Goal: Task Accomplishment & Management: Manage account settings

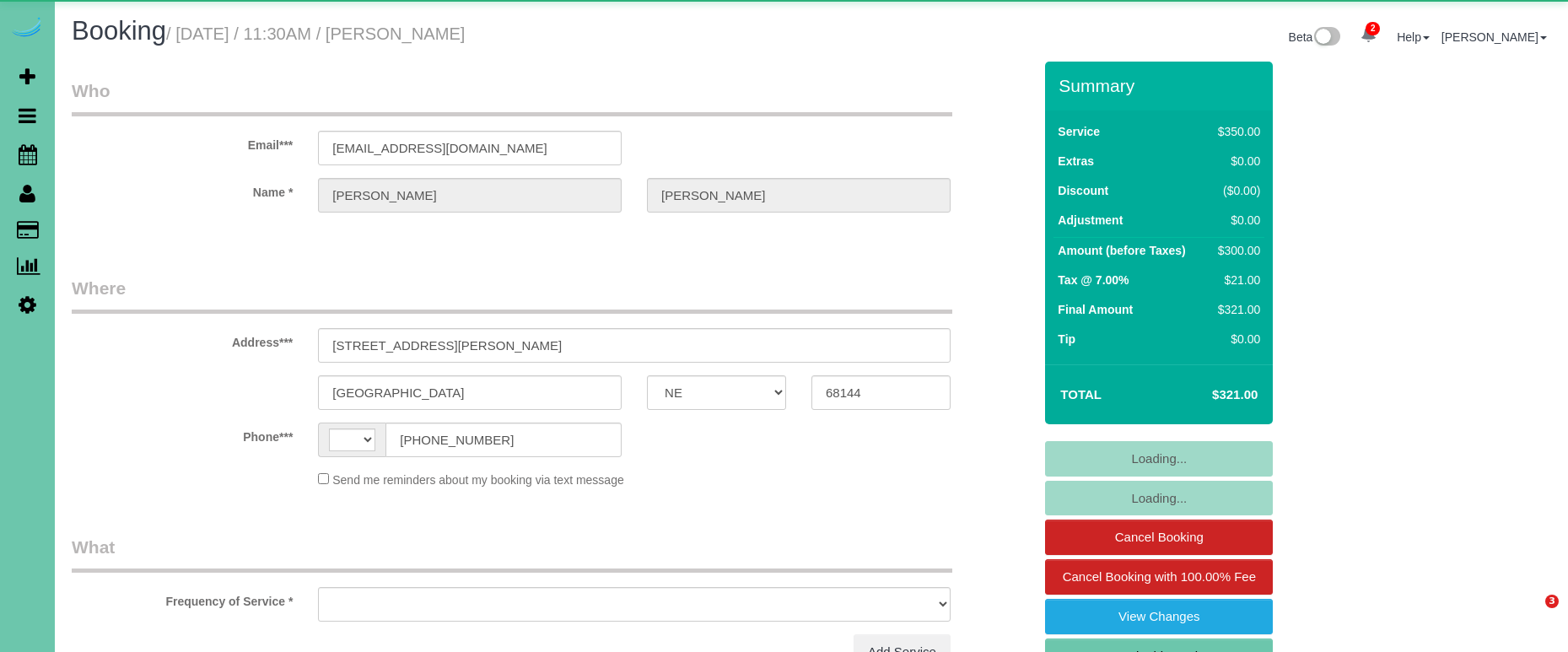
select select "NE"
select select "string:US"
select select "object:639"
select select "string:fspay-25e5d6af-c806-46f4-839f-d856ca5428a2"
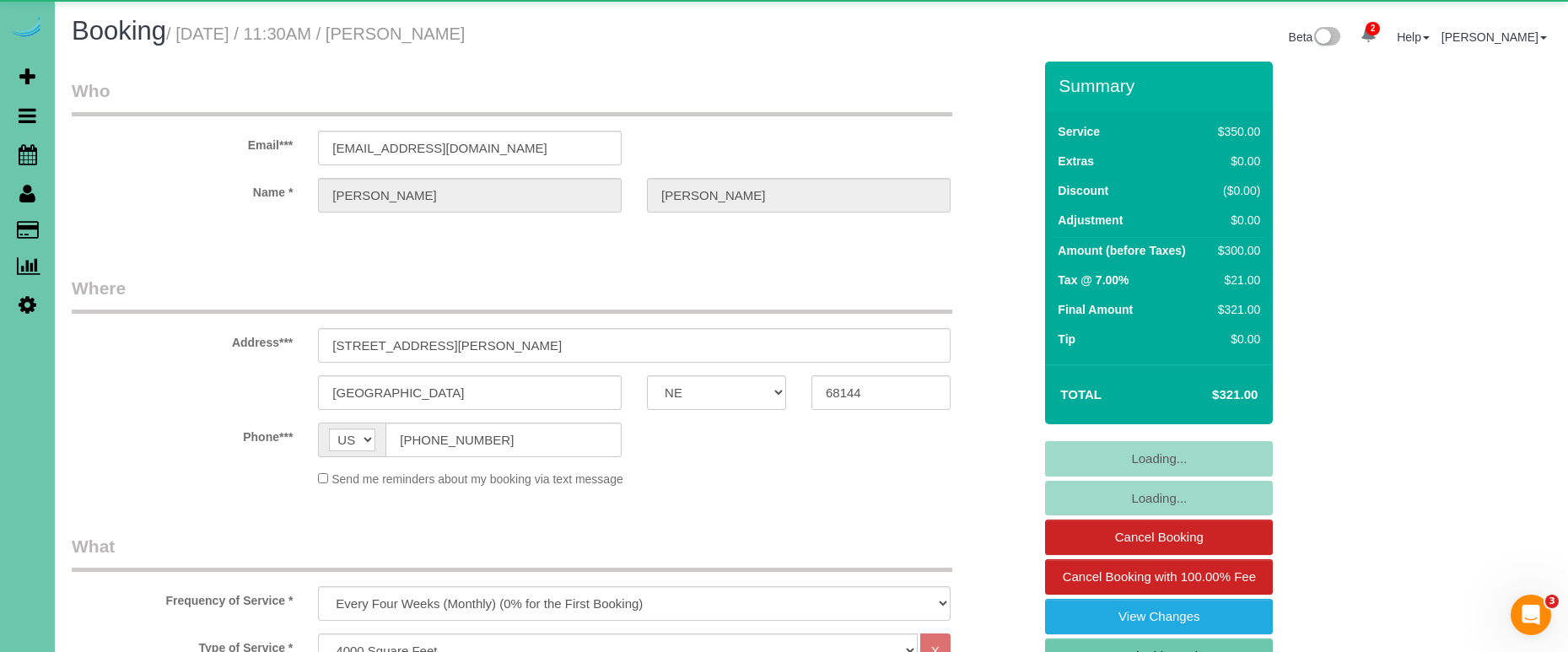
select select "object:928"
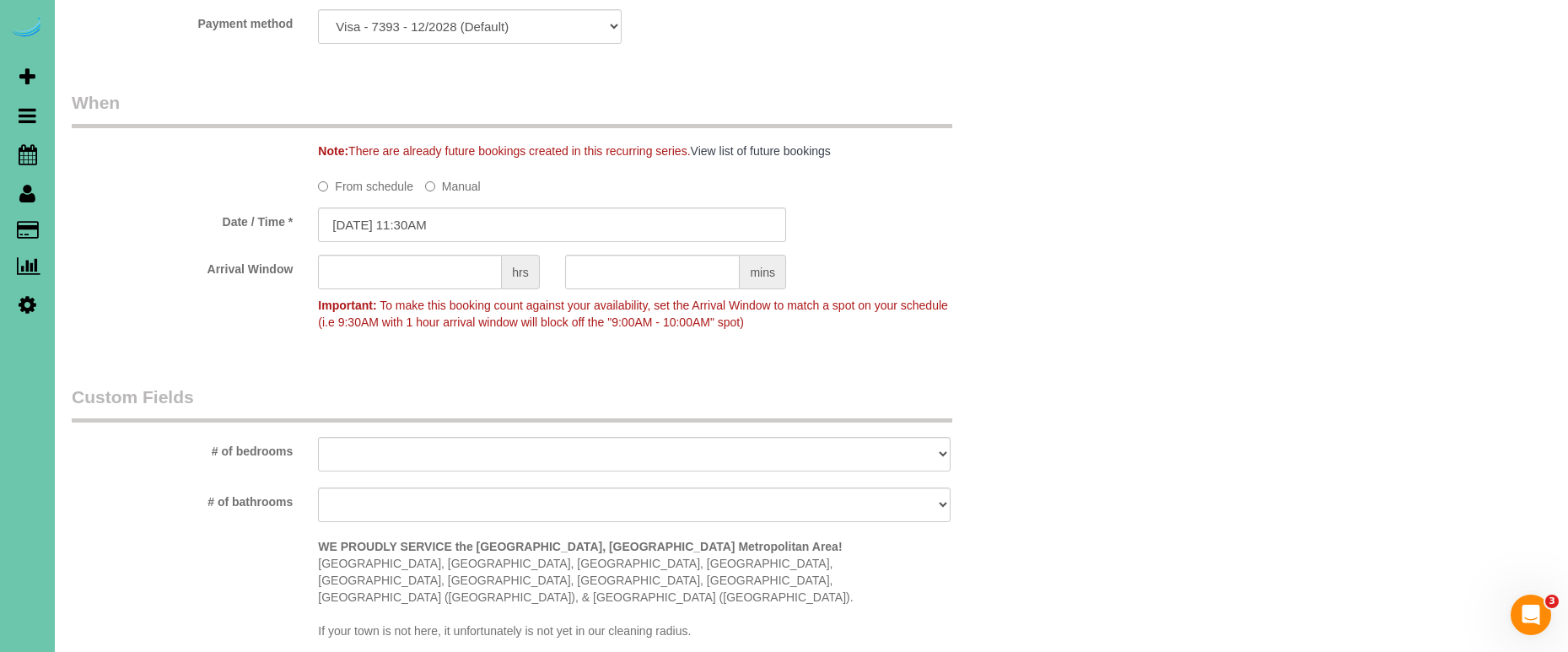
scroll to position [1220, 0]
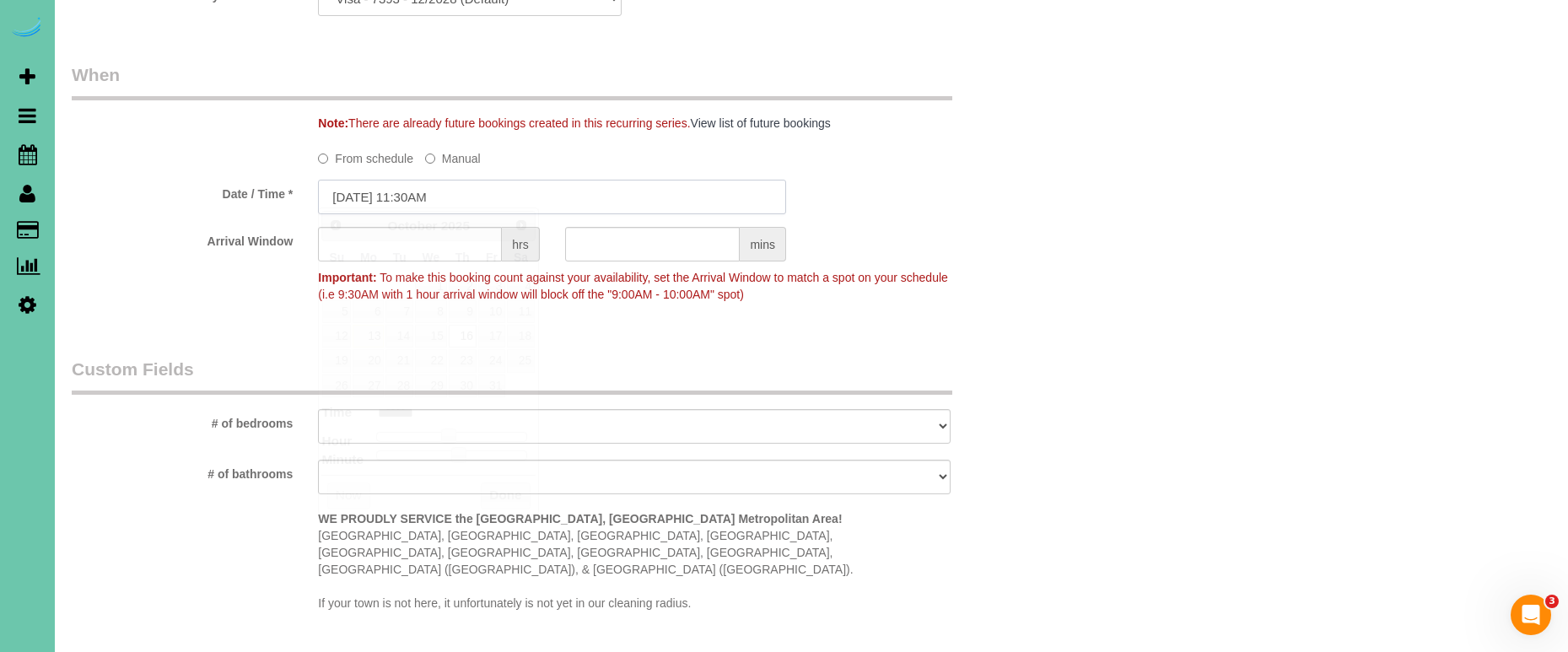
click at [341, 199] on input "10/16/2025 11:30AM" at bounding box center [551, 197] width 468 height 35
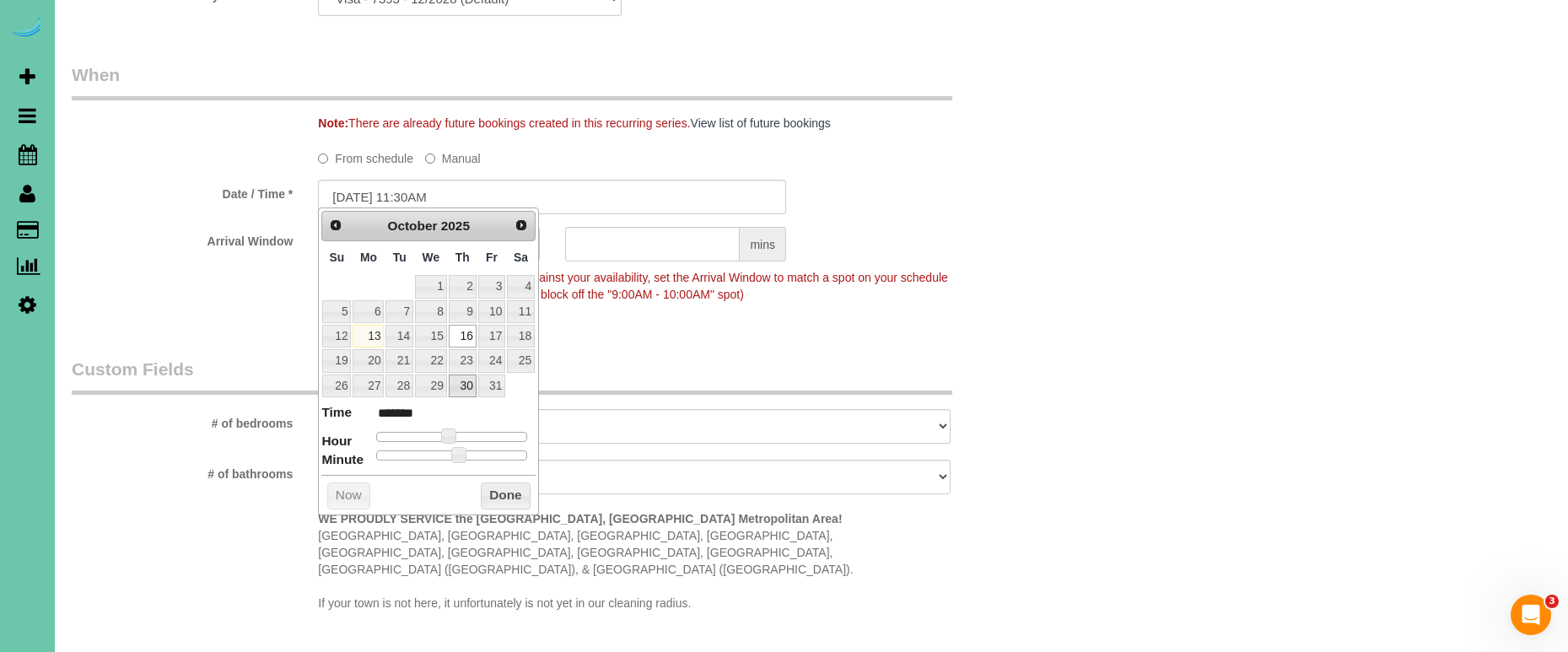
click at [466, 383] on link "30" at bounding box center [462, 385] width 28 height 23
type input "10/30/2025 11:30AM"
click at [501, 495] on button "Done" at bounding box center [505, 496] width 50 height 27
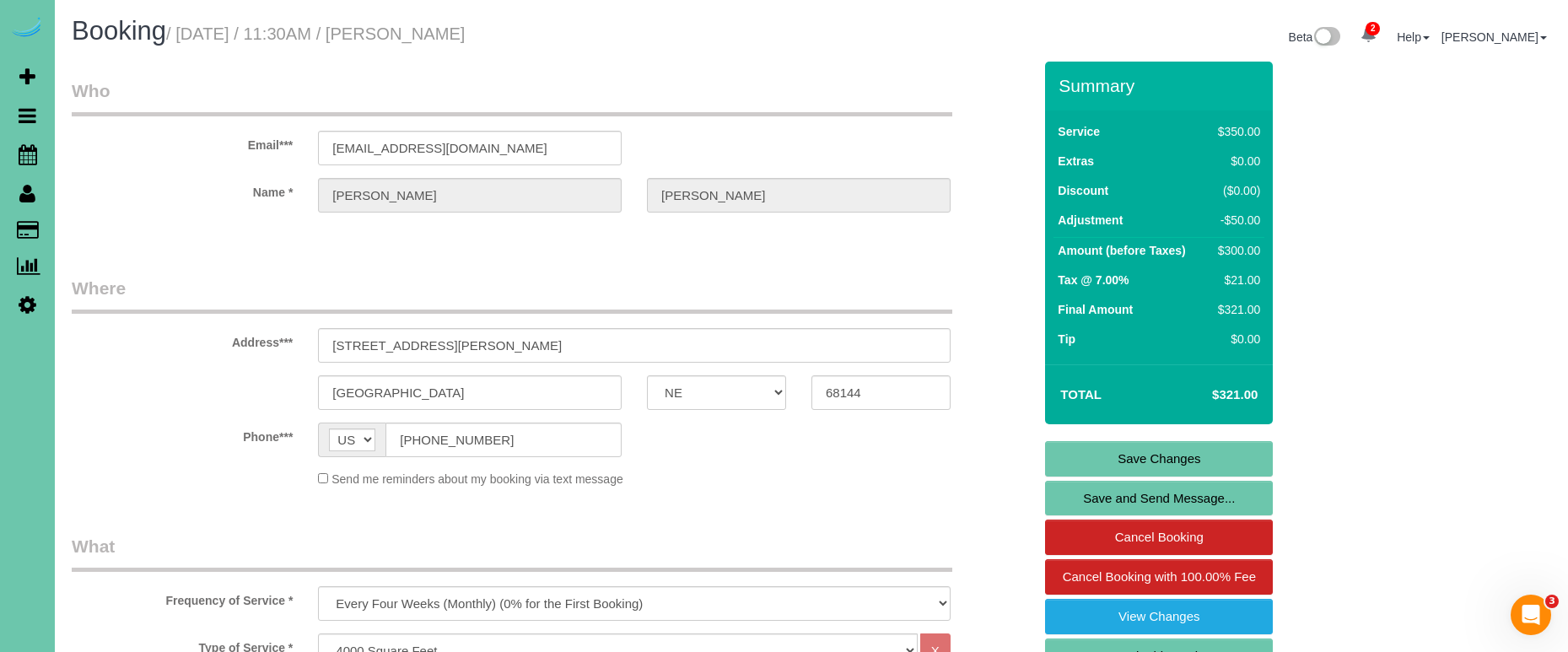
scroll to position [4, 1]
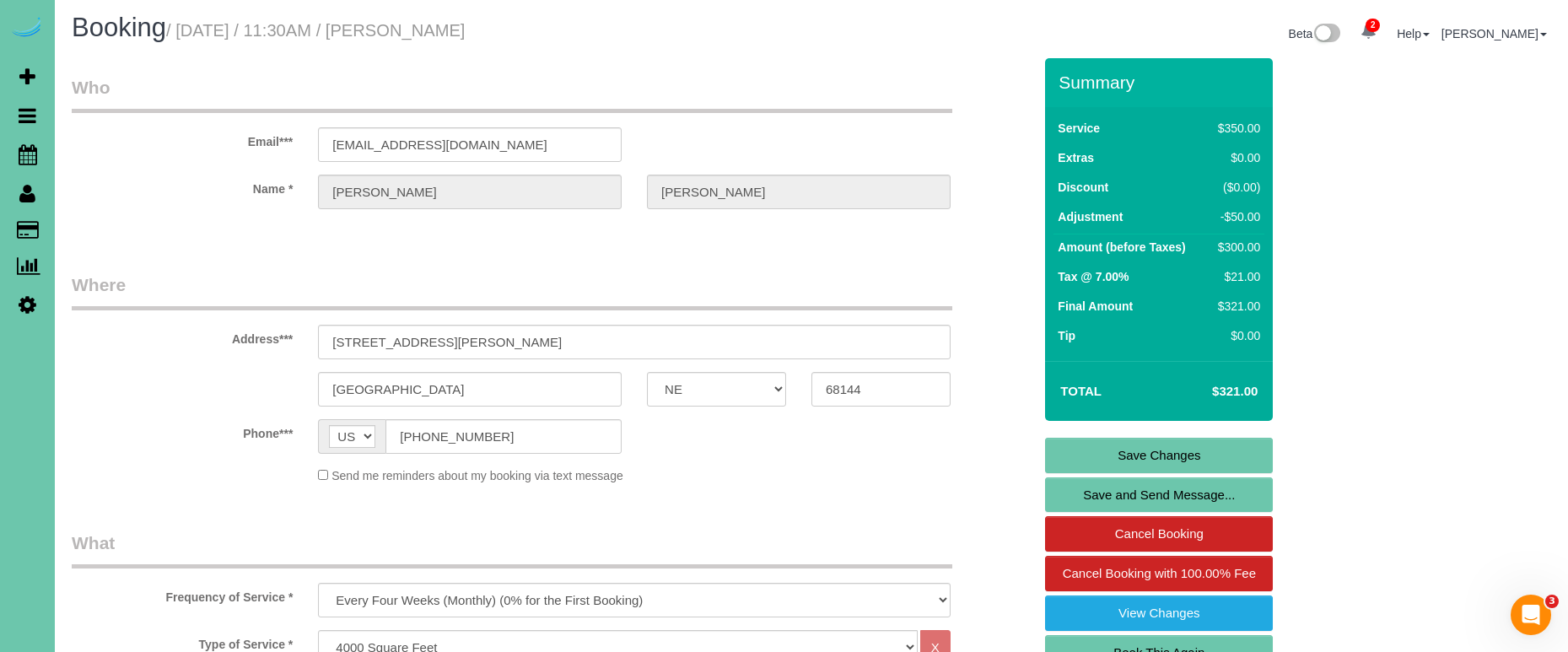
click at [1080, 465] on link "Save Changes" at bounding box center [1158, 455] width 228 height 35
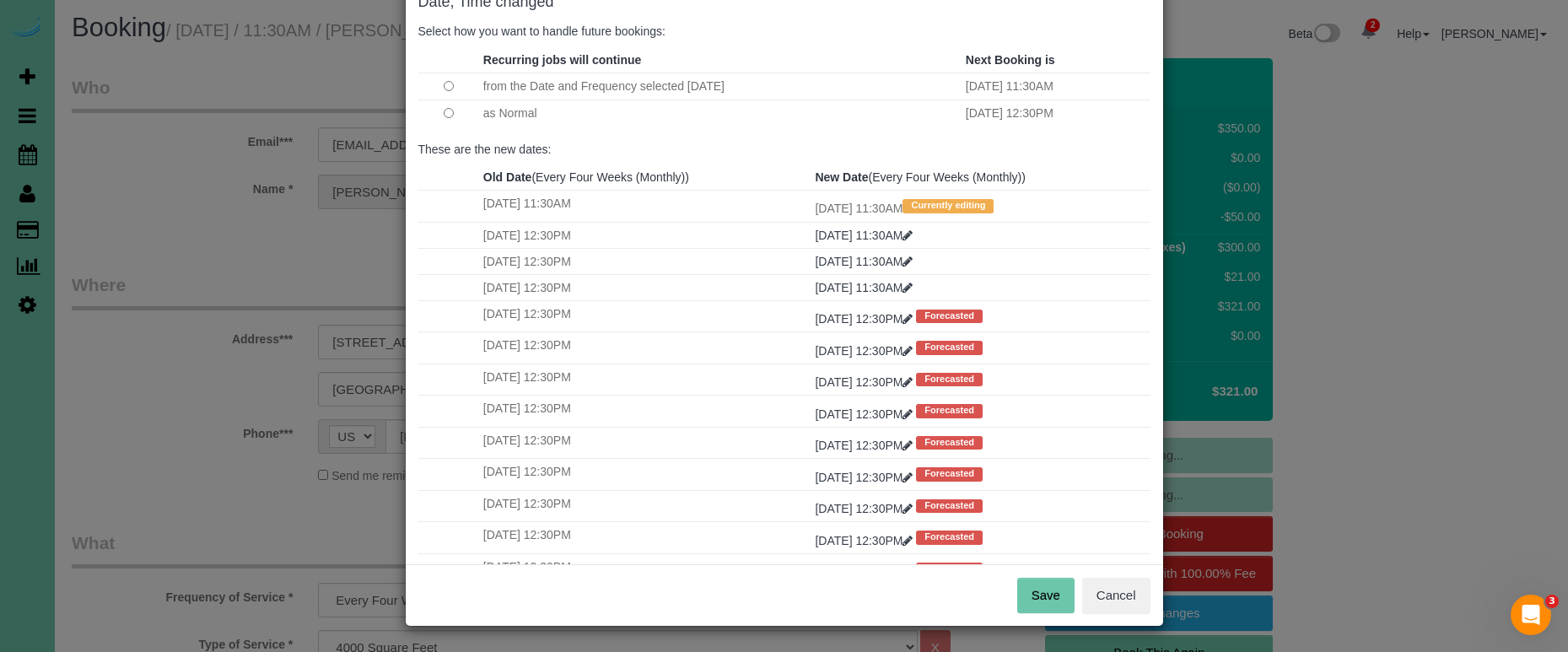
scroll to position [103, 0]
click at [1030, 594] on button "Save" at bounding box center [1046, 596] width 57 height 35
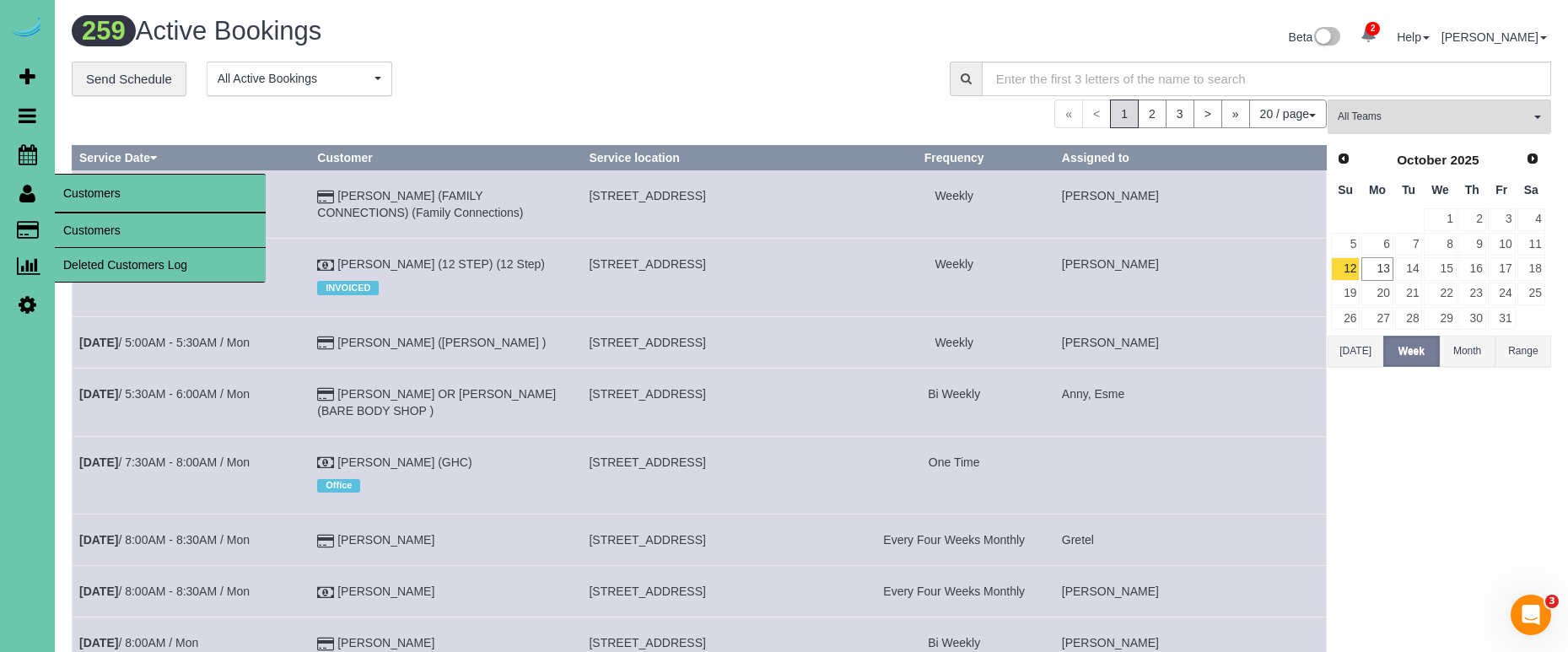
click at [109, 221] on link "Customers" at bounding box center [160, 230] width 211 height 34
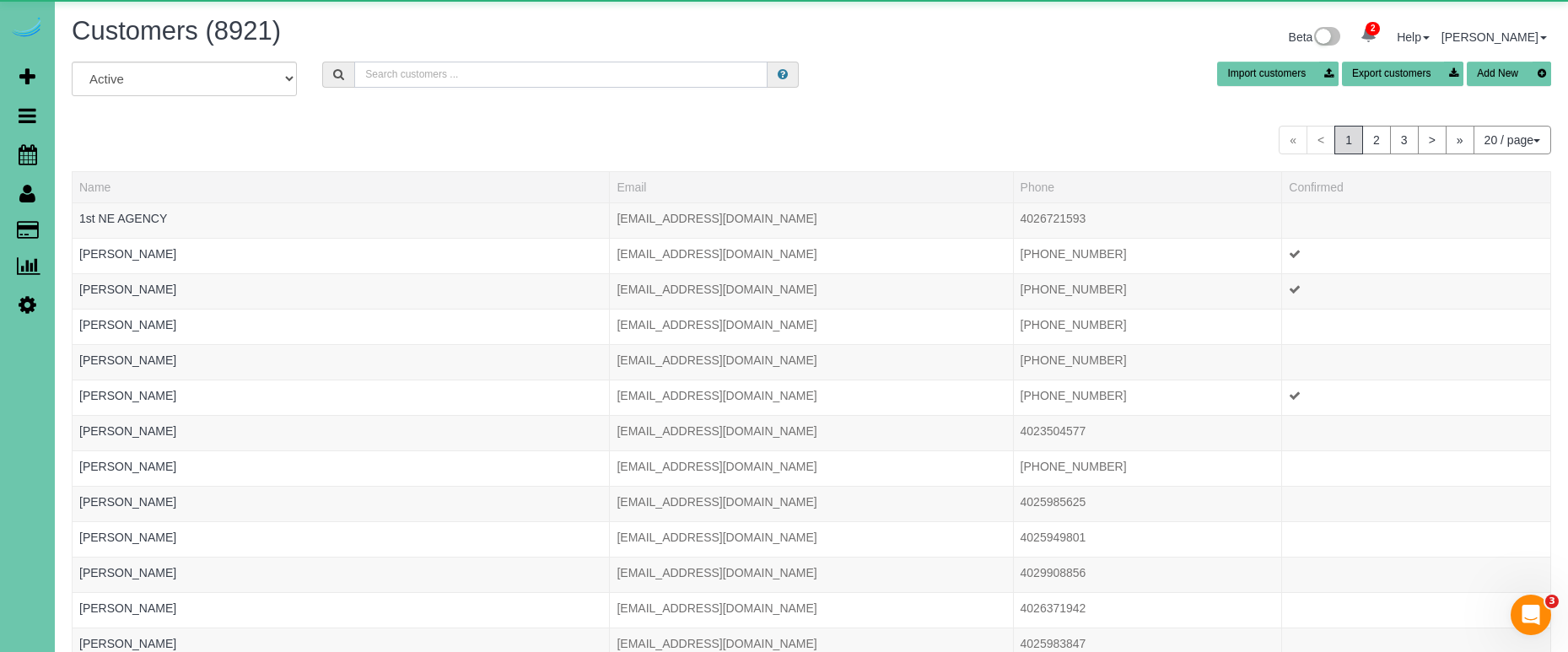
click at [539, 80] on input "text" at bounding box center [561, 74] width 413 height 26
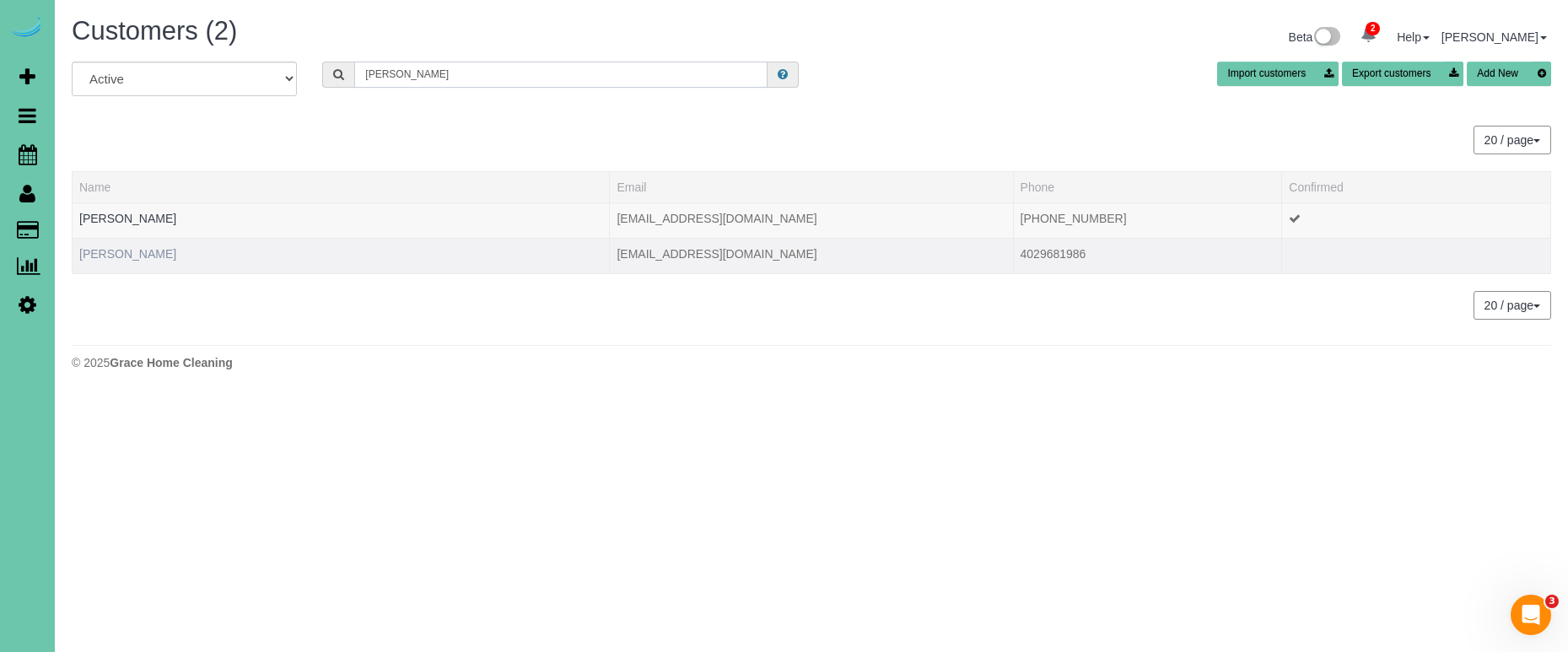
type input "jungers"
click at [130, 248] on link "Tressi Jungers" at bounding box center [127, 253] width 97 height 14
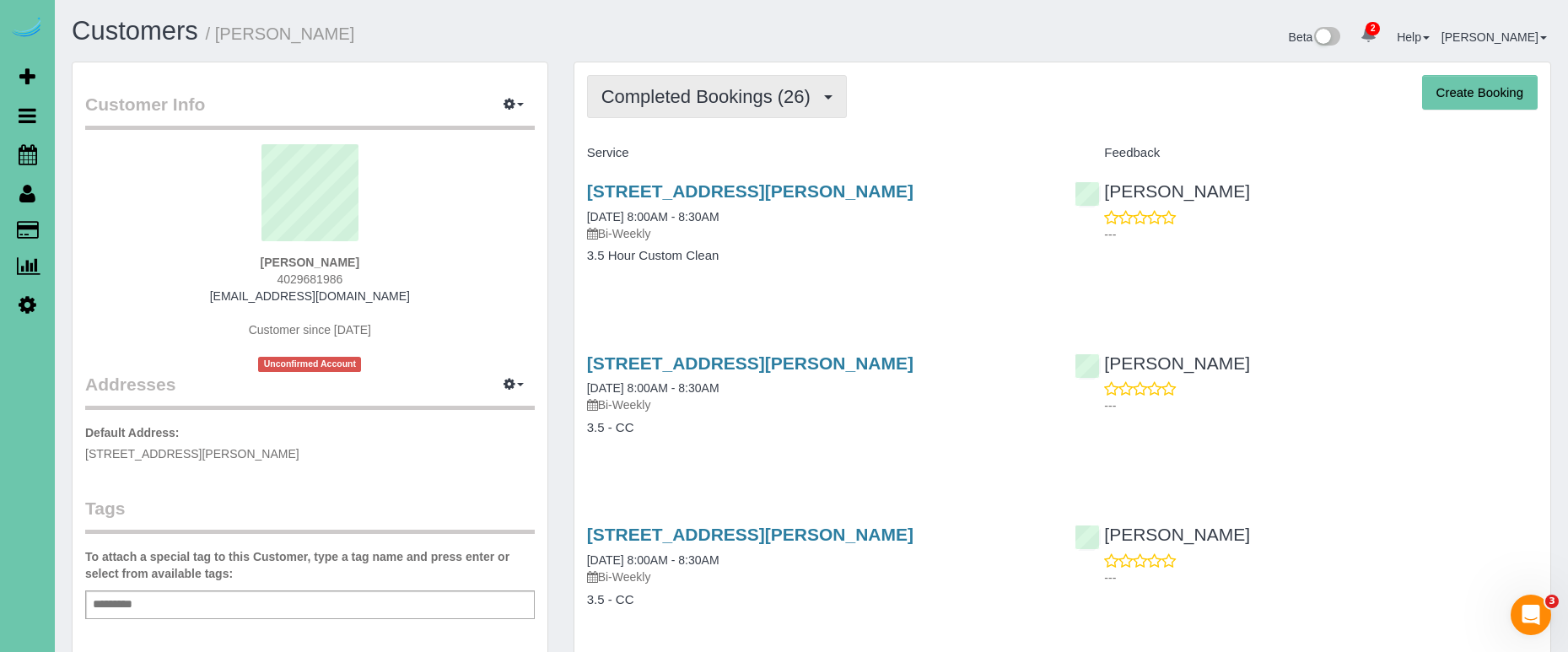
drag, startPoint x: 720, startPoint y: 91, endPoint x: 717, endPoint y: 114, distance: 23.2
click at [720, 92] on span "Completed Bookings (26)" at bounding box center [710, 96] width 218 height 21
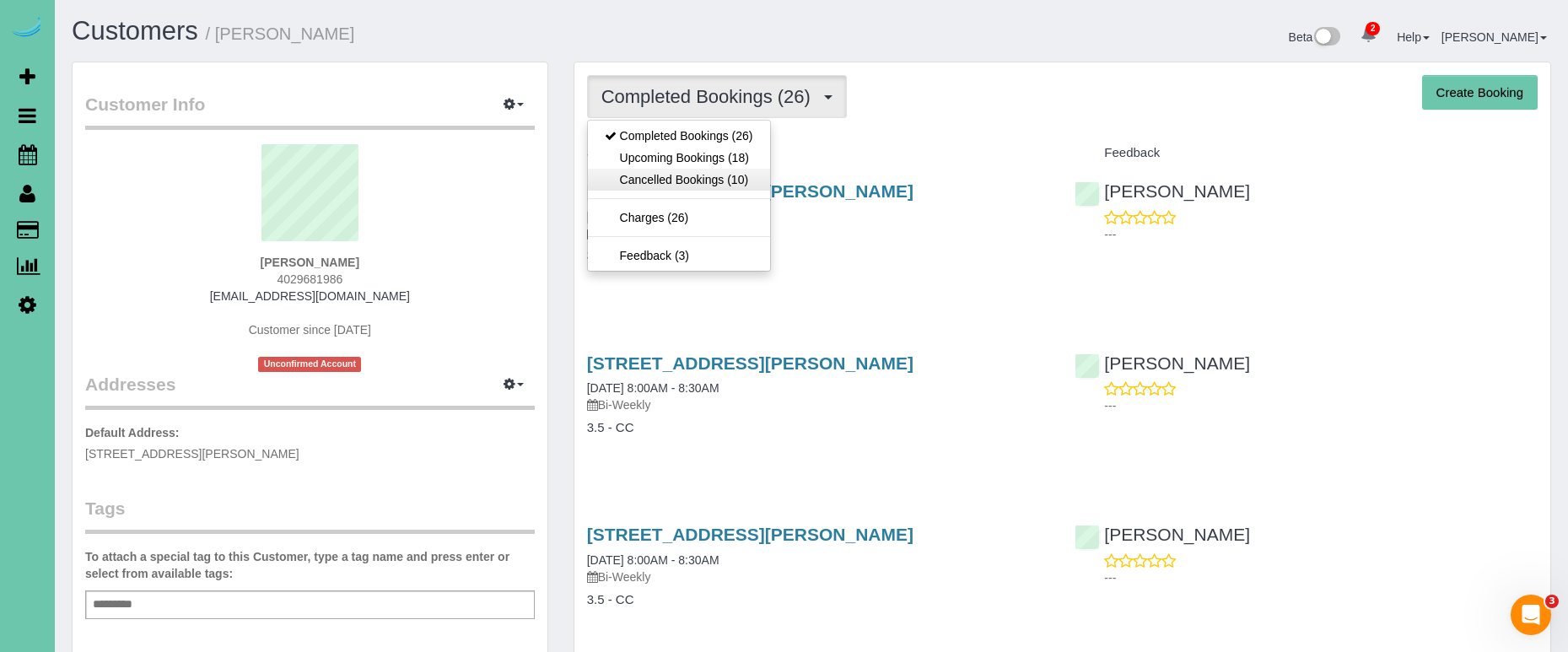
click at [717, 173] on link "Cancelled Bookings (10)" at bounding box center [679, 180] width 183 height 22
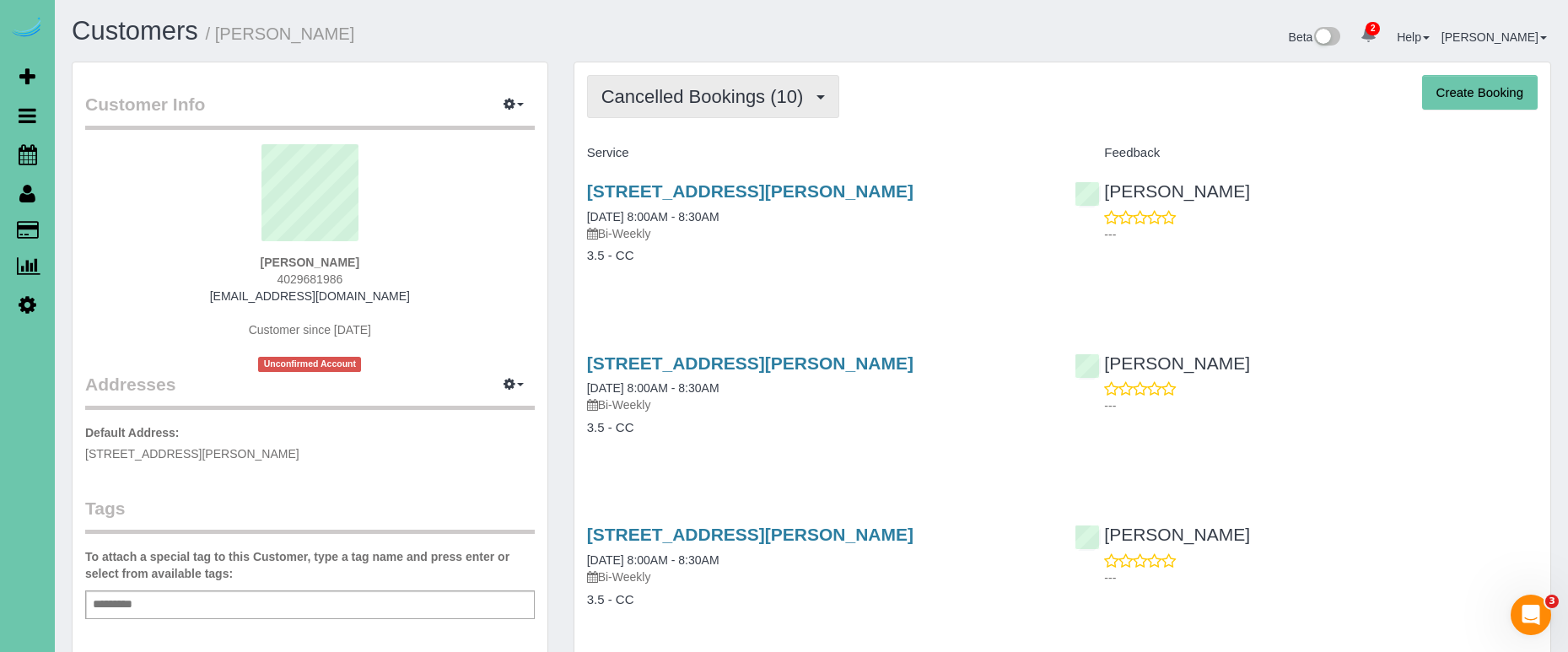
click at [698, 97] on span "Cancelled Bookings (10)" at bounding box center [707, 96] width 211 height 21
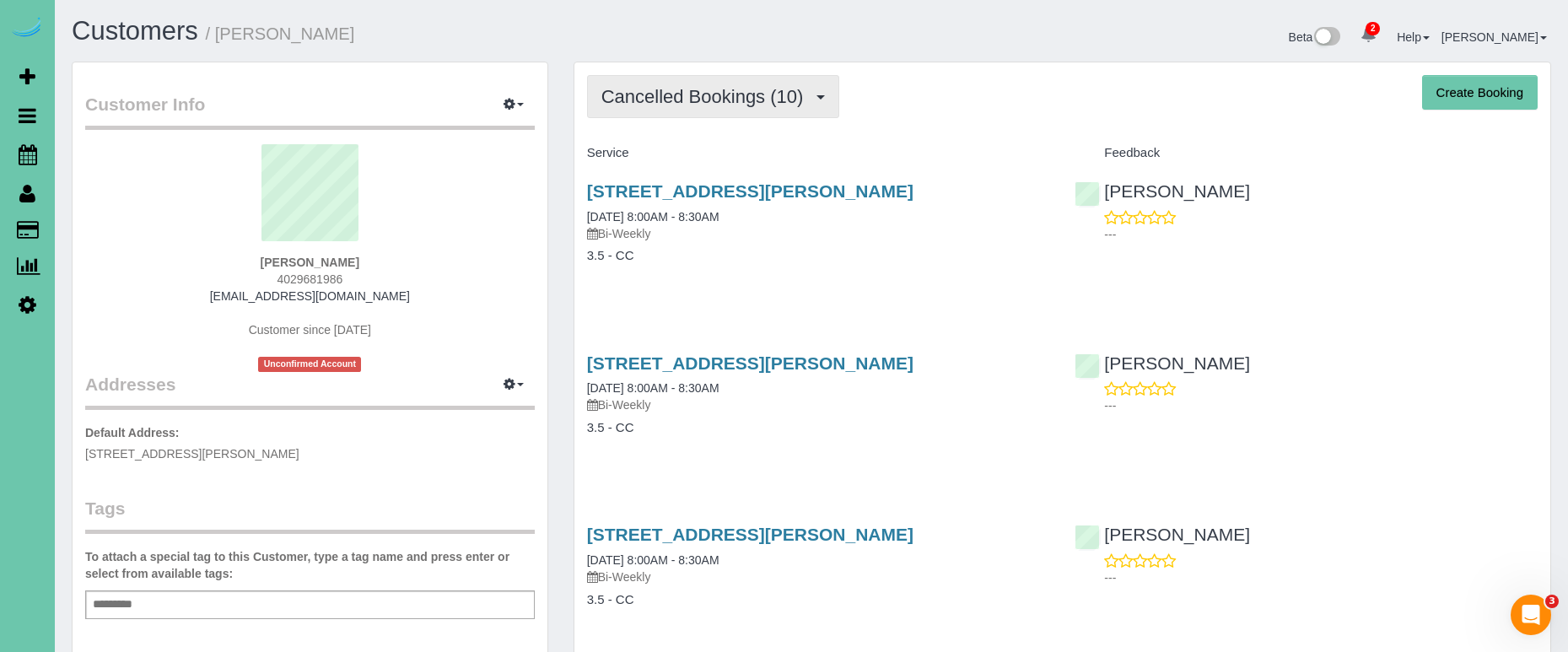
click at [761, 103] on span "Cancelled Bookings (10)" at bounding box center [707, 96] width 211 height 21
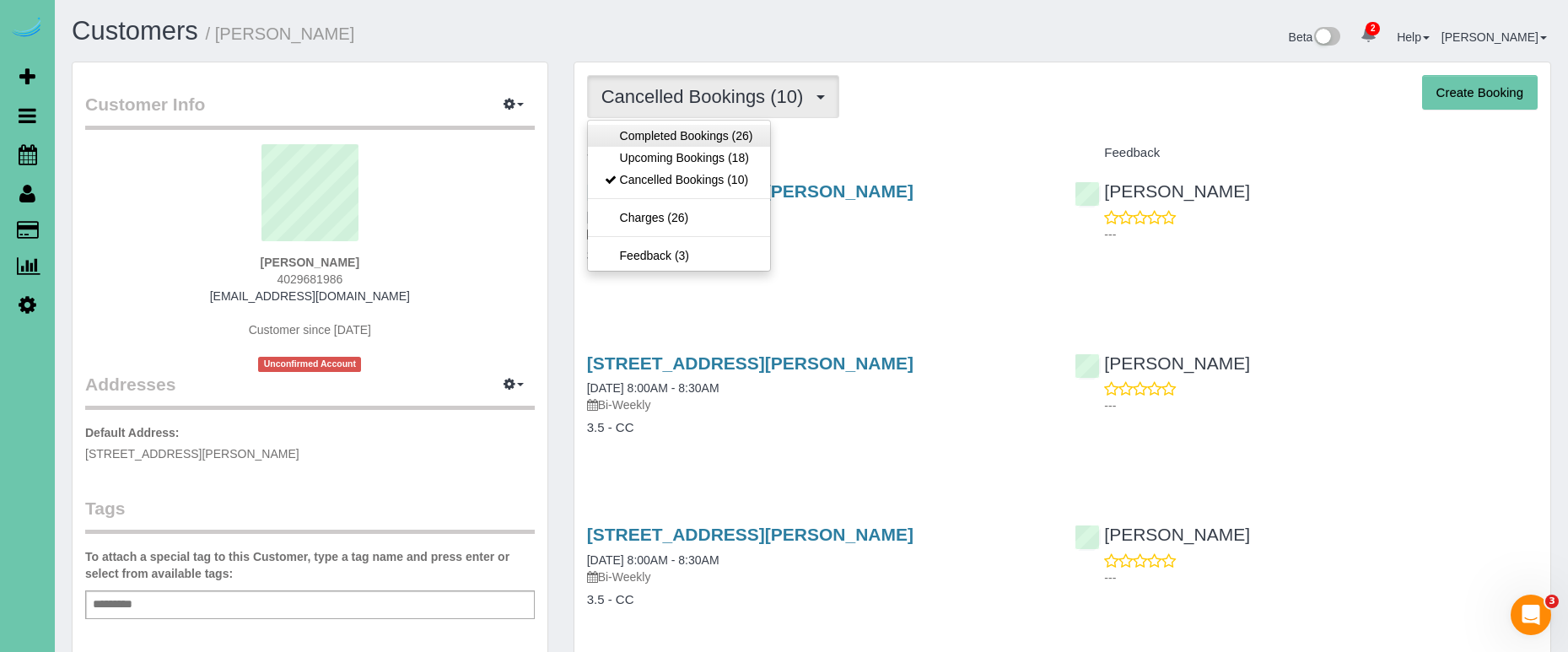
click at [728, 133] on link "Completed Bookings (26)" at bounding box center [679, 135] width 183 height 22
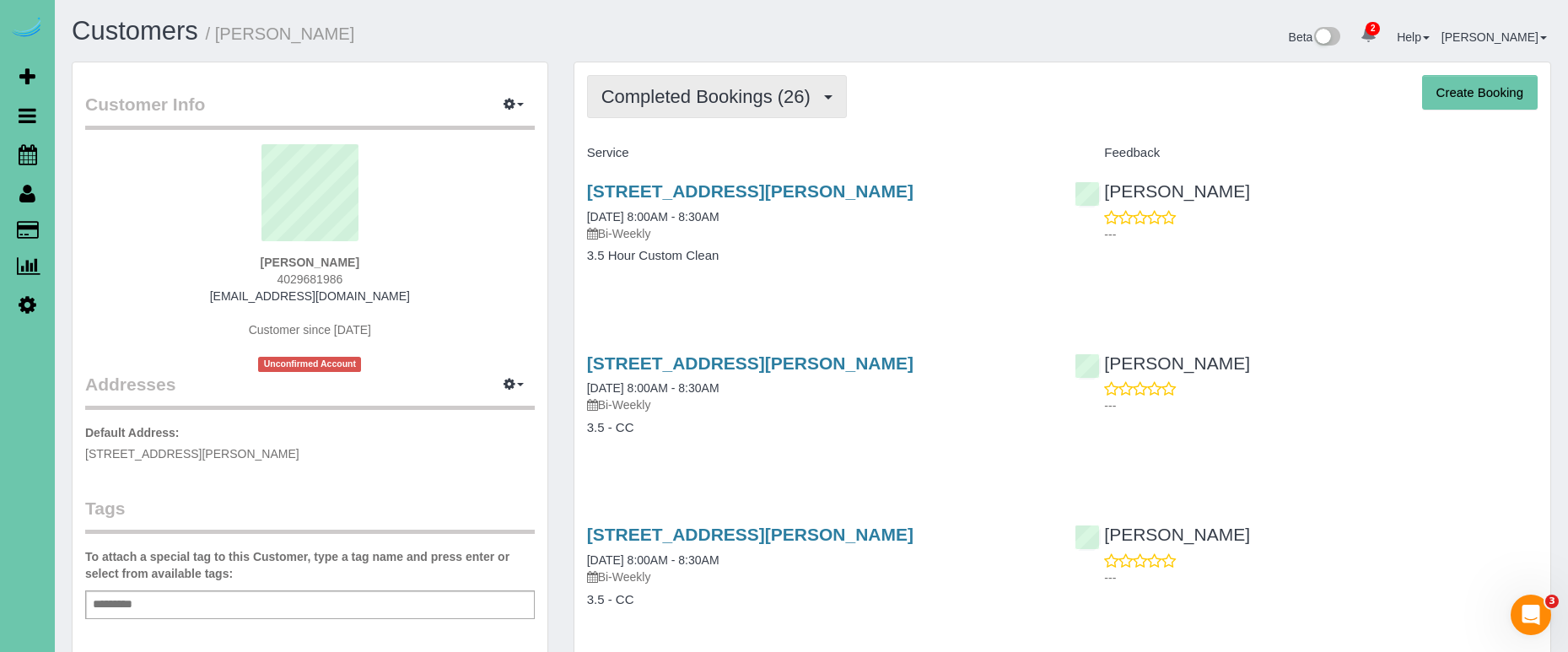
click at [765, 86] on span "Completed Bookings (26)" at bounding box center [710, 96] width 218 height 21
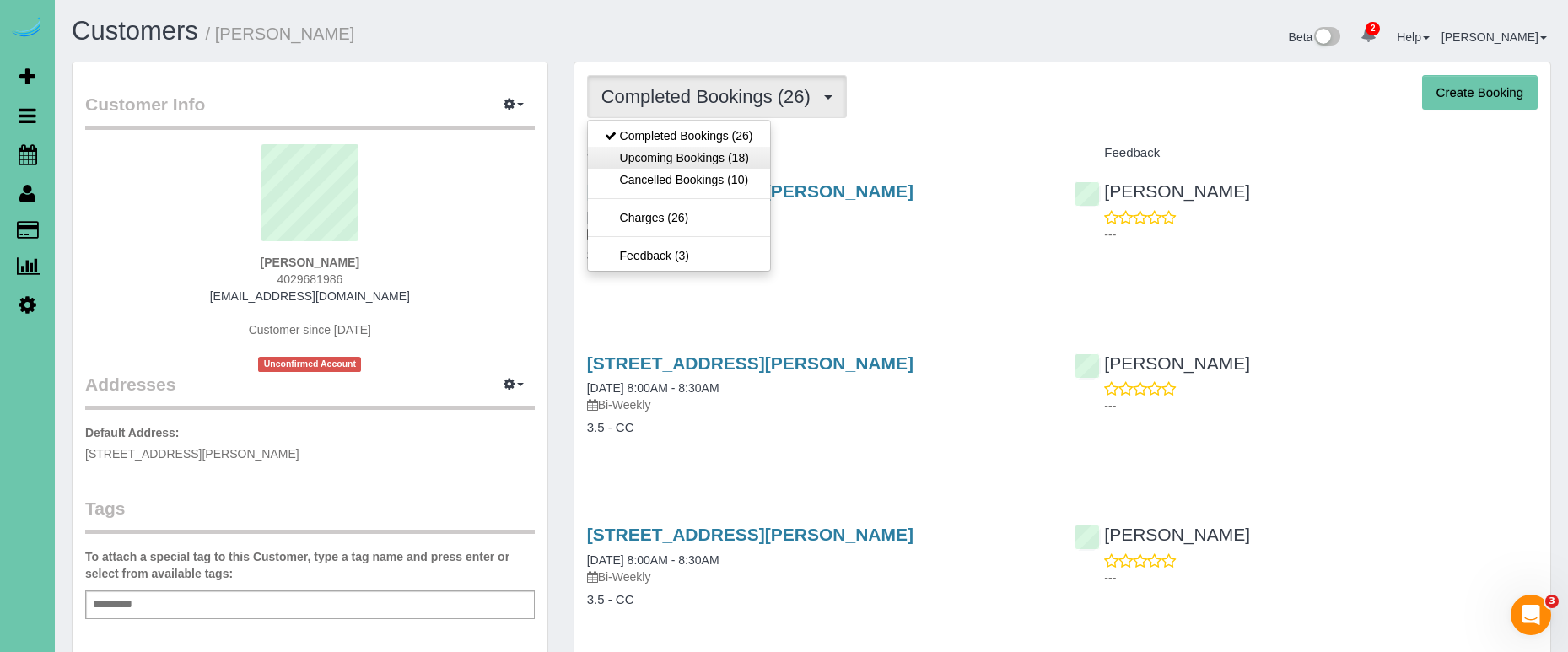
click at [728, 151] on link "Upcoming Bookings (18)" at bounding box center [679, 158] width 183 height 22
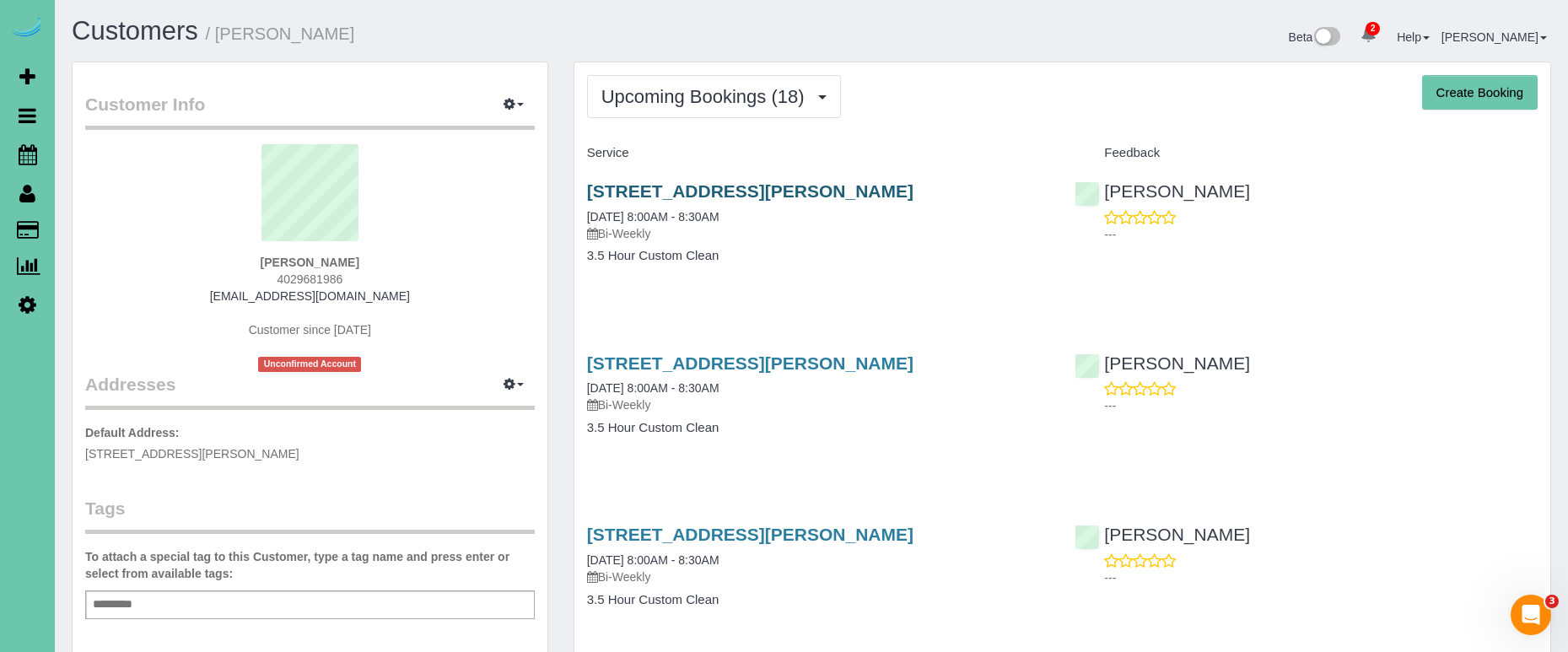
click at [690, 189] on link "112 Combs Rd, Bellevue, NE 68005" at bounding box center [749, 191] width 326 height 19
click at [704, 362] on link "112 Combs Rd, Bellevue, NE 68005" at bounding box center [749, 362] width 326 height 19
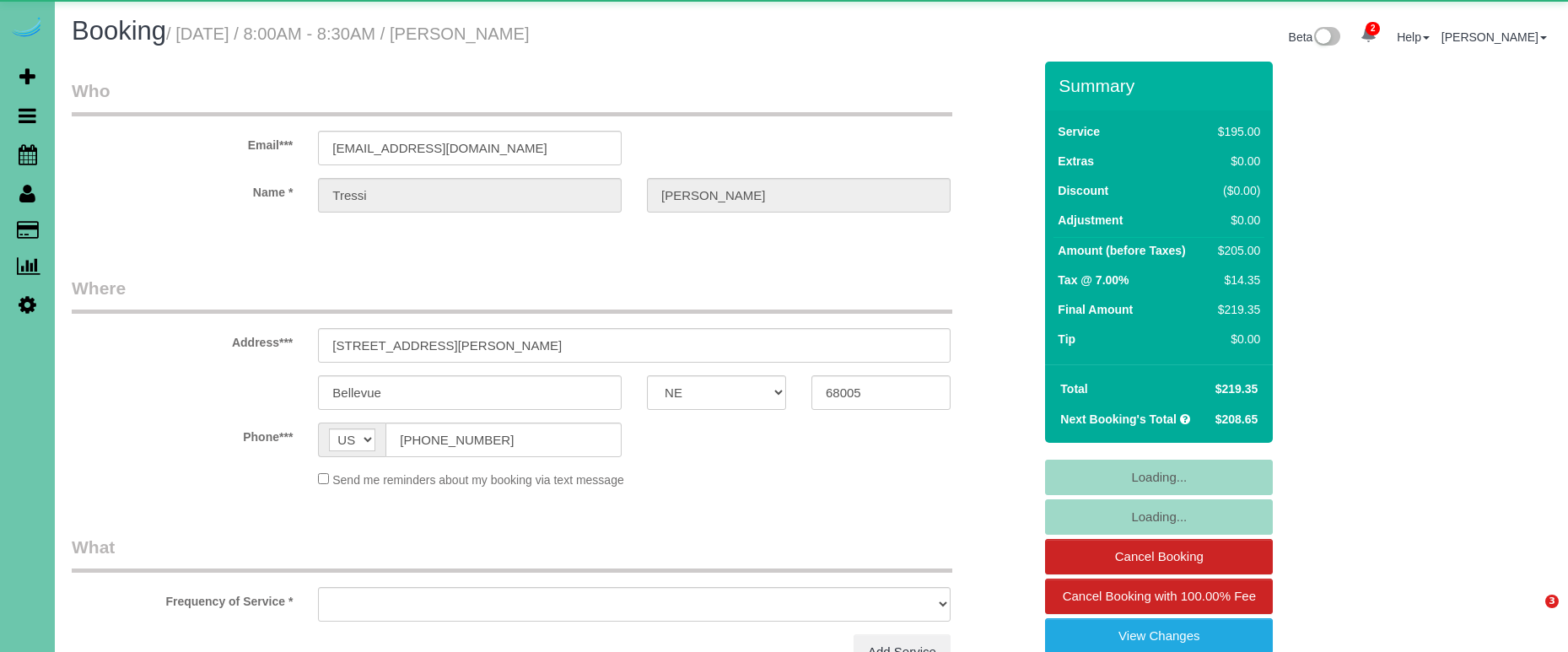
select select "NE"
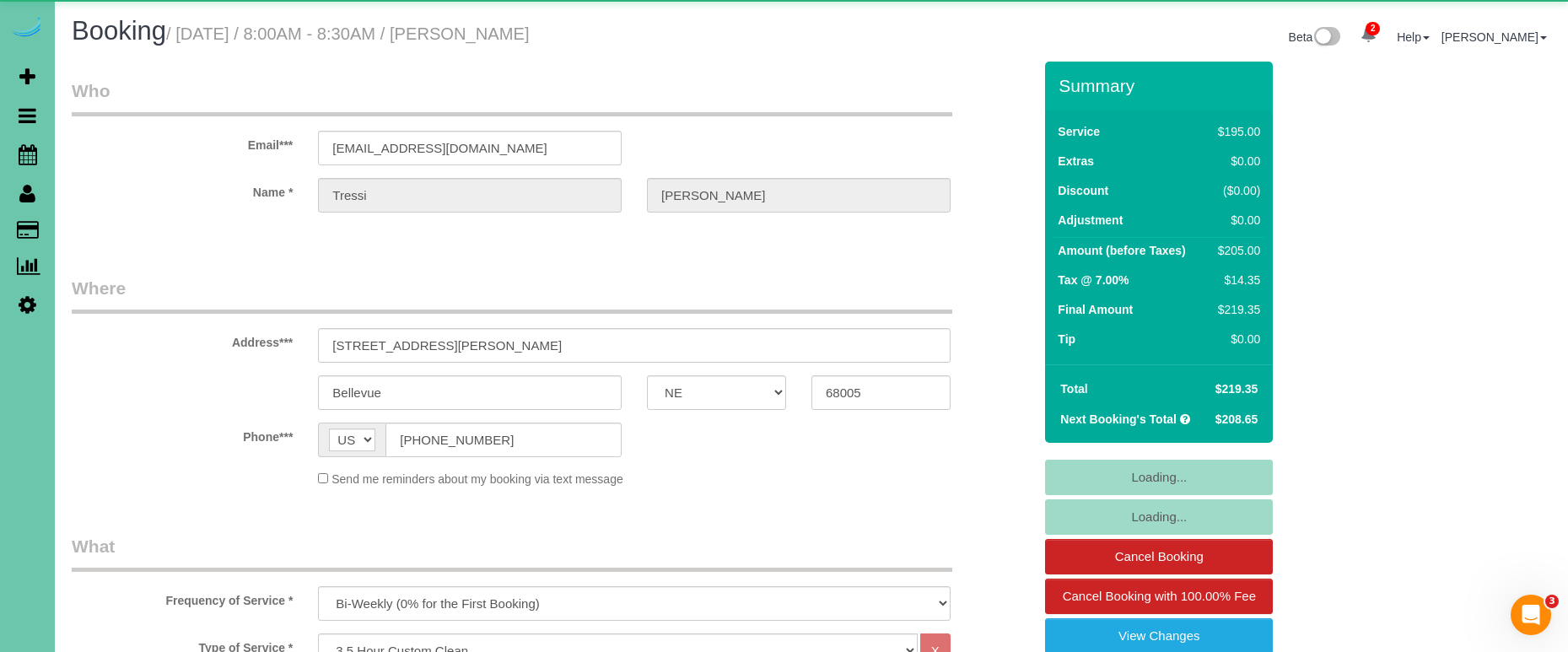
select select "object:903"
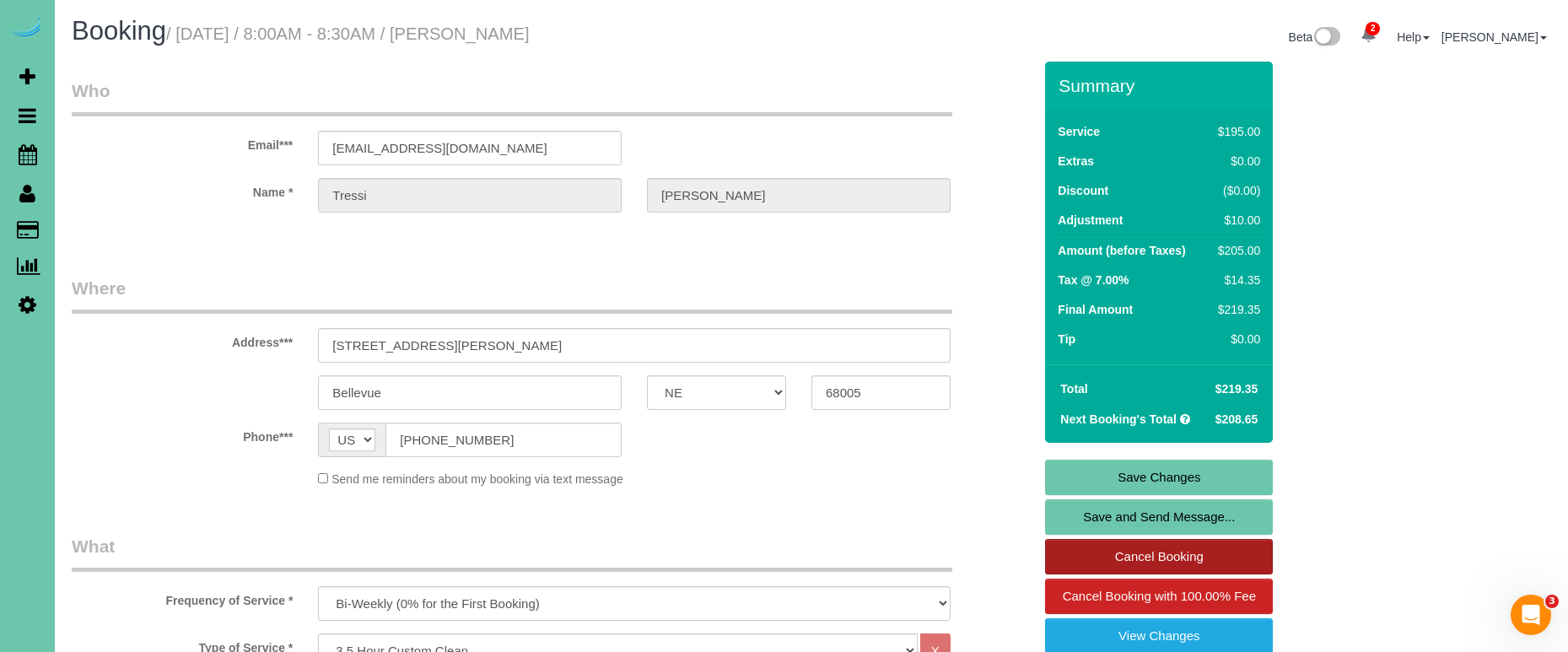
click at [1098, 548] on link "Cancel Booking" at bounding box center [1158, 556] width 228 height 35
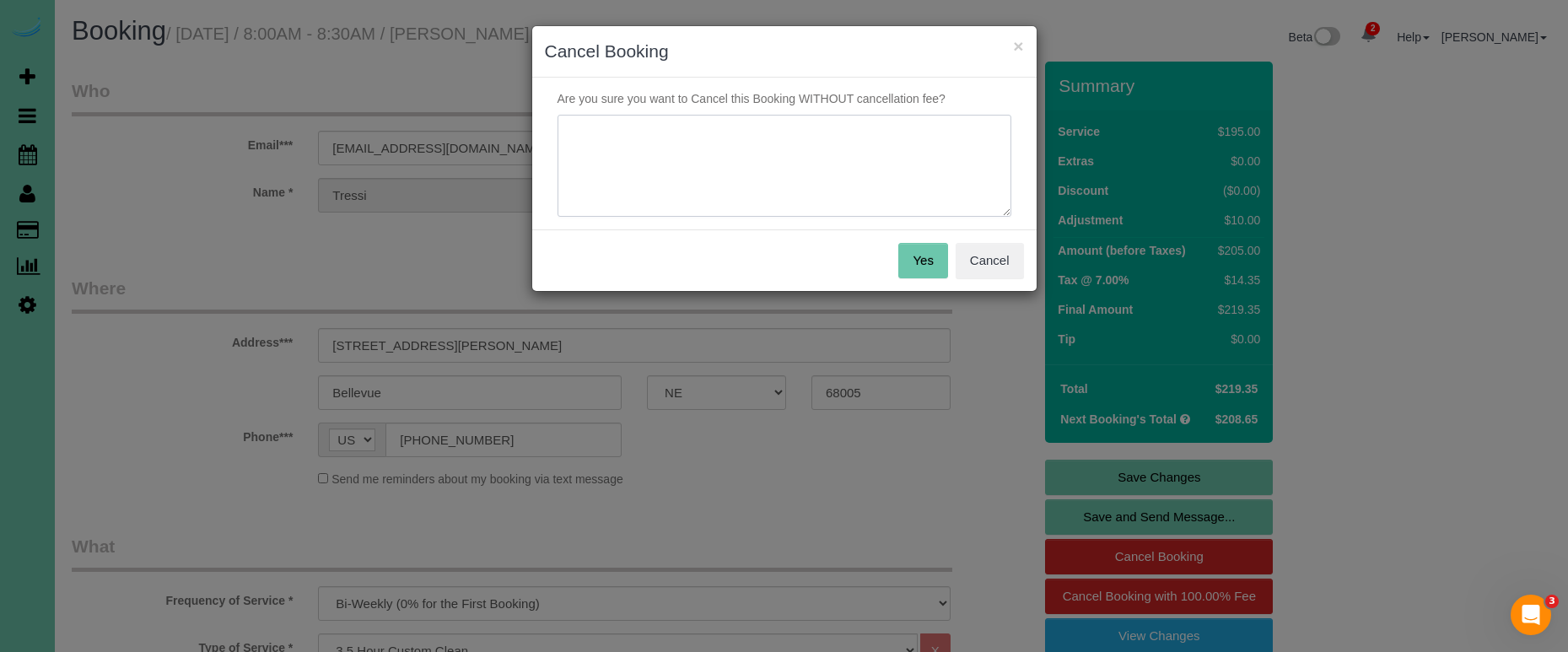
click at [794, 178] on textarea at bounding box center [785, 165] width 454 height 103
type textarea "client emailed to sk"
drag, startPoint x: 975, startPoint y: 261, endPoint x: 938, endPoint y: 265, distance: 37.2
click at [975, 262] on button "Cancel" at bounding box center [989, 260] width 68 height 35
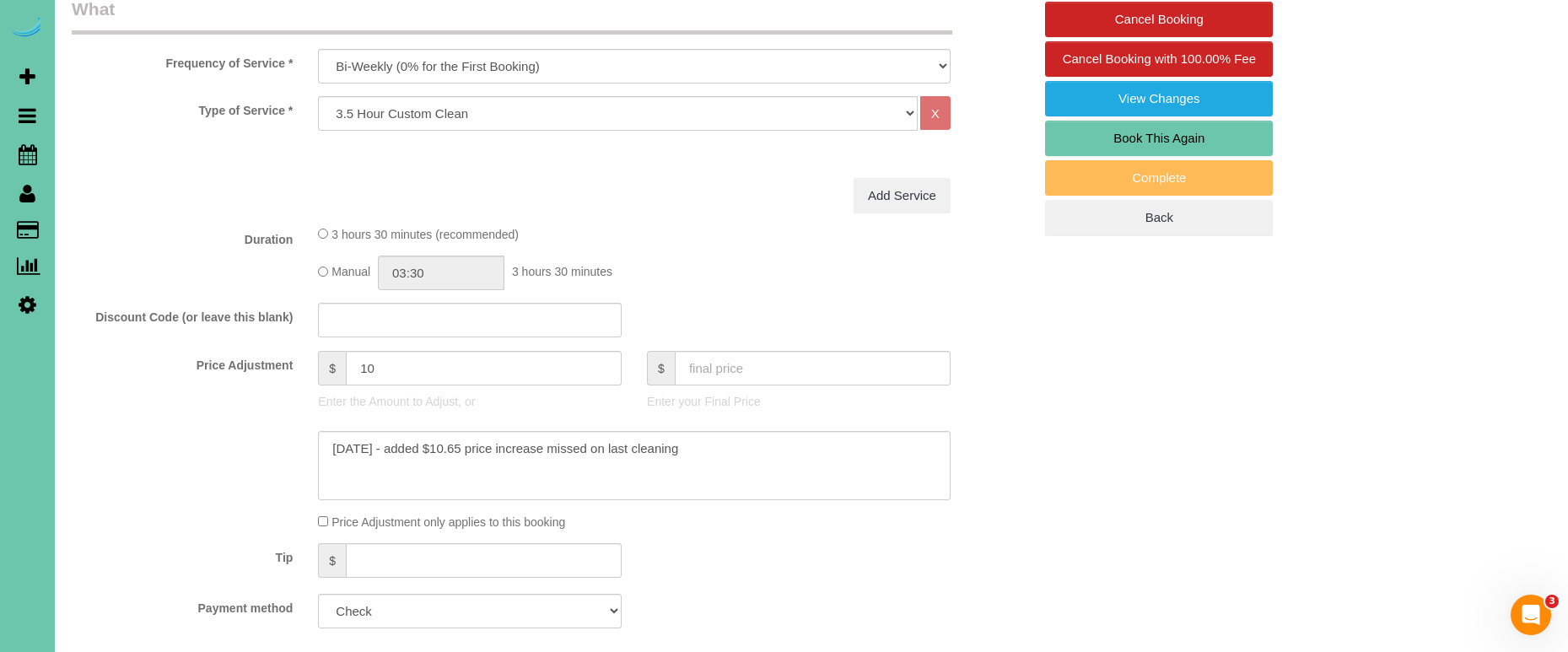
scroll to position [646, 0]
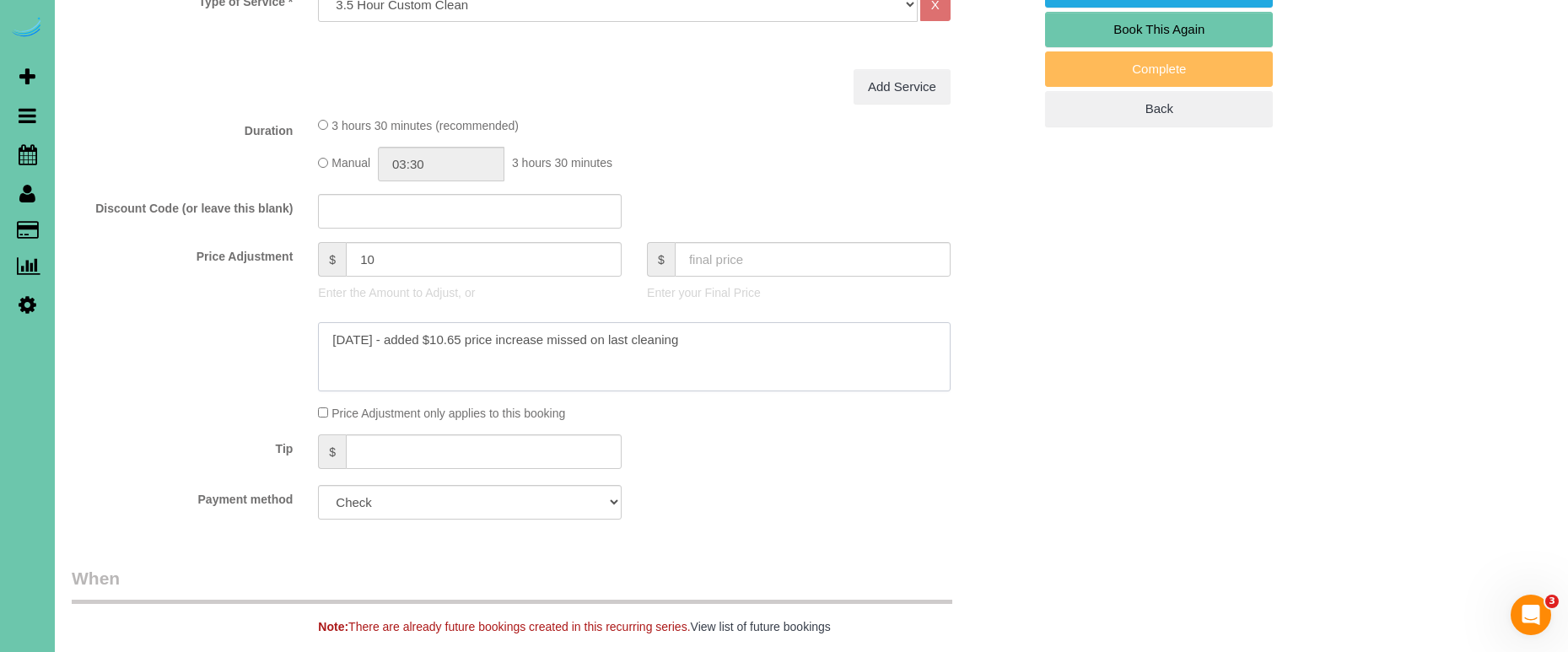
drag, startPoint x: 729, startPoint y: 336, endPoint x: 305, endPoint y: 326, distance: 424.1
click at [305, 325] on div at bounding box center [634, 357] width 658 height 69
click at [212, 226] on div "Discount Code (or leave this blank)" at bounding box center [551, 212] width 986 height 35
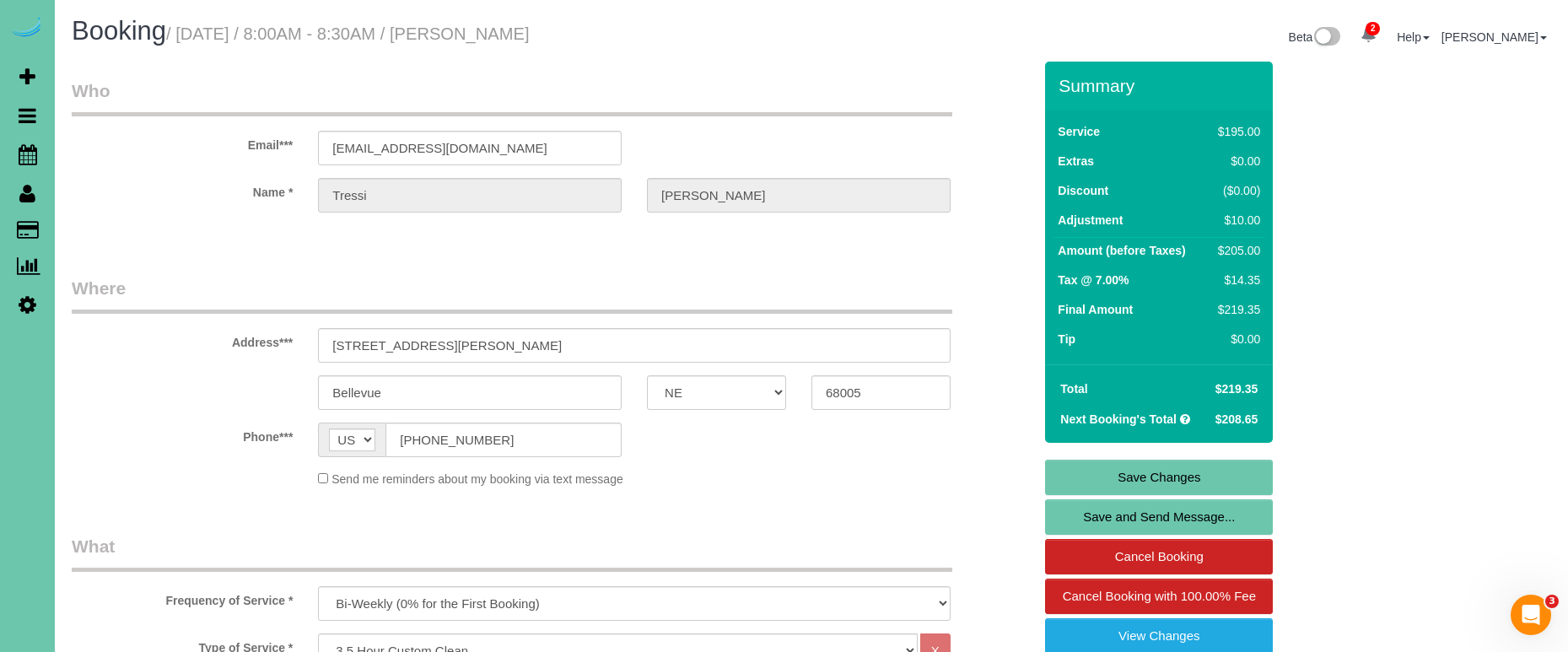
scroll to position [0, 0]
click at [1080, 468] on link "Save Changes" at bounding box center [1158, 477] width 228 height 35
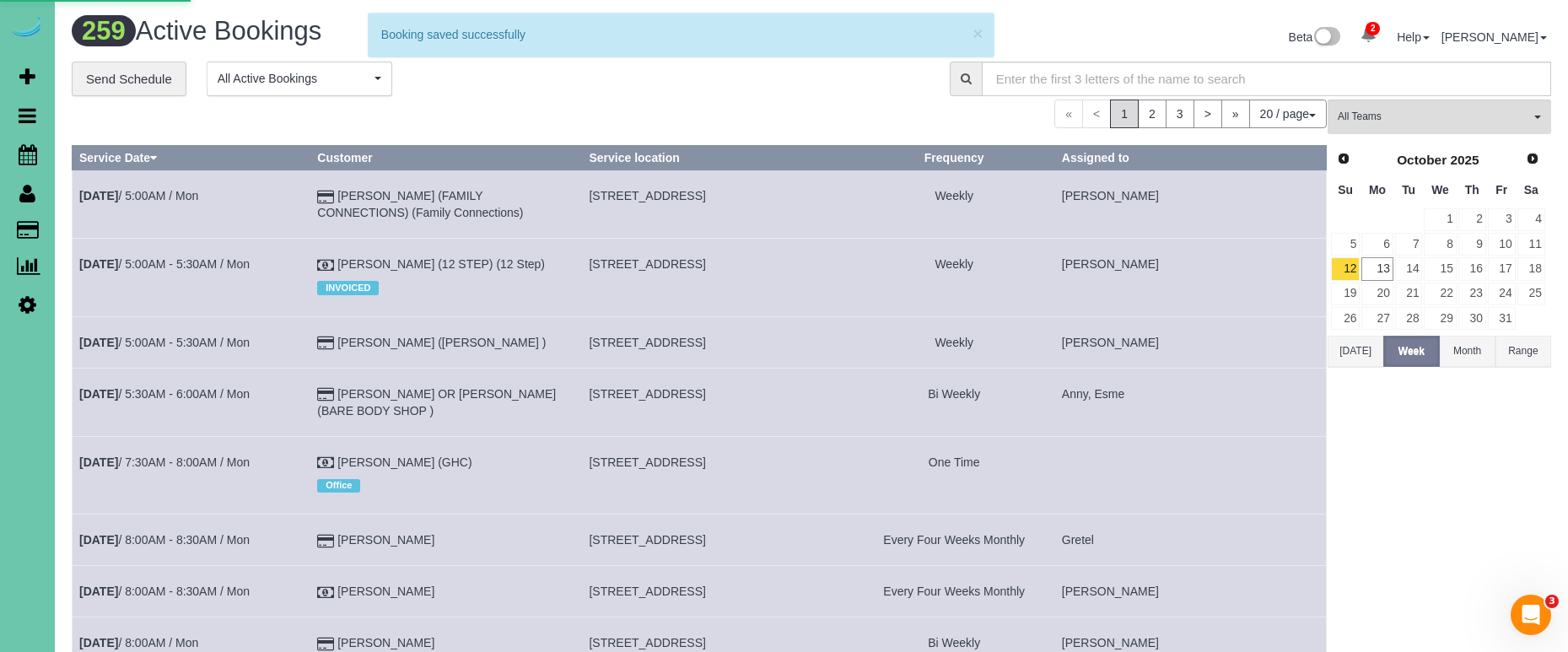
select select "NE"
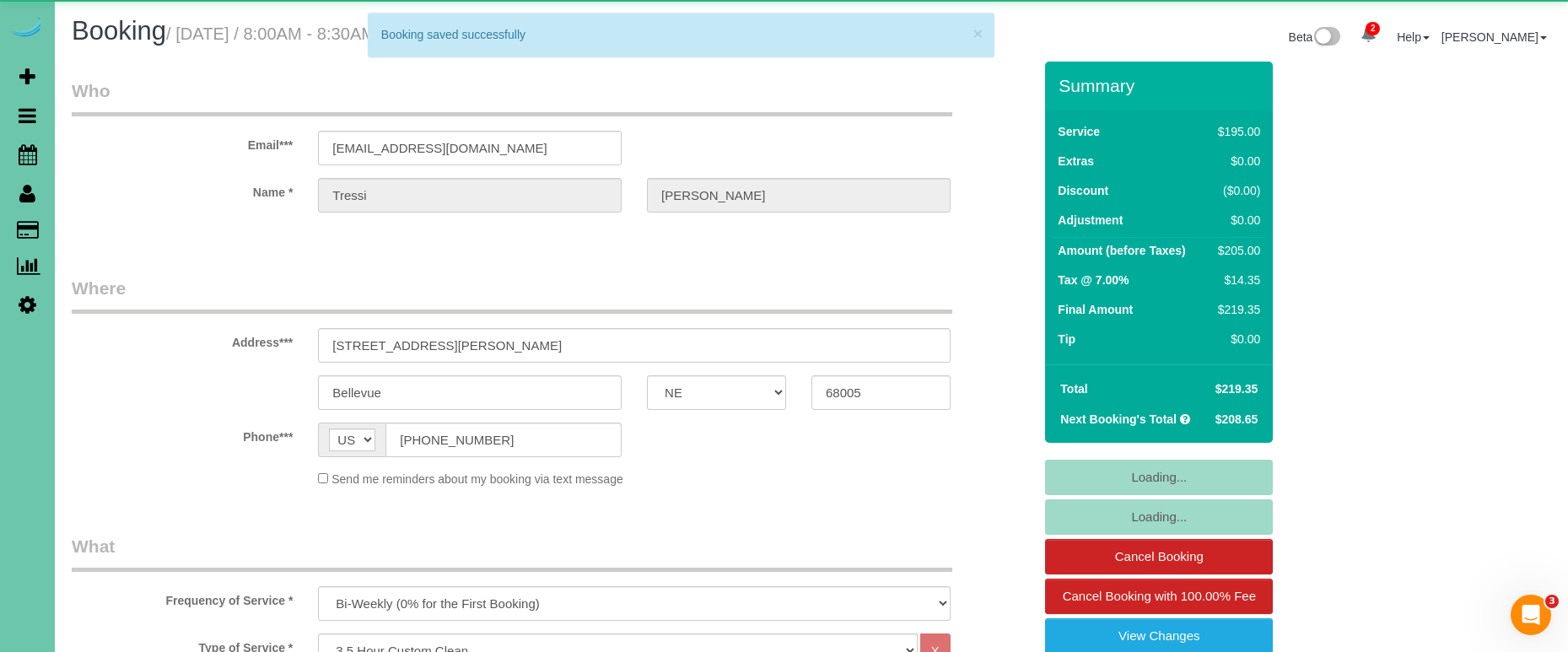
select select "object:2004"
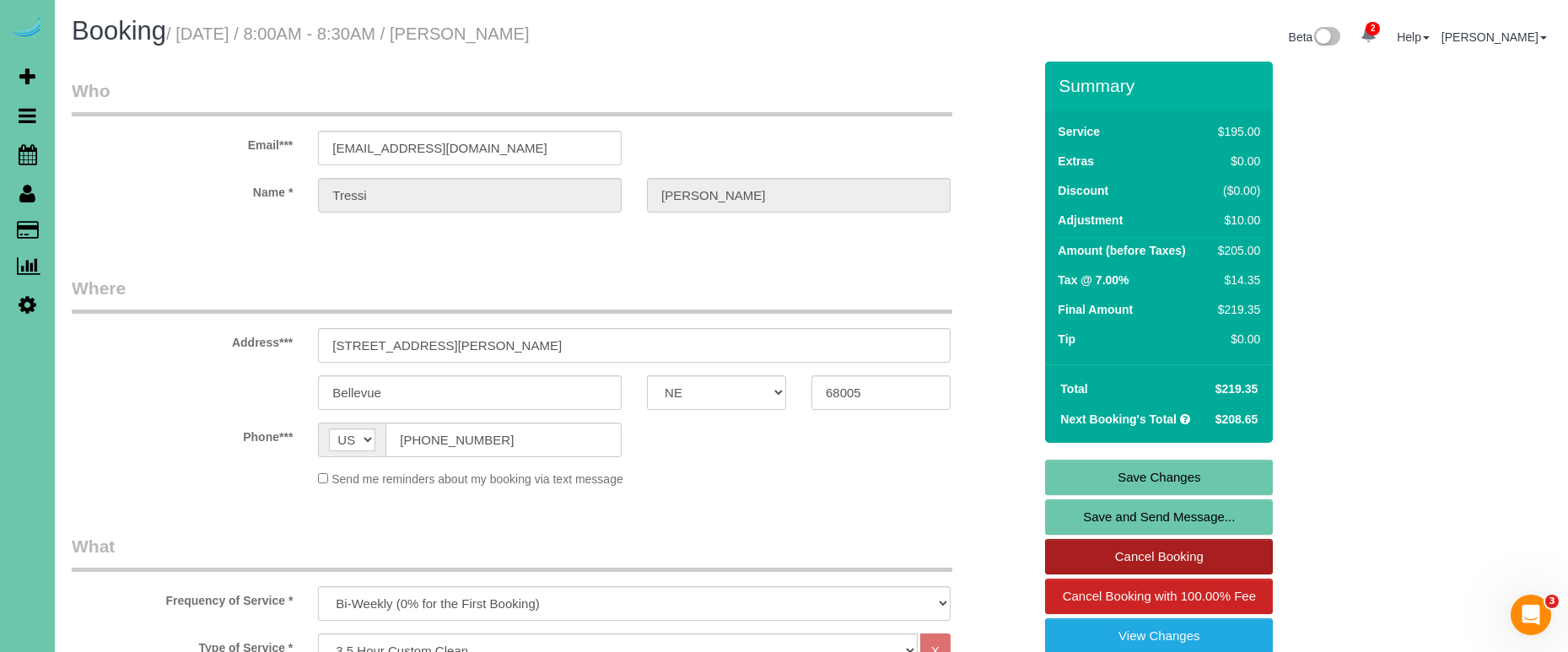
click at [1089, 554] on link "Cancel Booking" at bounding box center [1158, 556] width 228 height 35
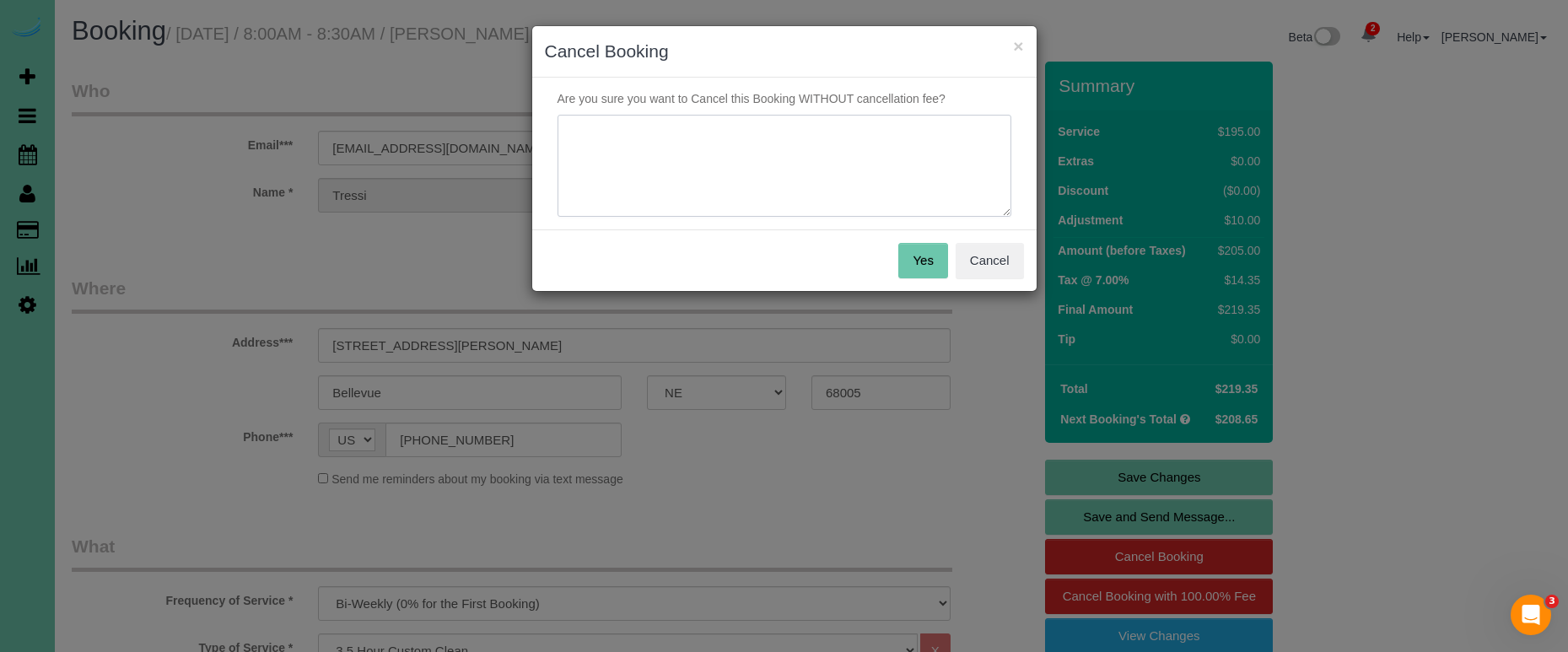
drag, startPoint x: 752, startPoint y: 165, endPoint x: 776, endPoint y: 165, distance: 24.0
click at [755, 165] on textarea at bounding box center [785, 165] width 454 height 103
type textarea "client emailed in to skip"
click at [899, 262] on button "Yes" at bounding box center [923, 260] width 49 height 35
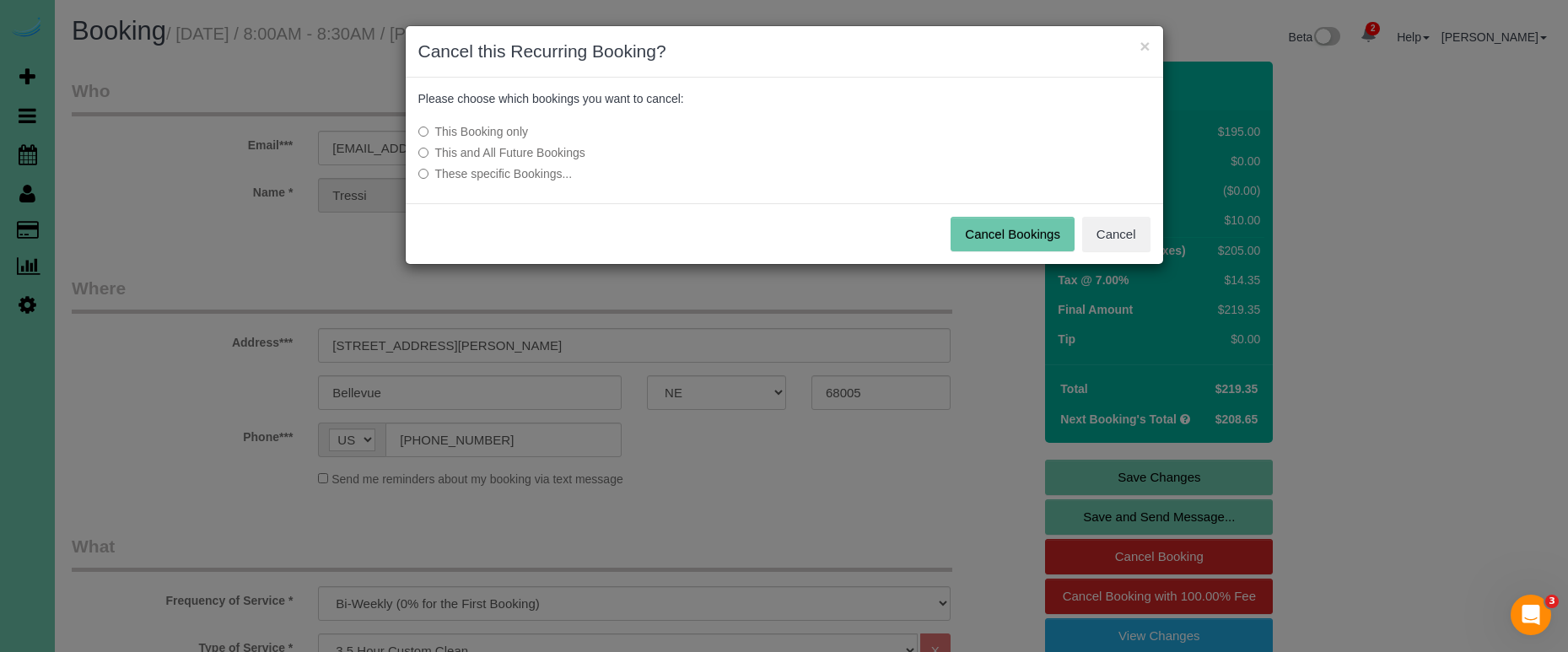
click at [1014, 232] on button "Cancel Bookings" at bounding box center [1012, 234] width 124 height 35
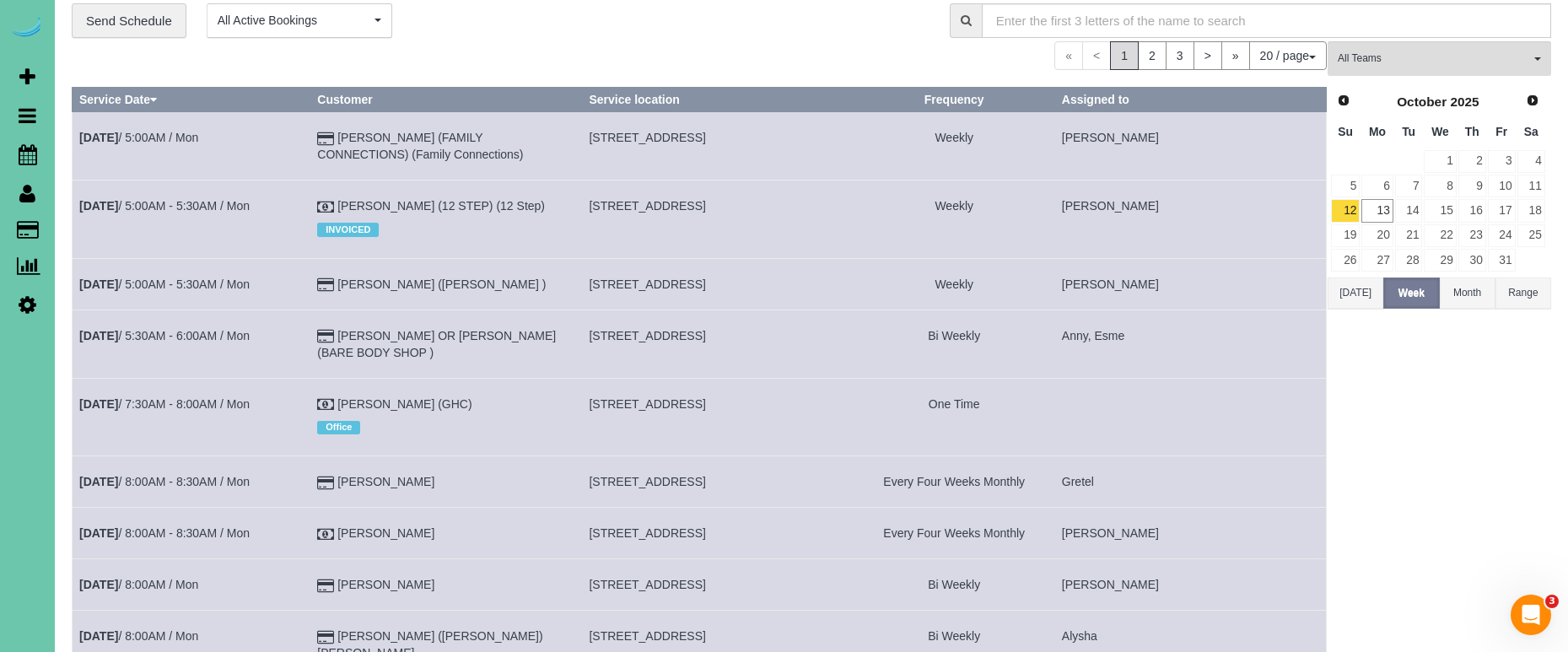
scroll to position [154, 0]
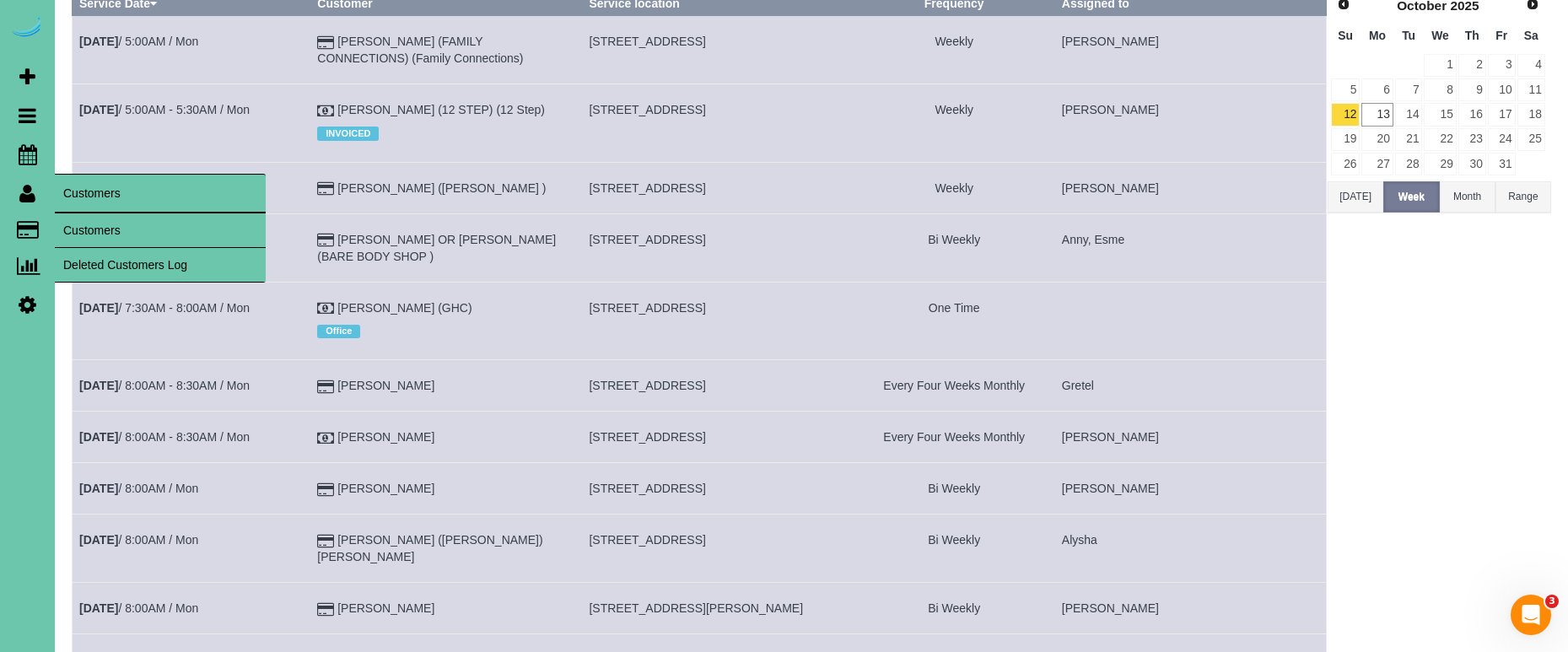
click at [94, 227] on link "Customers" at bounding box center [160, 230] width 211 height 34
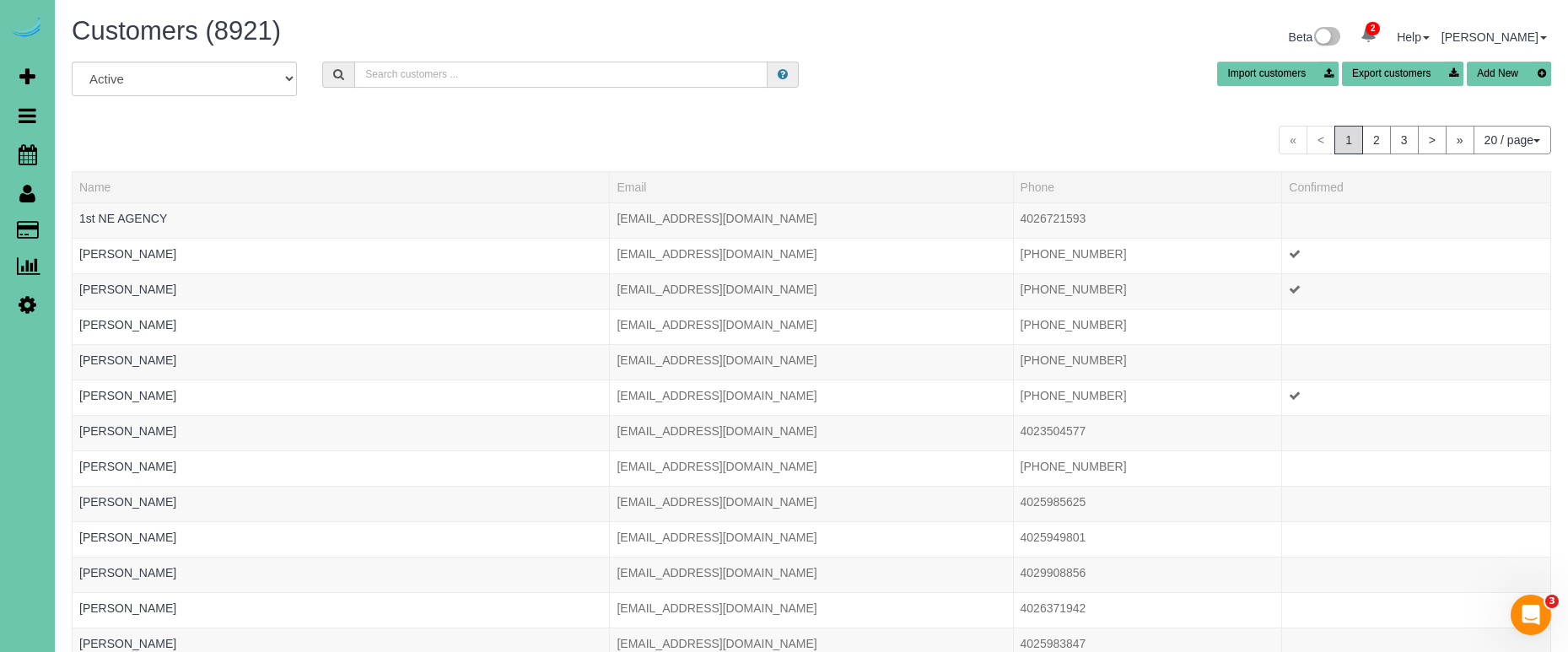
click at [482, 74] on input "text" at bounding box center [561, 74] width 413 height 26
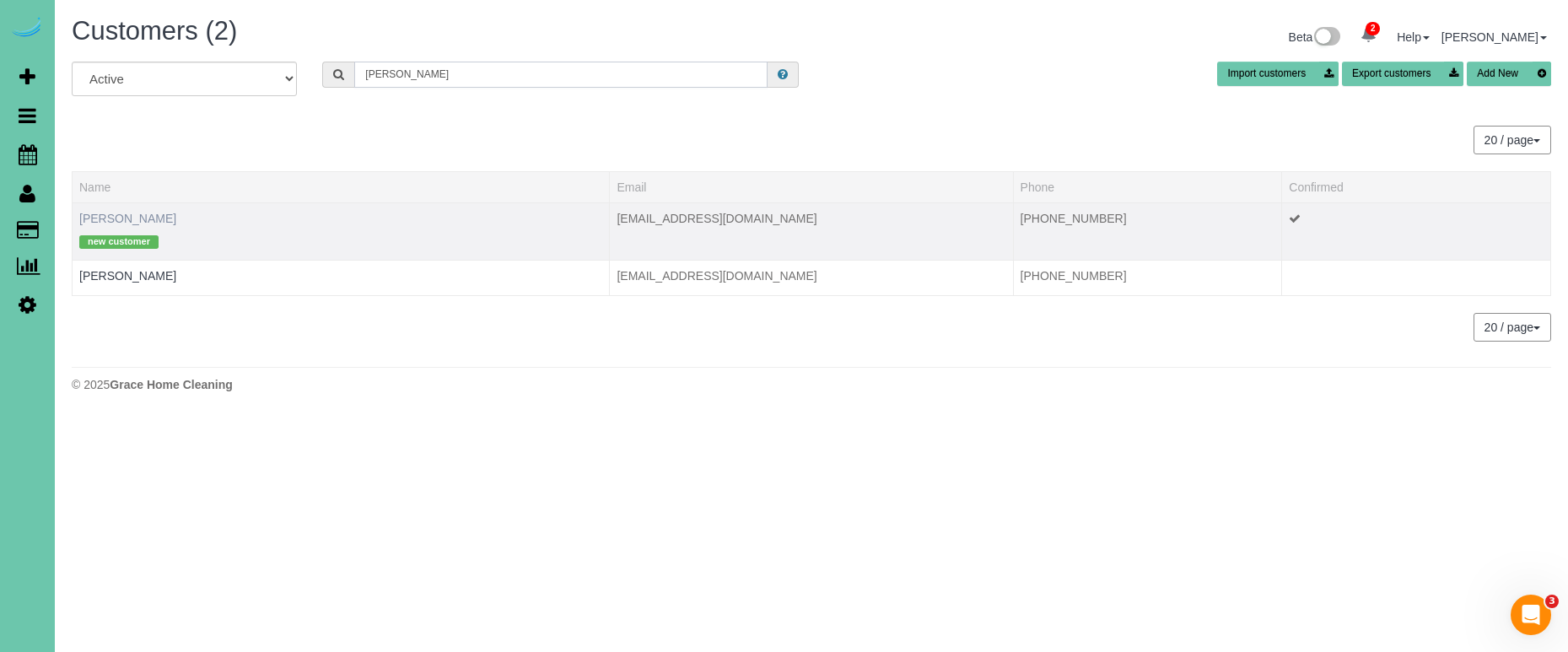
type input "leigh c"
click at [137, 219] on link "Leigh Cheloha" at bounding box center [127, 218] width 97 height 14
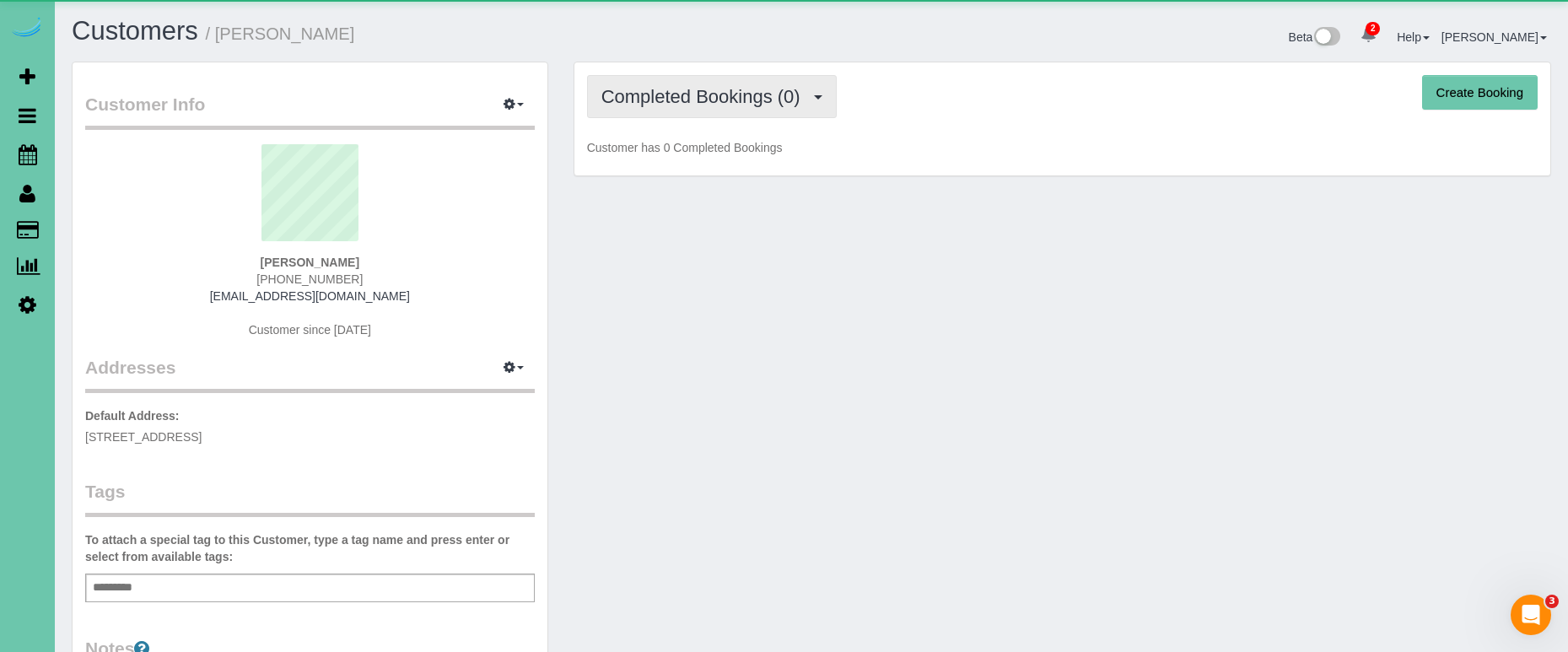
click at [720, 105] on span "Completed Bookings (0)" at bounding box center [705, 96] width 207 height 21
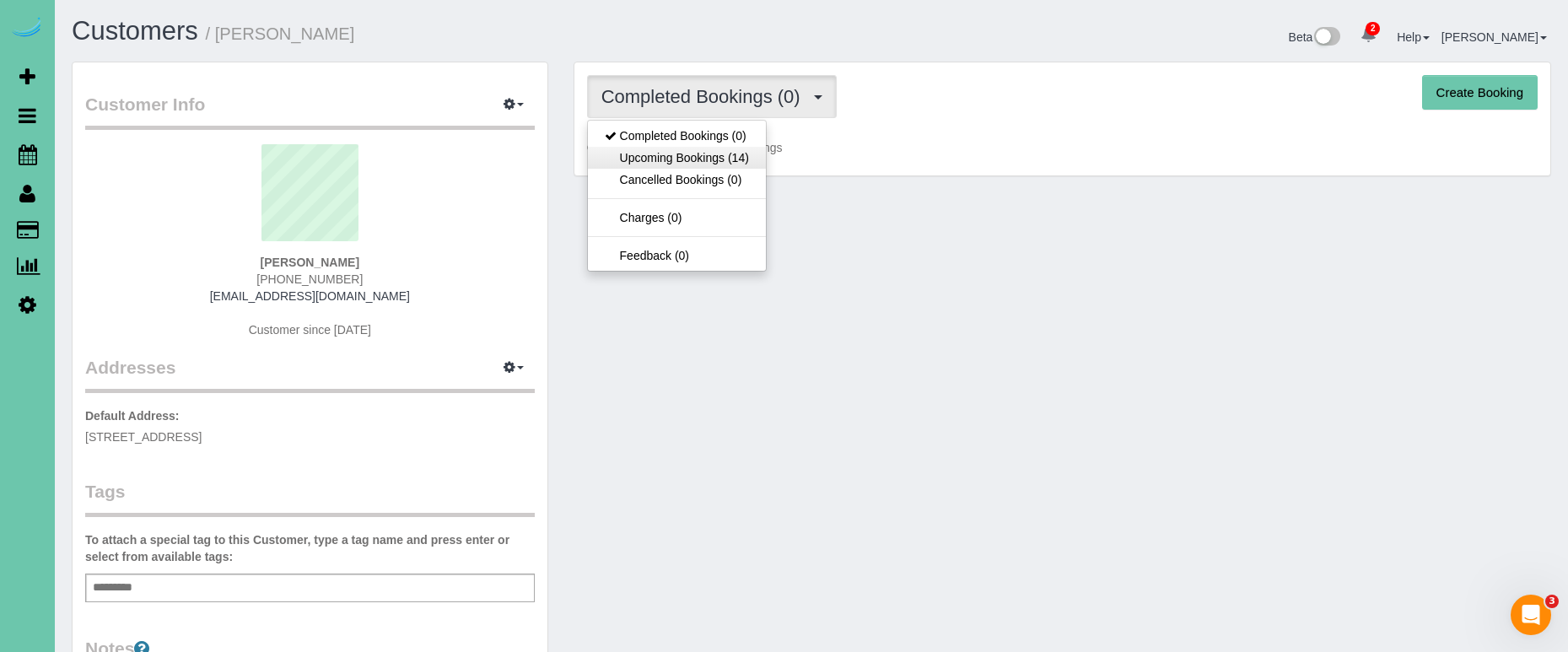
click at [709, 153] on link "Upcoming Bookings (14)" at bounding box center [677, 158] width 178 height 22
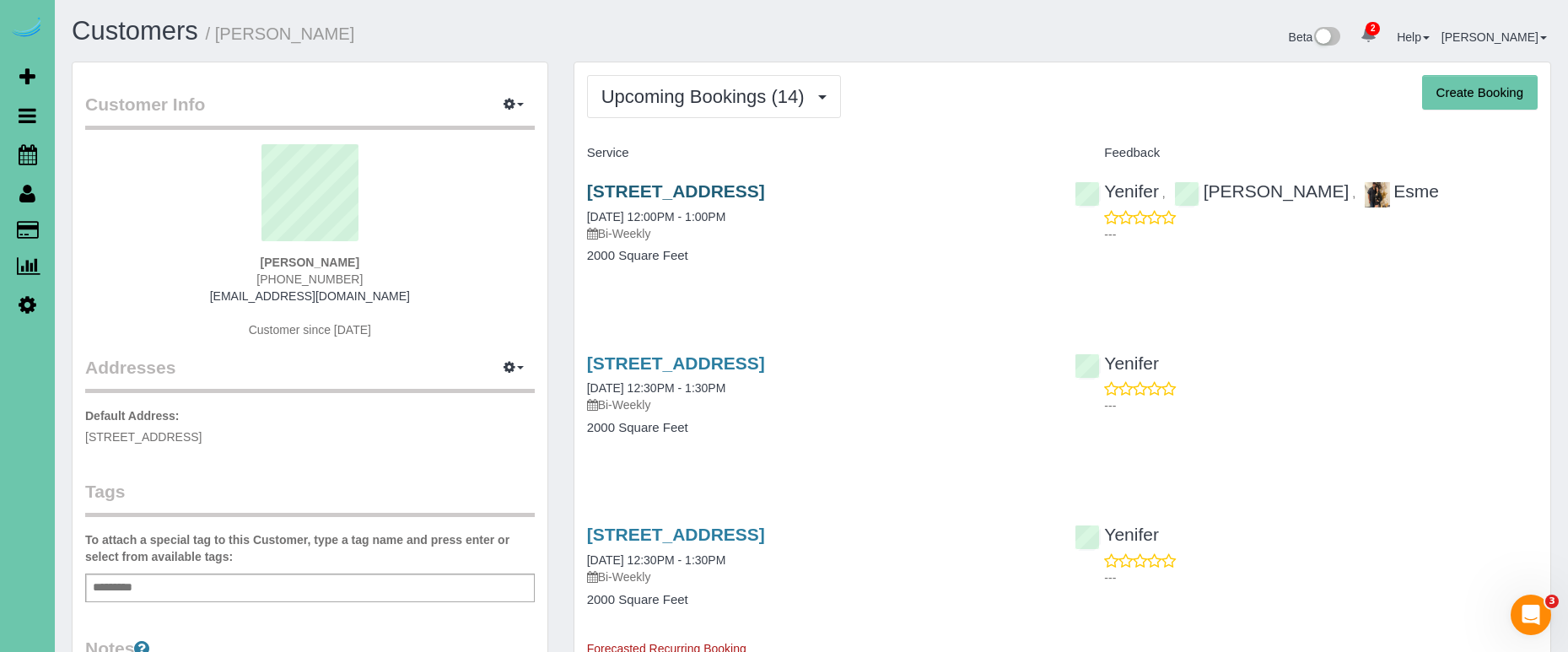
click at [684, 183] on link "5815 N Hws Cleveland Blvd, Omaha, NE 68116" at bounding box center [676, 191] width 178 height 19
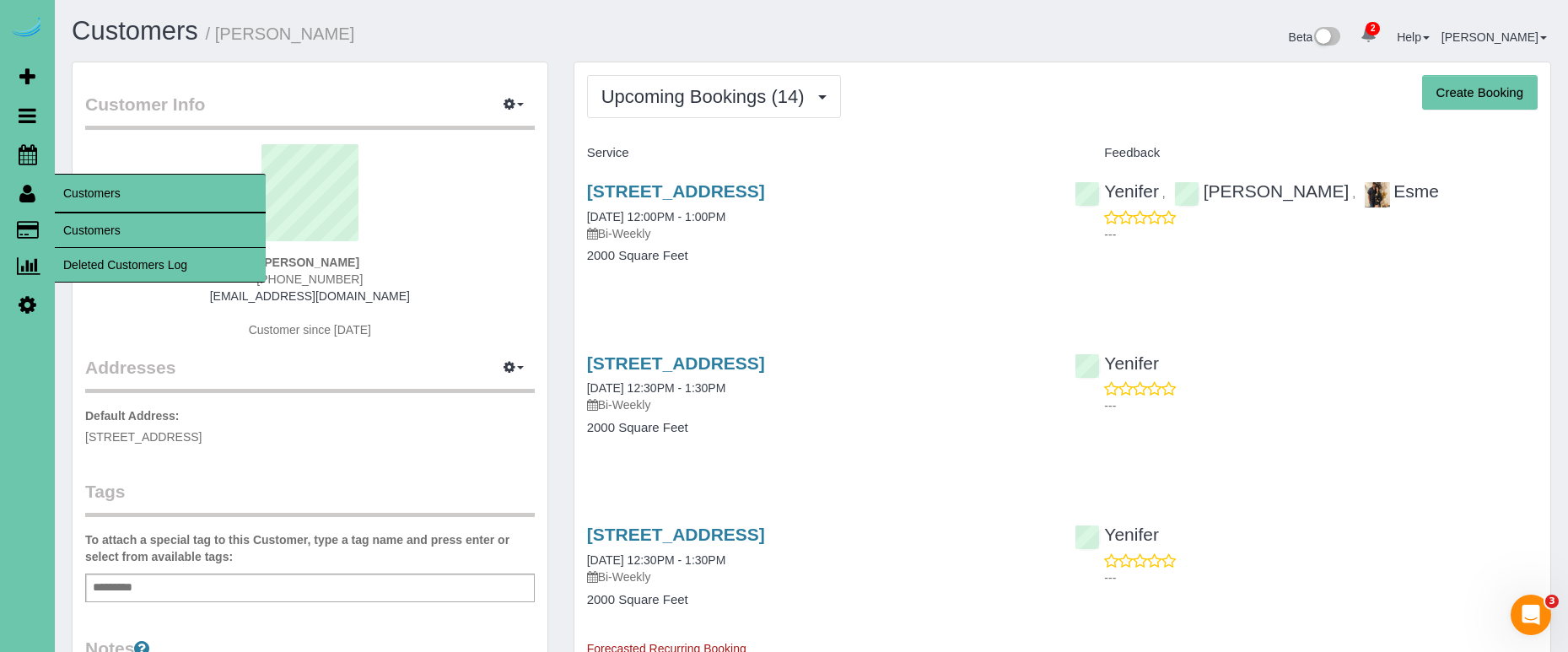
click at [138, 230] on link "Customers" at bounding box center [160, 230] width 211 height 34
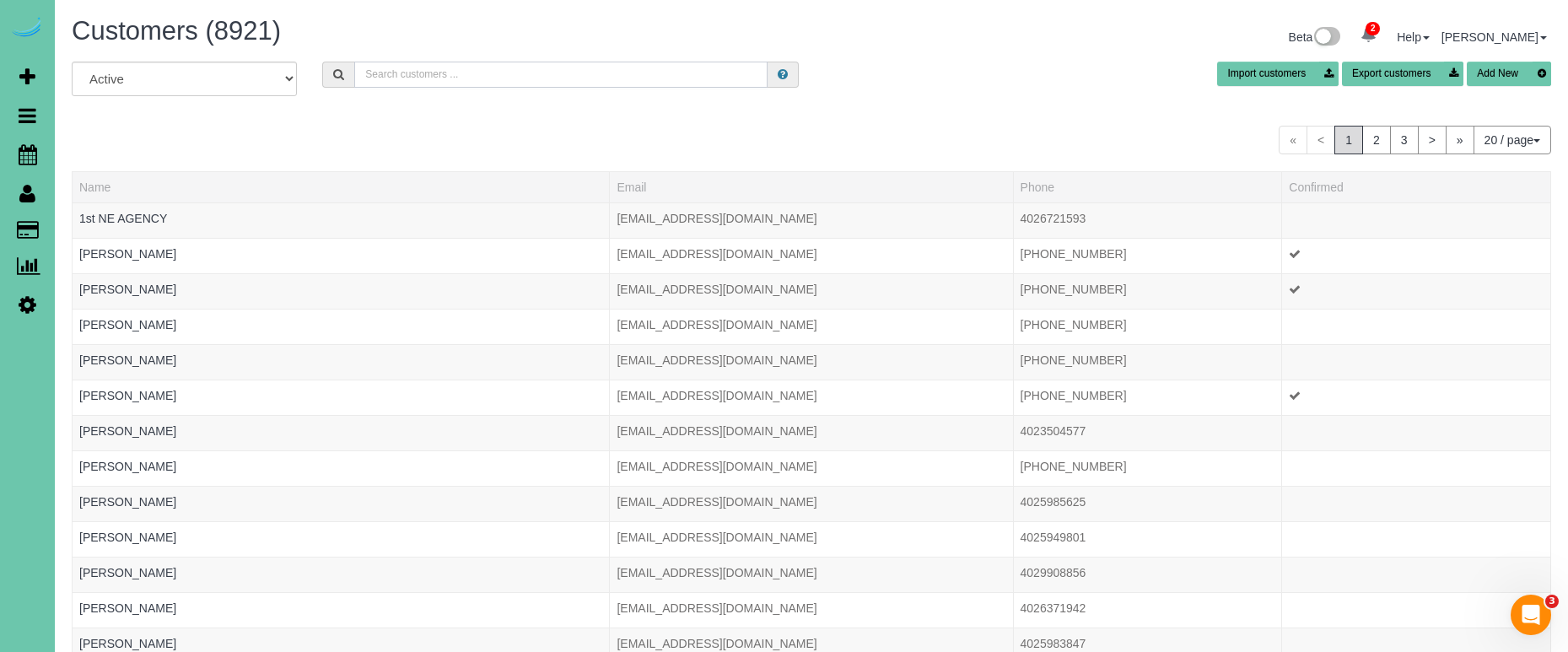
click at [447, 76] on input "text" at bounding box center [561, 74] width 413 height 26
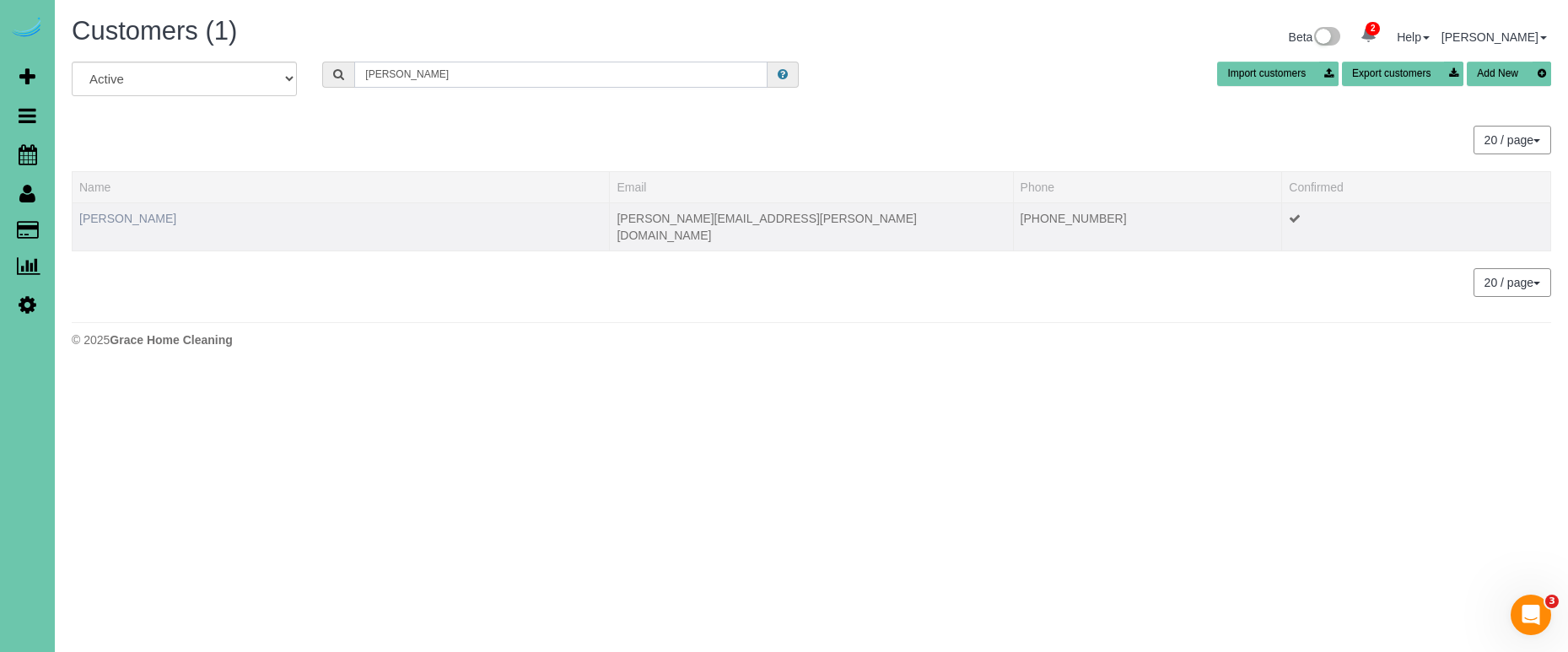
type input "bart s"
click at [137, 216] on link "Bart Sladavnik" at bounding box center [127, 218] width 97 height 14
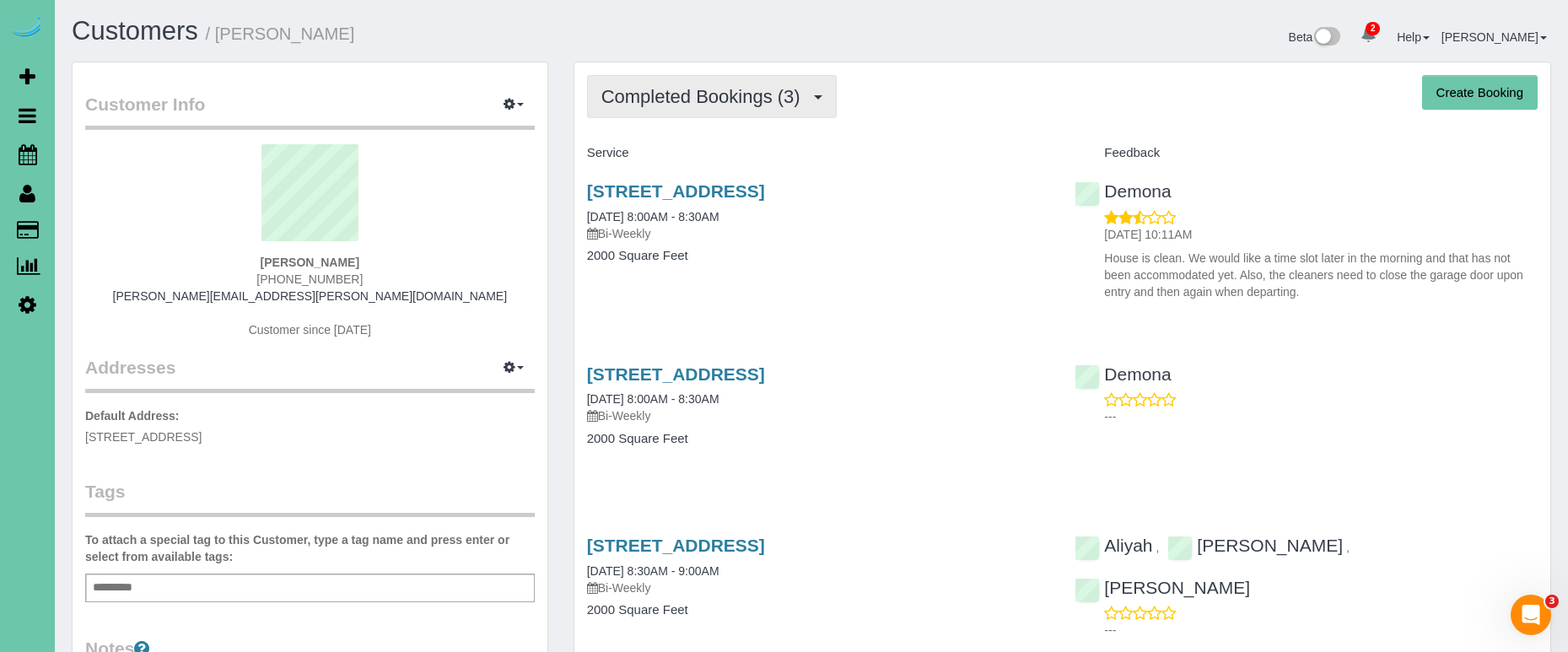
click at [648, 92] on span "Completed Bookings (3)" at bounding box center [705, 96] width 207 height 21
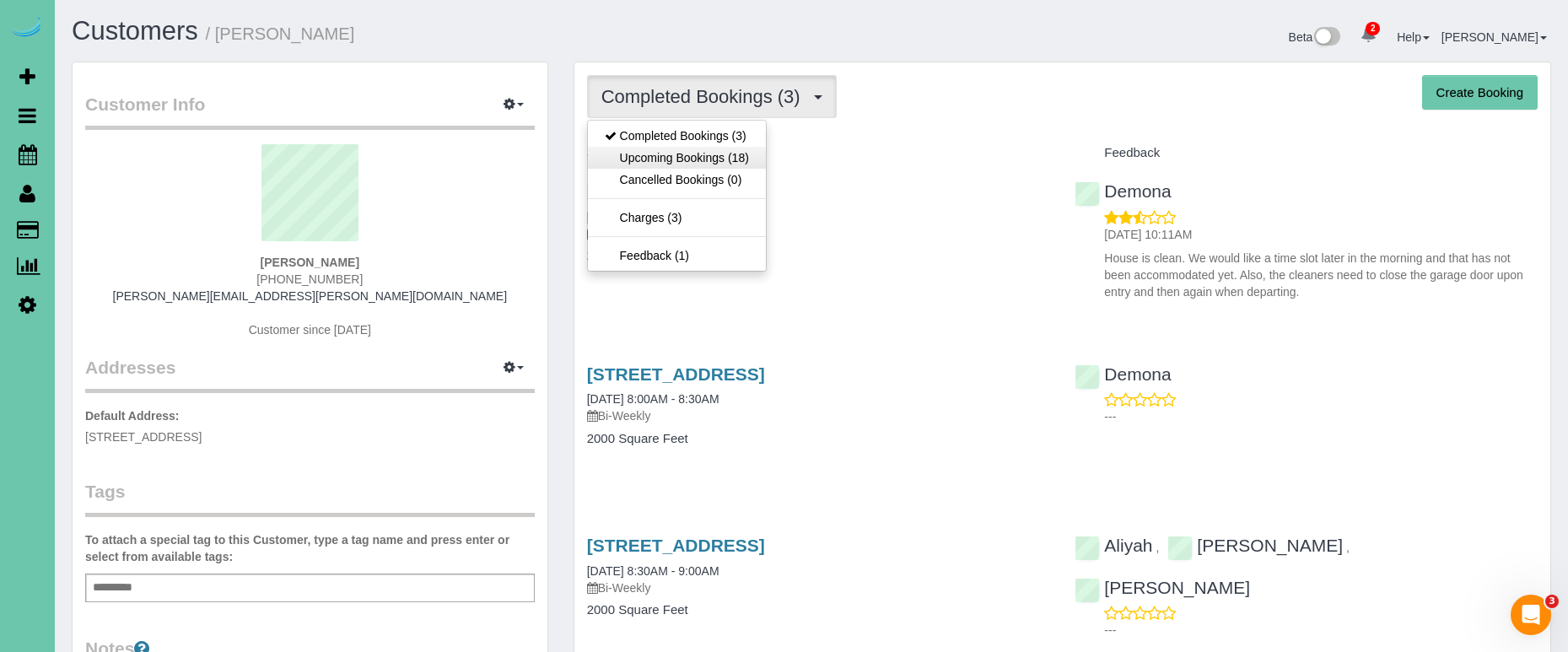
click at [643, 155] on link "Upcoming Bookings (18)" at bounding box center [677, 158] width 178 height 22
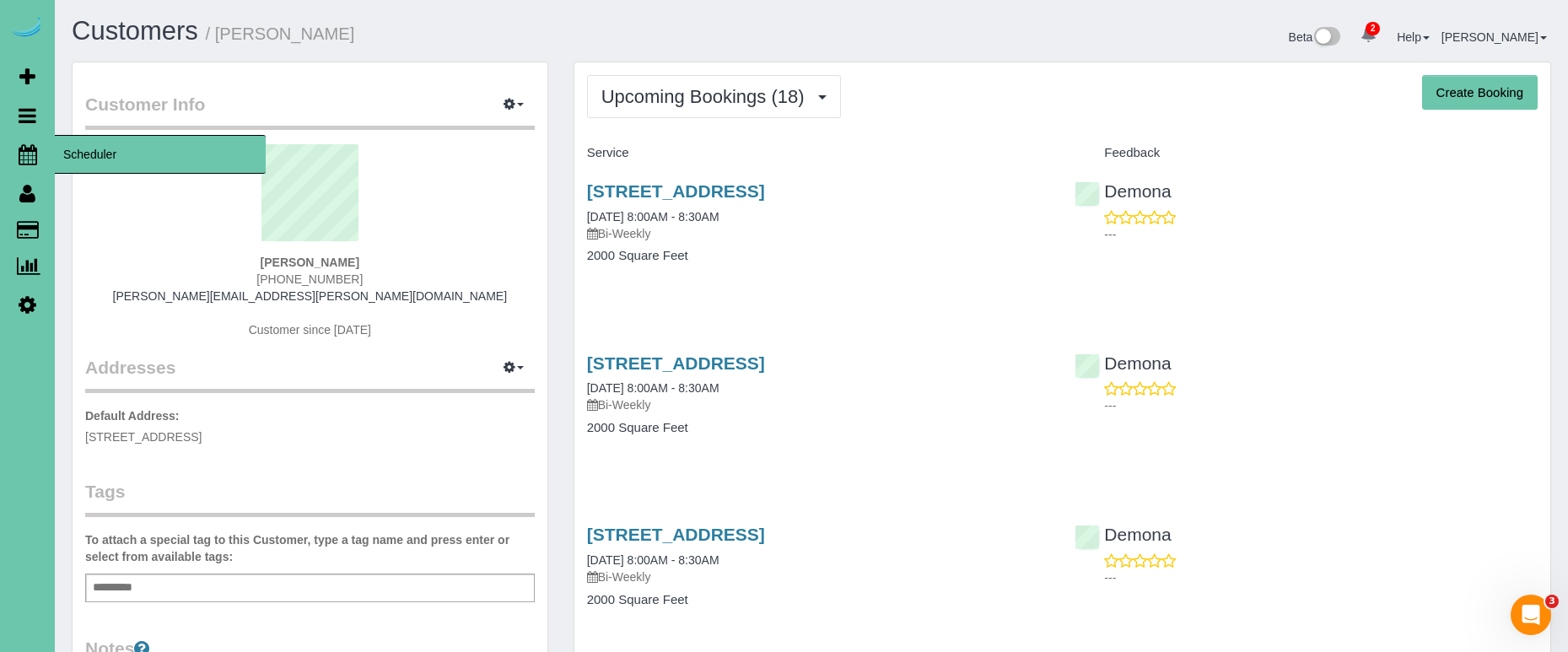
click at [36, 152] on icon at bounding box center [27, 154] width 18 height 20
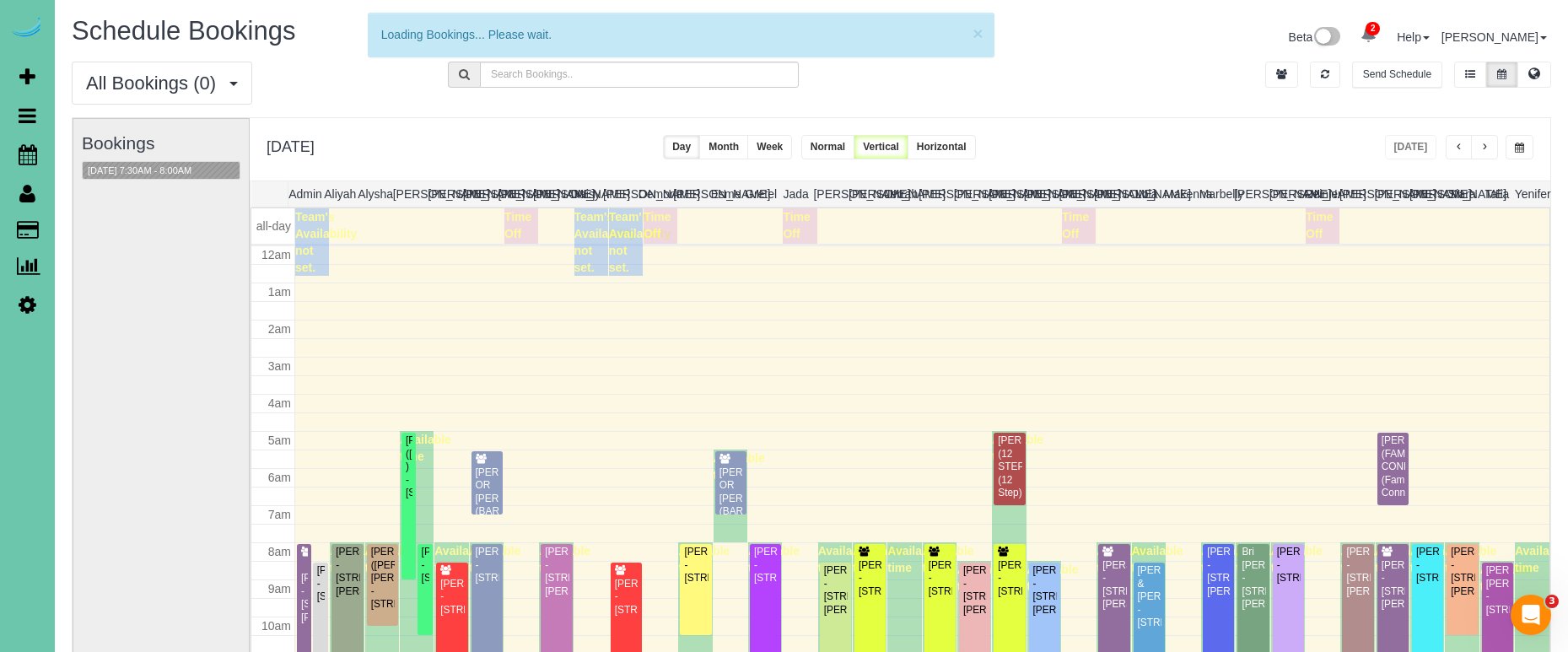
scroll to position [223, 0]
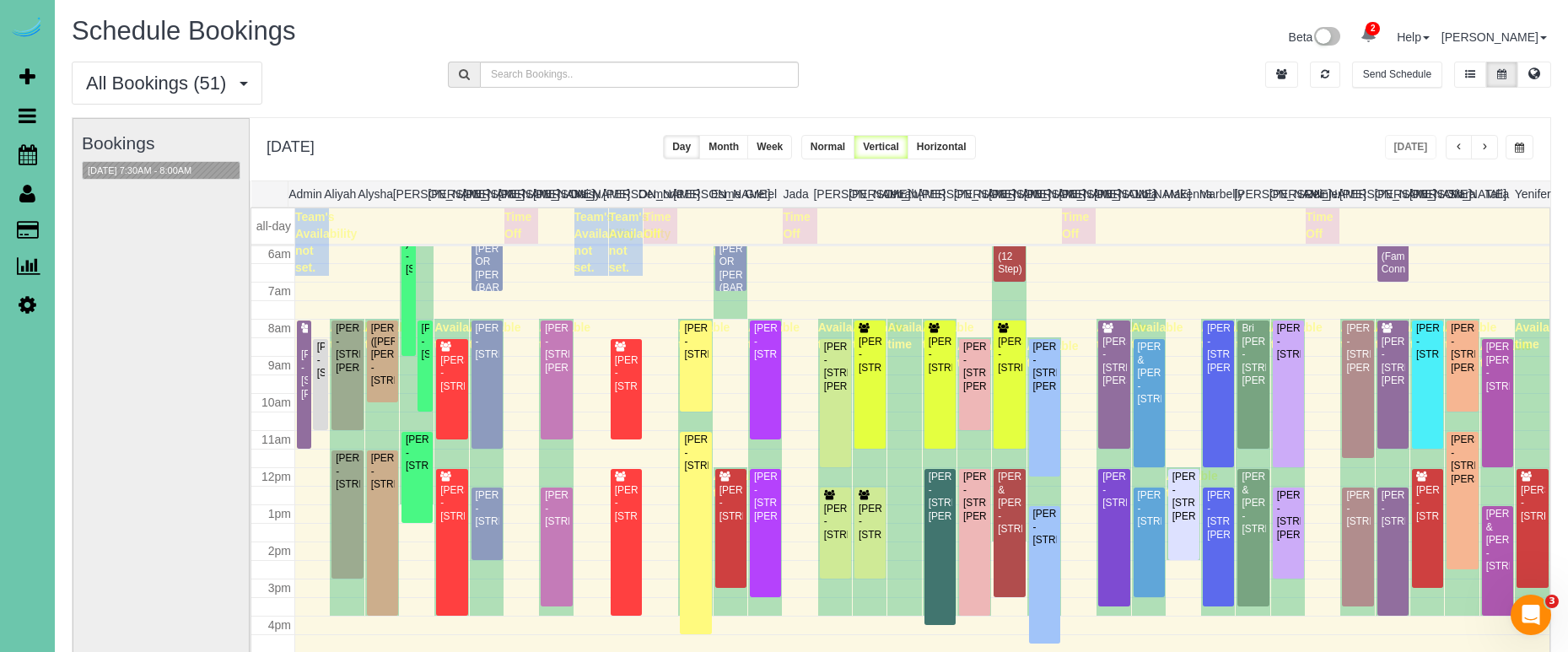
click at [1525, 145] on button "button" at bounding box center [1519, 147] width 28 height 25
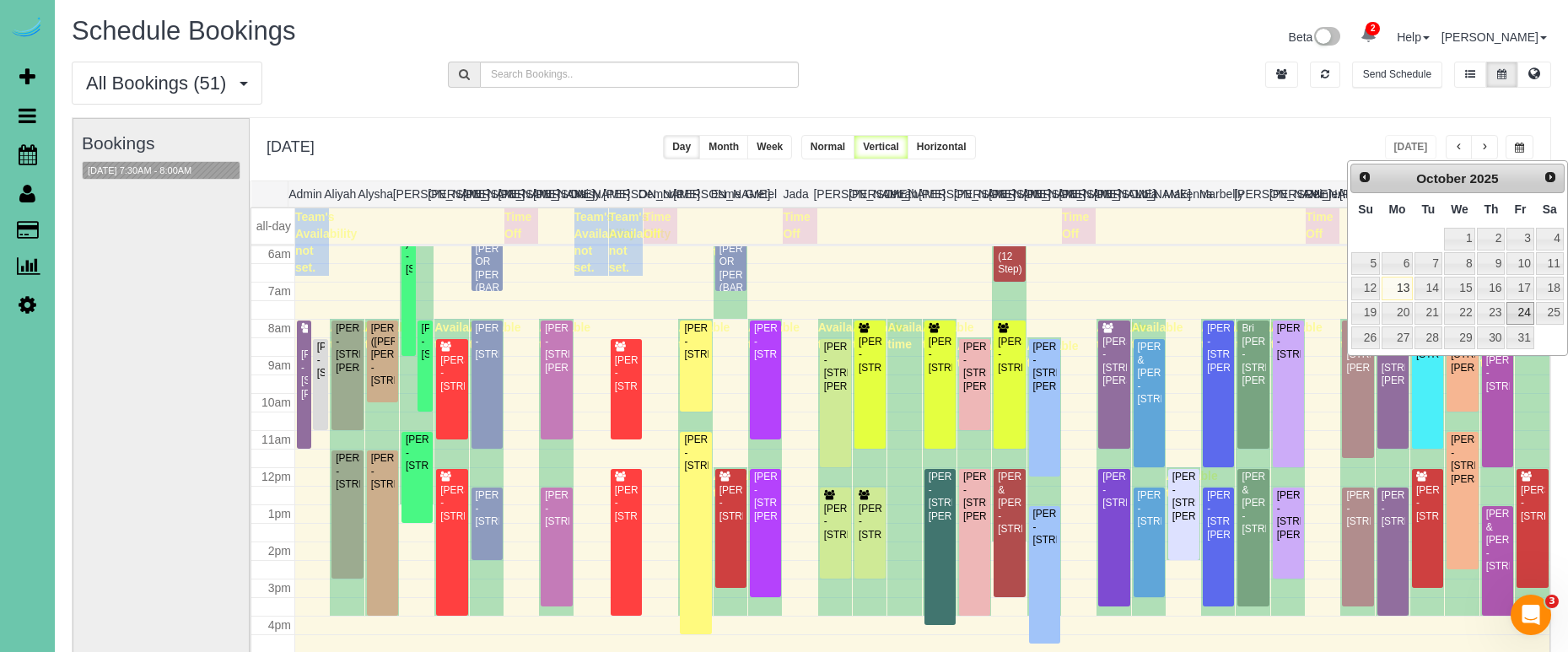
click at [1519, 315] on link "24" at bounding box center [1520, 312] width 27 height 23
type input "**********"
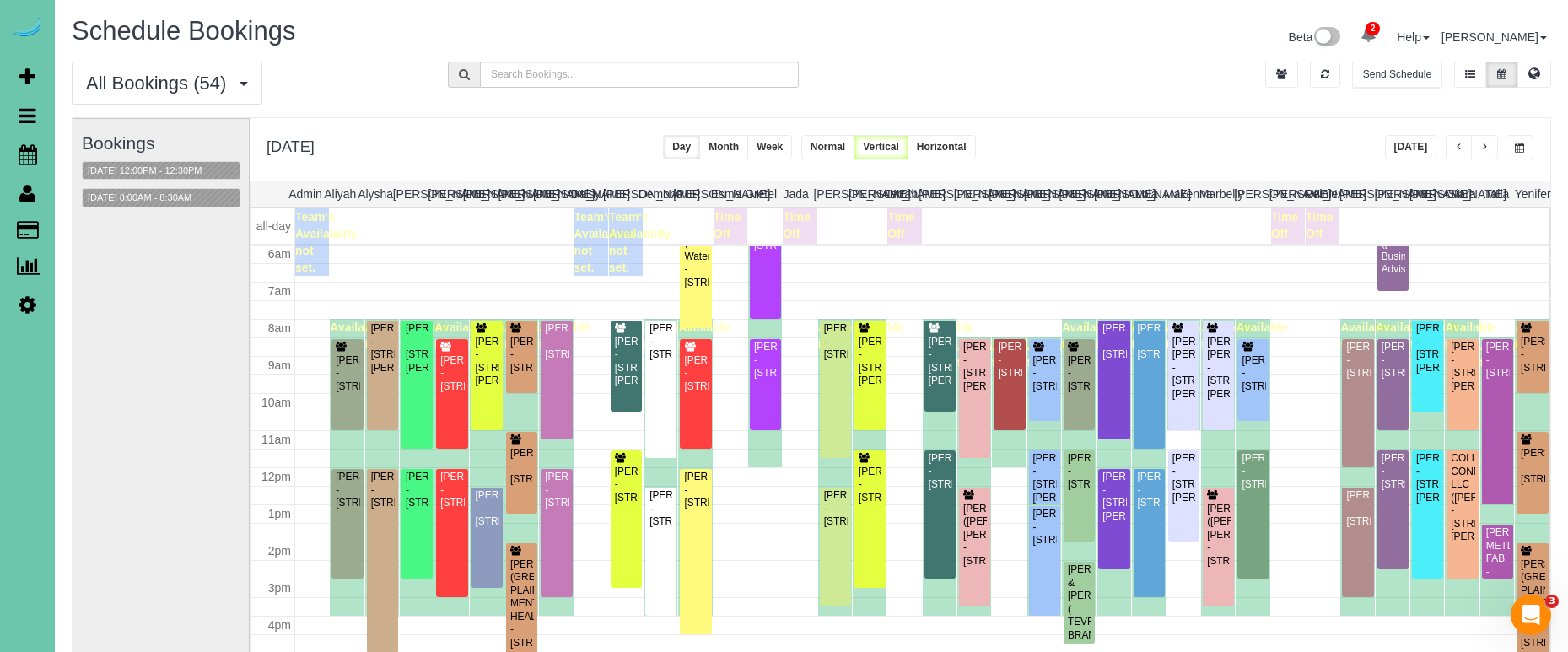
click at [1421, 149] on button "[DATE]" at bounding box center [1412, 147] width 53 height 25
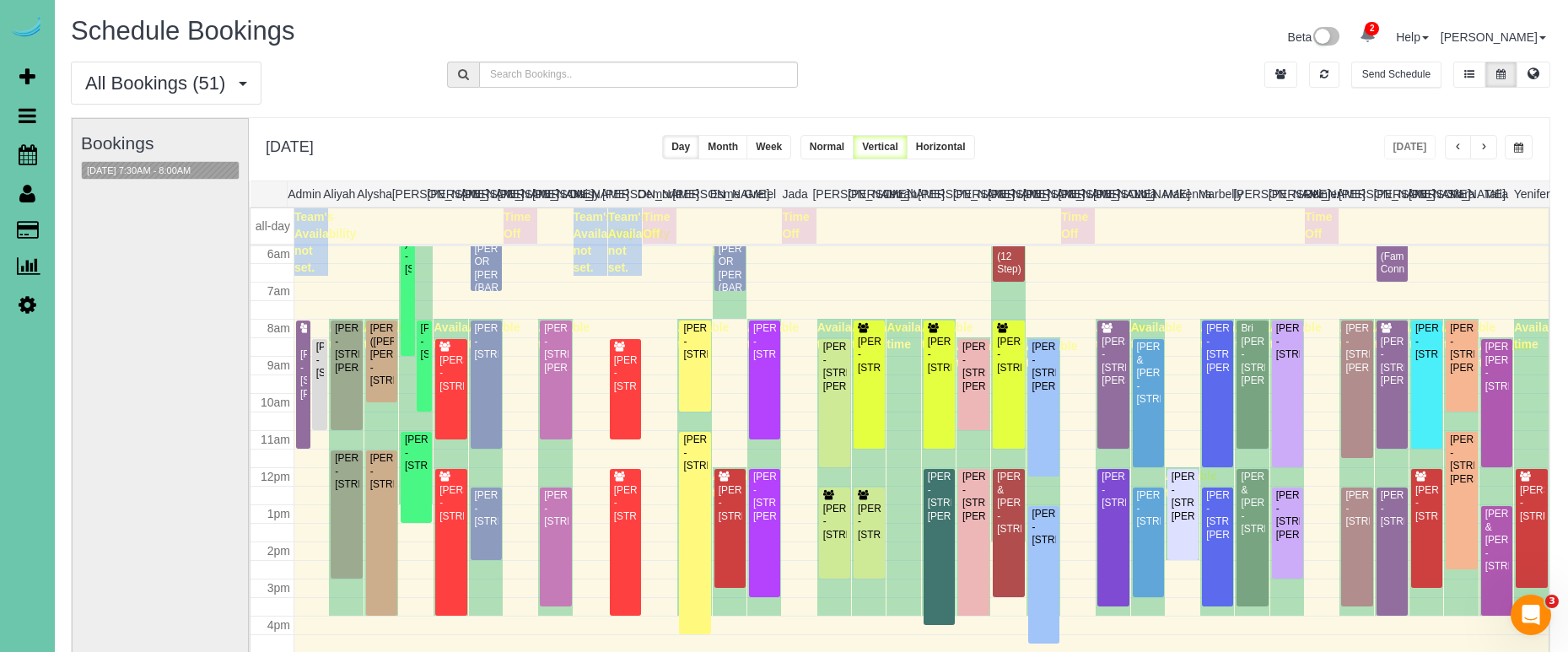
scroll to position [0, 0]
click at [703, 361] on div "[PERSON_NAME] - [STREET_ADDRESS]" at bounding box center [695, 341] width 25 height 39
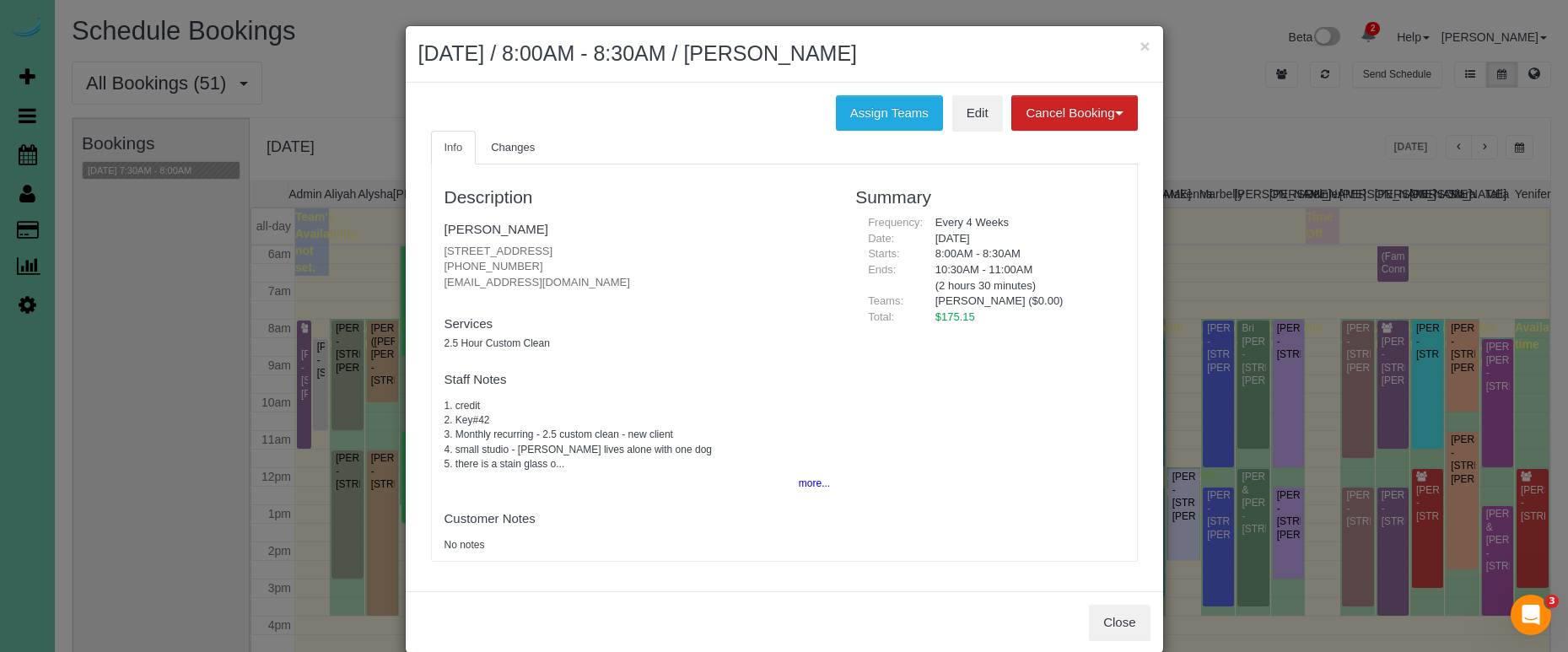
click at [820, 483] on button "more..." at bounding box center [809, 483] width 41 height 25
click at [1150, 47] on button "×" at bounding box center [1144, 45] width 10 height 17
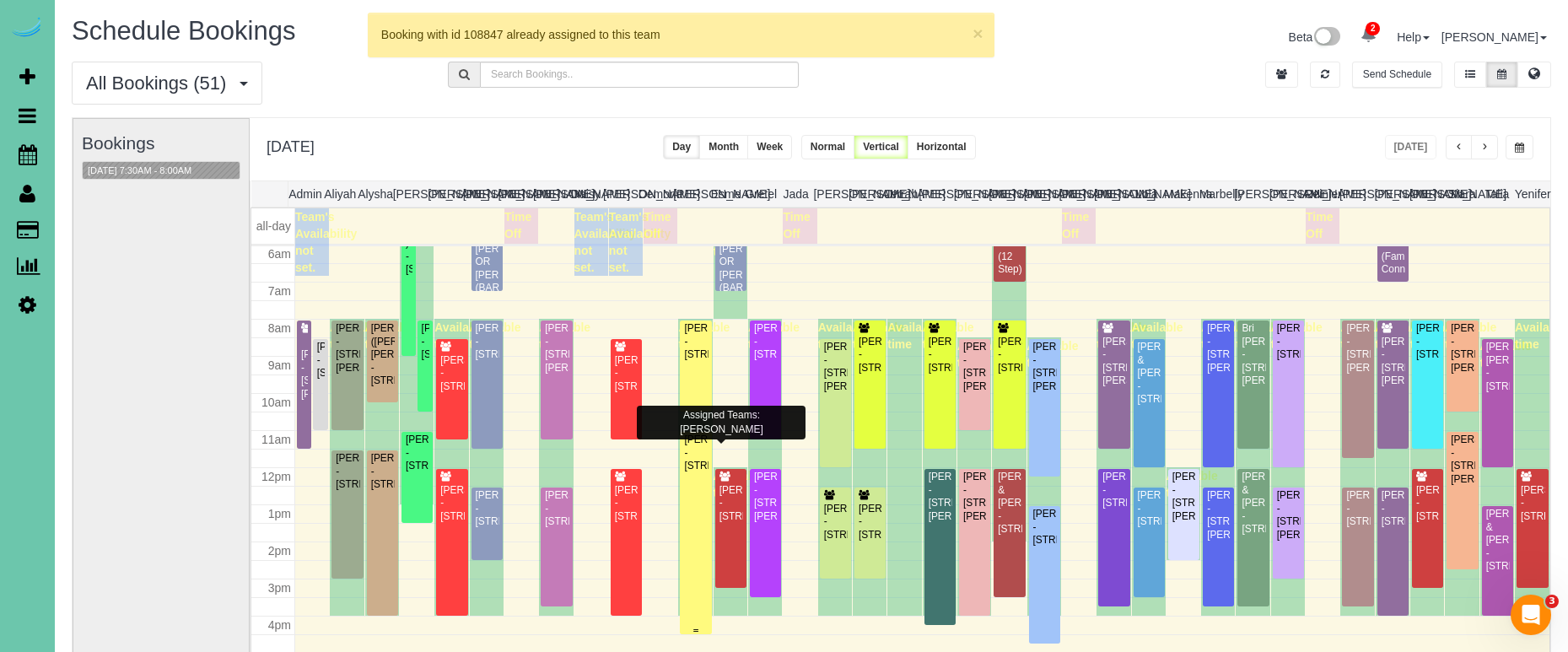
click at [694, 471] on div "[PERSON_NAME] - [STREET_ADDRESS]" at bounding box center [695, 452] width 25 height 39
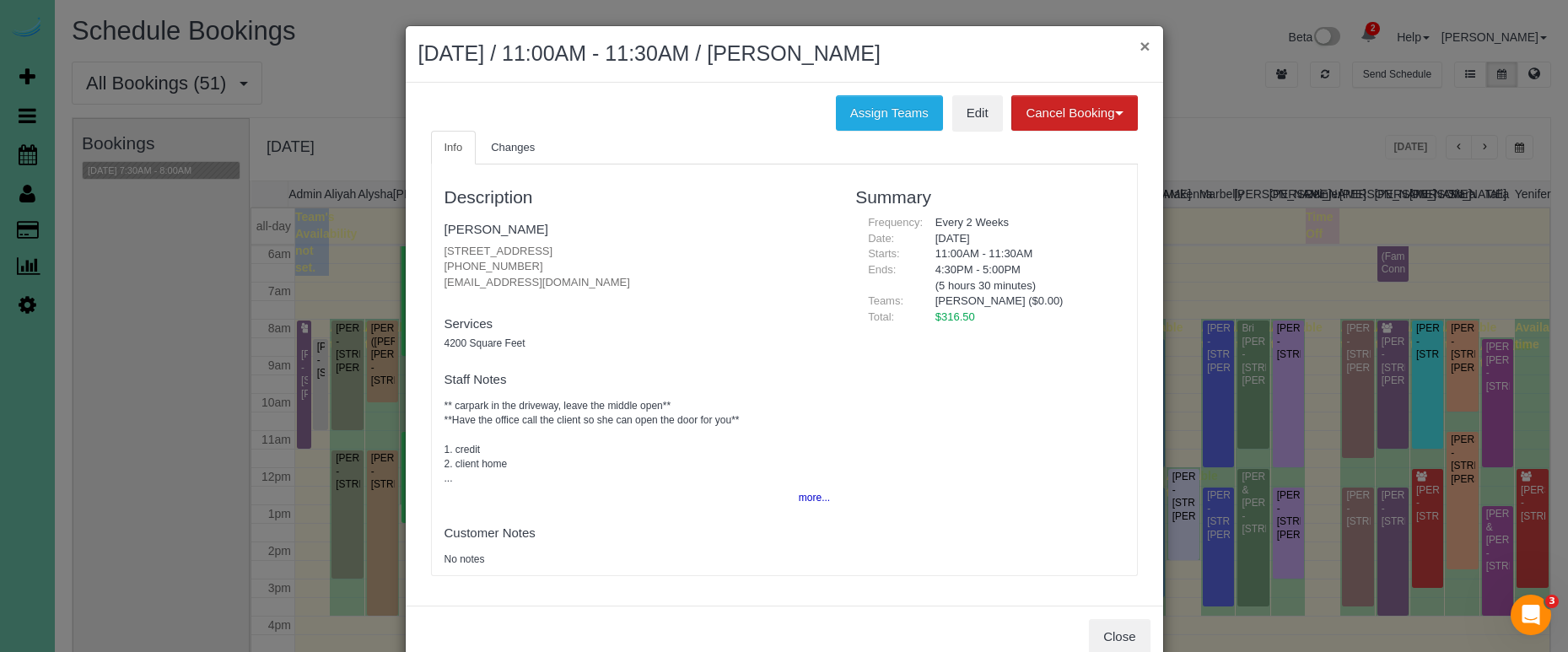
click at [1145, 45] on button "×" at bounding box center [1144, 45] width 10 height 17
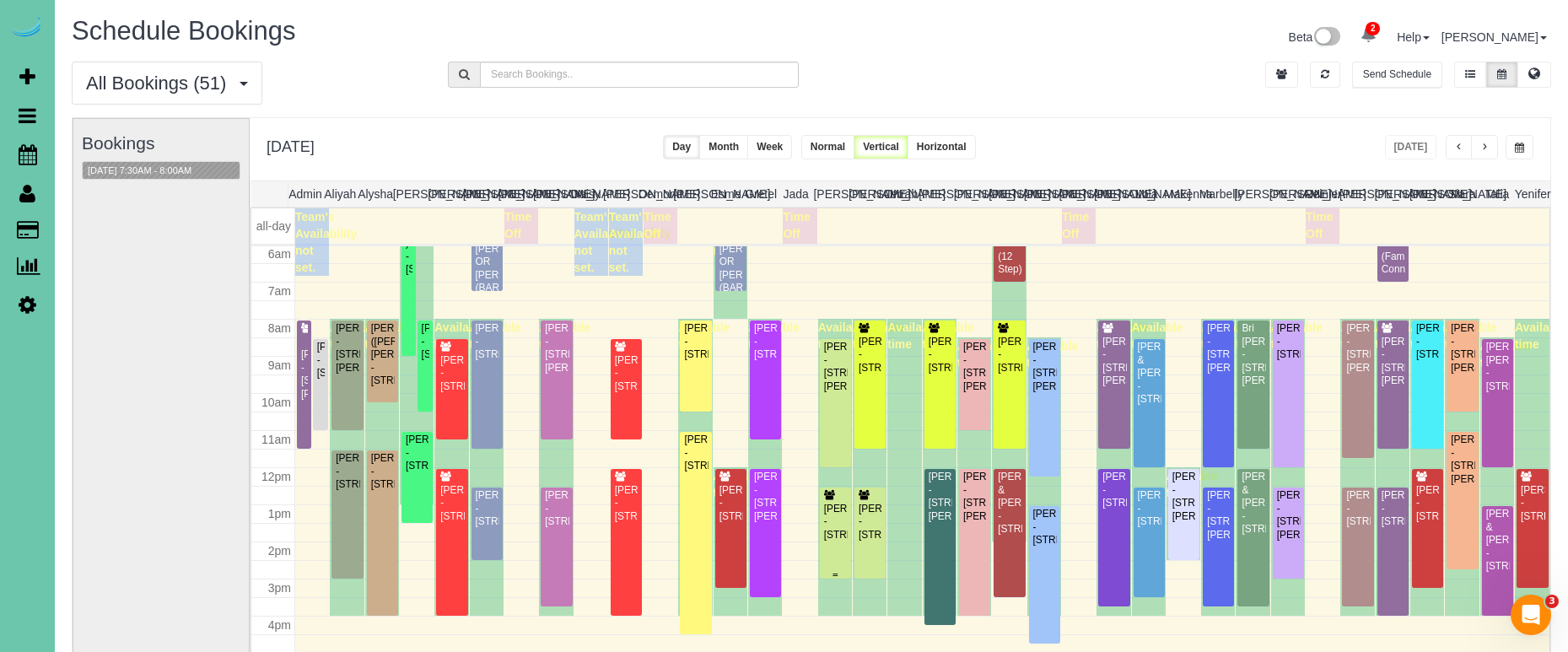
click at [840, 523] on div "[PERSON_NAME] - [STREET_ADDRESS]" at bounding box center [835, 521] width 25 height 39
click at [840, 523] on body "2 Beta Your Notifications You have 0 alerts × You have 2 to charge for 10/11/20…" at bounding box center [784, 326] width 1568 height 652
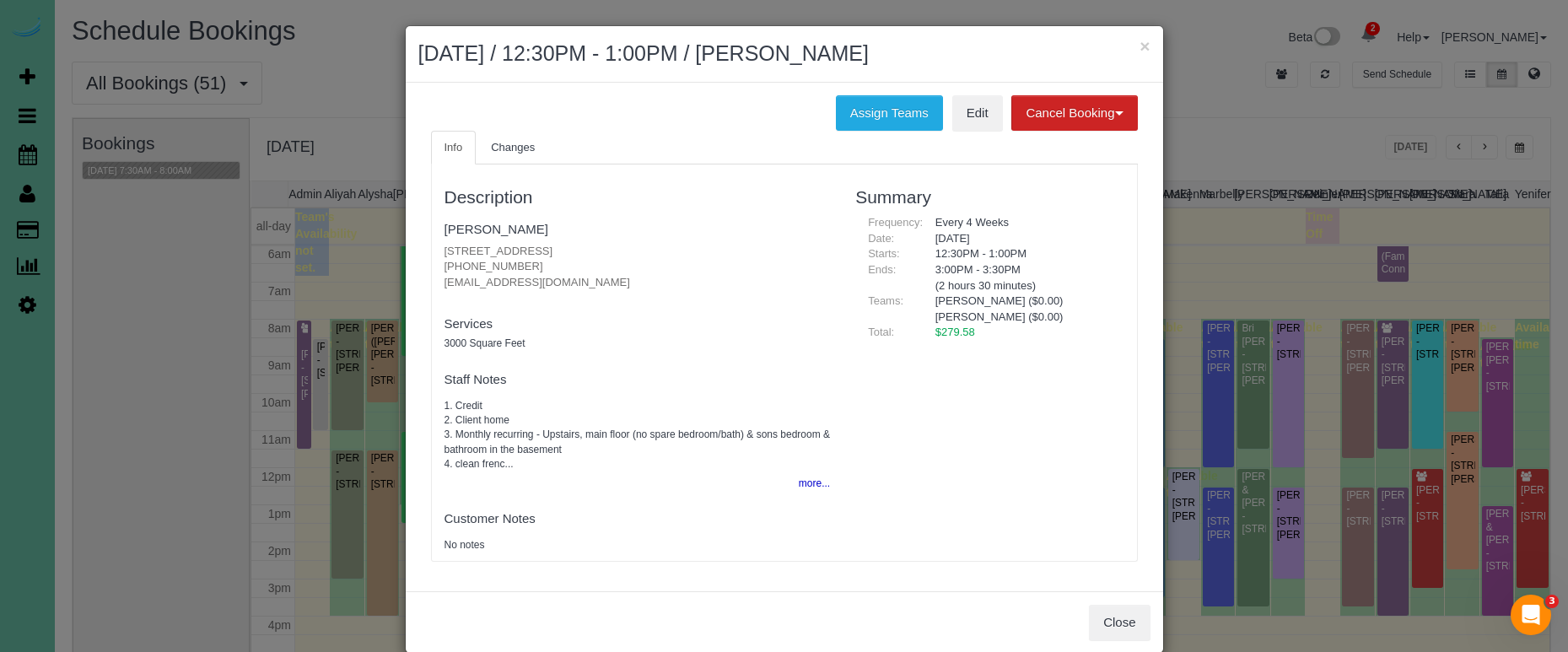
drag, startPoint x: 749, startPoint y: 482, endPoint x: 759, endPoint y: 481, distance: 10.0
click at [749, 482] on fieldset "Staff Notes 1. Credit 2. Client home 3. Monthly recurring - Upstairs, main floo…" at bounding box center [637, 430] width 386 height 131
click at [806, 475] on button "more..." at bounding box center [809, 483] width 41 height 25
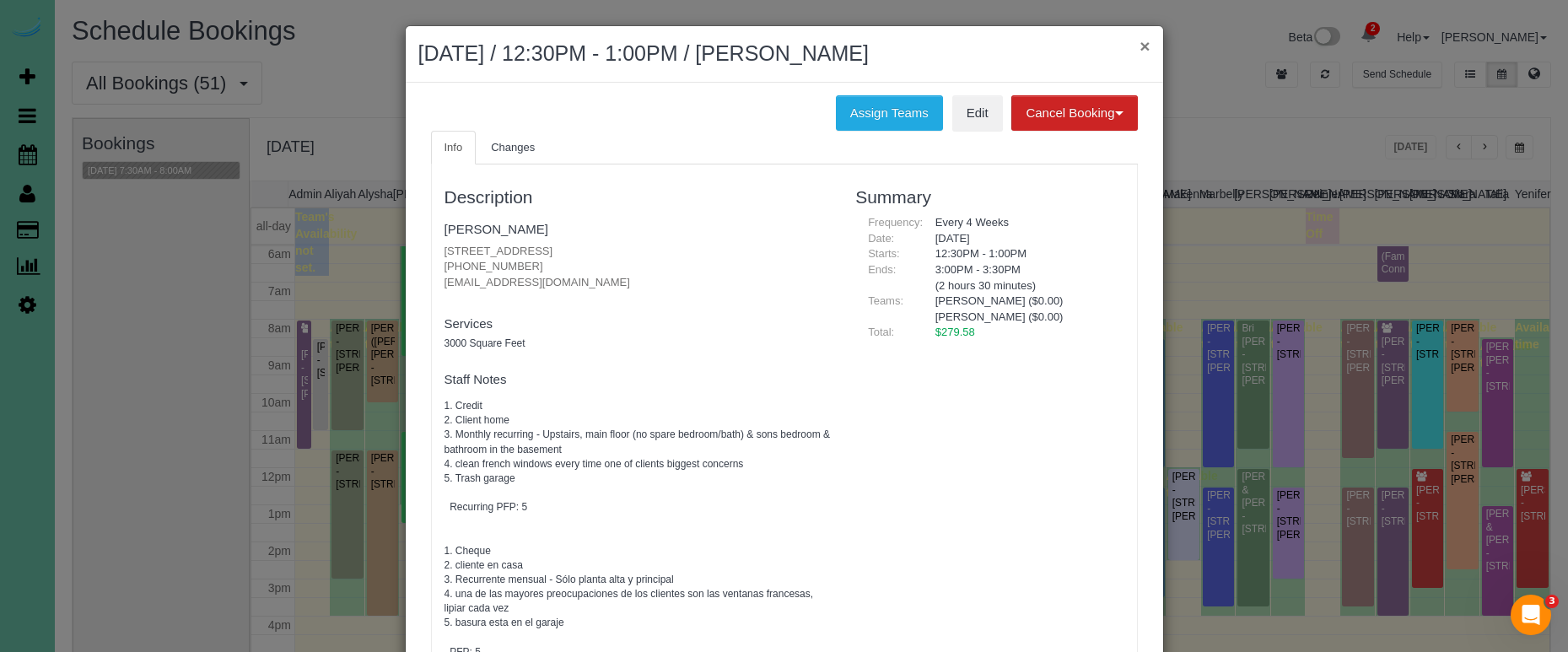
click at [1142, 46] on button "×" at bounding box center [1144, 45] width 10 height 17
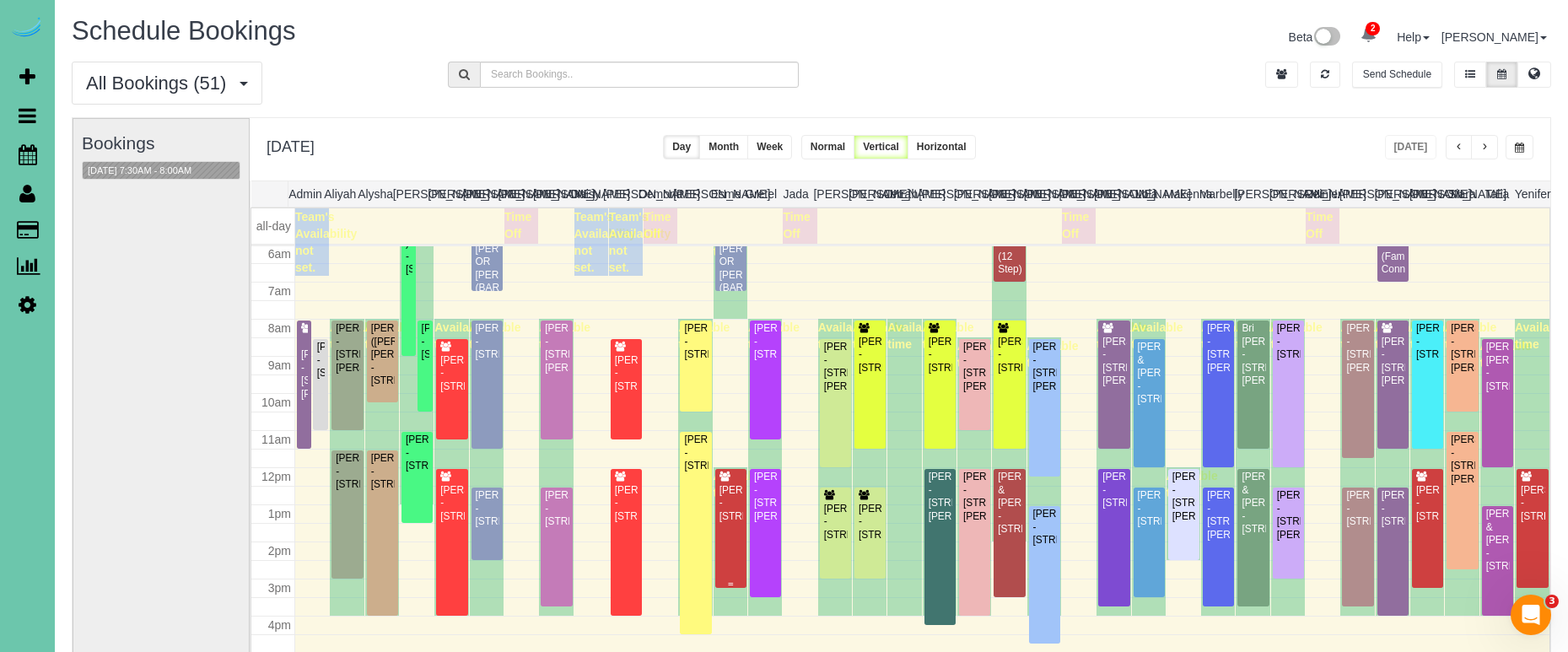
click at [738, 493] on div "[PERSON_NAME] - [STREET_ADDRESS]" at bounding box center [730, 503] width 25 height 39
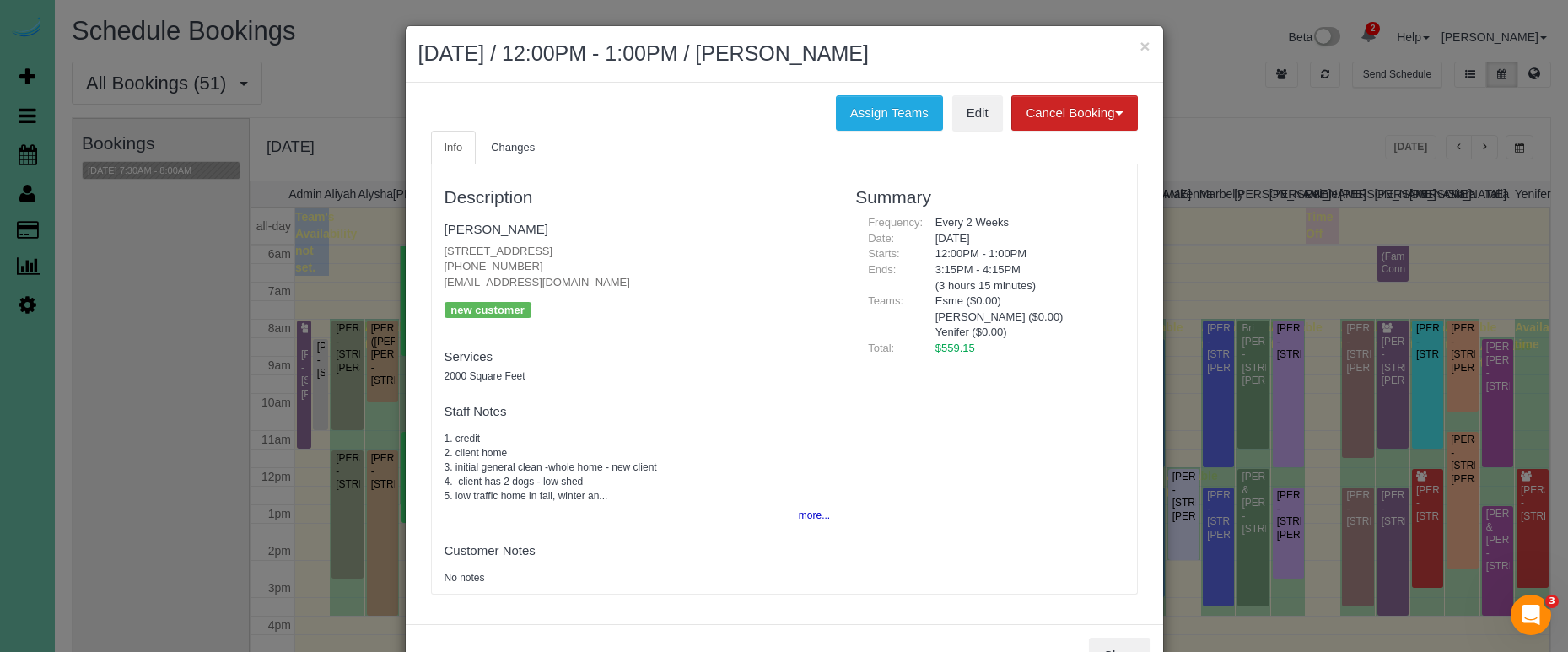
click at [807, 503] on button "more..." at bounding box center [809, 515] width 41 height 25
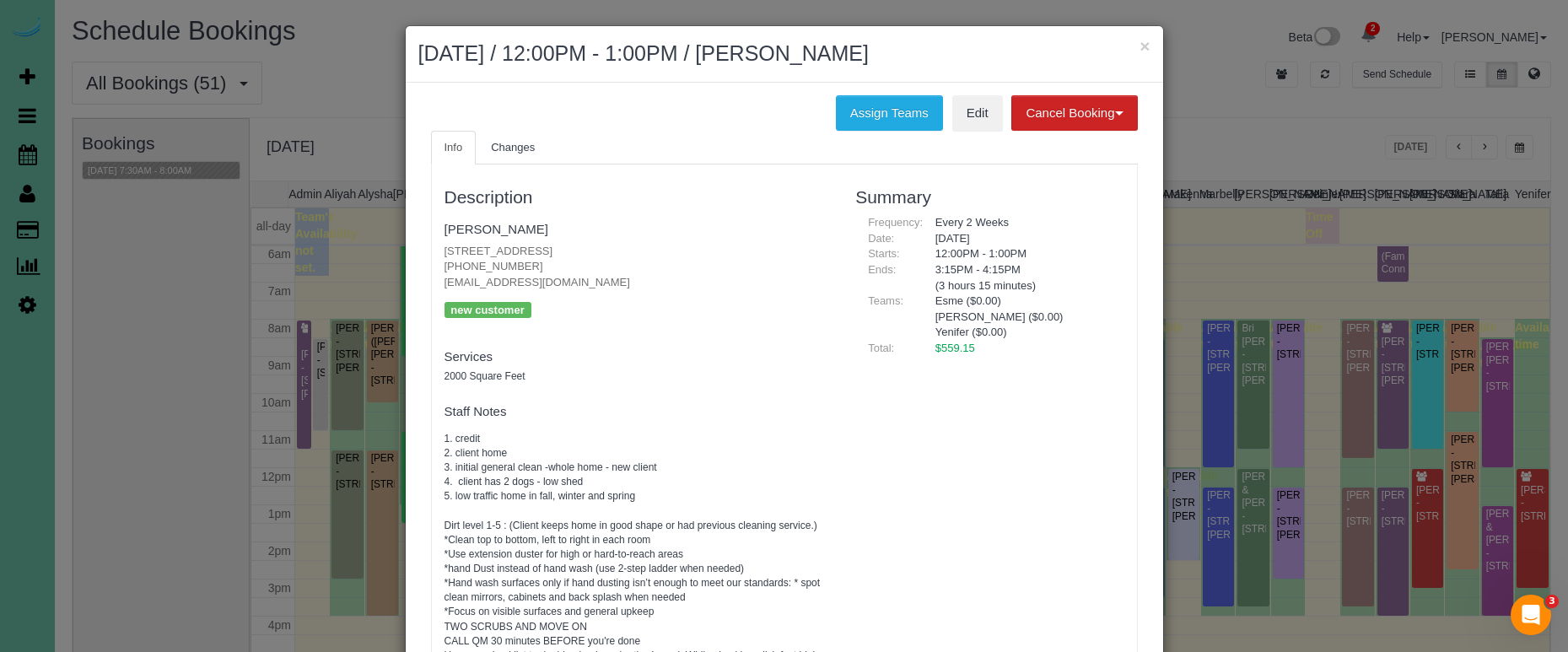
drag, startPoint x: 1139, startPoint y: 42, endPoint x: 1049, endPoint y: 53, distance: 90.7
click at [1139, 42] on button "×" at bounding box center [1144, 45] width 10 height 17
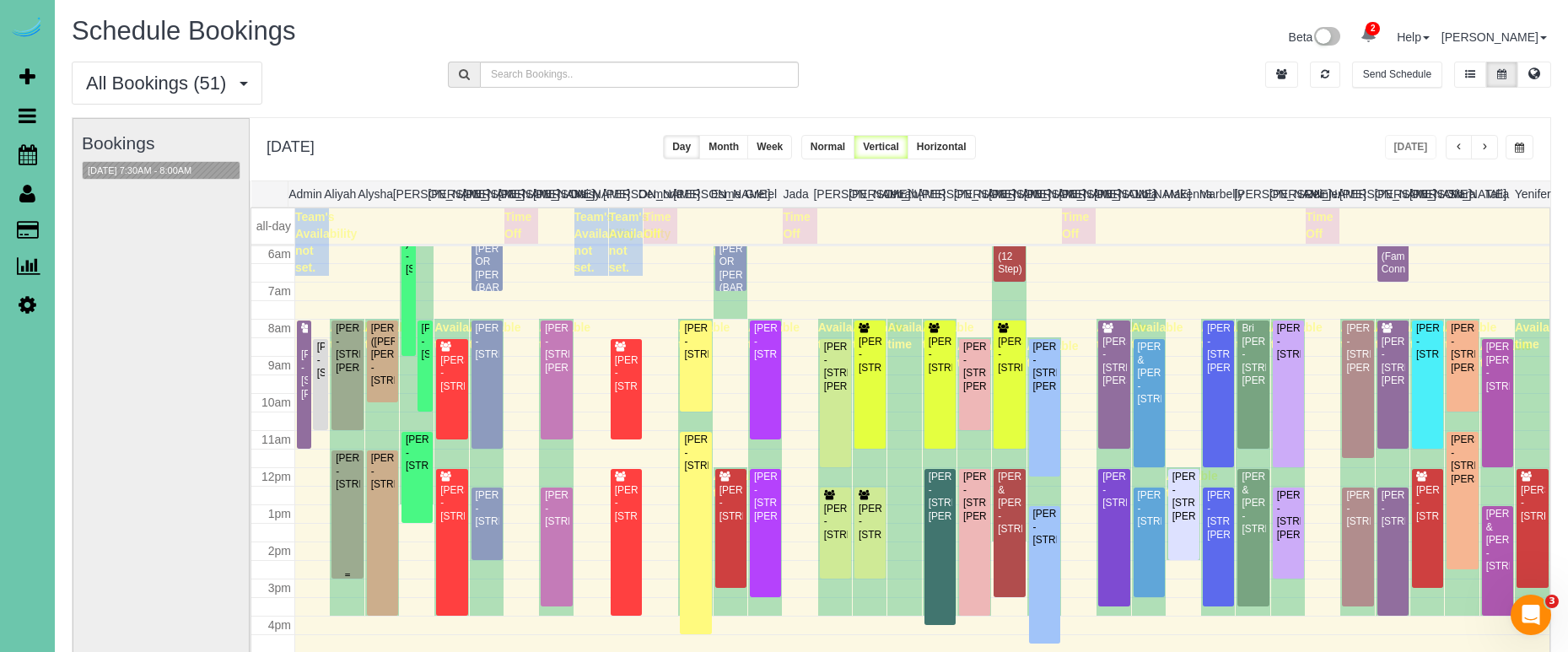
click at [359, 480] on div "[PERSON_NAME] - [STREET_ADDRESS]" at bounding box center [347, 471] width 25 height 39
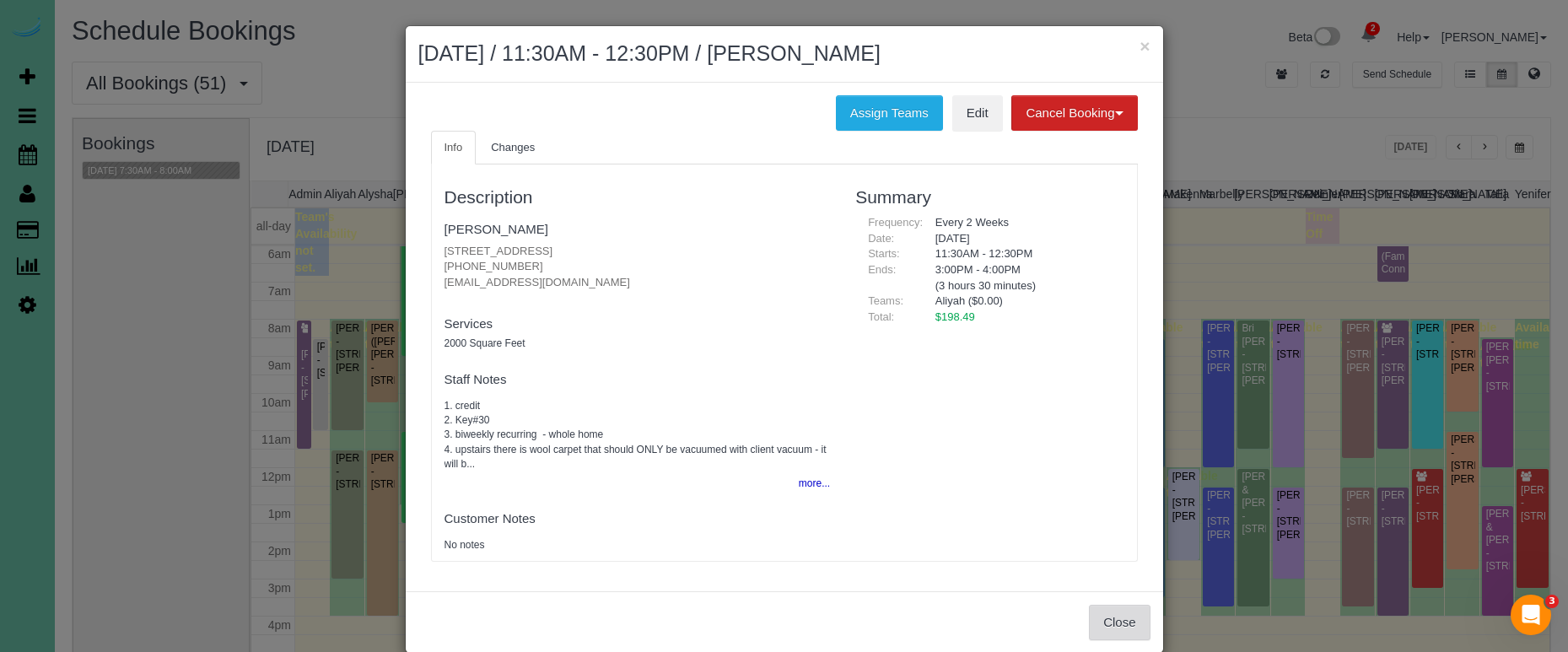
click at [1113, 608] on button "Close" at bounding box center [1119, 622] width 61 height 35
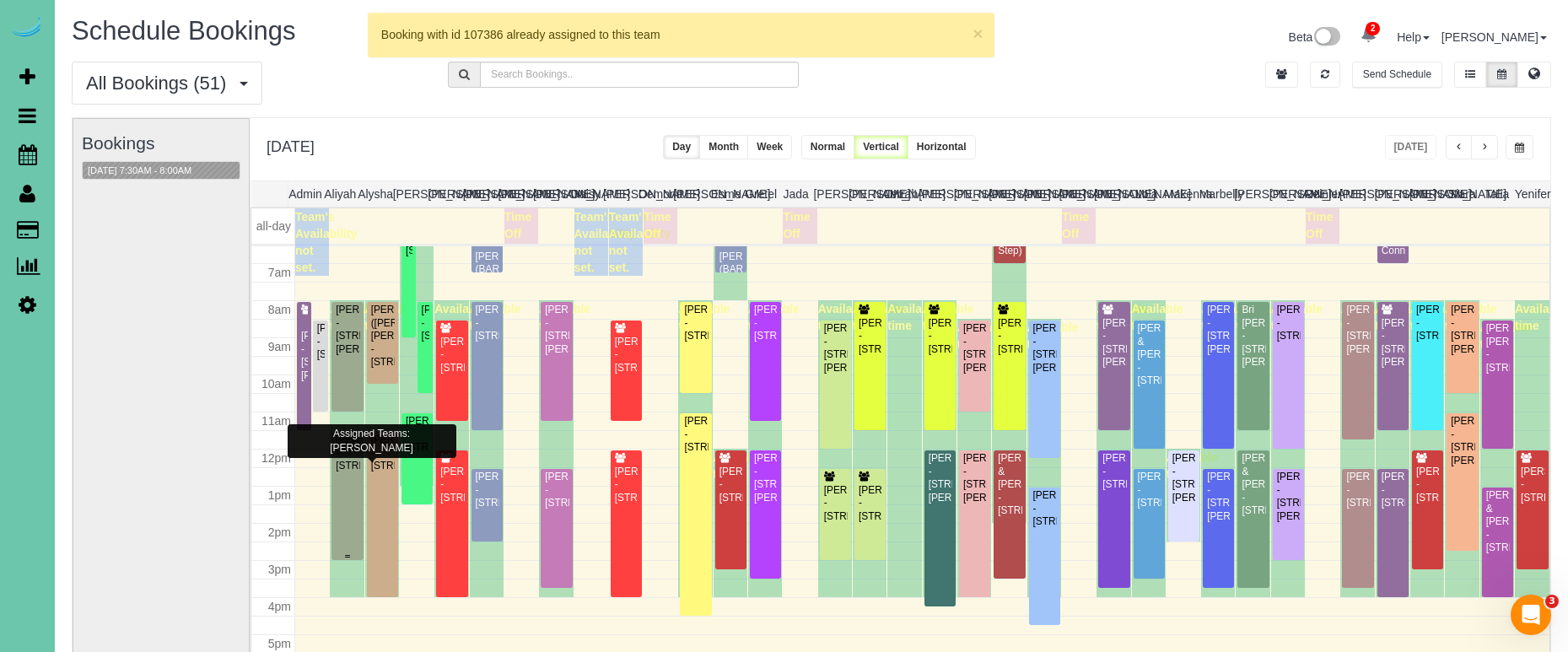
scroll to position [244, 0]
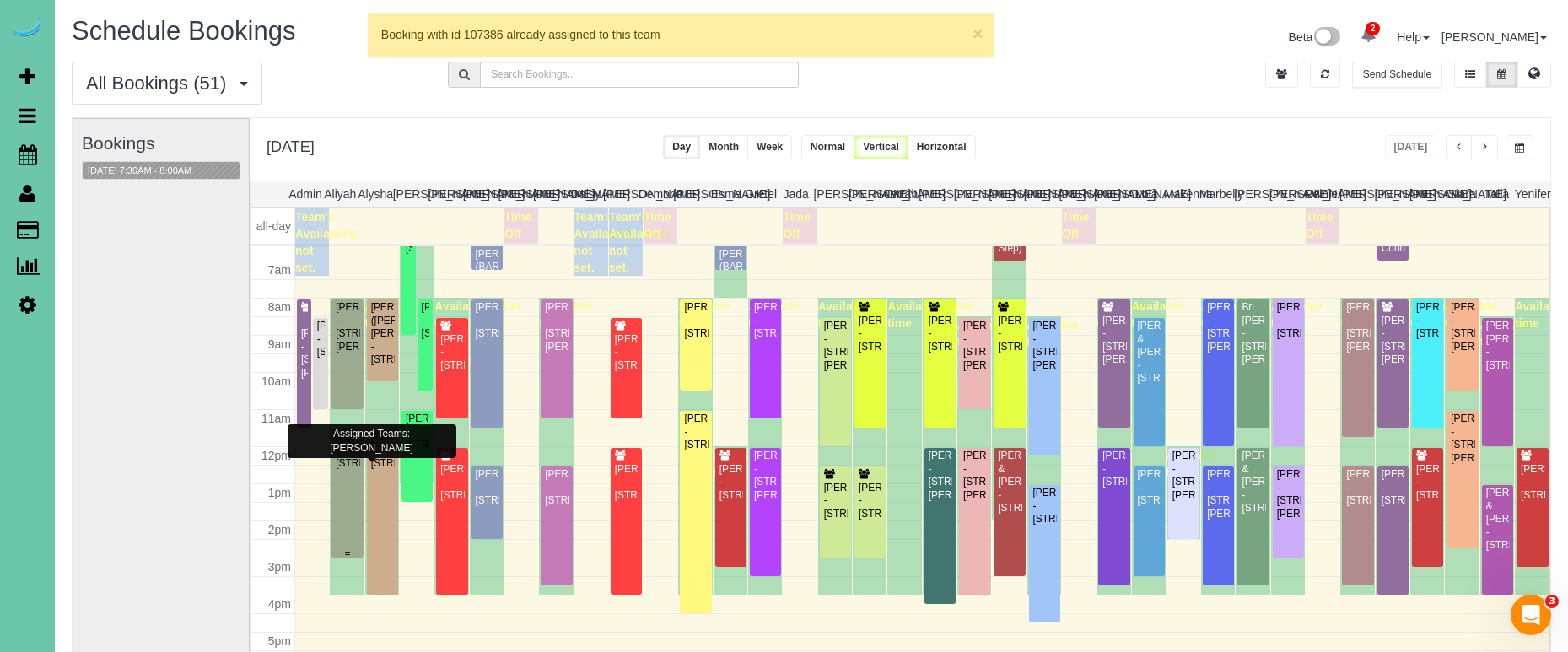
click at [348, 469] on div "[PERSON_NAME] - [STREET_ADDRESS]" at bounding box center [347, 449] width 25 height 39
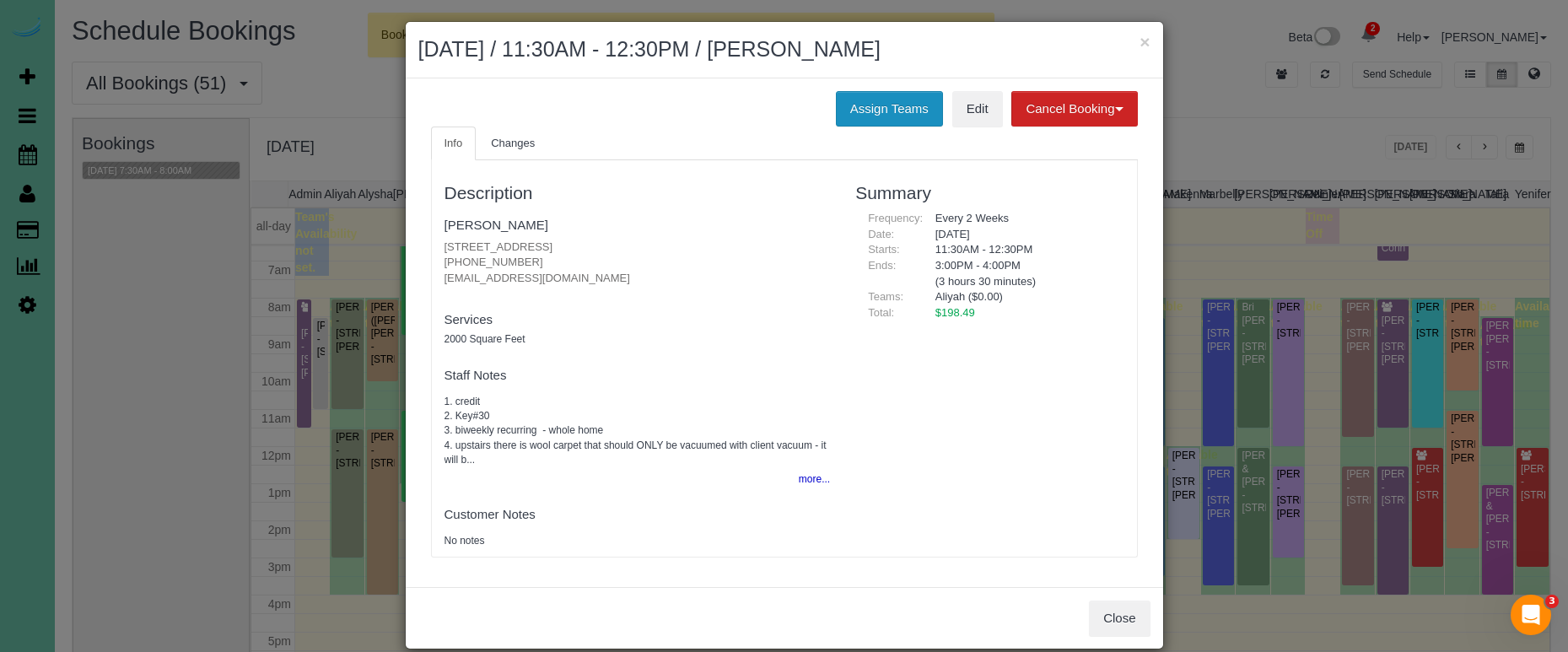
click at [883, 100] on button "Assign Teams" at bounding box center [889, 108] width 107 height 35
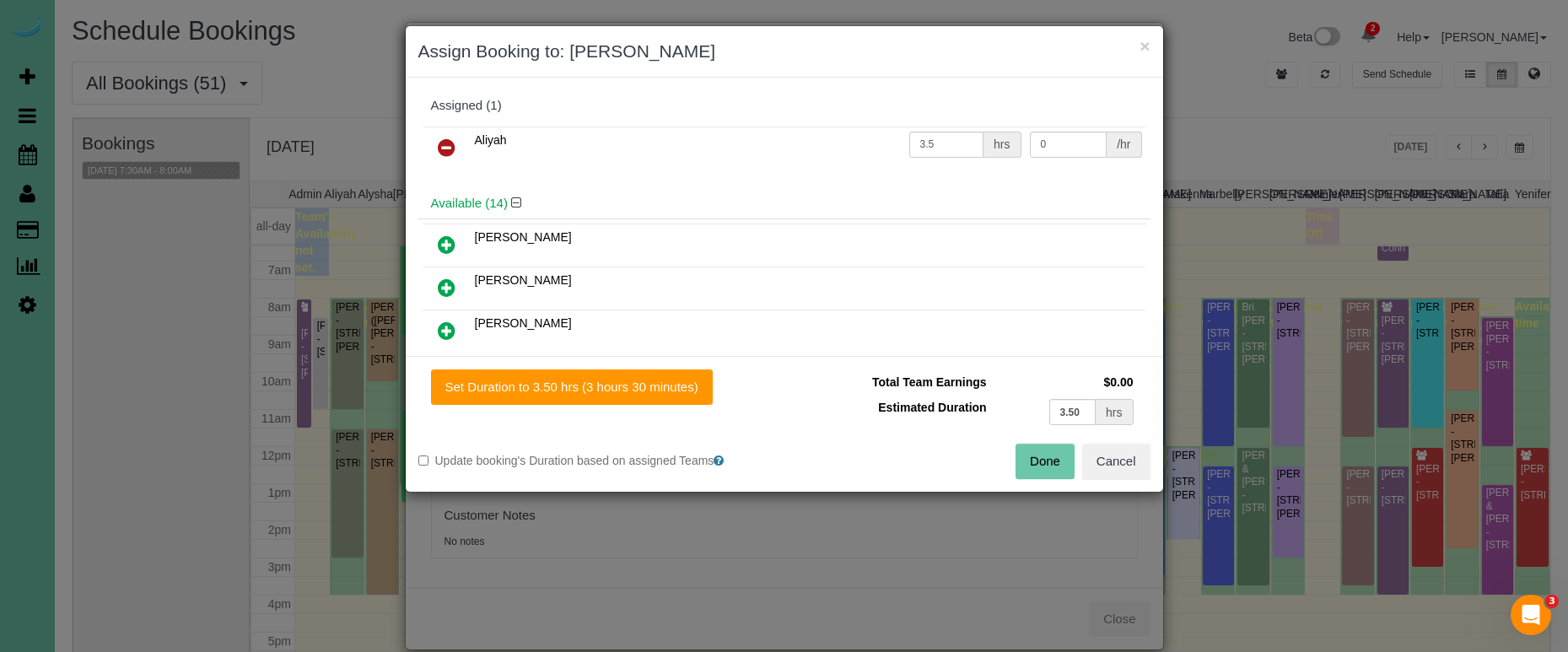
scroll to position [4, 0]
click at [442, 140] on icon at bounding box center [446, 144] width 17 height 20
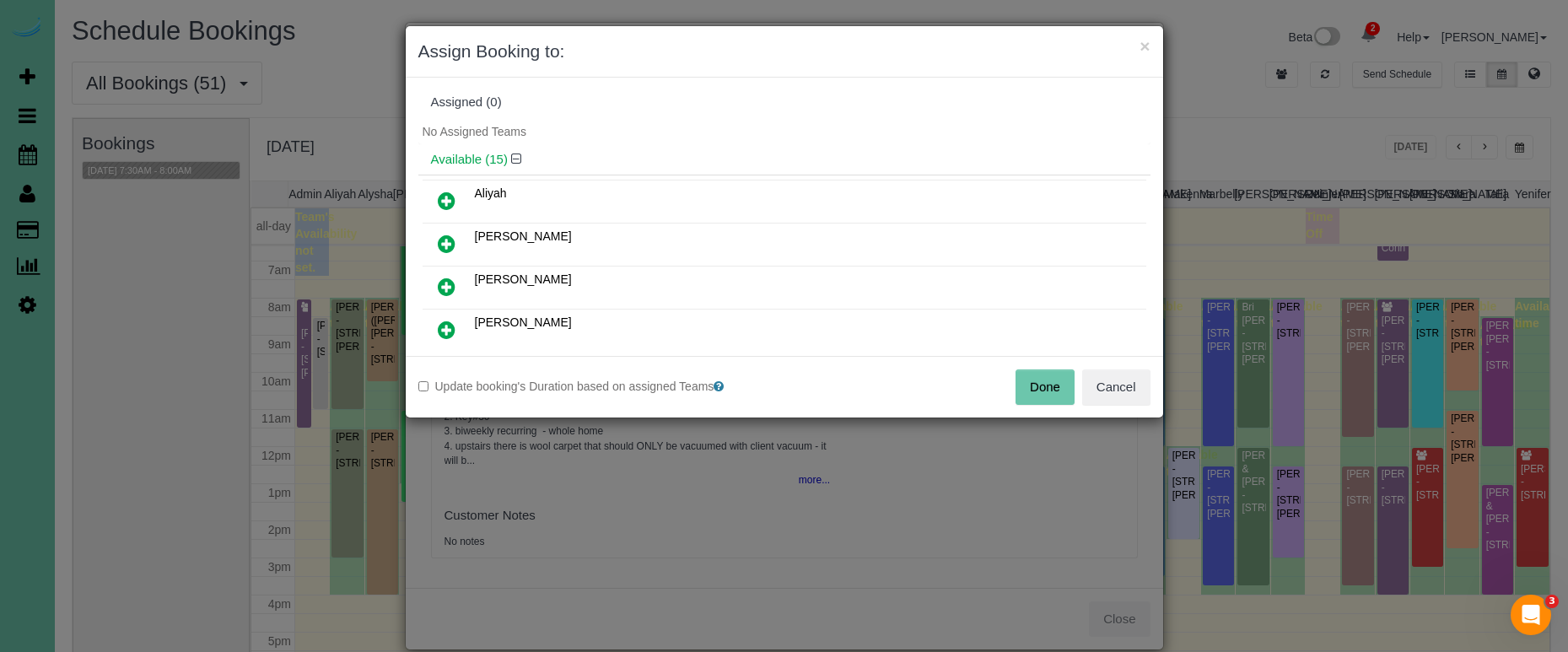
click at [1043, 387] on button "Done" at bounding box center [1045, 387] width 59 height 35
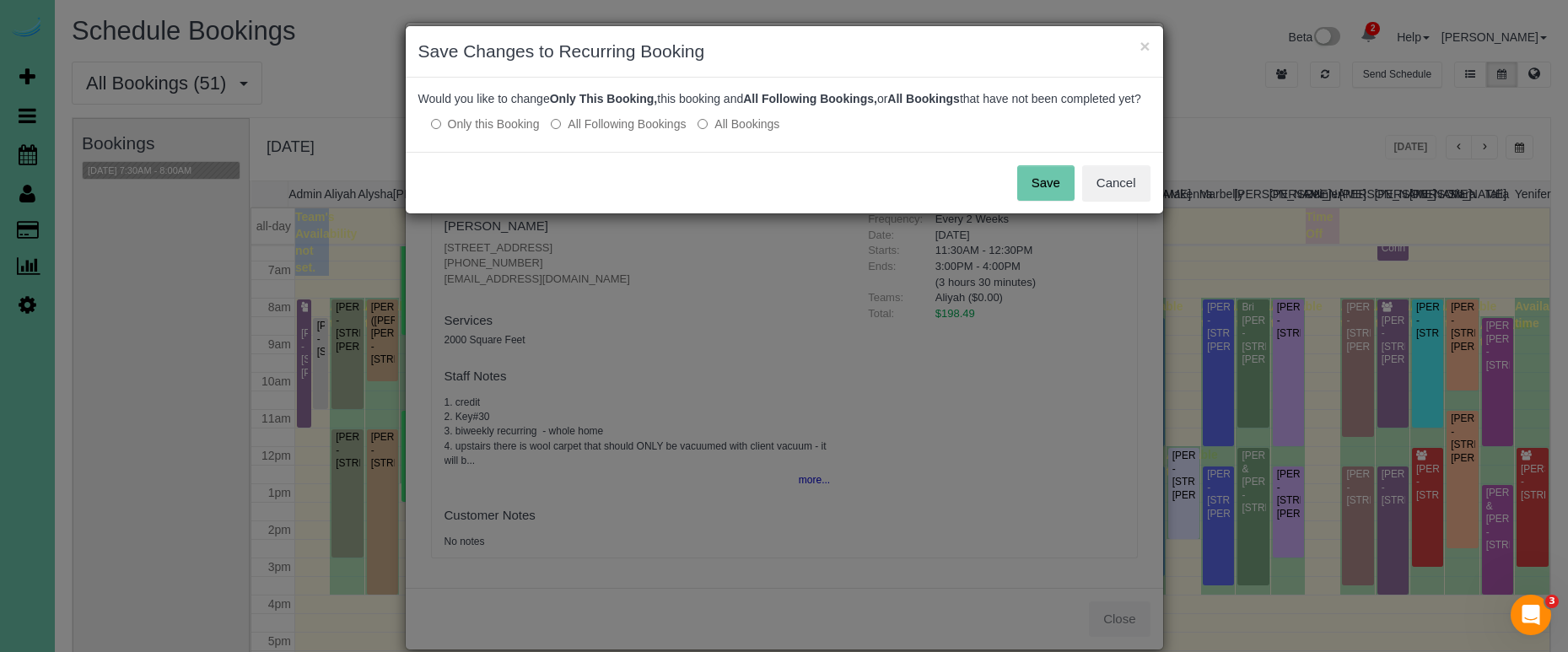
click at [1035, 201] on button "Save" at bounding box center [1046, 183] width 57 height 35
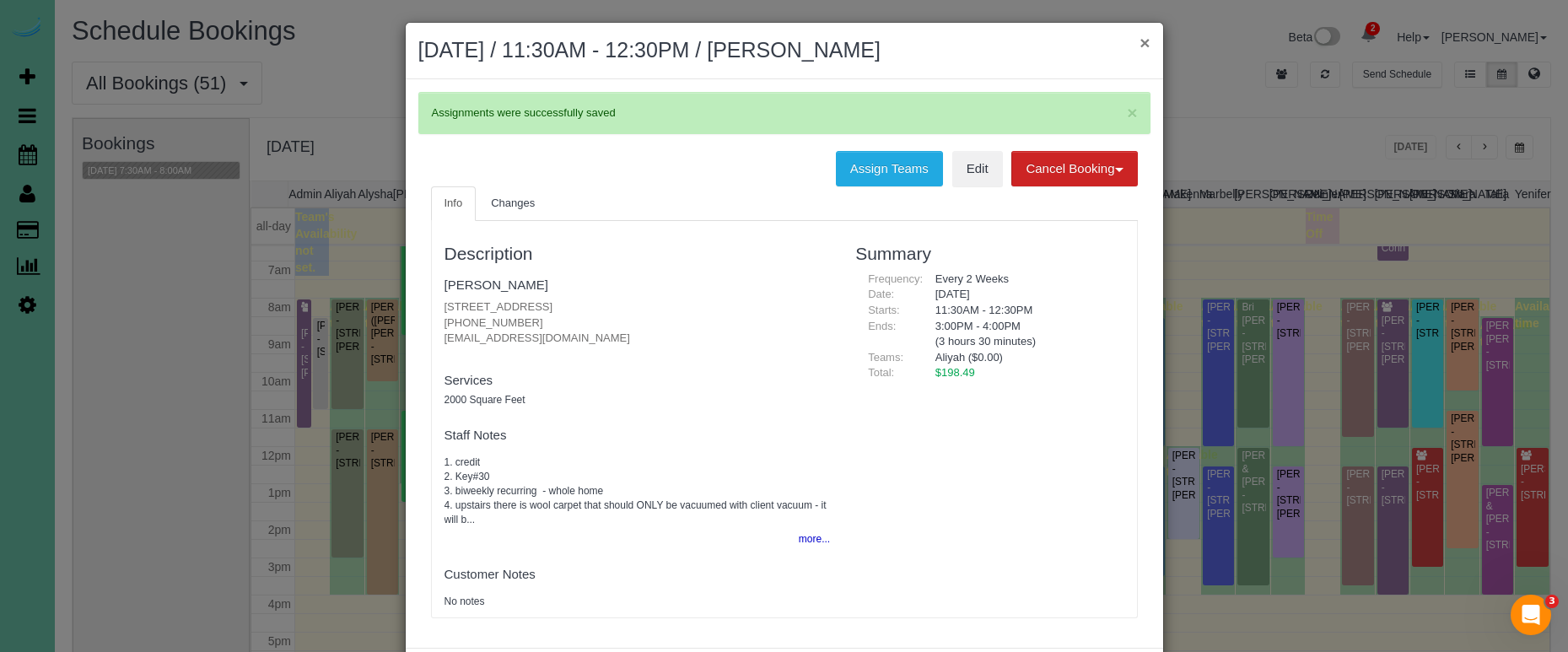
click at [1143, 38] on button "×" at bounding box center [1144, 42] width 10 height 17
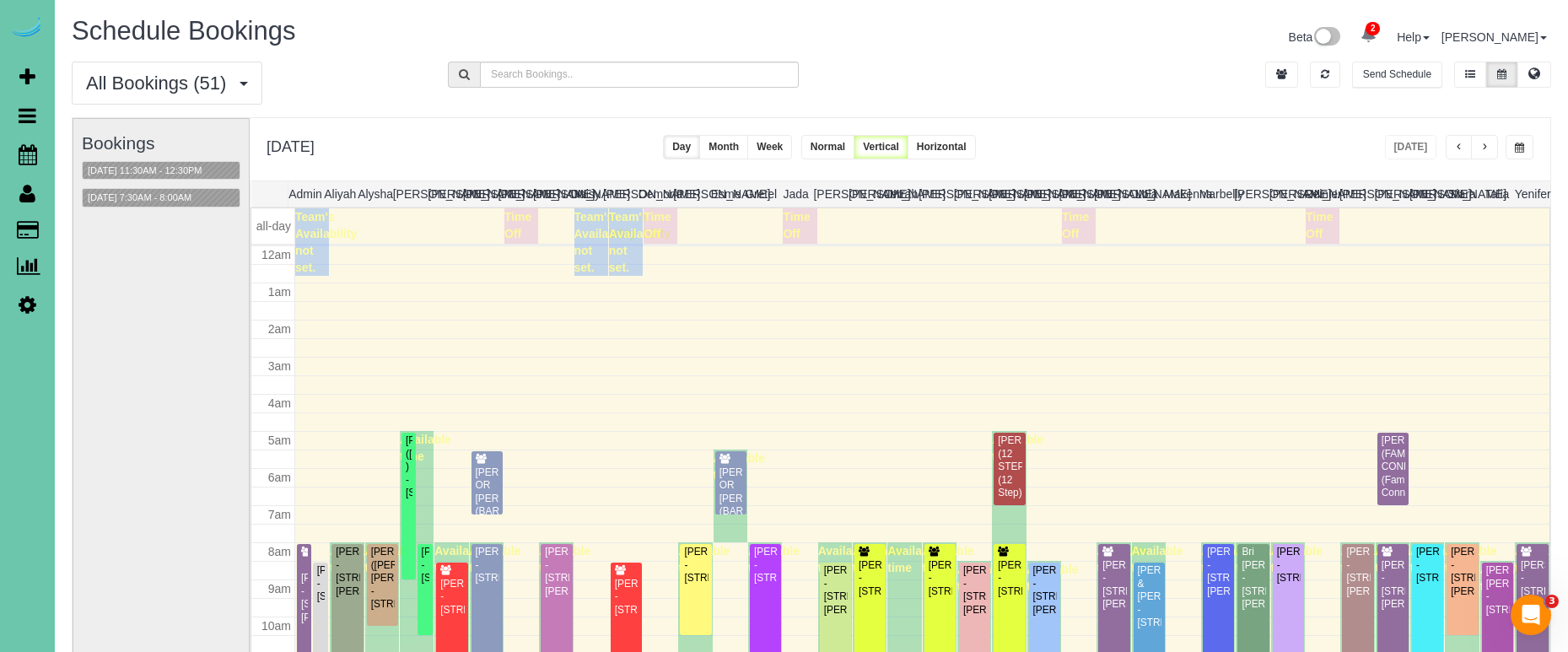
scroll to position [244, 0]
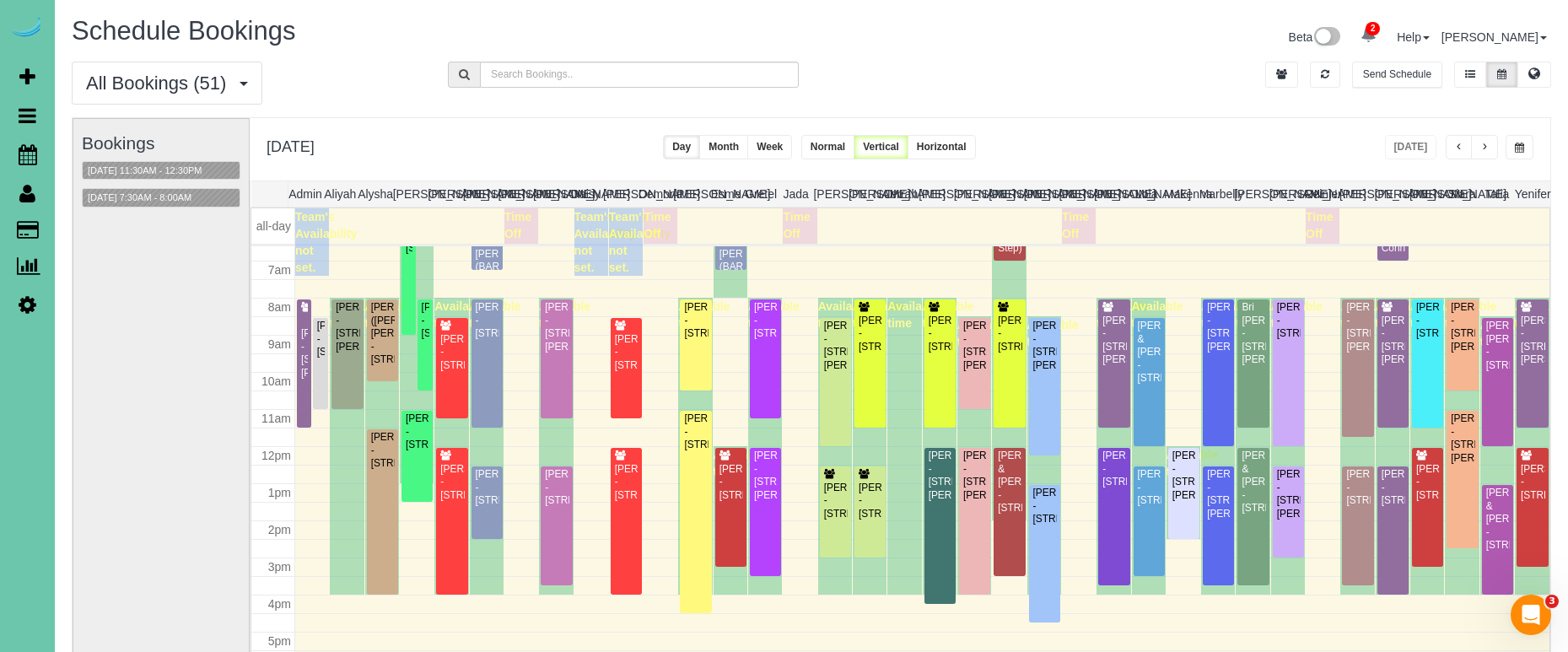
click at [1493, 143] on button "button" at bounding box center [1484, 147] width 27 height 25
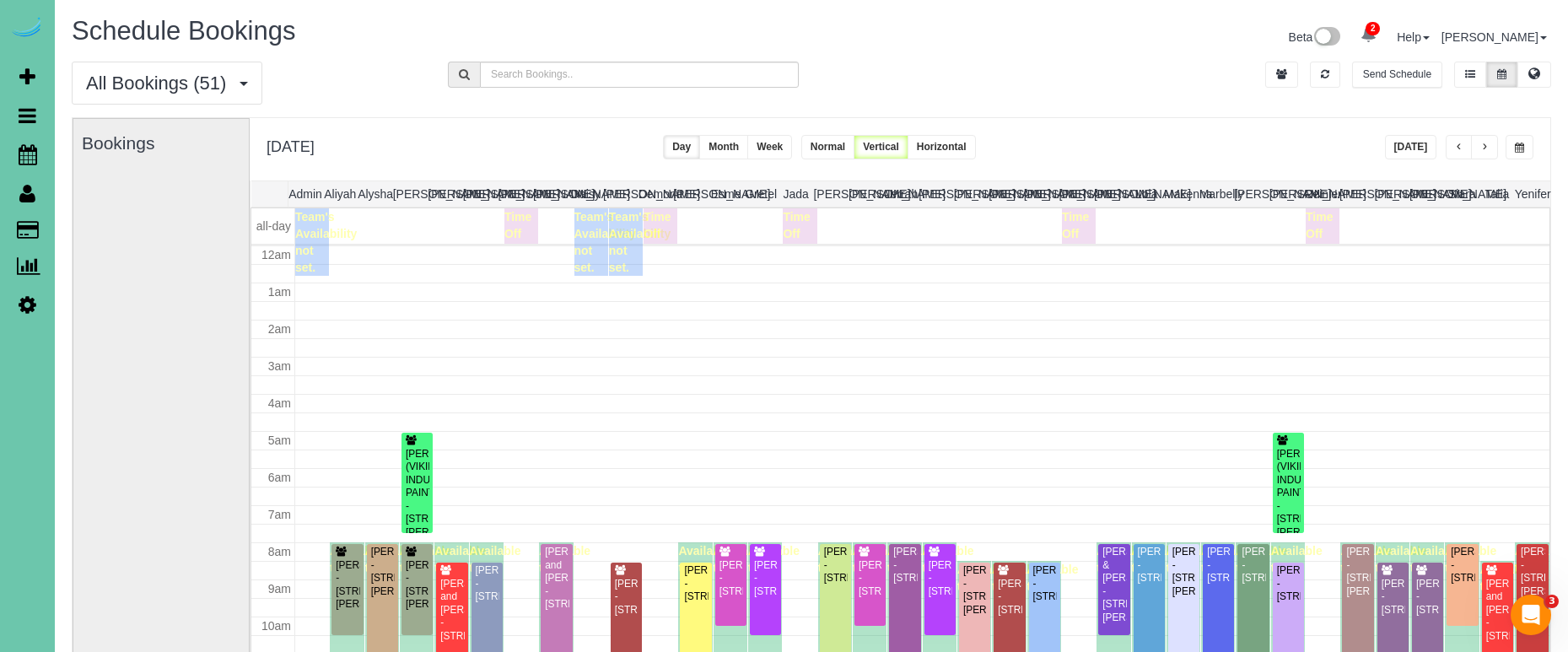
scroll to position [223, 0]
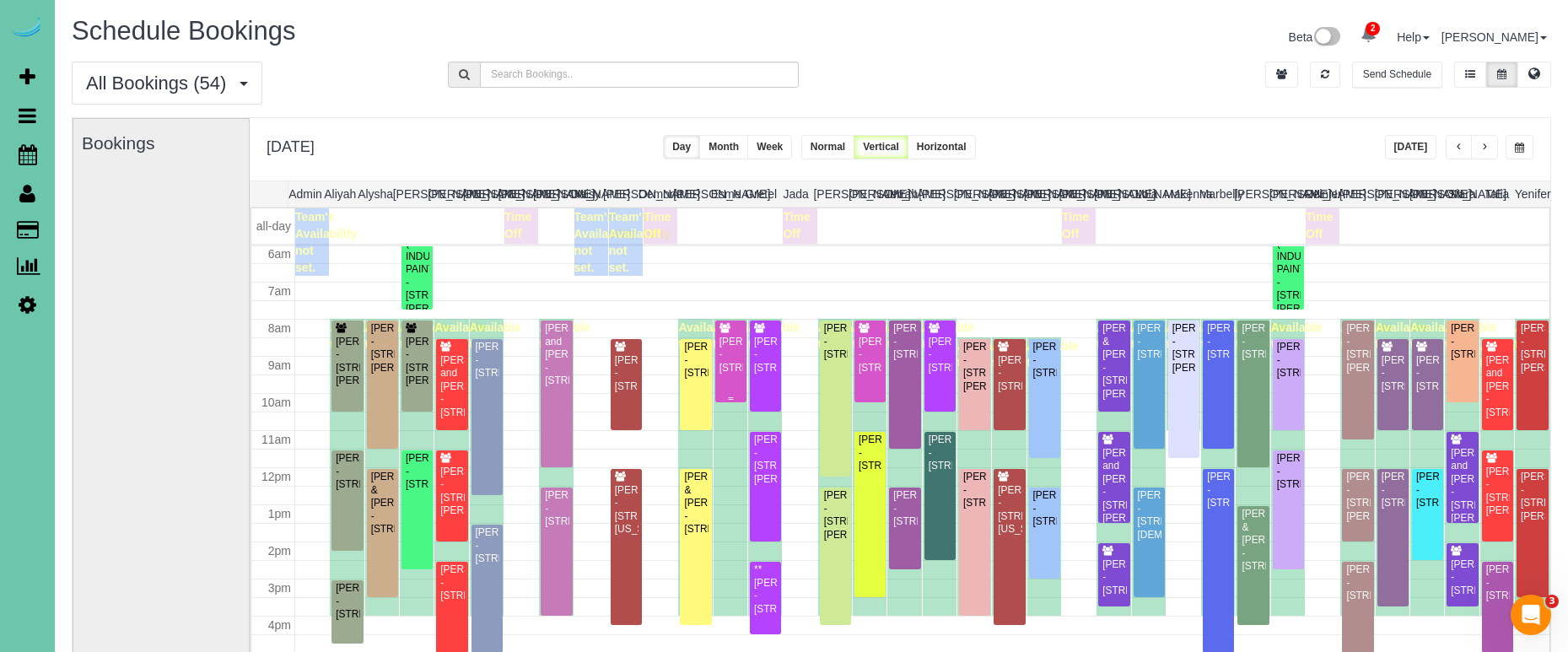
click at [736, 358] on div "[PERSON_NAME] - [STREET_ADDRESS]" at bounding box center [730, 355] width 25 height 39
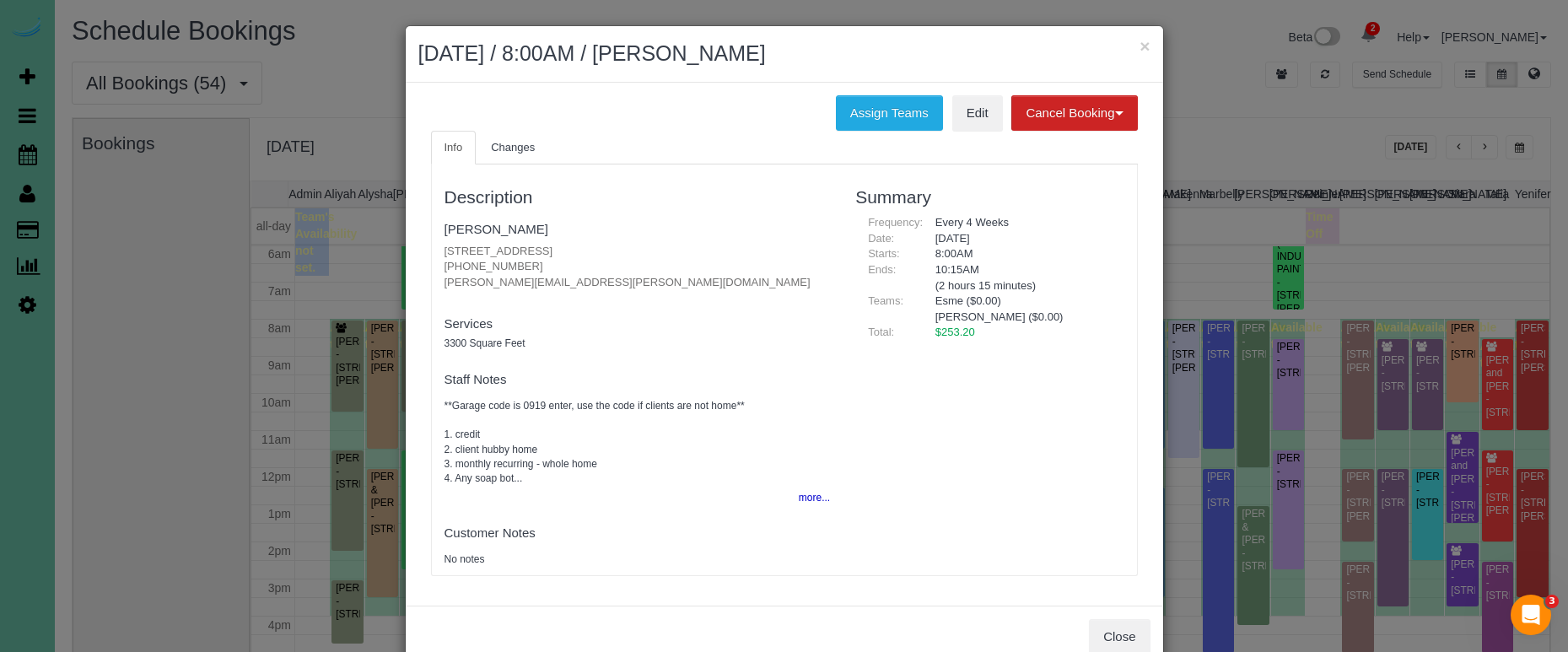
click at [807, 489] on button "more..." at bounding box center [809, 498] width 41 height 25
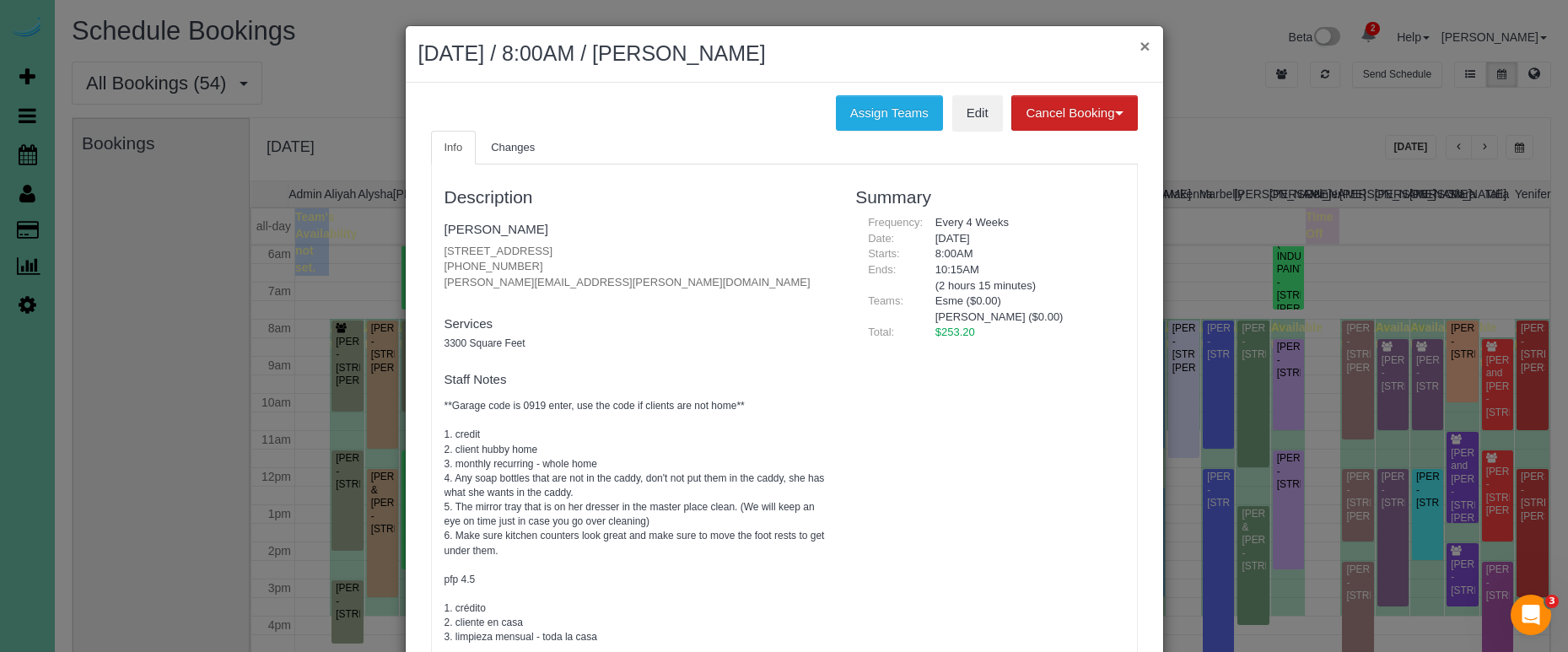
click at [1139, 46] on button "×" at bounding box center [1144, 45] width 10 height 17
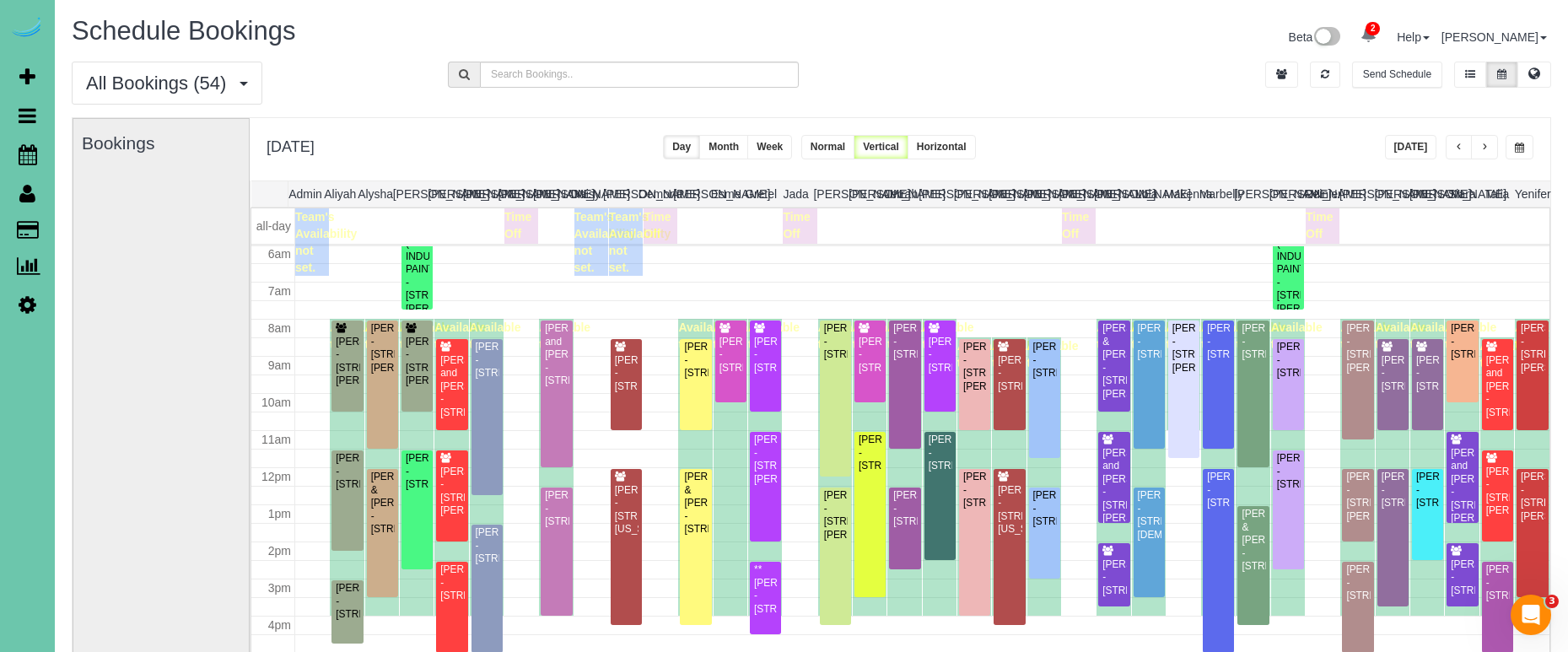
click at [1450, 147] on button "button" at bounding box center [1460, 147] width 27 height 25
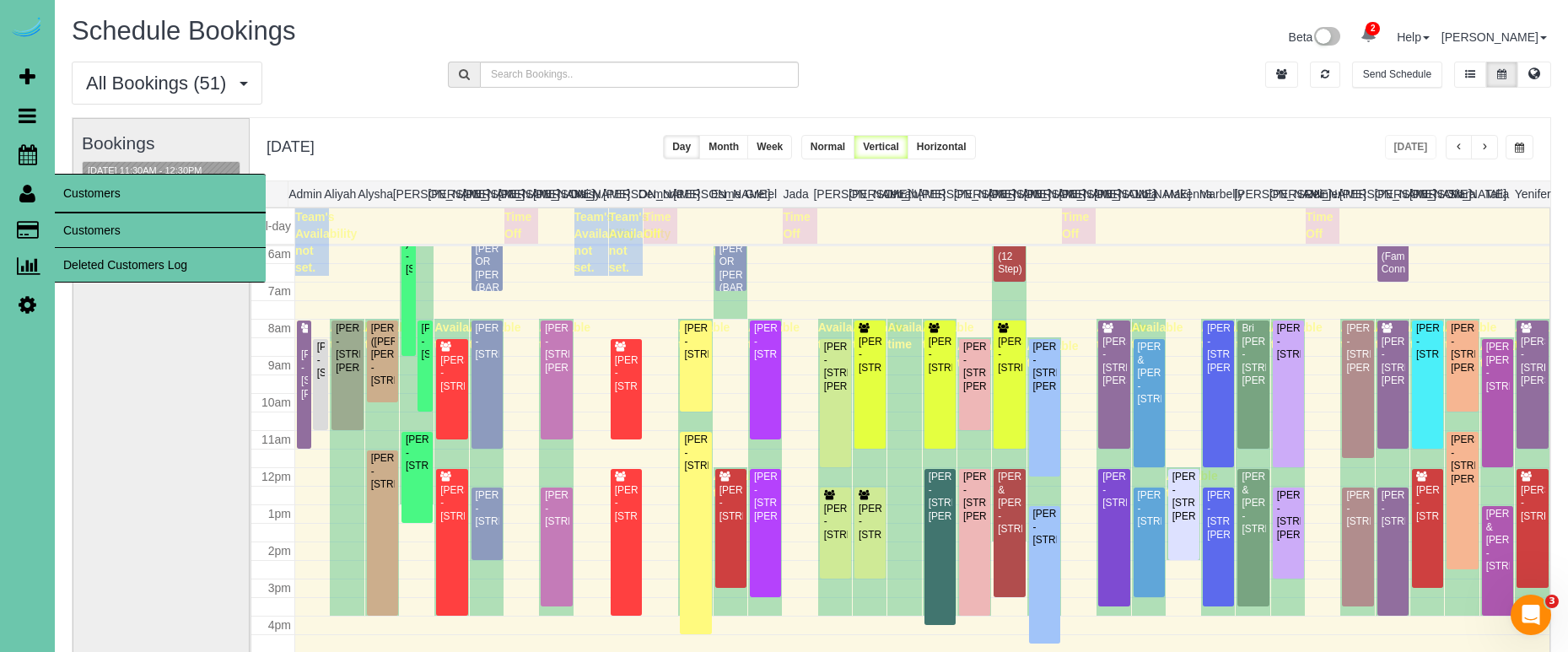
click at [76, 220] on link "Customers" at bounding box center [160, 230] width 211 height 34
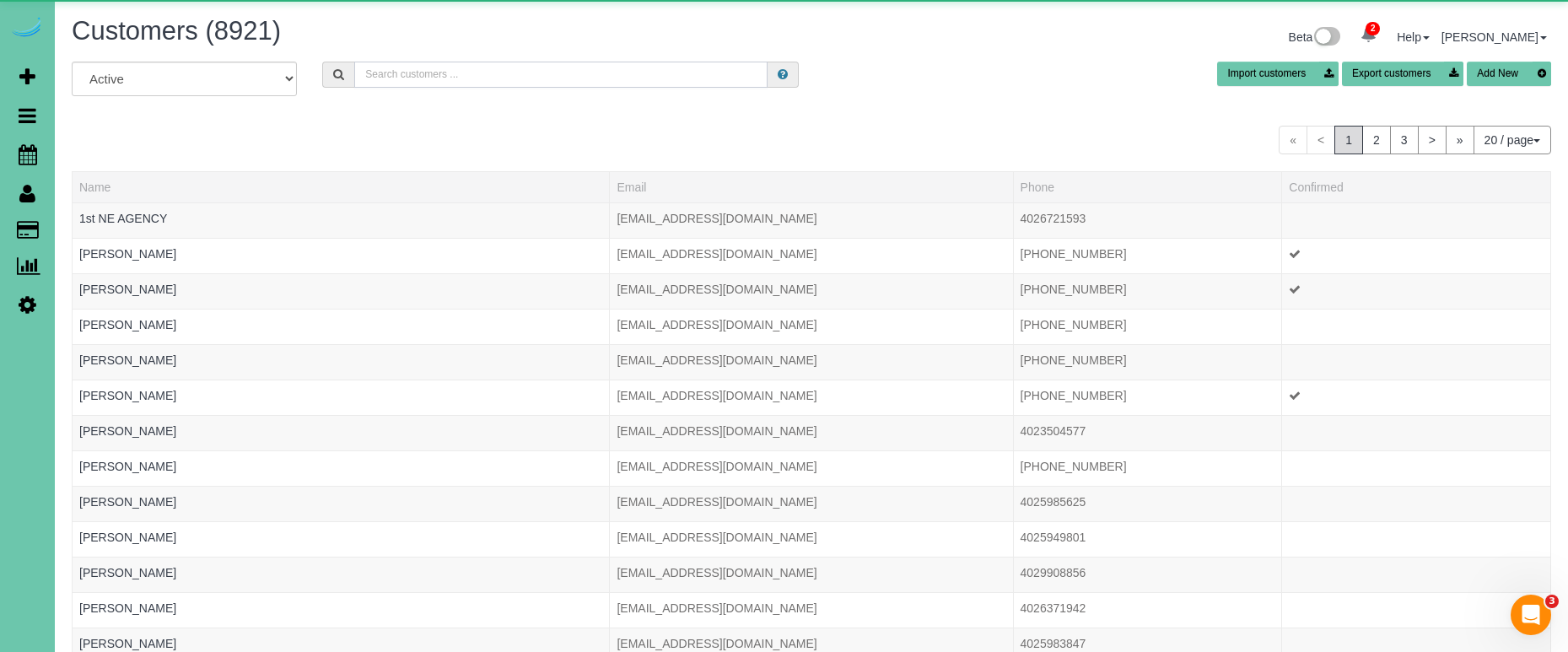
click at [491, 67] on input "text" at bounding box center [561, 74] width 413 height 26
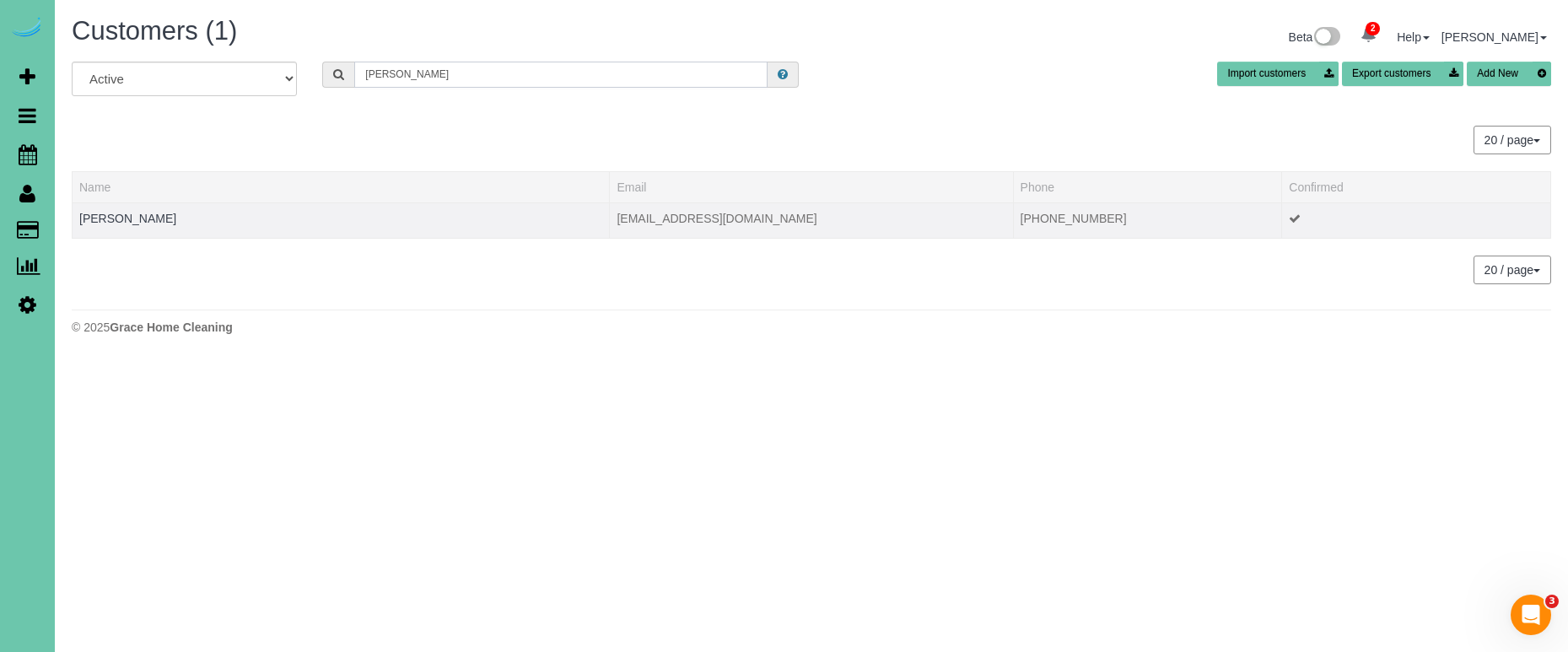
type input "Carly p"
click at [106, 225] on td "[PERSON_NAME]" at bounding box center [341, 220] width 537 height 35
click at [116, 218] on link "Carly Pentzien" at bounding box center [127, 218] width 97 height 14
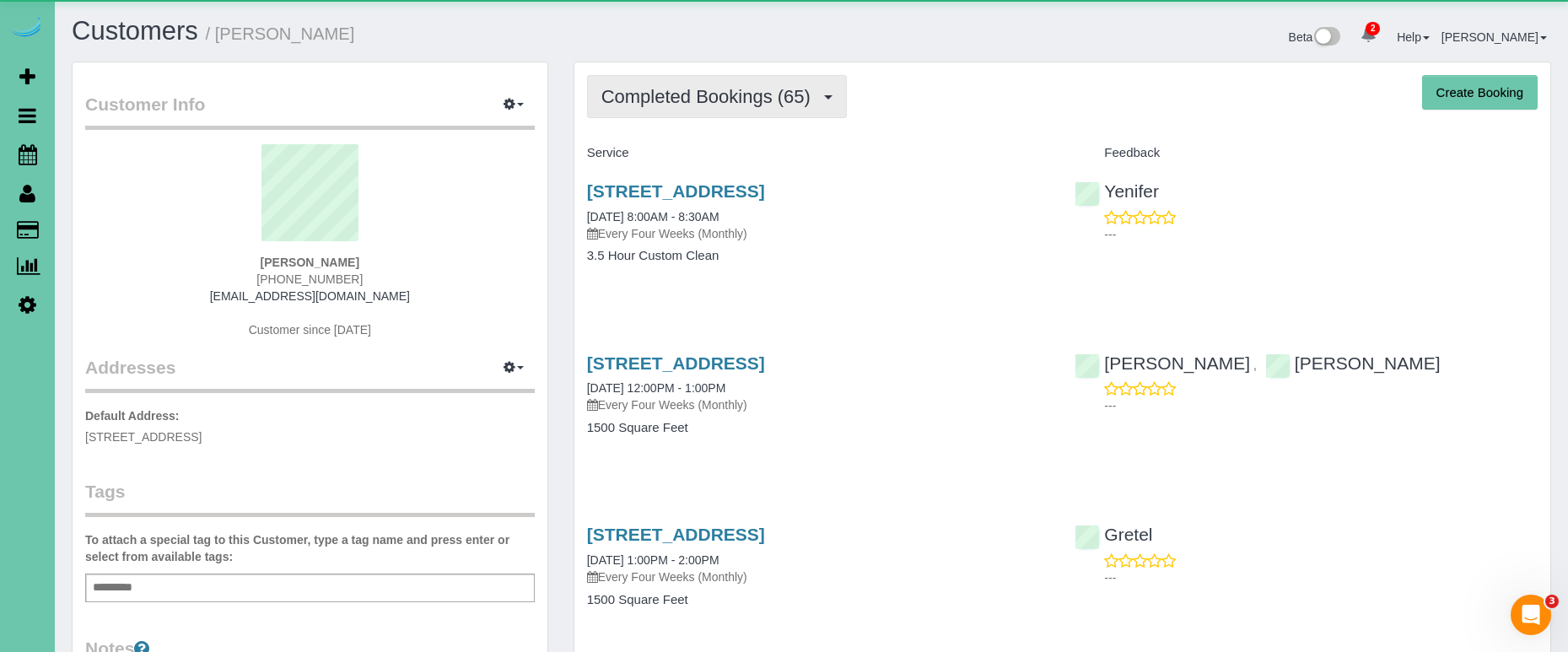
click at [751, 90] on span "Completed Bookings (65)" at bounding box center [710, 96] width 218 height 21
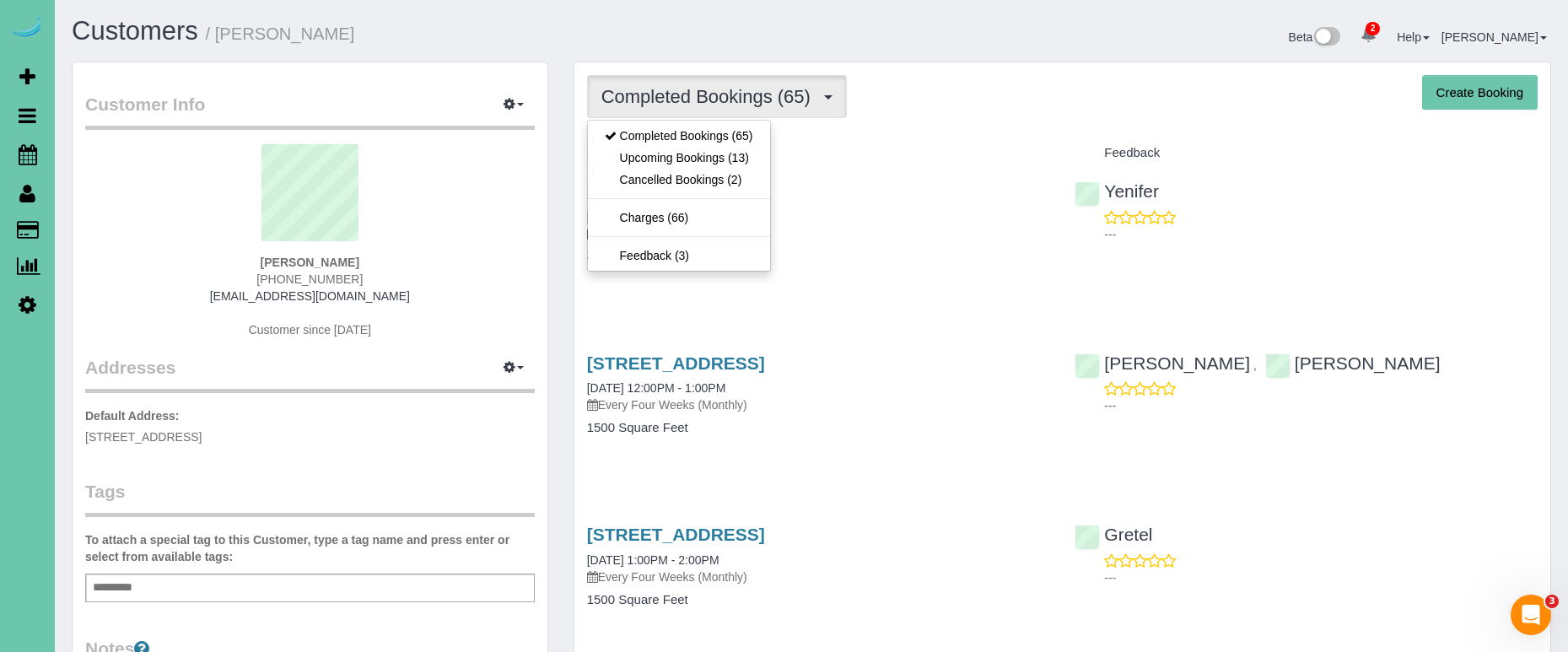
drag, startPoint x: 738, startPoint y: 143, endPoint x: 735, endPoint y: 151, distance: 8.5
click at [736, 149] on ul "Completed Bookings (65) Upcoming Bookings (13) Cancelled Bookings (2) Charges (…" at bounding box center [679, 195] width 184 height 152
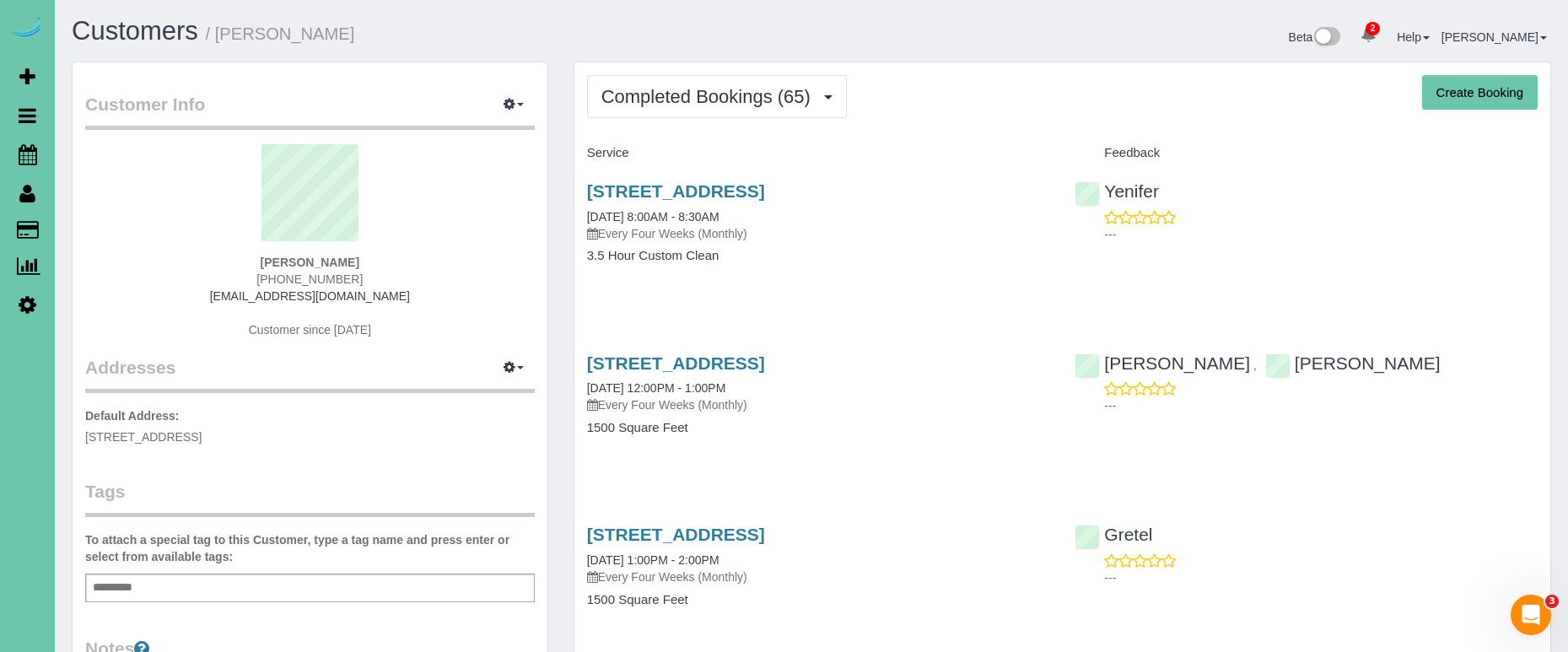
drag, startPoint x: 740, startPoint y: 98, endPoint x: 740, endPoint y: 134, distance: 36.0
click at [740, 99] on span "Completed Bookings (65)" at bounding box center [710, 96] width 218 height 21
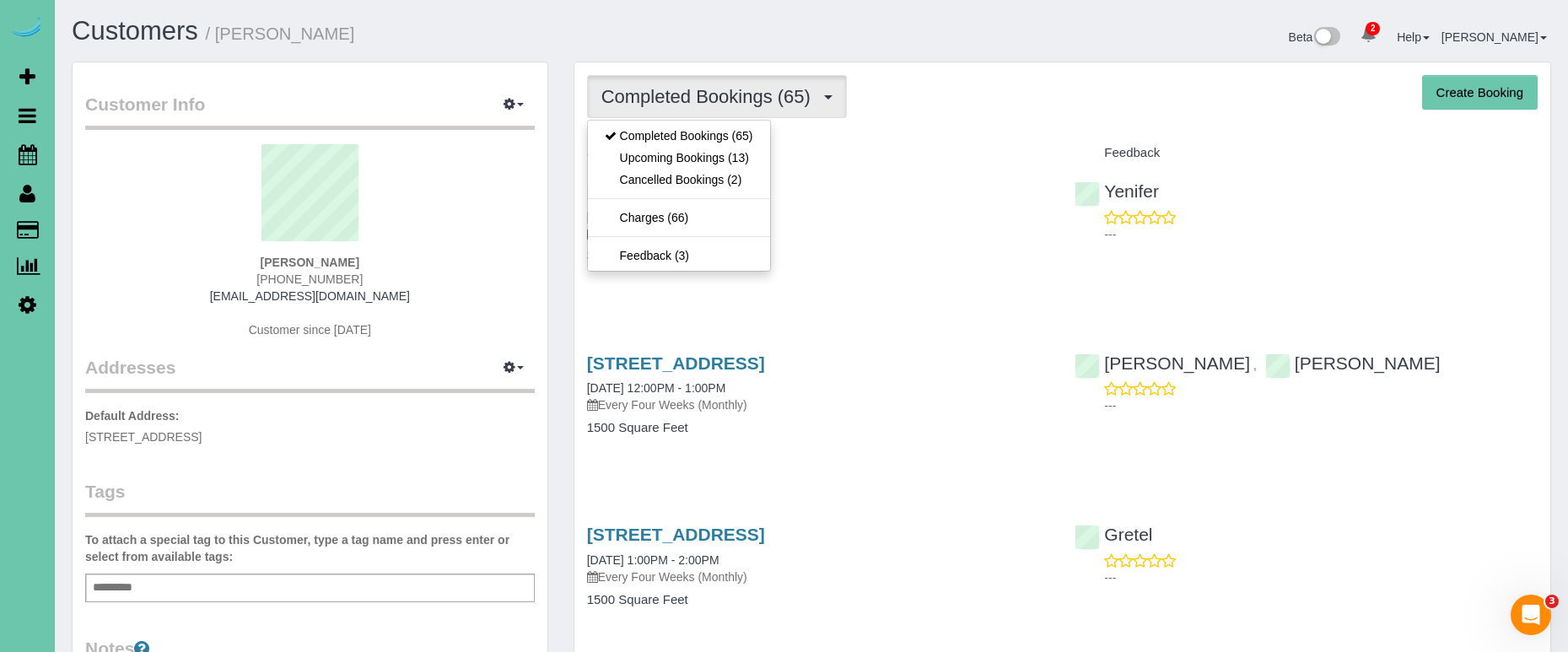
click at [740, 156] on link "Upcoming Bookings (13)" at bounding box center [679, 158] width 183 height 22
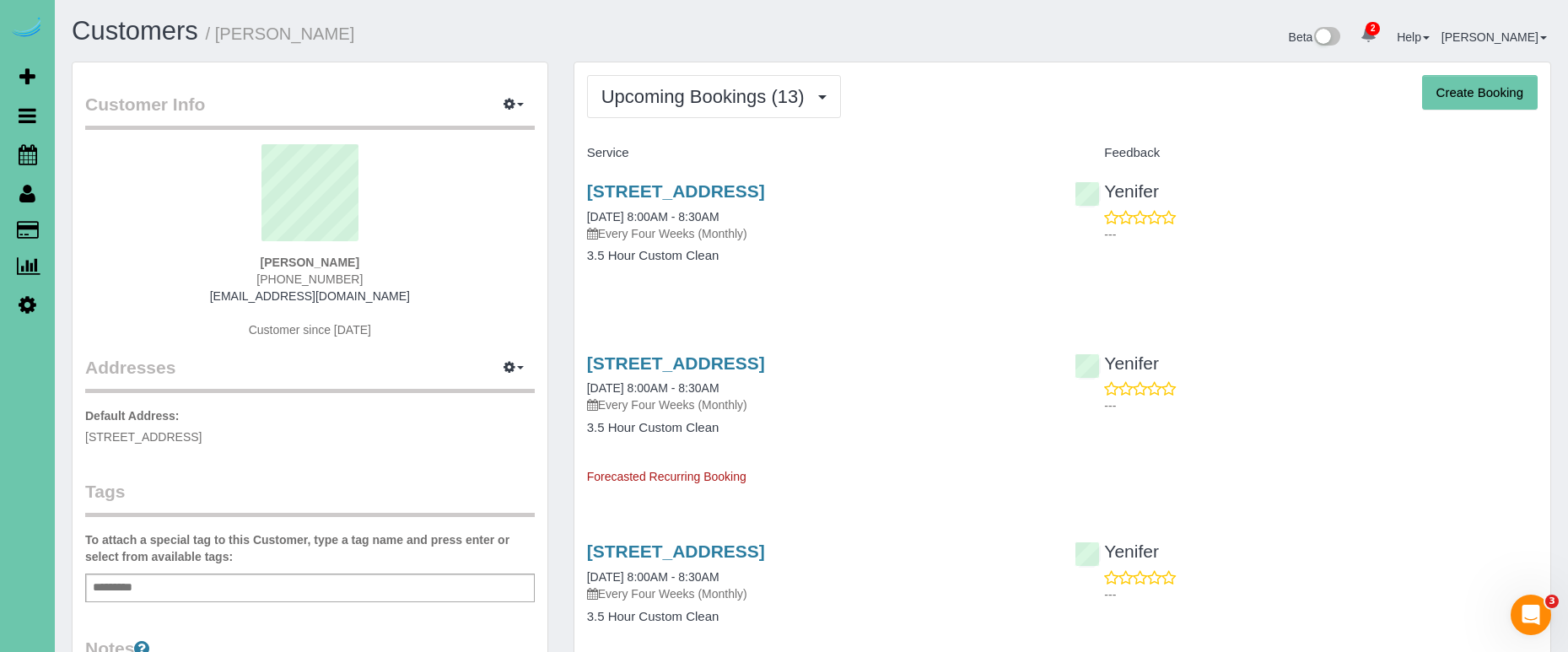
drag, startPoint x: 347, startPoint y: 281, endPoint x: 265, endPoint y: 280, distance: 82.0
click at [265, 280] on div "Carly Pentzien 402-612-9121 carly_pentzien@hotmail.com Customer since 2020" at bounding box center [310, 250] width 450 height 211
copy span "402-612-9121"
click at [47, 151] on link "Scheduler" at bounding box center [27, 154] width 55 height 39
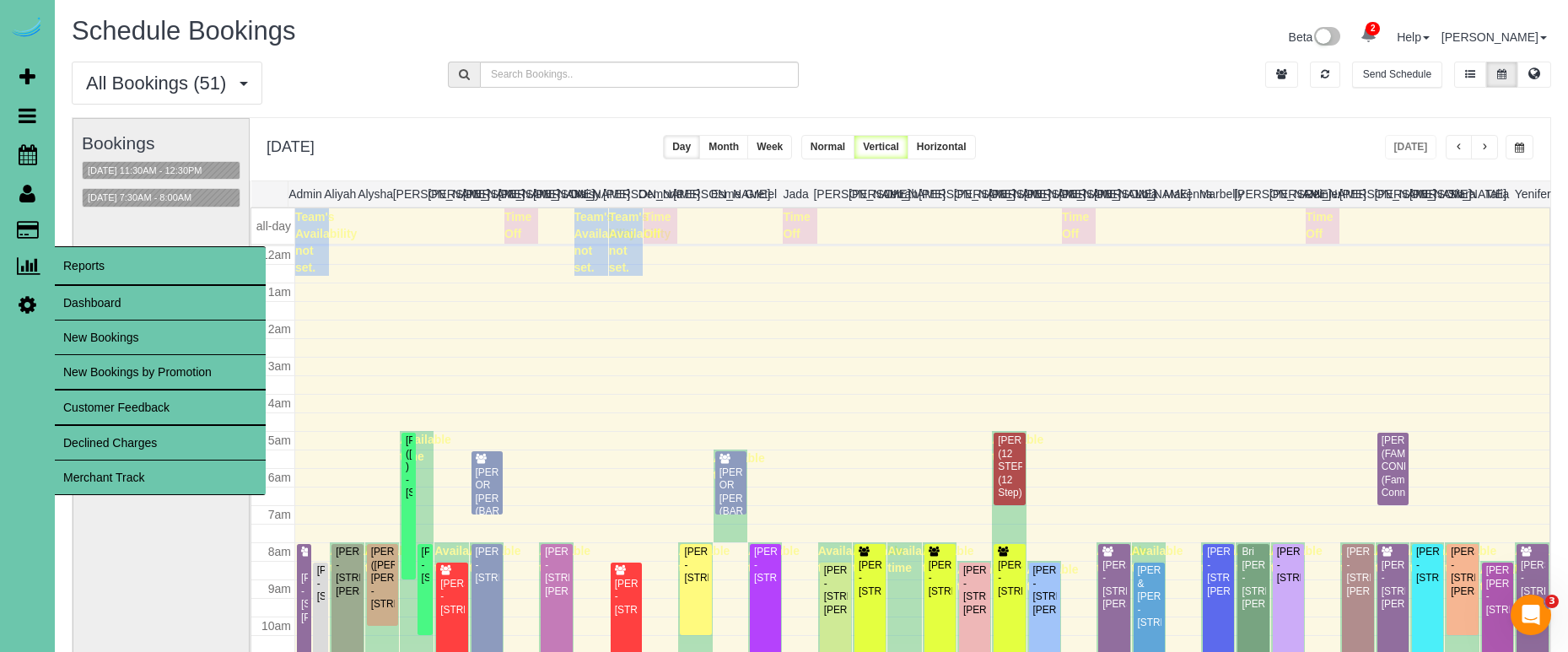
scroll to position [223, 0]
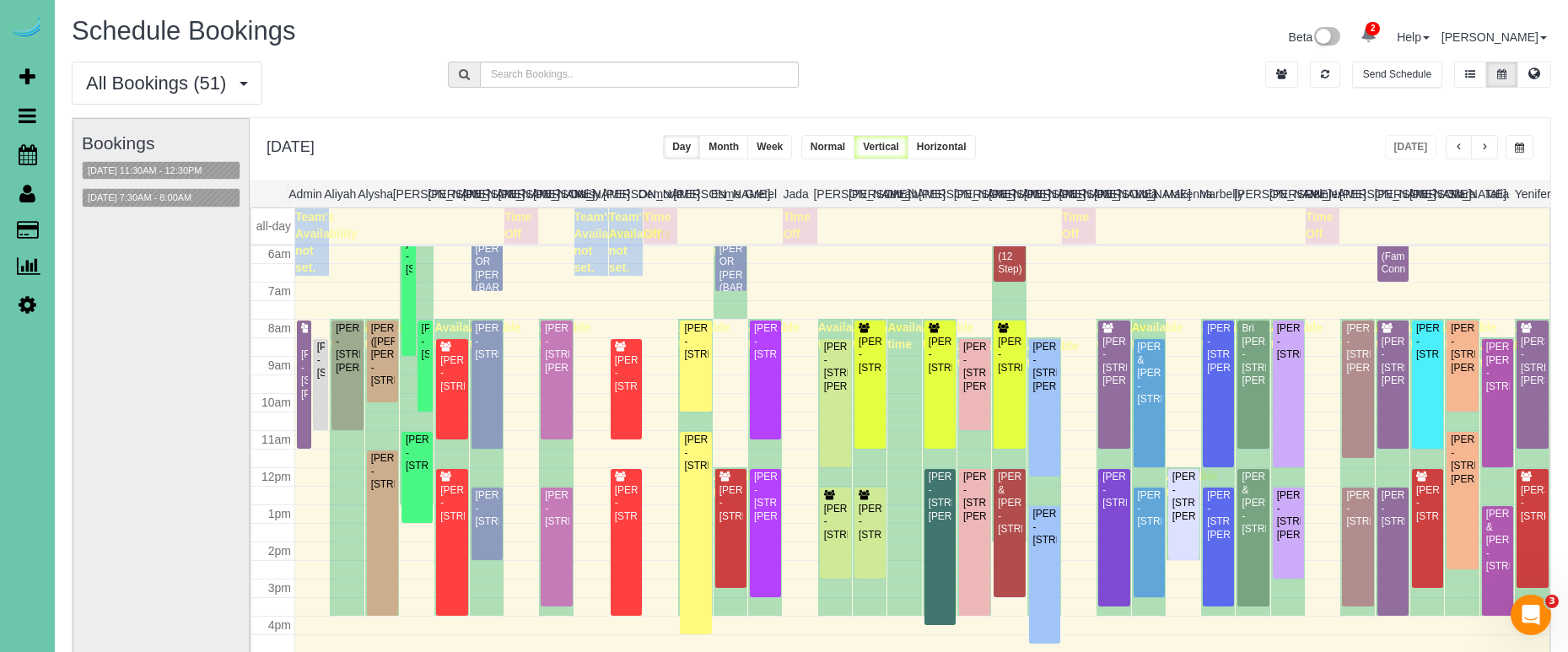
click at [1480, 147] on button "button" at bounding box center [1484, 147] width 27 height 25
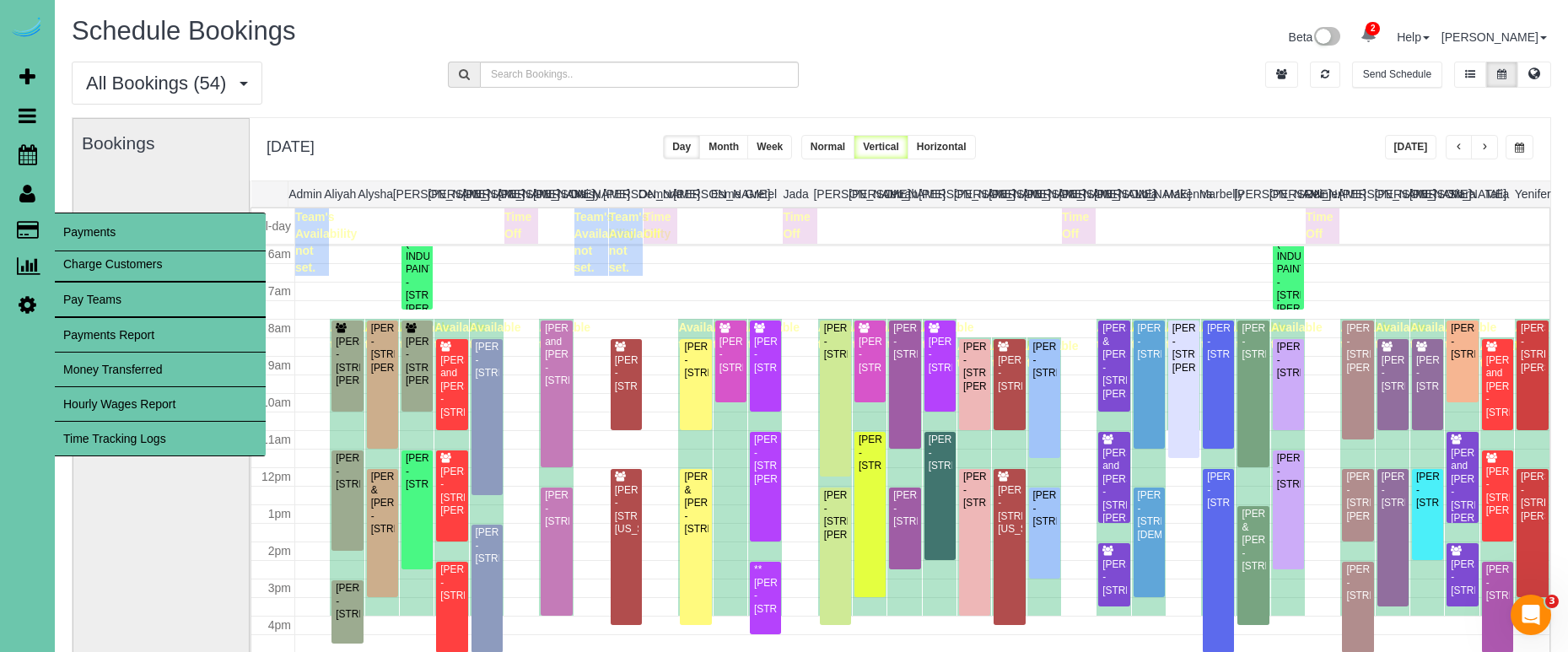
scroll to position [203, 0]
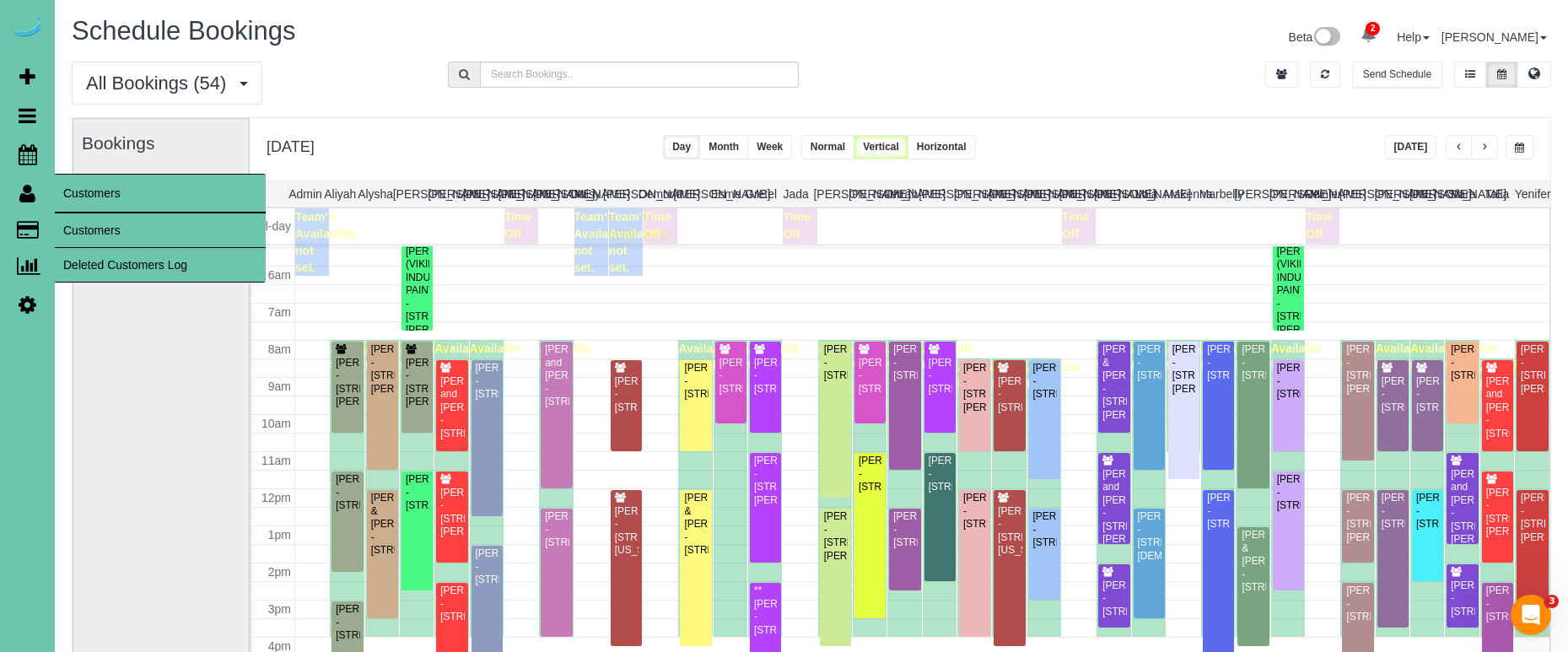
click at [100, 230] on link "Customers" at bounding box center [160, 230] width 211 height 34
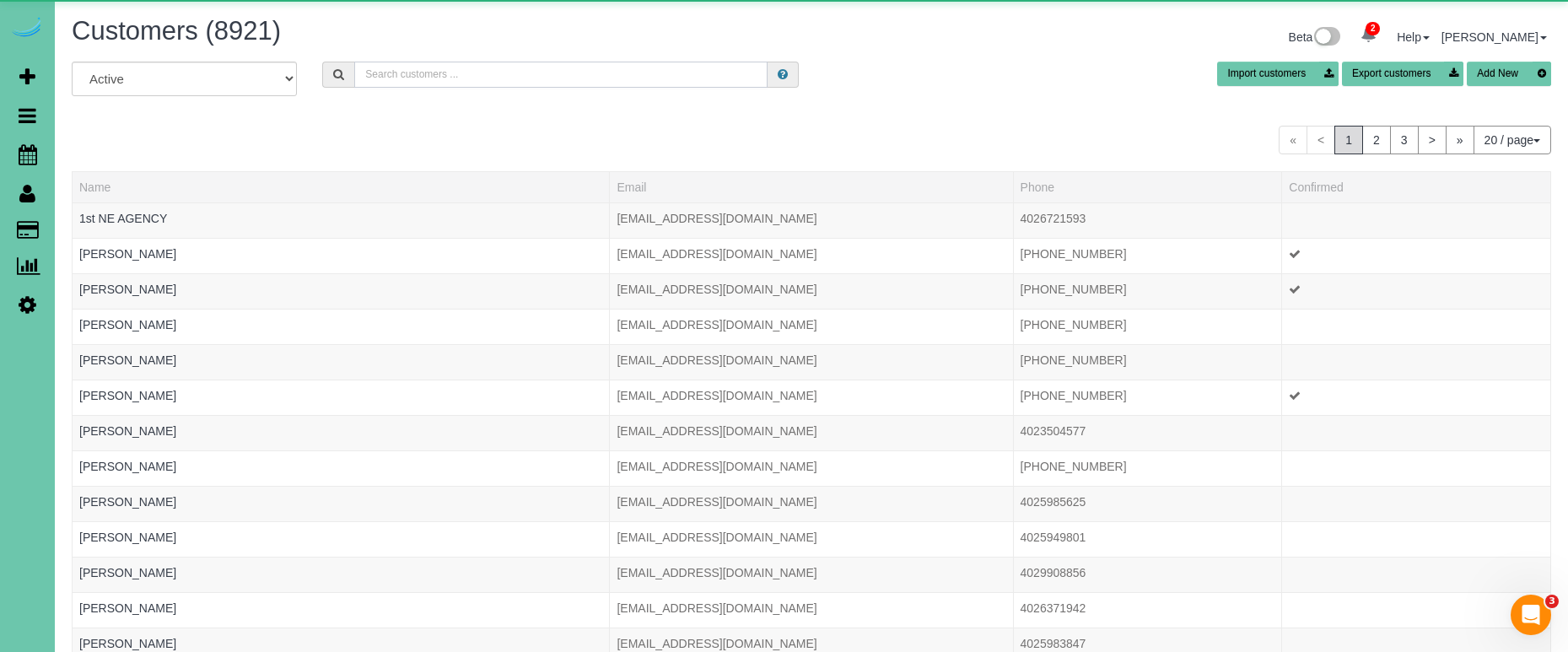
click at [515, 64] on input "text" at bounding box center [561, 74] width 413 height 26
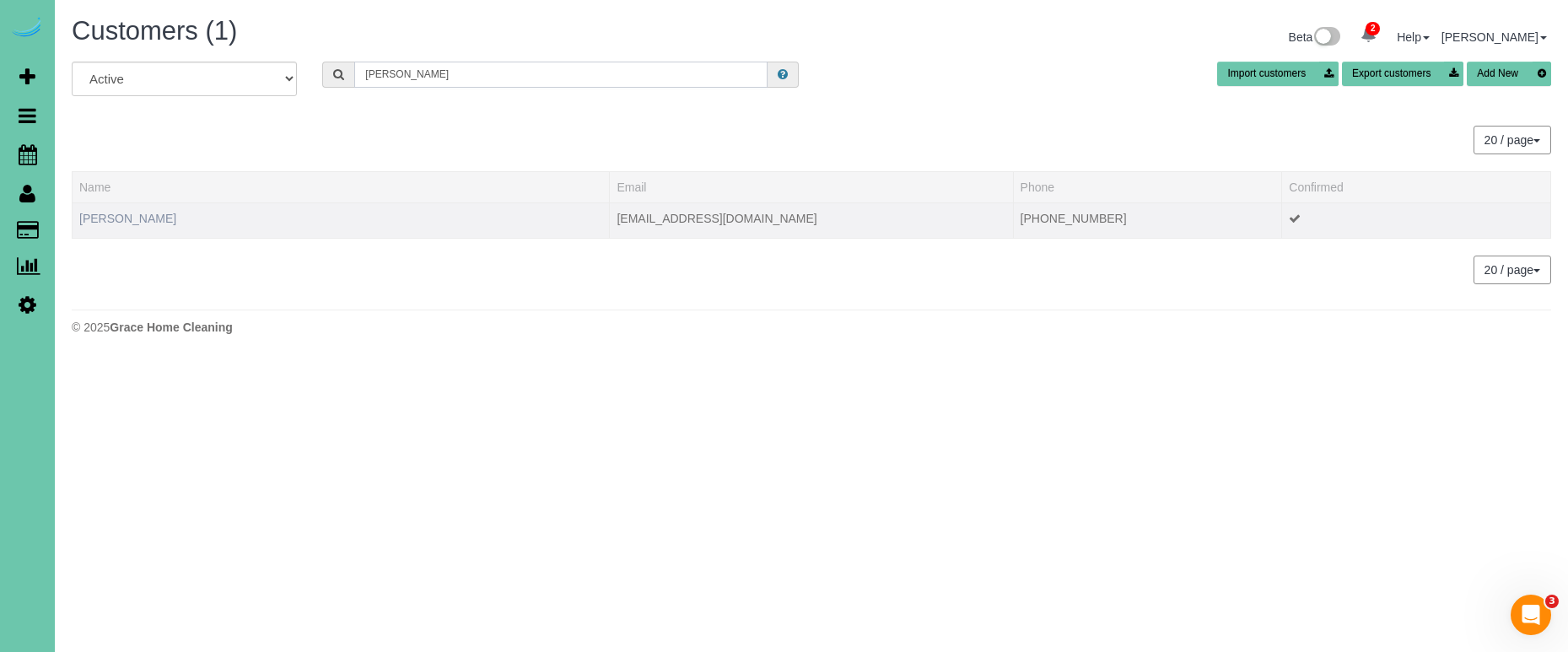
type input "carly p"
click at [102, 220] on link "Carly Pentzien" at bounding box center [127, 218] width 97 height 14
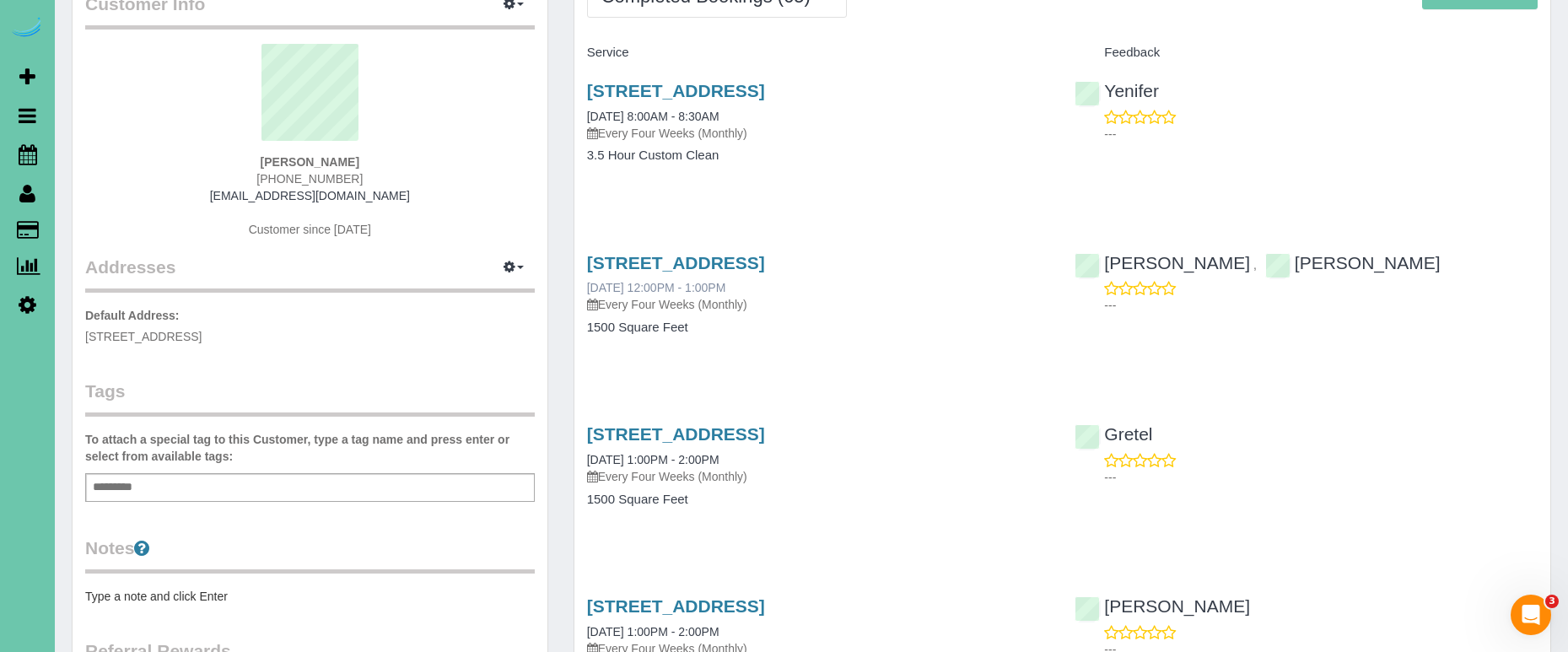
scroll to position [119, 0]
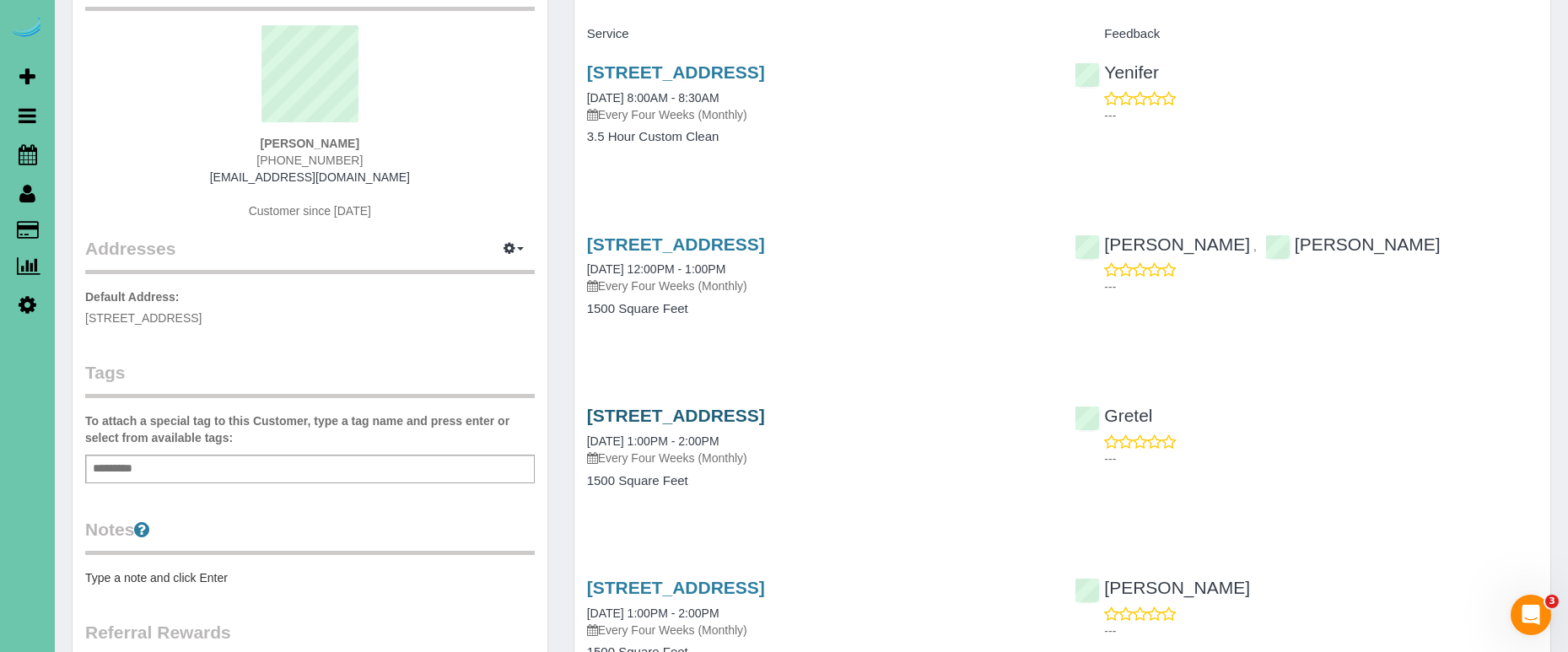
click at [765, 407] on link "2305 N 127th Circle, Omaha, NE 68164" at bounding box center [676, 415] width 178 height 19
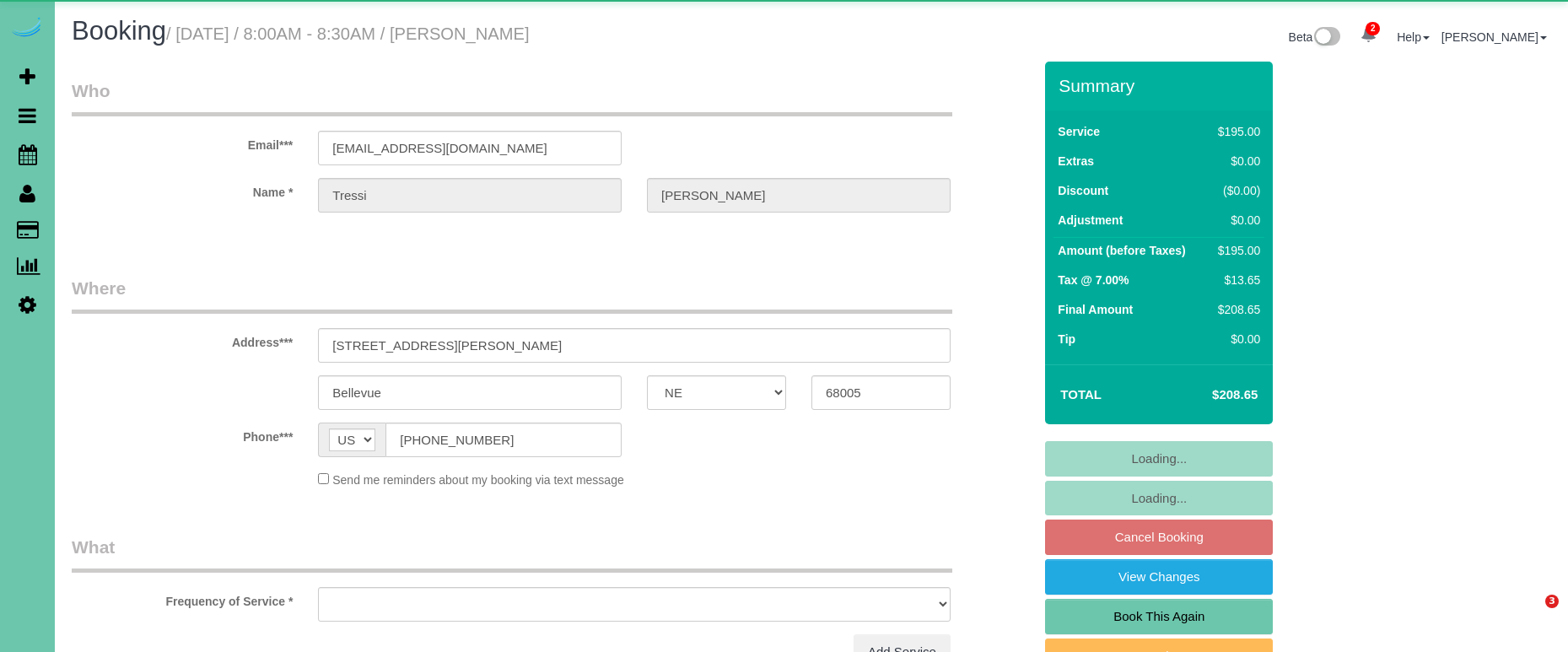
select select "NE"
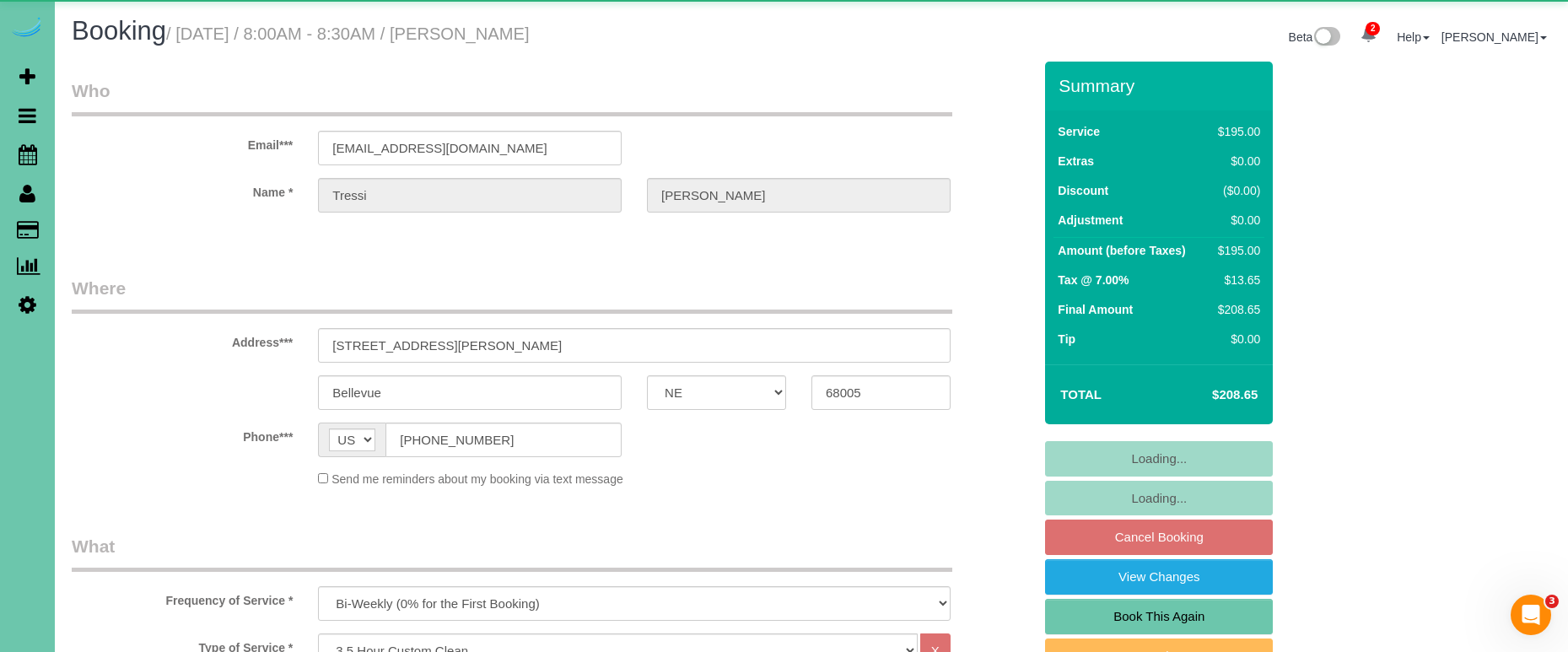
select select "object:899"
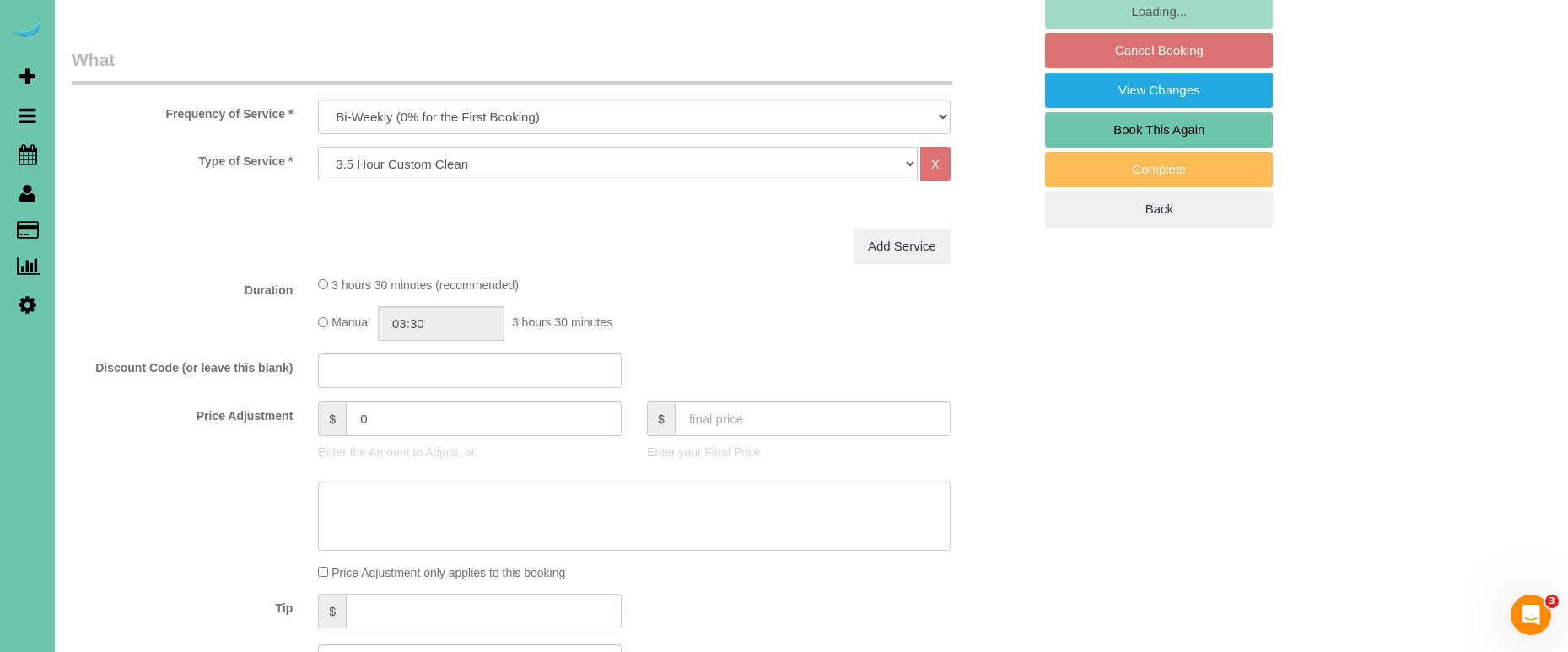
scroll to position [490, 0]
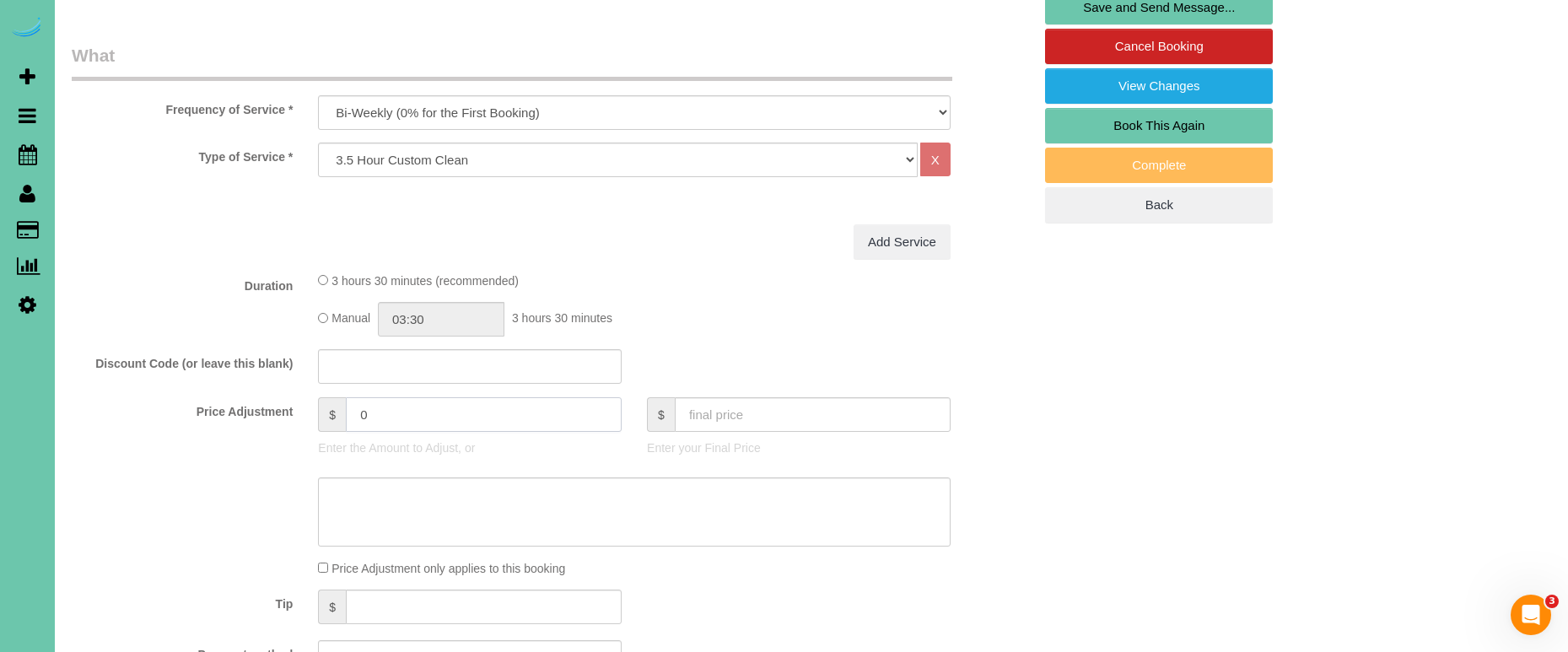
click at [347, 419] on input "0" at bounding box center [484, 414] width 276 height 35
type input "10"
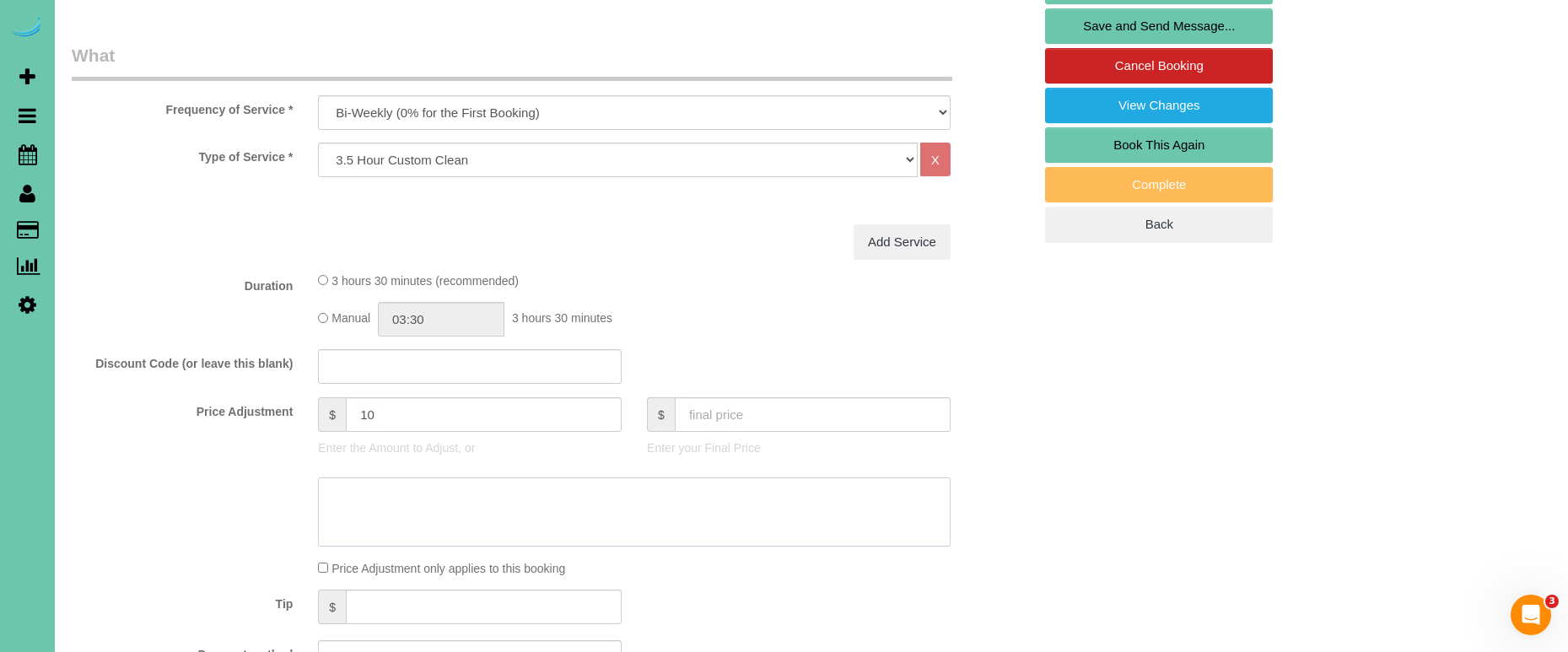
click at [402, 517] on textarea at bounding box center [634, 512] width 632 height 69
paste textarea "10/6/2025 - added $10.65 price increase missed on last cleaning"
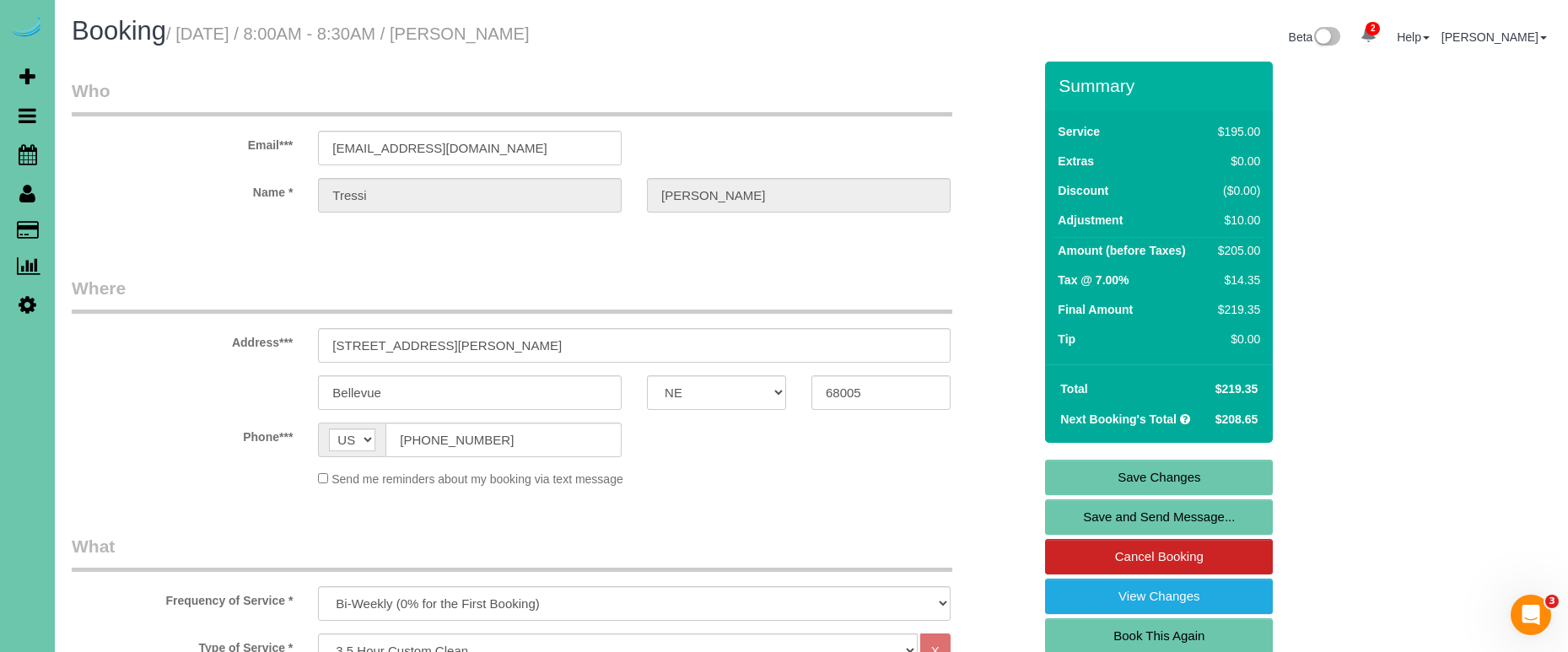
scroll to position [0, 0]
type textarea "10/6/2025 - added $10.65 price increase missed on last cleaning"
click at [1166, 478] on link "Save Changes" at bounding box center [1158, 477] width 228 height 35
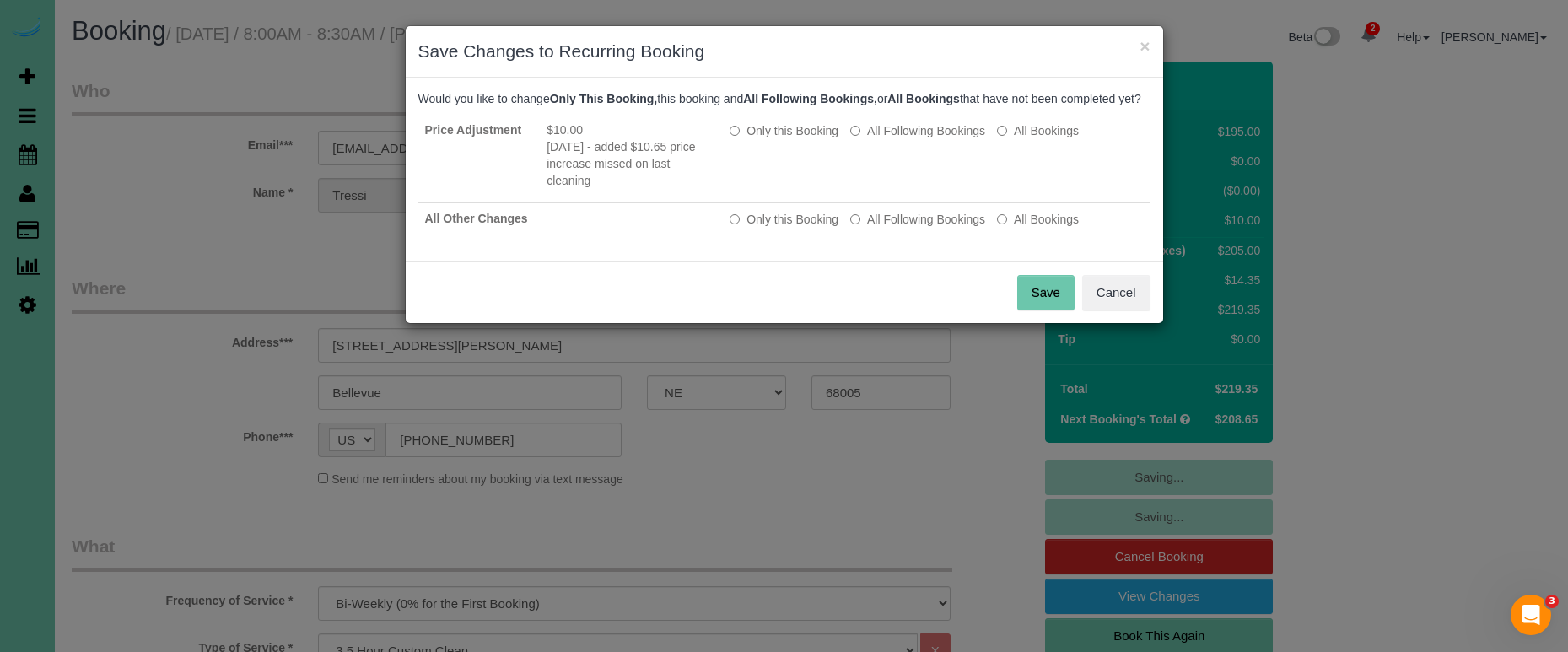
click at [1030, 304] on button "Save" at bounding box center [1046, 292] width 57 height 35
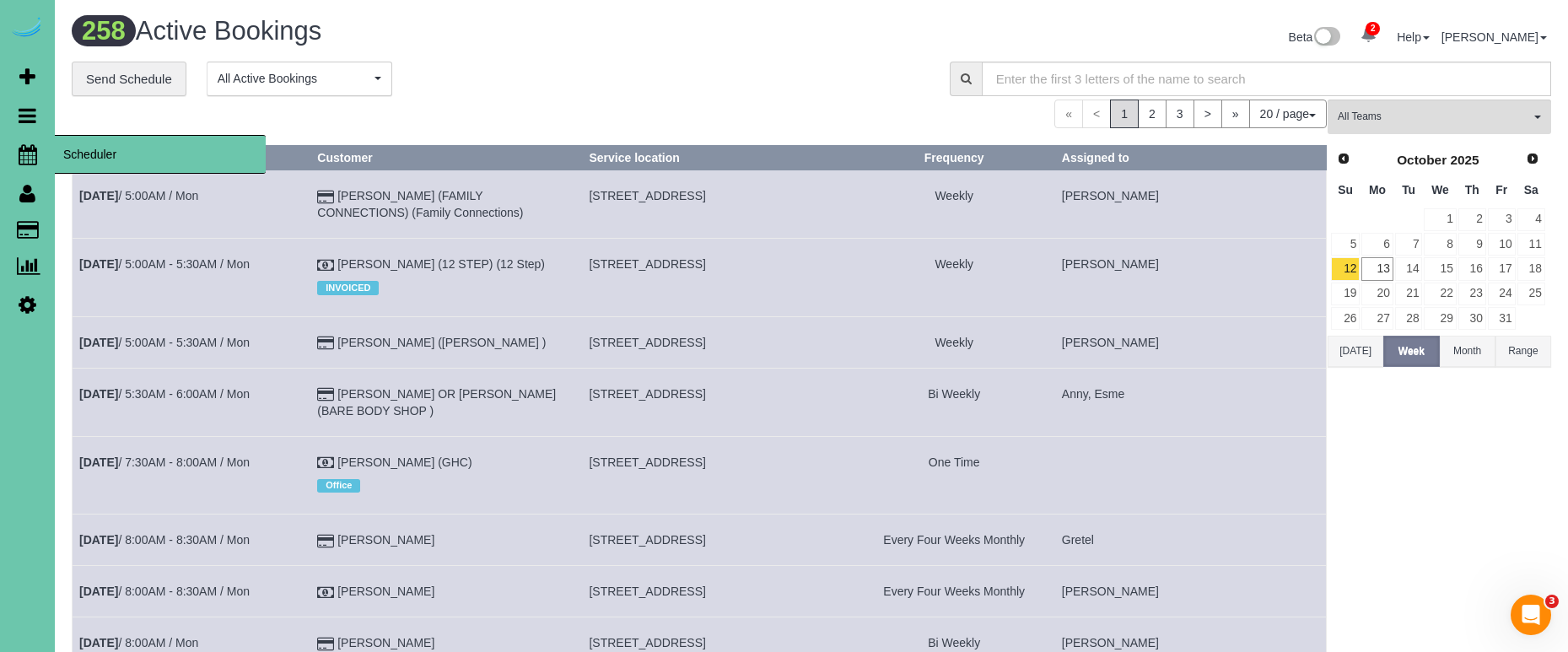
click at [32, 142] on link "Scheduler" at bounding box center [27, 154] width 55 height 39
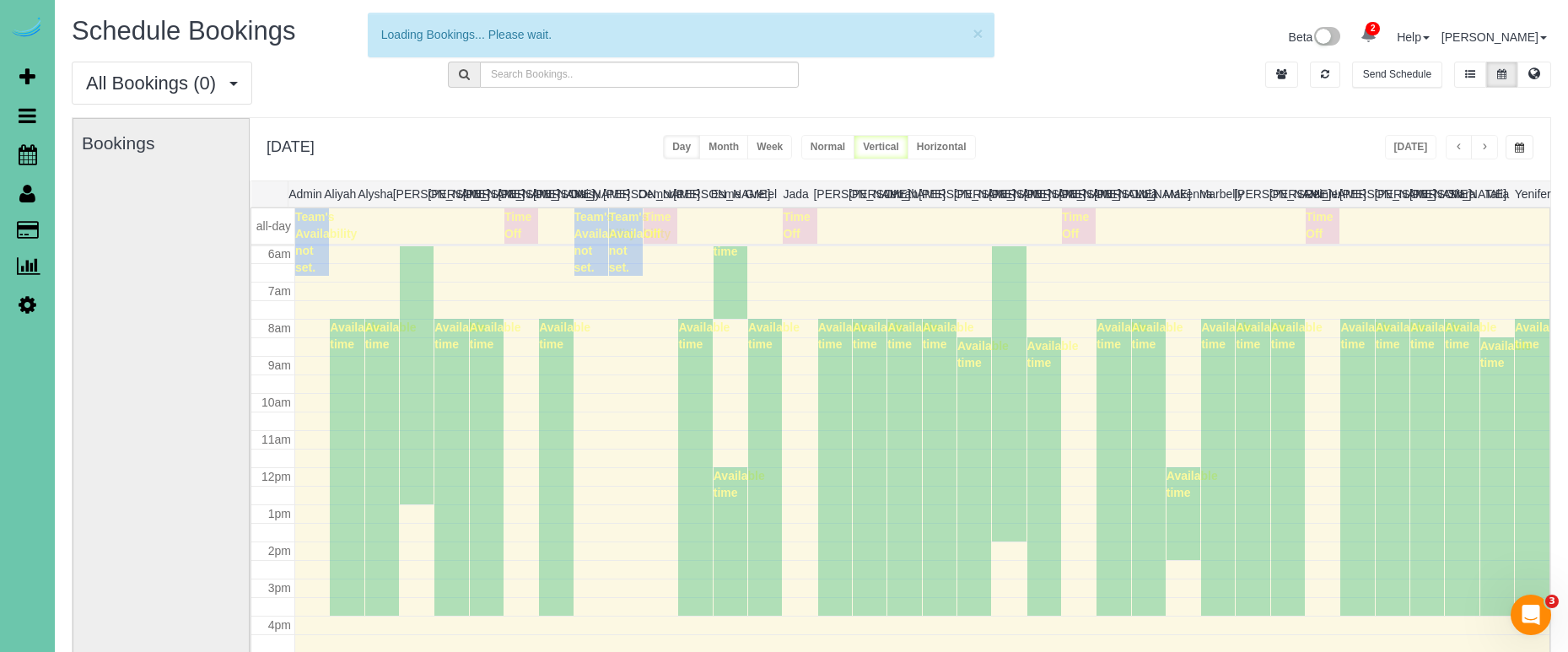
scroll to position [223, 0]
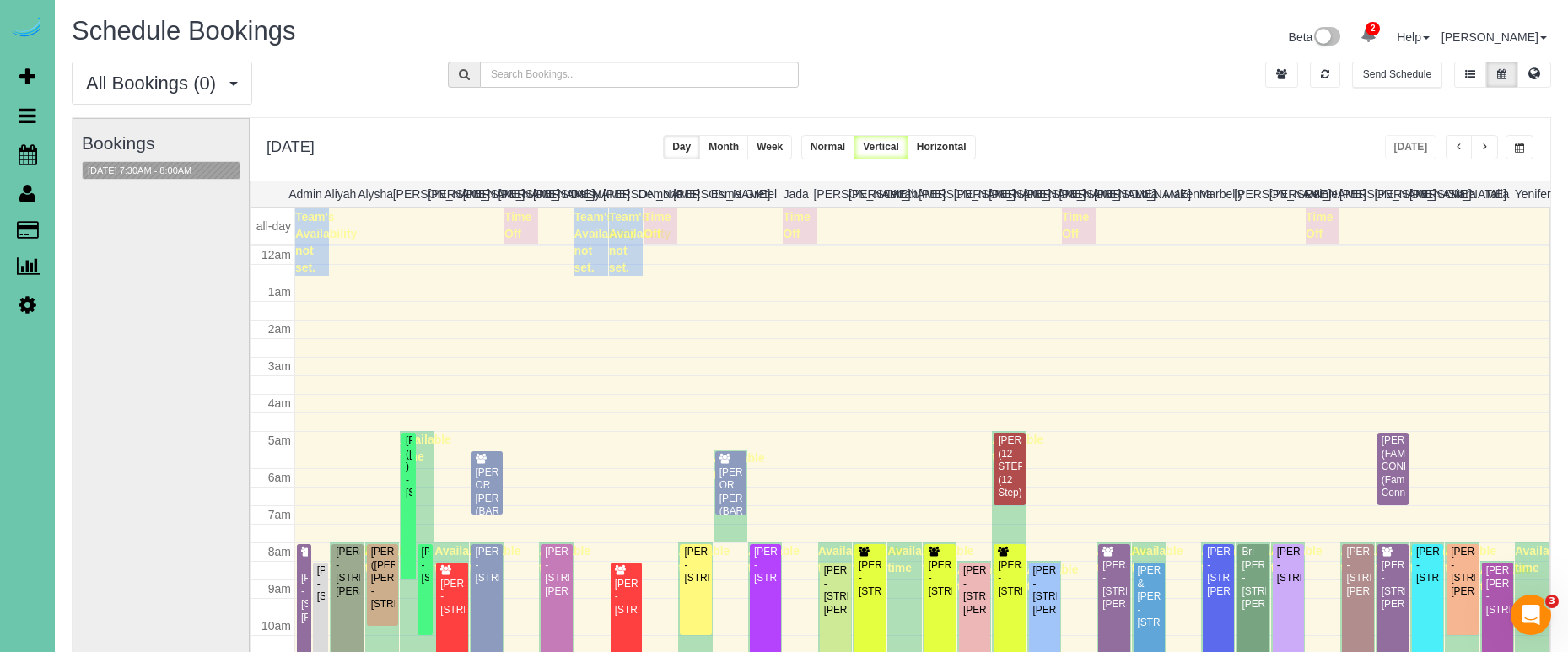
click at [1525, 135] on button "button" at bounding box center [1519, 147] width 28 height 25
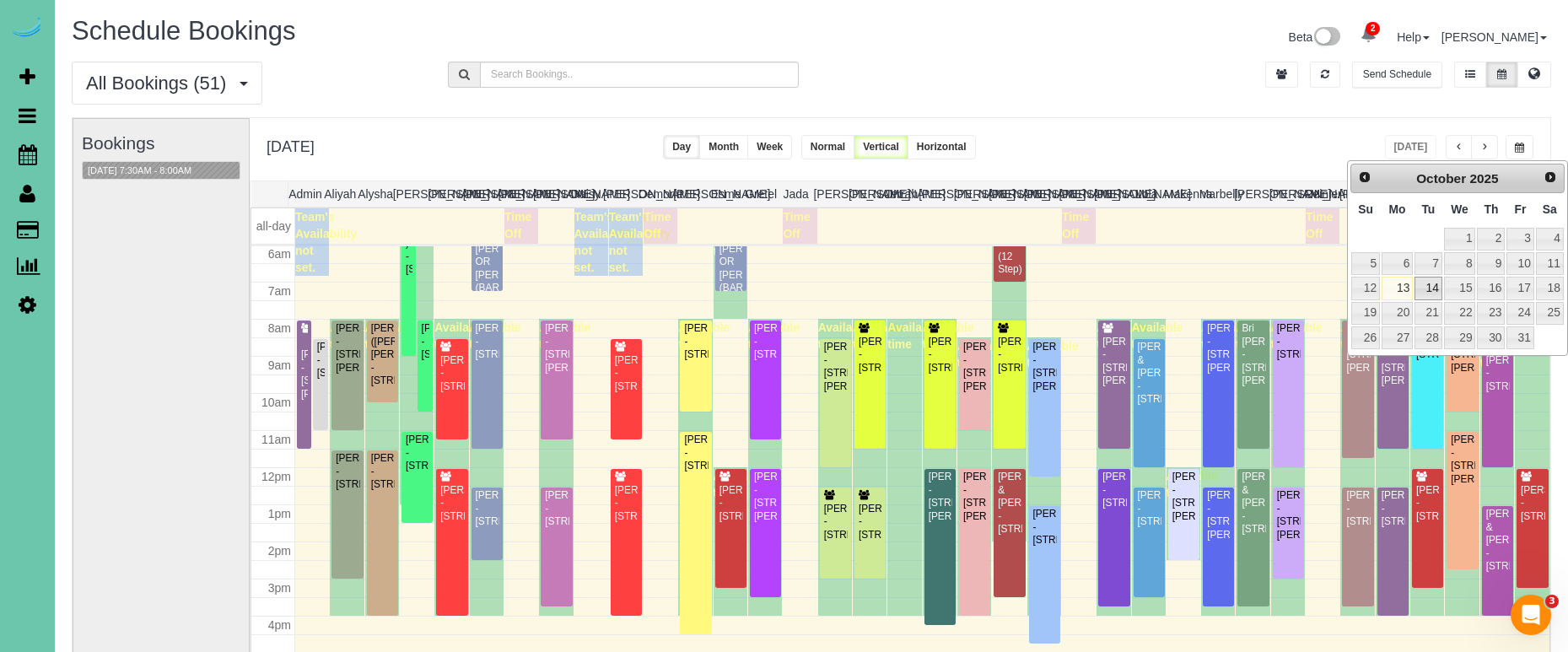
click at [1434, 282] on link "14" at bounding box center [1428, 288] width 27 height 23
type input "**********"
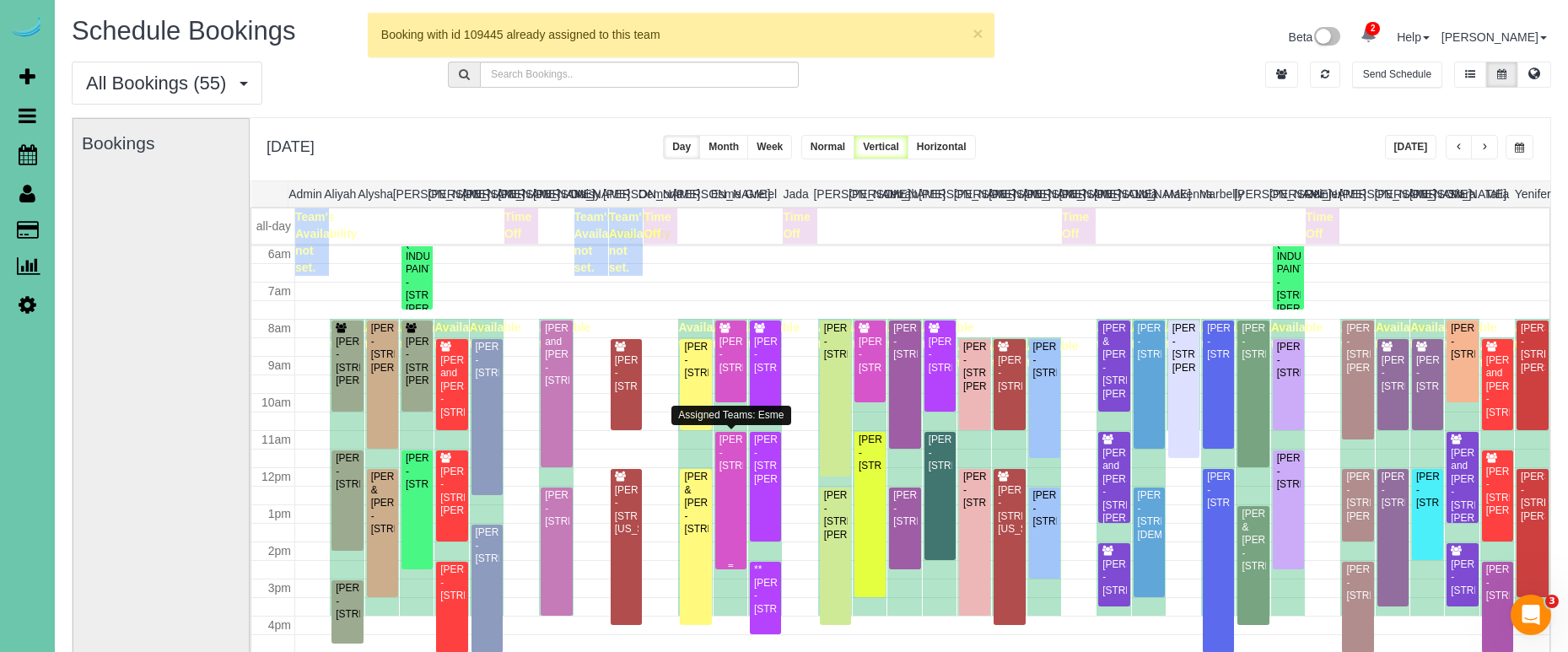
click at [726, 472] on div "Kelly Barry - 1207 Leavenworth St, Omaha, NE 68102" at bounding box center [730, 452] width 25 height 39
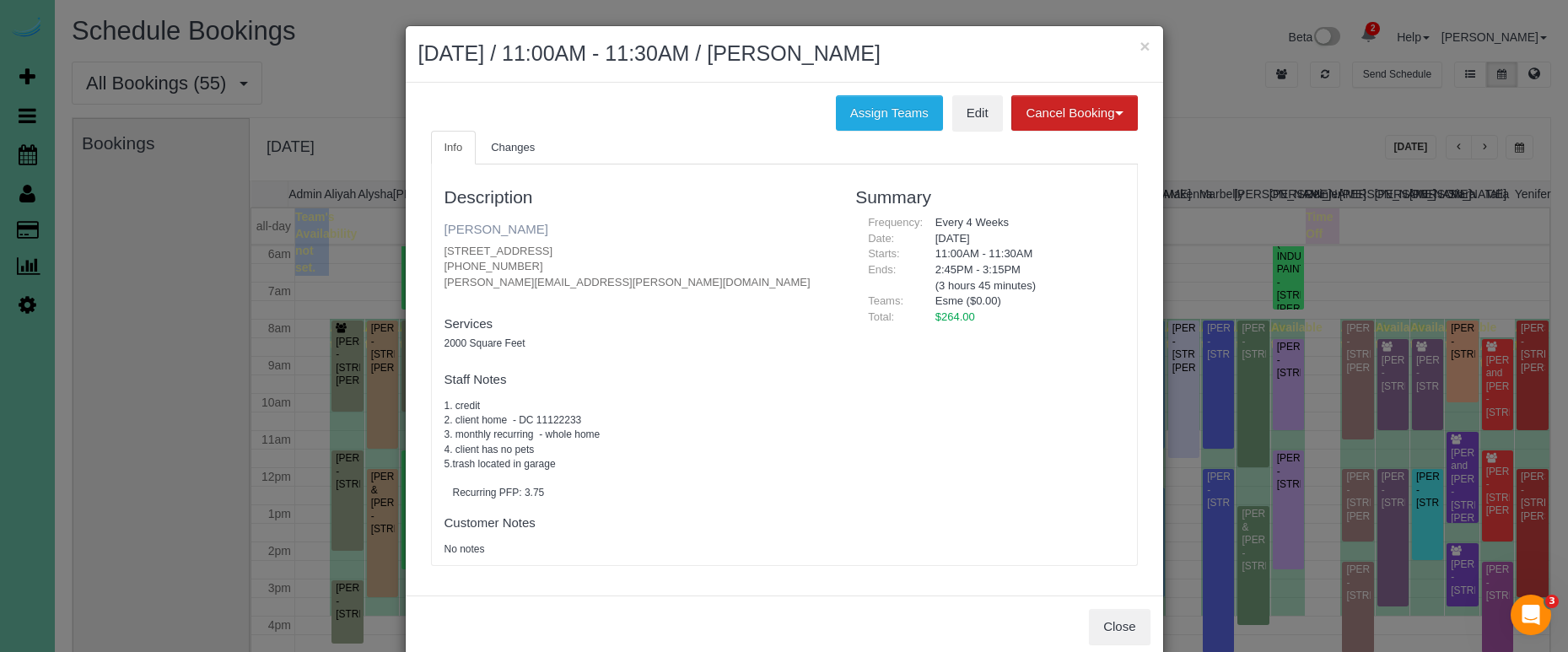
click at [465, 222] on link "Kelly Barry" at bounding box center [496, 229] width 104 height 15
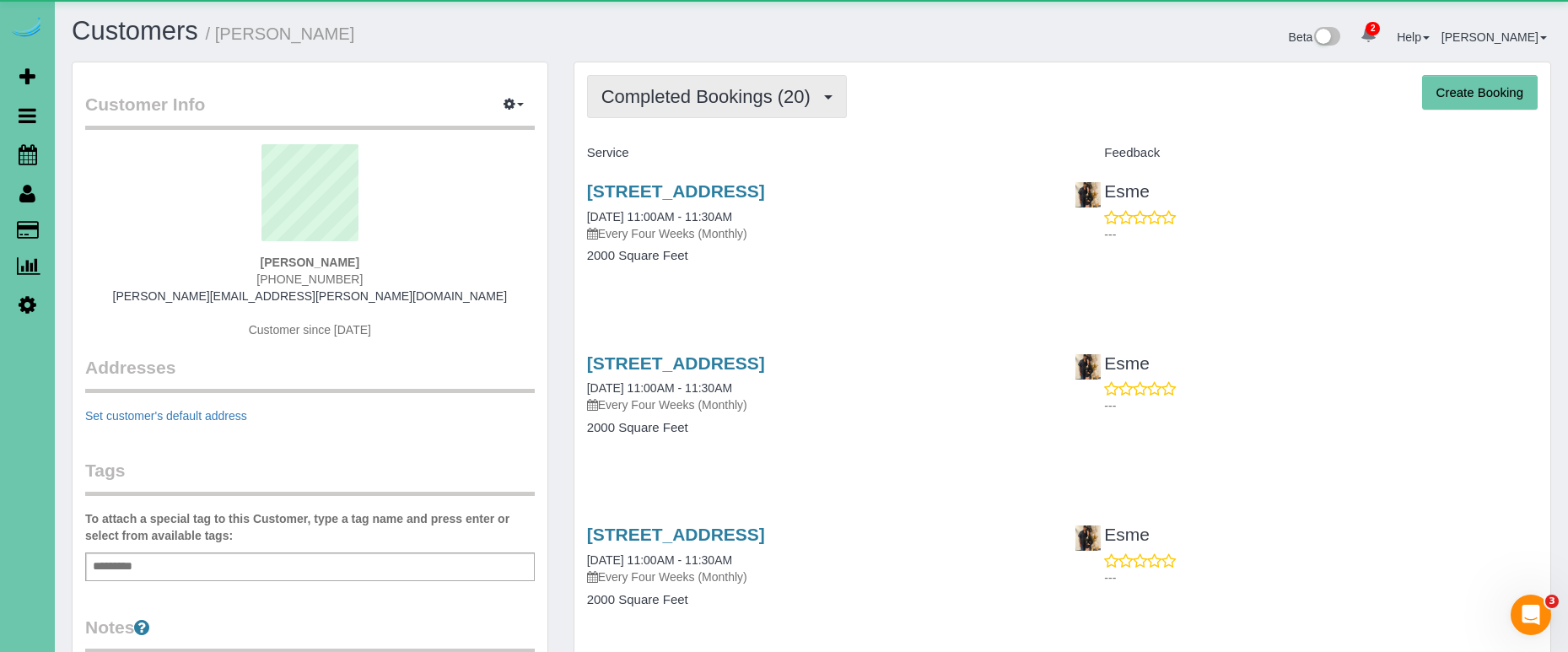
click at [683, 101] on span "Completed Bookings (20)" at bounding box center [710, 96] width 218 height 21
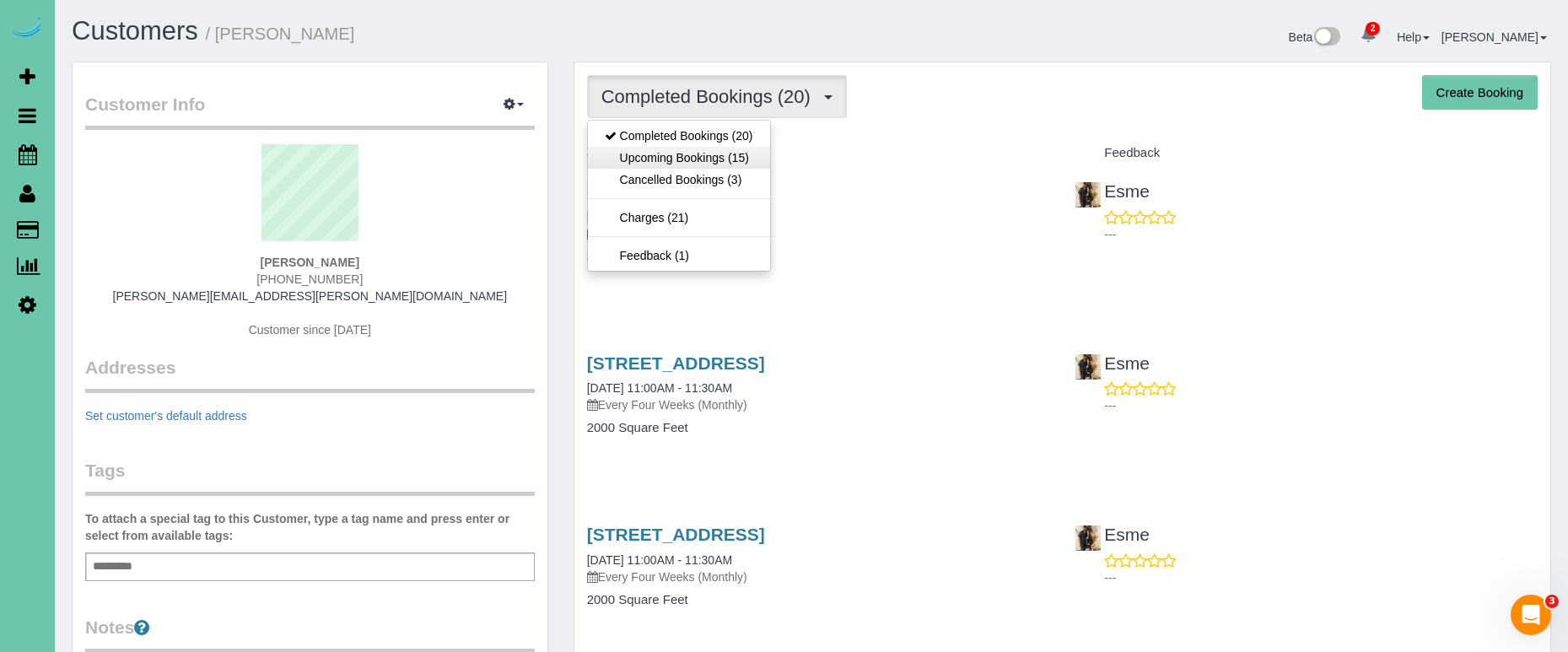
click at [710, 157] on link "Upcoming Bookings (15)" at bounding box center [679, 158] width 183 height 22
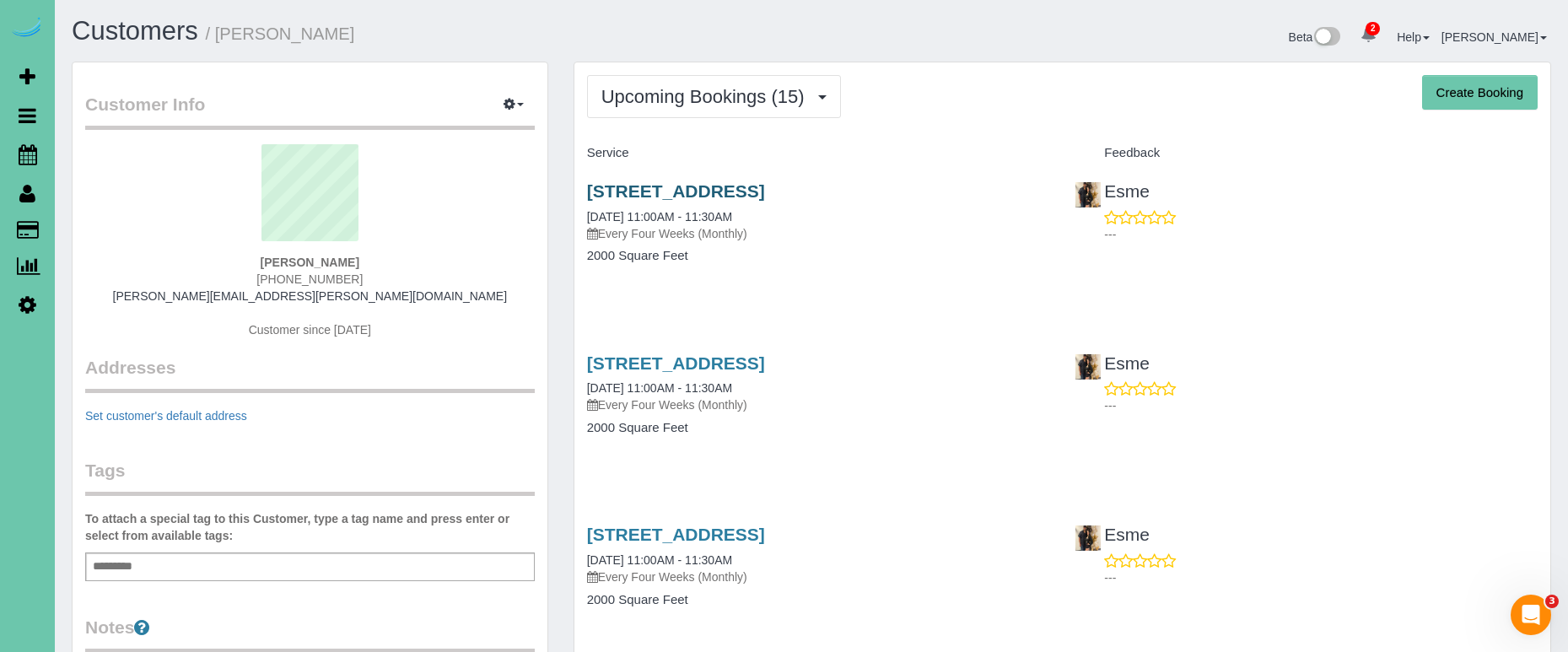
click at [625, 186] on link "[STREET_ADDRESS]" at bounding box center [676, 191] width 178 height 19
click at [765, 358] on link "[STREET_ADDRESS]" at bounding box center [676, 362] width 178 height 19
click at [670, 106] on span "Upcoming Bookings (15)" at bounding box center [707, 96] width 212 height 21
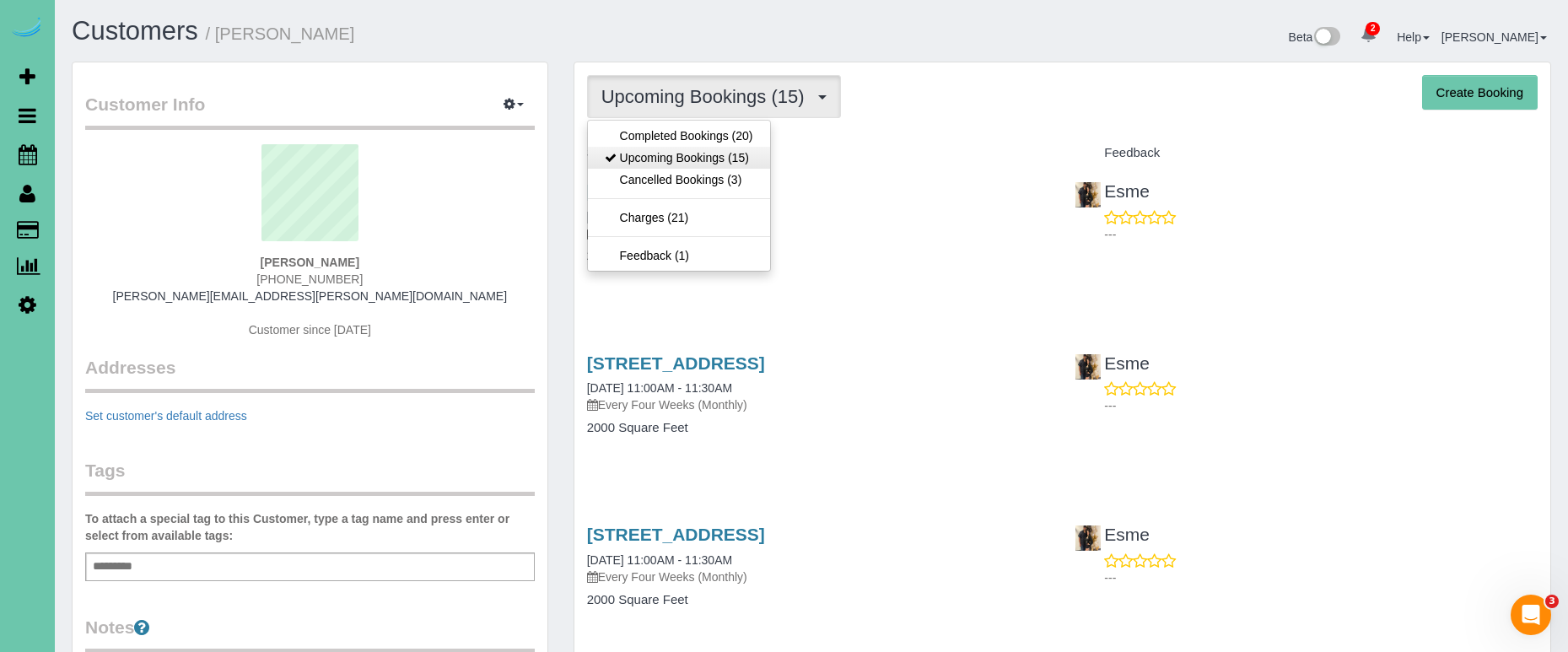
click at [682, 160] on link "Upcoming Bookings (15)" at bounding box center [679, 158] width 183 height 22
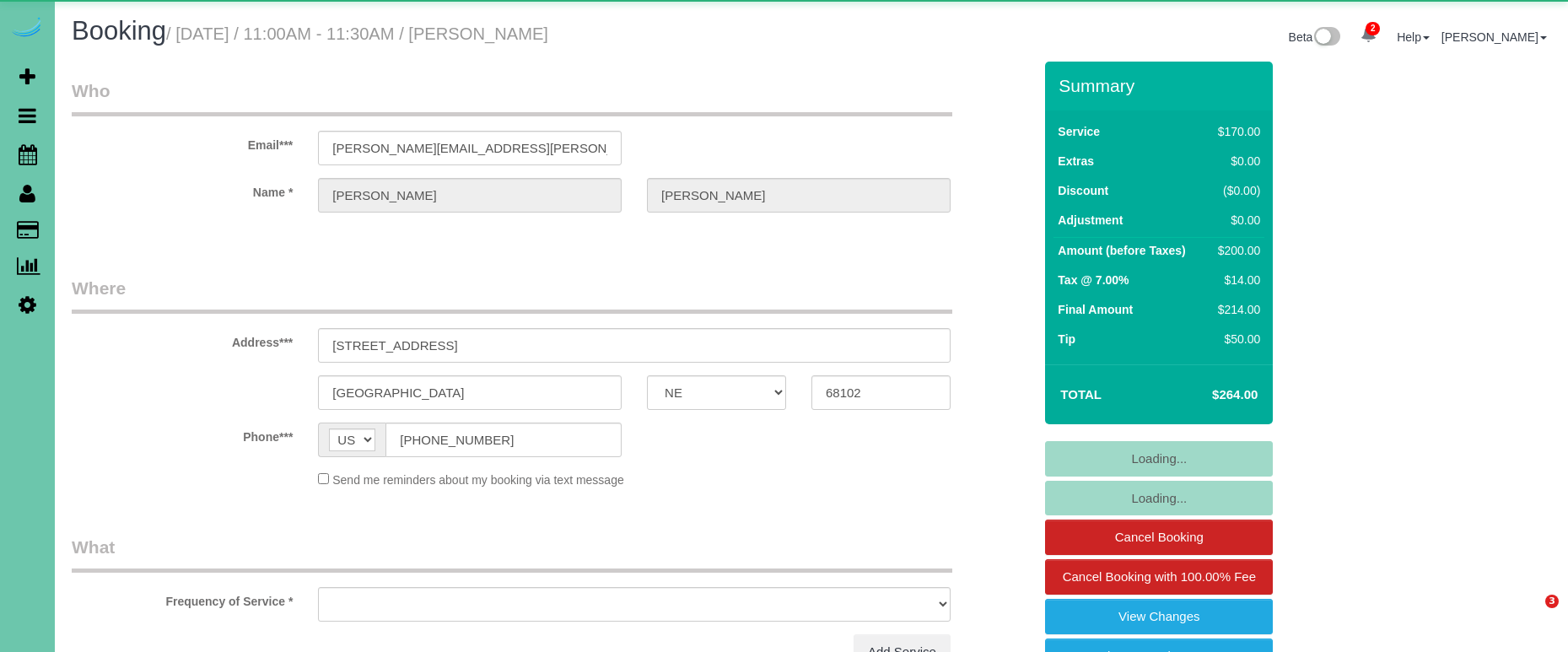
select select "NE"
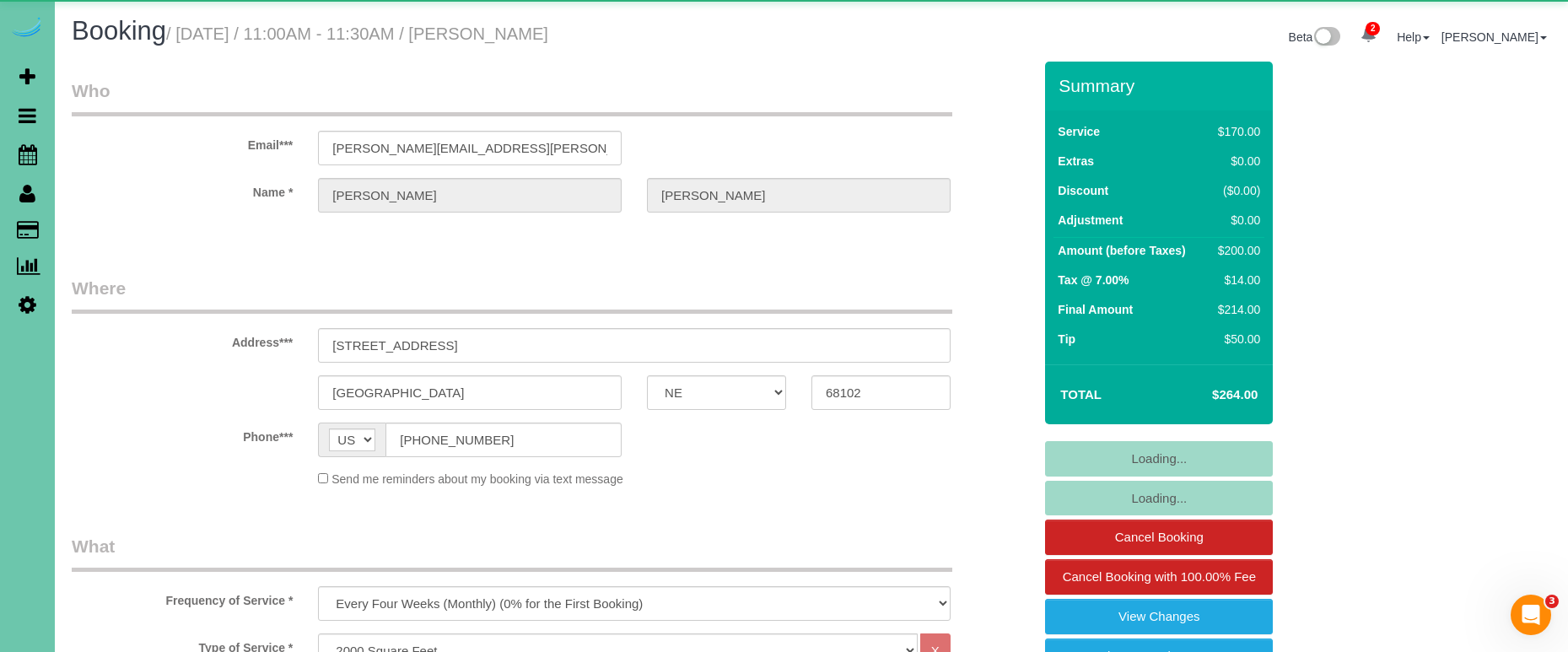
select select "object:876"
select select "number:35"
select select "number:42"
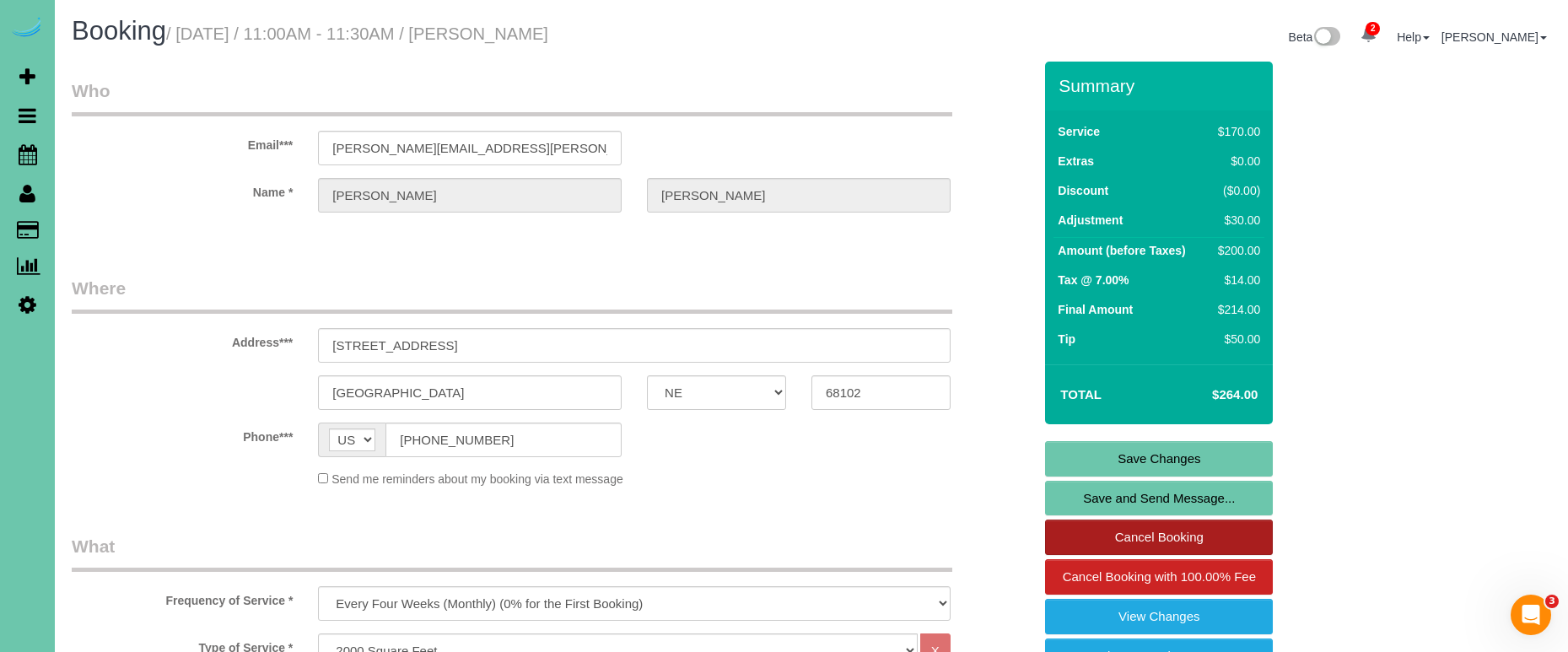
click at [1062, 540] on link "Cancel Booking" at bounding box center [1158, 537] width 228 height 35
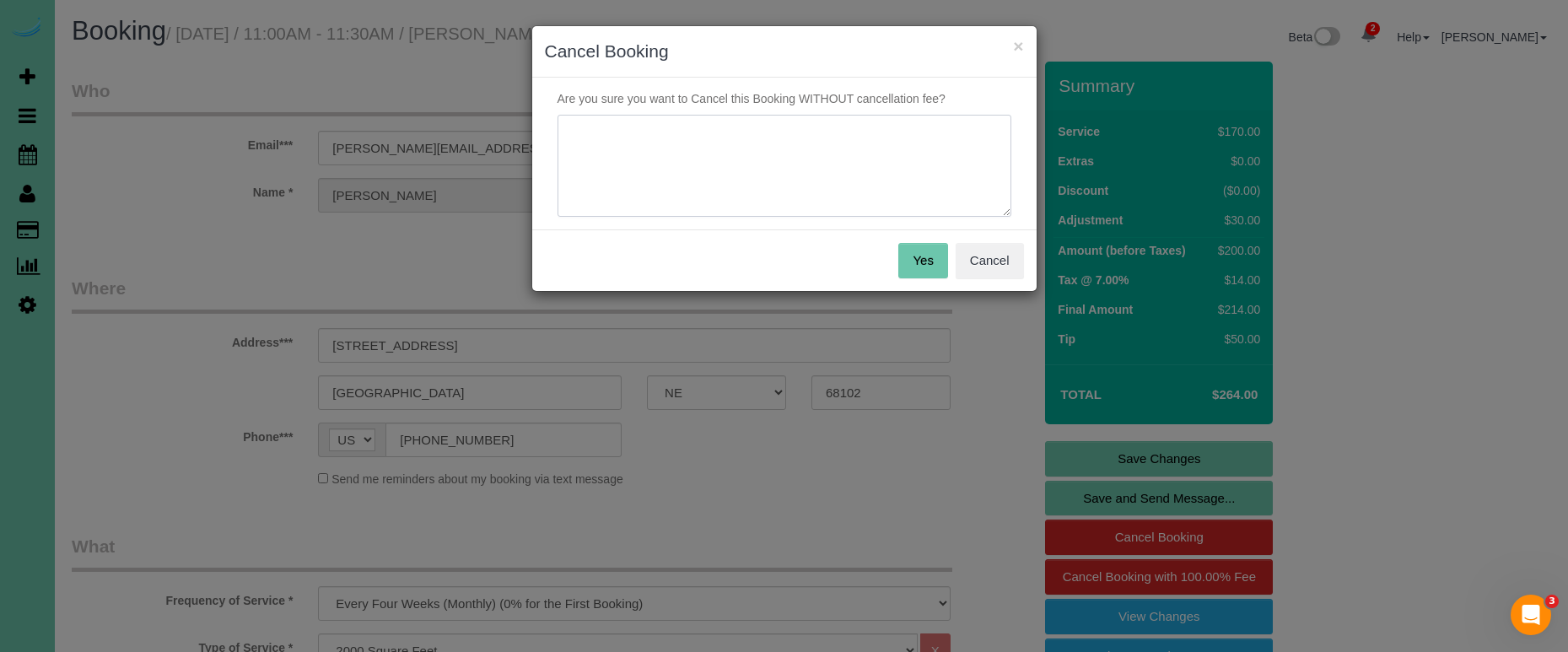
click at [664, 159] on textarea at bounding box center [785, 165] width 454 height 103
type textarea "date doesn't work"
click at [936, 254] on button "Yes" at bounding box center [923, 260] width 49 height 35
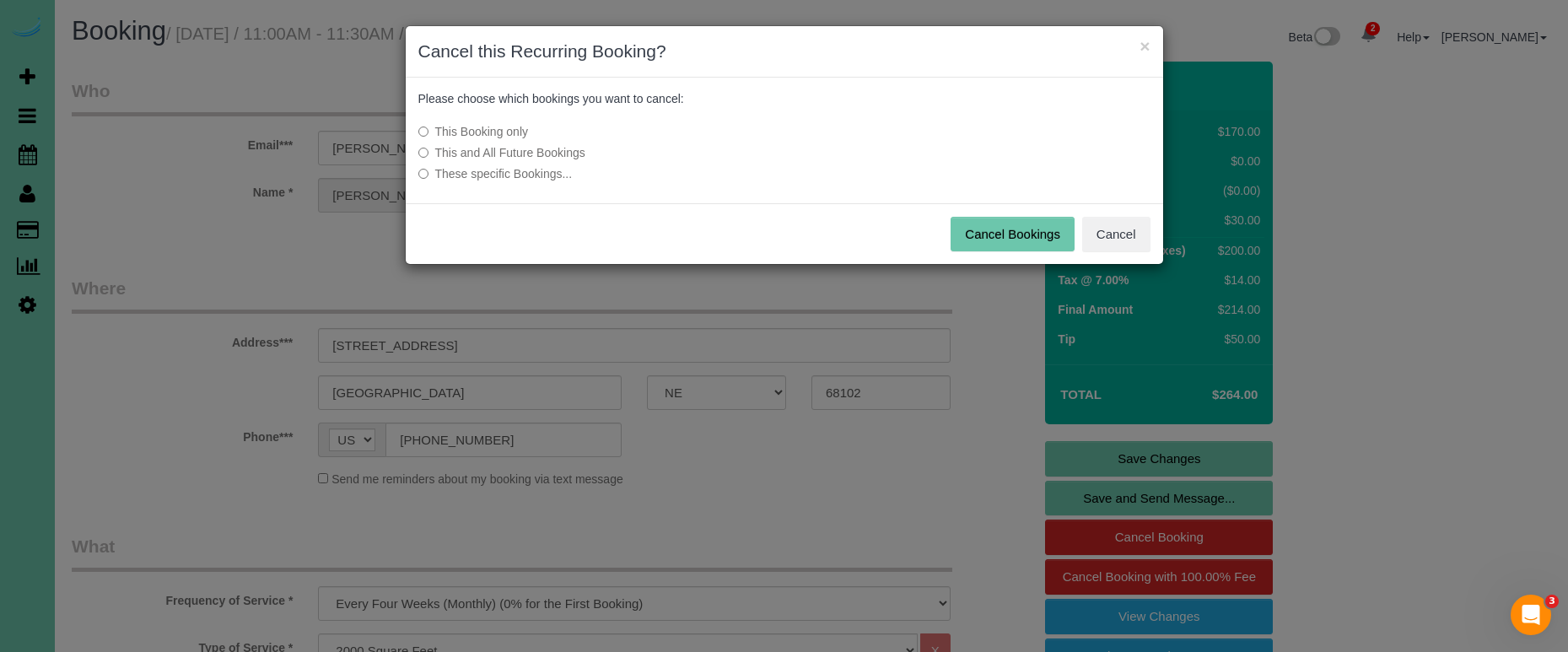
click at [1010, 241] on button "Cancel Bookings" at bounding box center [1012, 234] width 124 height 35
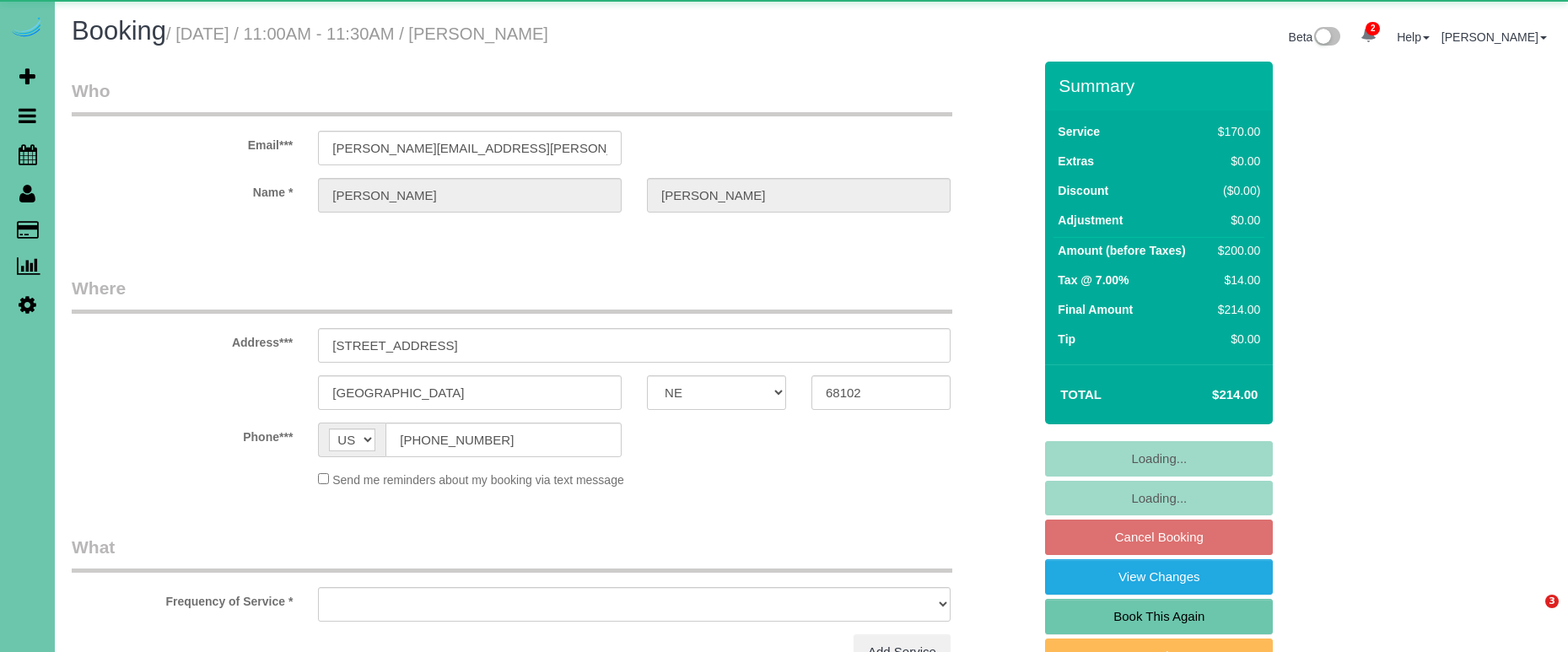
select select "NE"
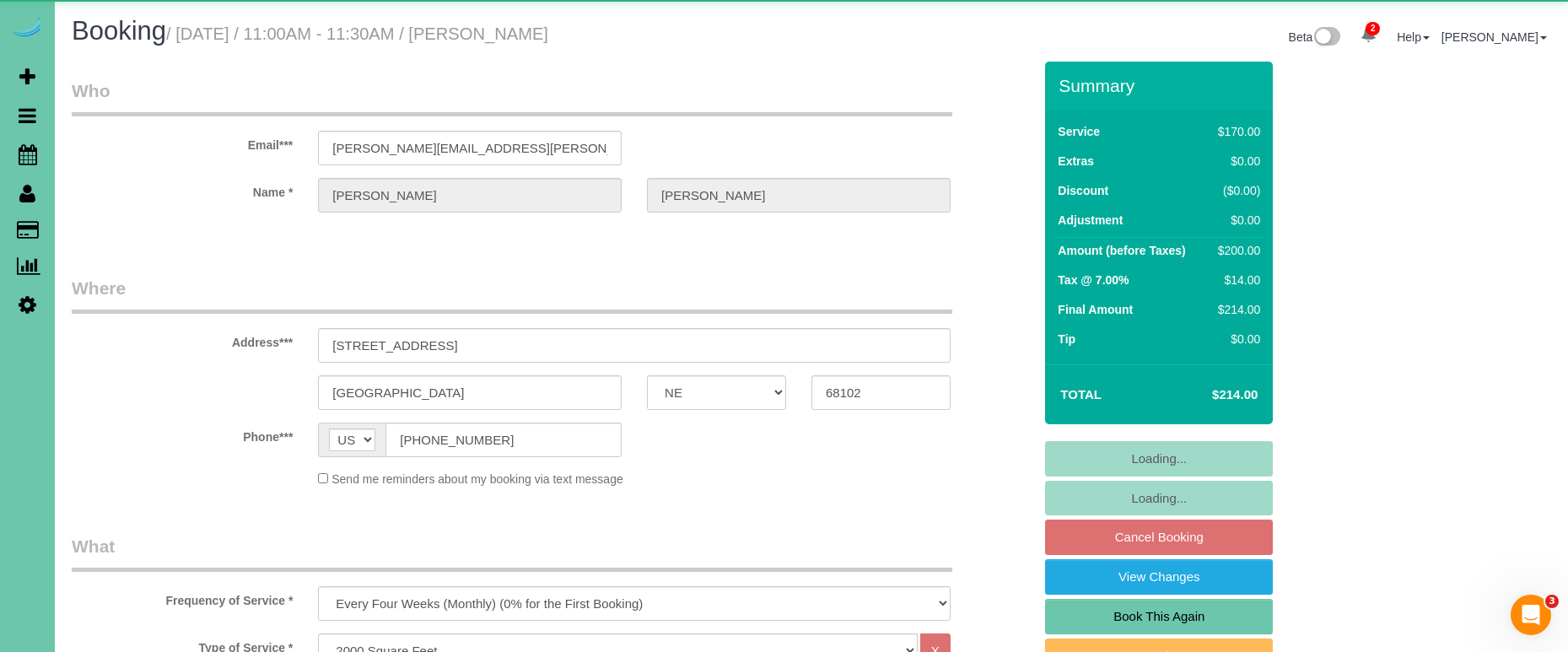
select select "object:856"
select select "number:35"
select select "number:42"
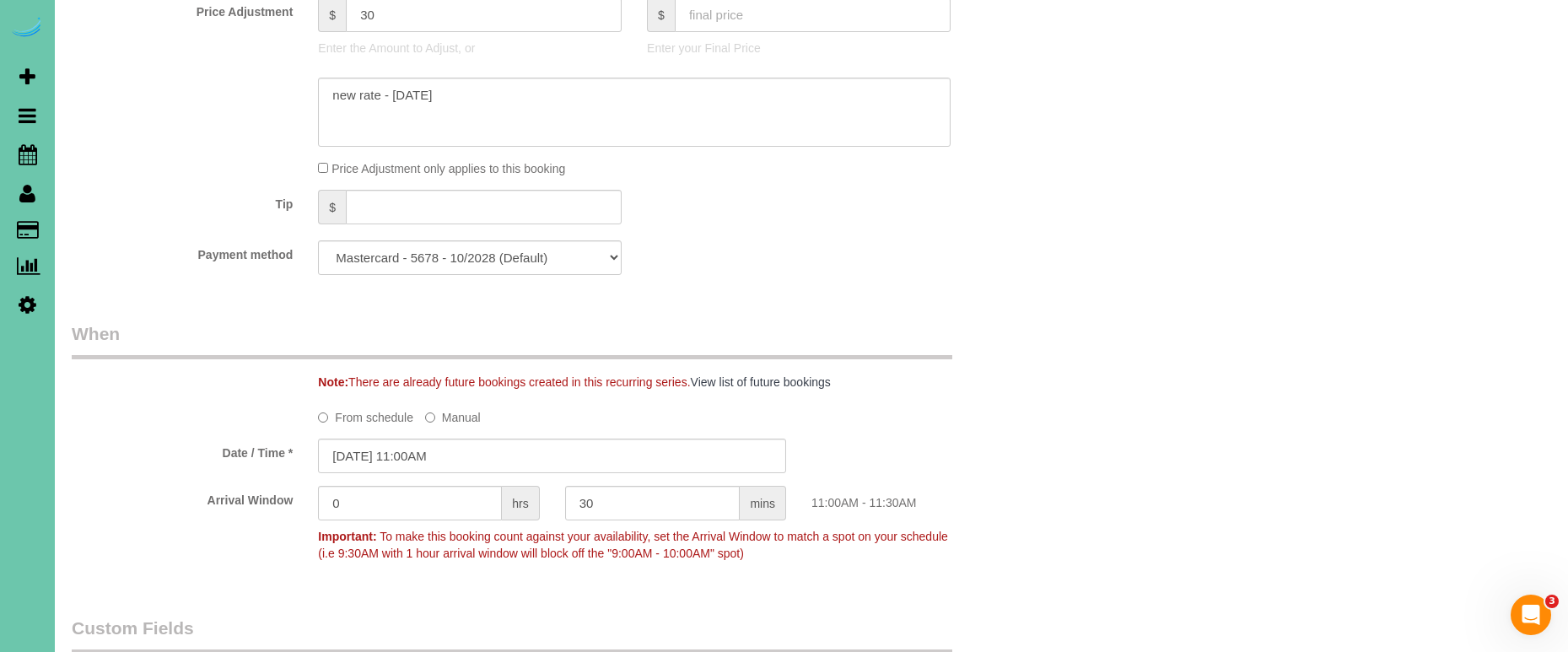
scroll to position [898, 0]
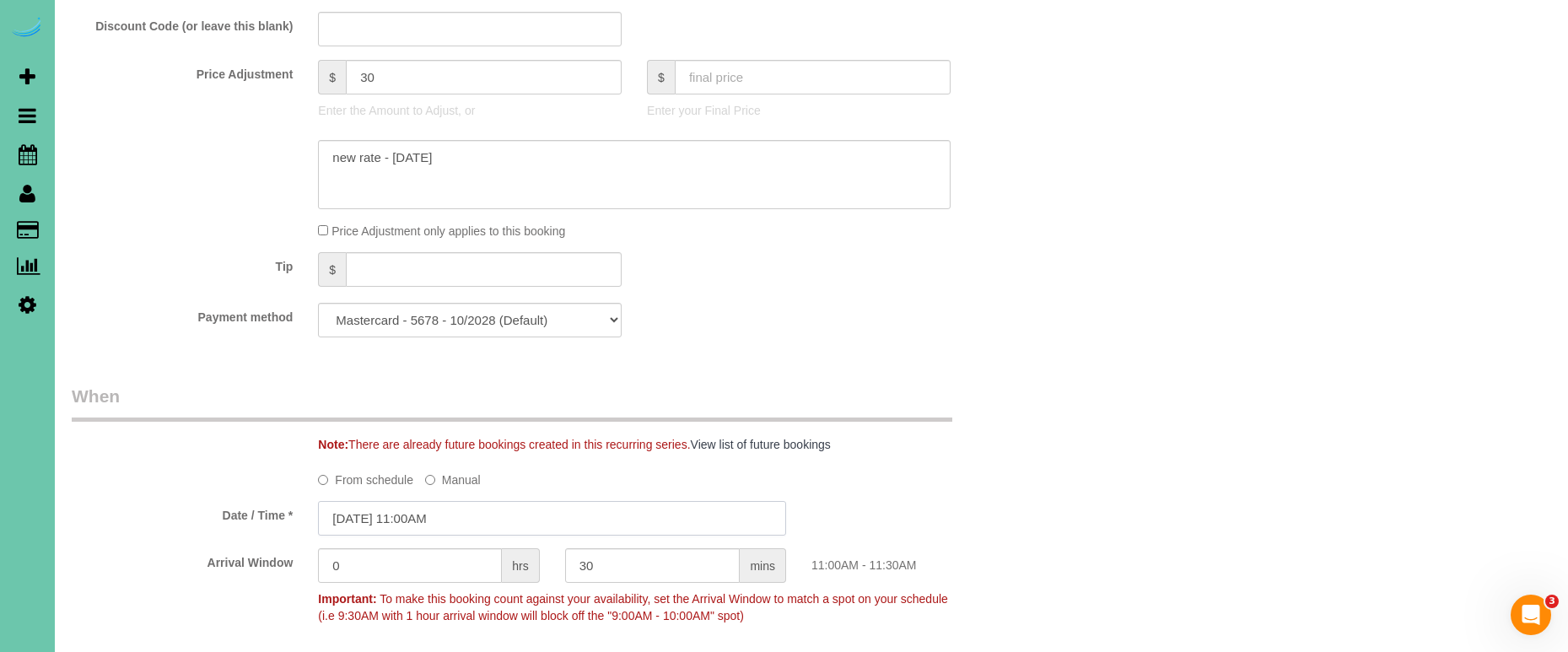
click at [408, 513] on input "[DATE] 11:00AM" at bounding box center [551, 519] width 468 height 35
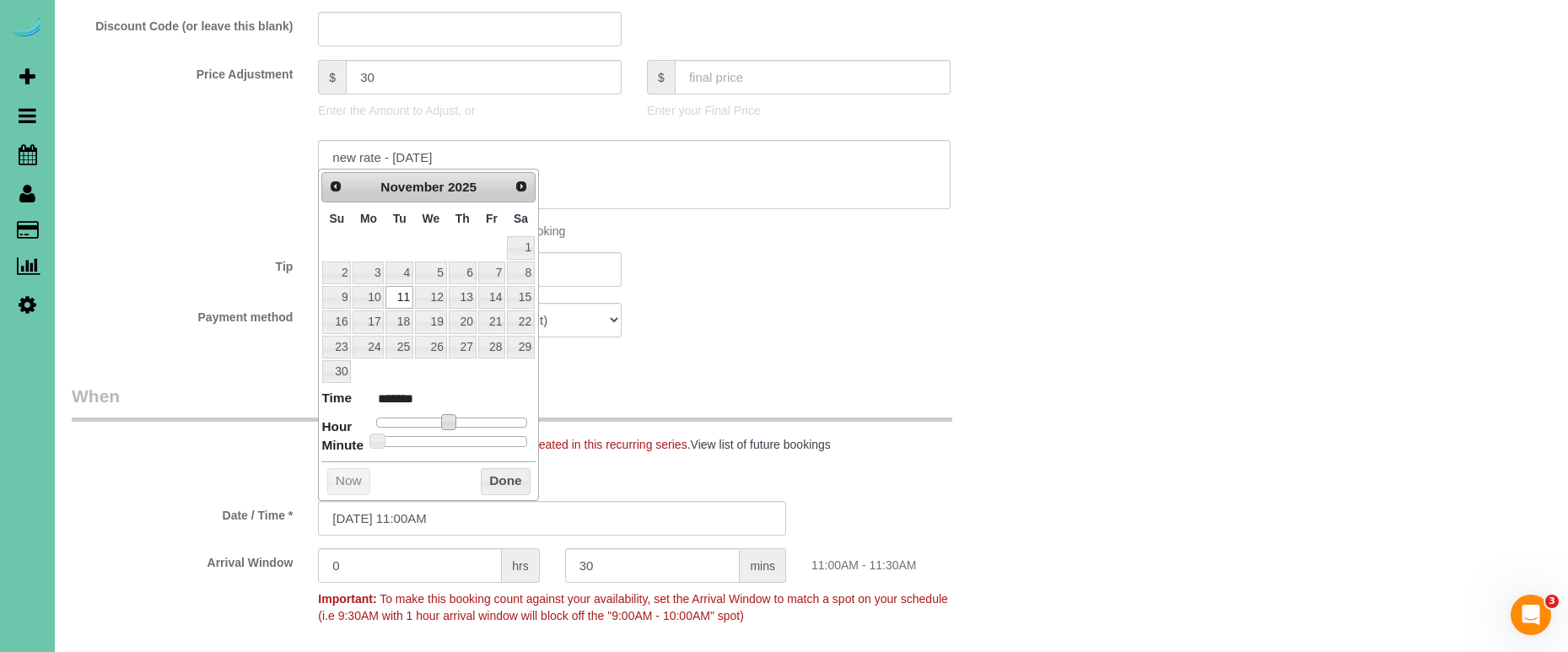
type input "[DATE] 10:00AM"
type input "*******"
type input "[DATE] 9:00AM"
type input "******"
type input "[DATE] 8:00AM"
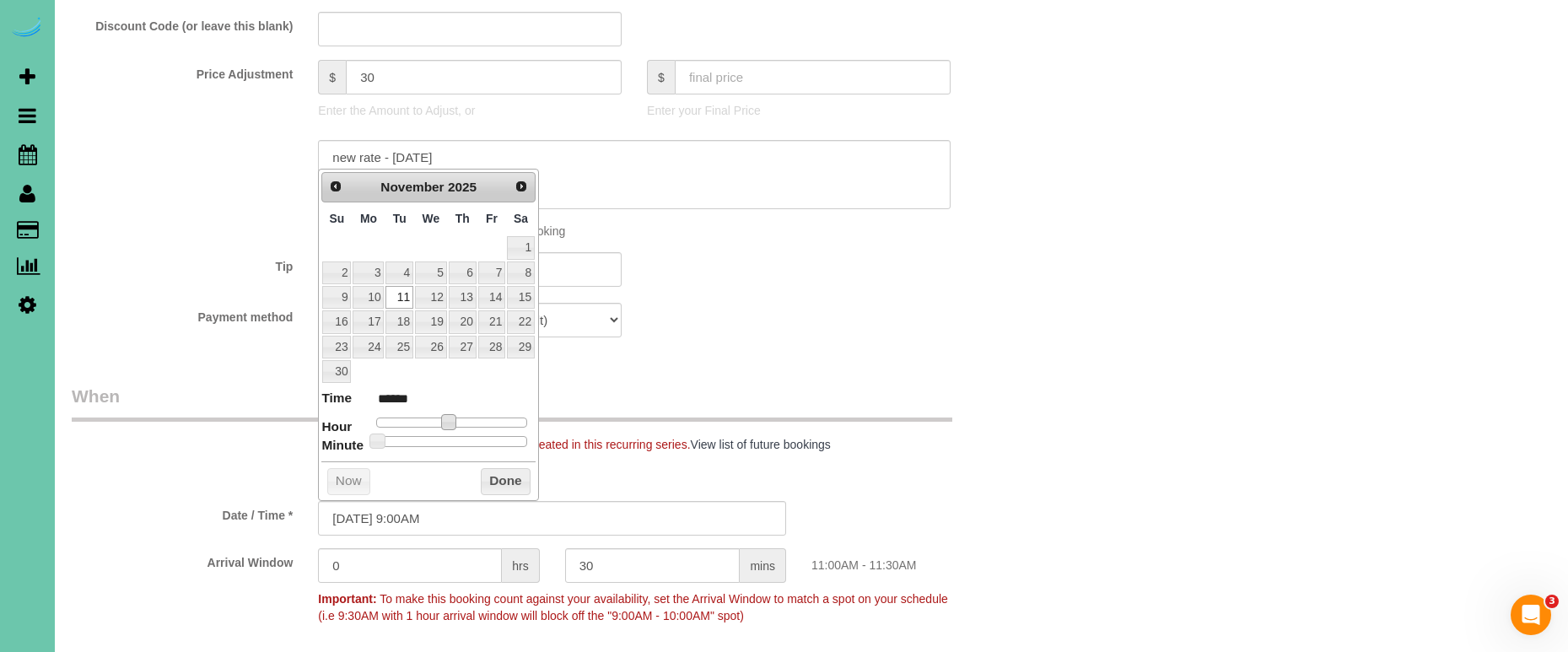
type input "******"
drag, startPoint x: 431, startPoint y: 416, endPoint x: 422, endPoint y: 420, distance: 9.8
click at [424, 416] on span at bounding box center [429, 421] width 15 height 15
click at [509, 476] on button "Done" at bounding box center [505, 481] width 50 height 27
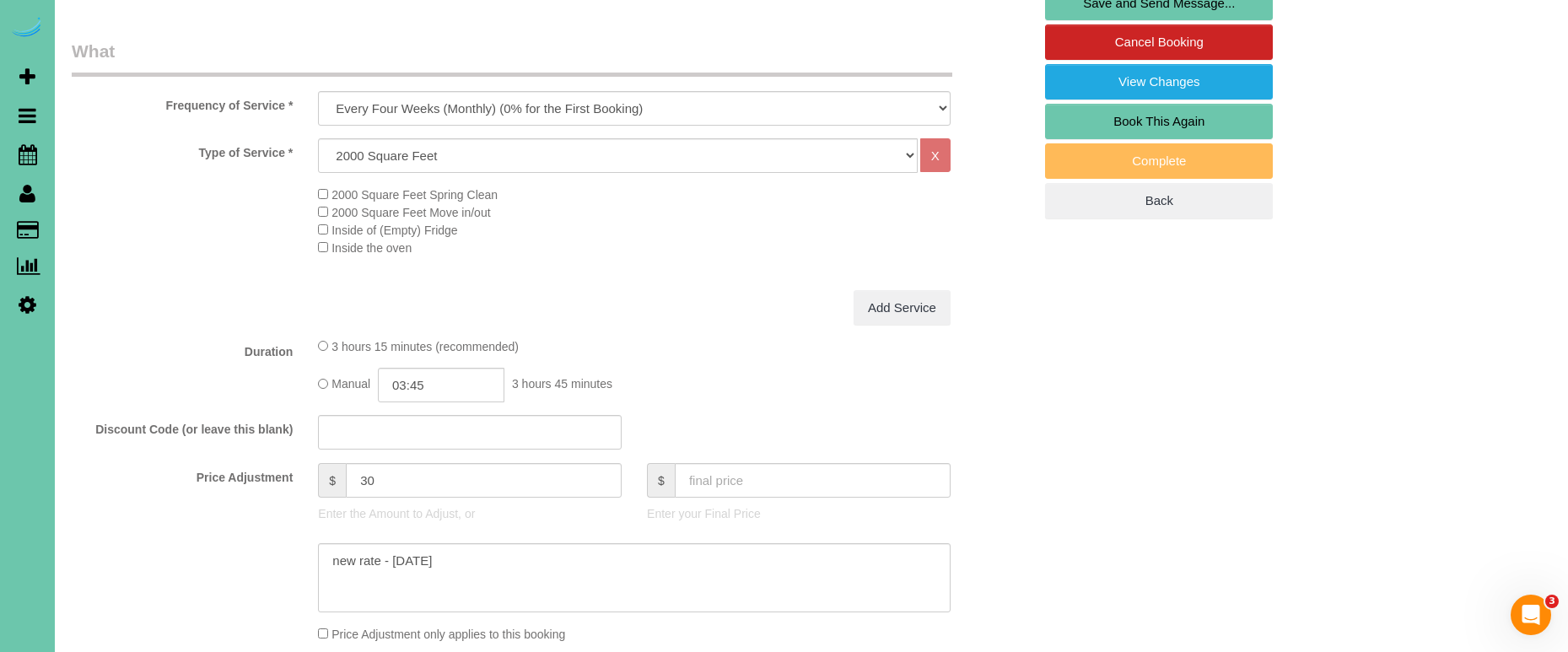
scroll to position [524, 0]
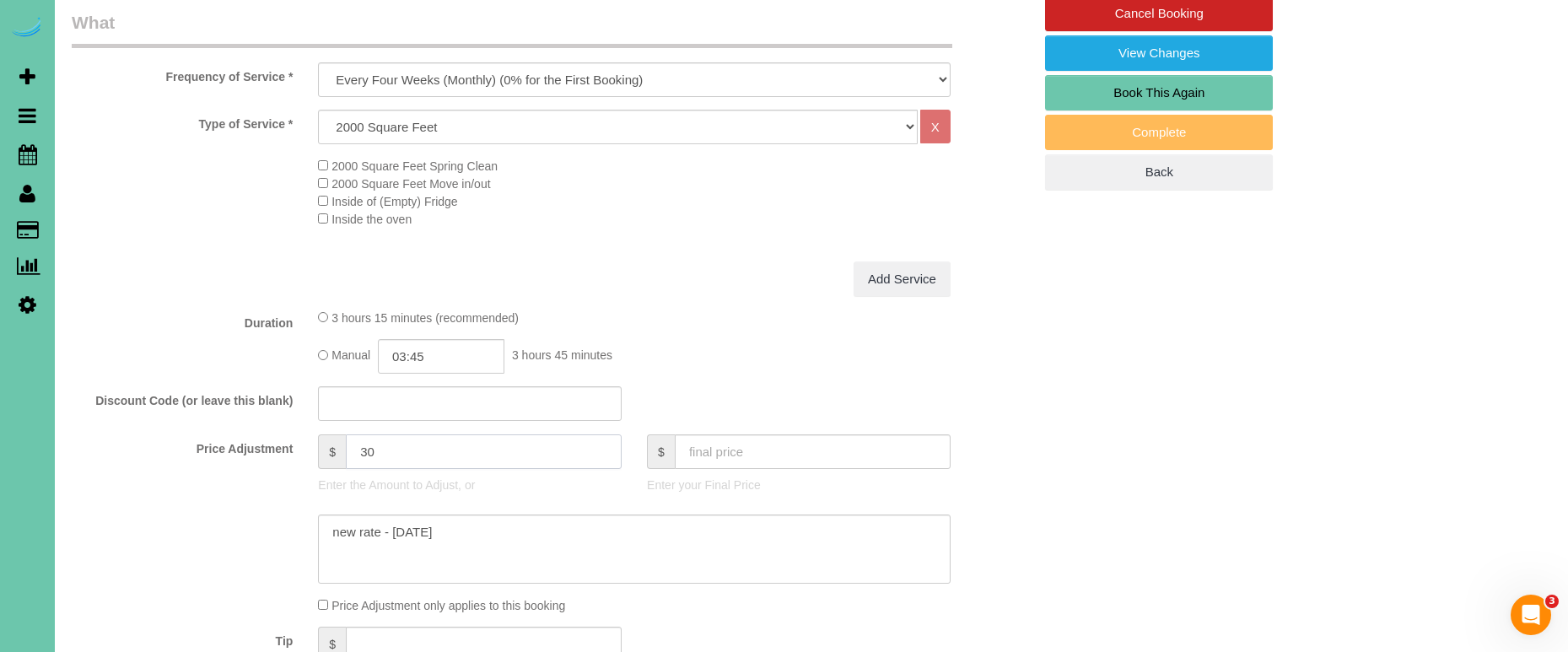
drag, startPoint x: 388, startPoint y: 448, endPoint x: 294, endPoint y: 444, distance: 94.1
click at [294, 444] on div "Price Adjustment $ 30 Enter the Amount to Adjust, or $ Enter your Final Price" at bounding box center [551, 468] width 986 height 67
type input "45"
click at [442, 351] on input "03:45" at bounding box center [441, 356] width 126 height 35
type input "04:00"
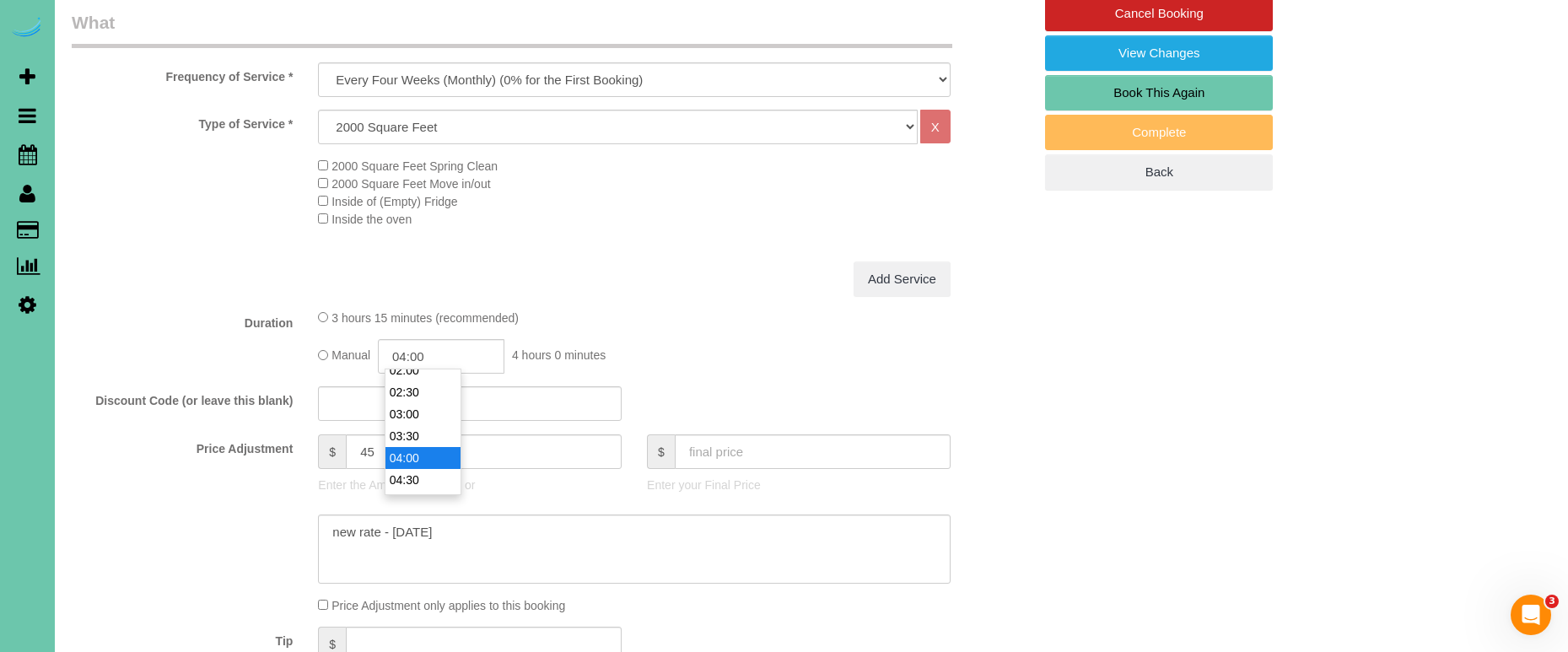
scroll to position [97, 0]
click at [421, 454] on li "04:00" at bounding box center [422, 459] width 75 height 22
click at [334, 527] on textarea at bounding box center [634, 548] width 632 height 69
drag, startPoint x: 426, startPoint y: 512, endPoint x: 263, endPoint y: 501, distance: 163.4
click at [263, 501] on sui-booking-price-adjustment "Price Adjustment $ 45 Enter the Amount to Adjust, or $ Enter your Final Price P…" at bounding box center [552, 524] width 961 height 180
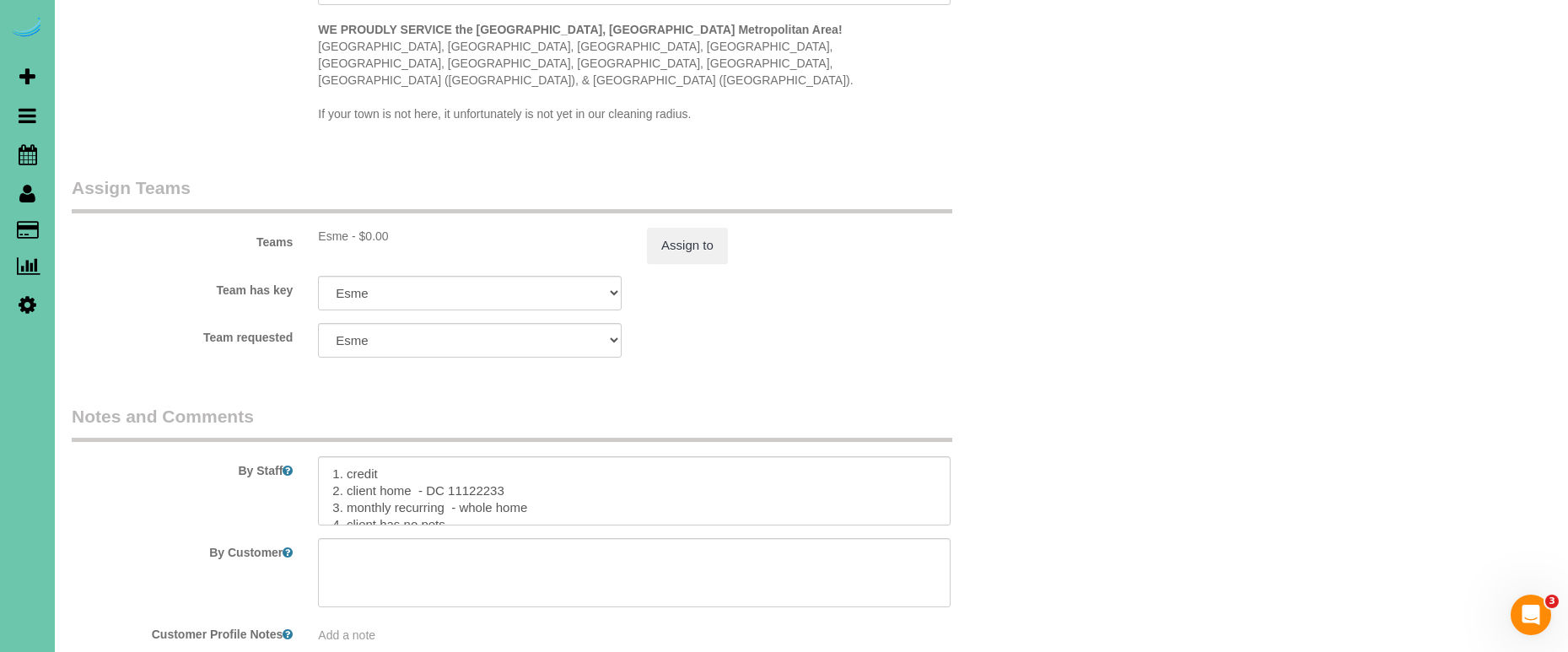
scroll to position [0, 0]
type textarea "**skipped last cleaning - added extra time** new rate - 10/14/25"
click at [329, 456] on textarea at bounding box center [634, 490] width 632 height 69
paste textarea "**skipped last cleaning - added extra time**"
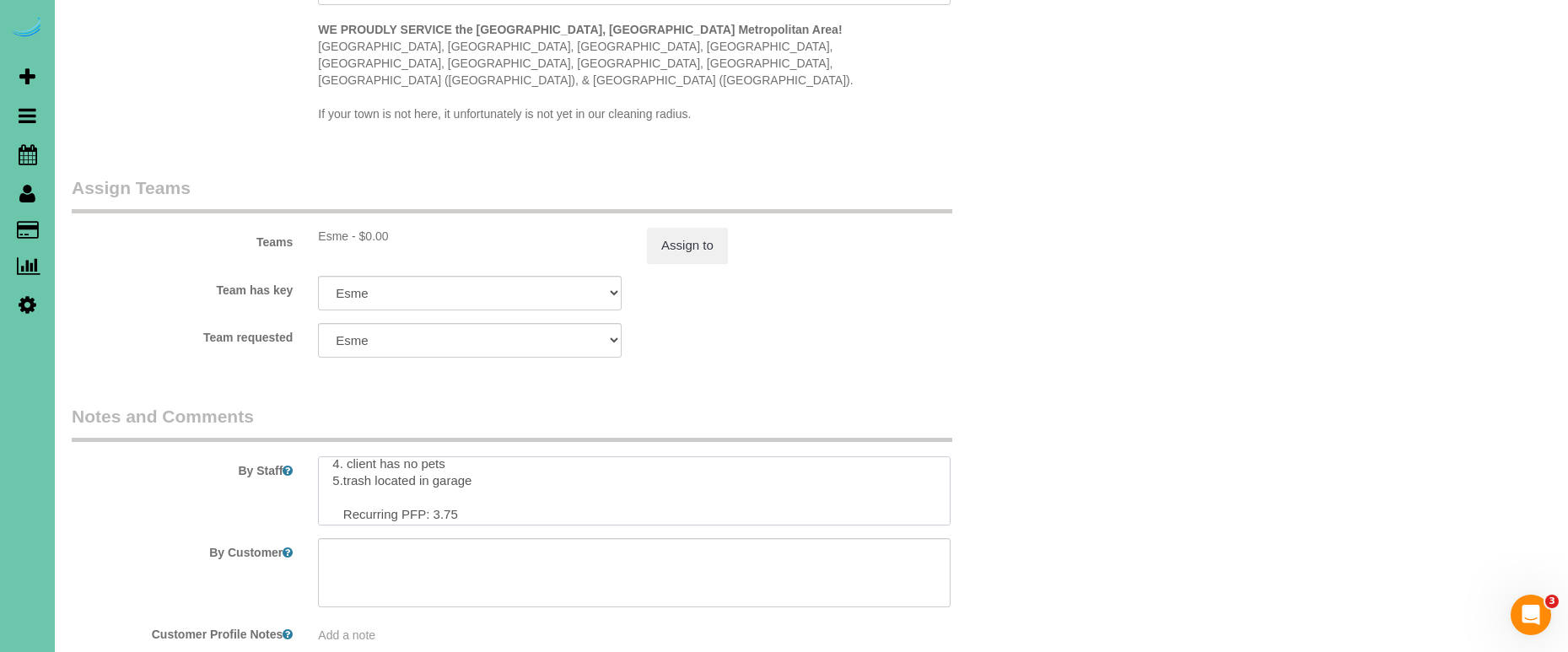
drag, startPoint x: 442, startPoint y: 466, endPoint x: 420, endPoint y: 461, distance: 22.6
click at [430, 465] on textarea at bounding box center [634, 490] width 632 height 69
type textarea "**skipped last cleaning - added extra time** 1. credit 2. client home - DC 1112…"
click at [649, 228] on button "Assign to" at bounding box center [687, 245] width 81 height 35
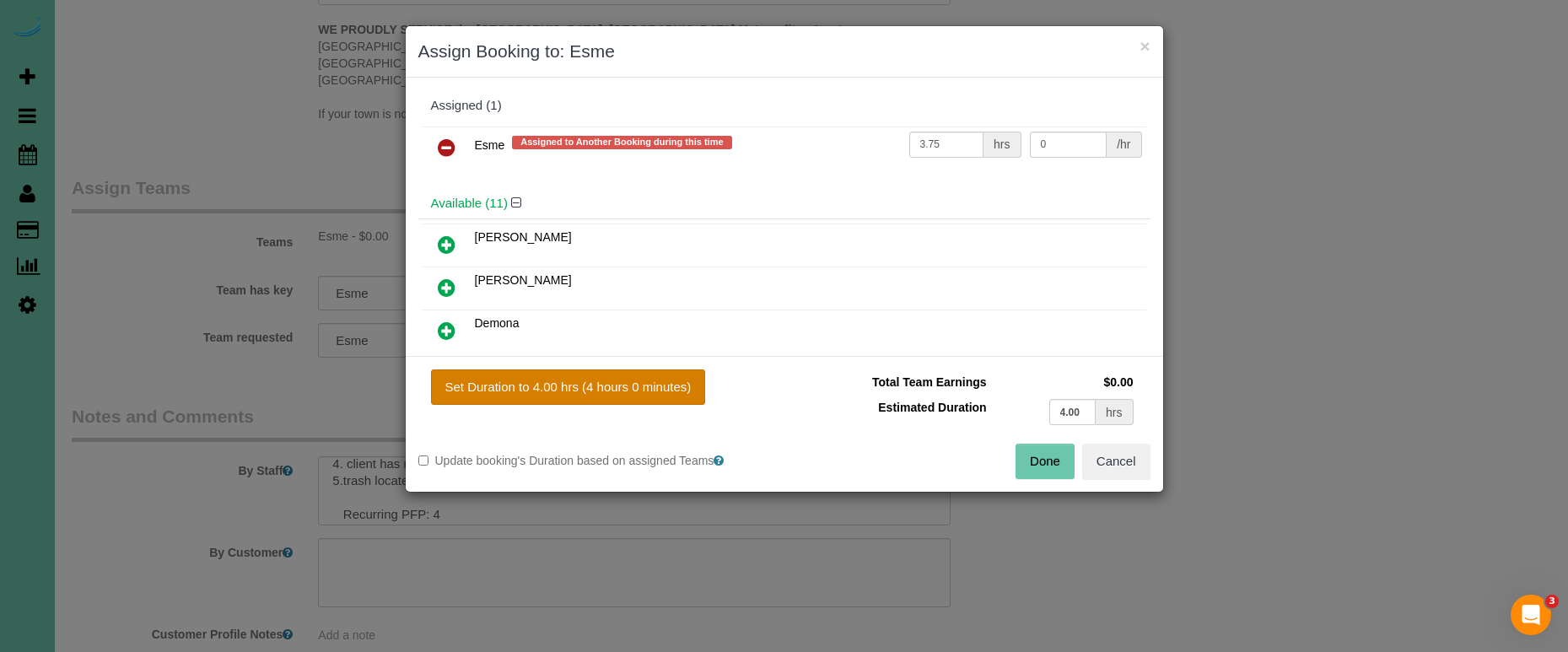
click at [552, 376] on button "Set Duration to 4.00 hrs (4 hours 0 minutes)" at bounding box center [568, 387] width 275 height 35
type input "4.00"
click at [1038, 452] on button "Done" at bounding box center [1045, 460] width 59 height 35
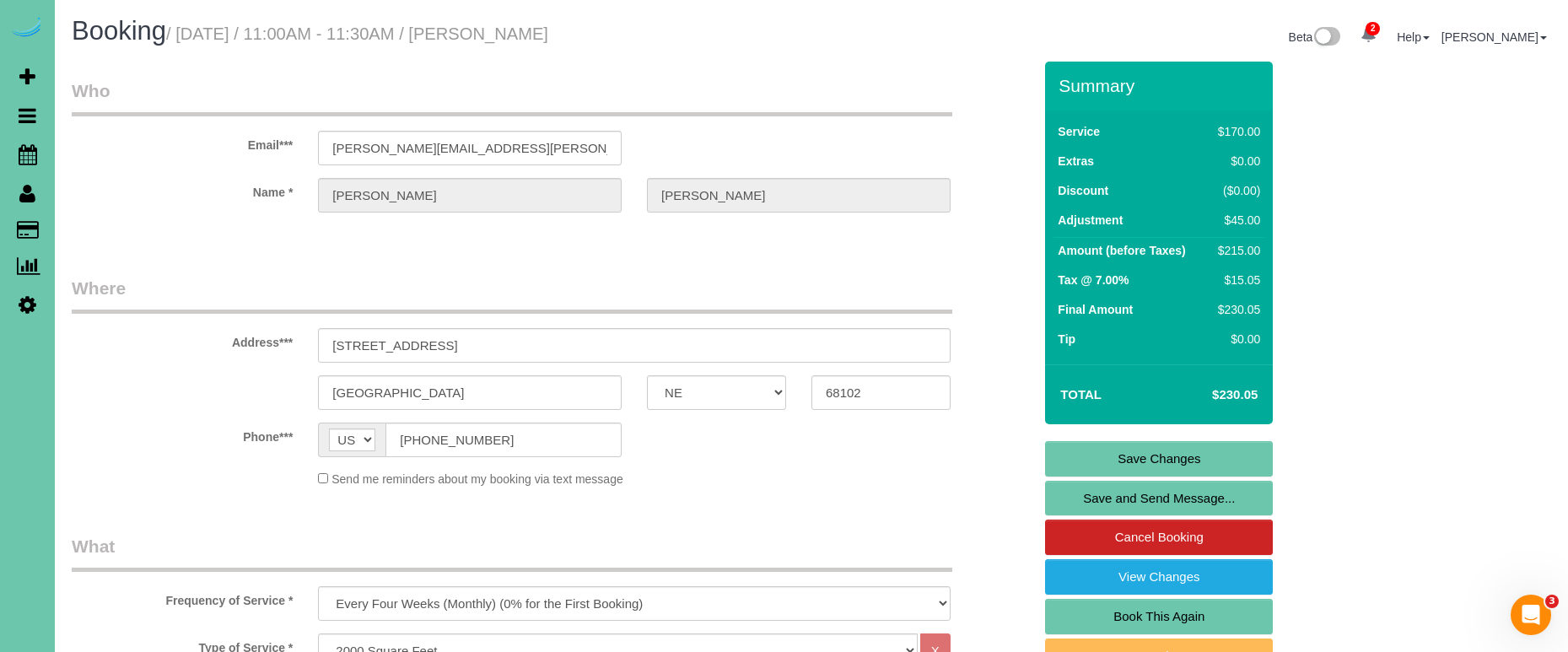
scroll to position [0, 0]
drag, startPoint x: 1105, startPoint y: 447, endPoint x: 1080, endPoint y: 440, distance: 26.0
click at [1105, 447] on link "Save Changes" at bounding box center [1158, 459] width 228 height 35
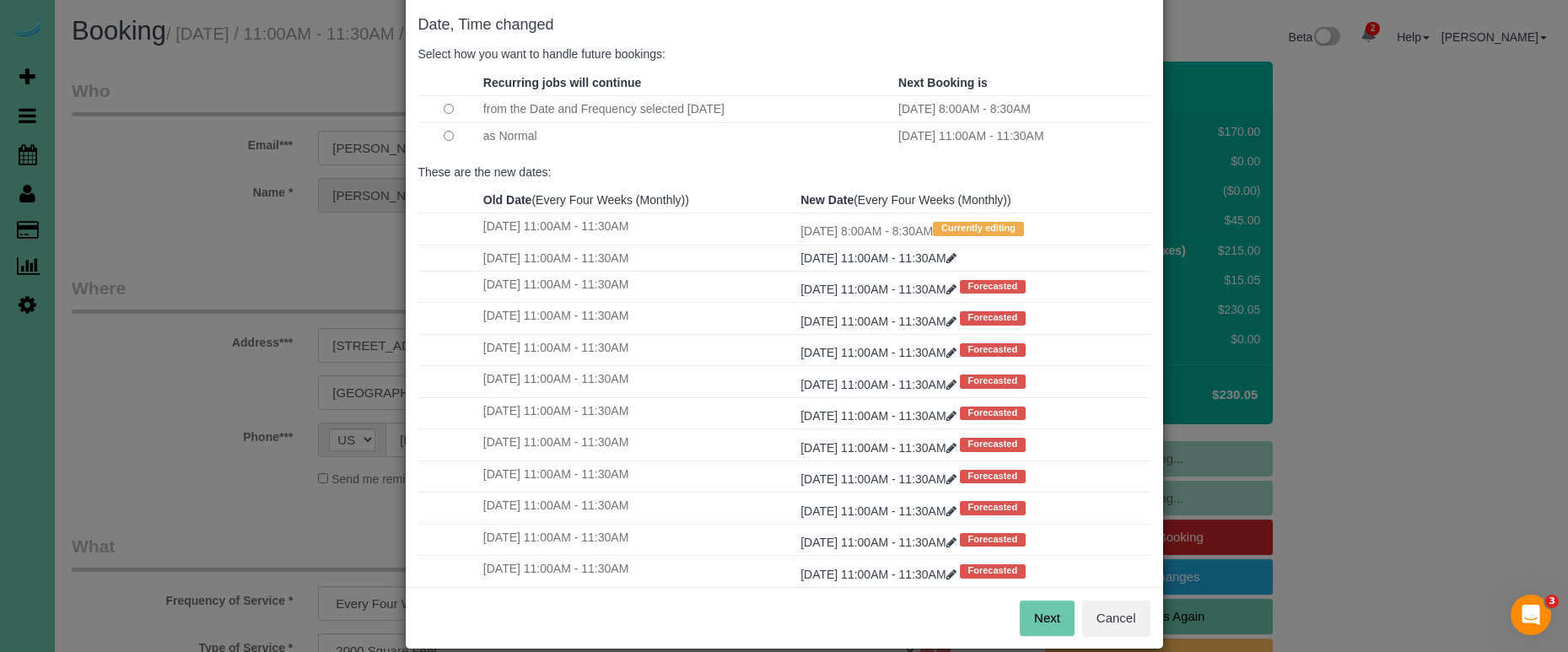
scroll to position [84, 0]
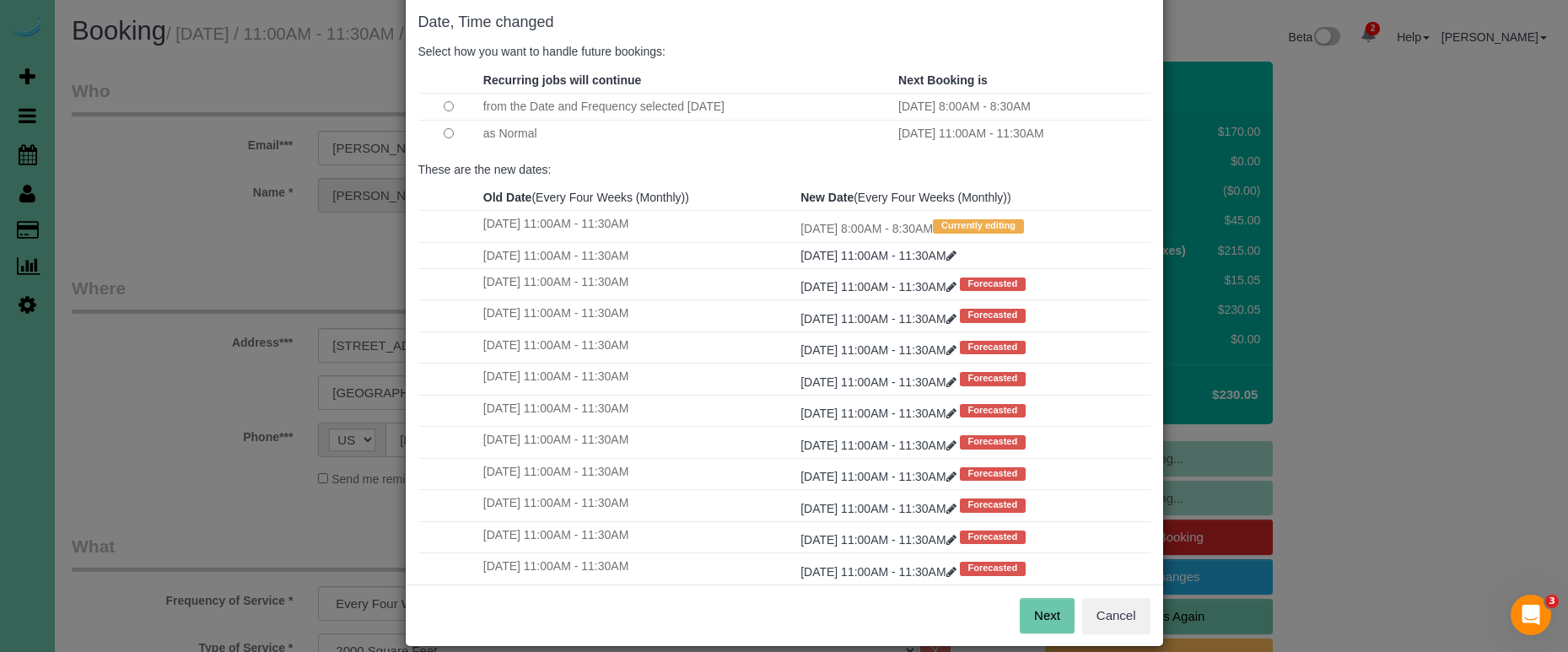
click at [1045, 608] on button "Next" at bounding box center [1047, 615] width 55 height 35
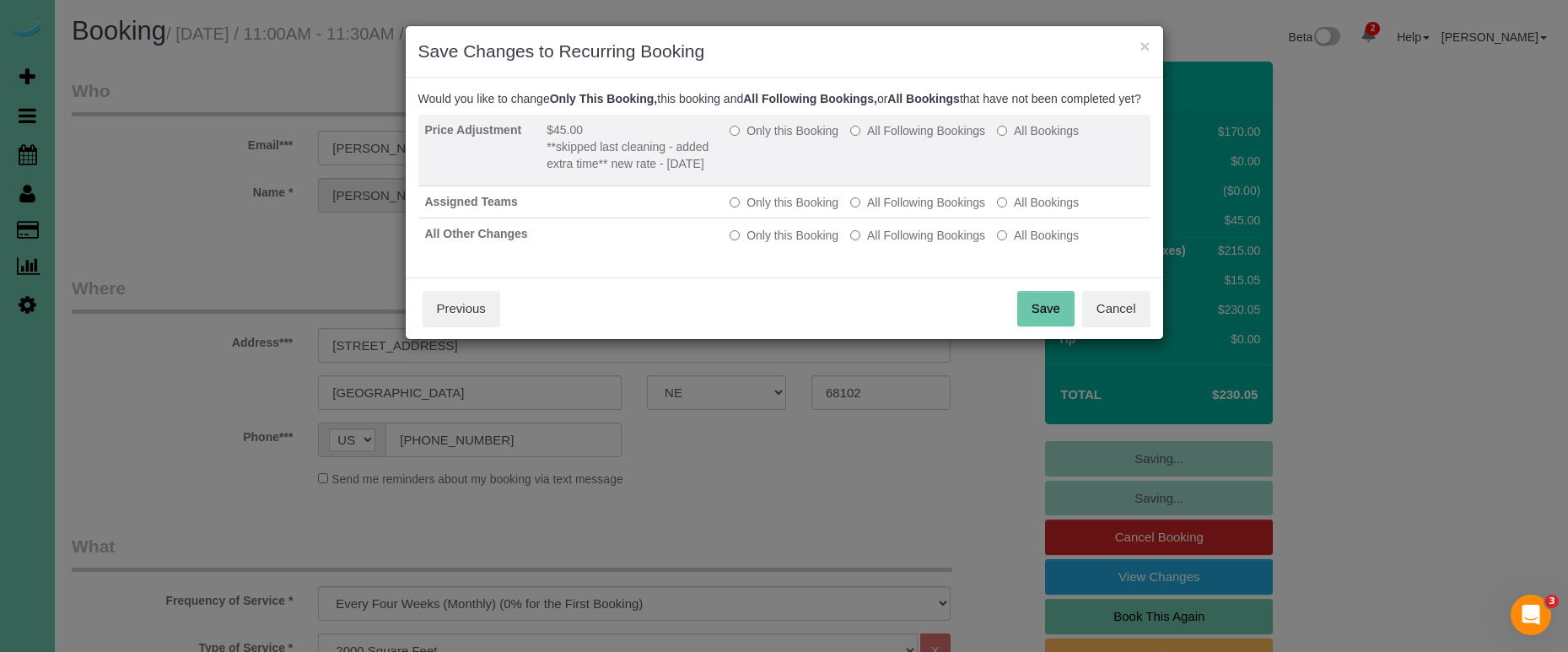
drag, startPoint x: 754, startPoint y: 147, endPoint x: 819, endPoint y: 187, distance: 76.3
click at [755, 139] on label "Only this Booking" at bounding box center [784, 131] width 109 height 17
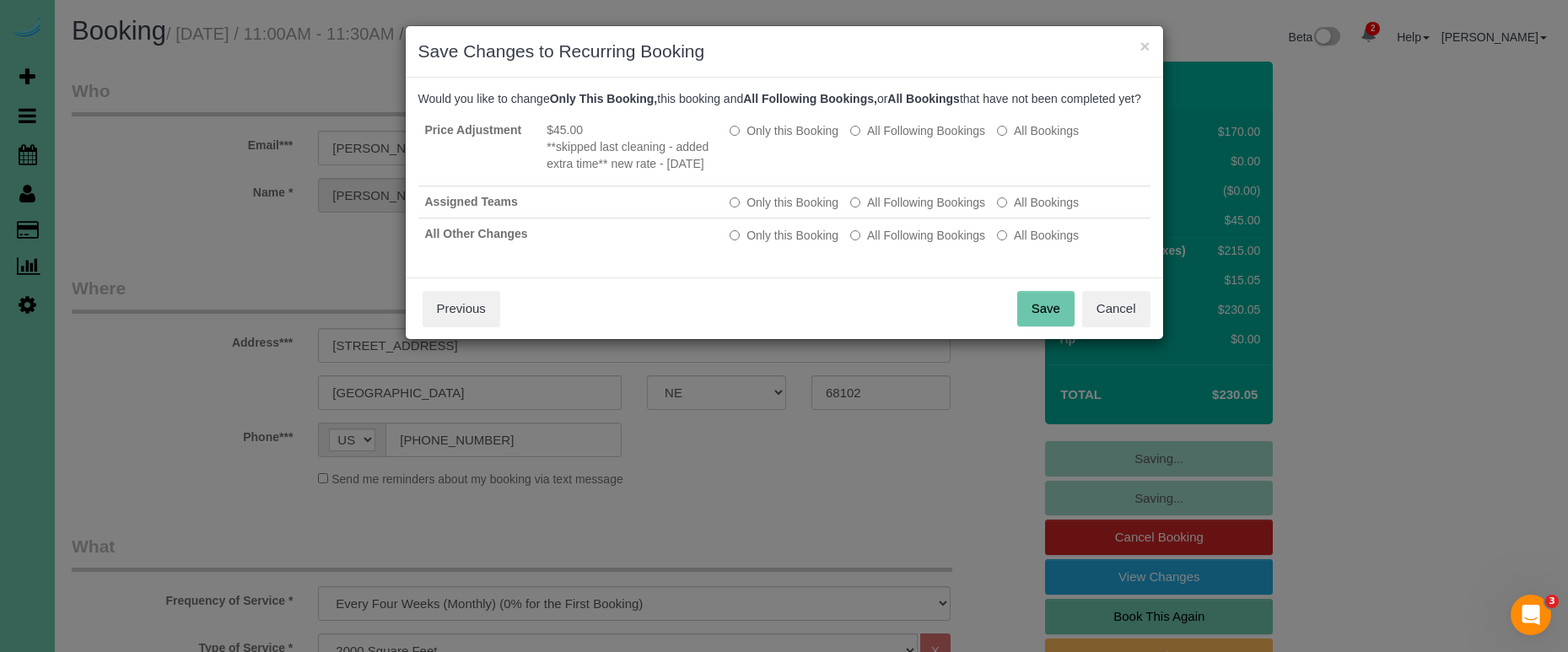
click at [1032, 326] on button "Save" at bounding box center [1046, 308] width 57 height 35
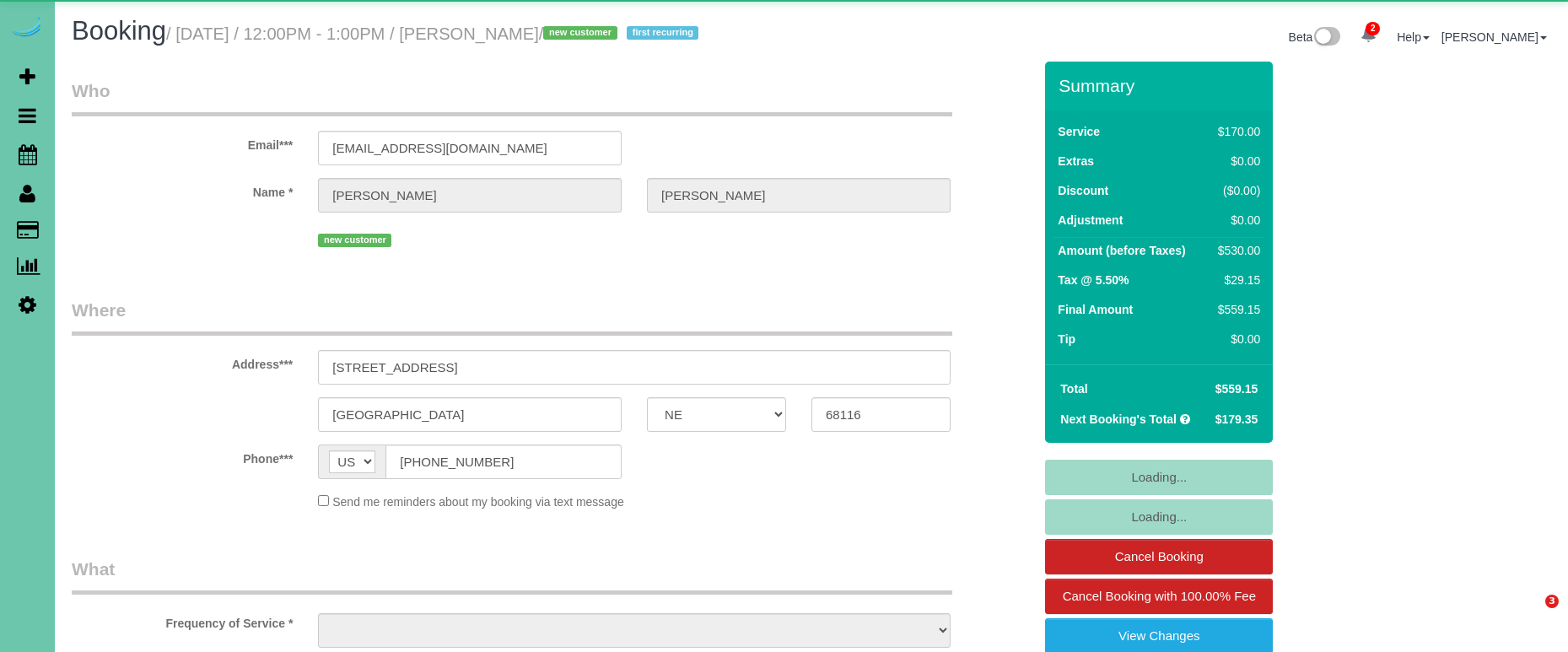
select select "NE"
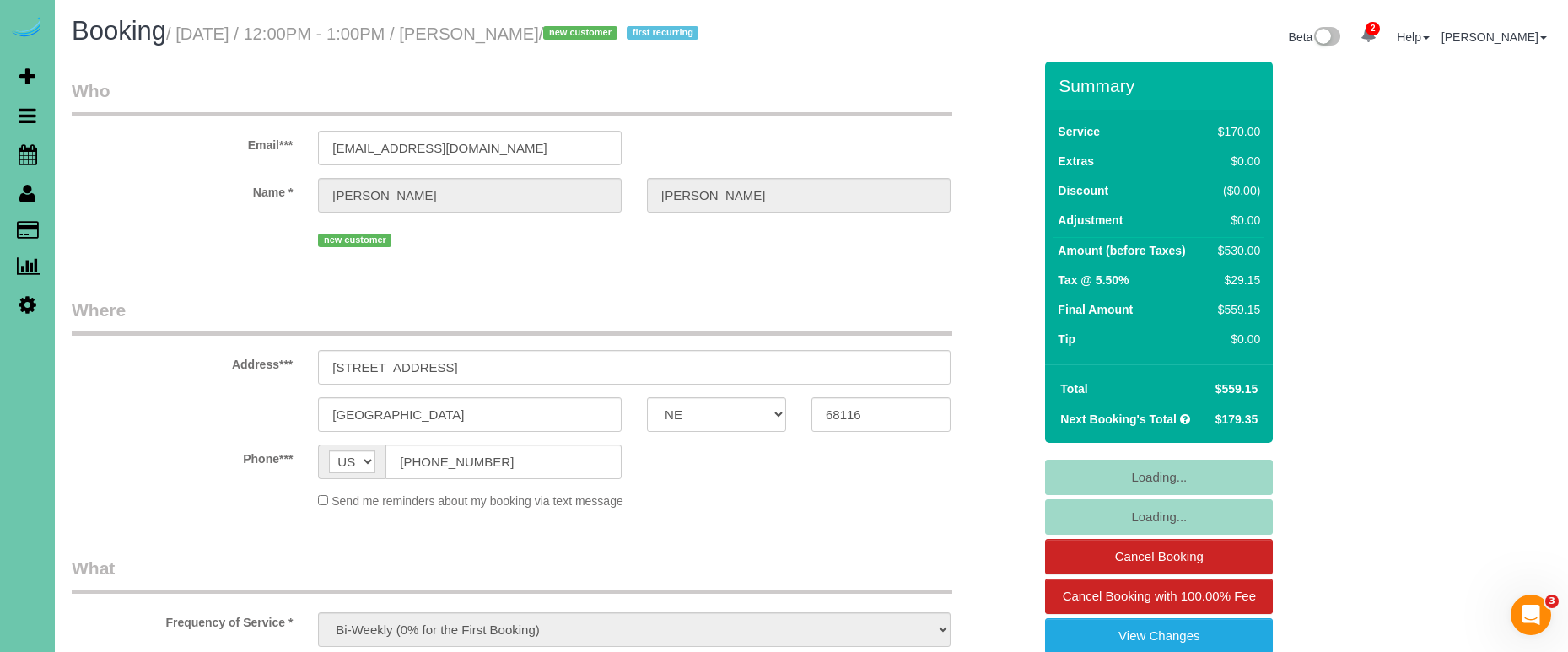
select select "object:877"
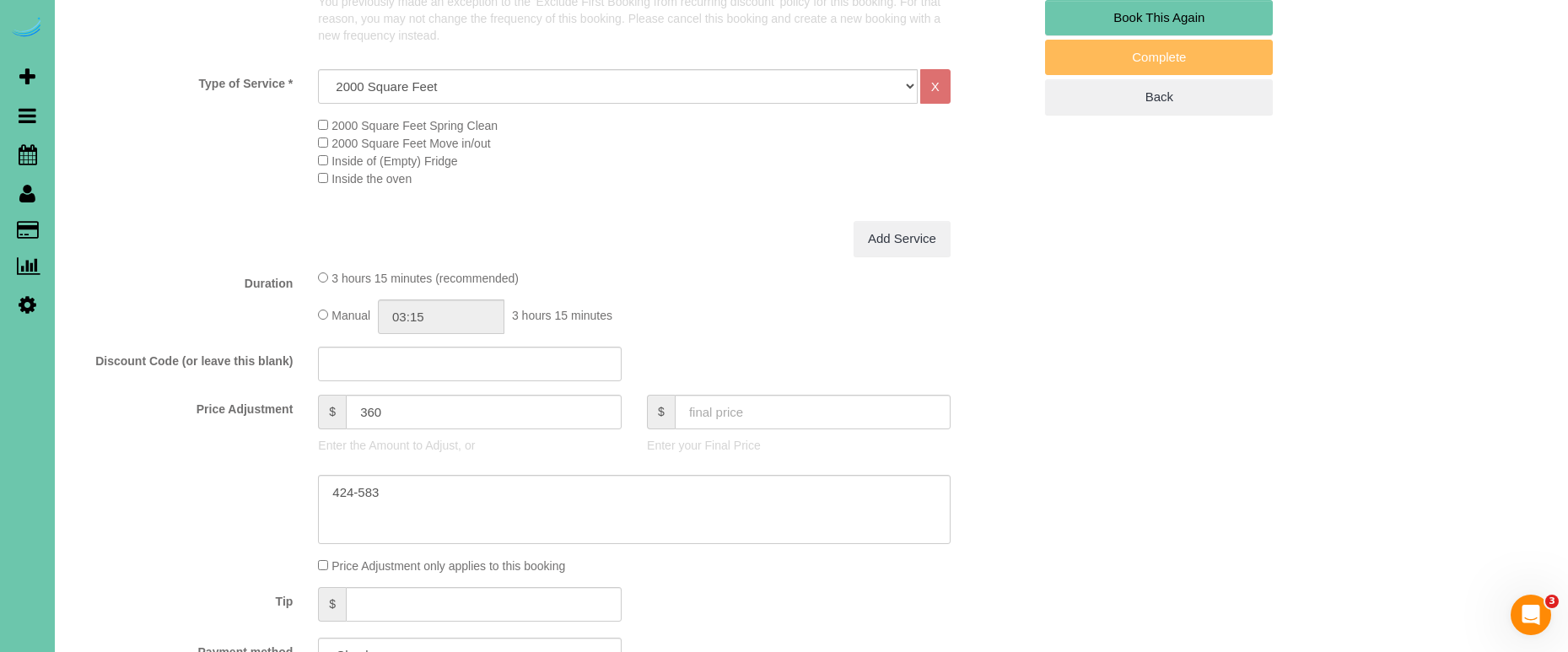
scroll to position [662, 0]
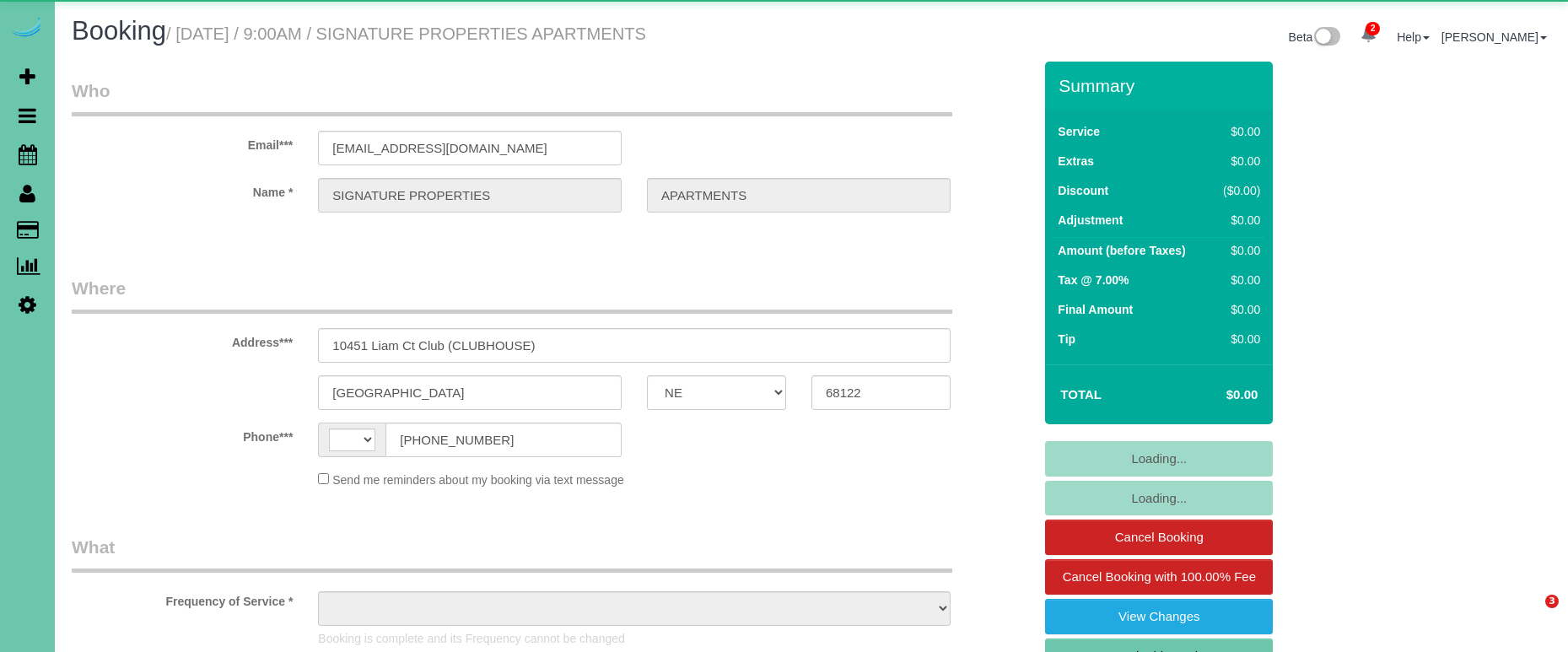
select select "NE"
select select "string:[GEOGRAPHIC_DATA]"
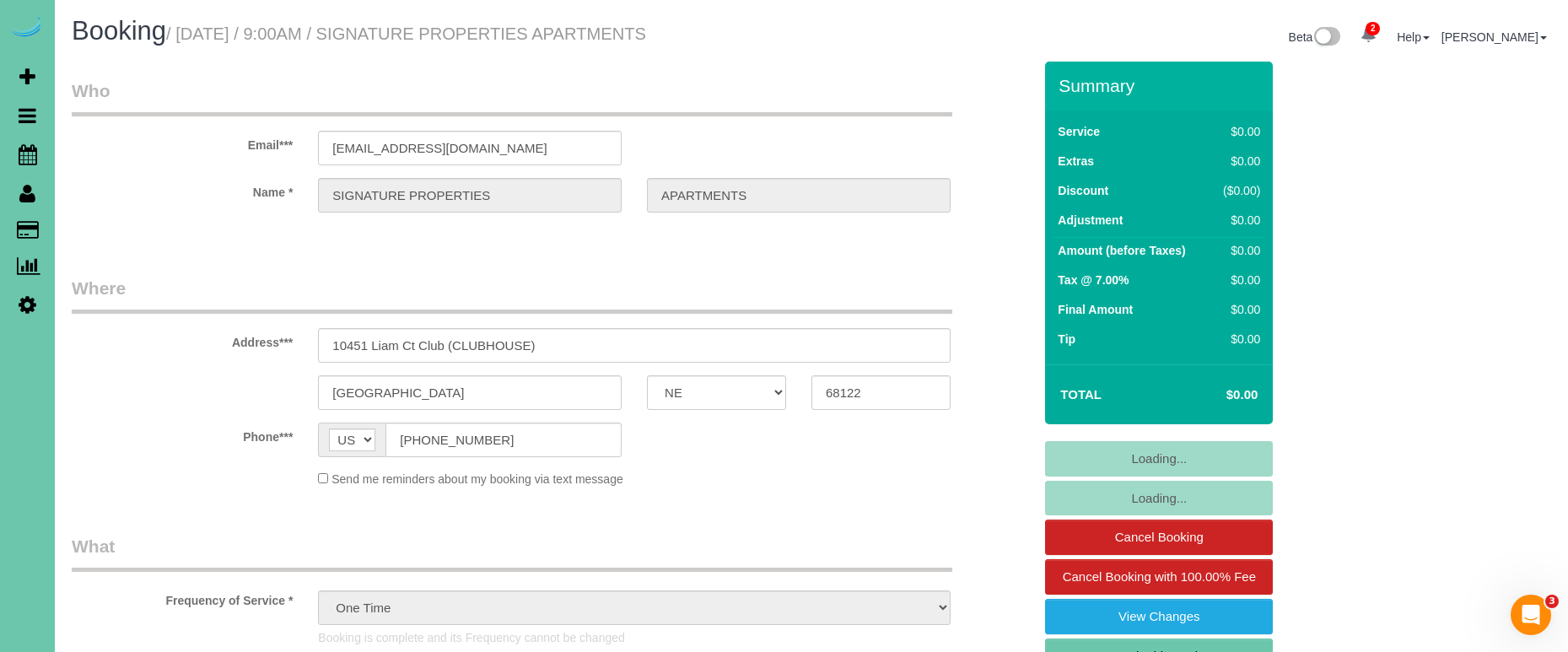
select select "object:919"
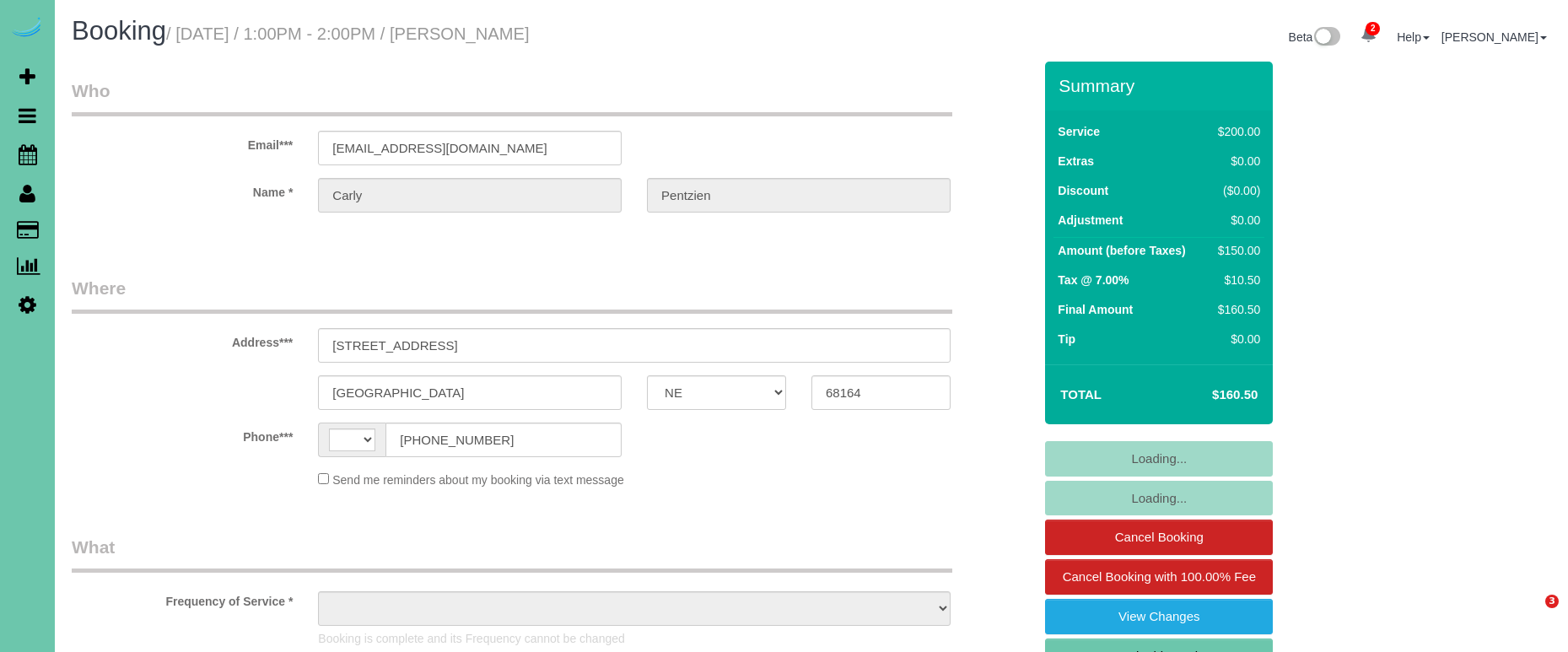
select select "NE"
select select "string:[GEOGRAPHIC_DATA]"
select select "string:fspay-4215466c-c861-499e-8b38-c893b2a35833"
select select "object:677"
click at [1208, 645] on link "Book This Again" at bounding box center [1158, 656] width 228 height 35
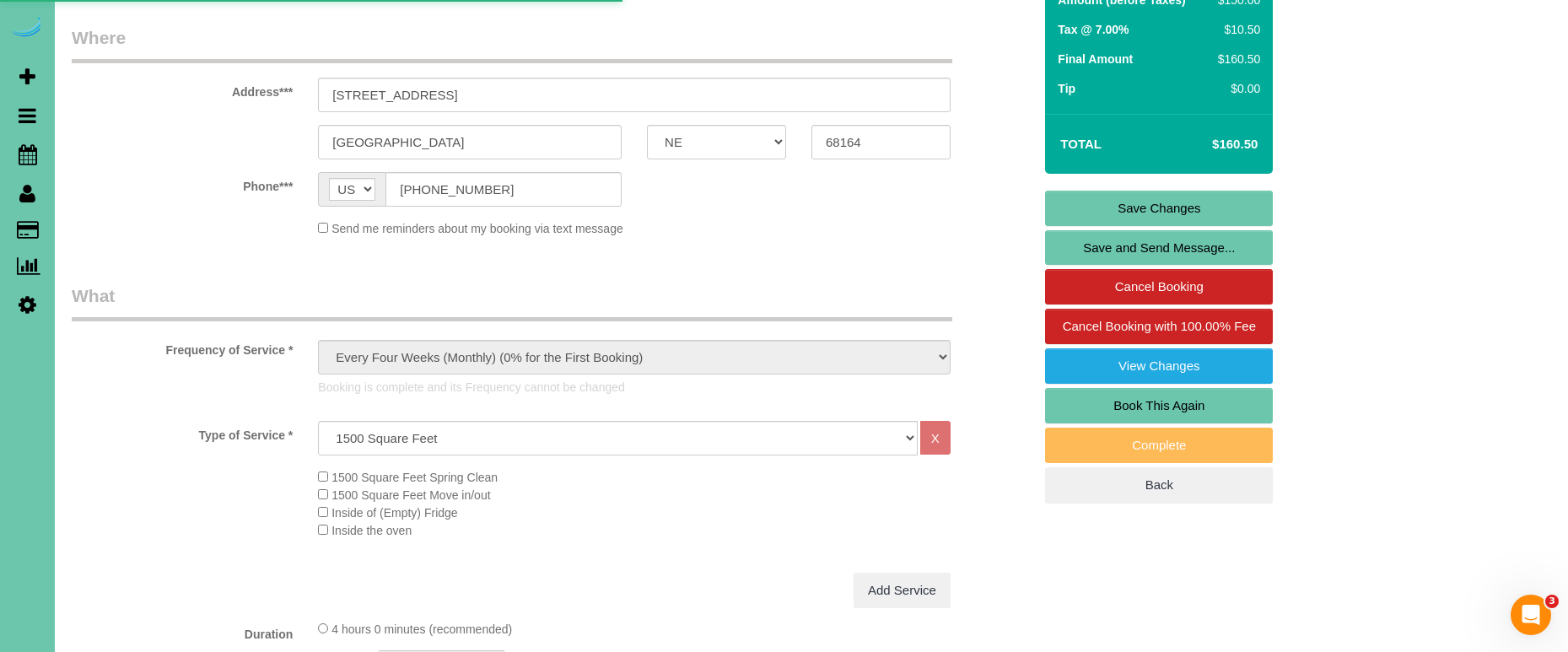
scroll to position [250, 0]
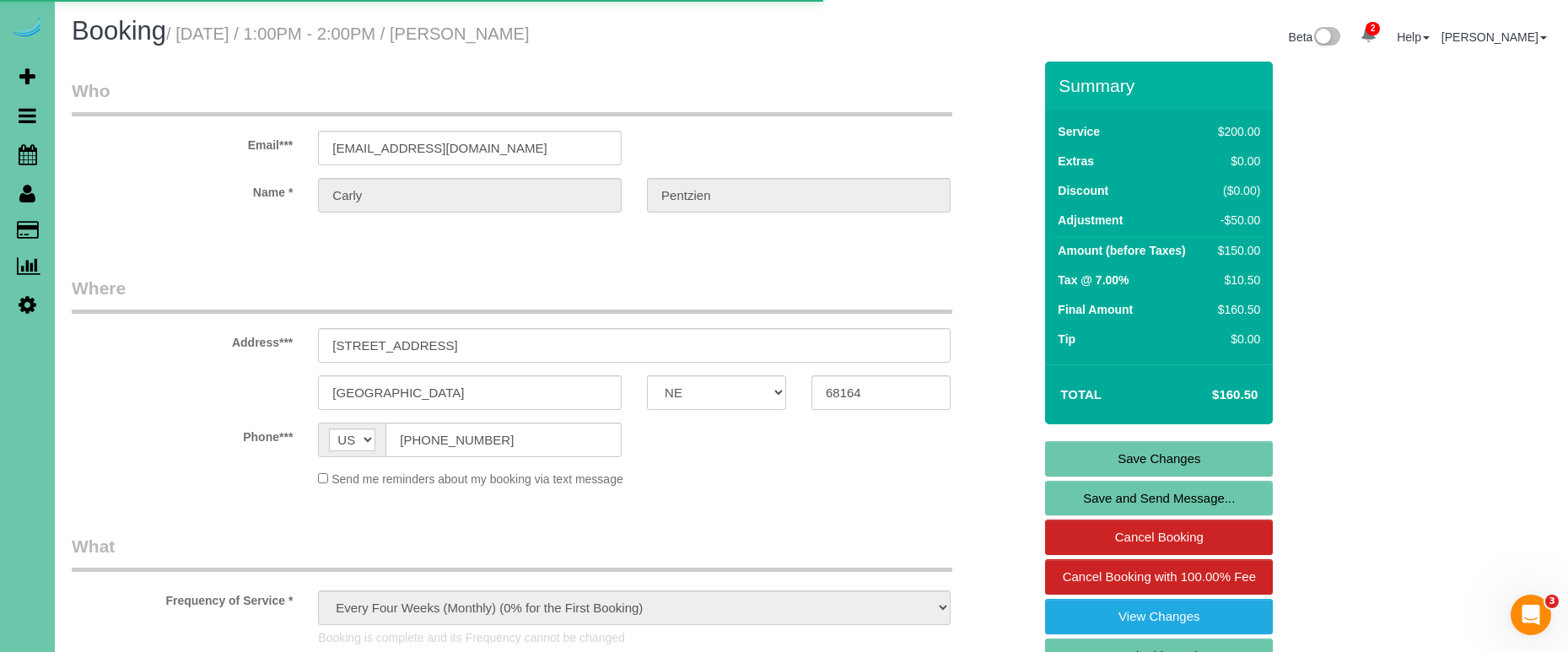
select select "NE"
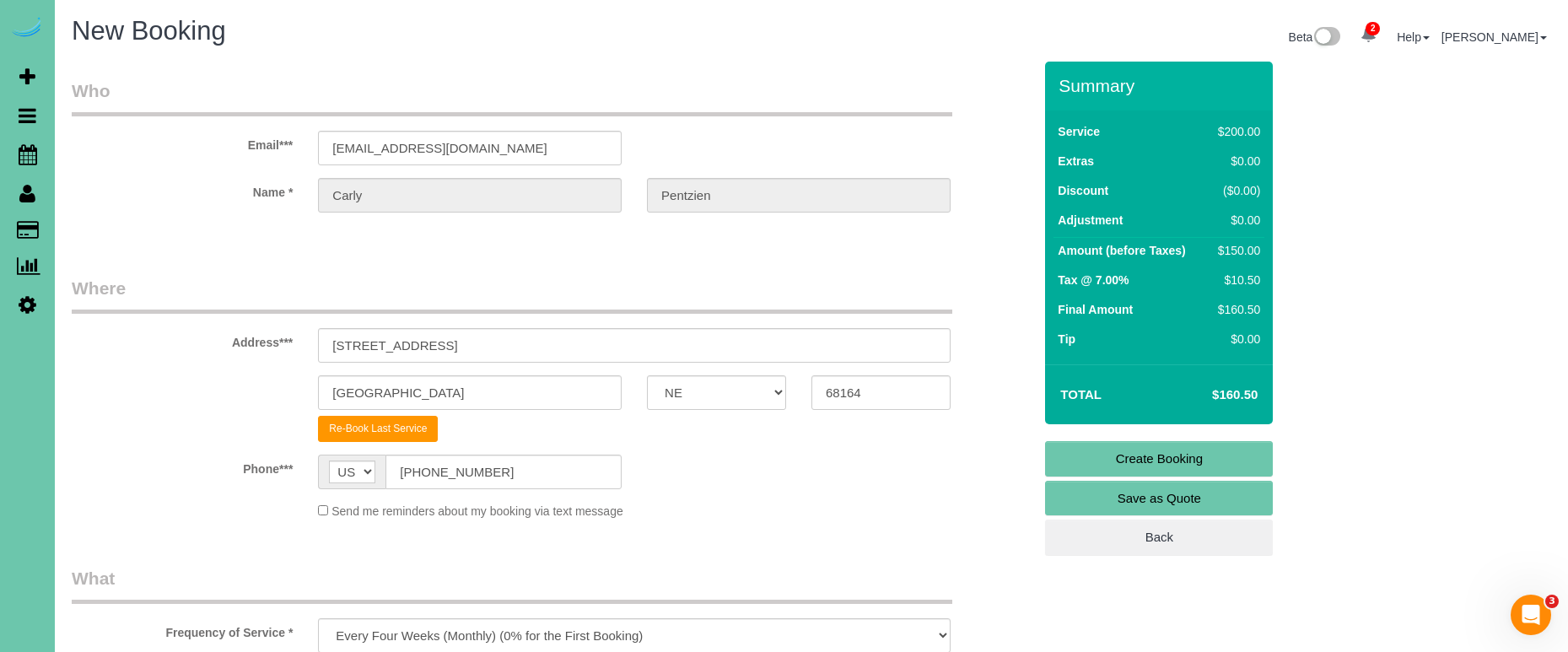
click at [774, 598] on legend "What" at bounding box center [511, 585] width 880 height 38
select select "object:1669"
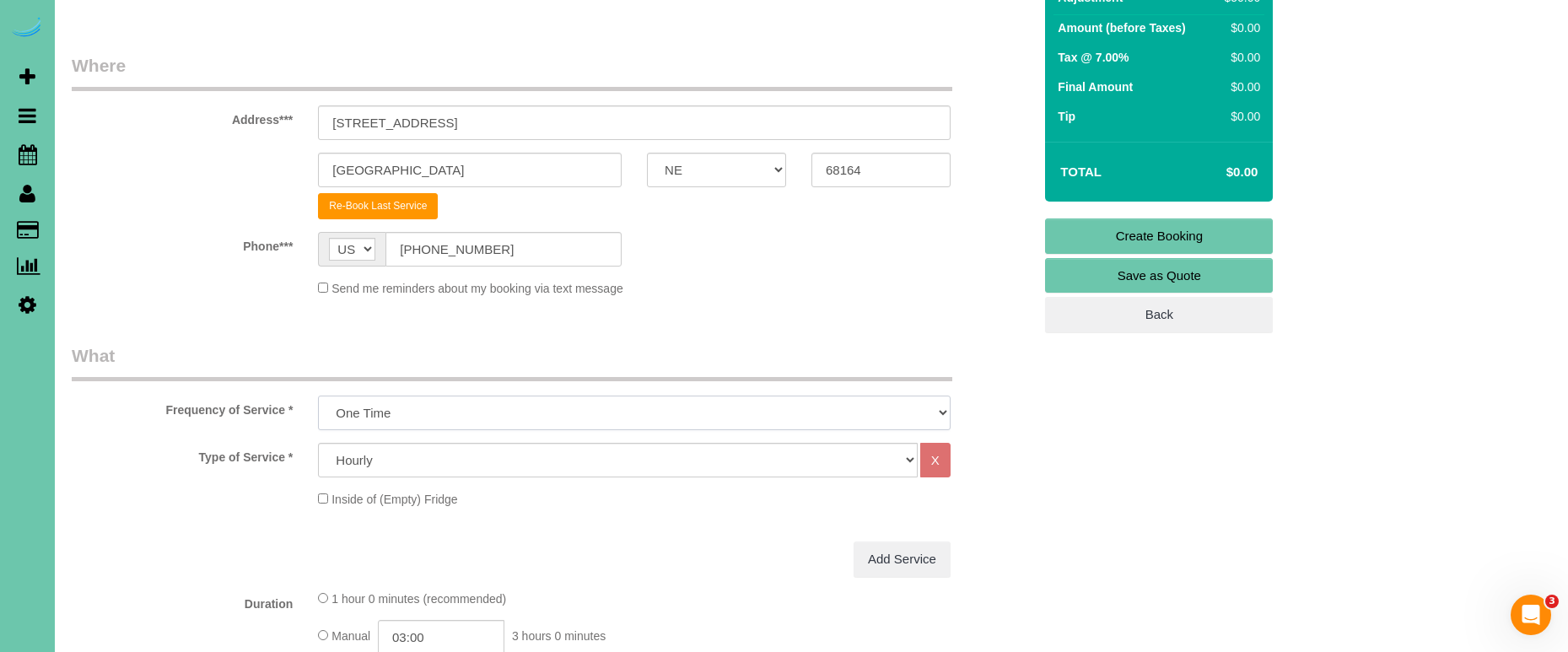
scroll to position [223, 0]
select select "160"
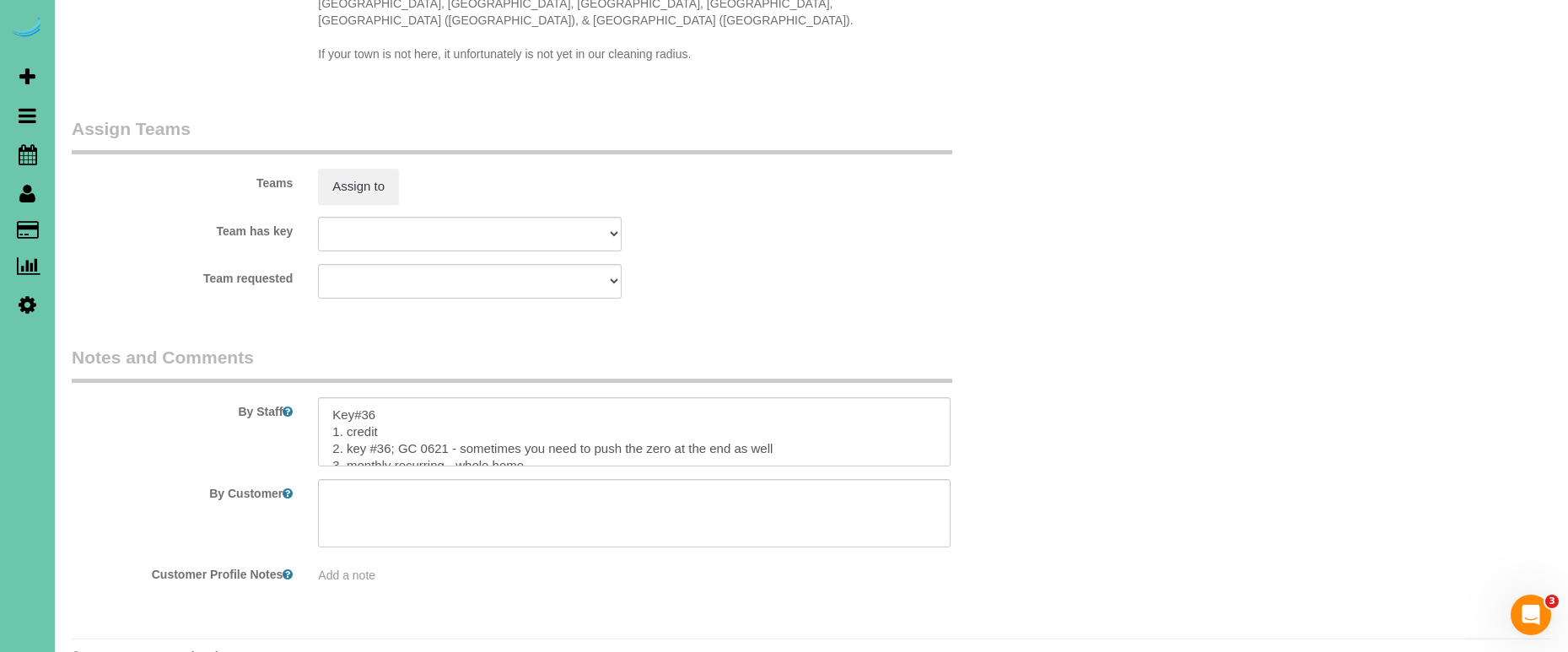
scroll to position [1607, 0]
drag, startPoint x: 399, startPoint y: 411, endPoint x: 348, endPoint y: 410, distance: 51.0
click at [345, 412] on textarea at bounding box center [634, 432] width 632 height 69
drag, startPoint x: 371, startPoint y: 376, endPoint x: 311, endPoint y: 373, distance: 60.1
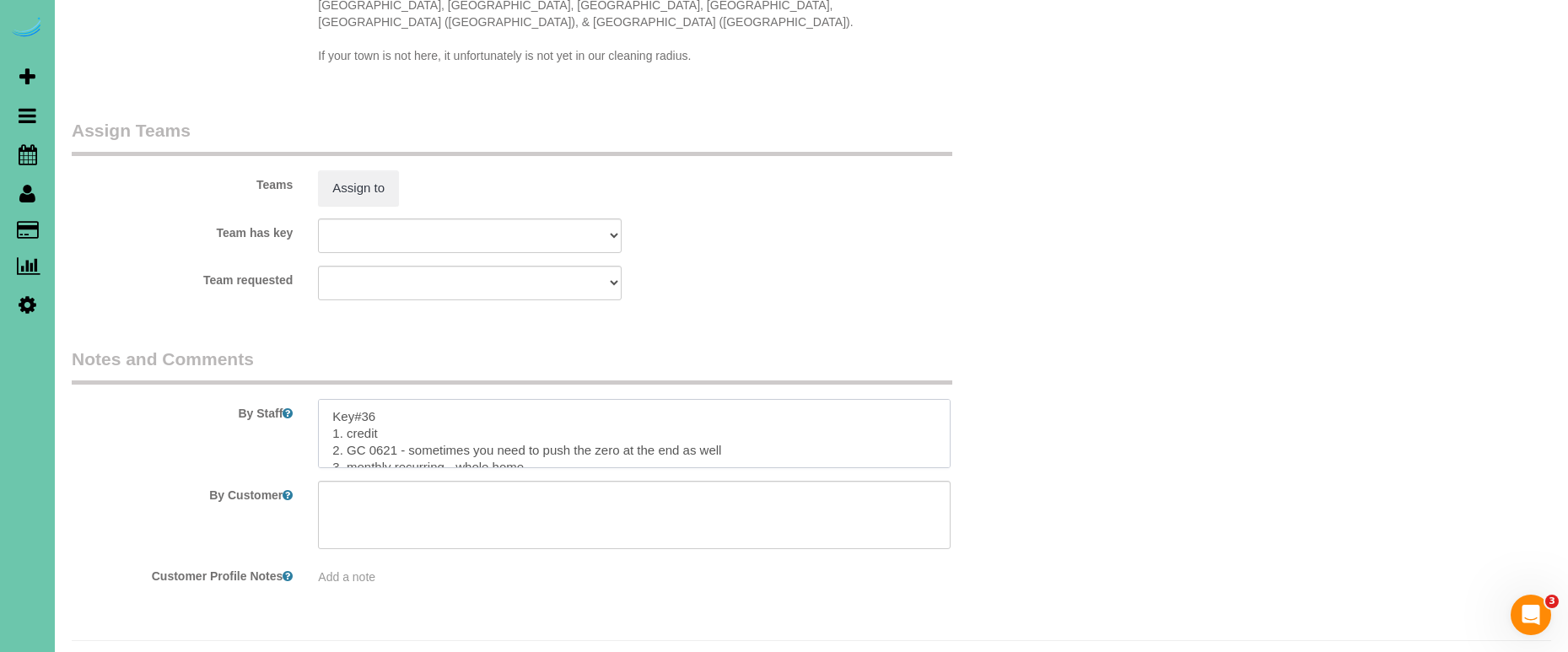
click at [311, 399] on div at bounding box center [634, 433] width 658 height 69
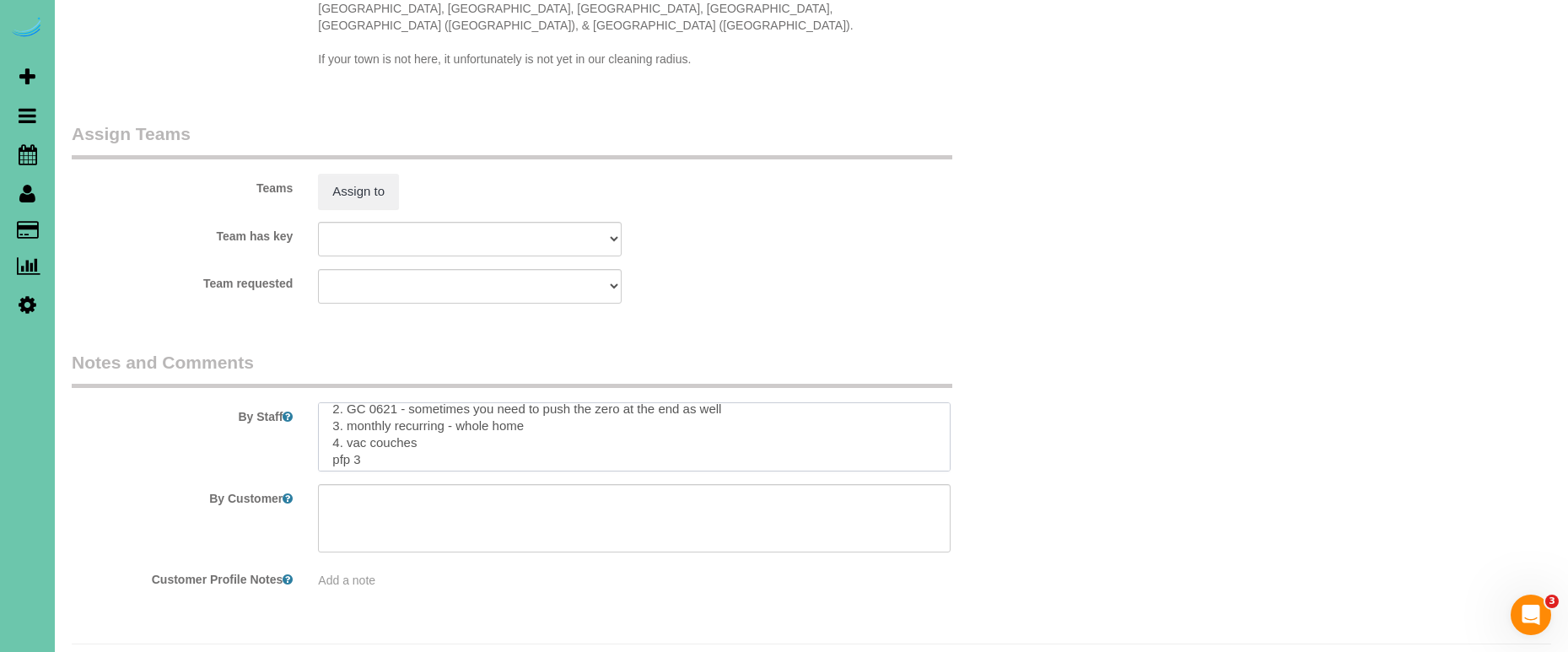
scroll to position [34, 0]
drag, startPoint x: 530, startPoint y: 380, endPoint x: 344, endPoint y: 378, distance: 186.0
click at [347, 402] on textarea at bounding box center [634, 437] width 632 height 69
drag, startPoint x: 366, startPoint y: 415, endPoint x: 324, endPoint y: 400, distance: 44.6
click at [324, 402] on textarea at bounding box center [634, 437] width 632 height 69
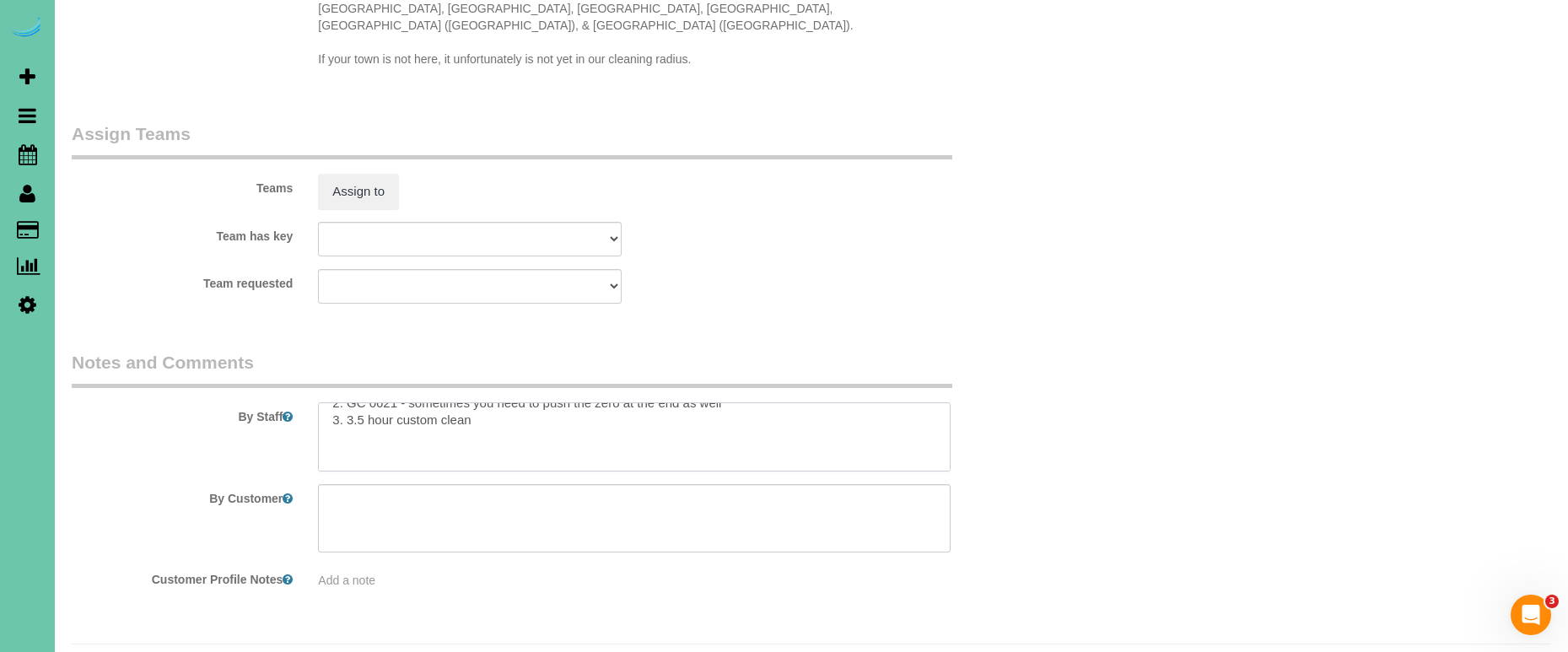
scroll to position [29, 0]
paste textarea "1. Kitchen with addition of wiping inside/outside of cabinets and oven (will ru…"
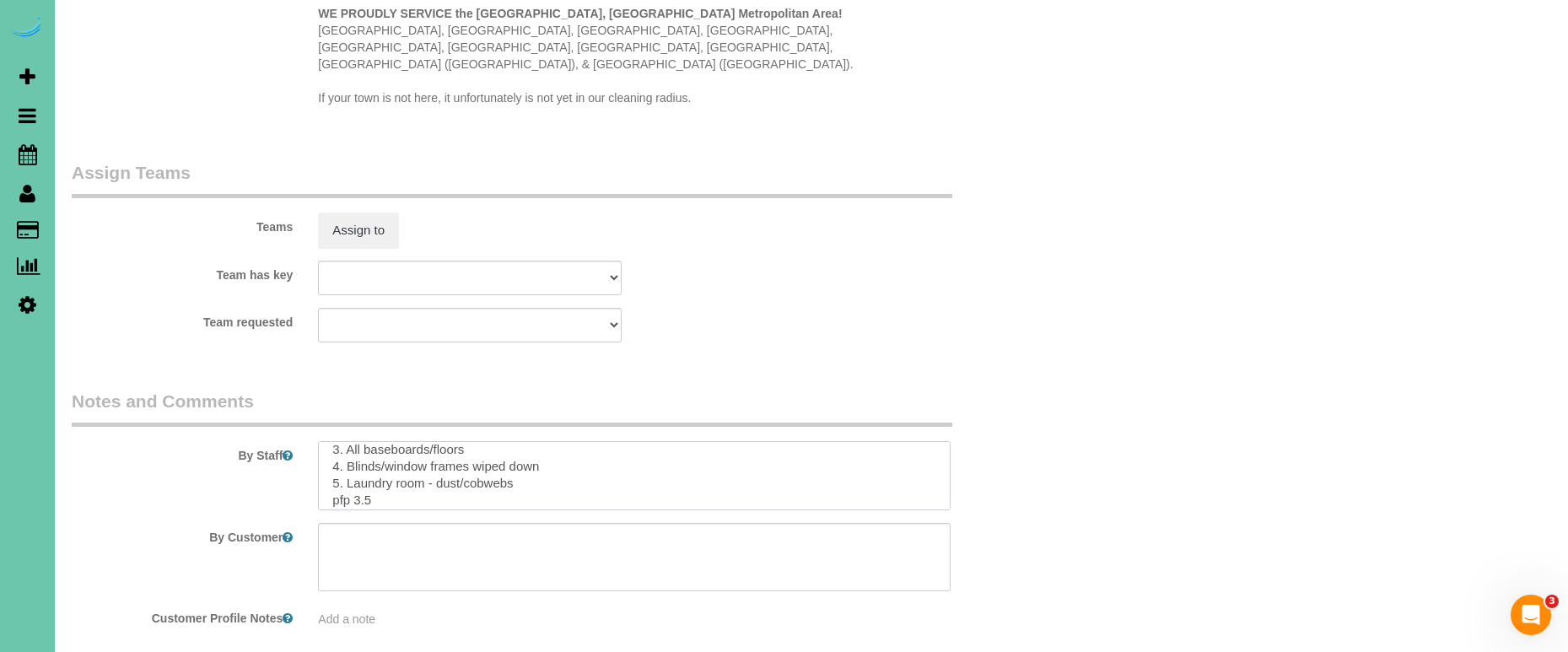
scroll to position [1564, 0]
type textarea "1. credit 2. GC 0621 - sometimes you need to push the zero at the end as well 3…"
click at [372, 213] on button "Assign to" at bounding box center [358, 231] width 81 height 35
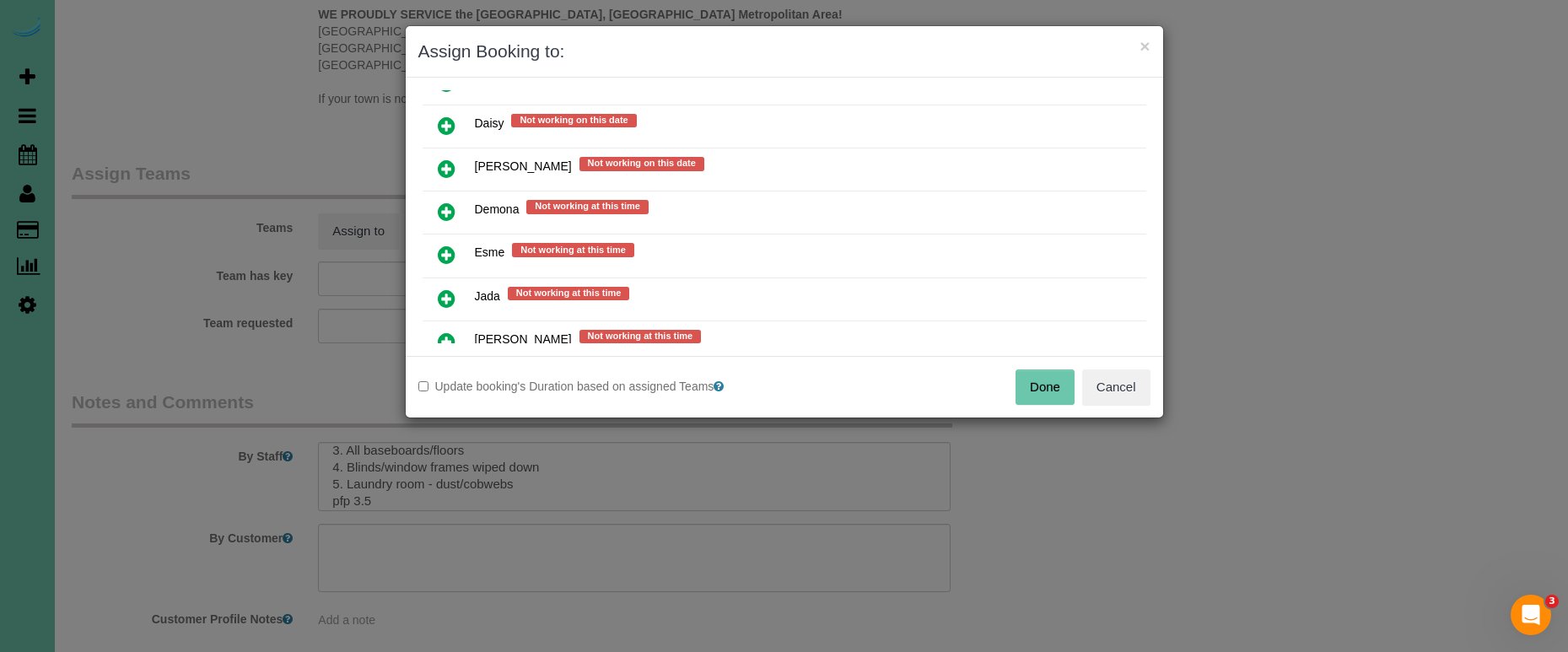
scroll to position [760, 0]
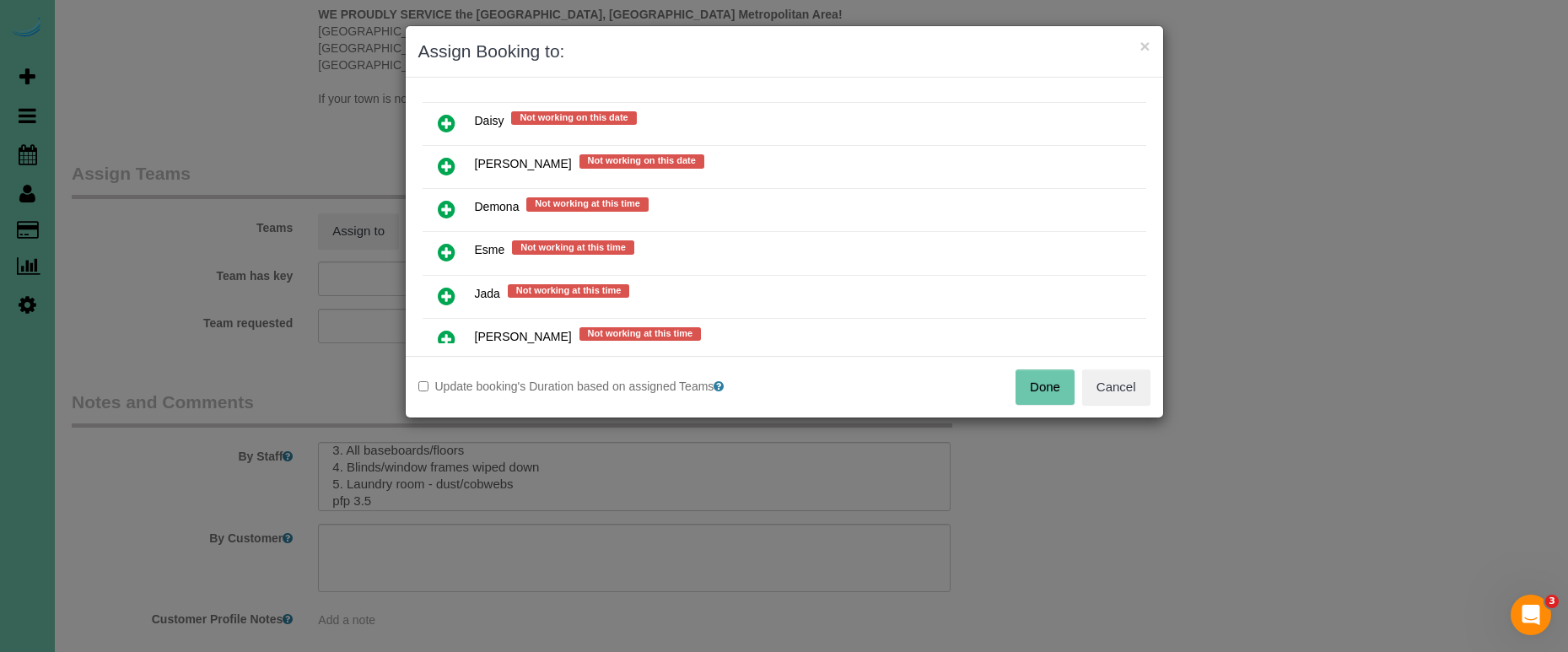
click at [450, 242] on icon at bounding box center [446, 252] width 17 height 20
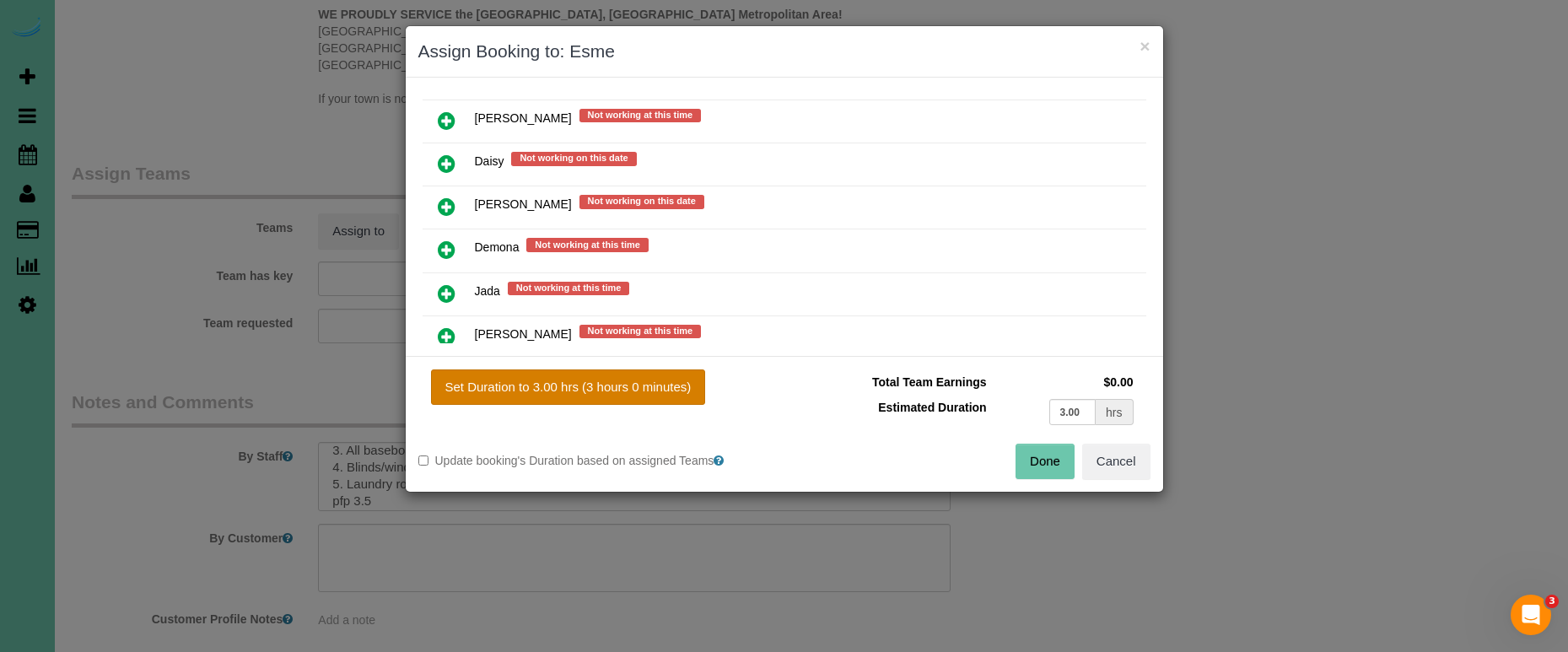
click at [645, 381] on button "Set Duration to 3.00 hrs (3 hours 0 minutes)" at bounding box center [568, 387] width 275 height 35
type input "3.00"
drag, startPoint x: 1047, startPoint y: 459, endPoint x: 841, endPoint y: 378, distance: 221.4
click at [1045, 459] on button "Done" at bounding box center [1045, 460] width 59 height 35
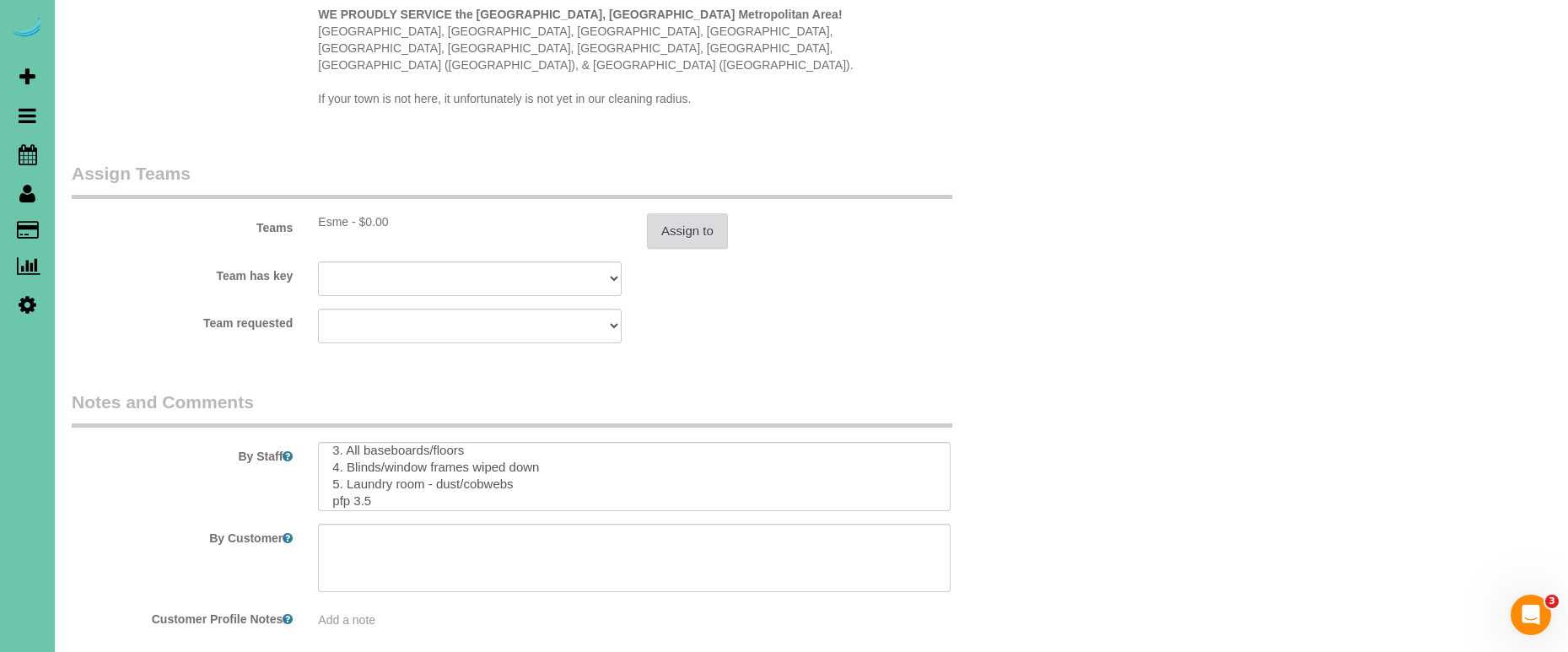
click at [689, 213] on button "Assign to" at bounding box center [687, 231] width 81 height 35
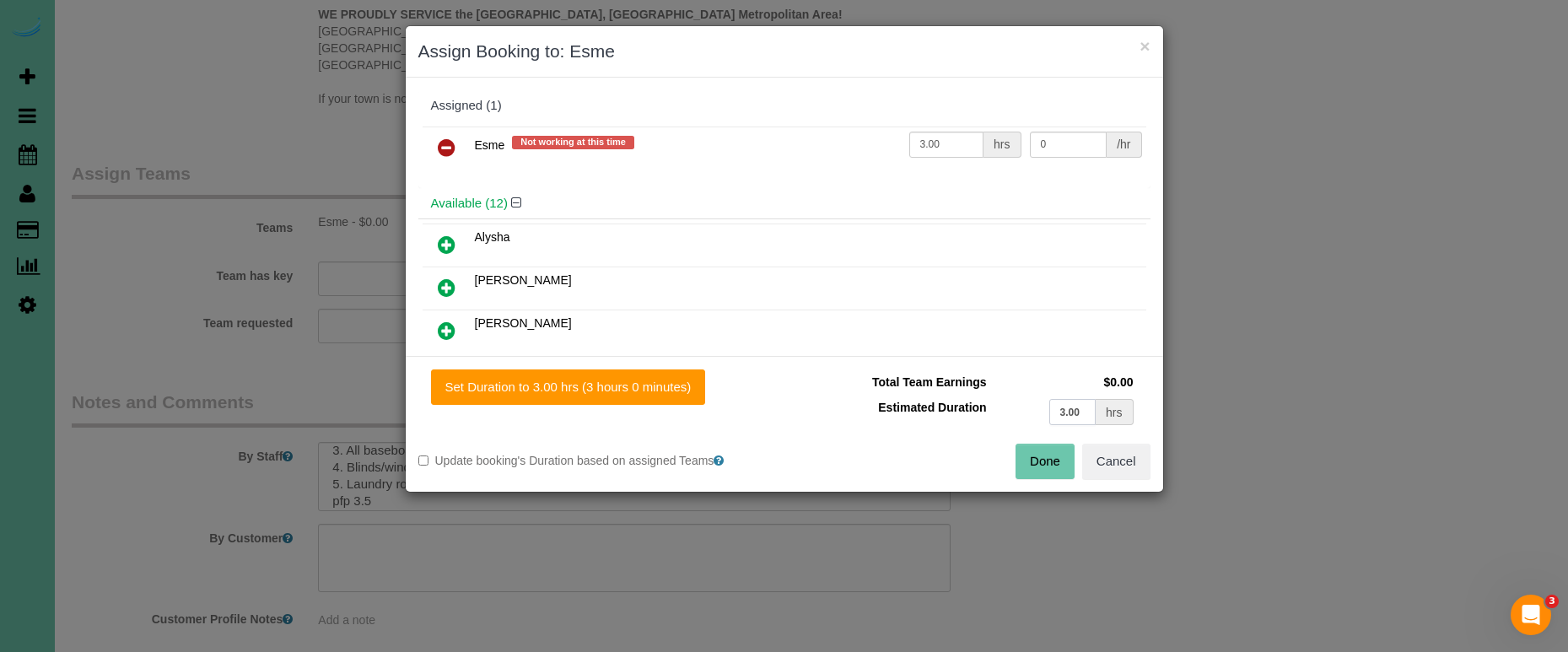
drag, startPoint x: 1087, startPoint y: 414, endPoint x: 702, endPoint y: 329, distance: 394.3
click at [702, 329] on div "× Assign Booking to: Esme Assigned (1) Esme Not working at this time 3.00 hrs 0…" at bounding box center [785, 259] width 759 height 467
type input "3.5"
click at [636, 388] on button "Set Duration to 3.50 hrs (3 hours 30 minutes)" at bounding box center [571, 387] width 282 height 35
type input "3.50"
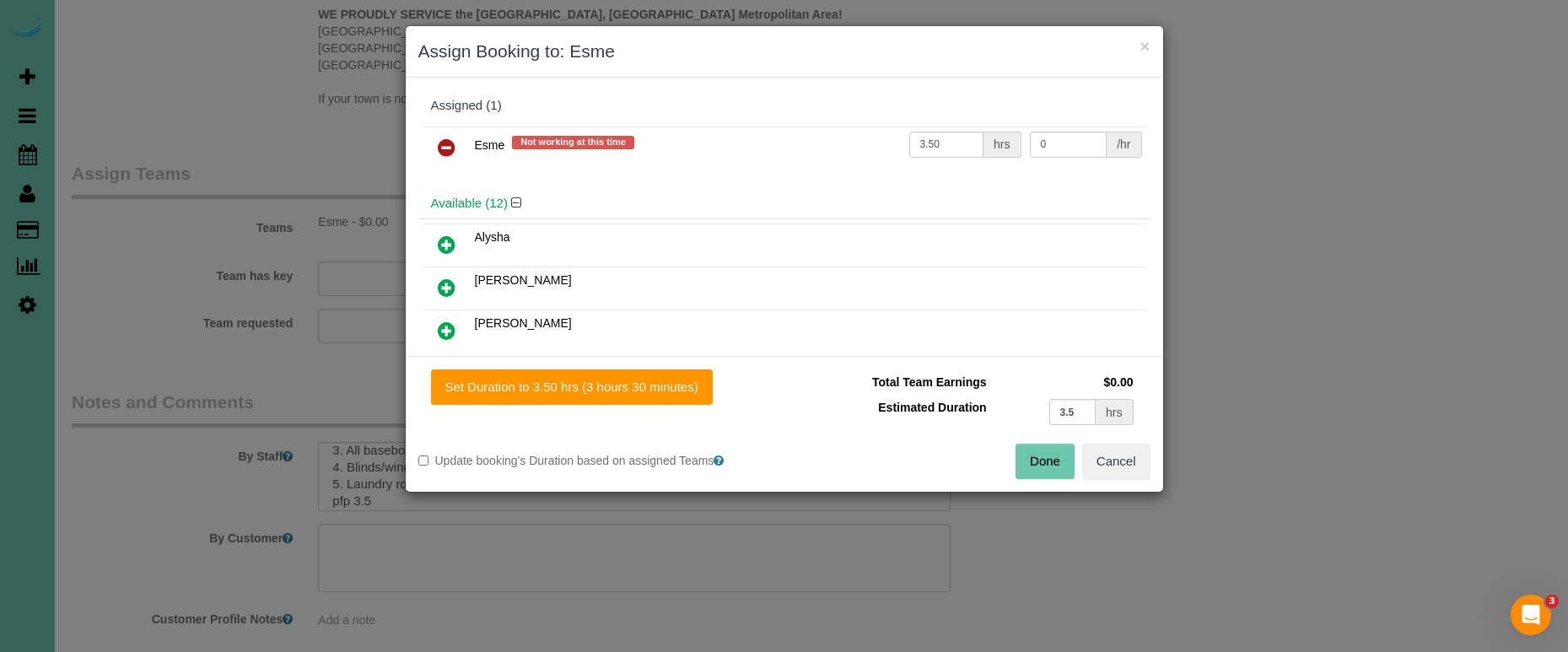
drag, startPoint x: 1063, startPoint y: 454, endPoint x: 870, endPoint y: 395, distance: 201.8
click at [1051, 452] on button "Done" at bounding box center [1045, 460] width 59 height 35
type input "03:30"
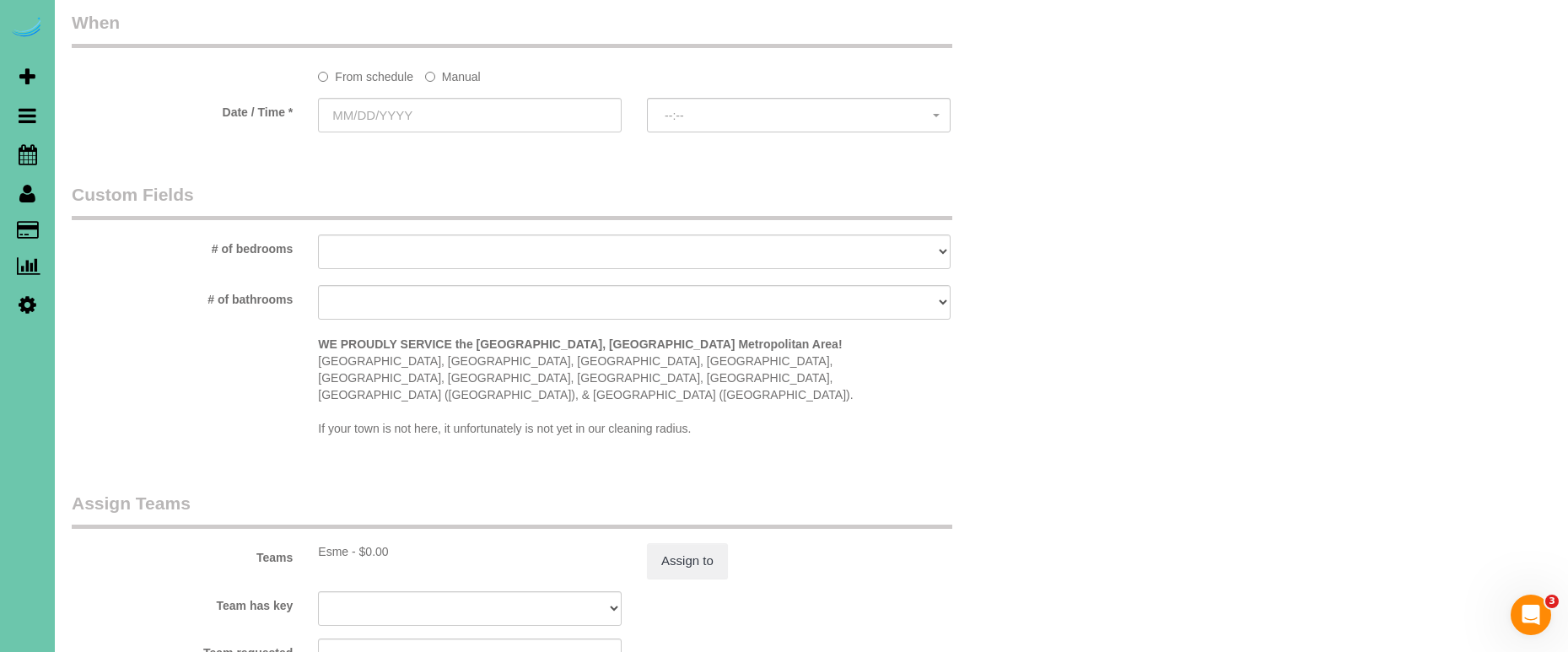
scroll to position [1081, 0]
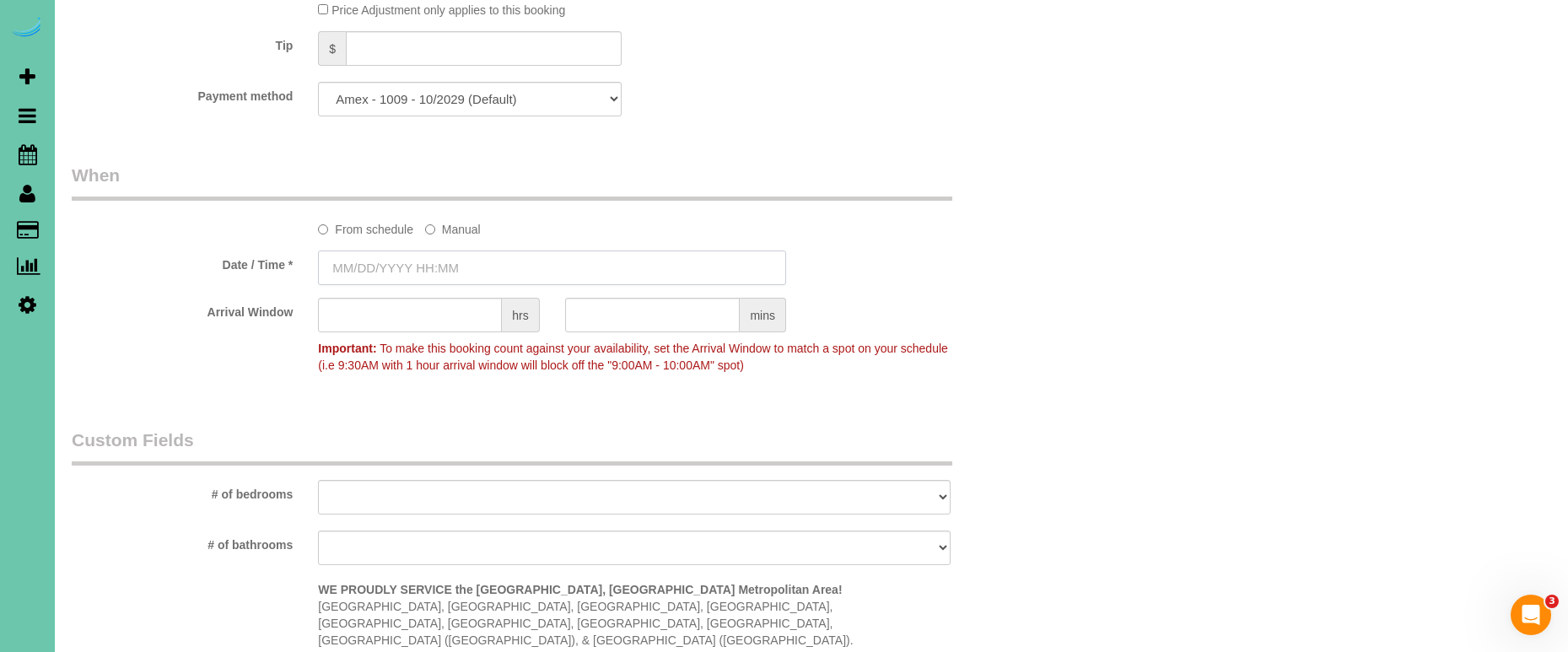
click at [412, 254] on input "text" at bounding box center [551, 268] width 468 height 35
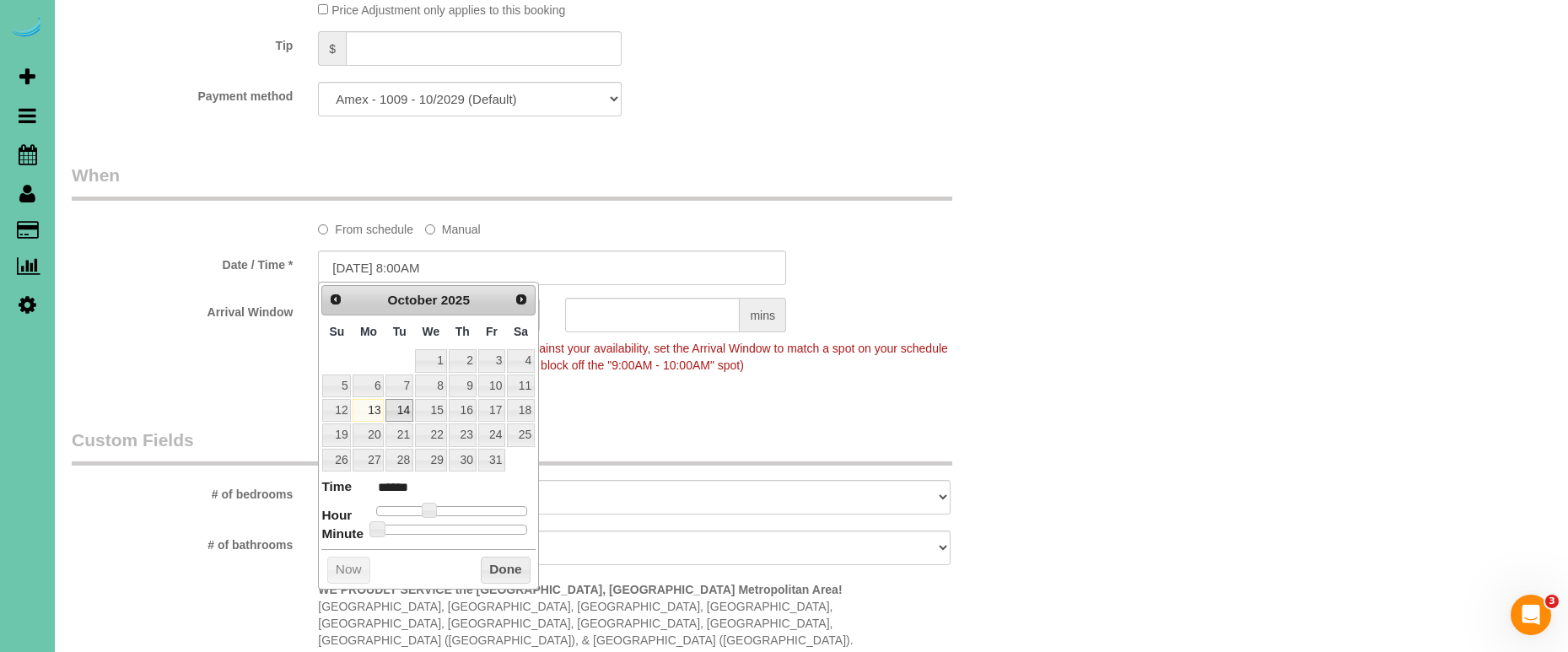
click at [396, 412] on link "14" at bounding box center [399, 410] width 27 height 23
type input "10/14/2025 9:00AM"
type input "******"
type input "10/14/2025 10:00AM"
type input "*******"
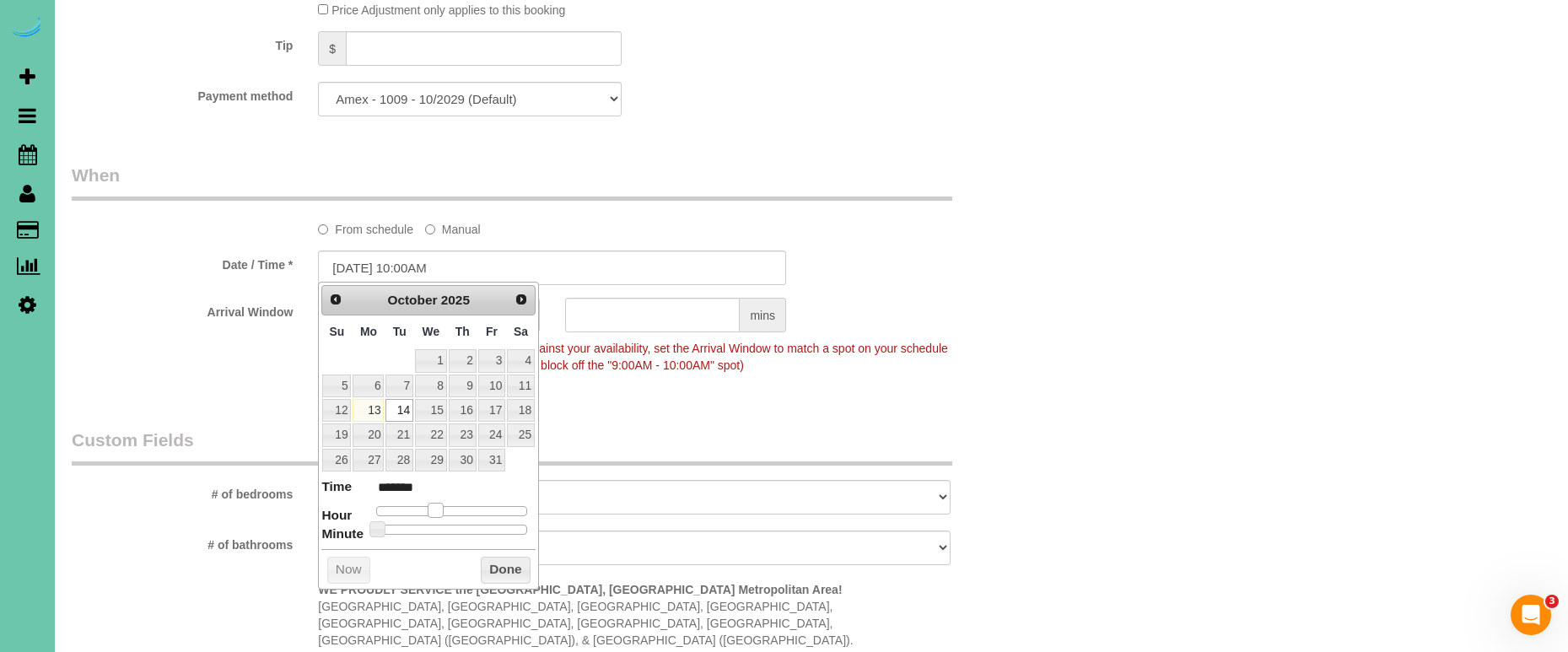
type input "10/14/2025 11:00AM"
type input "*******"
drag, startPoint x: 433, startPoint y: 509, endPoint x: 448, endPoint y: 513, distance: 15.5
click at [452, 513] on span at bounding box center [449, 509] width 15 height 15
click at [509, 565] on button "Done" at bounding box center [505, 570] width 50 height 27
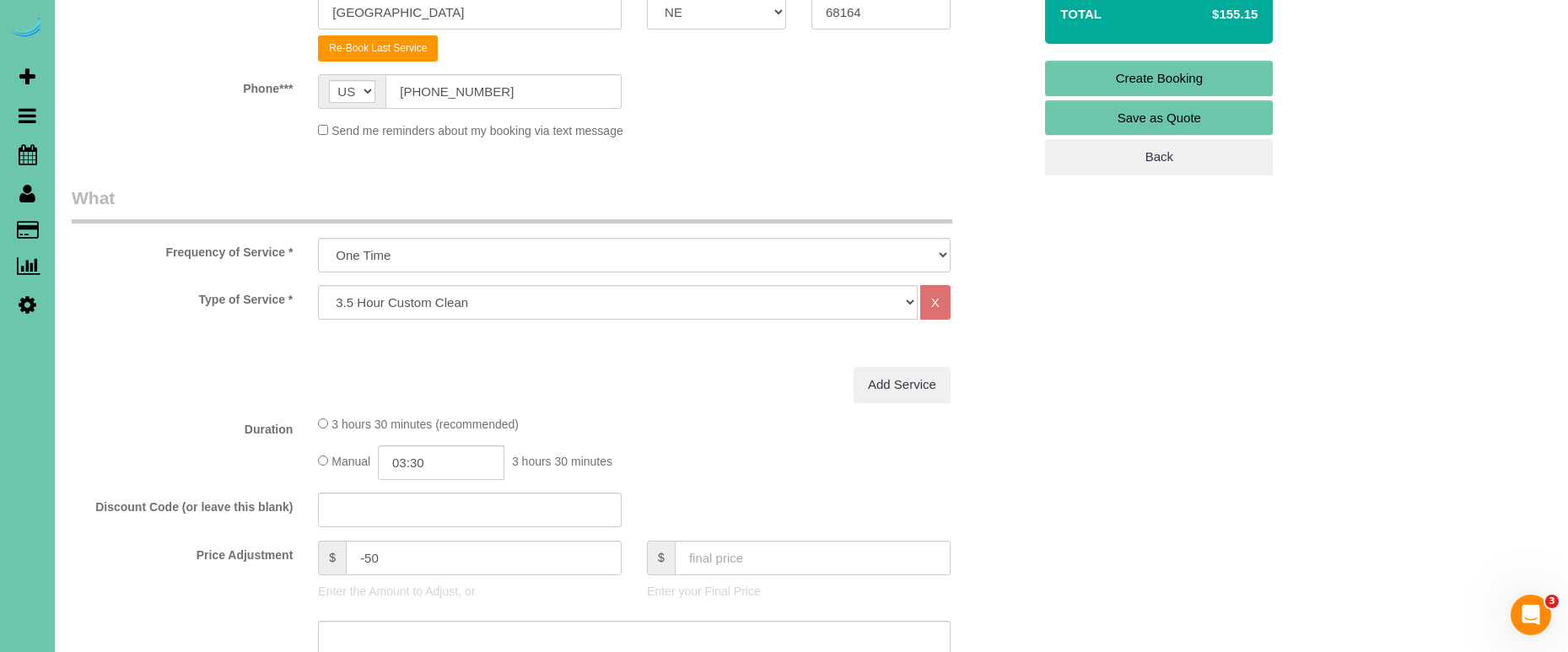
scroll to position [383, 0]
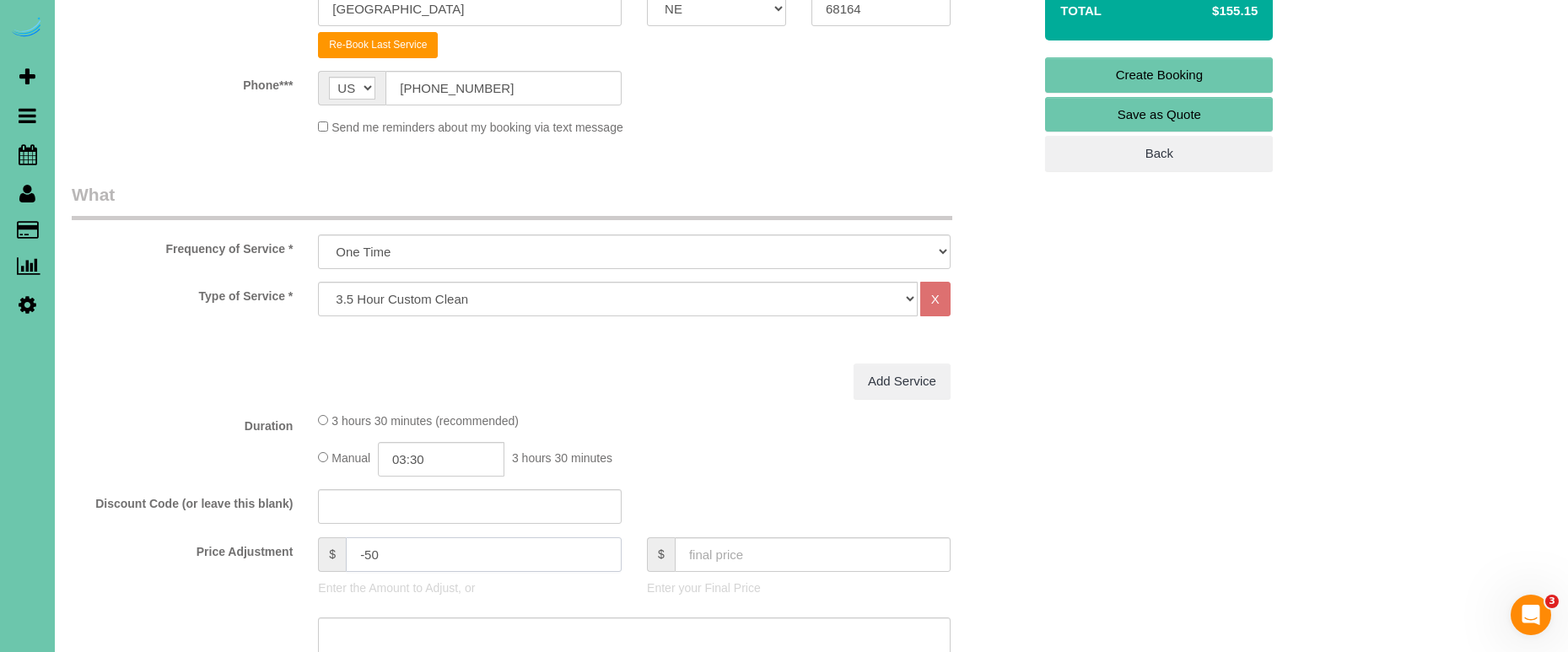
drag, startPoint x: 396, startPoint y: 550, endPoint x: 140, endPoint y: 494, distance: 262.1
click at [141, 494] on fieldset "What Frequency of Service * One Time Weekly (0% for the First Booking) Bi-Weekl…" at bounding box center [552, 505] width 961 height 645
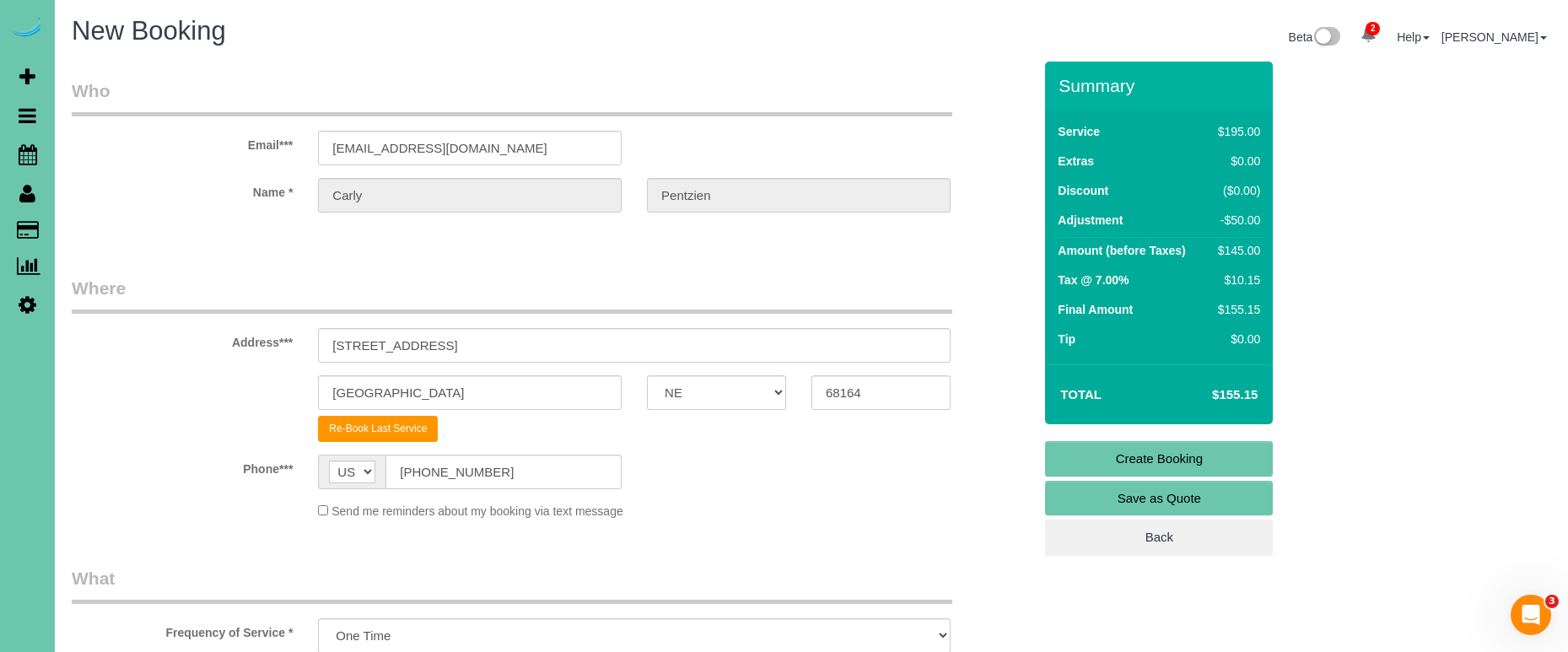
type input "0"
click at [1125, 456] on link "Create Booking" at bounding box center [1158, 459] width 228 height 35
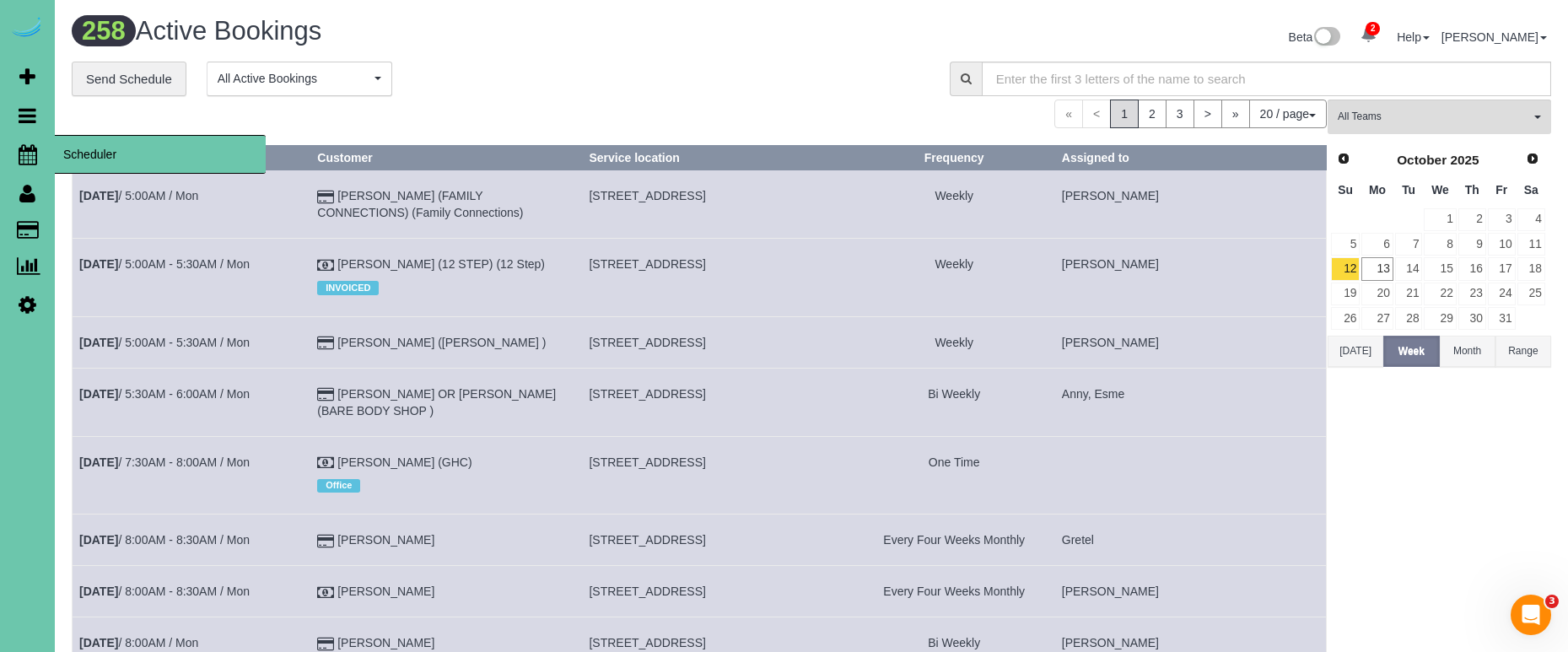
click at [37, 153] on link "Scheduler" at bounding box center [27, 154] width 55 height 39
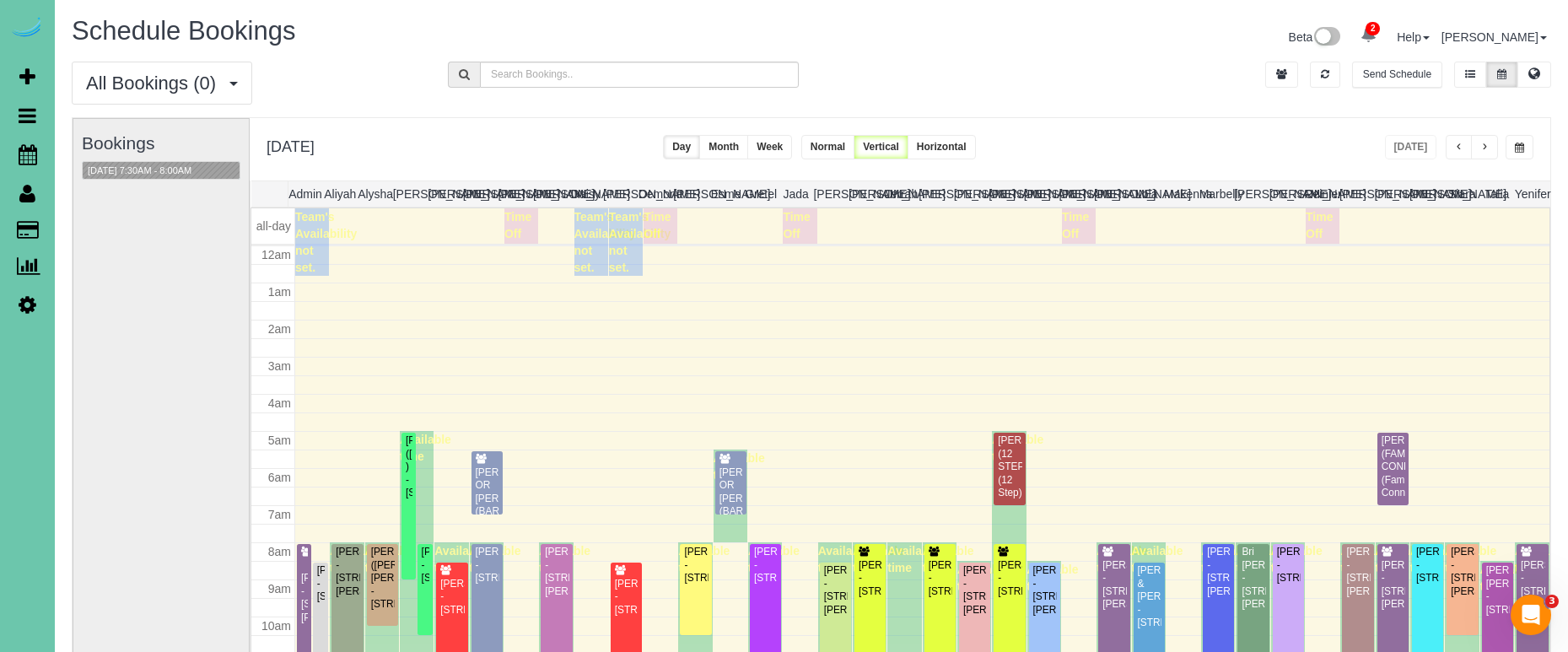
scroll to position [223, 0]
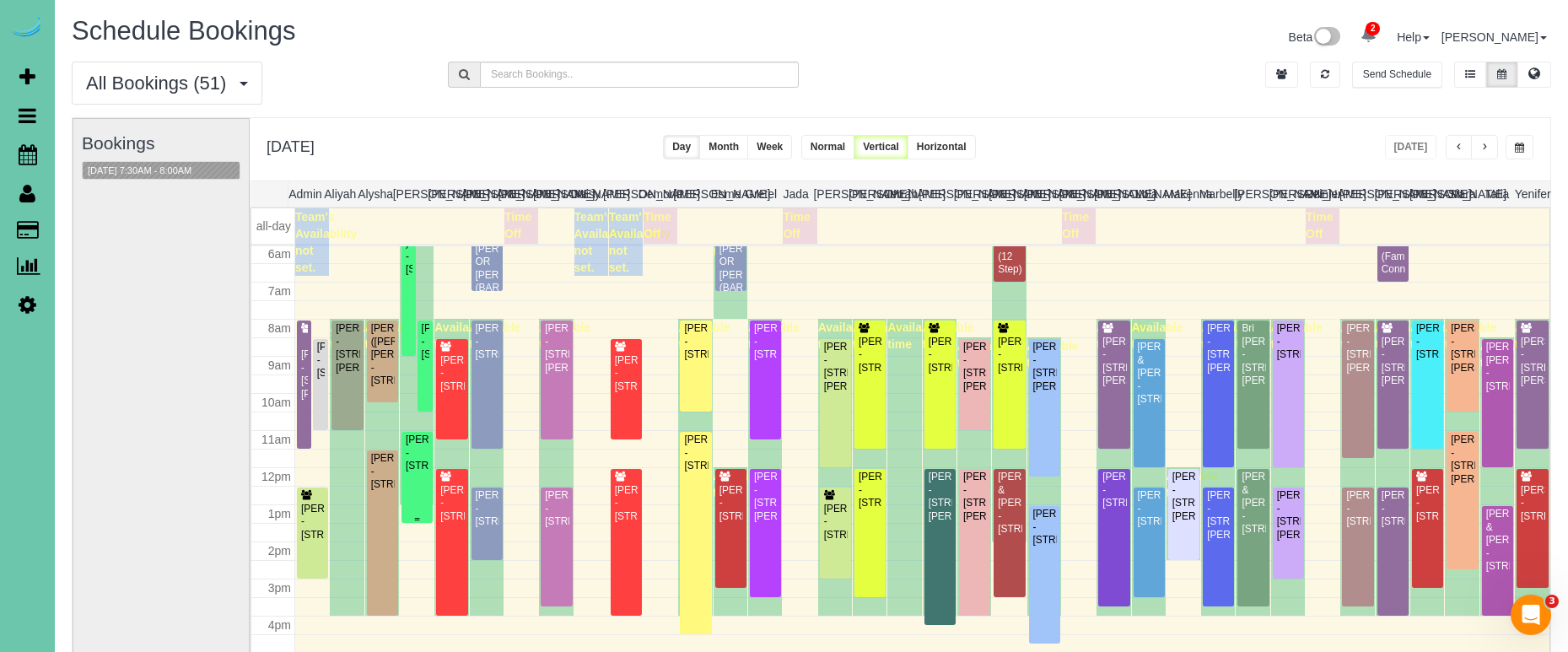
click at [419, 461] on div "Becki Moore - 225 N 12th St #115, Omaha, NE 68102" at bounding box center [417, 452] width 25 height 39
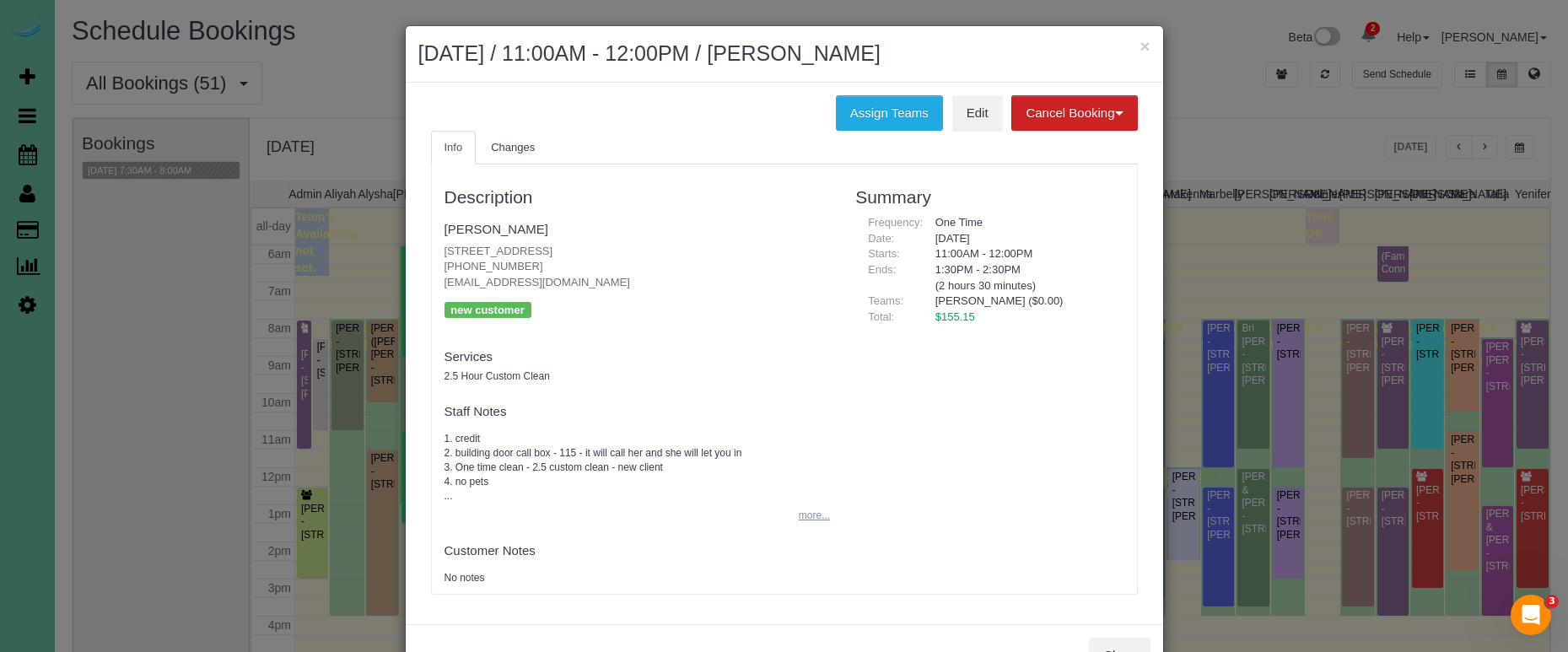
click at [808, 509] on button "more..." at bounding box center [809, 515] width 41 height 25
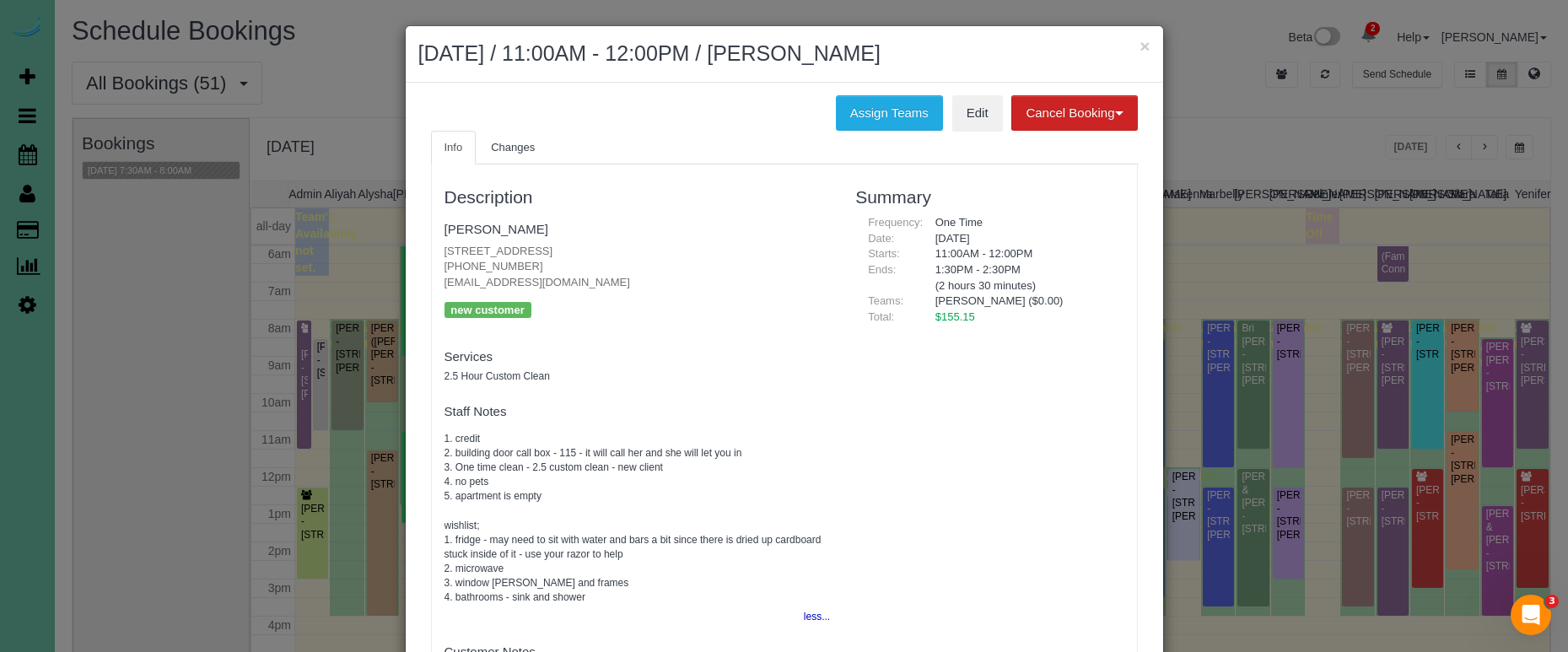
scroll to position [0, 0]
drag, startPoint x: 536, startPoint y: 262, endPoint x: 436, endPoint y: 260, distance: 100.0
click at [436, 260] on div "Description Becki Moore 225 N 12th St #115, Omaha, NE 68102 (402) 253-7279 beck…" at bounding box center [637, 429] width 412 height 513
copy p "(402) 253-7279"
click at [973, 102] on link "Edit" at bounding box center [978, 113] width 51 height 35
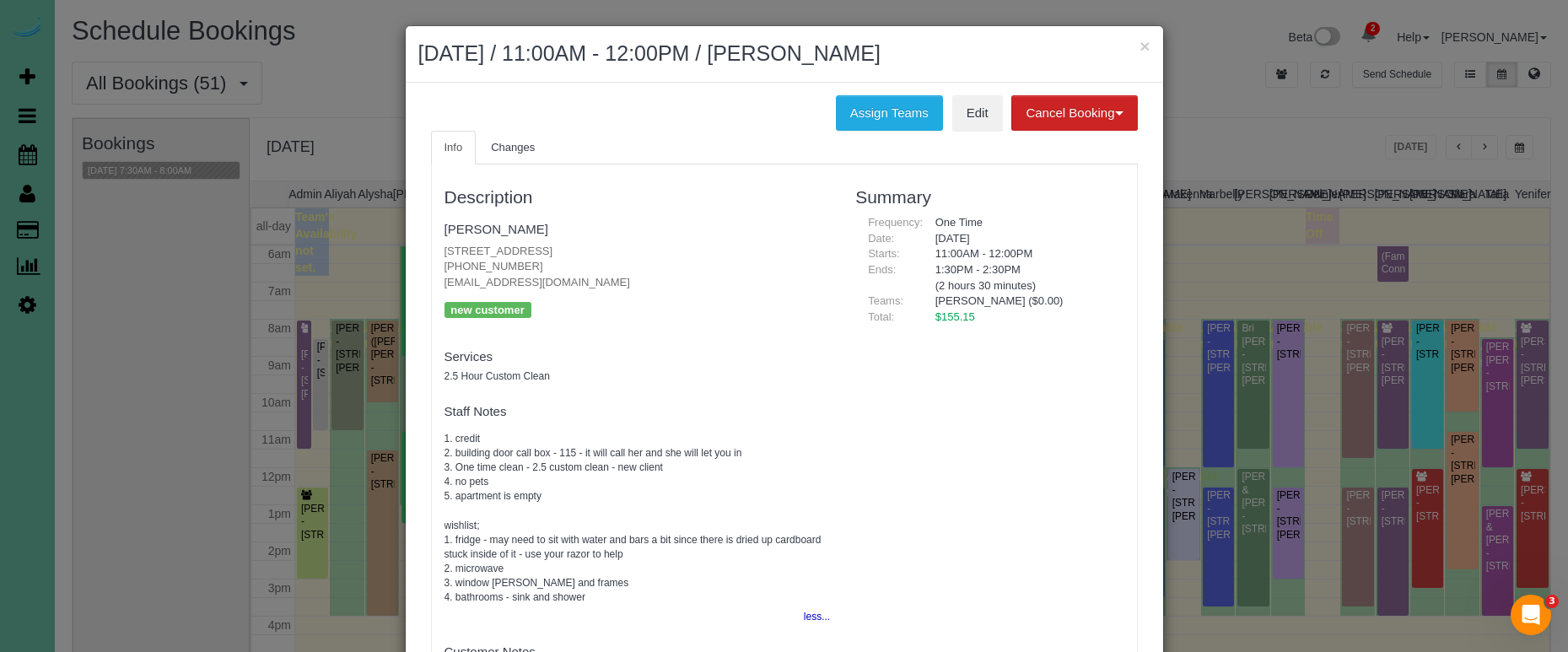
drag, startPoint x: 739, startPoint y: 112, endPoint x: 785, endPoint y: 93, distance: 49.8
click at [739, 112] on div "Assign Teams Edit Cancel Booking Without Fee With 100.00% Fee" at bounding box center [785, 113] width 732 height 35
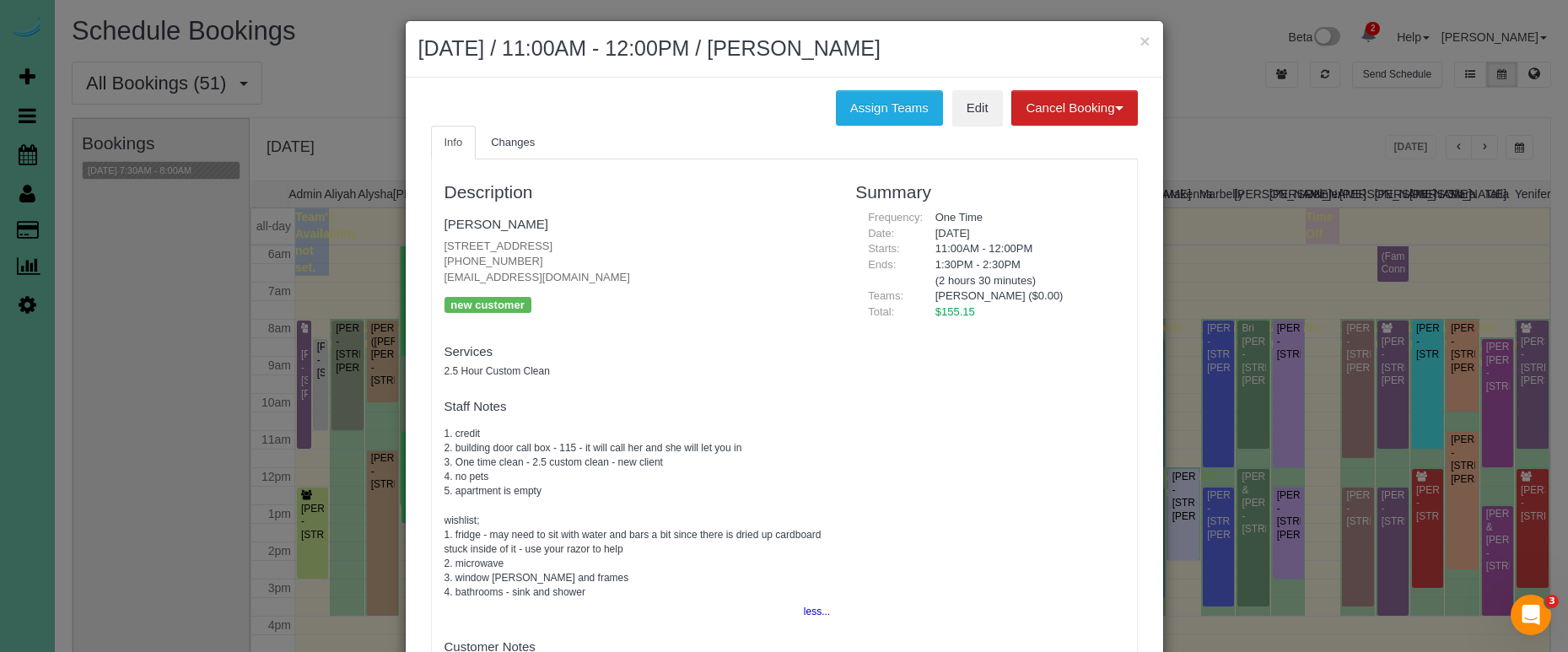
scroll to position [5, 0]
click at [1144, 50] on button "×" at bounding box center [1144, 40] width 10 height 17
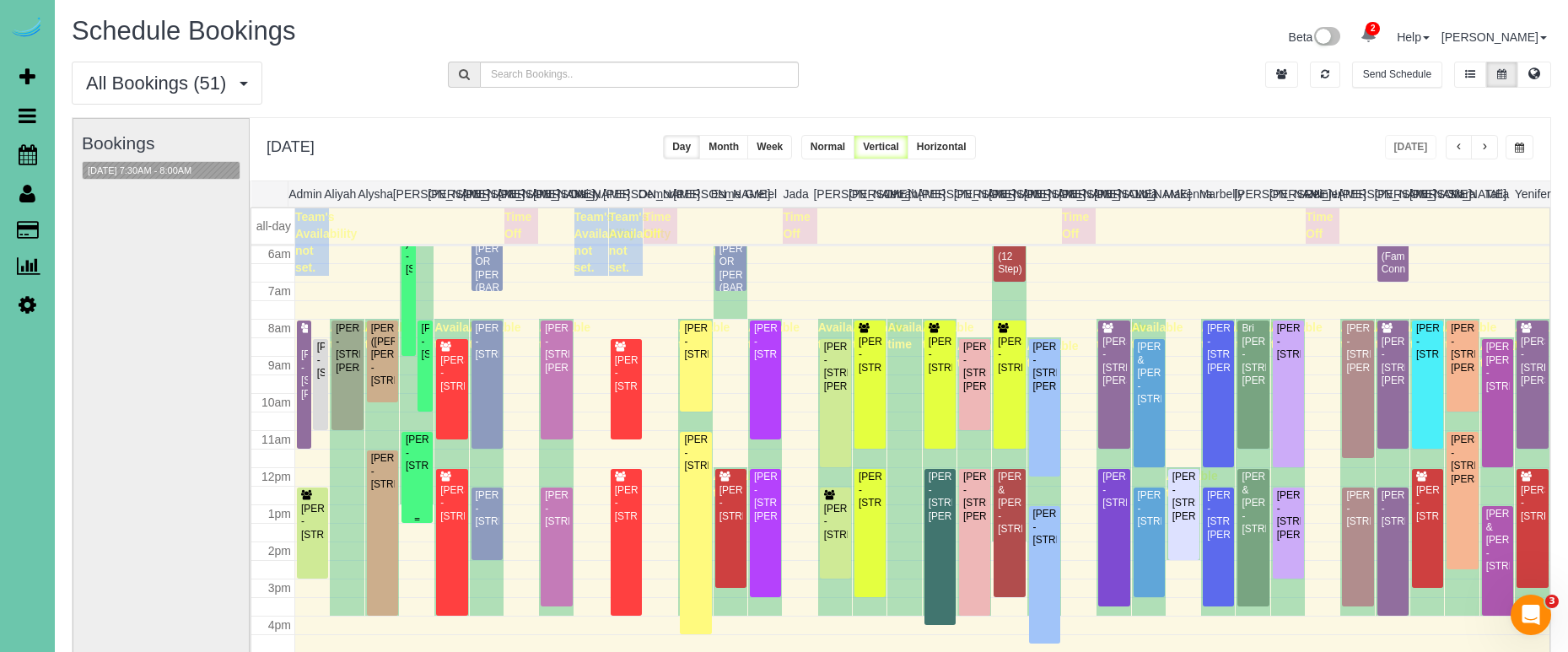
click at [415, 461] on div "Becki Moore - 225 N 12th St #115, Omaha, NE 68102" at bounding box center [417, 452] width 25 height 39
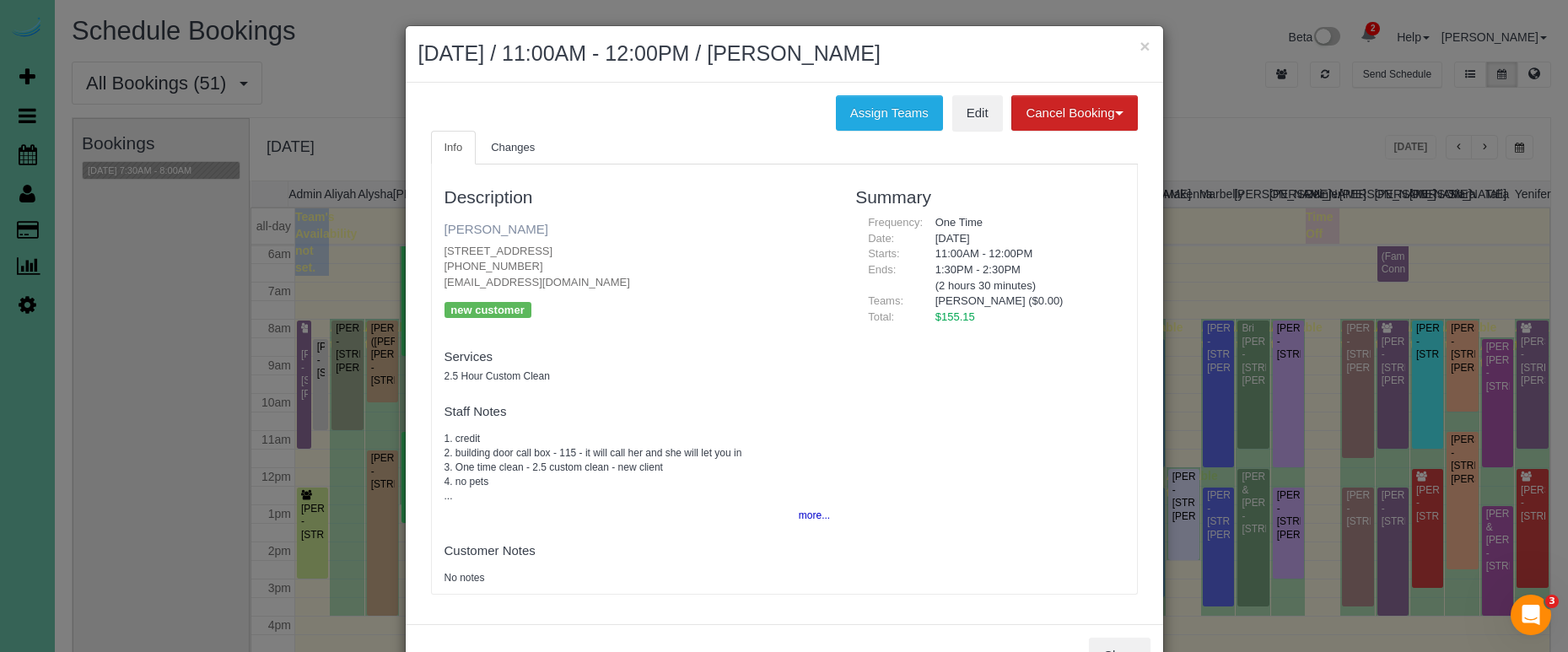
click at [486, 222] on link "Becki Moore" at bounding box center [496, 229] width 104 height 15
click at [1041, 361] on div "Description Becki Moore 225 N 12th St #115, Omaha, NE 68102 (402) 253-7279 beck…" at bounding box center [784, 379] width 705 height 412
click at [1130, 637] on button "Close" at bounding box center [1119, 655] width 61 height 35
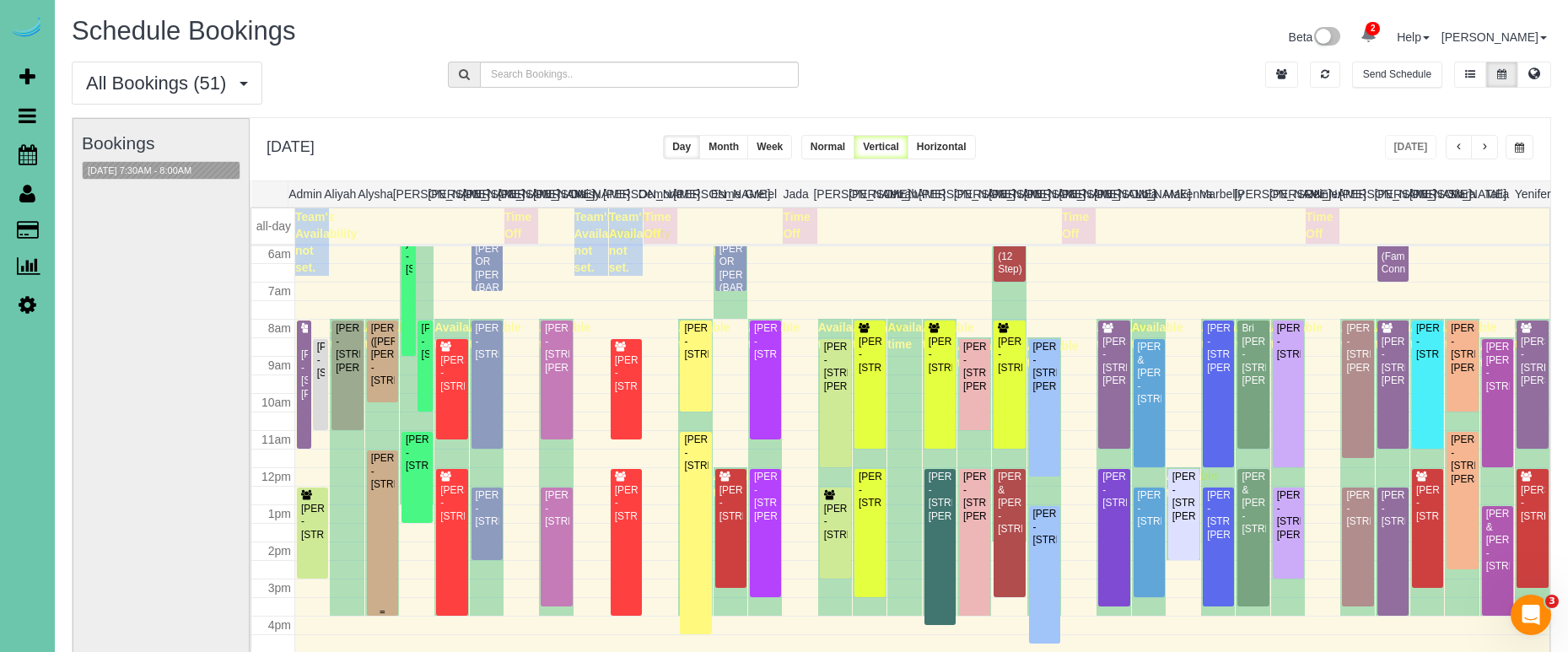
click at [386, 464] on div "[PERSON_NAME] - [STREET_ADDRESS]" at bounding box center [382, 471] width 25 height 39
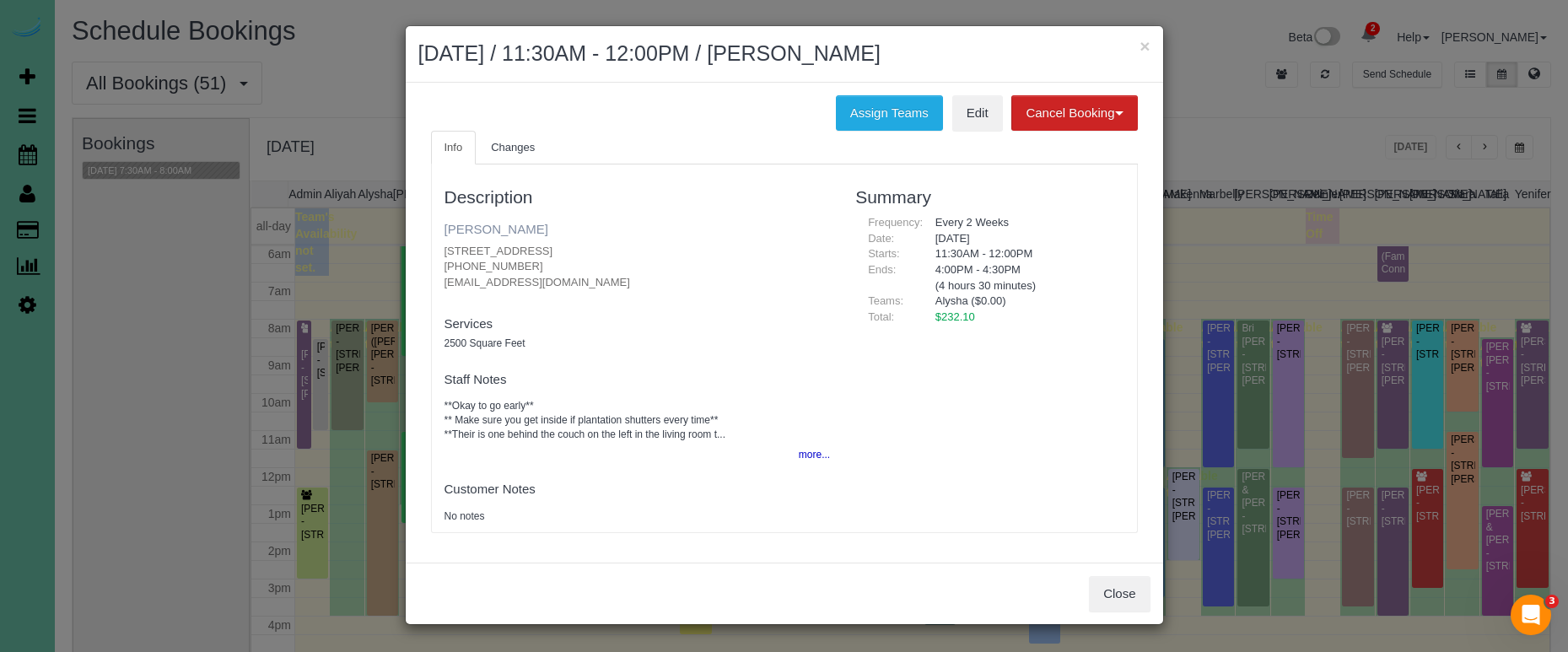
click at [499, 223] on link "Candace Edwards" at bounding box center [496, 229] width 104 height 15
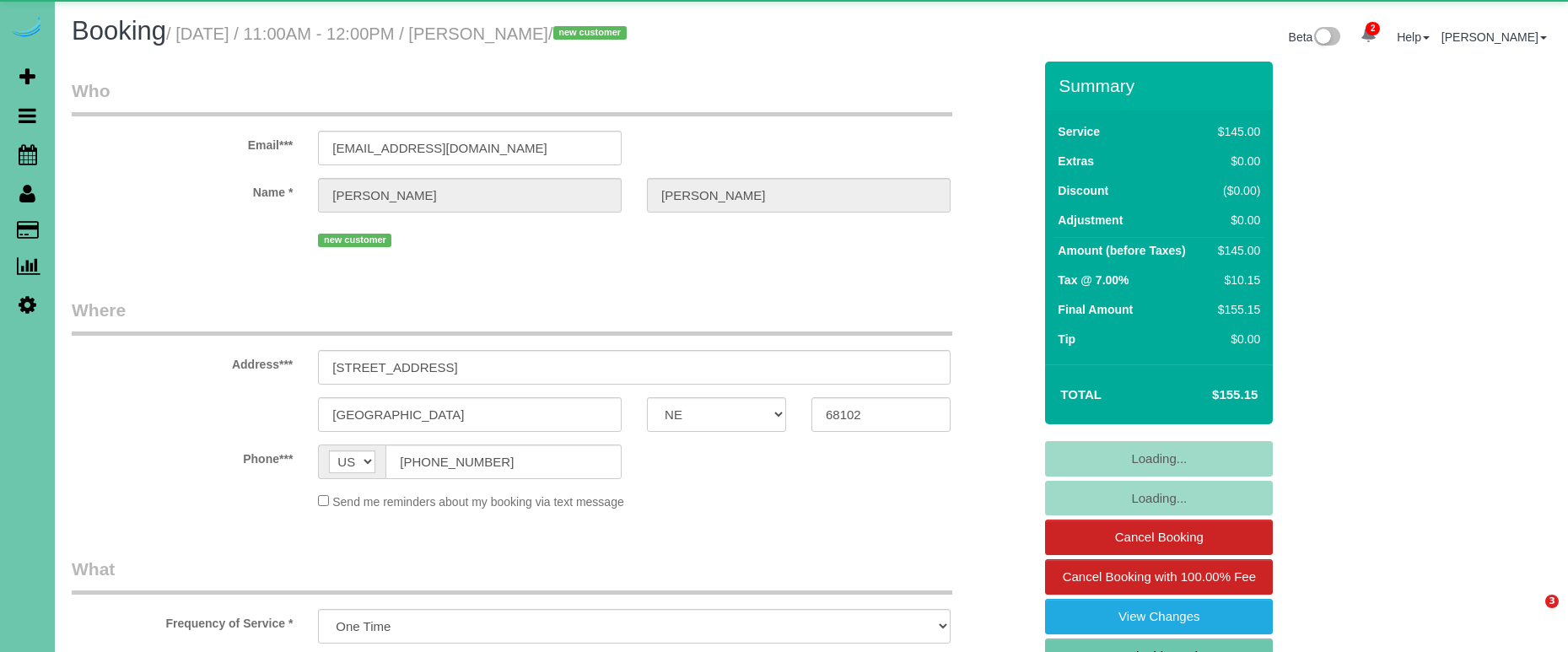
select select "NE"
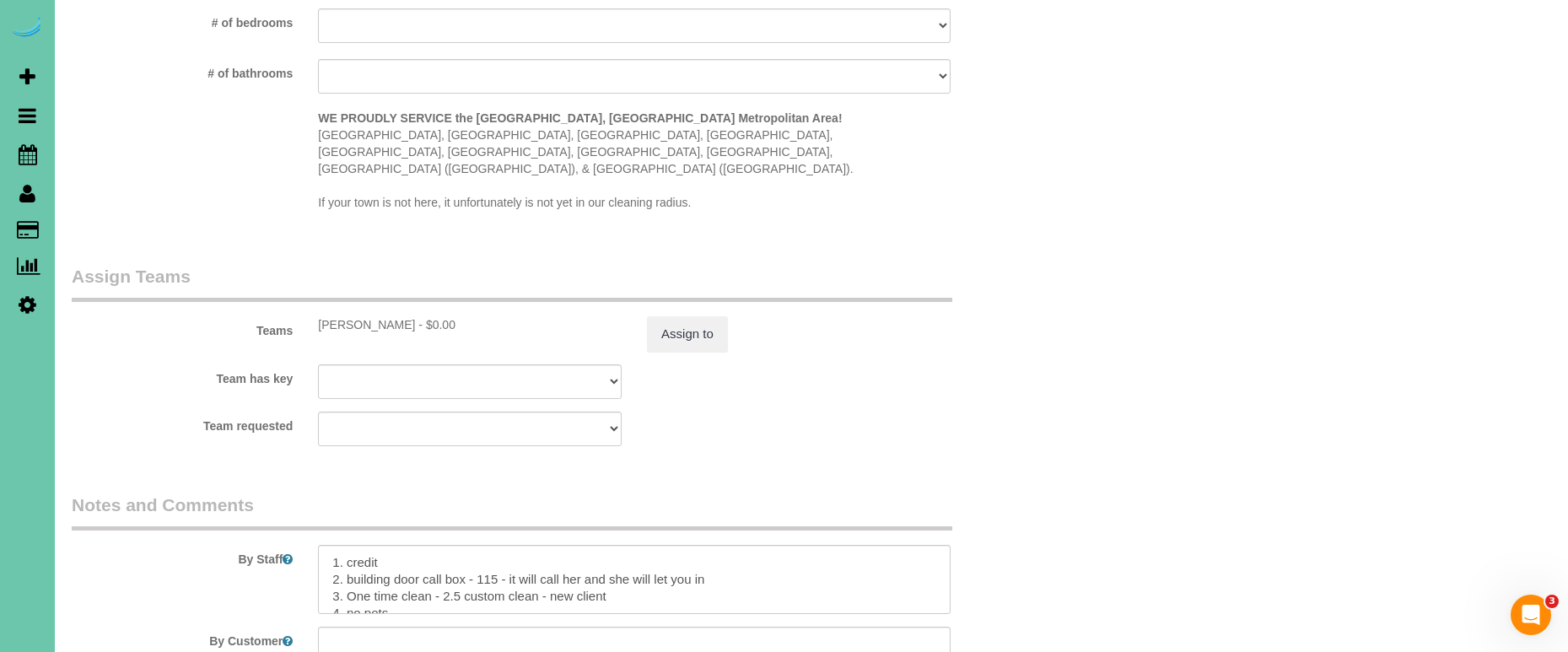
select select "object:923"
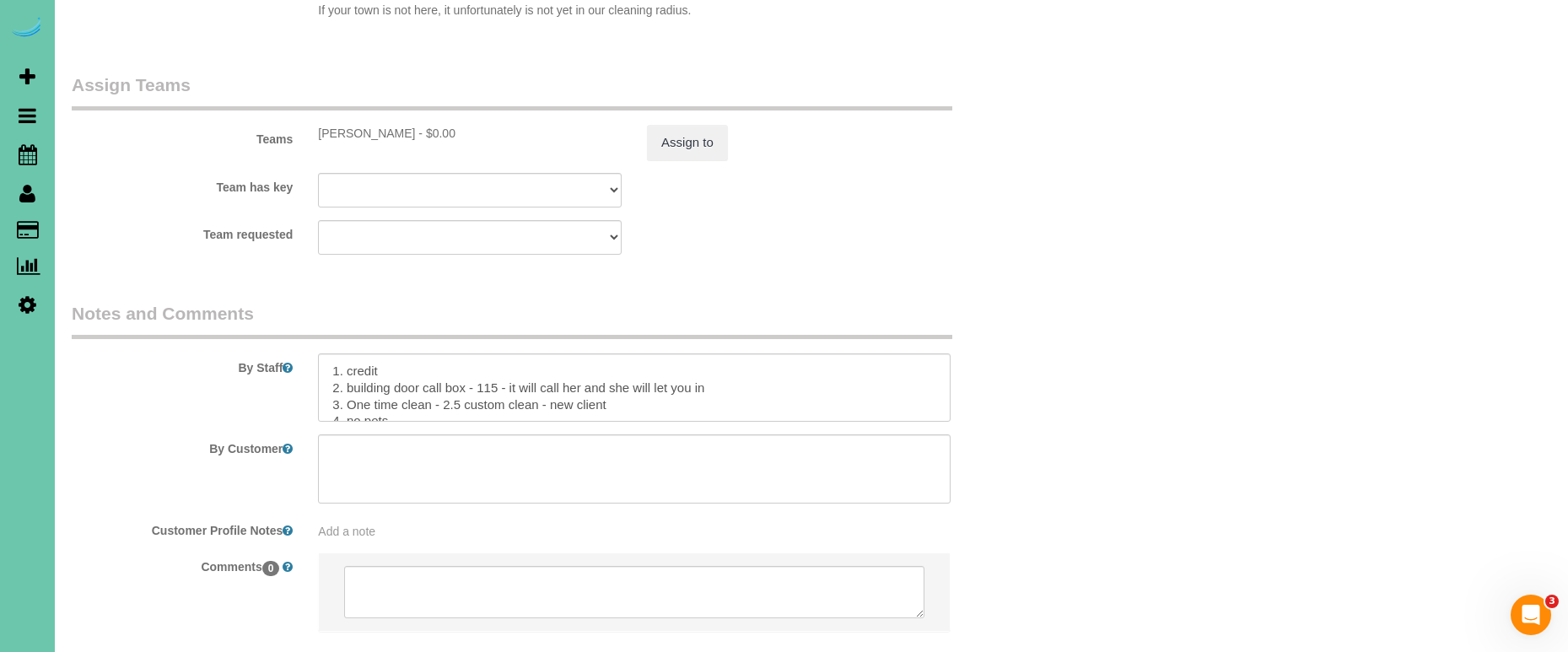
scroll to position [1735, 0]
click at [488, 442] on textarea at bounding box center [634, 468] width 632 height 69
paste textarea "Hello, I have a cleaning [DATE] at 11. Don't worry about the two bedrooms or th…"
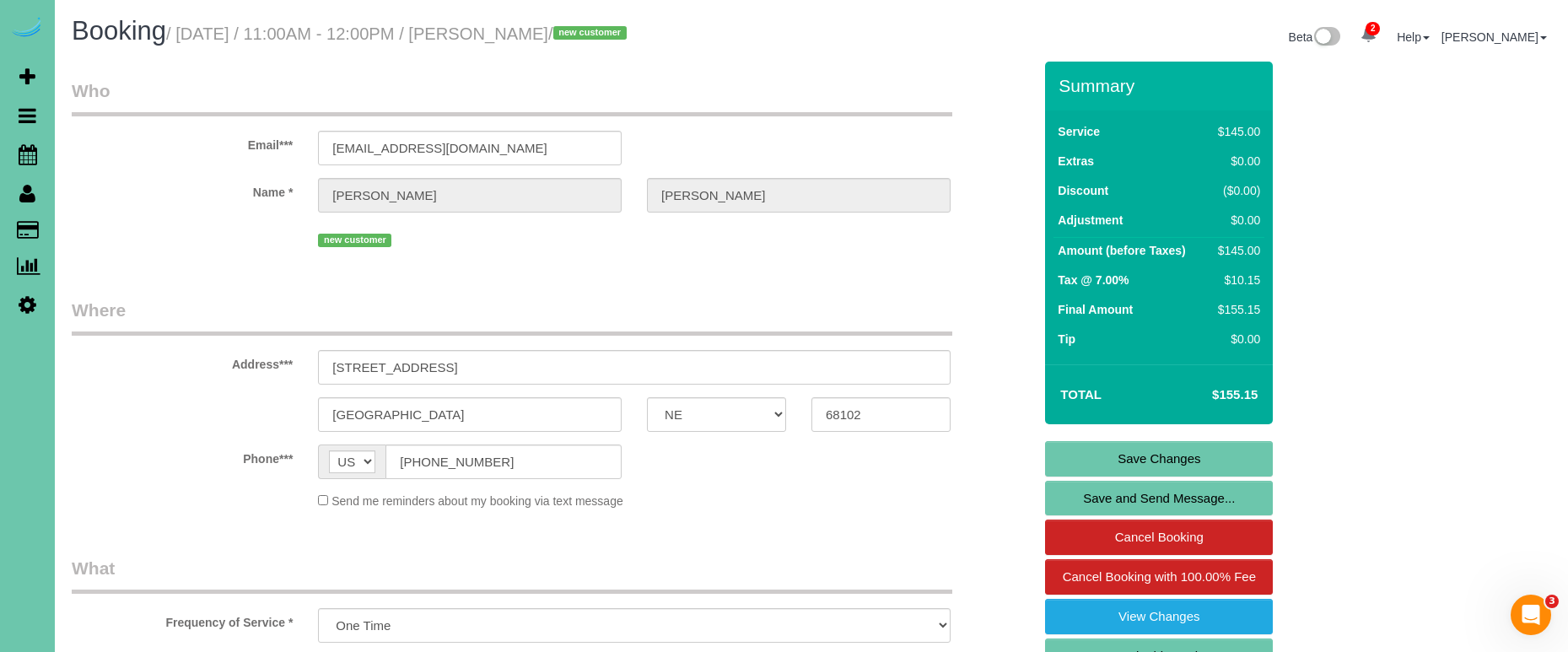
scroll to position [0, 0]
type textarea "Hello, I have a cleaning [DATE] at 11. Don't worry about the two bedrooms or th…"
click at [1104, 458] on link "Save Changes" at bounding box center [1158, 459] width 228 height 35
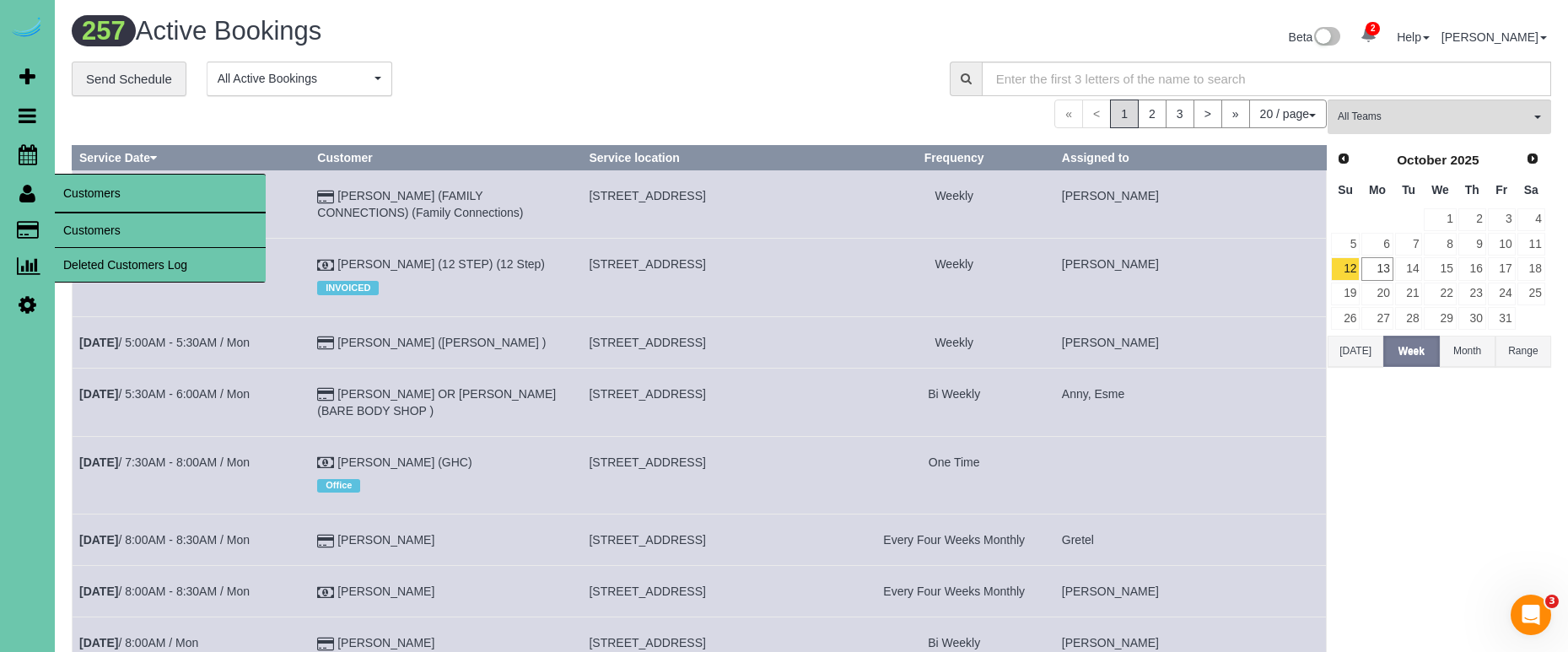
click at [85, 232] on link "Customers" at bounding box center [160, 230] width 211 height 34
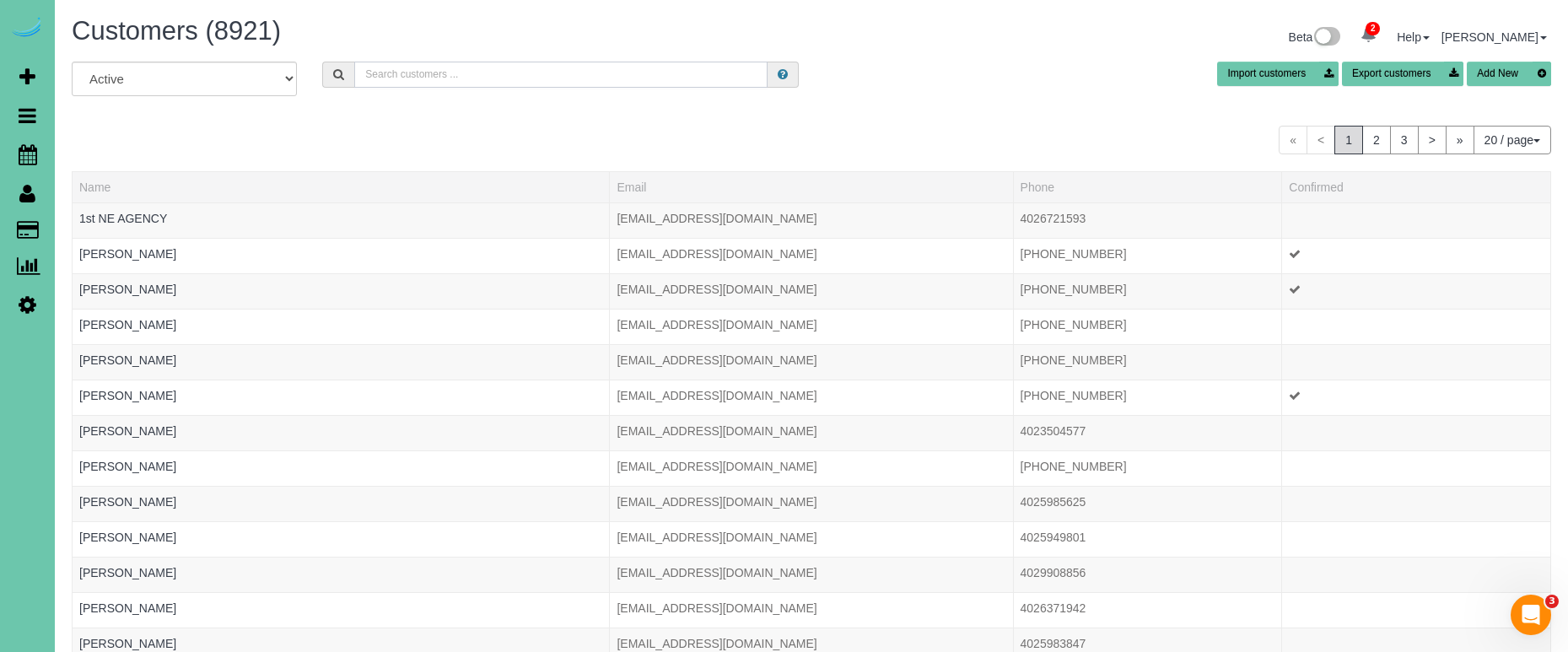
click at [382, 80] on input "text" at bounding box center [561, 74] width 413 height 26
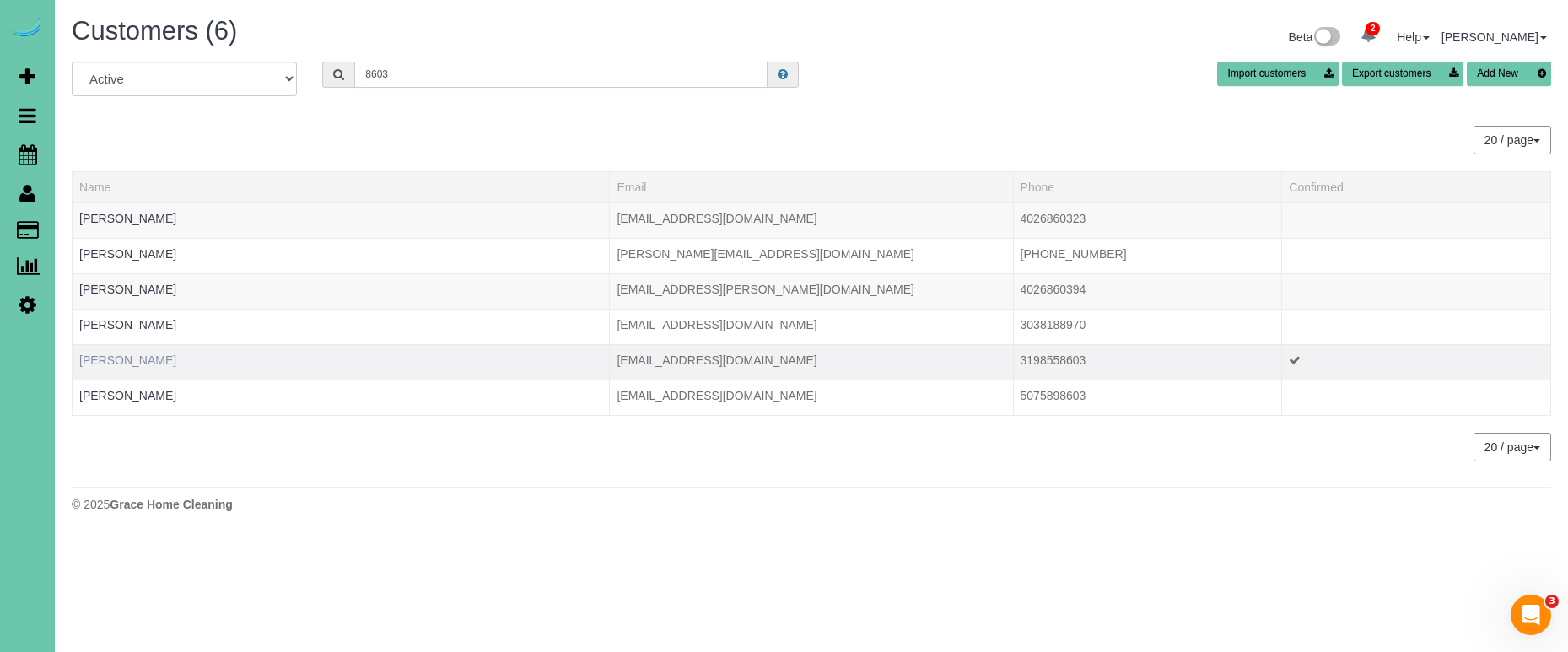
type input "8603"
click at [122, 359] on link "[PERSON_NAME]" at bounding box center [127, 360] width 97 height 14
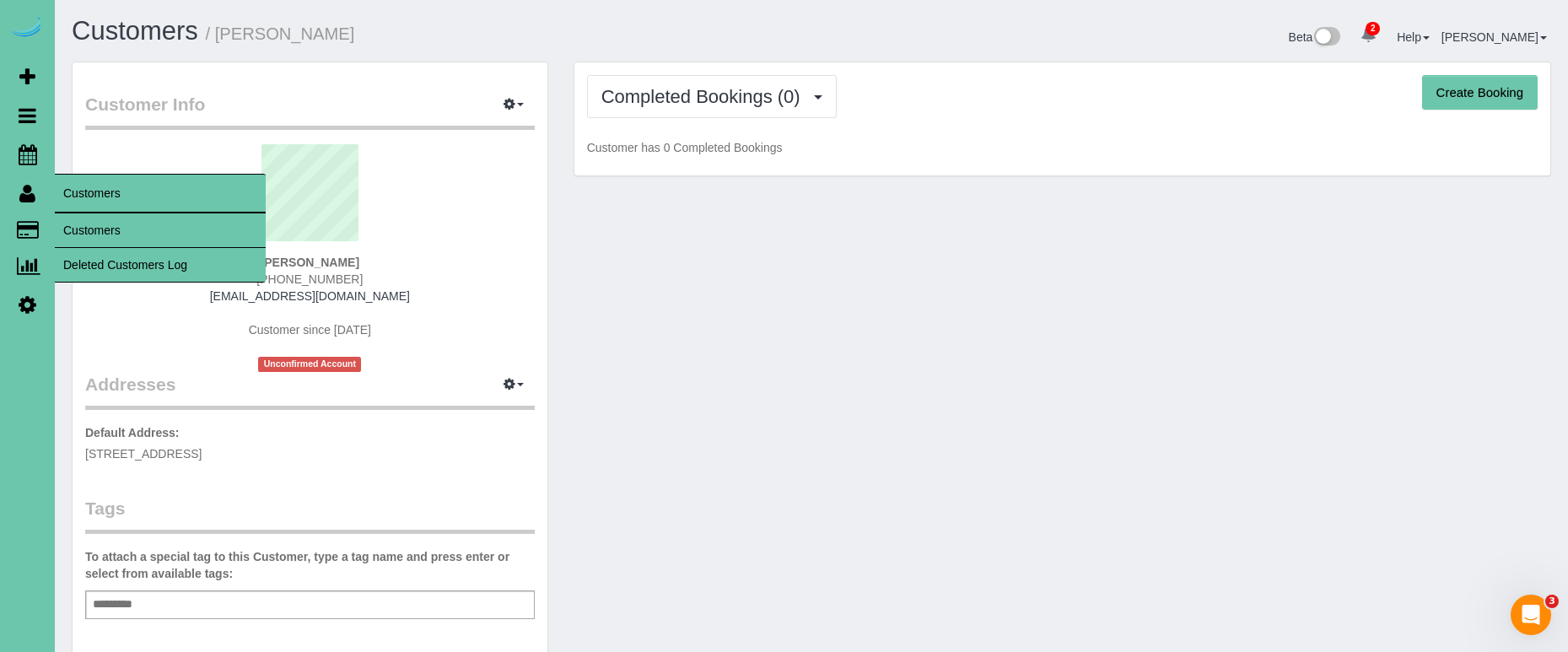
click at [134, 233] on link "Customers" at bounding box center [160, 230] width 211 height 34
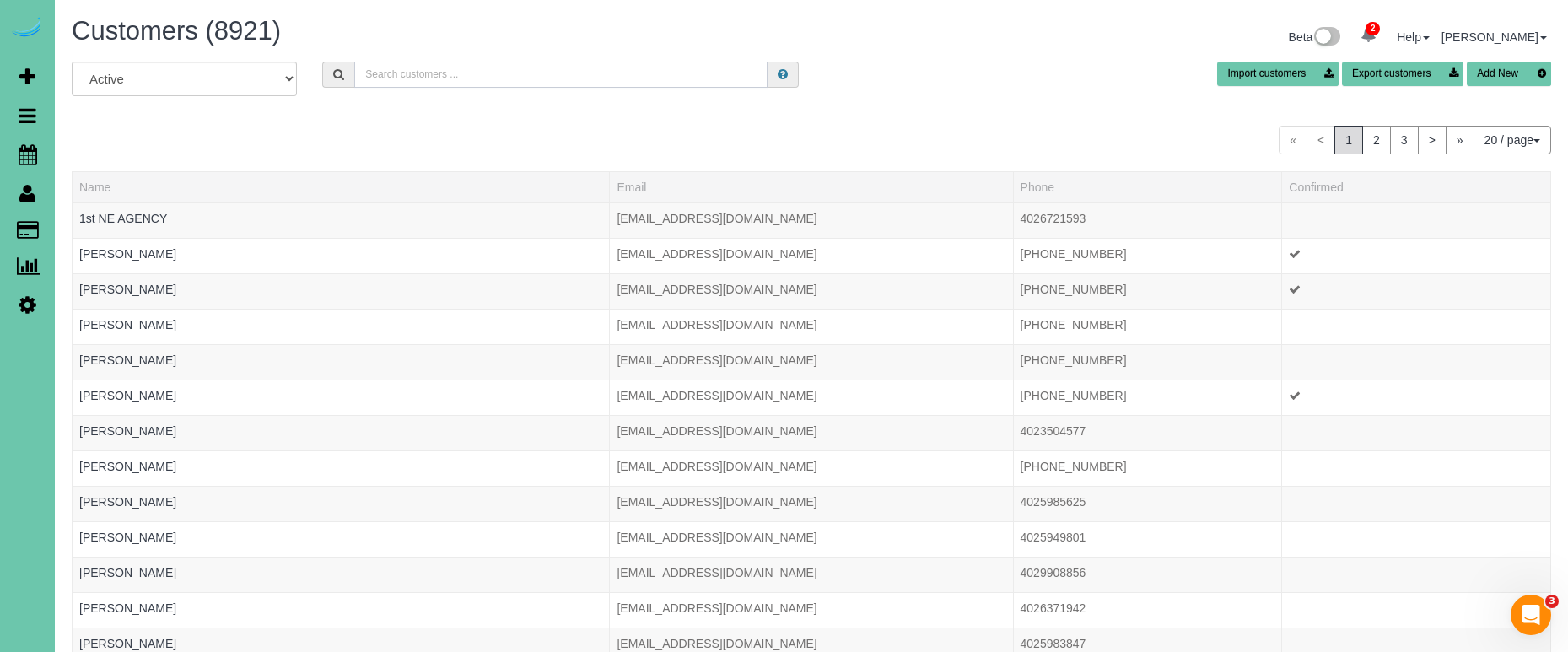
click at [413, 76] on input "text" at bounding box center [561, 74] width 413 height 26
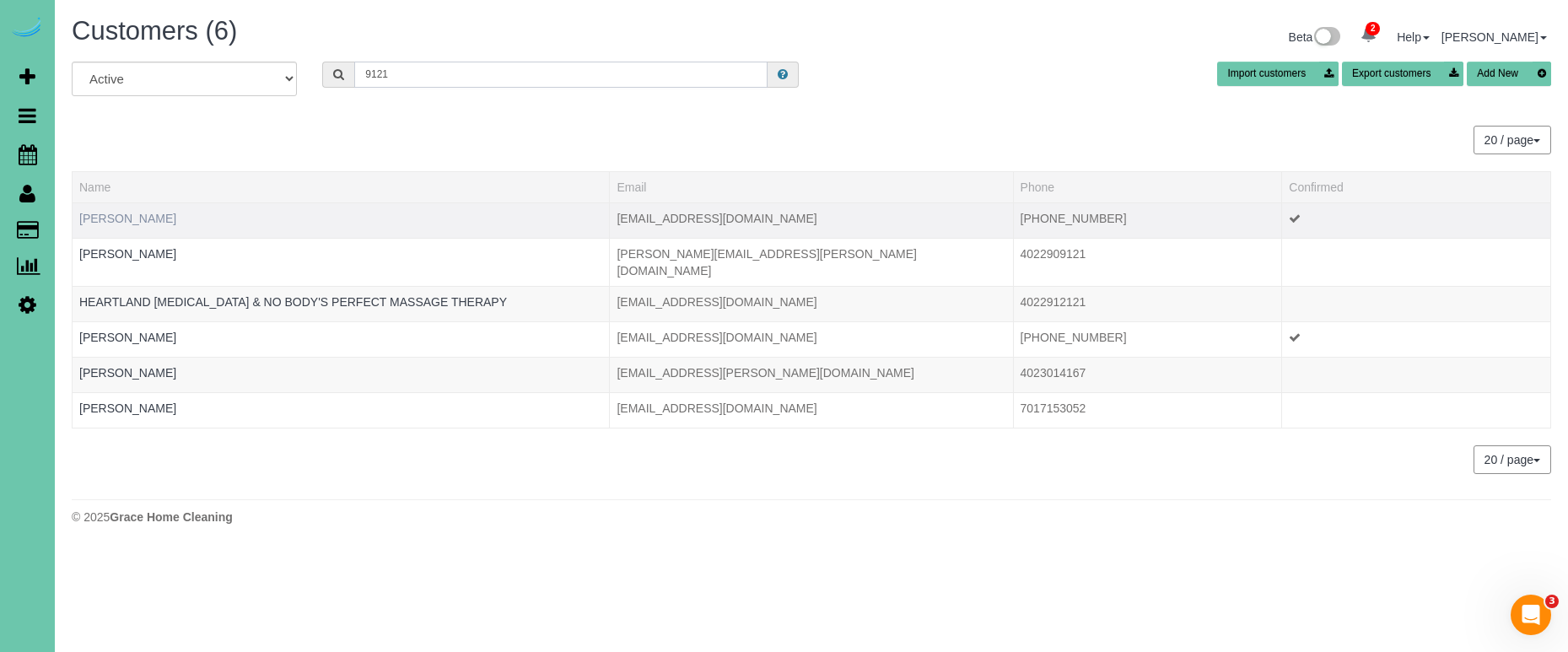
type input "9121"
click at [116, 214] on link "Carly Pentzien" at bounding box center [127, 218] width 97 height 14
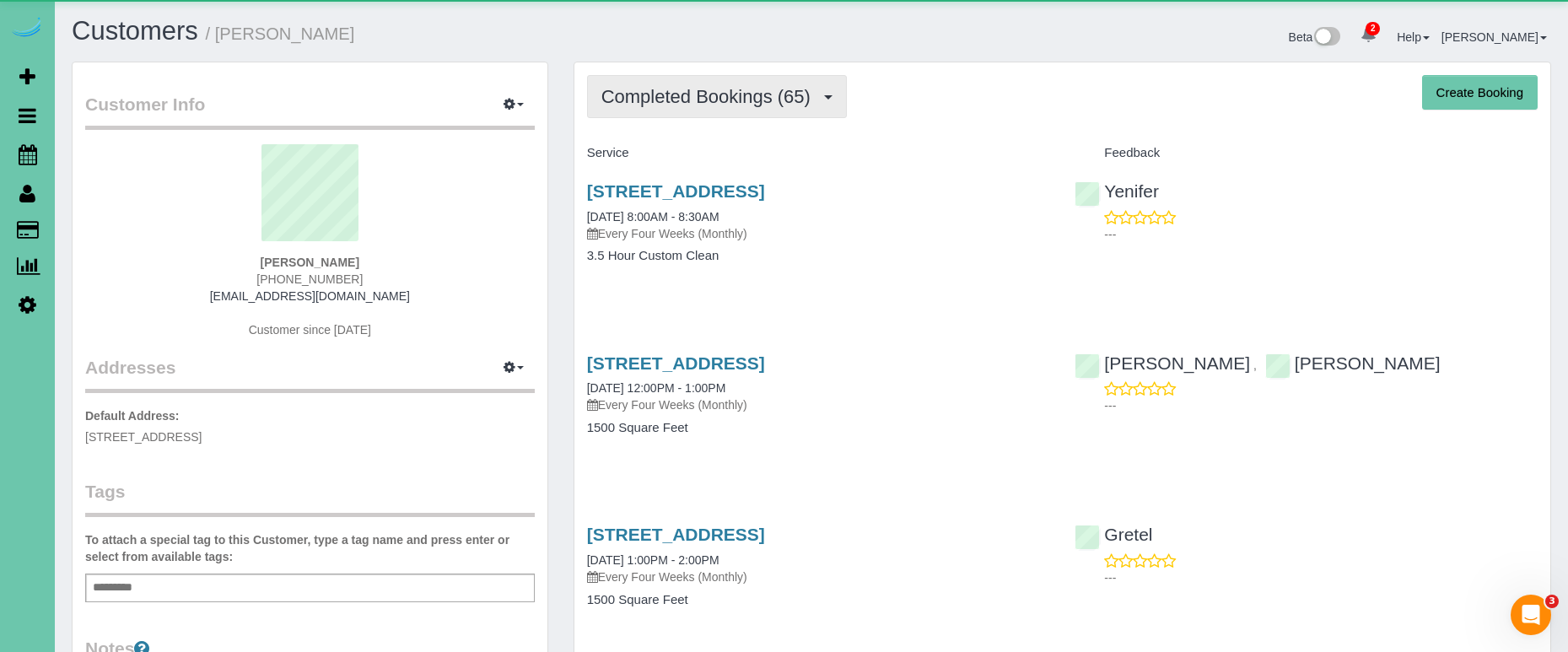
click at [657, 86] on span "Completed Bookings (65)" at bounding box center [710, 96] width 218 height 21
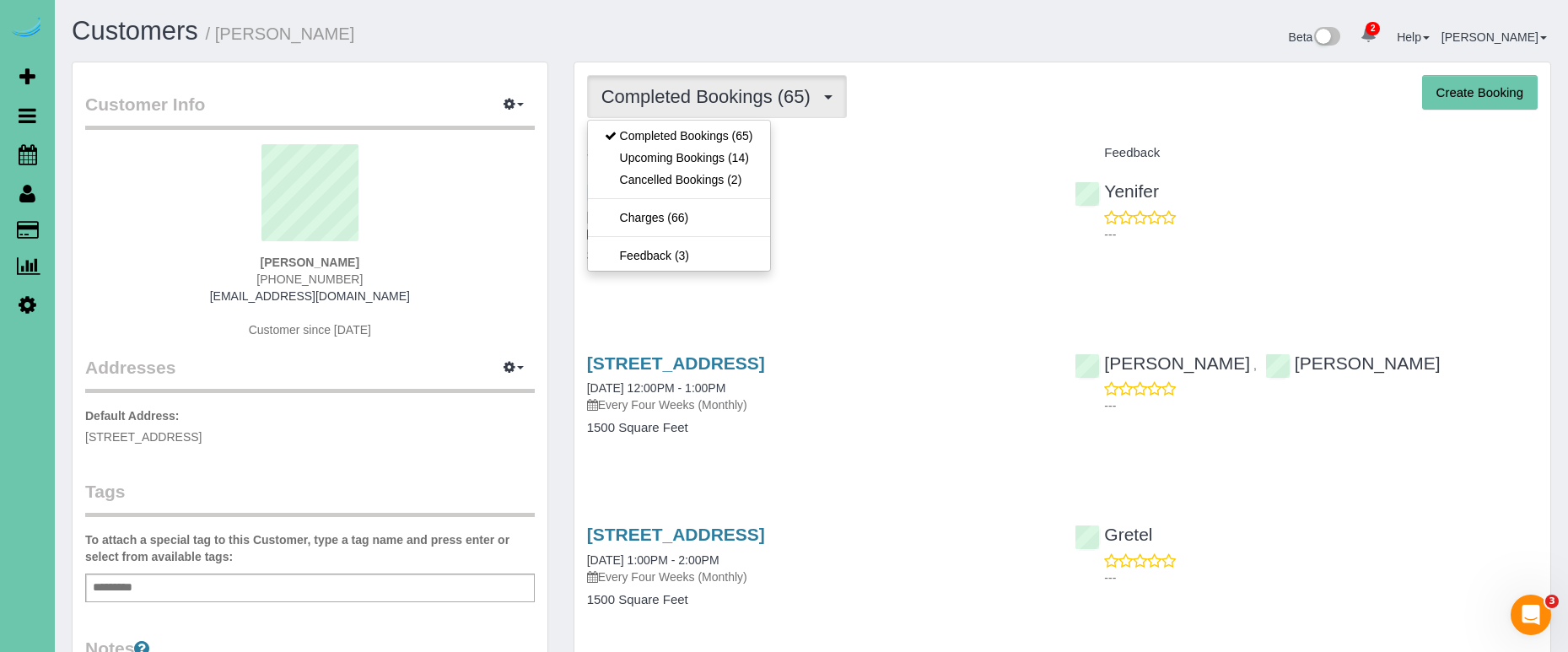
click at [660, 159] on link "Upcoming Bookings (14)" at bounding box center [679, 158] width 183 height 22
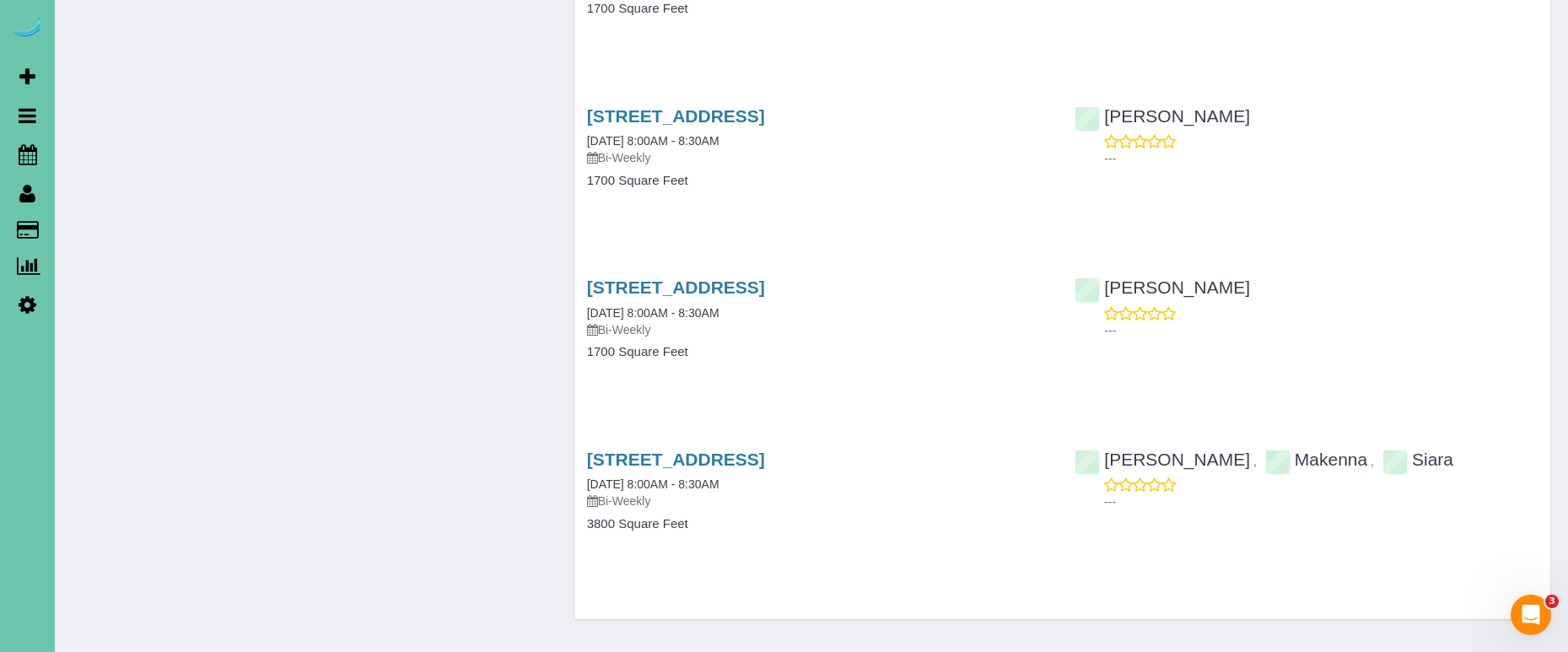
scroll to position [8516, 0]
click at [22, 148] on icon at bounding box center [27, 154] width 18 height 20
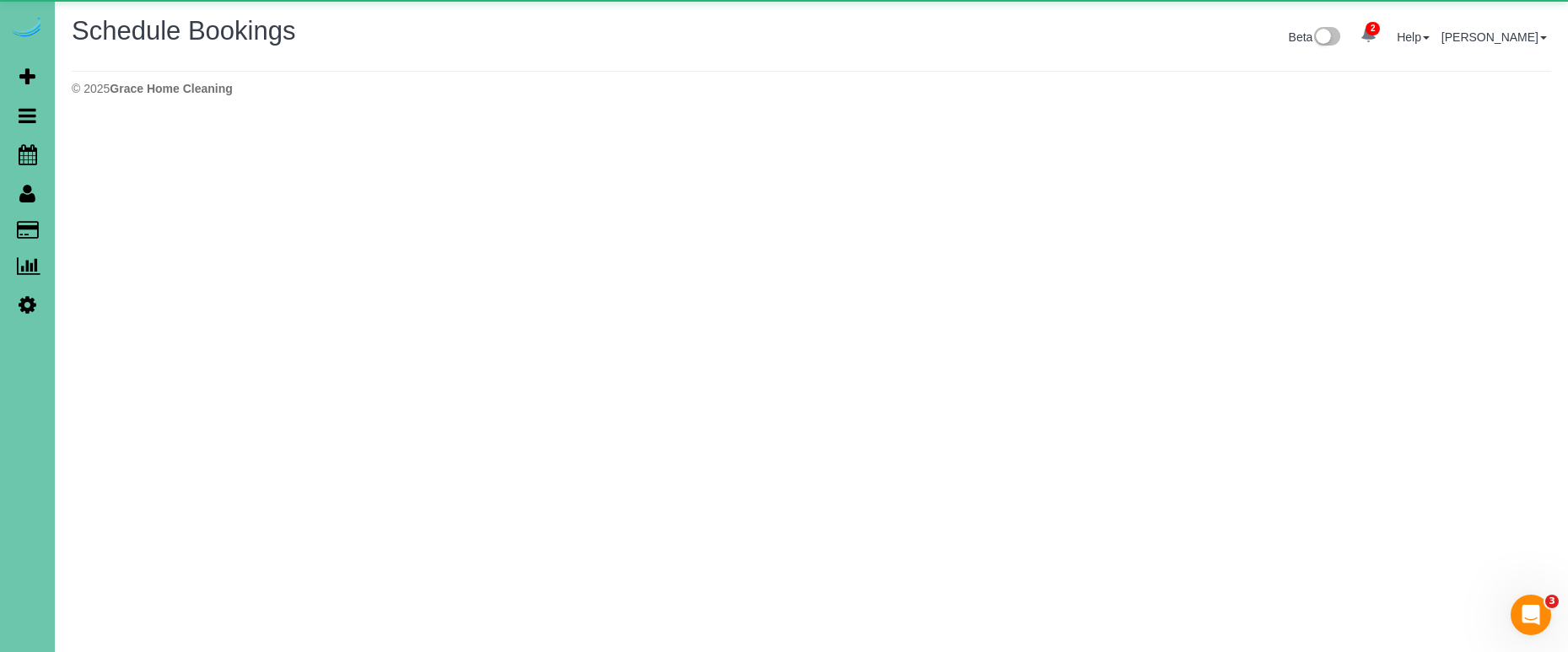
click at [135, 156] on span "Scheduler" at bounding box center [160, 154] width 211 height 39
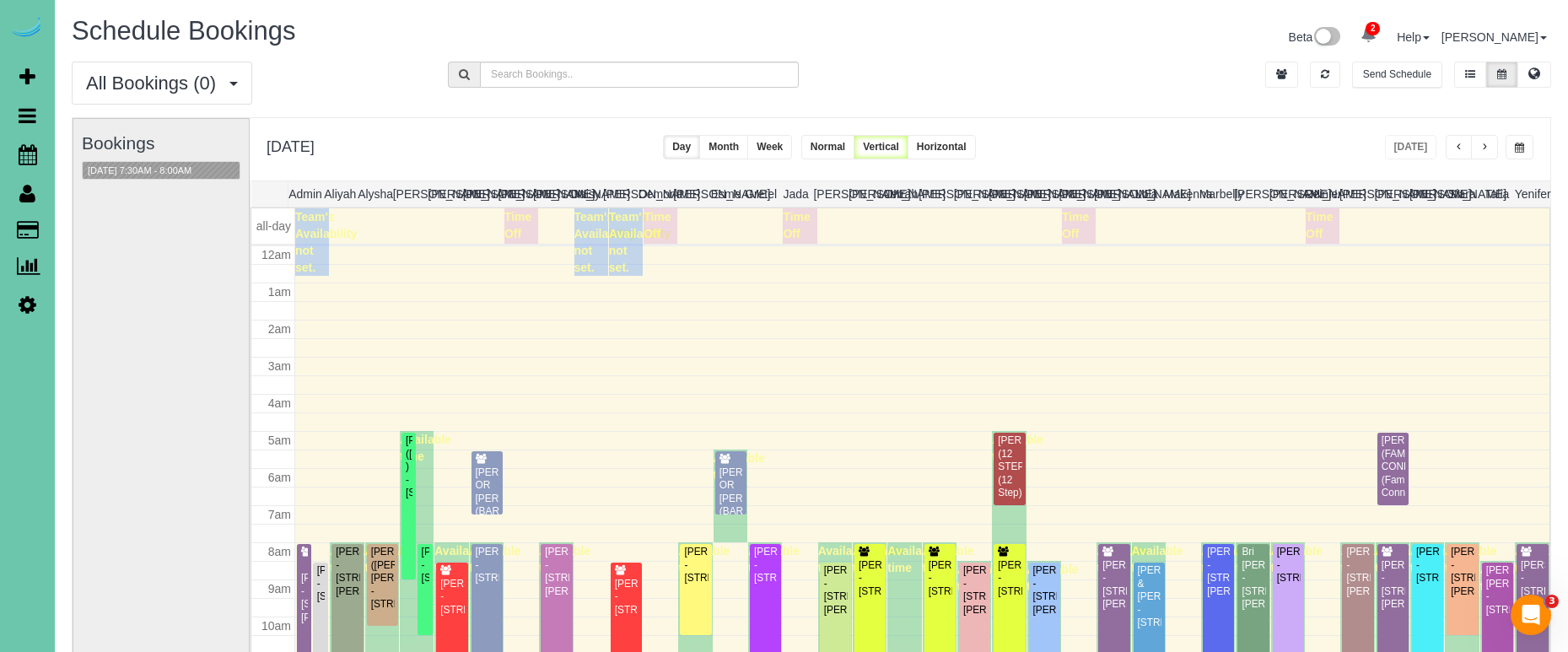
scroll to position [223, 0]
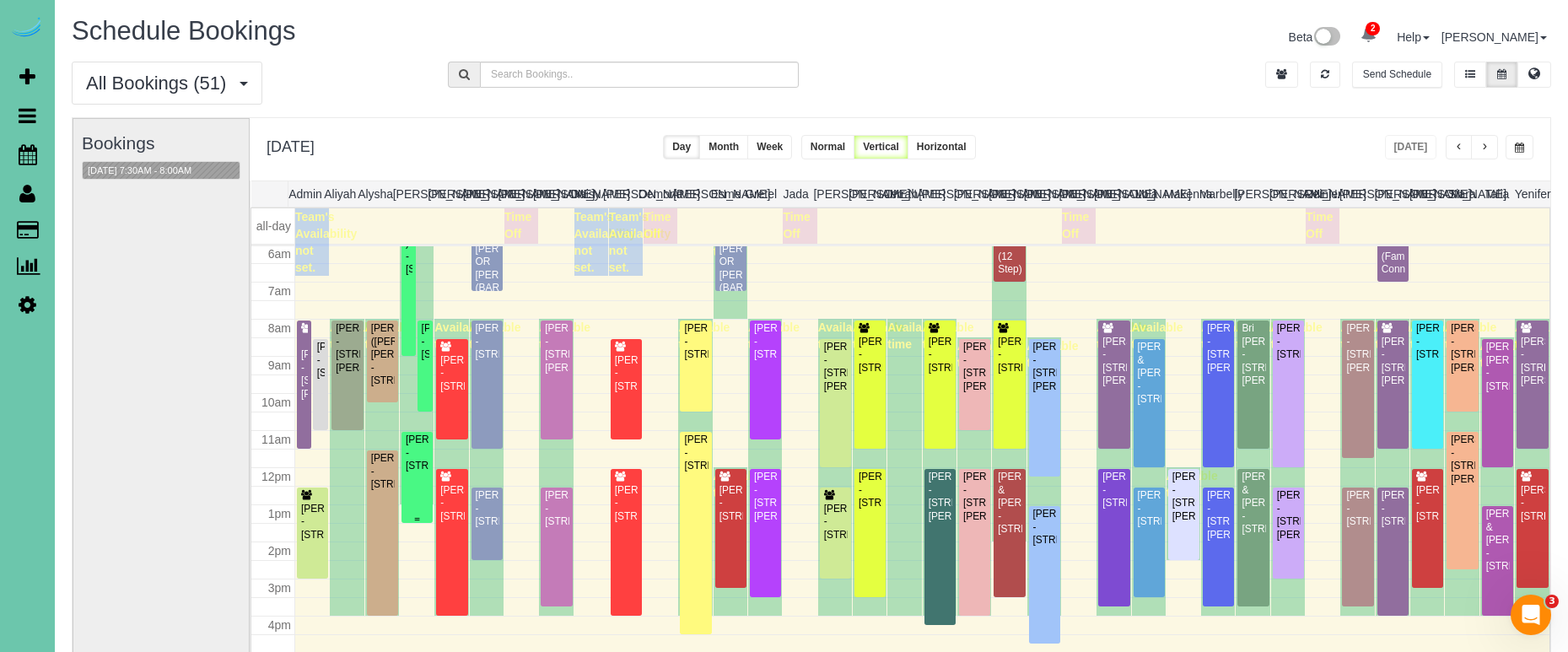
click at [417, 450] on div "[PERSON_NAME] - [STREET_ADDRESS]" at bounding box center [417, 452] width 25 height 39
click at [417, 450] on body "2 Beta Your Notifications You have 0 alerts × You have 2 to charge for 10/11/20…" at bounding box center [784, 326] width 1568 height 652
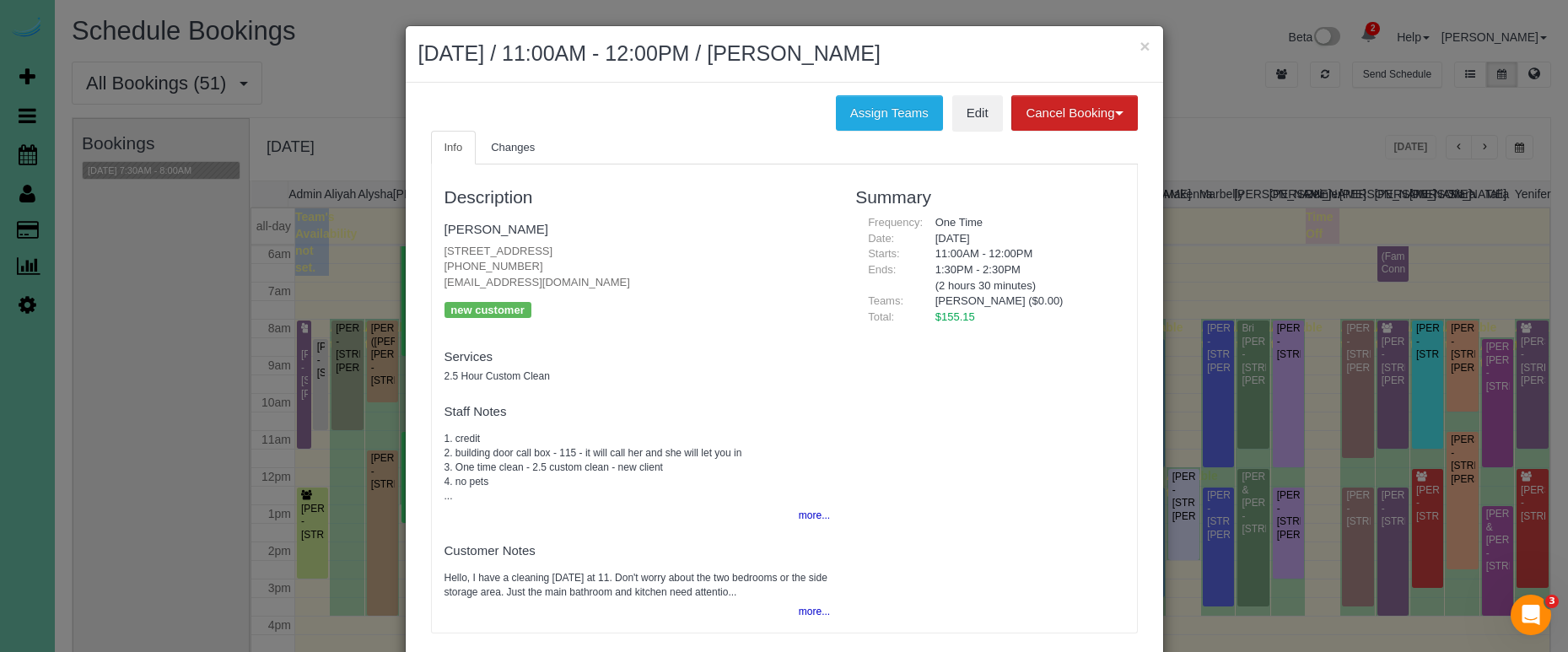
drag, startPoint x: 632, startPoint y: 247, endPoint x: 442, endPoint y: 245, distance: 190.0
click at [442, 245] on div "Description Becki Moore 225 N 12th St #115, Omaha, NE 68102 (402) 253-7279 beck…" at bounding box center [637, 398] width 412 height 451
copy p "[STREET_ADDRESS]"
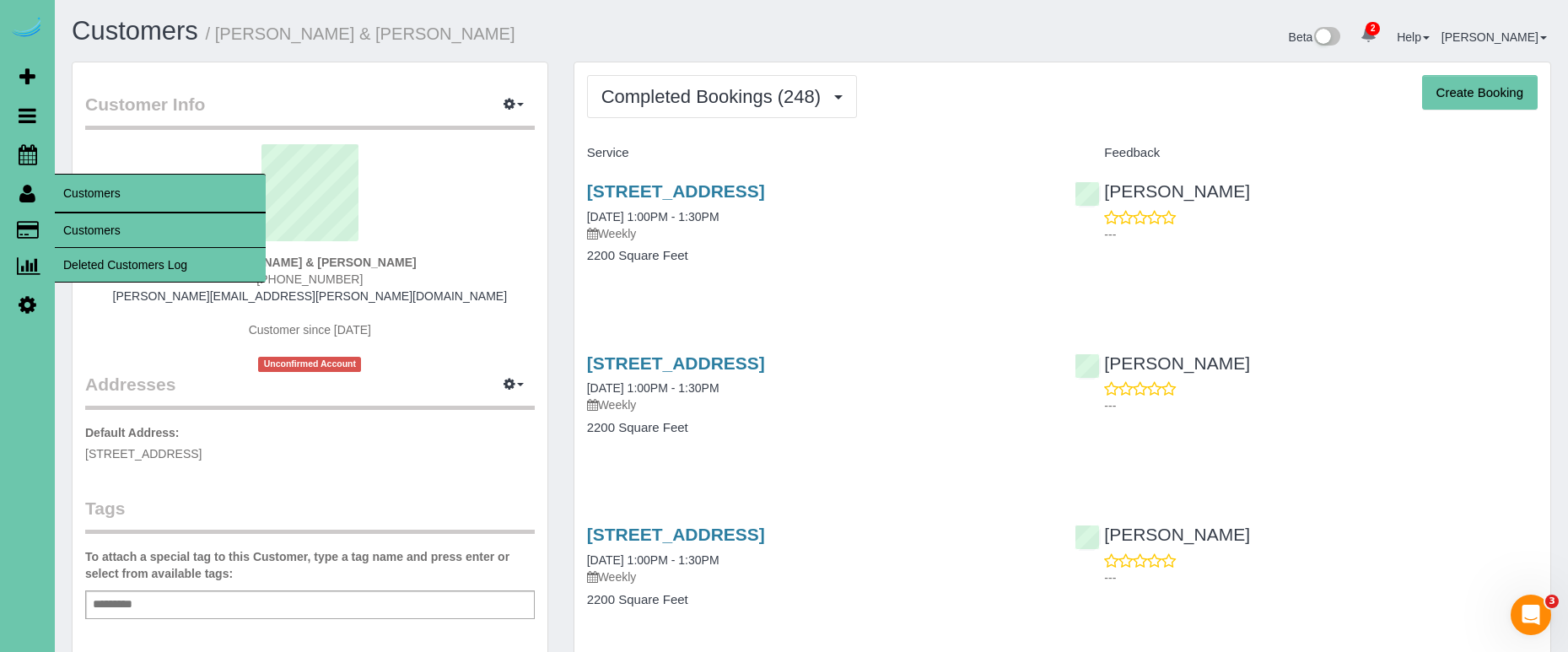
click at [84, 215] on link "Customers" at bounding box center [160, 230] width 211 height 34
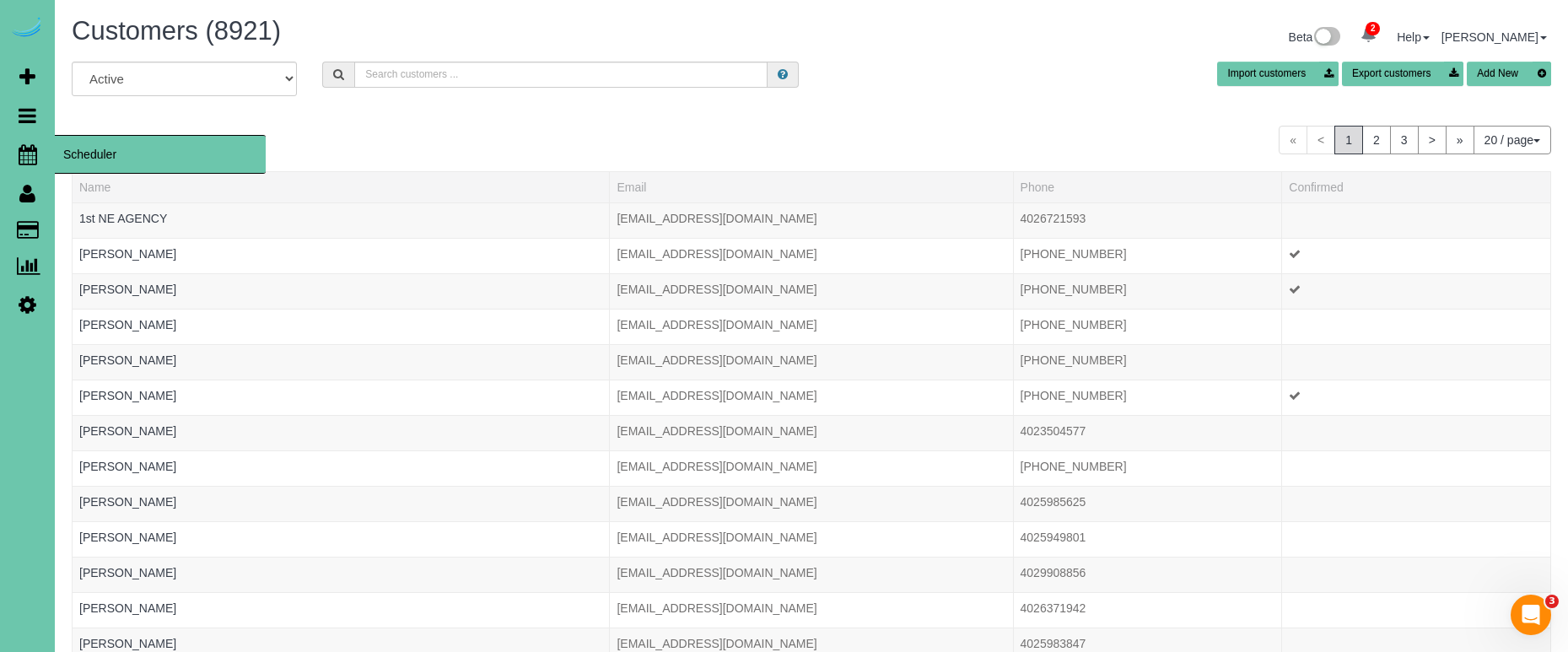
click at [32, 149] on icon at bounding box center [27, 154] width 18 height 20
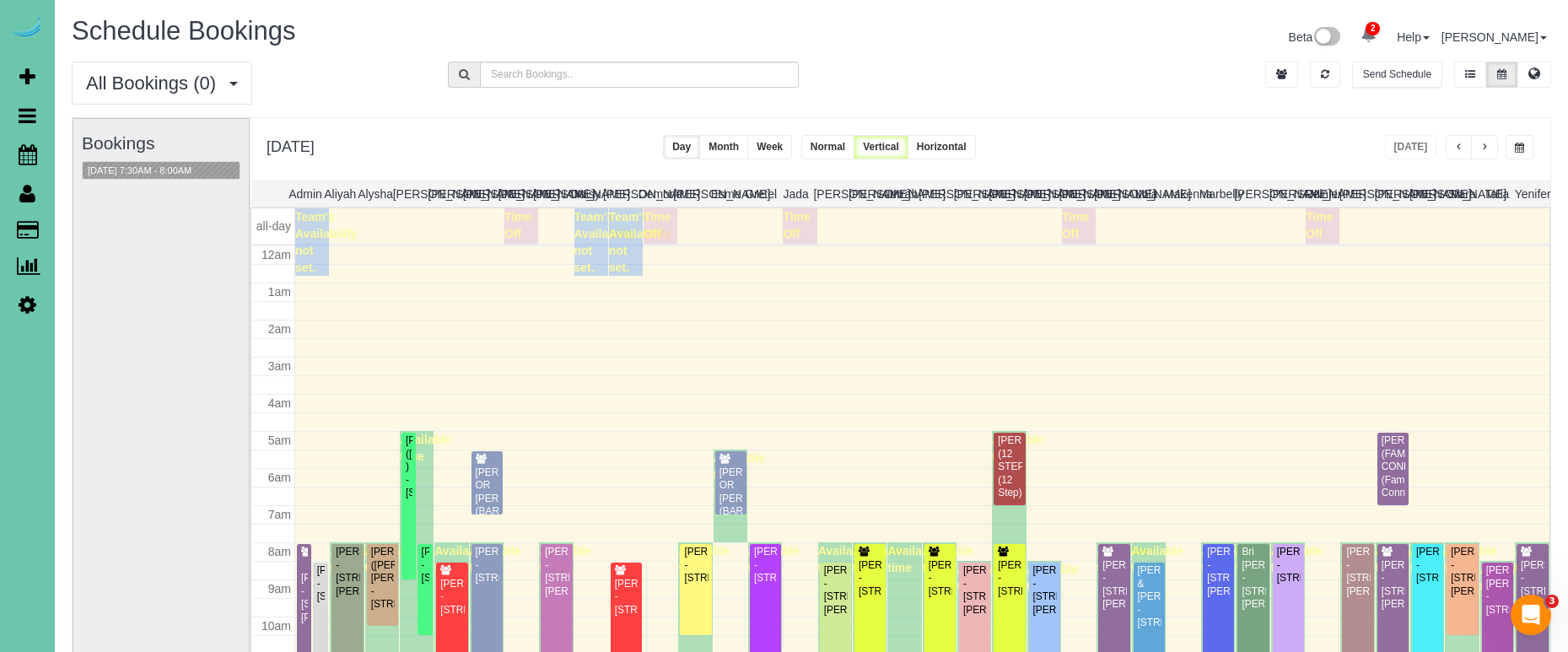
scroll to position [223, 0]
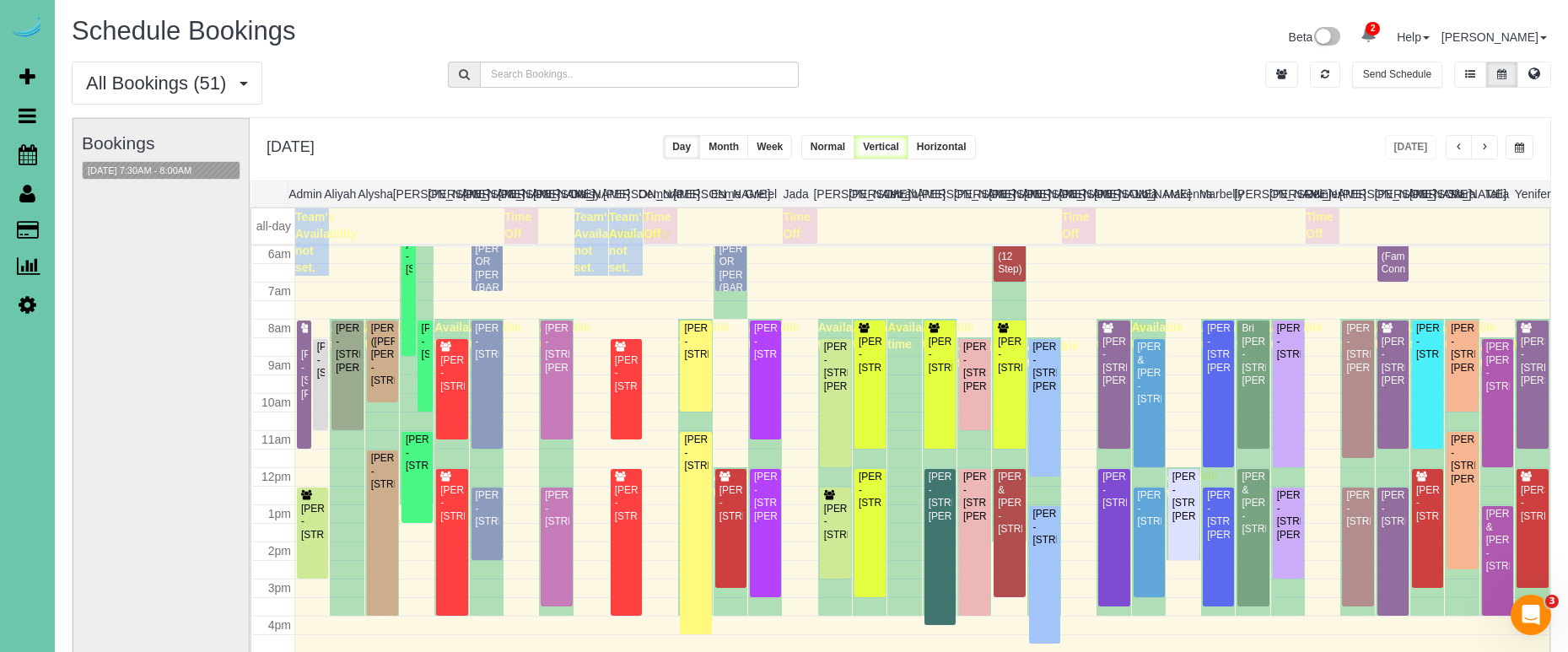
click at [1484, 153] on button "button" at bounding box center [1484, 147] width 27 height 25
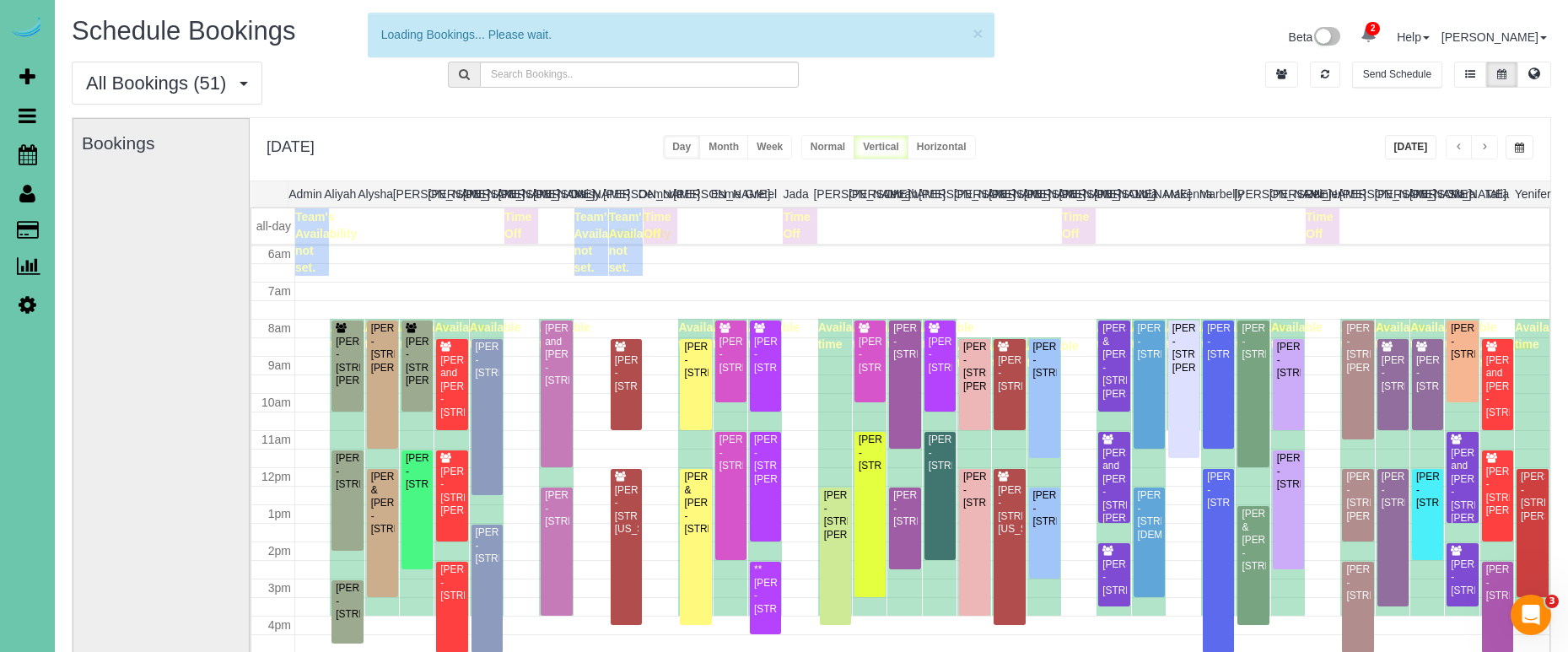
click at [1484, 153] on button "button" at bounding box center [1484, 147] width 27 height 25
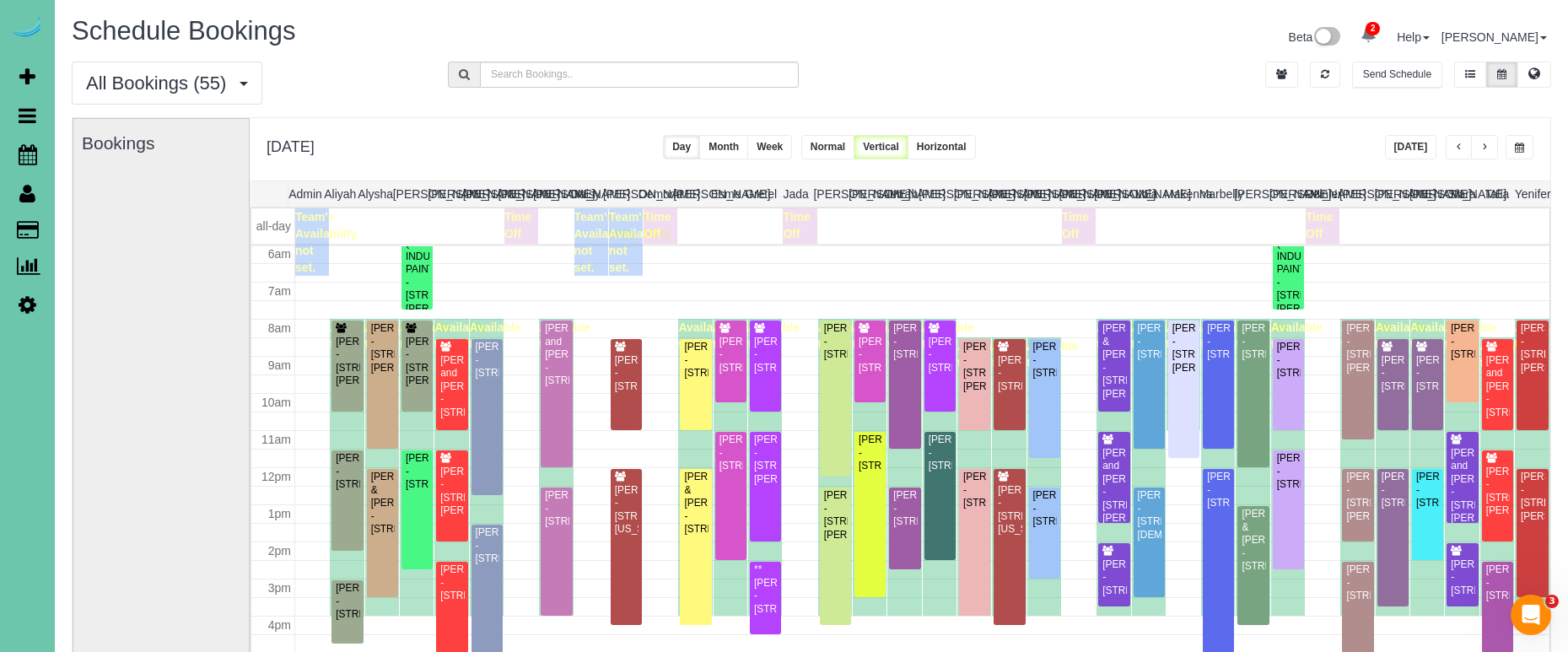
click at [1489, 143] on button "button" at bounding box center [1484, 147] width 27 height 25
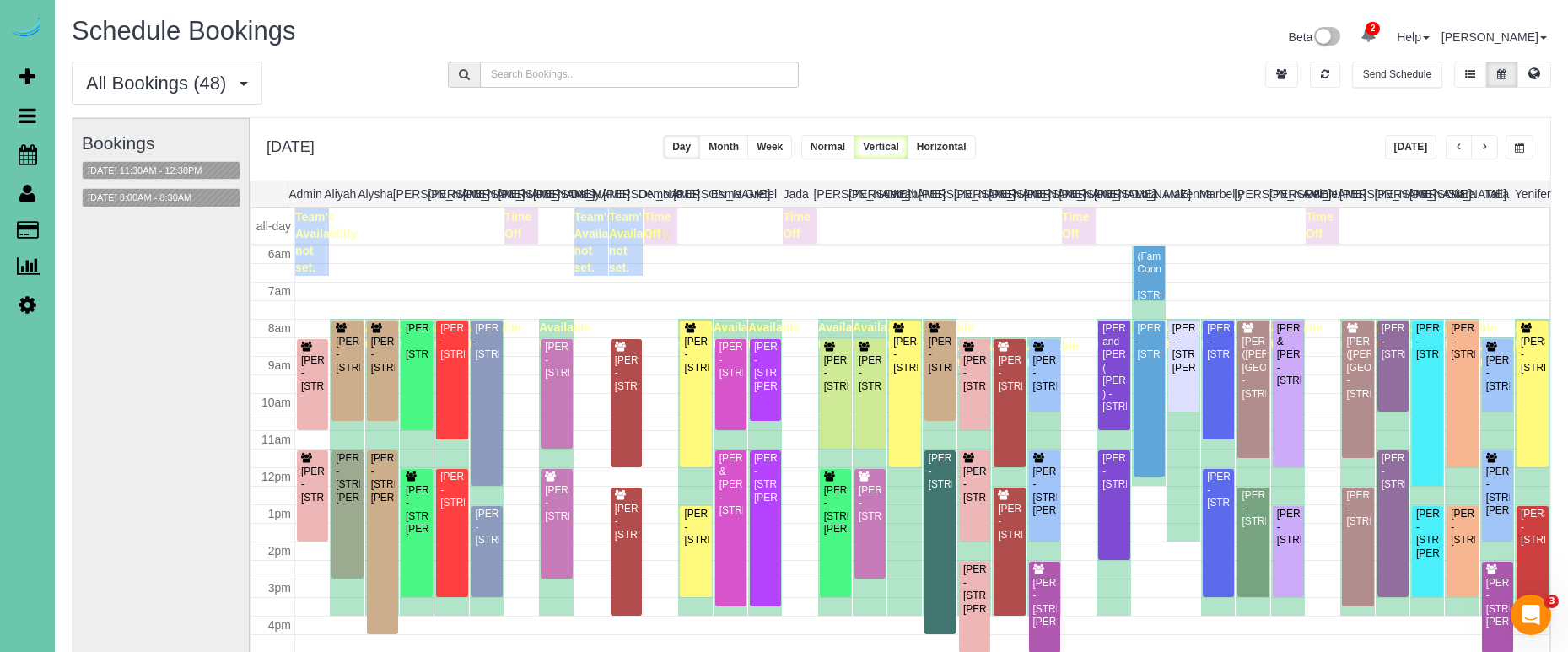
click at [1489, 143] on button "button" at bounding box center [1484, 147] width 27 height 25
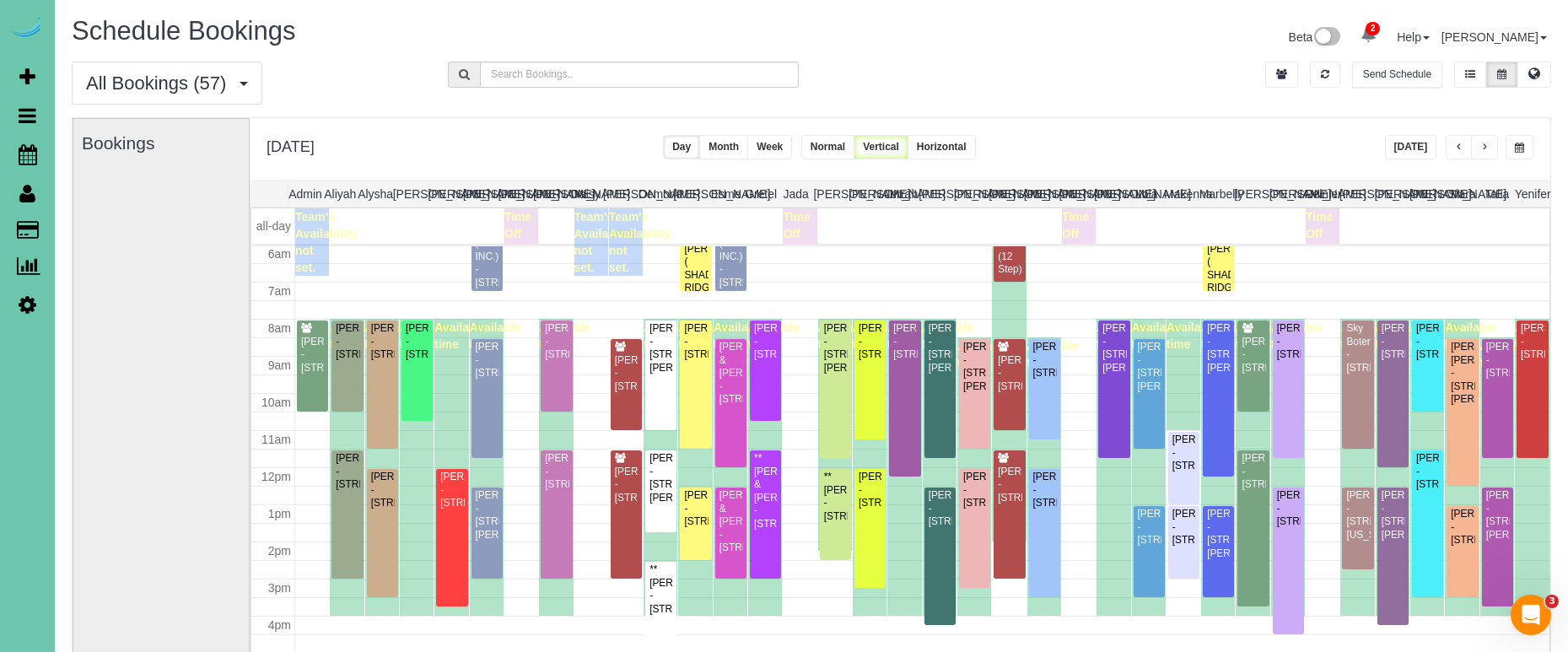
drag, startPoint x: 1383, startPoint y: 137, endPoint x: 1395, endPoint y: 140, distance: 12.4
click at [1384, 137] on div "Thursday, Oct 16, 2025 Today Day Month Week Normal Vertical Horizontal" at bounding box center [900, 149] width 1301 height 63
click at [1394, 140] on button "[DATE]" at bounding box center [1412, 147] width 53 height 25
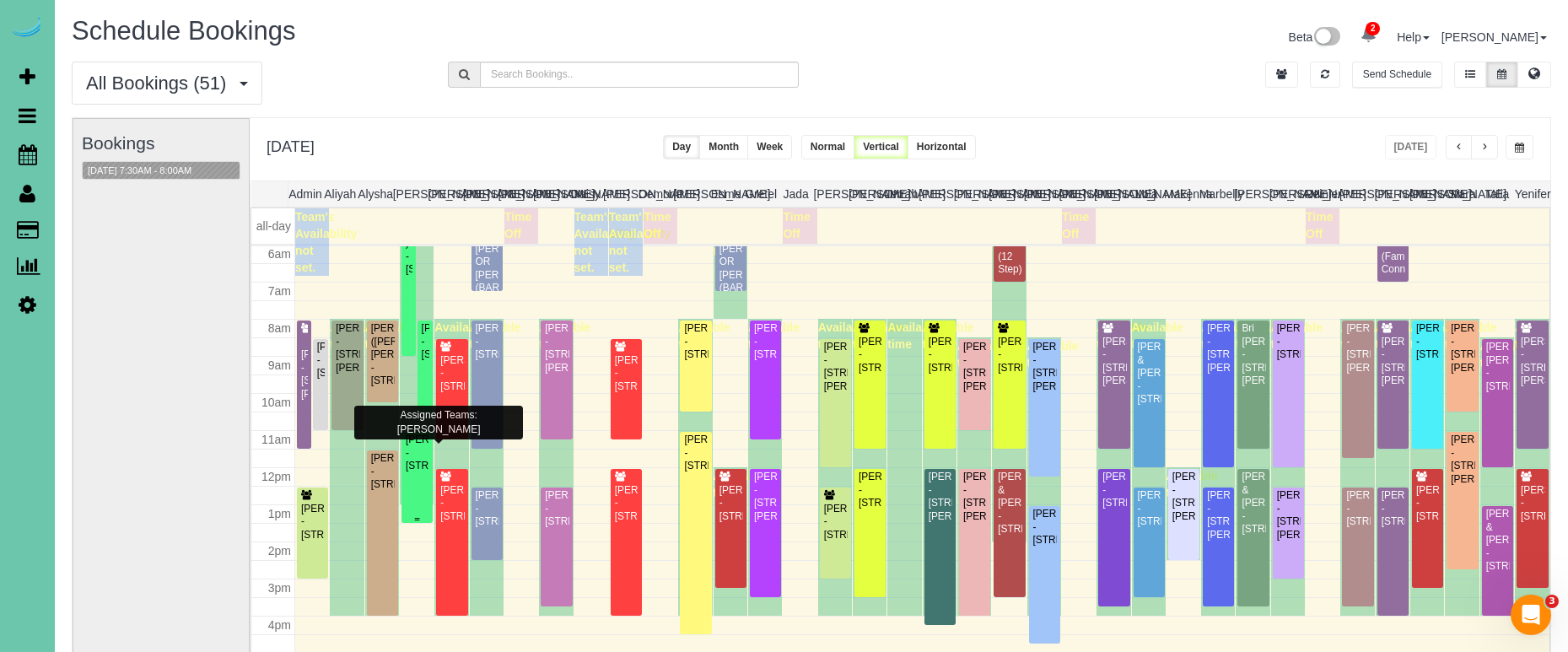
click at [413, 451] on div "Becki Moore - 225 N 12th St #115, Omaha, NE 68102" at bounding box center [417, 452] width 25 height 39
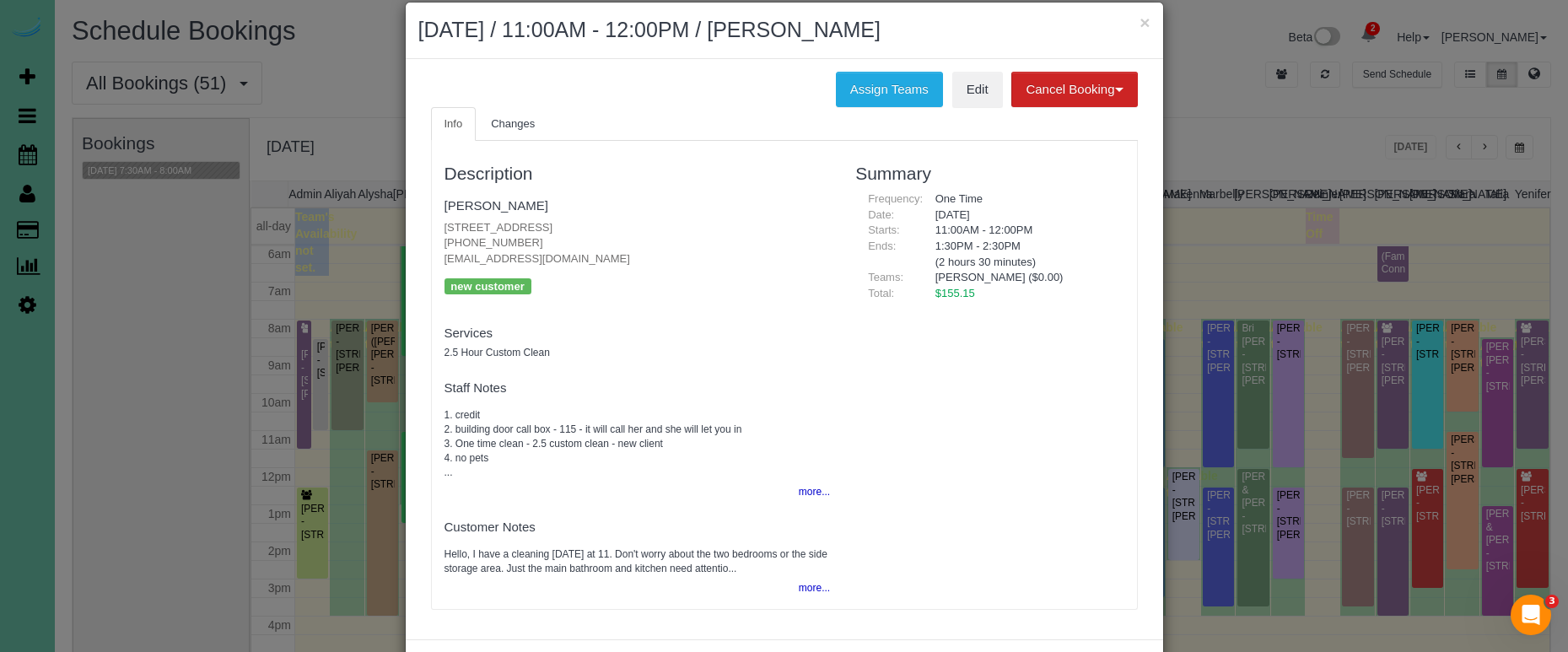
scroll to position [25, 0]
click at [1048, 82] on button "Cancel Booking" at bounding box center [1074, 88] width 125 height 35
click at [1057, 144] on span "With 100.00% Fee" at bounding box center [1077, 145] width 97 height 14
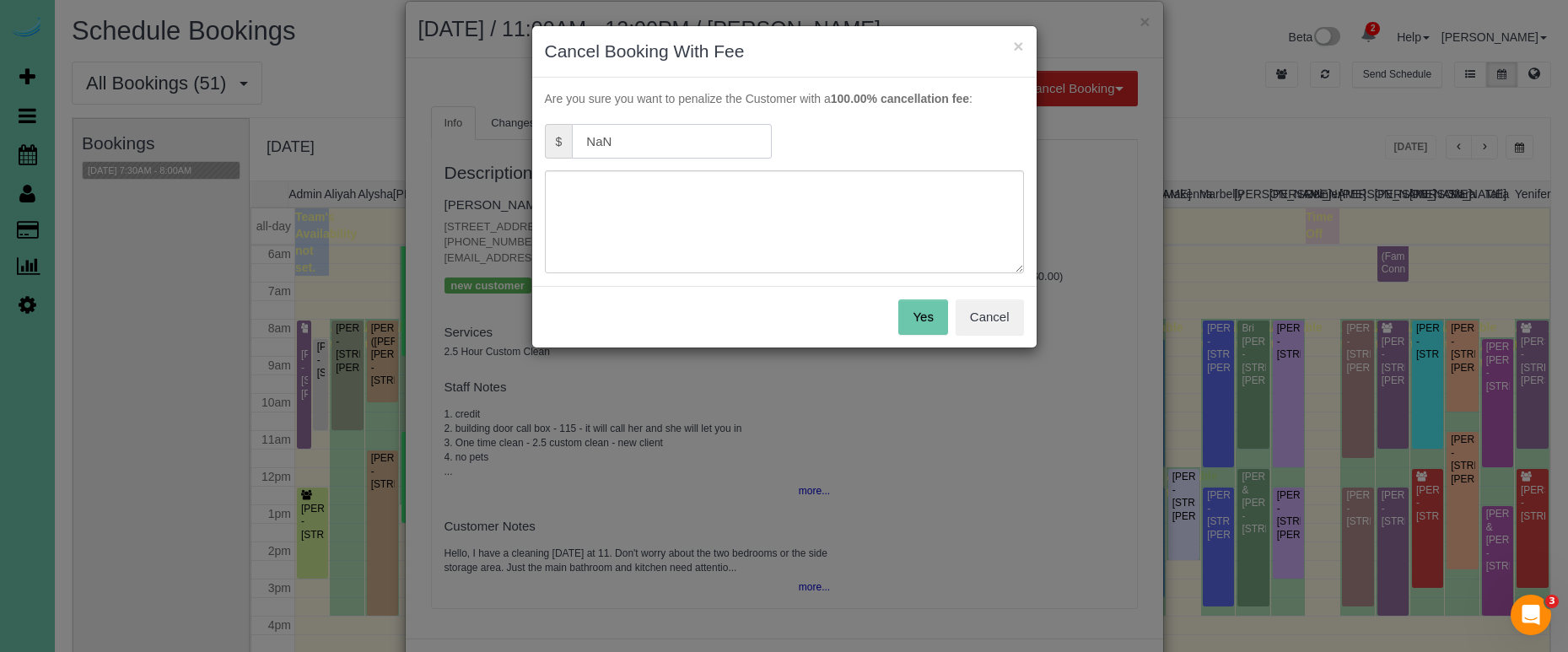
drag, startPoint x: 673, startPoint y: 142, endPoint x: 442, endPoint y: 100, distance: 234.8
click at [444, 101] on div "× Cancel Booking With Fee Are you sure you want to penalize the Customer with a…" at bounding box center [784, 326] width 1568 height 652
type input "145"
type textarea "Lockout fee"
click at [933, 314] on button "Yes" at bounding box center [923, 317] width 49 height 35
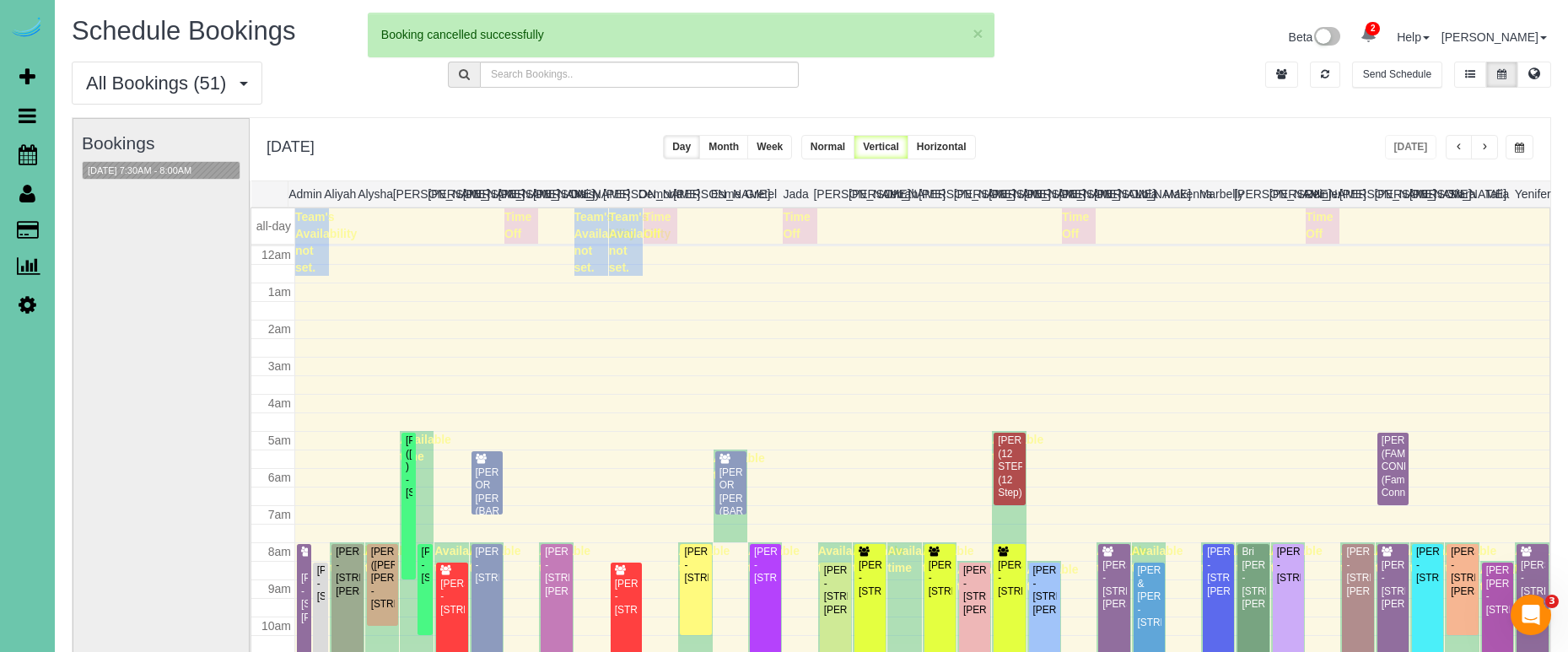
scroll to position [223, 0]
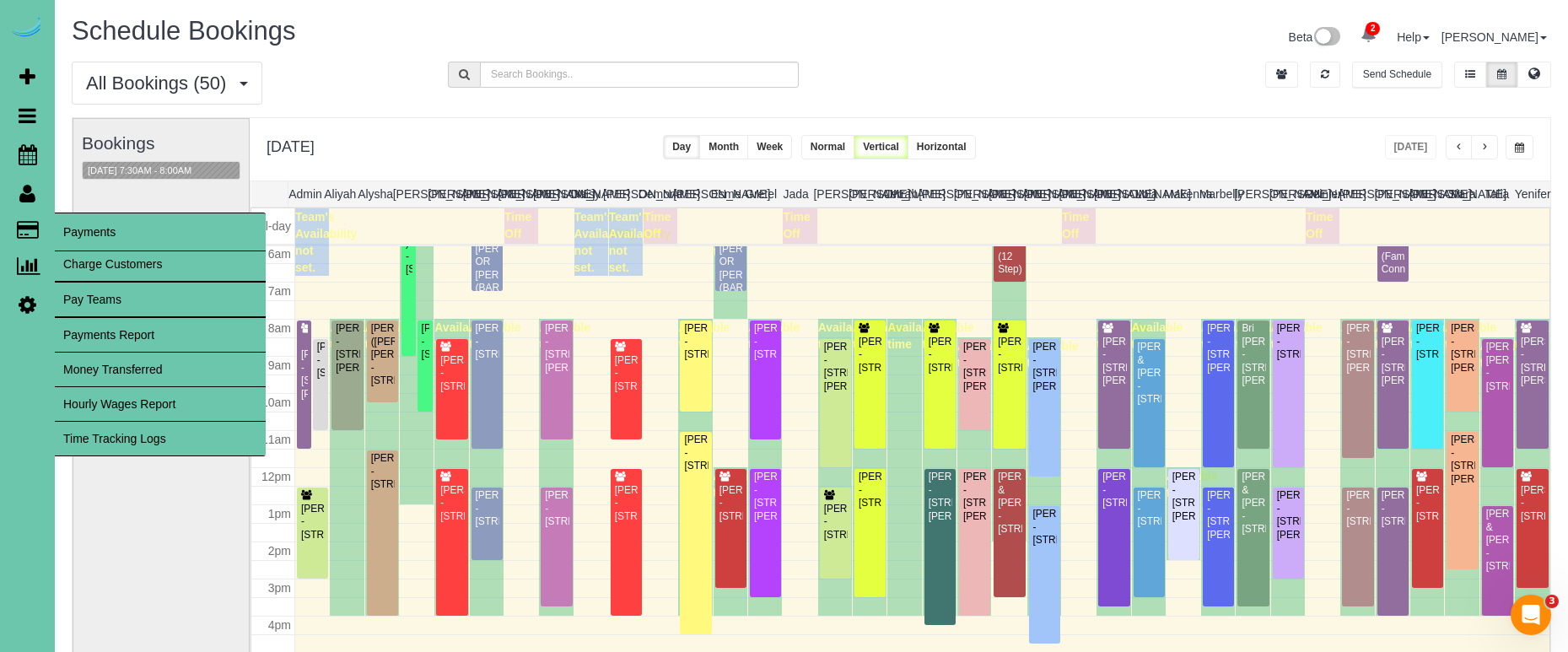
click at [84, 267] on link "Charge Customers" at bounding box center [160, 263] width 211 height 34
select select
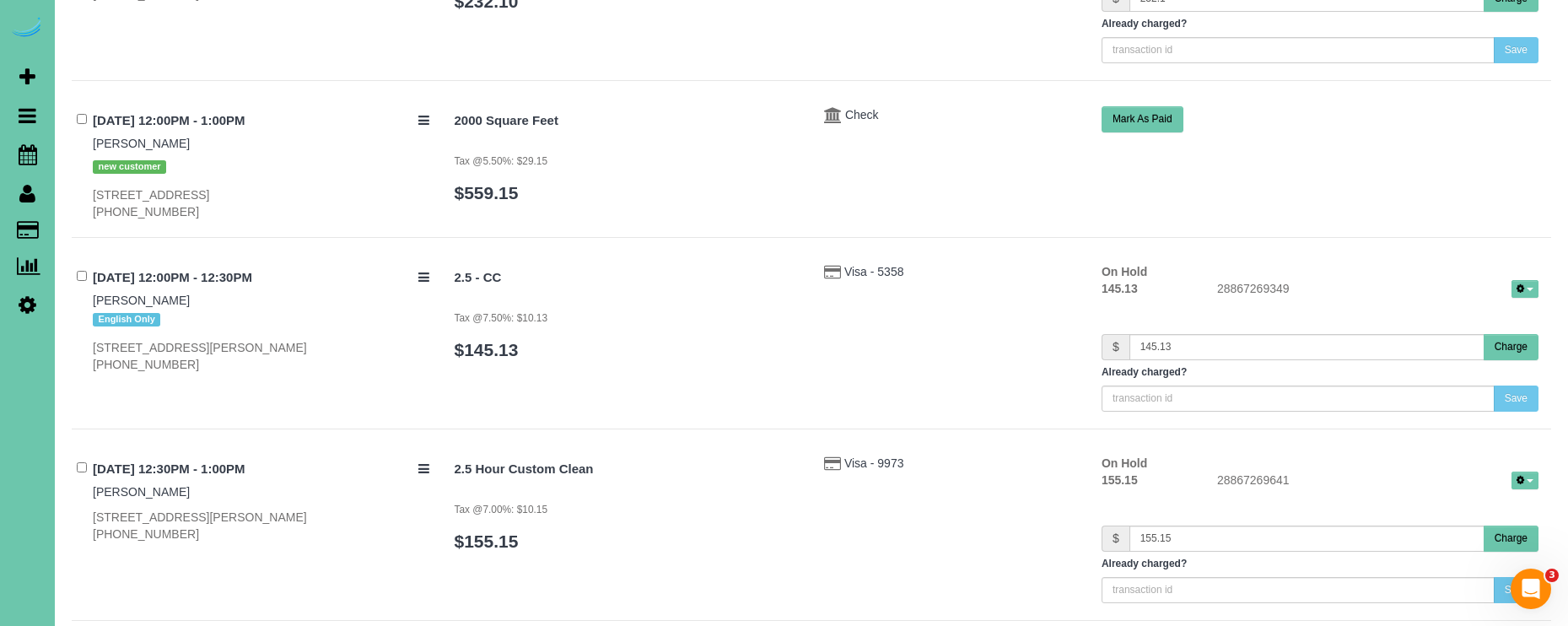
scroll to position [5395, 0]
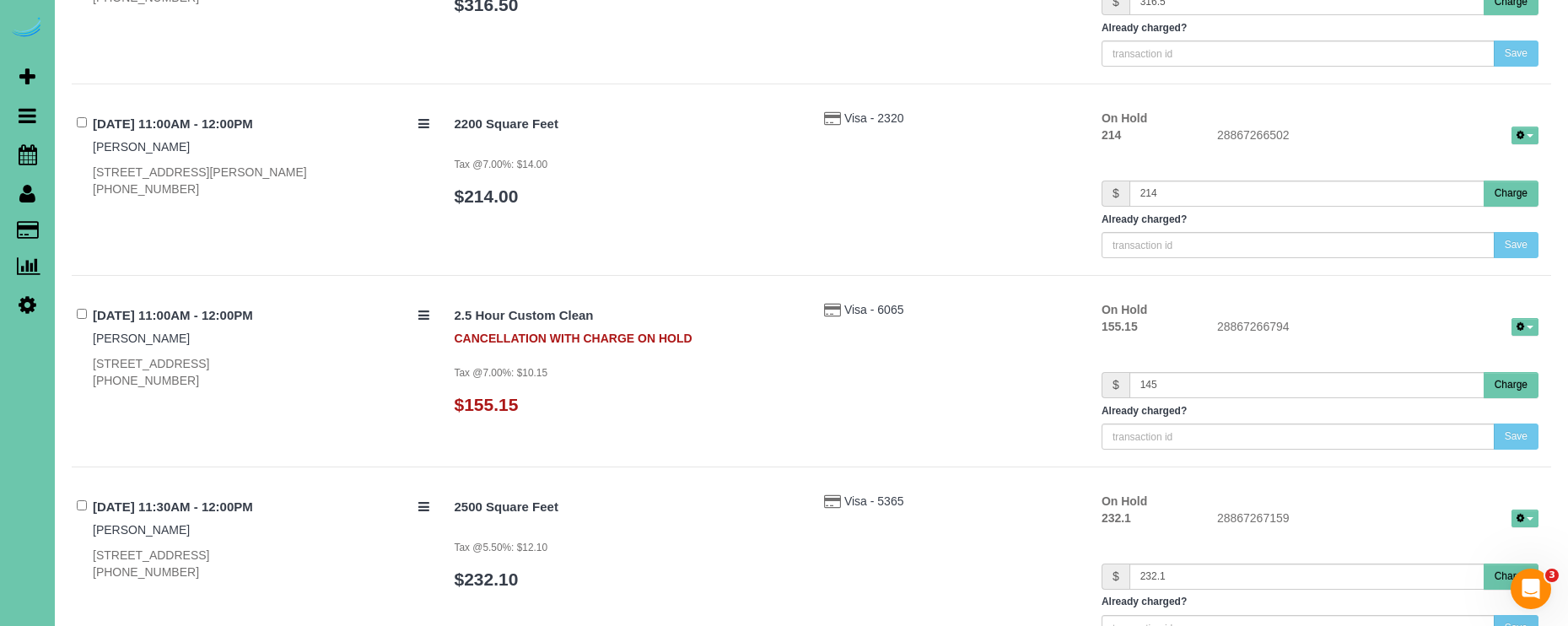
click at [1503, 372] on button "Charge" at bounding box center [1511, 384] width 55 height 26
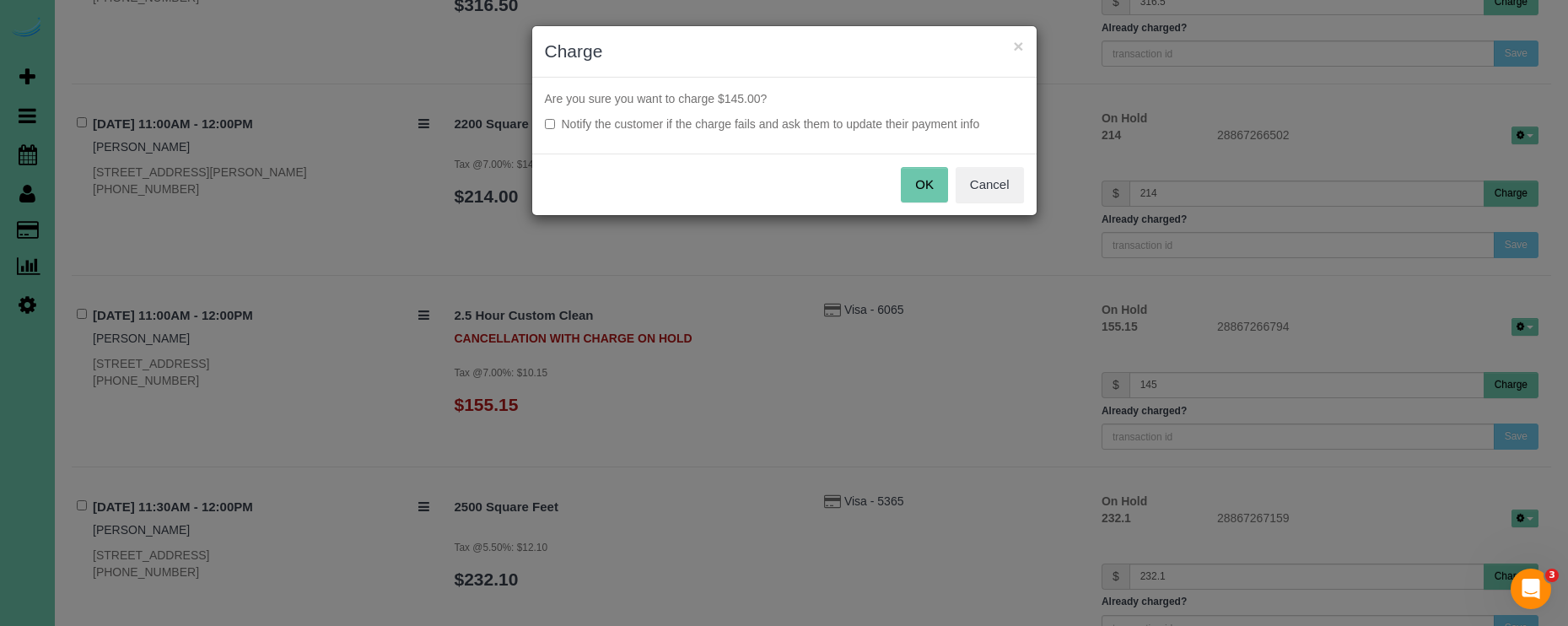
click at [902, 124] on label "Notify the customer if the charge fails and ask them to update their payment in…" at bounding box center [784, 124] width 479 height 17
click at [927, 174] on button "OK" at bounding box center [925, 184] width 47 height 35
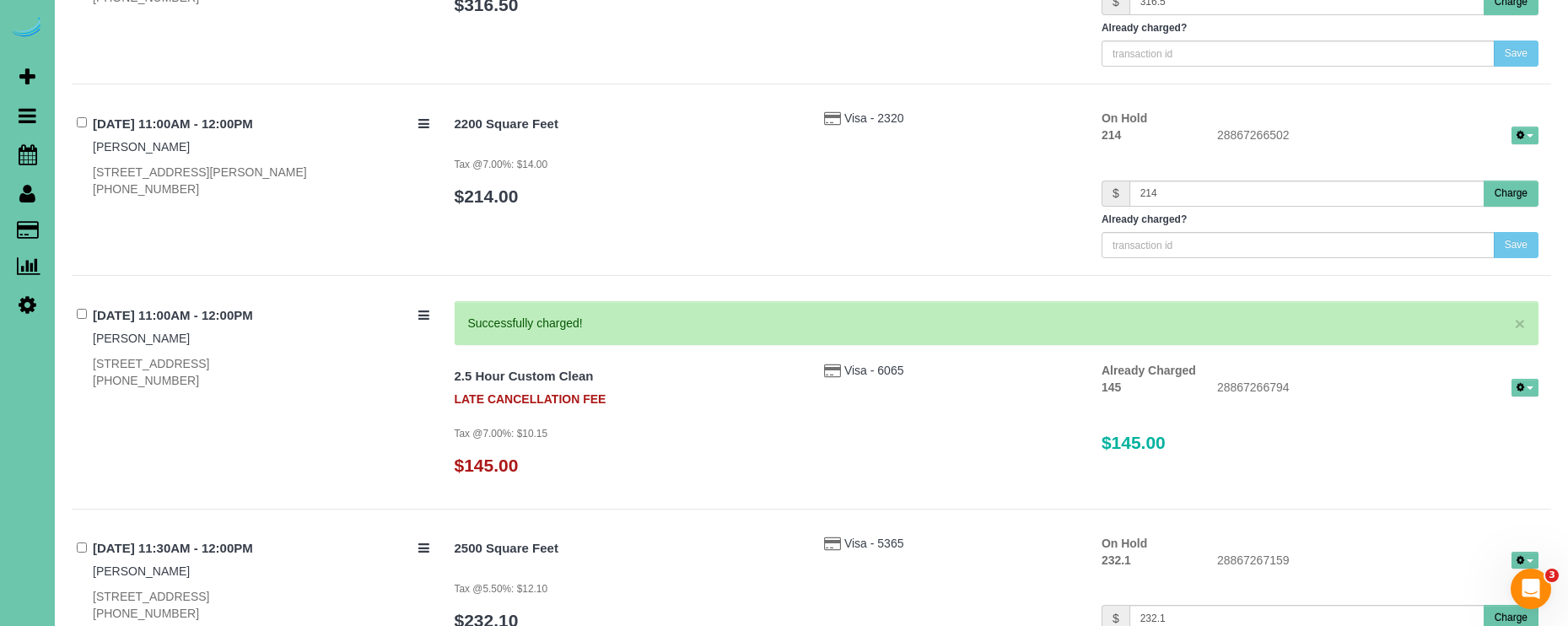
click at [22, 301] on icon at bounding box center [26, 304] width 17 height 20
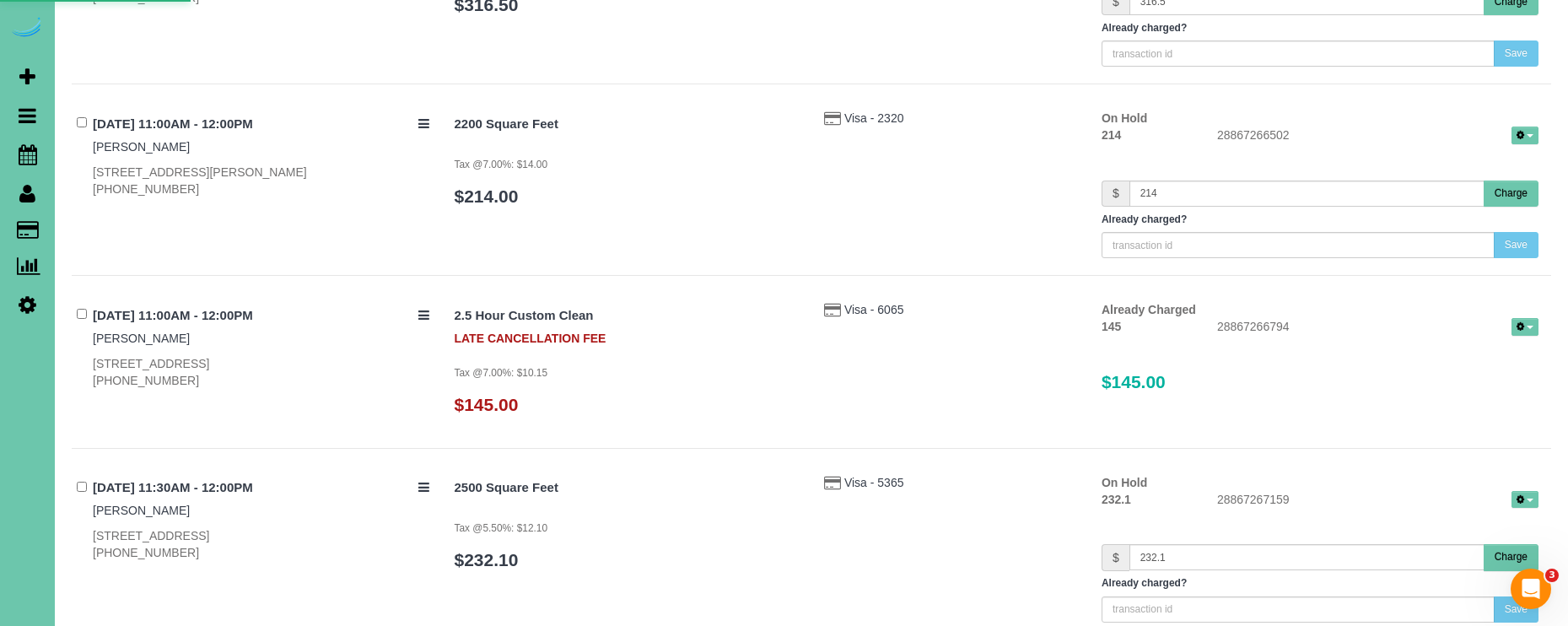
scroll to position [5396, 0]
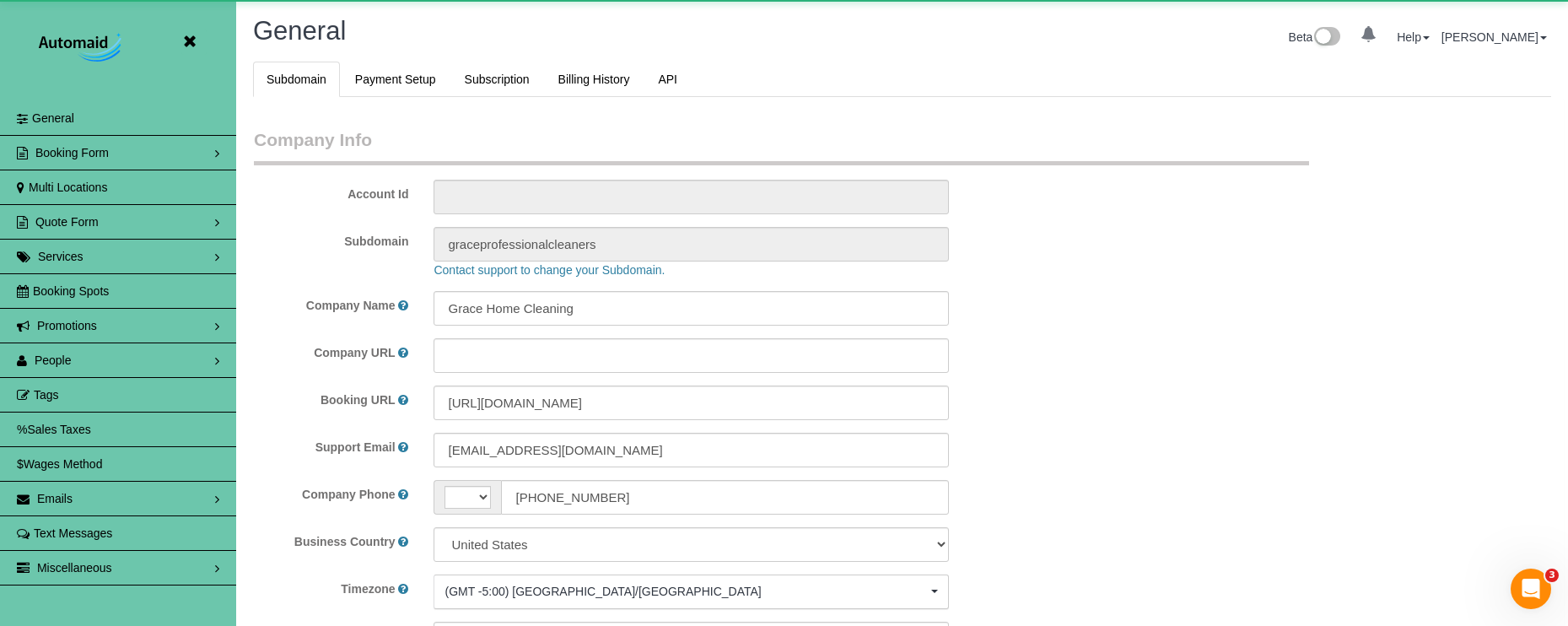
scroll to position [3569, 1568]
select select "string:US"
select select "5796"
click at [52, 348] on link "People" at bounding box center [118, 360] width 236 height 34
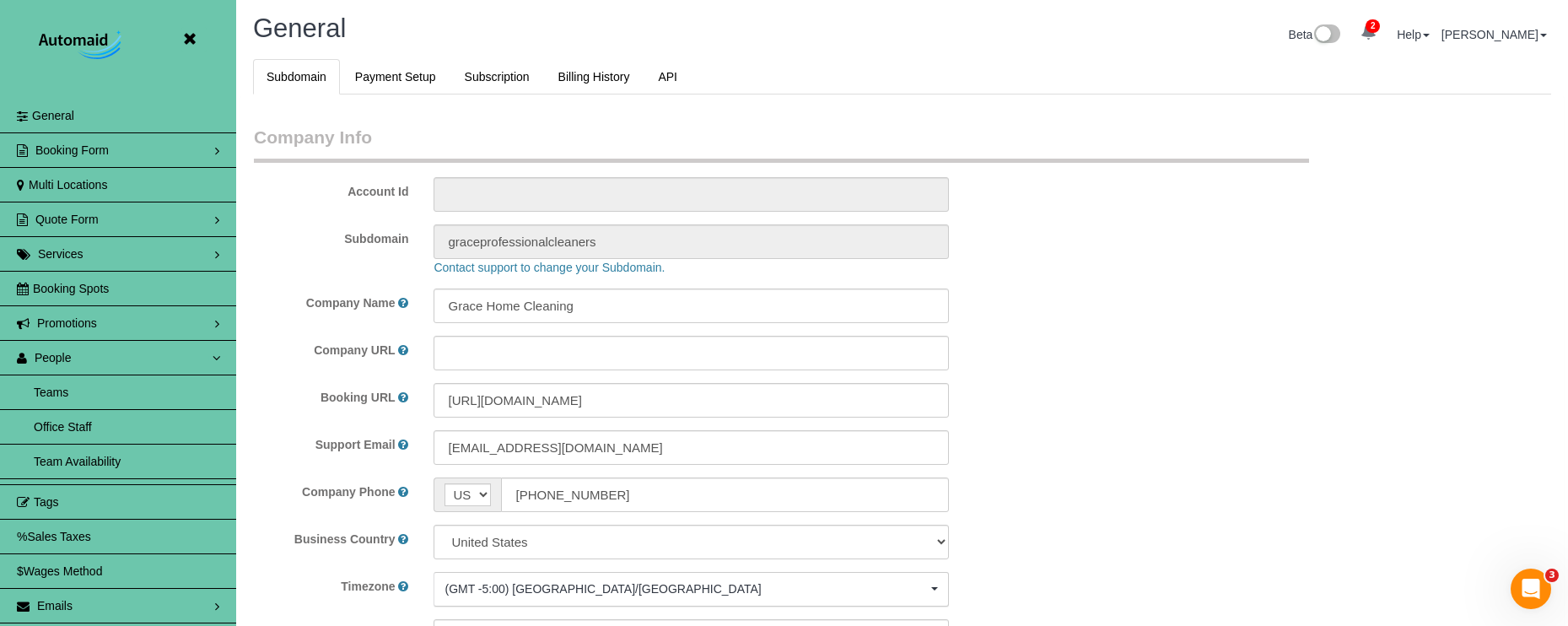
scroll to position [5, 0]
click at [134, 452] on link "Team Availability" at bounding box center [118, 458] width 236 height 34
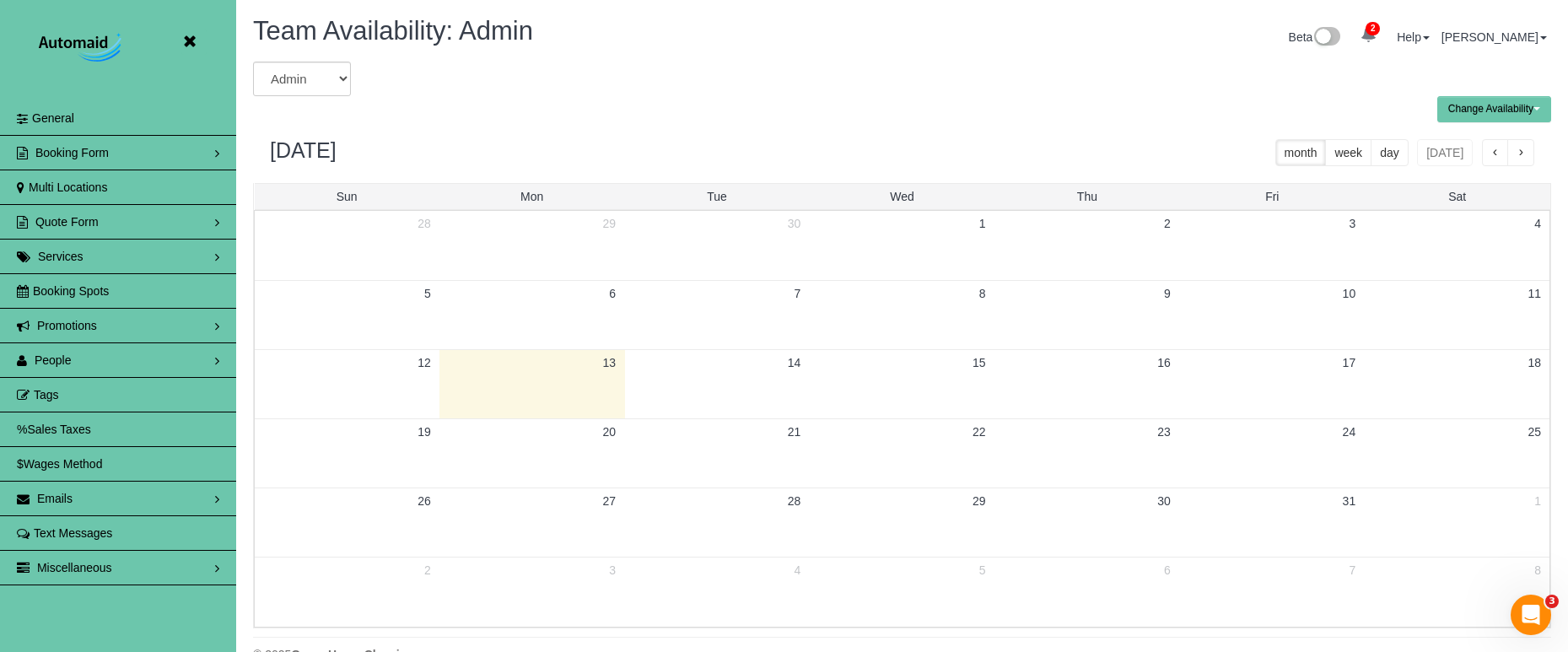
scroll to position [687, 1568]
select select "number:26535"
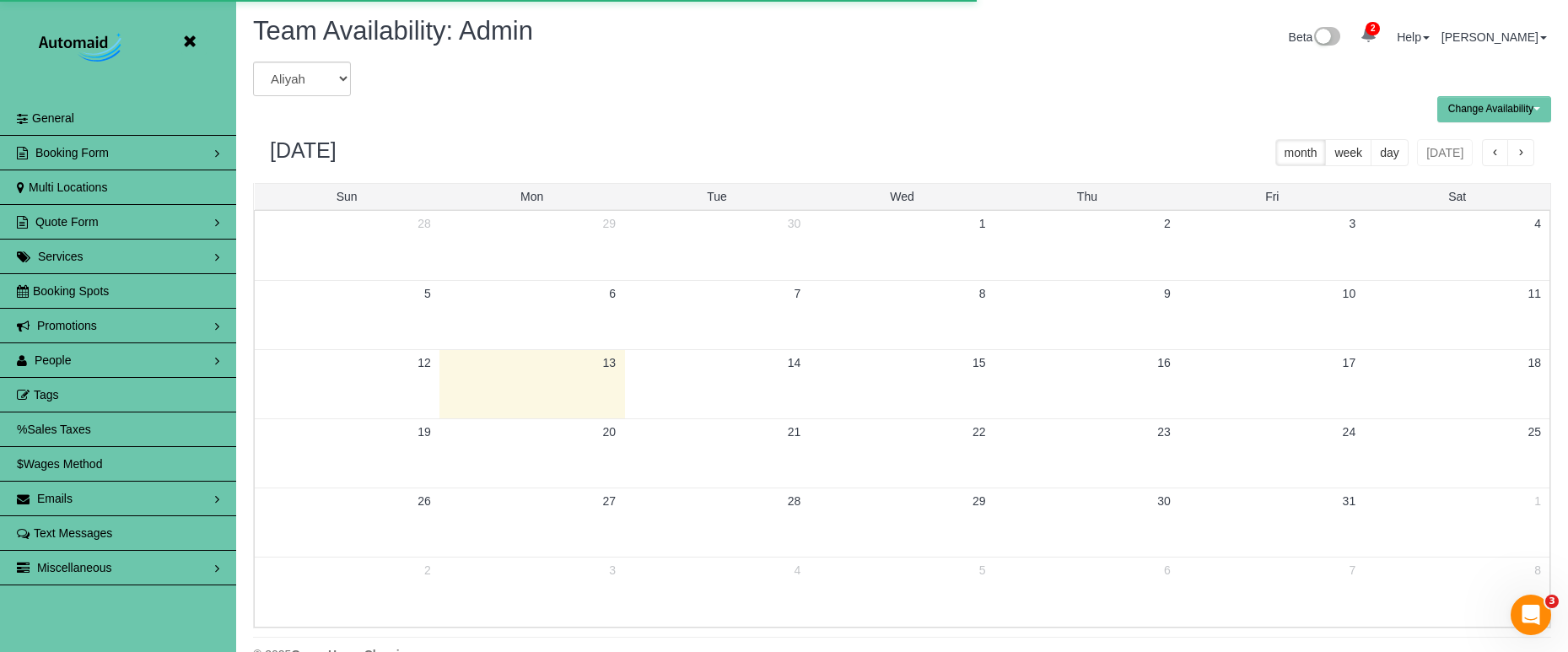
scroll to position [83633, 82788]
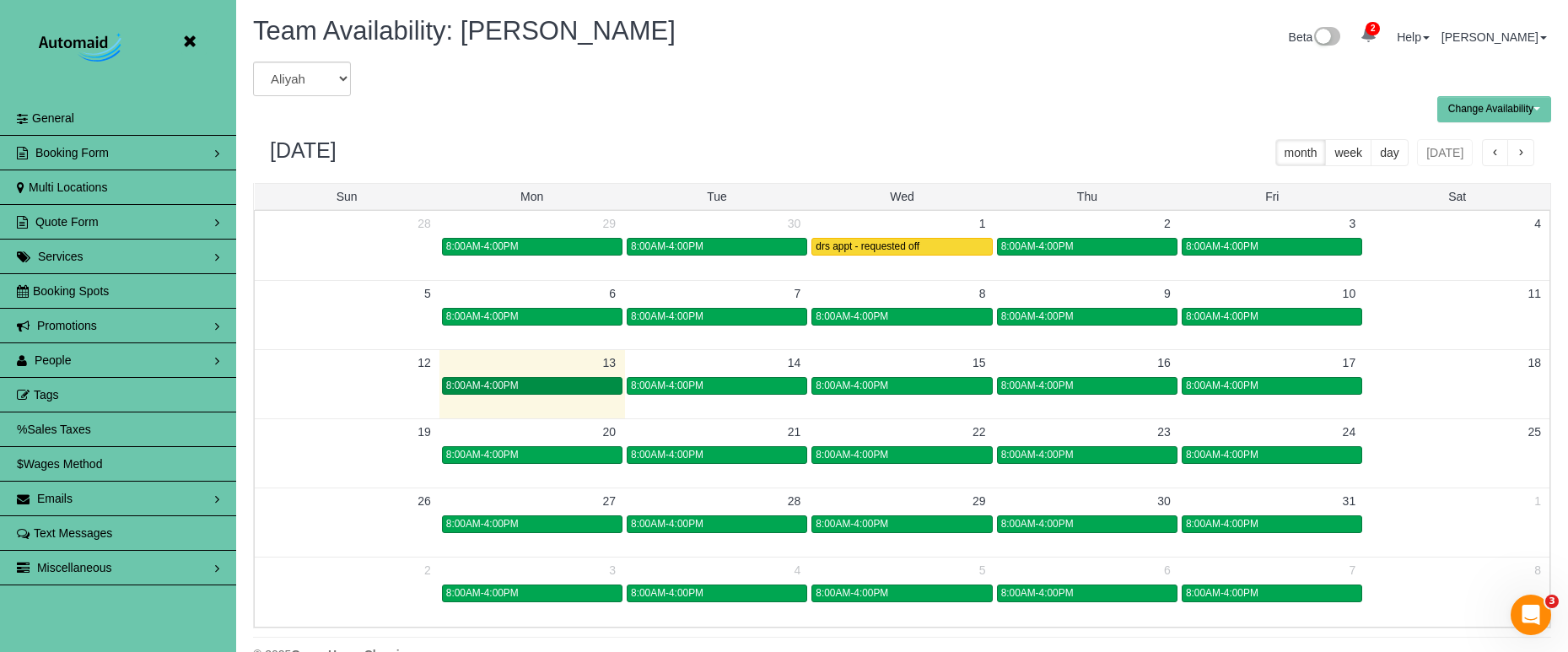
click at [553, 386] on div "8:00AM-4:00PM" at bounding box center [531, 386] width 172 height 13
click at [504, 386] on span "8:00AM-4:00PM" at bounding box center [482, 385] width 73 height 12
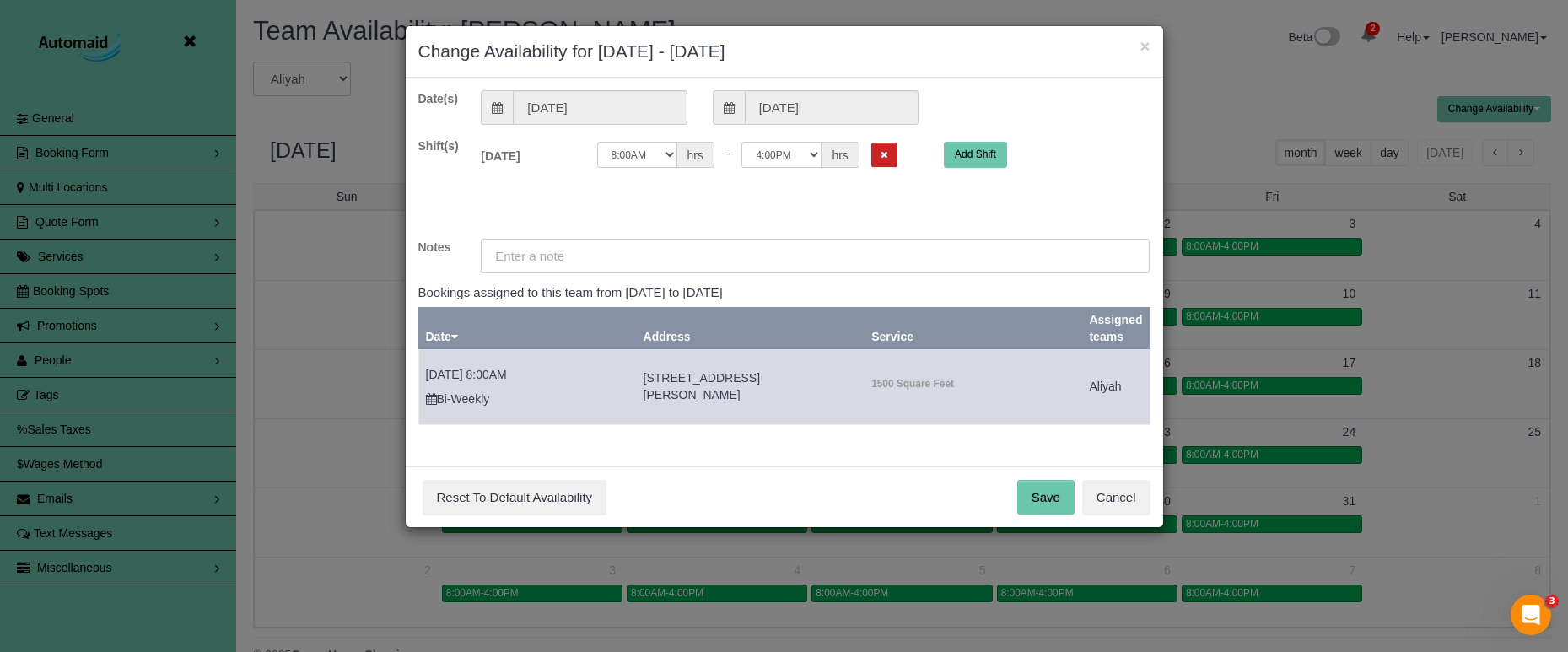
click at [561, 371] on td "10/13/2025 8:00AM Bi-Weekly" at bounding box center [528, 387] width 218 height 76
select select "string:11:30"
click at [689, 245] on input "text" at bounding box center [815, 256] width 669 height 35
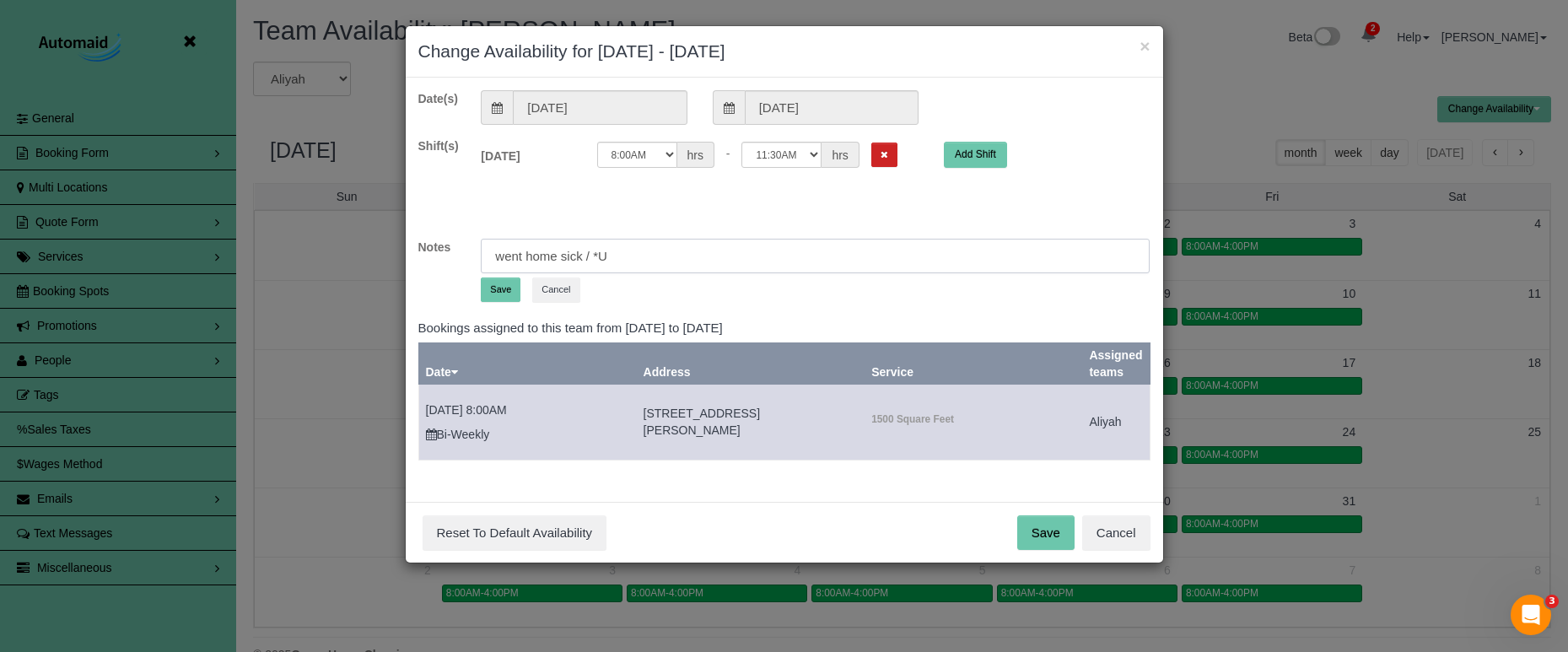
type input "went home sick / *U"
drag, startPoint x: 502, startPoint y: 292, endPoint x: 515, endPoint y: 301, distance: 15.8
click at [502, 292] on button "Save" at bounding box center [501, 289] width 40 height 25
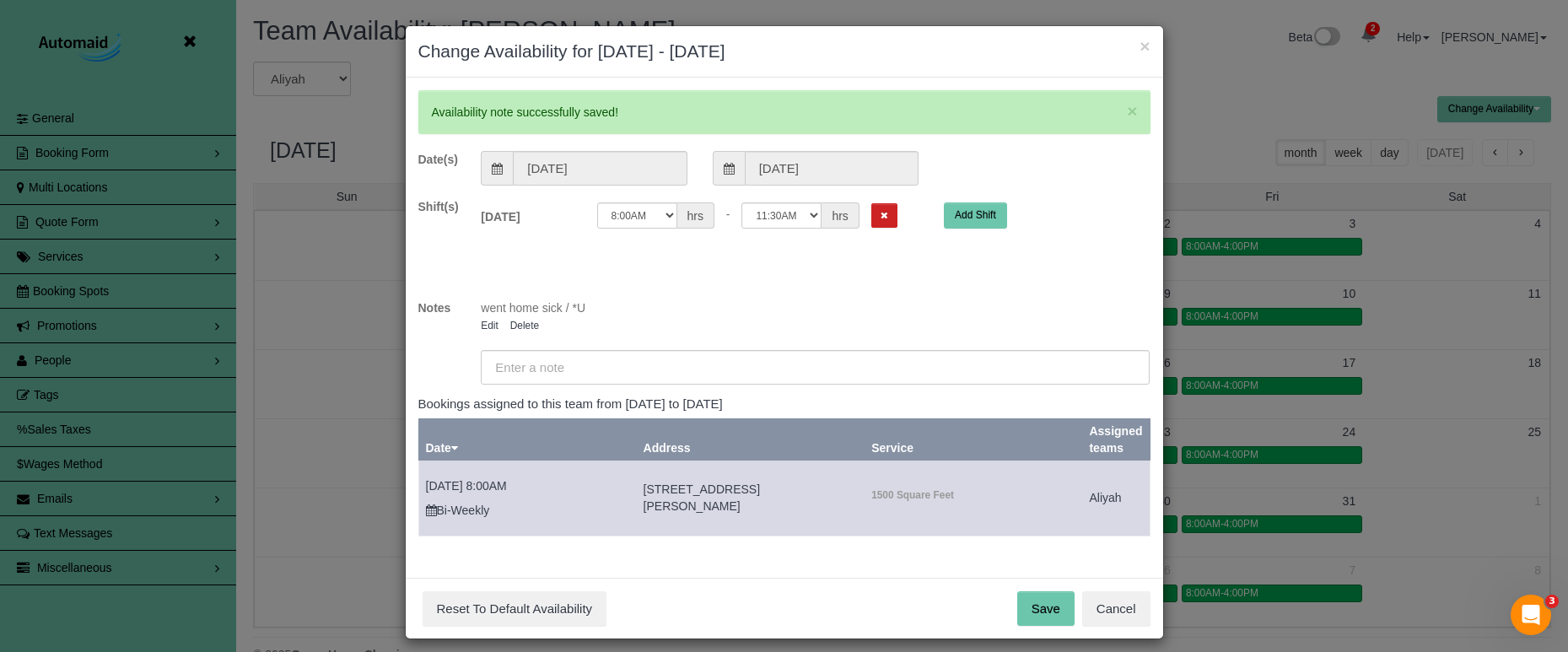
click at [1048, 608] on button "Save" at bounding box center [1046, 608] width 57 height 35
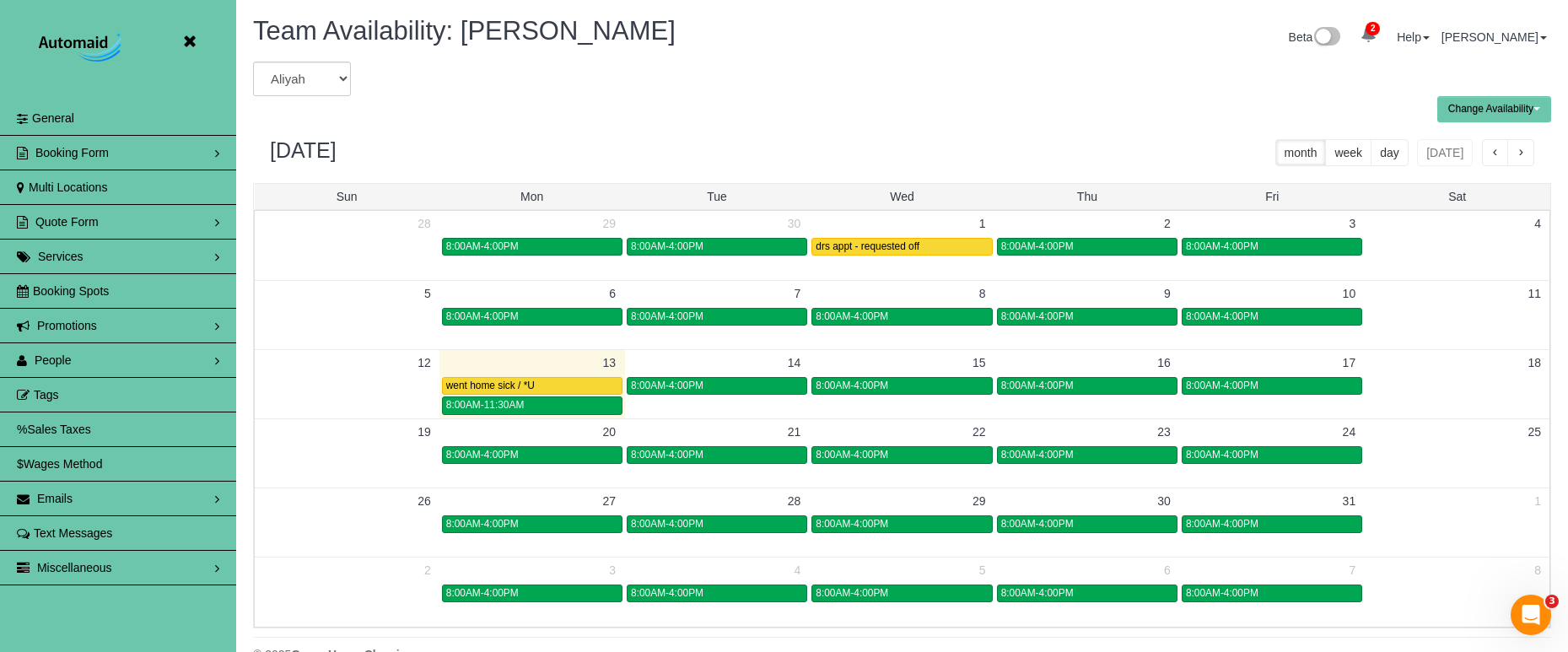
click at [115, 360] on link "People" at bounding box center [118, 360] width 236 height 34
click at [96, 394] on link "Teams" at bounding box center [118, 394] width 236 height 34
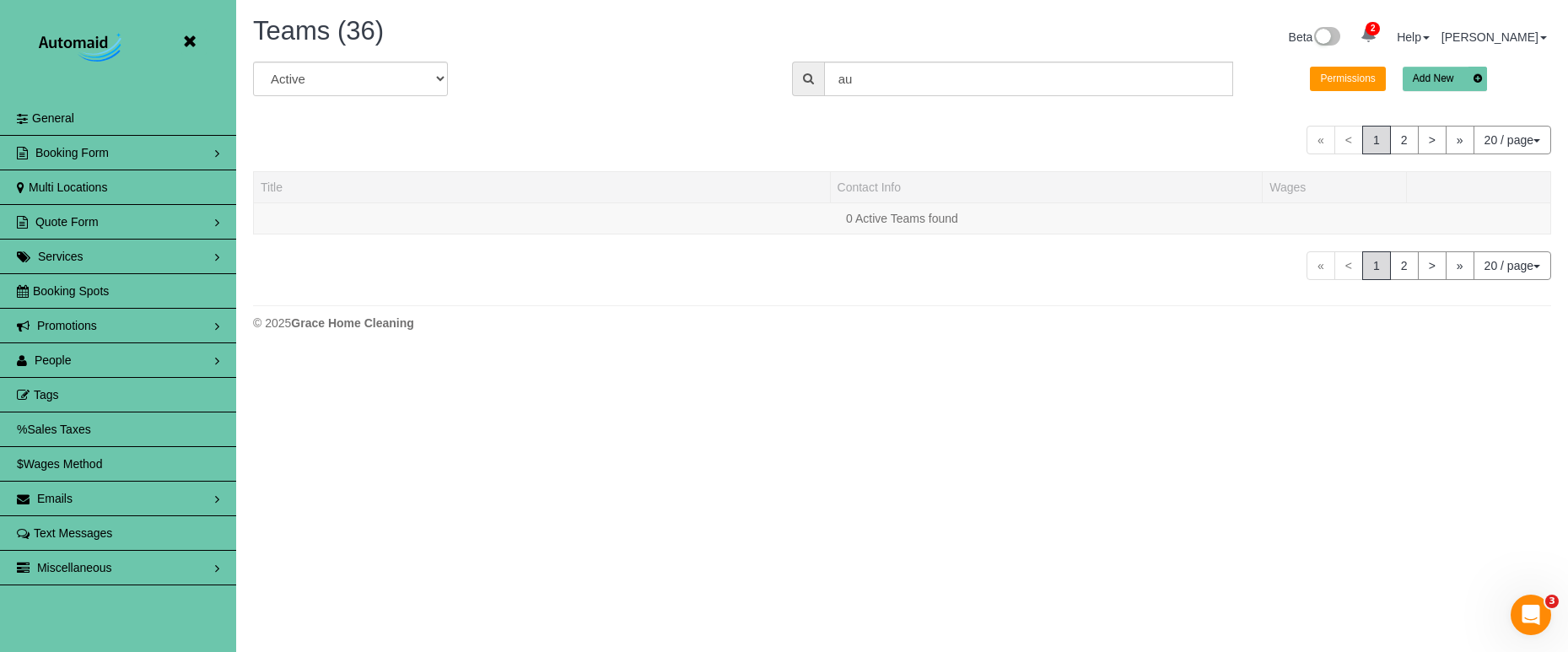
scroll to position [489, 1568]
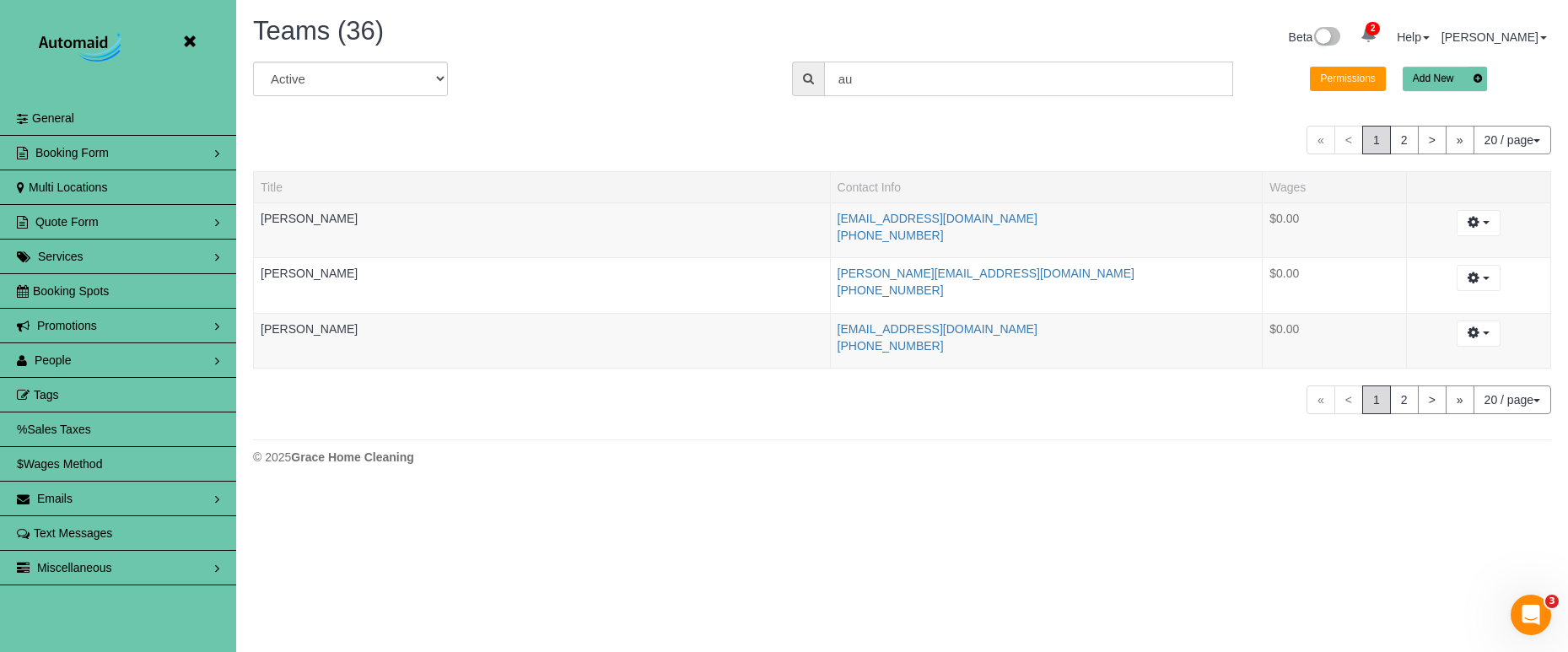
click at [743, 45] on div "Teams (36) Beta 2 Your Notifications You have 0 alerts × You have 2 to charge f…" at bounding box center [902, 244] width 1332 height 489
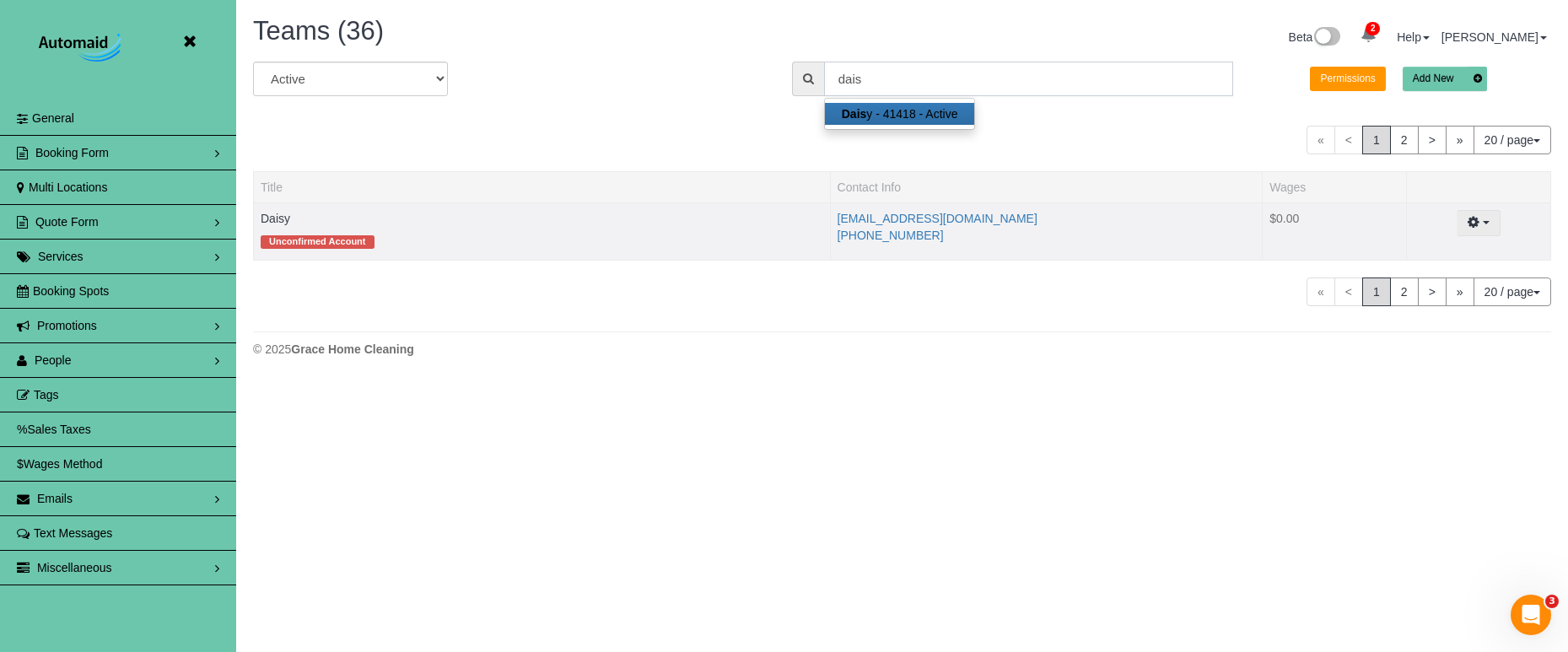
type input "dais"
click at [1483, 214] on button "button" at bounding box center [1478, 222] width 43 height 26
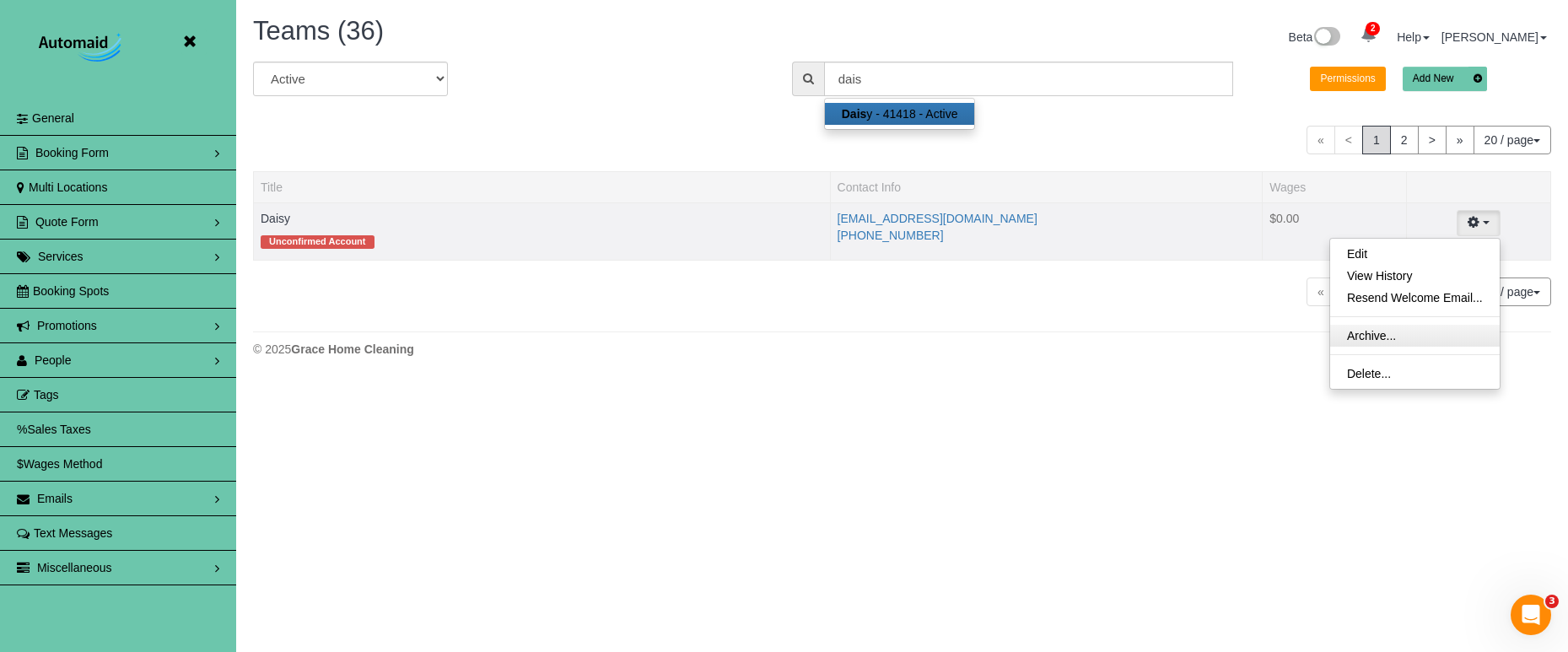
click at [1405, 338] on link "Archive..." at bounding box center [1414, 335] width 170 height 22
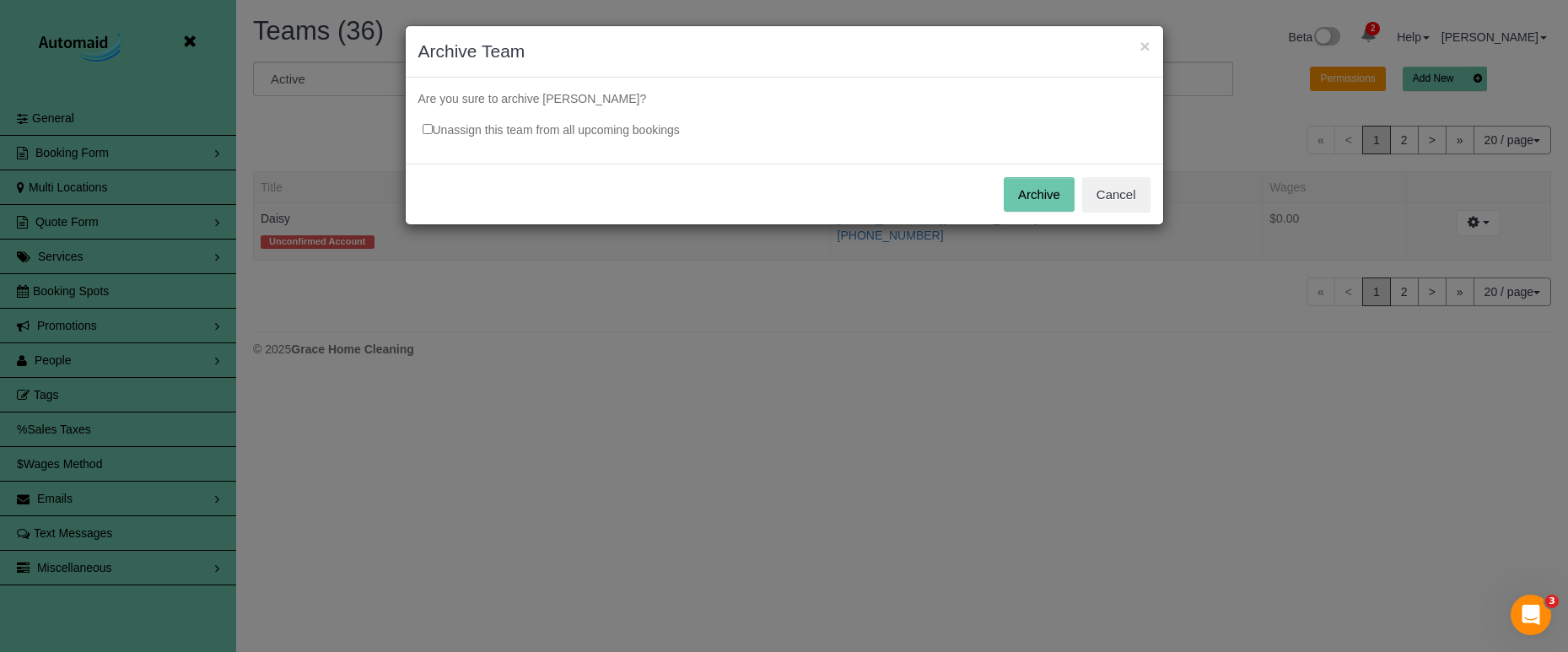
click at [1041, 198] on button "Archive" at bounding box center [1039, 194] width 71 height 35
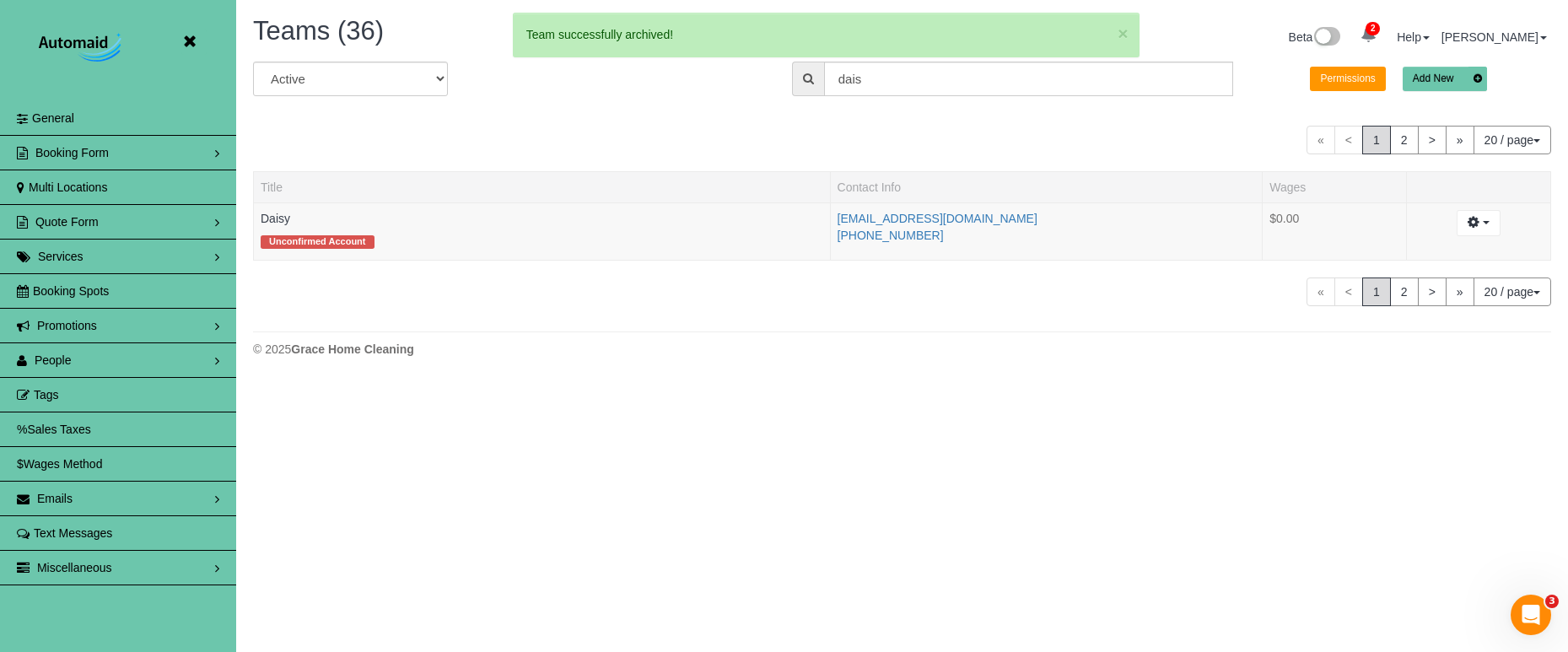
scroll to position [83965, 82788]
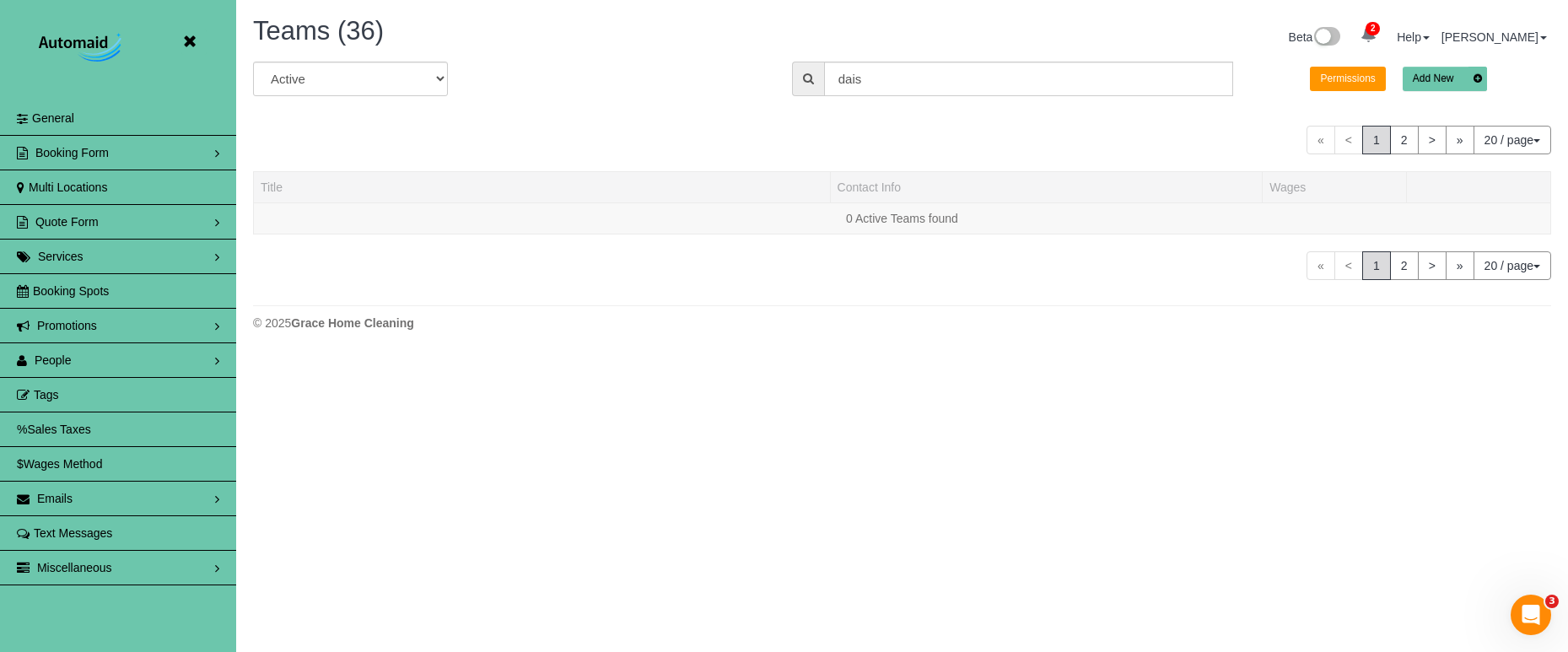
click at [172, 348] on link "People" at bounding box center [118, 360] width 236 height 34
click at [96, 464] on link "Team Availability" at bounding box center [118, 463] width 236 height 34
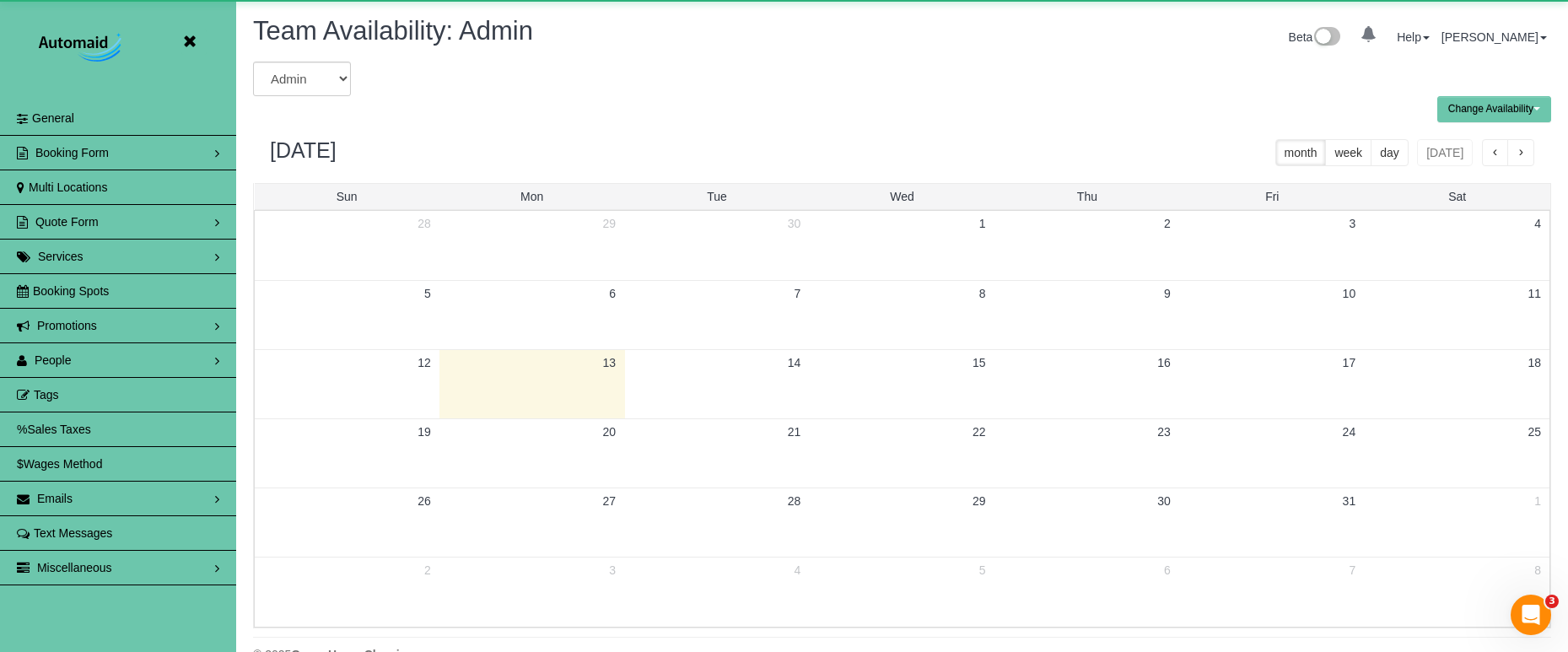
scroll to position [687, 1568]
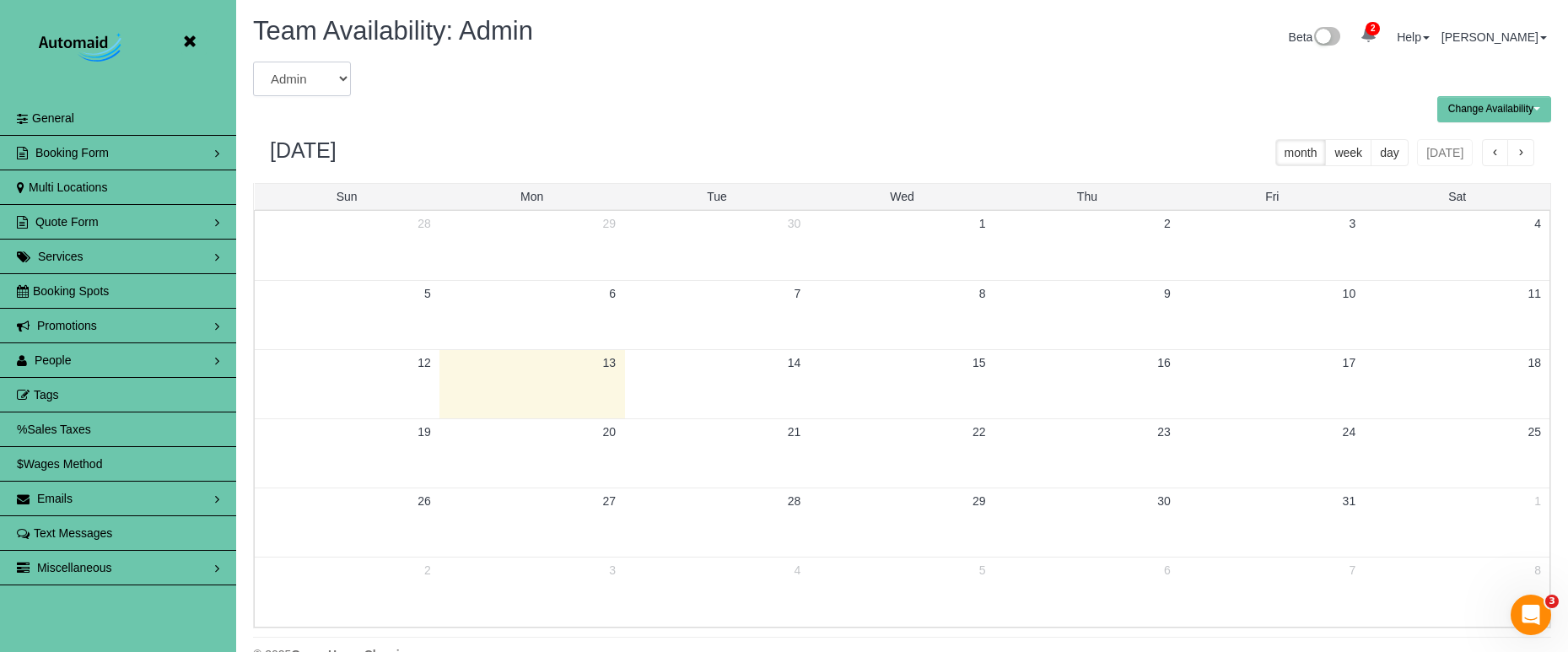
select select "number:40978"
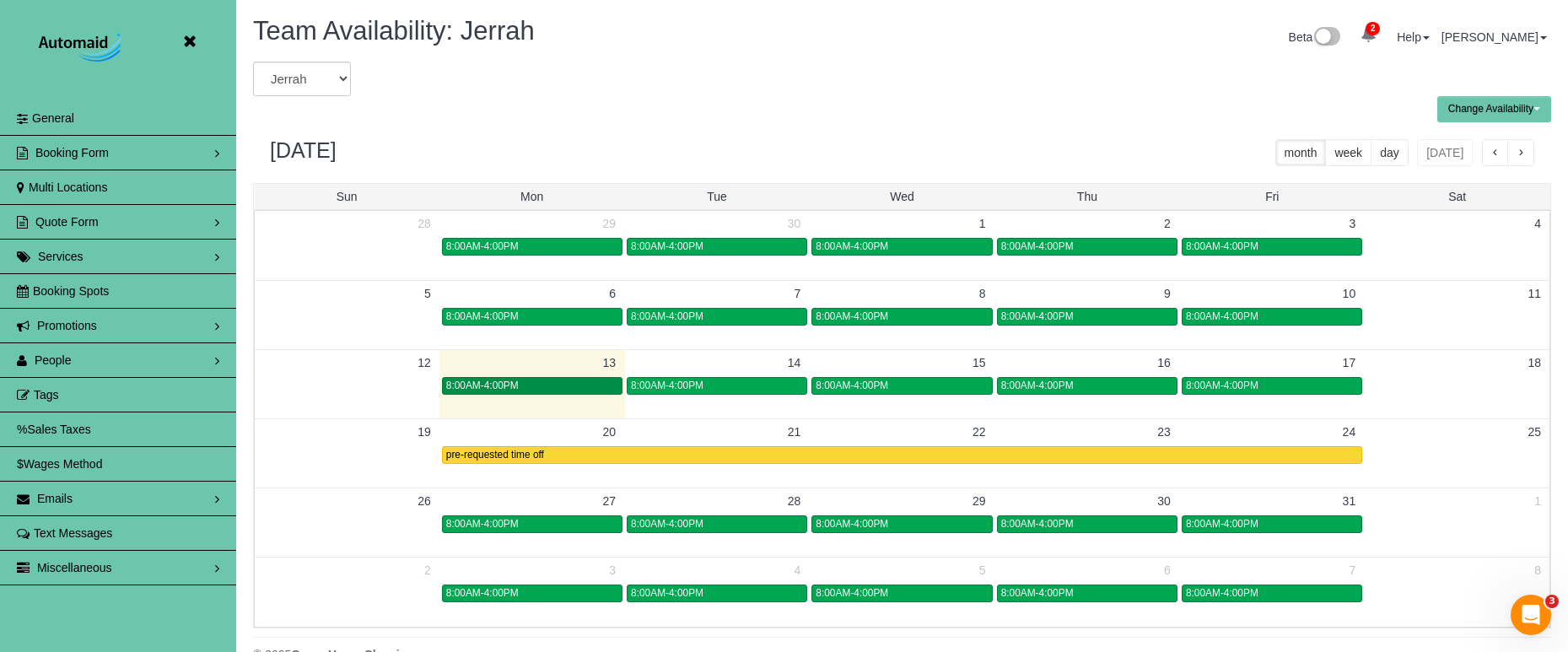
click at [537, 386] on div "8:00AM-4:00PM" at bounding box center [531, 386] width 172 height 13
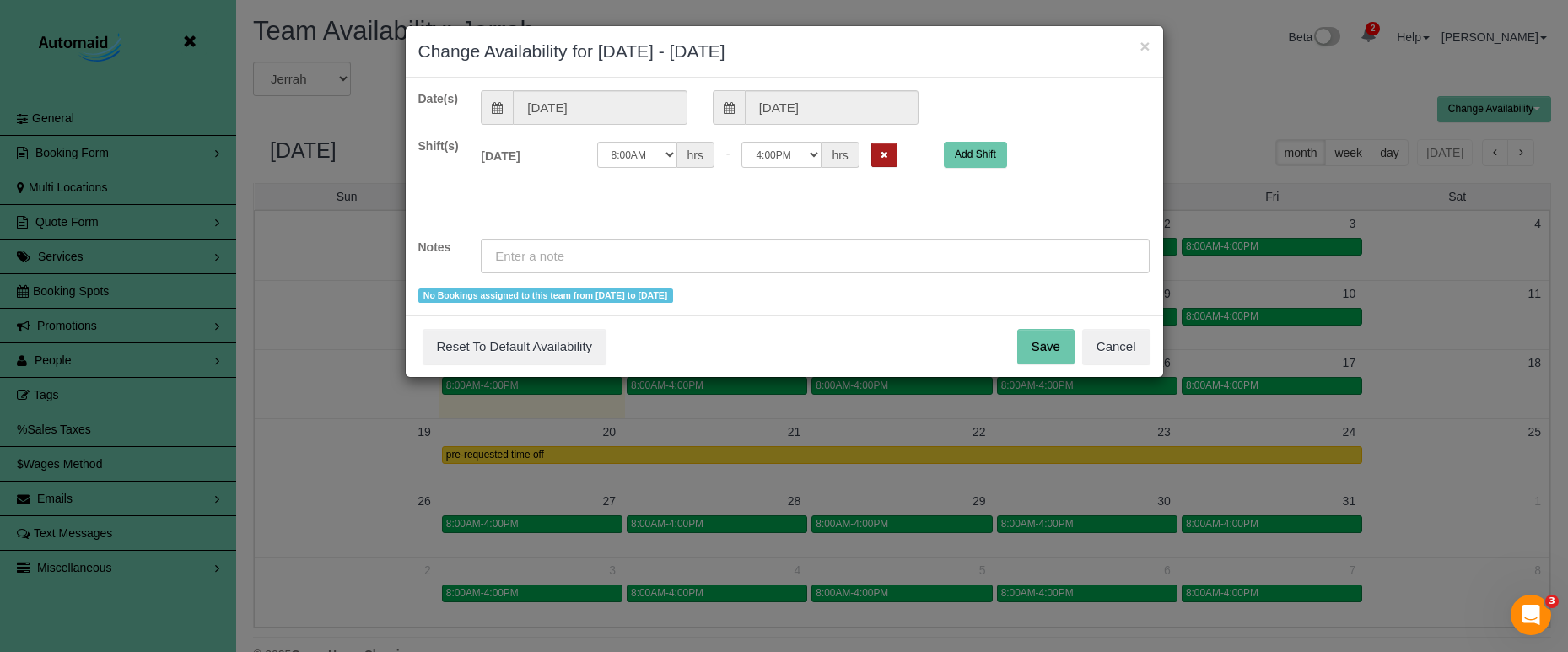
click at [871, 150] on button "Remove Shift" at bounding box center [884, 154] width 26 height 25
click at [710, 258] on input "text" at bounding box center [815, 256] width 669 height 35
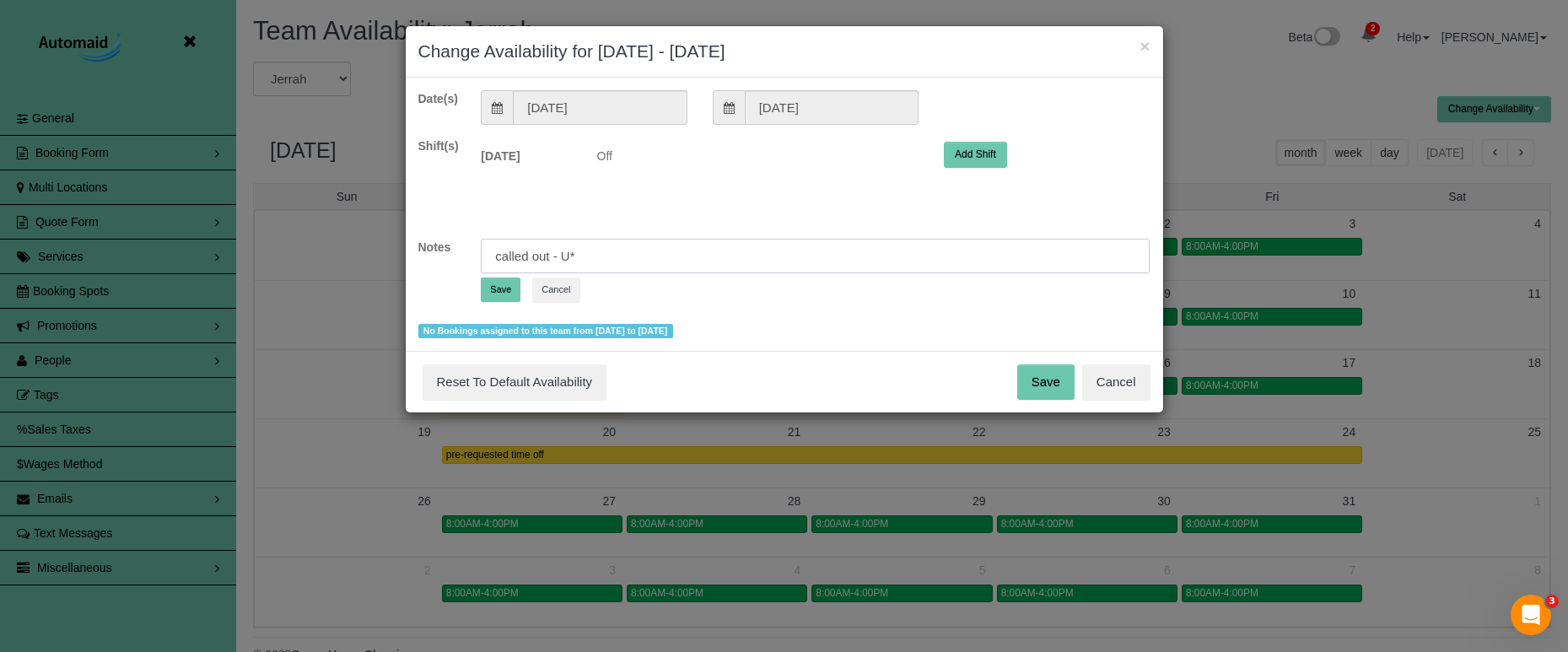
type input "called out - U*"
click at [504, 289] on button "Save" at bounding box center [501, 289] width 40 height 25
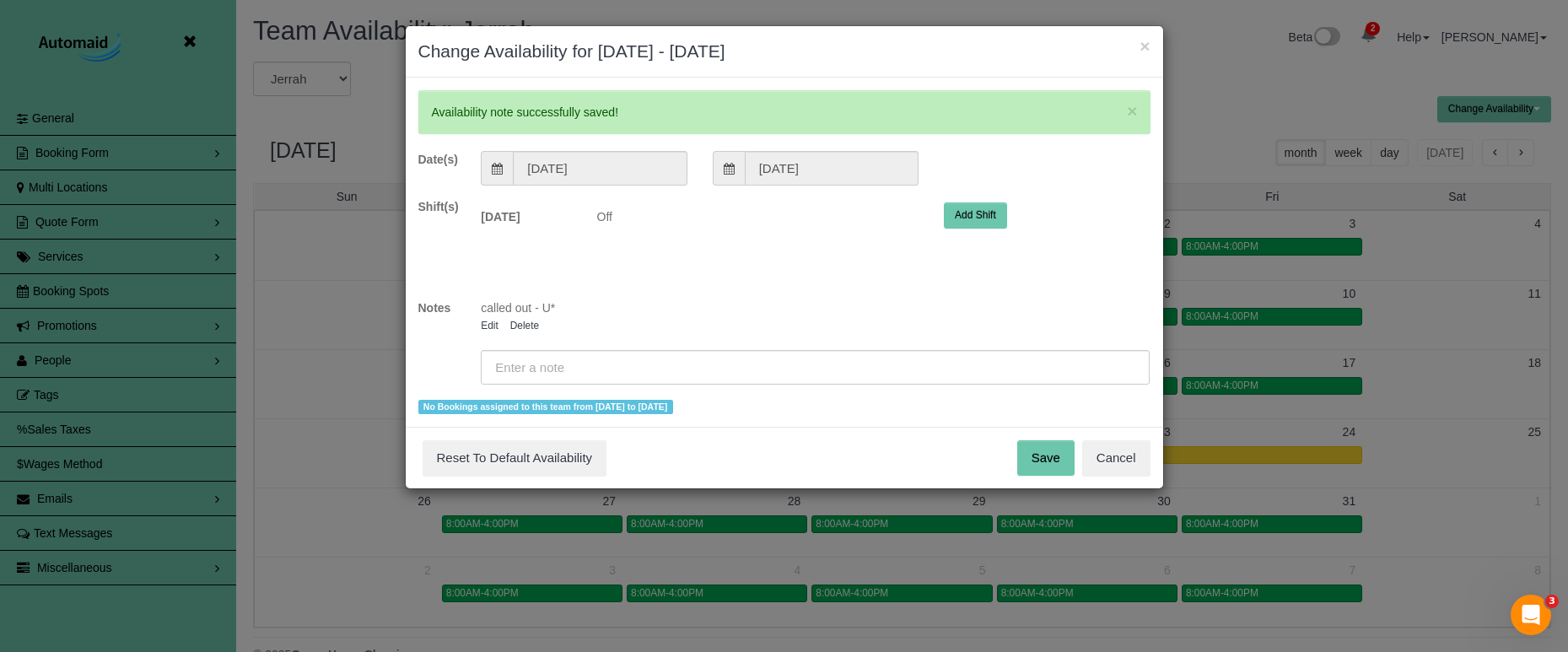
click at [1060, 463] on button "Save" at bounding box center [1046, 458] width 57 height 35
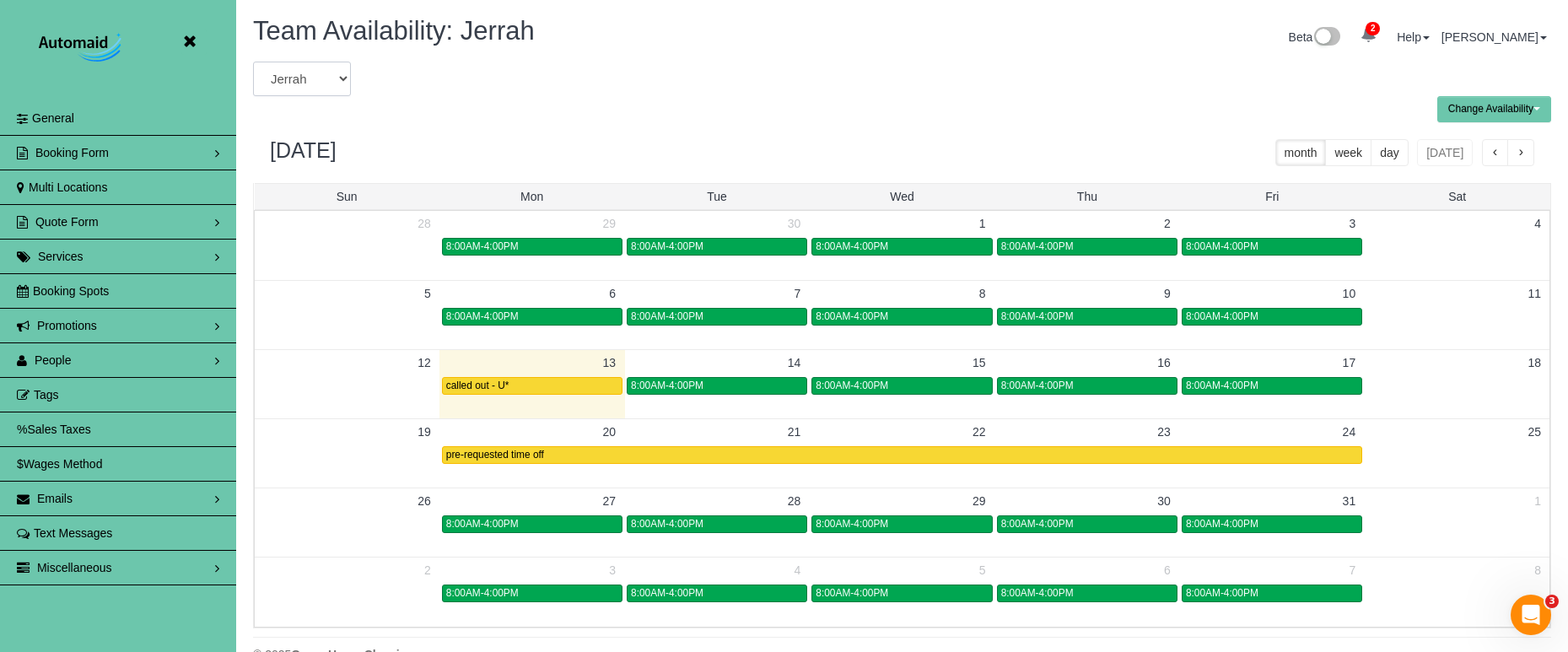
select select "number:5890"
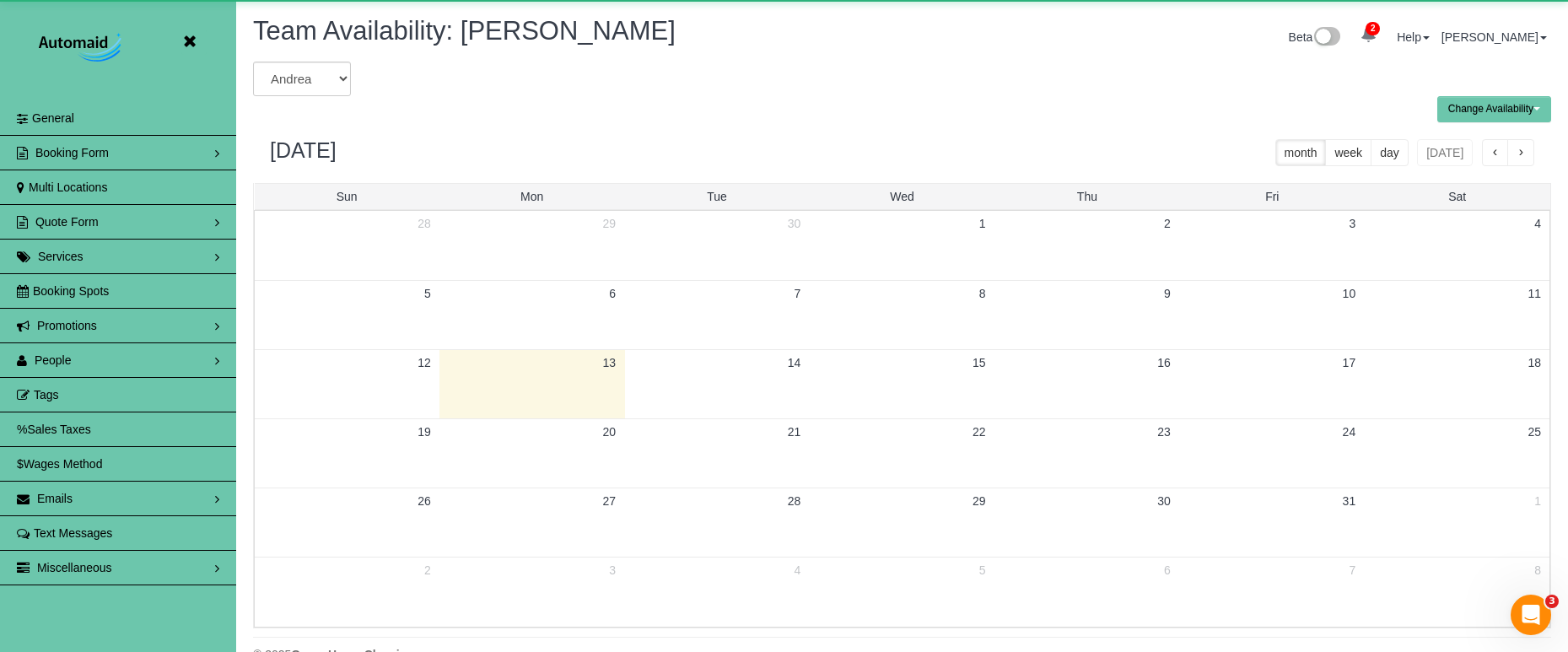
scroll to position [83633, 82788]
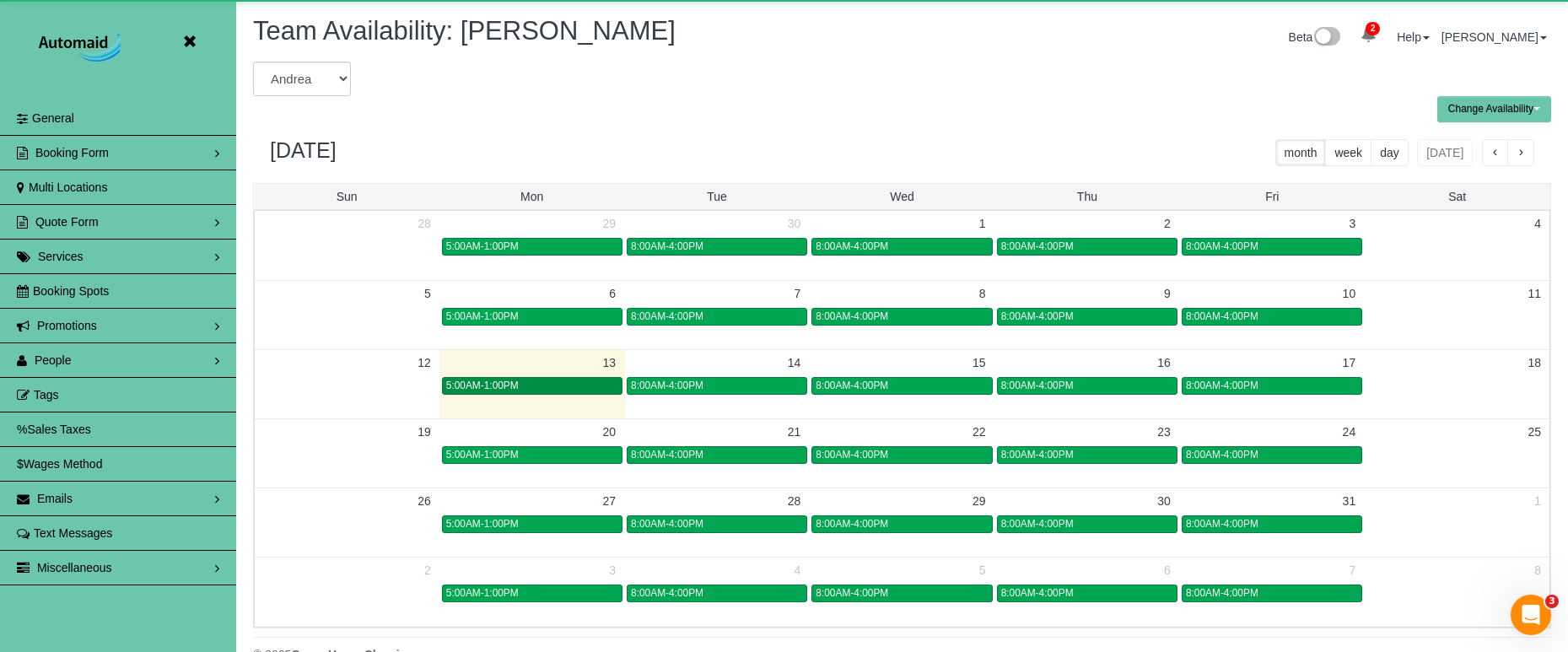
click at [507, 382] on span "5:00AM-1:00PM" at bounding box center [482, 385] width 73 height 12
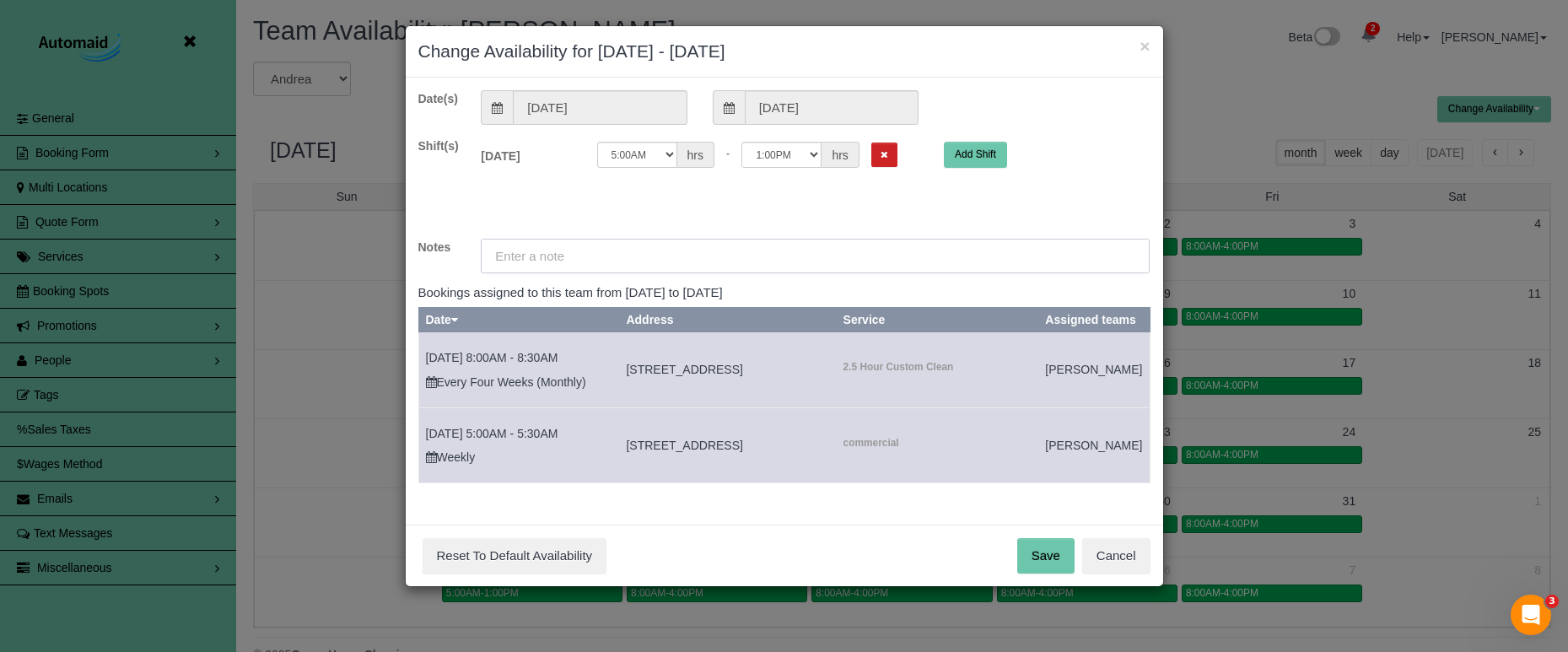
click at [579, 254] on input "text" at bounding box center [815, 256] width 669 height 35
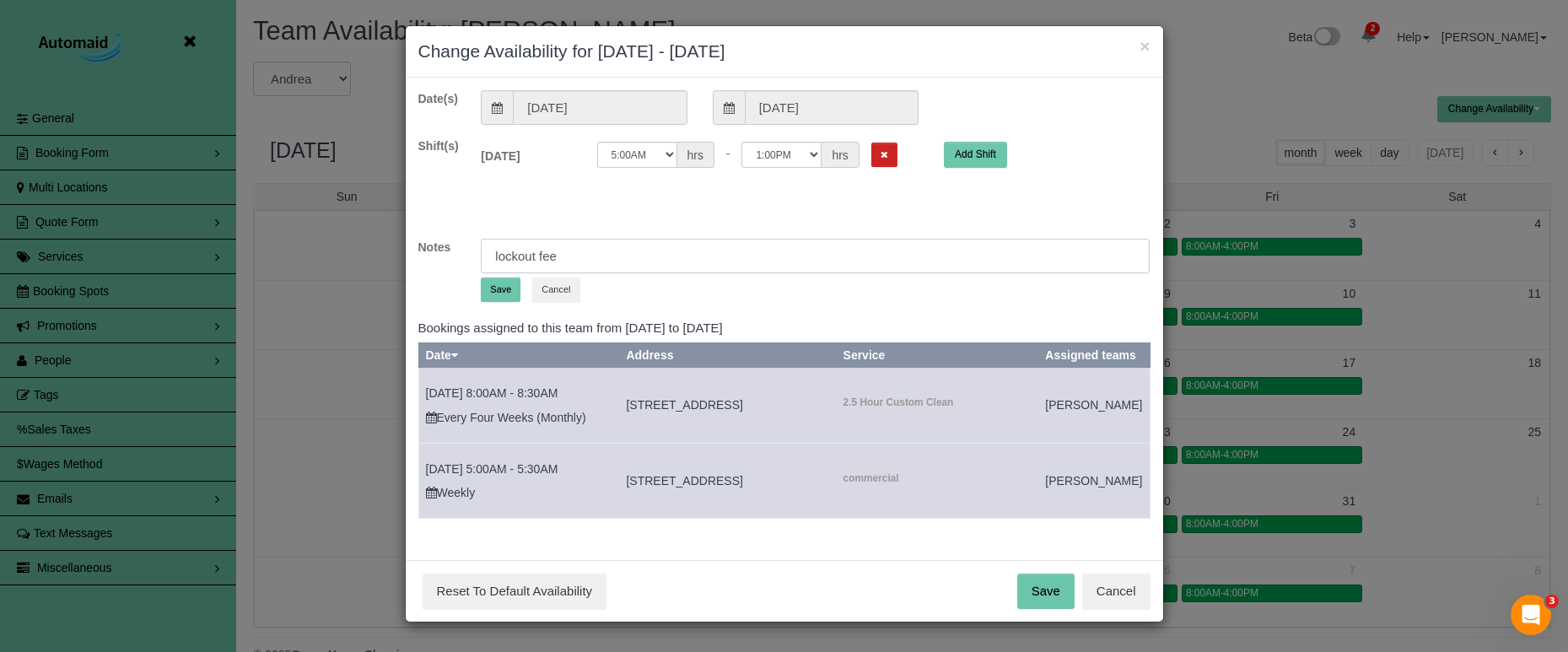
type input "lockout fee"
click at [515, 290] on button "Save" at bounding box center [501, 289] width 40 height 25
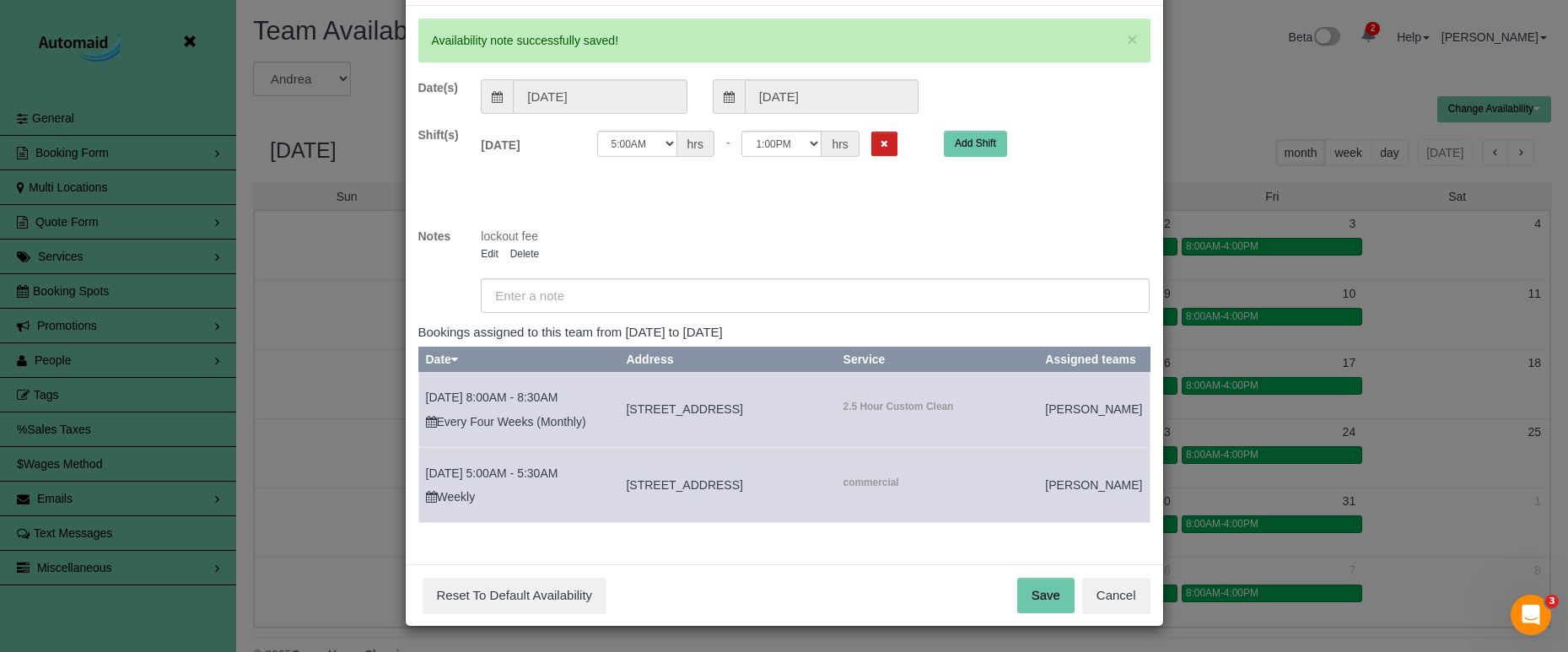
click at [1064, 604] on button "Save" at bounding box center [1046, 595] width 57 height 35
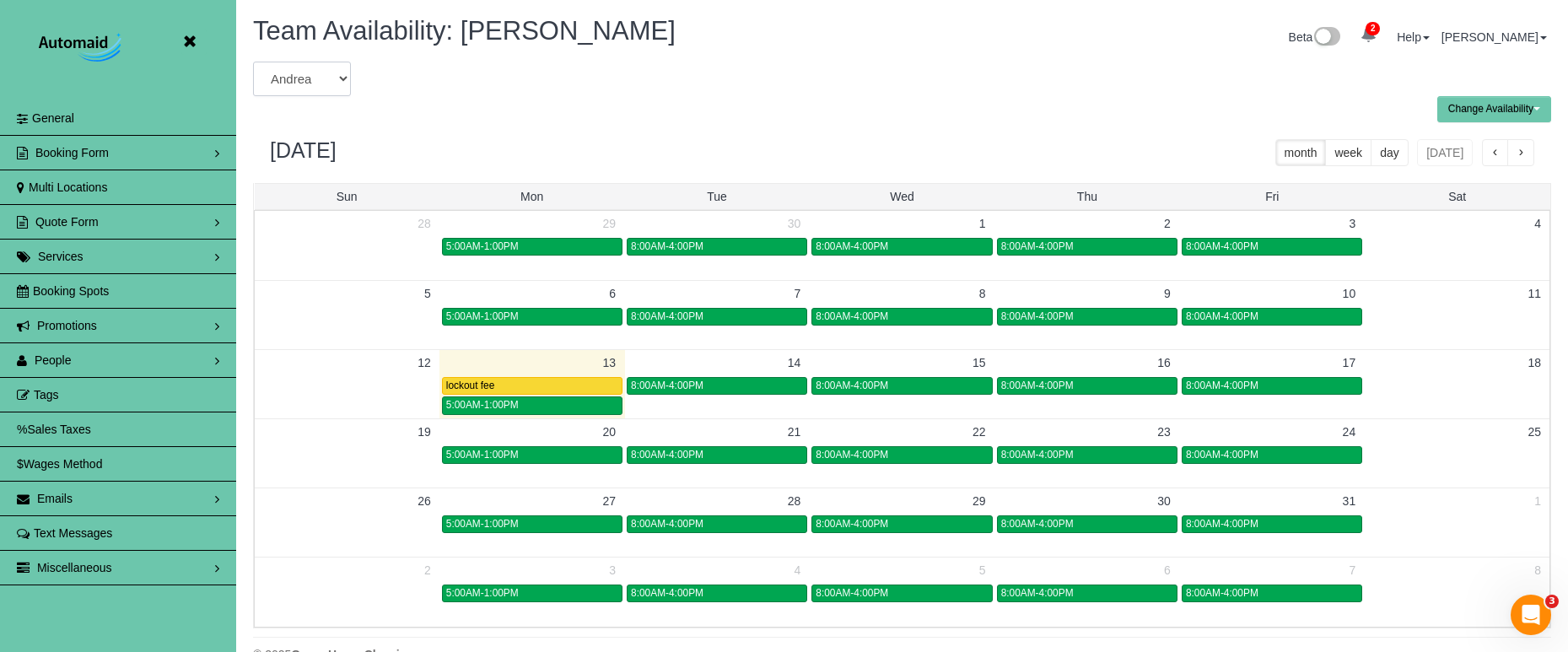
select select "number:18383"
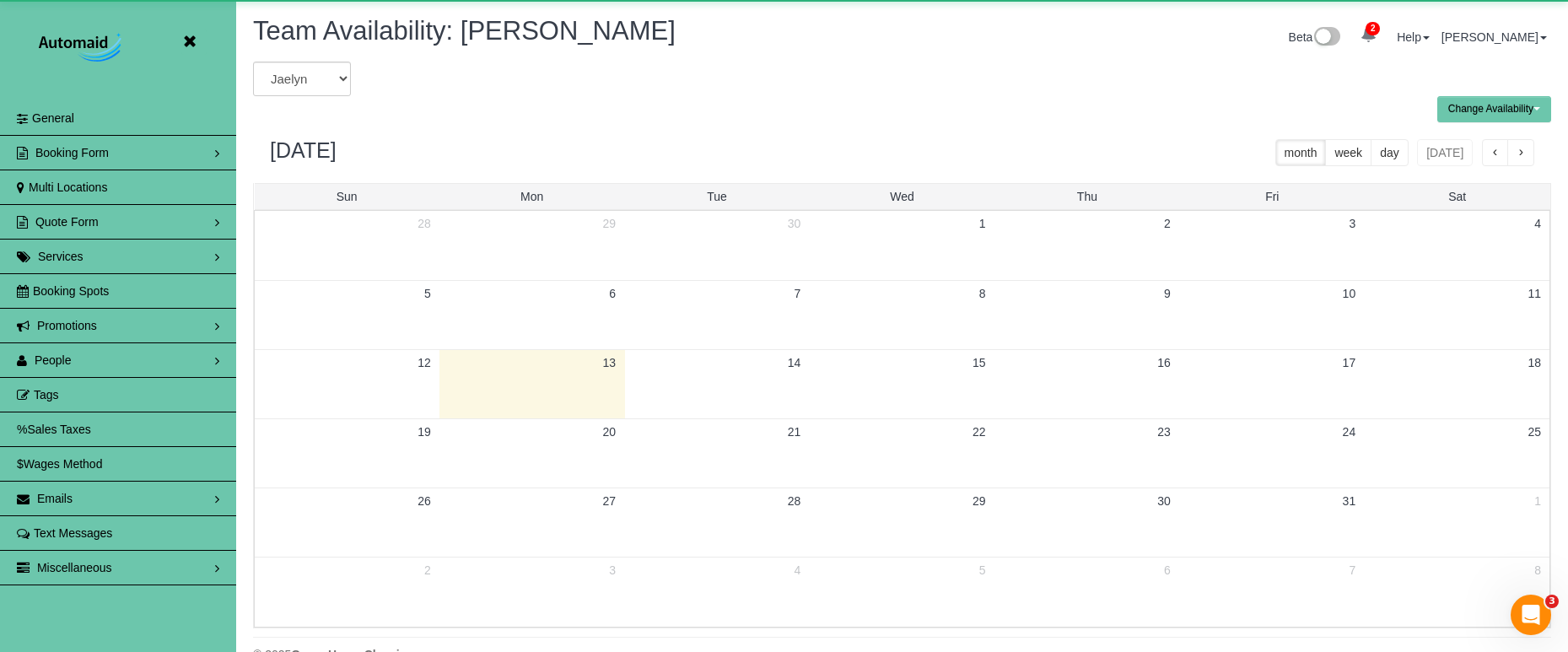
scroll to position [83633, 82788]
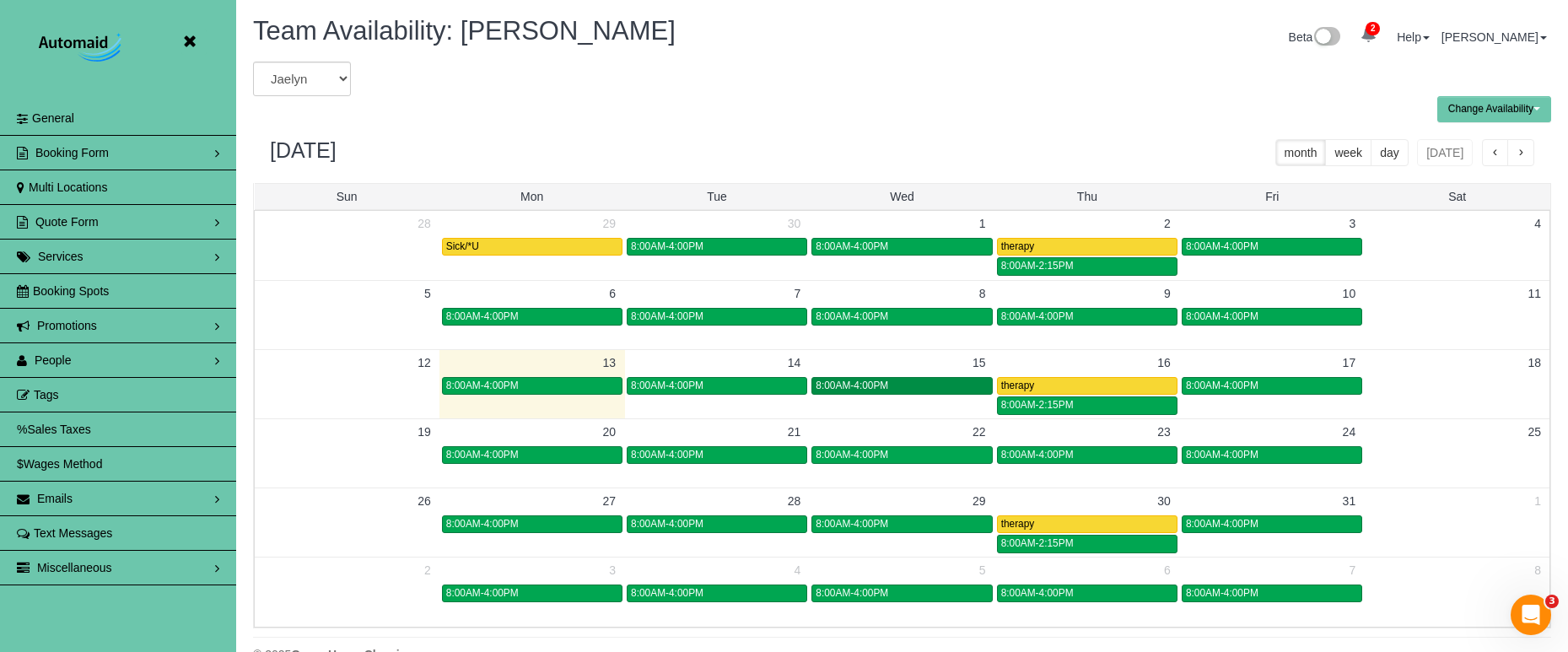
click at [902, 380] on div "8:00AM-4:00PM" at bounding box center [901, 386] width 172 height 13
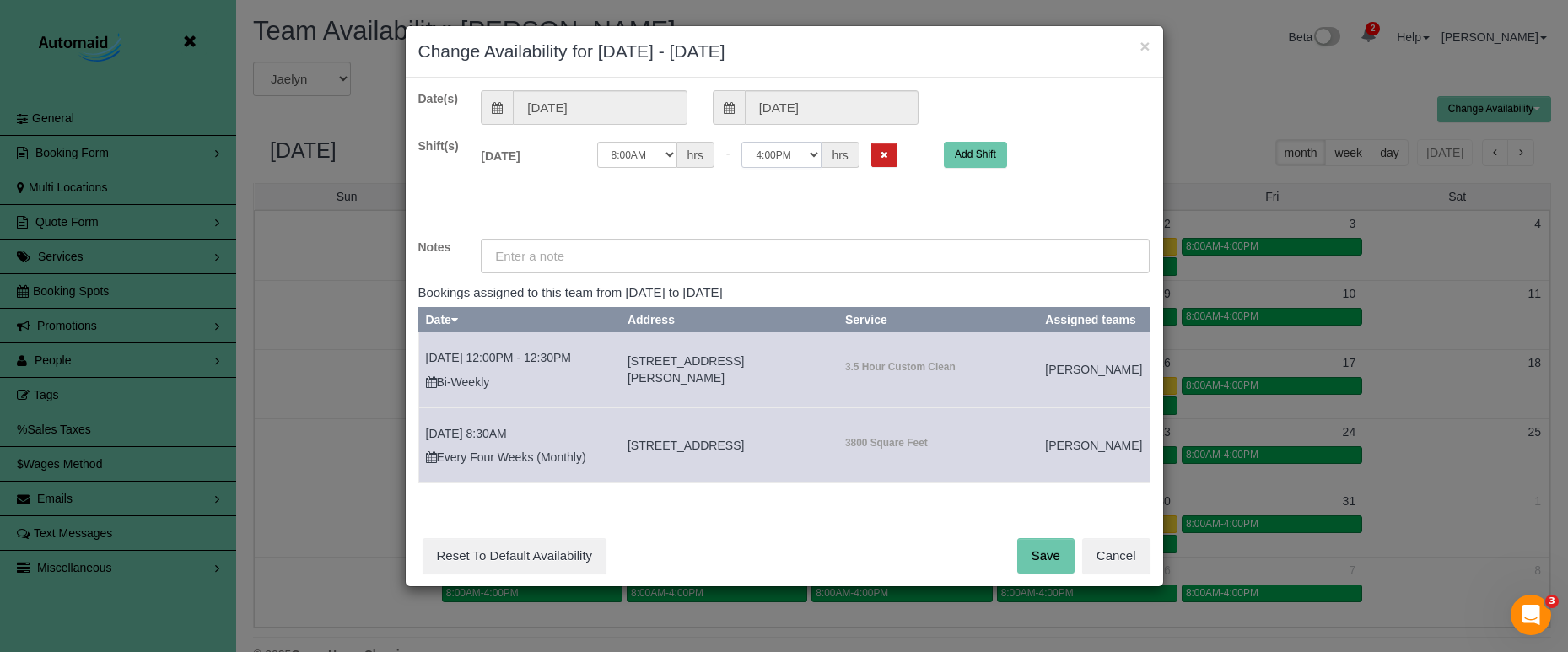
select select "string:15:30"
click at [540, 257] on input "text" at bounding box center [815, 256] width 669 height 35
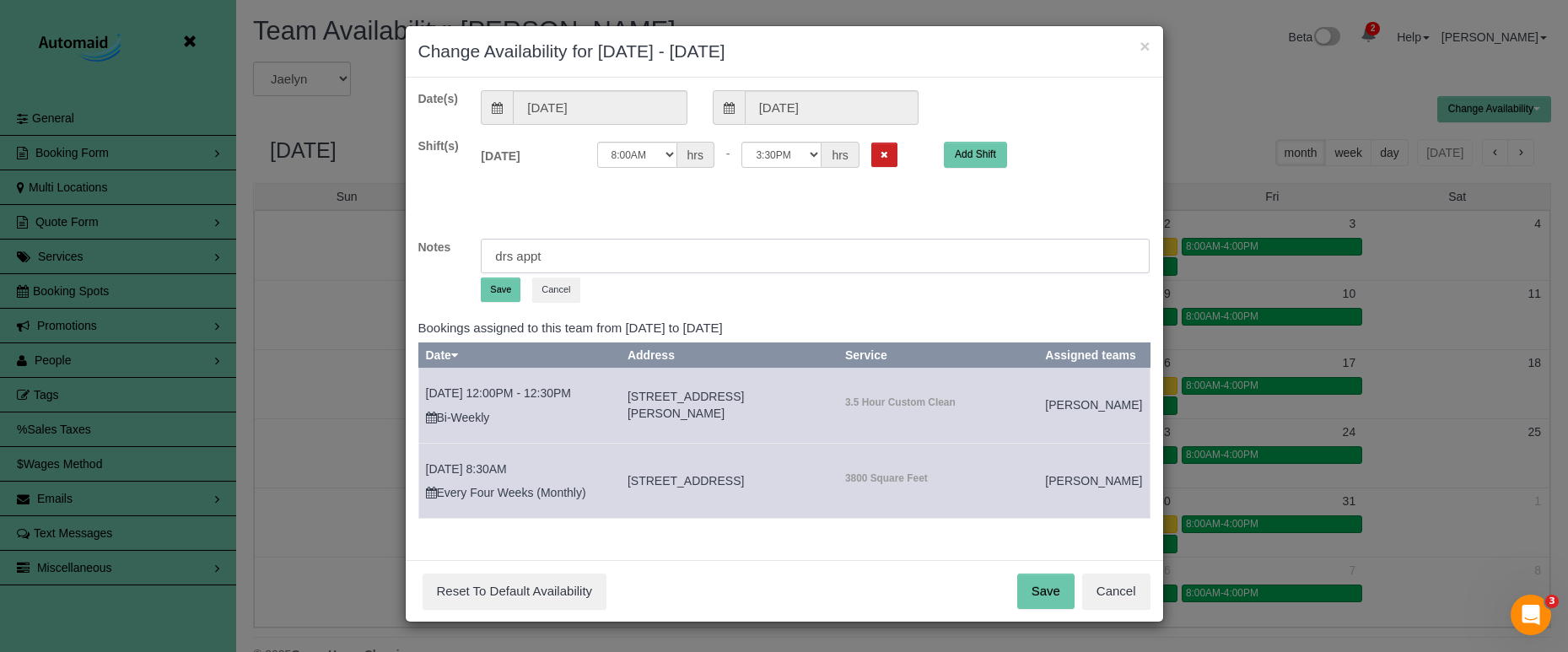
type input "drs appt"
click at [505, 290] on button "Save" at bounding box center [501, 289] width 40 height 25
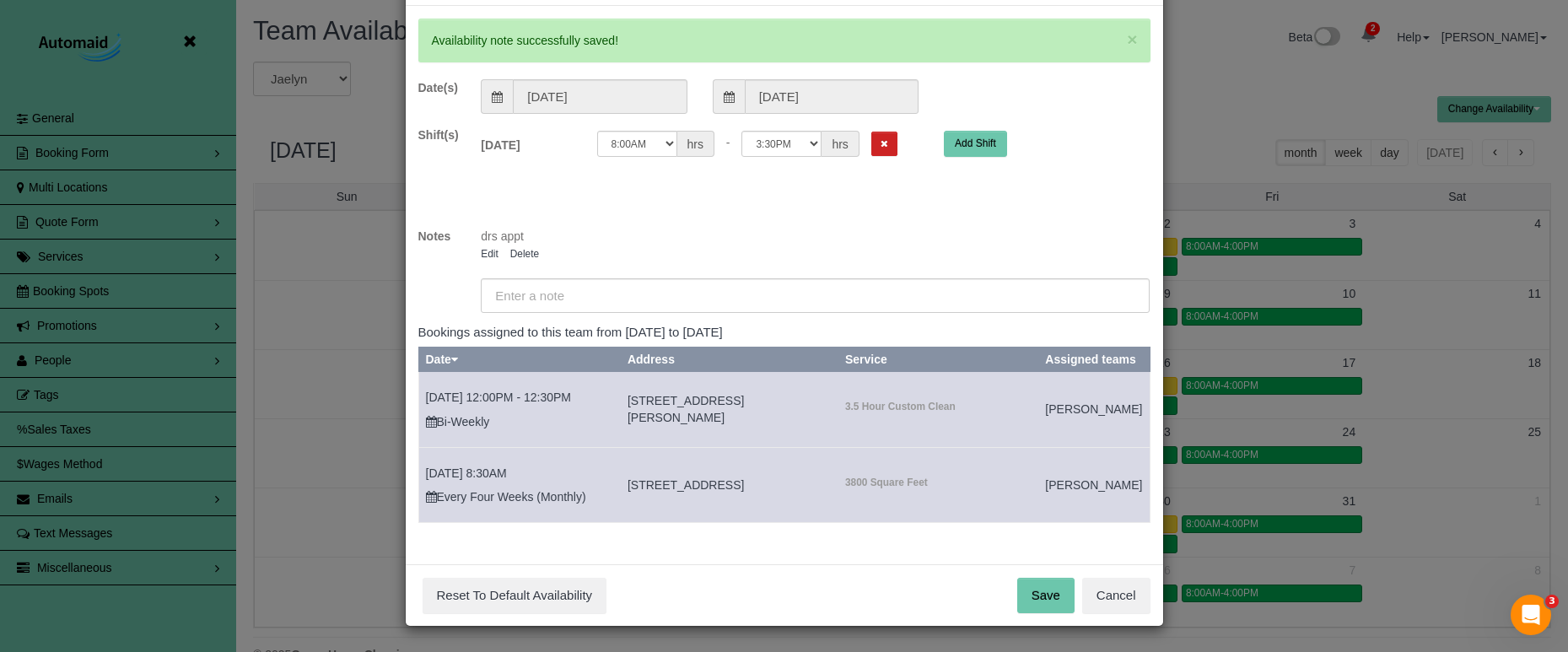
scroll to position [88, 0]
click at [1045, 588] on button "Save" at bounding box center [1046, 595] width 57 height 35
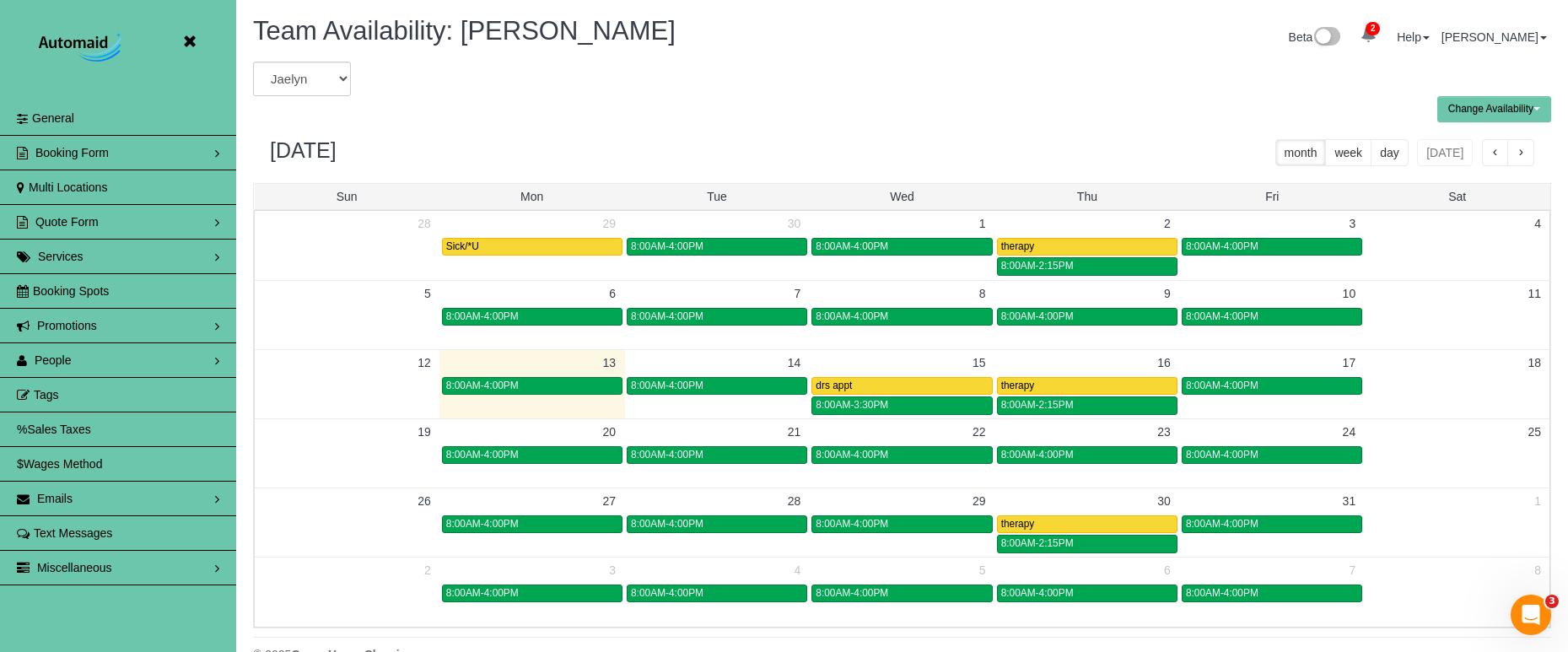
click at [190, 38] on icon at bounding box center [189, 41] width 21 height 21
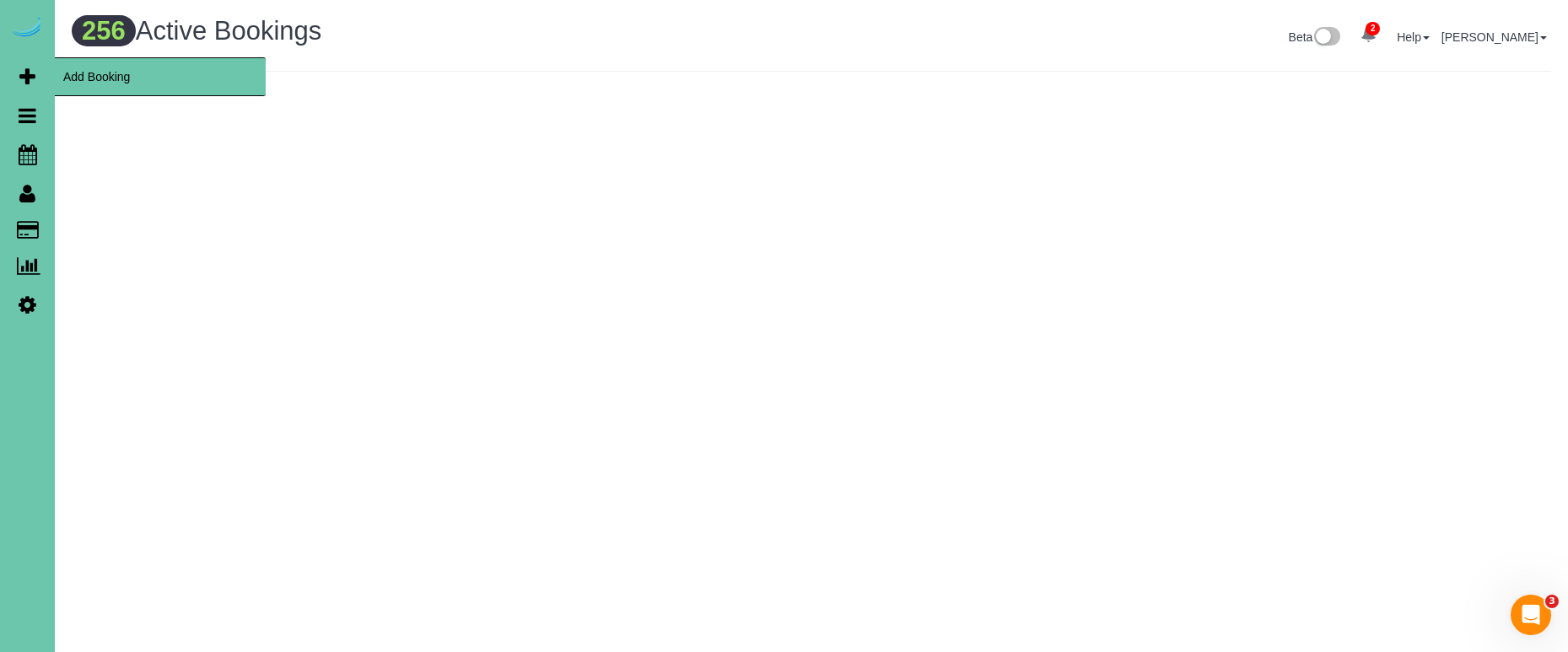
scroll to position [1406, 1568]
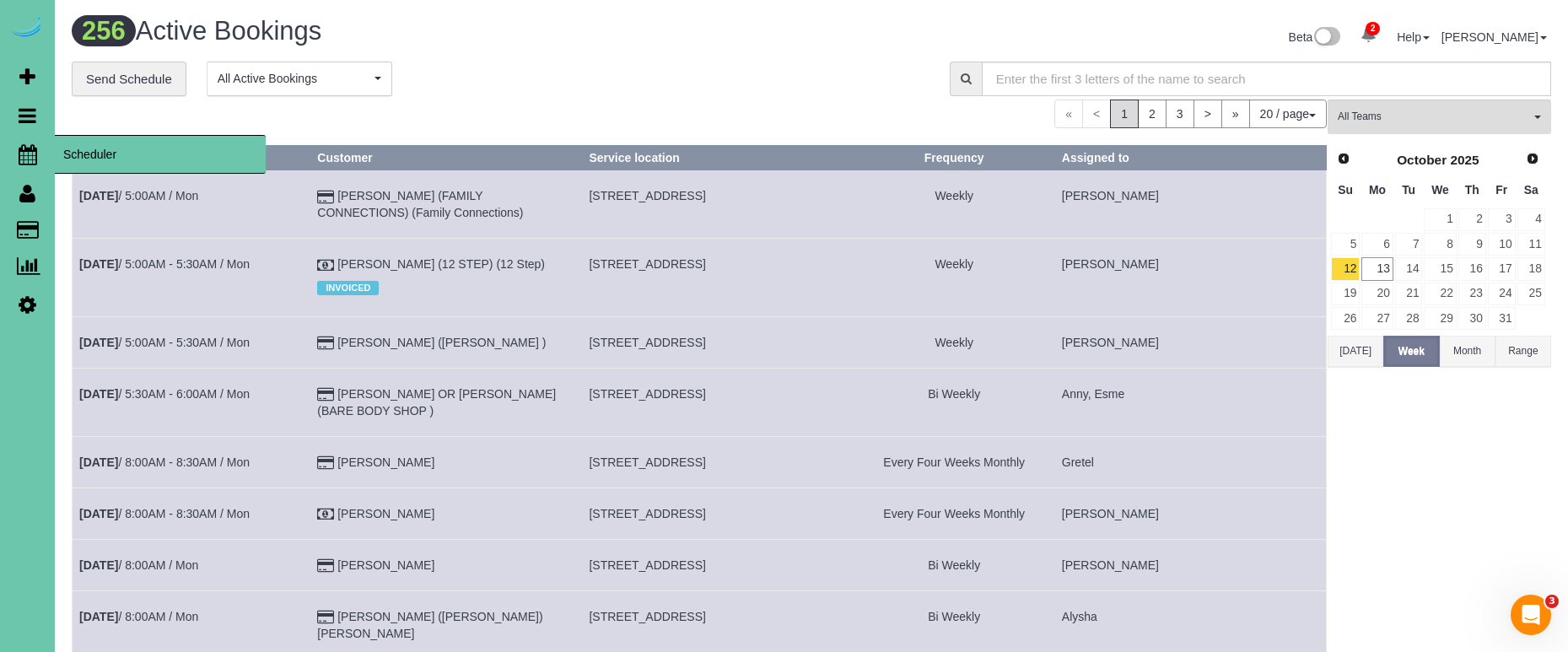
click at [38, 154] on link "Scheduler" at bounding box center [27, 154] width 55 height 39
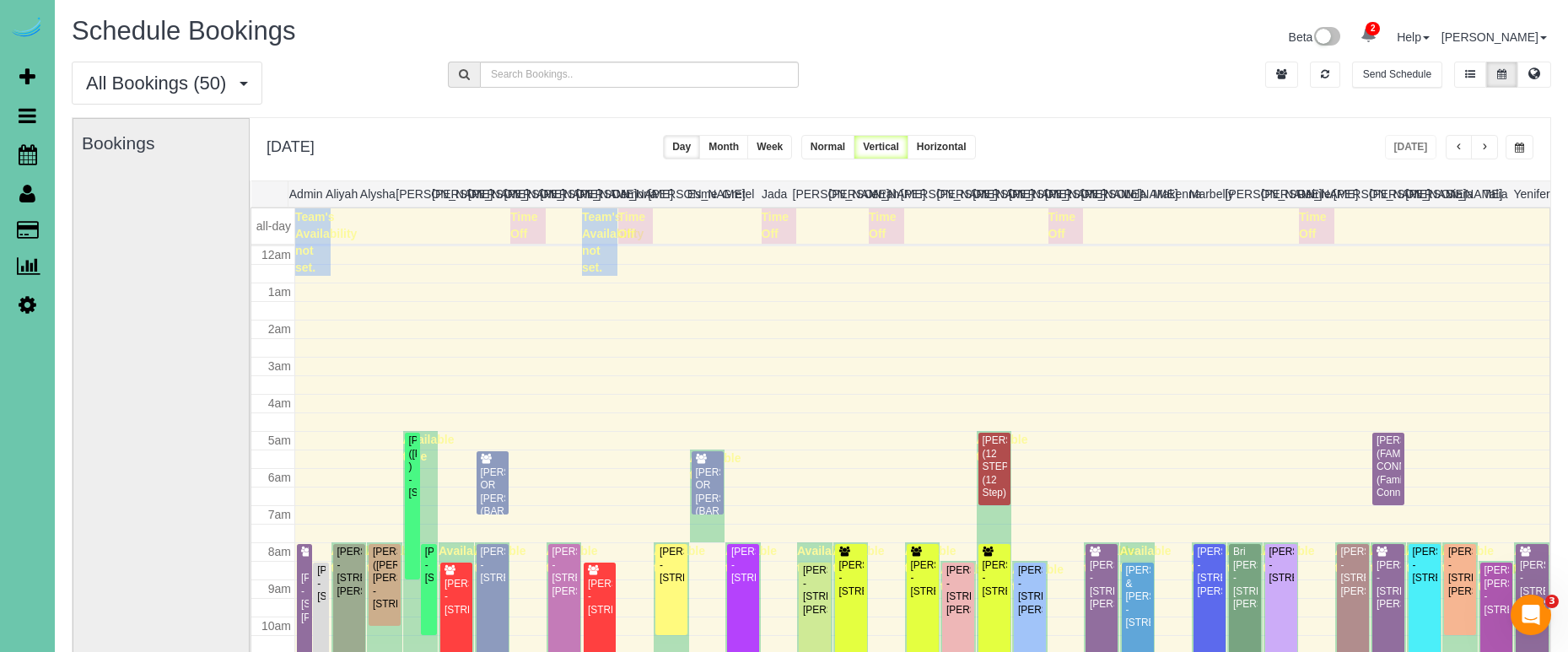
scroll to position [223, 0]
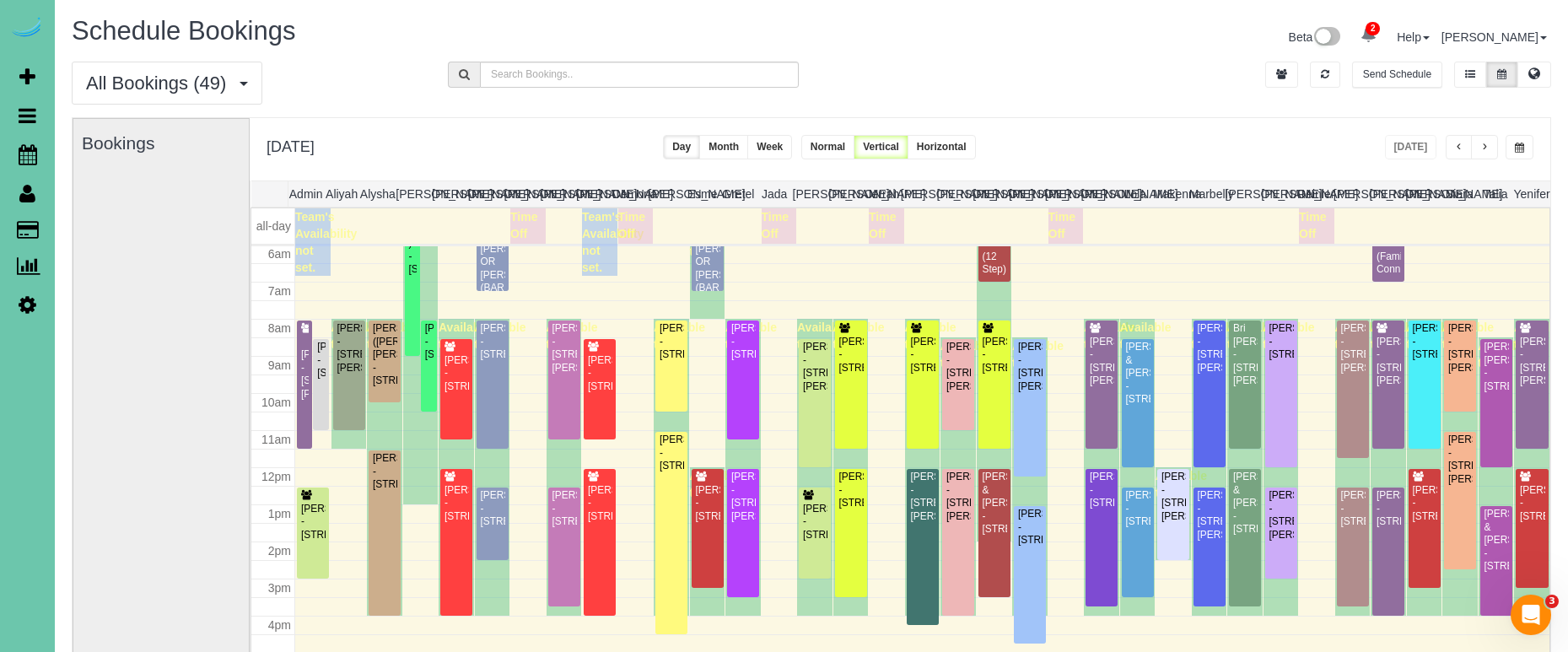
click at [1520, 145] on span "button" at bounding box center [1520, 147] width 9 height 10
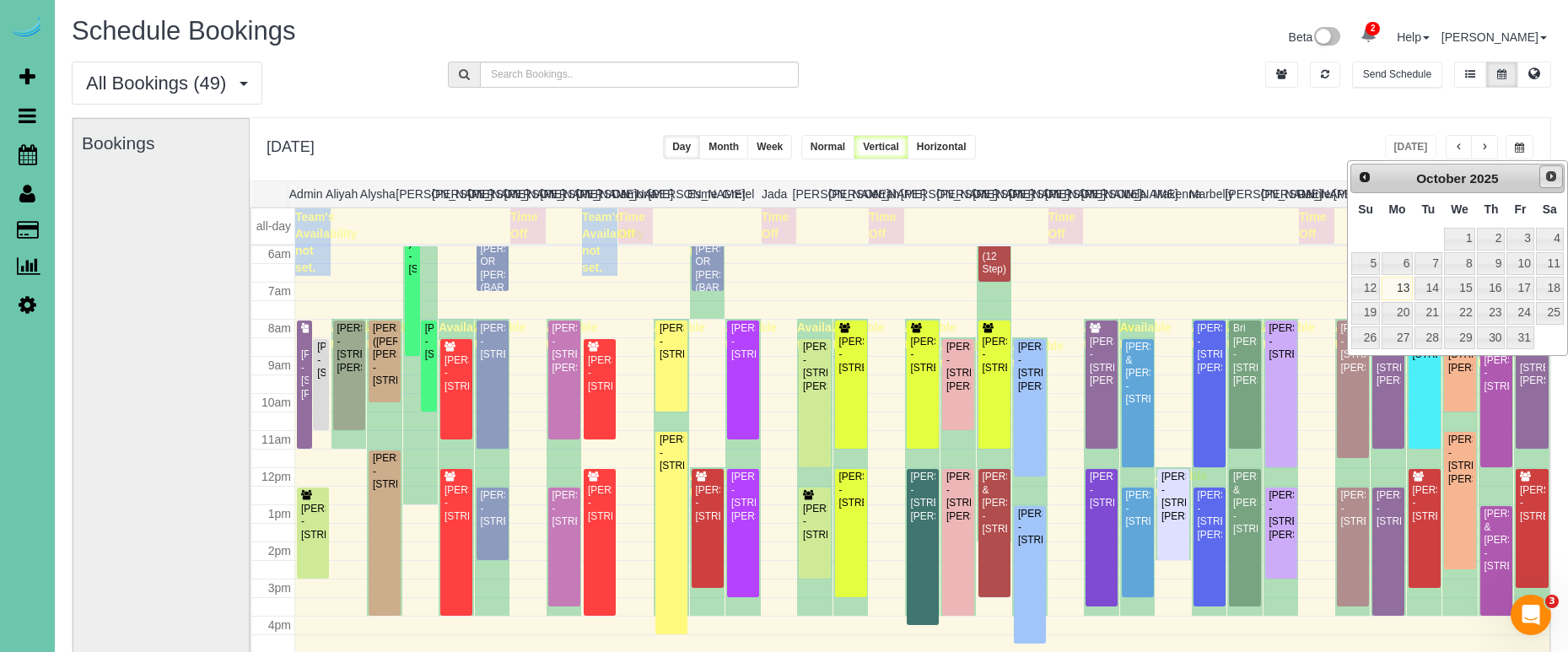
click at [1548, 179] on span "Next" at bounding box center [1551, 176] width 14 height 14
click at [1360, 174] on span "Prev" at bounding box center [1364, 176] width 14 height 14
click at [1436, 336] on link "28" at bounding box center [1428, 337] width 27 height 23
type input "**********"
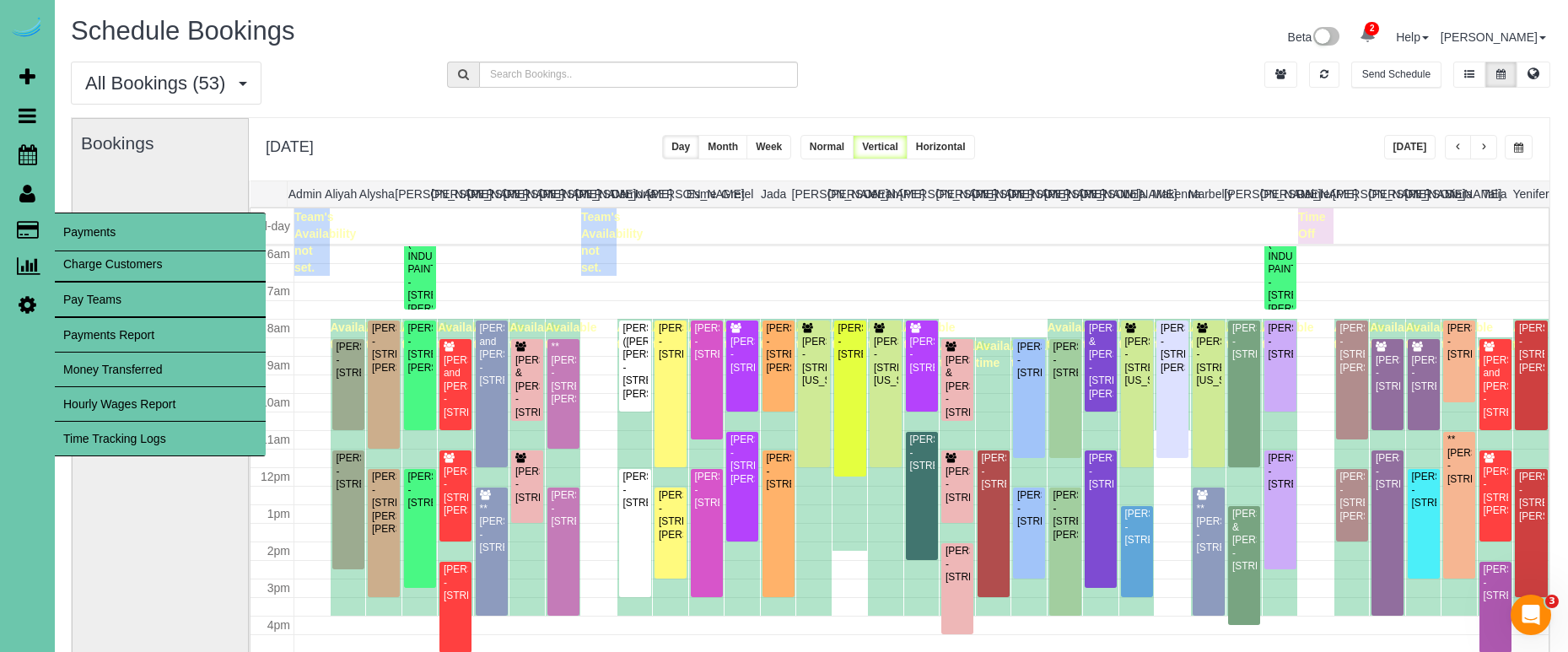
scroll to position [0, 0]
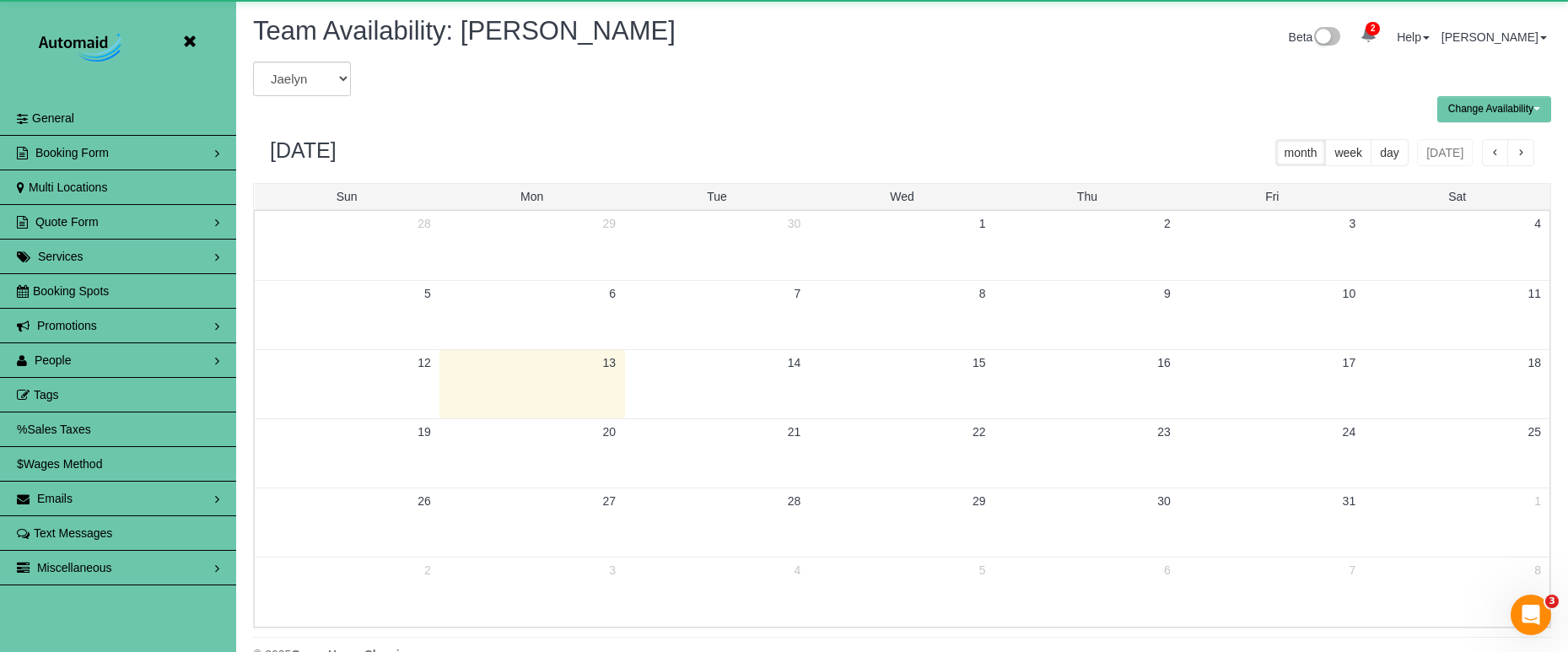
scroll to position [687, 1568]
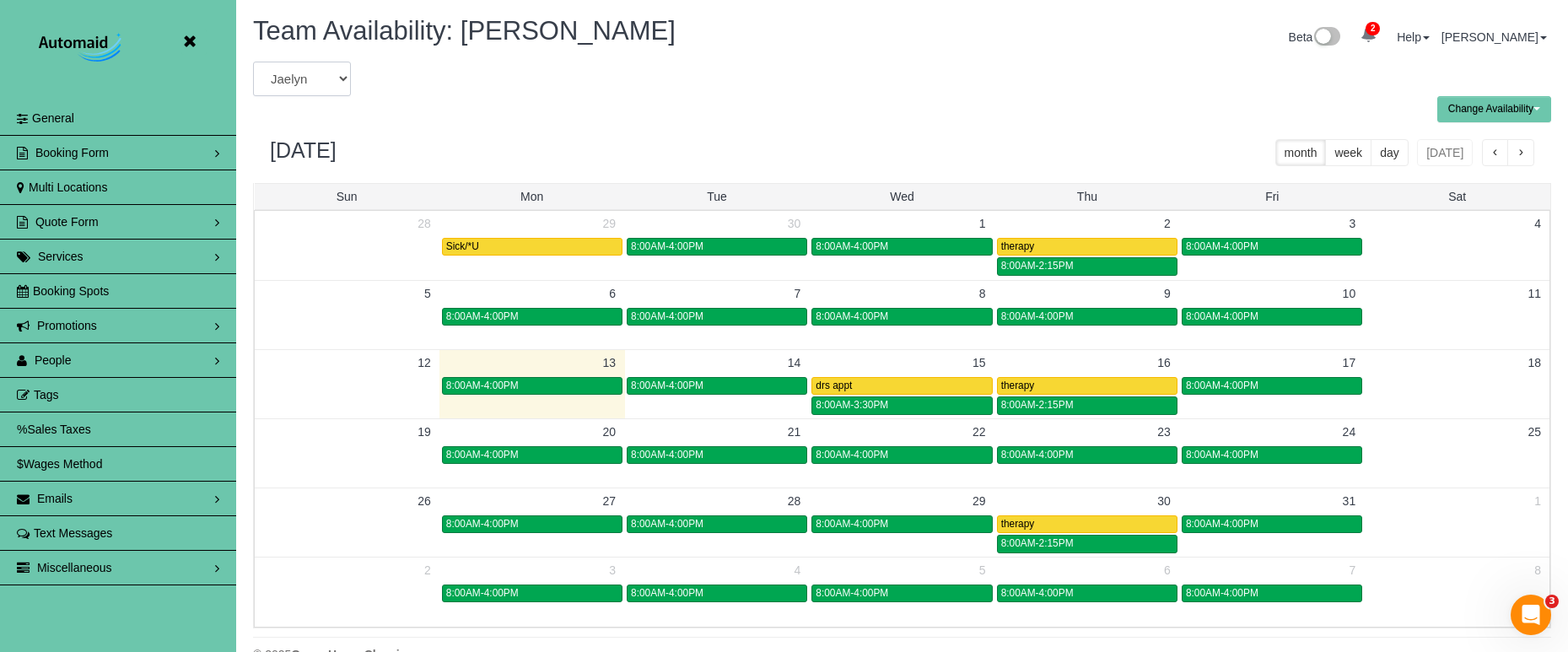
select select "number:8847"
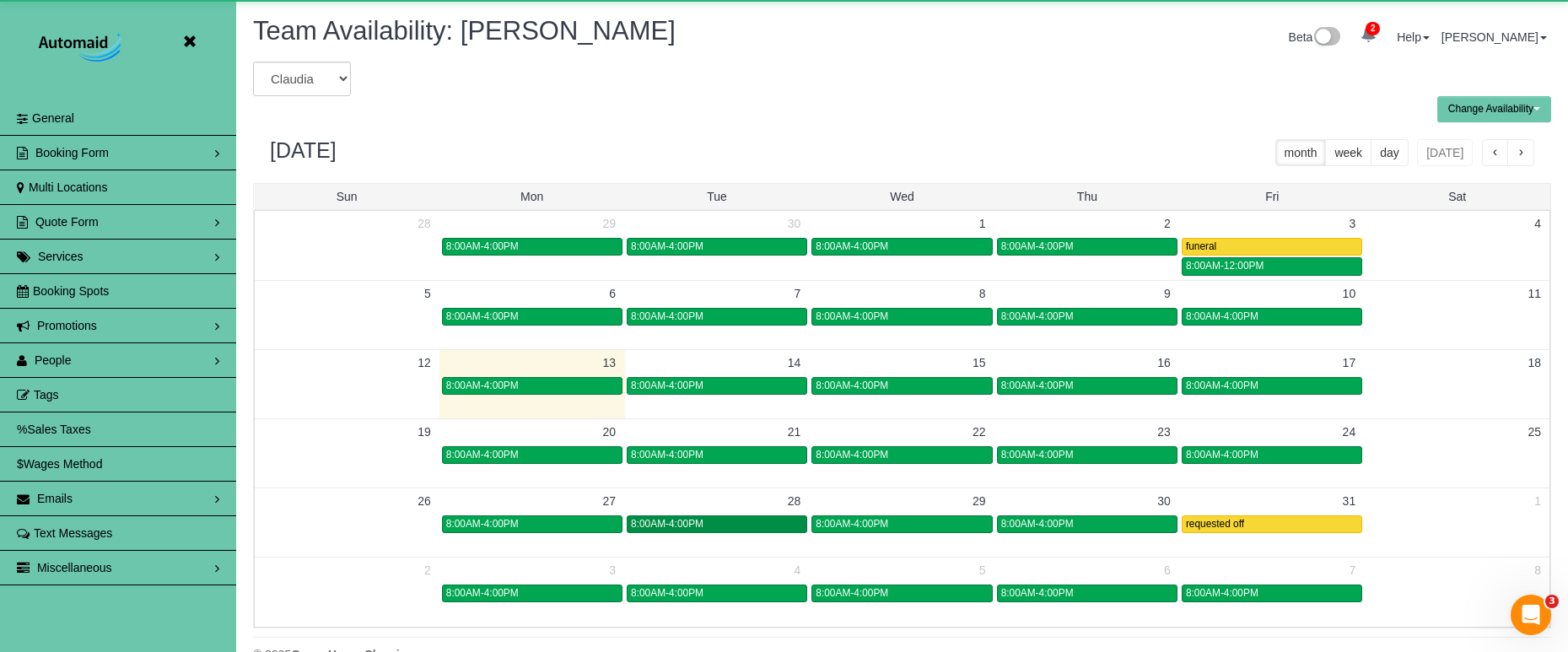
click at [676, 521] on span "8:00AM-4:00PM" at bounding box center [668, 523] width 73 height 12
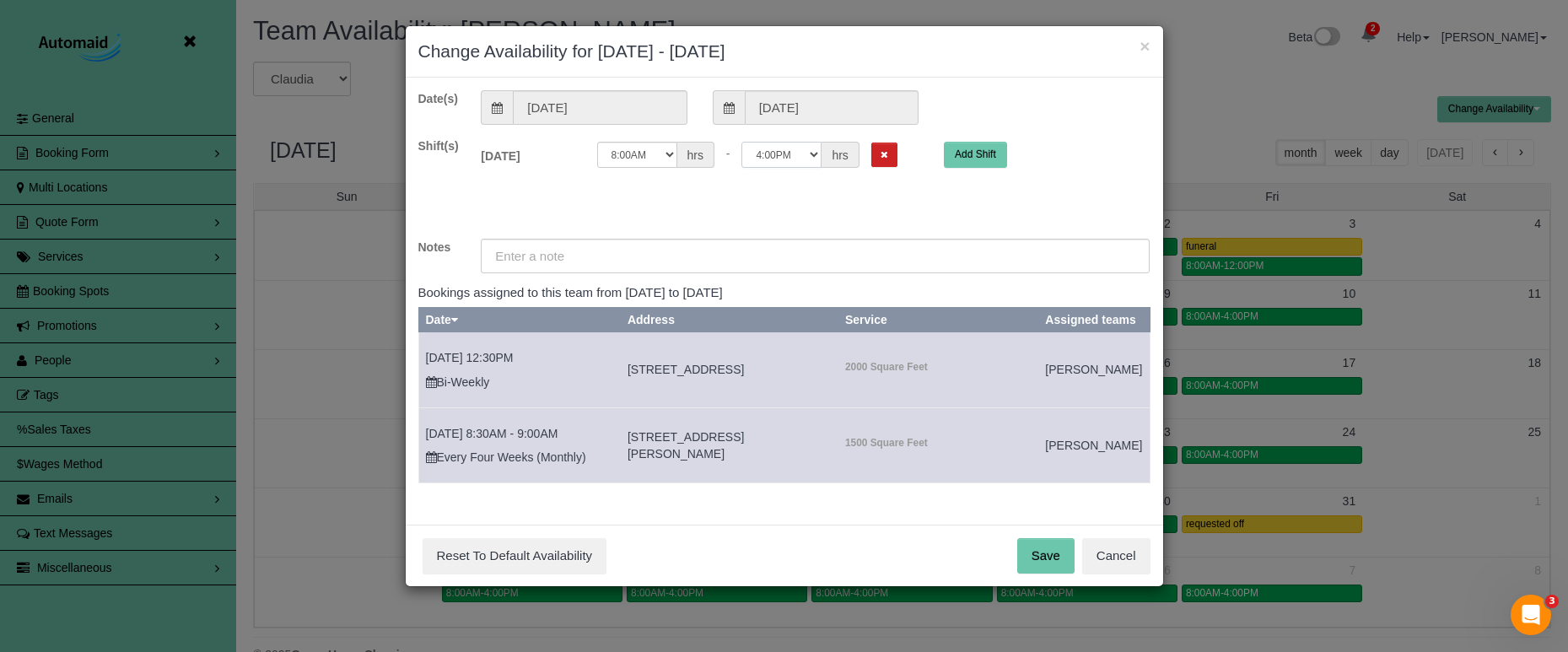
select select "string:12:00"
click at [615, 259] on input "text" at bounding box center [815, 256] width 669 height 35
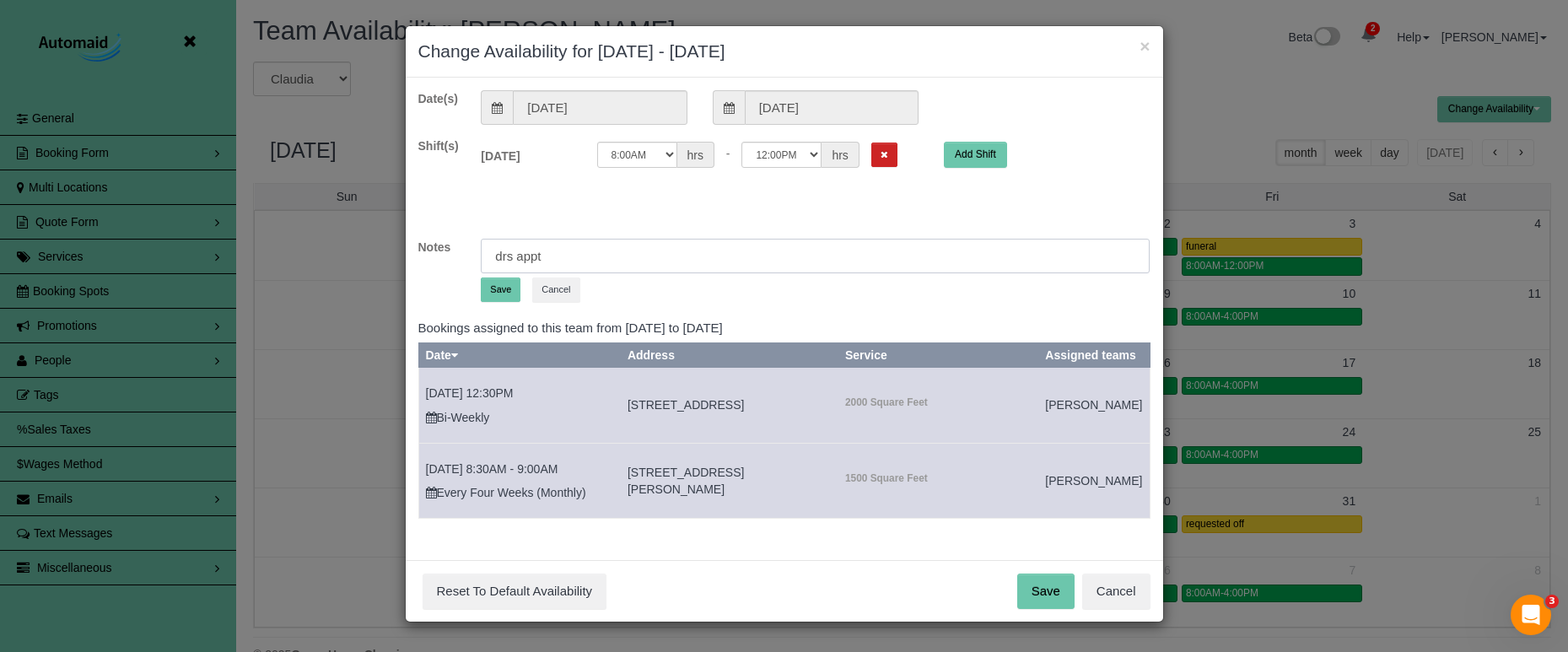
type input "drs appt"
click at [496, 286] on button "Save" at bounding box center [501, 289] width 40 height 25
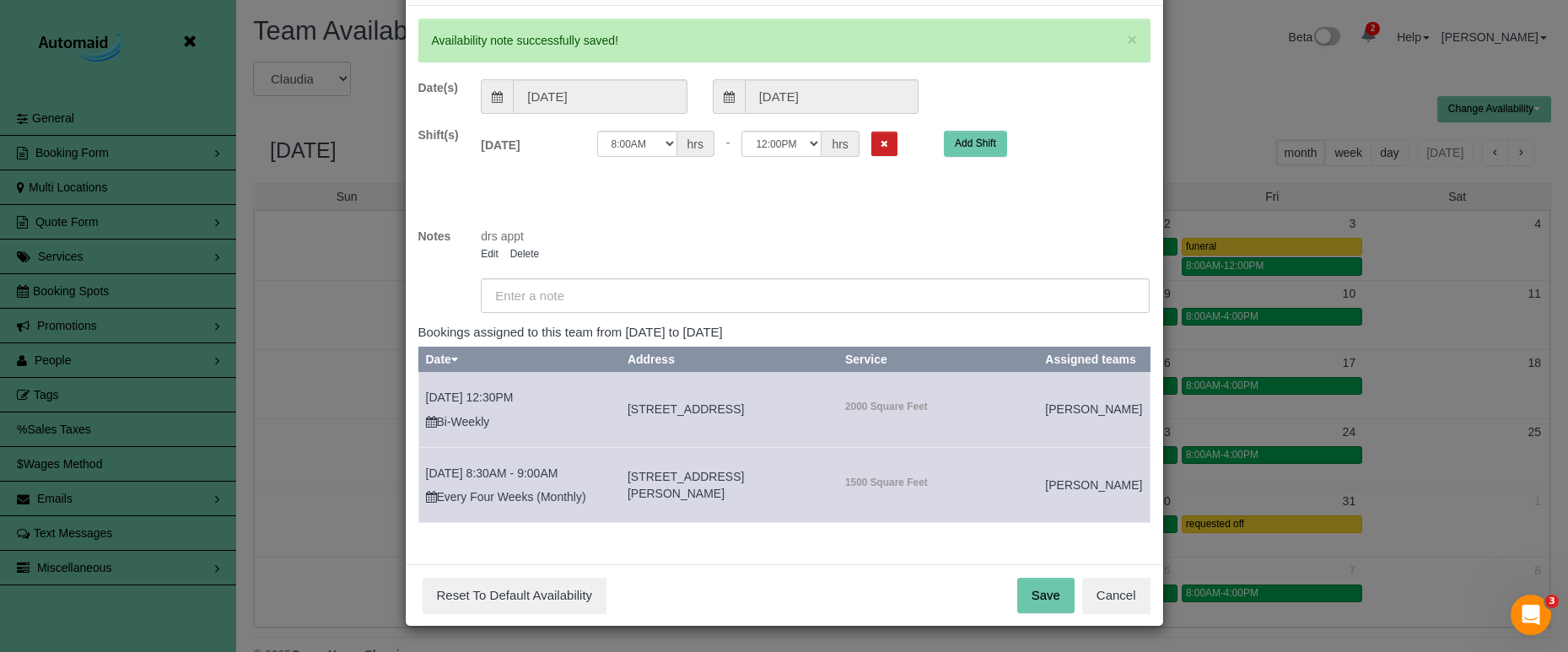
scroll to position [88, 0]
click at [1042, 604] on button "Save" at bounding box center [1046, 595] width 57 height 35
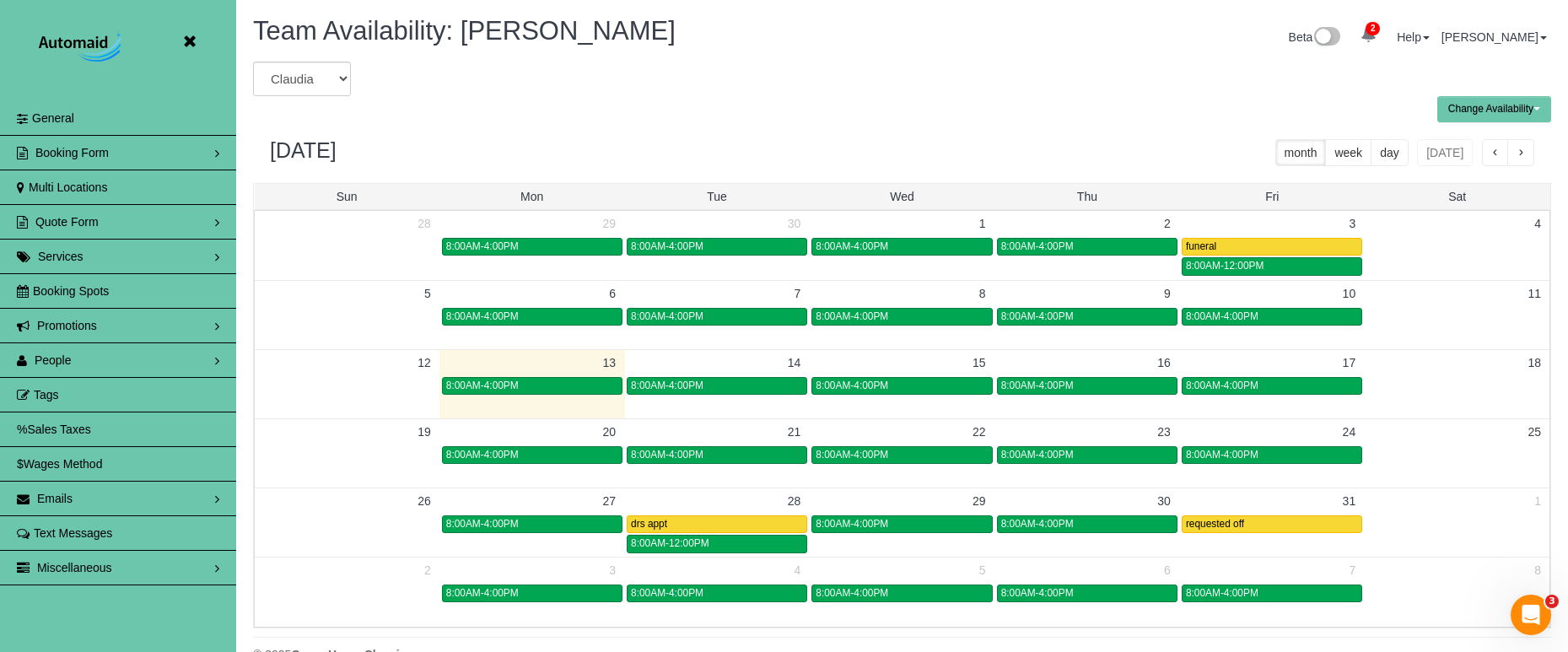
click at [192, 44] on icon at bounding box center [189, 41] width 21 height 21
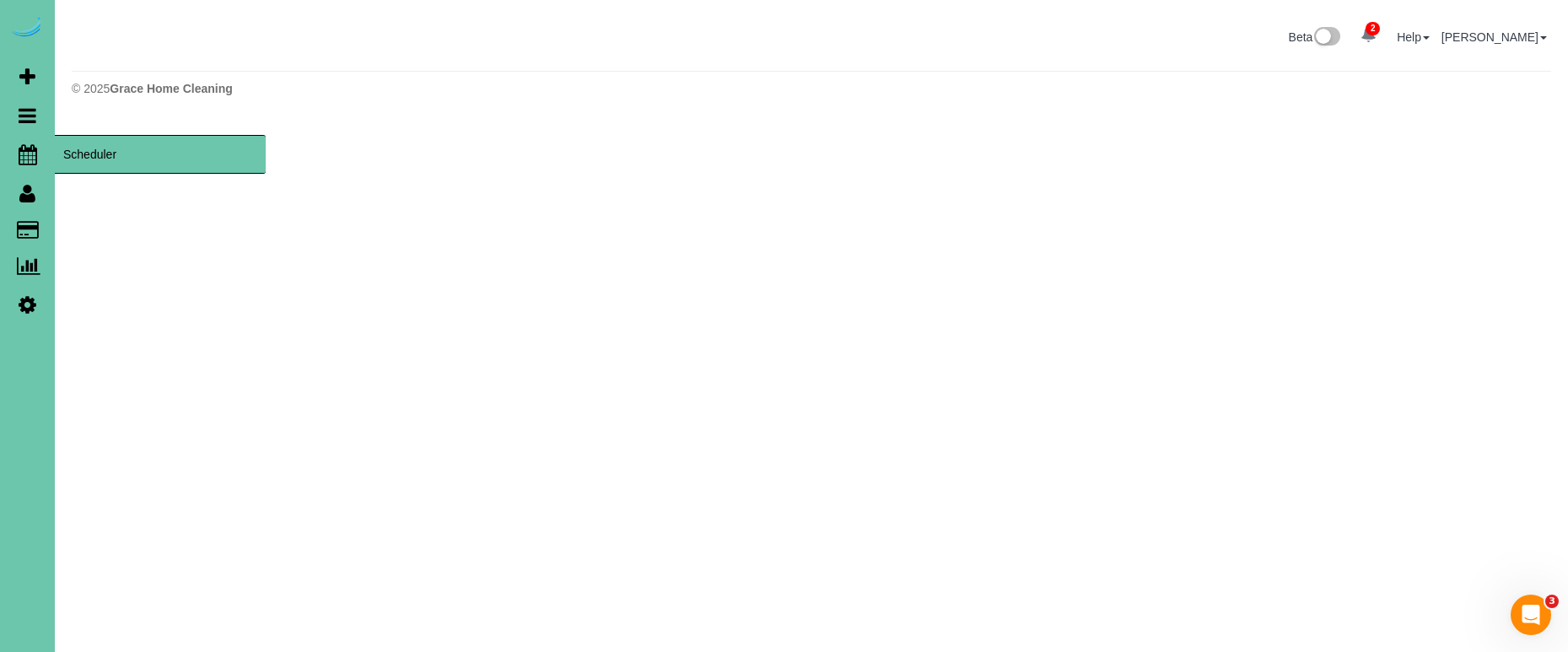
scroll to position [84199, 82788]
click at [147, 150] on span "Scheduler" at bounding box center [160, 154] width 211 height 39
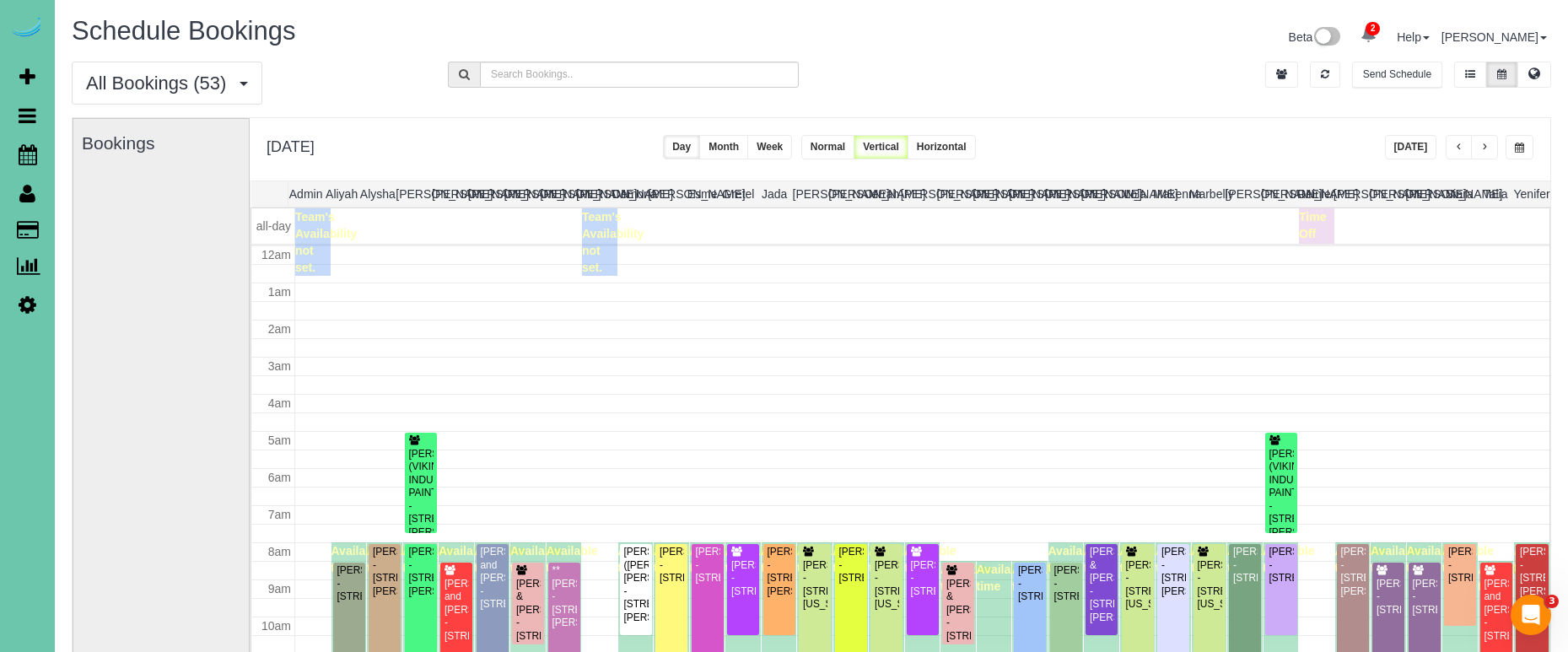
scroll to position [223, 0]
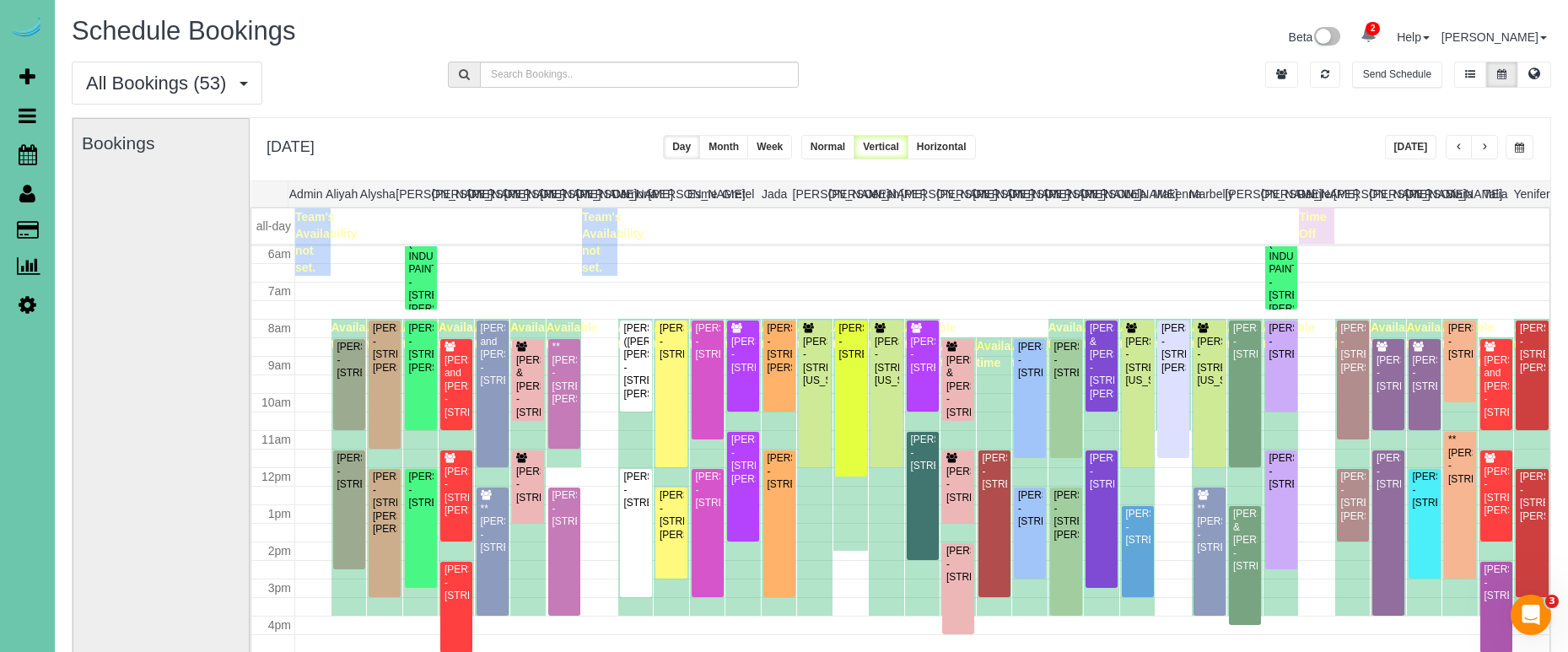
click at [1394, 147] on button "Today" at bounding box center [1412, 147] width 53 height 25
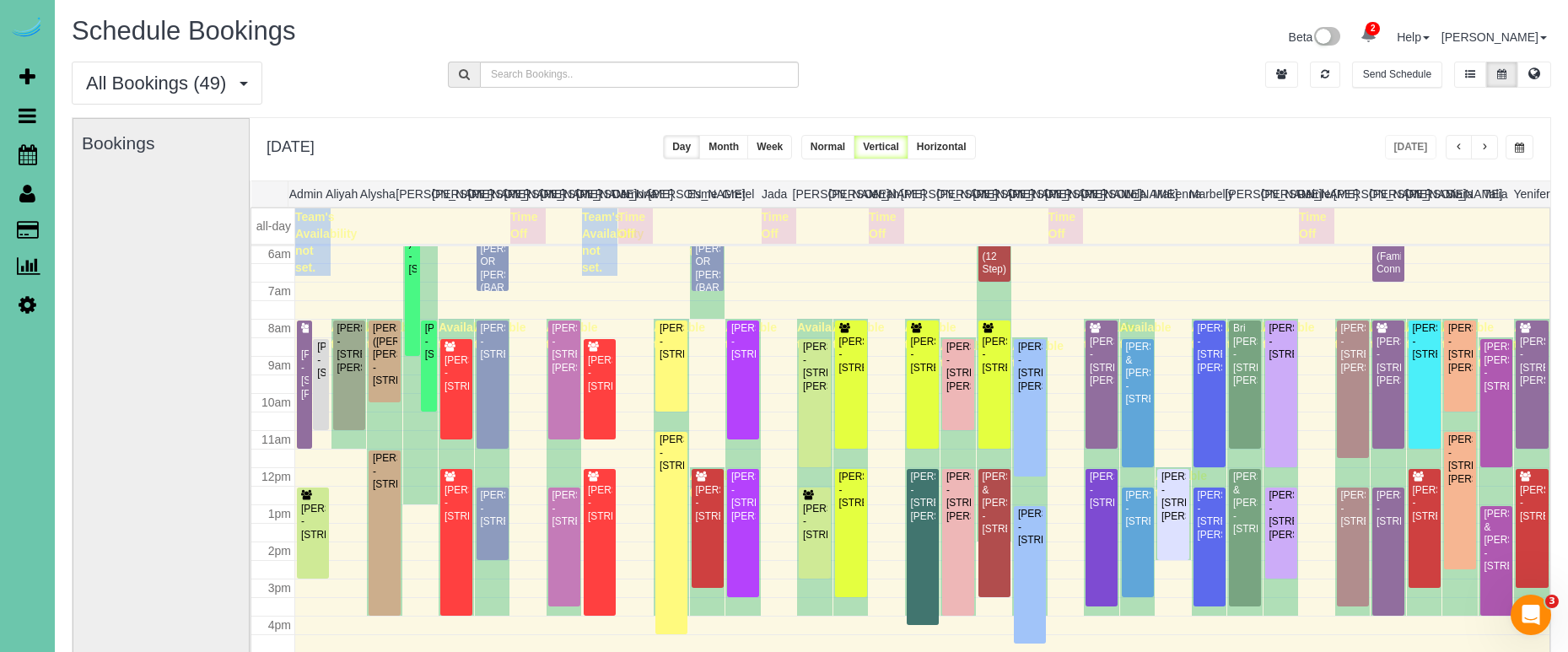
drag, startPoint x: 1210, startPoint y: 135, endPoint x: 1408, endPoint y: 134, distance: 198.0
click at [1219, 135] on div "Monday, Oct 13, 2025 Today Day Month Week Normal Vertical Horizontal" at bounding box center [900, 149] width 1301 height 63
click at [1475, 150] on button "button" at bounding box center [1484, 147] width 27 height 25
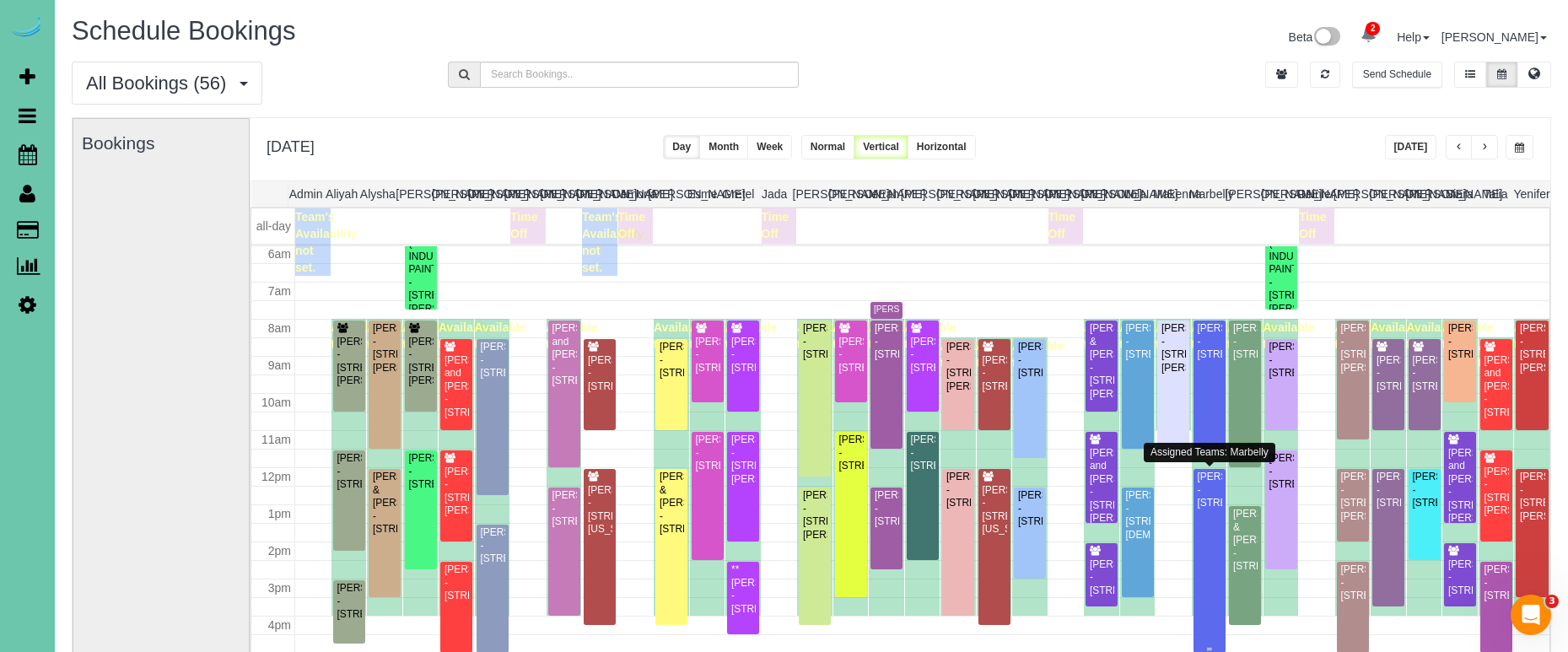
click at [1210, 509] on div "Andrew Abraham - 5324 S 162 Ave, Omaha, NE 68135" at bounding box center [1210, 489] width 25 height 39
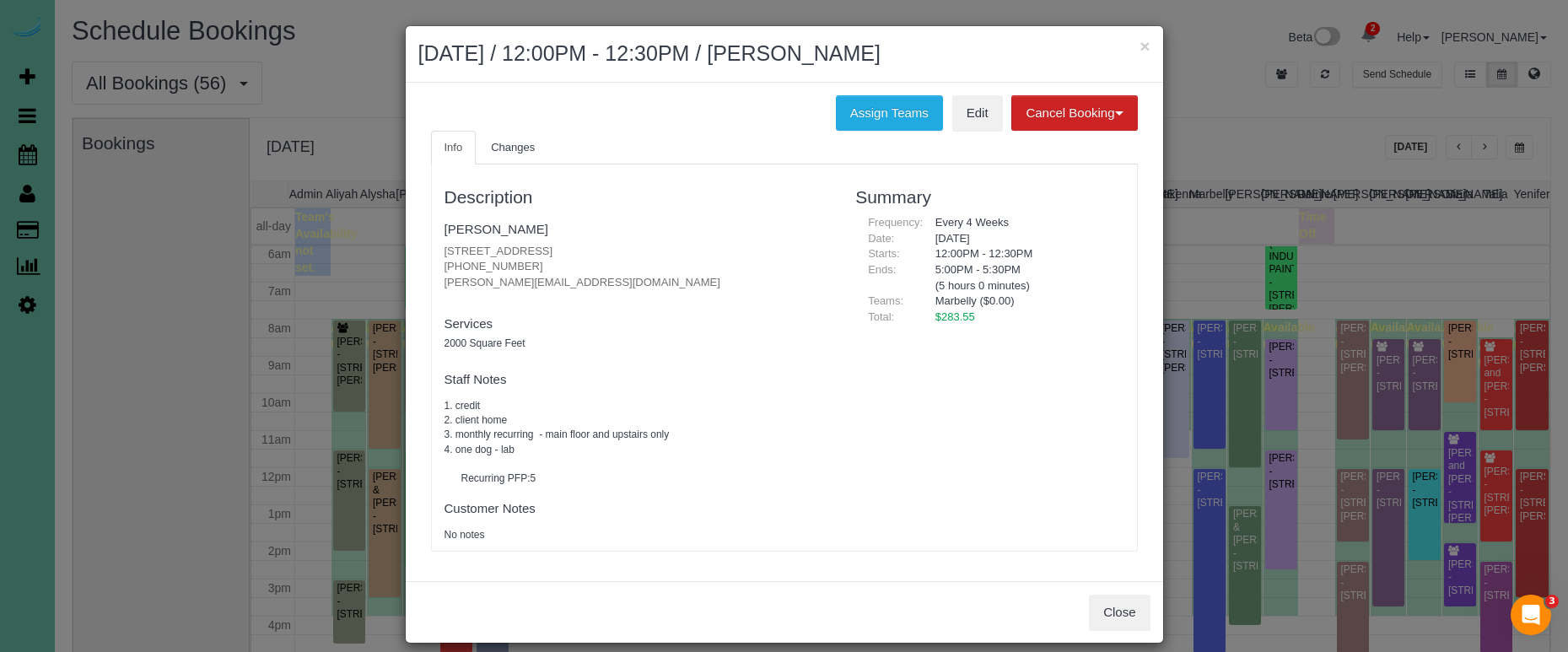
drag, startPoint x: 869, startPoint y: 105, endPoint x: 797, endPoint y: 104, distance: 72.0
click at [869, 105] on button "Assign Teams" at bounding box center [889, 113] width 107 height 35
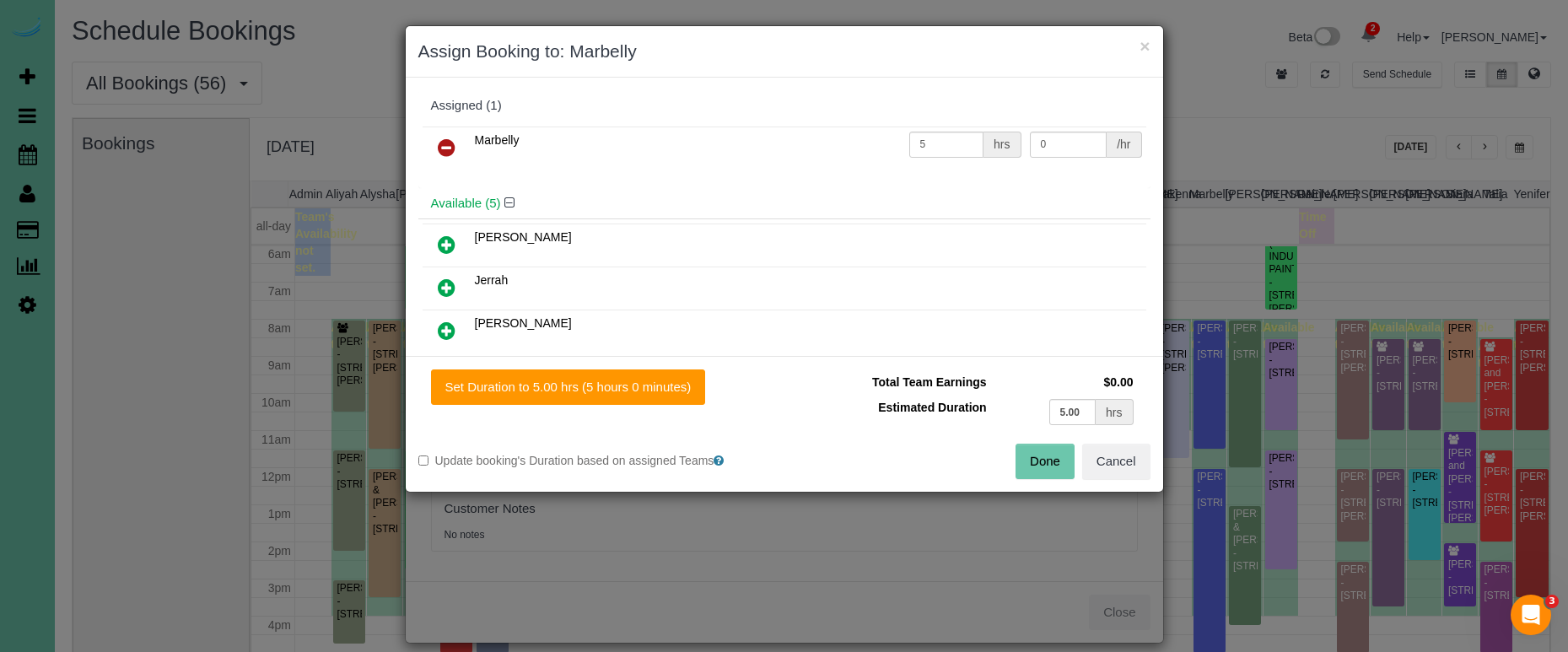
click at [442, 145] on icon at bounding box center [446, 147] width 17 height 20
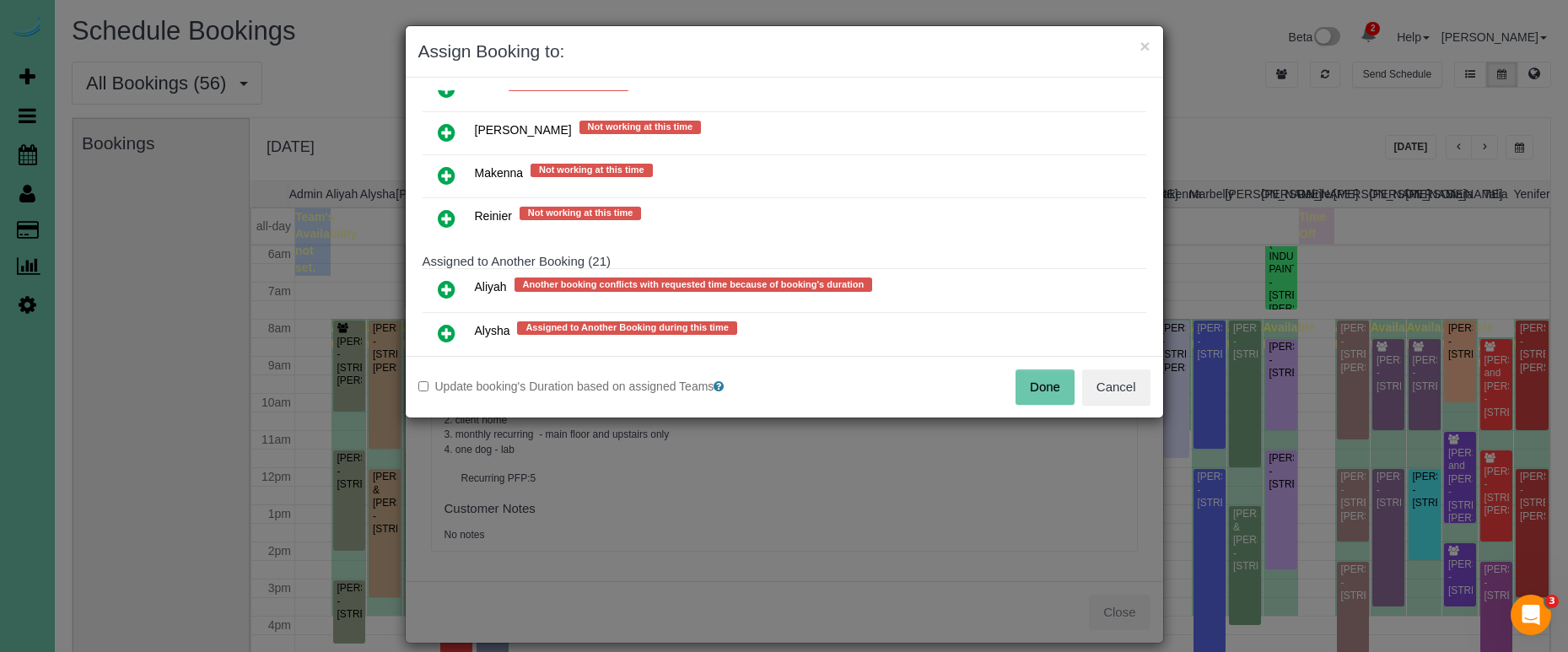
scroll to position [639, 0]
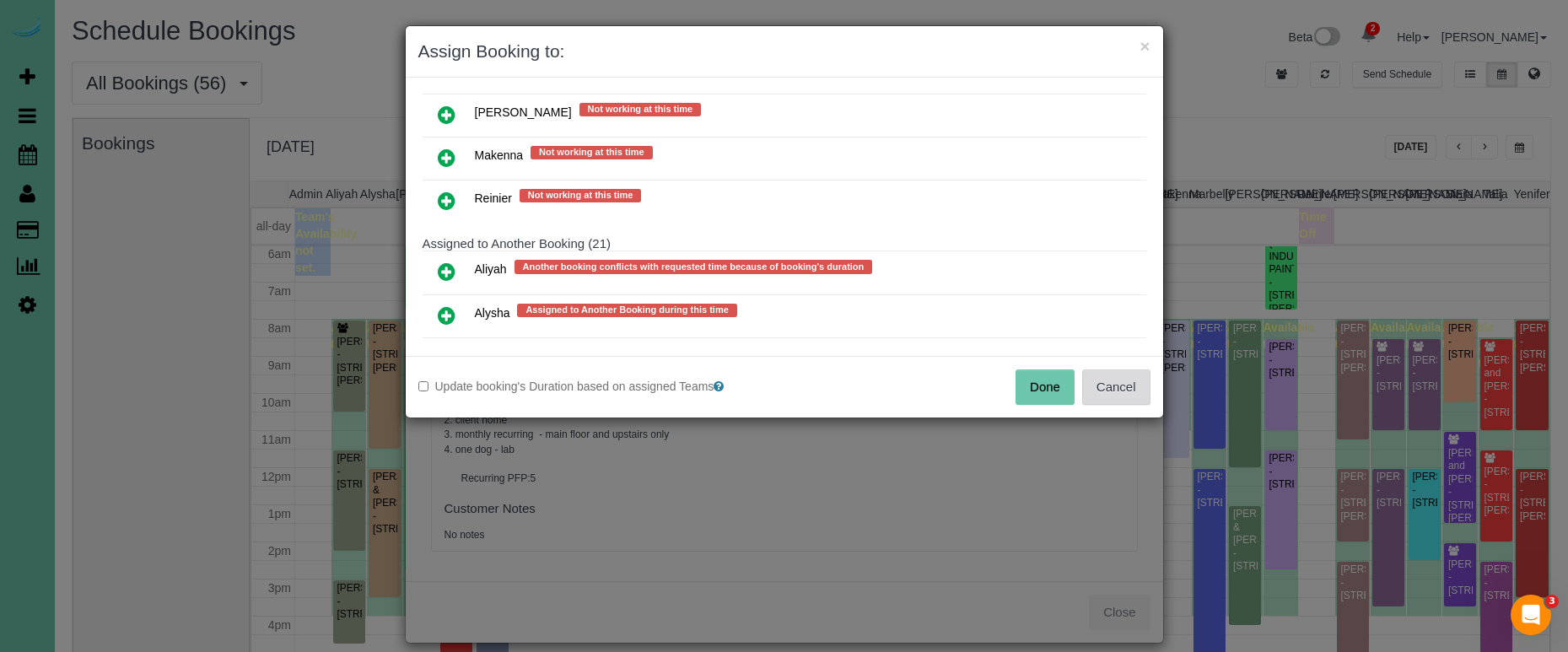
click at [1126, 395] on button "Cancel" at bounding box center [1116, 387] width 68 height 35
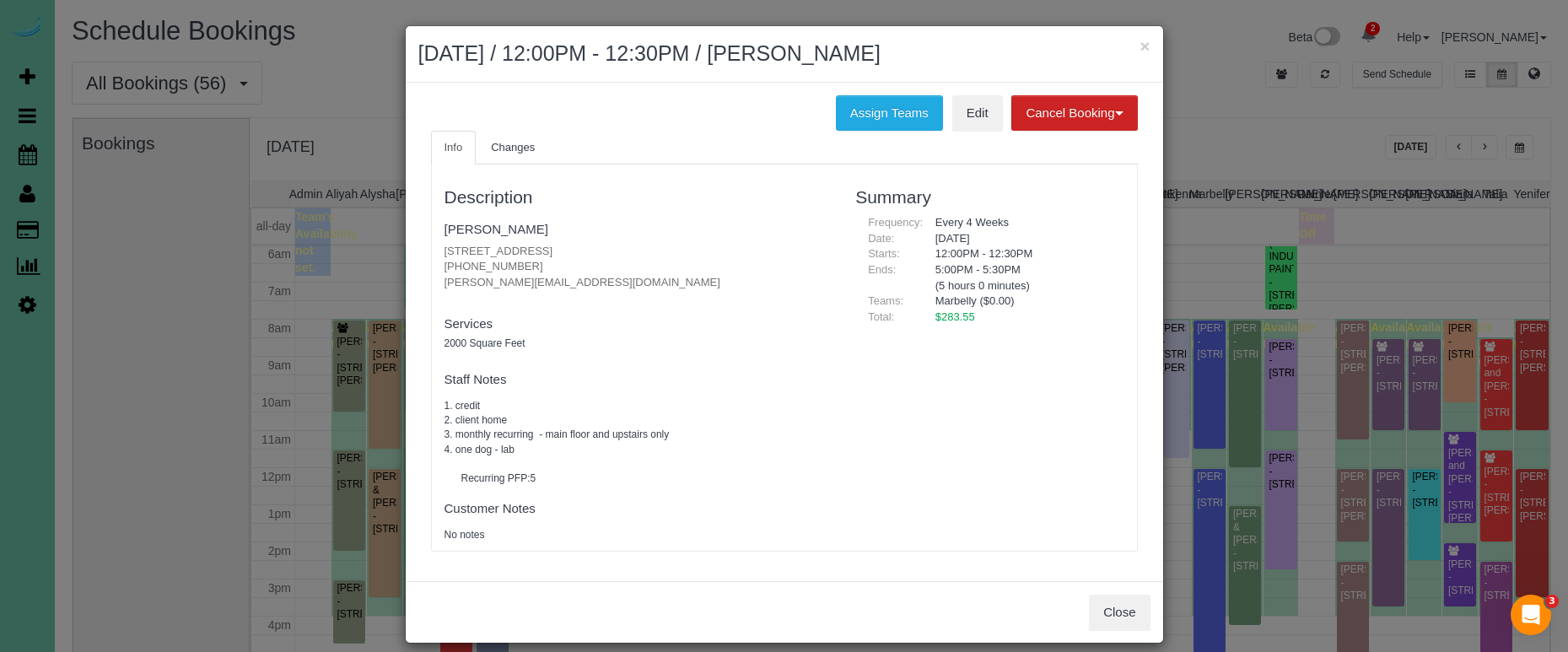
click at [1126, 398] on div "× Assign Booking to: Assigned (0) No Assigned Teams Available (6) Claudia Jerrah" at bounding box center [784, 326] width 1568 height 652
click at [1129, 608] on button "Close" at bounding box center [1119, 612] width 61 height 35
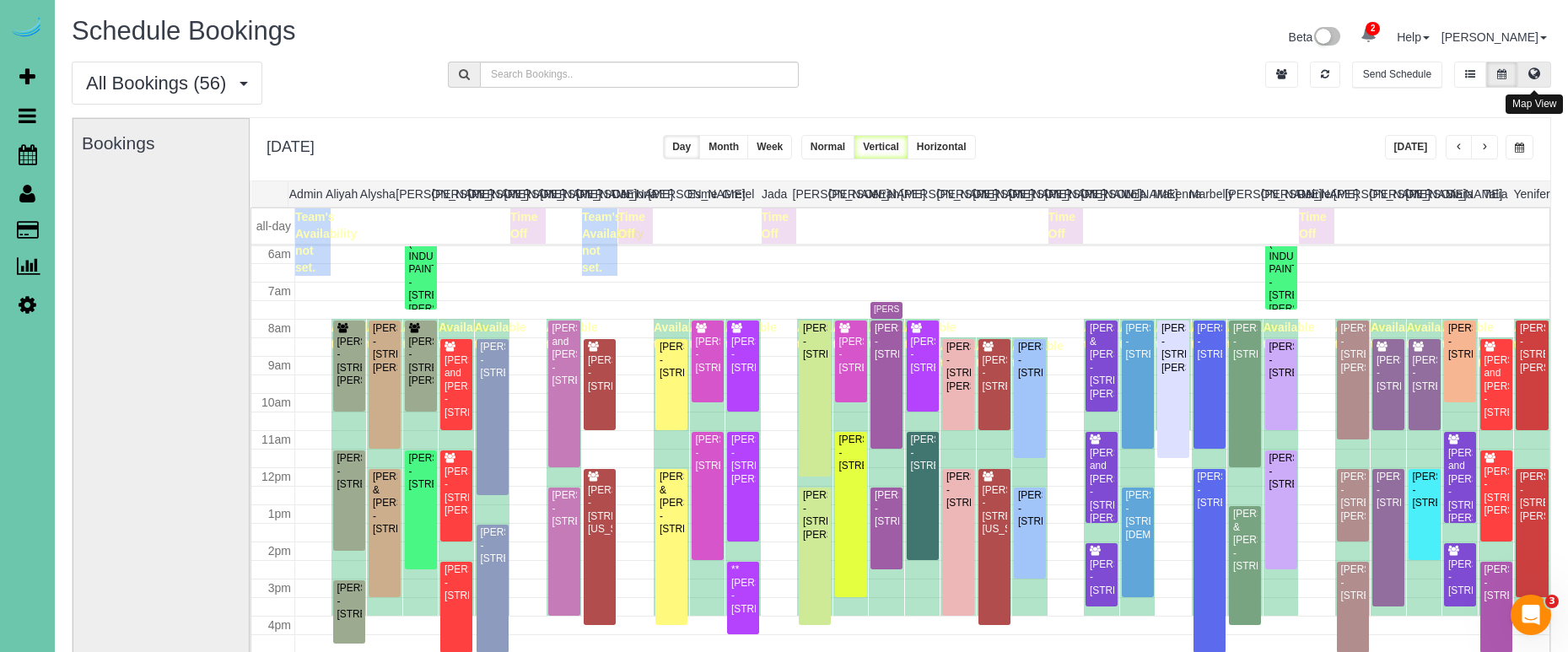
click at [1535, 72] on icon at bounding box center [1534, 73] width 12 height 10
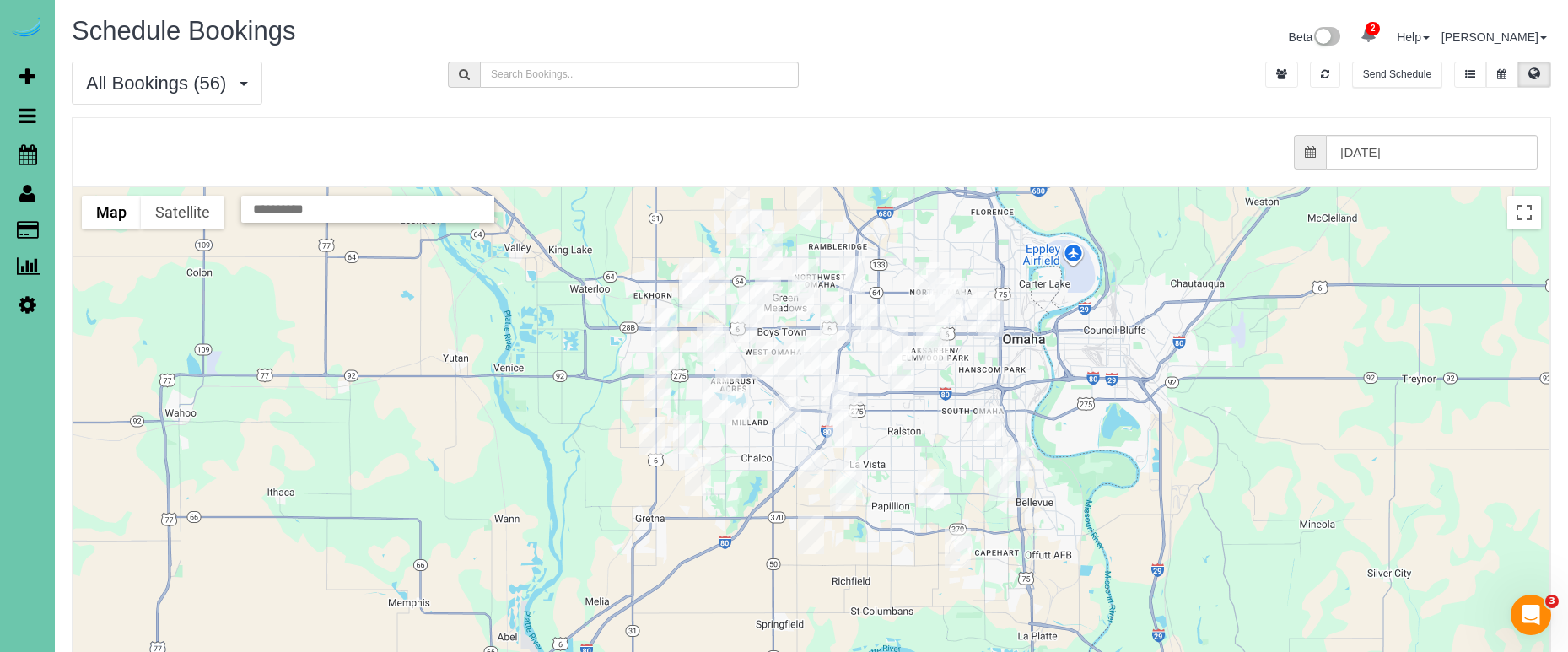
drag, startPoint x: 1127, startPoint y: 404, endPoint x: 1151, endPoint y: 271, distance: 135.1
click at [1151, 271] on div at bounding box center [811, 523] width 1476 height 673
click at [961, 543] on img "10/14/2025 8:00AM - Mike Gritz - 4923 Leawood Circle, Papillion, NE 68133" at bounding box center [958, 548] width 26 height 39
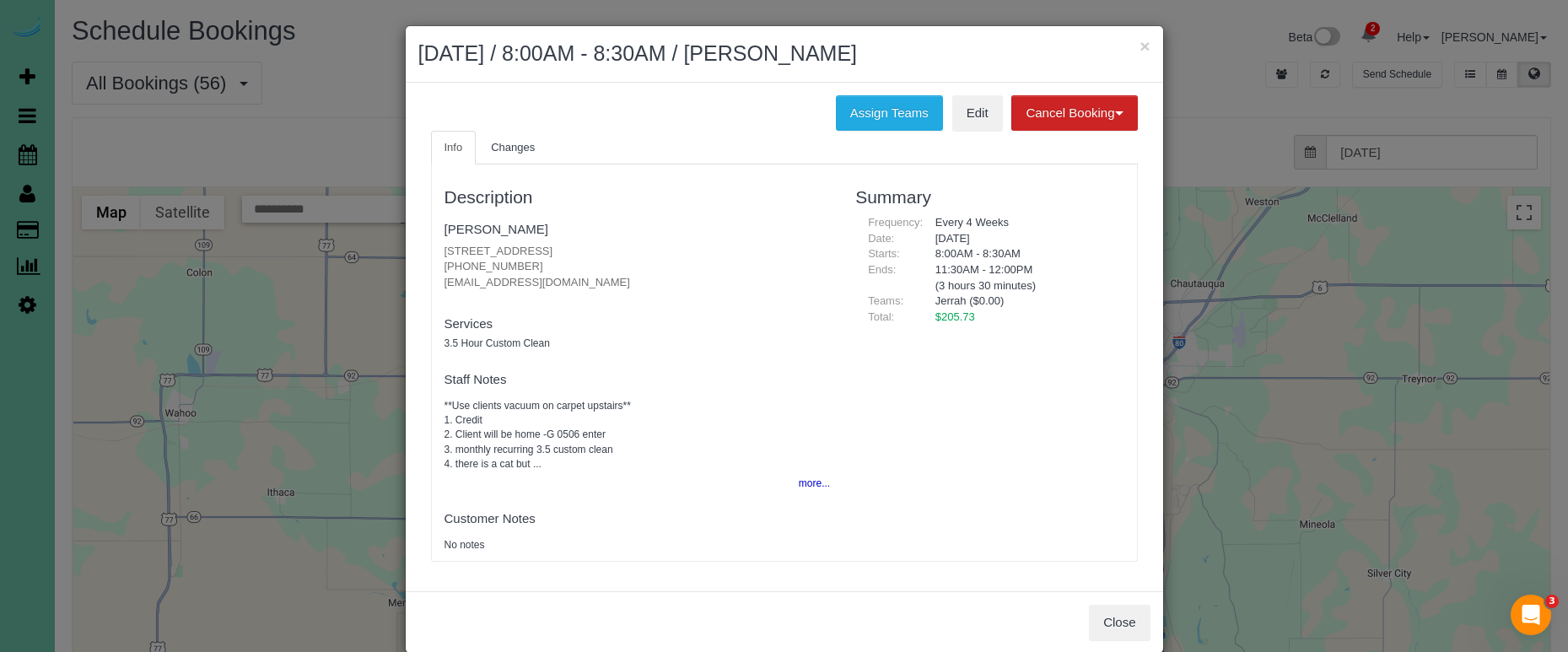
drag, startPoint x: 1096, startPoint y: 610, endPoint x: 1069, endPoint y: 588, distance: 34.8
click at [1096, 610] on button "Close" at bounding box center [1119, 622] width 61 height 35
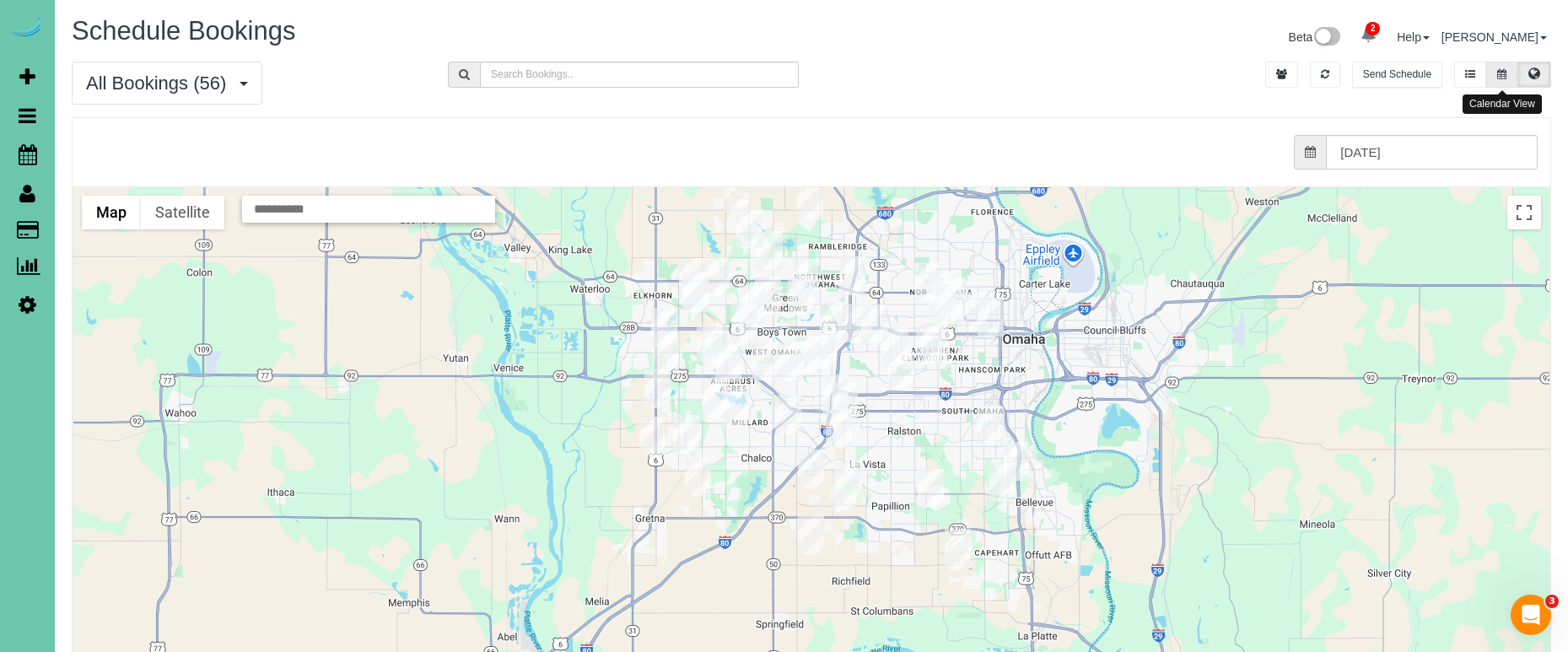
click at [1503, 84] on button at bounding box center [1502, 74] width 31 height 26
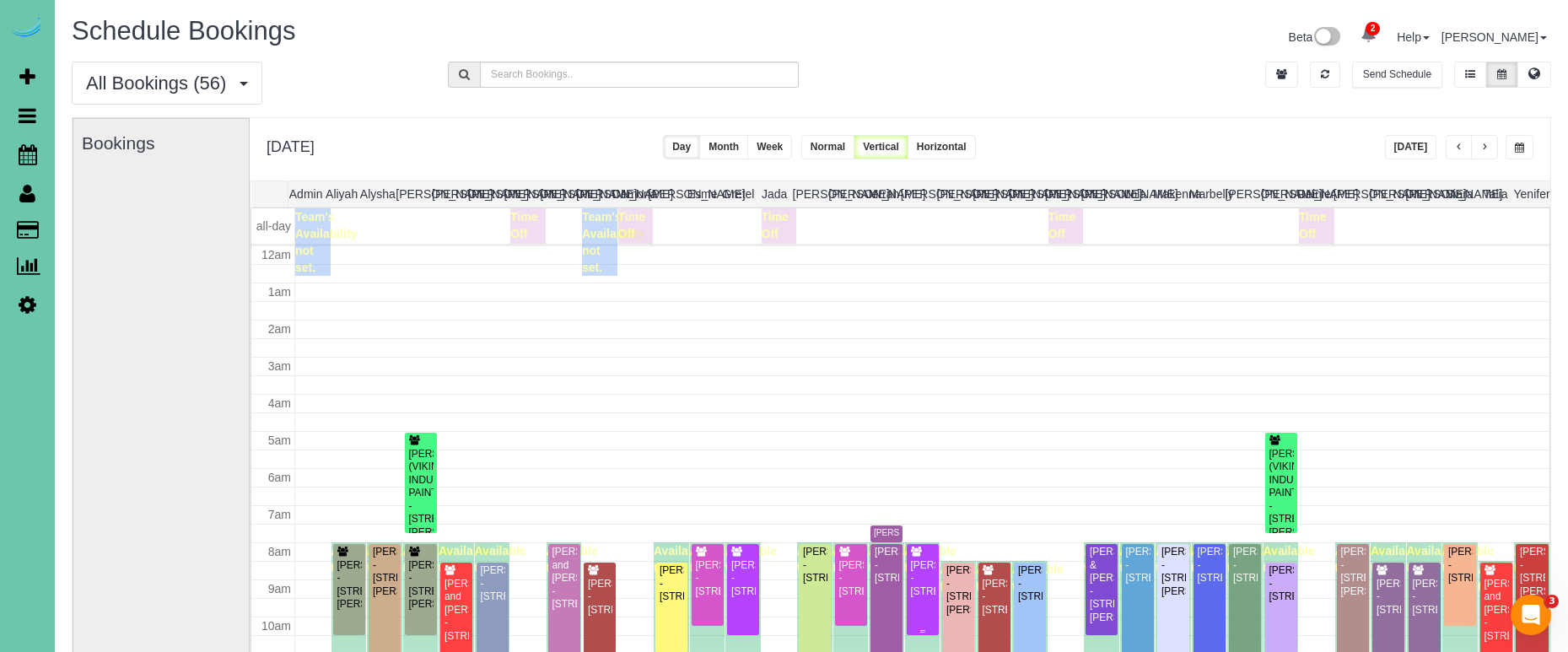
scroll to position [223, 0]
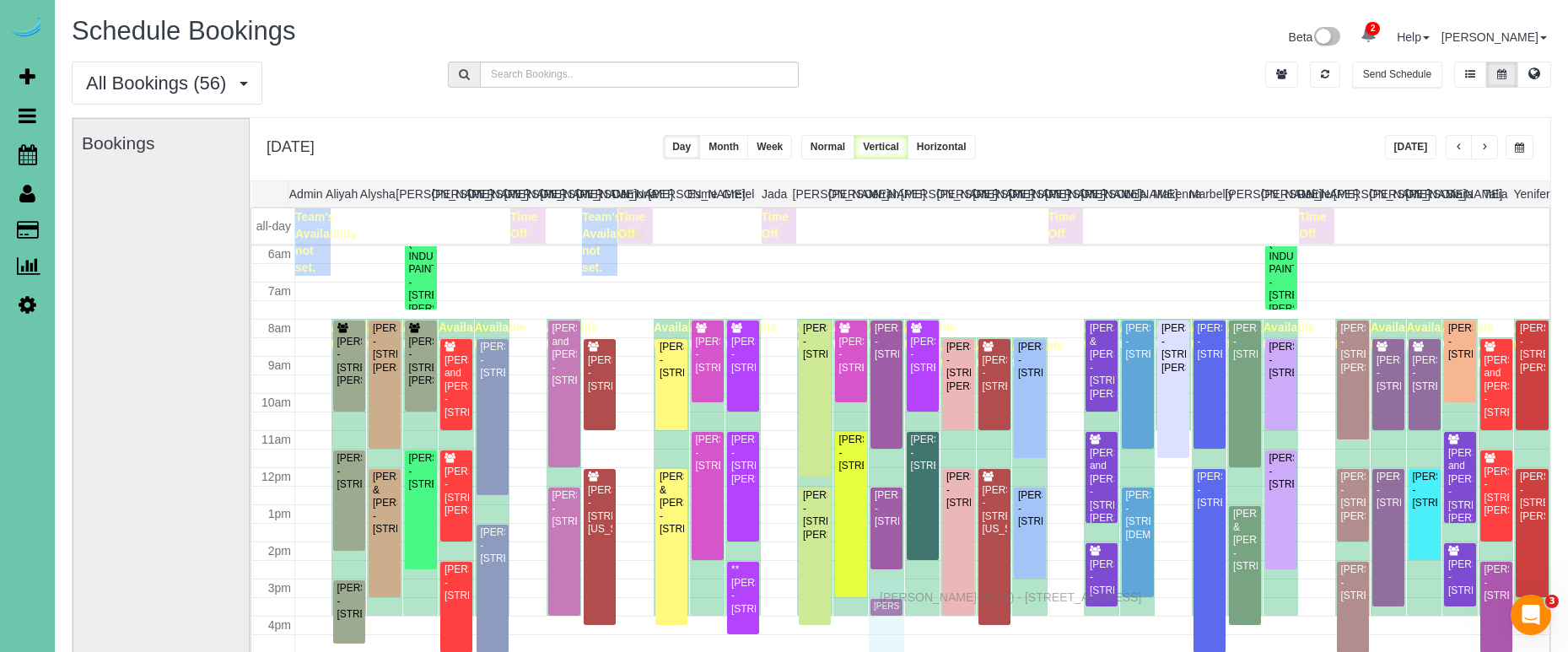
drag, startPoint x: 881, startPoint y: 304, endPoint x: 884, endPoint y: 595, distance: 291.0
click at [1525, 149] on button "button" at bounding box center [1519, 146] width 28 height 25
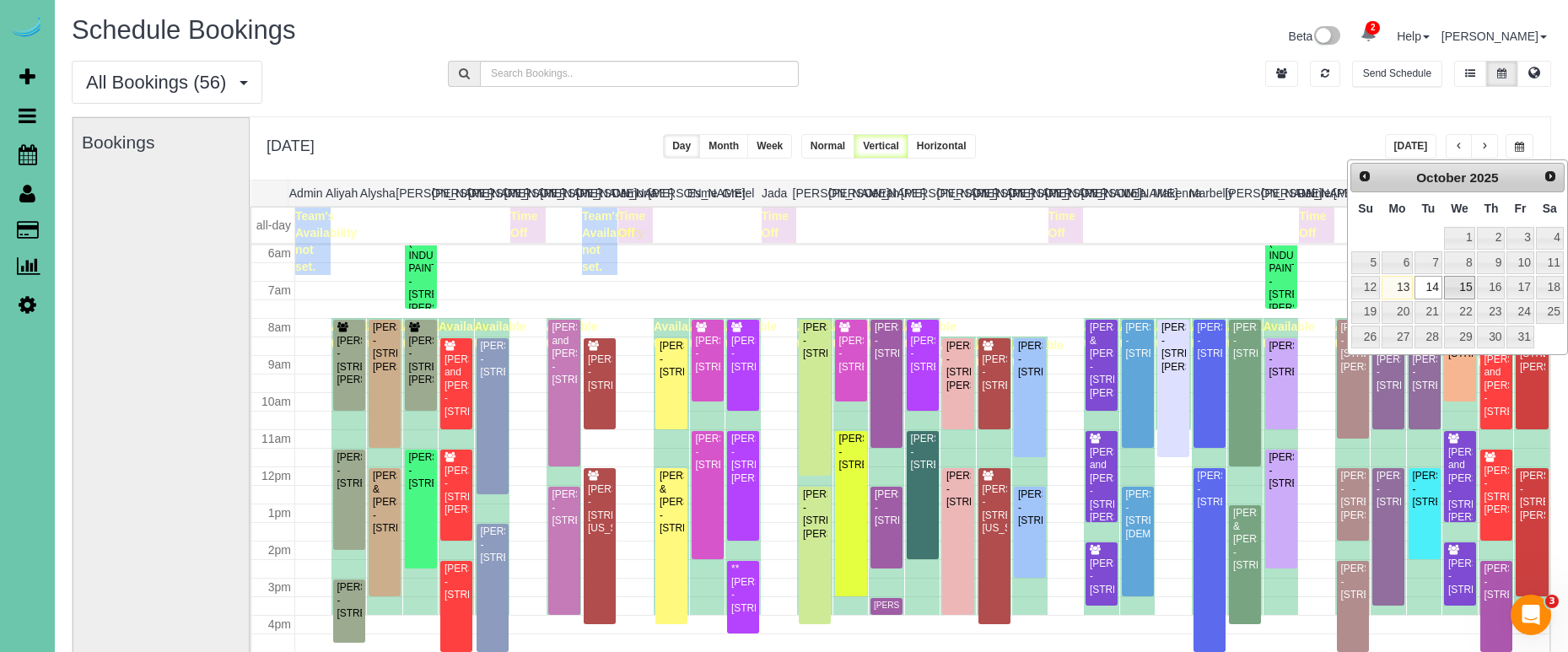
click at [1464, 287] on link "15" at bounding box center [1460, 287] width 32 height 23
type input "**********"
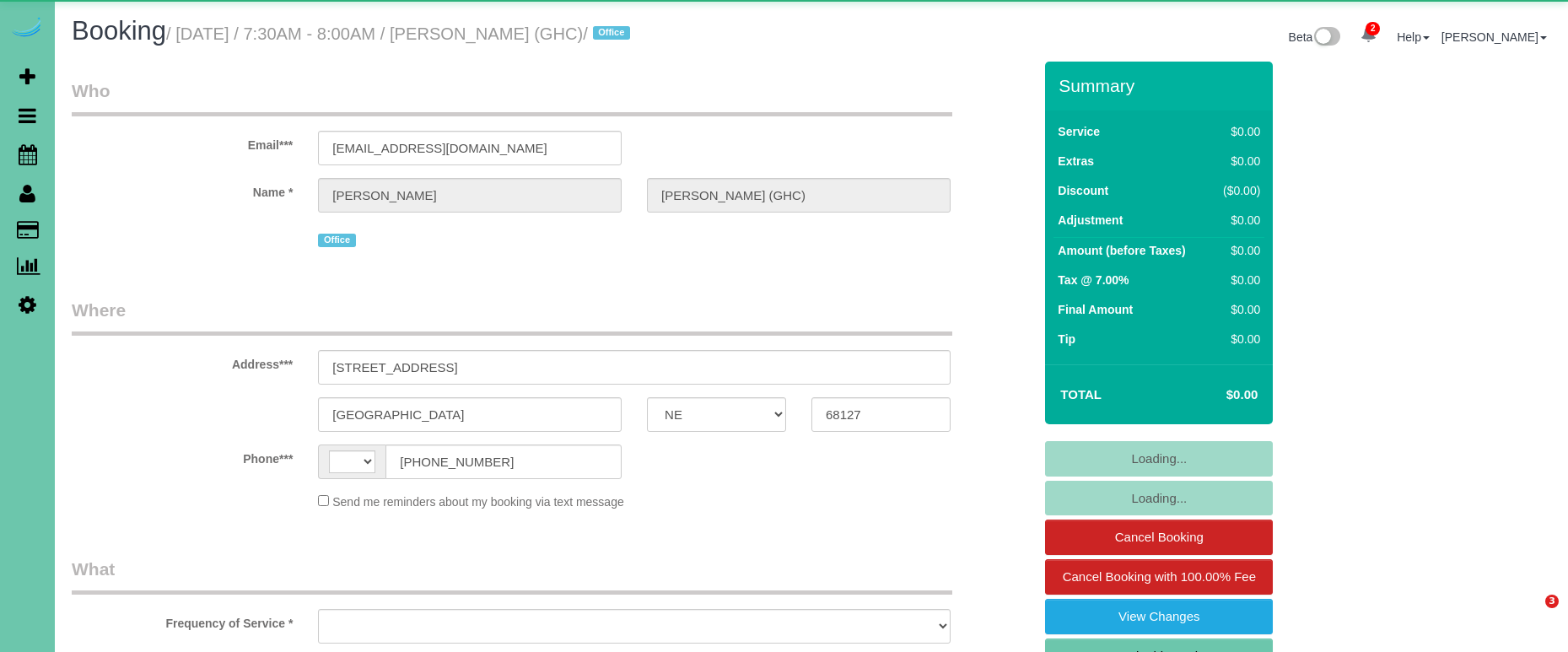
select select "NE"
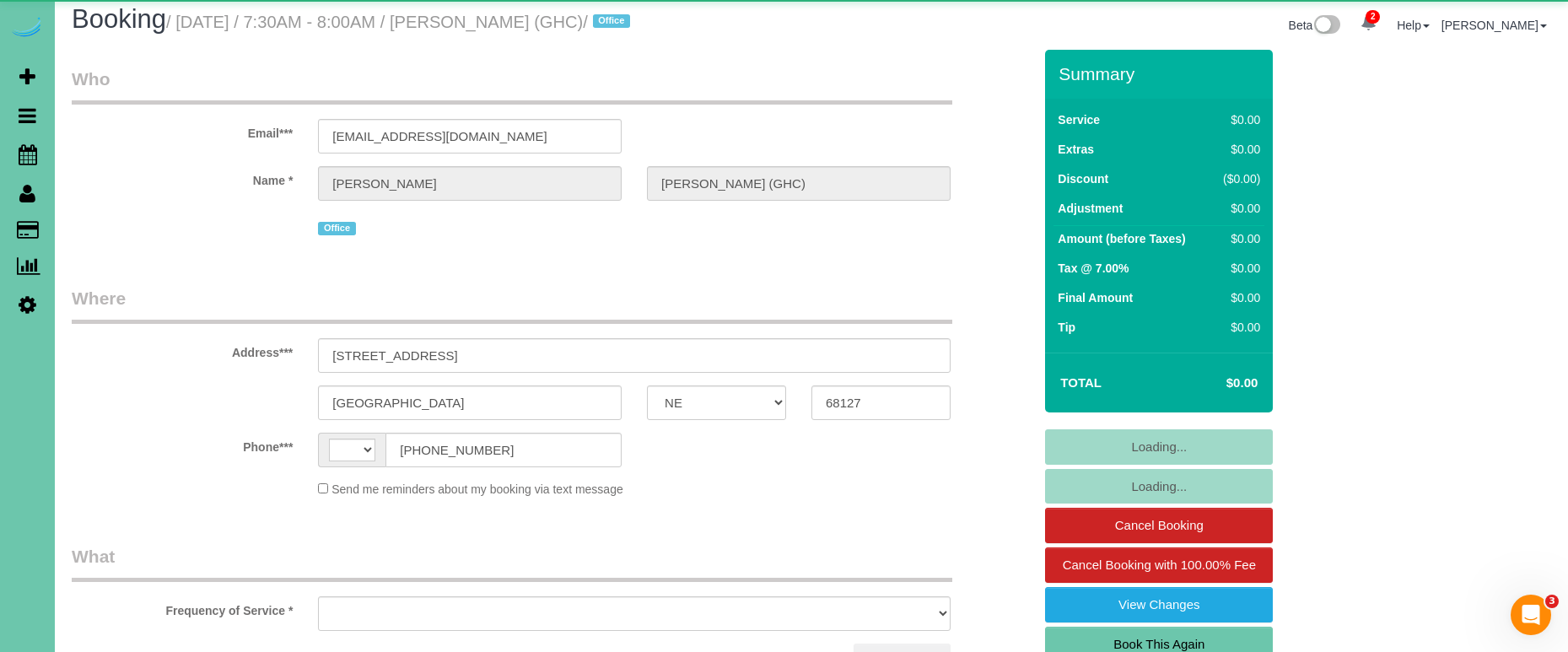
select select "string:[GEOGRAPHIC_DATA]"
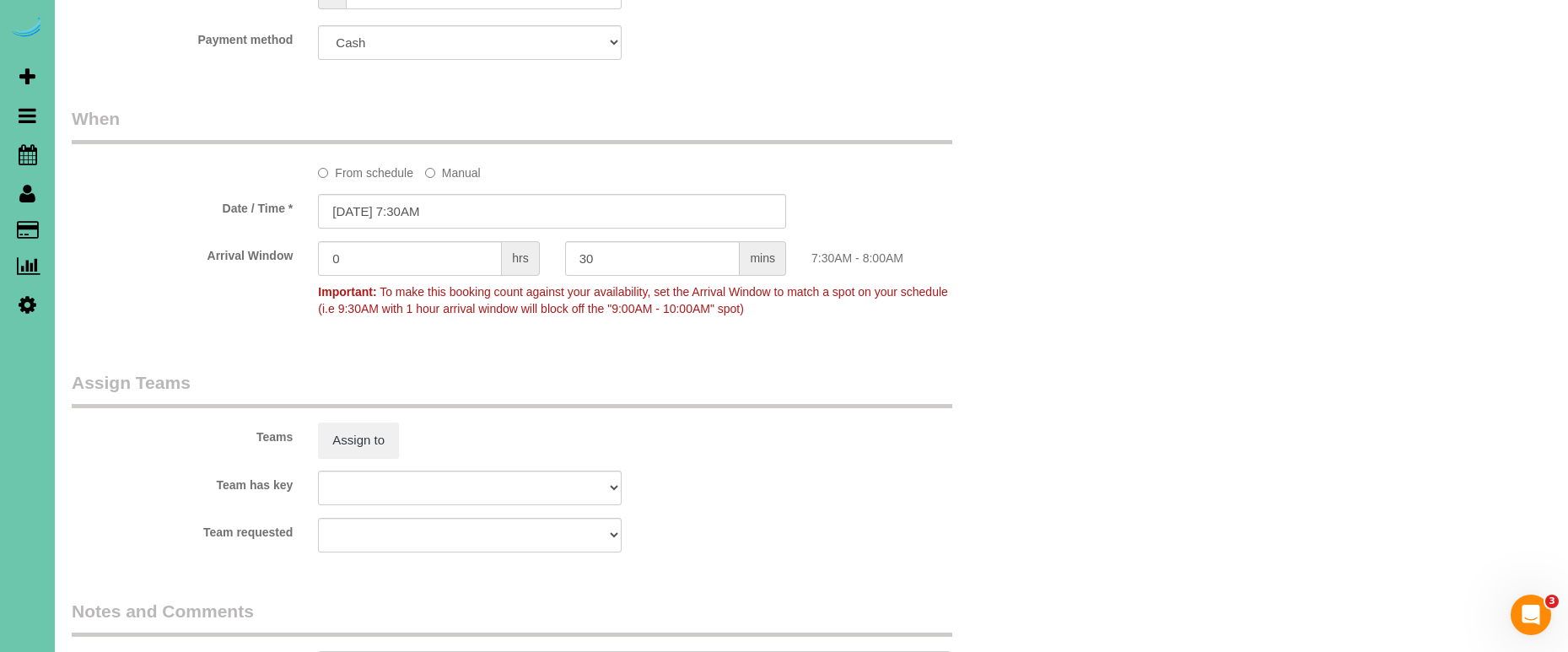
select select "object:901"
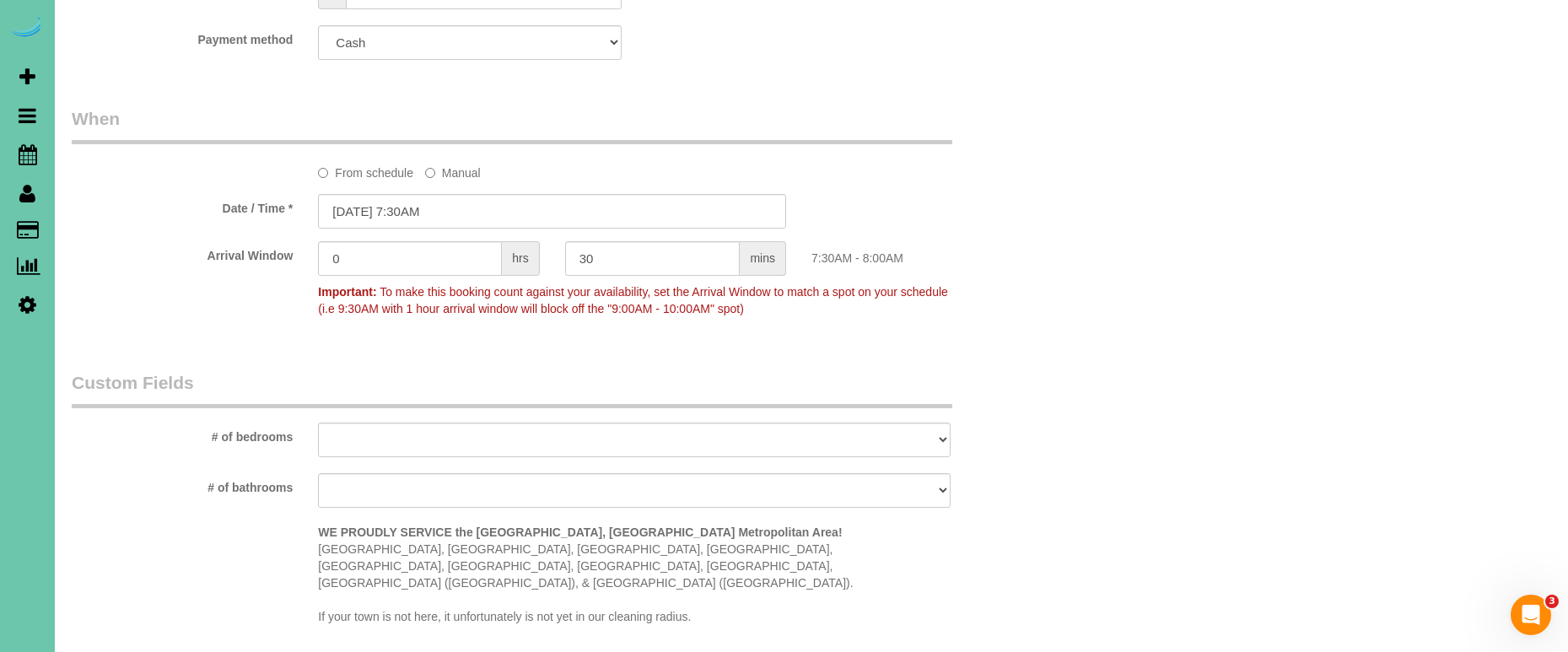
scroll to position [1147, 0]
click at [452, 214] on input "[DATE] 7:30AM" at bounding box center [551, 210] width 468 height 35
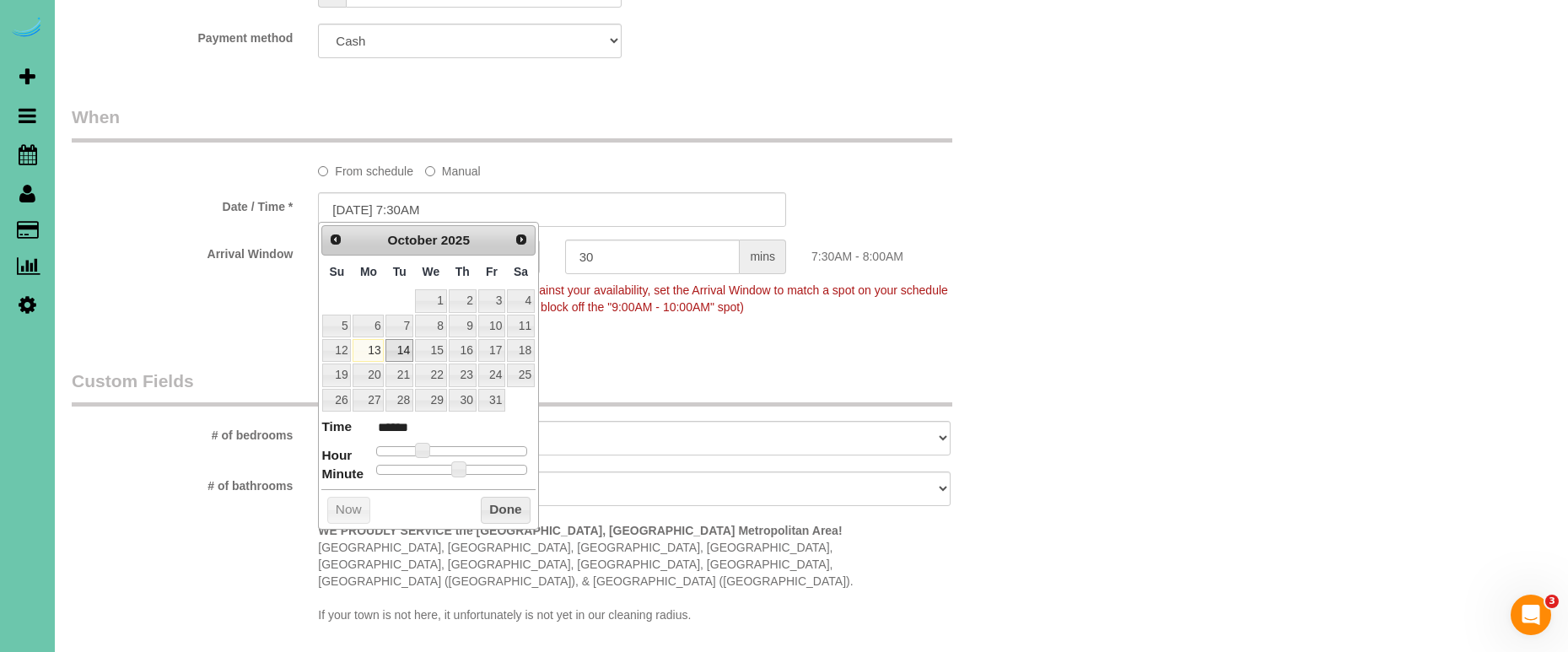
click at [400, 342] on link "14" at bounding box center [399, 350] width 27 height 23
type input "[DATE] 7:30AM"
drag, startPoint x: 512, startPoint y: 512, endPoint x: 515, endPoint y: 503, distance: 9.5
click at [512, 512] on button "Done" at bounding box center [505, 510] width 50 height 27
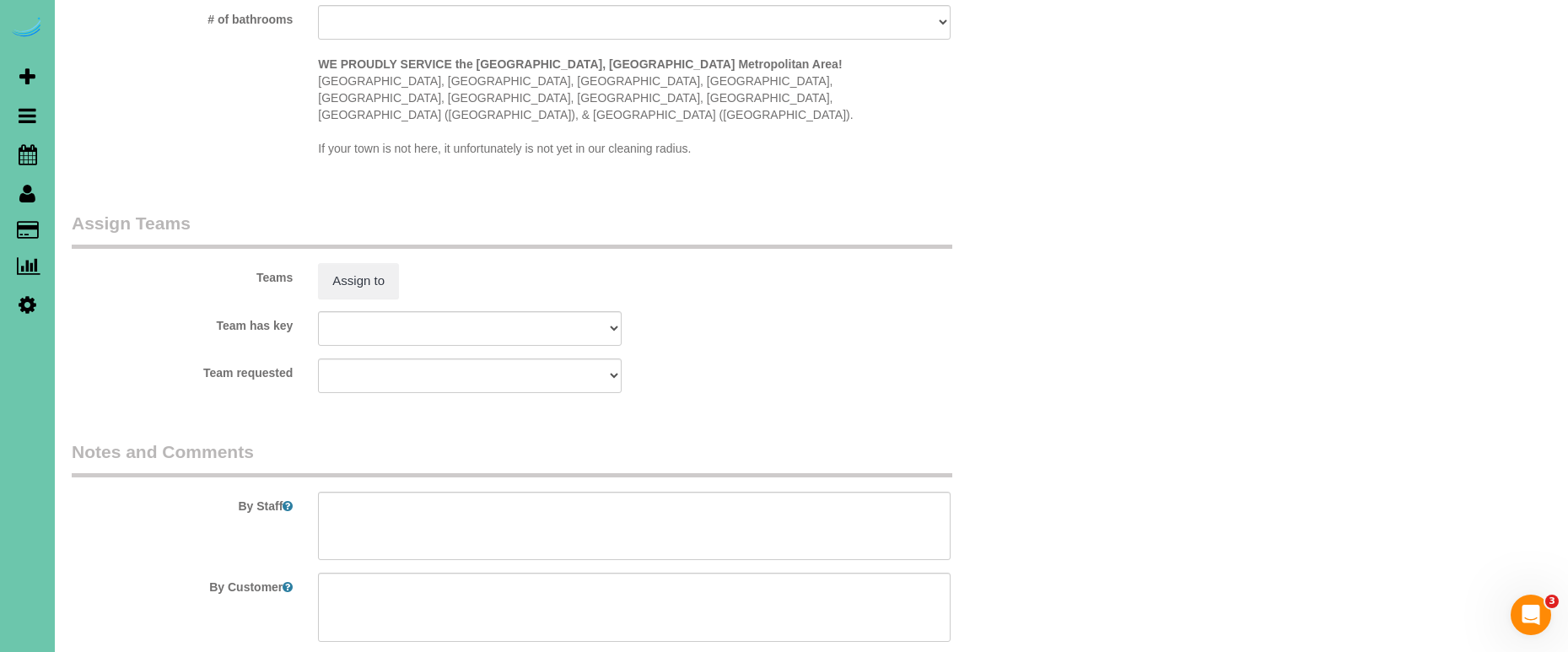
scroll to position [1610, 0]
click at [359, 266] on button "Assign to" at bounding box center [358, 283] width 81 height 35
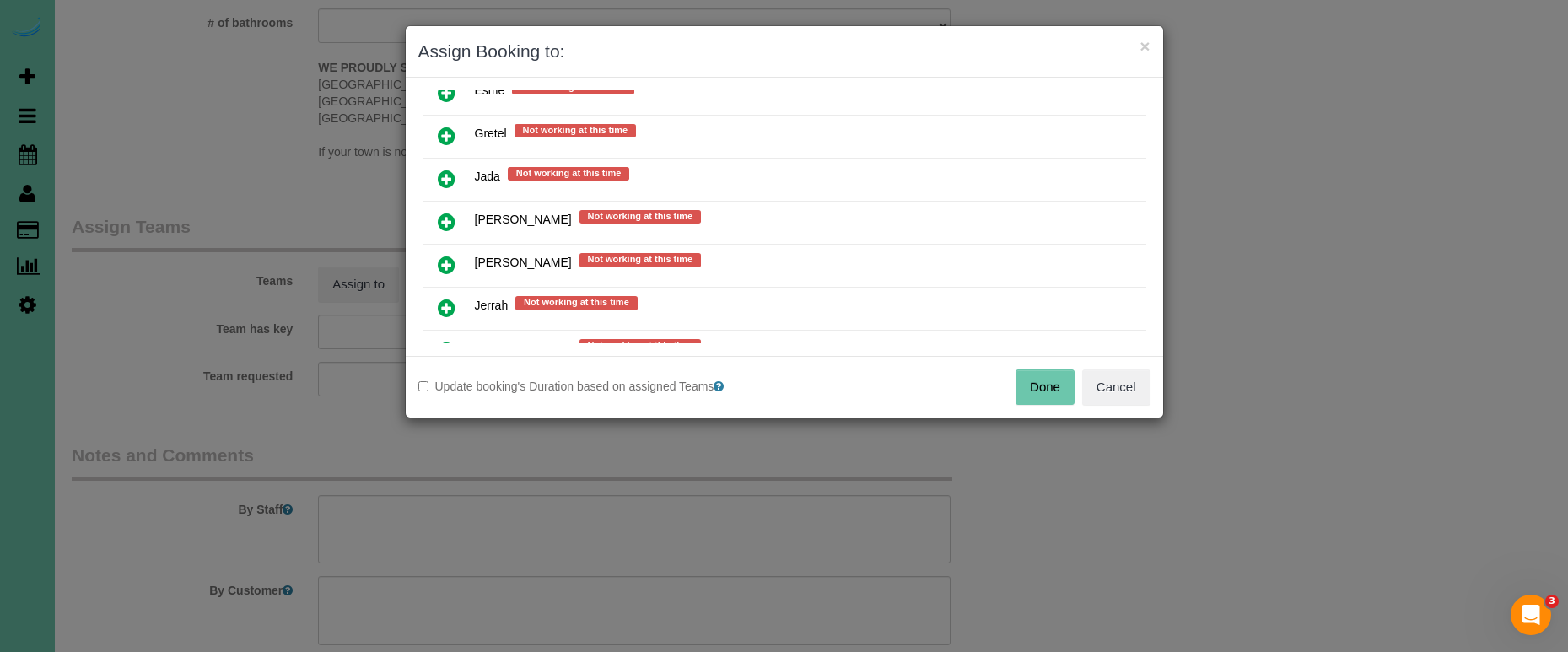
scroll to position [679, 0]
drag, startPoint x: 445, startPoint y: 294, endPoint x: 456, endPoint y: 336, distance: 43.4
click at [445, 296] on icon at bounding box center [446, 306] width 17 height 20
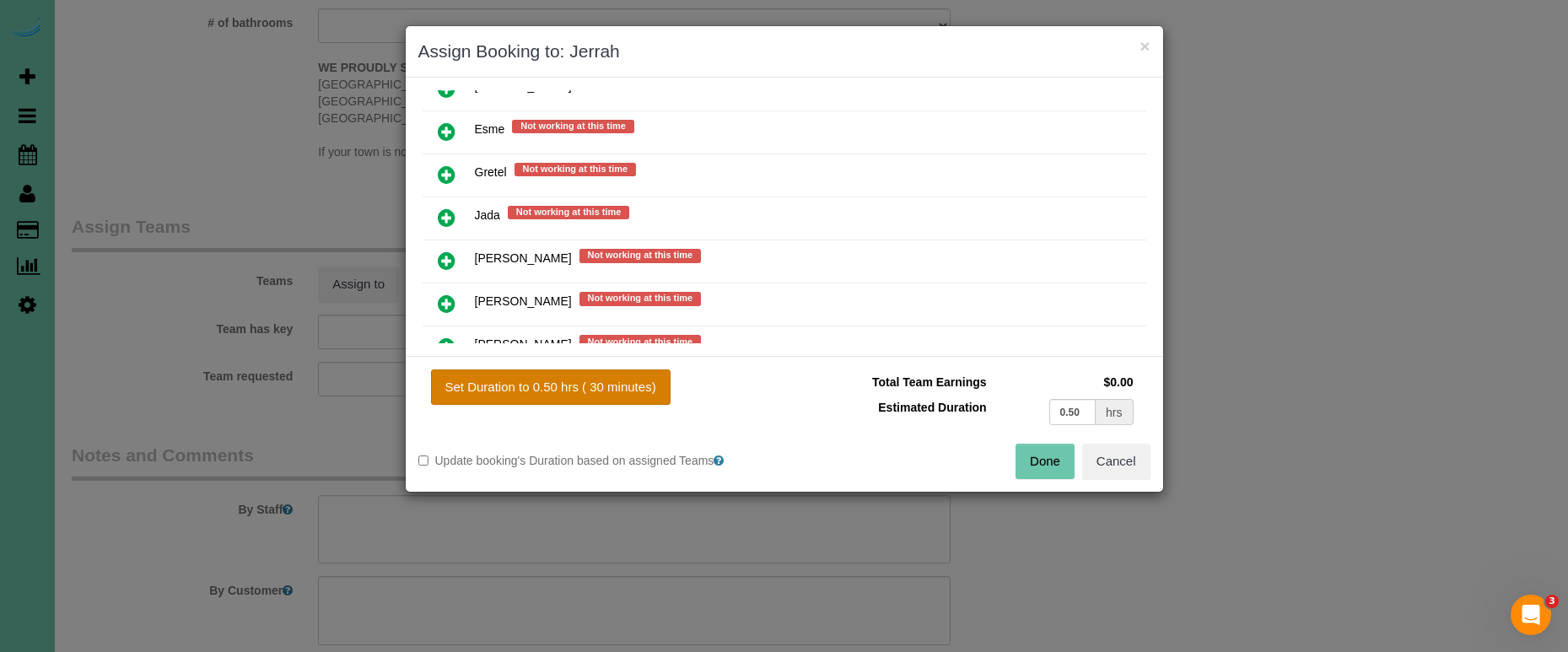
drag, startPoint x: 606, startPoint y: 386, endPoint x: 648, endPoint y: 402, distance: 44.9
click at [606, 386] on button "Set Duration to 0.50 hrs ( 30 minutes)" at bounding box center [551, 387] width 240 height 35
type input "0.50"
drag, startPoint x: 1057, startPoint y: 459, endPoint x: 1033, endPoint y: 461, distance: 24.1
click at [1057, 459] on button "Done" at bounding box center [1045, 460] width 59 height 35
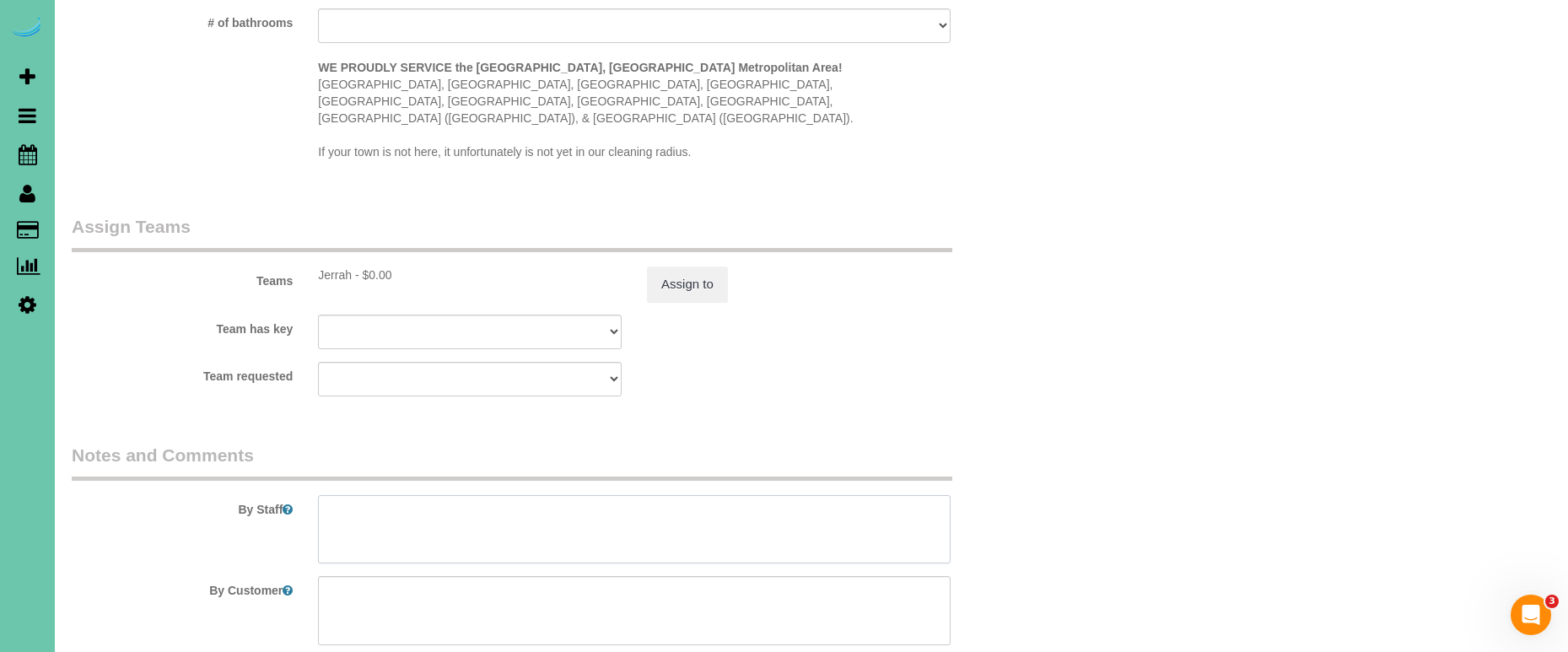
click at [741, 503] on textarea at bounding box center [634, 529] width 632 height 69
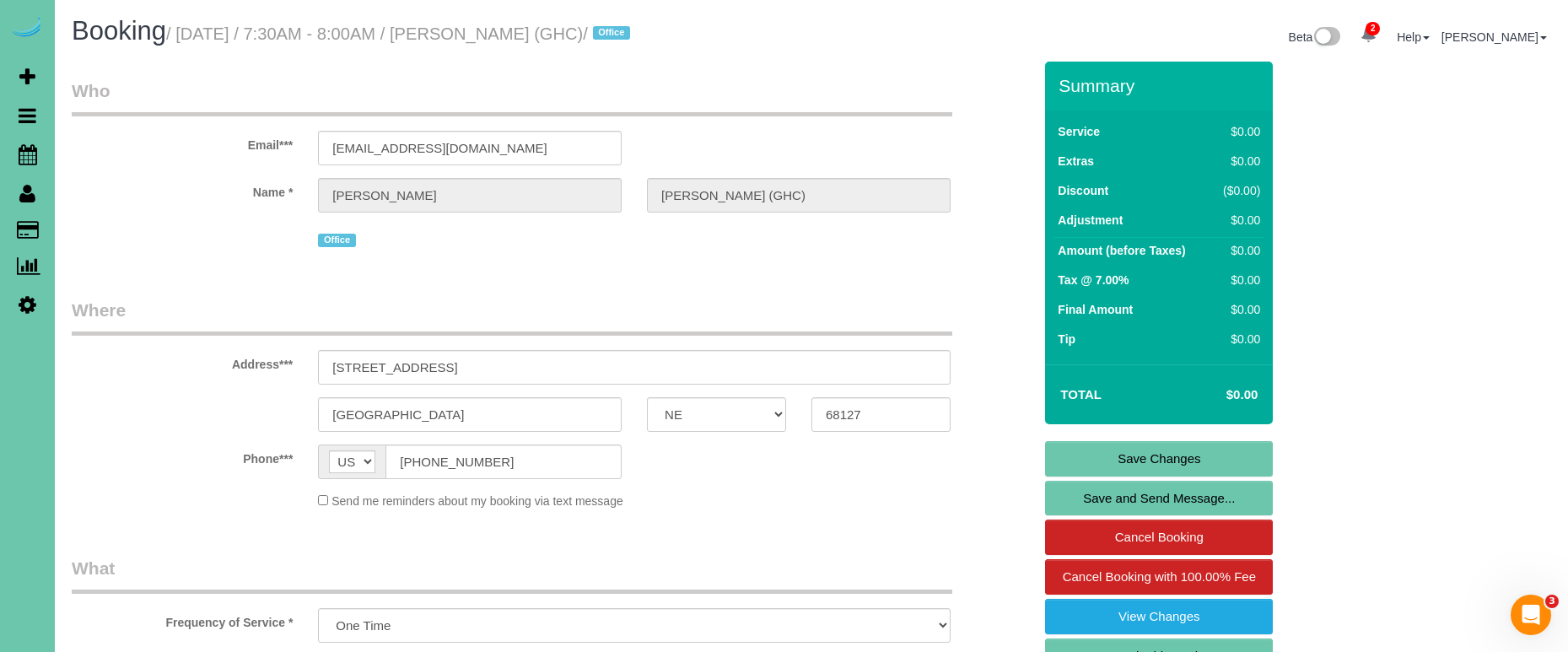
scroll to position [0, 0]
type textarea "review"
click at [1177, 456] on link "Save Changes" at bounding box center [1158, 459] width 228 height 35
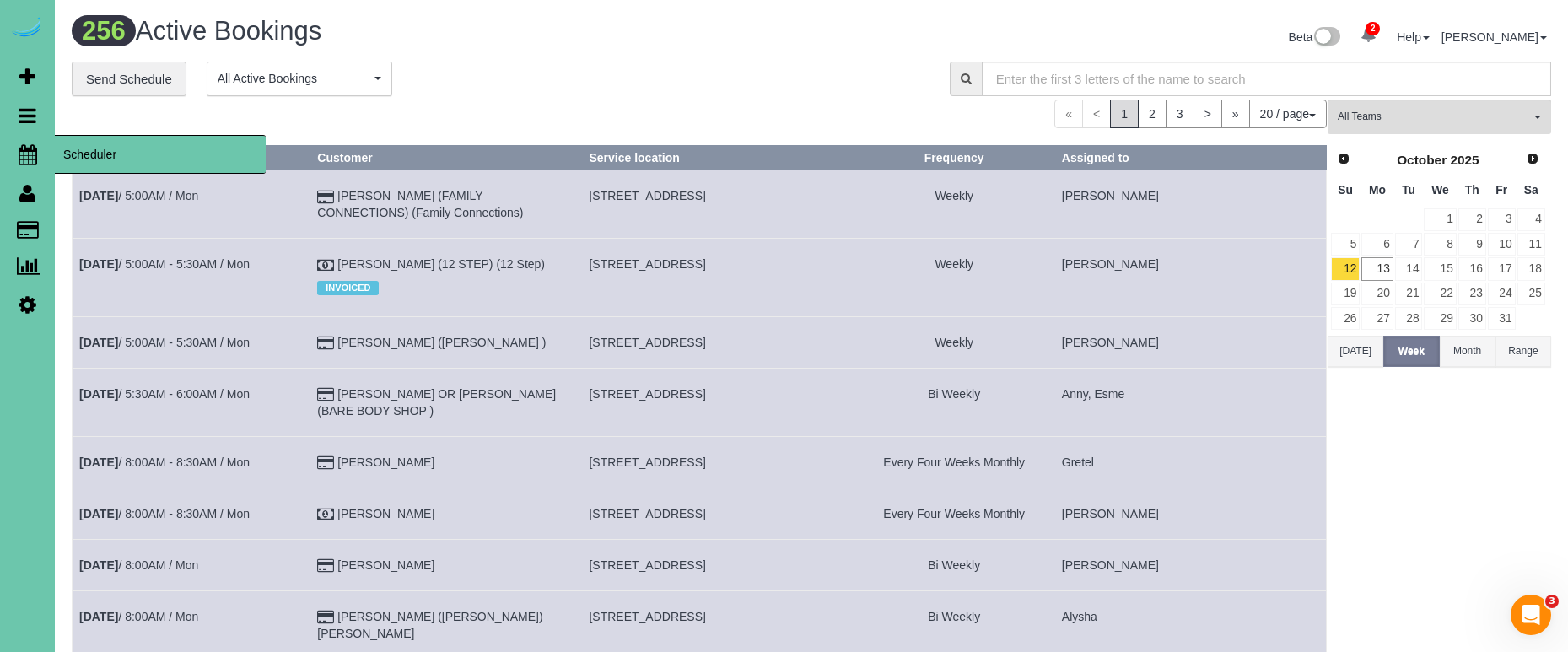
click at [23, 145] on icon at bounding box center [27, 154] width 18 height 20
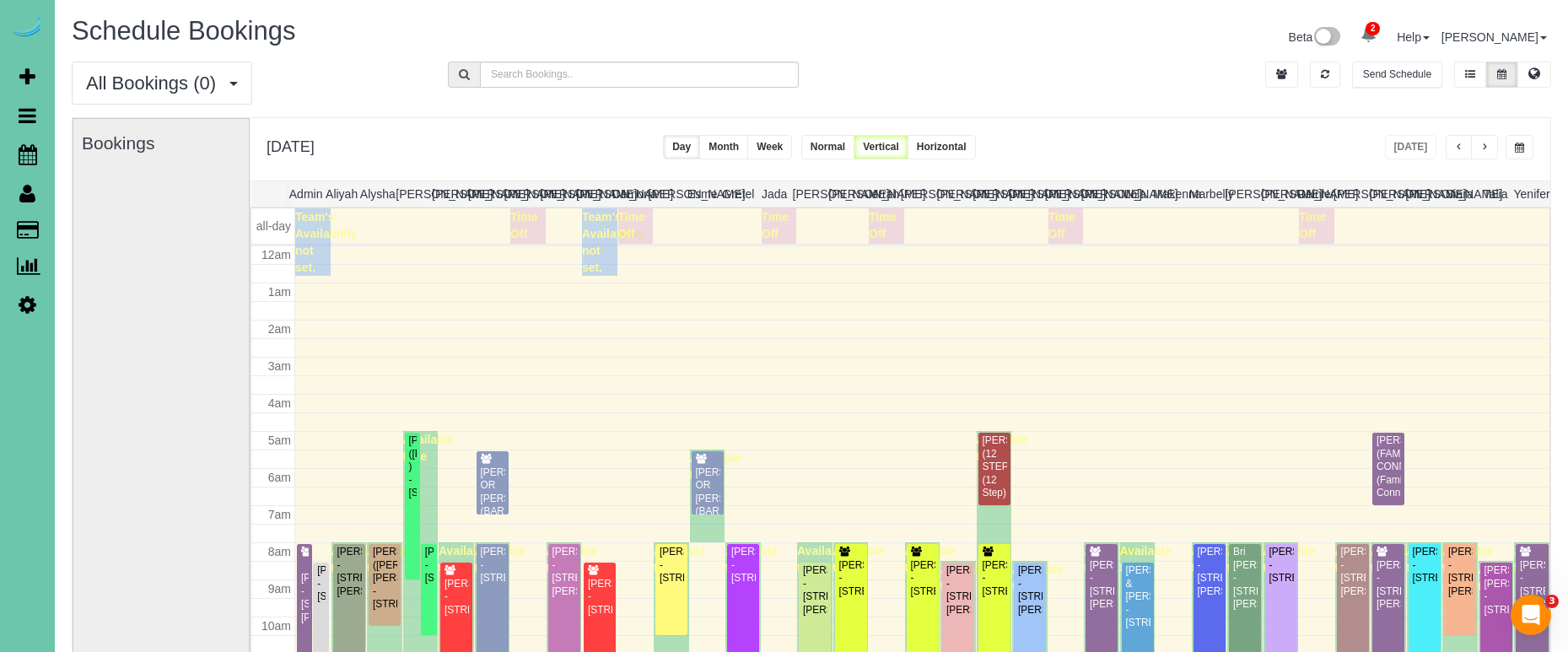
scroll to position [223, 0]
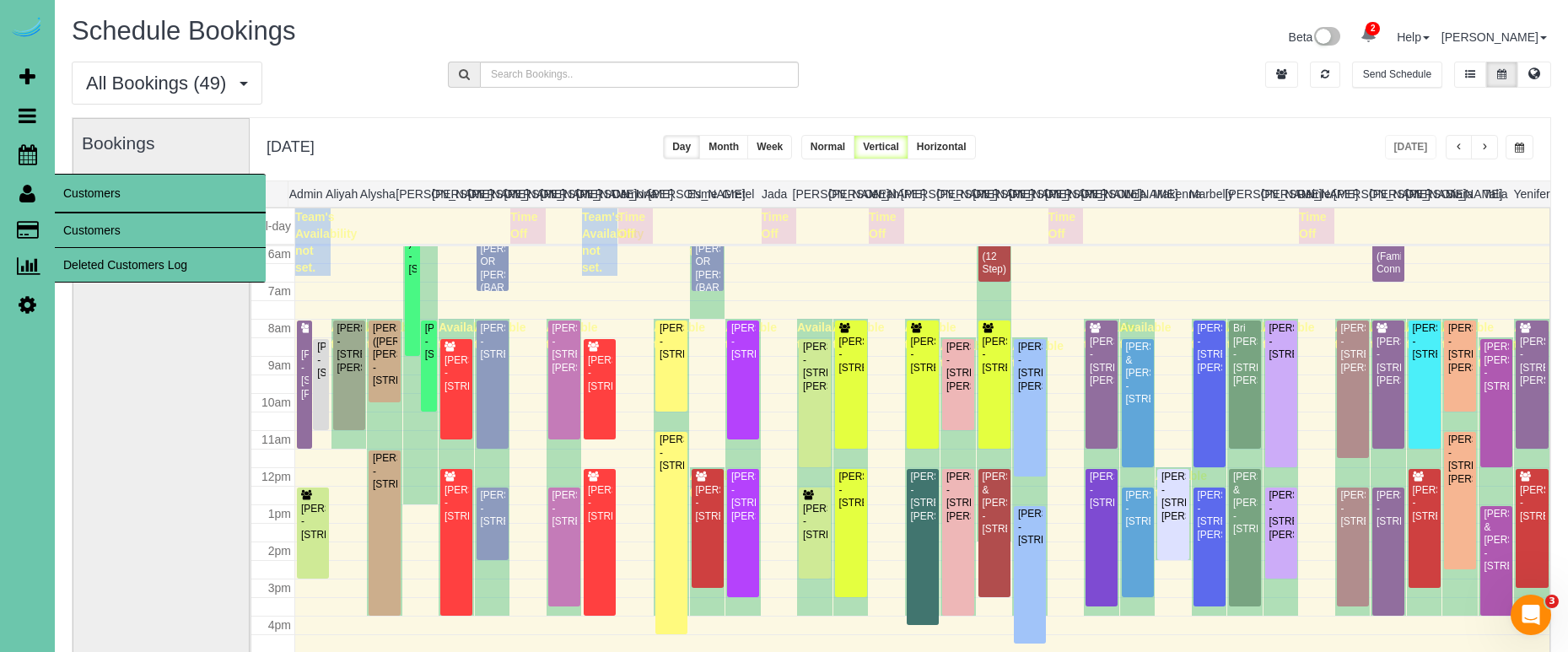
click at [121, 225] on link "Customers" at bounding box center [160, 230] width 211 height 34
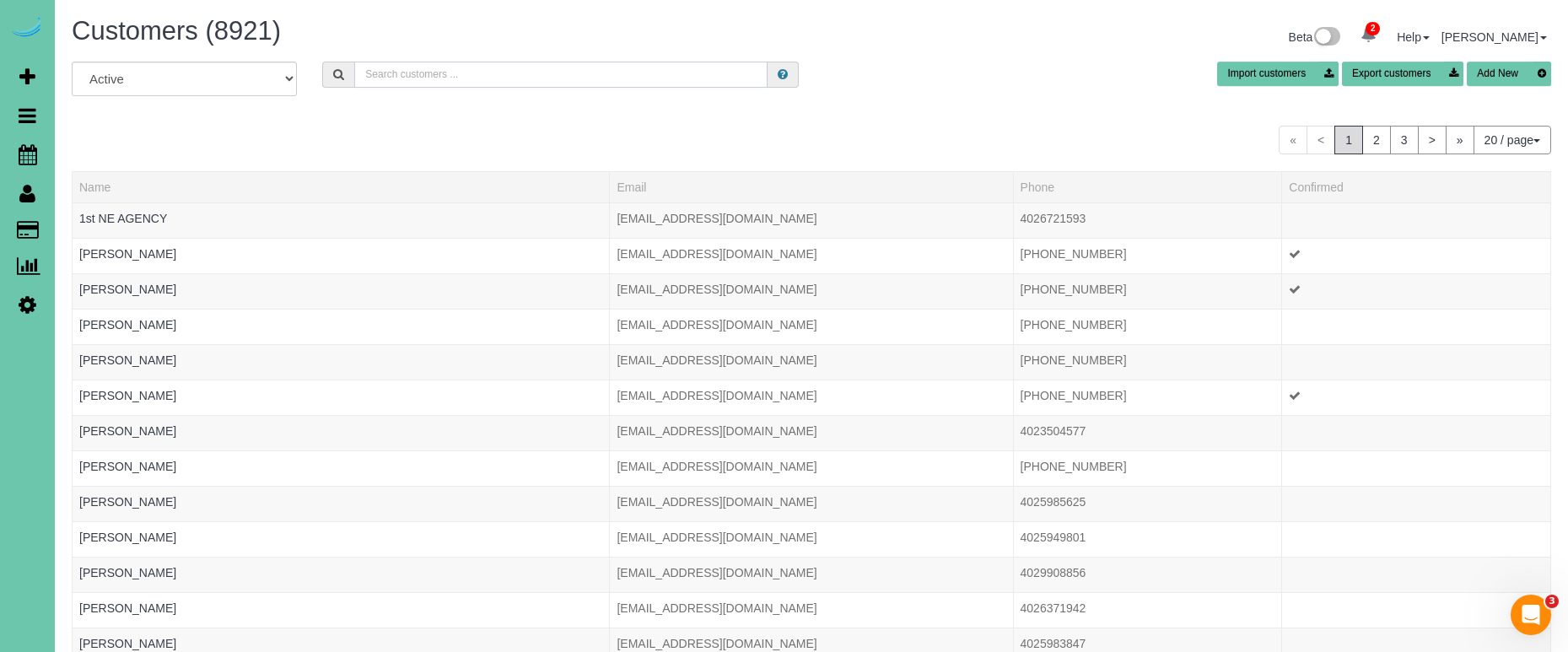
click at [428, 74] on input "text" at bounding box center [561, 74] width 413 height 26
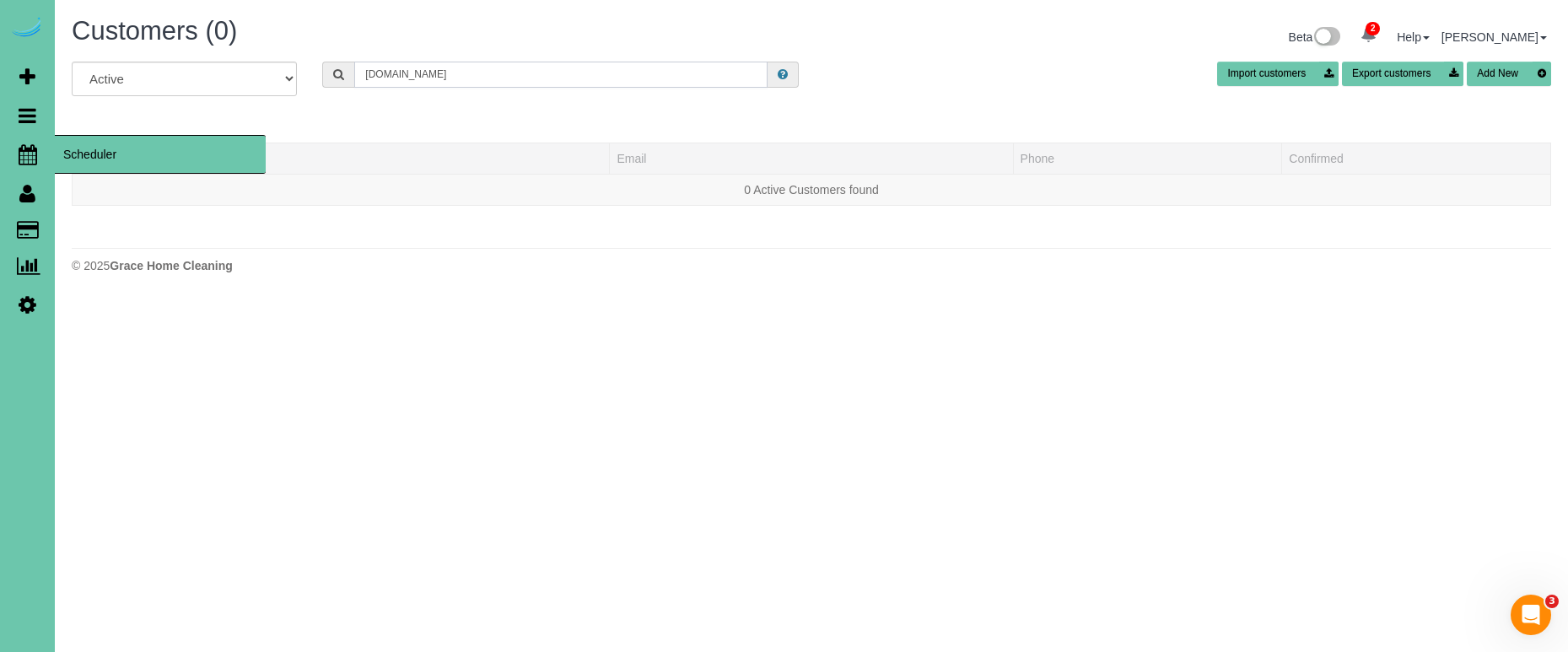
type input "[DOMAIN_NAME]"
click at [27, 147] on icon at bounding box center [27, 154] width 18 height 20
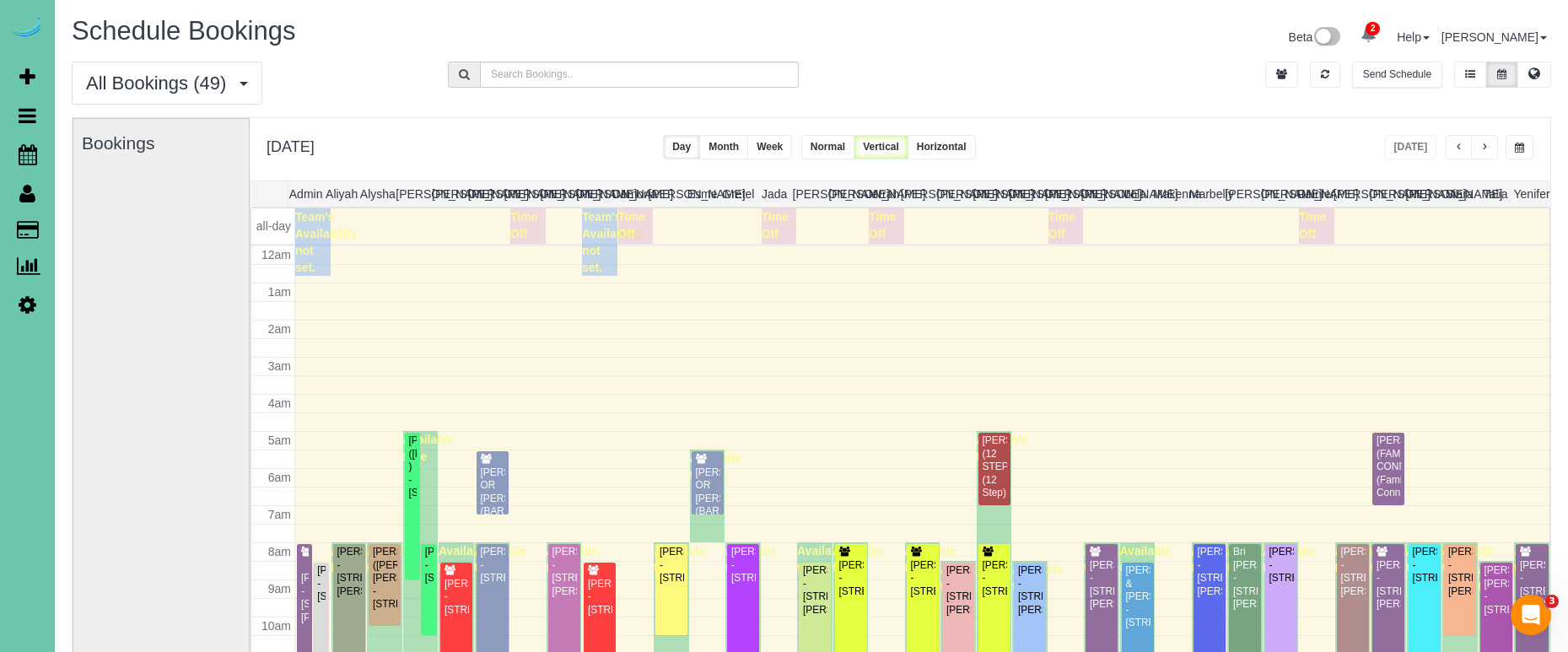
scroll to position [223, 0]
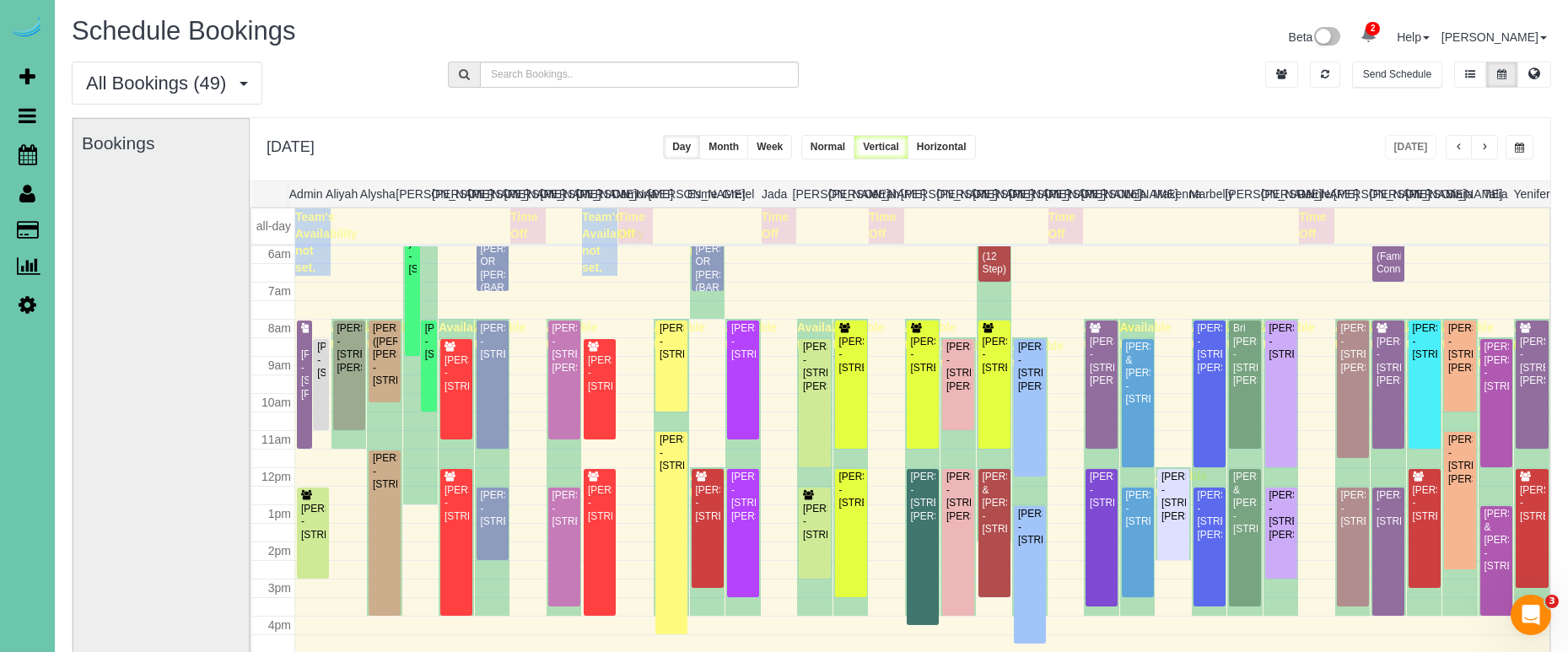
click at [1513, 153] on button "button" at bounding box center [1519, 147] width 28 height 25
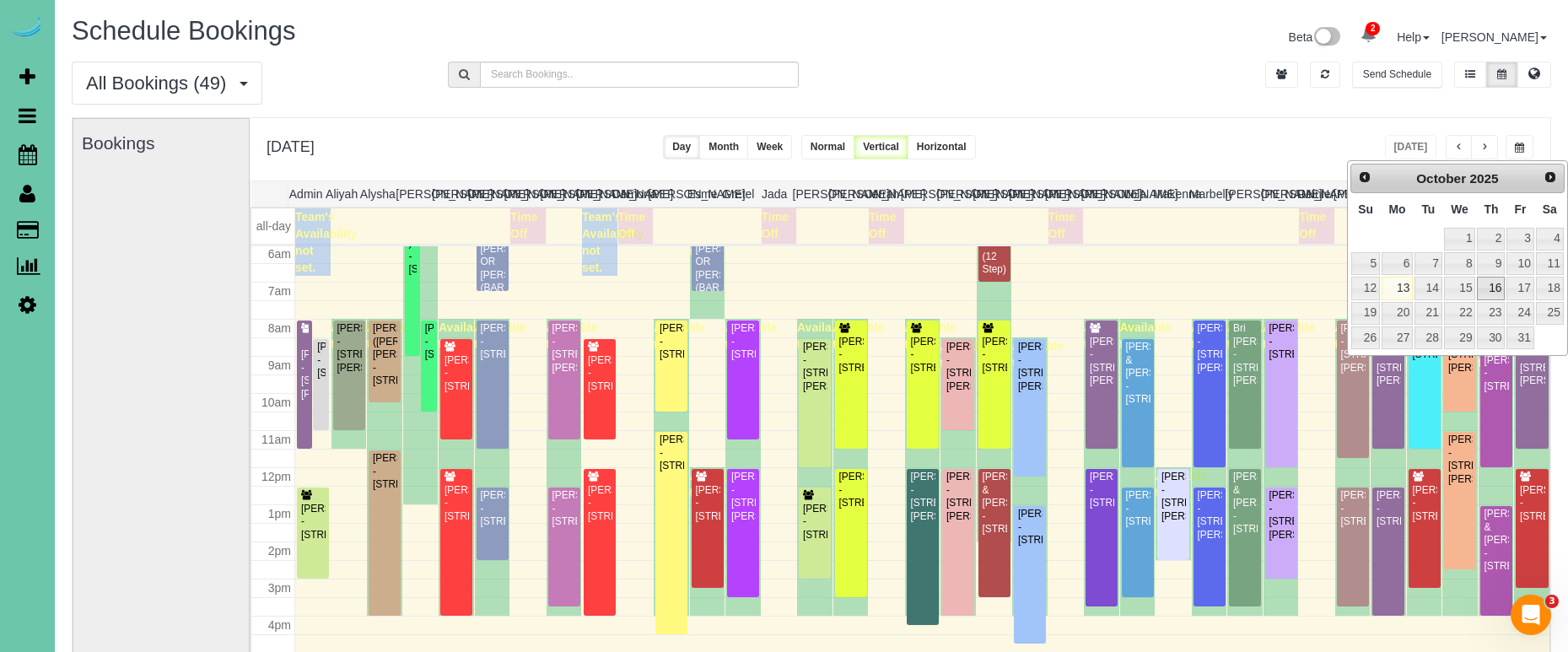
click at [1486, 288] on link "16" at bounding box center [1491, 288] width 28 height 23
type input "**********"
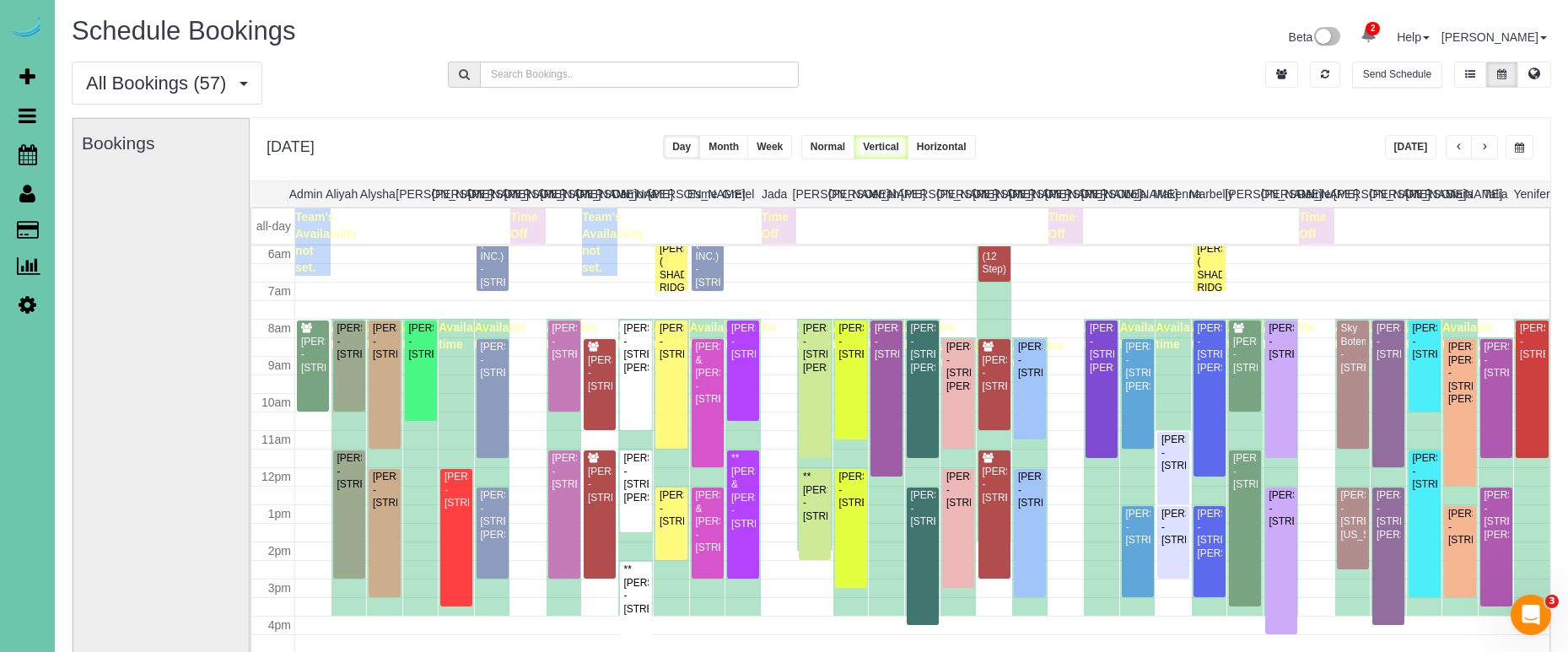
click at [531, 69] on input "text" at bounding box center [639, 74] width 319 height 26
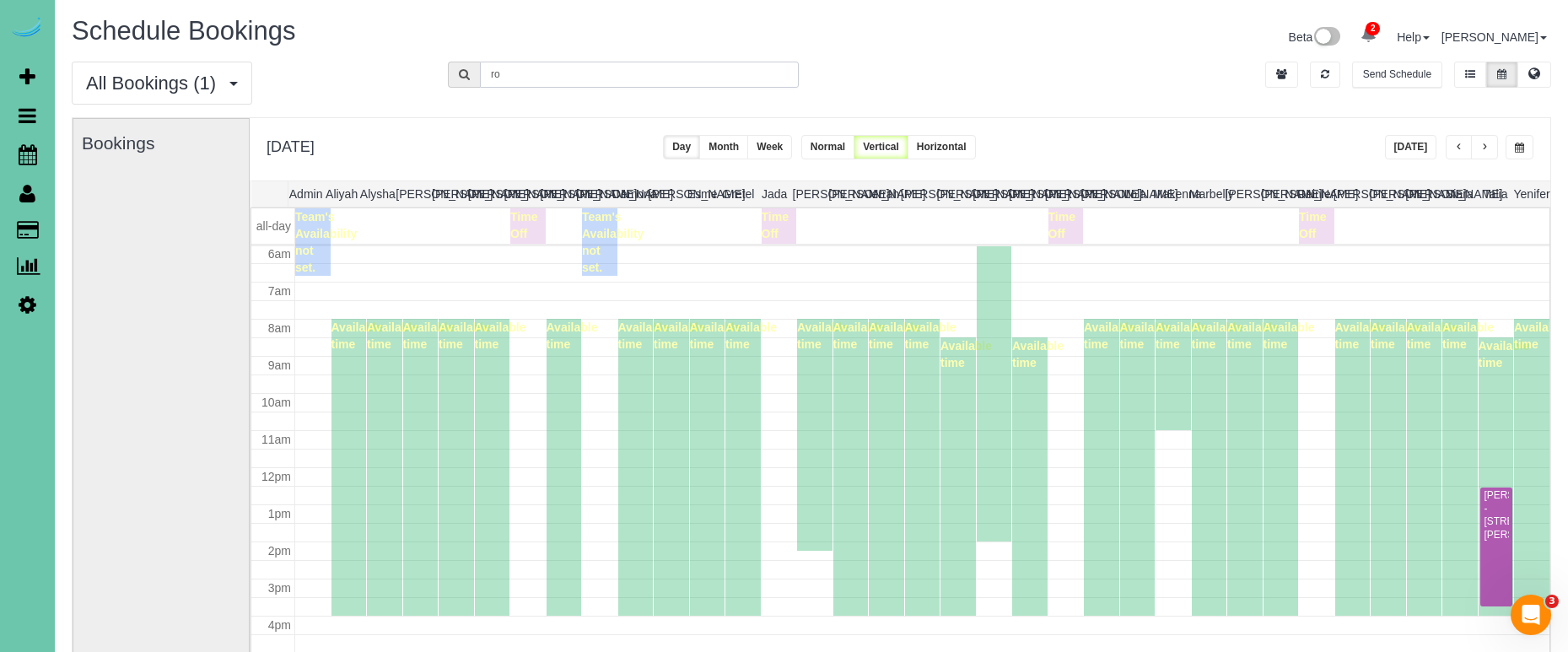
type input "r"
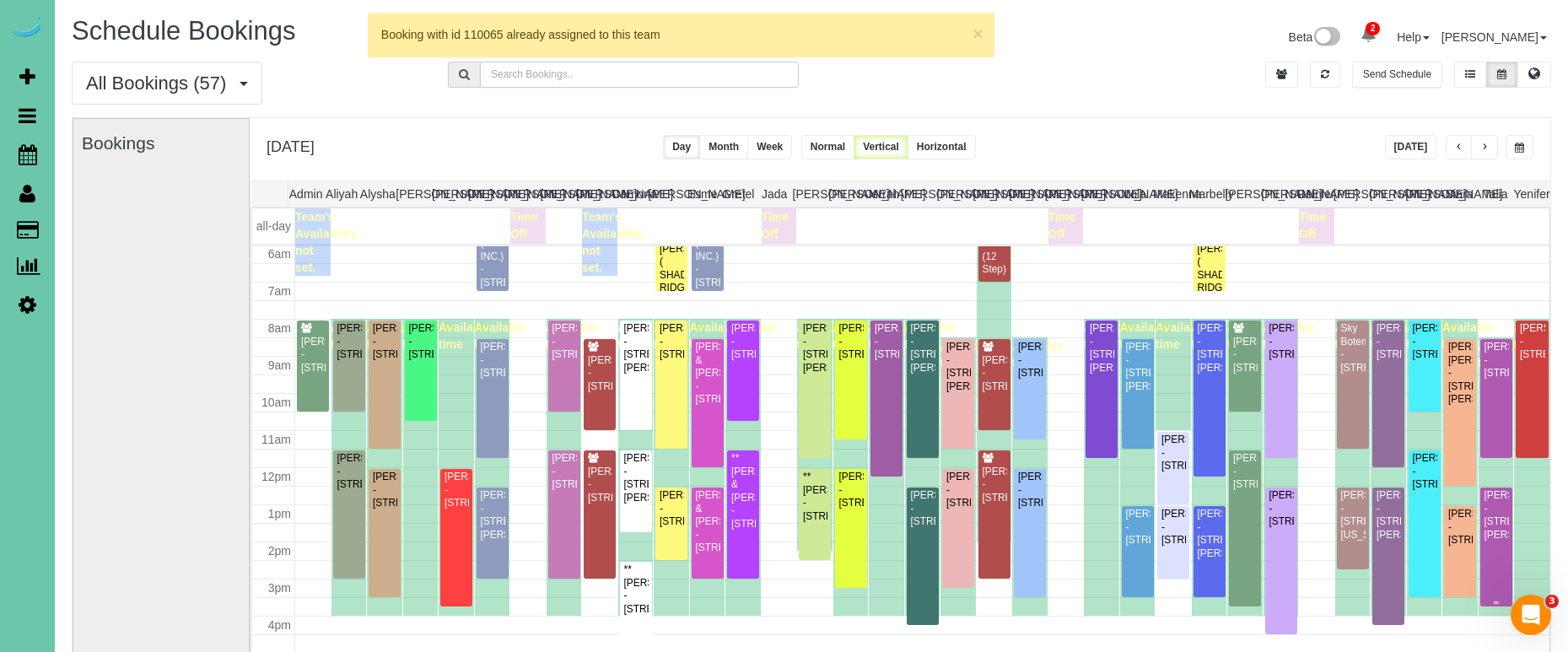
click at [1493, 541] on div "[PERSON_NAME] - [STREET_ADDRESS][PERSON_NAME]" at bounding box center [1496, 516] width 25 height 53
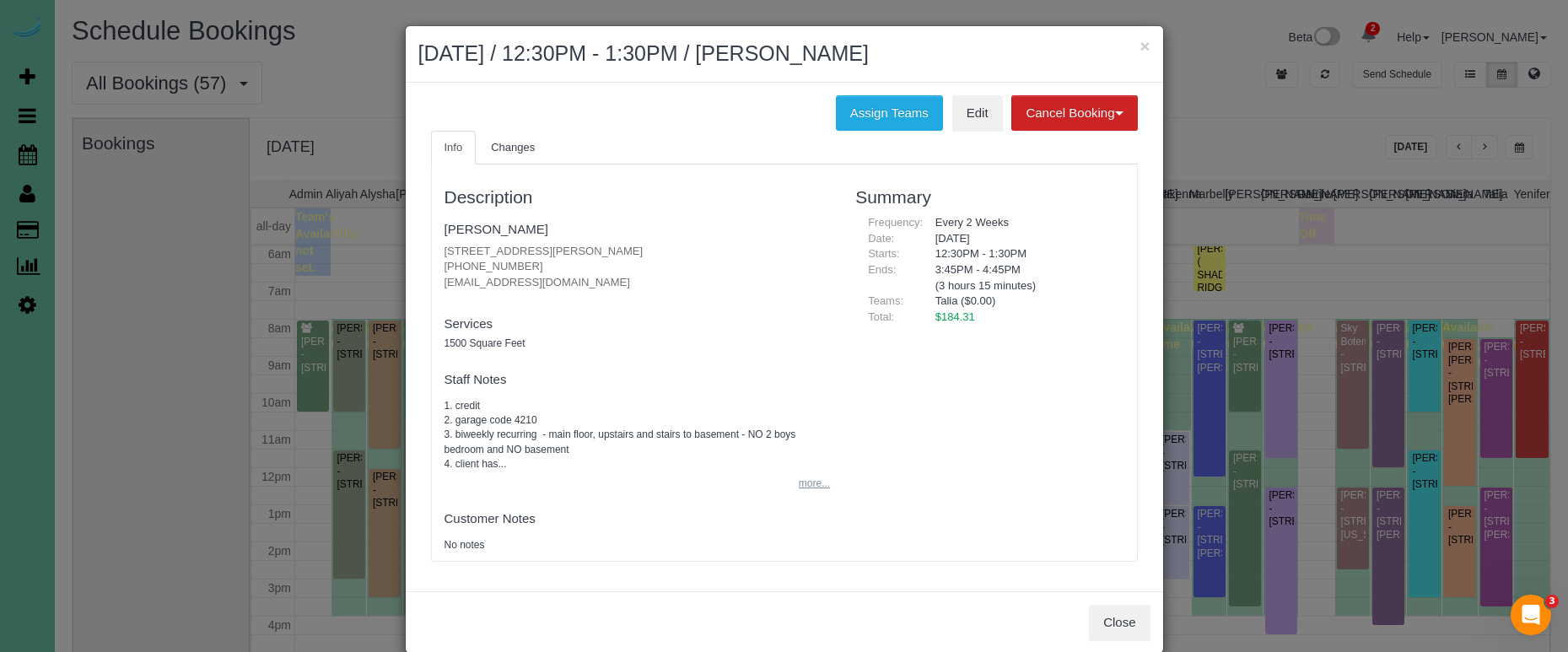
click at [809, 480] on button "more..." at bounding box center [809, 483] width 41 height 25
click at [1102, 640] on button "Close" at bounding box center [1119, 650] width 61 height 35
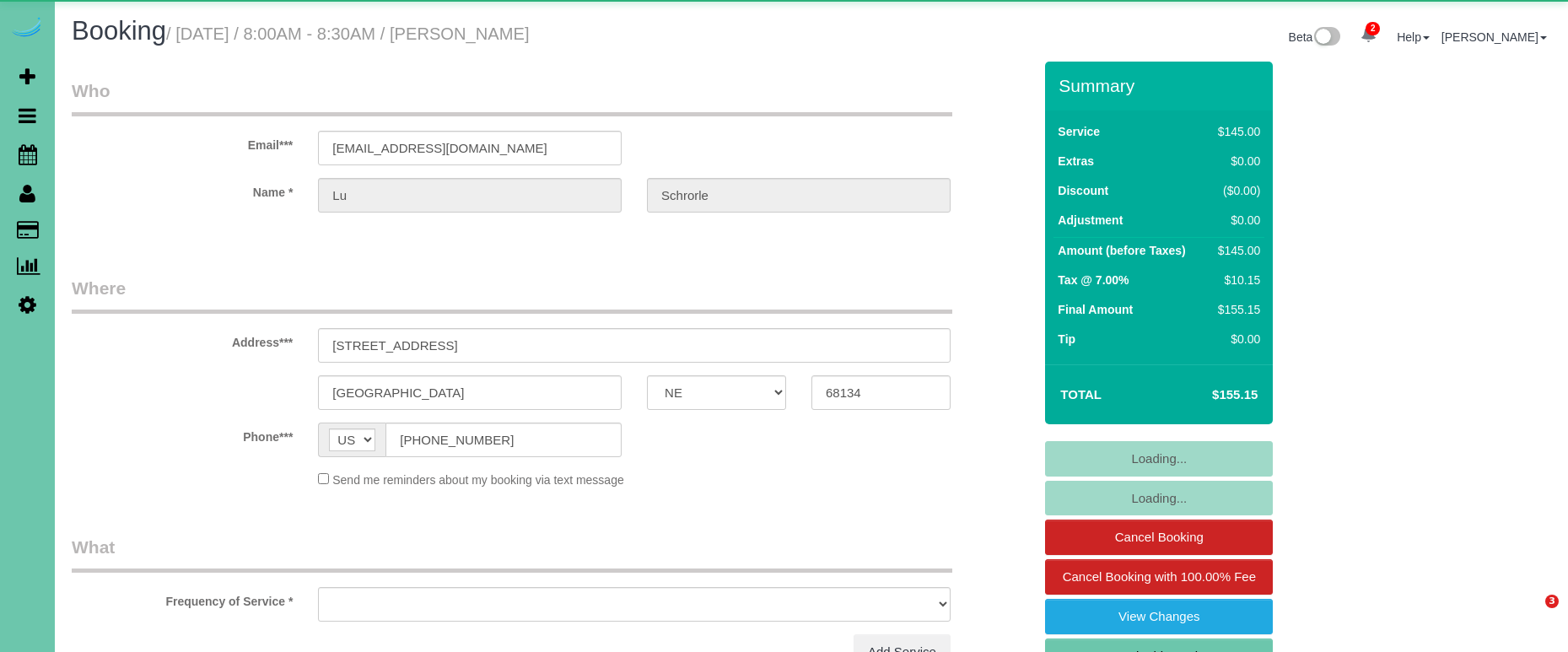
select select "NE"
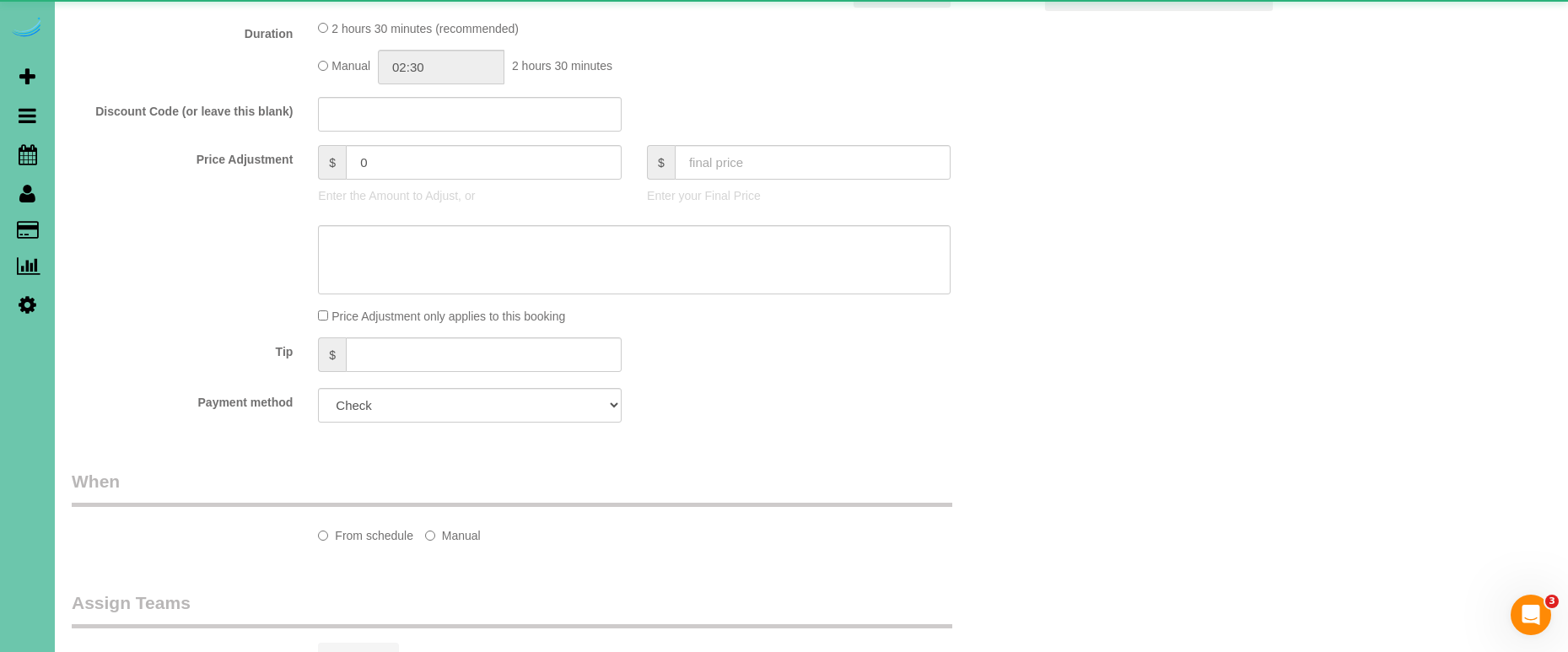
select select "object:890"
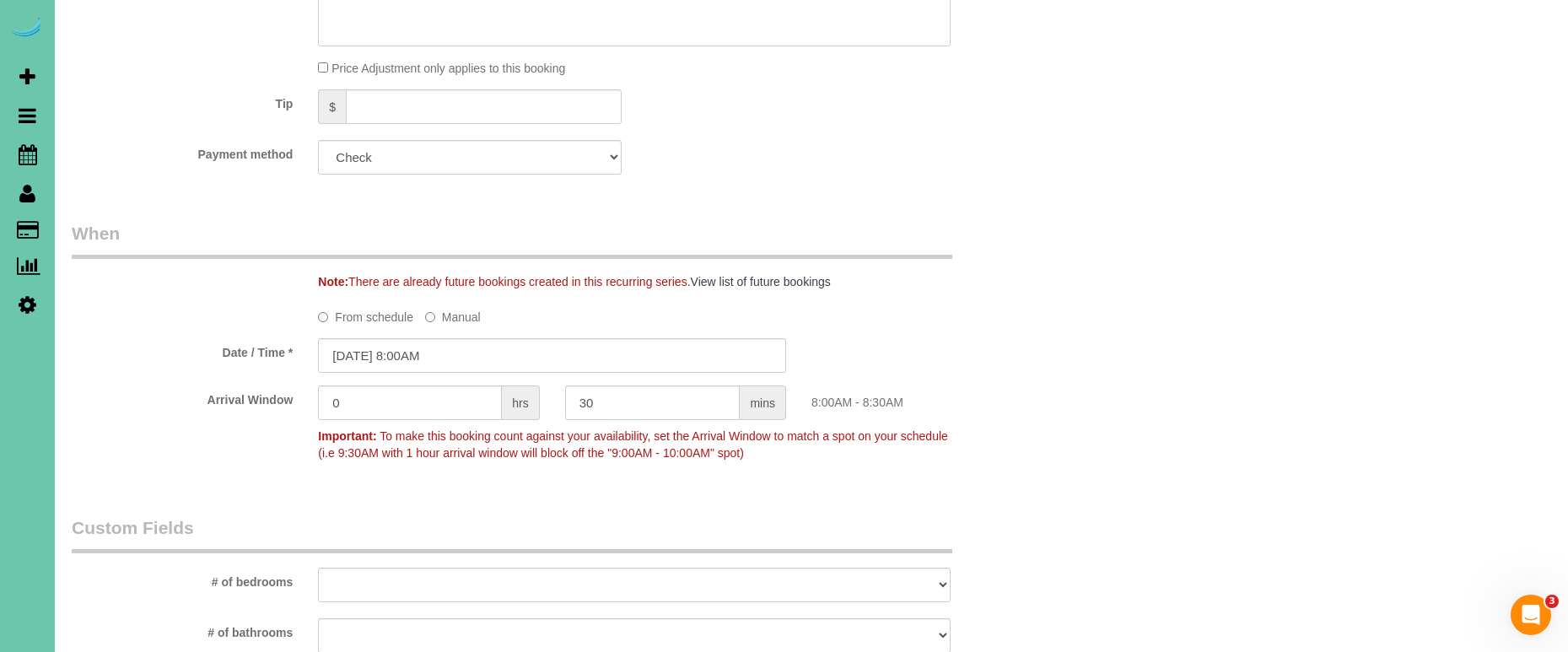
scroll to position [1048, 0]
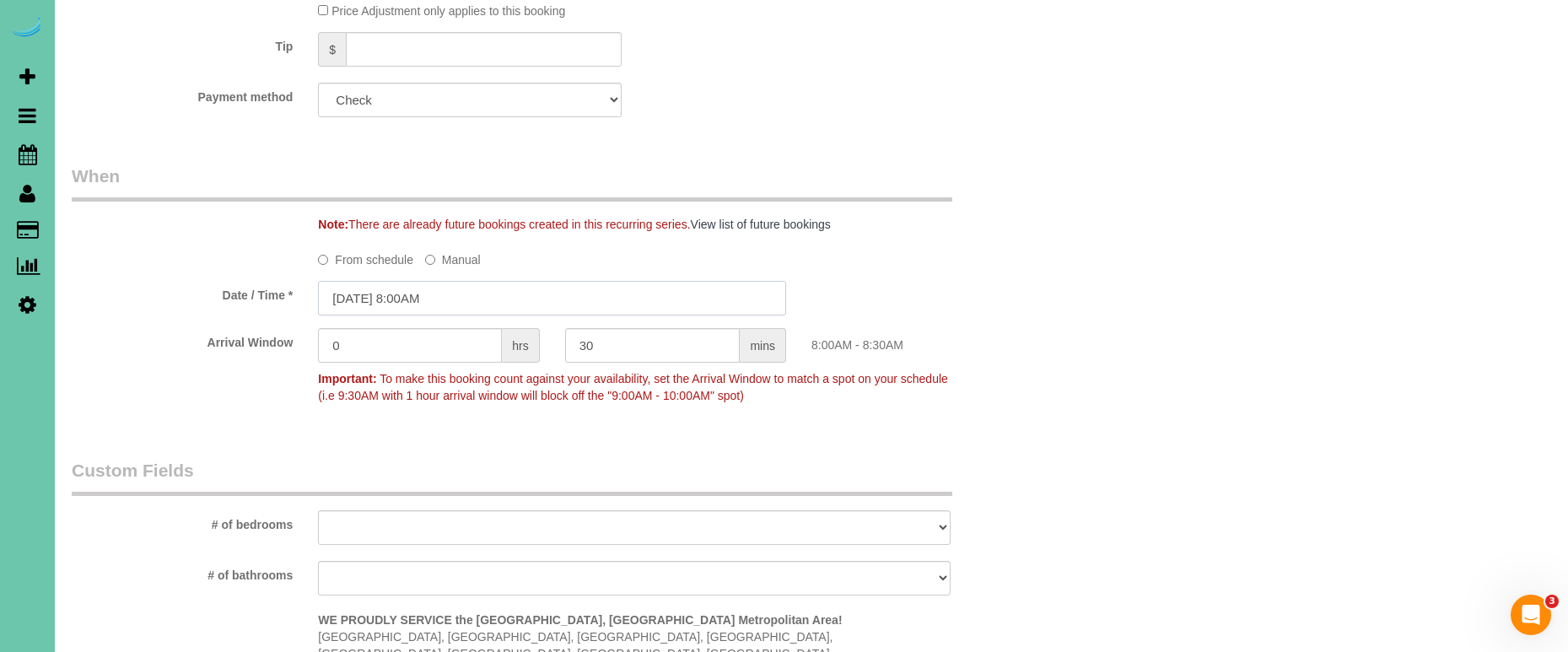
click at [365, 295] on input "[DATE] 8:00AM" at bounding box center [551, 298] width 468 height 35
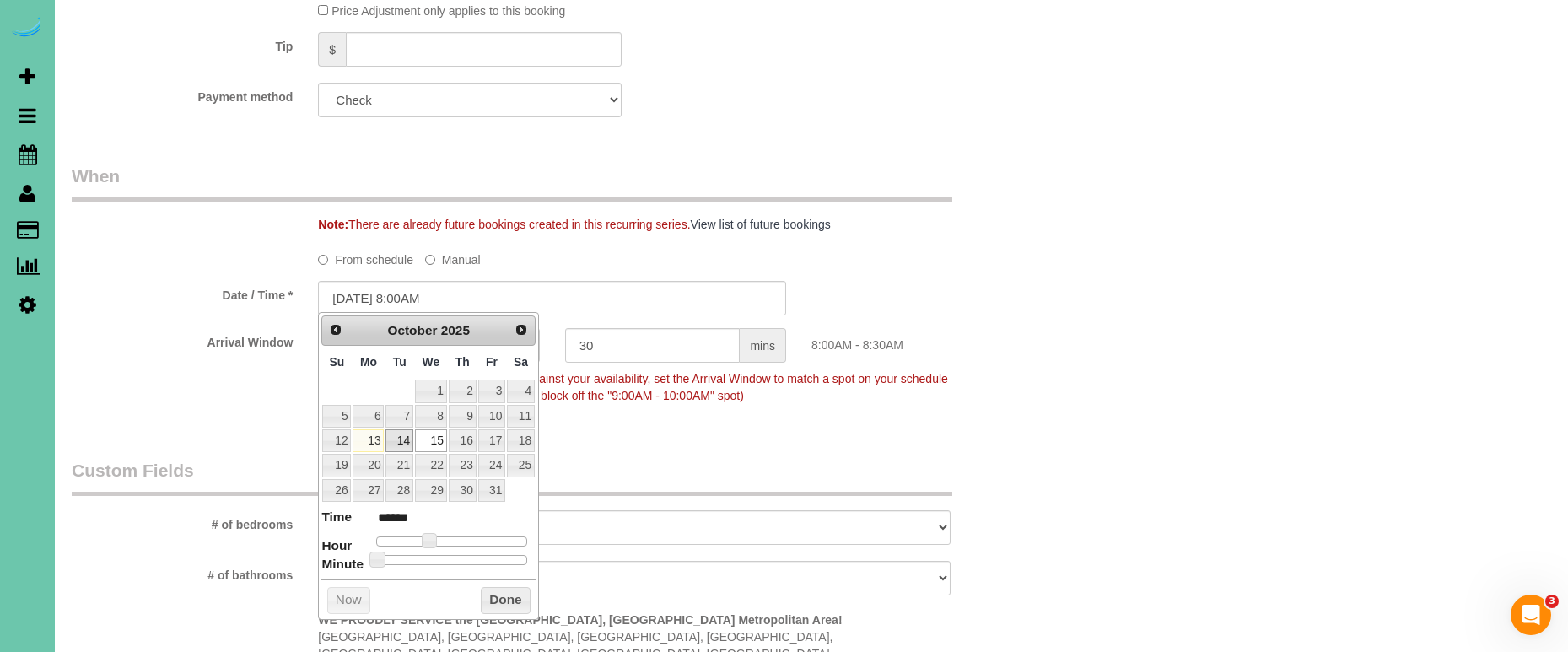
click at [400, 441] on link "14" at bounding box center [399, 440] width 27 height 23
type input "[DATE] 9:00AM"
type input "******"
type input "[DATE] 10:00AM"
type input "*******"
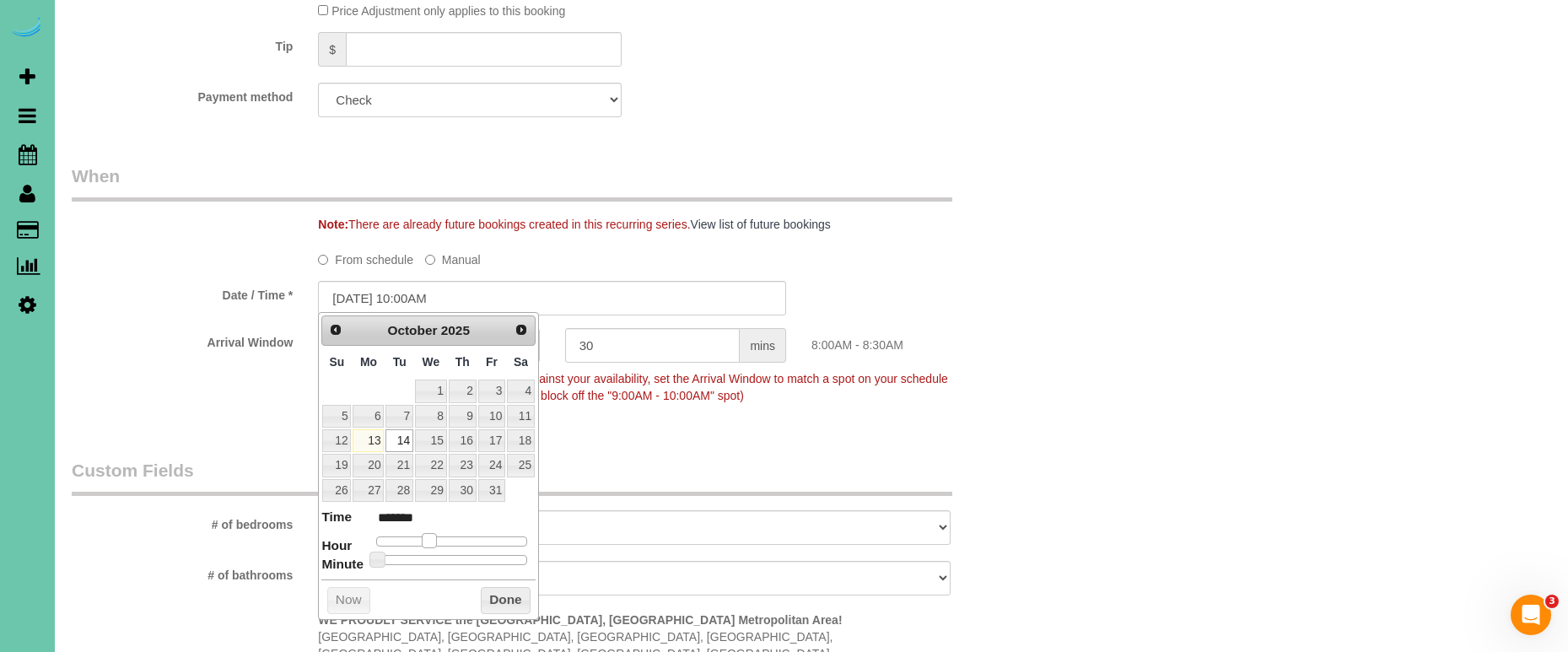
type input "[DATE] 11:00AM"
type input "*******"
type input "[DATE] 12:00PM"
type input "*******"
type input "[DATE] 1:00PM"
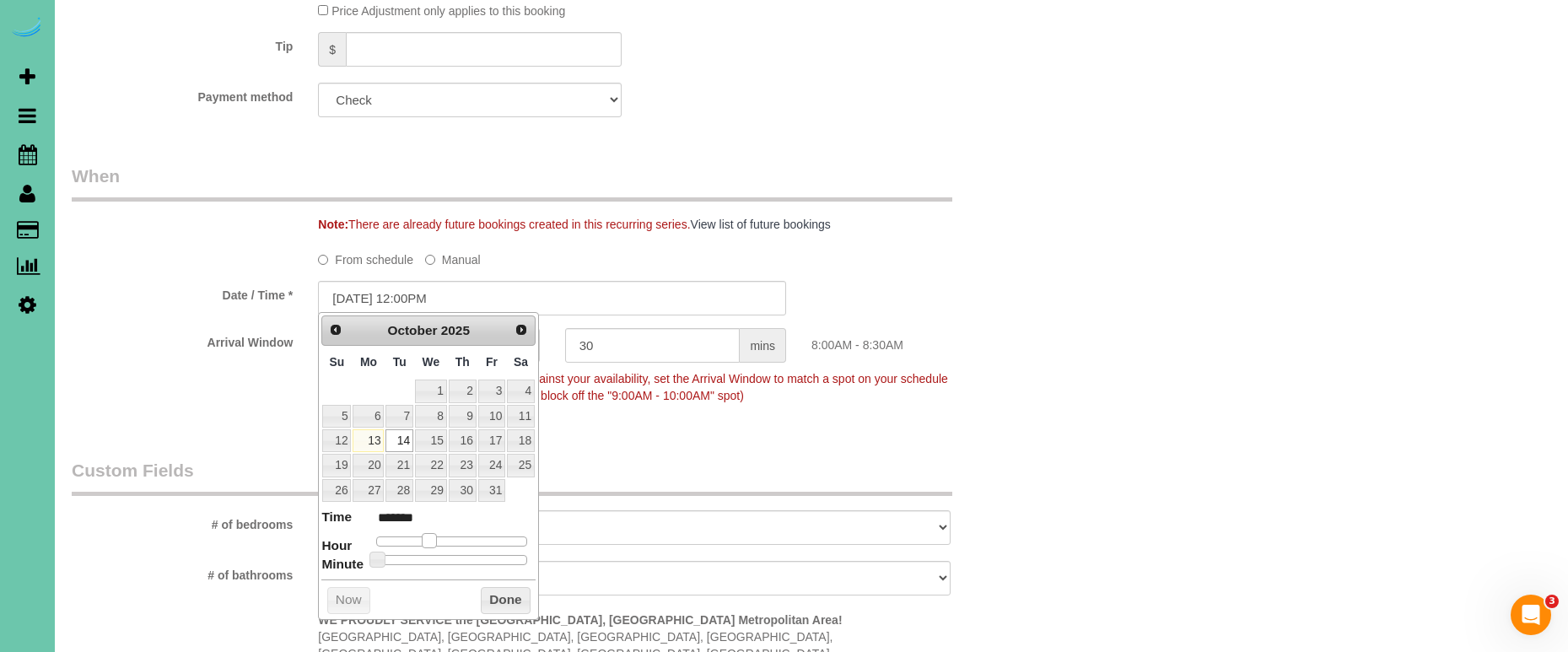
type input "******"
type input "[DATE] 2:00PM"
type input "******"
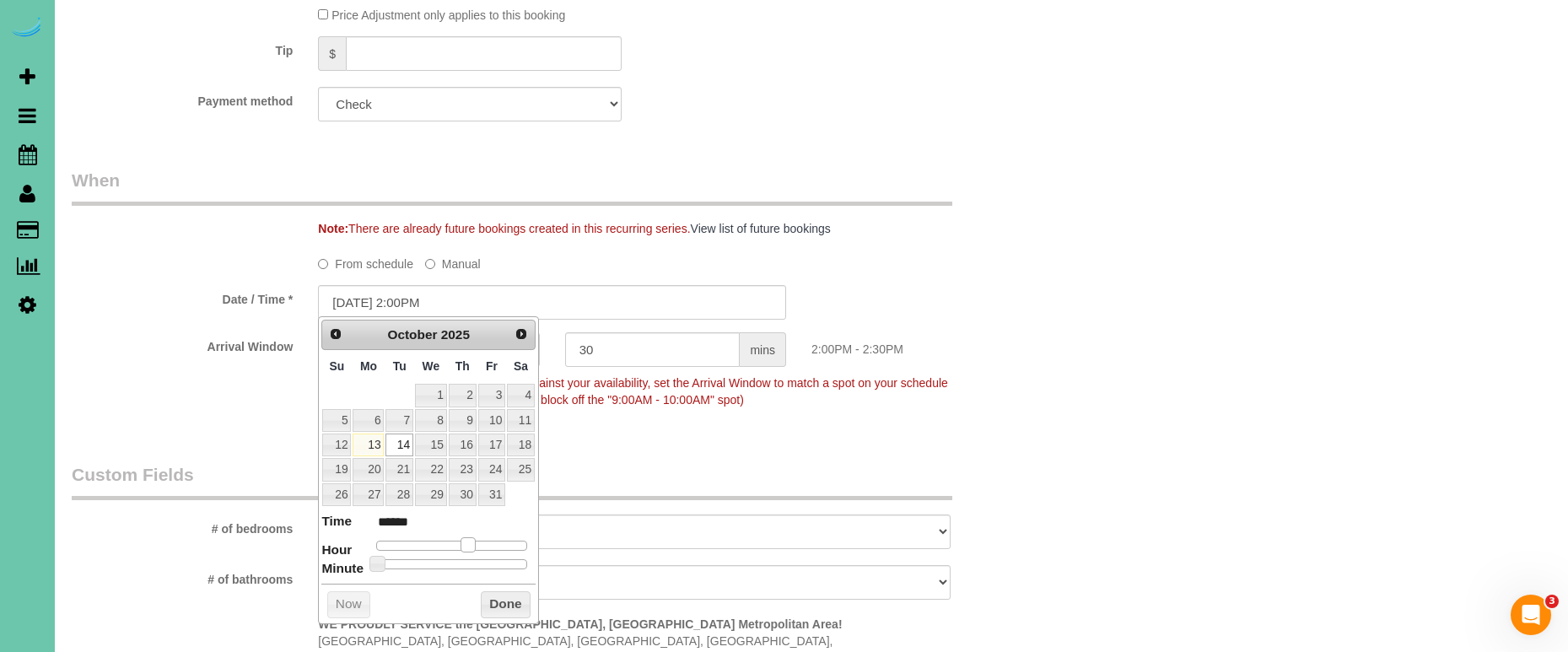
type input "[DATE] 3:00PM"
type input "******"
type input "[DATE] 2:00PM"
type input "******"
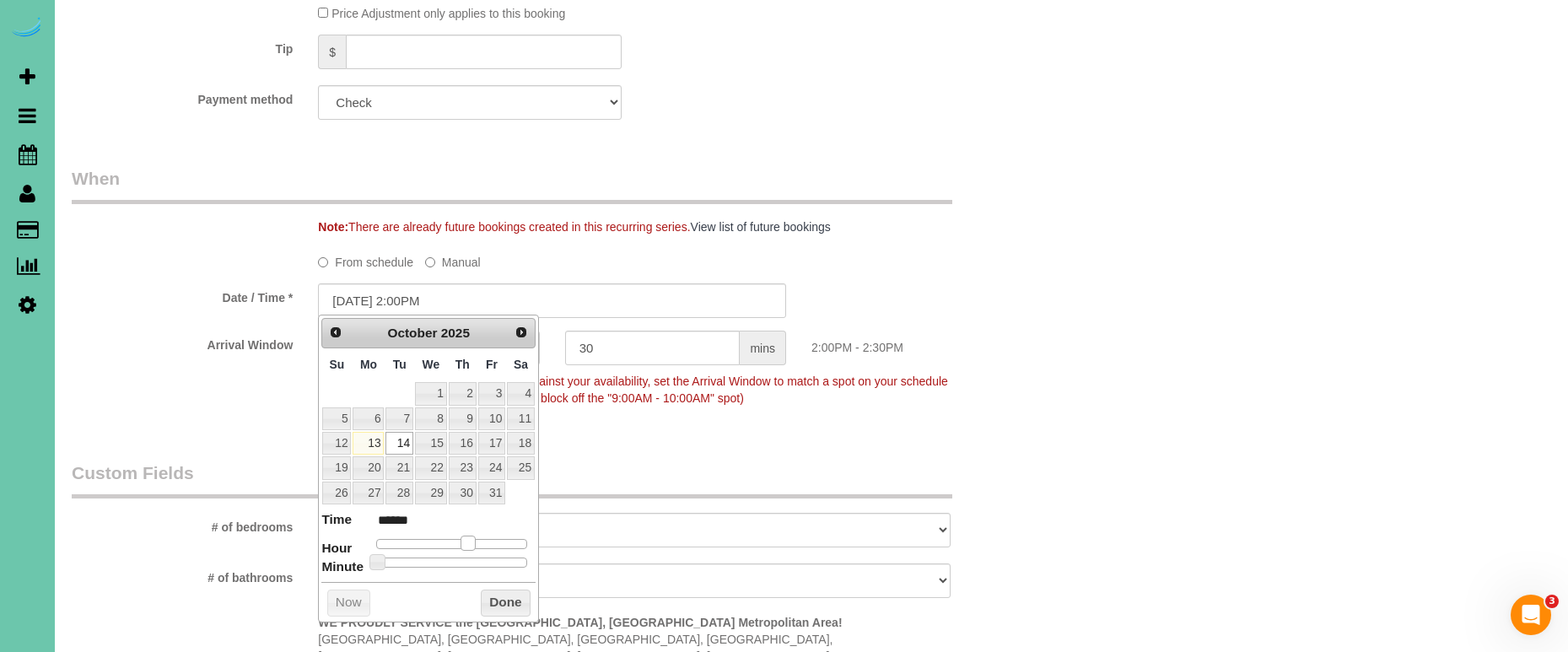
type input "[DATE] 3:00PM"
type input "******"
type input "[DATE] 4:00PM"
type input "******"
type input "[DATE] 3:00PM"
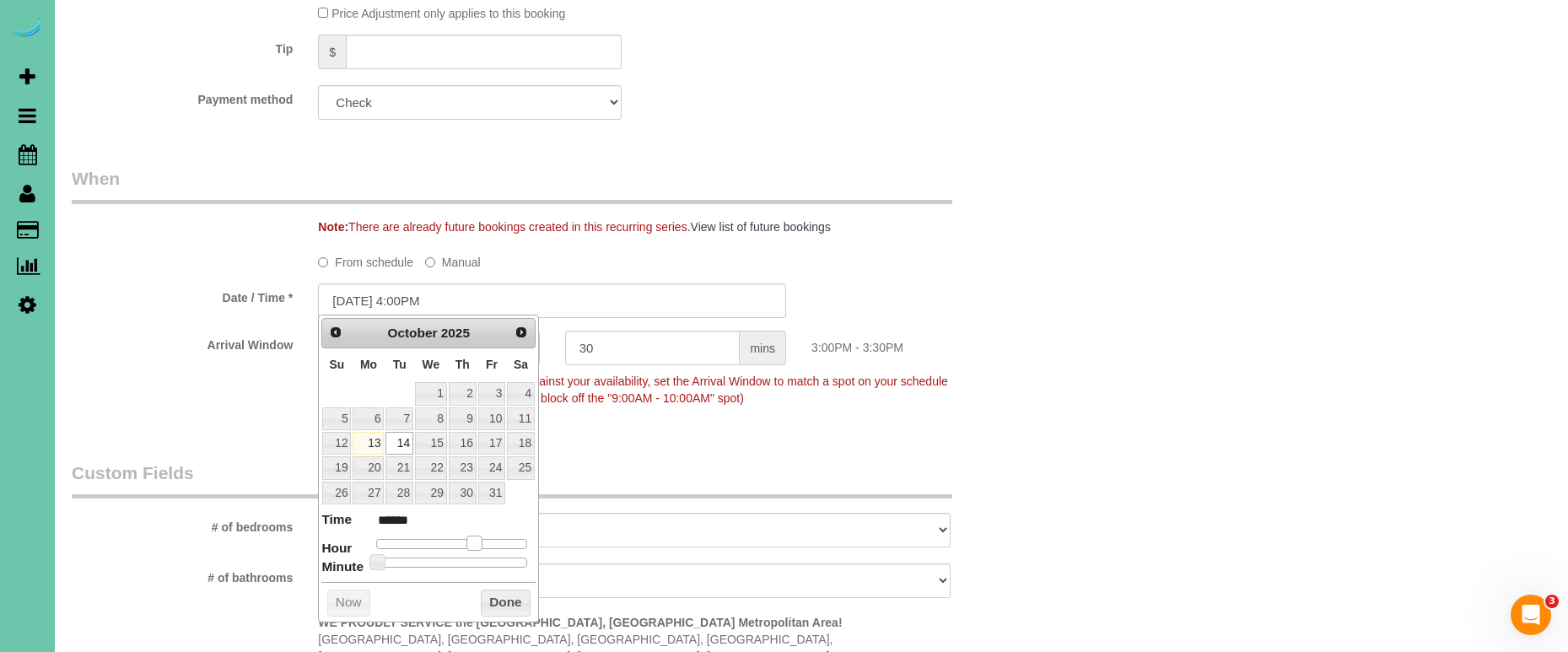
type input "******"
drag, startPoint x: 430, startPoint y: 534, endPoint x: 475, endPoint y: 537, distance: 45.1
click at [475, 537] on span at bounding box center [473, 543] width 15 height 15
type input "[DATE] 2:00PM"
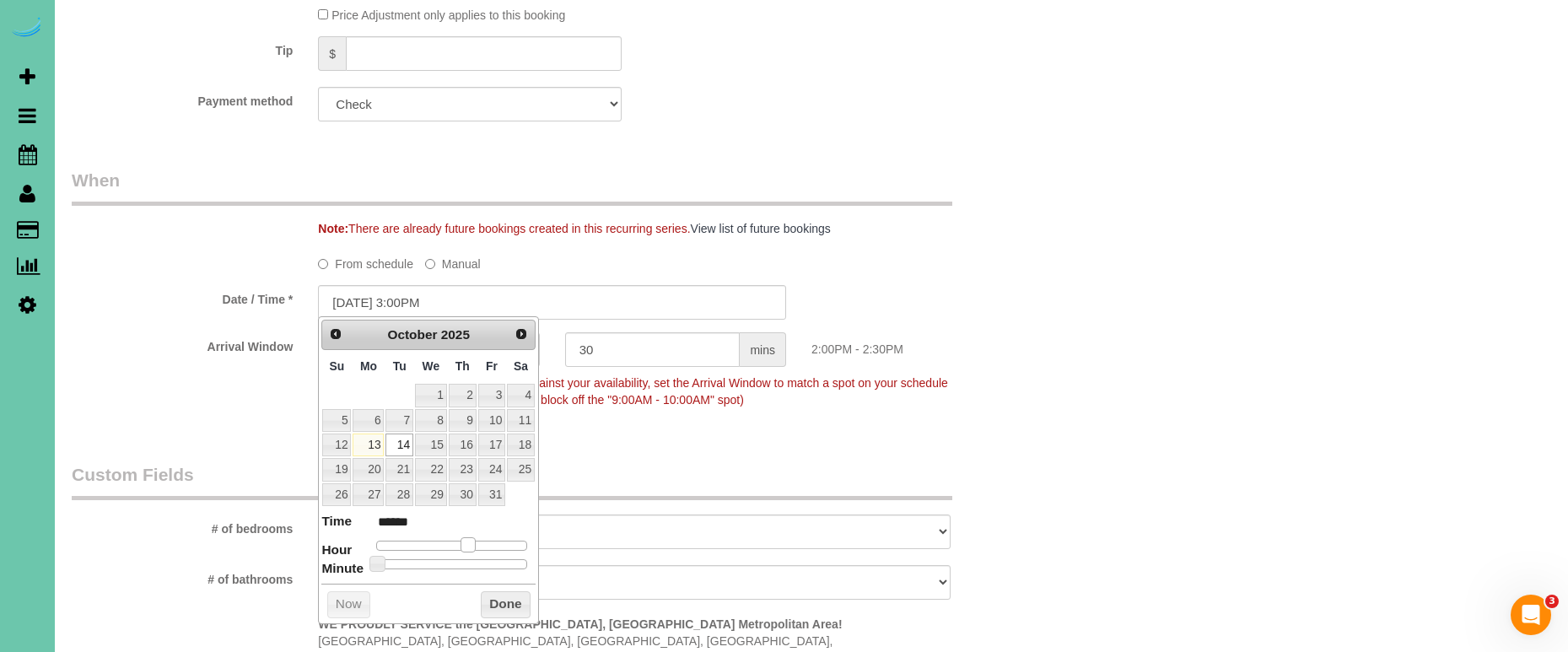
type input "******"
drag, startPoint x: 473, startPoint y: 537, endPoint x: 465, endPoint y: 537, distance: 8.0
click at [467, 537] on span at bounding box center [468, 544] width 15 height 15
click at [419, 301] on input "[DATE] 2:00PM" at bounding box center [551, 302] width 468 height 35
type input "[DATE] 2:30PM"
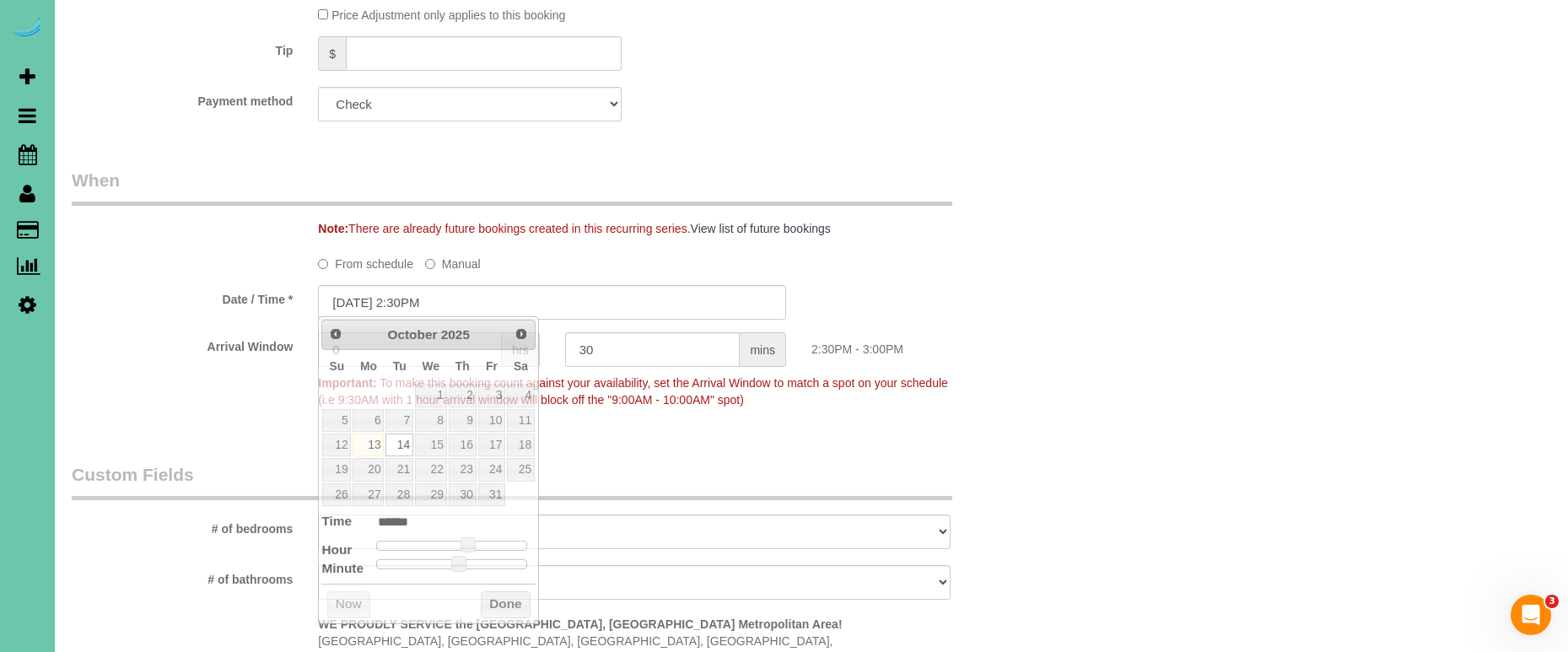
click at [902, 278] on sui-booking-spot "From schedule Manual Date / Time * [DATE] 2:30PM Arrival Window 0 hrs 30 mins 2…" at bounding box center [552, 332] width 961 height 166
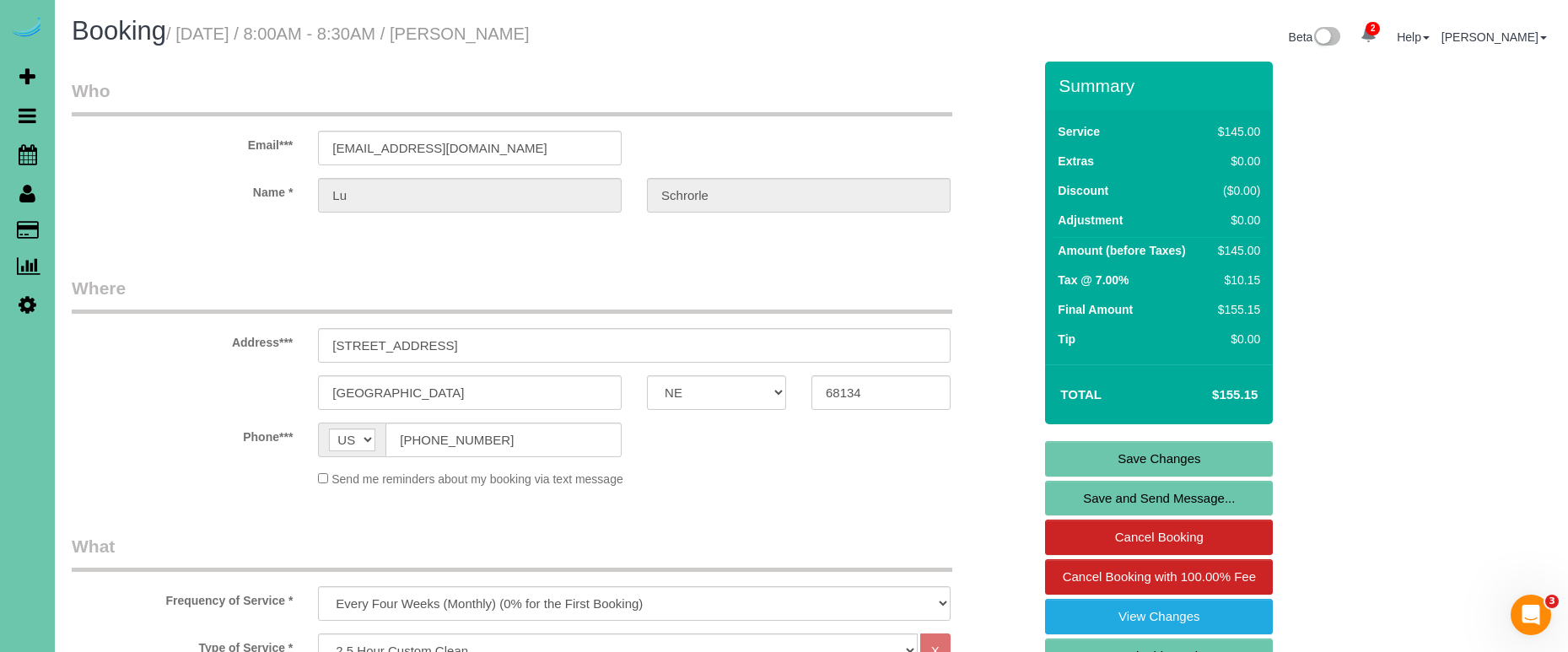
scroll to position [0, 0]
drag, startPoint x: 1082, startPoint y: 453, endPoint x: 1069, endPoint y: 449, distance: 13.6
click at [1082, 453] on link "Save Changes" at bounding box center [1158, 459] width 228 height 35
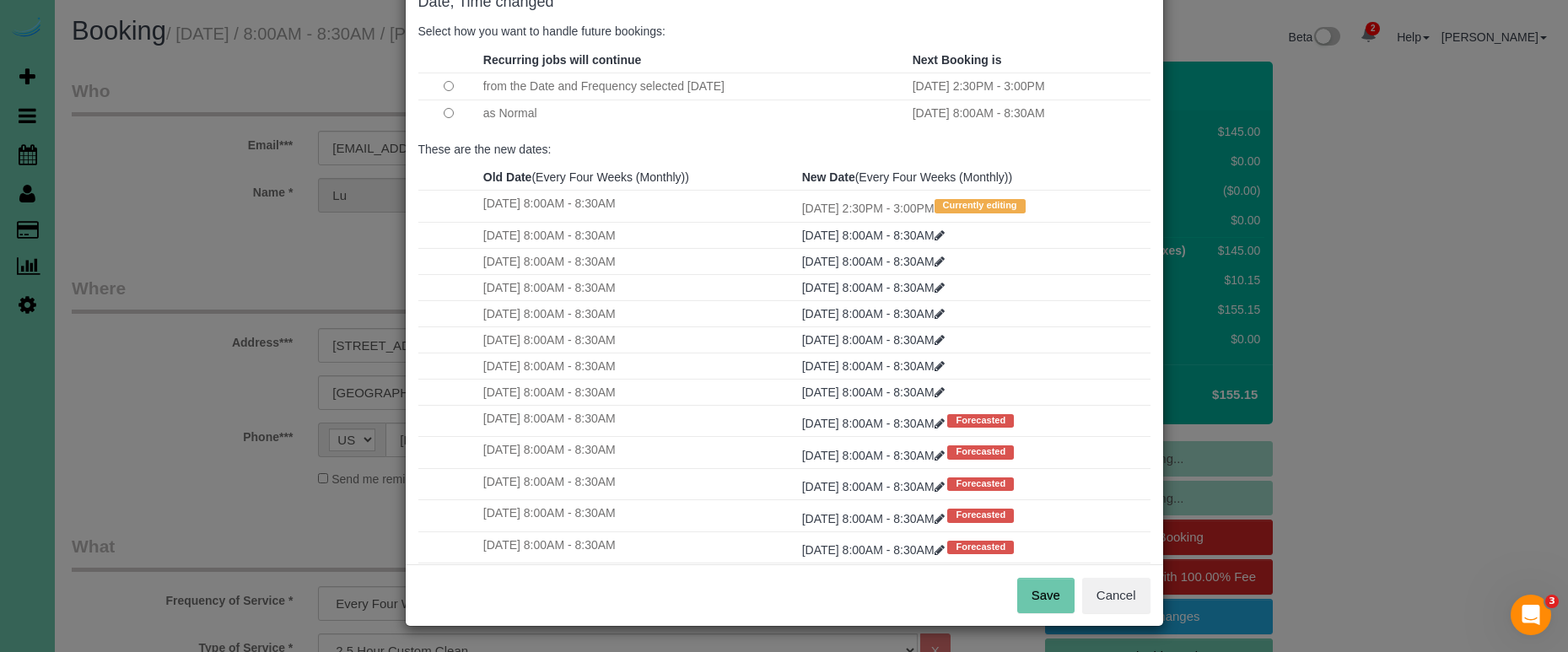
scroll to position [103, 0]
drag, startPoint x: 1040, startPoint y: 599, endPoint x: 990, endPoint y: 578, distance: 54.2
click at [1040, 599] on button "Save" at bounding box center [1046, 596] width 57 height 35
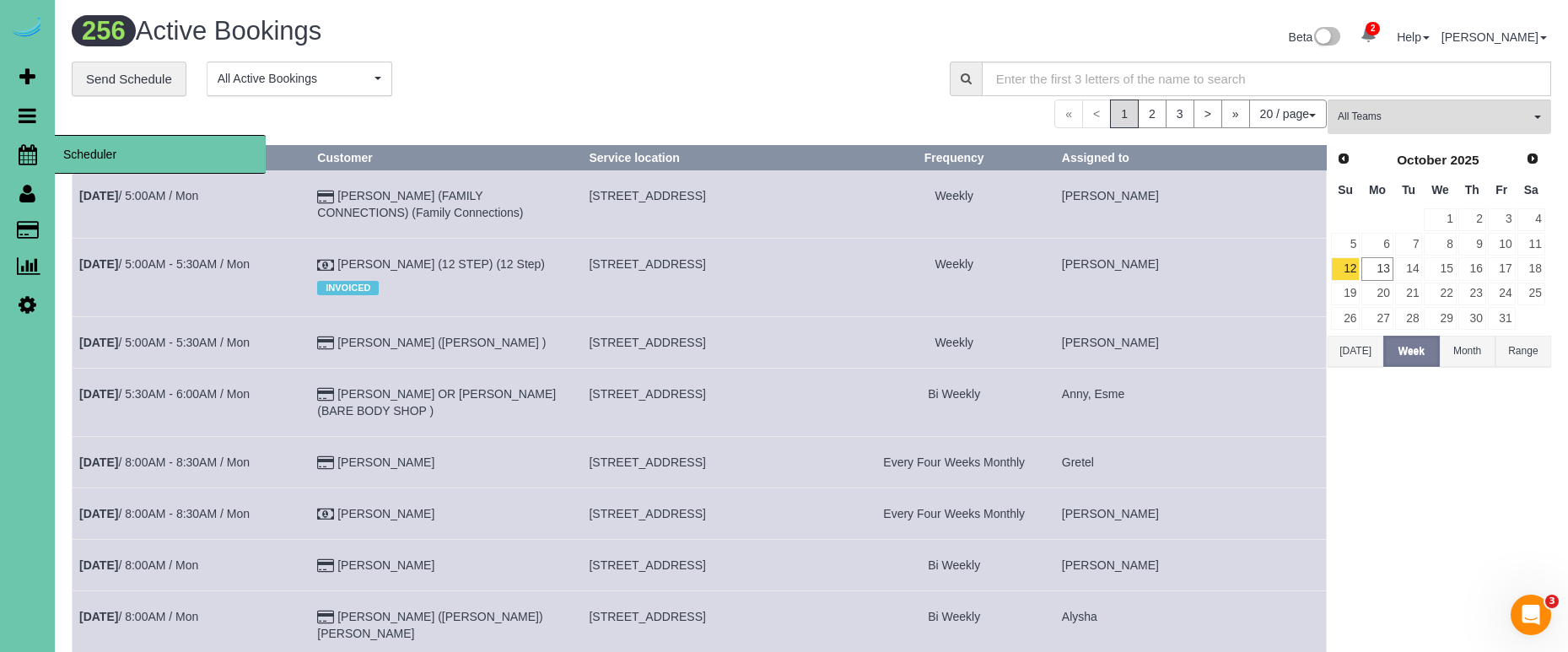
click at [21, 155] on icon at bounding box center [27, 154] width 18 height 20
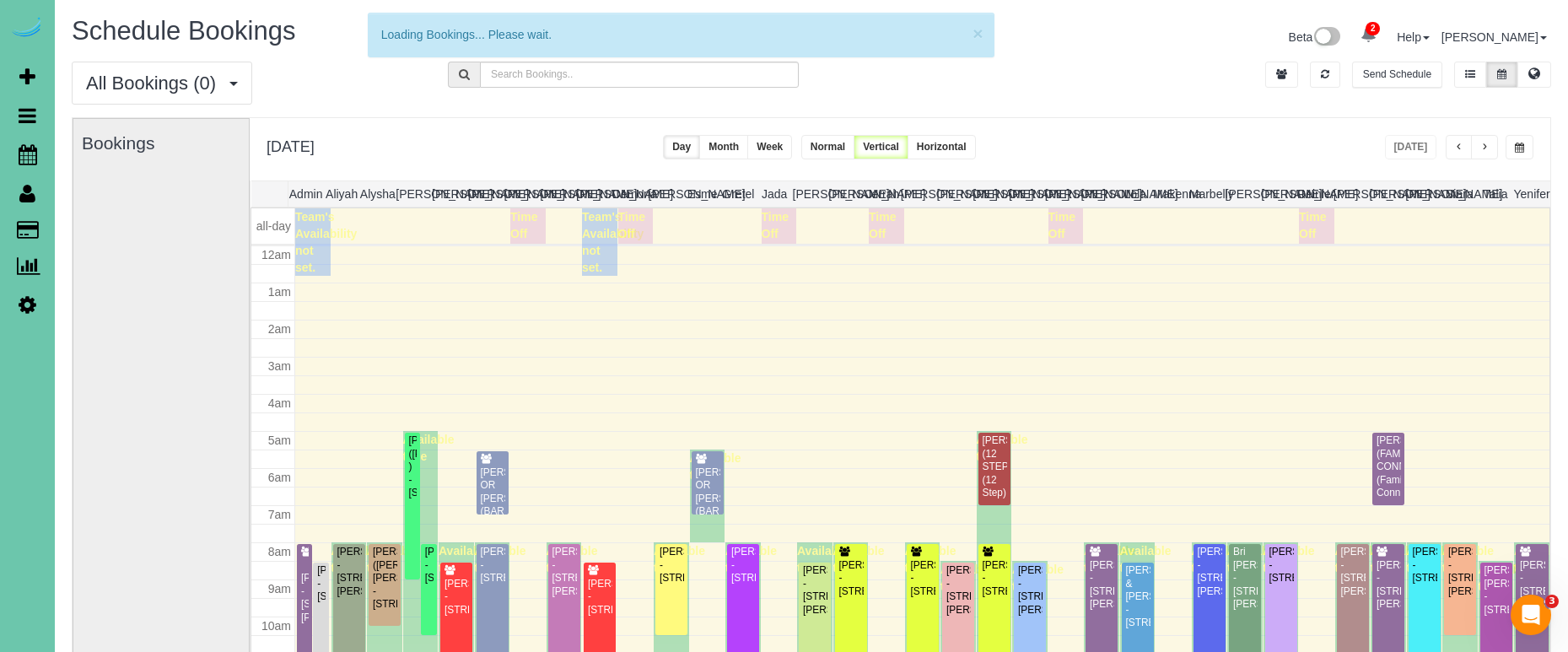
scroll to position [223, 0]
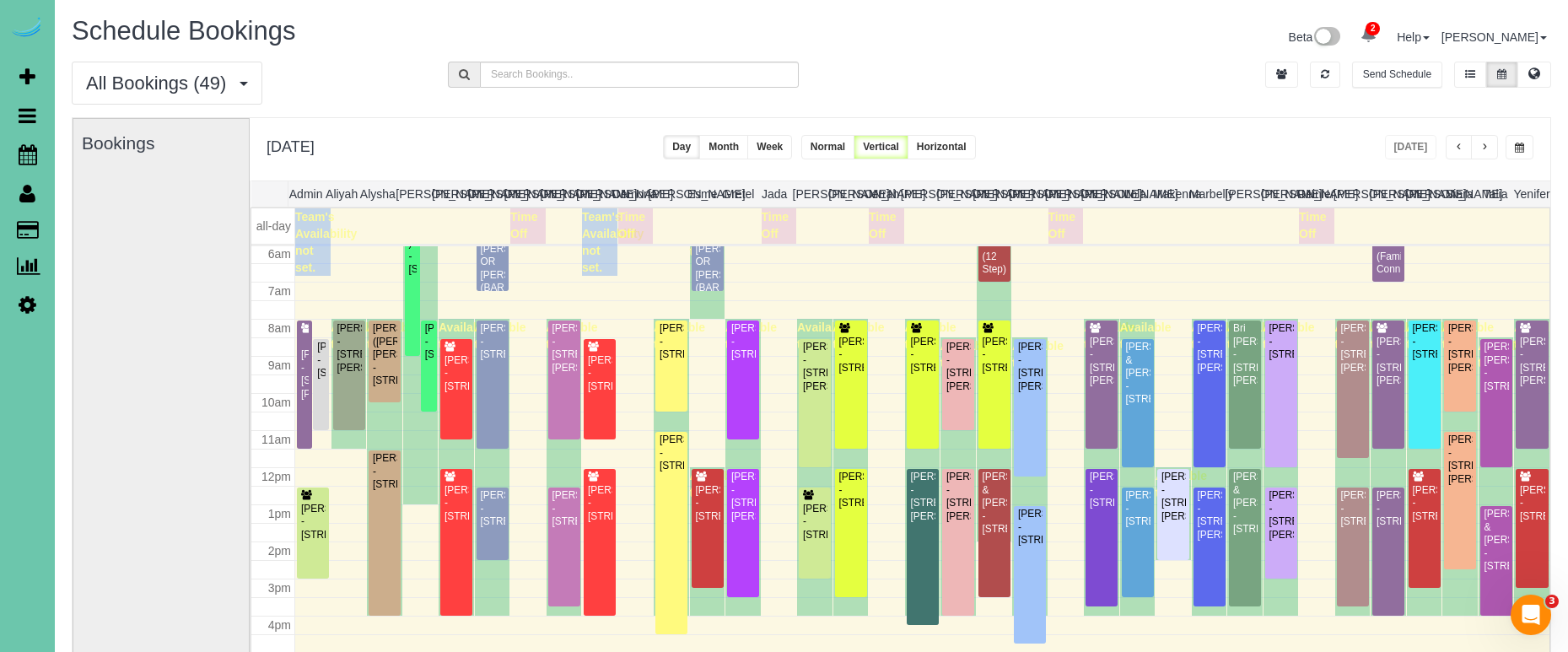
click at [1490, 153] on button "button" at bounding box center [1484, 147] width 27 height 25
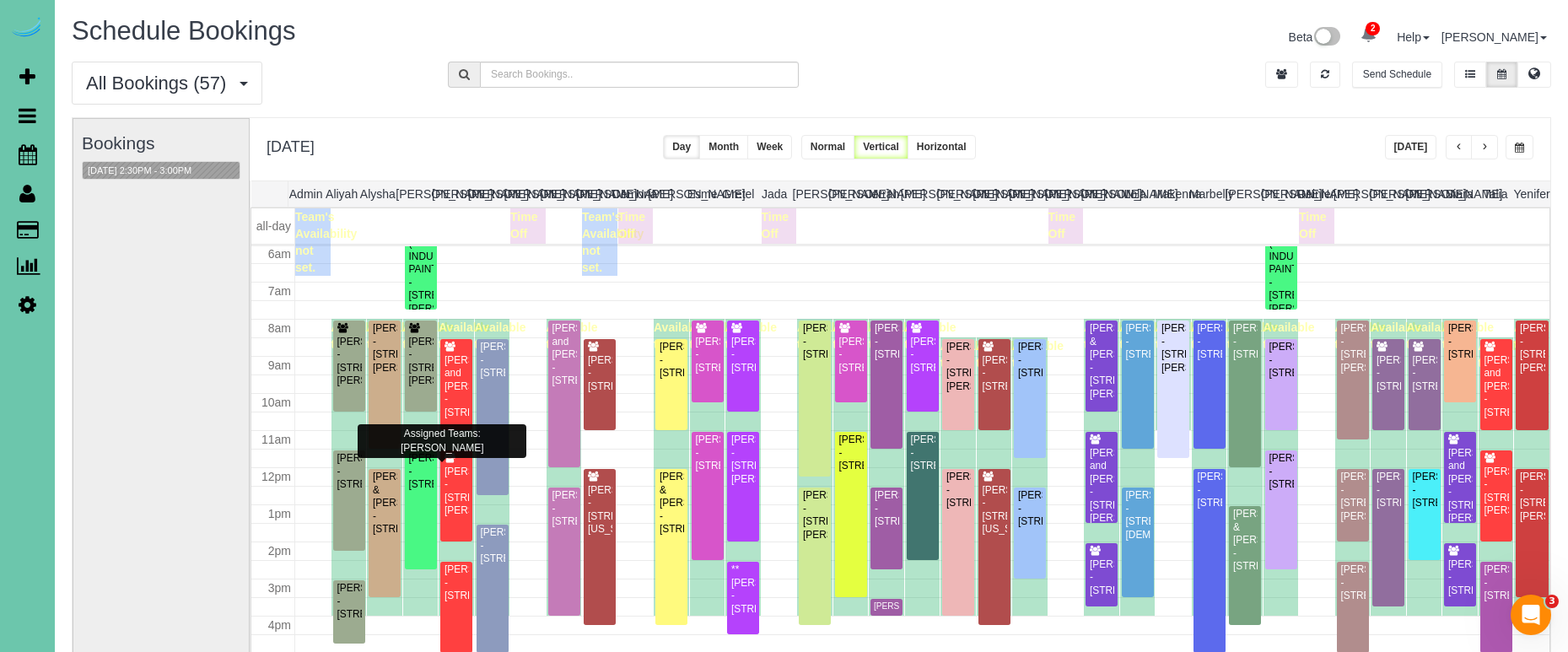
click at [792, 145] on button "Week" at bounding box center [769, 147] width 45 height 25
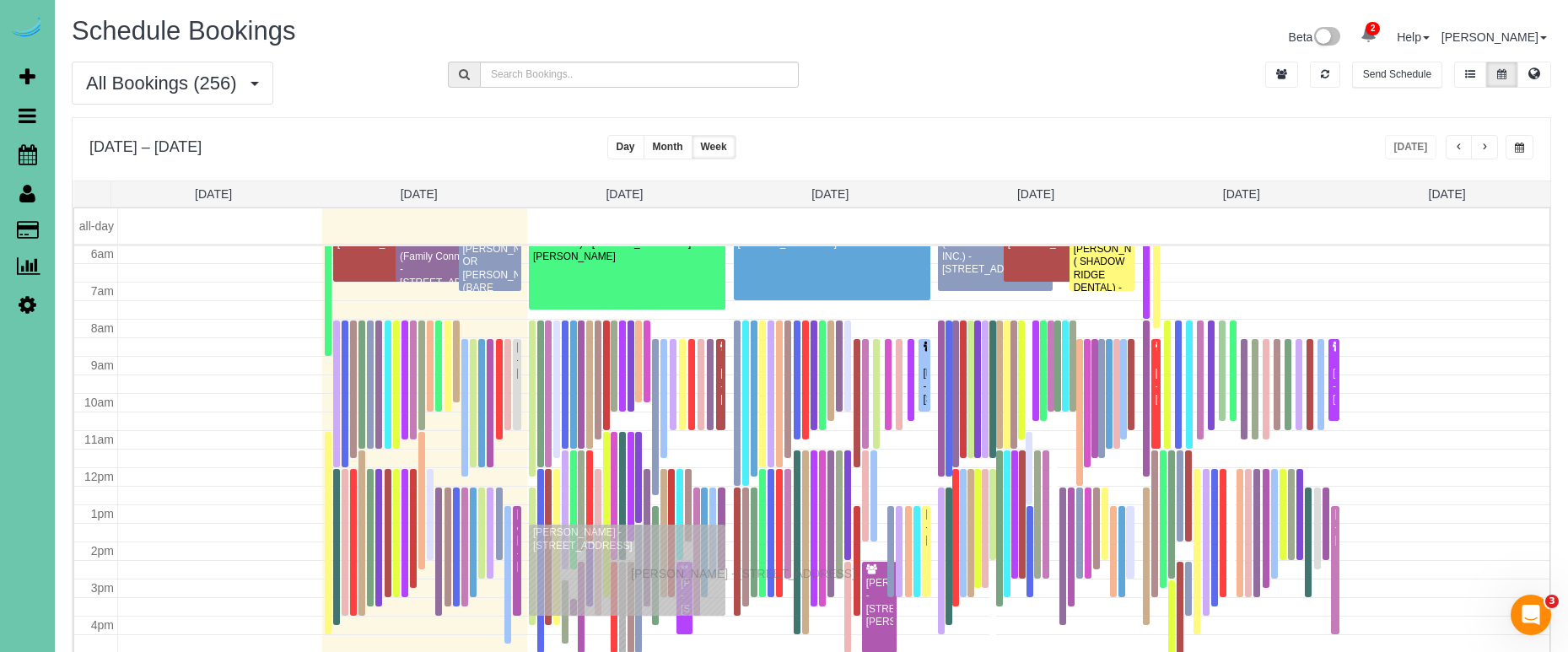
drag, startPoint x: 884, startPoint y: 498, endPoint x: 635, endPoint y: 571, distance: 259.5
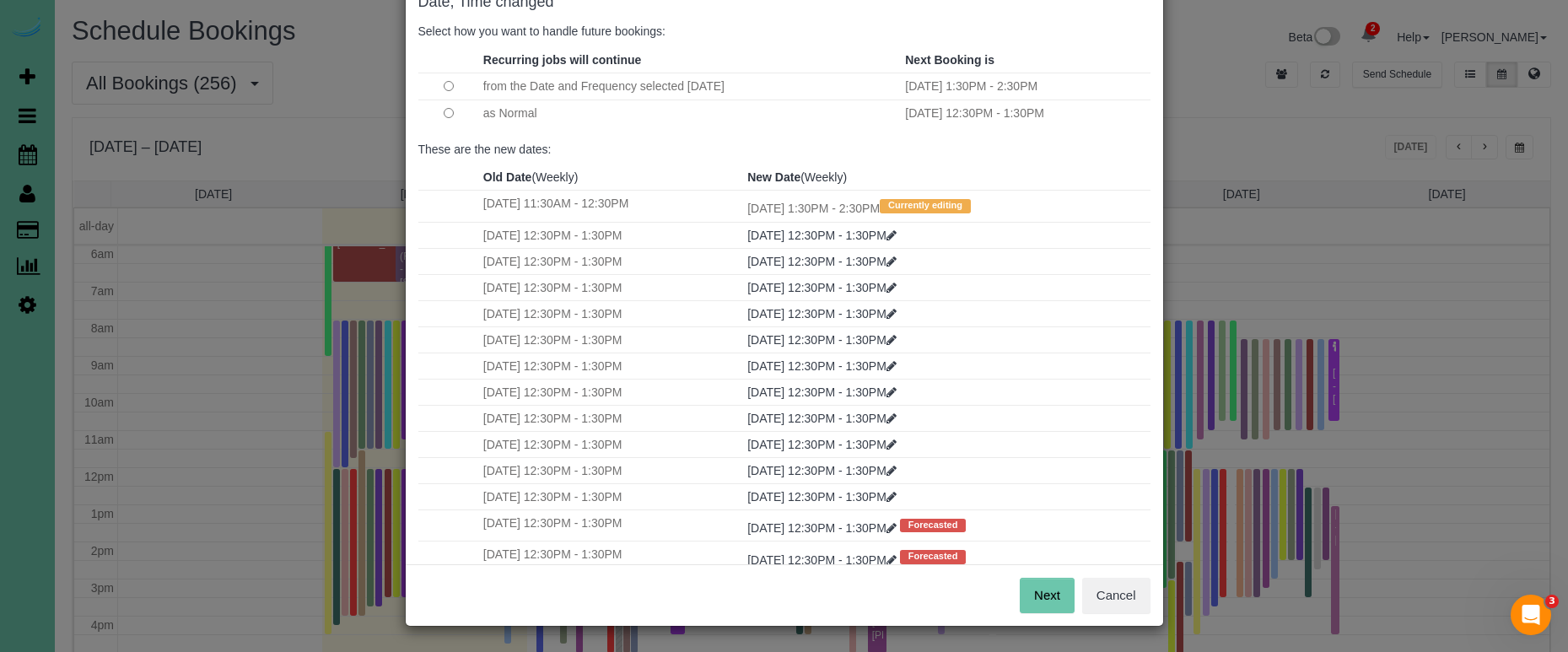
scroll to position [103, 0]
click at [1037, 589] on button "Next" at bounding box center [1047, 596] width 55 height 35
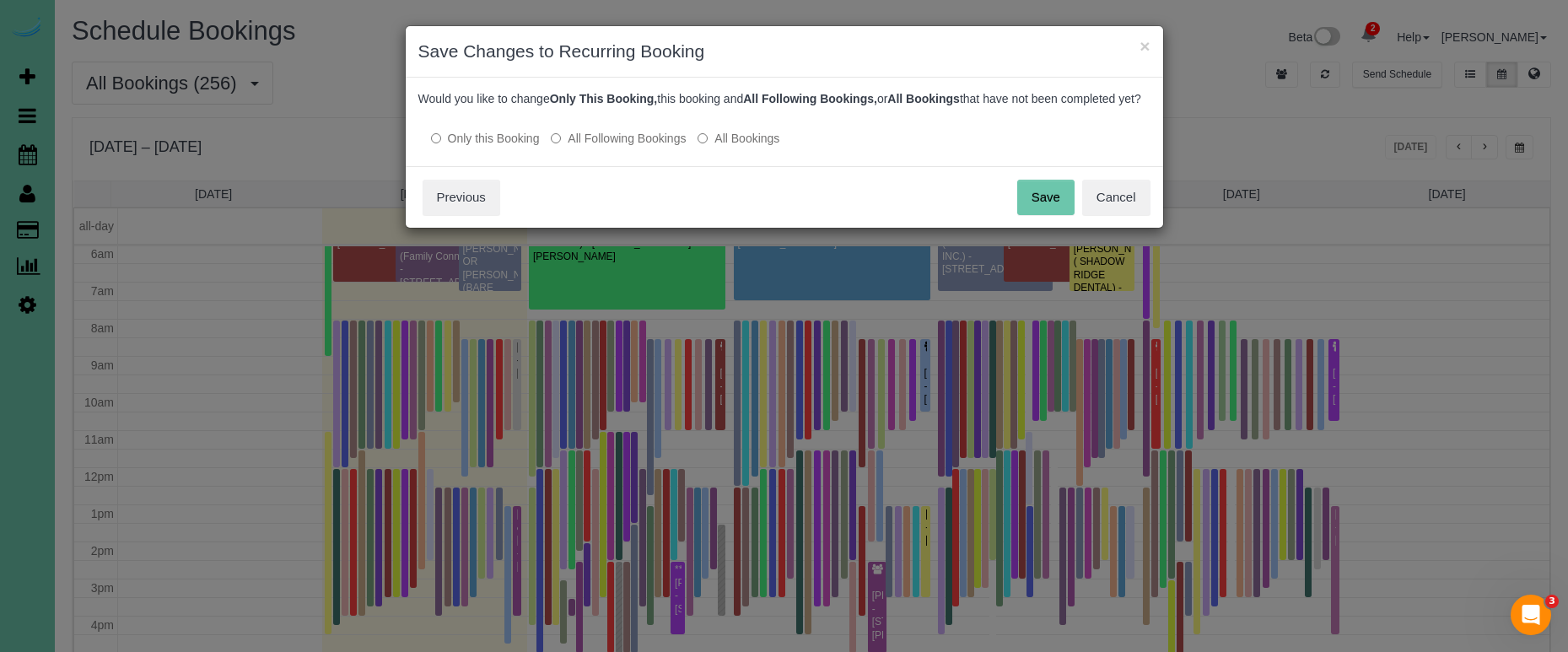
scroll to position [0, 0]
click at [1032, 206] on button "Save" at bounding box center [1046, 197] width 57 height 35
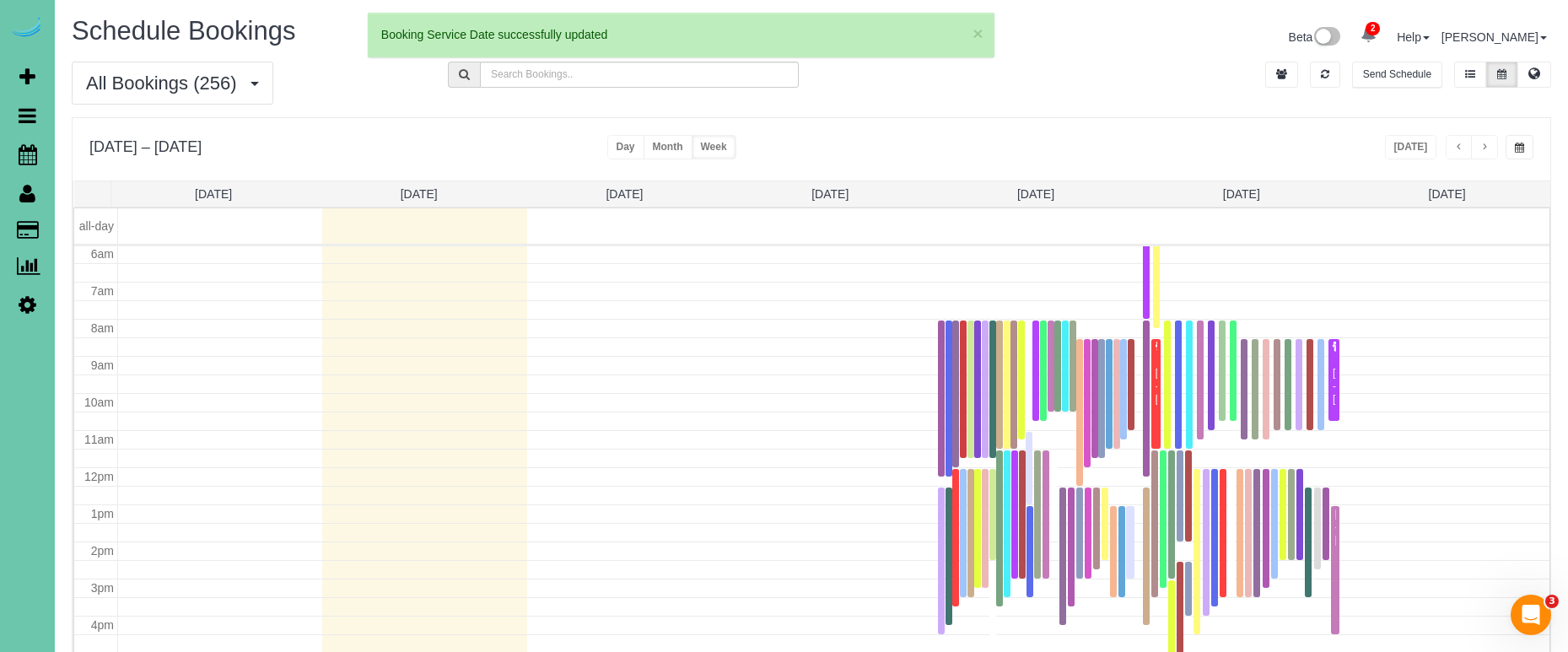
scroll to position [223, 0]
click at [613, 193] on link "Tue 10/14" at bounding box center [624, 193] width 37 height 14
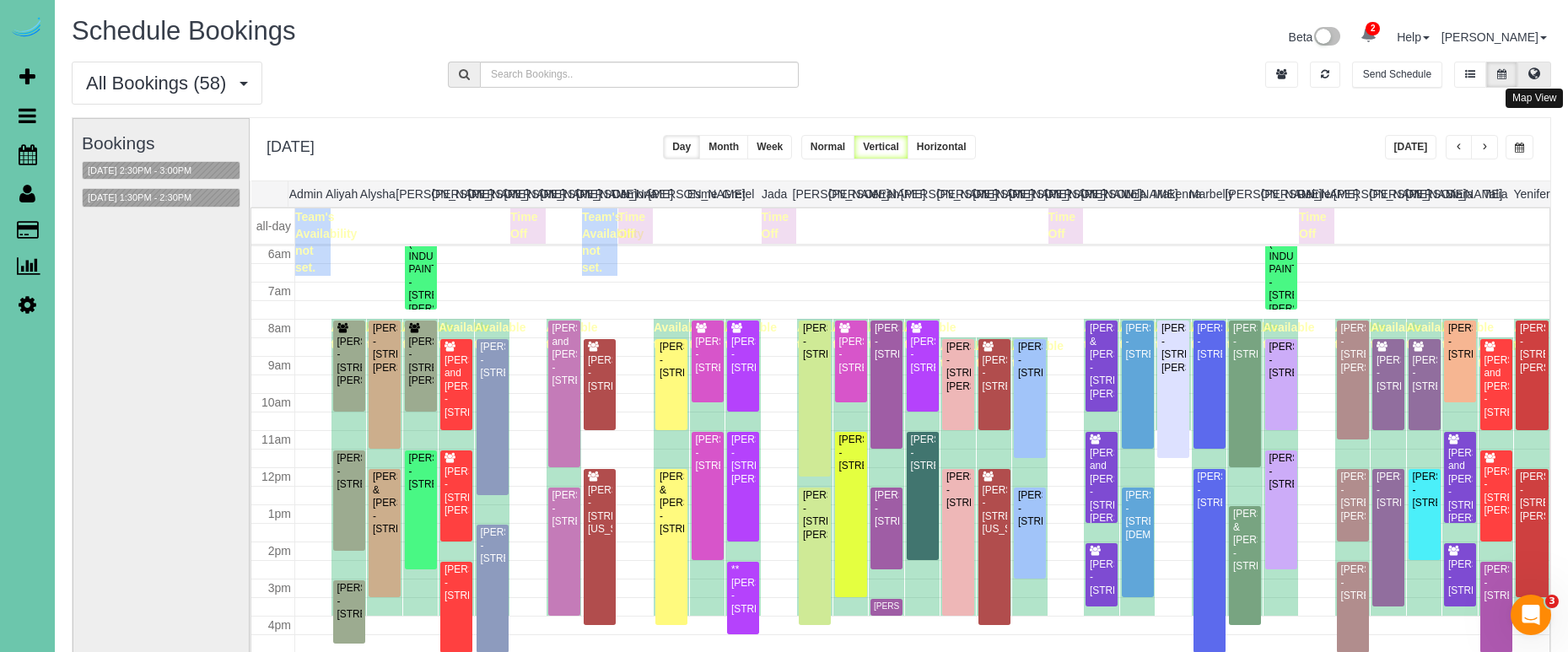
click at [1535, 74] on icon at bounding box center [1534, 73] width 12 height 10
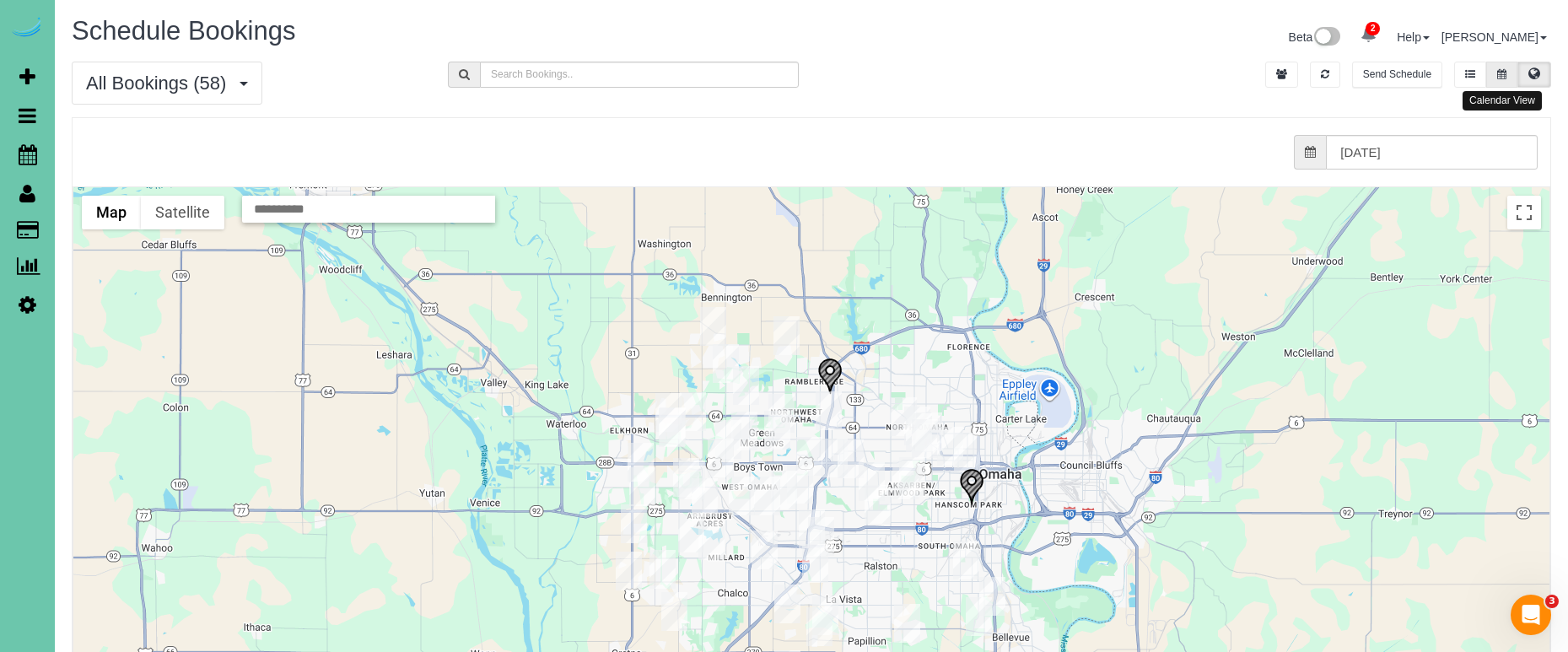
click at [1502, 75] on icon at bounding box center [1502, 74] width 9 height 10
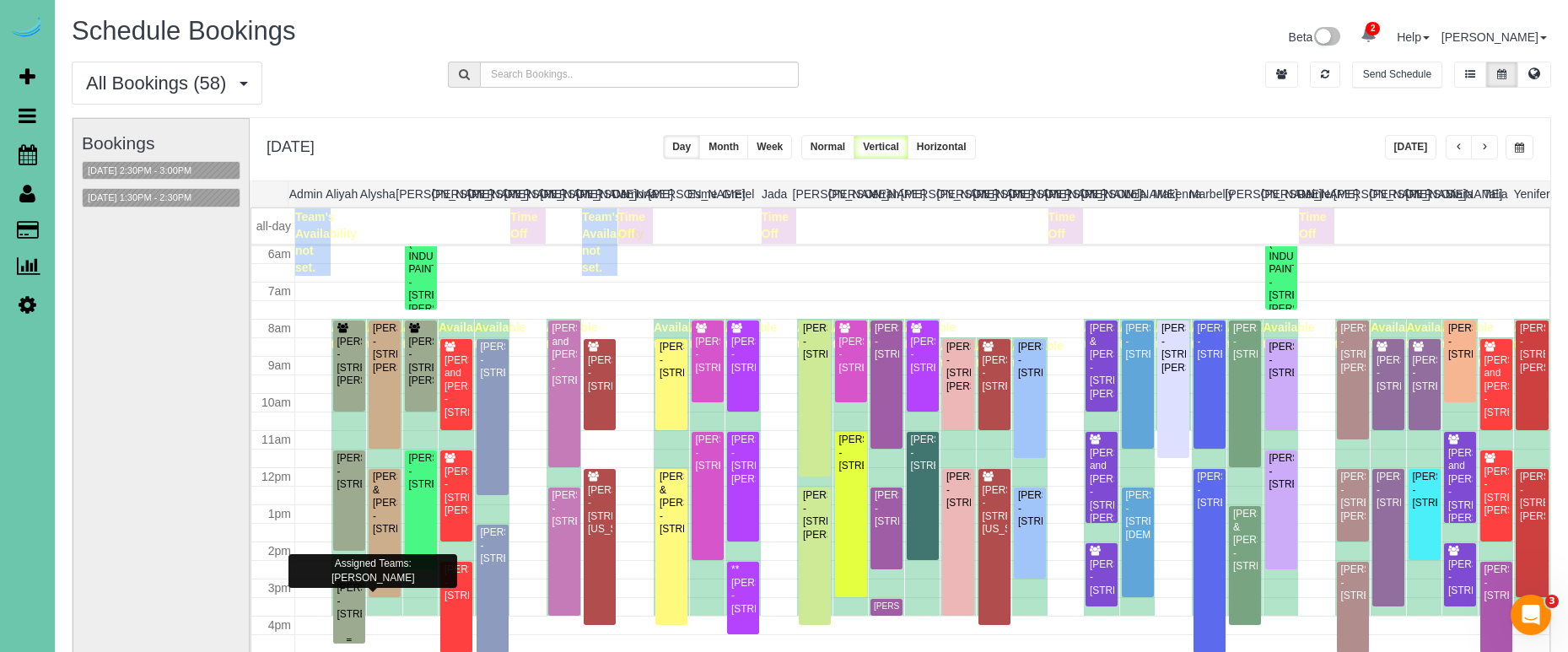
click at [347, 591] on div "Carla Swartz - 3220 Farnam St #2504, Omaha, NE 68131" at bounding box center [349, 601] width 25 height 39
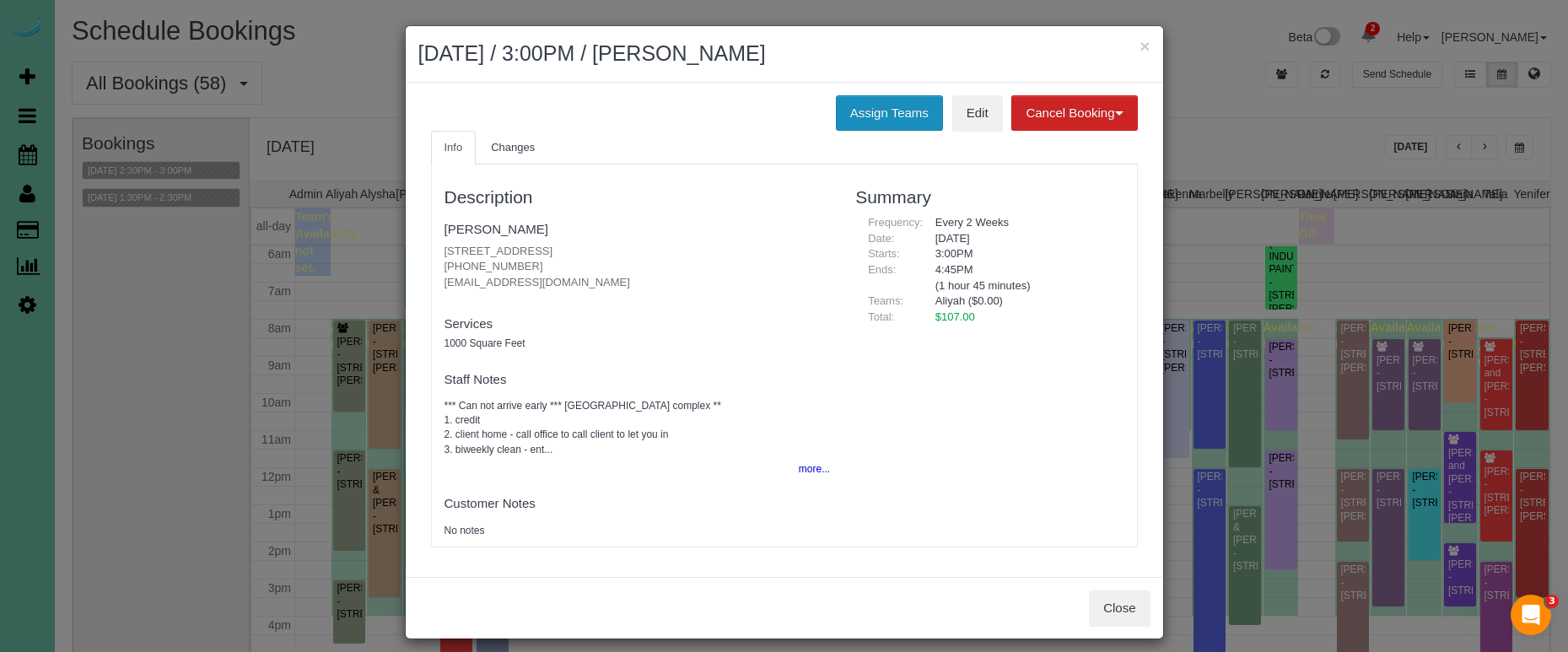
click at [857, 124] on button "Assign Teams" at bounding box center [889, 113] width 107 height 35
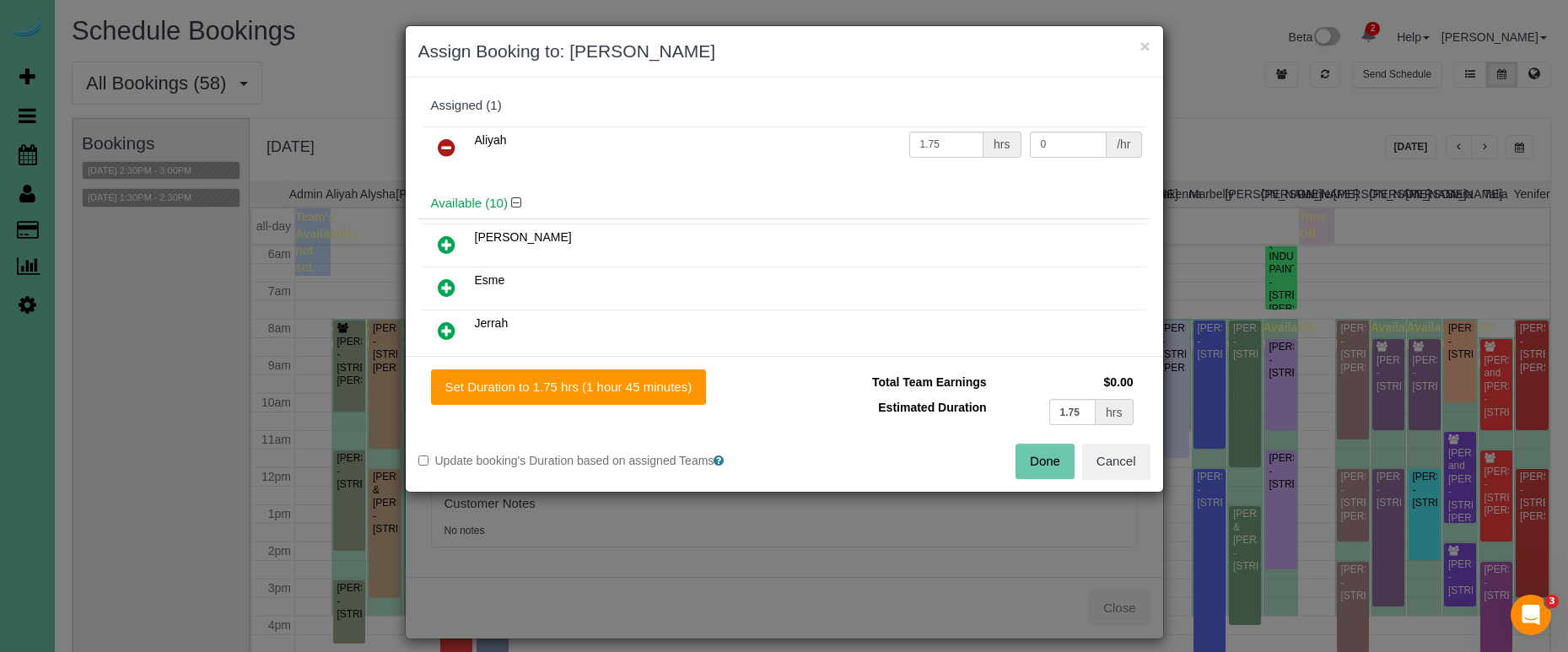
click at [452, 149] on icon at bounding box center [446, 147] width 17 height 20
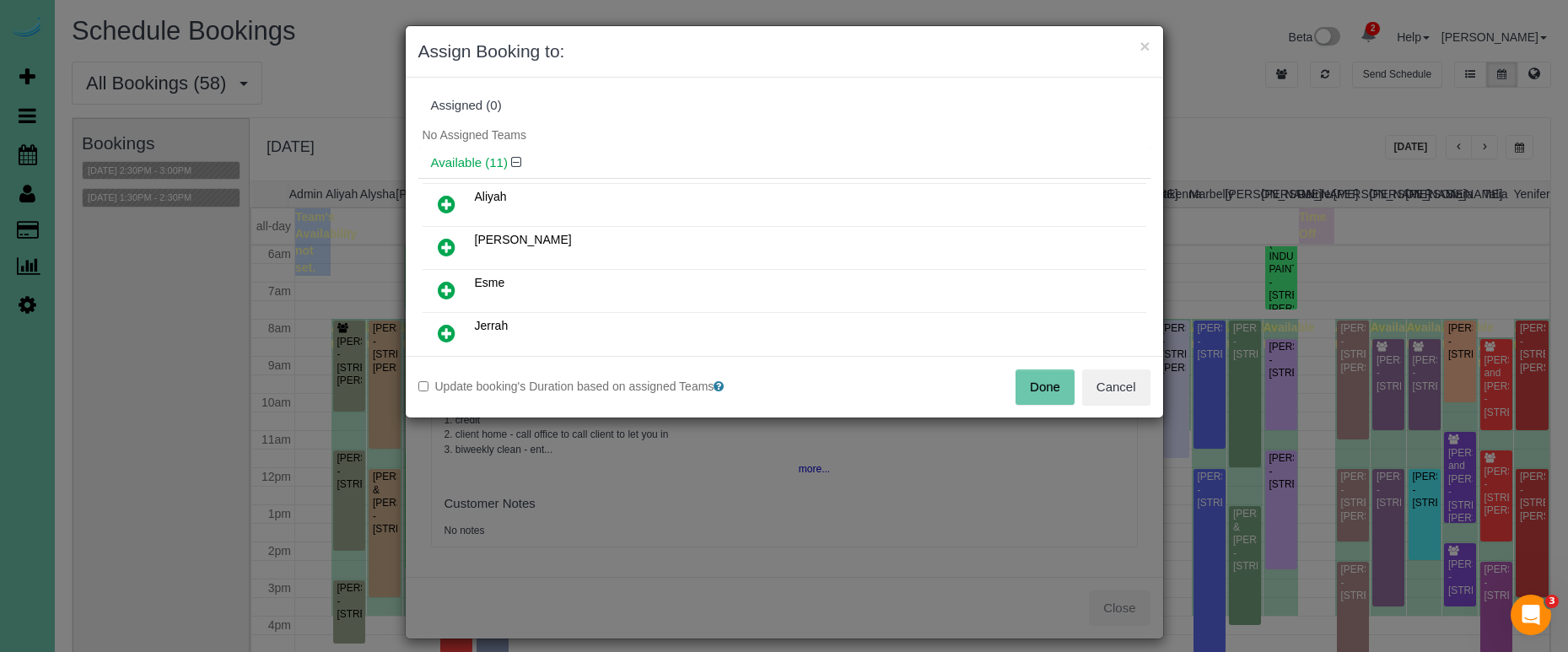
click at [1045, 390] on button "Done" at bounding box center [1045, 387] width 59 height 35
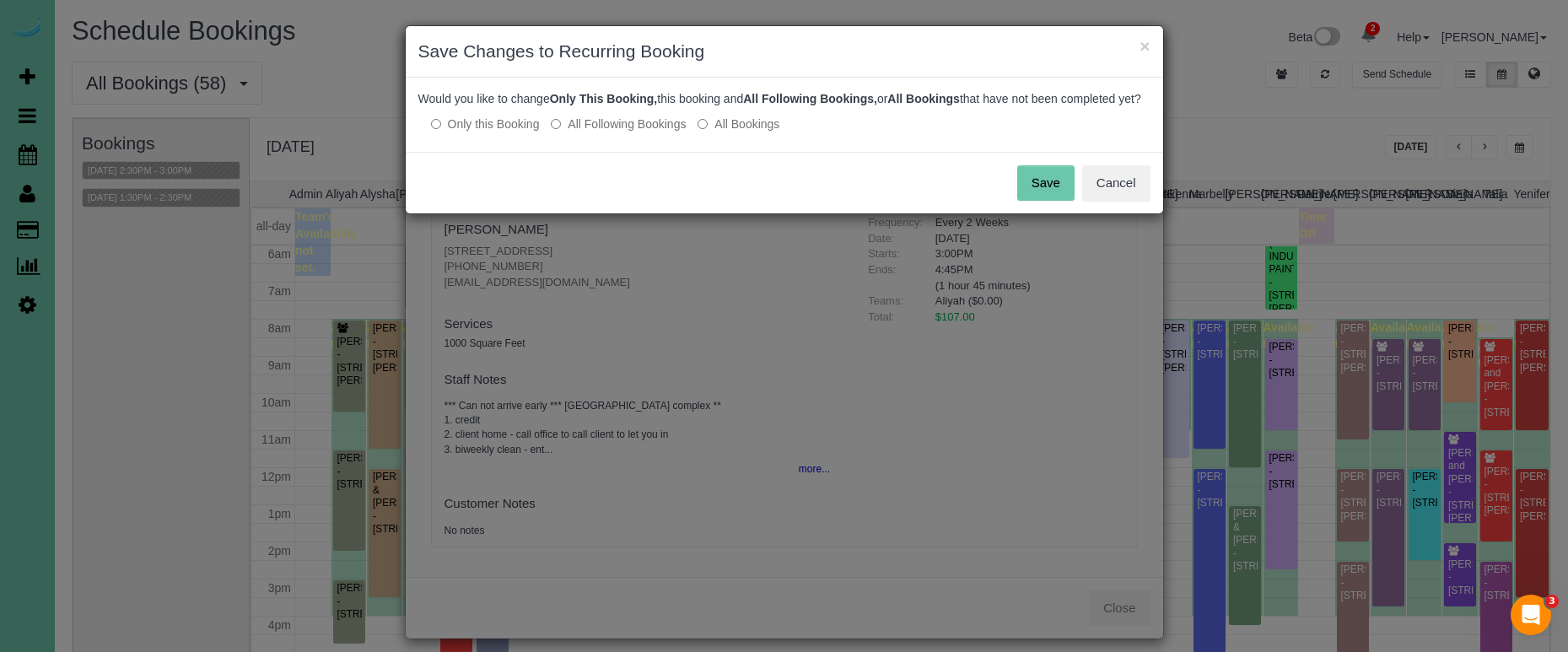
click at [1040, 201] on button "Save" at bounding box center [1046, 183] width 57 height 35
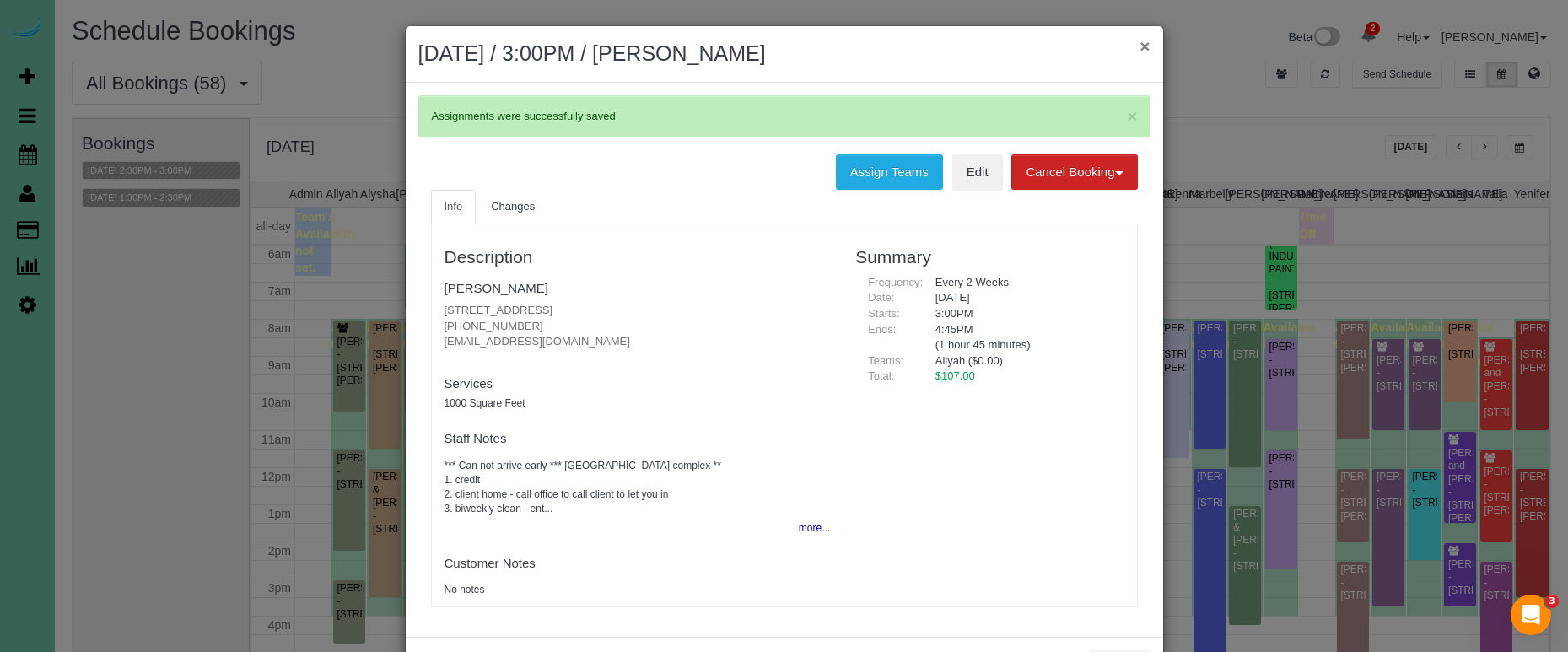
click at [1144, 43] on button "×" at bounding box center [1144, 45] width 10 height 17
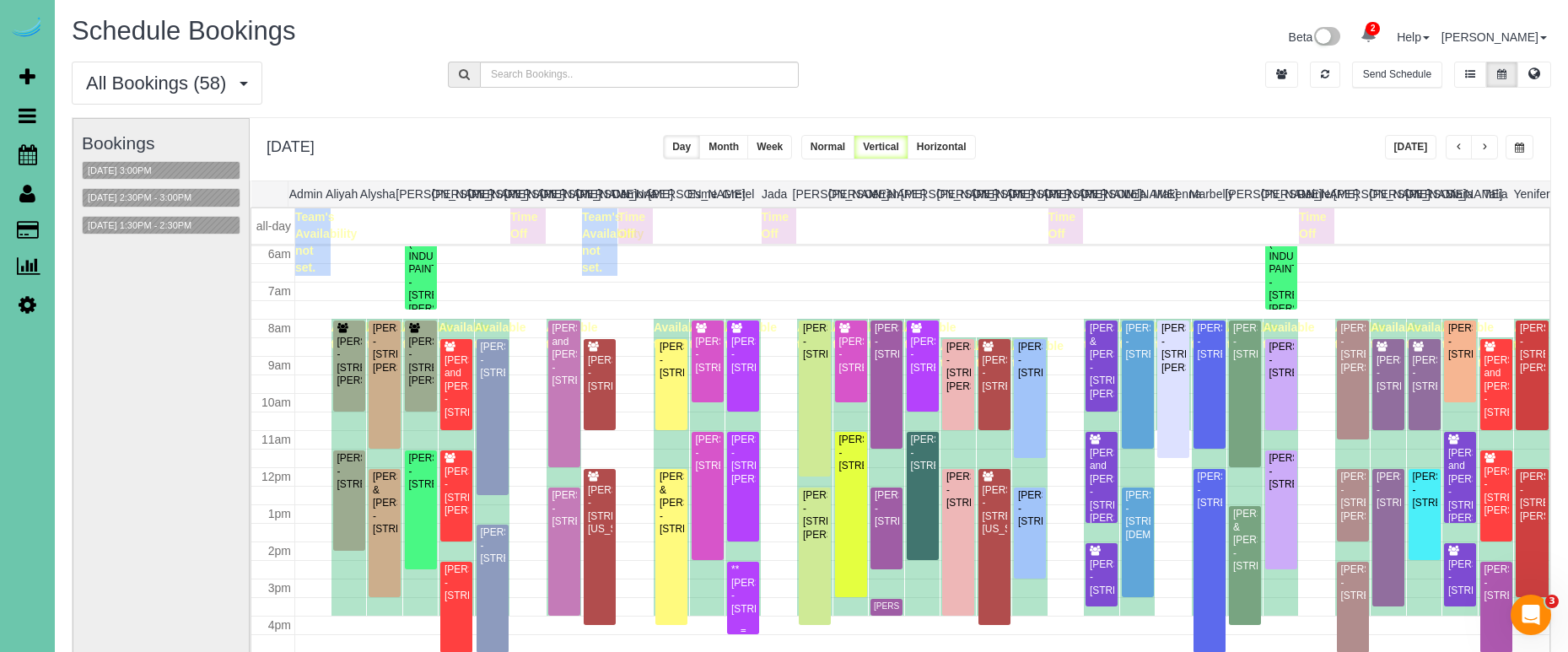
click at [735, 609] on div "**Betty Rangel-Reyes - 3232 Polk Street, Omaha, NE 68107" at bounding box center [743, 589] width 25 height 53
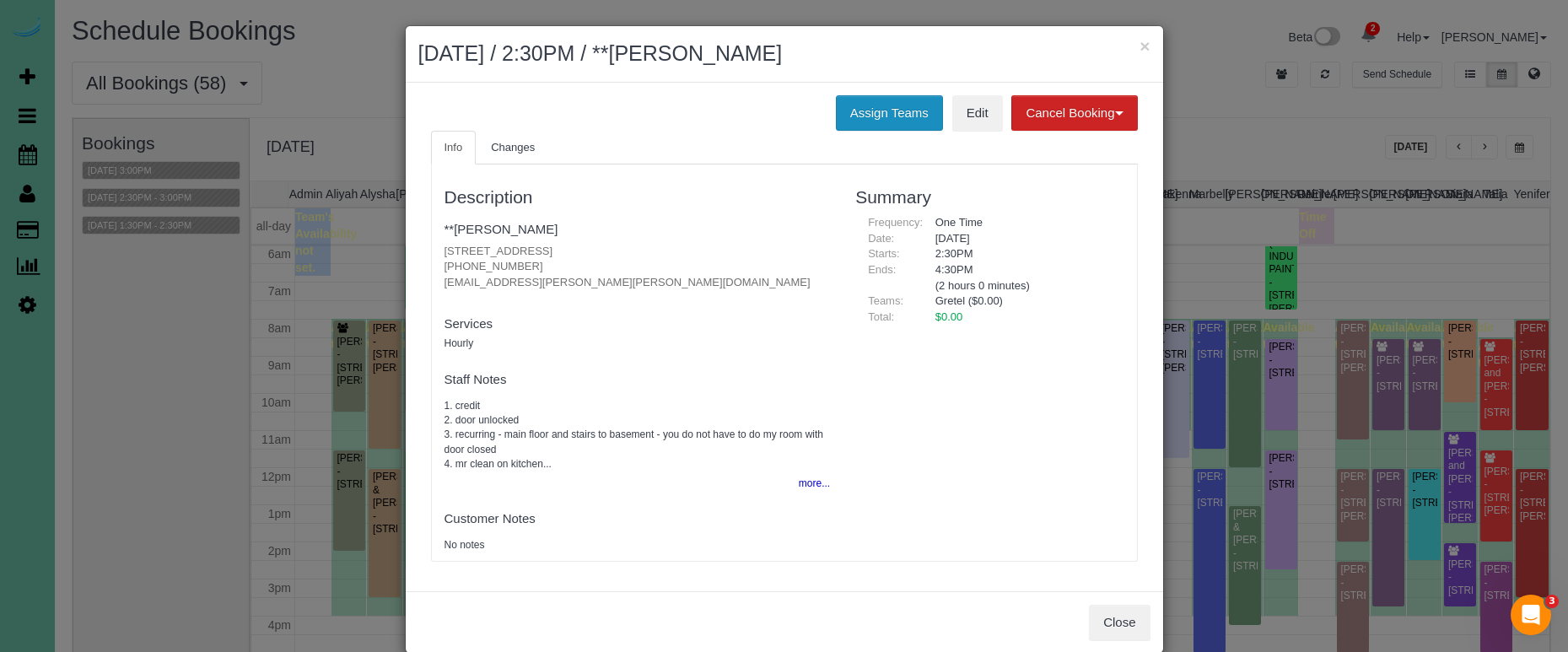
click at [866, 112] on button "Assign Teams" at bounding box center [889, 113] width 107 height 35
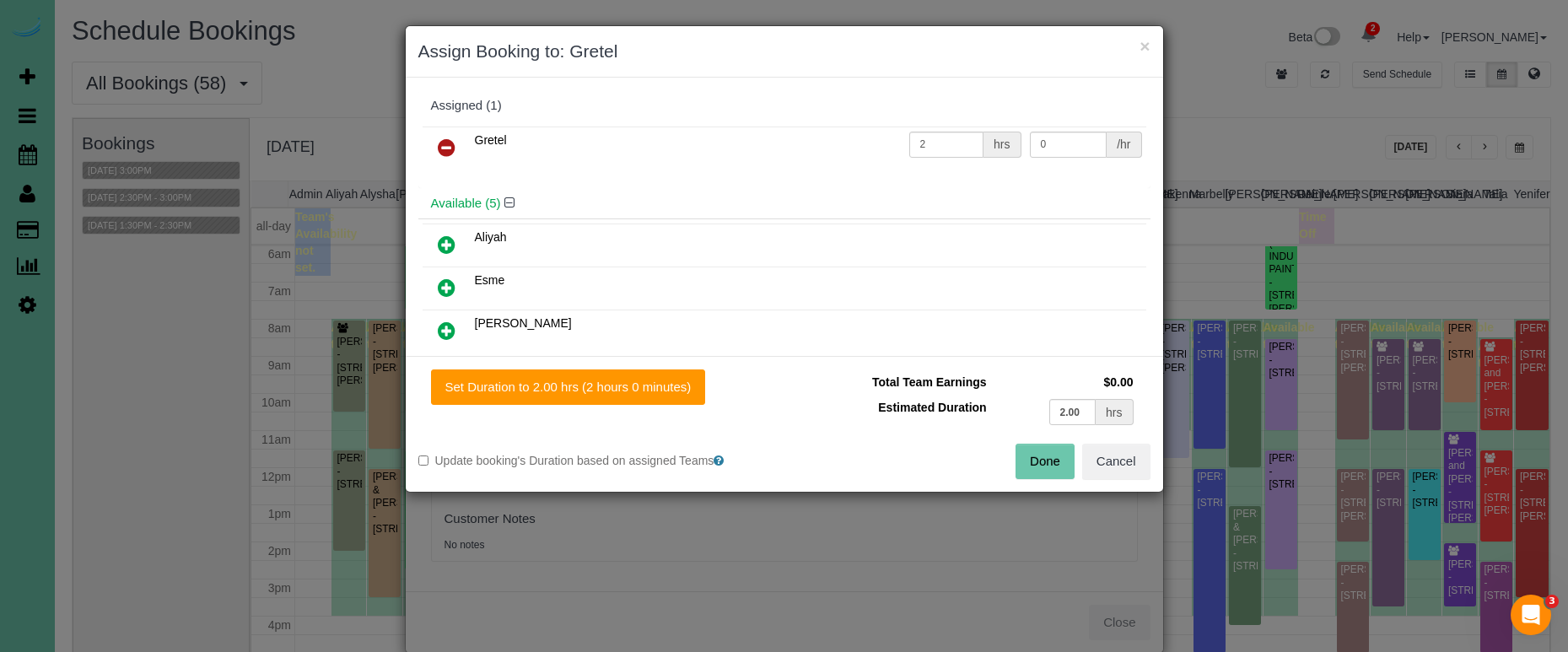
click at [435, 145] on link at bounding box center [447, 148] width 40 height 34
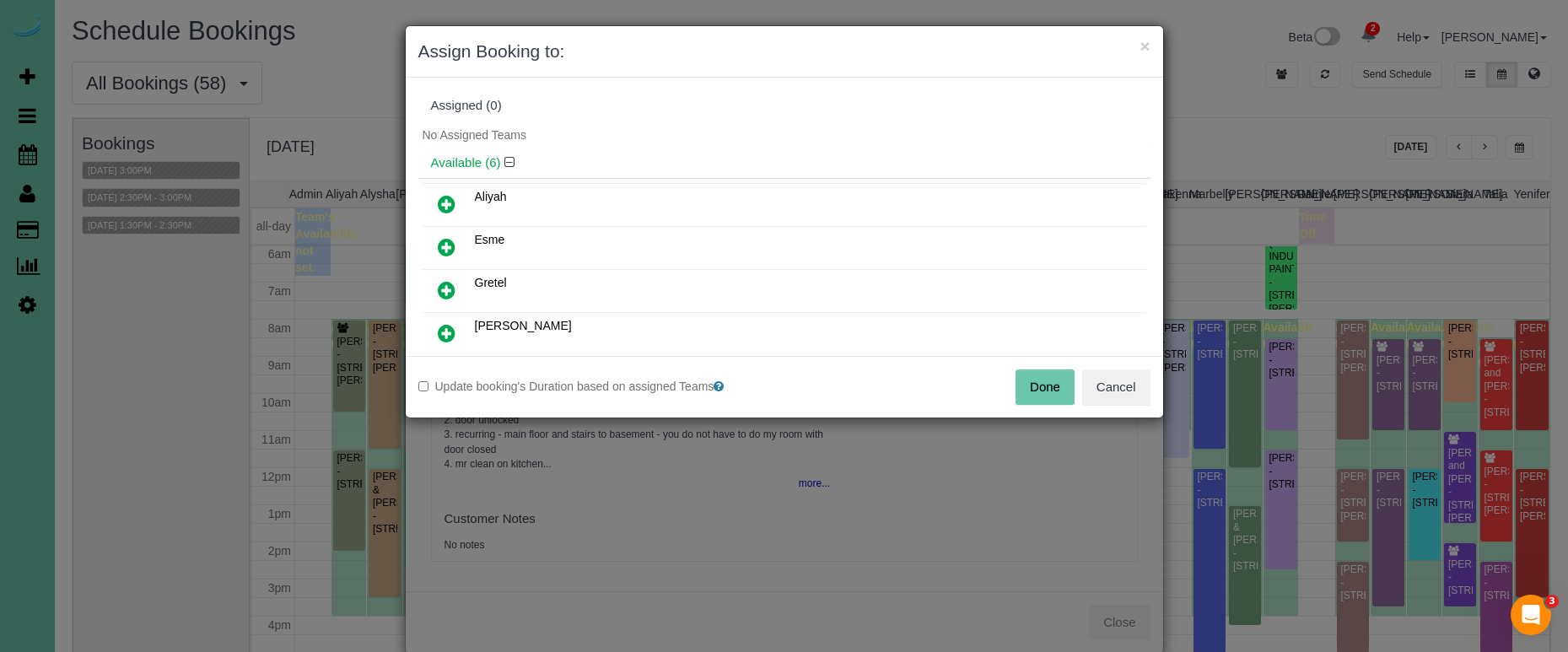
click at [1028, 383] on button "Done" at bounding box center [1045, 387] width 59 height 35
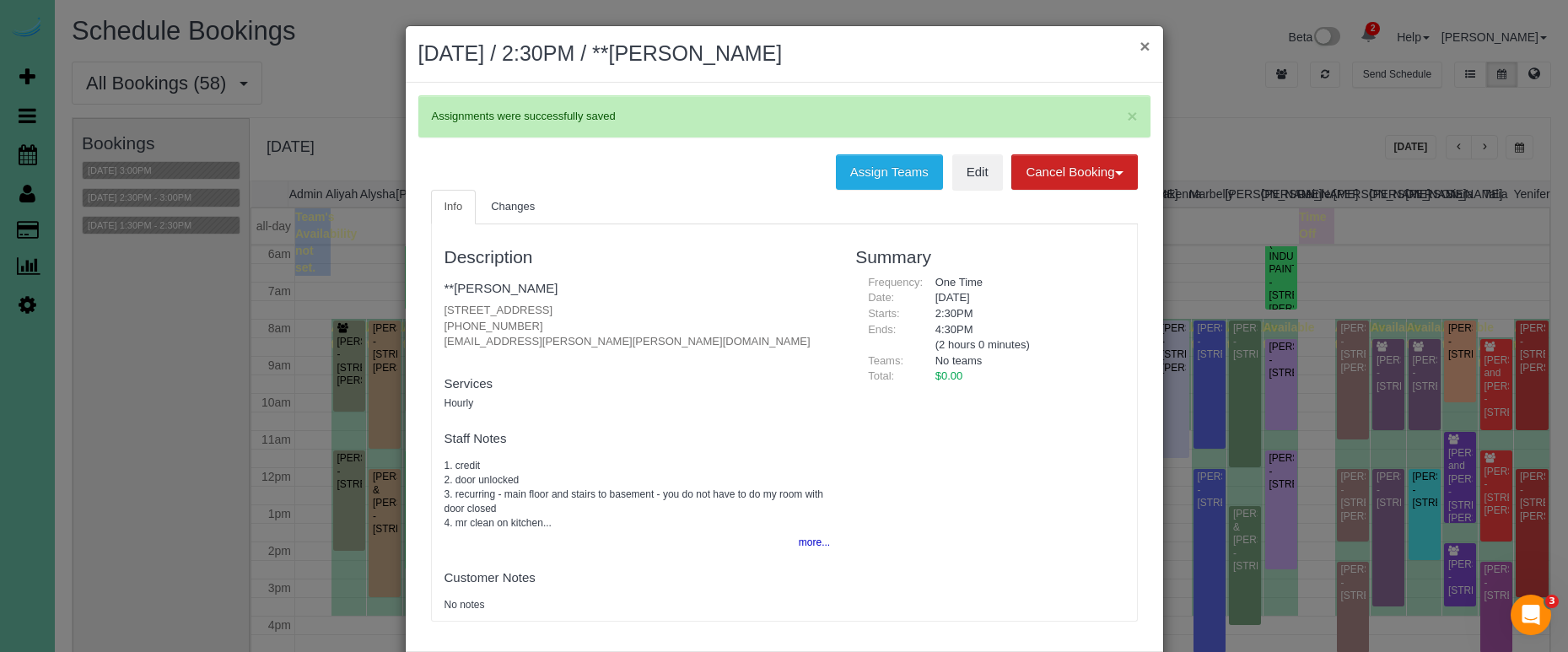
click at [1140, 51] on button "×" at bounding box center [1144, 45] width 10 height 17
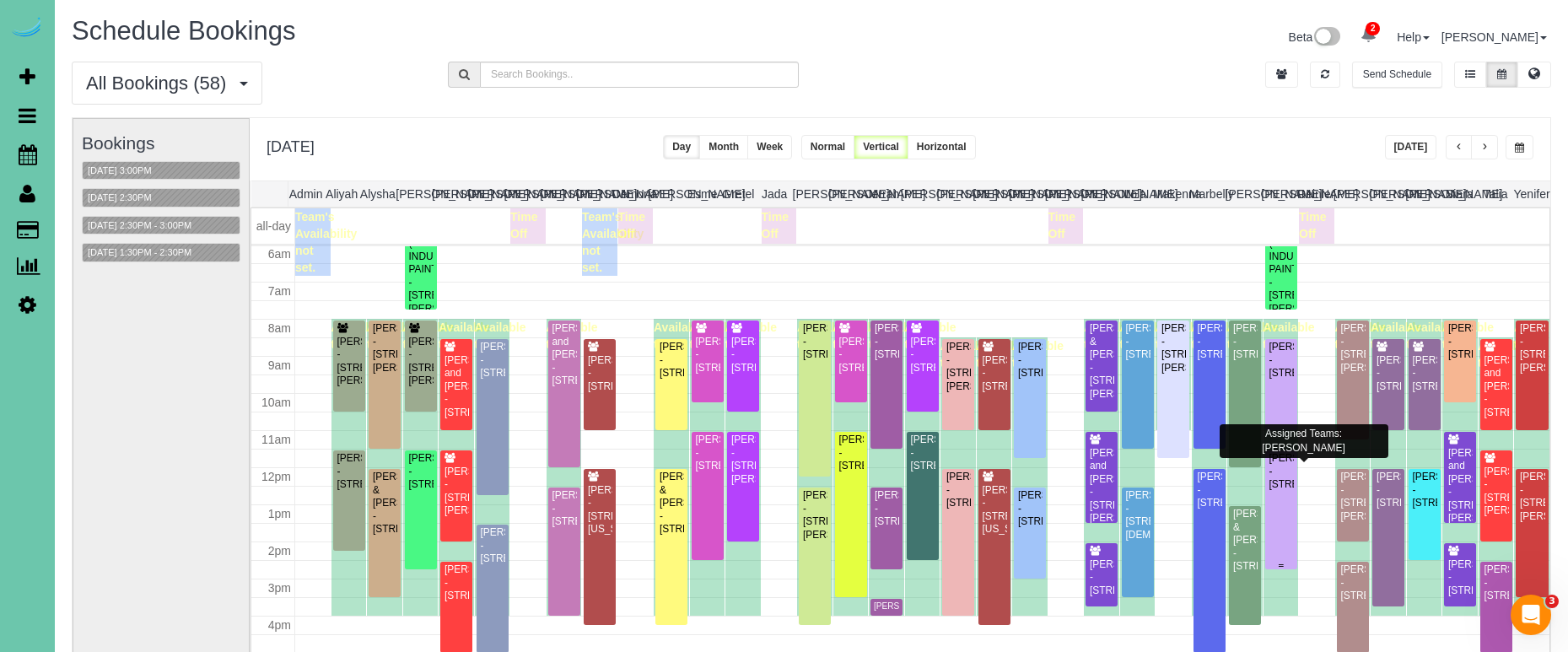
click at [1278, 490] on div "Don Bush - 13575 Y St, Omaha, NE 68137" at bounding box center [1282, 471] width 25 height 39
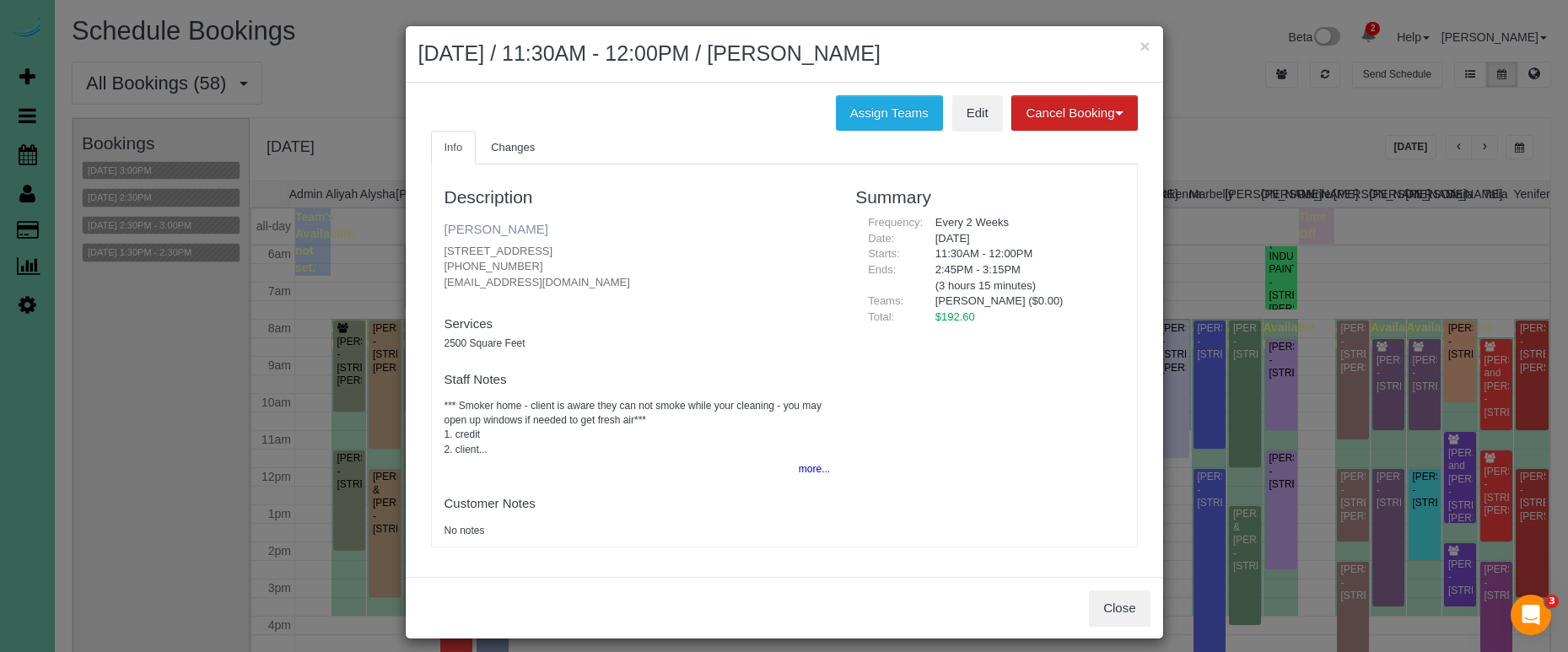
click at [485, 231] on link "Don Bush" at bounding box center [496, 229] width 104 height 15
click at [1141, 50] on button "×" at bounding box center [1144, 45] width 10 height 17
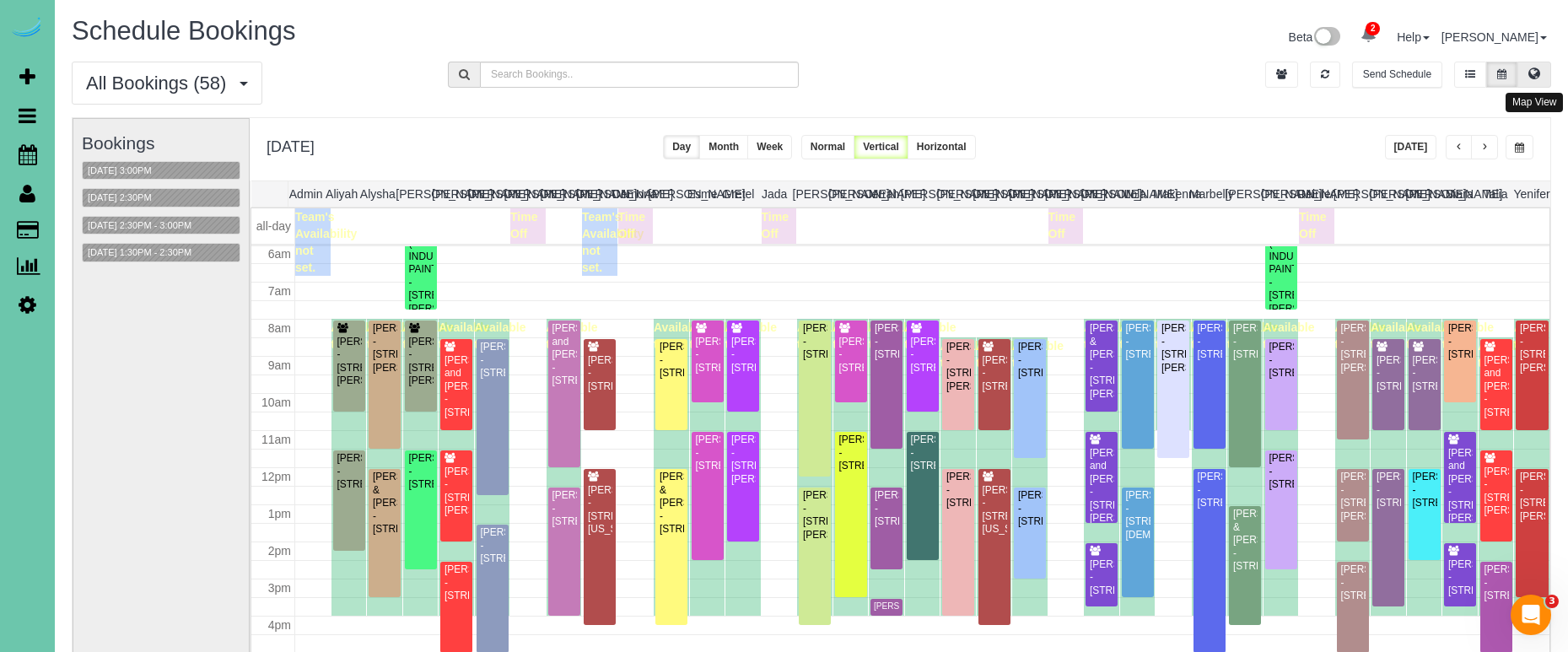
click at [1529, 75] on icon at bounding box center [1534, 73] width 12 height 10
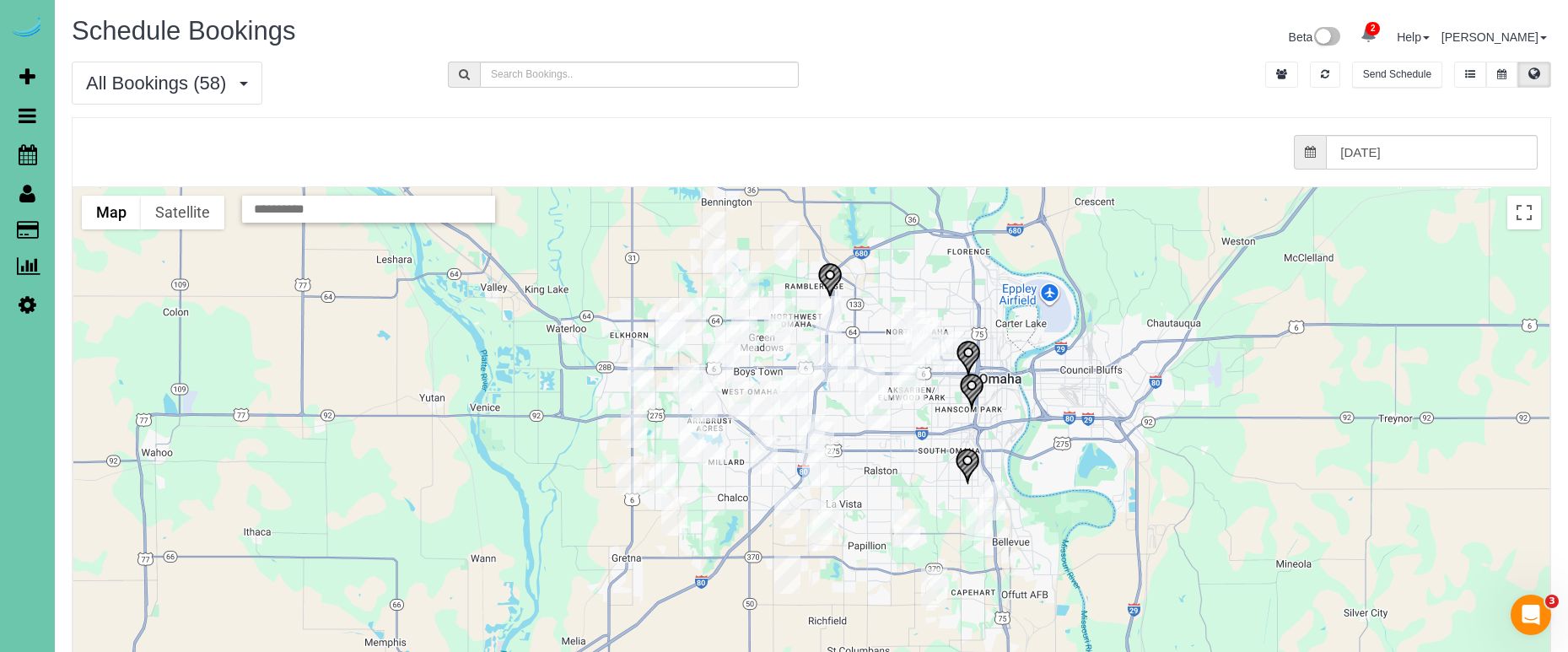
drag, startPoint x: 939, startPoint y: 402, endPoint x: 916, endPoint y: 380, distance: 31.8
click at [939, 309] on div at bounding box center [811, 523] width 1476 height 673
click at [821, 469] on img "10/14/2025 5:00AM - JOHN SNODGRASS (VIKING INDUSTRIAL PAINTING) - 10905 Harriso…" at bounding box center [815, 468] width 26 height 39
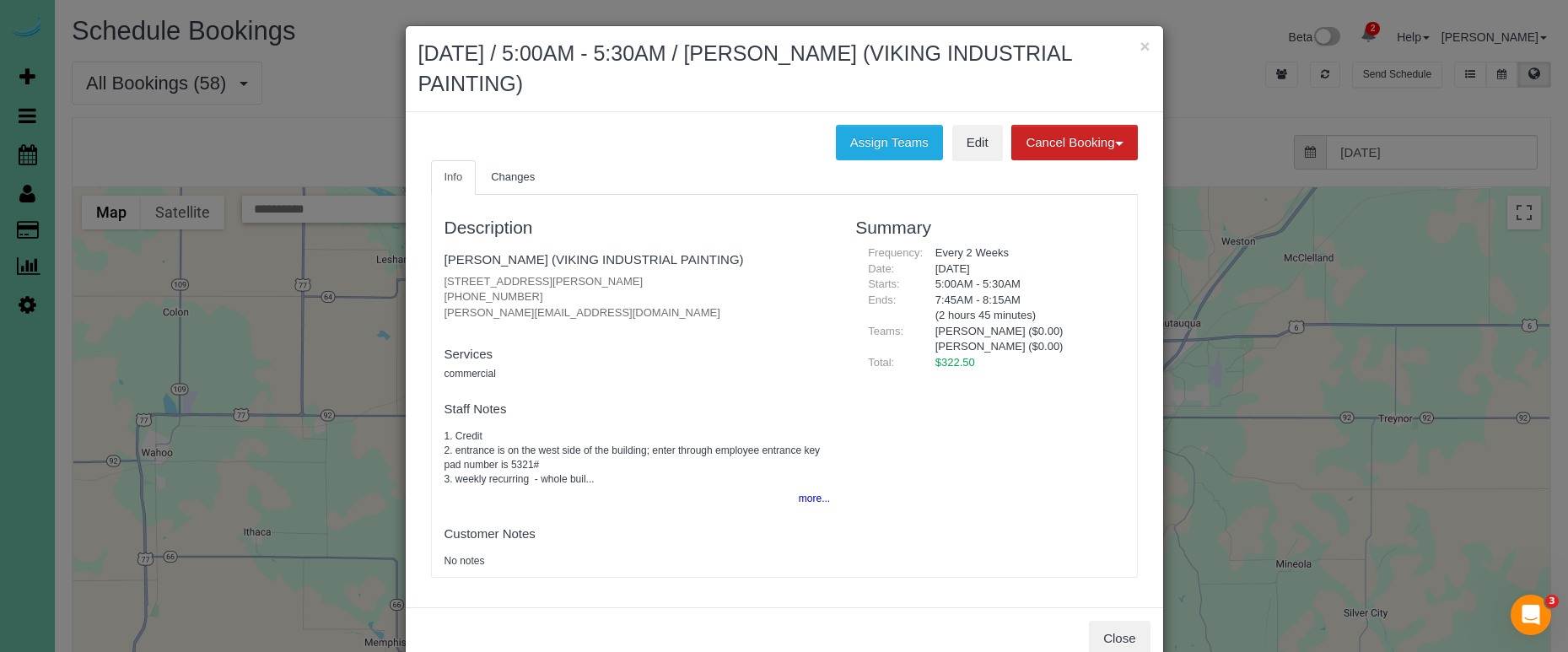
drag, startPoint x: 1126, startPoint y: 628, endPoint x: 1117, endPoint y: 608, distance: 21.9
click at [1126, 628] on button "Close" at bounding box center [1119, 637] width 61 height 35
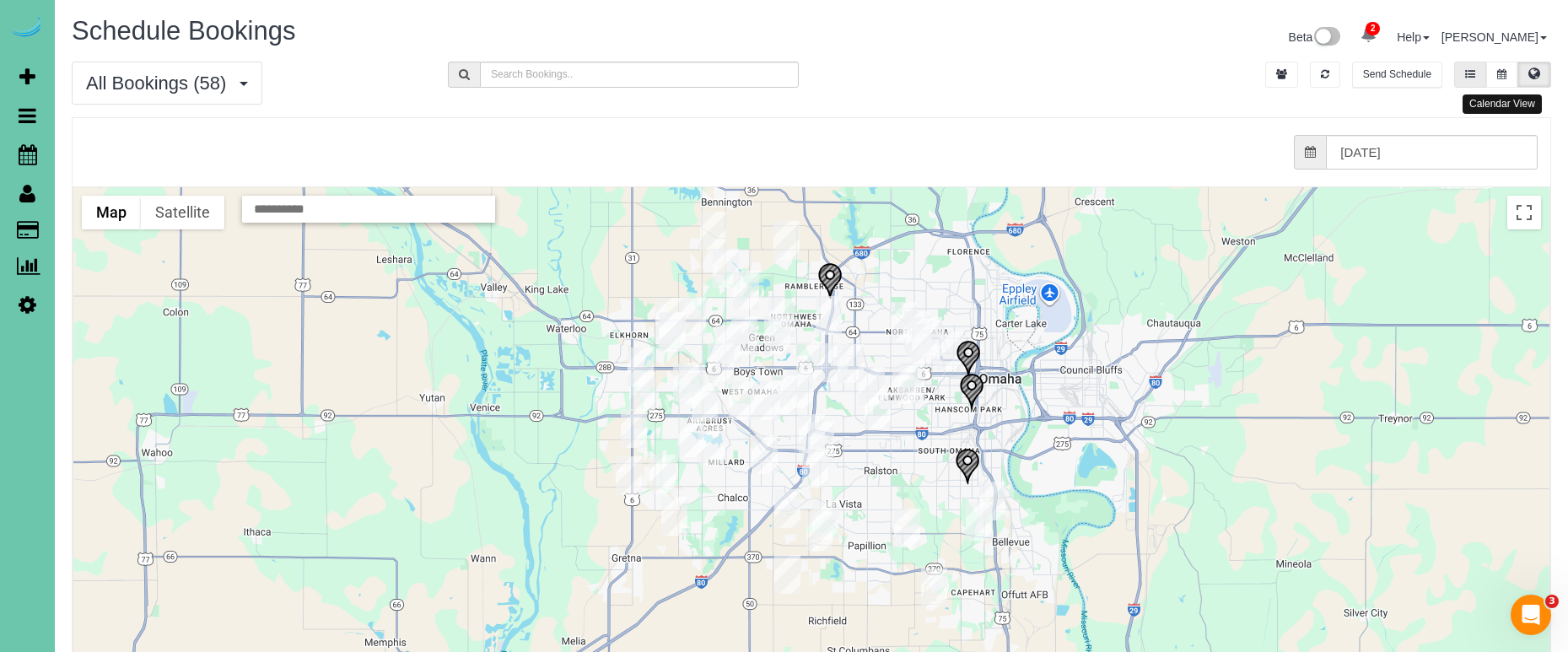
drag, startPoint x: 1494, startPoint y: 69, endPoint x: 1484, endPoint y: 74, distance: 11.2
click at [1494, 70] on button at bounding box center [1502, 74] width 31 height 26
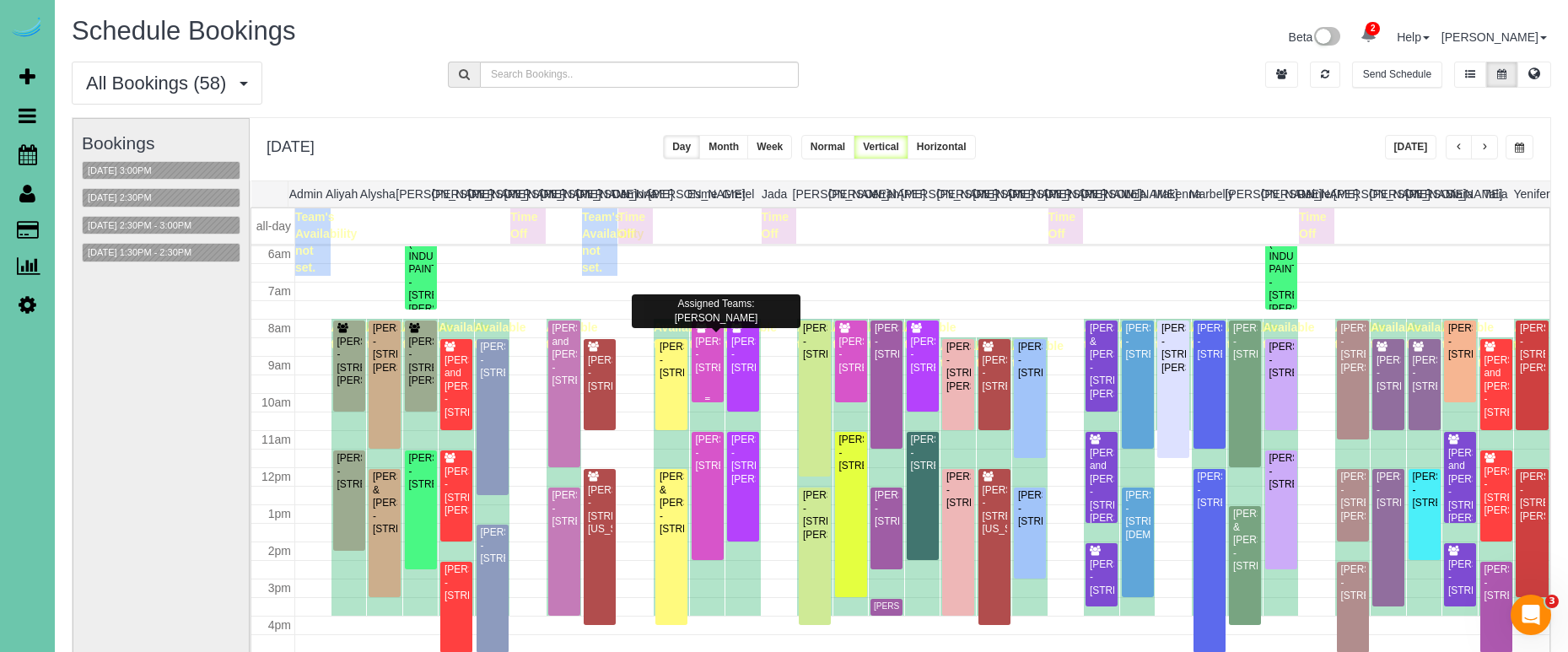
click at [700, 360] on div "Julee Sauer - 10205 S 105th Street, Papillion, NE 68046" at bounding box center [708, 355] width 25 height 39
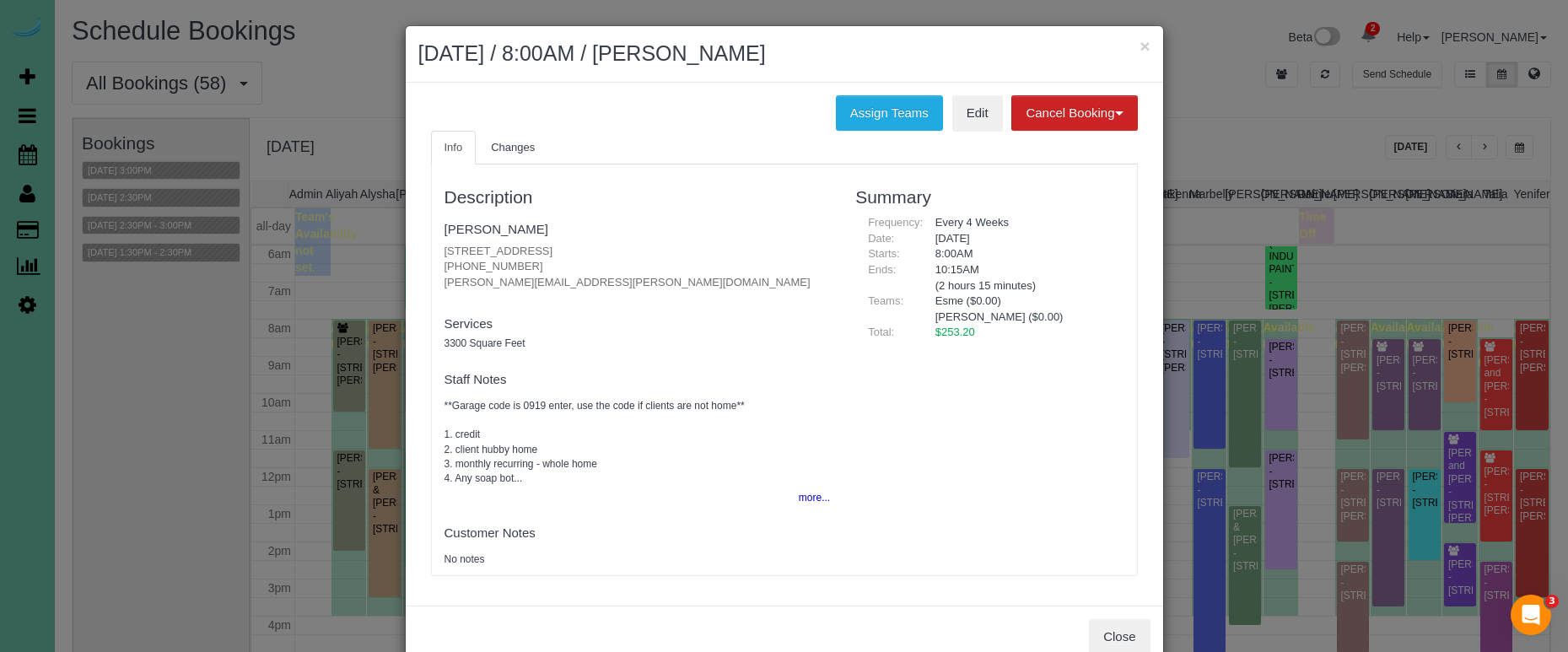
drag, startPoint x: 868, startPoint y: 104, endPoint x: 753, endPoint y: 107, distance: 115.0
click at [859, 104] on button "Assign Teams" at bounding box center [889, 113] width 107 height 35
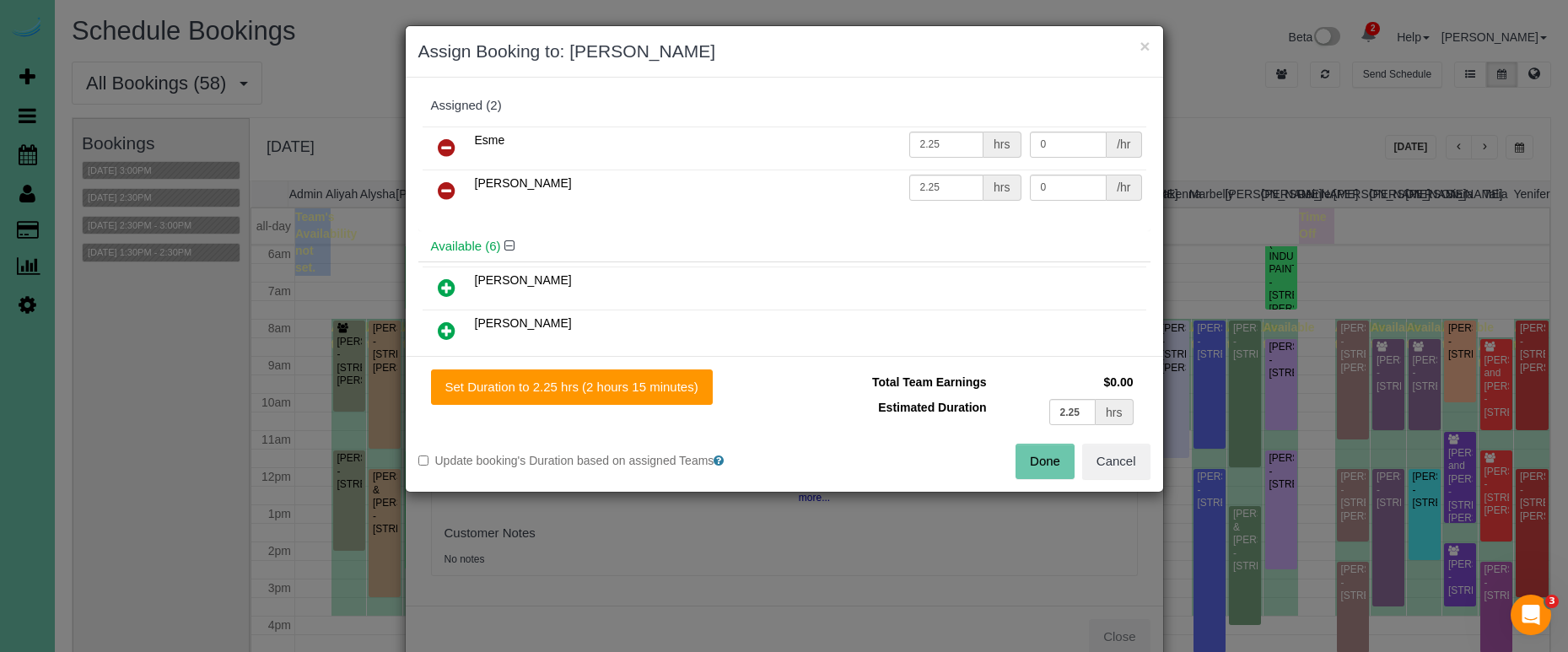
click at [451, 142] on icon at bounding box center [446, 147] width 17 height 20
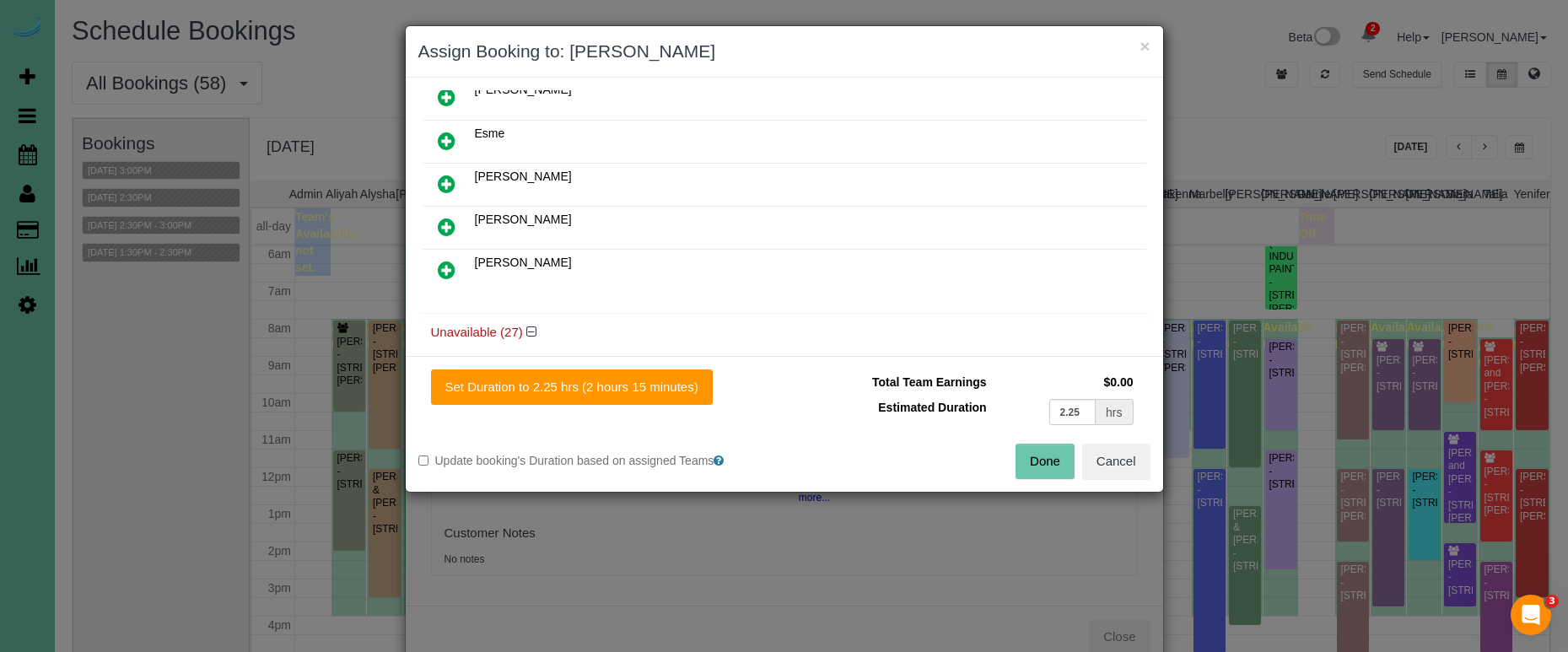
scroll to position [235, 0]
drag, startPoint x: 442, startPoint y: 173, endPoint x: 457, endPoint y: 205, distance: 35.3
click at [442, 173] on icon at bounding box center [446, 182] width 17 height 20
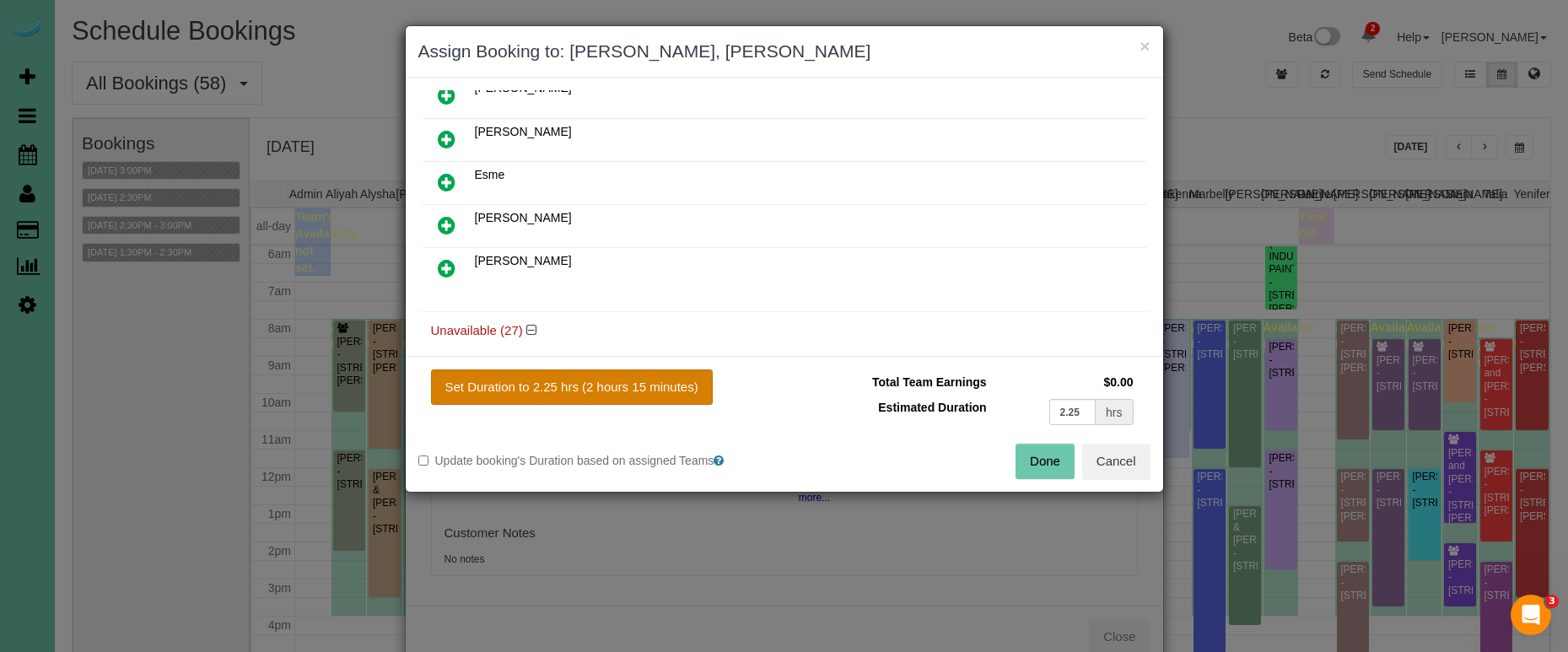
click at [551, 375] on button "Set Duration to 2.25 hrs (2 hours 15 minutes)" at bounding box center [571, 387] width 282 height 35
type input "2.25"
click at [1043, 460] on button "Done" at bounding box center [1045, 460] width 59 height 35
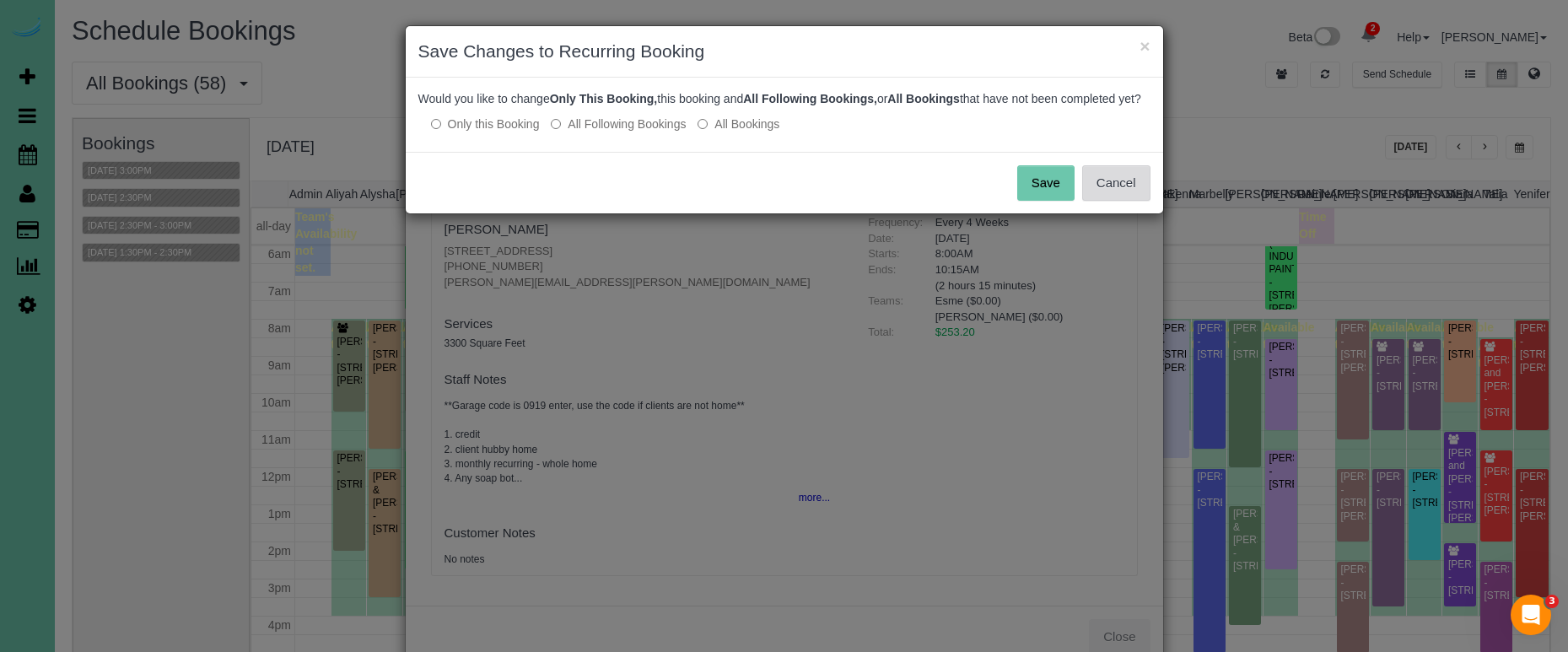
click at [1117, 194] on button "Cancel" at bounding box center [1116, 183] width 68 height 35
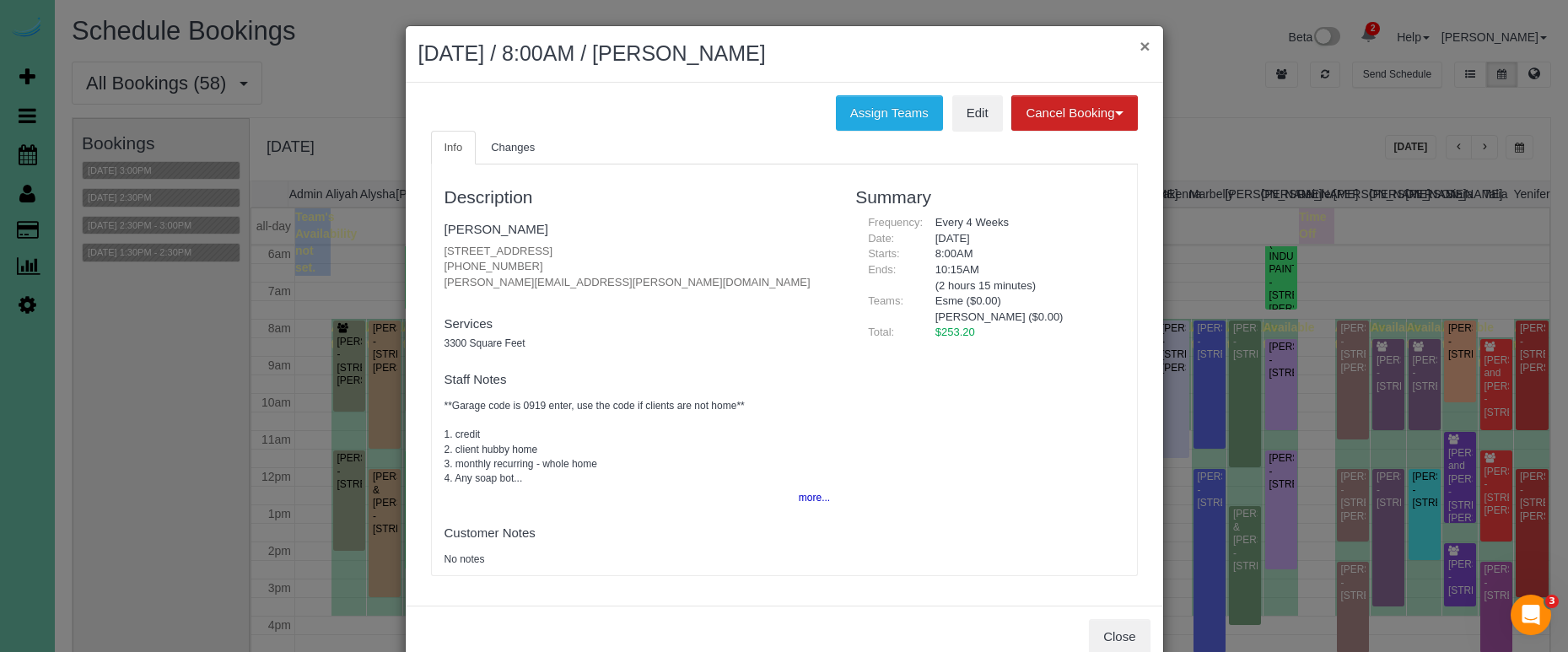
click at [1139, 46] on button "×" at bounding box center [1144, 45] width 10 height 17
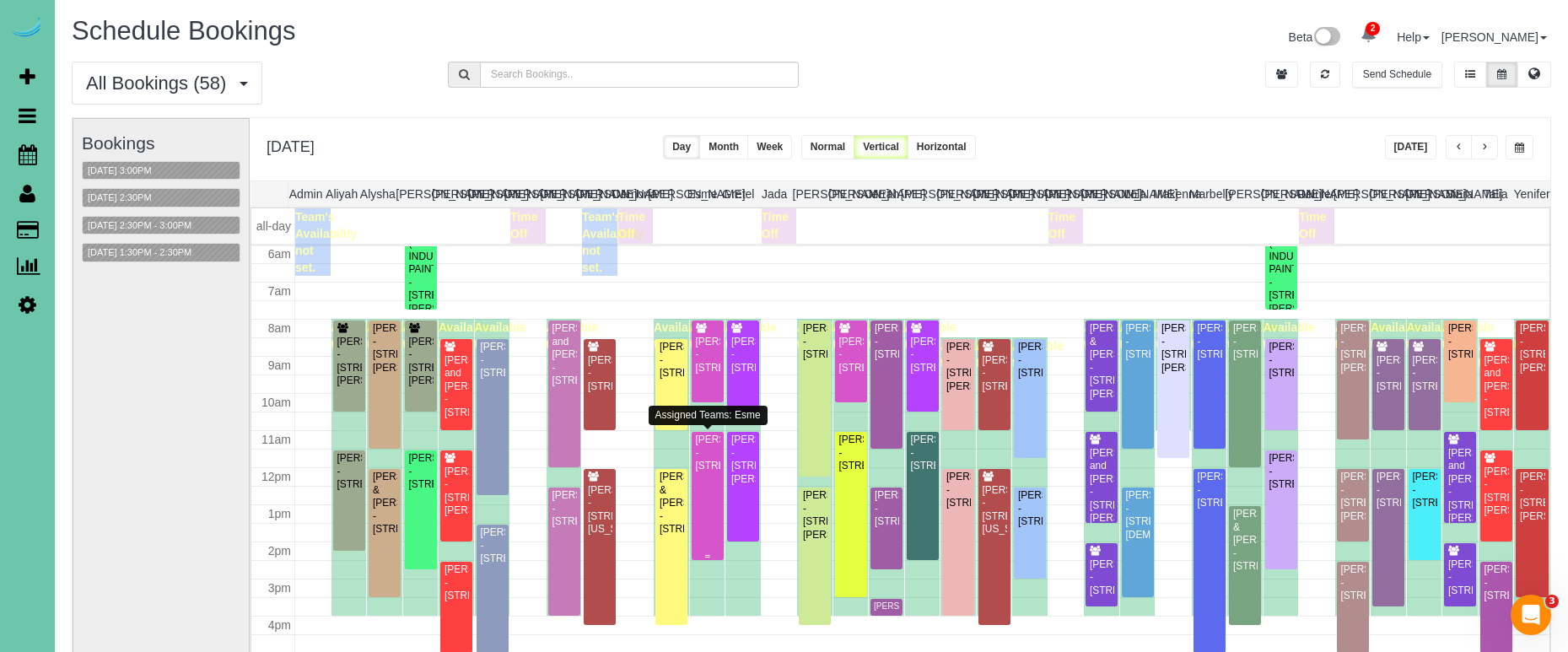
click at [705, 459] on div "Carly Pentzien - 2305 N 127th Circle, Omaha, NE 68164" at bounding box center [708, 452] width 25 height 39
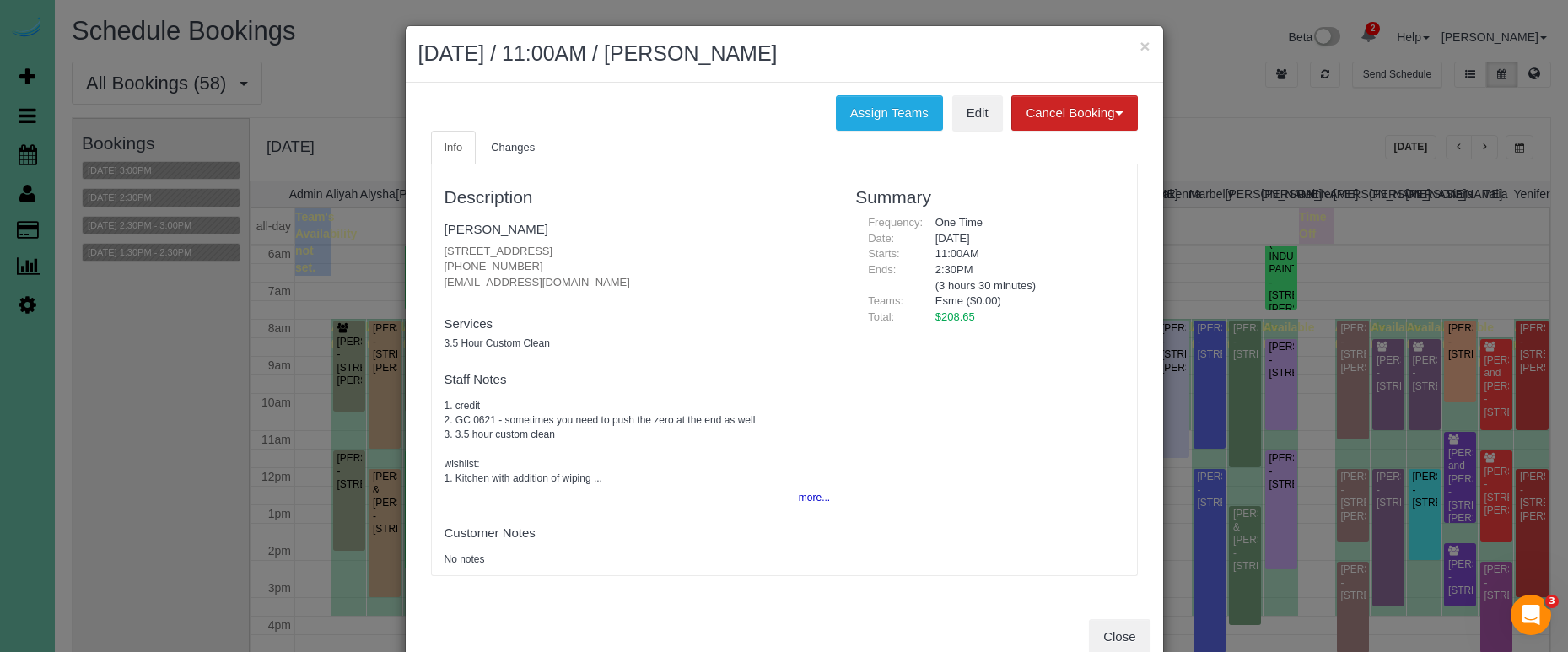
drag, startPoint x: 879, startPoint y: 100, endPoint x: 754, endPoint y: 121, distance: 126.8
click at [879, 101] on button "Assign Teams" at bounding box center [889, 113] width 107 height 35
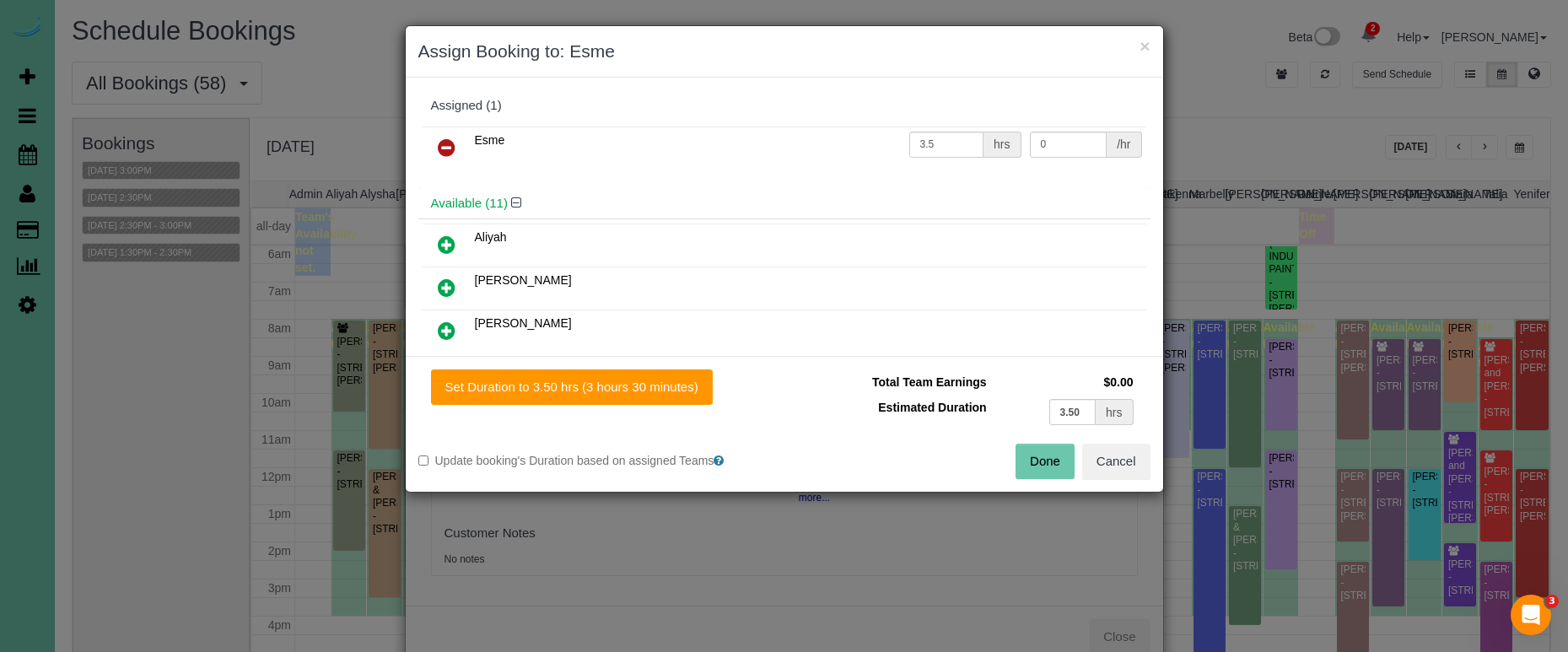
drag, startPoint x: 458, startPoint y: 137, endPoint x: 447, endPoint y: 141, distance: 11.7
click at [447, 141] on link at bounding box center [447, 148] width 40 height 34
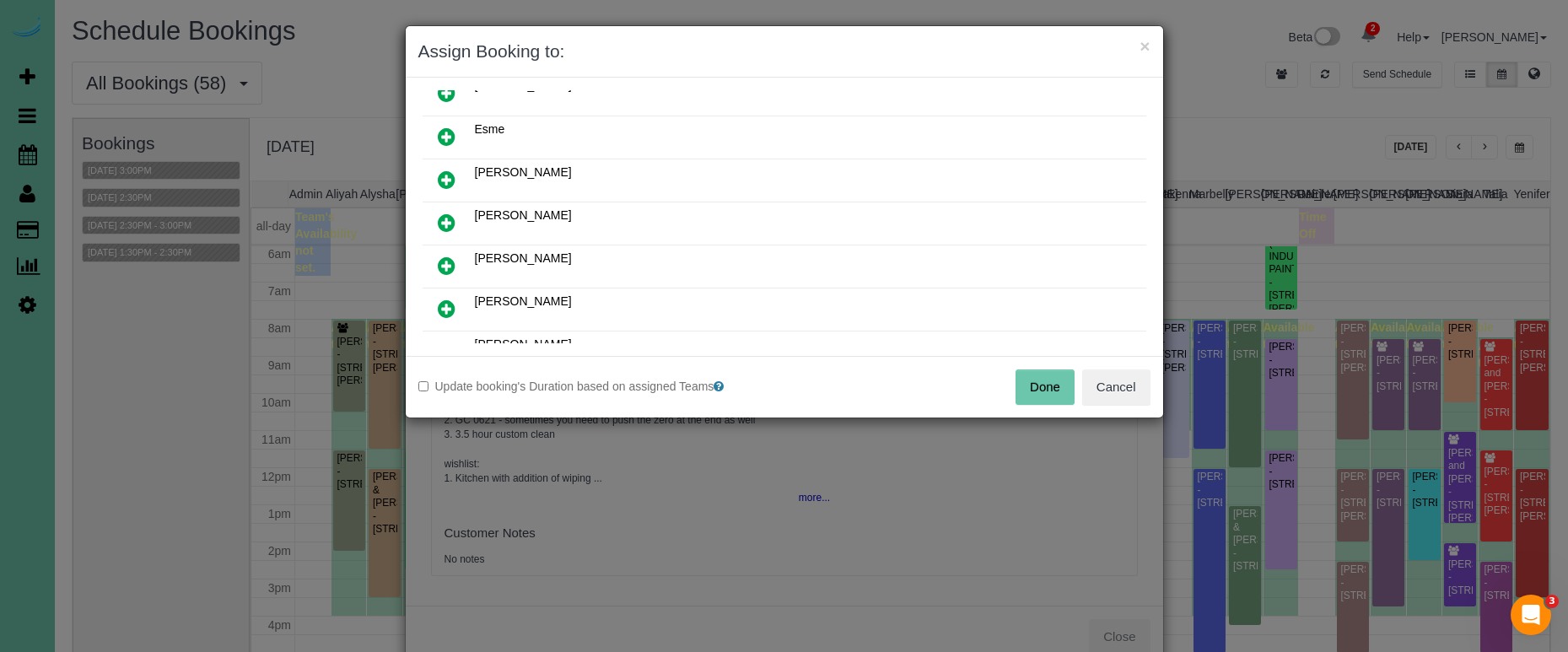
click at [450, 221] on icon at bounding box center [446, 222] width 17 height 20
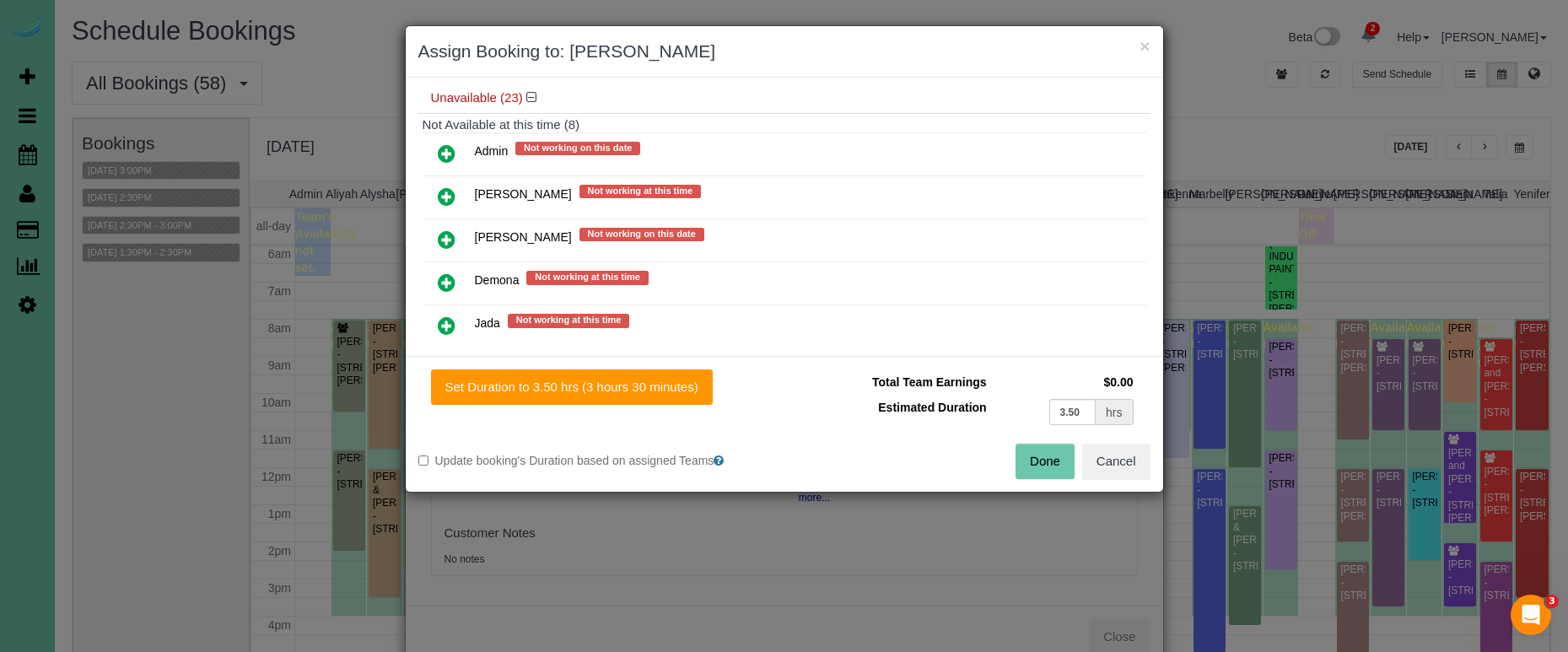
click at [442, 238] on icon at bounding box center [446, 240] width 17 height 20
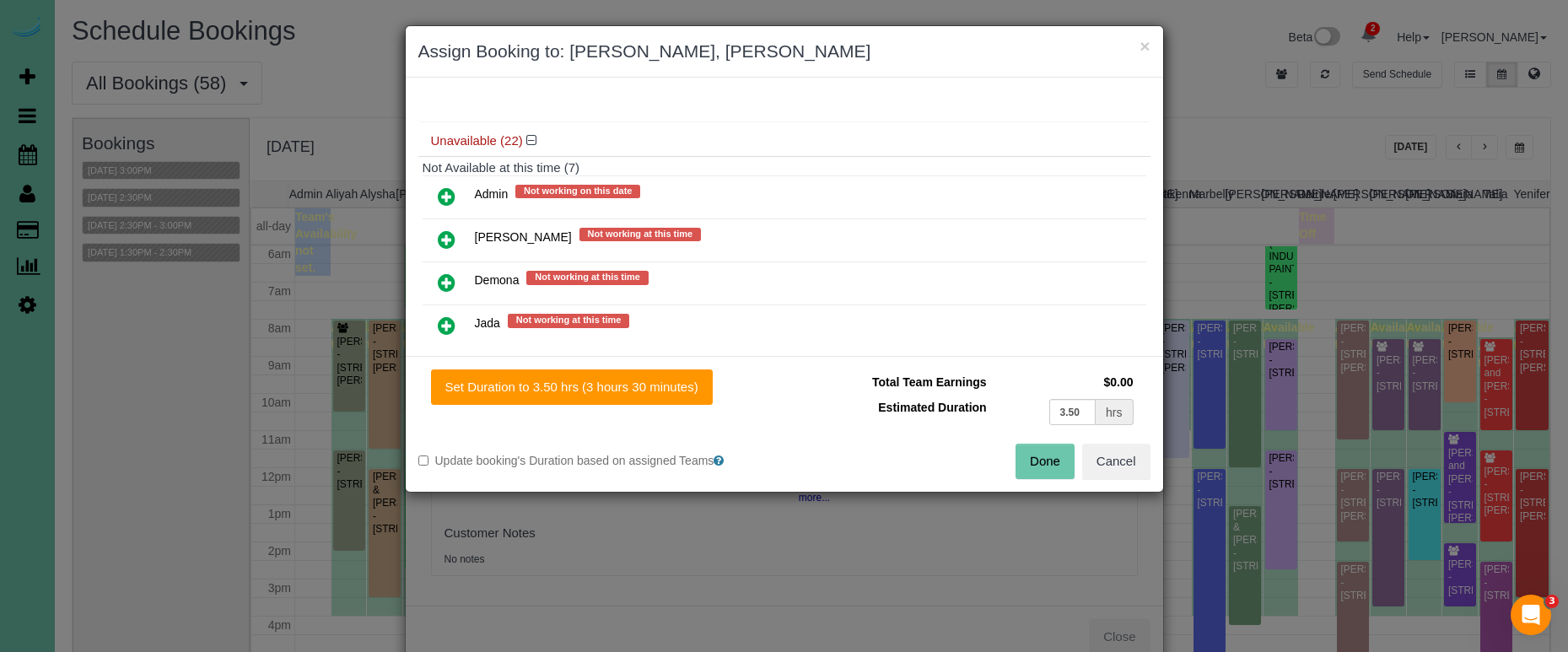
scroll to position [640, 0]
click at [536, 367] on div "Set Duration to 3.50 hrs (3 hours 30 minutes) Total Team Earnings $0.00 Estimat…" at bounding box center [785, 423] width 758 height 135
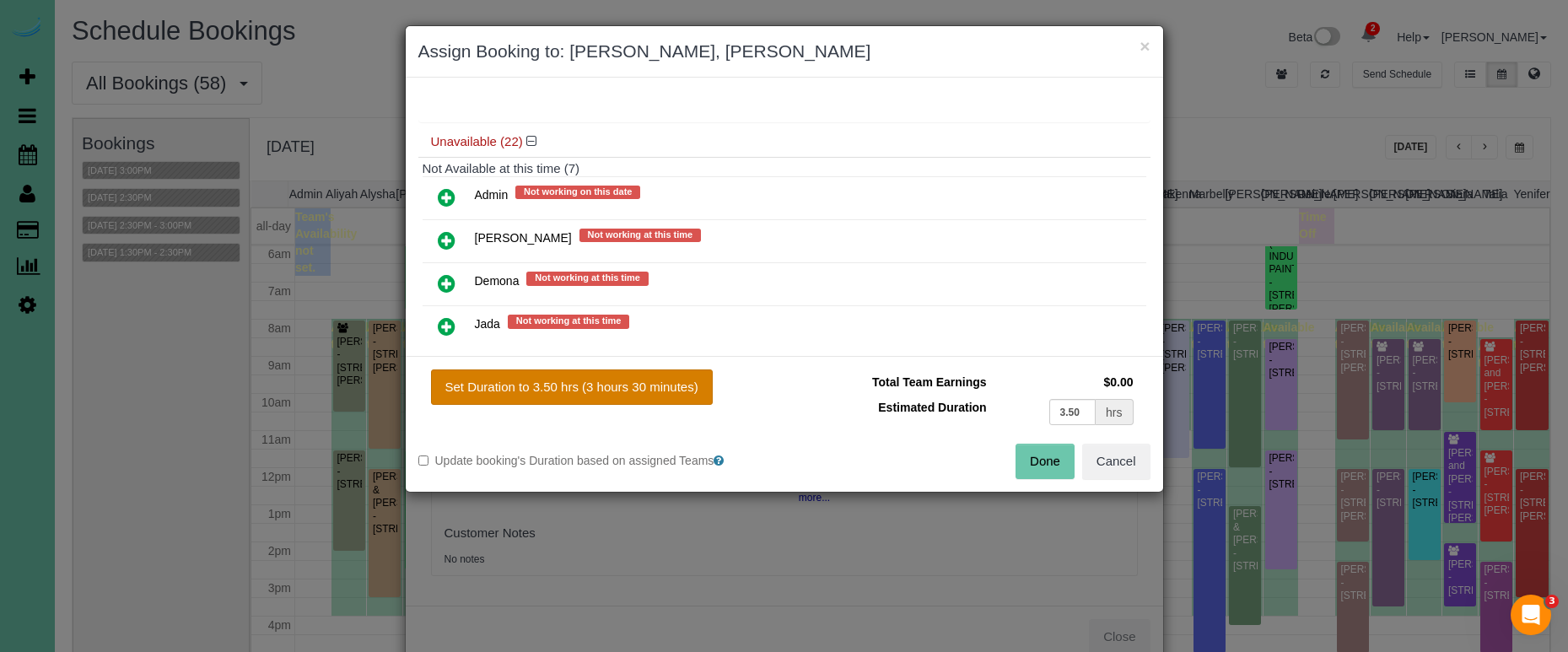
drag, startPoint x: 535, startPoint y: 375, endPoint x: 642, endPoint y: 397, distance: 109.2
click at [537, 375] on button "Set Duration to 3.50 hrs (3 hours 30 minutes)" at bounding box center [571, 387] width 282 height 35
type input "3.50"
click at [1051, 464] on button "Done" at bounding box center [1045, 460] width 59 height 35
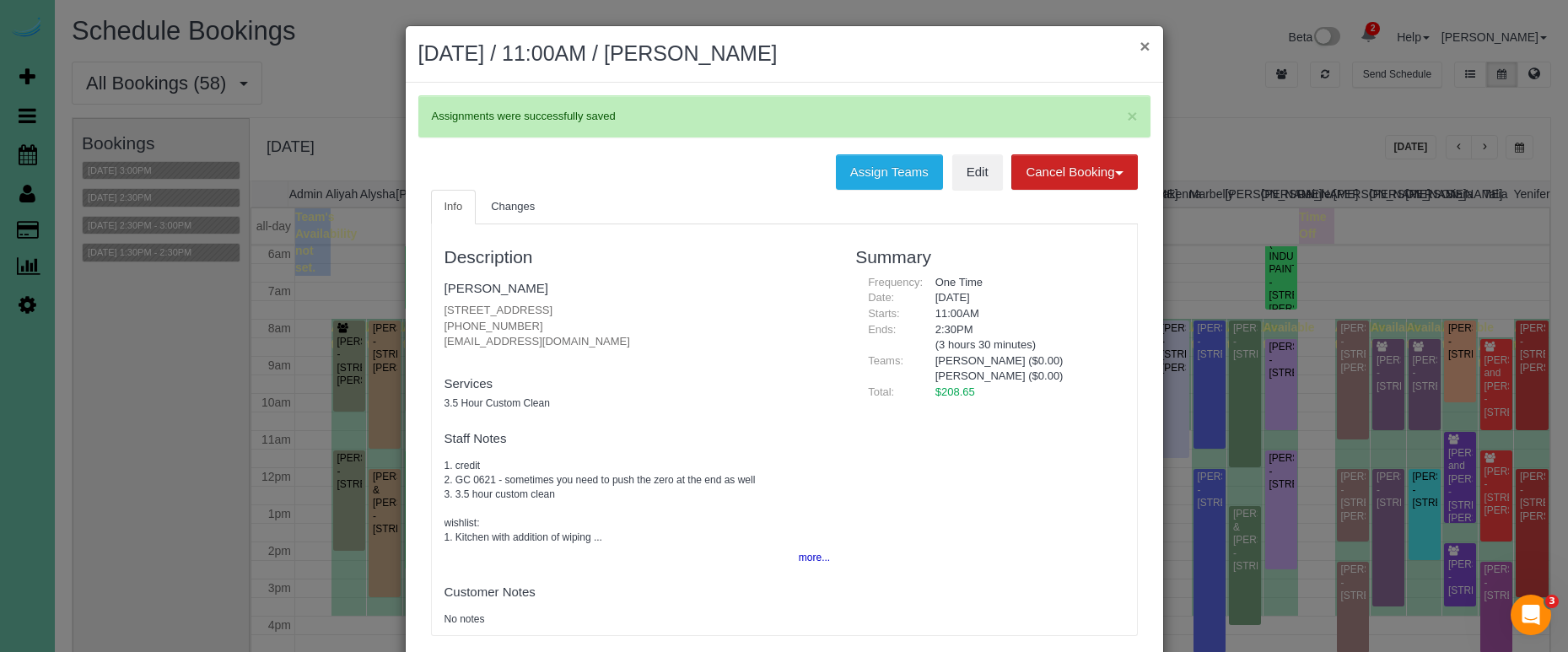
click at [1146, 47] on button "×" at bounding box center [1144, 45] width 10 height 17
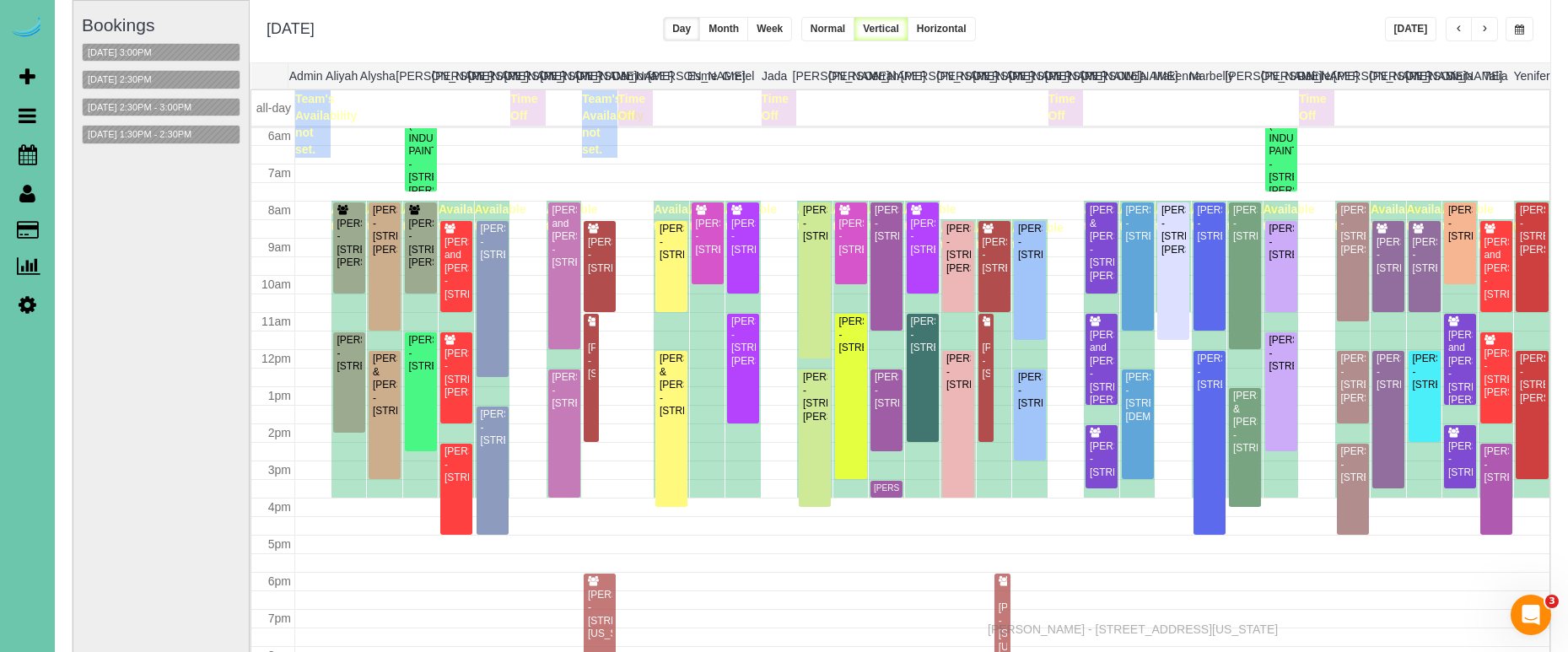
scroll to position [185, 0]
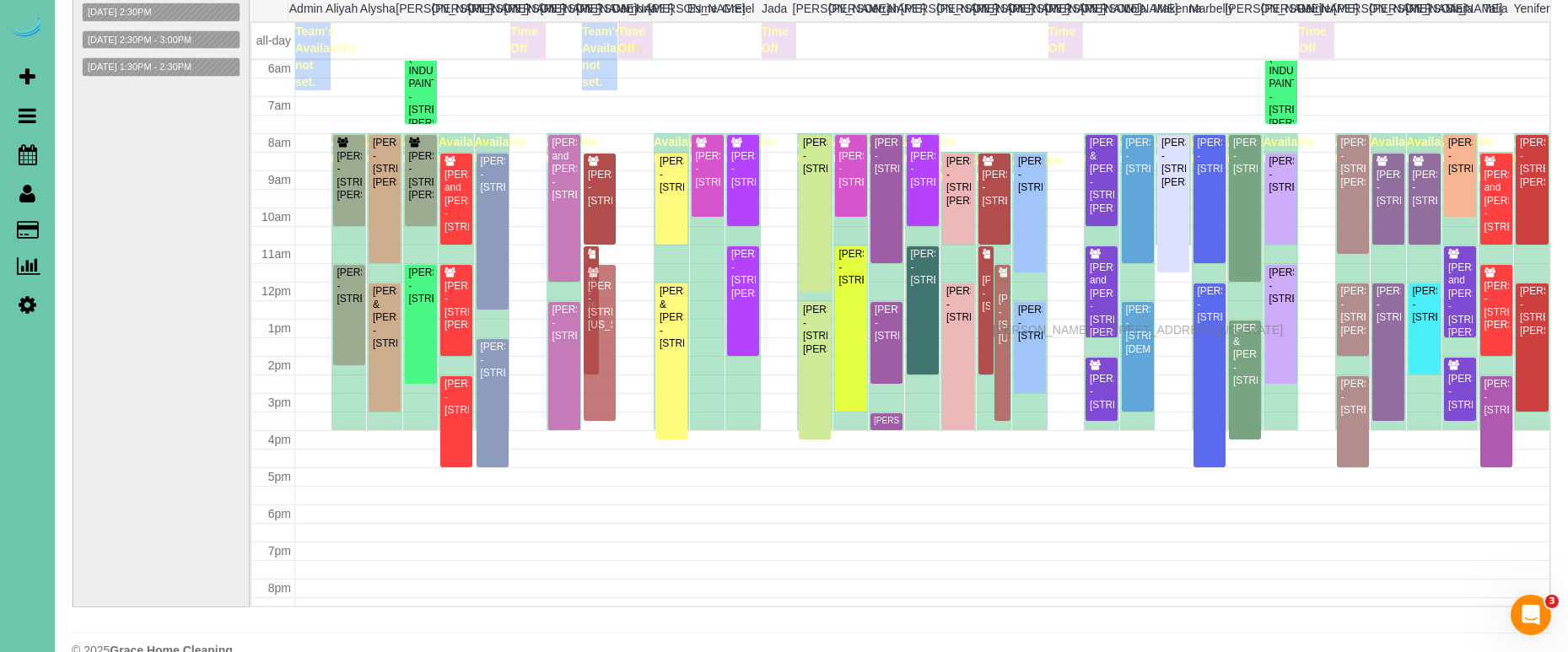
drag, startPoint x: 1002, startPoint y: 529, endPoint x: 997, endPoint y: 327, distance: 202.1
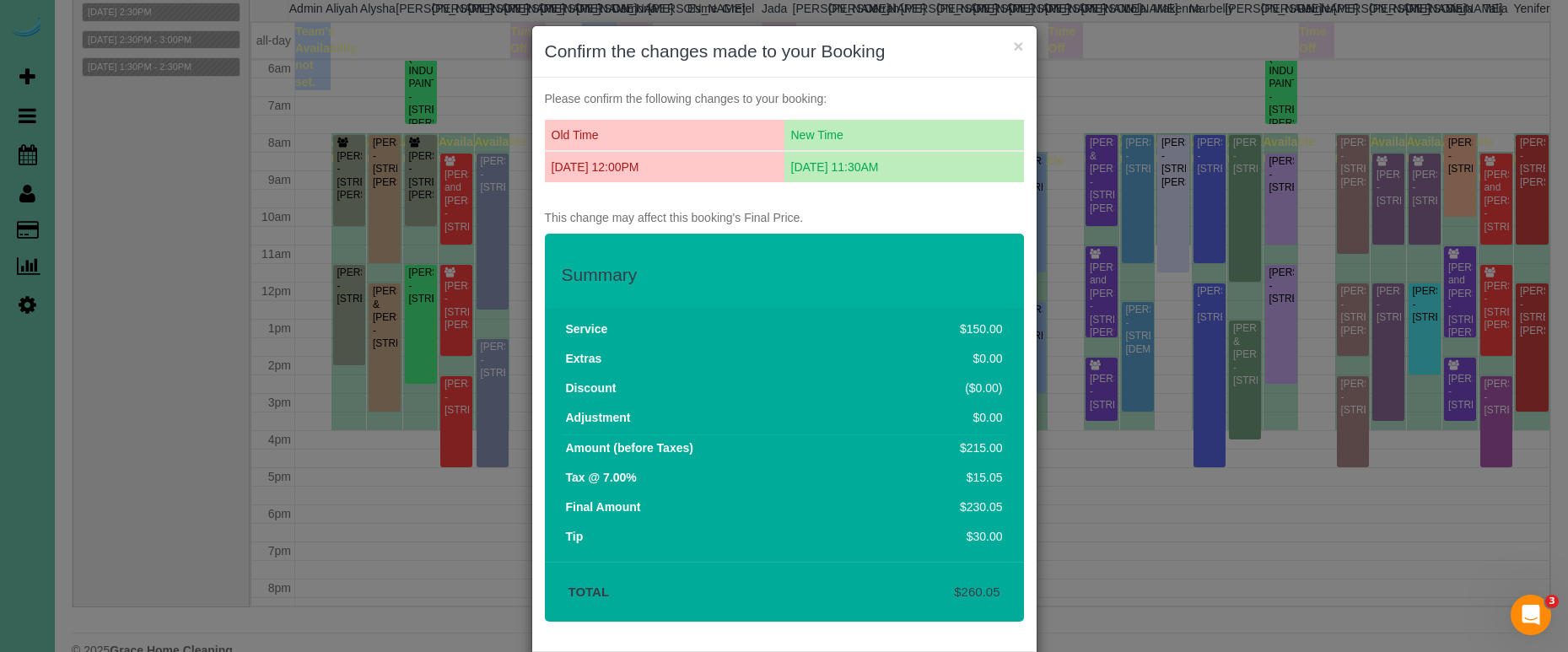
scroll to position [5, 0]
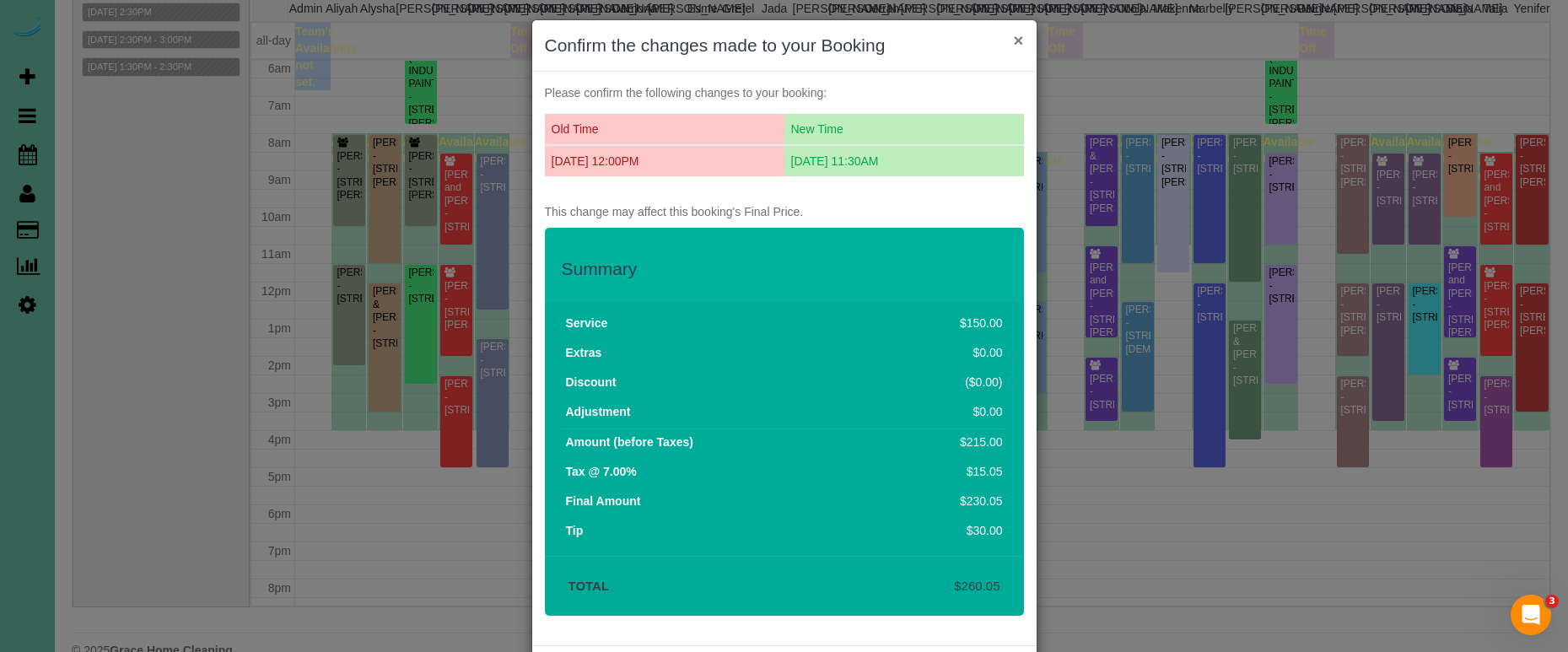
click at [1016, 42] on button "×" at bounding box center [1017, 39] width 10 height 17
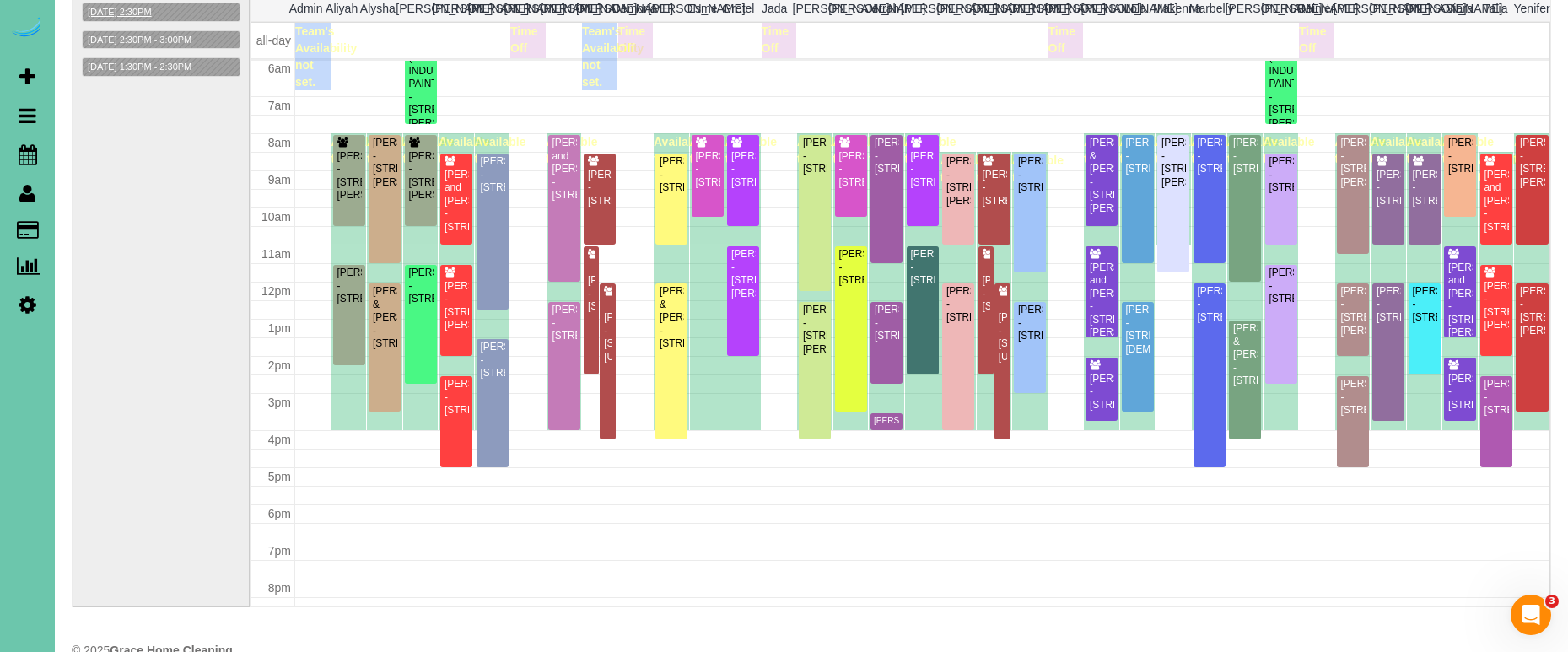
click at [151, 14] on button "10/14/2025 2:30PM" at bounding box center [120, 12] width 74 height 17
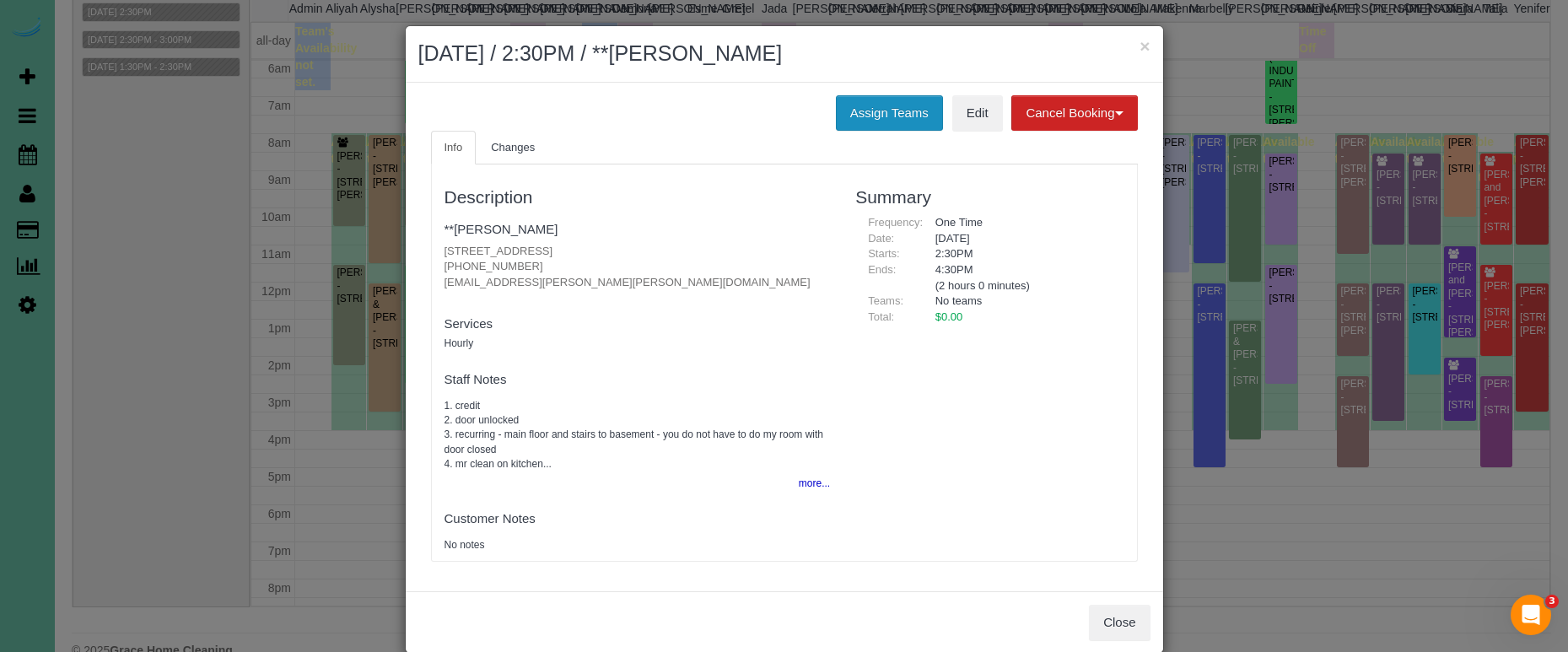
drag, startPoint x: 1148, startPoint y: 49, endPoint x: 896, endPoint y: 59, distance: 252.2
click at [1146, 49] on button "×" at bounding box center [1144, 45] width 10 height 17
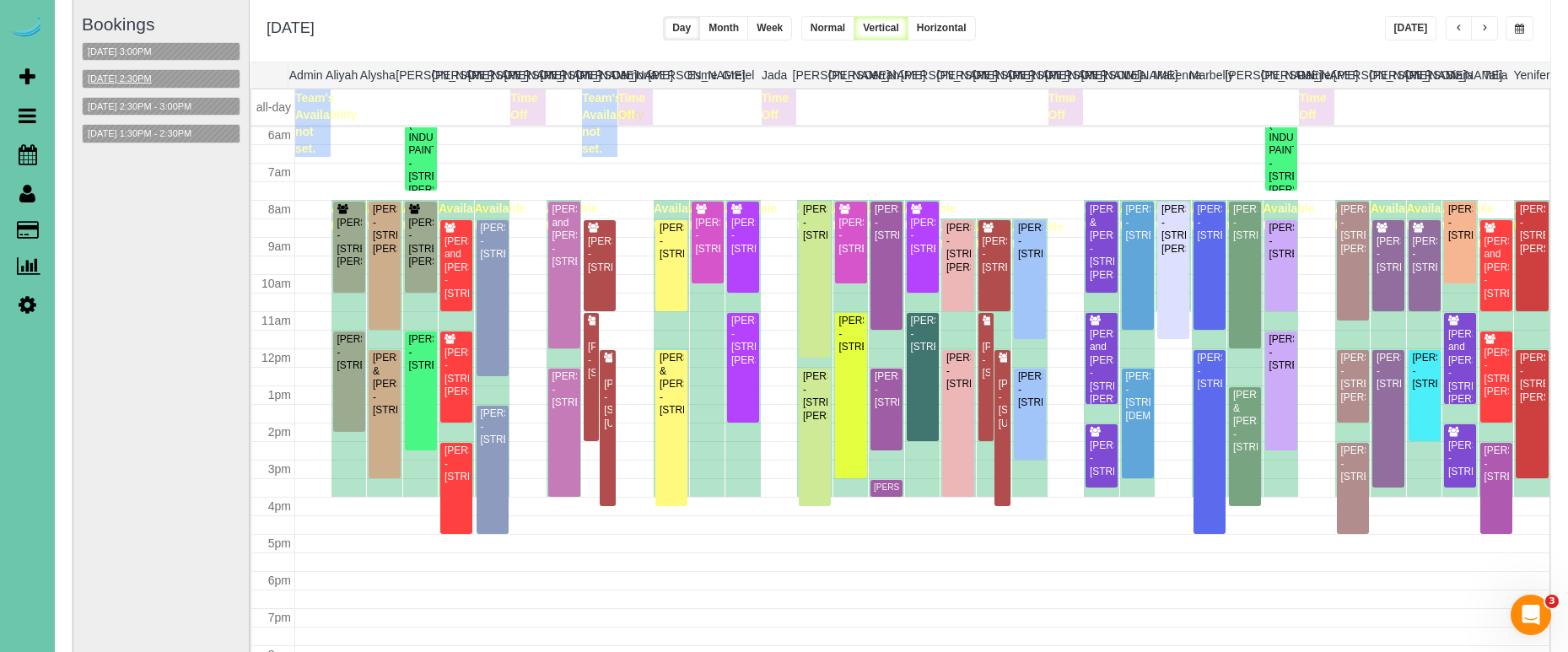
click at [129, 73] on button "10/14/2025 2:30PM" at bounding box center [120, 78] width 74 height 17
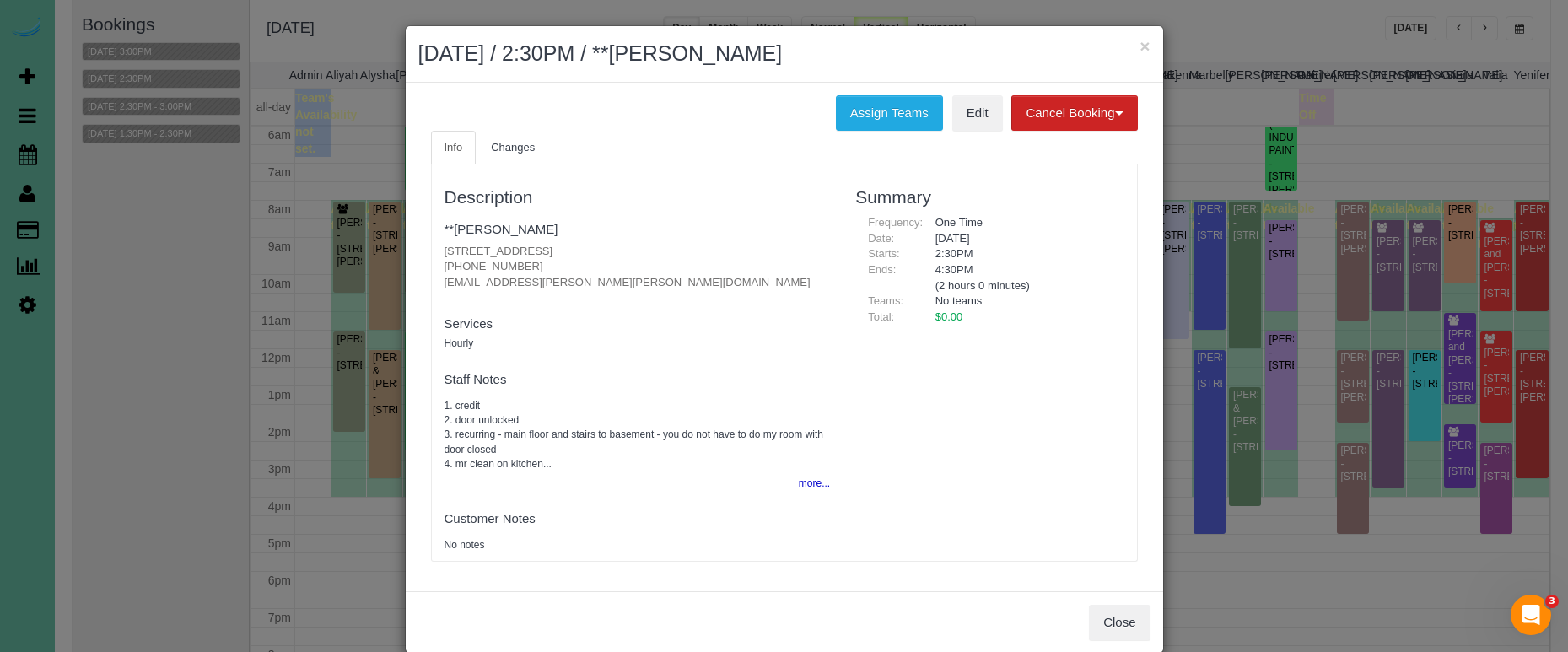
drag, startPoint x: 1144, startPoint y: 43, endPoint x: 1125, endPoint y: 44, distance: 19.0
click at [1144, 43] on button "×" at bounding box center [1144, 45] width 10 height 17
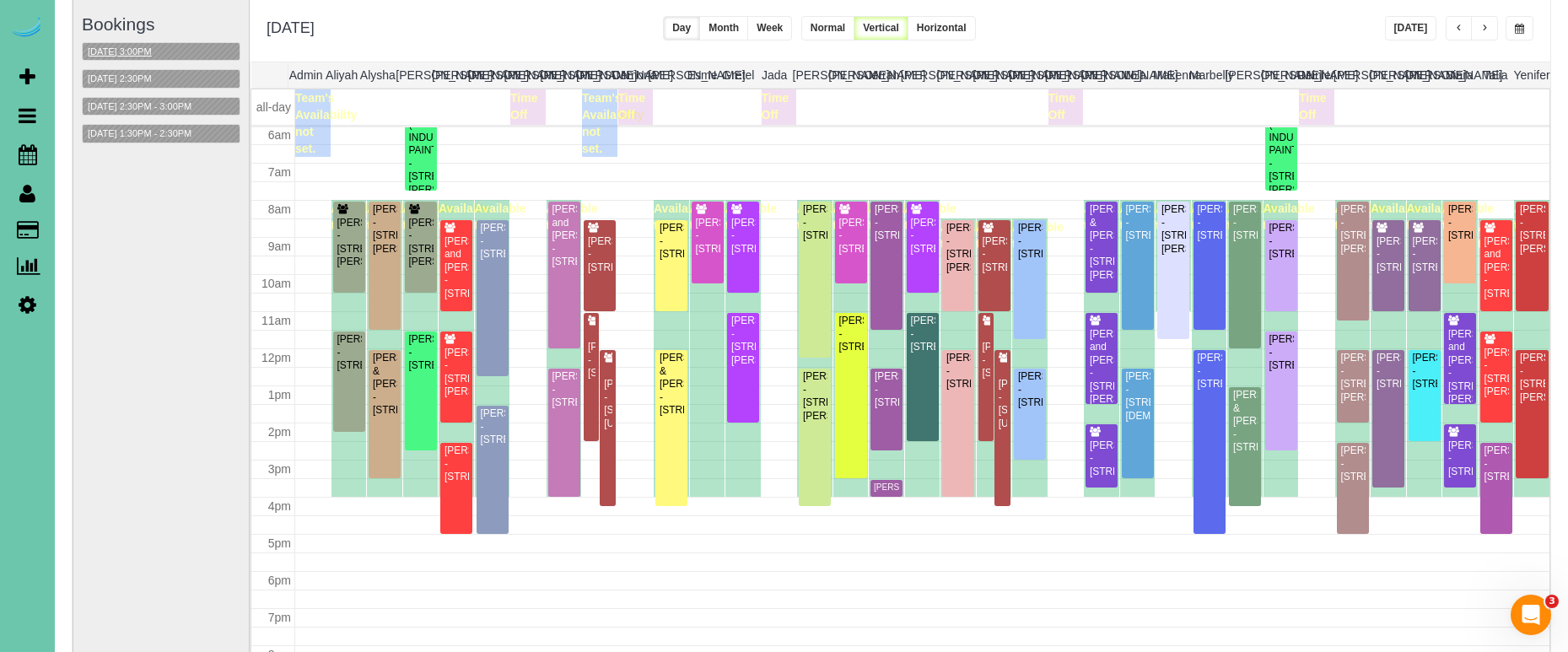
click at [122, 52] on button "10/14/2025 3:00PM" at bounding box center [120, 51] width 74 height 17
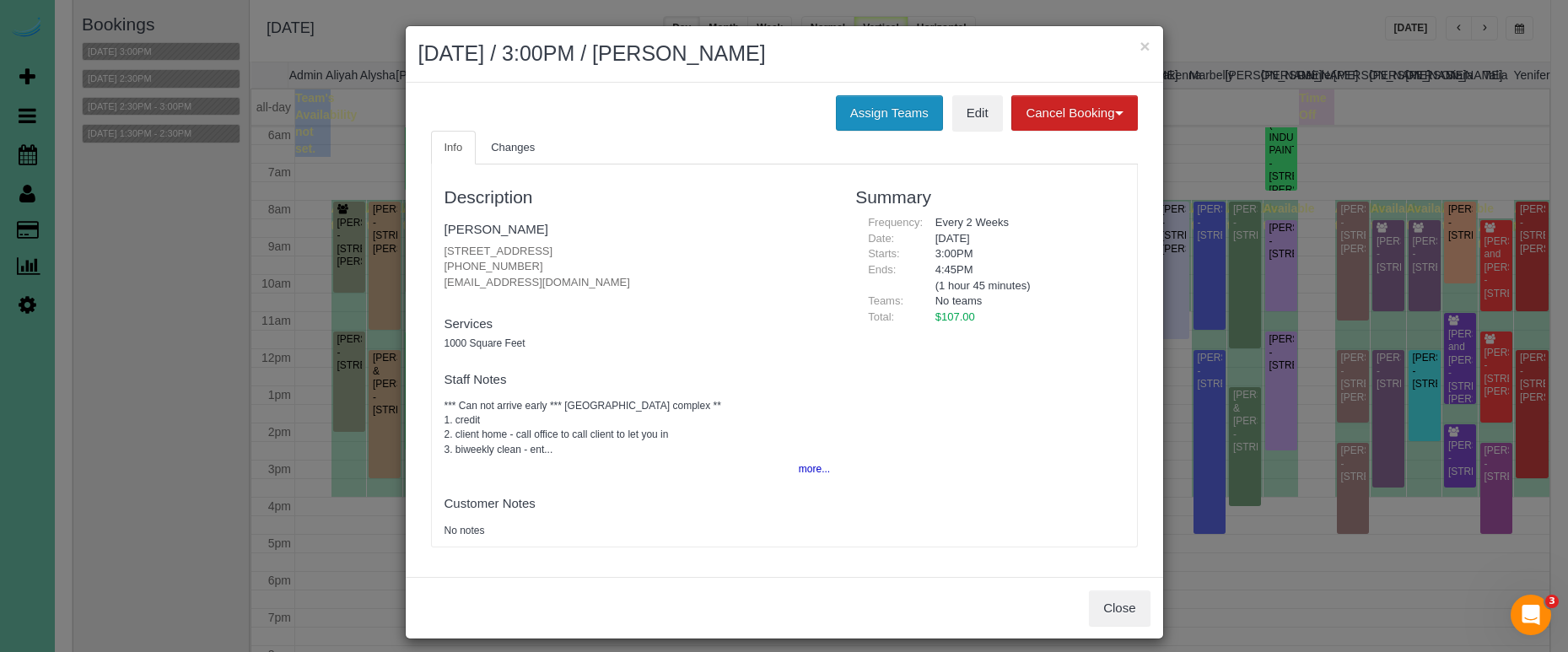
click at [838, 112] on button "Assign Teams" at bounding box center [889, 113] width 107 height 35
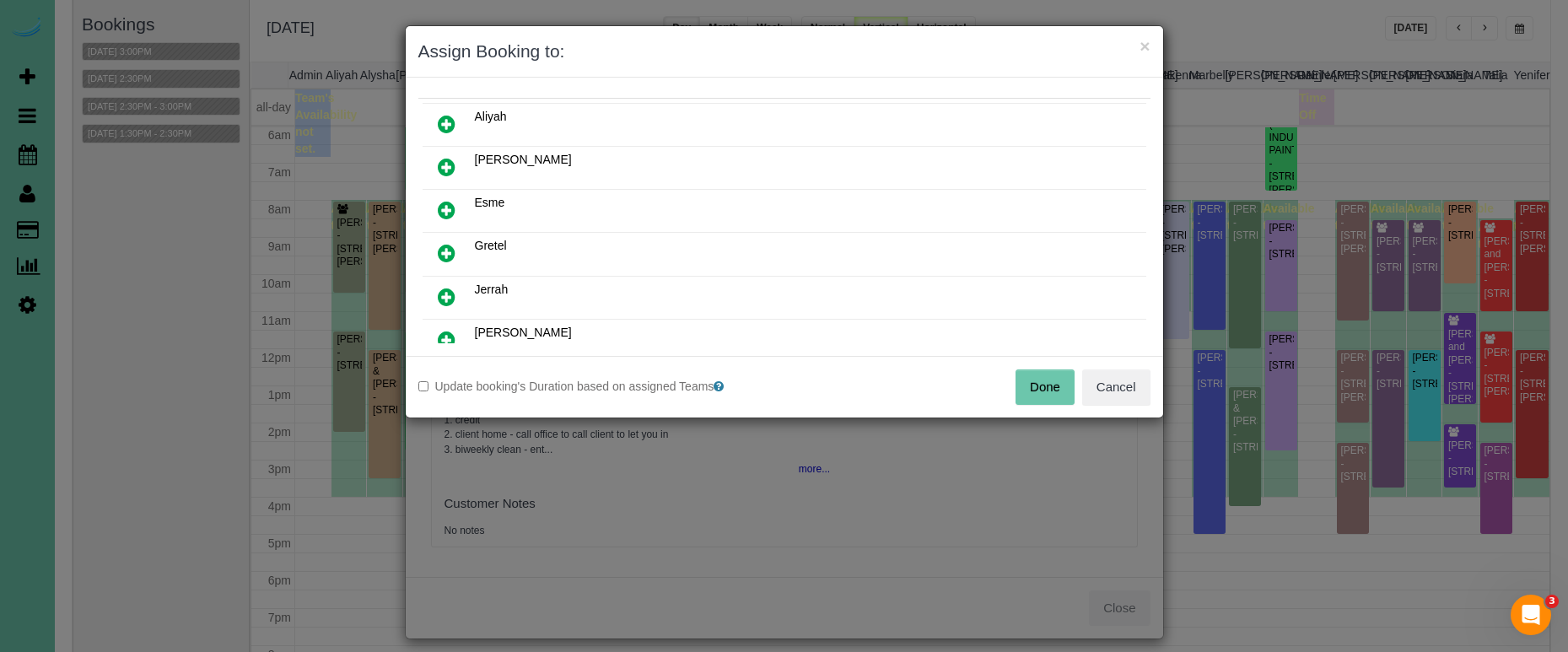
scroll to position [81, 0]
click at [442, 264] on link at bounding box center [447, 252] width 40 height 34
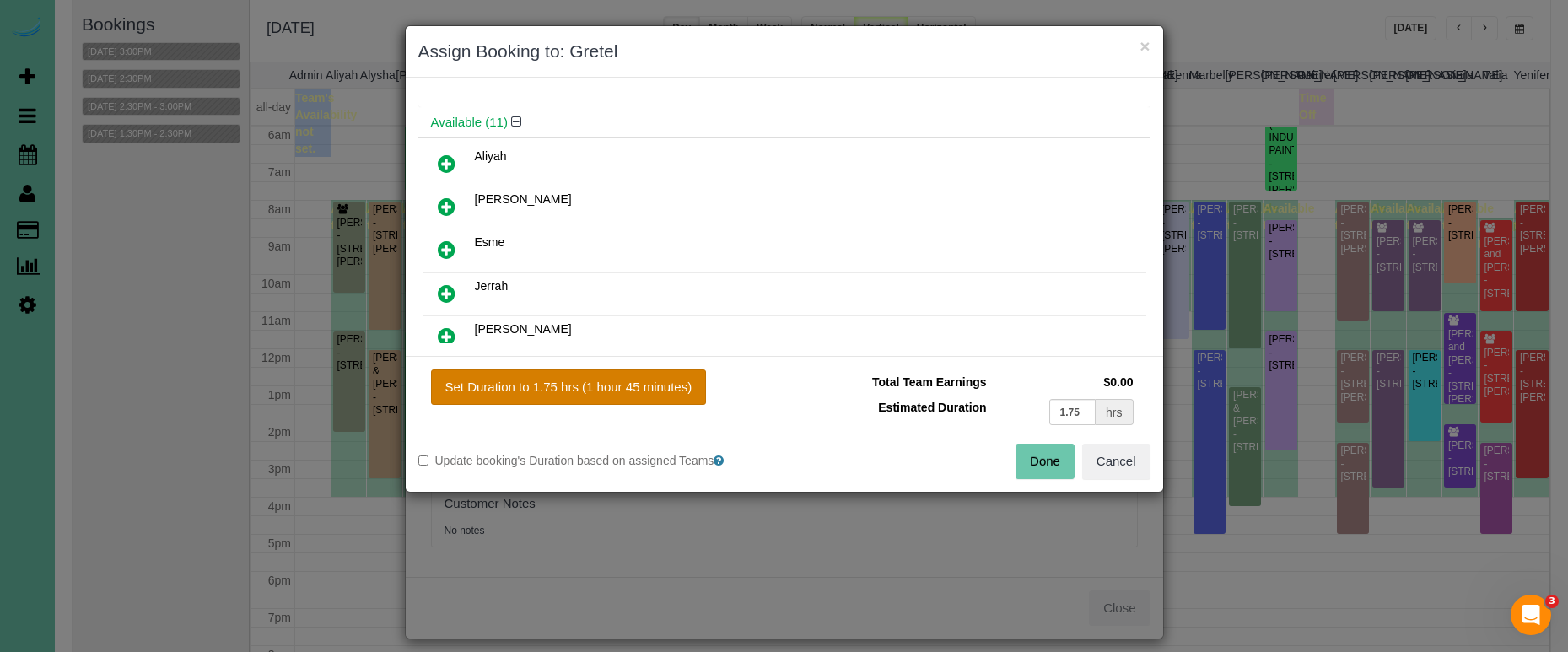
click at [631, 391] on button "Set Duration to 1.75 hrs (1 hour 45 minutes)" at bounding box center [569, 387] width 276 height 35
type input "1.75"
drag, startPoint x: 1042, startPoint y: 459, endPoint x: 1034, endPoint y: 452, distance: 10.6
click at [1042, 459] on button "Done" at bounding box center [1045, 460] width 59 height 35
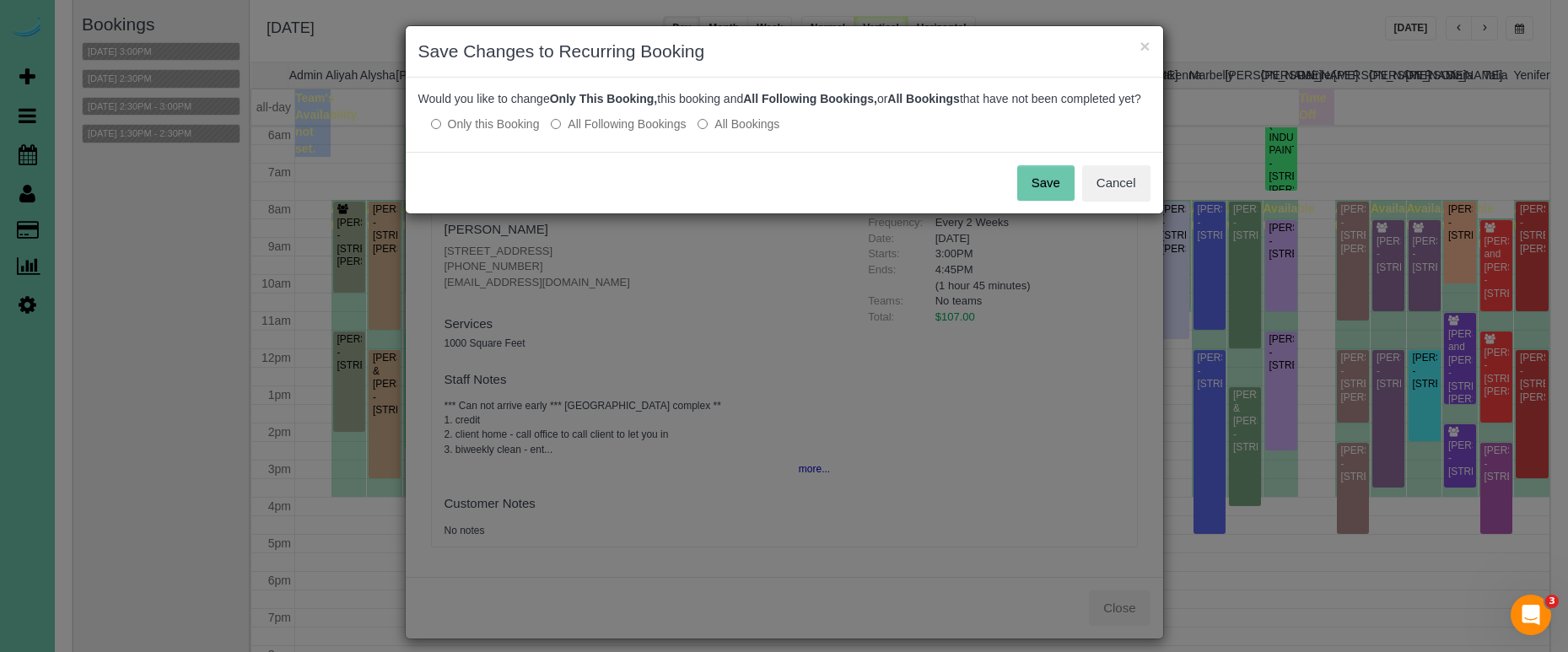
click at [1054, 194] on button "Save" at bounding box center [1046, 183] width 57 height 35
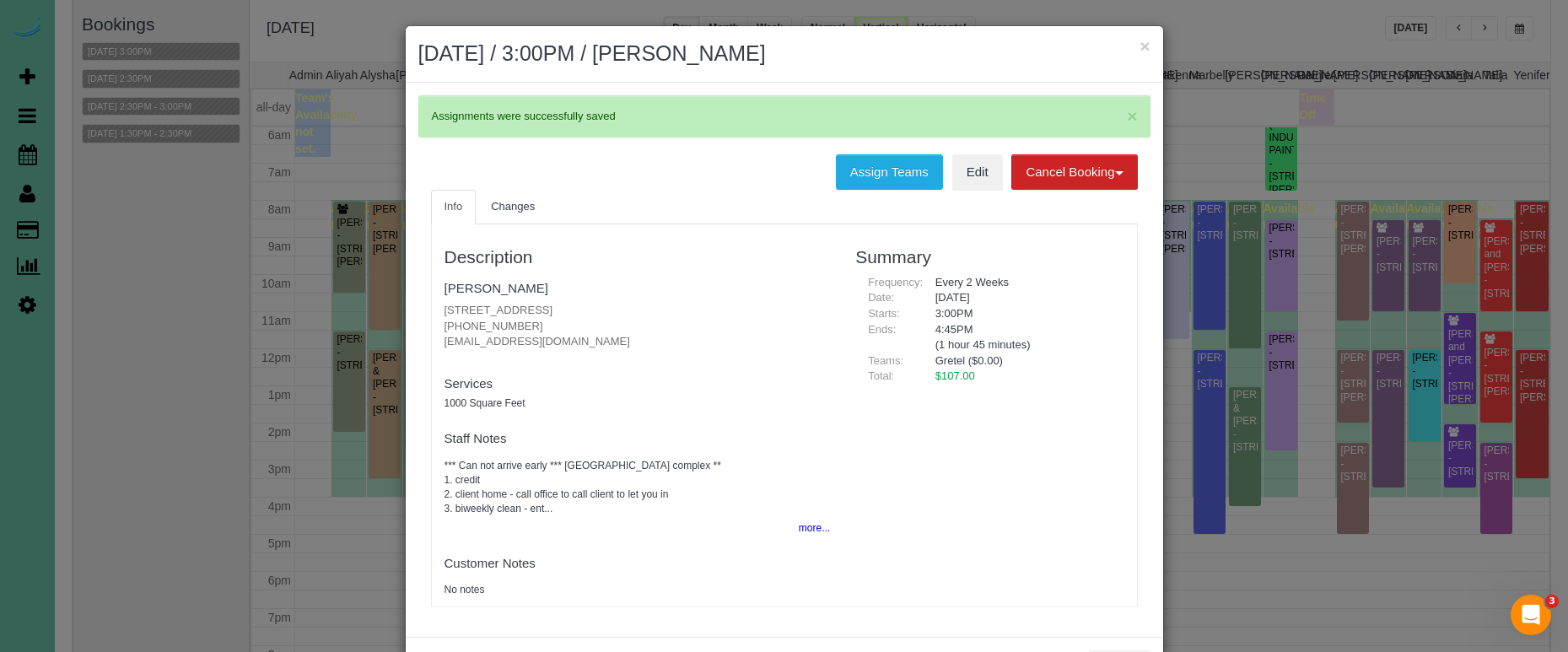
click at [805, 530] on button "more..." at bounding box center [809, 528] width 41 height 25
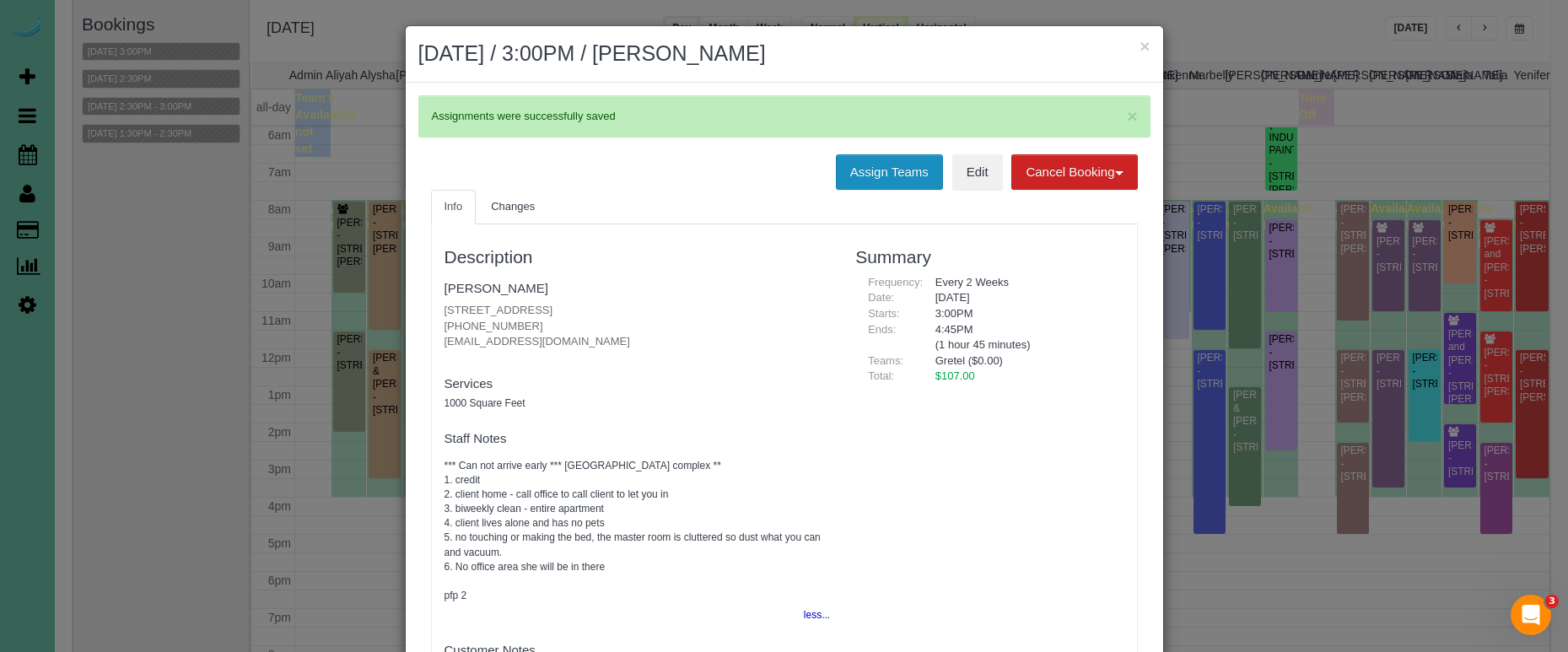
click at [863, 183] on button "Assign Teams" at bounding box center [889, 172] width 107 height 35
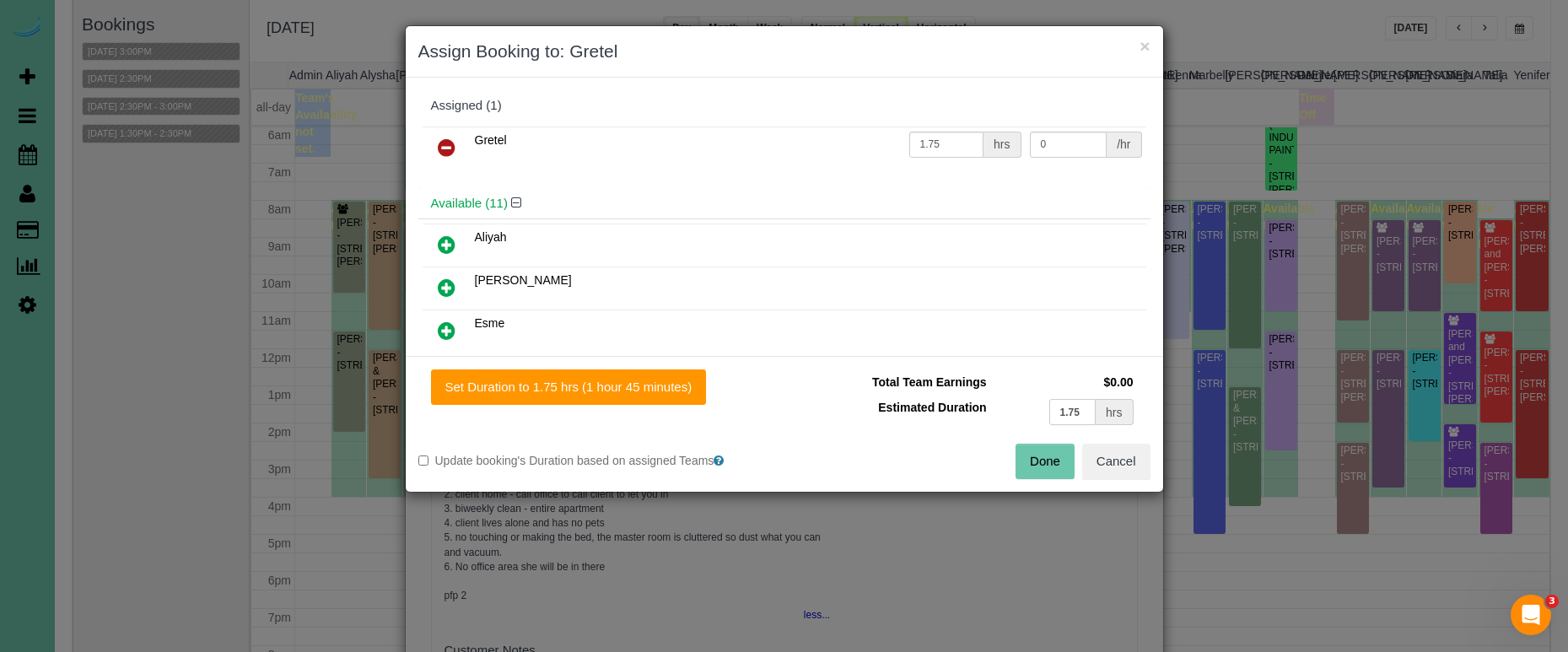
drag, startPoint x: 1040, startPoint y: 411, endPoint x: 1006, endPoint y: 407, distance: 34.2
click at [1009, 407] on td "1.75 hrs" at bounding box center [1065, 412] width 147 height 35
type input "2"
drag, startPoint x: 696, startPoint y: 396, endPoint x: 890, endPoint y: 444, distance: 199.8
click at [696, 396] on button "Set Duration to 2.00 hrs (2 hours 0 minutes)" at bounding box center [568, 387] width 275 height 35
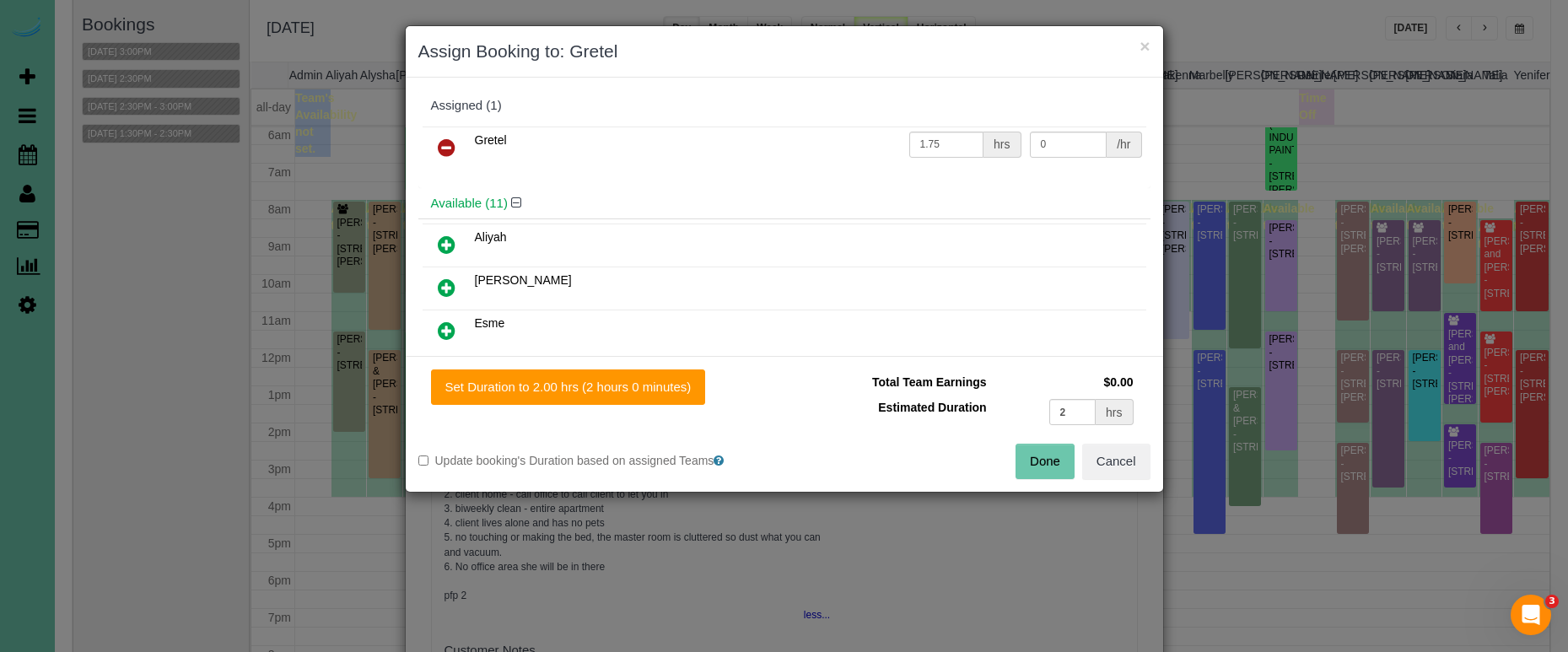
type input "2.00"
drag, startPoint x: 1049, startPoint y: 468, endPoint x: 1059, endPoint y: 470, distance: 10.2
click at [1049, 469] on button "Done" at bounding box center [1045, 460] width 59 height 35
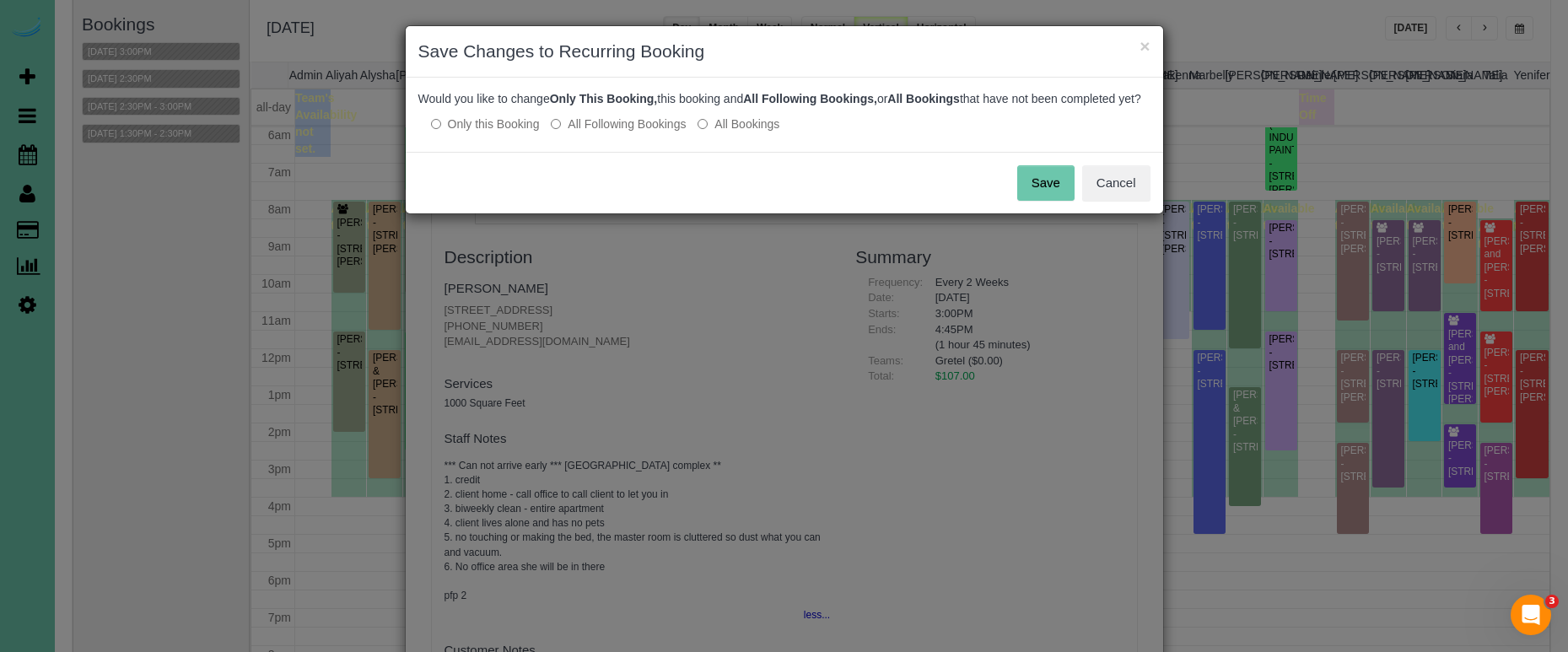
click at [1057, 201] on button "Save" at bounding box center [1046, 183] width 57 height 35
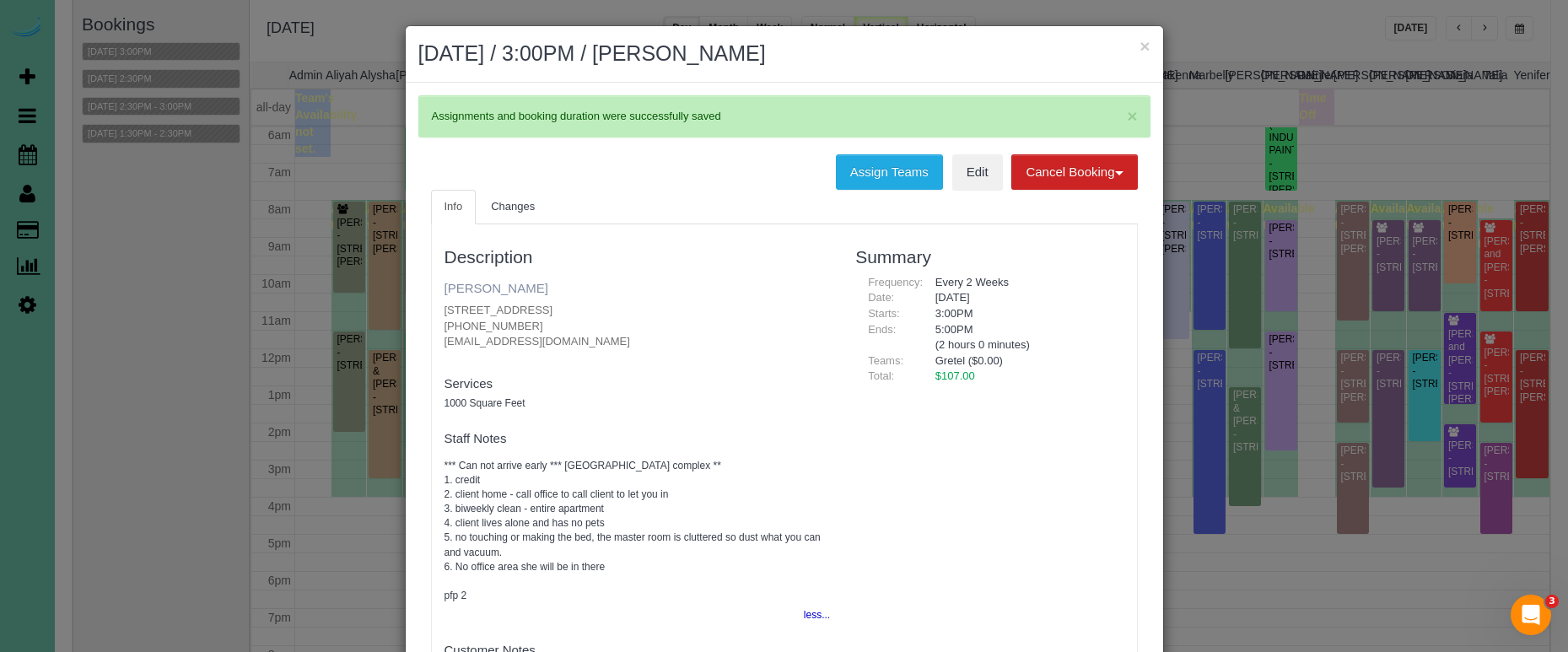
click at [493, 289] on link "Carla Swartz" at bounding box center [496, 288] width 104 height 15
click at [1145, 45] on button "×" at bounding box center [1144, 45] width 10 height 17
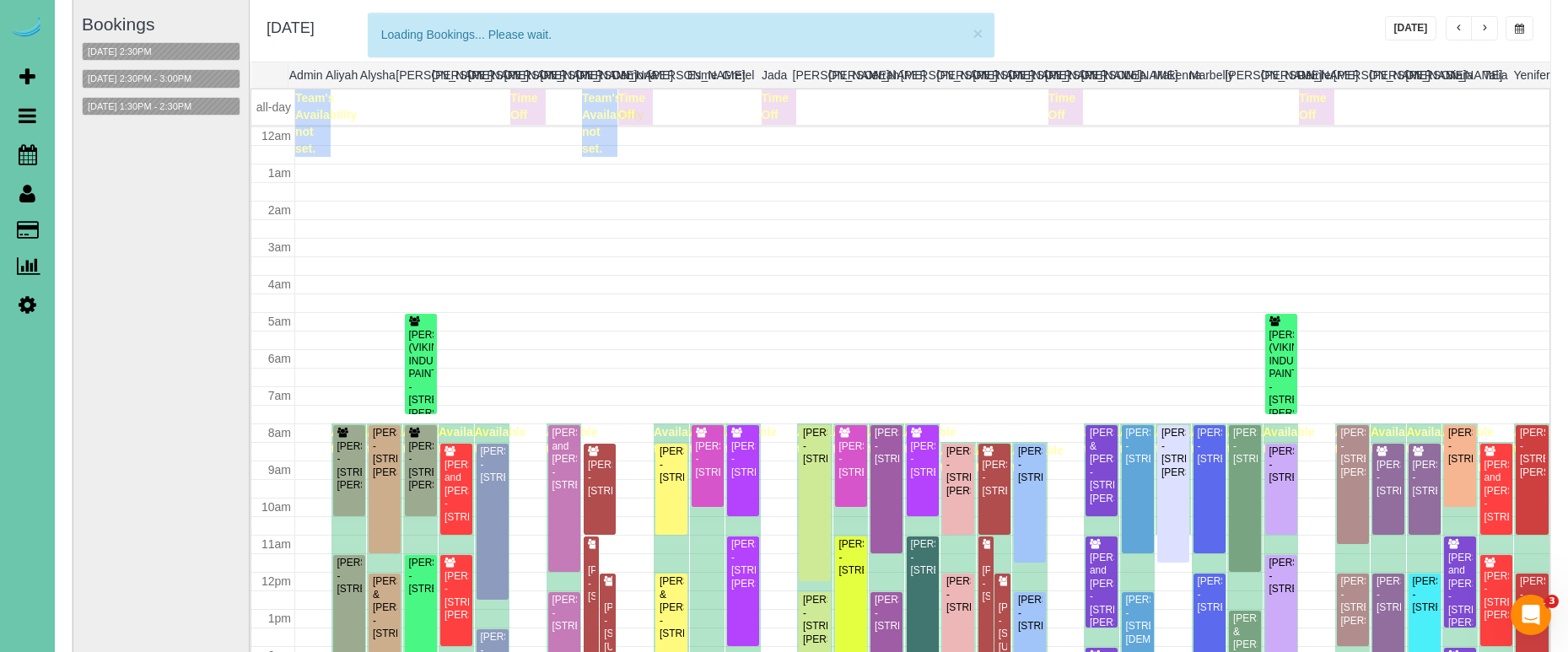
scroll to position [223, 0]
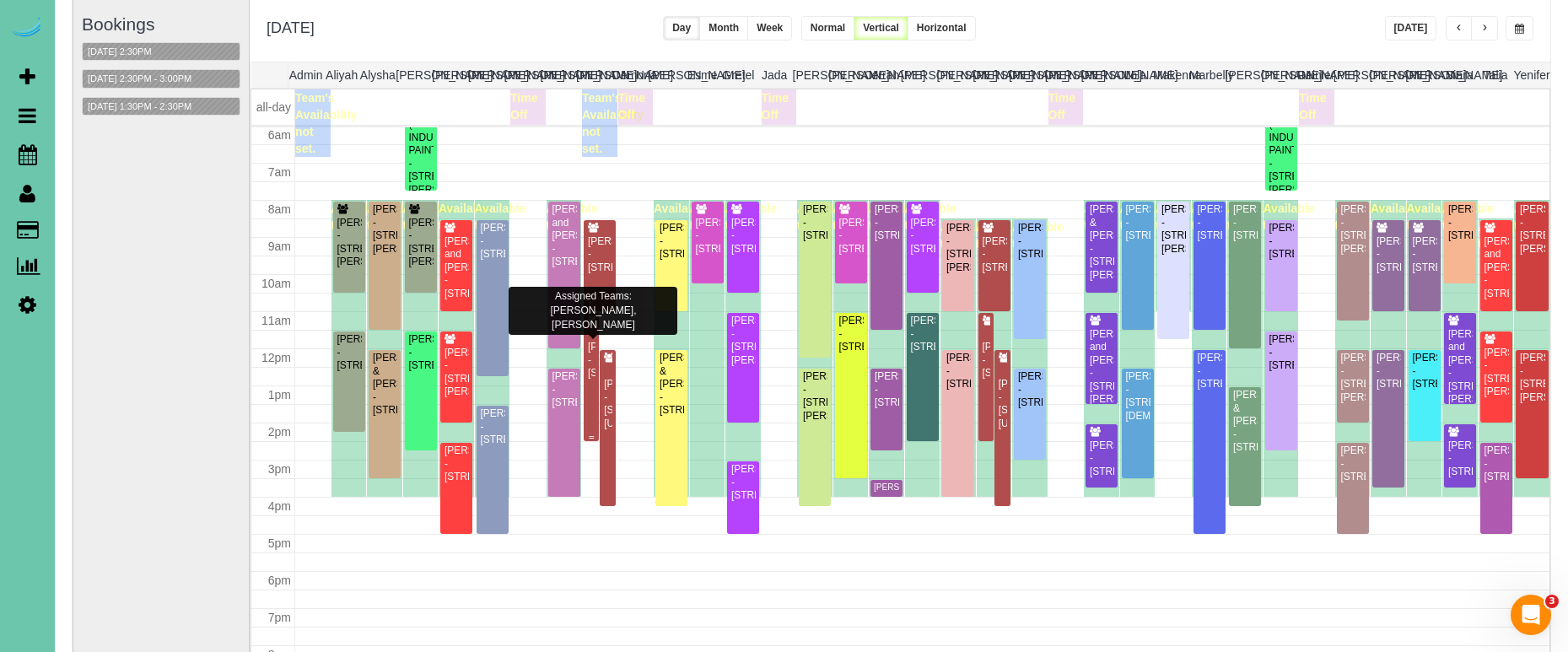
click at [595, 336] on div "Carly Pentzien - 2305 N 127th Circle, Omaha, NE 68164" at bounding box center [590, 346] width 8 height 64
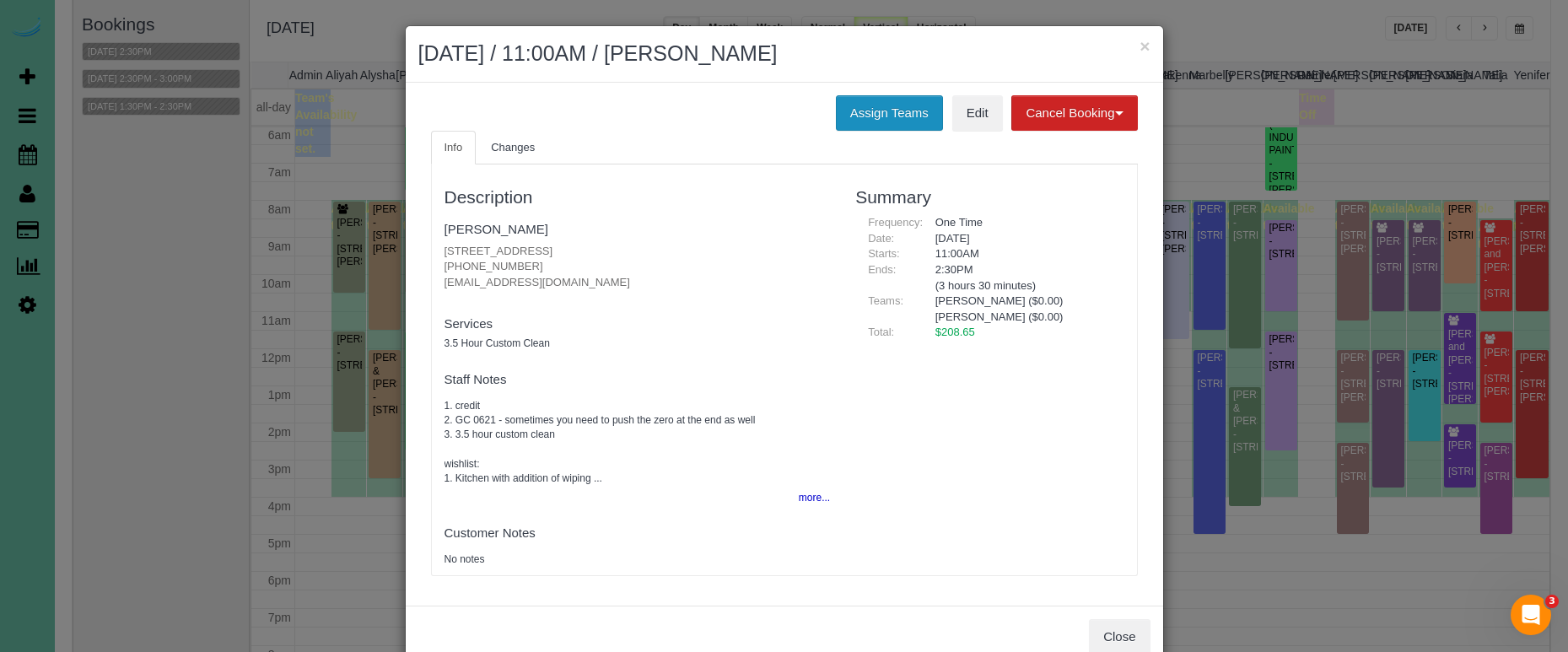
click at [911, 107] on button "Assign Teams" at bounding box center [889, 113] width 107 height 35
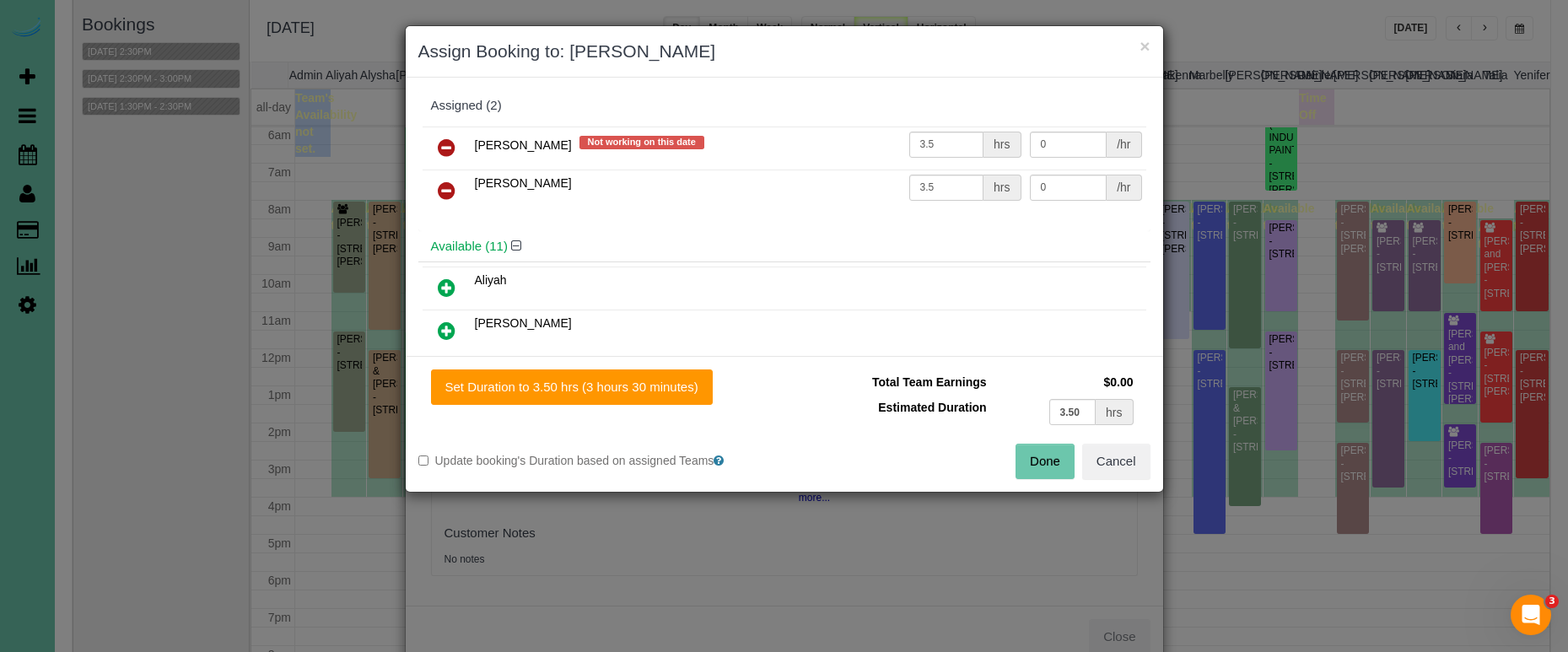
click at [446, 150] on icon at bounding box center [446, 147] width 17 height 20
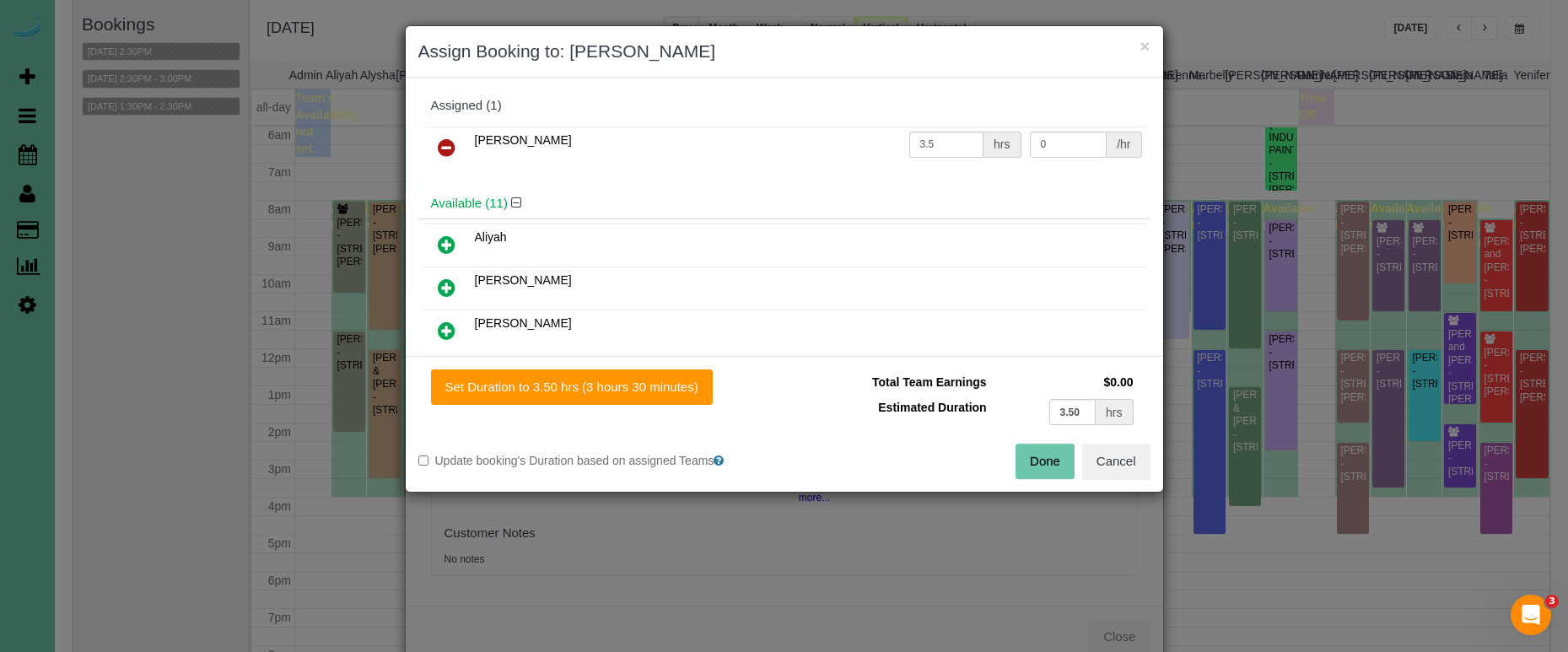
drag, startPoint x: 446, startPoint y: 150, endPoint x: 513, endPoint y: 171, distance: 70.2
click at [446, 150] on icon at bounding box center [446, 147] width 17 height 20
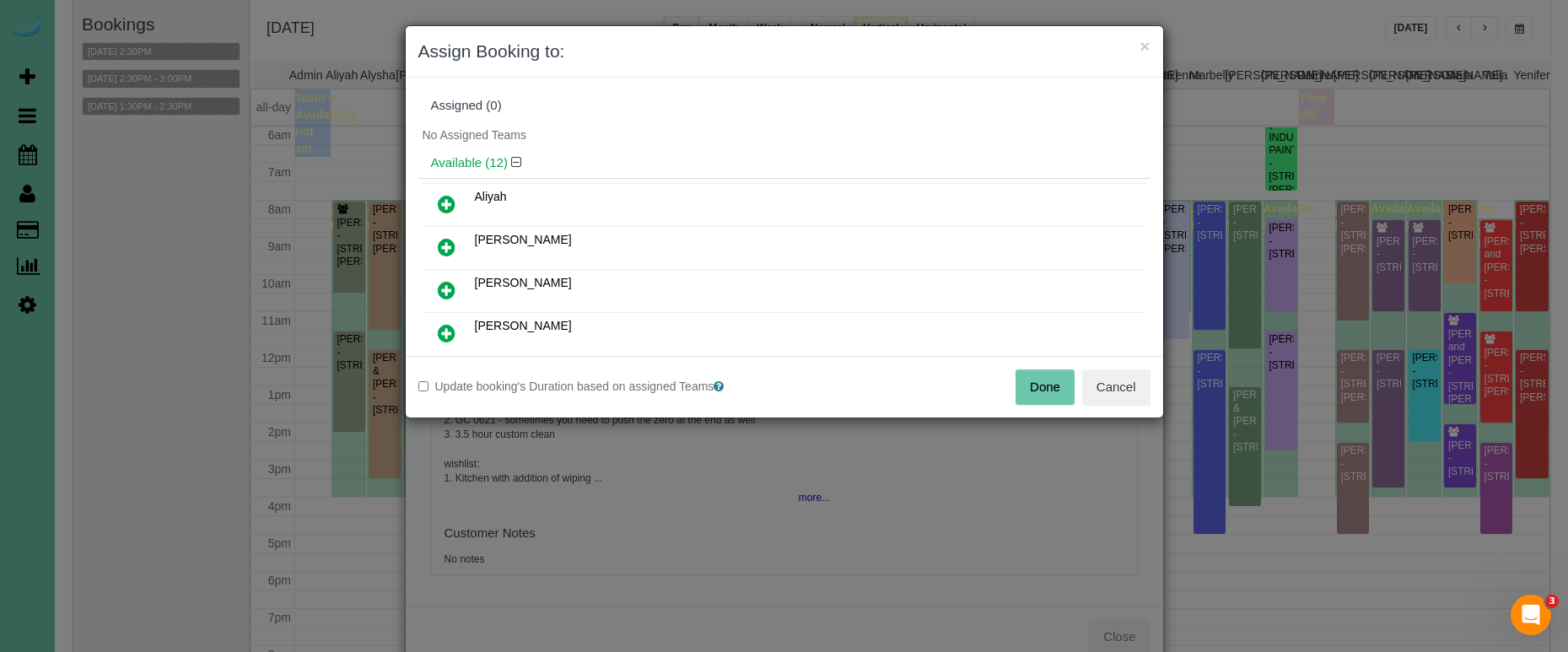
click at [1053, 396] on button "Done" at bounding box center [1045, 387] width 59 height 35
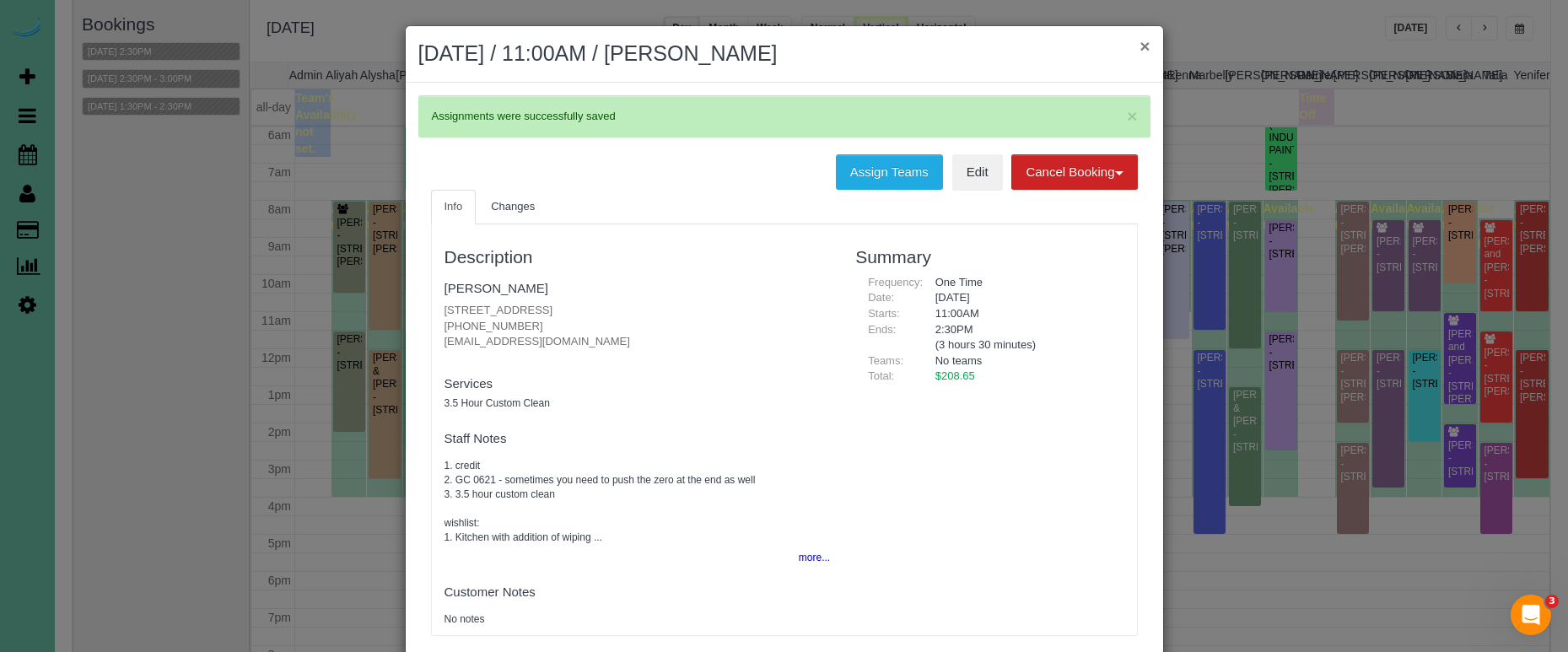
click at [1142, 48] on button "×" at bounding box center [1144, 45] width 10 height 17
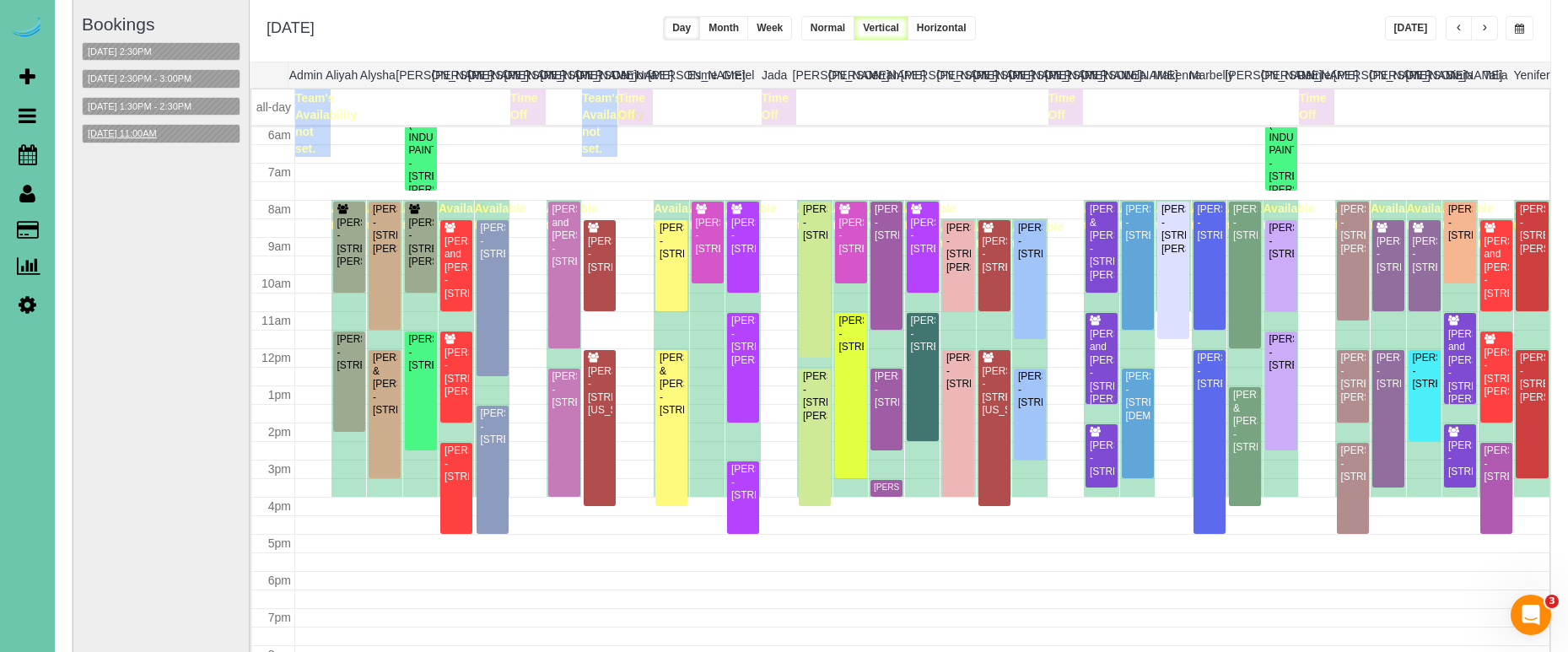
click at [131, 124] on button "10/14/2025 11:00AM" at bounding box center [122, 133] width 79 height 17
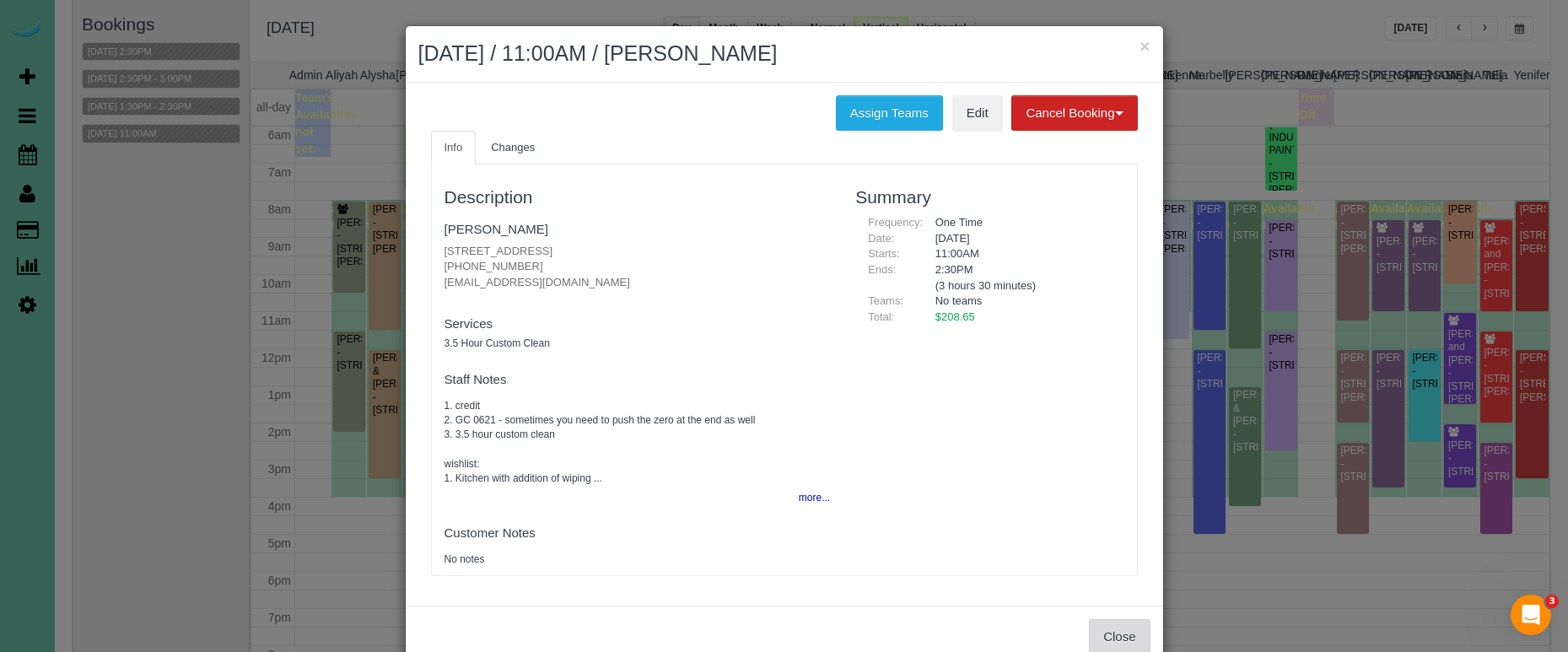
click at [1104, 628] on button "Close" at bounding box center [1119, 637] width 61 height 35
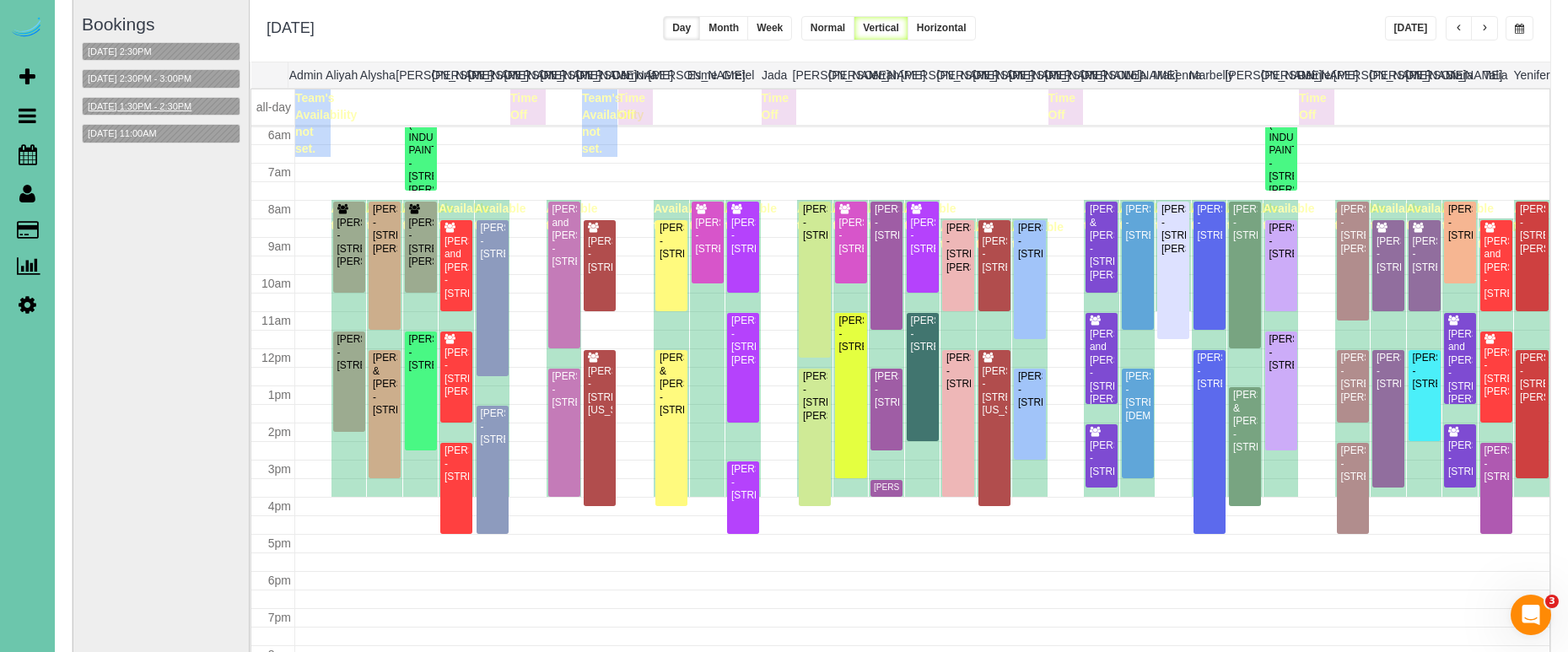
click at [136, 100] on button "10/14/2025 1:30PM - 2:30PM" at bounding box center [139, 106] width 114 height 17
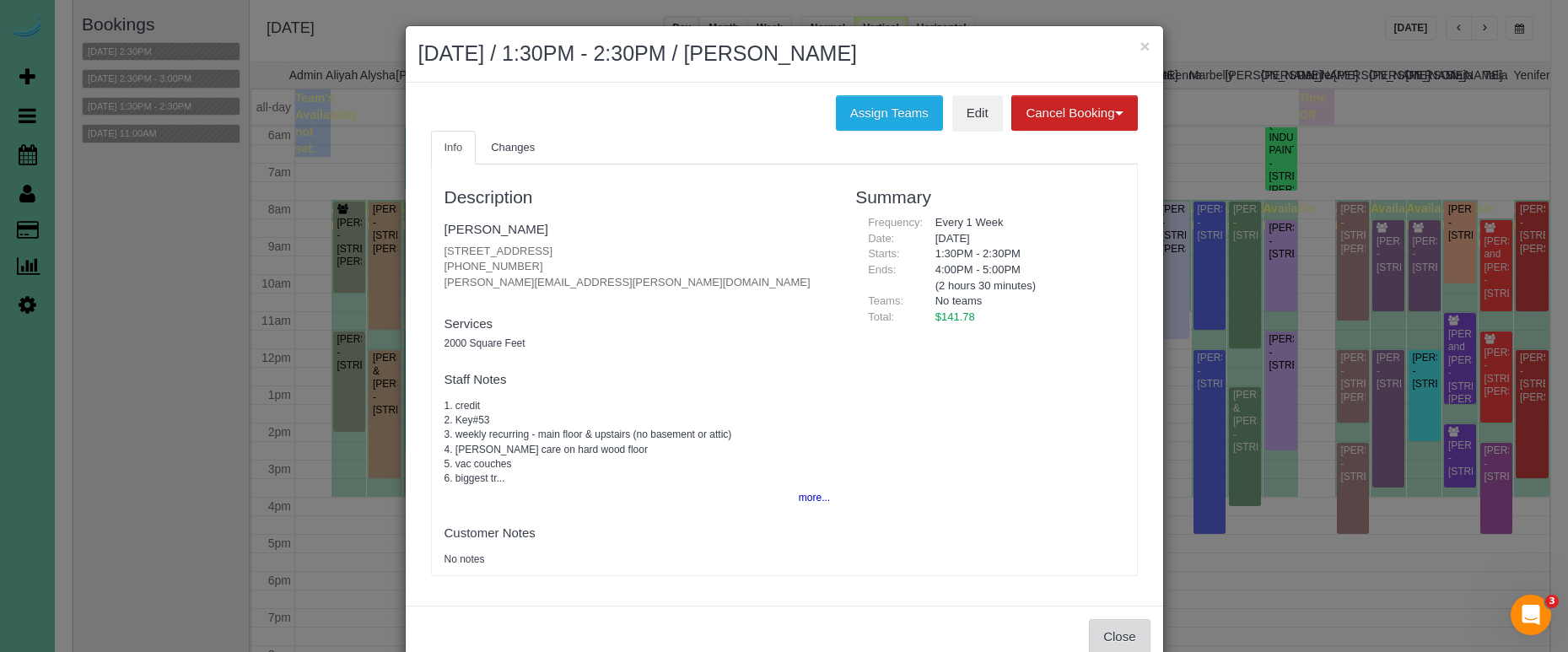
click at [1116, 631] on button "Close" at bounding box center [1119, 637] width 61 height 35
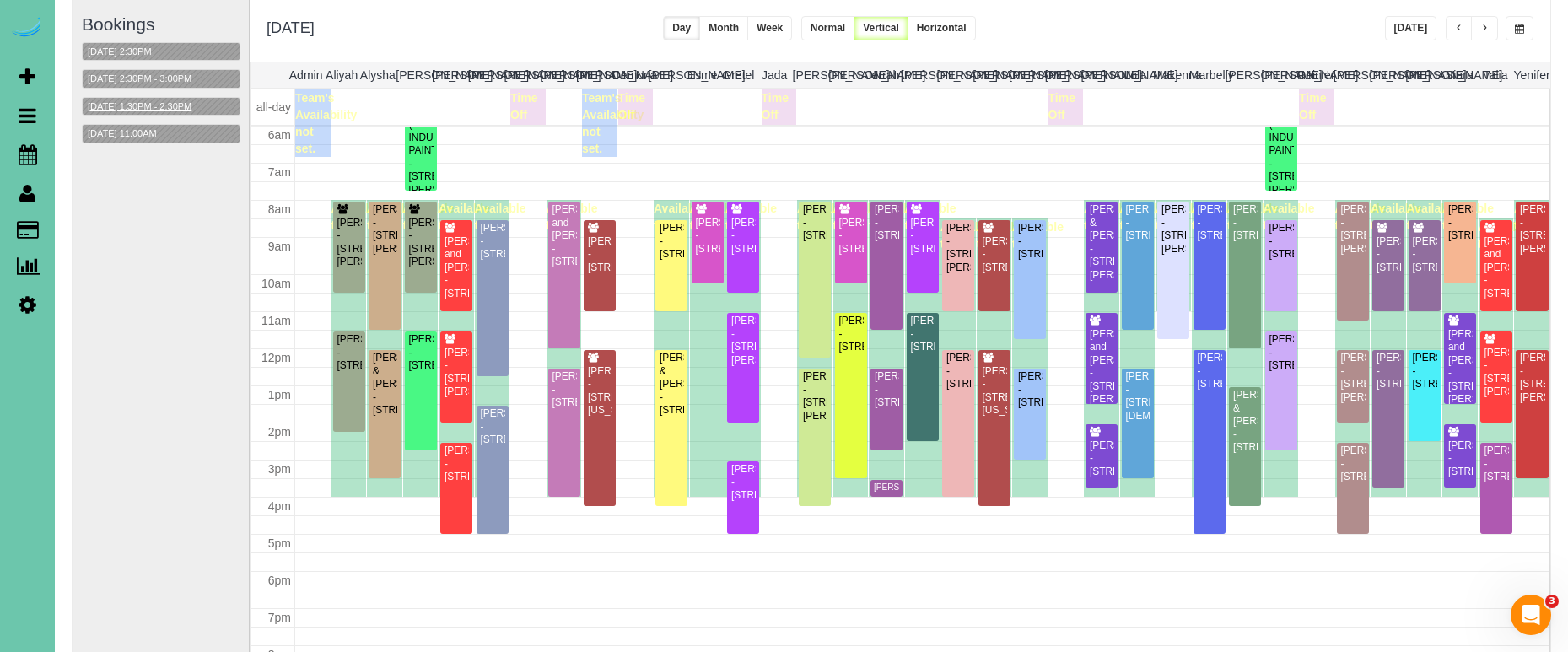
click at [156, 108] on button "10/14/2025 1:30PM - 2:30PM" at bounding box center [139, 106] width 114 height 17
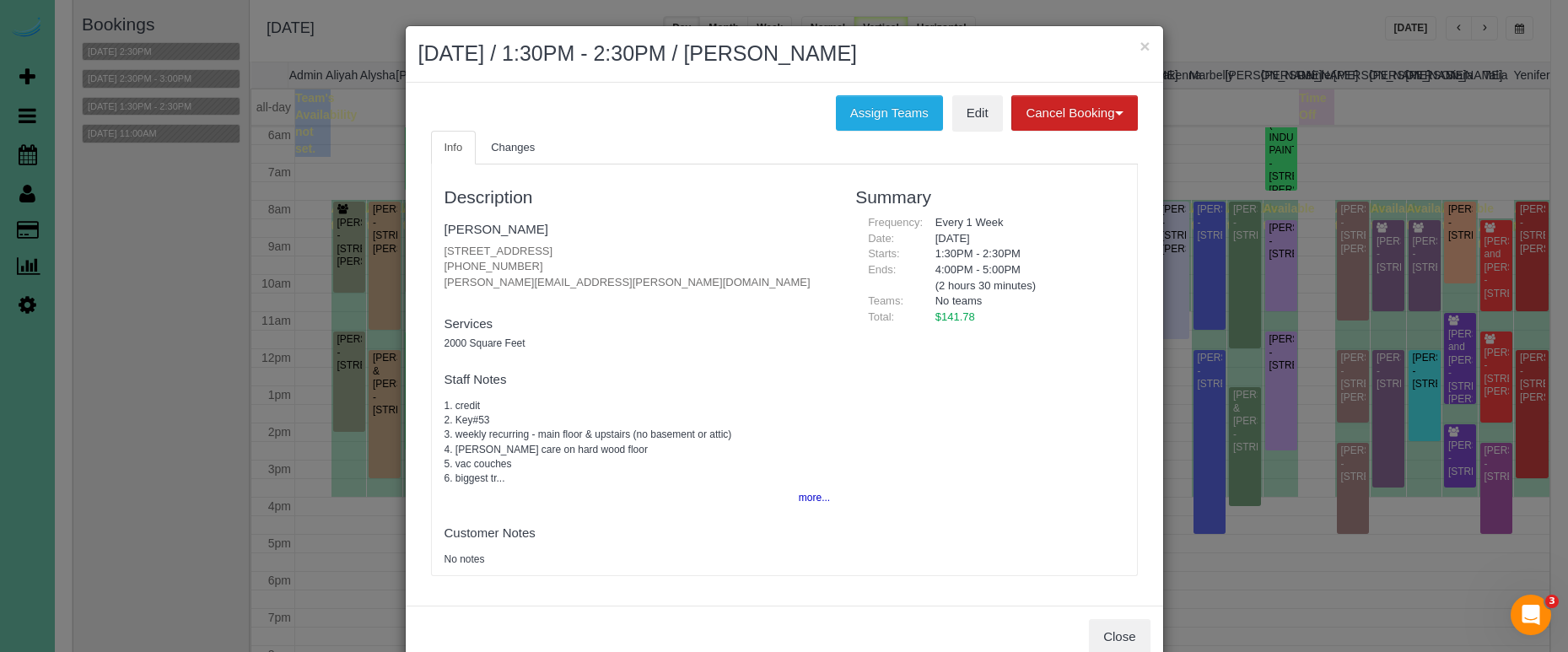
drag, startPoint x: 1139, startPoint y: 44, endPoint x: 953, endPoint y: 41, distance: 186.0
click at [1139, 44] on button "×" at bounding box center [1144, 45] width 10 height 17
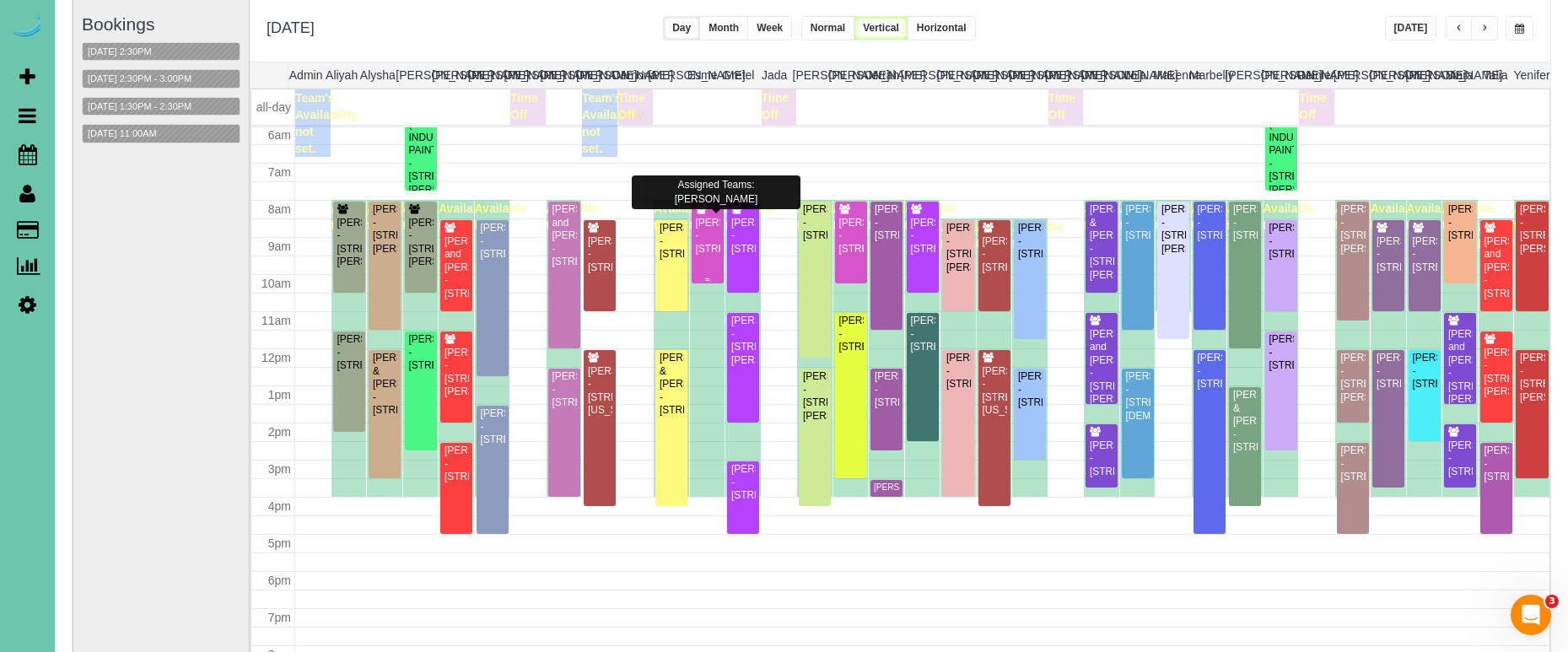
click at [708, 255] on div "Julee Sauer - 10205 S 105th Street, Papillion, NE 68046" at bounding box center [708, 236] width 25 height 39
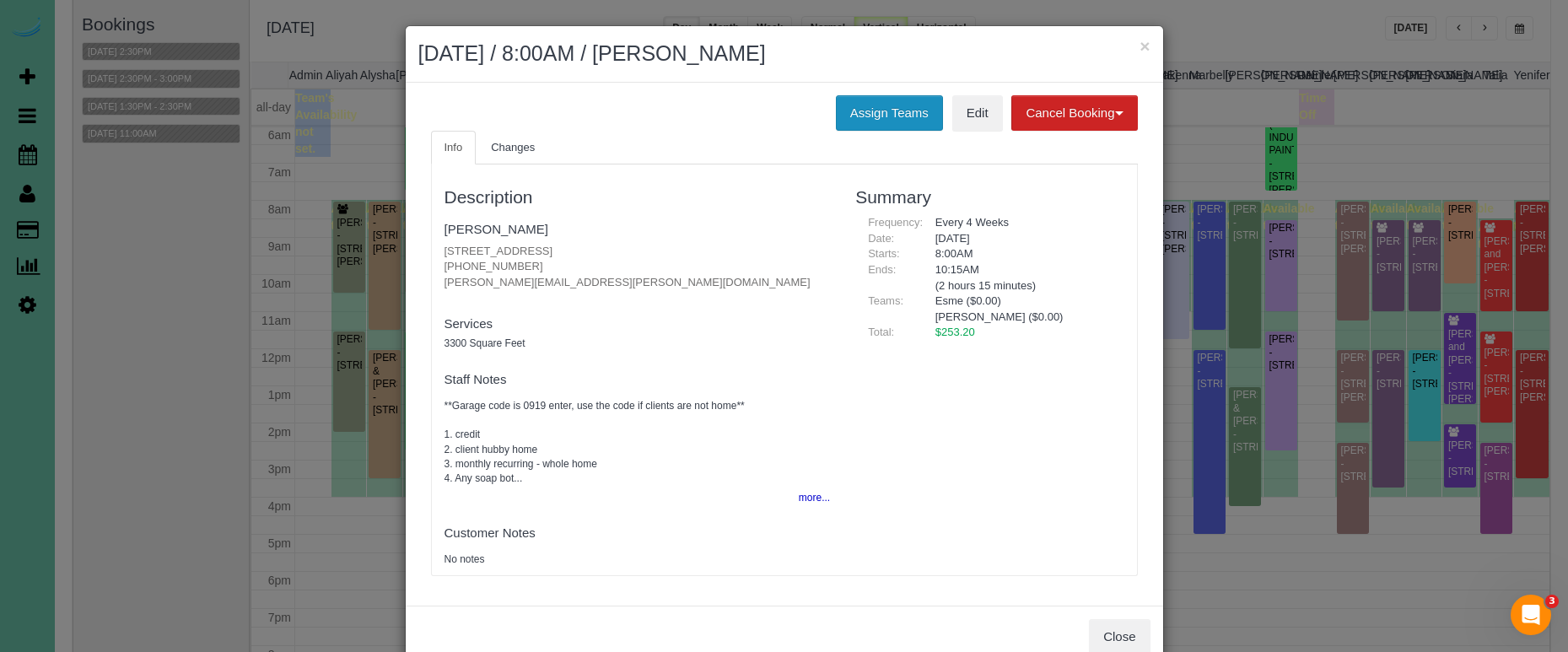
click at [866, 123] on button "Assign Teams" at bounding box center [889, 113] width 107 height 35
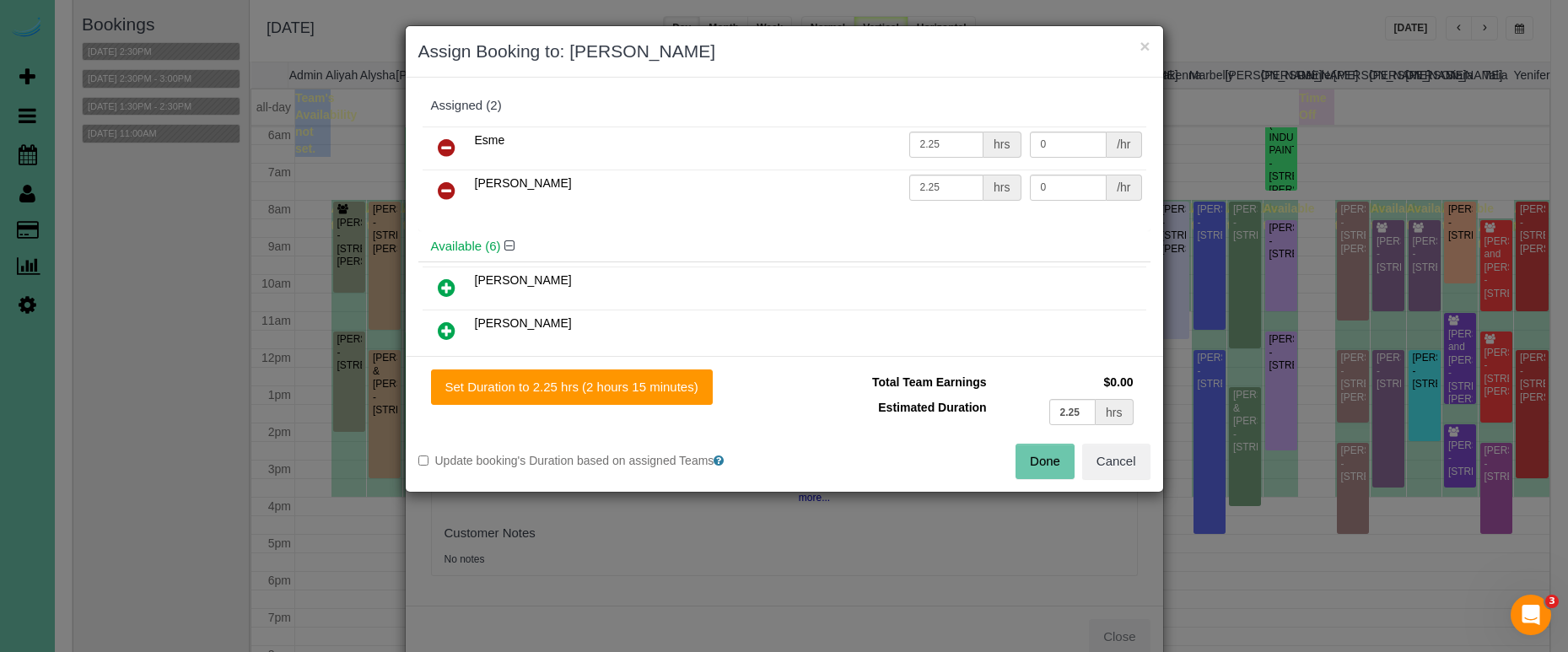
click at [453, 143] on icon at bounding box center [446, 147] width 17 height 20
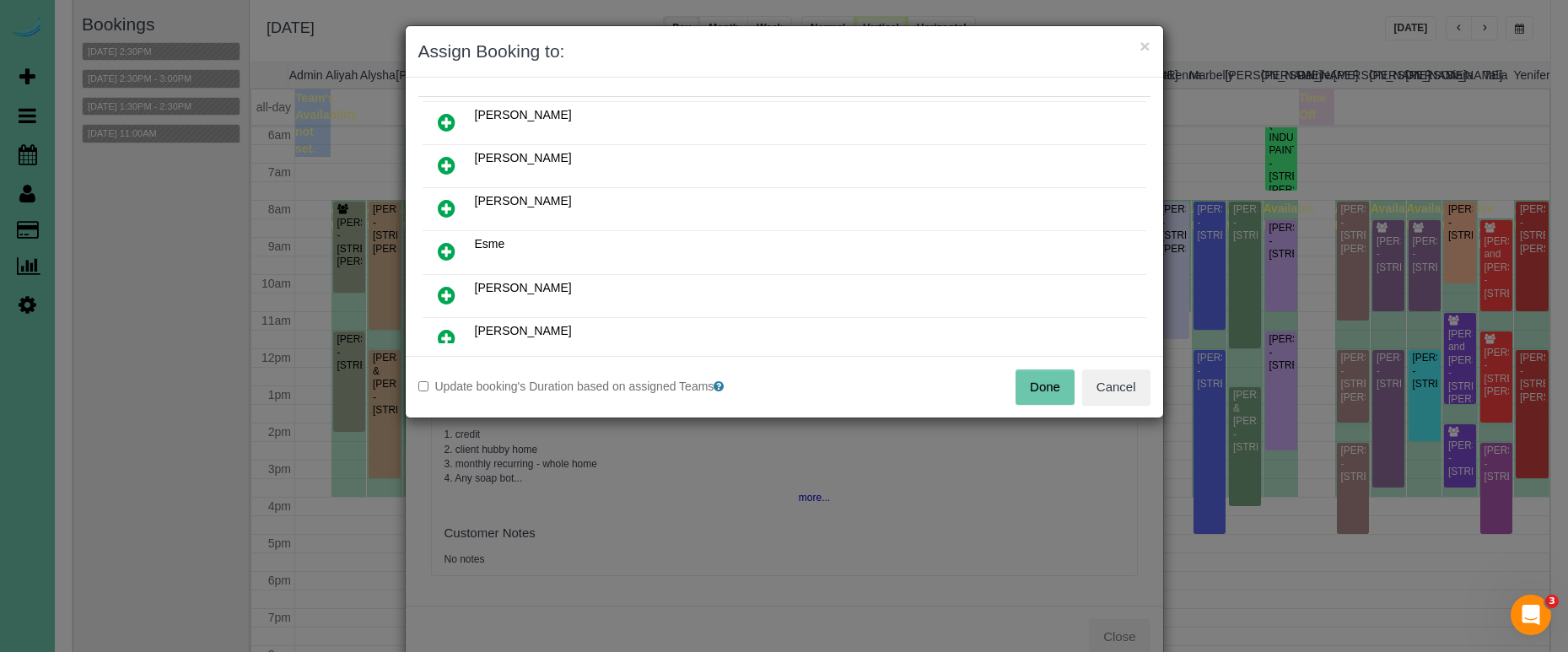
scroll to position [87, 0]
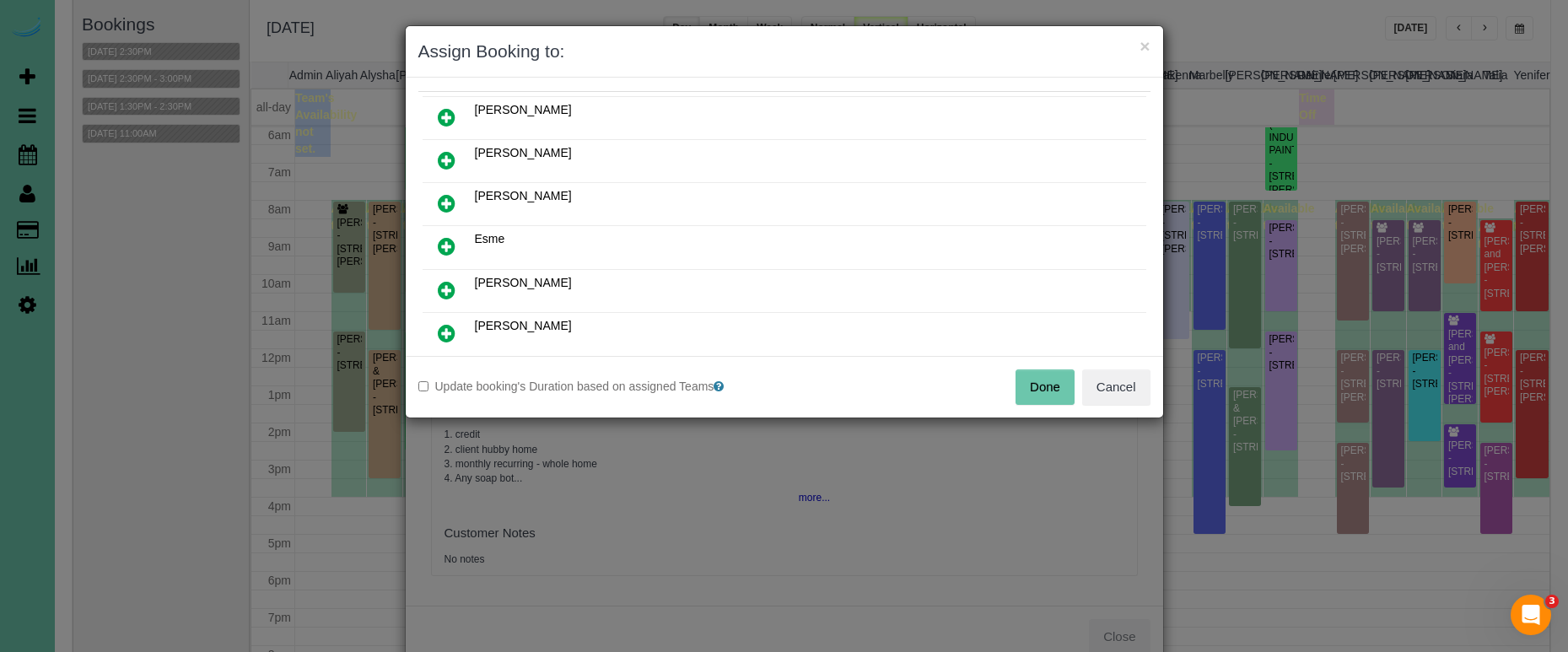
drag, startPoint x: 1101, startPoint y: 392, endPoint x: 1018, endPoint y: 360, distance: 89.0
click at [1097, 392] on button "Cancel" at bounding box center [1116, 387] width 68 height 35
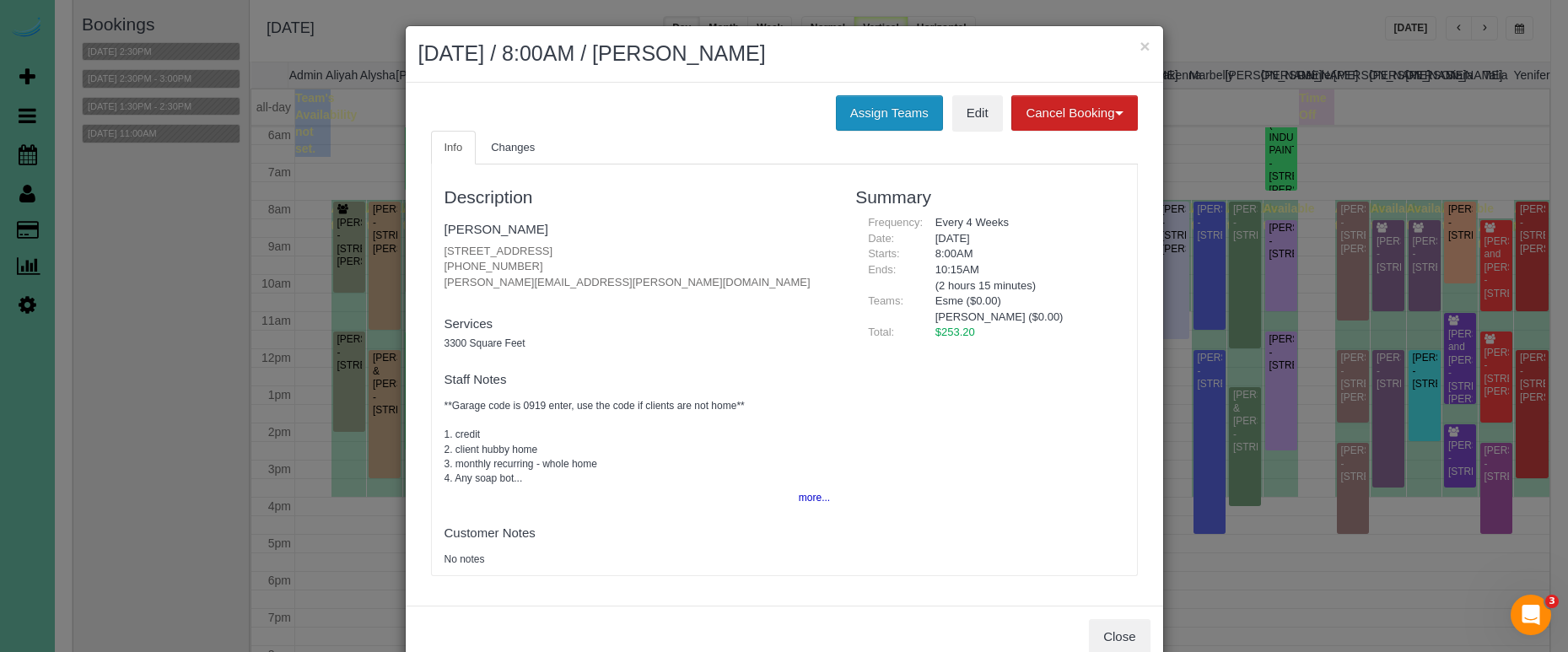
drag, startPoint x: 873, startPoint y: 114, endPoint x: 861, endPoint y: 114, distance: 12.0
click at [873, 114] on button "Assign Teams" at bounding box center [889, 113] width 107 height 35
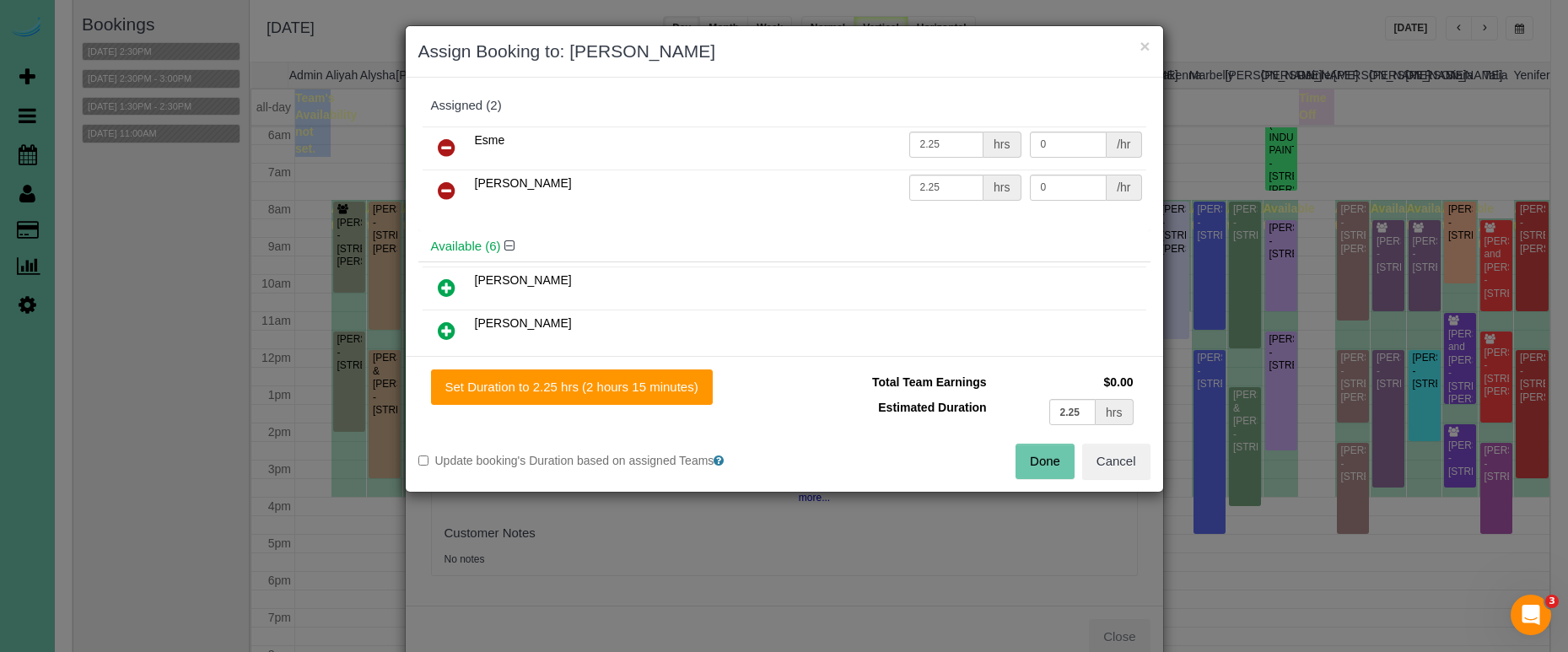
click at [439, 147] on icon at bounding box center [446, 147] width 17 height 20
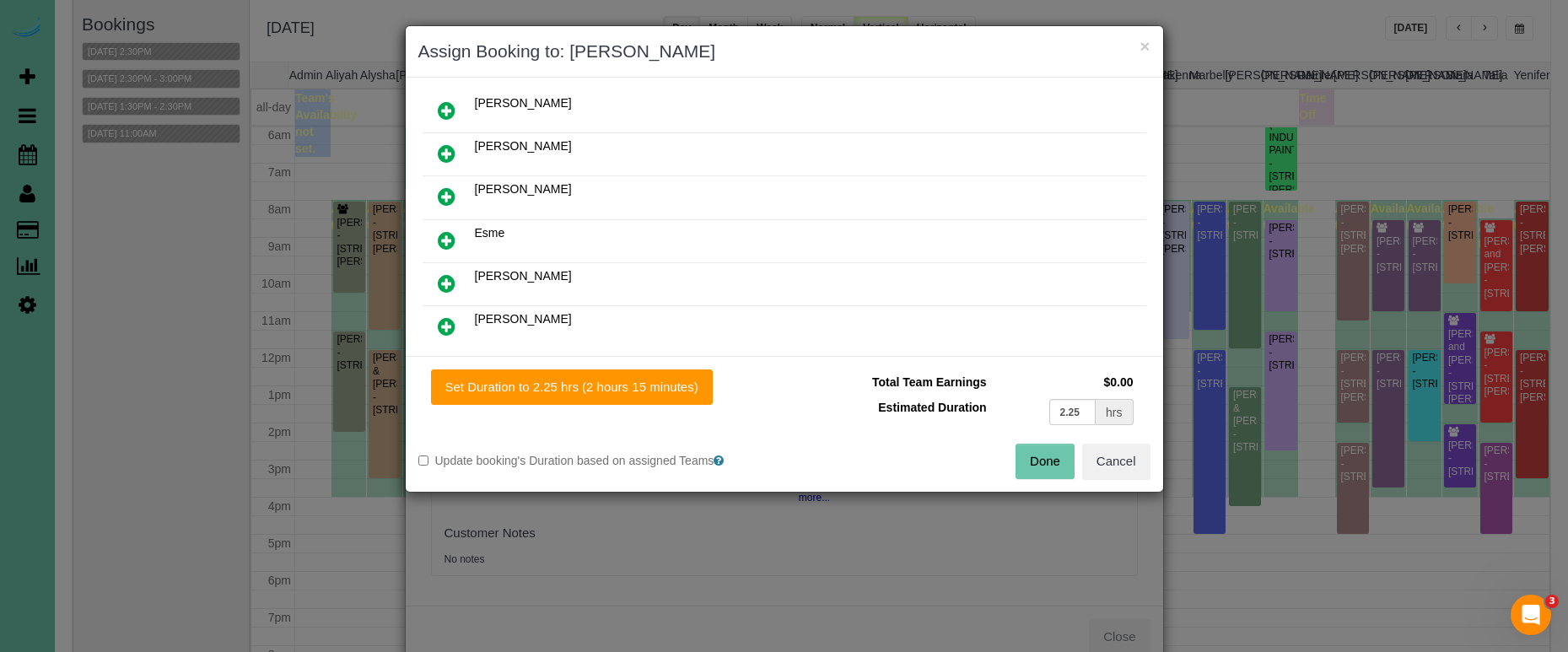
scroll to position [160, 0]
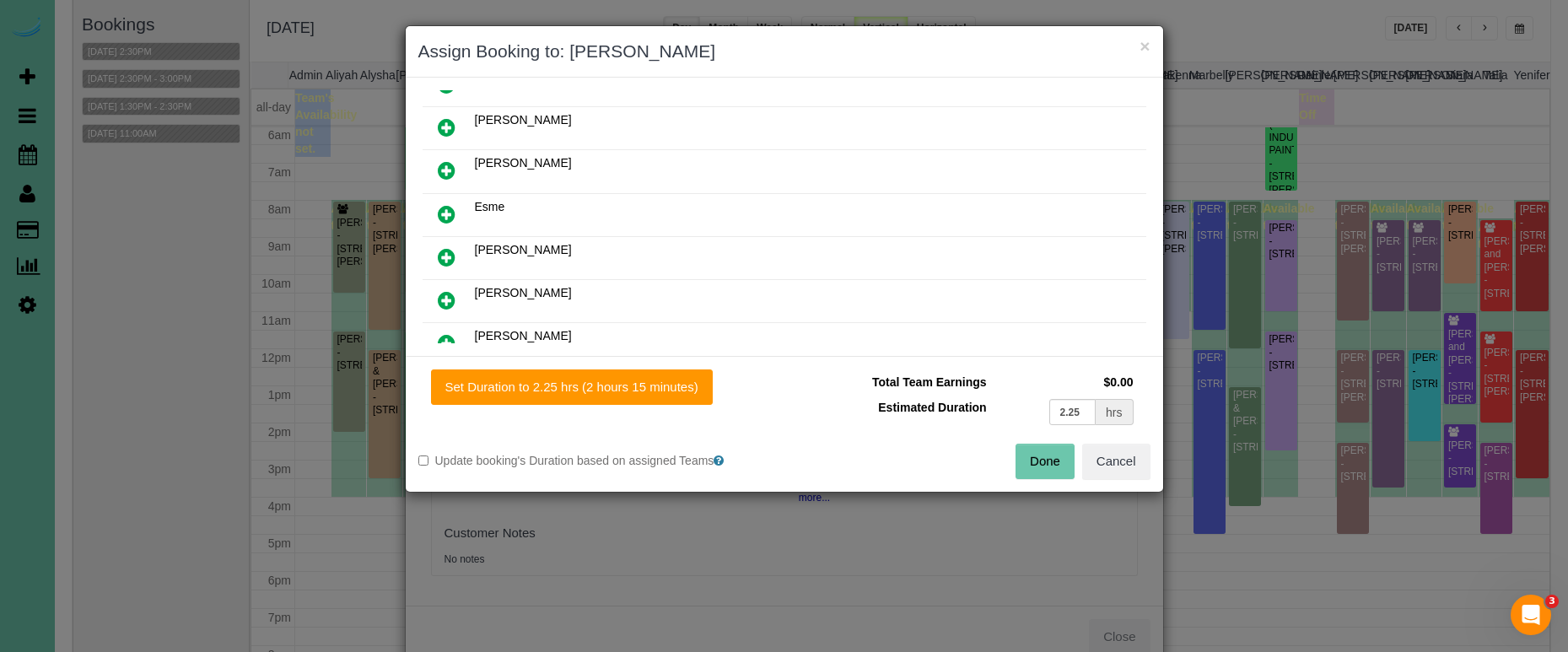
click at [438, 252] on icon at bounding box center [446, 257] width 17 height 20
drag, startPoint x: 1084, startPoint y: 411, endPoint x: 970, endPoint y: 391, distance: 115.7
click at [984, 395] on tr "Estimated Duration 2.25 hrs" at bounding box center [967, 412] width 341 height 35
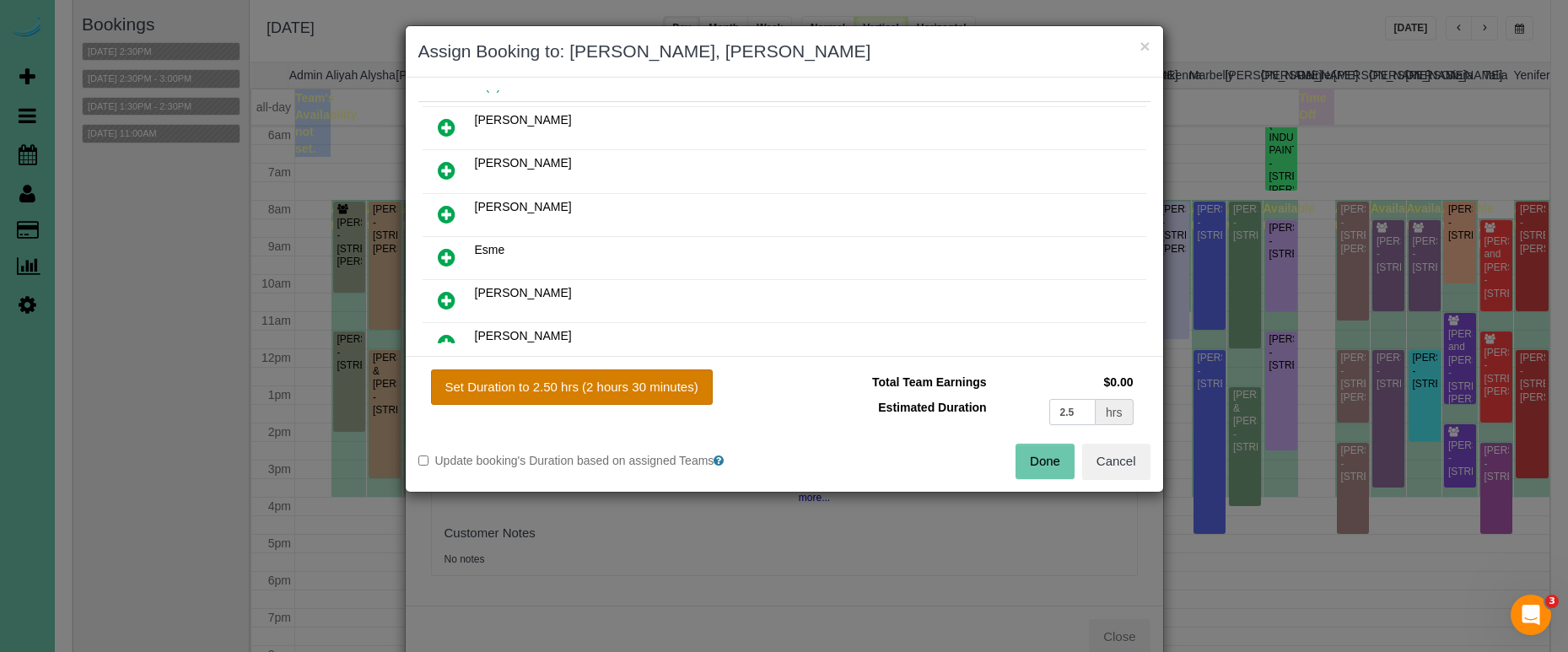
type input "2.5"
drag, startPoint x: 682, startPoint y: 386, endPoint x: 727, endPoint y: 391, distance: 45.3
click at [682, 386] on button "Set Duration to 2.50 hrs (2 hours 30 minutes)" at bounding box center [571, 387] width 282 height 35
type input "2.50"
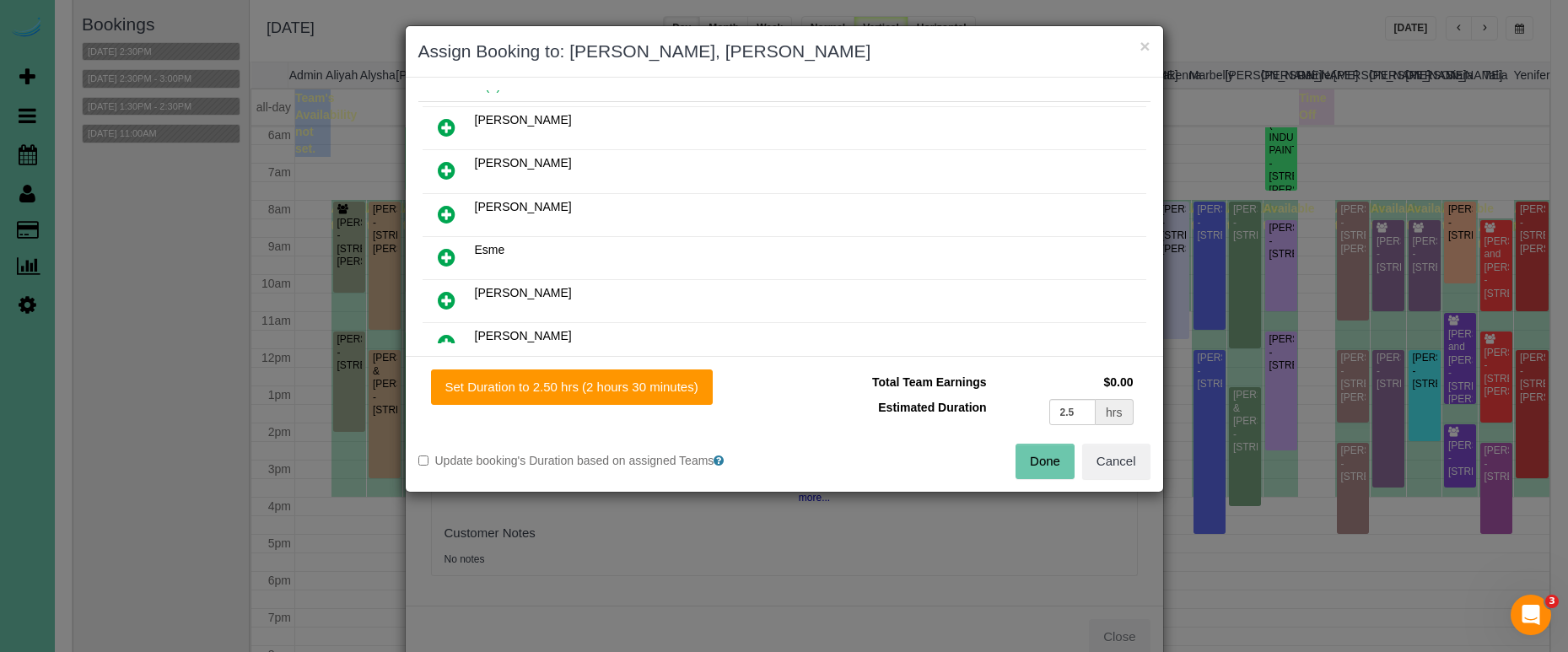
click at [1057, 454] on button "Done" at bounding box center [1045, 460] width 59 height 35
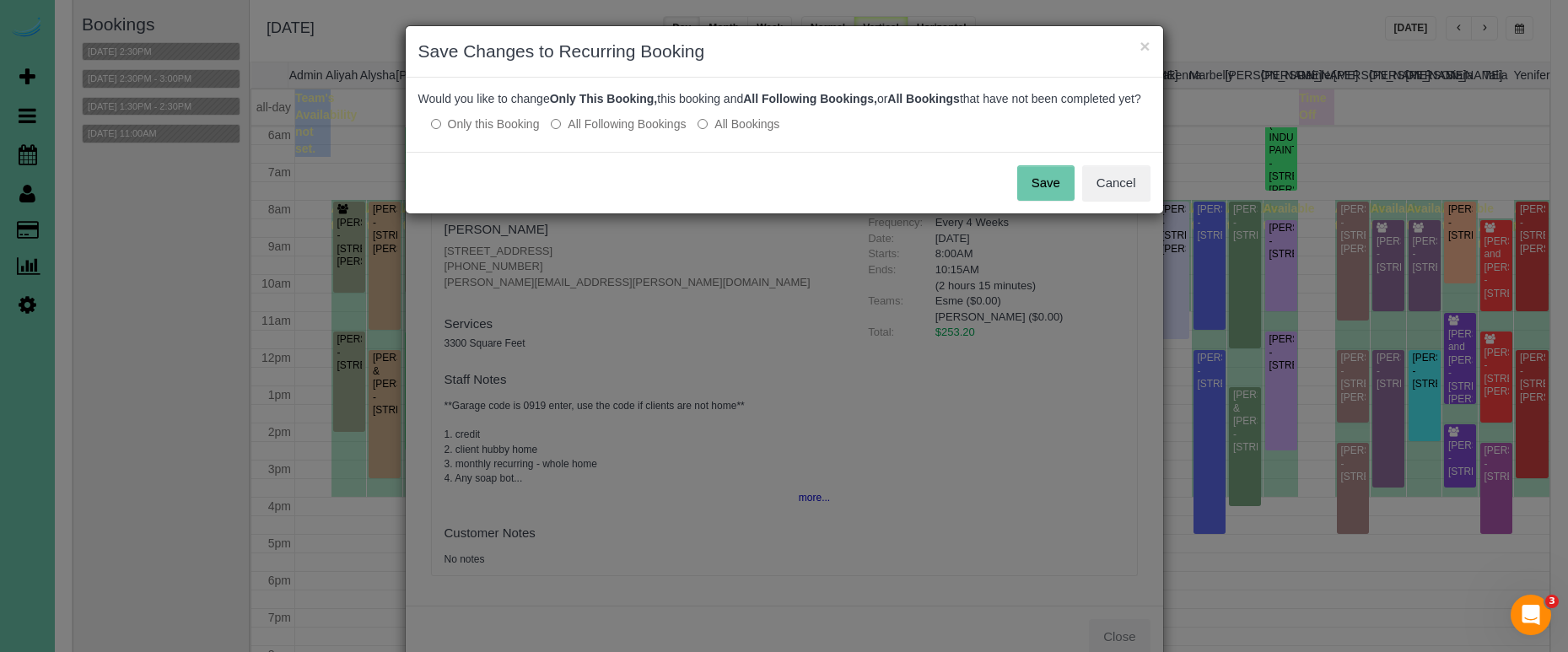
drag, startPoint x: 1069, startPoint y: 200, endPoint x: 1084, endPoint y: 150, distance: 52.2
click at [1069, 197] on button "Save" at bounding box center [1046, 183] width 57 height 35
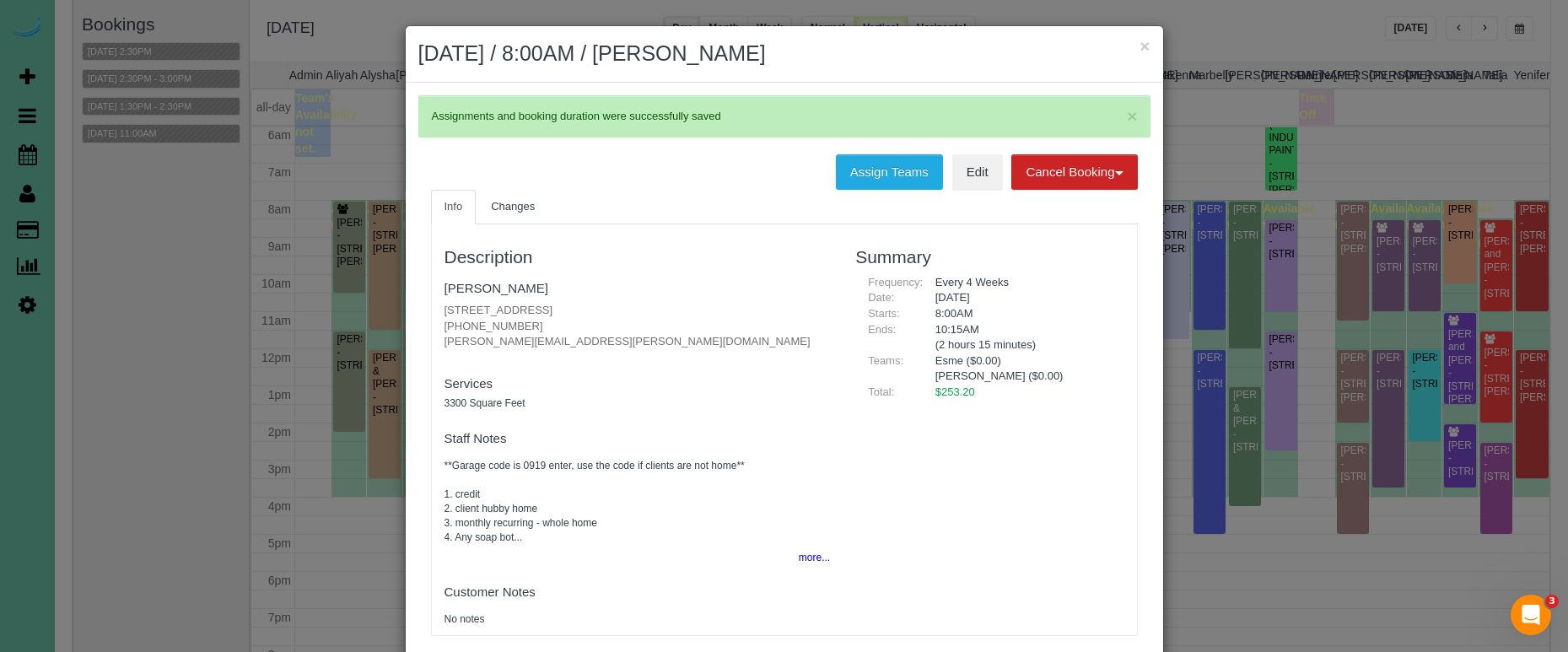
drag, startPoint x: 1144, startPoint y: 40, endPoint x: 1171, endPoint y: 64, distance: 36.1
click at [1146, 41] on button "×" at bounding box center [1144, 45] width 10 height 17
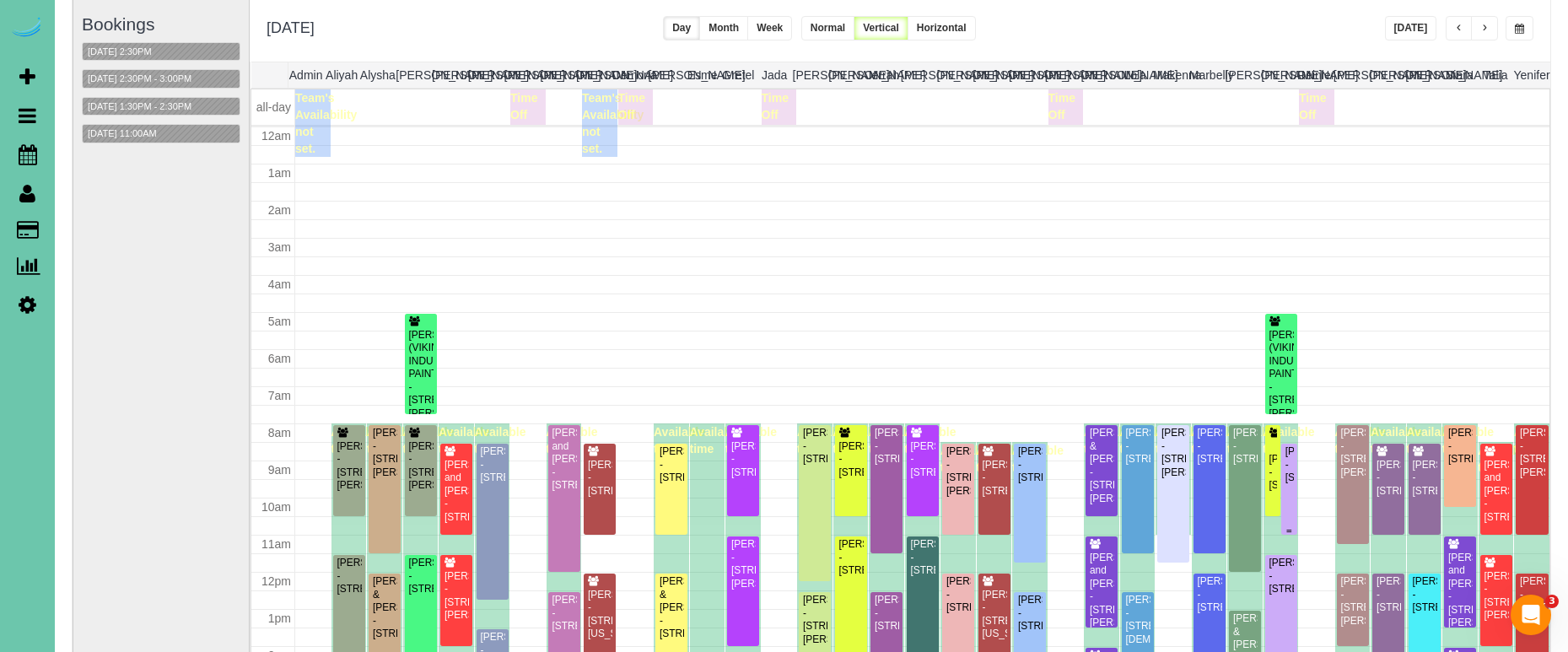
scroll to position [223, 0]
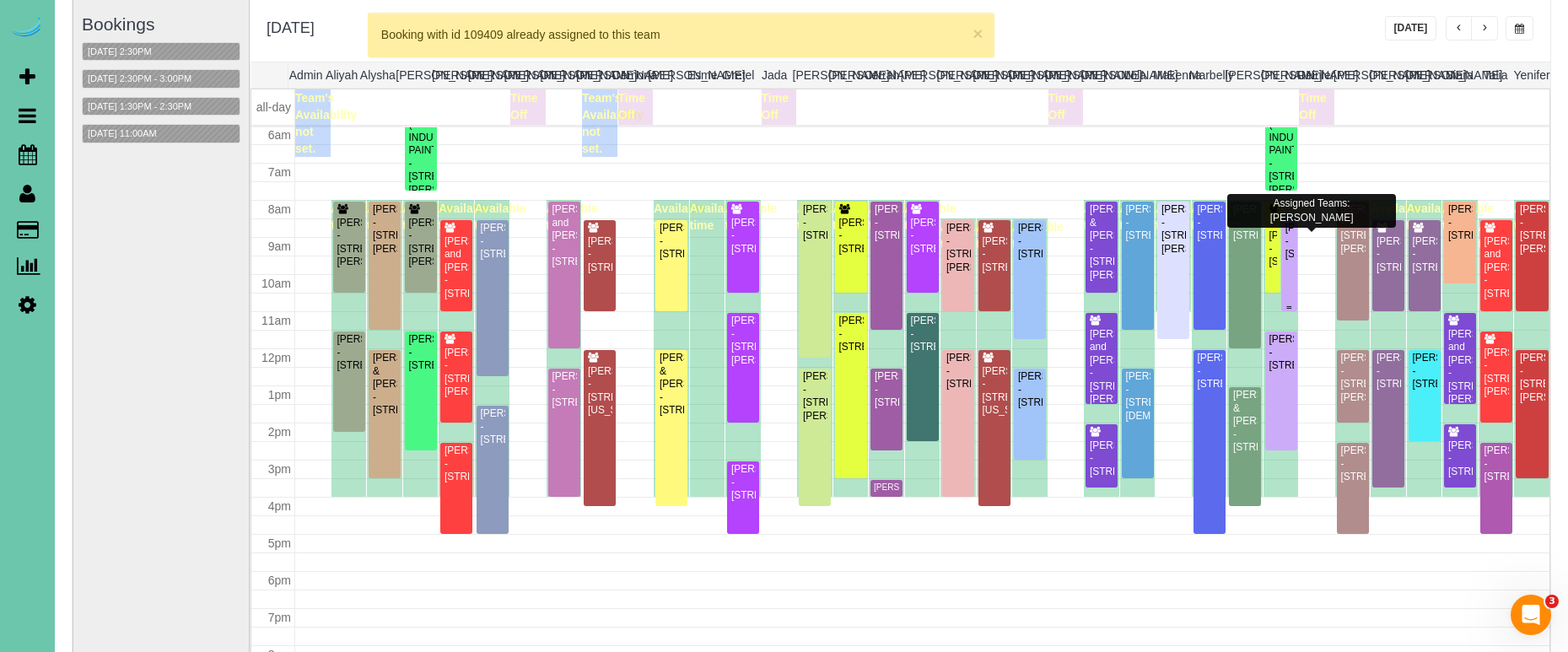
click at [1293, 251] on div "Annie Dolan - 6019 Hickory Street, Omaha, NE 68106" at bounding box center [1289, 241] width 9 height 39
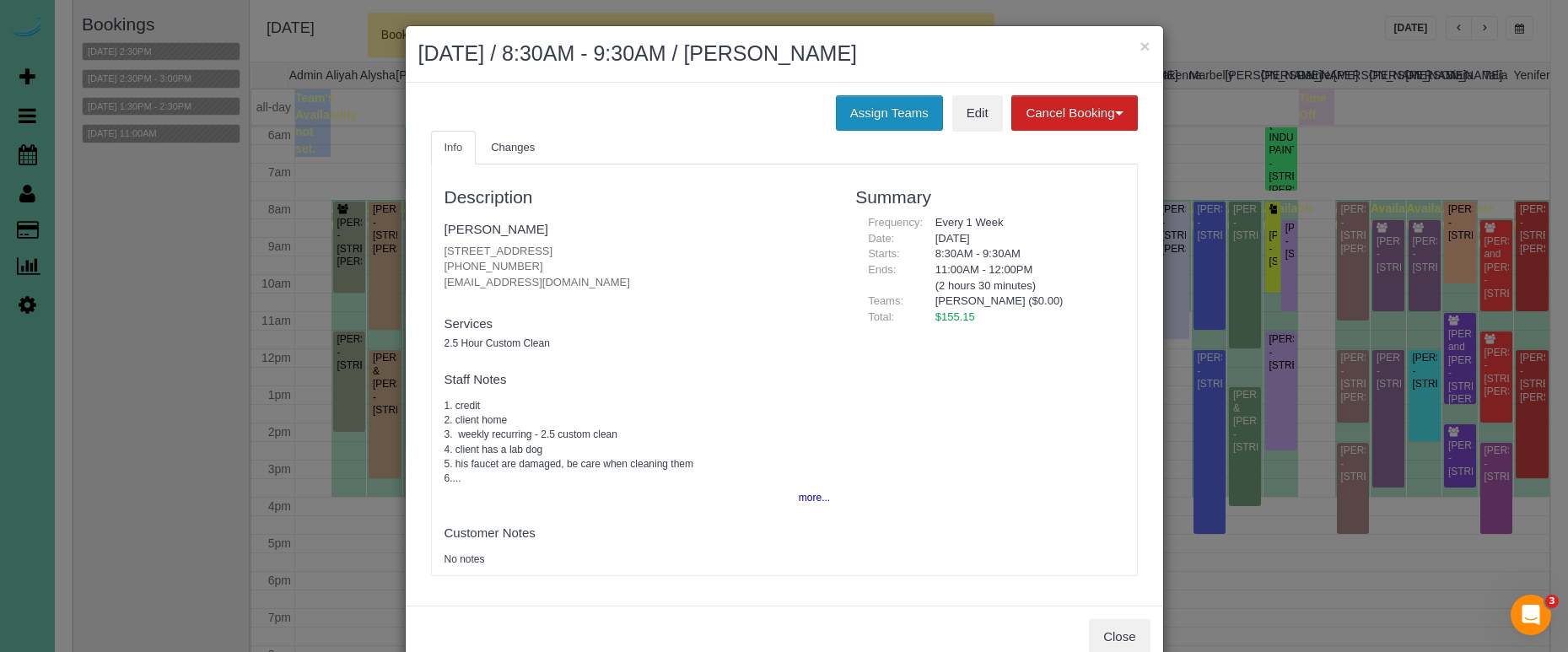
click at [875, 100] on button "Assign Teams" at bounding box center [889, 113] width 107 height 35
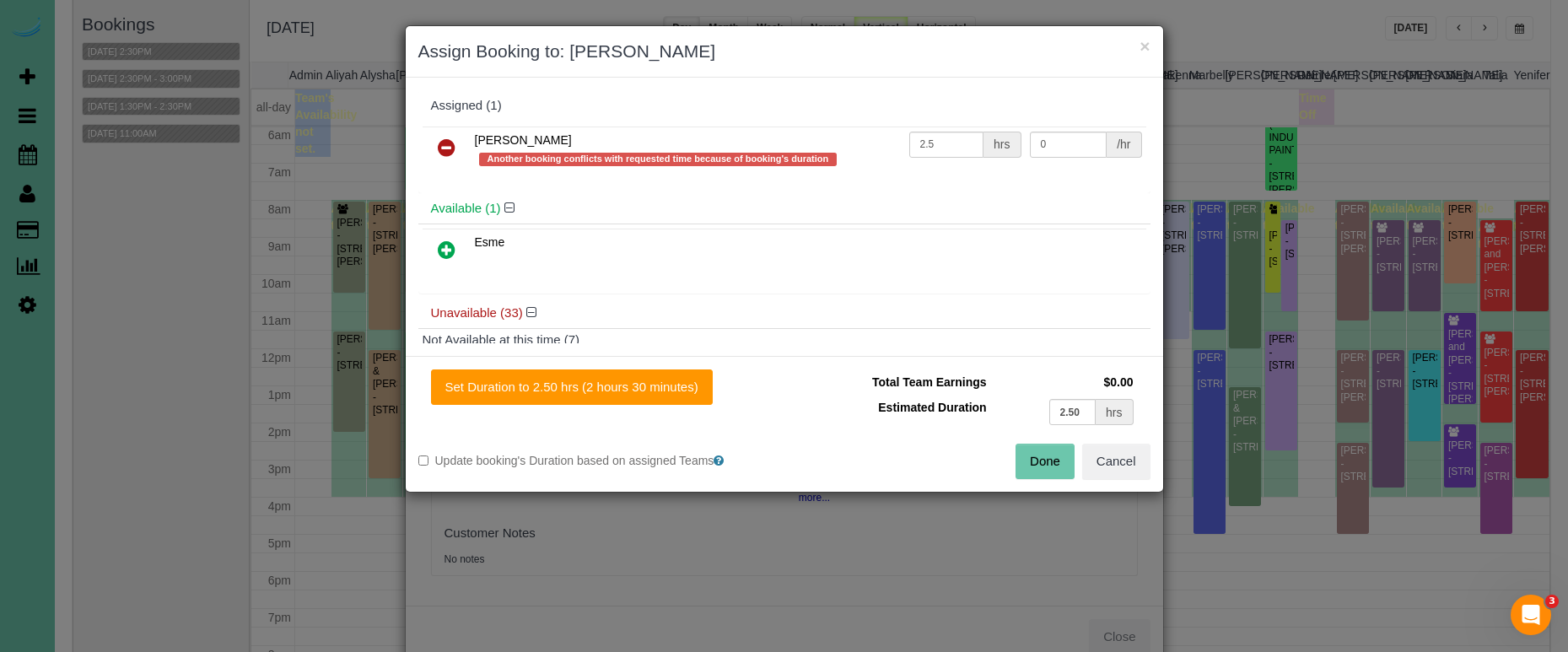
click at [439, 144] on icon at bounding box center [446, 147] width 17 height 20
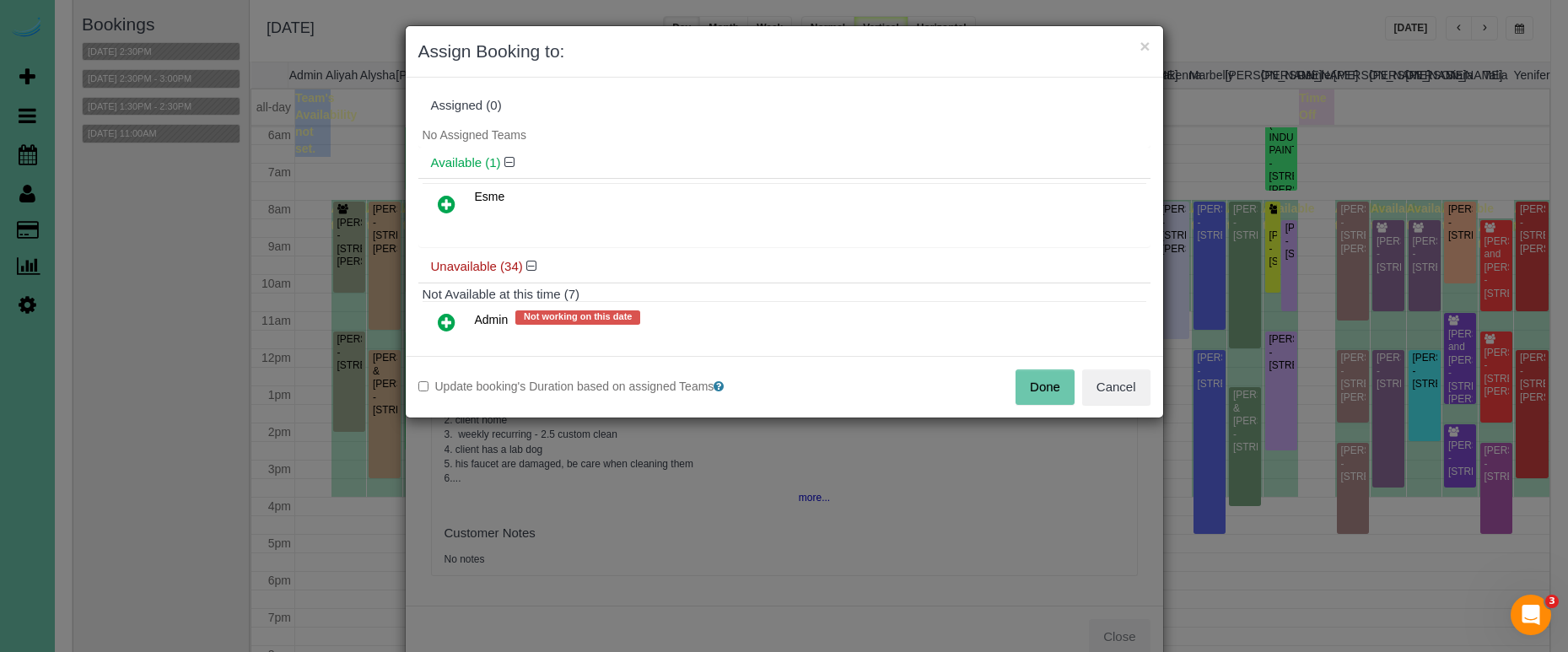
drag, startPoint x: 447, startPoint y: 196, endPoint x: 493, endPoint y: 241, distance: 64.4
click at [447, 196] on icon at bounding box center [446, 204] width 17 height 20
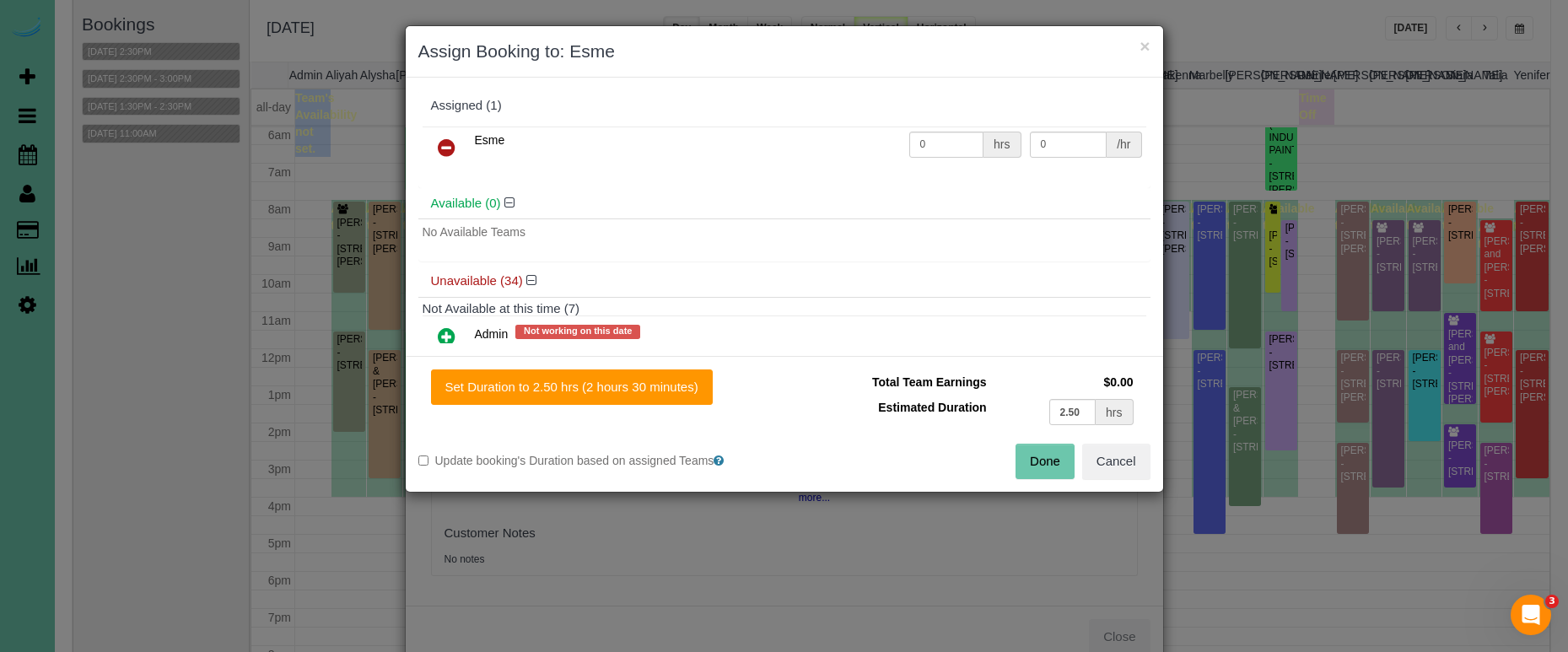
drag, startPoint x: 672, startPoint y: 383, endPoint x: 719, endPoint y: 393, distance: 48.1
click at [676, 384] on button "Set Duration to 2.50 hrs (2 hours 30 minutes)" at bounding box center [571, 387] width 282 height 35
type input "2.50"
click at [1038, 453] on button "Done" at bounding box center [1045, 460] width 59 height 35
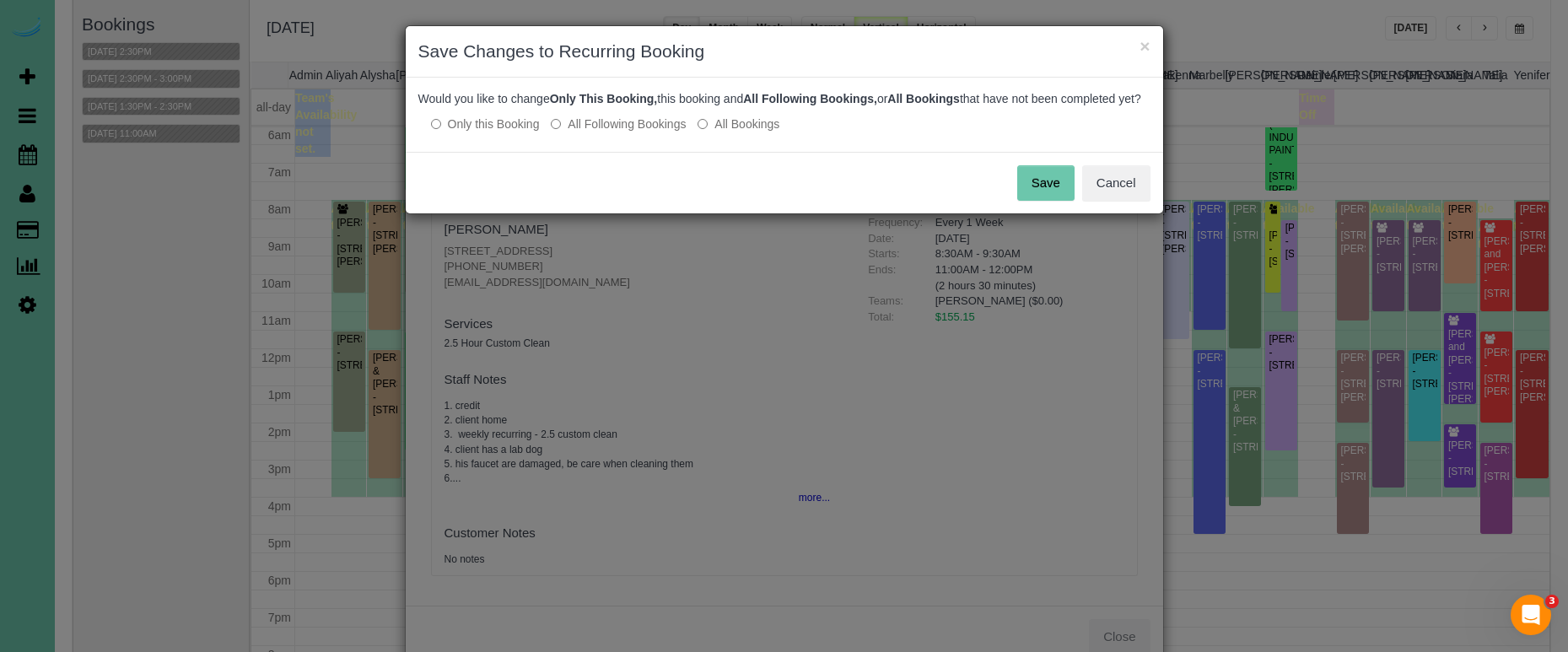
click at [1036, 195] on button "Save" at bounding box center [1046, 183] width 57 height 35
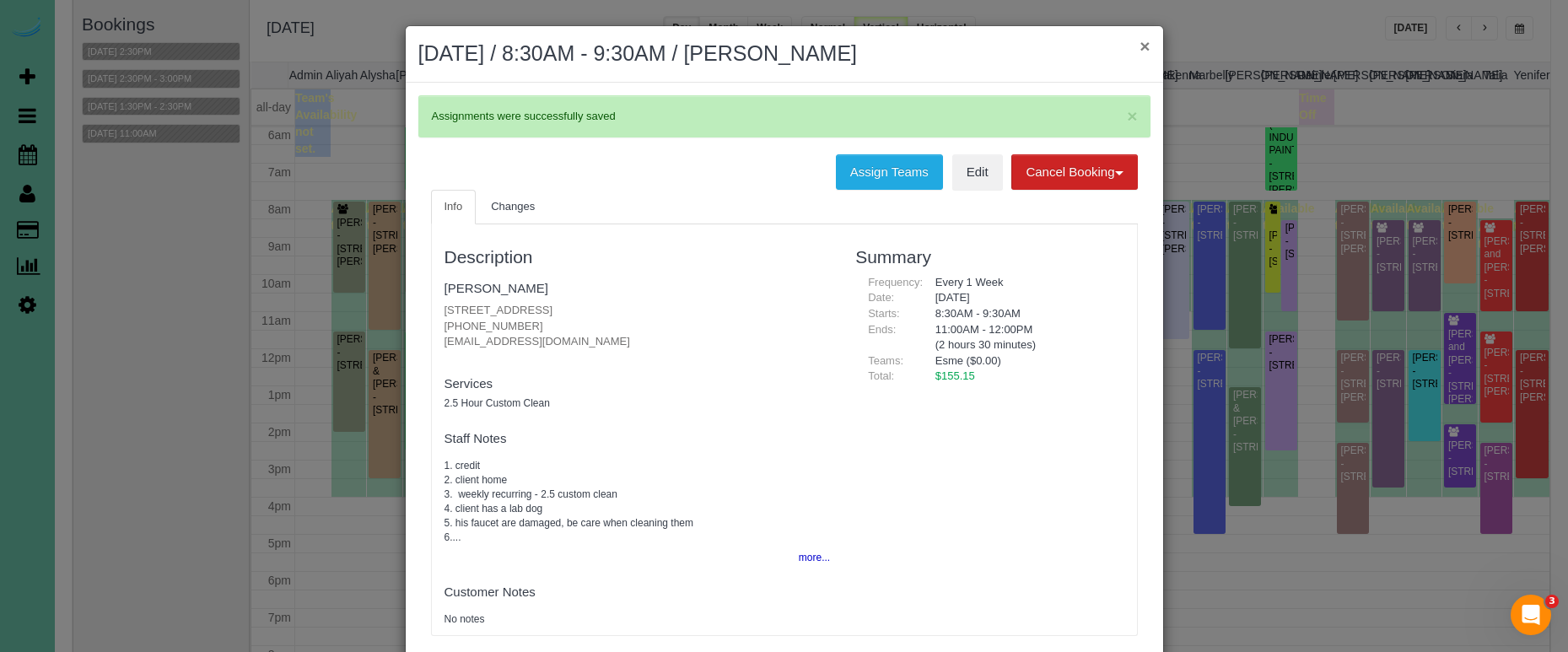
drag, startPoint x: 1134, startPoint y: 50, endPoint x: 1150, endPoint y: 43, distance: 17.5
click at [1135, 50] on h2 "October 14, 2025 / 8:30AM - 9:30AM / Annie Dolan" at bounding box center [785, 54] width 732 height 30
click at [1150, 43] on button "×" at bounding box center [1144, 45] width 10 height 17
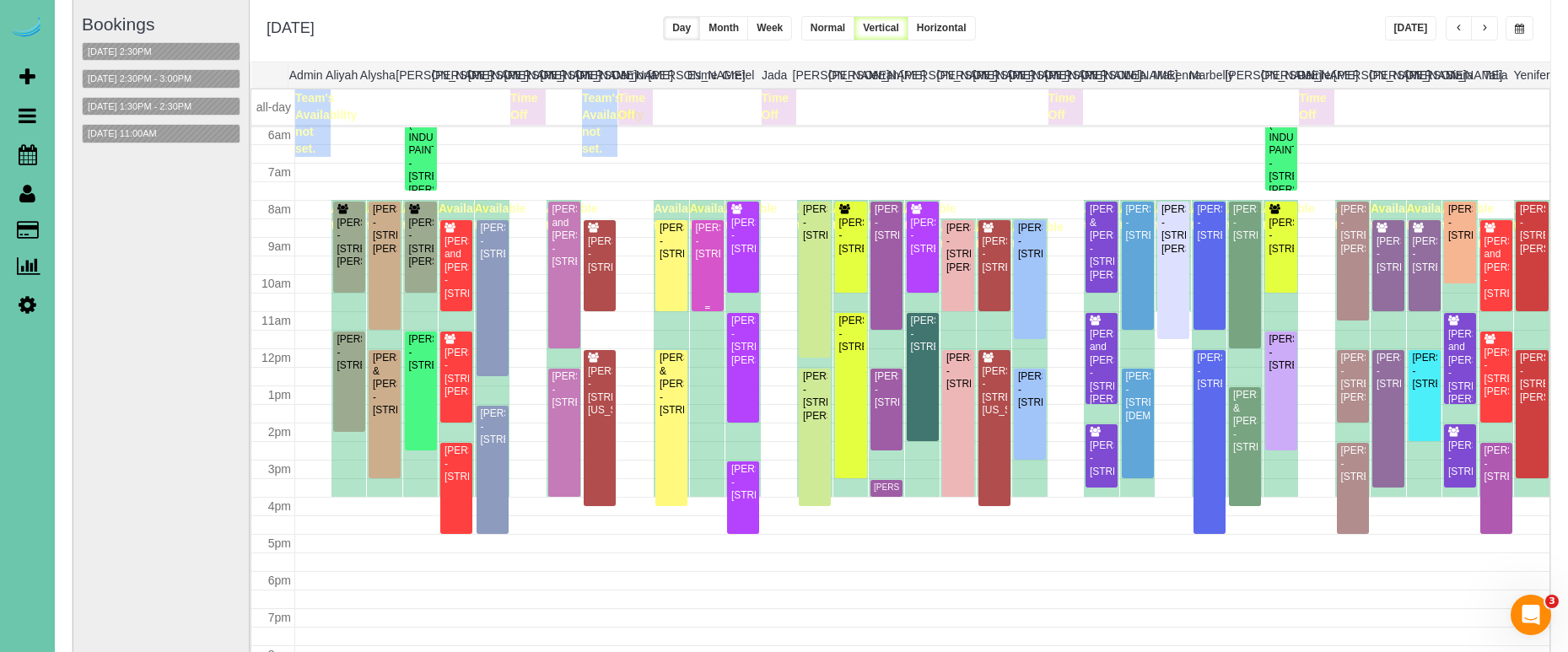
click at [712, 246] on div "Annie Dolan - 6019 Hickory Street, Omaha, NE 68106" at bounding box center [708, 241] width 25 height 39
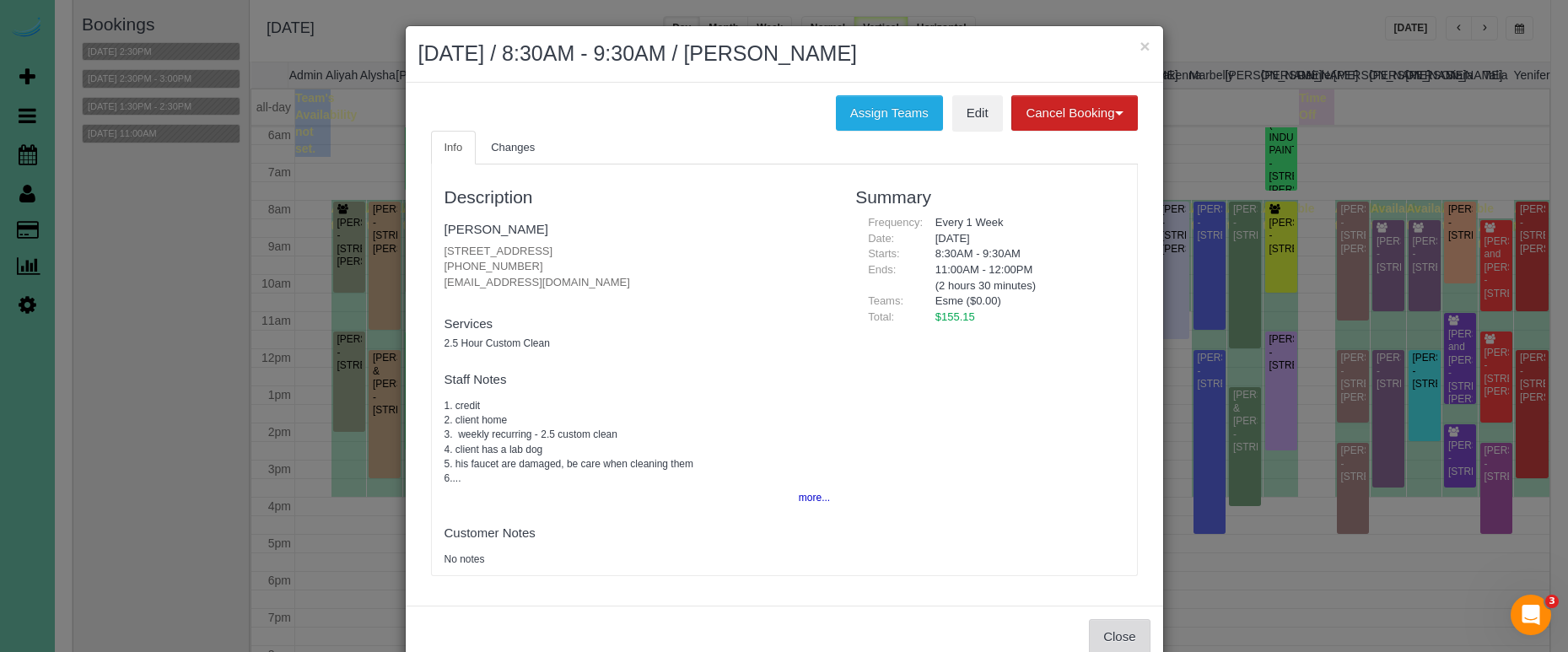
click at [1110, 619] on button "Close" at bounding box center [1119, 637] width 61 height 35
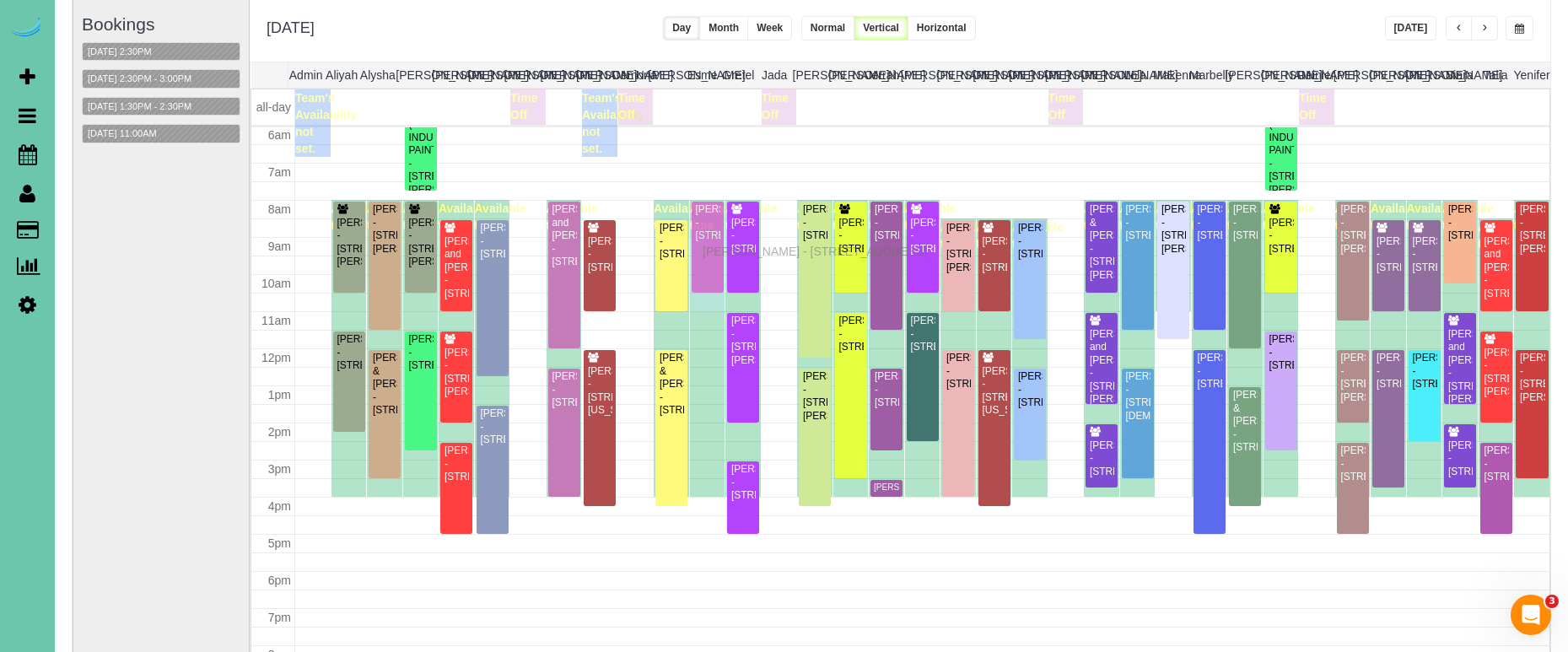
drag, startPoint x: 705, startPoint y: 265, endPoint x: 707, endPoint y: 249, distance: 16.1
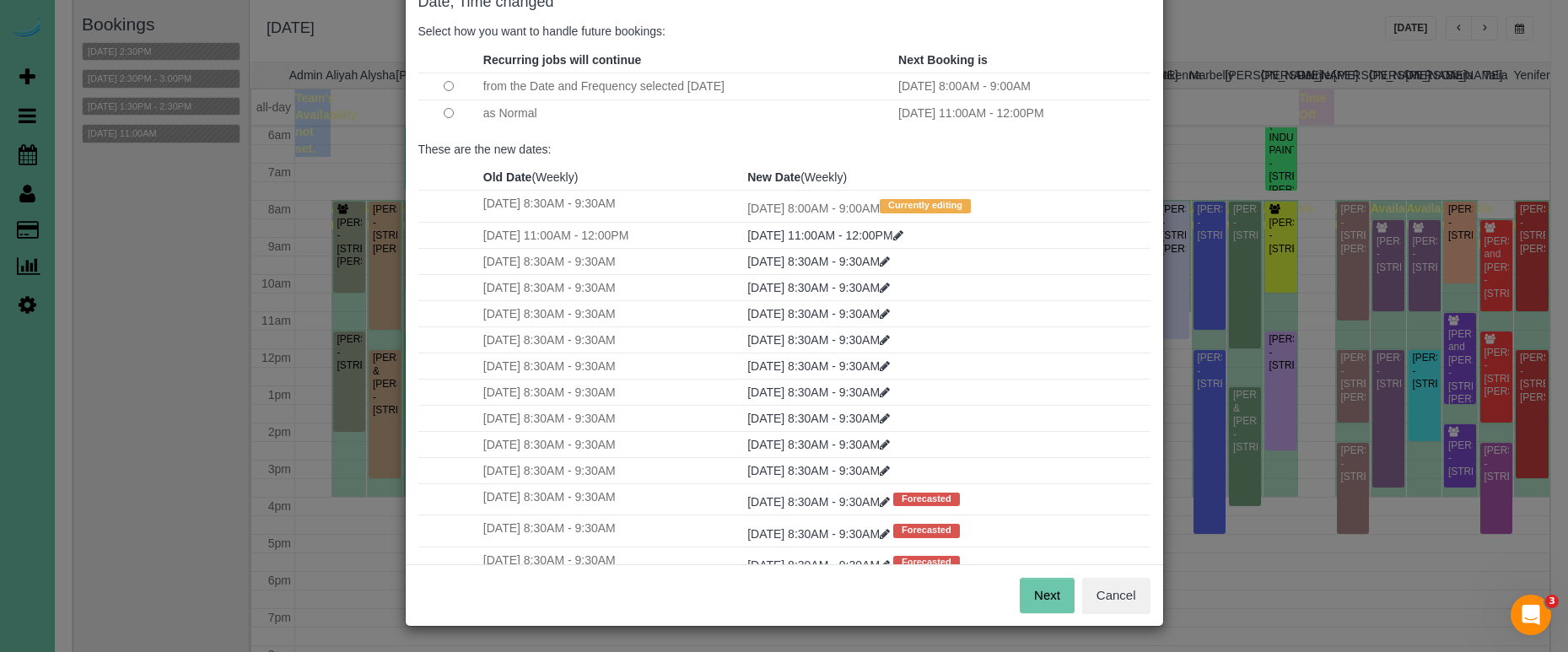
scroll to position [103, 0]
click at [1049, 596] on button "Next" at bounding box center [1047, 596] width 55 height 35
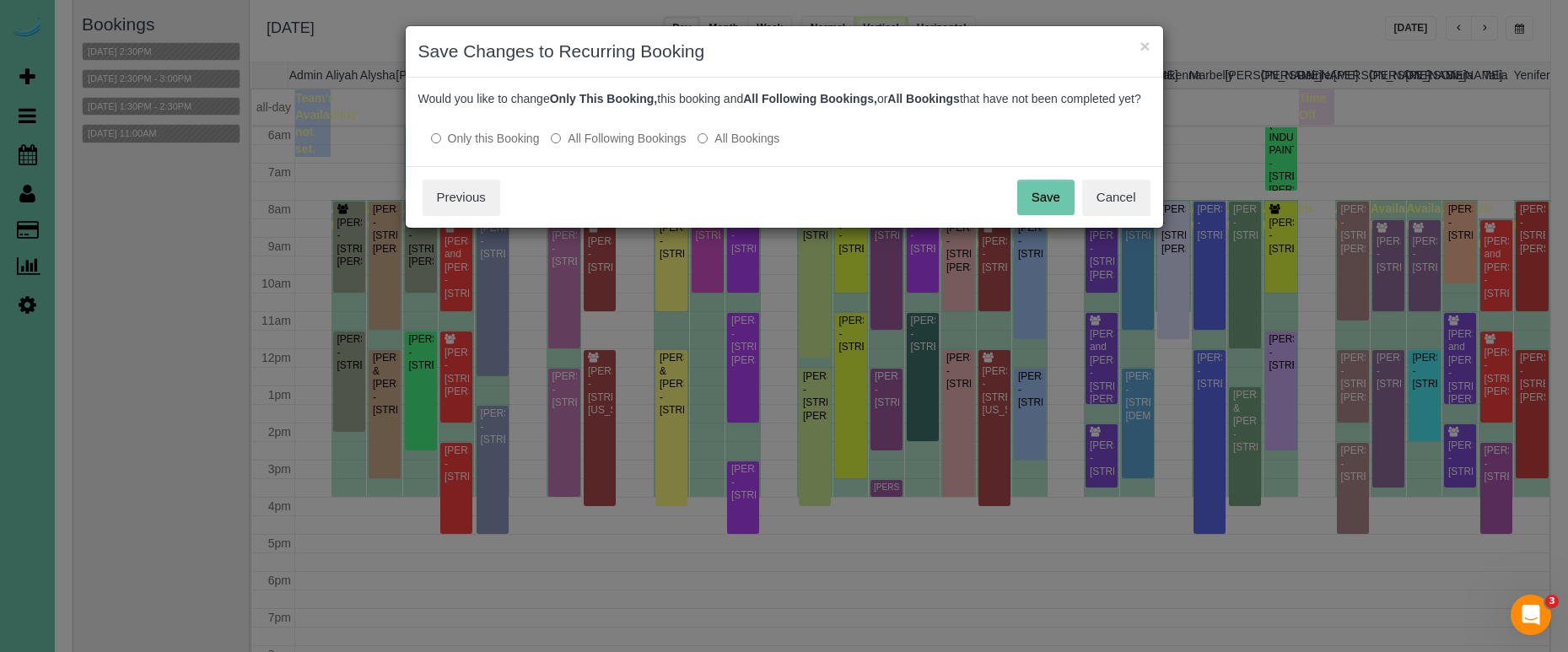
click at [1065, 228] on div "Save Cancel Previous" at bounding box center [785, 197] width 758 height 62
click at [1046, 215] on button "Save" at bounding box center [1046, 197] width 57 height 35
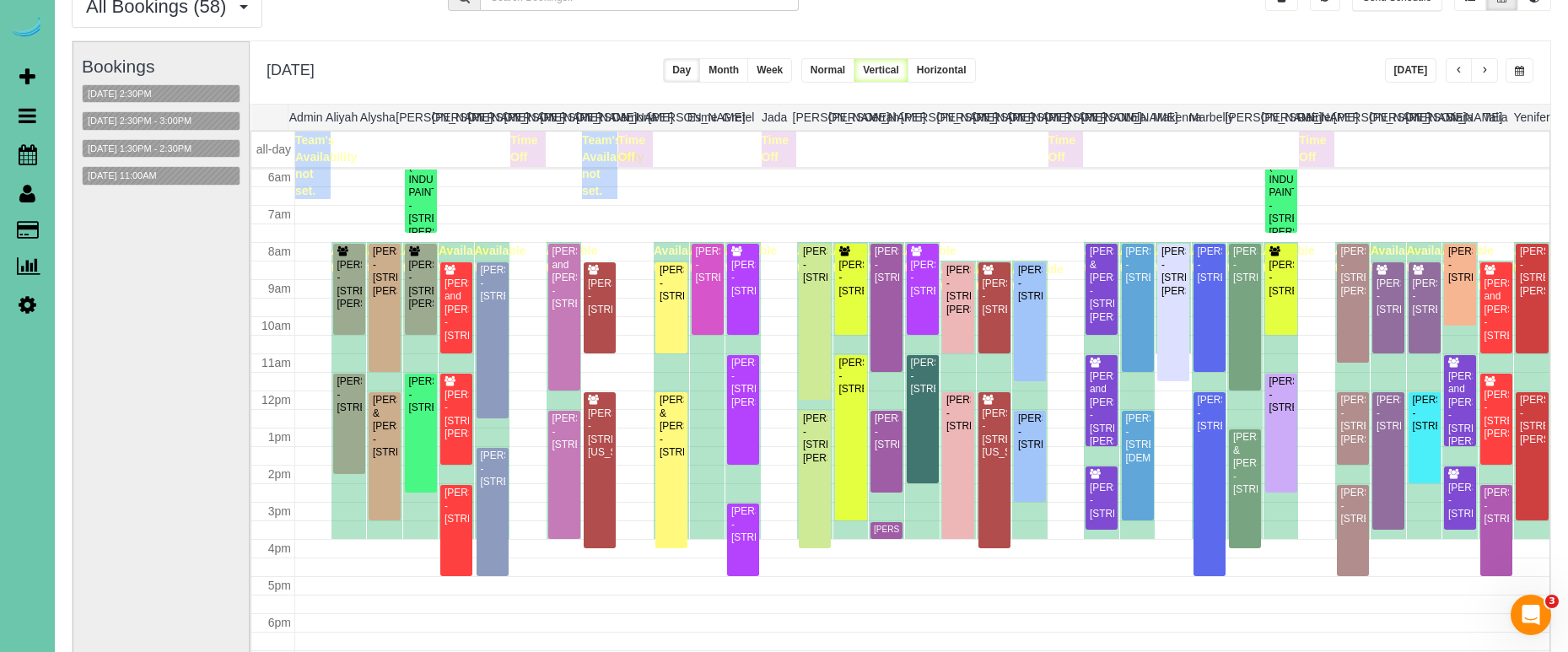
scroll to position [67, 0]
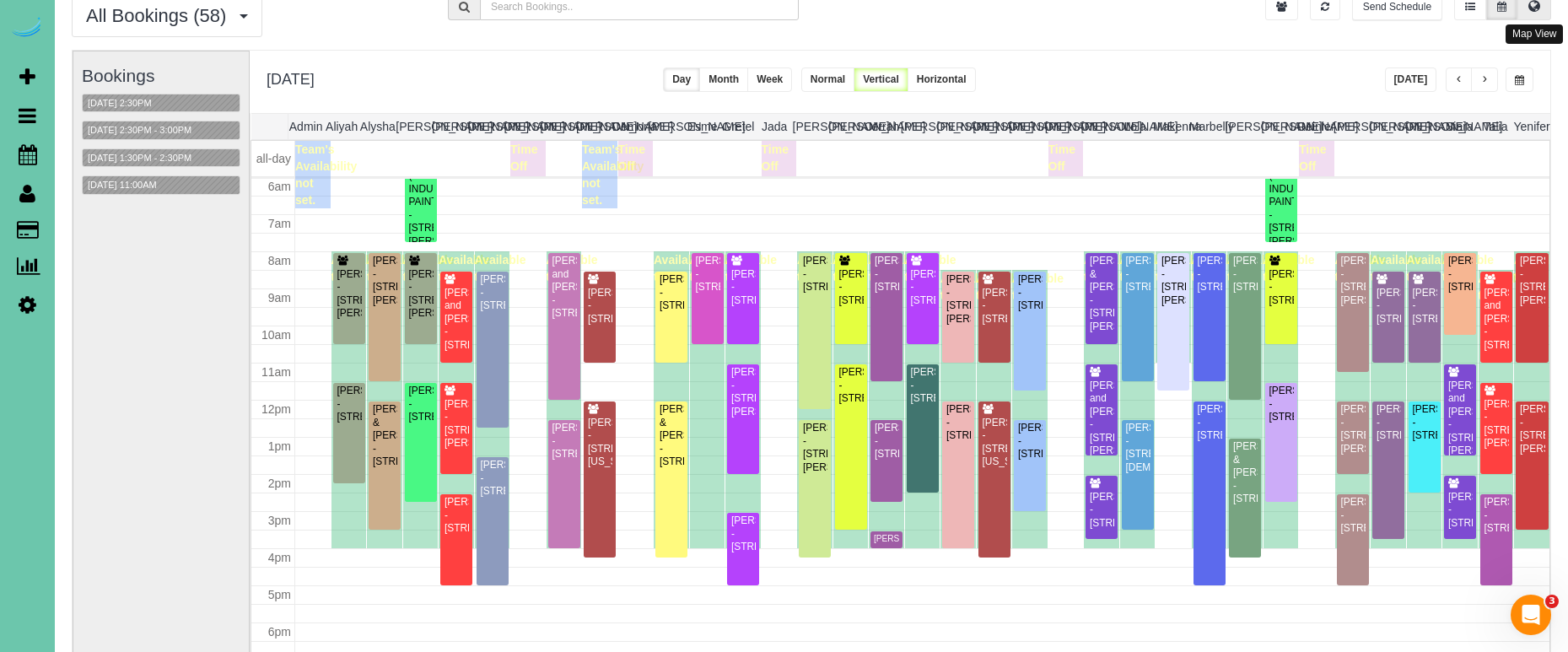
click at [1523, 11] on button at bounding box center [1533, 7] width 34 height 26
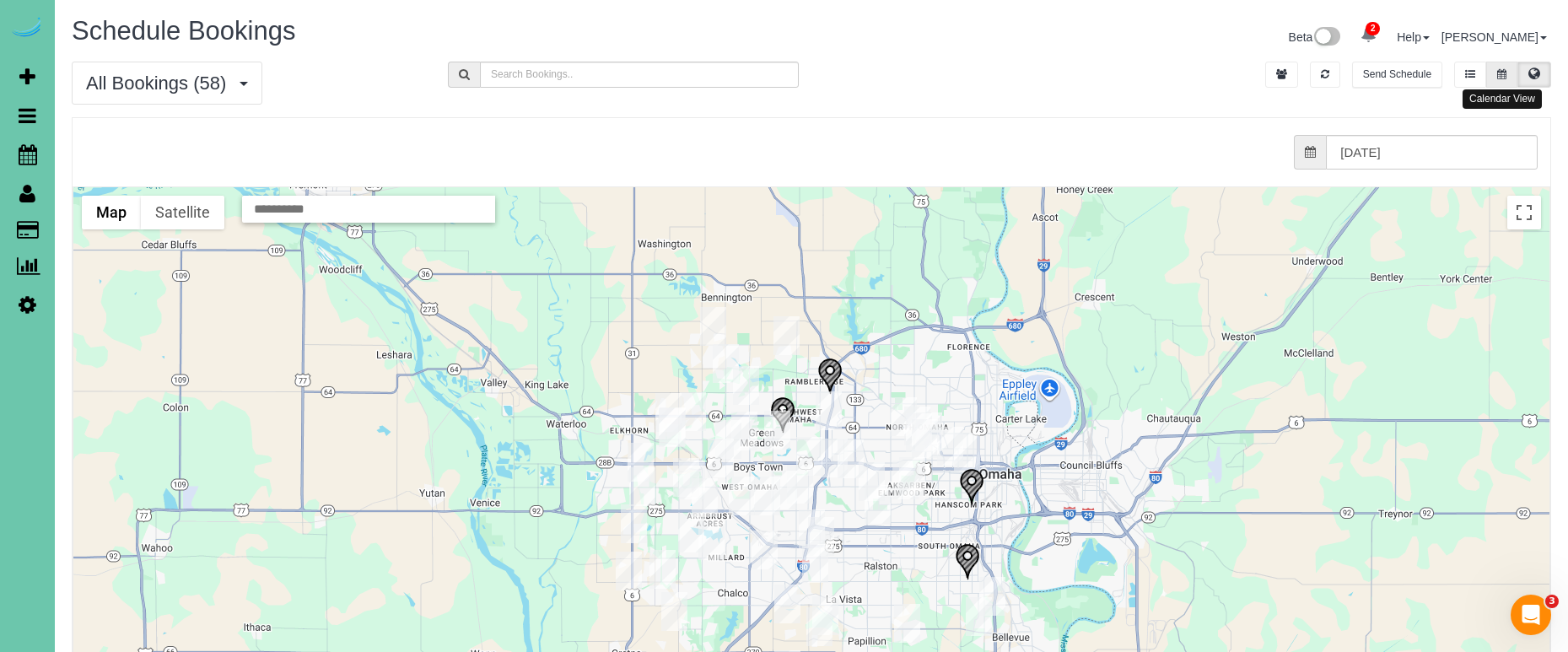
click at [1494, 66] on button at bounding box center [1502, 74] width 31 height 26
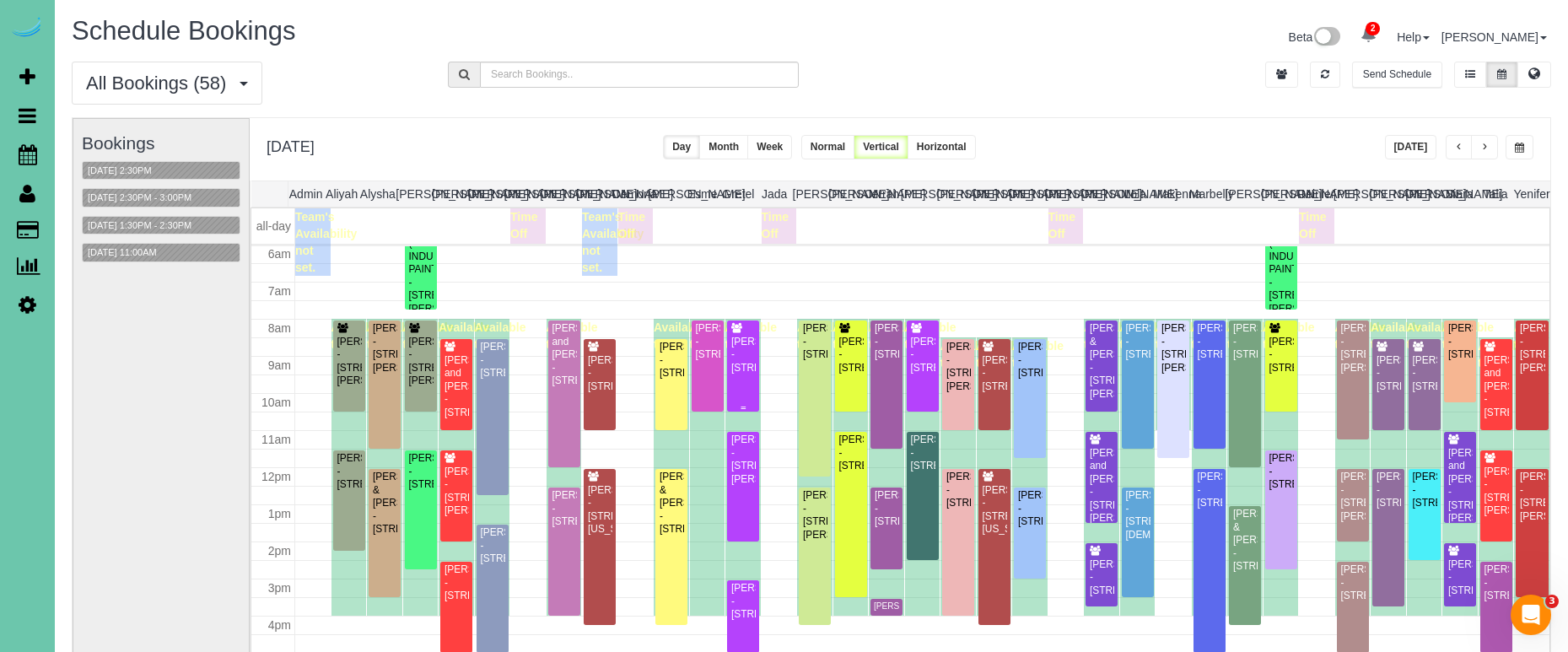
scroll to position [224, 0]
click at [140, 245] on button "10/14/2025 11:00AM" at bounding box center [122, 252] width 79 height 17
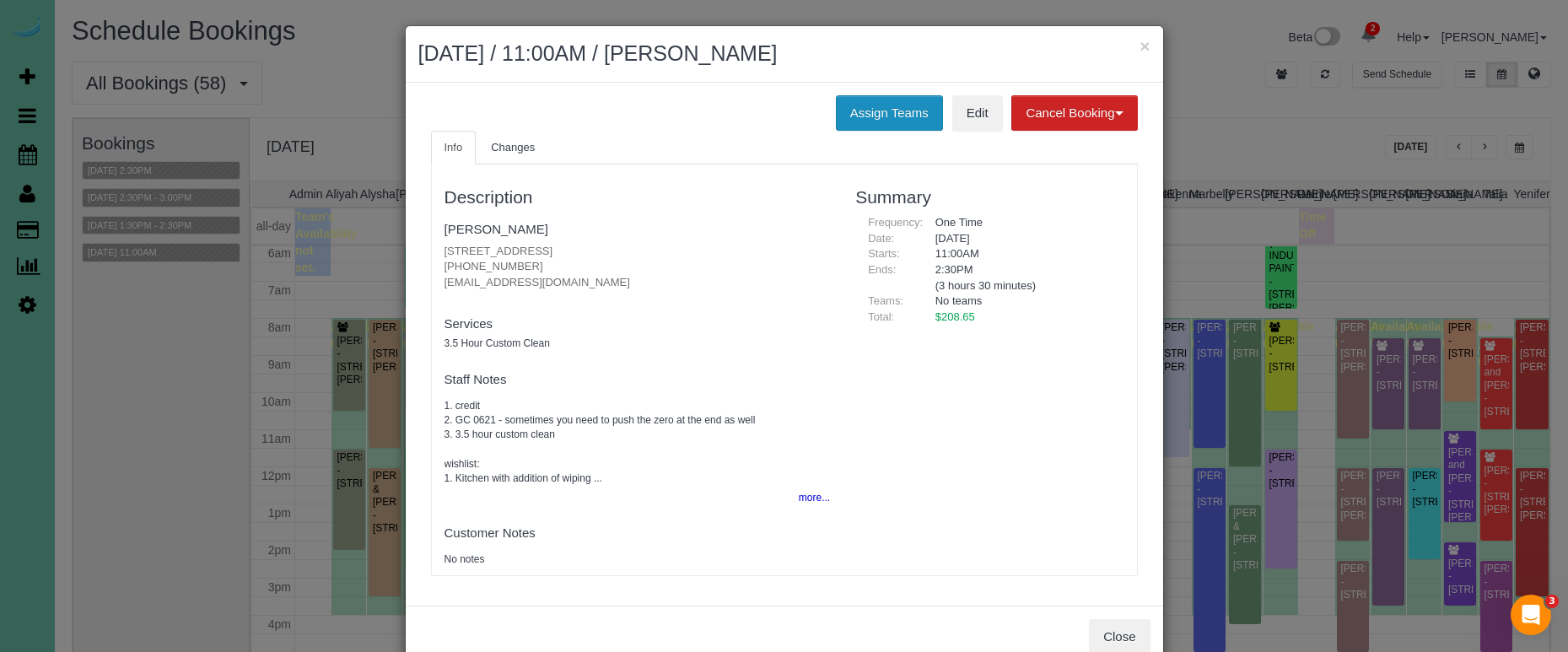
click at [895, 101] on button "Assign Teams" at bounding box center [889, 113] width 107 height 35
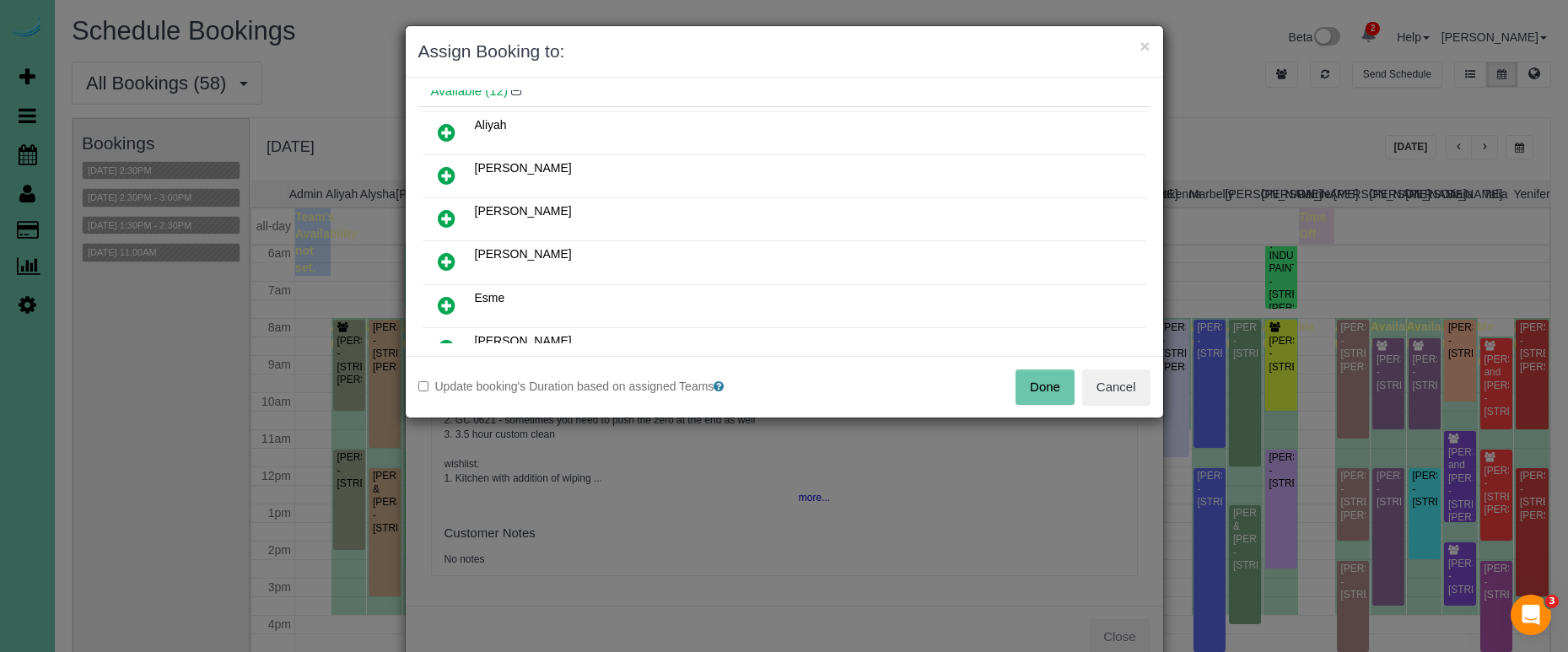
scroll to position [100, 0]
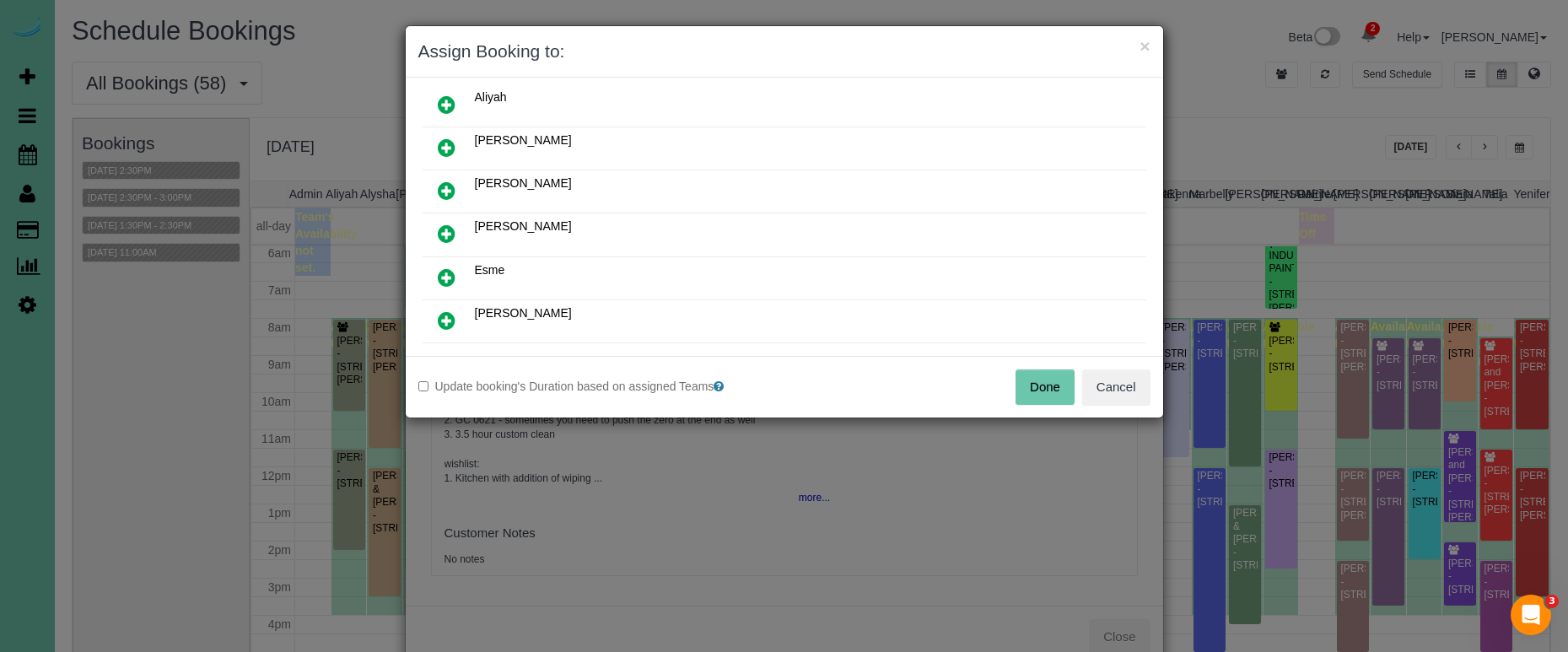
click at [457, 266] on link at bounding box center [447, 278] width 40 height 34
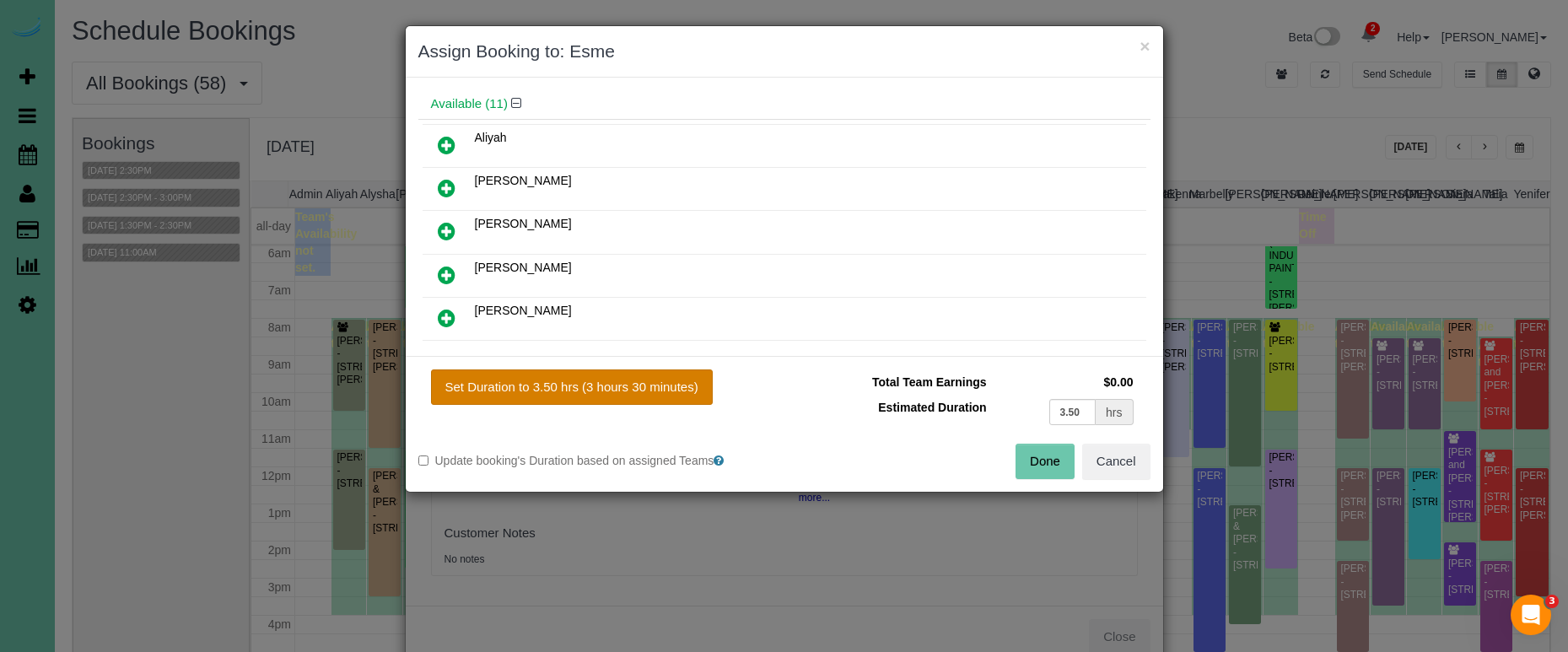
drag, startPoint x: 590, startPoint y: 371, endPoint x: 639, endPoint y: 385, distance: 51.0
click at [599, 374] on button "Set Duration to 3.50 hrs (3 hours 30 minutes)" at bounding box center [571, 387] width 282 height 35
type input "3.50"
drag, startPoint x: 1043, startPoint y: 458, endPoint x: 1032, endPoint y: 444, distance: 17.8
click at [1042, 458] on button "Done" at bounding box center [1045, 460] width 59 height 35
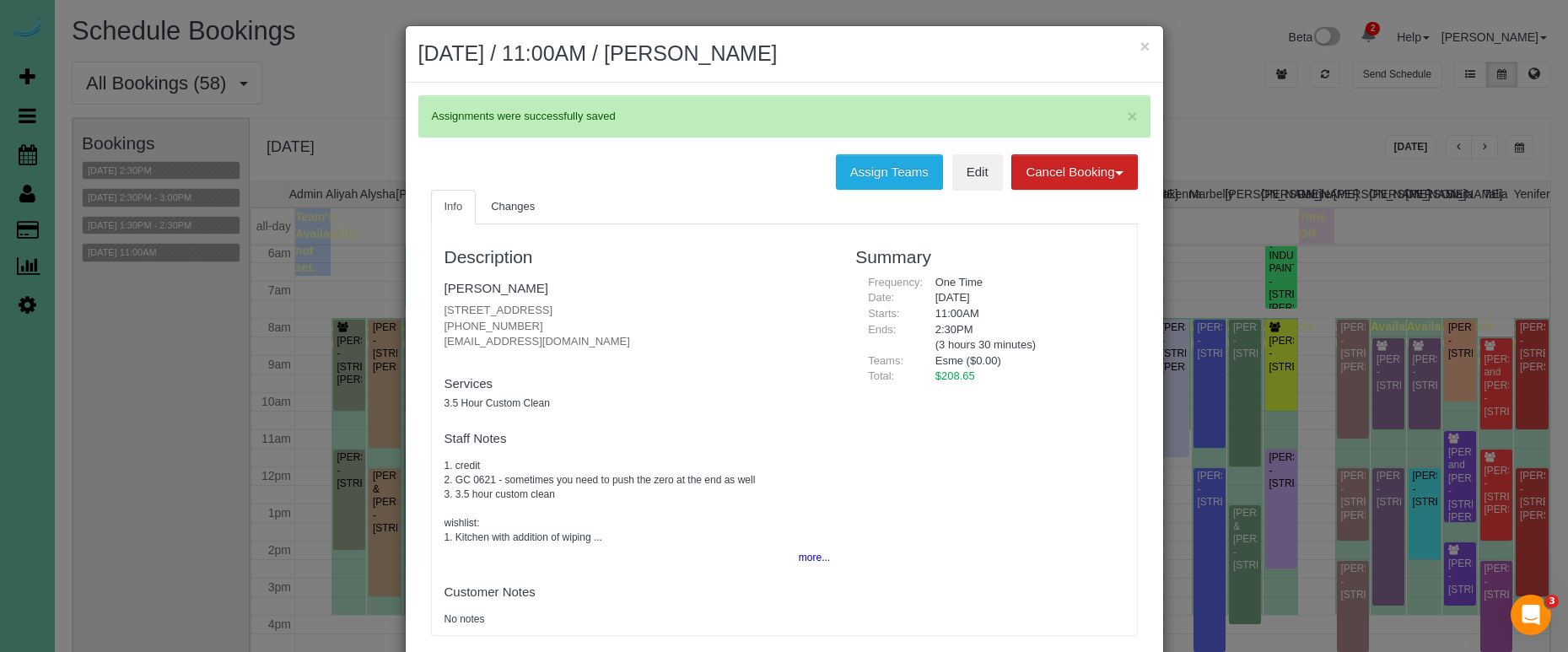
drag, startPoint x: 1138, startPoint y: 50, endPoint x: 849, endPoint y: 86, distance: 291.2
click at [1136, 50] on div "× October 14, 2025 / 11:00AM / Carly Pentzien" at bounding box center [785, 54] width 758 height 56
click at [1149, 48] on button "×" at bounding box center [1144, 45] width 10 height 17
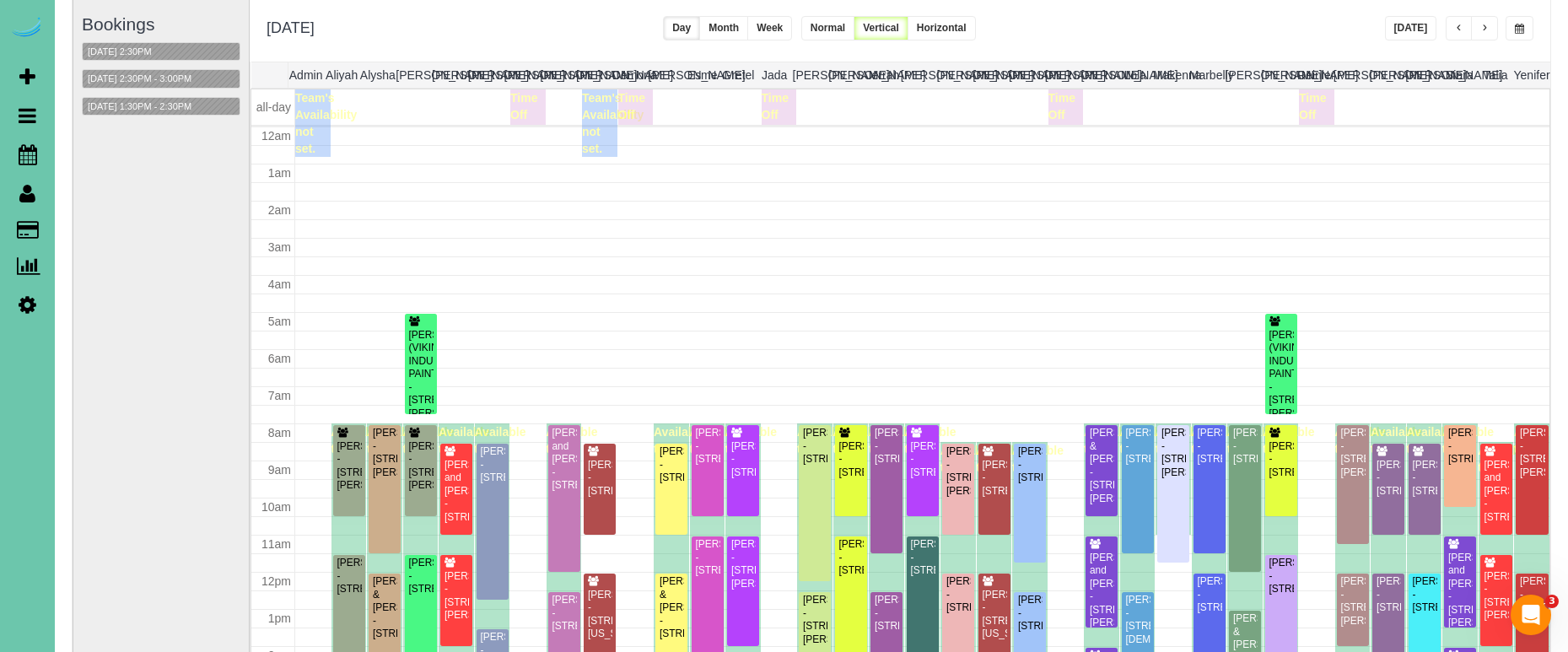
scroll to position [224, 0]
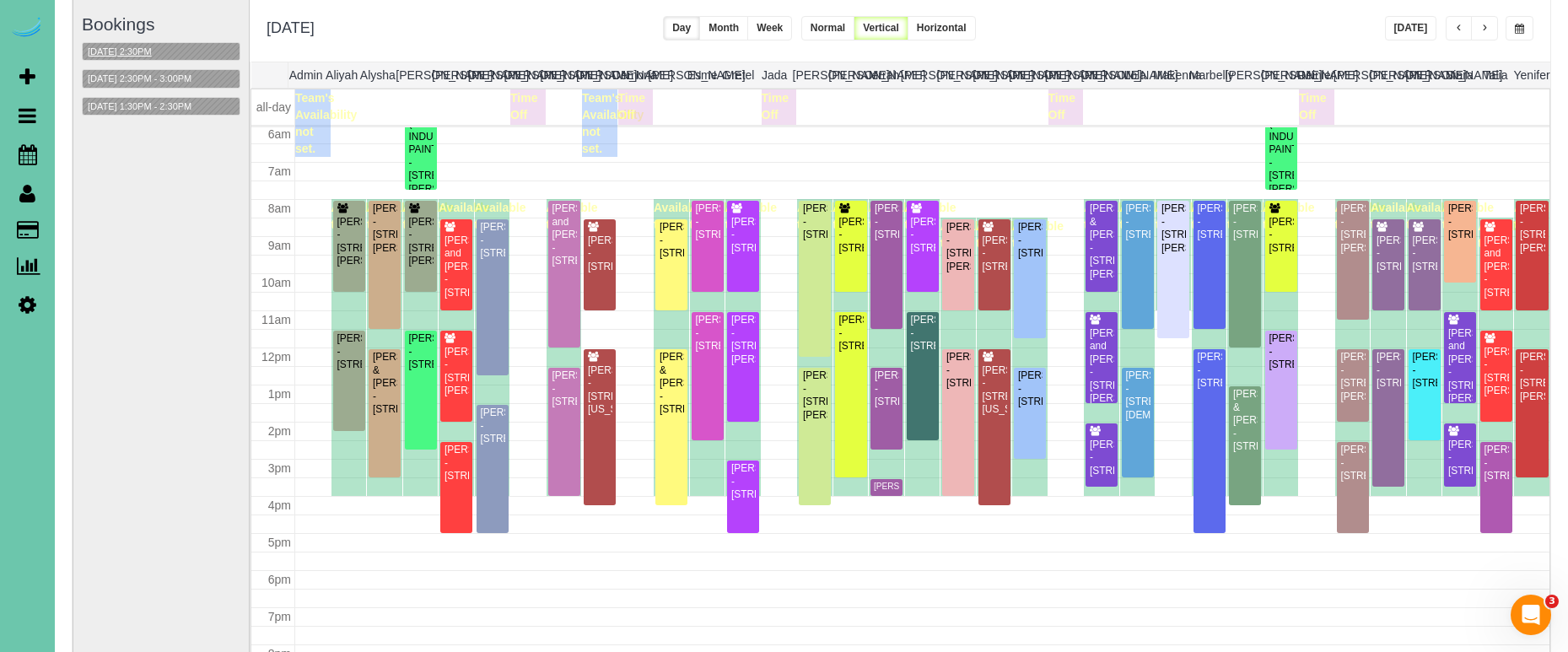
click at [152, 51] on button "10/14/2025 2:30PM" at bounding box center [120, 51] width 74 height 17
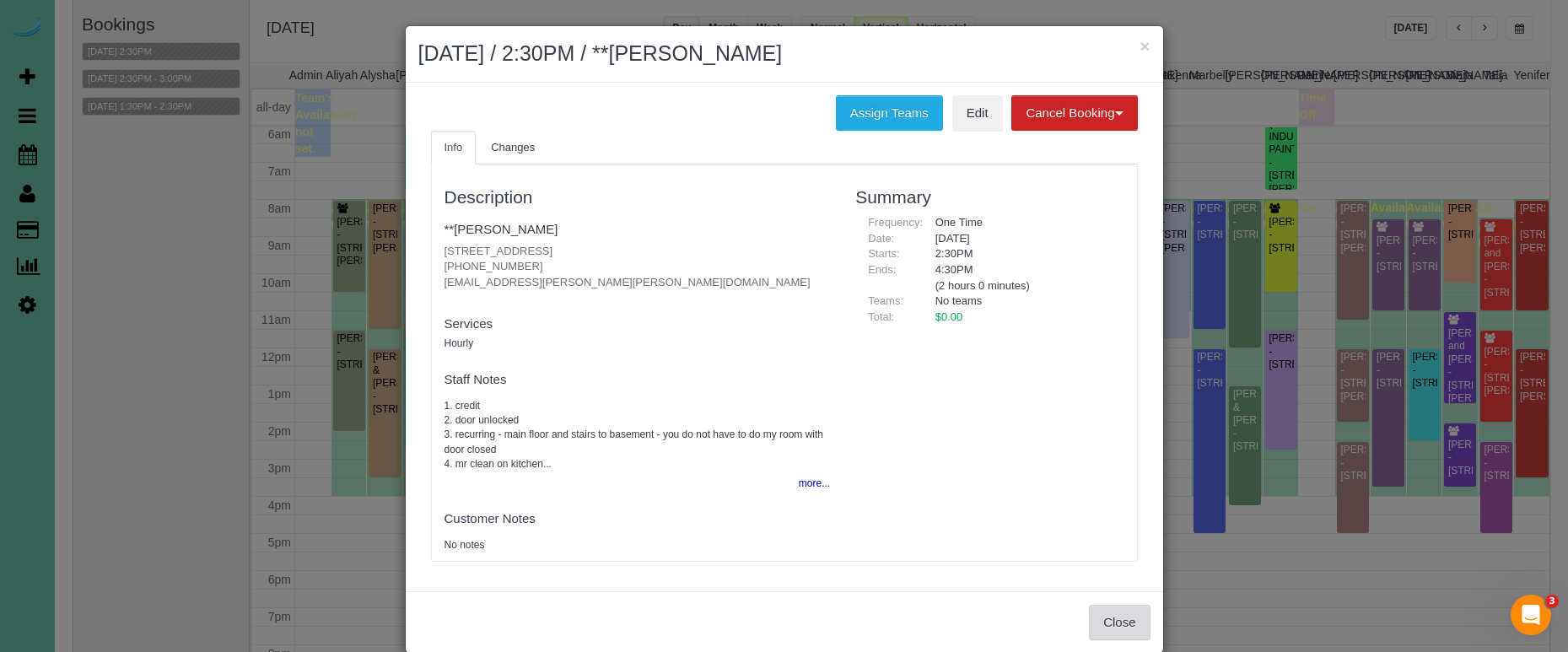
click at [1111, 608] on button "Close" at bounding box center [1119, 622] width 61 height 35
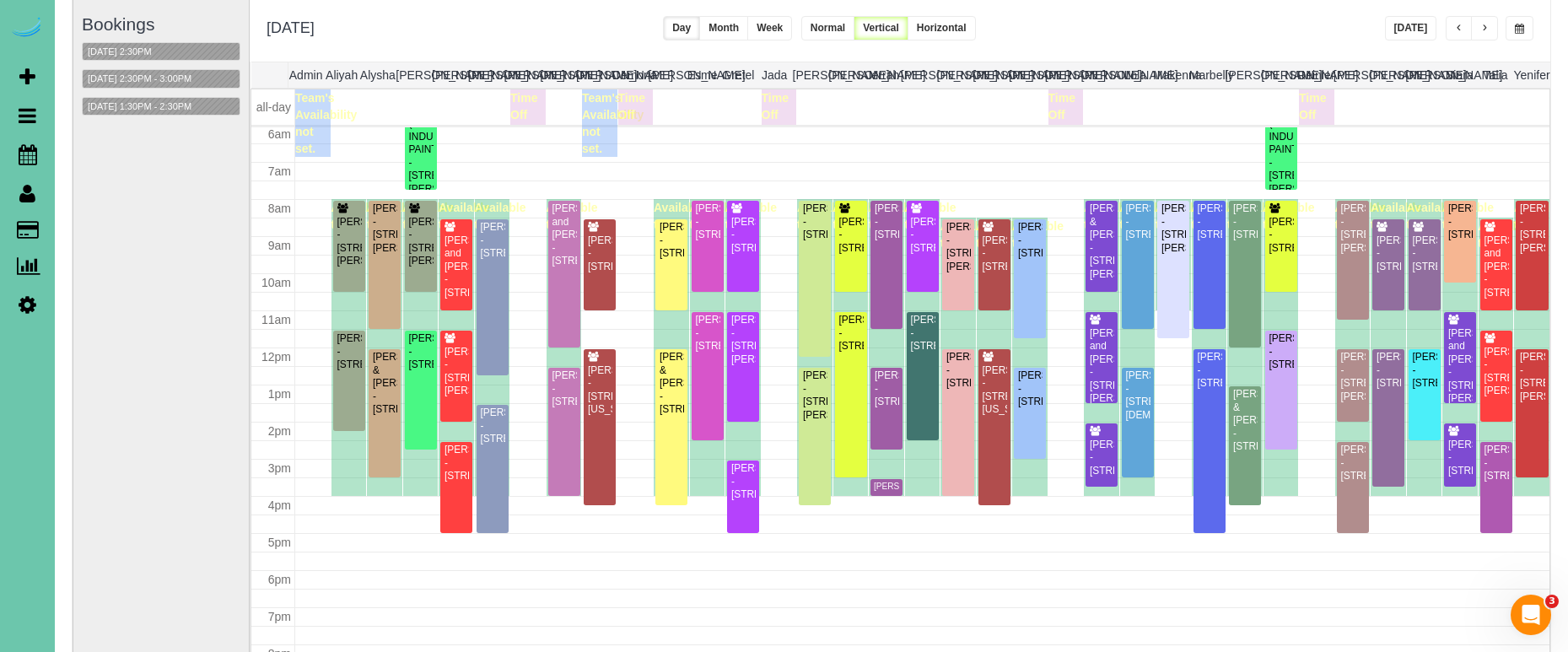
click at [169, 88] on div "Bookings 10/14/2025 2:30PM 10/14/2025 2:30PM - 3:00PM 10/14/2025 1:30PM - 2:30PM" at bounding box center [161, 336] width 159 height 673
click at [179, 76] on button "10/14/2025 2:30PM - 3:00PM" at bounding box center [139, 78] width 114 height 17
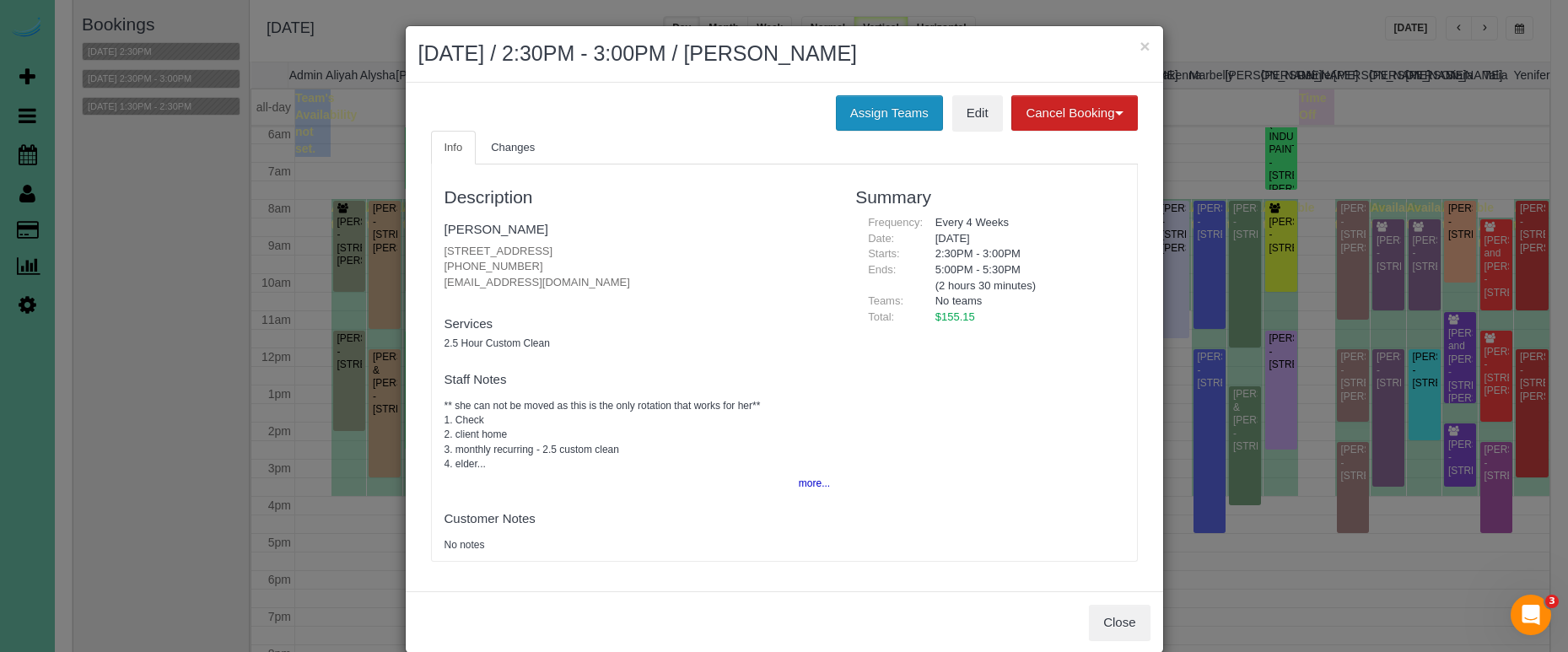
click at [882, 107] on button "Assign Teams" at bounding box center [889, 113] width 107 height 35
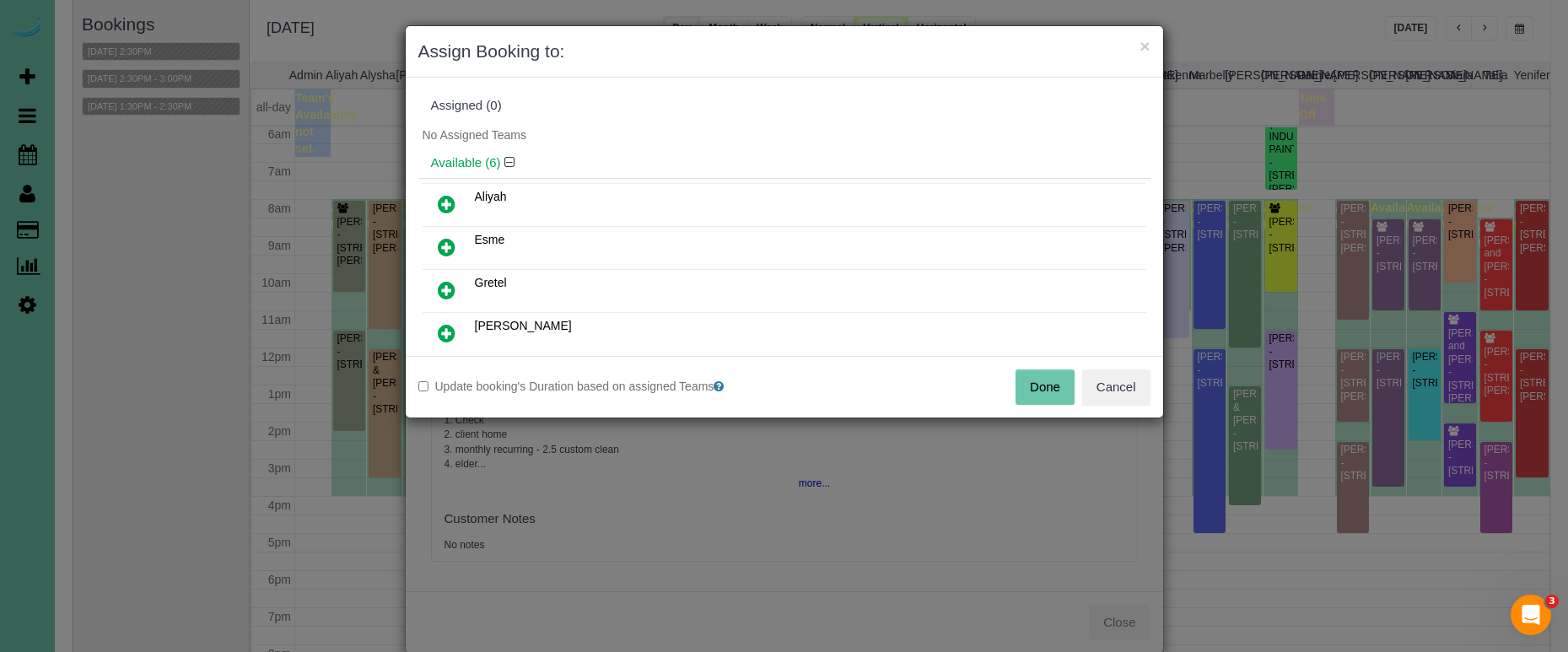
click at [451, 249] on icon at bounding box center [446, 247] width 17 height 20
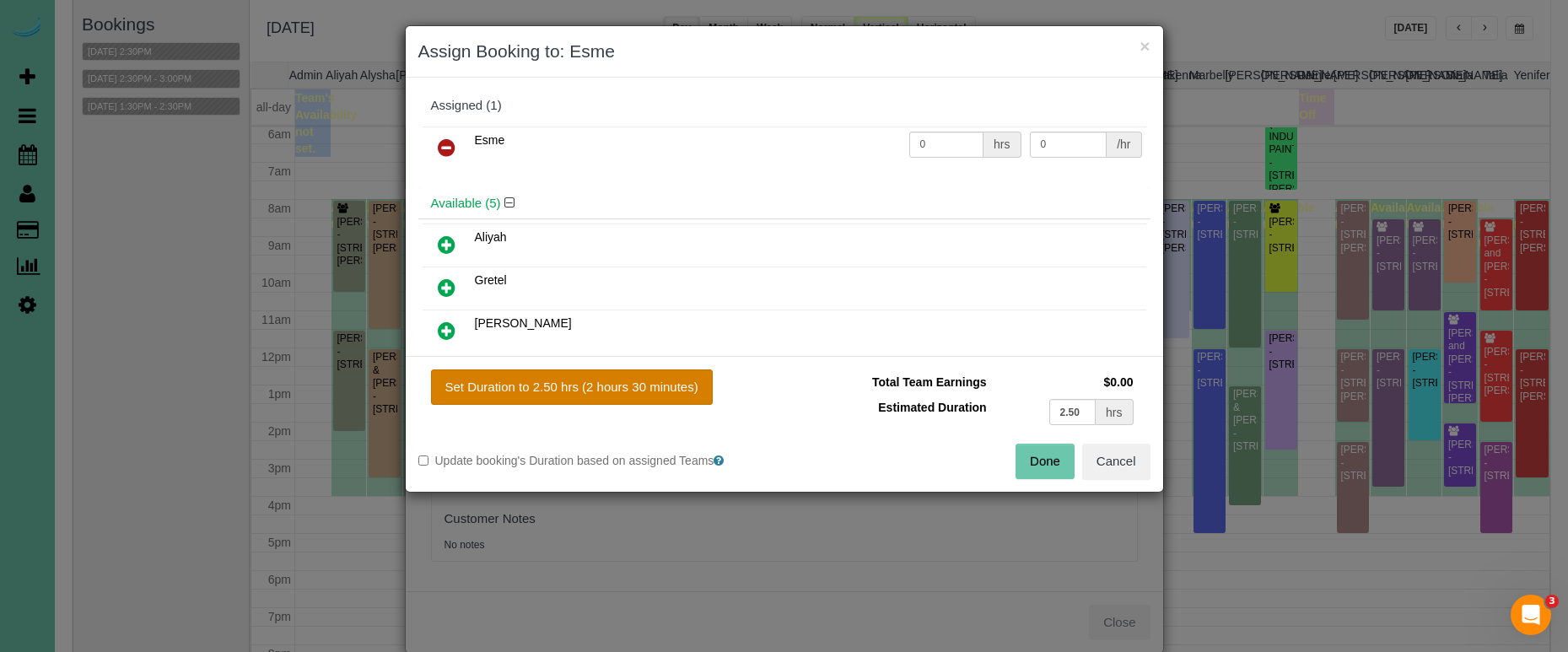
click at [557, 383] on button "Set Duration to 2.50 hrs (2 hours 30 minutes)" at bounding box center [571, 387] width 282 height 35
type input "2.50"
click at [1055, 454] on button "Done" at bounding box center [1045, 460] width 59 height 35
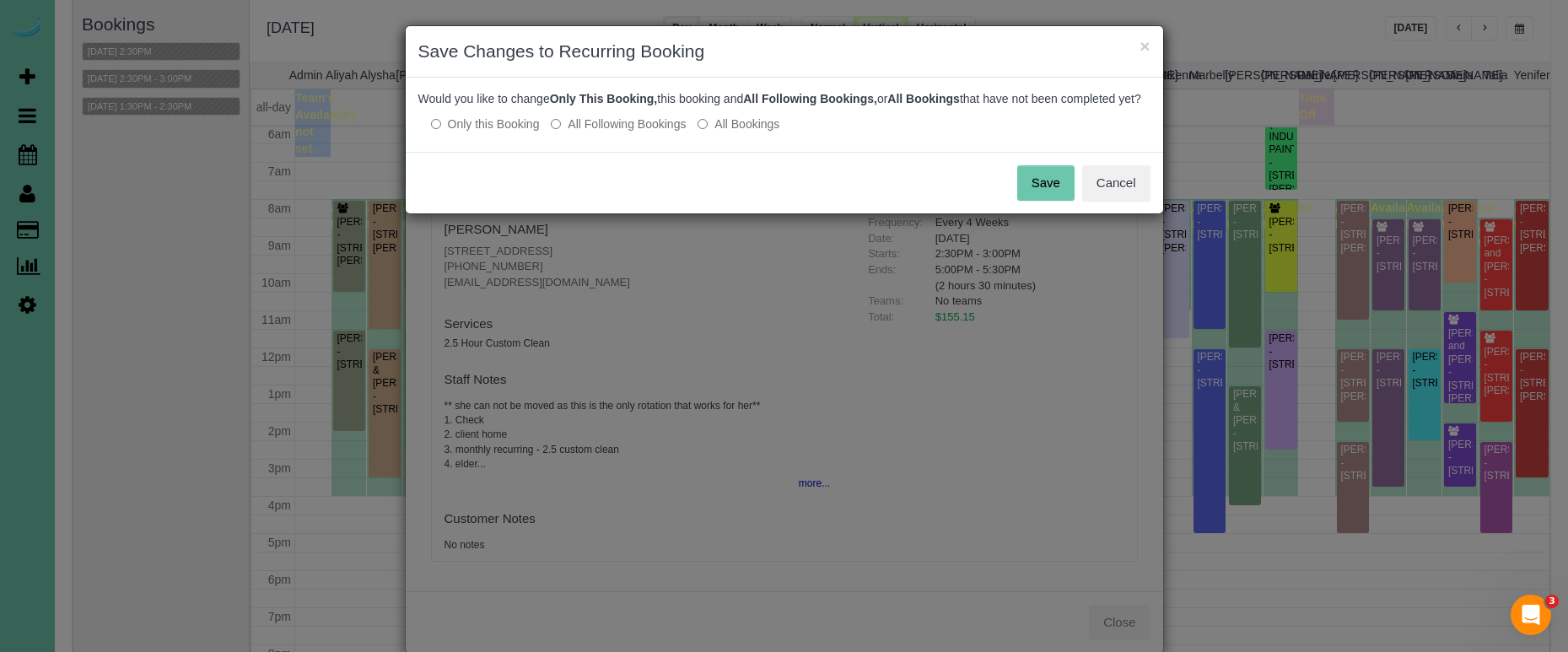
drag, startPoint x: 1031, startPoint y: 192, endPoint x: 1068, endPoint y: 104, distance: 95.5
click at [1031, 192] on button "Save" at bounding box center [1046, 183] width 57 height 35
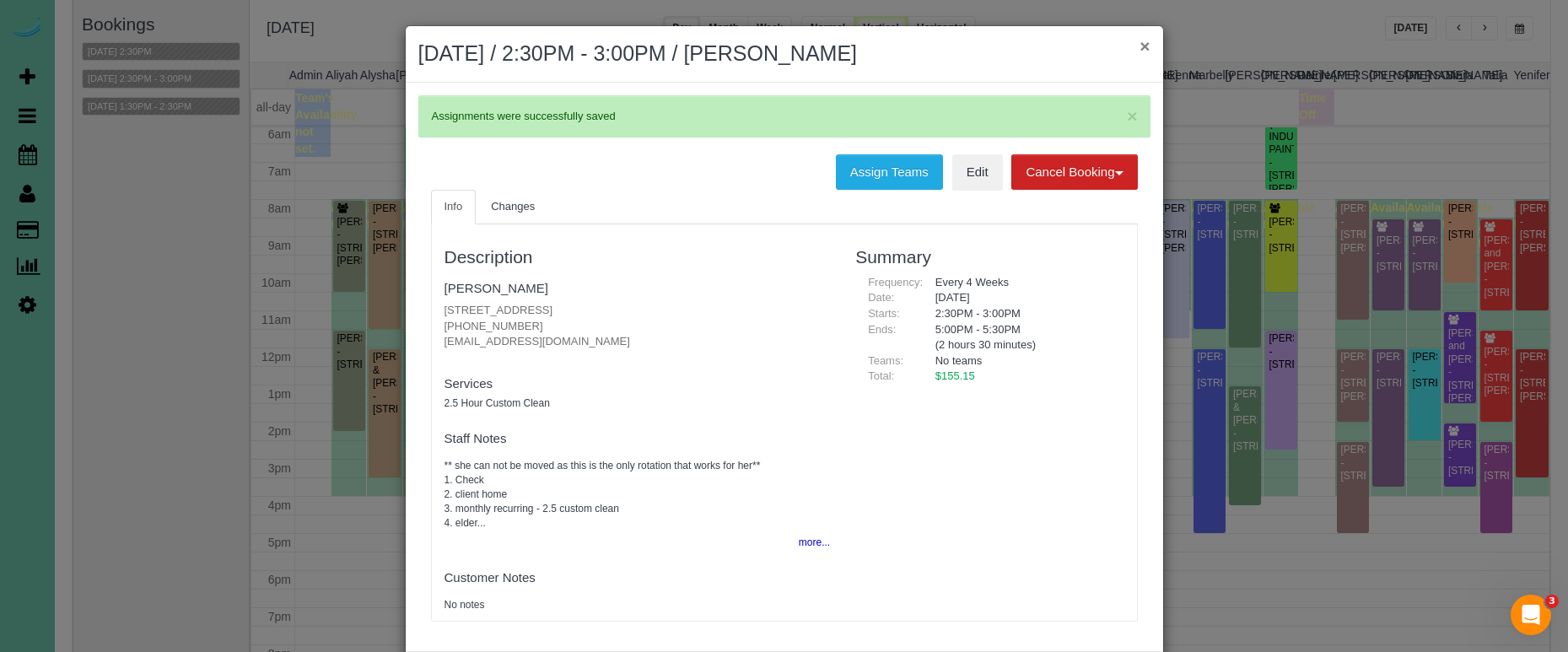
click at [1139, 45] on button "×" at bounding box center [1144, 45] width 10 height 17
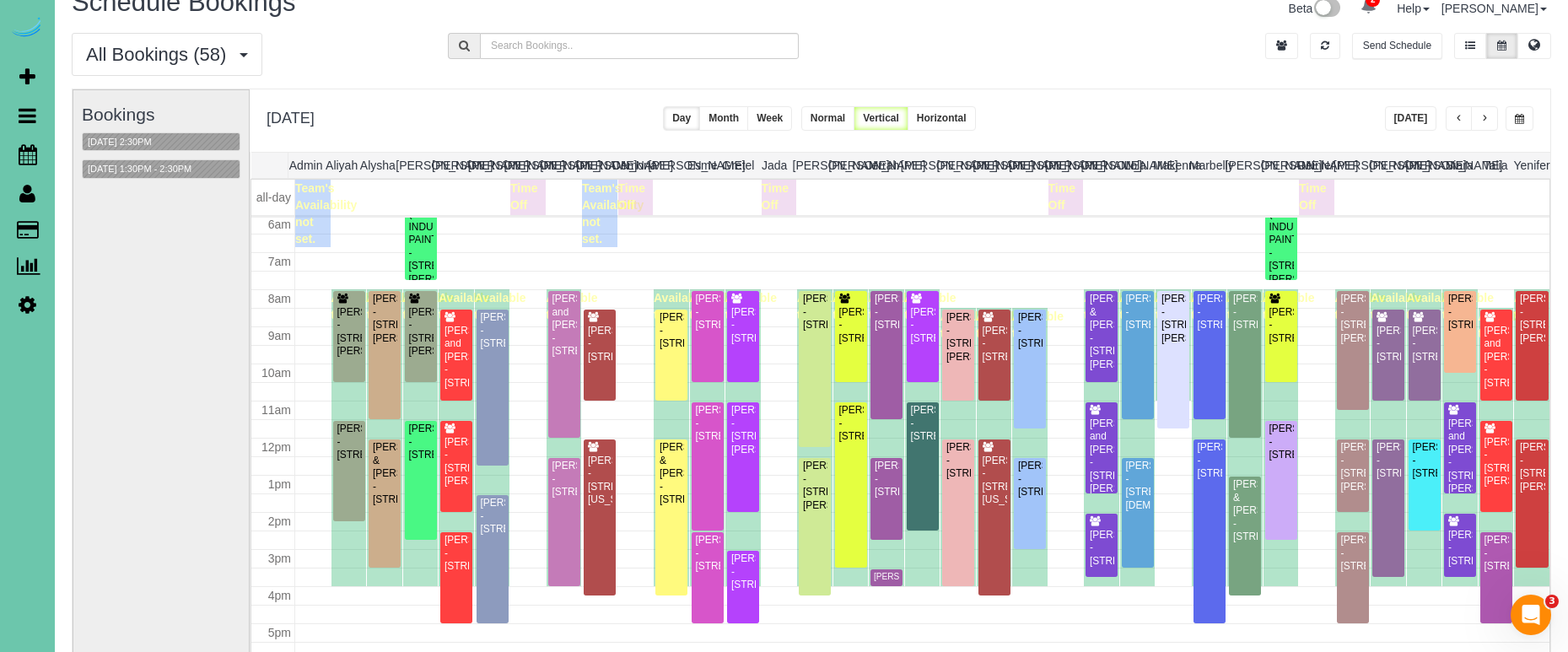
scroll to position [16, 0]
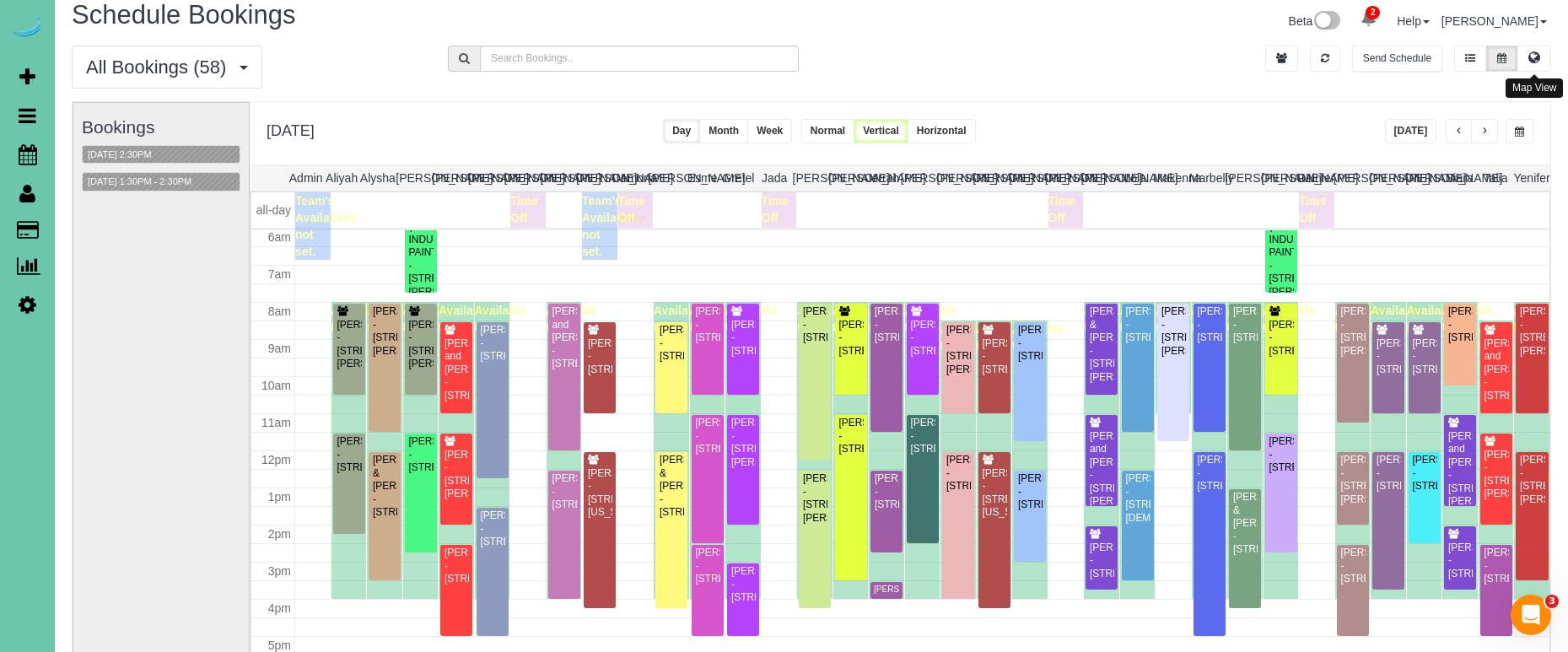
drag, startPoint x: 1527, startPoint y: 56, endPoint x: 1513, endPoint y: 58, distance: 14.1
click at [1522, 57] on button at bounding box center [1533, 58] width 34 height 26
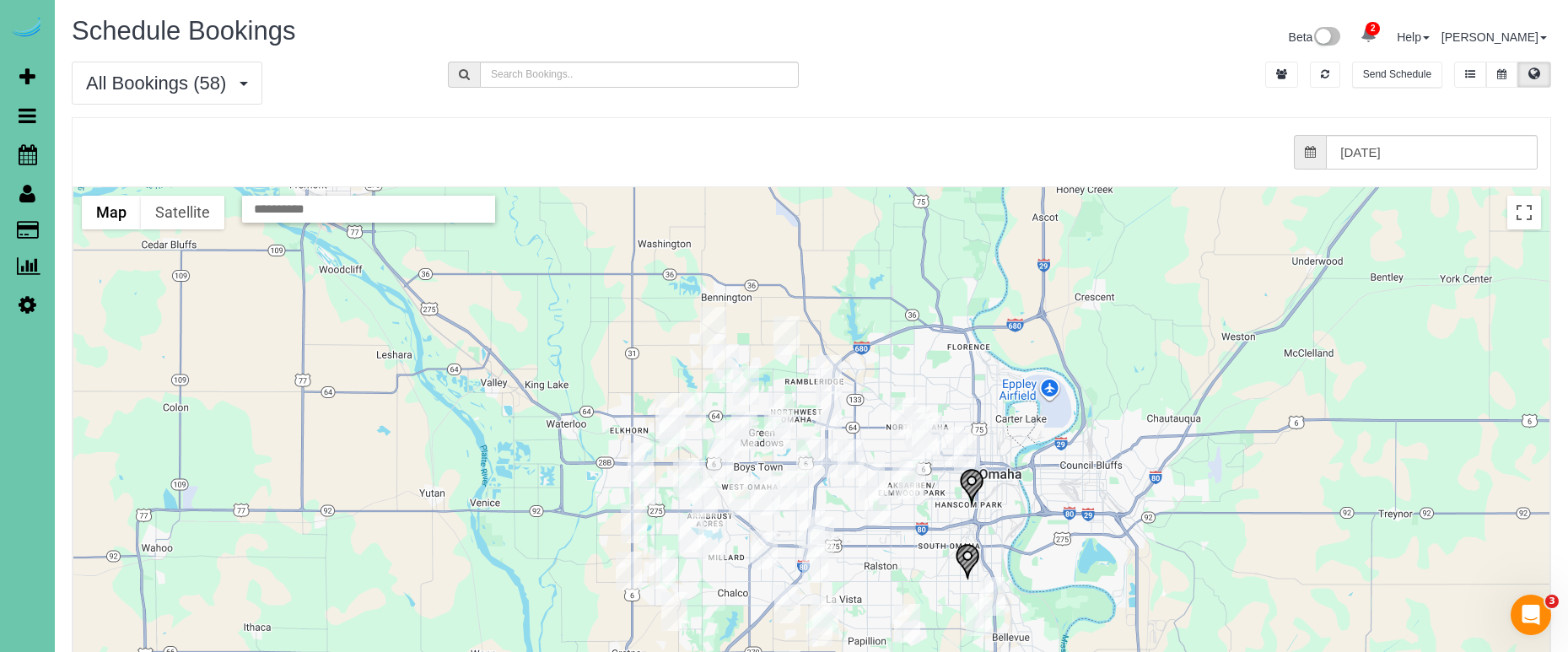
click at [830, 407] on img "10/14/2025 12:00PM - Sherri Harding - 2704 N 102nd Ave, Omaha, NE 68134" at bounding box center [829, 410] width 26 height 39
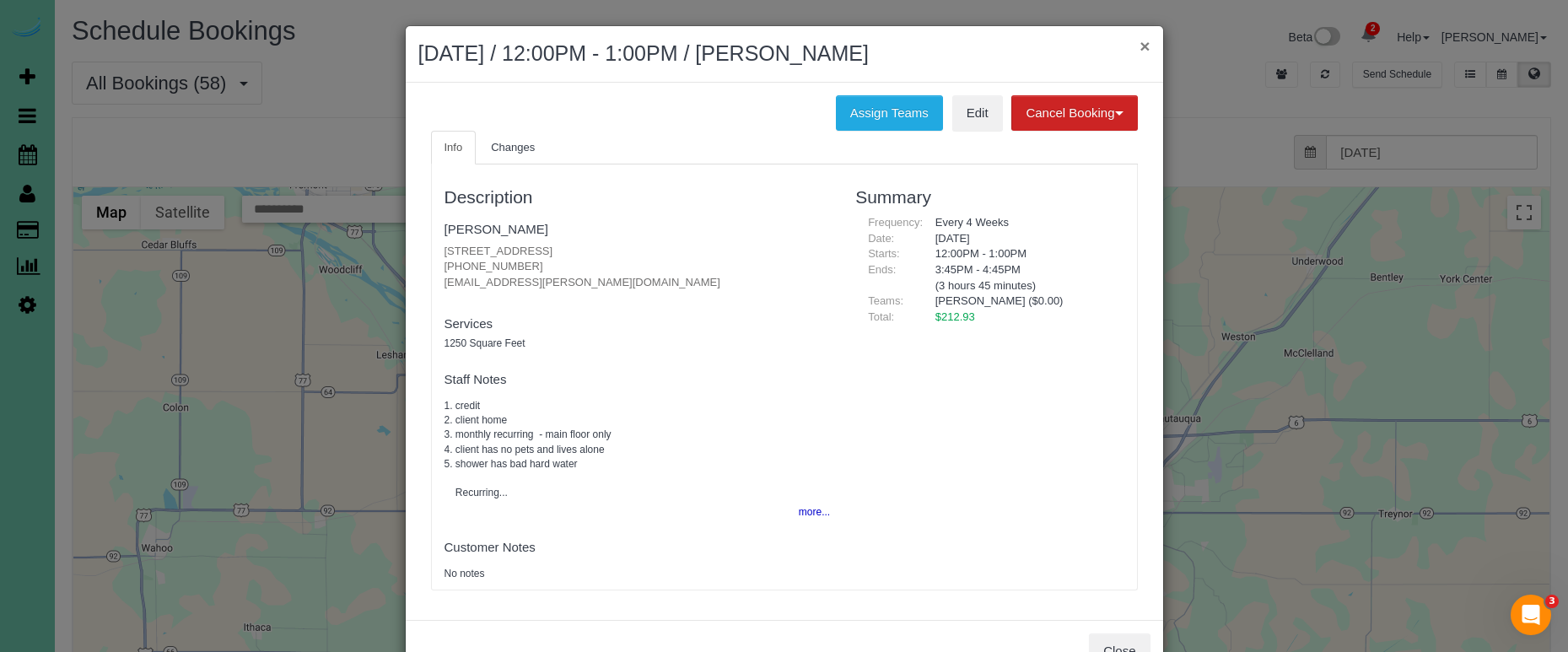
click at [1148, 44] on button "×" at bounding box center [1144, 45] width 10 height 17
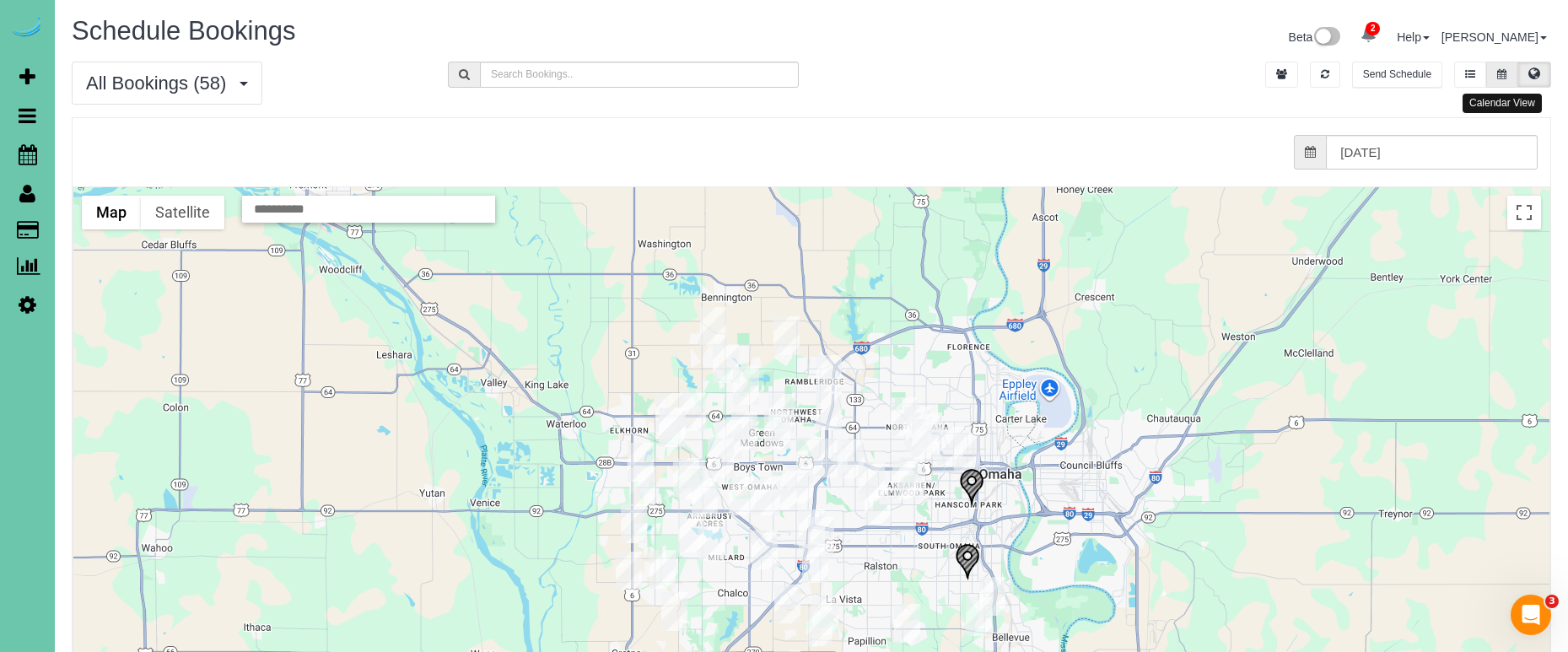
click at [1496, 70] on button at bounding box center [1502, 74] width 31 height 26
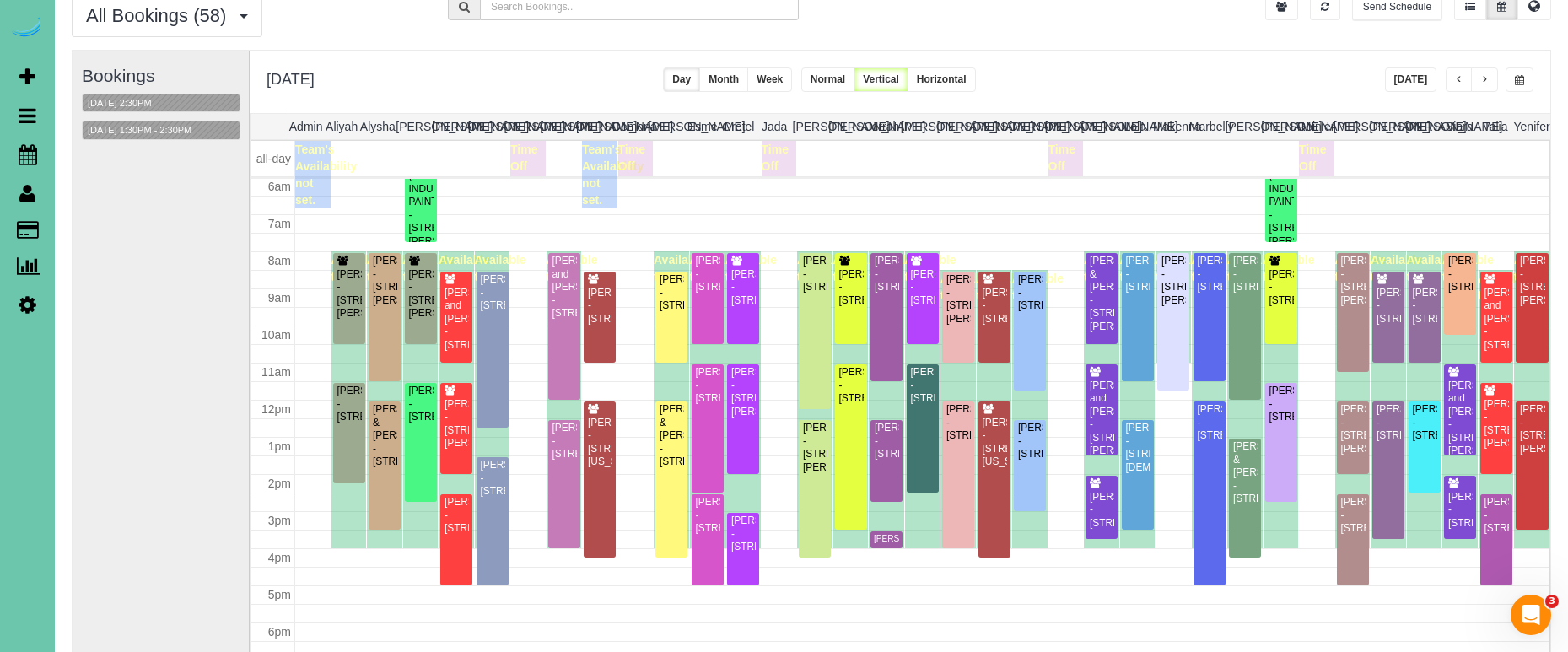
scroll to position [70, 0]
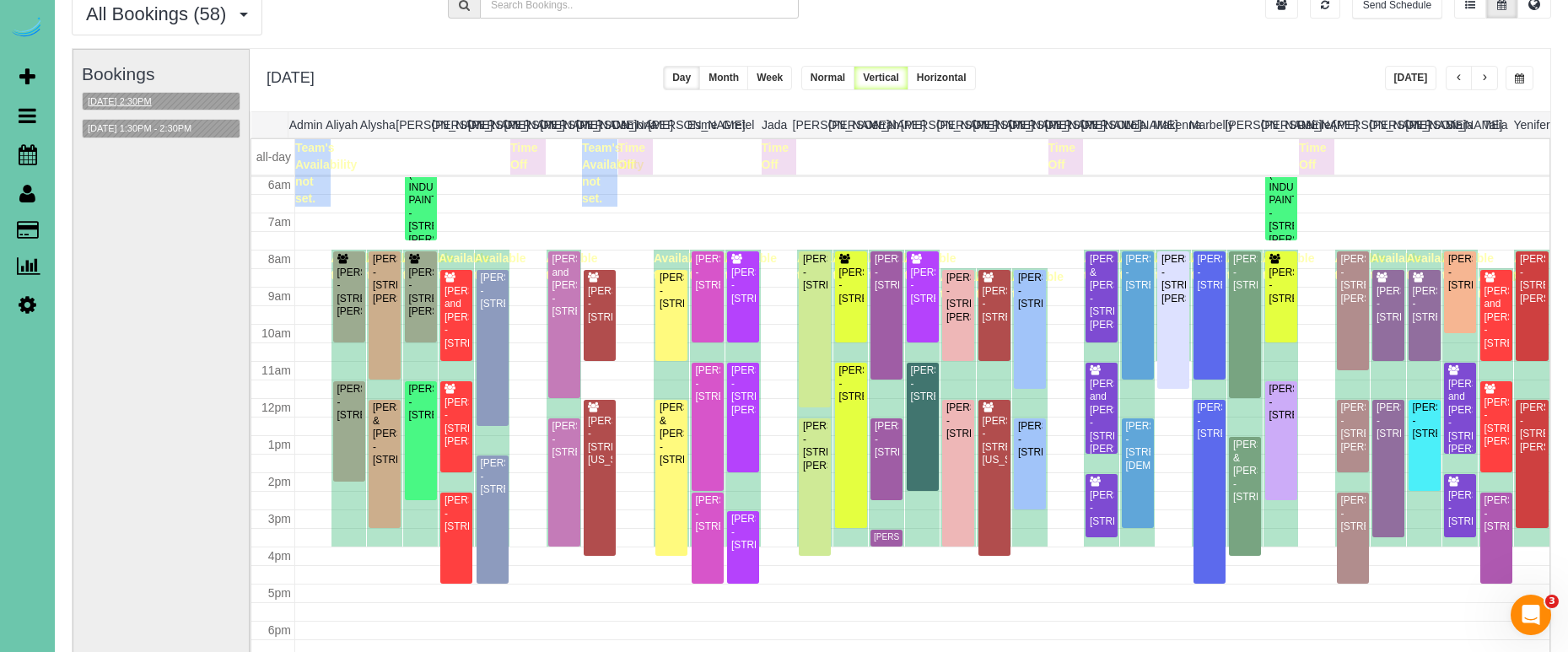
click at [138, 93] on button "10/14/2025 2:30PM" at bounding box center [120, 101] width 74 height 17
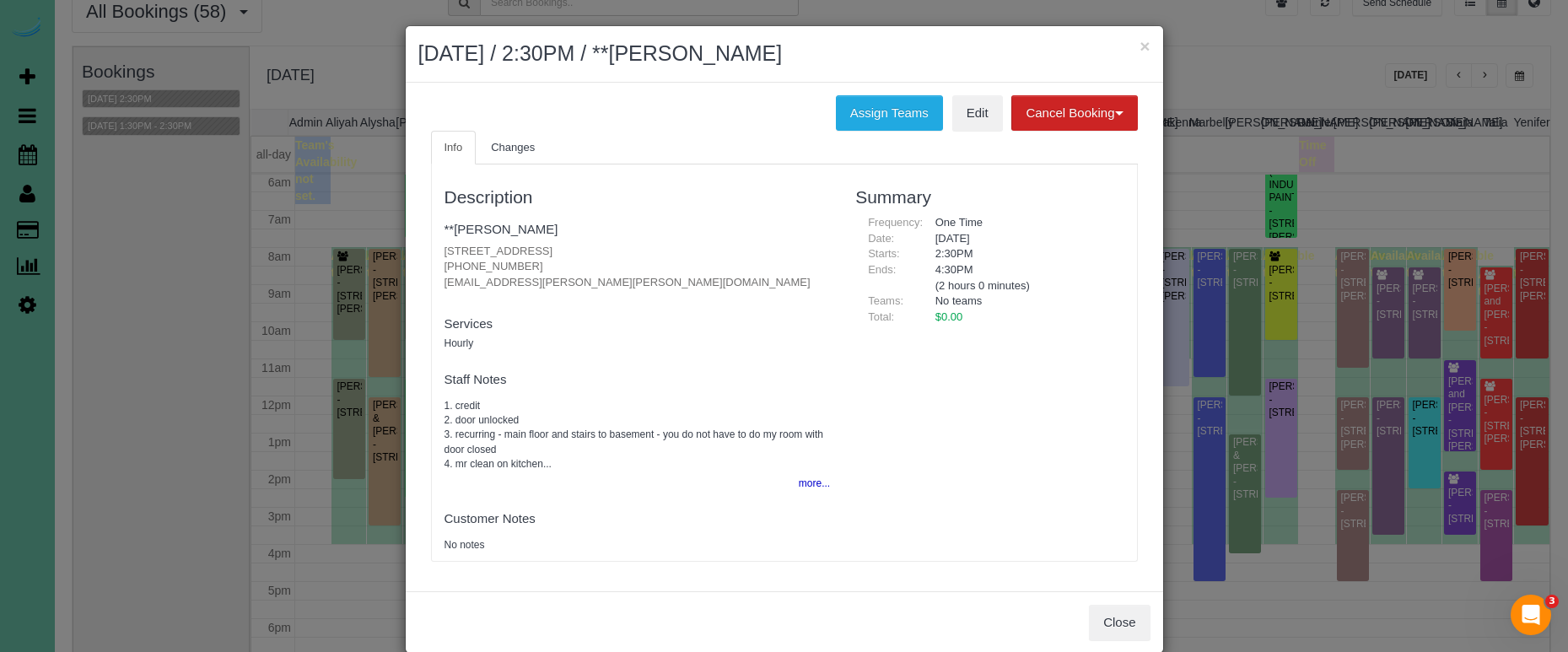
click at [1040, 83] on div "Assign Teams Edit Cancel Booking Without Fee With 100.00% Fee Info Changes Desc…" at bounding box center [785, 337] width 758 height 509
drag, startPoint x: 1045, startPoint y: 118, endPoint x: 969, endPoint y: 148, distance: 81.7
click at [1045, 119] on button "Cancel Booking" at bounding box center [1074, 113] width 125 height 35
click at [1052, 148] on link "Without Fee" at bounding box center [1078, 148] width 134 height 22
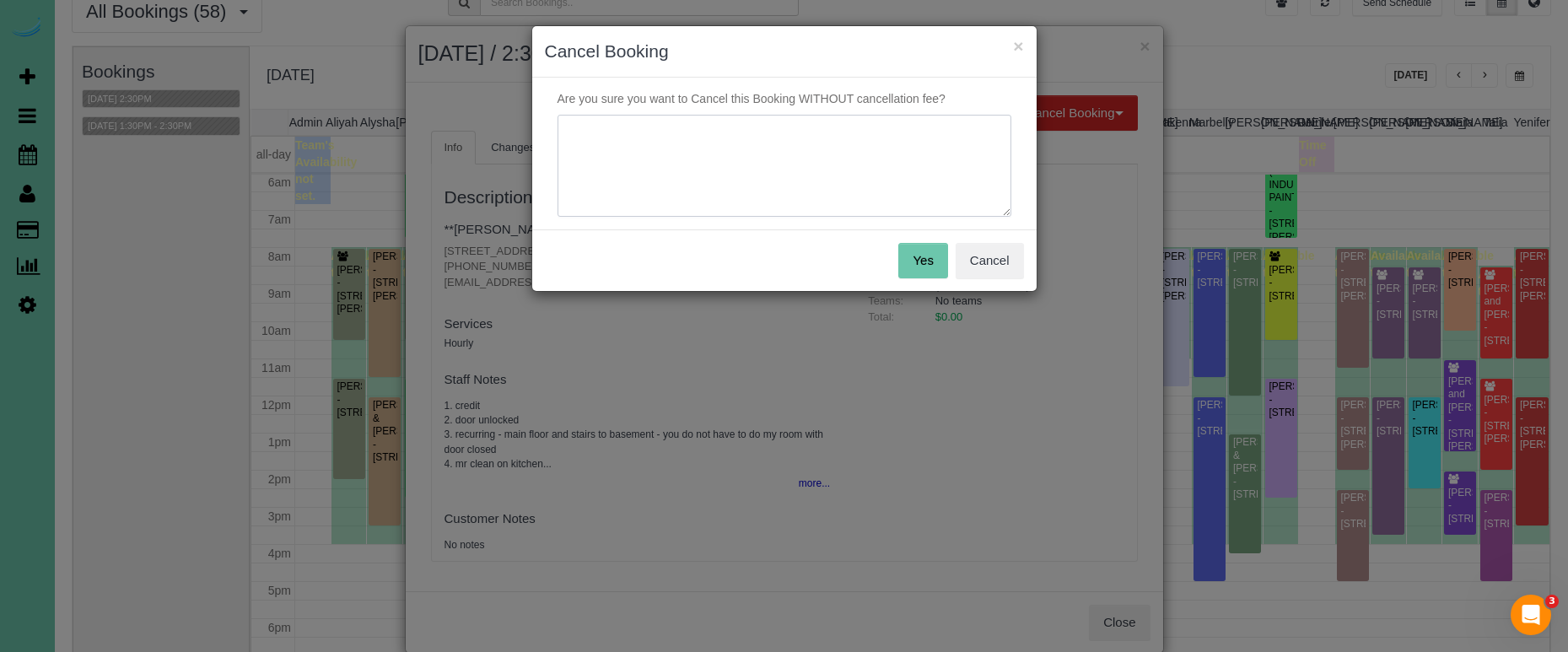
click at [974, 173] on textarea at bounding box center [785, 165] width 454 height 103
type textarea "."
click at [918, 257] on button "Yes" at bounding box center [923, 260] width 49 height 35
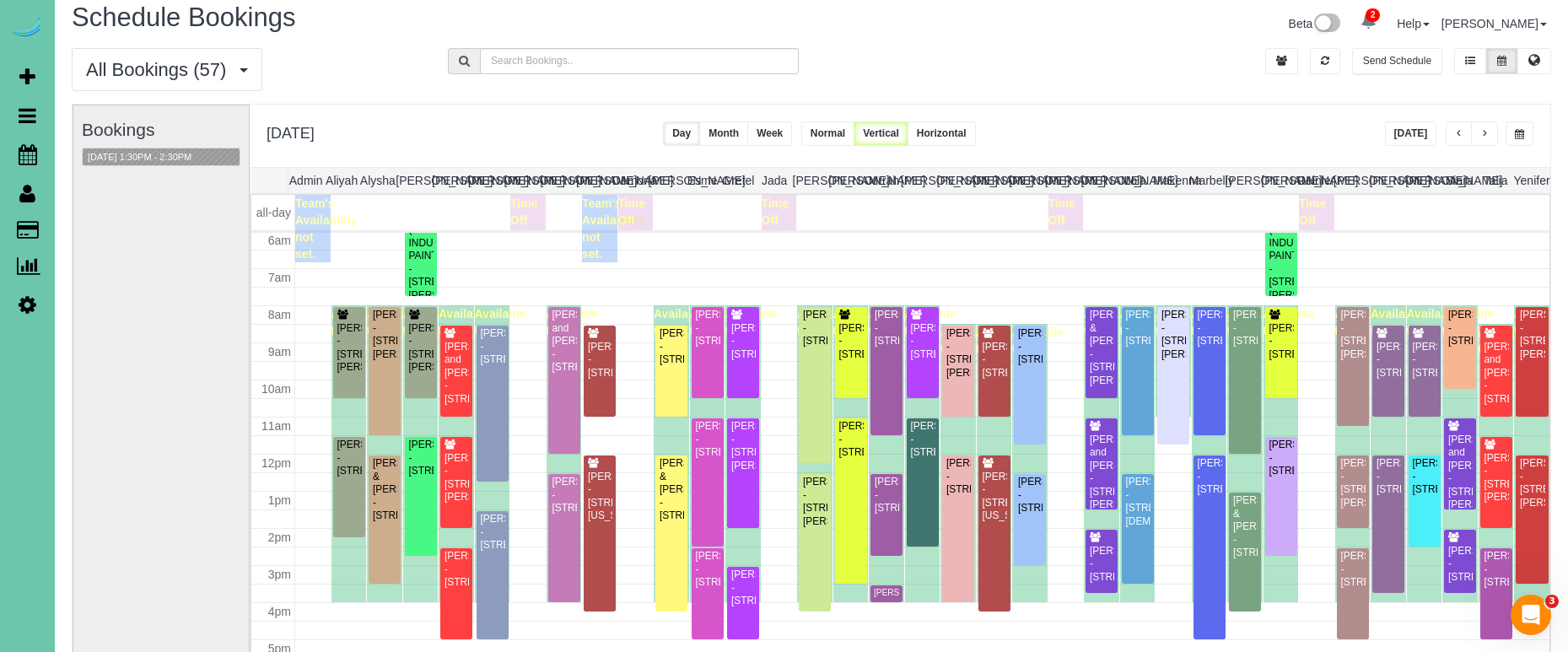
scroll to position [15, 0]
click at [1533, 62] on icon at bounding box center [1534, 58] width 12 height 10
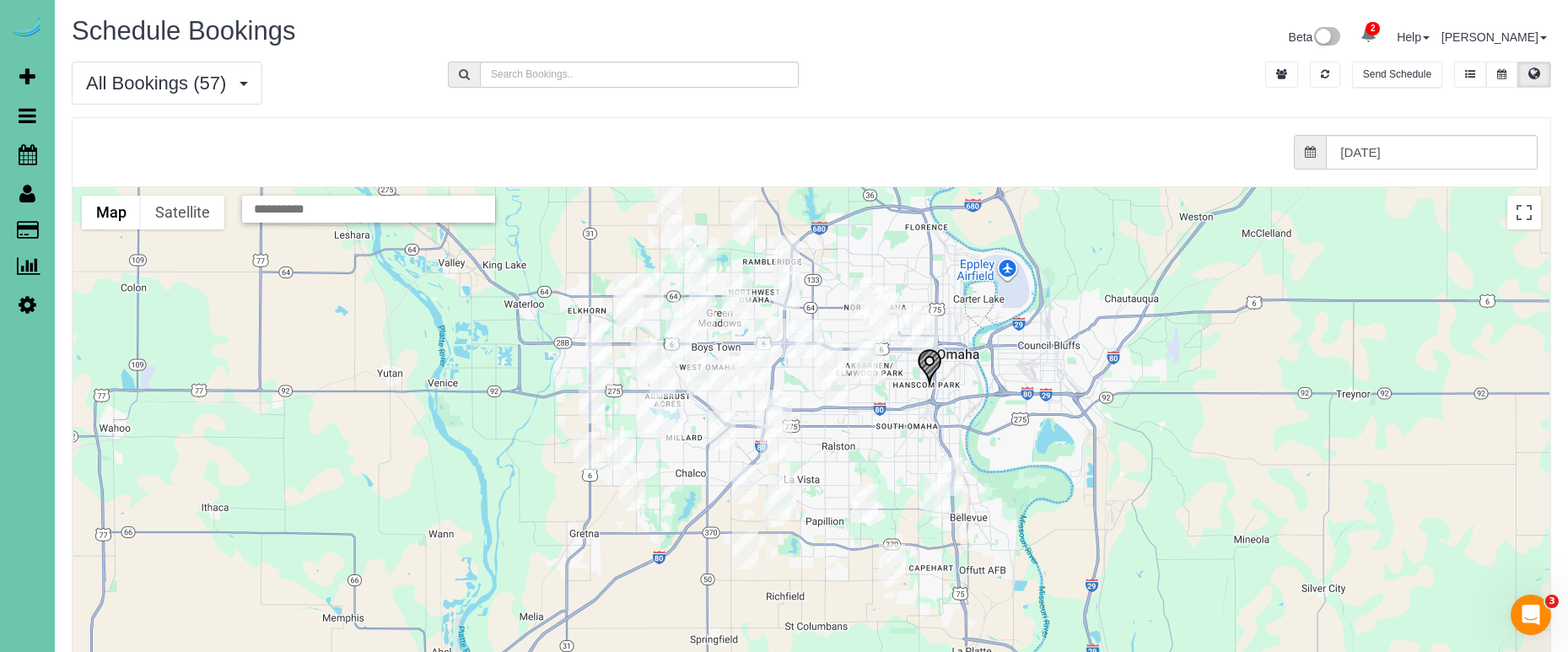
drag, startPoint x: 1161, startPoint y: 531, endPoint x: 1116, endPoint y: 404, distance: 134.7
click at [1116, 404] on div at bounding box center [811, 523] width 1476 height 673
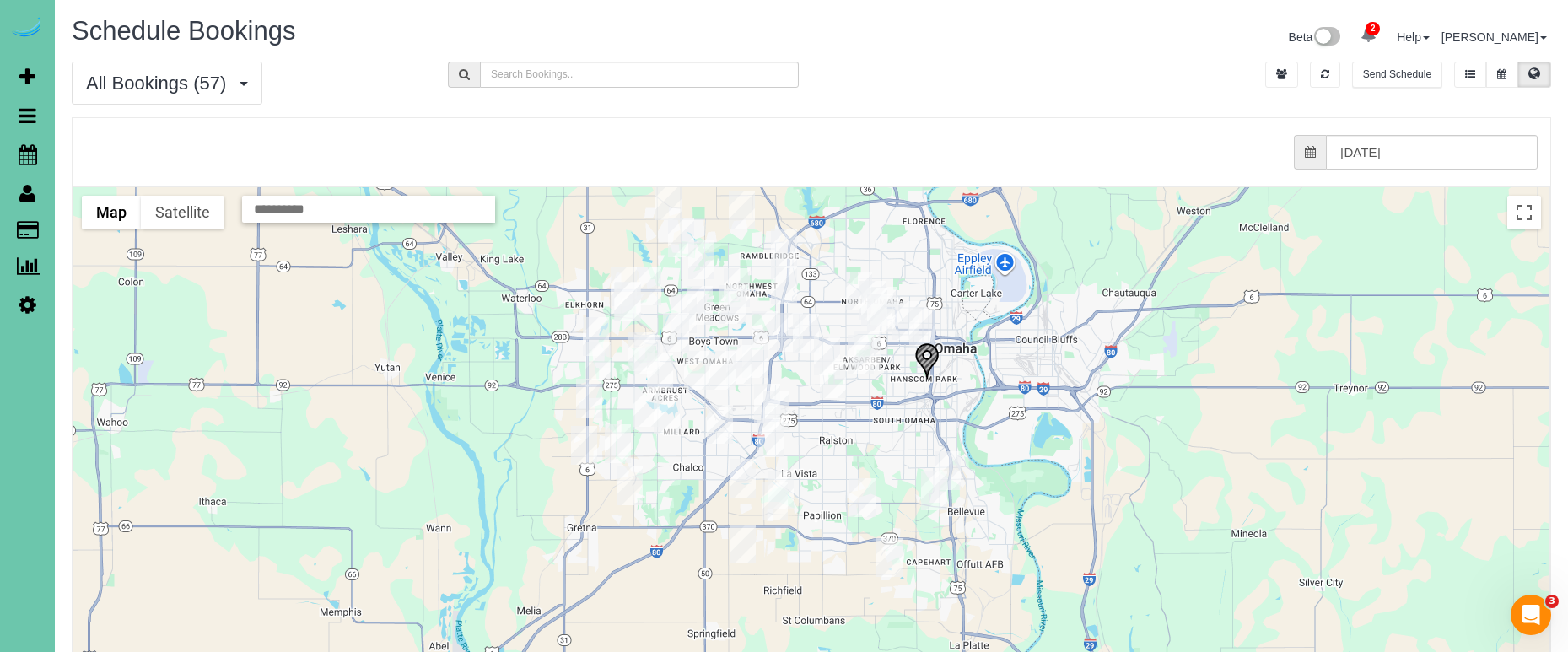
click at [926, 354] on img "10/14/2025 1:30PM - Kristen Veldhouse - 2230 S 31st Street, Omaha, NE 68105" at bounding box center [928, 361] width 25 height 37
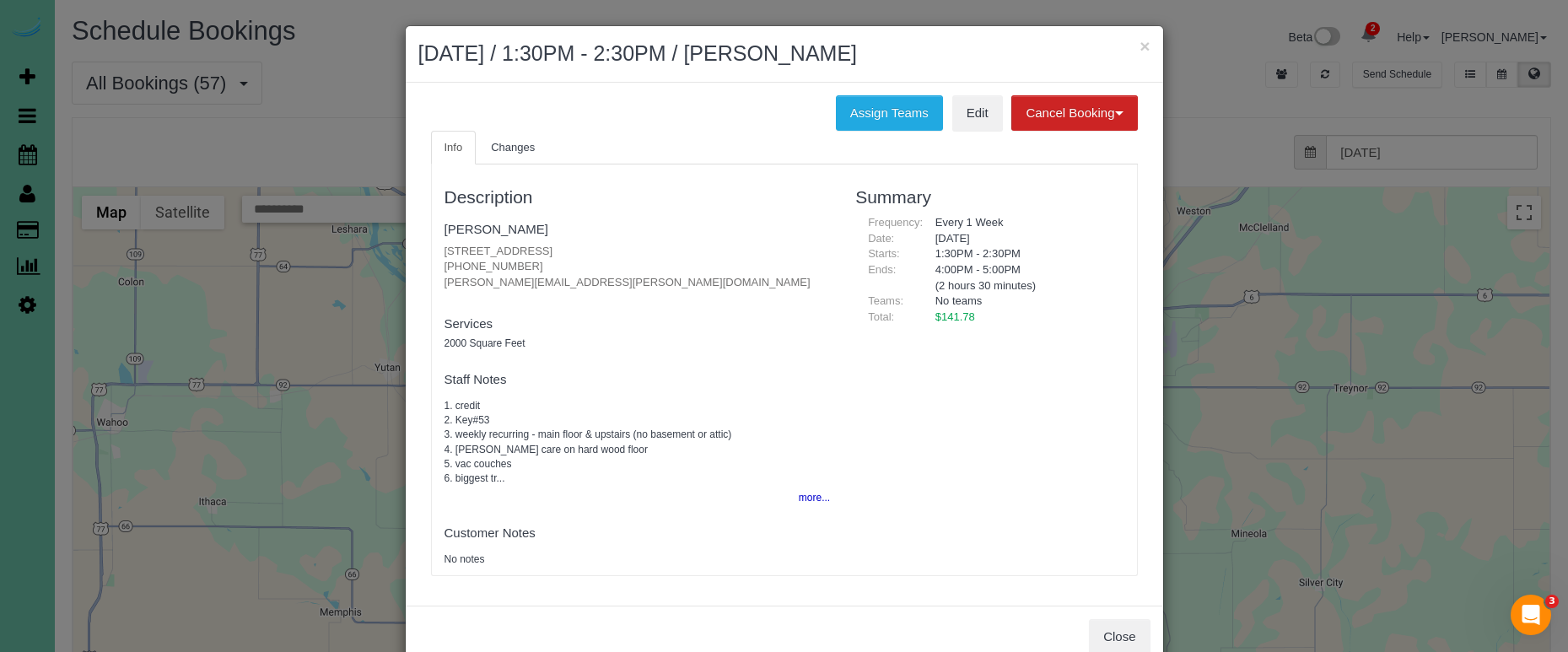
drag, startPoint x: 1116, startPoint y: 617, endPoint x: 1096, endPoint y: 605, distance: 23.3
click at [1116, 619] on button "Close" at bounding box center [1119, 637] width 61 height 35
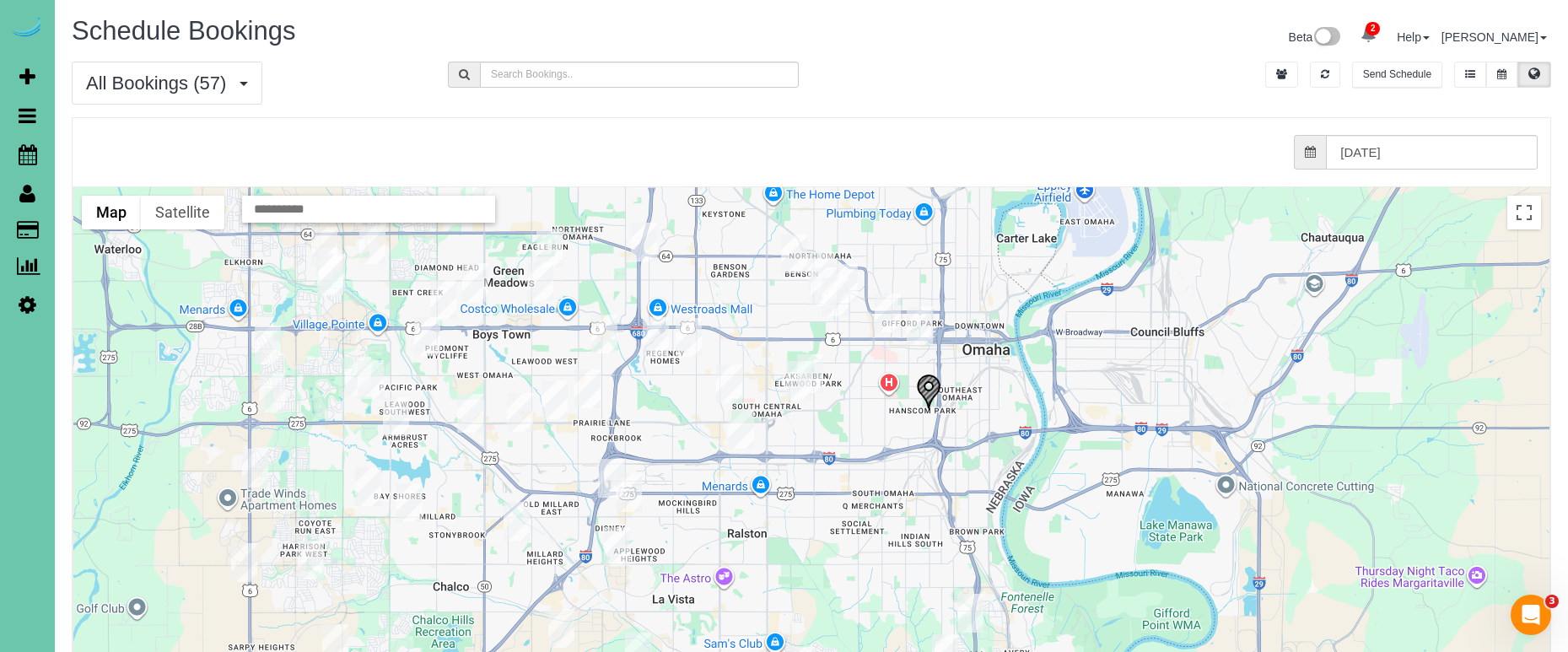
click at [921, 319] on img "10/14/2025 3:00PM - Carla Swartz - 3220 Farnam St #2504, Omaha, NE 68131" at bounding box center [919, 325] width 26 height 39
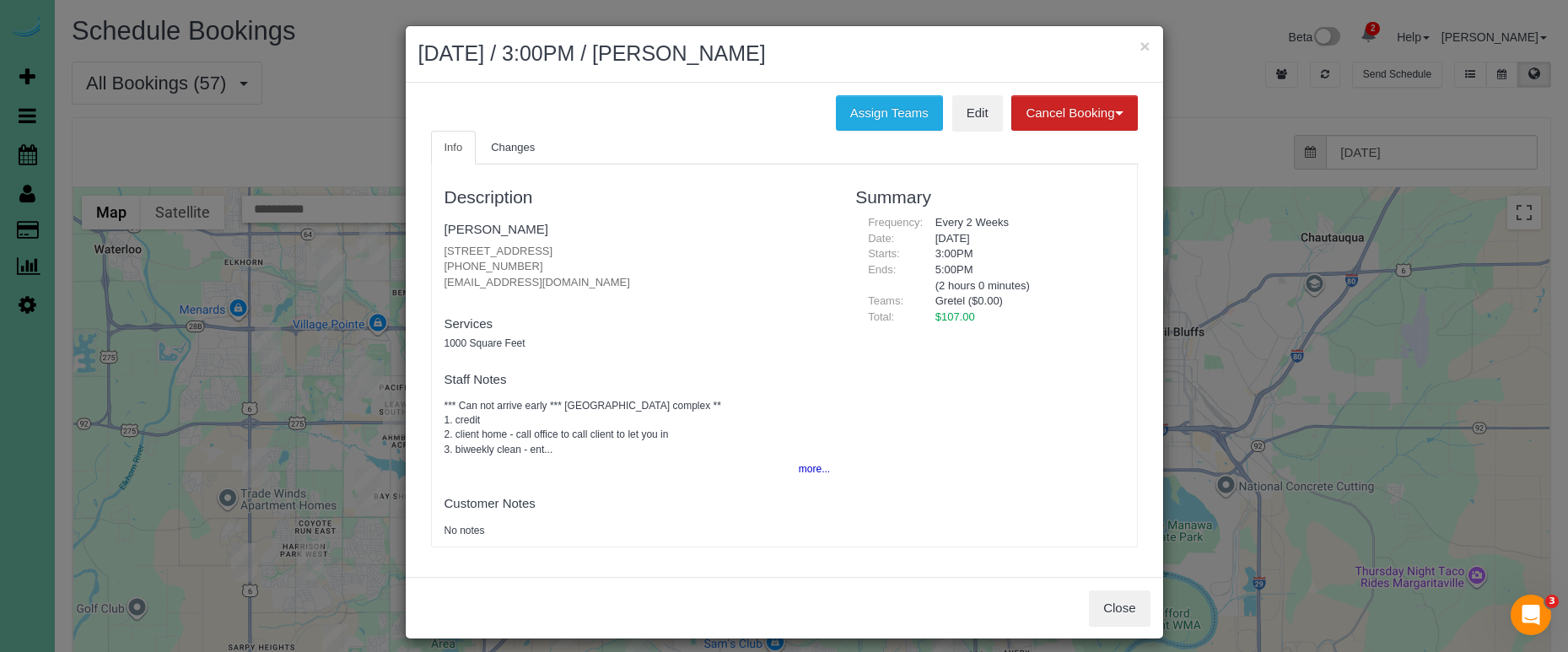
drag, startPoint x: 1125, startPoint y: 605, endPoint x: 1182, endPoint y: 578, distance: 63.1
click at [1124, 604] on button "Close" at bounding box center [1119, 608] width 61 height 35
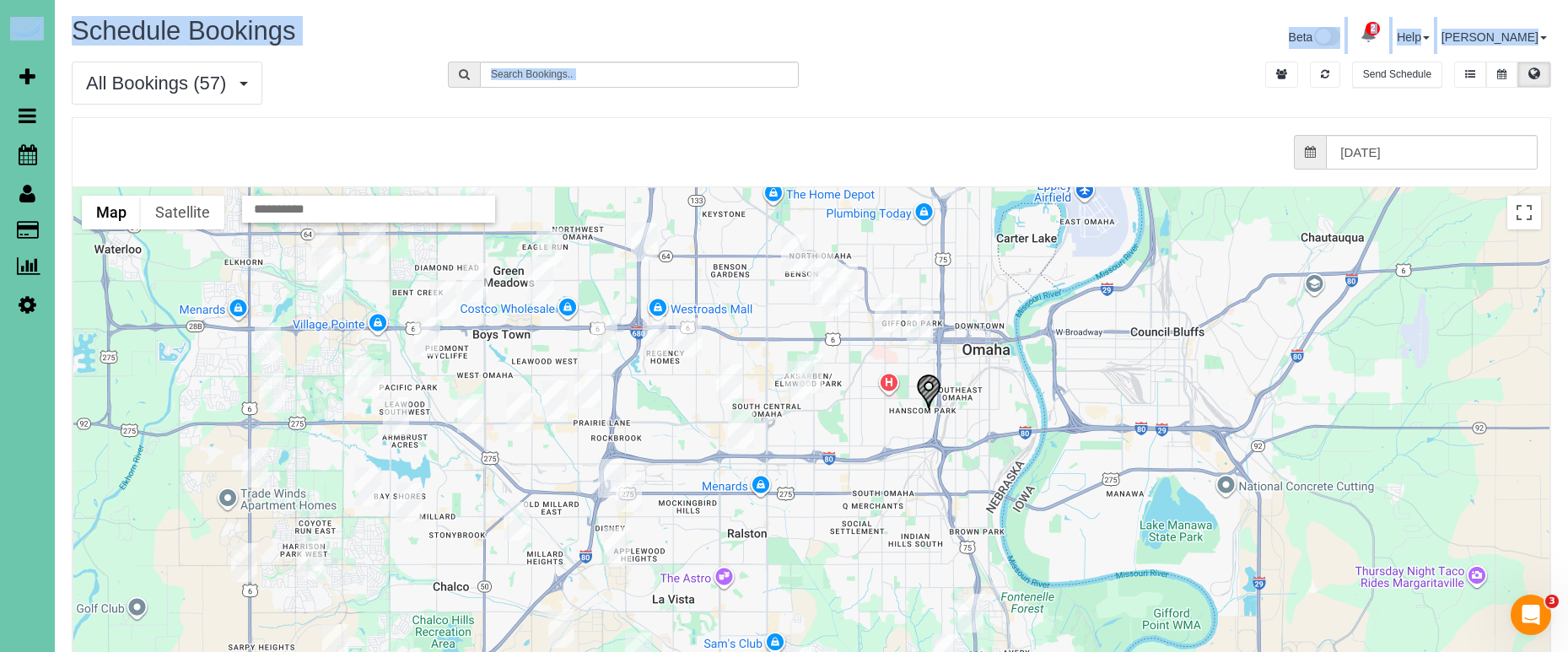
drag, startPoint x: 1222, startPoint y: 329, endPoint x: 1239, endPoint y: 100, distance: 229.6
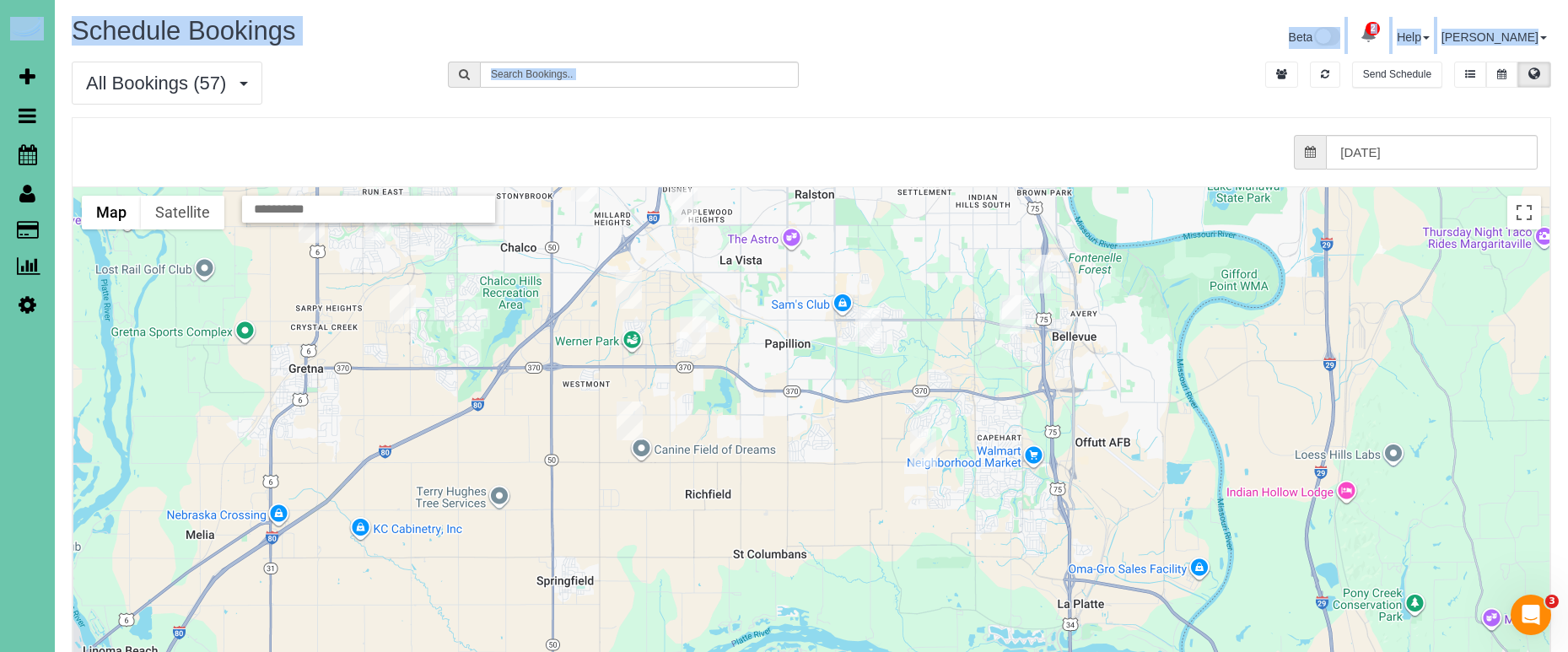
drag, startPoint x: 1067, startPoint y: 351, endPoint x: 1124, endPoint y: 34, distance: 322.1
click at [1134, 13] on div "Schedule Bookings Beta 2 Your Notifications You have 0 alerts × You have 2 to c…" at bounding box center [811, 469] width 1513 height 937
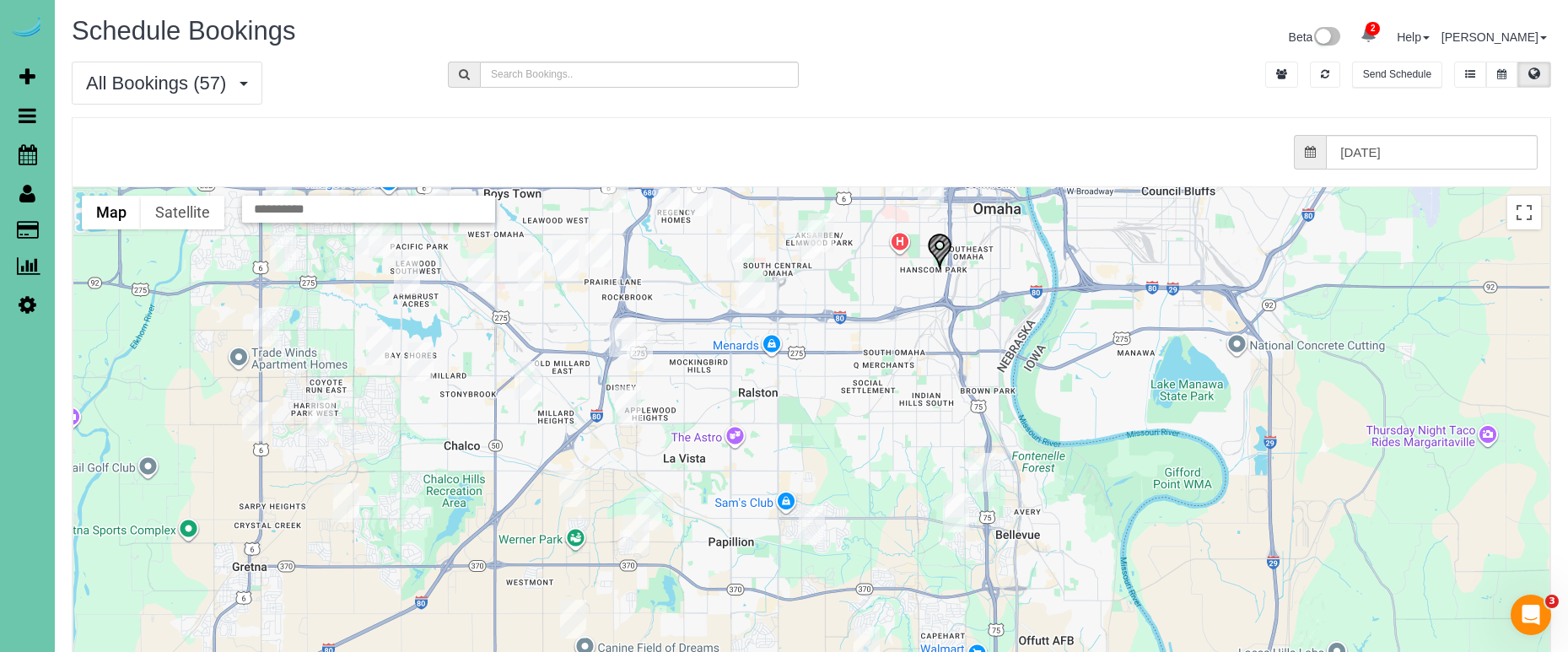
drag, startPoint x: 828, startPoint y: 270, endPoint x: 770, endPoint y: 470, distance: 208.2
click at [770, 470] on div at bounding box center [811, 523] width 1476 height 673
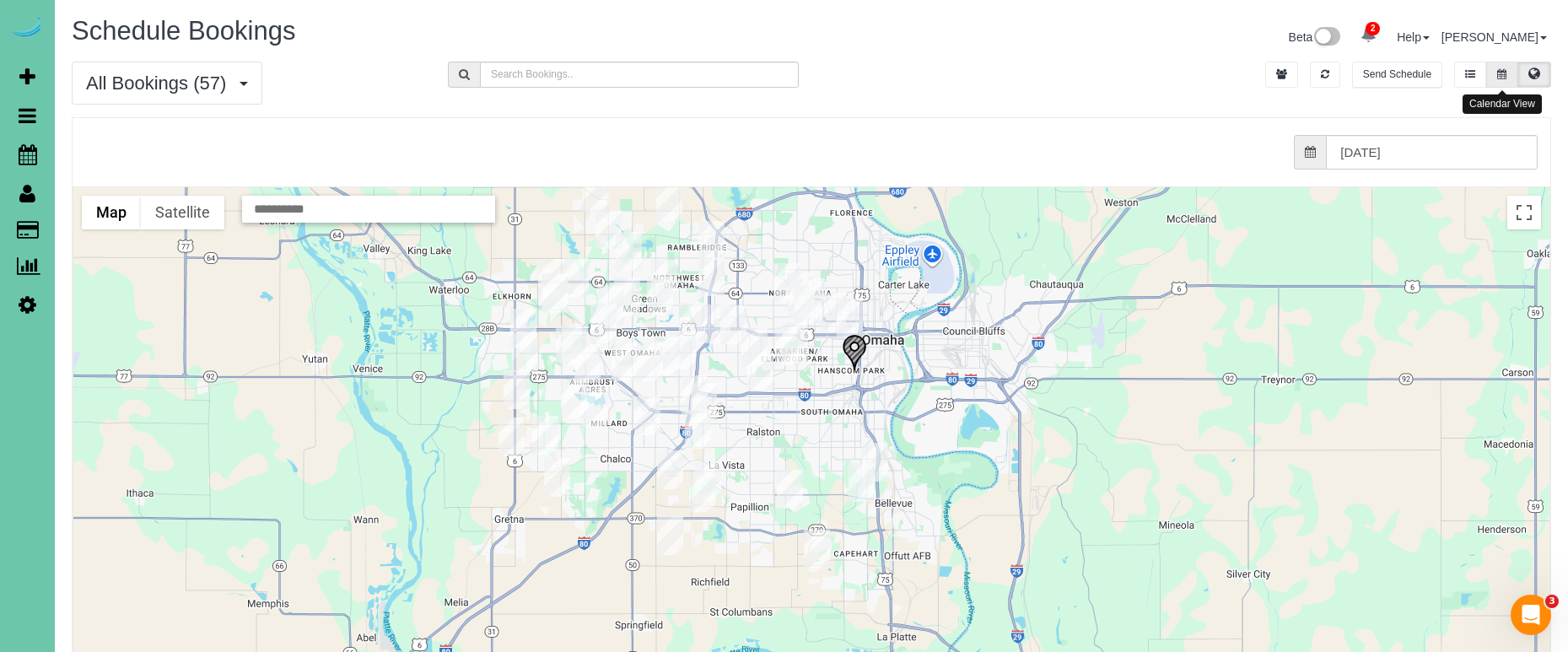
click at [1506, 70] on icon at bounding box center [1502, 74] width 9 height 10
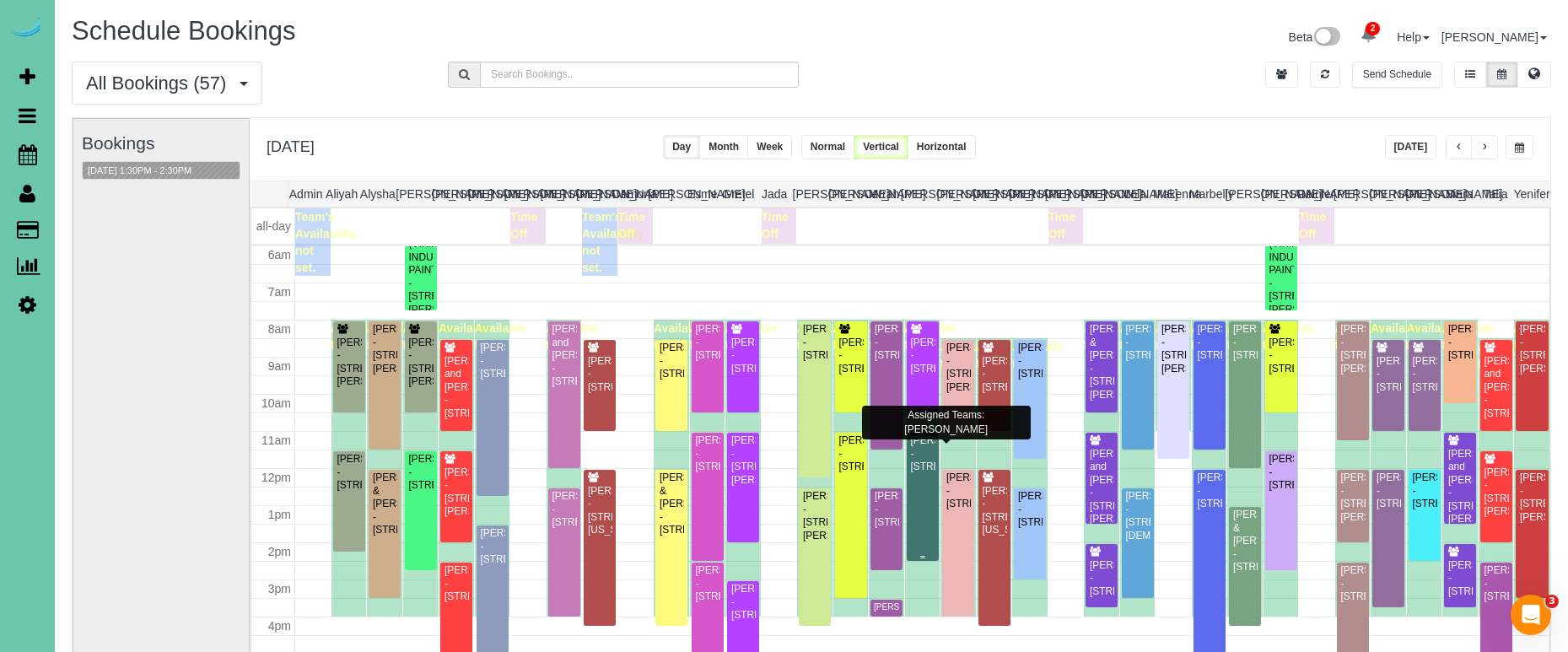
scroll to position [224, 0]
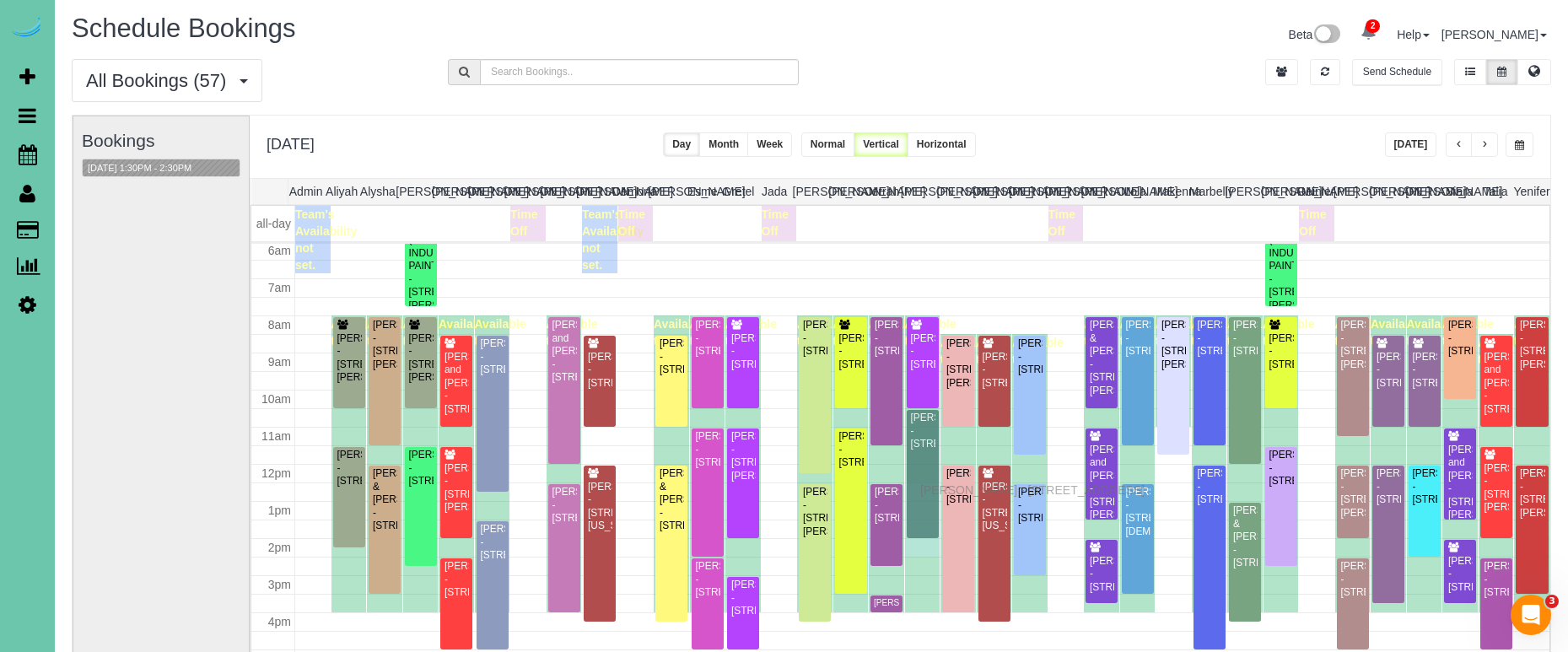
drag, startPoint x: 925, startPoint y: 506, endPoint x: 925, endPoint y: 488, distance: 18.0
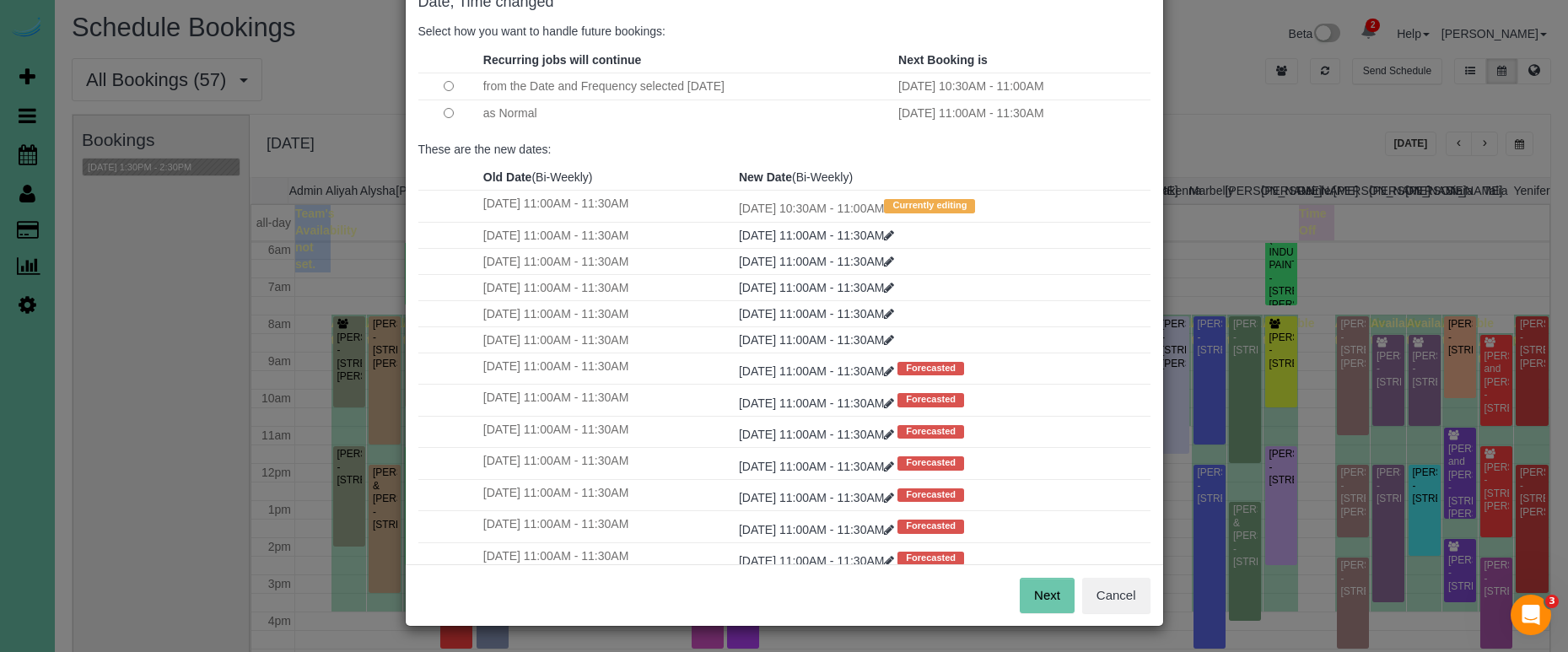
scroll to position [103, 0]
drag, startPoint x: 1043, startPoint y: 586, endPoint x: 896, endPoint y: 509, distance: 165.9
click at [1043, 586] on button "Next" at bounding box center [1047, 596] width 55 height 35
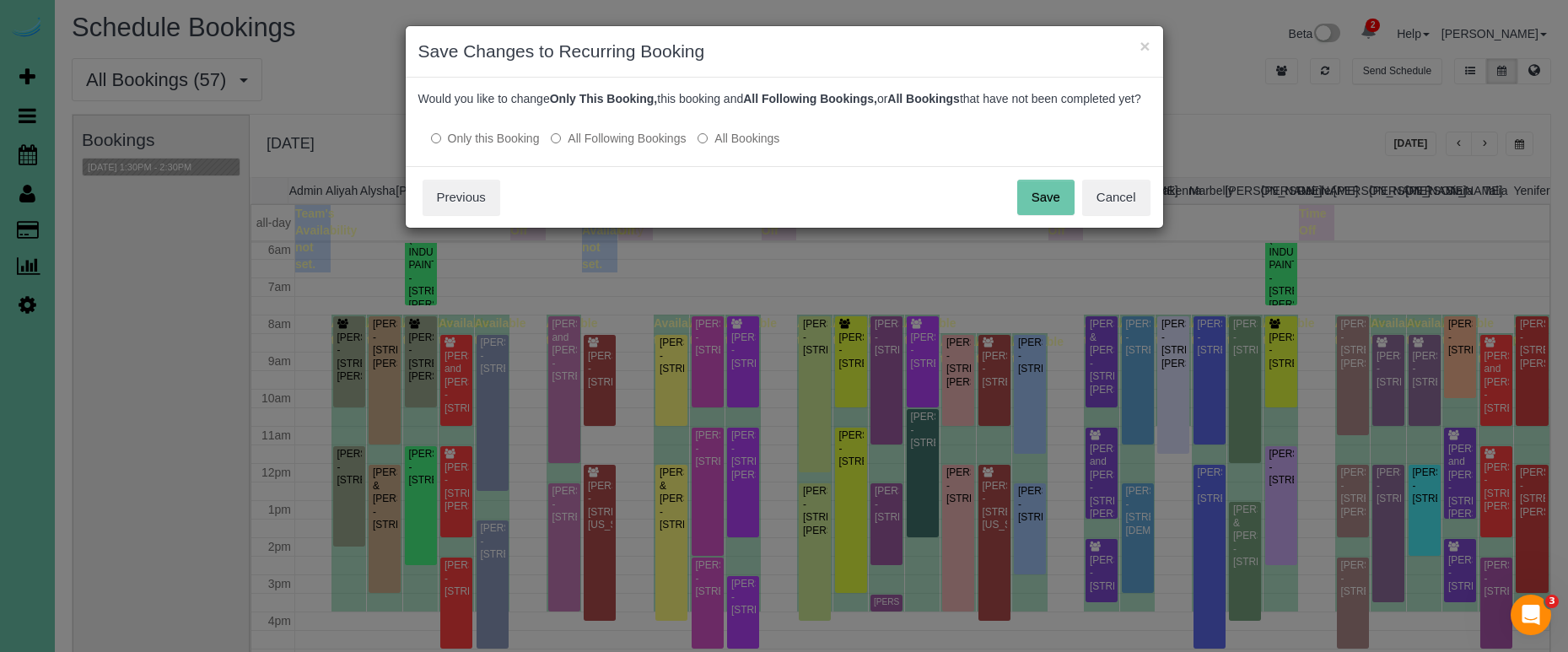
scroll to position [0, 0]
click at [1049, 206] on button "Save" at bounding box center [1046, 197] width 57 height 35
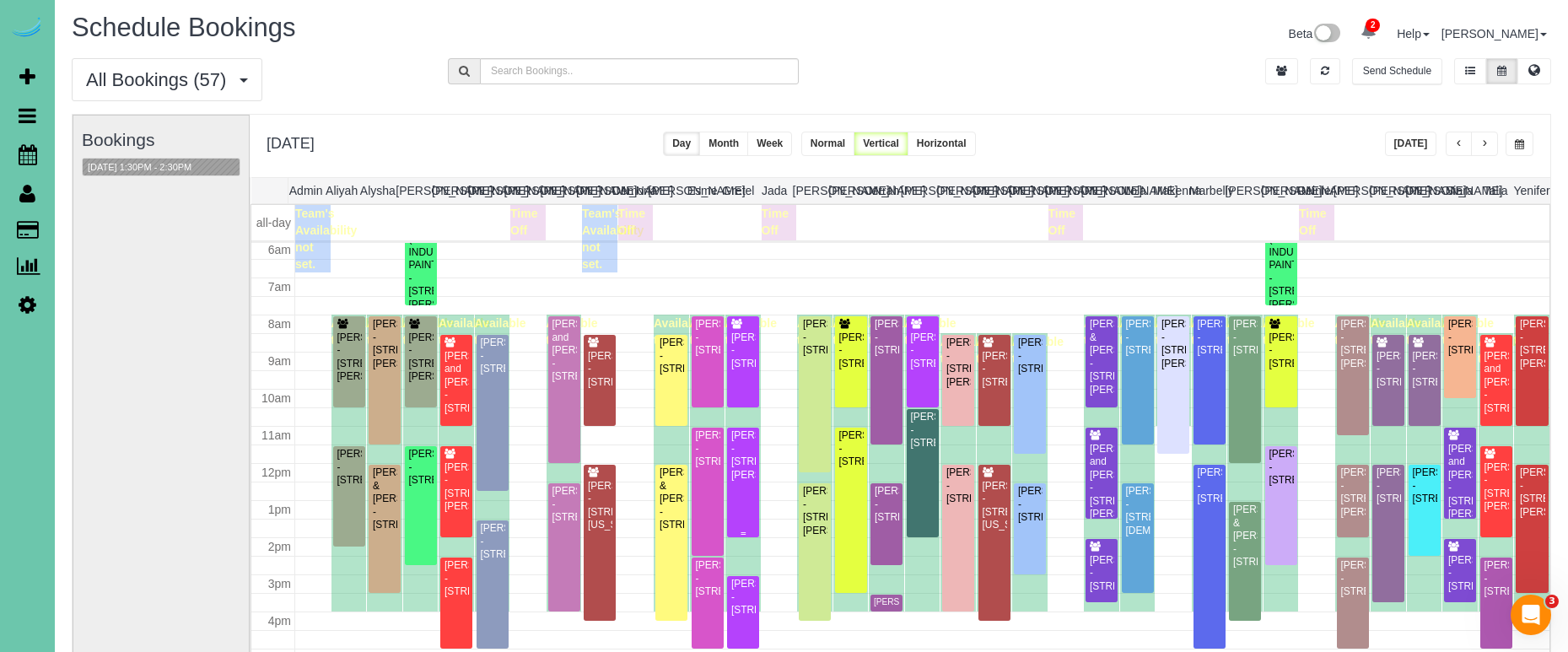
click at [749, 466] on div "Rob Klug - 2002 Geri Cir, Bellevue, NE 68147" at bounding box center [743, 456] width 25 height 53
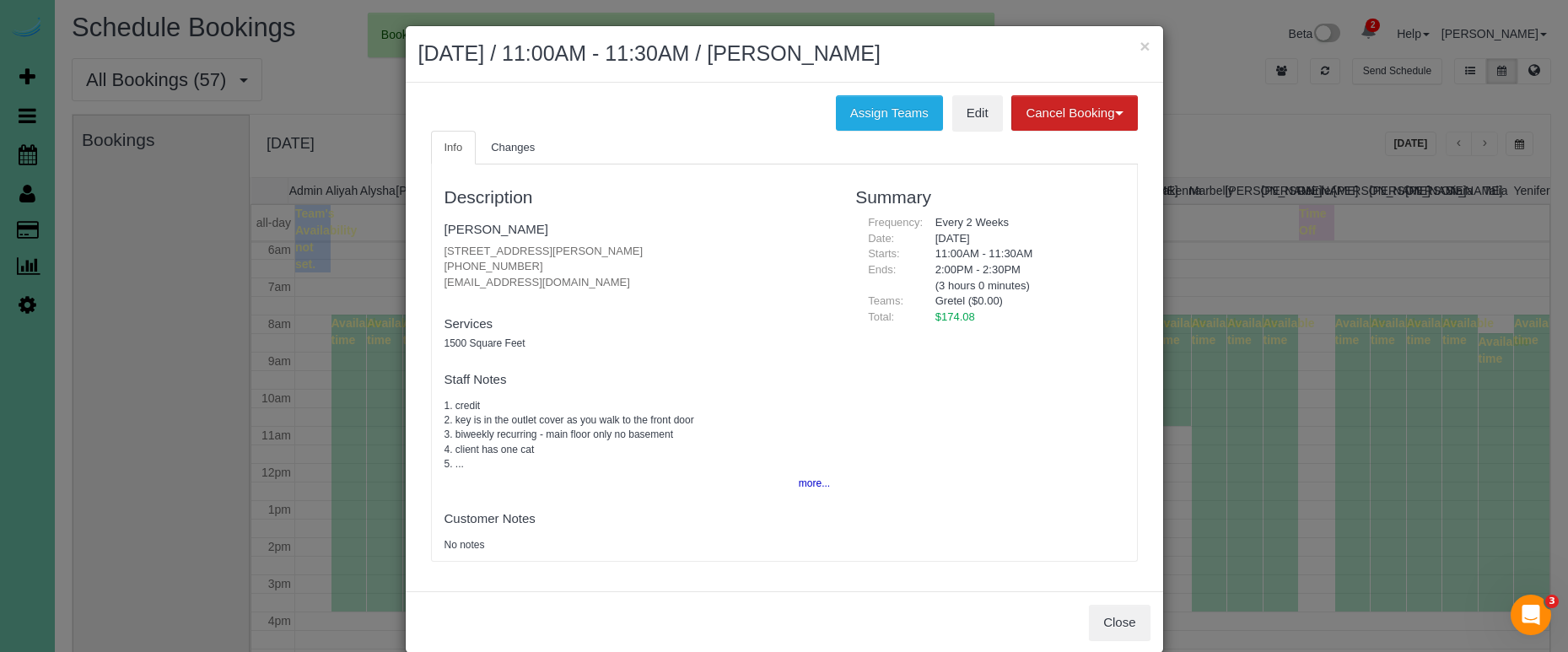
scroll to position [224, 0]
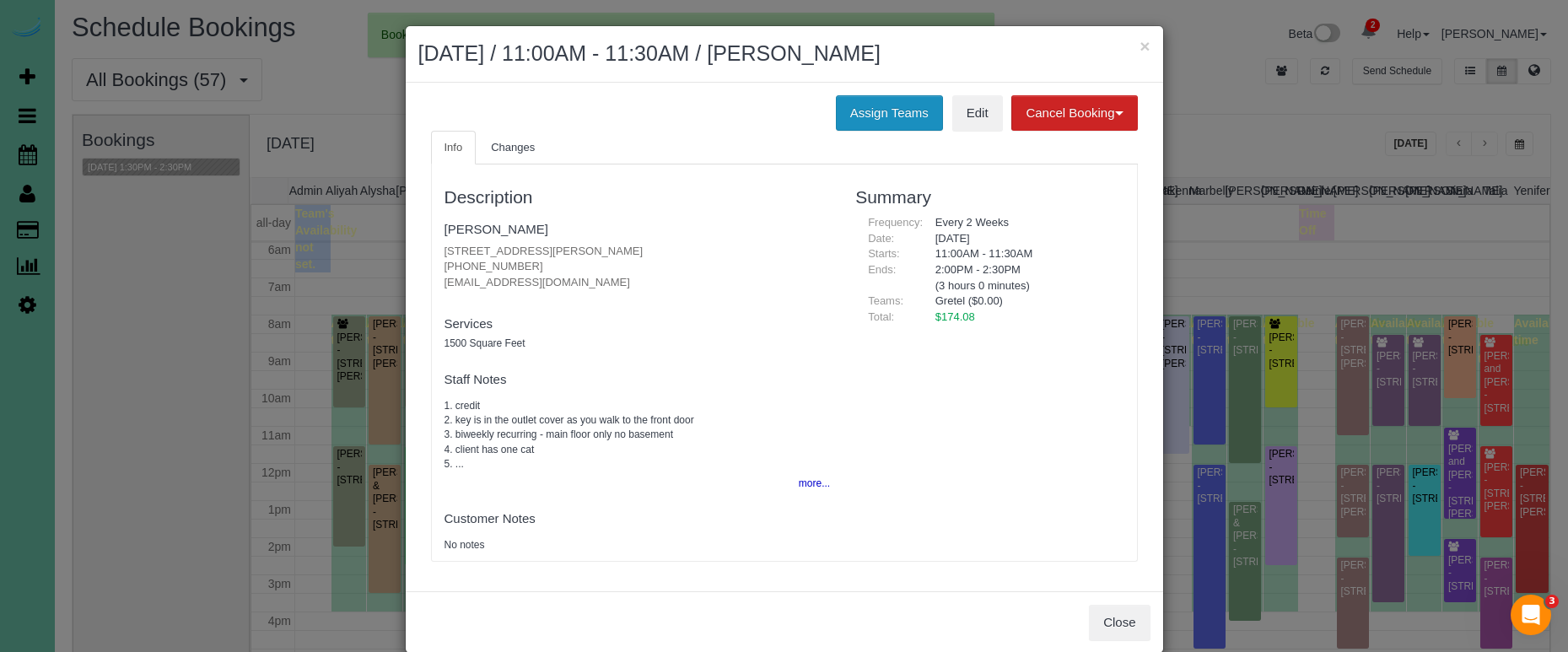
click at [888, 114] on button "Assign Teams" at bounding box center [889, 113] width 107 height 35
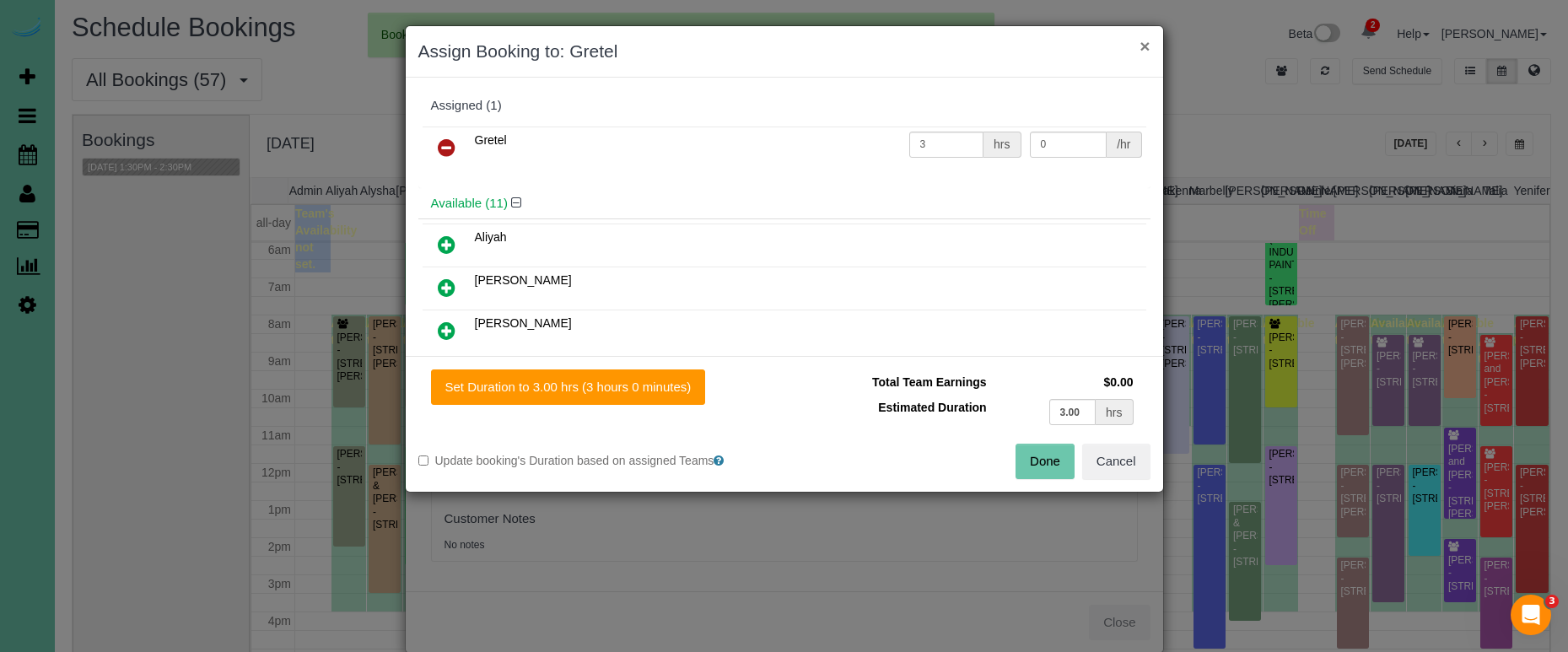
click at [1142, 44] on button "×" at bounding box center [1144, 45] width 10 height 17
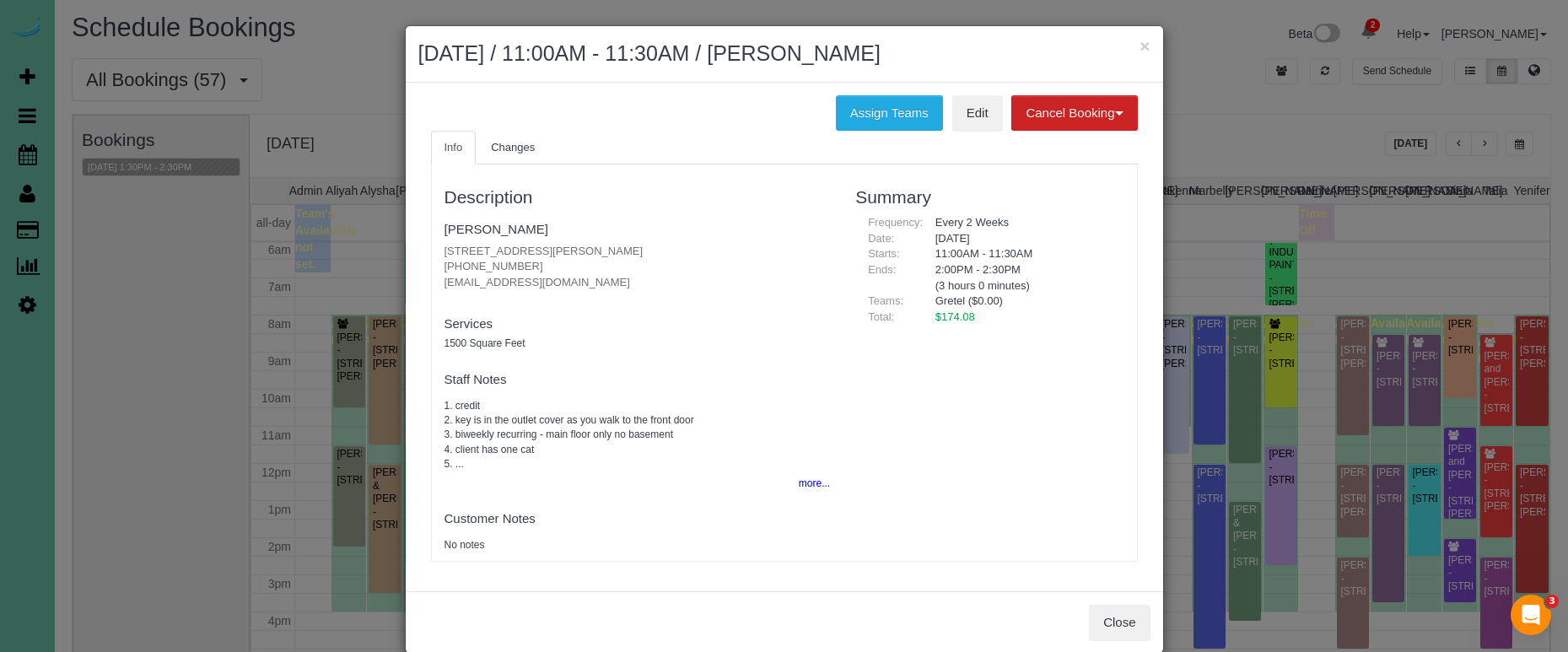
click at [1145, 45] on button "×" at bounding box center [1144, 45] width 10 height 17
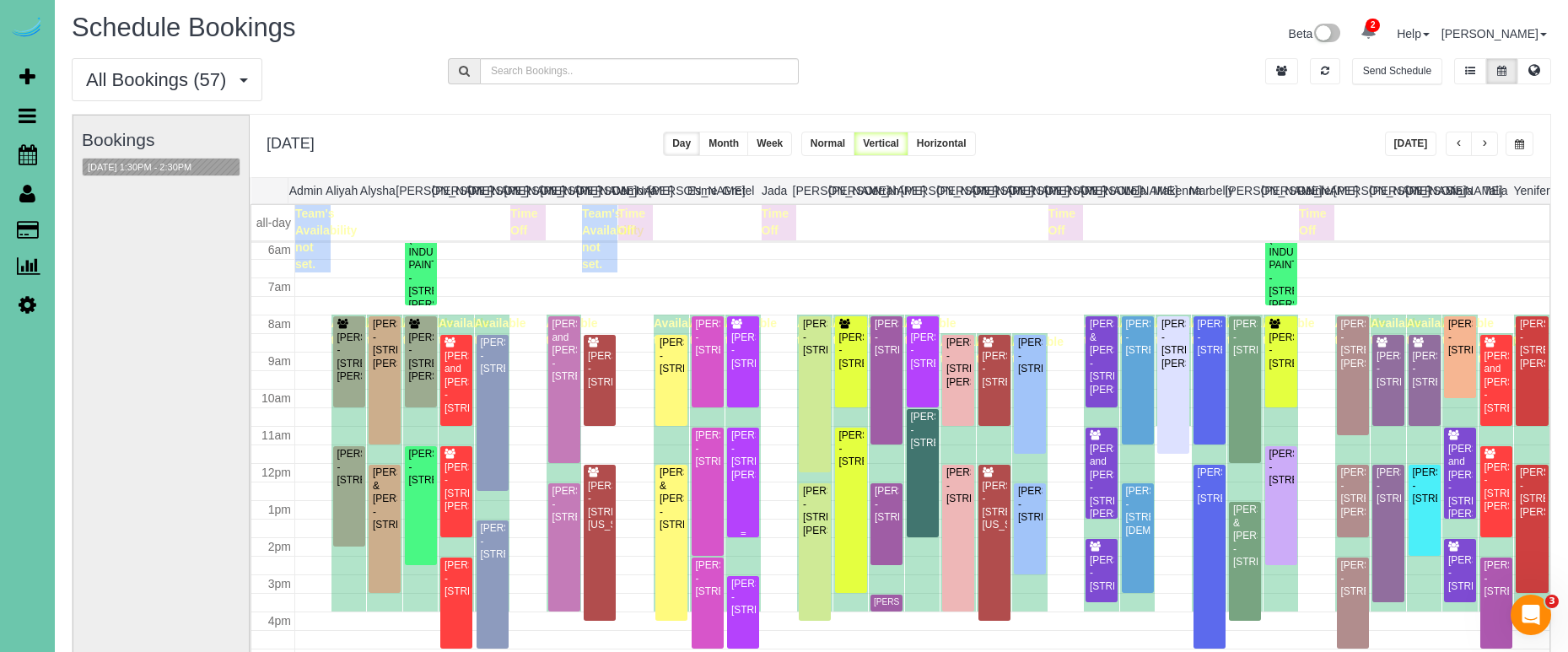
click at [746, 464] on div "Rob Klug - 2002 Geri Cir, Bellevue, NE 68147" at bounding box center [743, 456] width 25 height 53
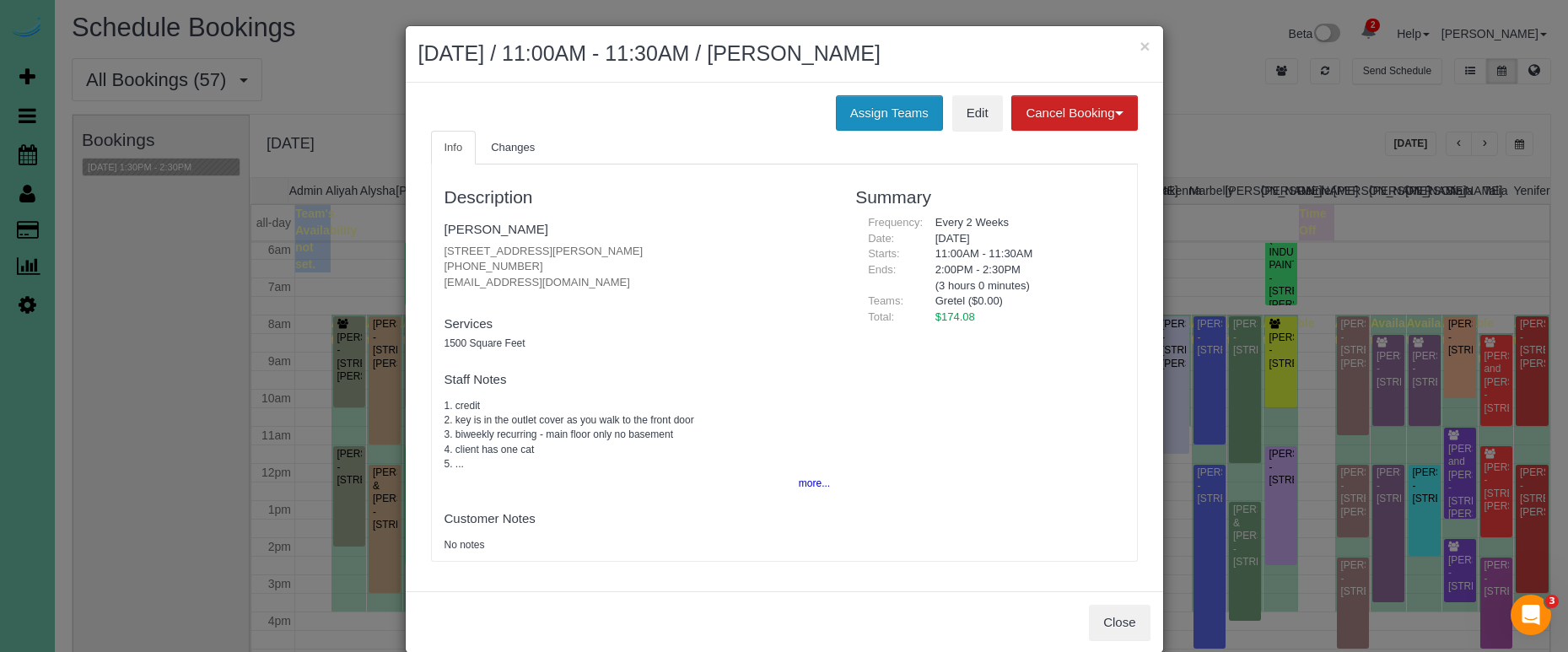
click at [860, 104] on button "Assign Teams" at bounding box center [889, 113] width 107 height 35
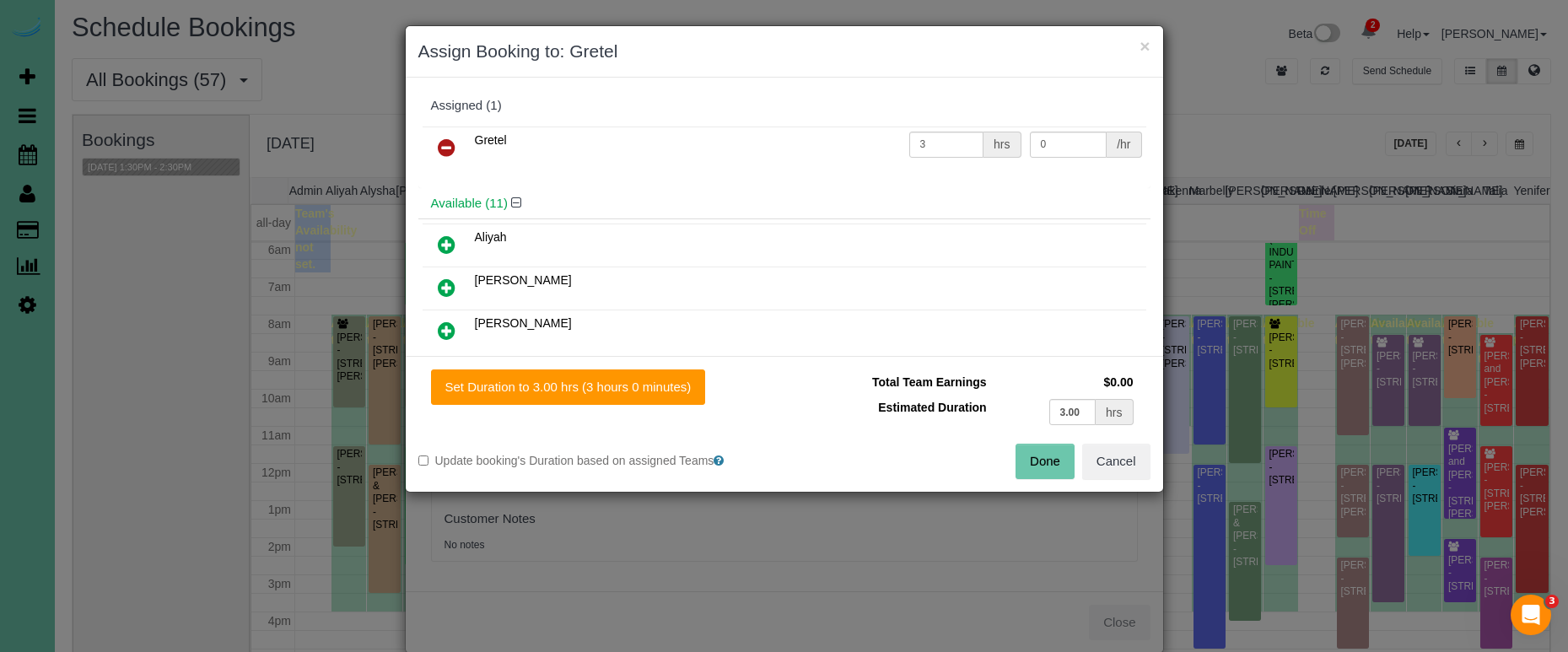
click at [442, 143] on icon at bounding box center [446, 147] width 17 height 20
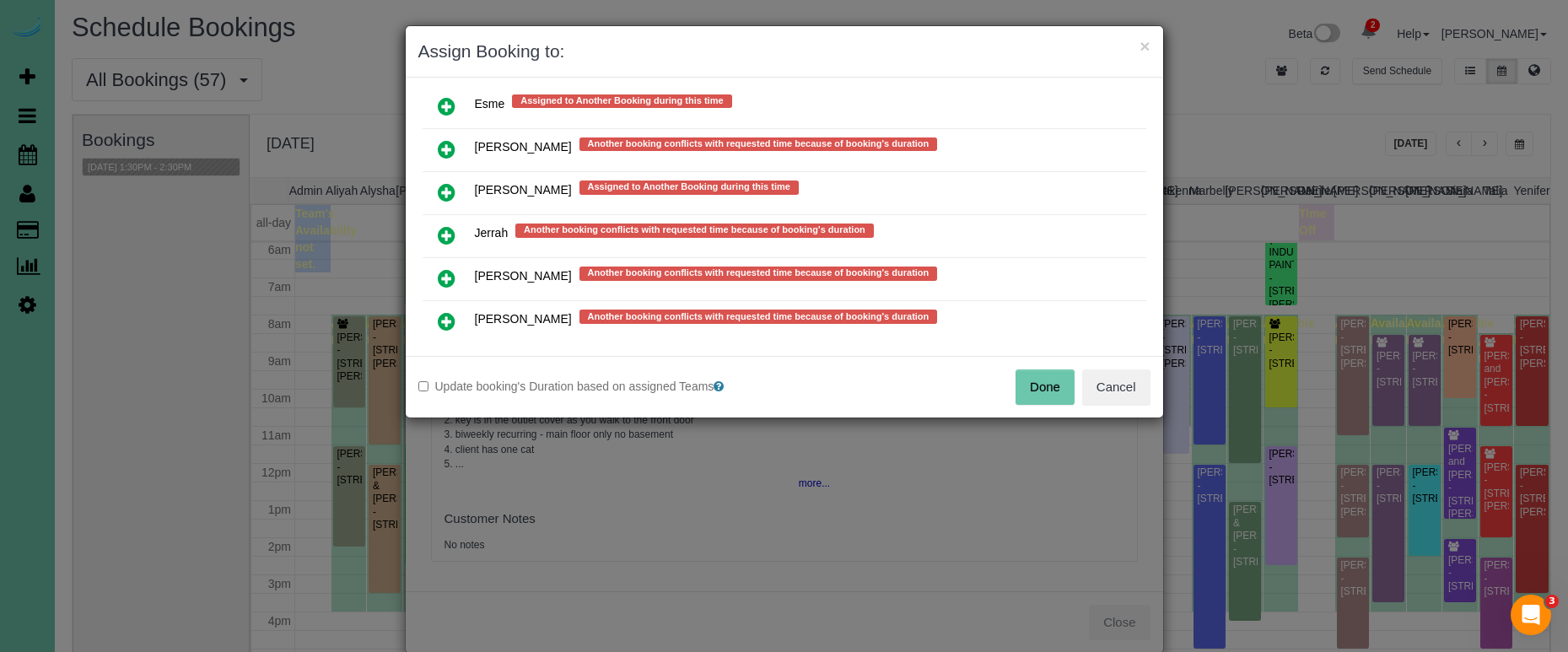
click at [447, 263] on link at bounding box center [447, 279] width 40 height 34
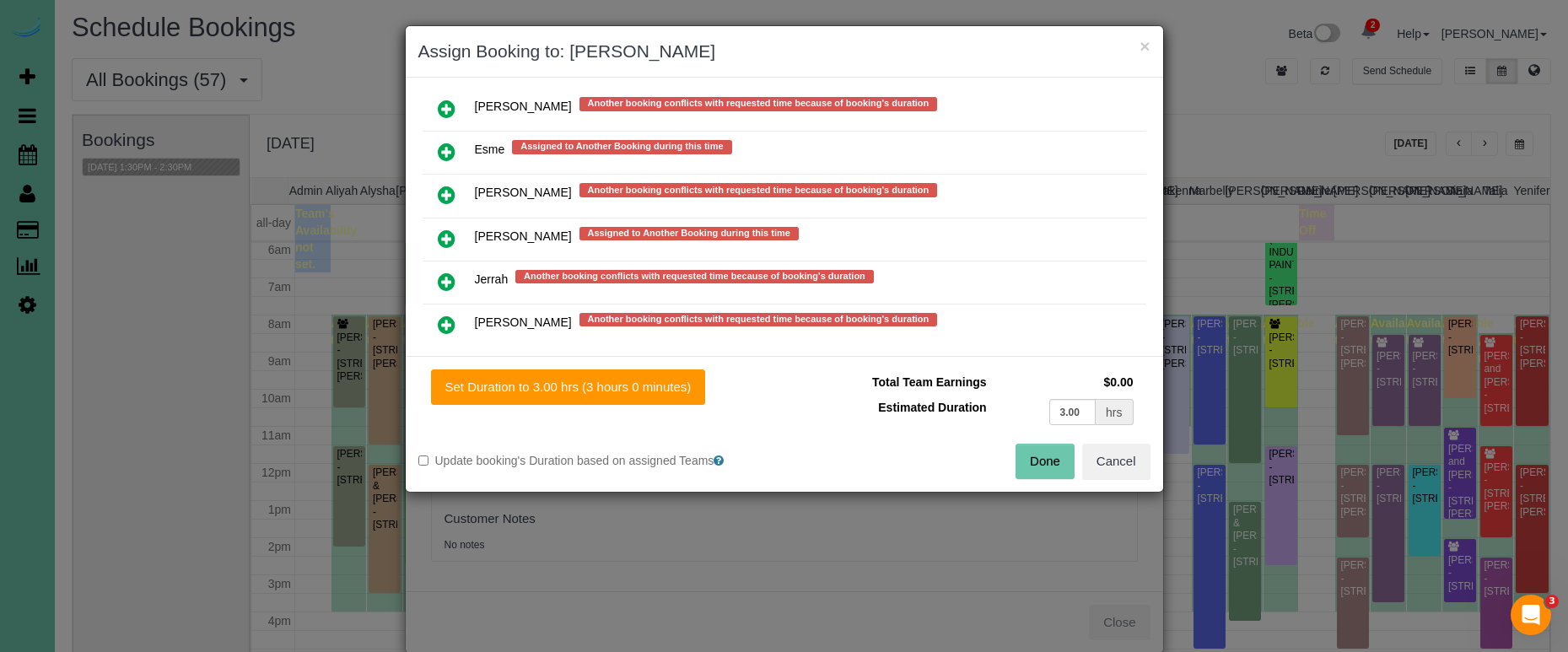
scroll to position [1192, 0]
drag, startPoint x: 604, startPoint y: 395, endPoint x: 939, endPoint y: 430, distance: 336.8
click at [611, 395] on button "Set Duration to 3.00 hrs (3 hours 0 minutes)" at bounding box center [568, 387] width 275 height 35
type input "3.00"
drag, startPoint x: 1042, startPoint y: 458, endPoint x: 754, endPoint y: 333, distance: 314.0
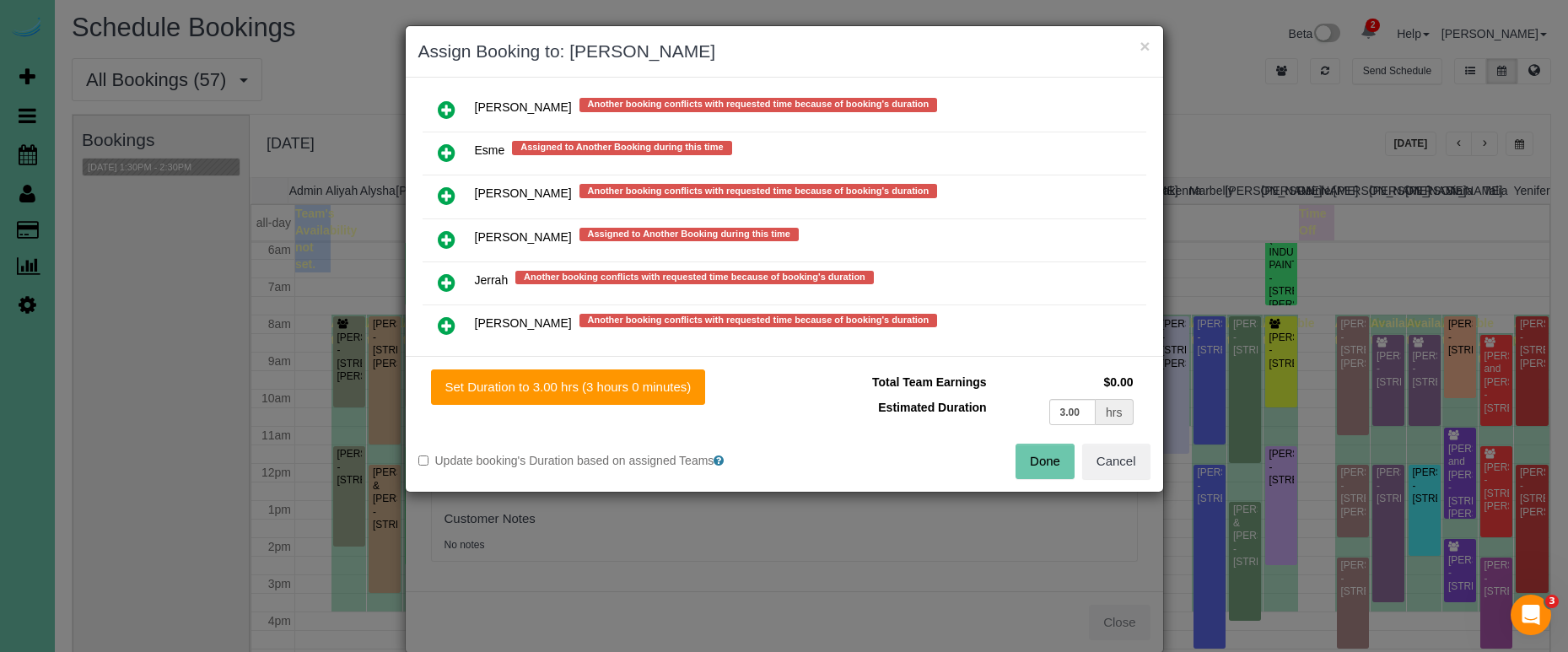
click at [1042, 457] on button "Done" at bounding box center [1045, 460] width 59 height 35
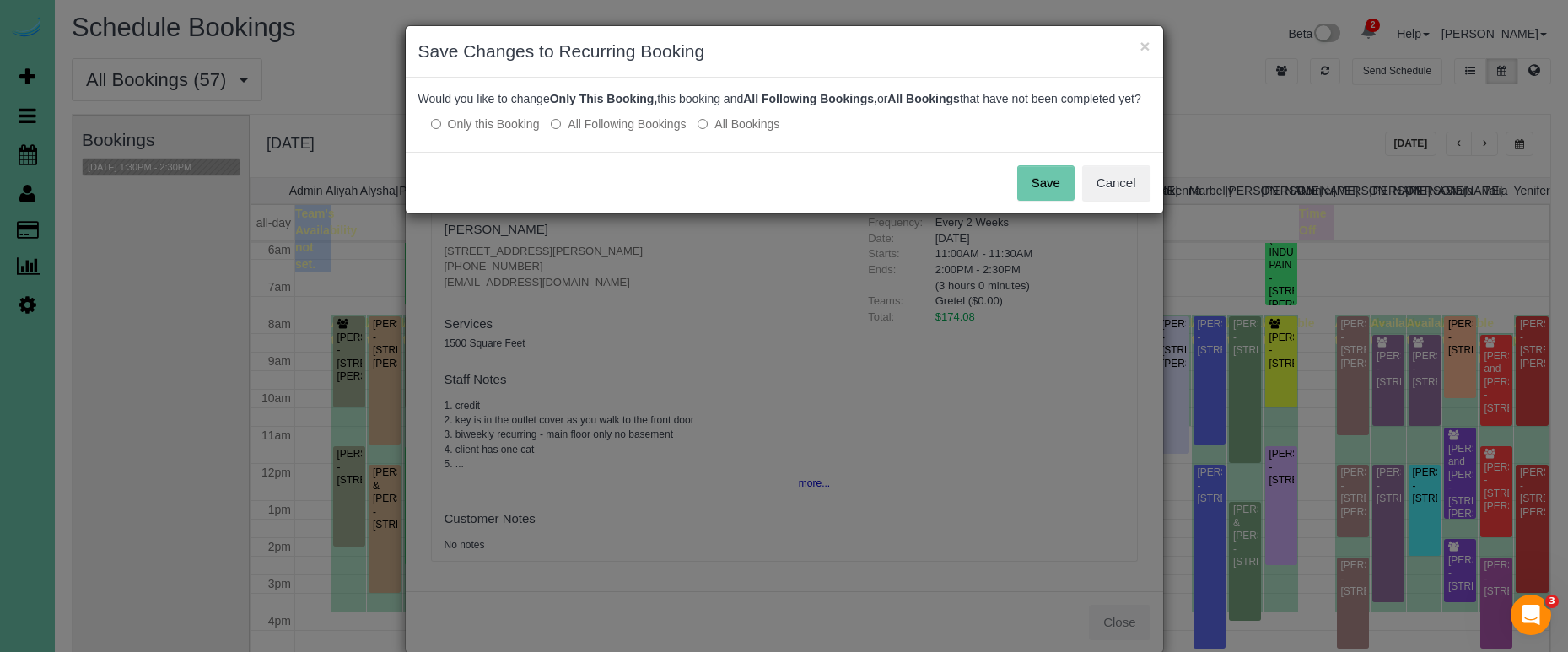
click at [1050, 196] on button "Save" at bounding box center [1046, 183] width 57 height 35
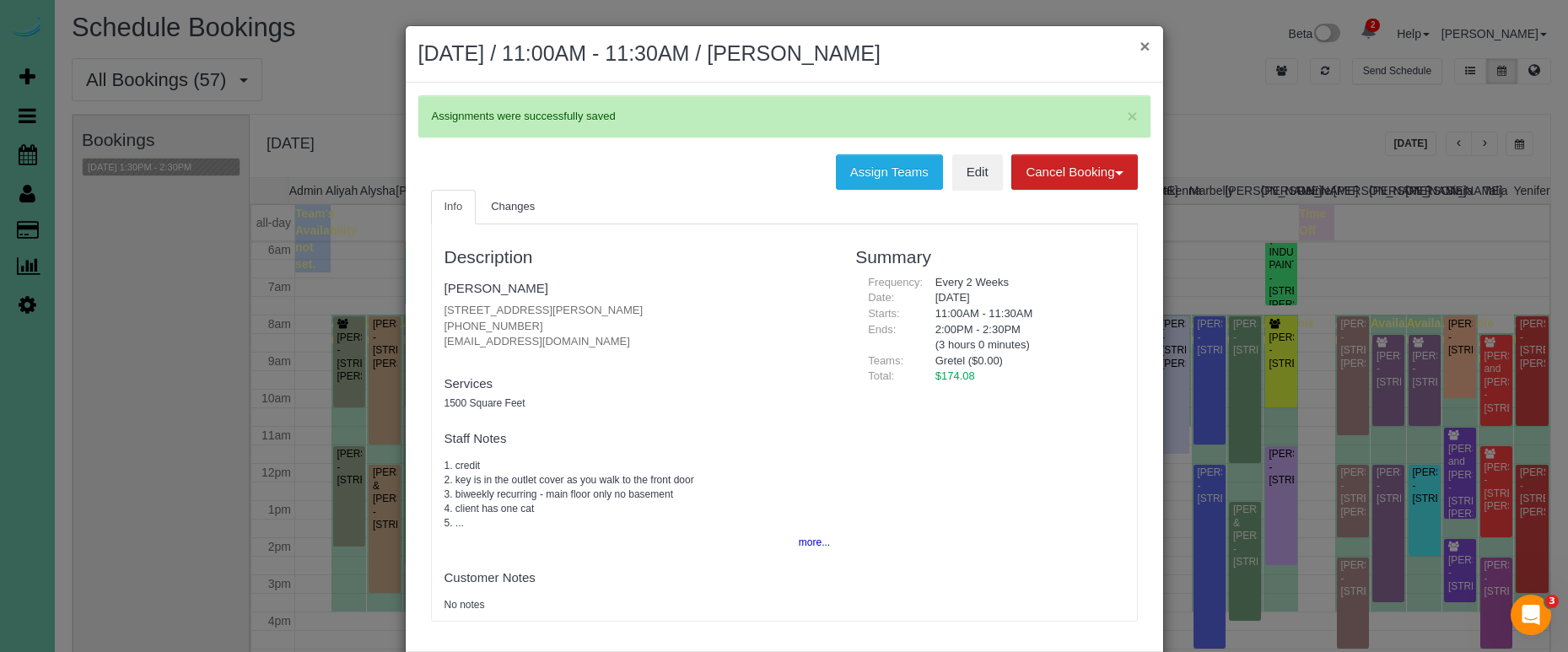
click at [1146, 48] on button "×" at bounding box center [1144, 45] width 10 height 17
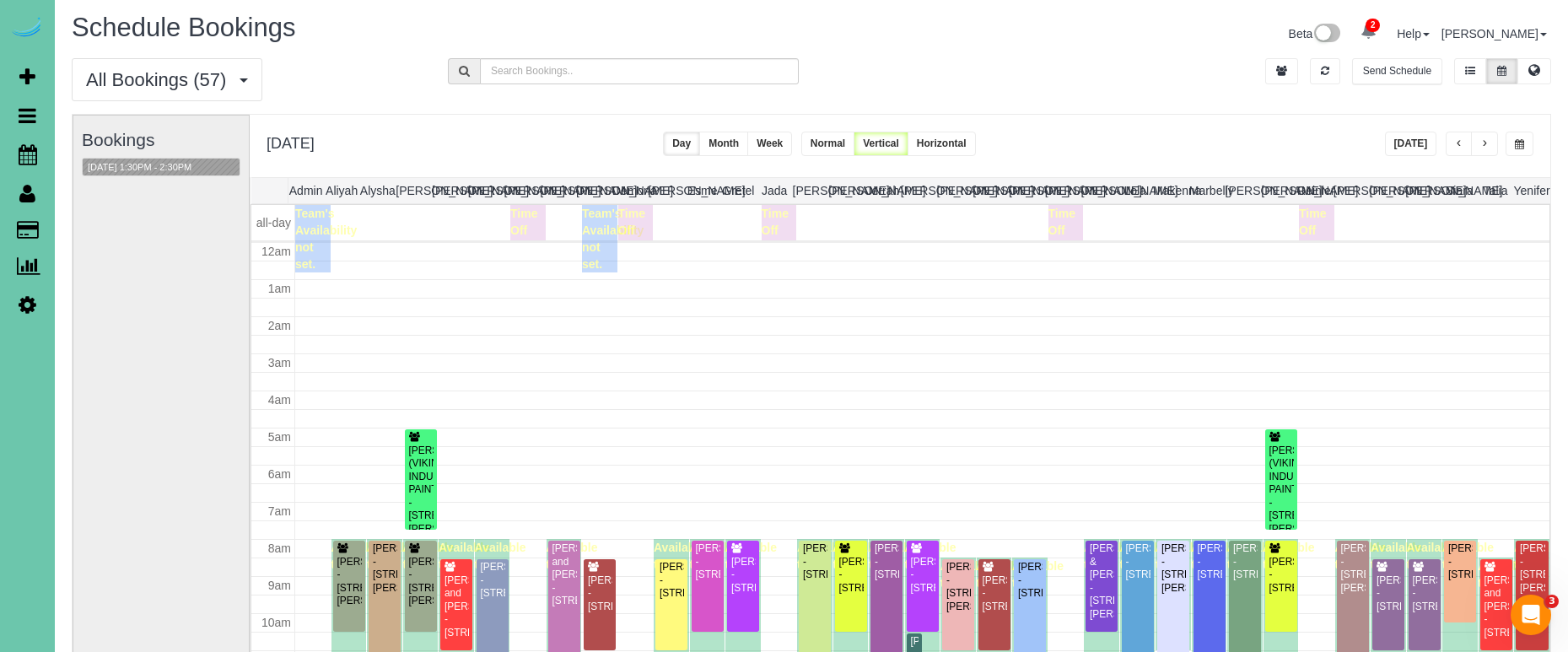
scroll to position [224, 0]
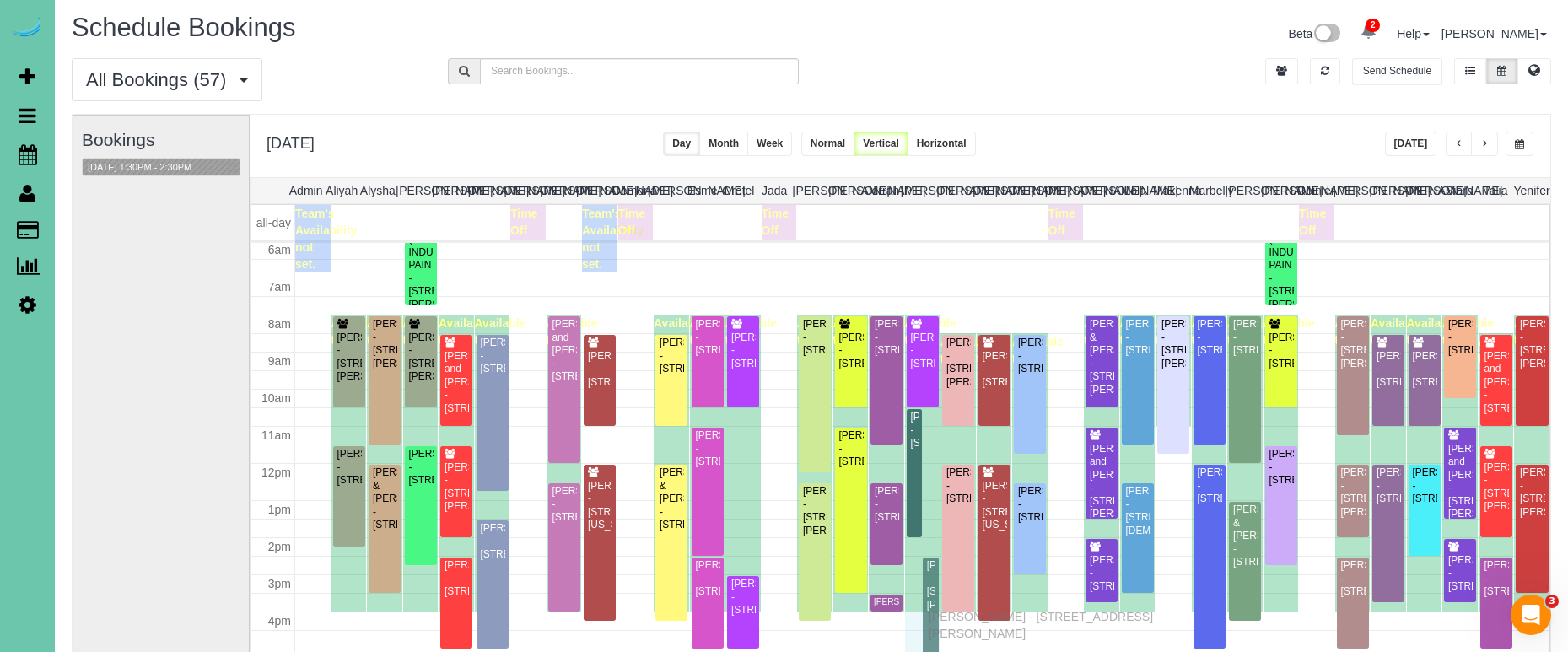
drag, startPoint x: 931, startPoint y: 480, endPoint x: 932, endPoint y: 614, distance: 134.0
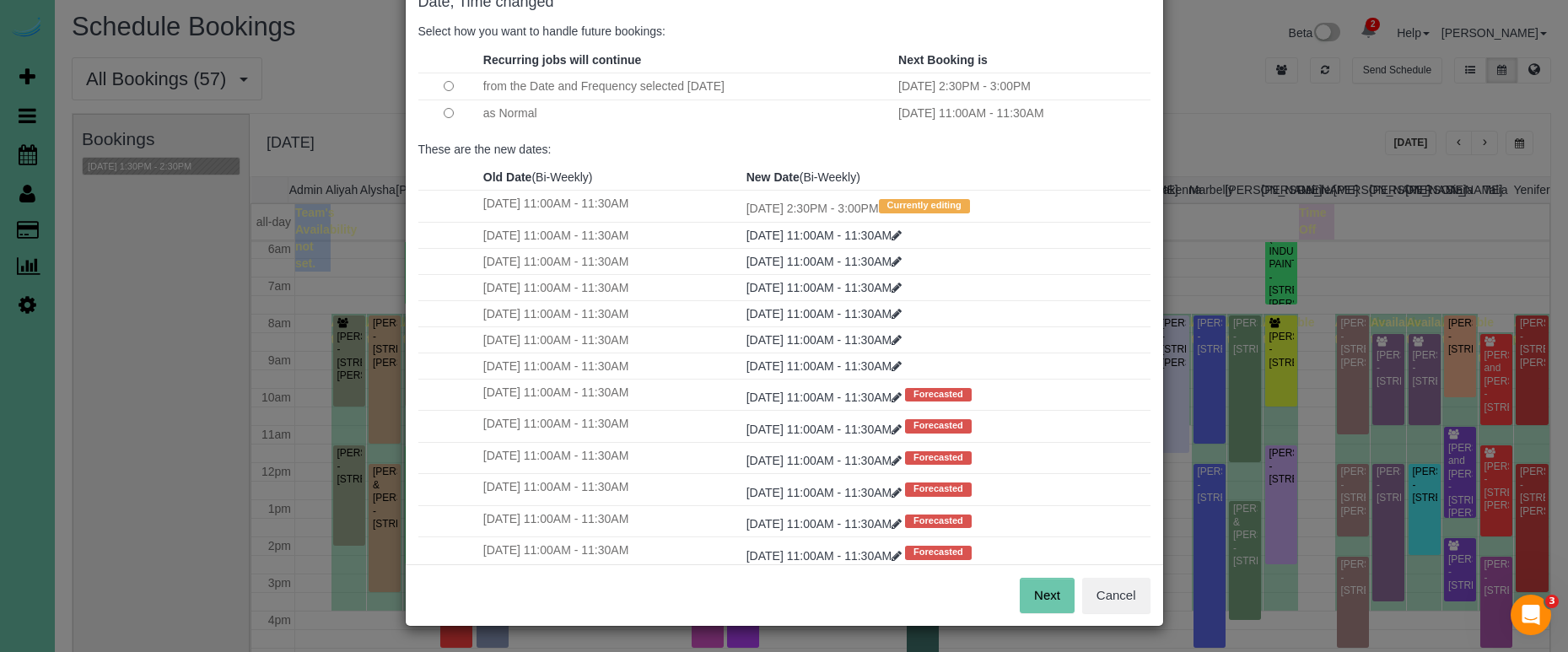
scroll to position [103, 0]
click at [1052, 595] on button "Next" at bounding box center [1047, 596] width 55 height 35
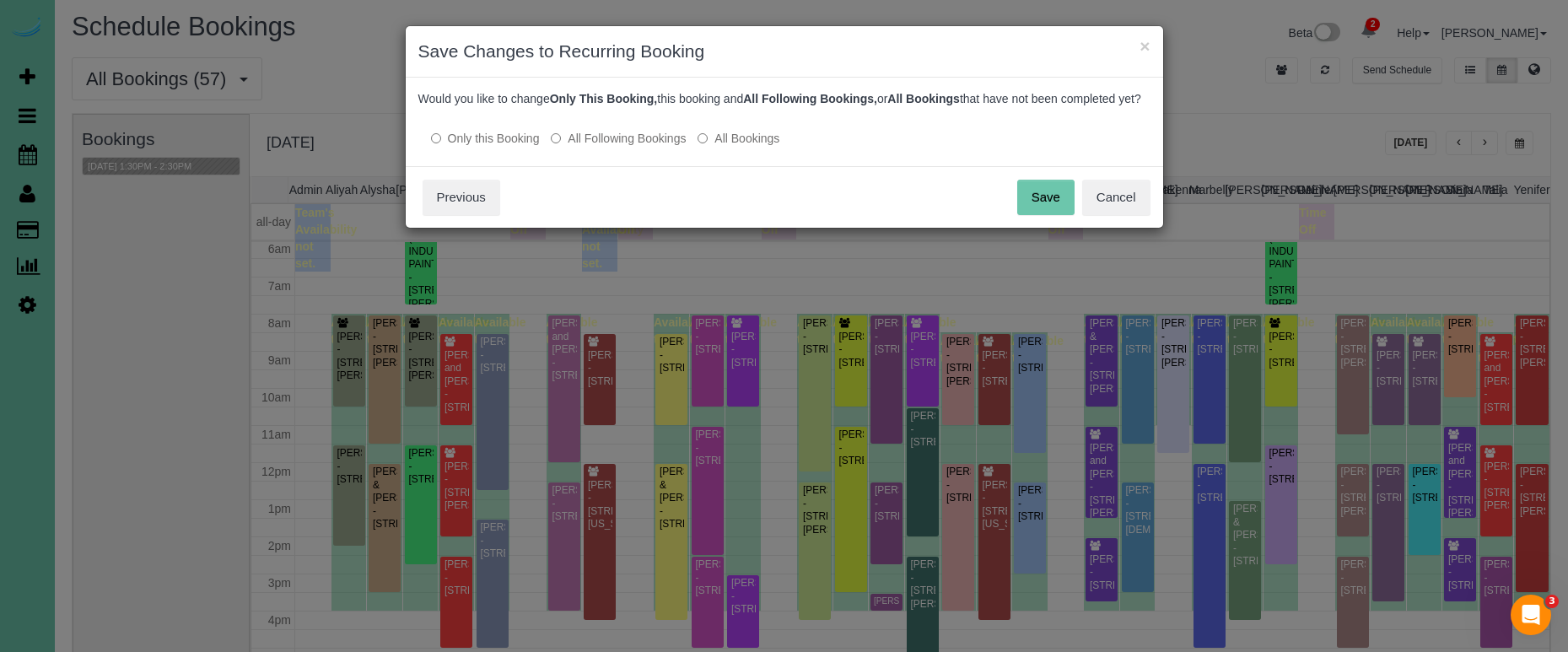
scroll to position [0, 0]
click at [1057, 215] on button "Save" at bounding box center [1046, 197] width 57 height 35
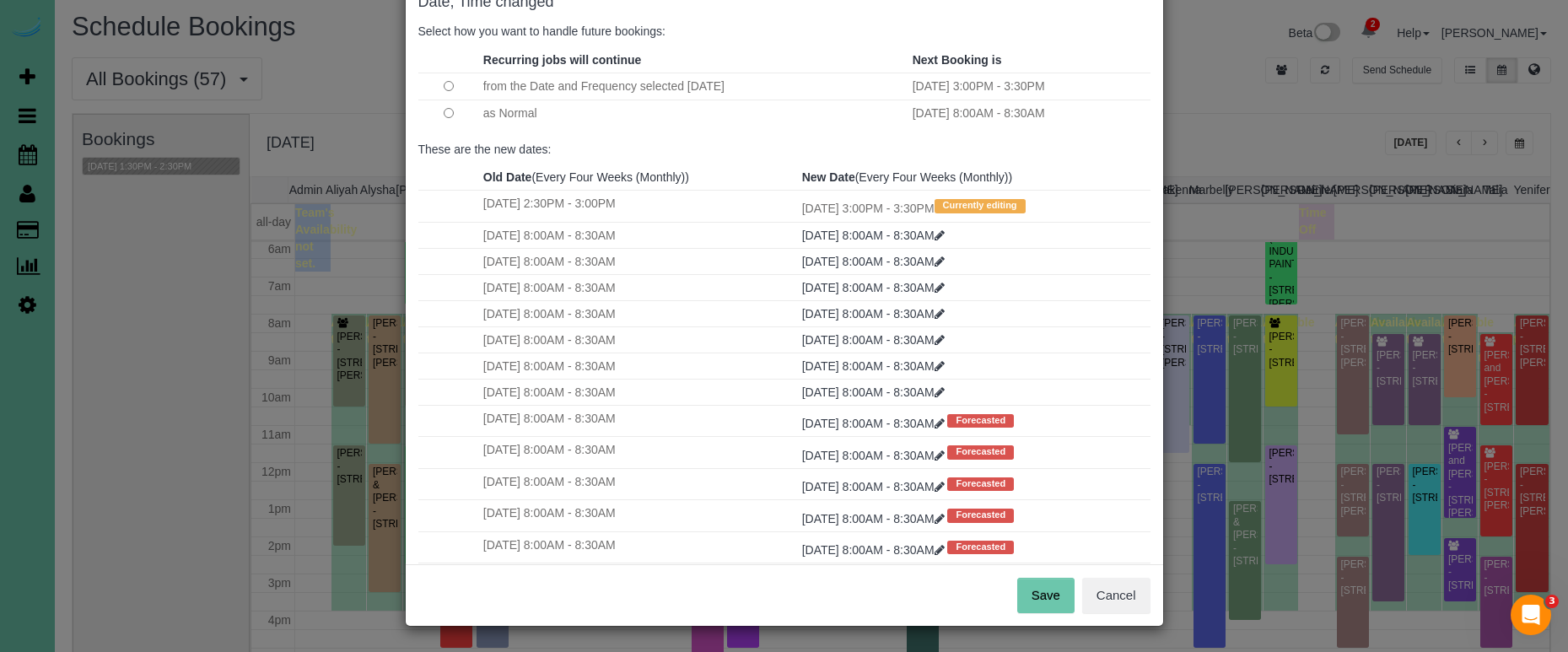
scroll to position [103, 0]
drag, startPoint x: 1045, startPoint y: 603, endPoint x: 1021, endPoint y: 593, distance: 26.0
click at [1045, 603] on button "Save" at bounding box center [1046, 596] width 57 height 35
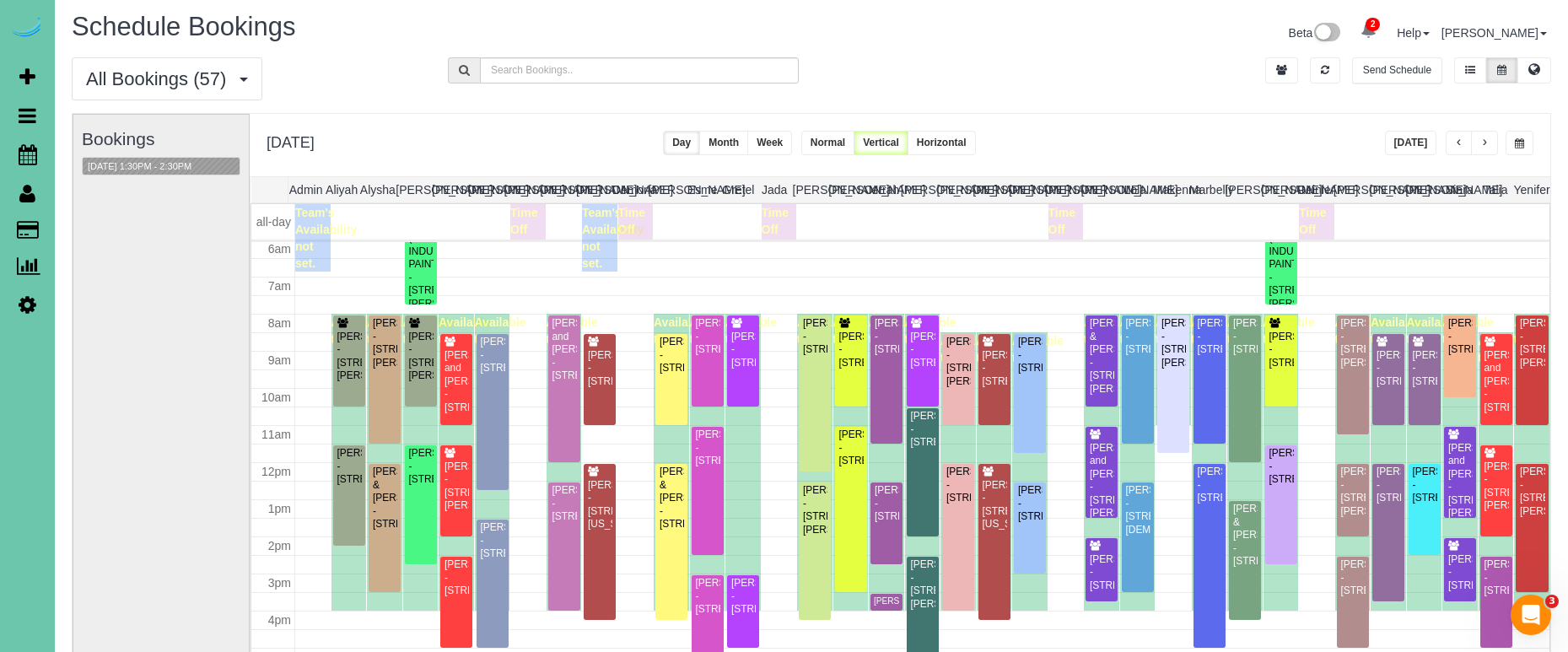
click at [707, 607] on div "Lu Schrorle - 5129 N 103 St, Omaha, NE 68134" at bounding box center [708, 596] width 25 height 39
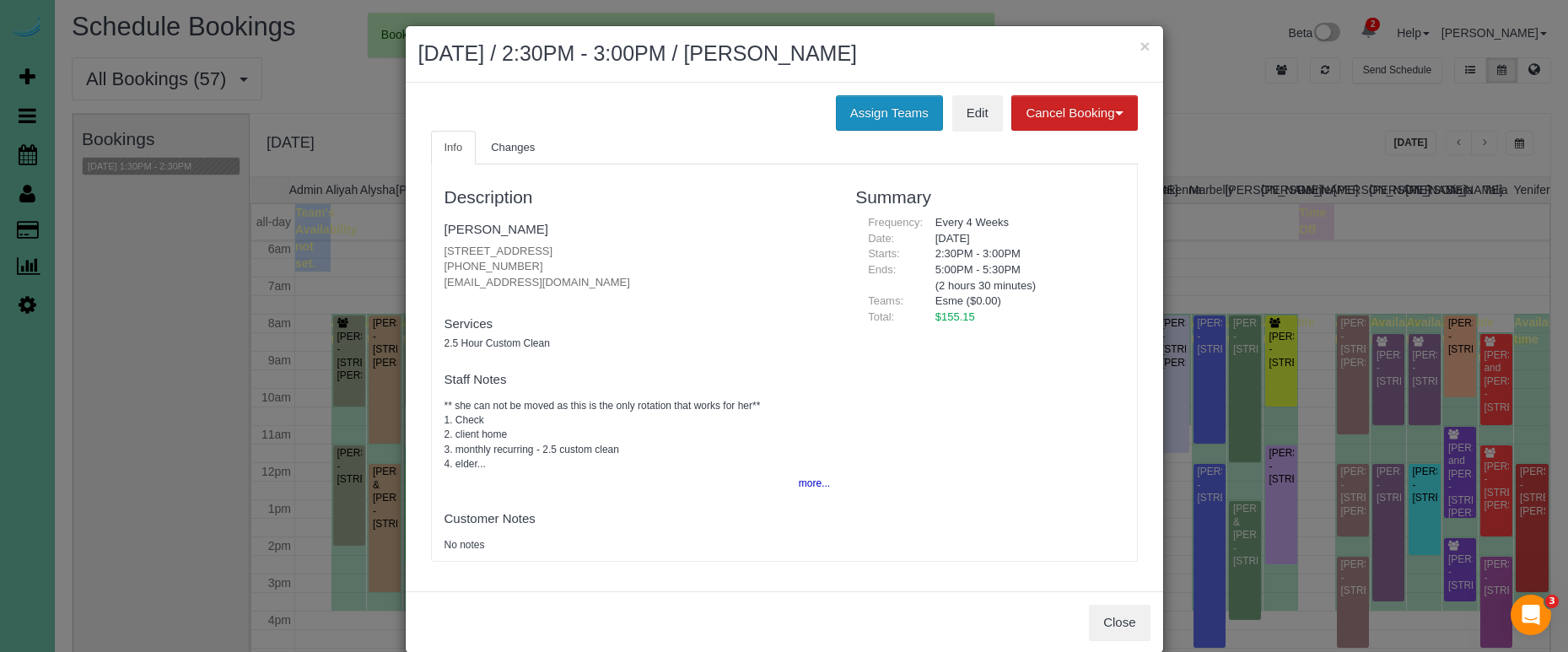
click at [868, 101] on button "Assign Teams" at bounding box center [889, 113] width 107 height 35
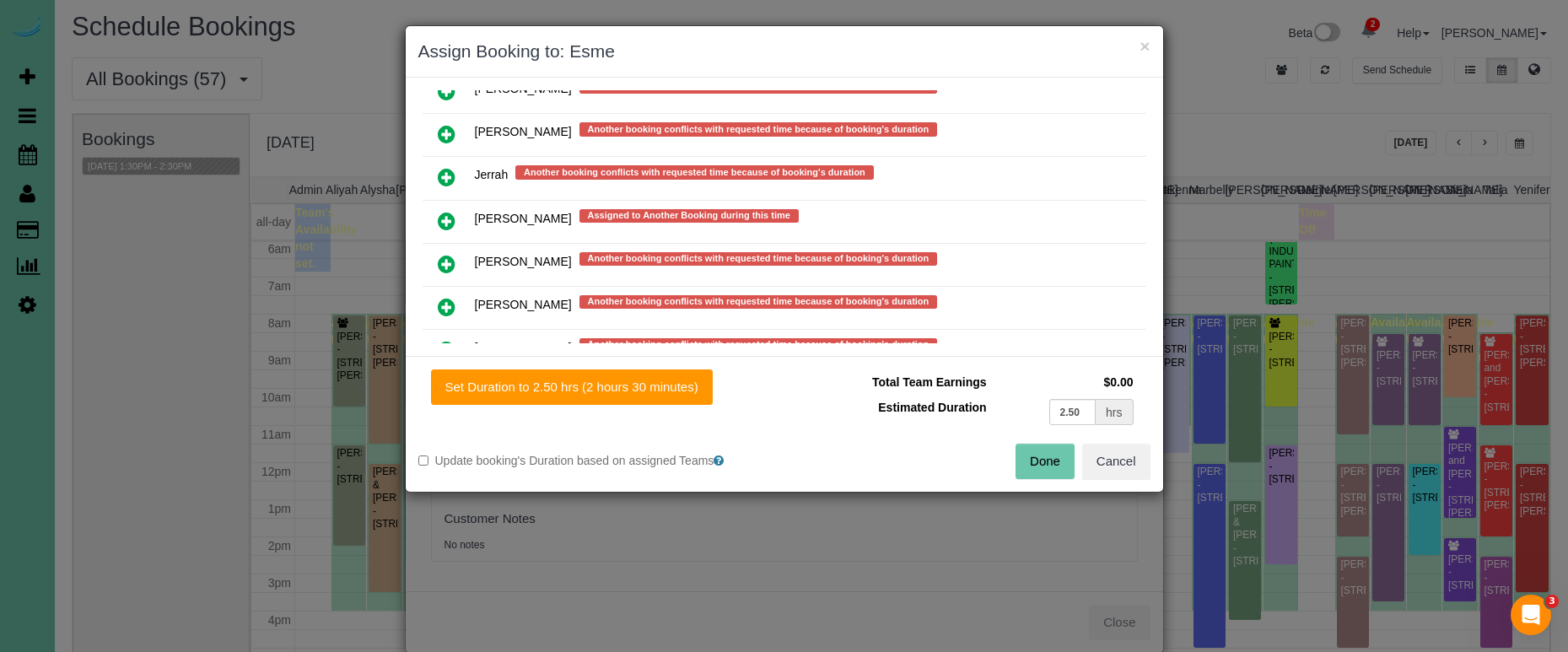
scroll to position [1033, 0]
click at [446, 315] on link at bounding box center [447, 306] width 40 height 34
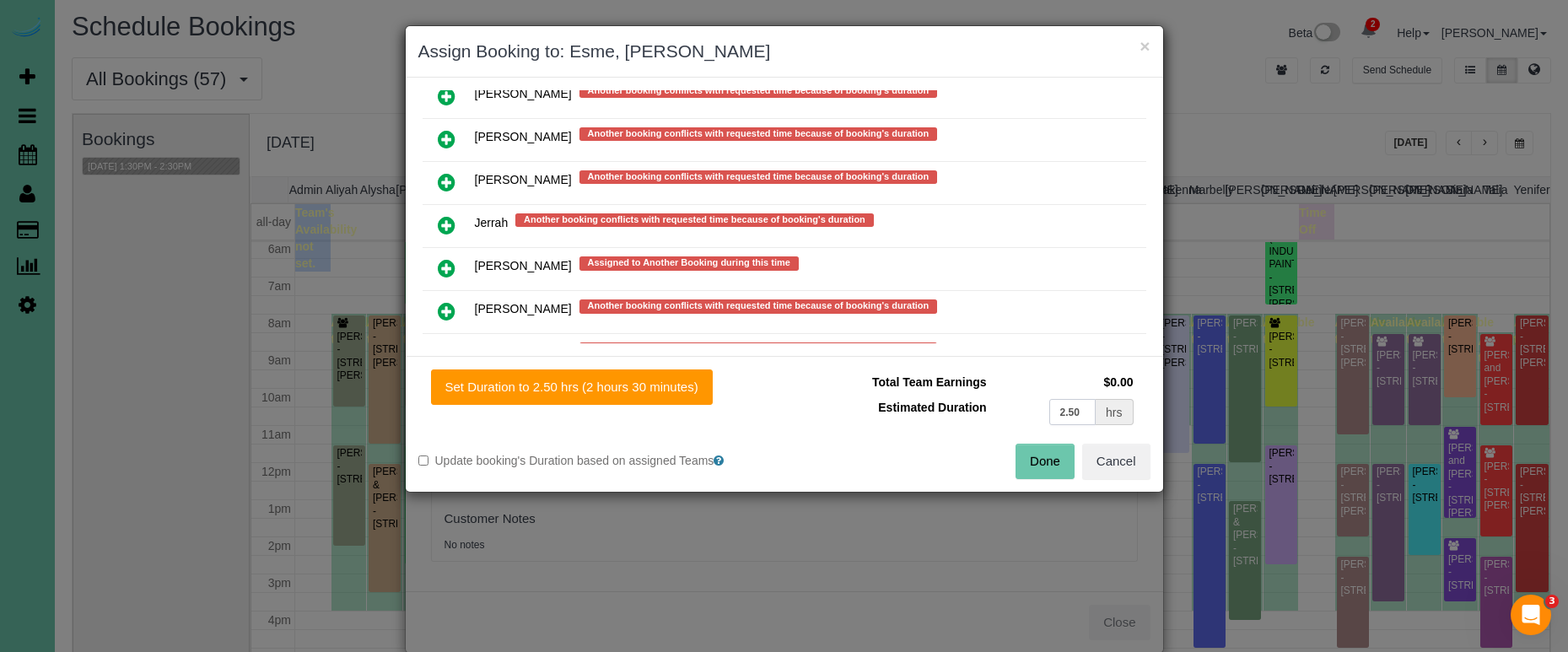
drag, startPoint x: 1062, startPoint y: 410, endPoint x: 900, endPoint y: 380, distance: 164.8
click at [905, 382] on tbody "Total Team Earnings $0.00 Estimated Duration 2.50 hrs" at bounding box center [967, 400] width 341 height 60
type input "1.25"
click at [608, 380] on button "Set Duration to 1.25 hrs (1 hour 15 minutes)" at bounding box center [569, 387] width 276 height 35
type input "1.25"
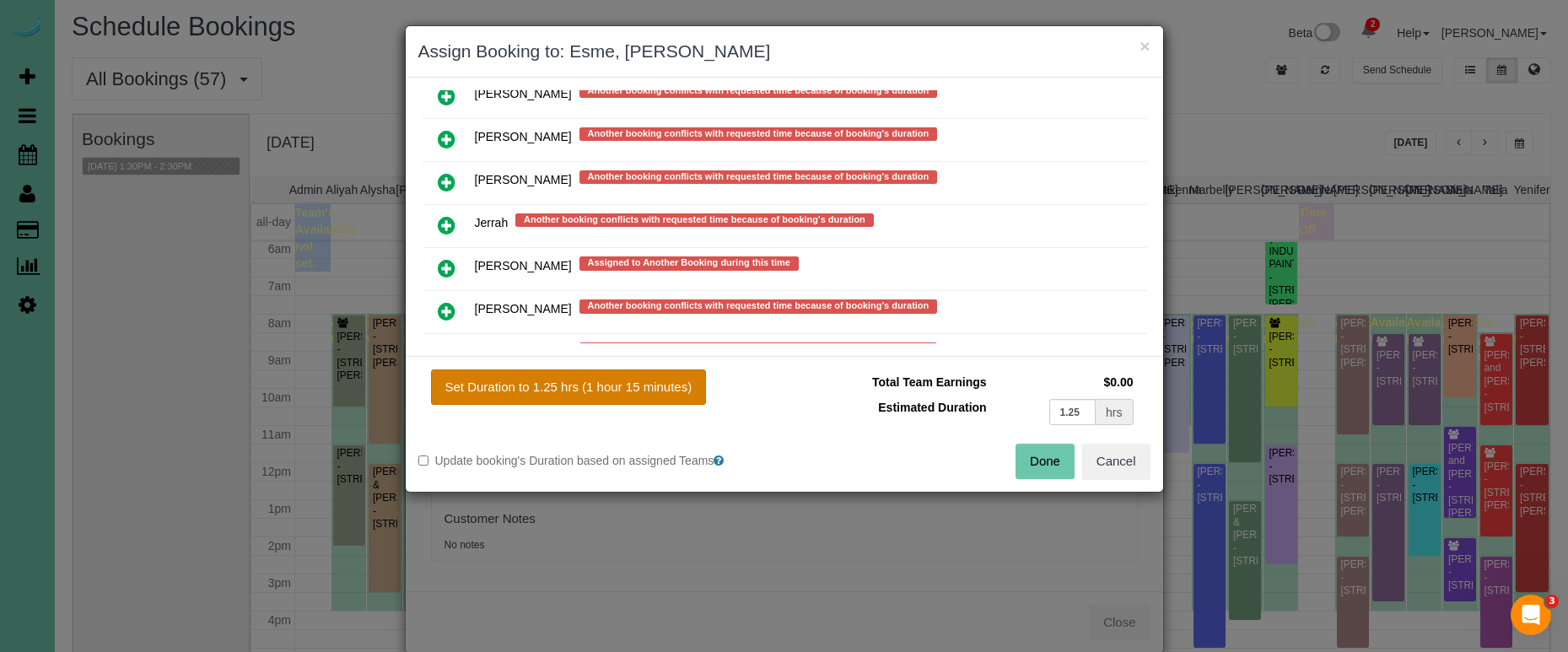
type input "1.25"
click at [1037, 460] on button "Done" at bounding box center [1045, 460] width 59 height 35
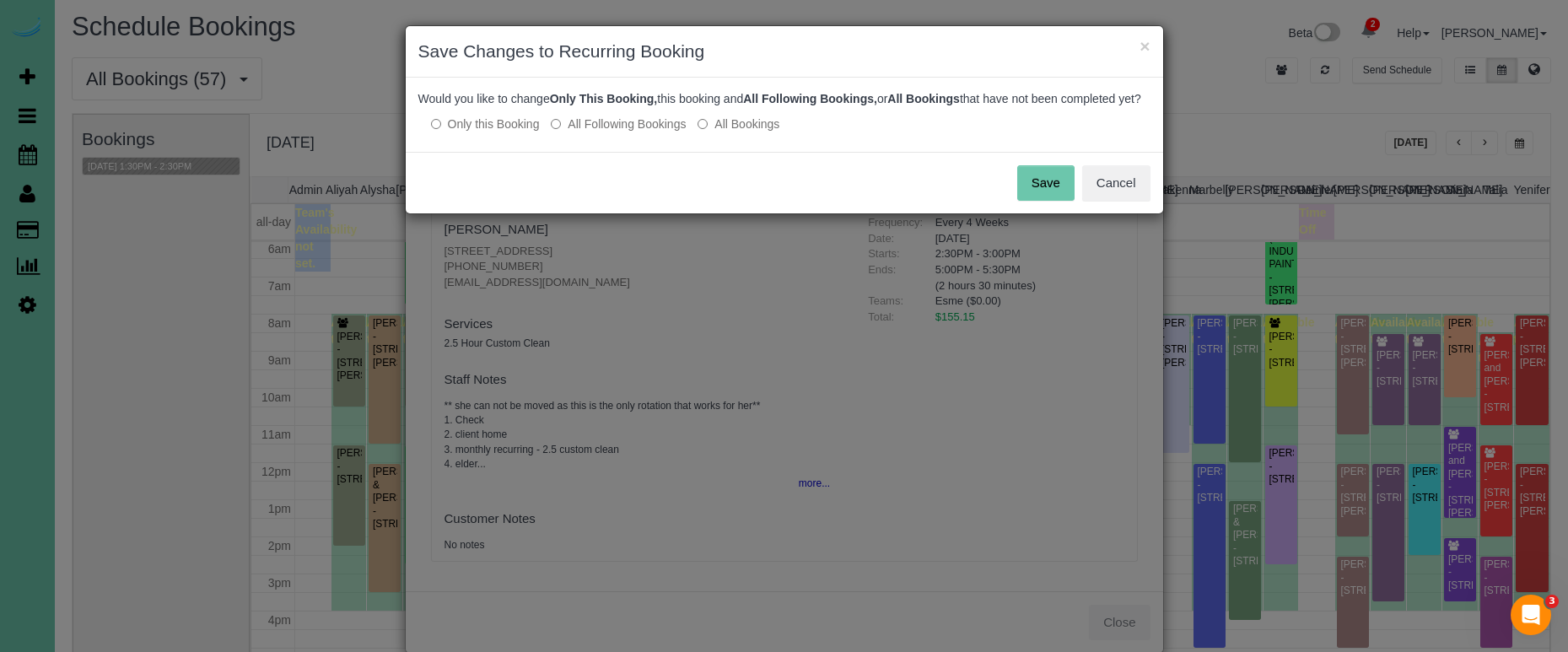
click at [1052, 201] on button "Save" at bounding box center [1046, 183] width 57 height 35
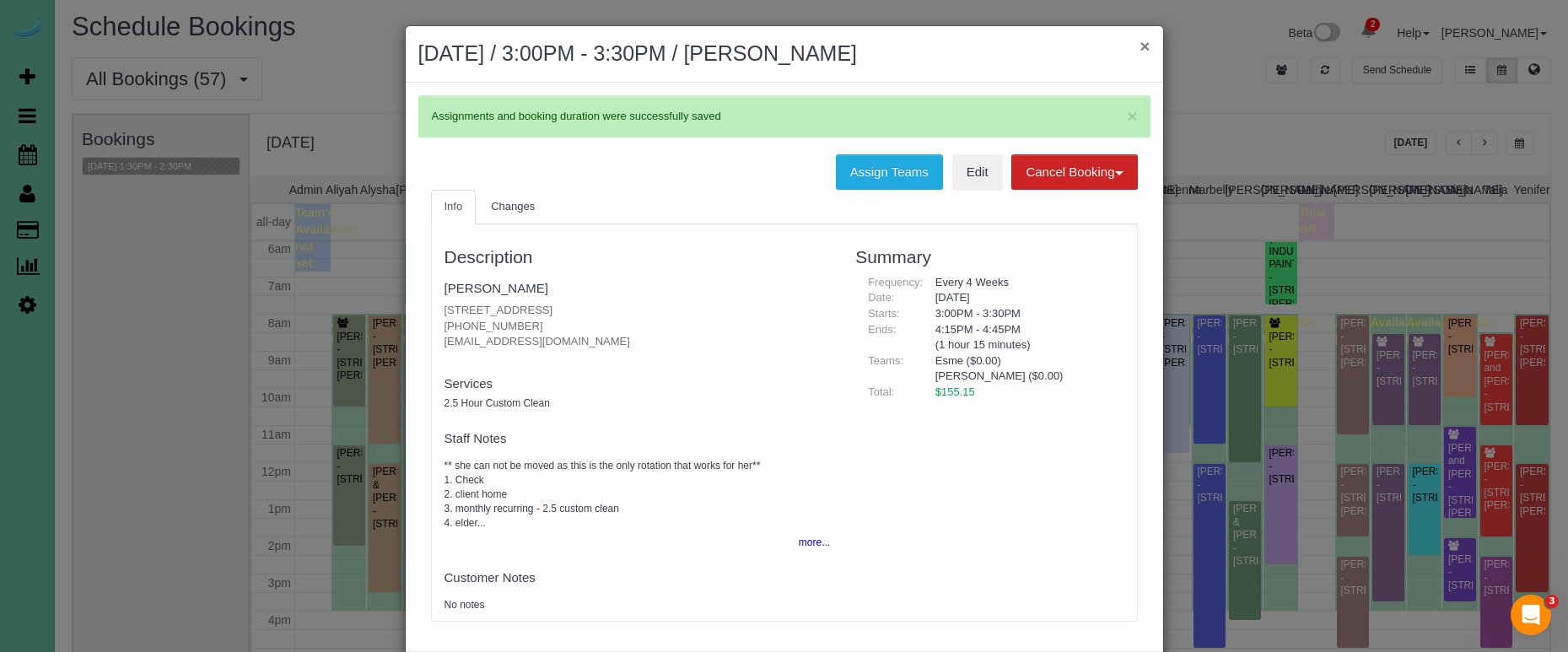
click at [1144, 41] on button "×" at bounding box center [1144, 45] width 10 height 17
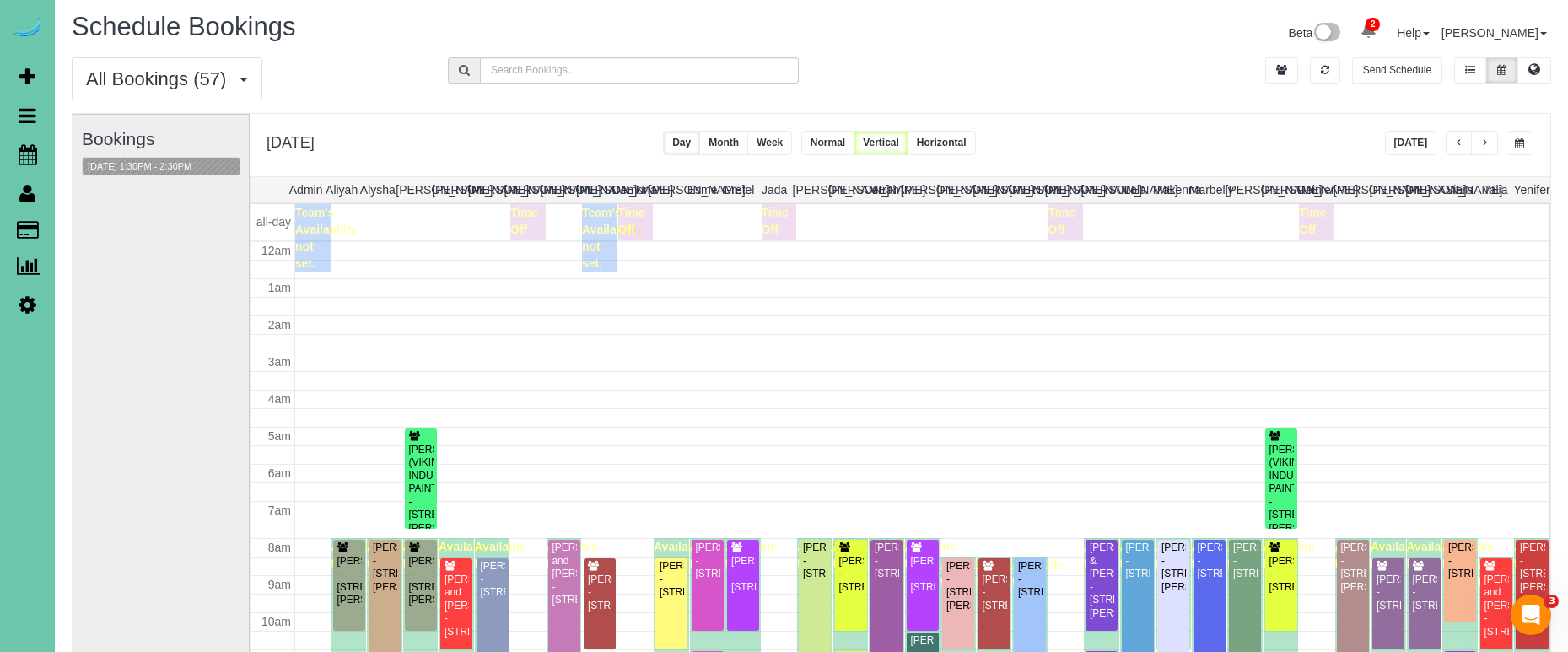
scroll to position [224, 0]
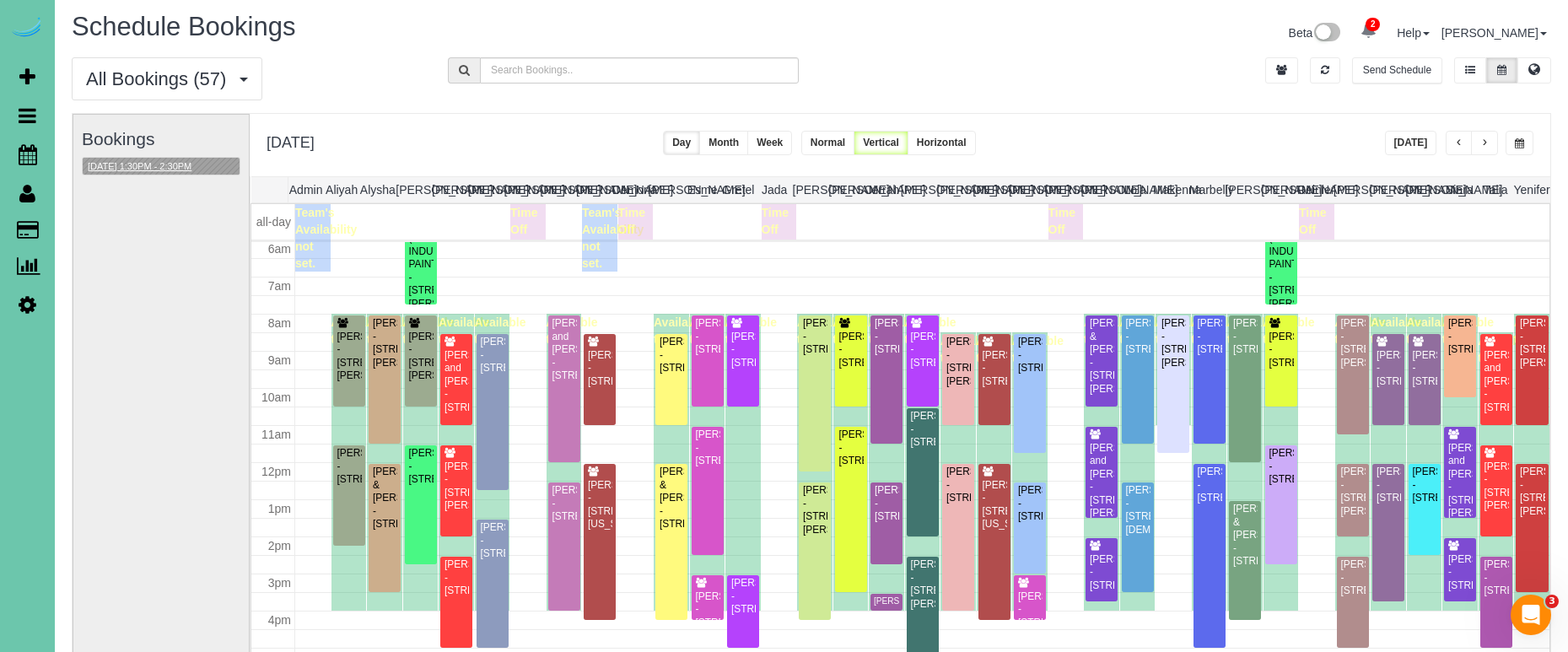
click at [180, 170] on button "10/14/2025 1:30PM - 2:30PM" at bounding box center [139, 166] width 114 height 17
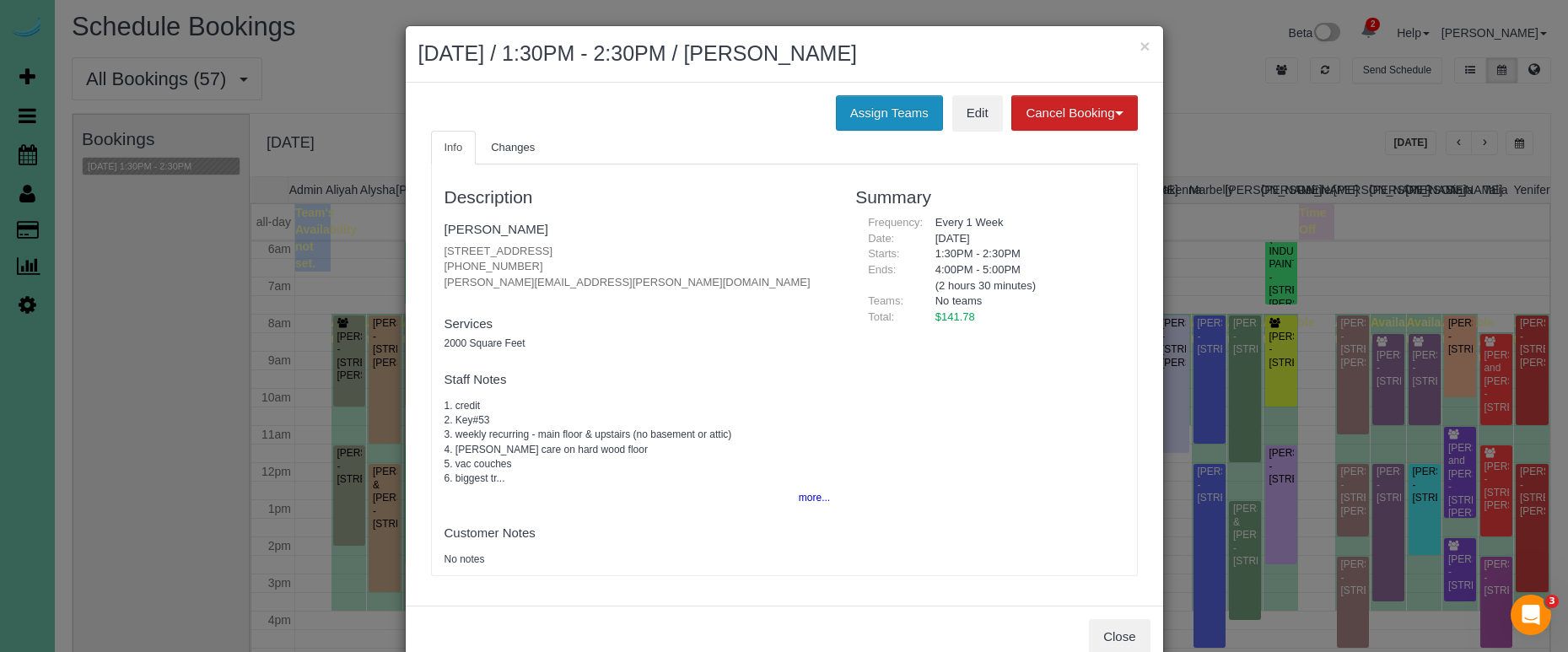
click at [892, 116] on button "Assign Teams" at bounding box center [889, 113] width 107 height 35
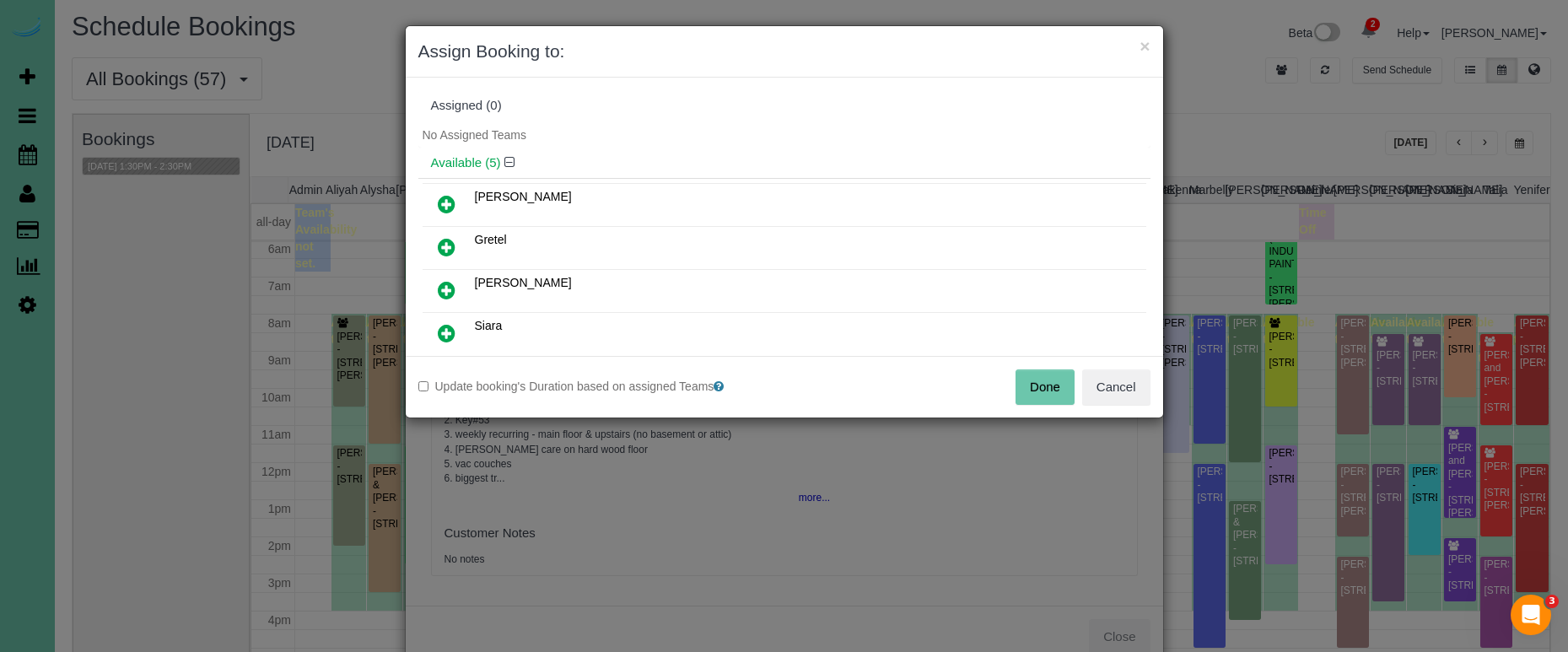
scroll to position [12, 0]
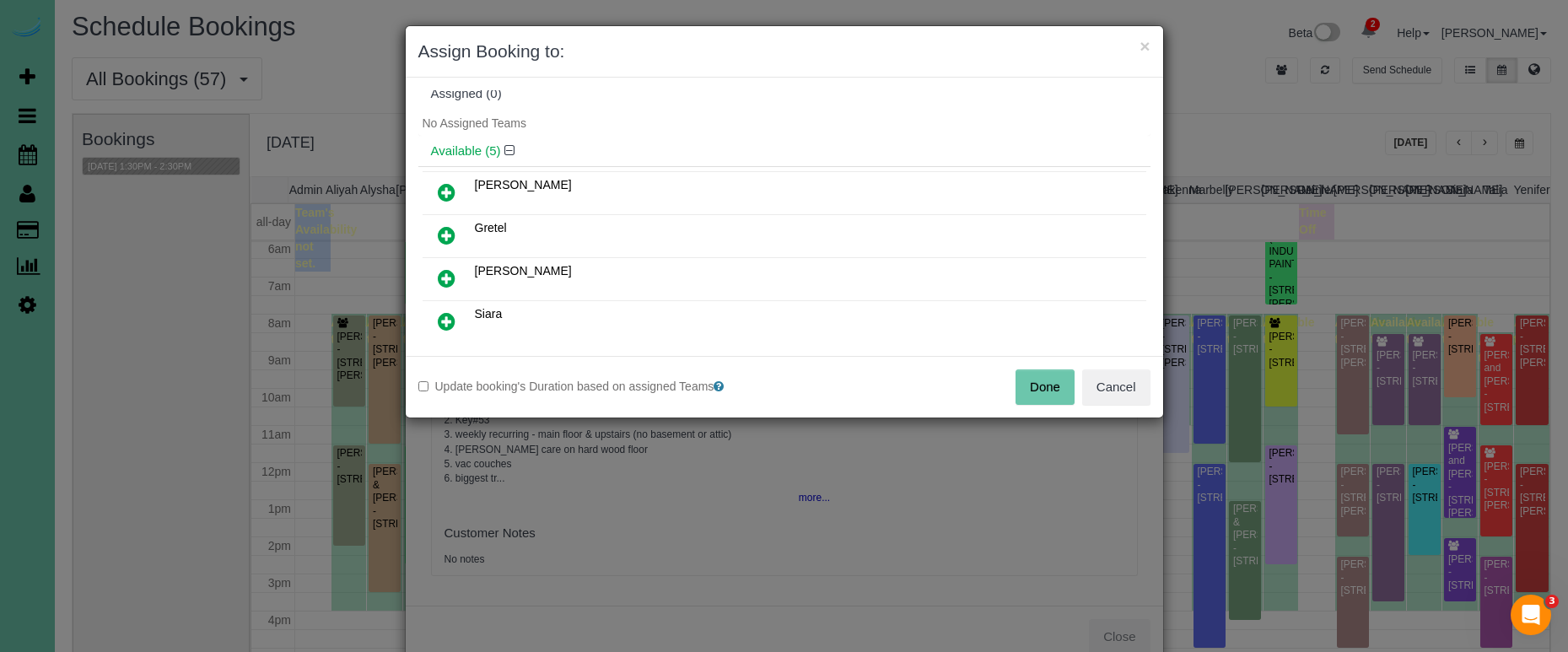
click at [451, 223] on link at bounding box center [447, 235] width 40 height 34
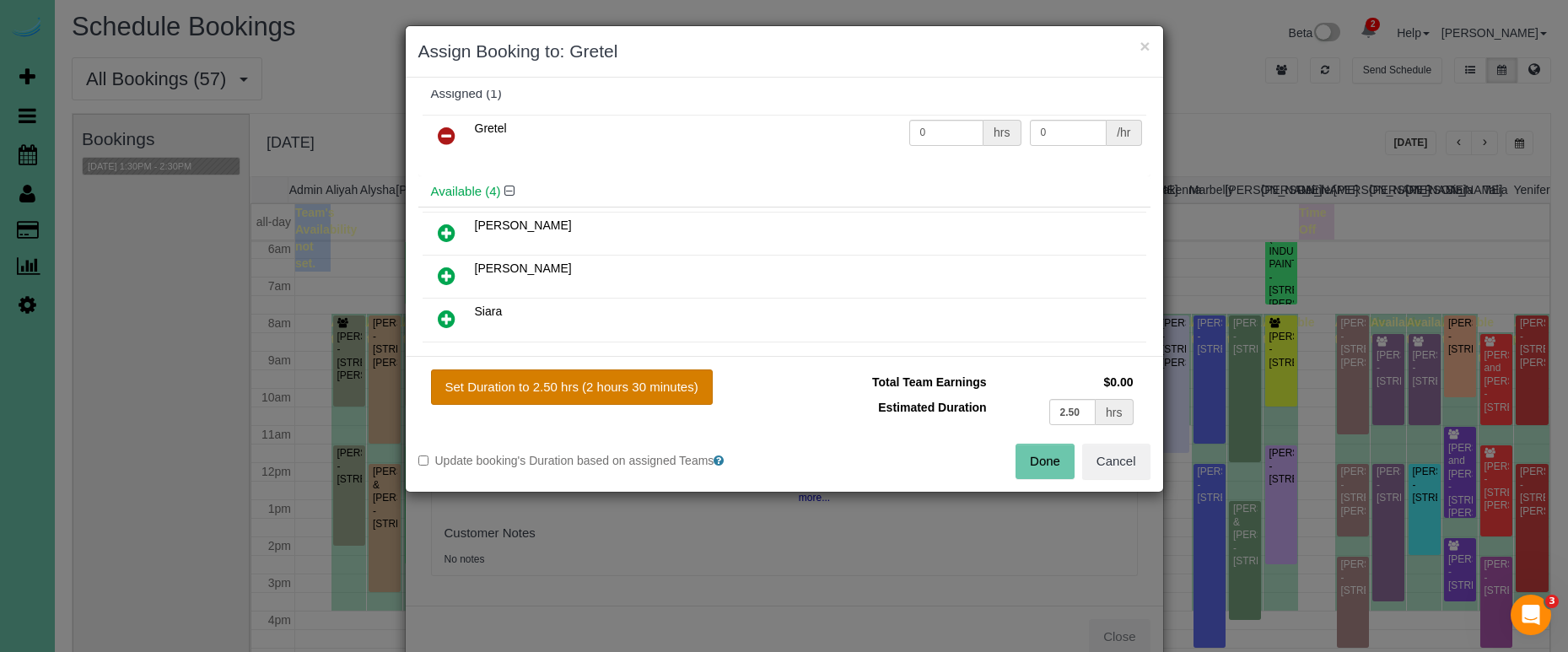
click at [646, 395] on button "Set Duration to 2.50 hrs (2 hours 30 minutes)" at bounding box center [571, 387] width 282 height 35
type input "2.50"
drag, startPoint x: 1029, startPoint y: 457, endPoint x: 1015, endPoint y: 455, distance: 14.1
click at [1028, 457] on button "Done" at bounding box center [1045, 460] width 59 height 35
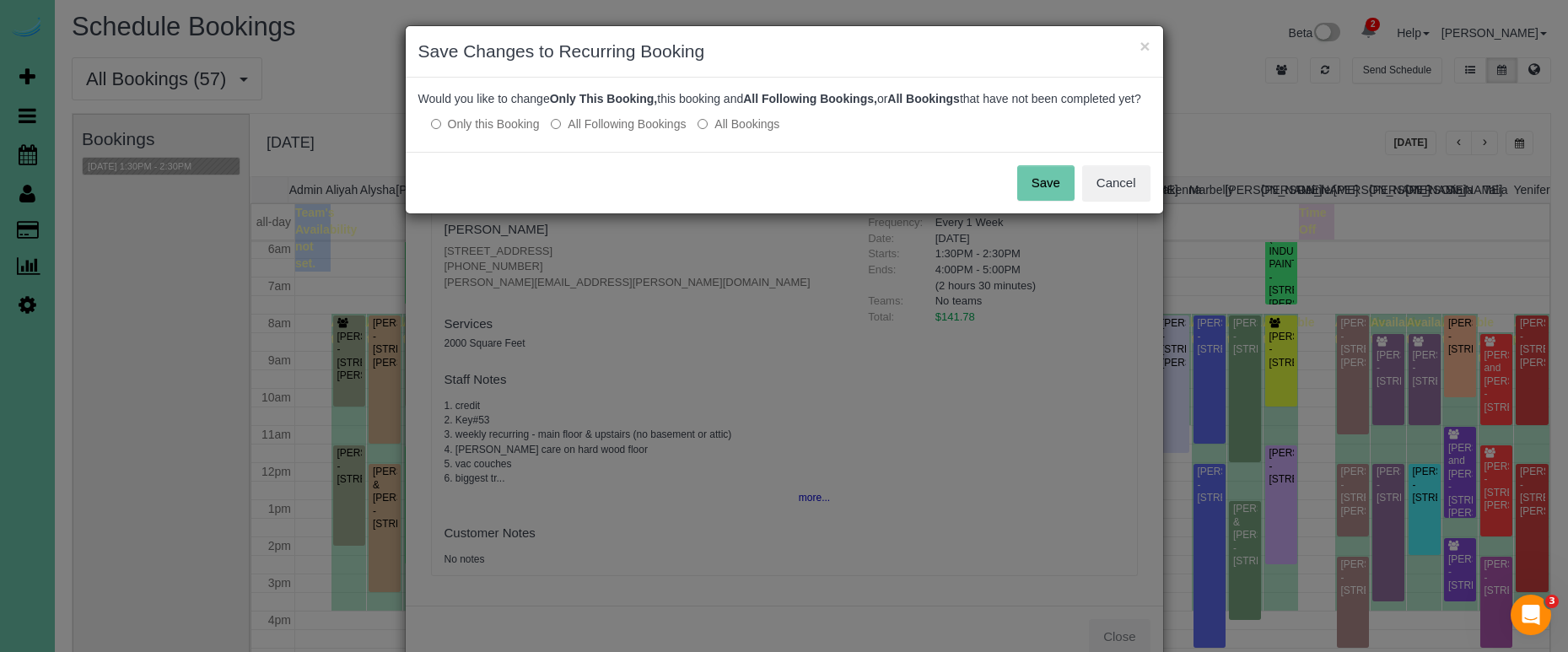
click at [1048, 193] on button "Save" at bounding box center [1046, 183] width 57 height 35
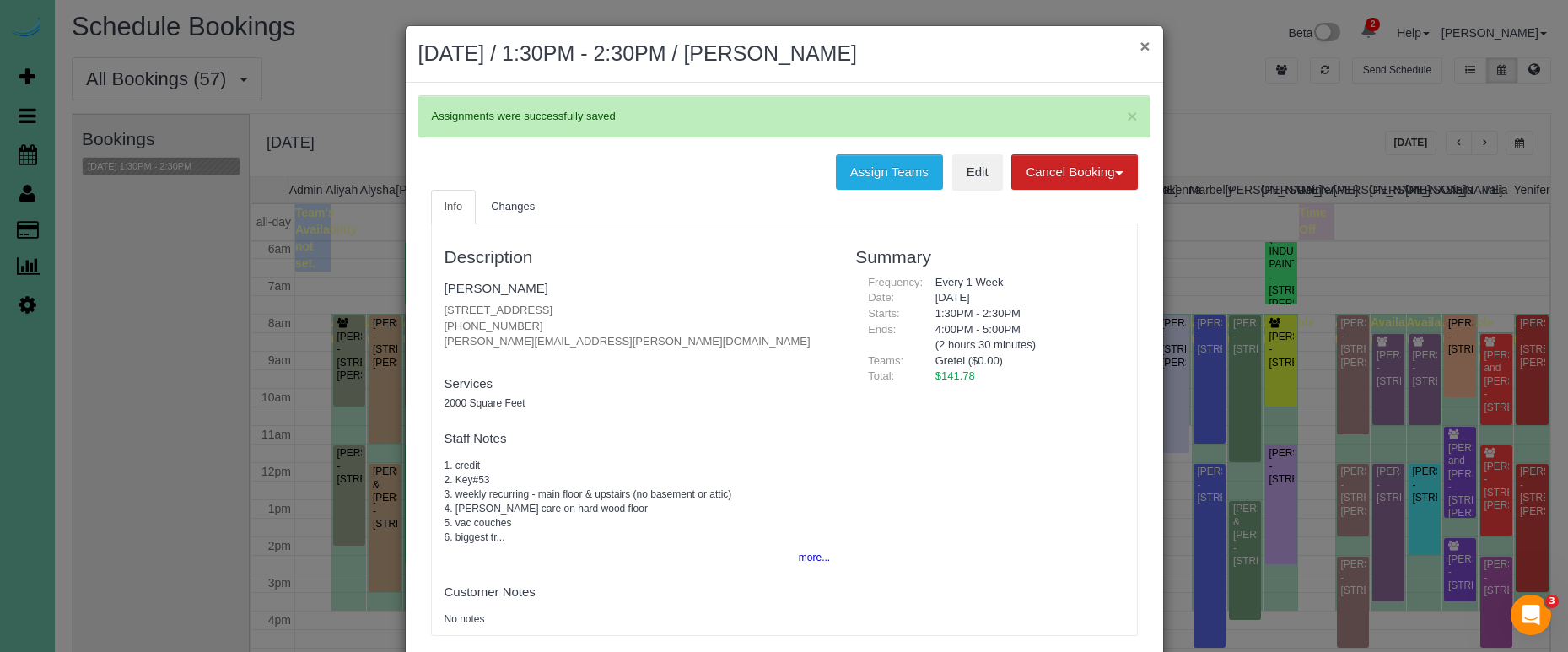
click at [1144, 49] on button "×" at bounding box center [1144, 45] width 10 height 17
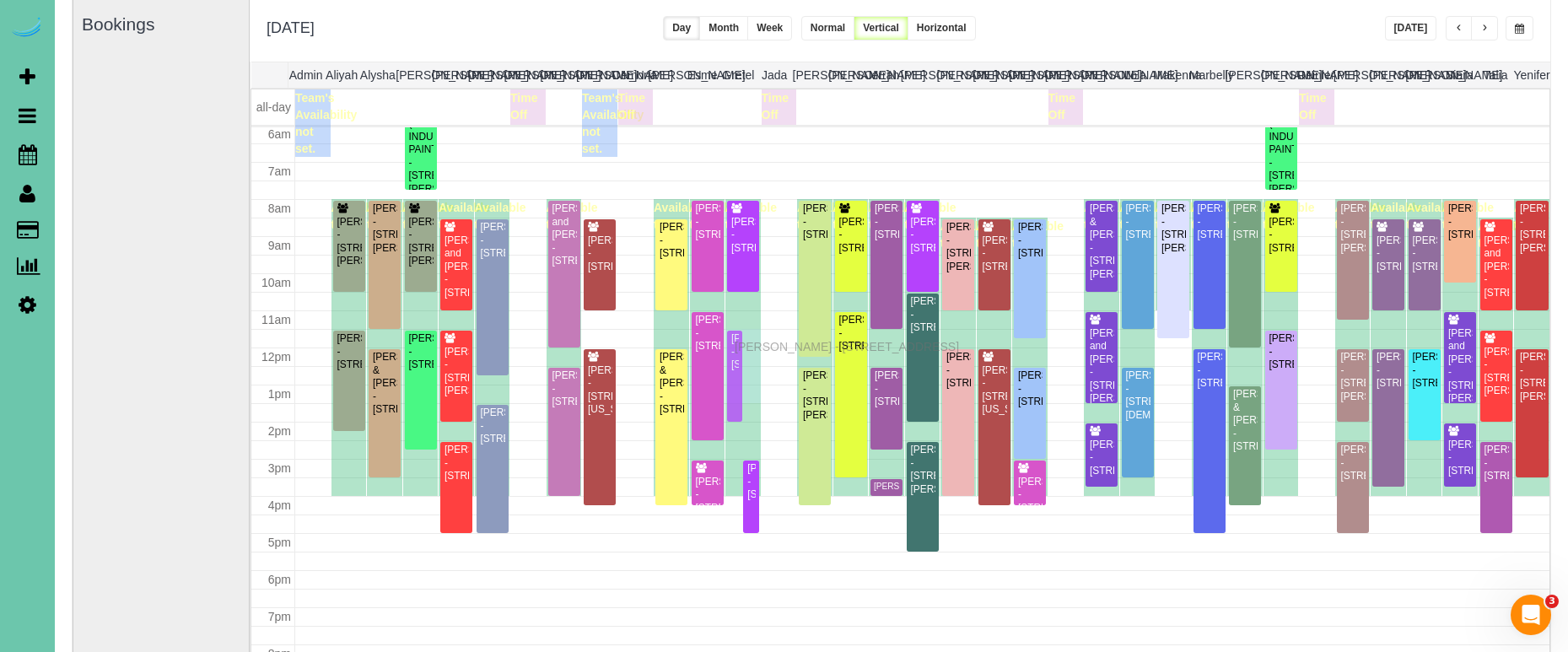
scroll to position [119, 0]
drag, startPoint x: 738, startPoint y: 420, endPoint x: 738, endPoint y: 344, distance: 76.0
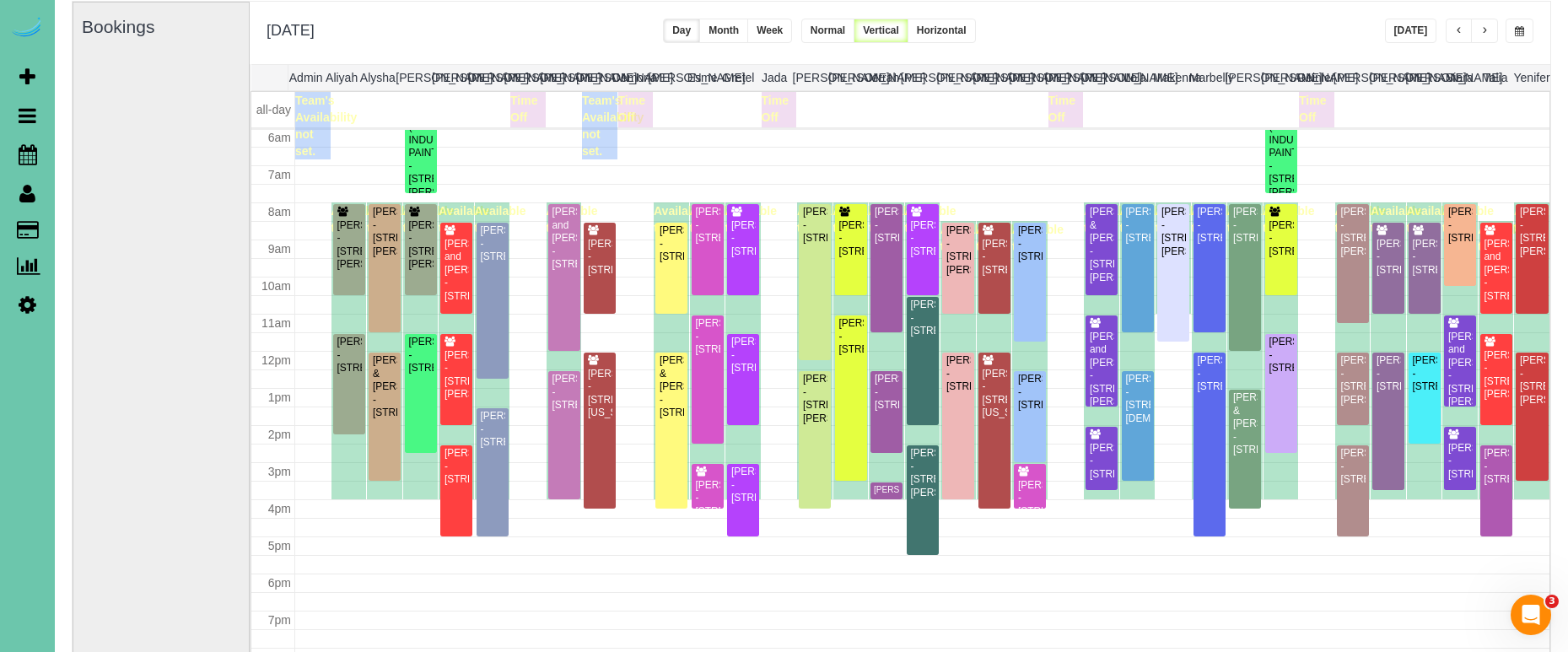
scroll to position [220, 0]
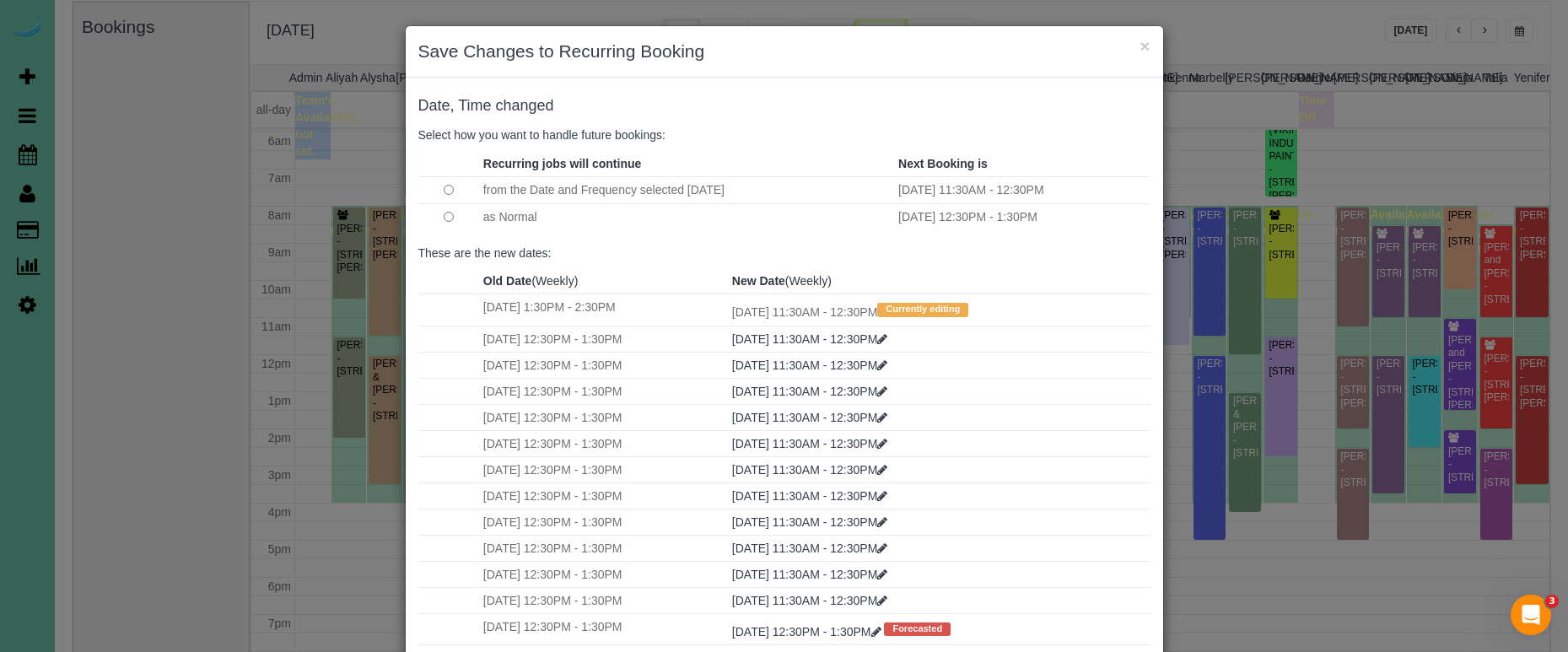
click at [433, 218] on td at bounding box center [449, 217] width 61 height 27
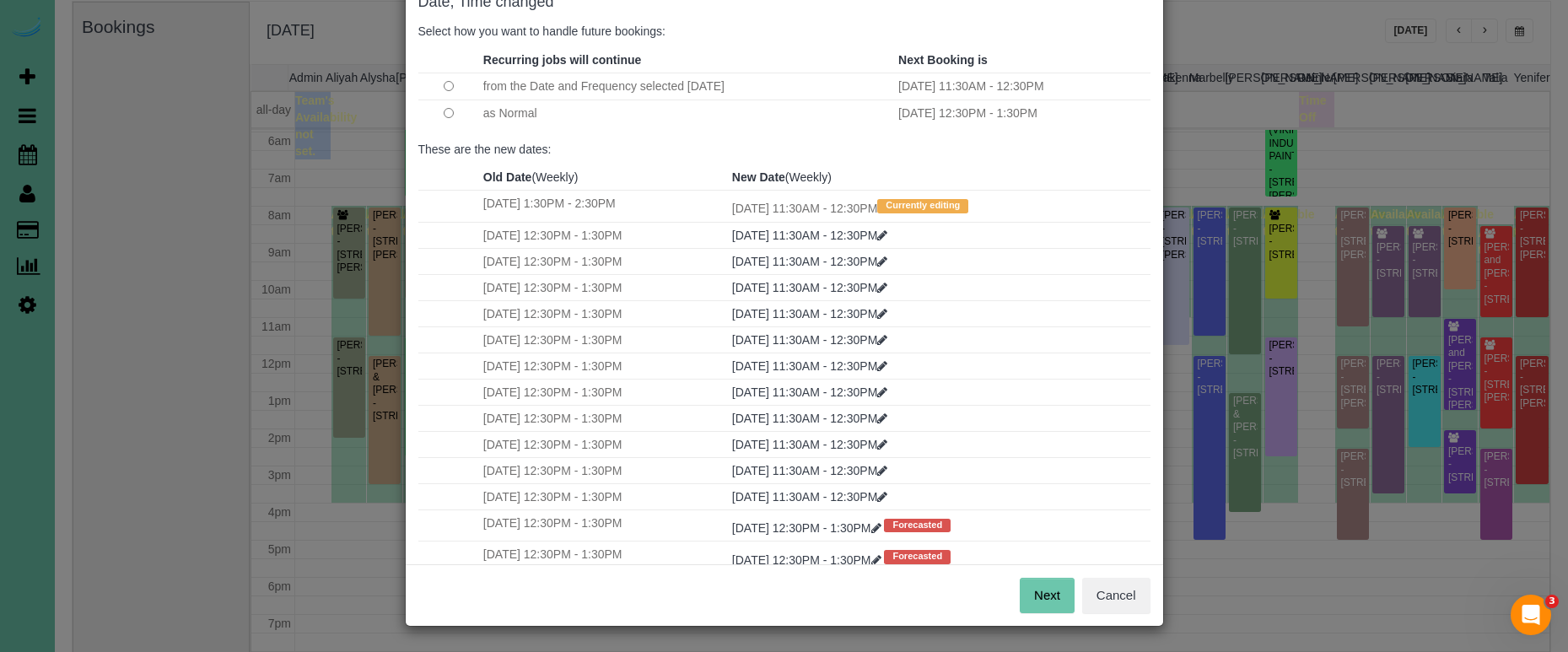
scroll to position [103, 0]
drag, startPoint x: 1045, startPoint y: 588, endPoint x: 1045, endPoint y: 526, distance: 62.0
click at [1045, 588] on button "Next" at bounding box center [1047, 596] width 55 height 35
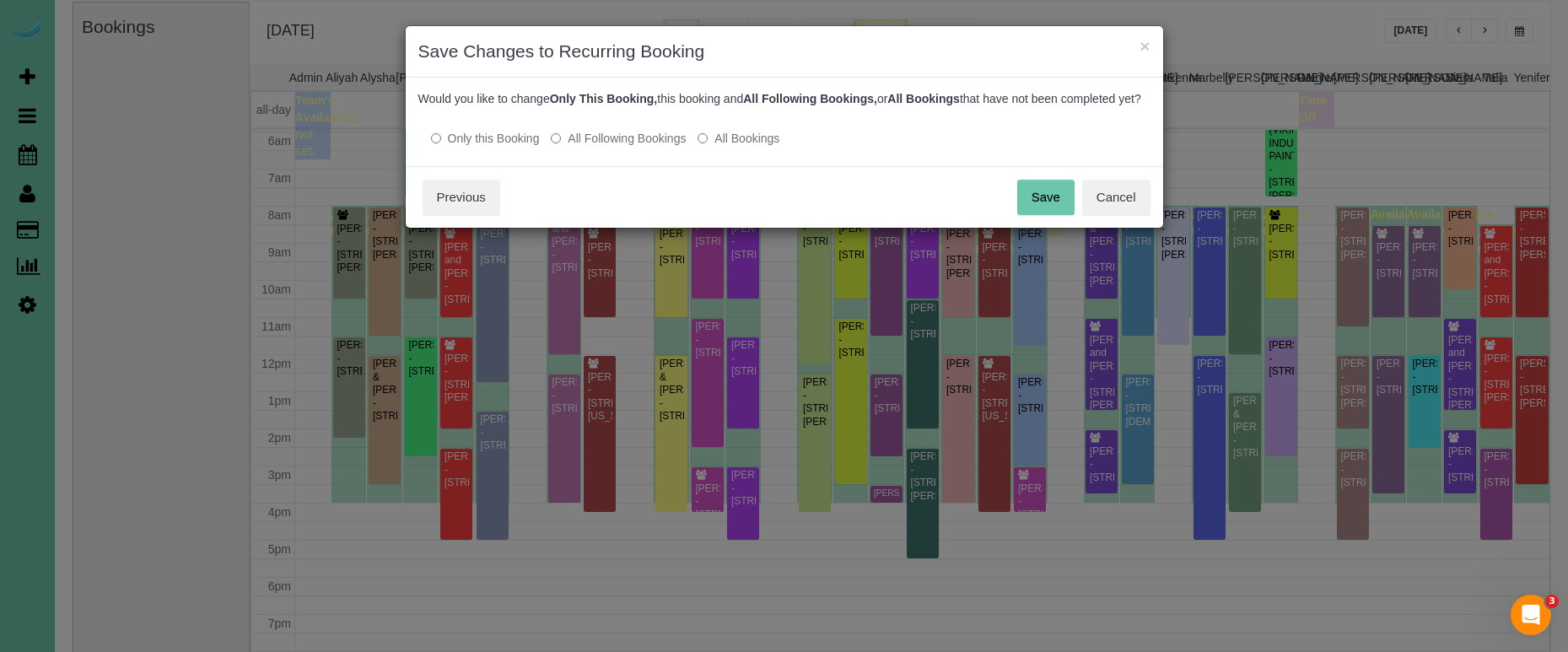
click at [1055, 215] on button "Save" at bounding box center [1046, 197] width 57 height 35
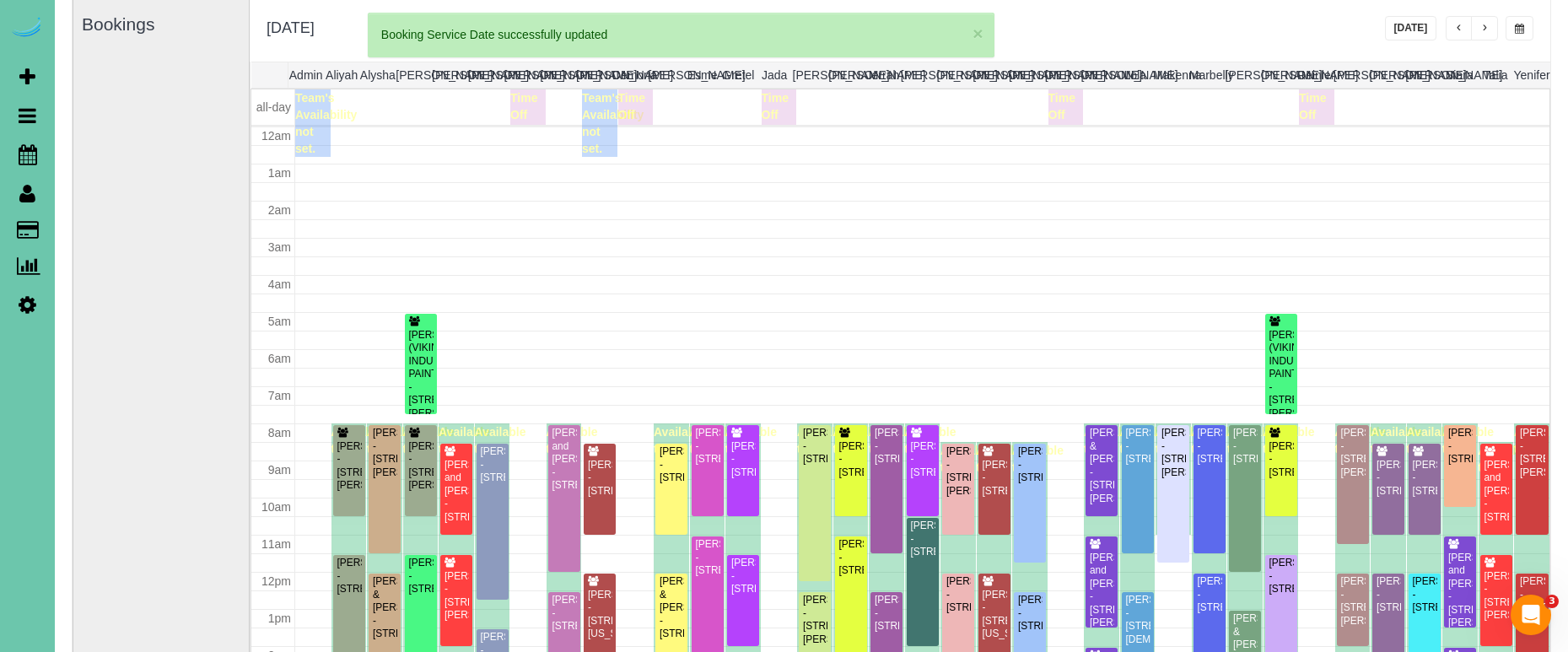
scroll to position [220, 0]
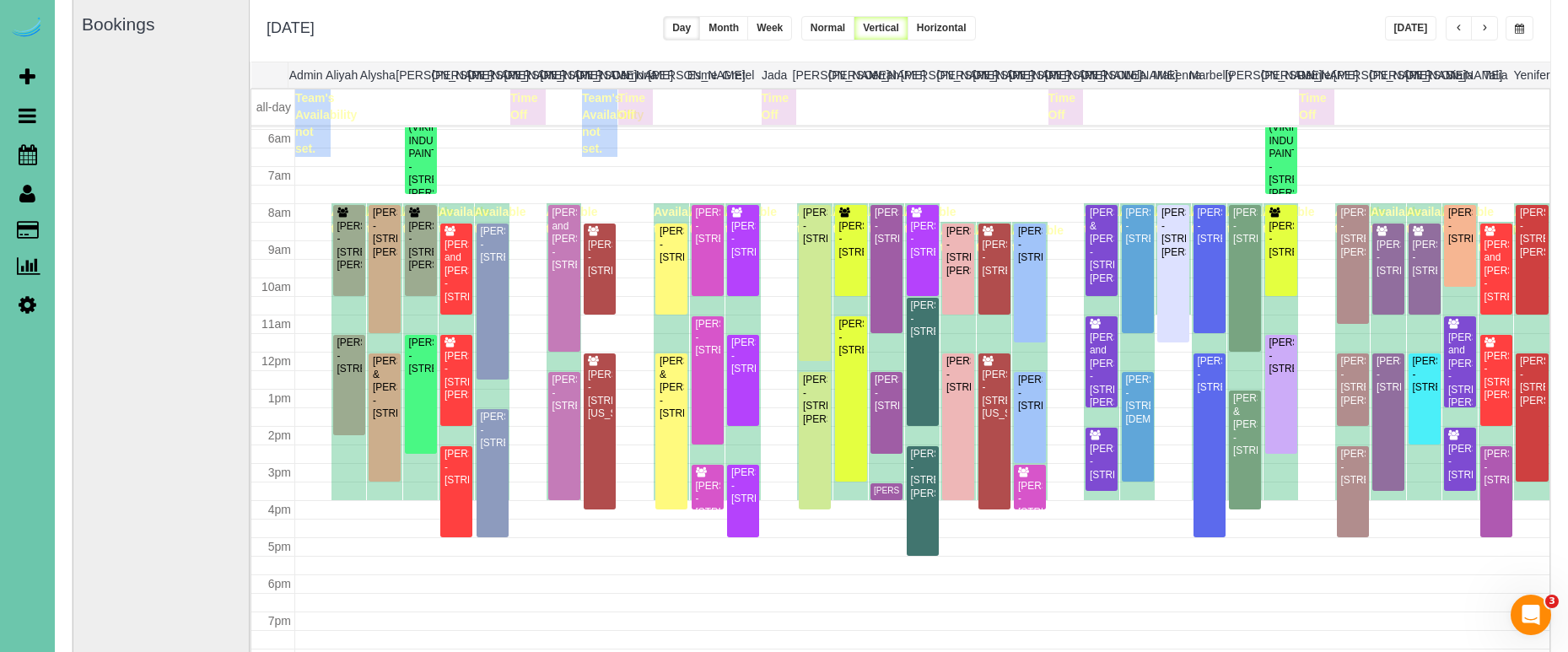
click at [1484, 17] on button "button" at bounding box center [1484, 28] width 27 height 25
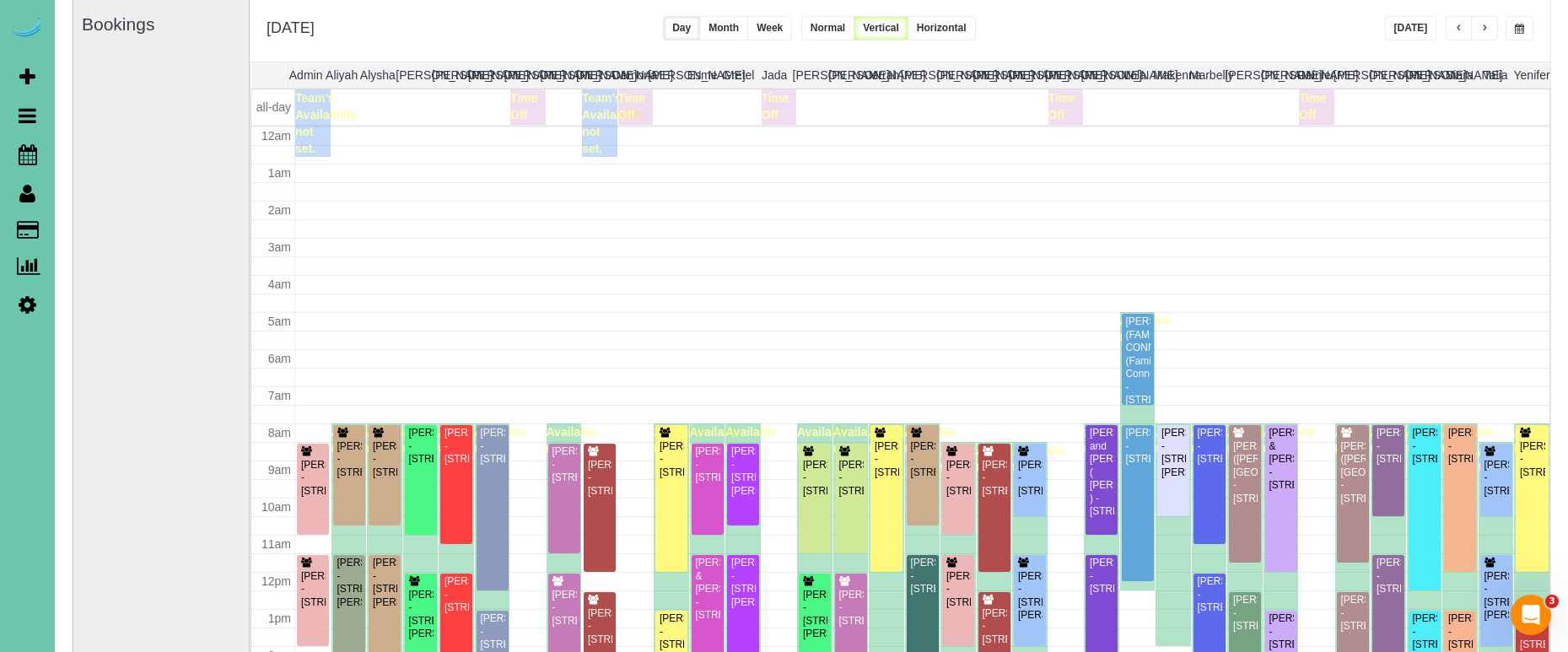
scroll to position [223, 0]
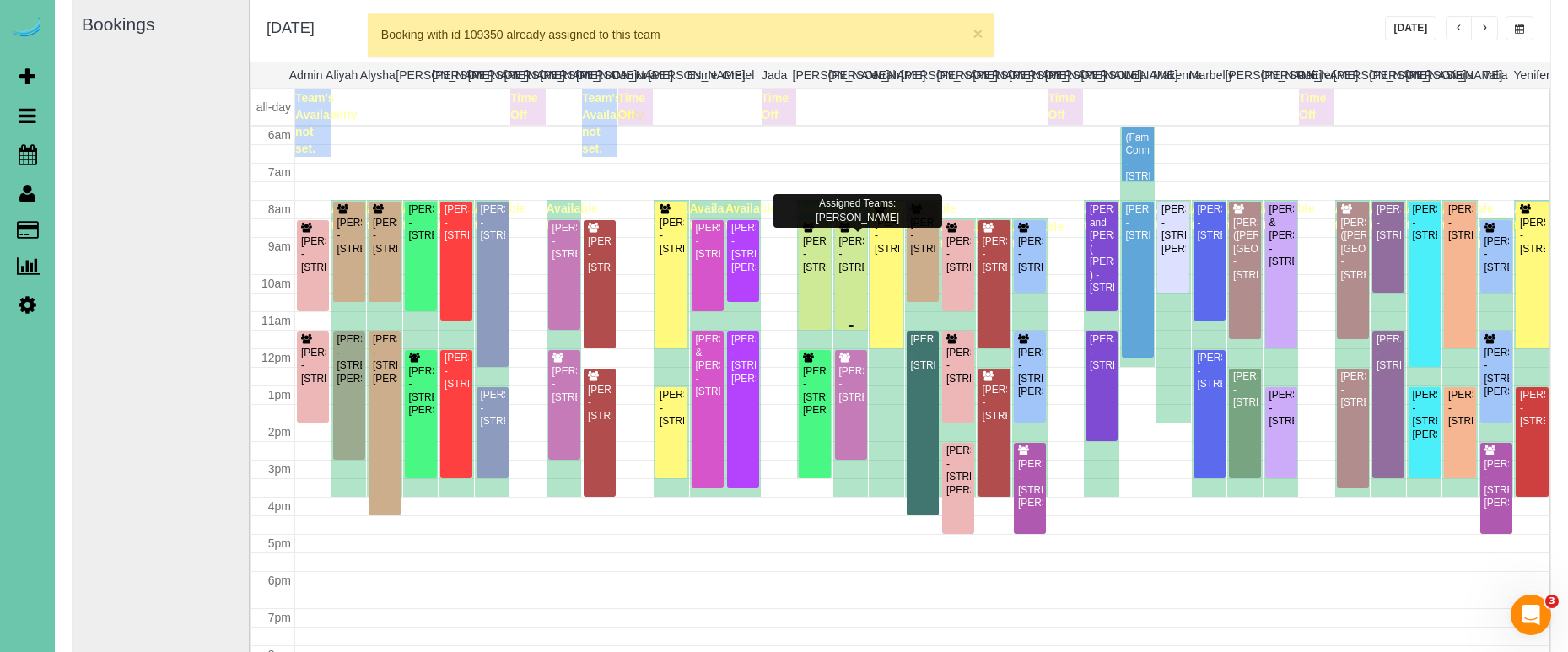
click at [851, 249] on div "Kelsey Souchek - 12815 Binney Street, Omaha, NE 68164" at bounding box center [851, 254] width 25 height 39
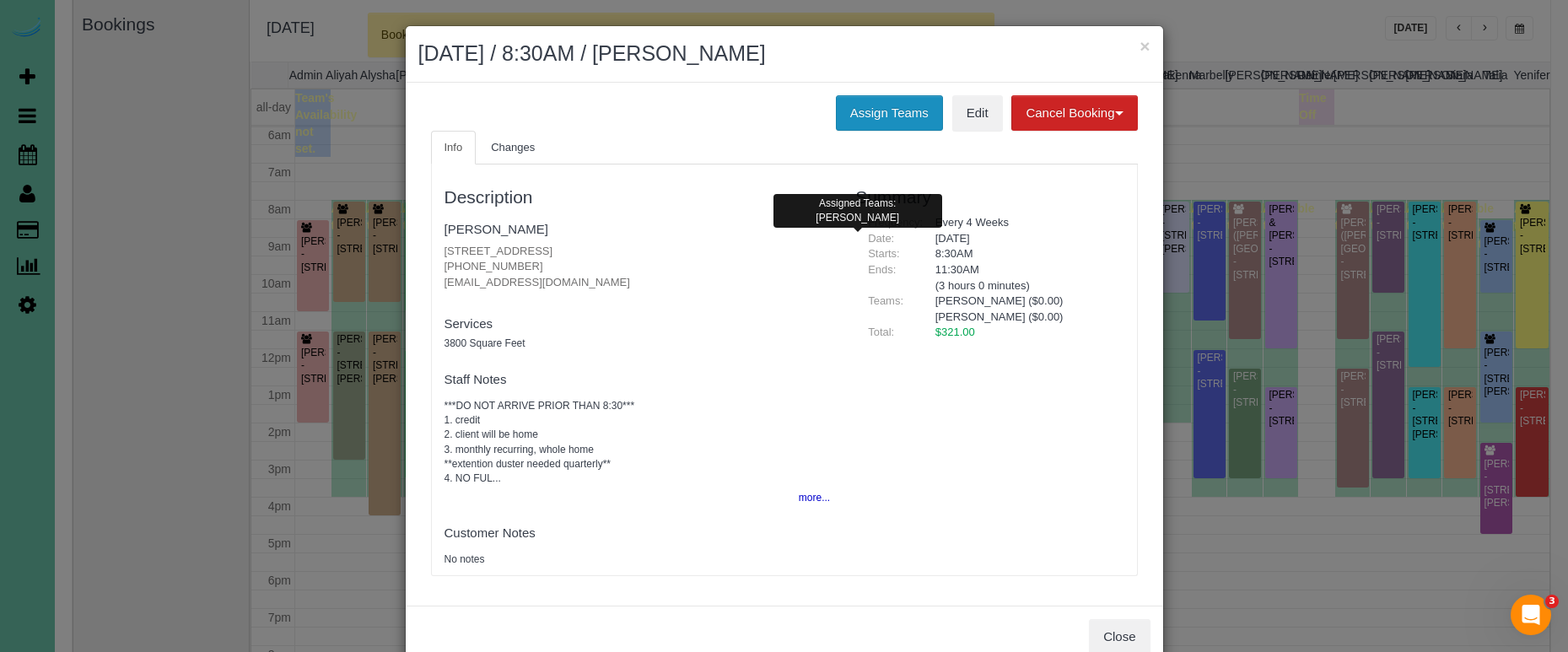
click at [868, 100] on button "Assign Teams" at bounding box center [889, 113] width 107 height 35
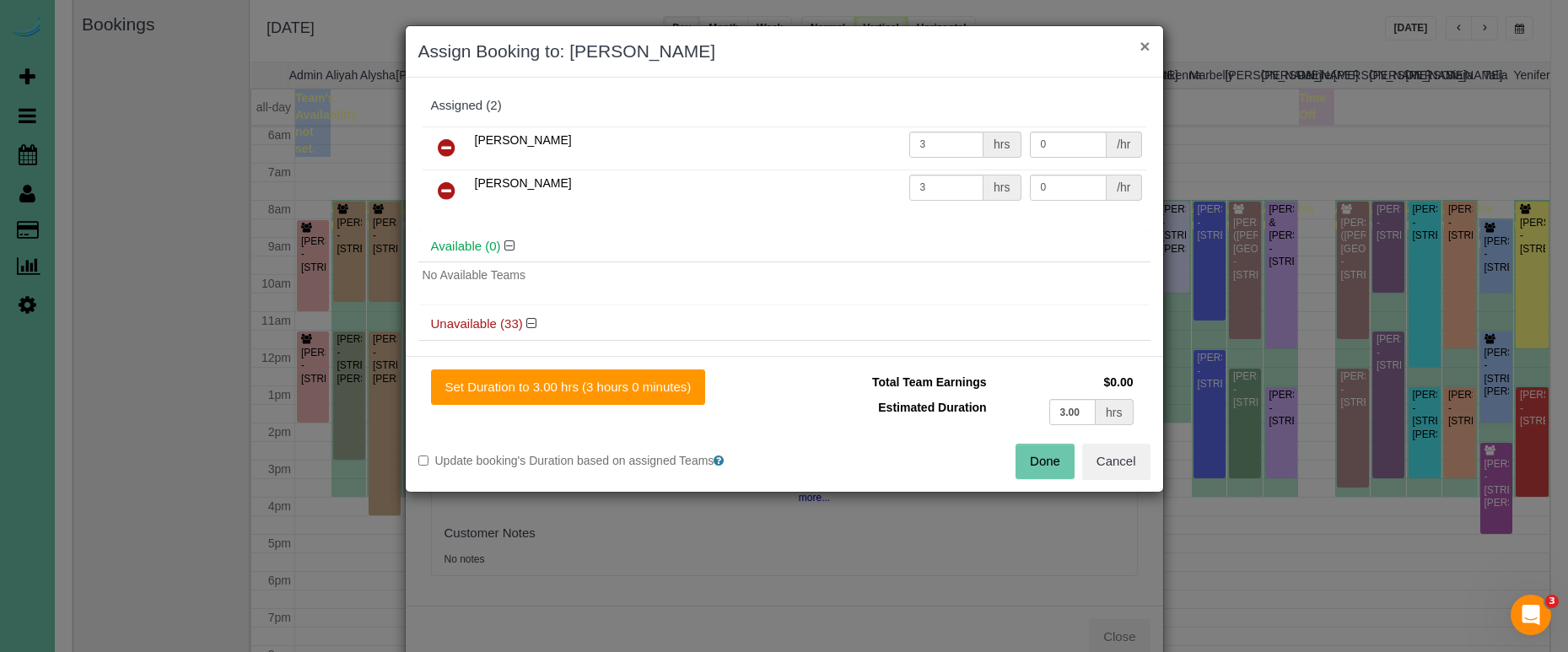
click at [1143, 46] on button "×" at bounding box center [1144, 45] width 10 height 17
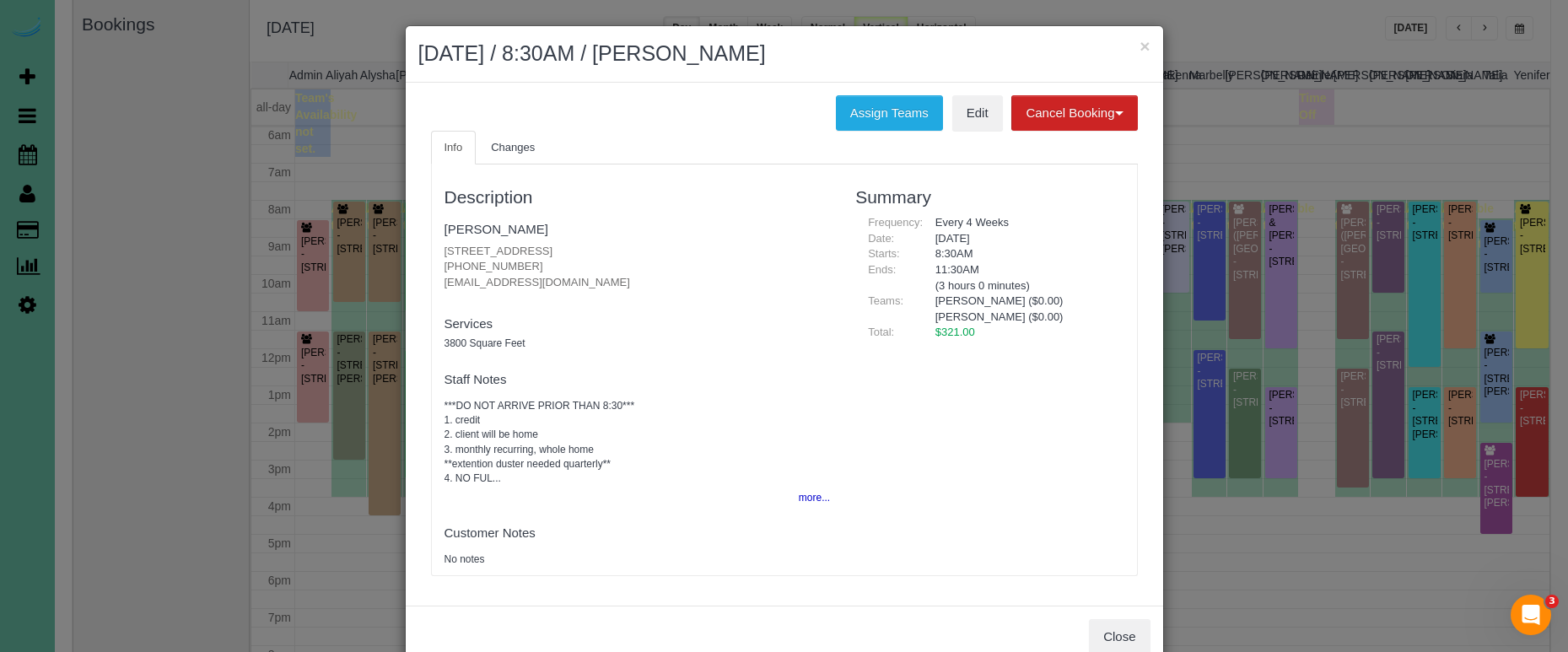
click at [1143, 46] on div "Assigned (2) Jaelyn 3 hrs 0 /hr Jenna 3 hrs 0 /hr" at bounding box center [785, 44] width 732 height 141
click at [1143, 46] on button "×" at bounding box center [1144, 45] width 10 height 17
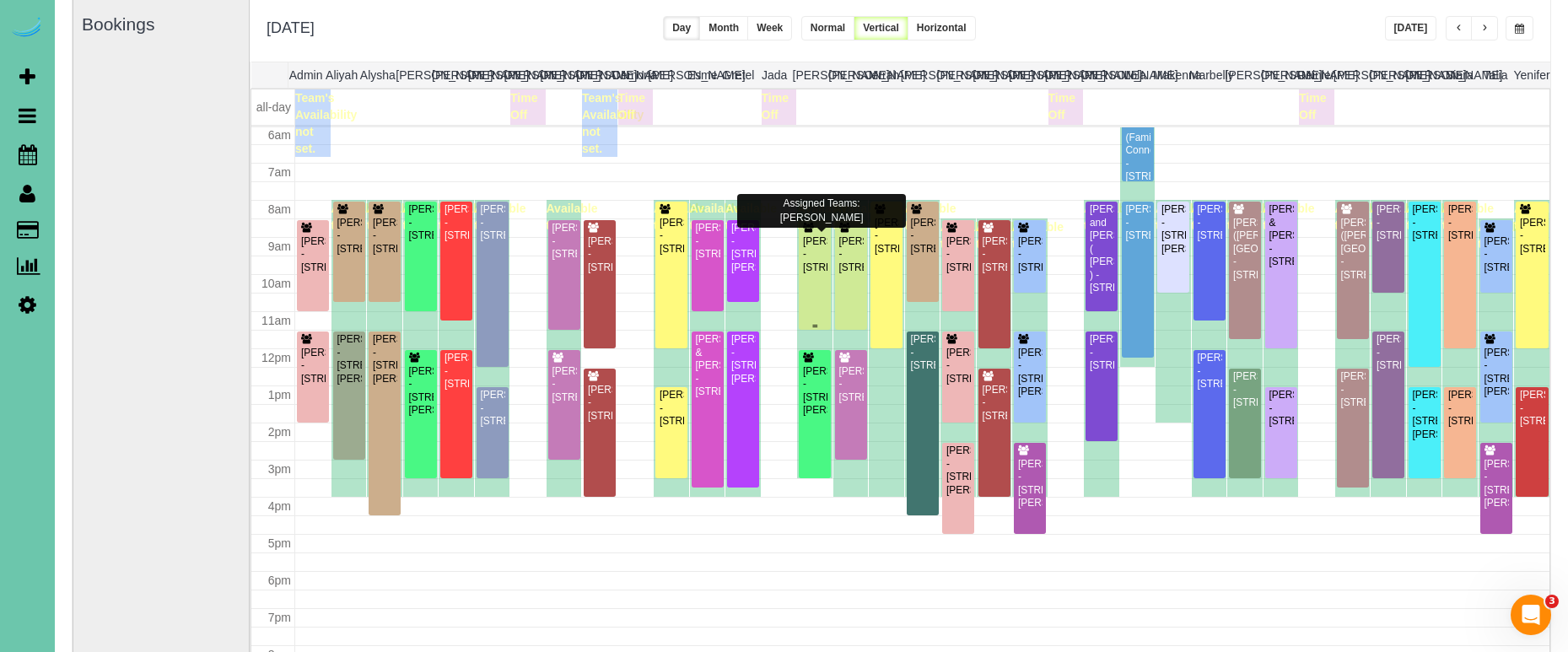
click at [817, 274] on div "Kelsey Souchek - 12815 Binney Street, Omaha, NE 68164" at bounding box center [815, 254] width 25 height 39
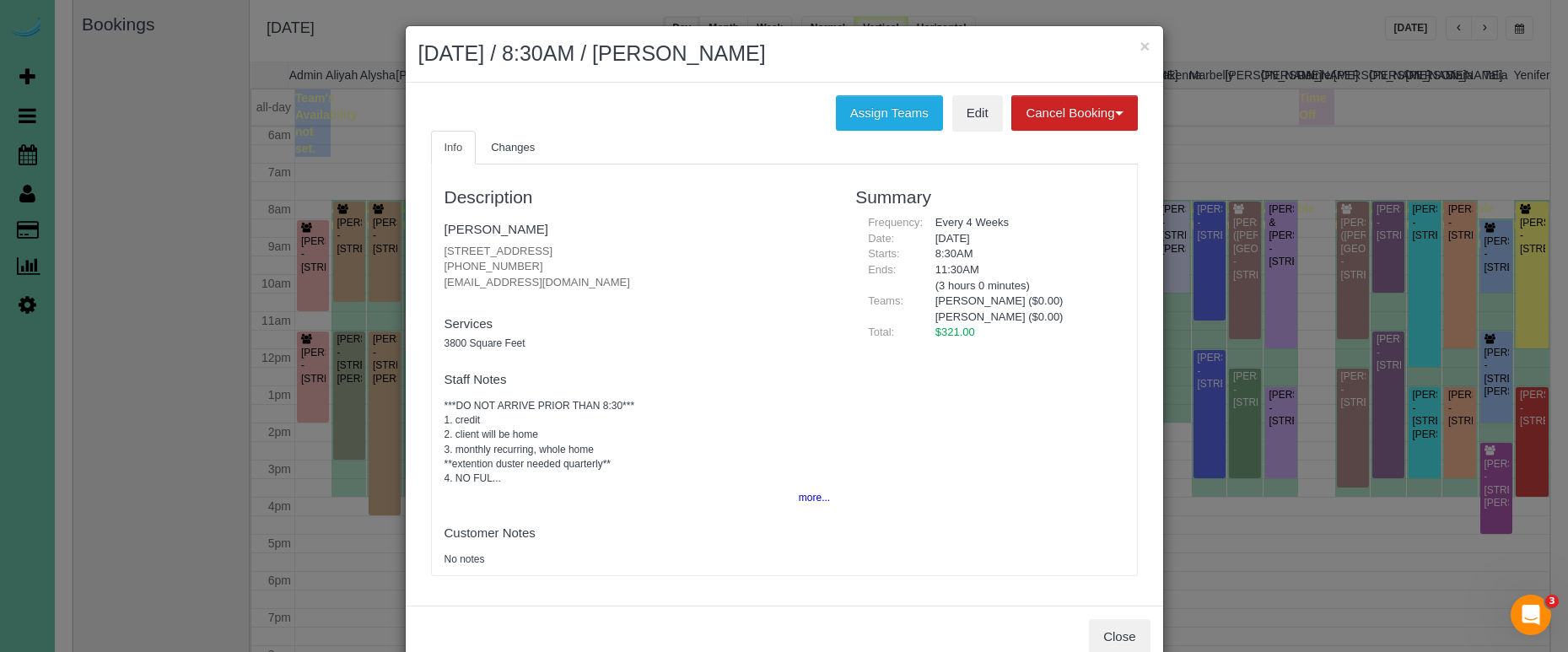
drag, startPoint x: 855, startPoint y: 101, endPoint x: 778, endPoint y: 102, distance: 77.0
click at [855, 100] on button "Assign Teams" at bounding box center [889, 113] width 107 height 35
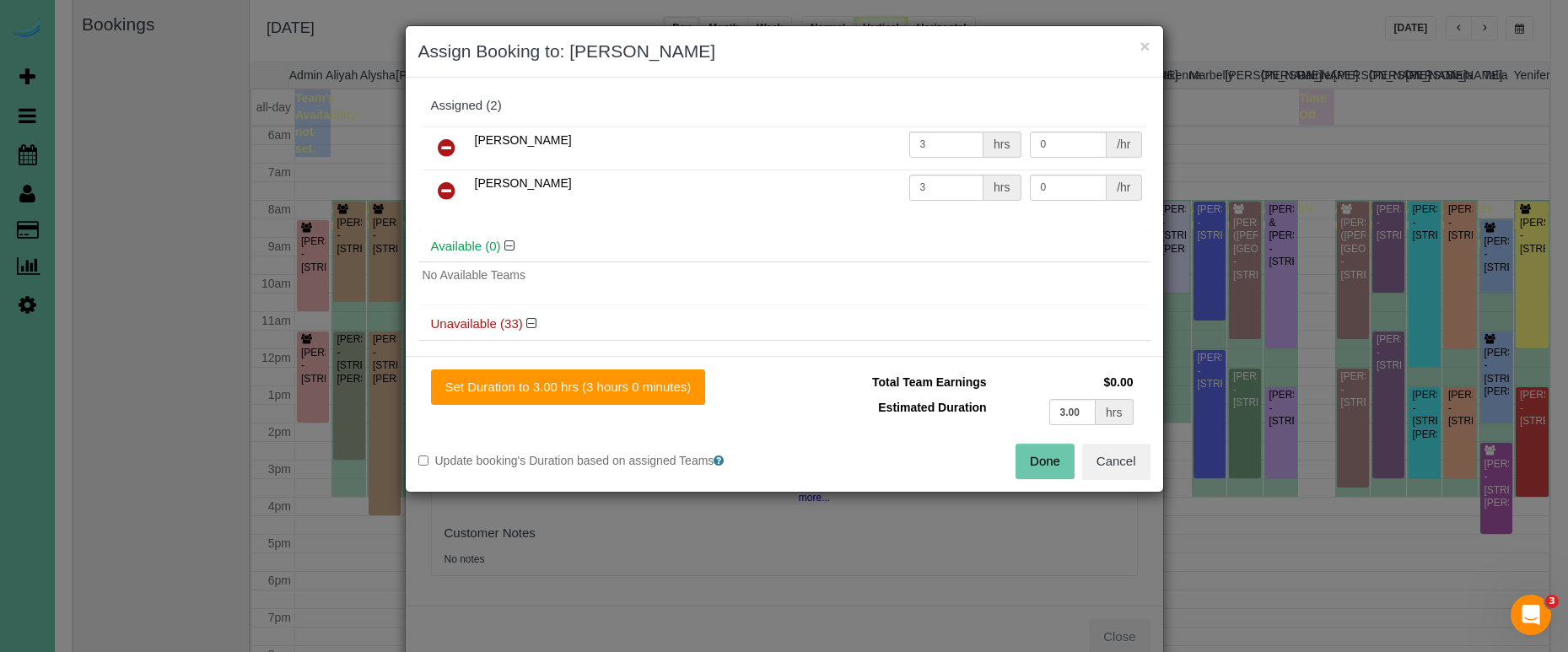
click at [446, 140] on icon at bounding box center [446, 147] width 17 height 20
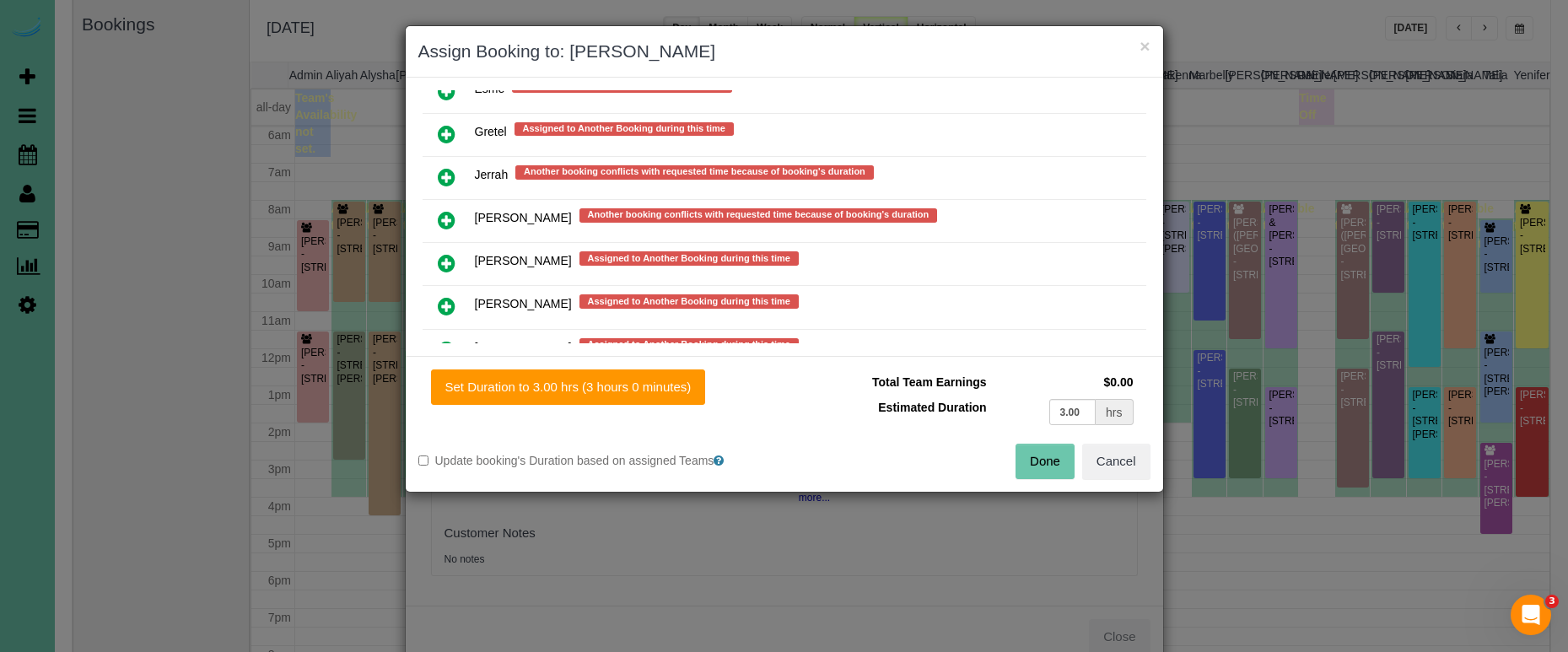
scroll to position [912, 0]
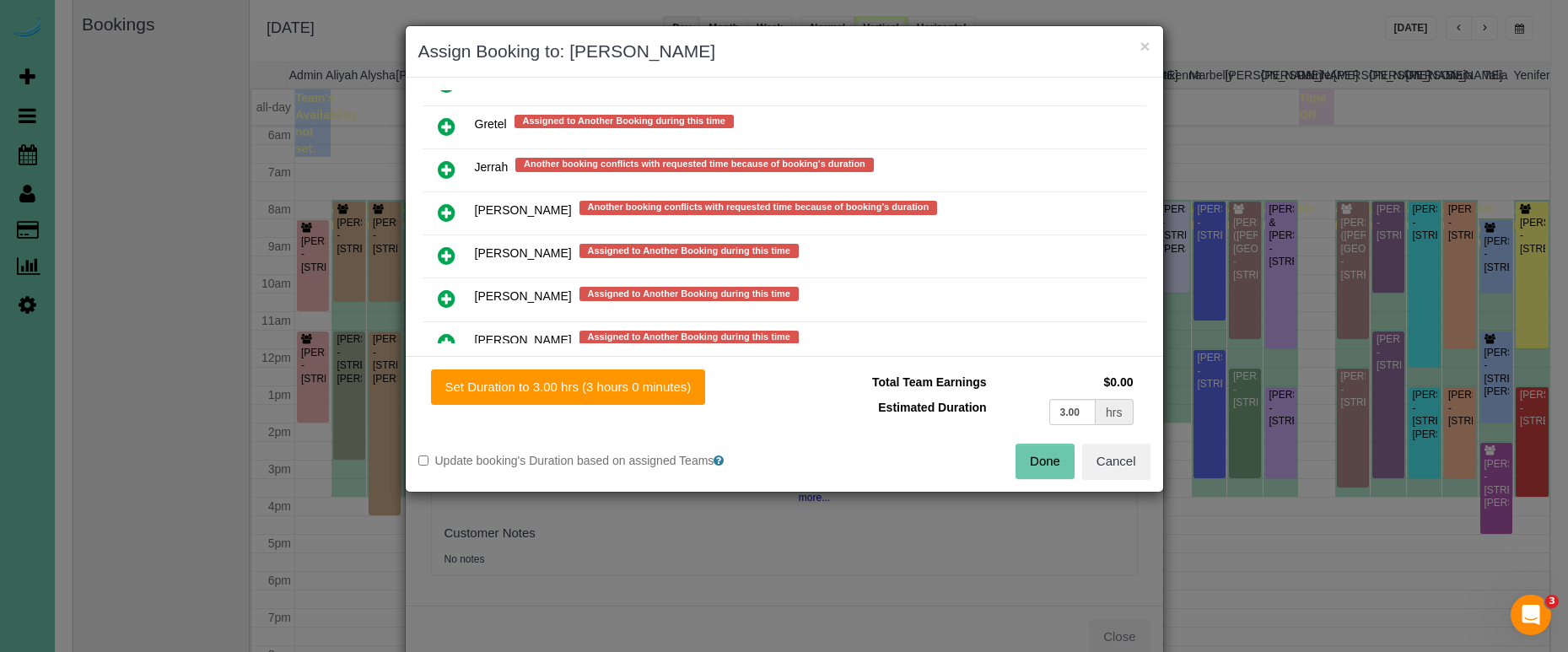
drag, startPoint x: 446, startPoint y: 167, endPoint x: 447, endPoint y: 183, distance: 16.0
click at [445, 167] on icon at bounding box center [446, 169] width 17 height 20
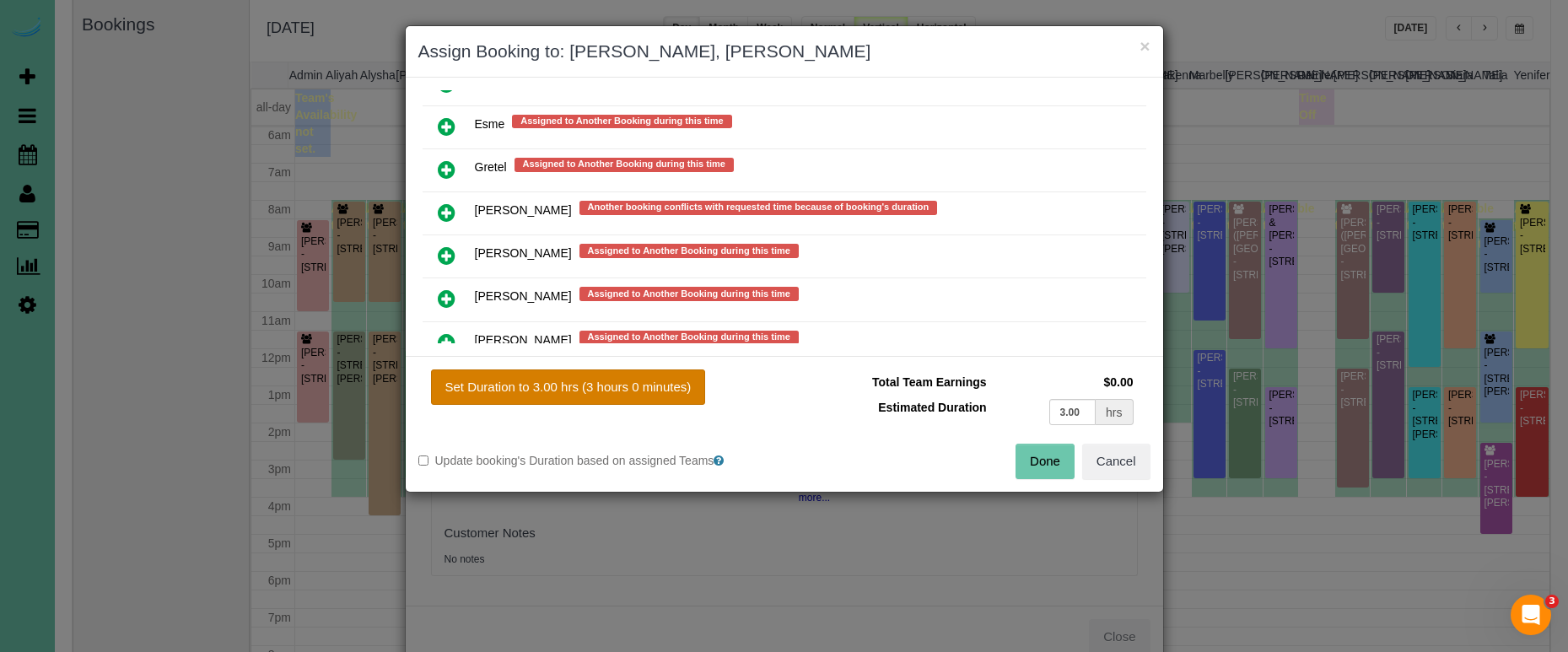
drag, startPoint x: 561, startPoint y: 369, endPoint x: 566, endPoint y: 380, distance: 12.1
click at [561, 369] on div "Set Duration to 3.00 hrs (3 hours 0 minutes) Total Team Earnings $0.00 Estimate…" at bounding box center [785, 423] width 758 height 135
drag, startPoint x: 566, startPoint y: 380, endPoint x: 768, endPoint y: 410, distance: 204.2
click at [568, 380] on button "Set Duration to 3.00 hrs (3 hours 0 minutes)" at bounding box center [568, 387] width 275 height 35
type input "3.00"
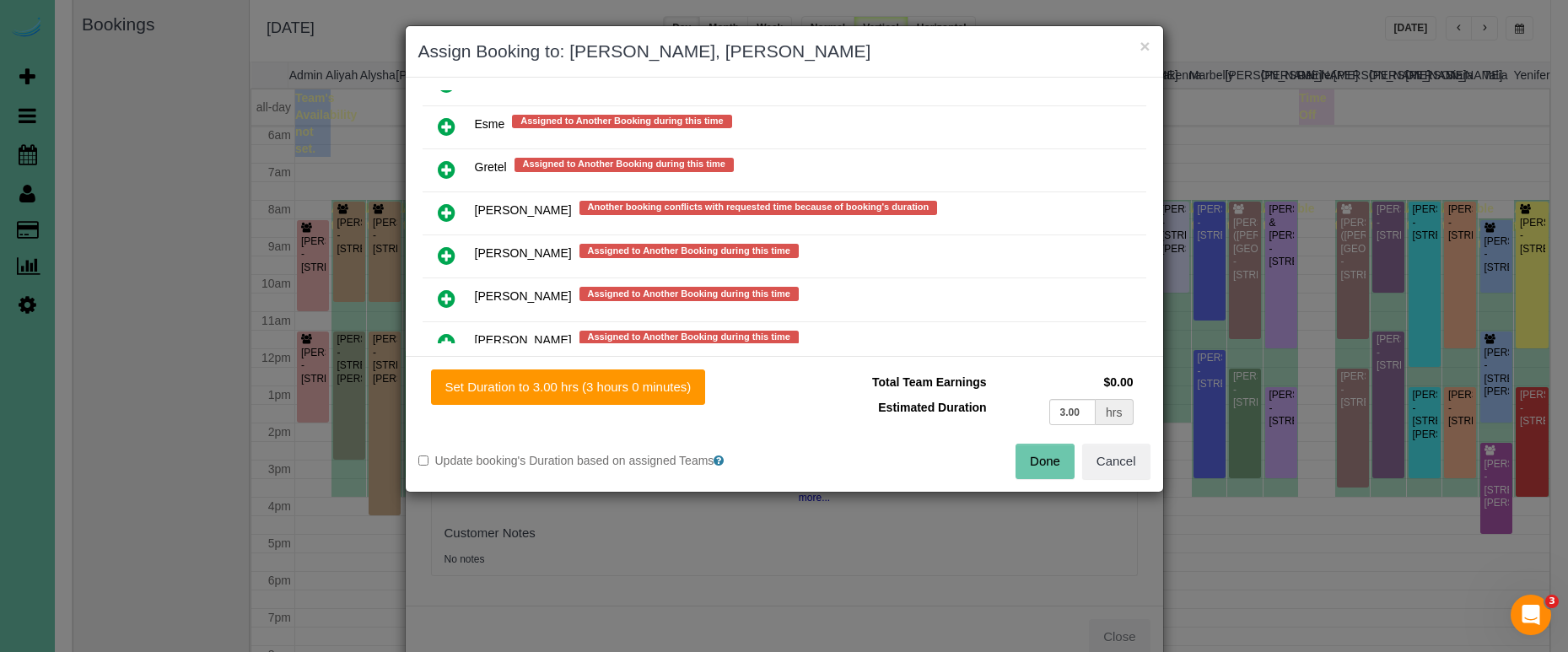
type input "3.00"
click at [1045, 460] on button "Done" at bounding box center [1045, 460] width 59 height 35
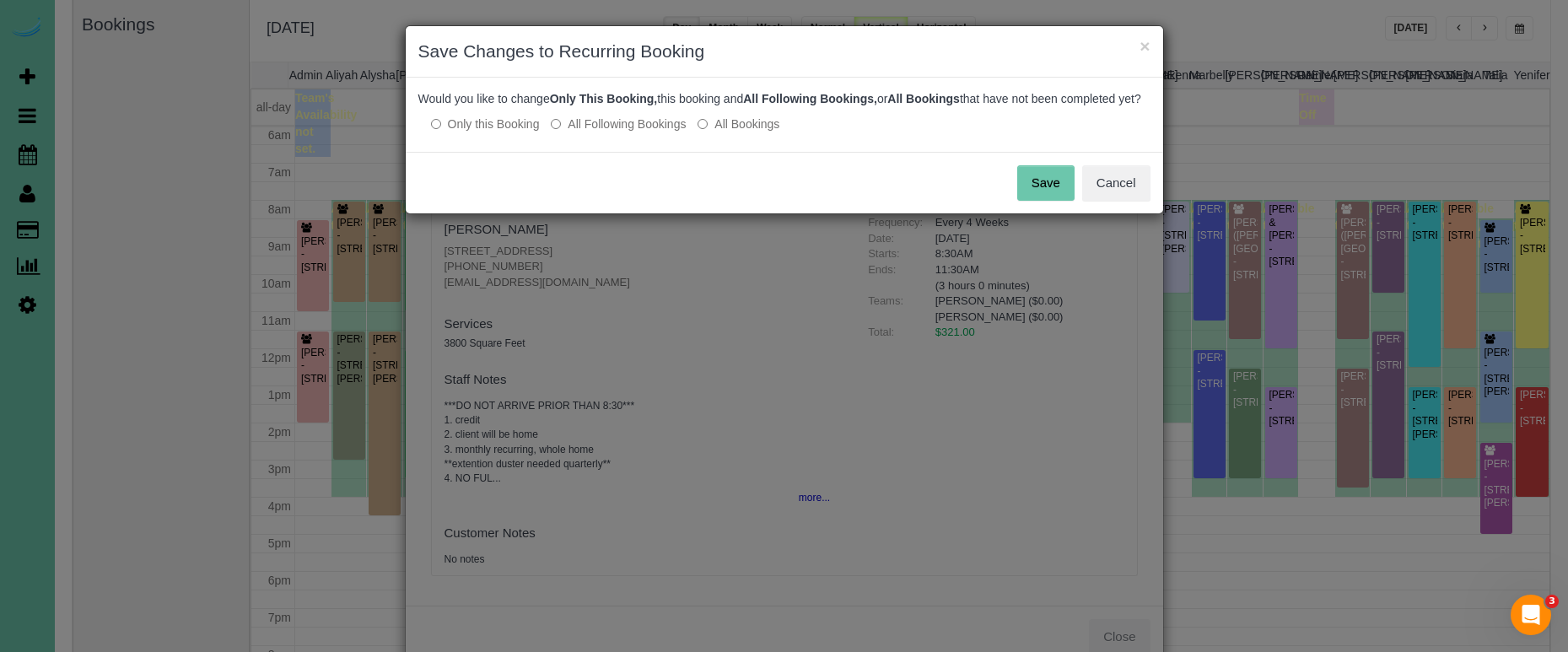
click at [1045, 195] on button "Save" at bounding box center [1046, 183] width 57 height 35
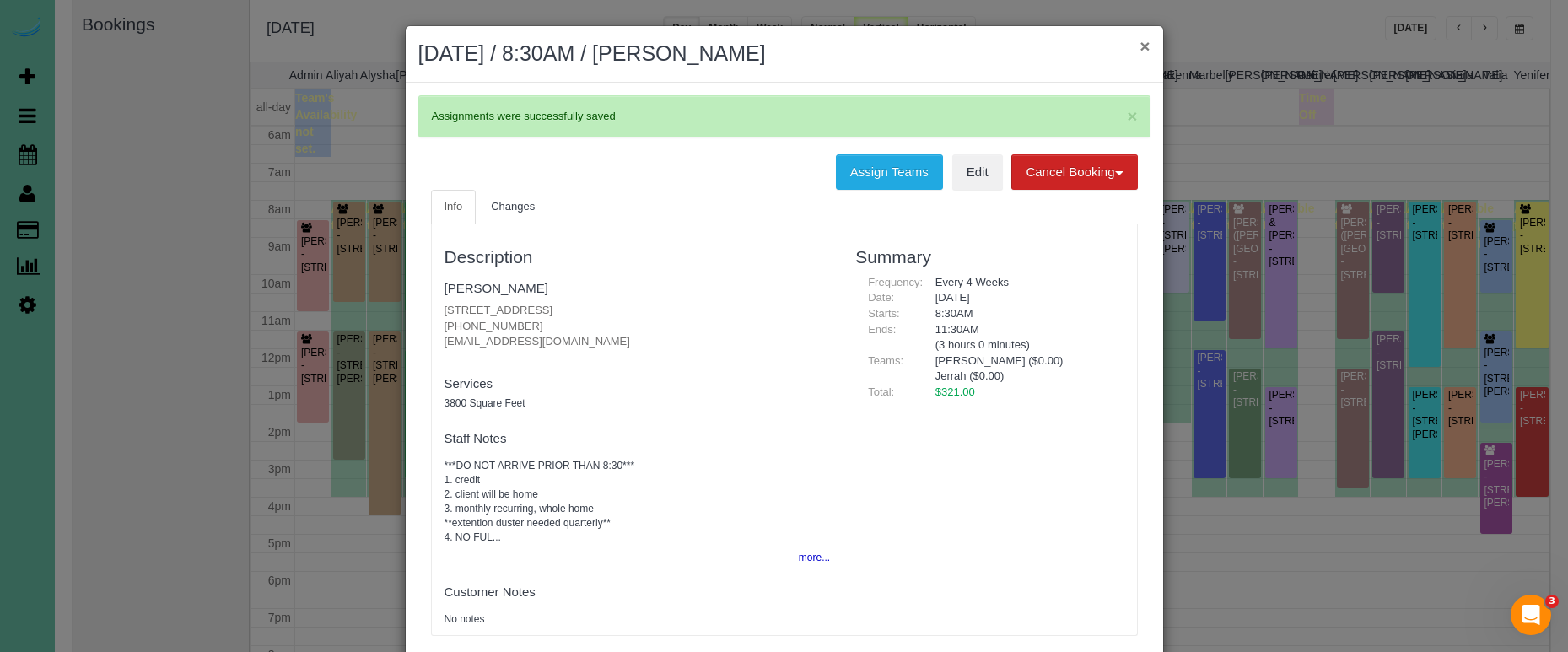
click at [1142, 44] on button "×" at bounding box center [1144, 45] width 10 height 17
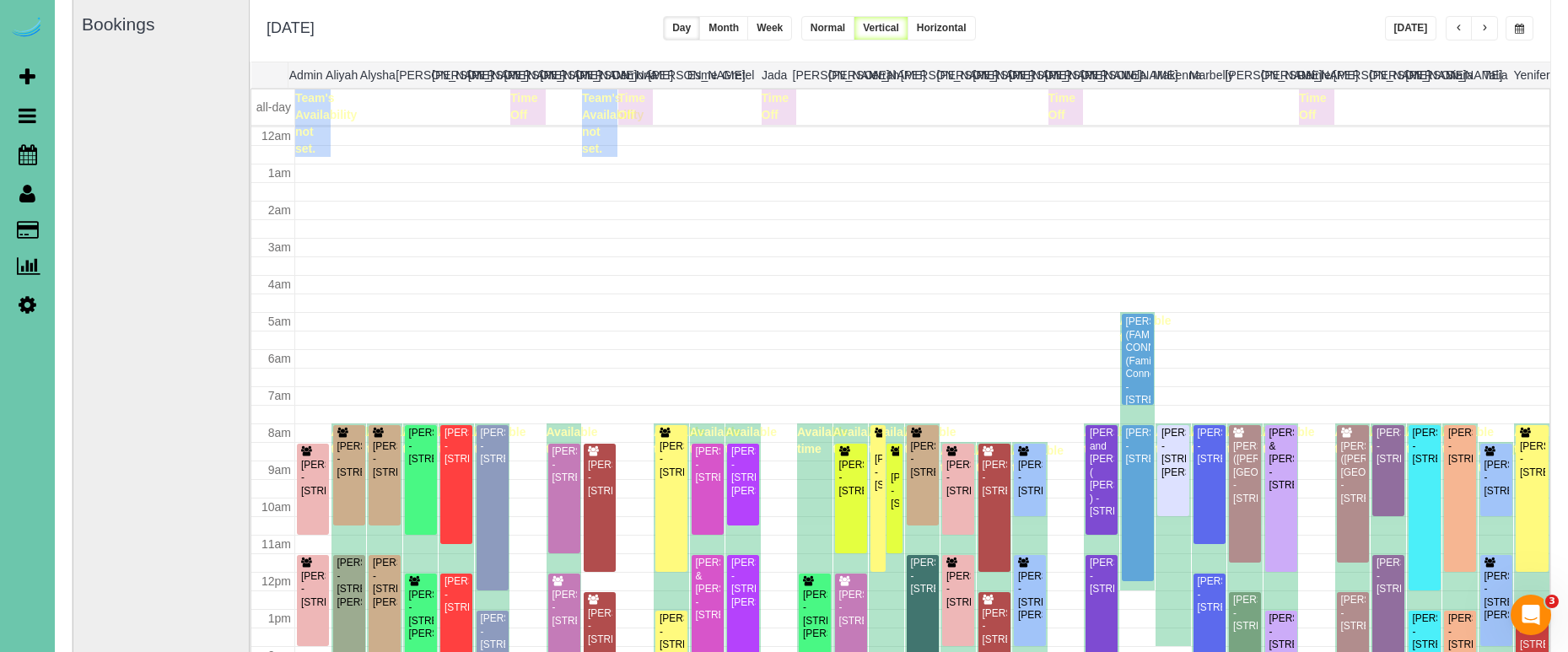
scroll to position [223, 0]
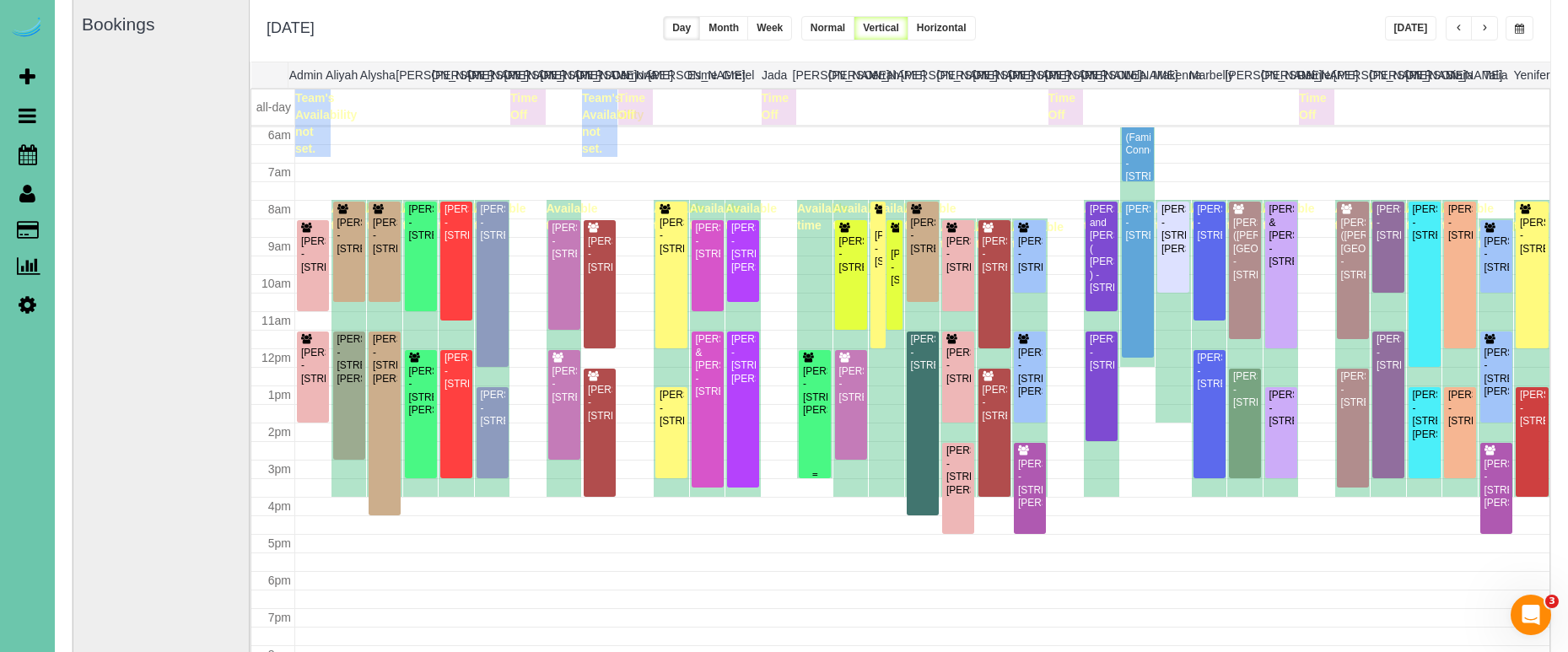
click at [817, 380] on div "Ashley Klug - 9517 Frederick Cir, Omaha, NE 68124" at bounding box center [815, 391] width 25 height 53
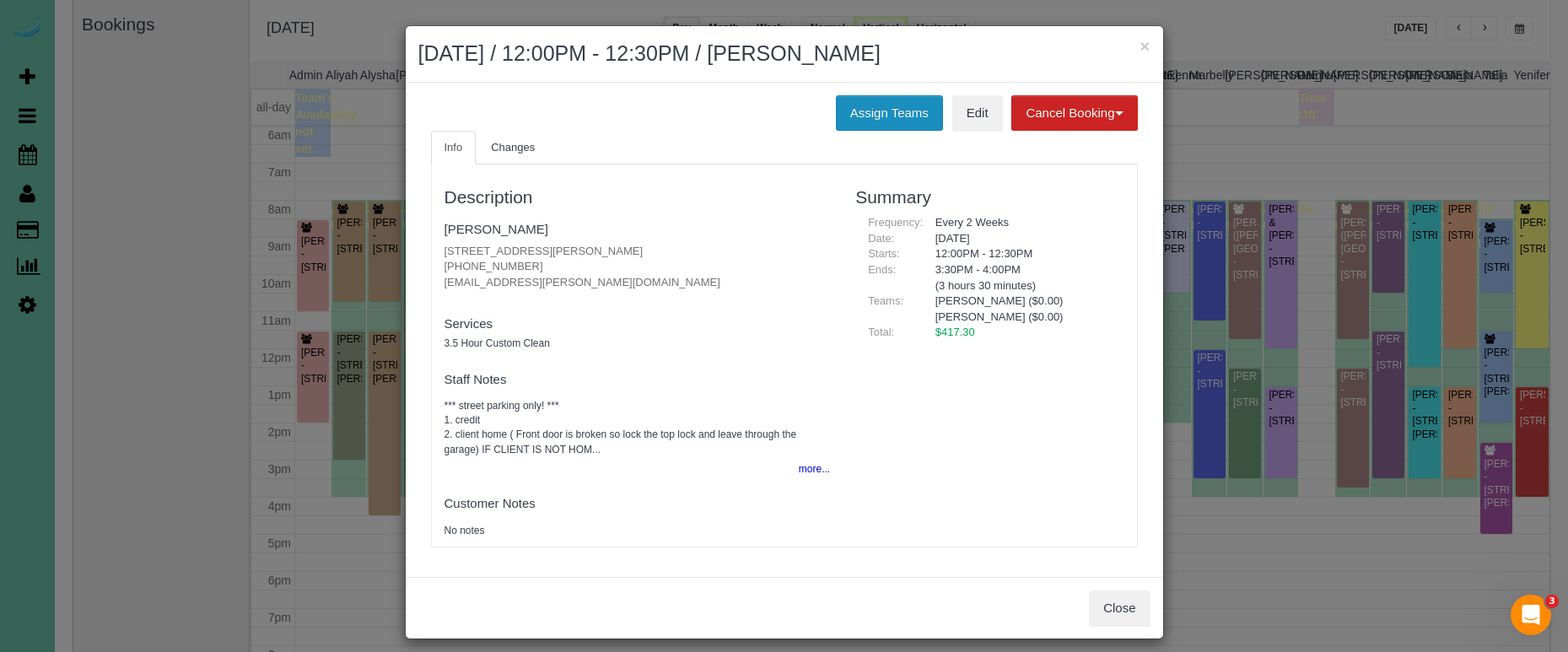
click at [841, 113] on button "Assign Teams" at bounding box center [889, 113] width 107 height 35
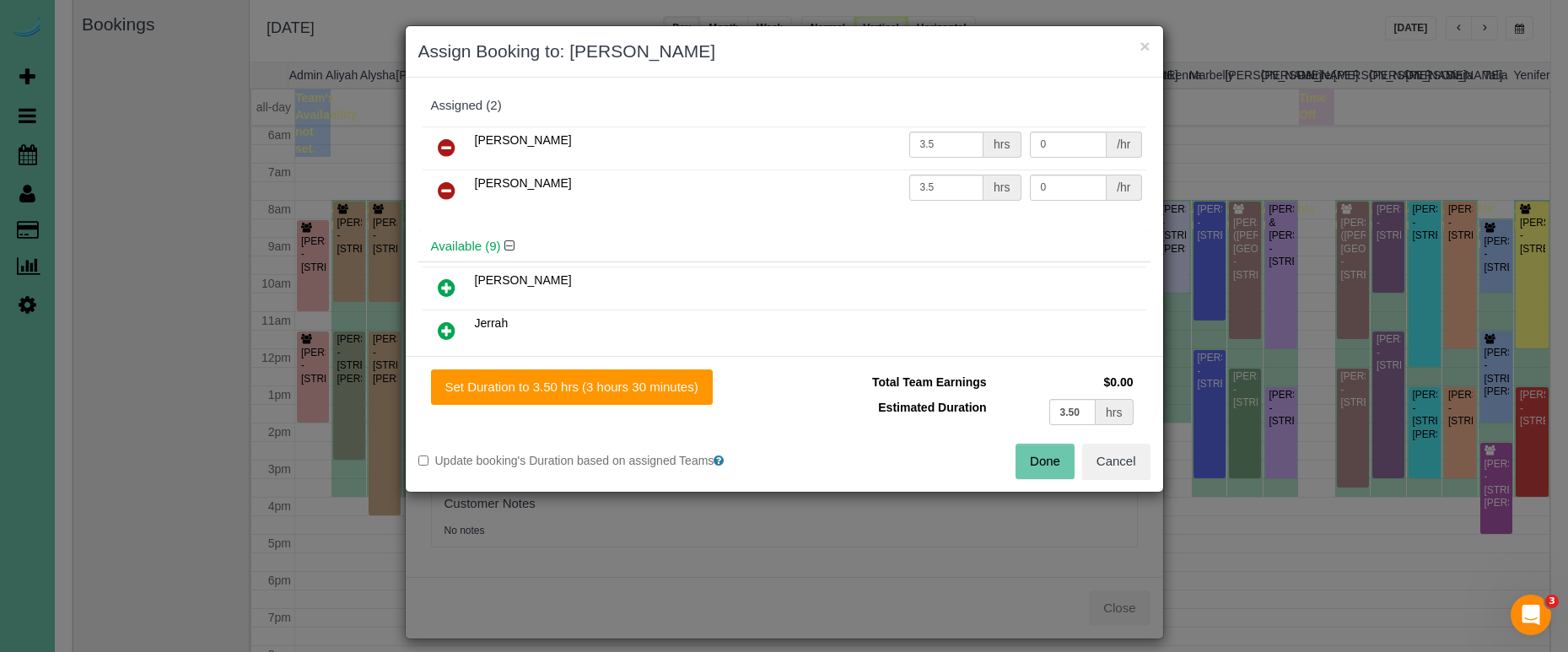
click at [443, 184] on icon at bounding box center [446, 191] width 17 height 20
click at [452, 326] on icon at bounding box center [446, 331] width 17 height 20
drag, startPoint x: 594, startPoint y: 390, endPoint x: 736, endPoint y: 413, distance: 143.9
click at [597, 390] on button "Set Duration to 3.50 hrs (3 hours 30 minutes)" at bounding box center [571, 387] width 282 height 35
type input "3.50"
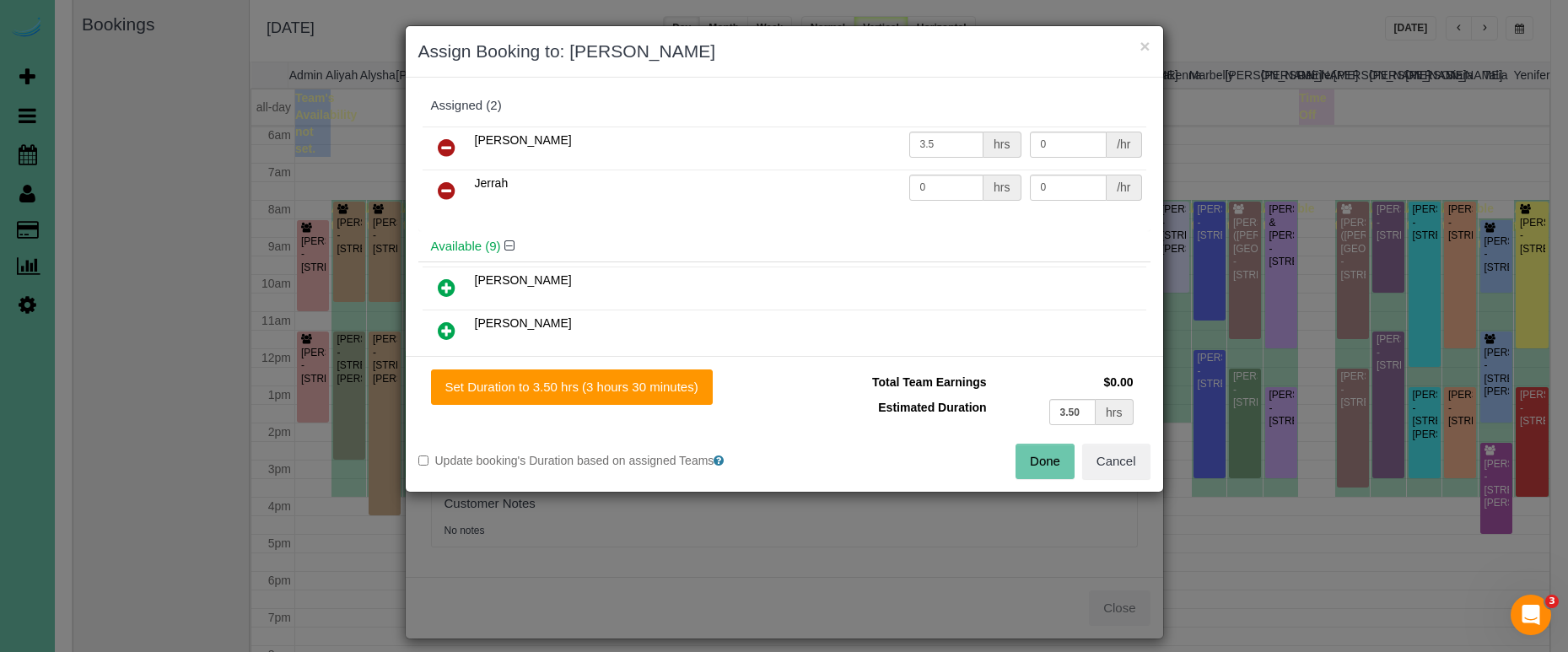
type input "3.50"
click at [1061, 458] on button "Done" at bounding box center [1045, 460] width 59 height 35
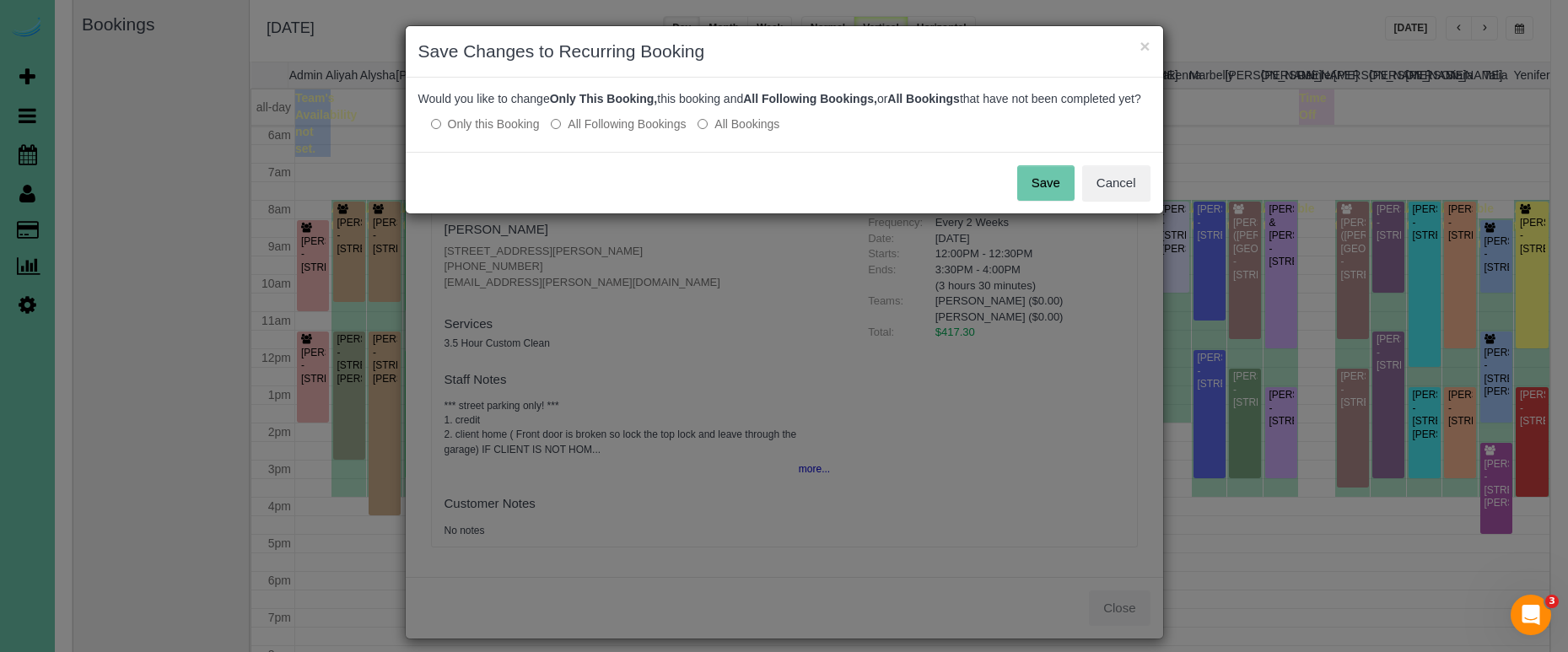
click at [1045, 196] on button "Save" at bounding box center [1046, 183] width 57 height 35
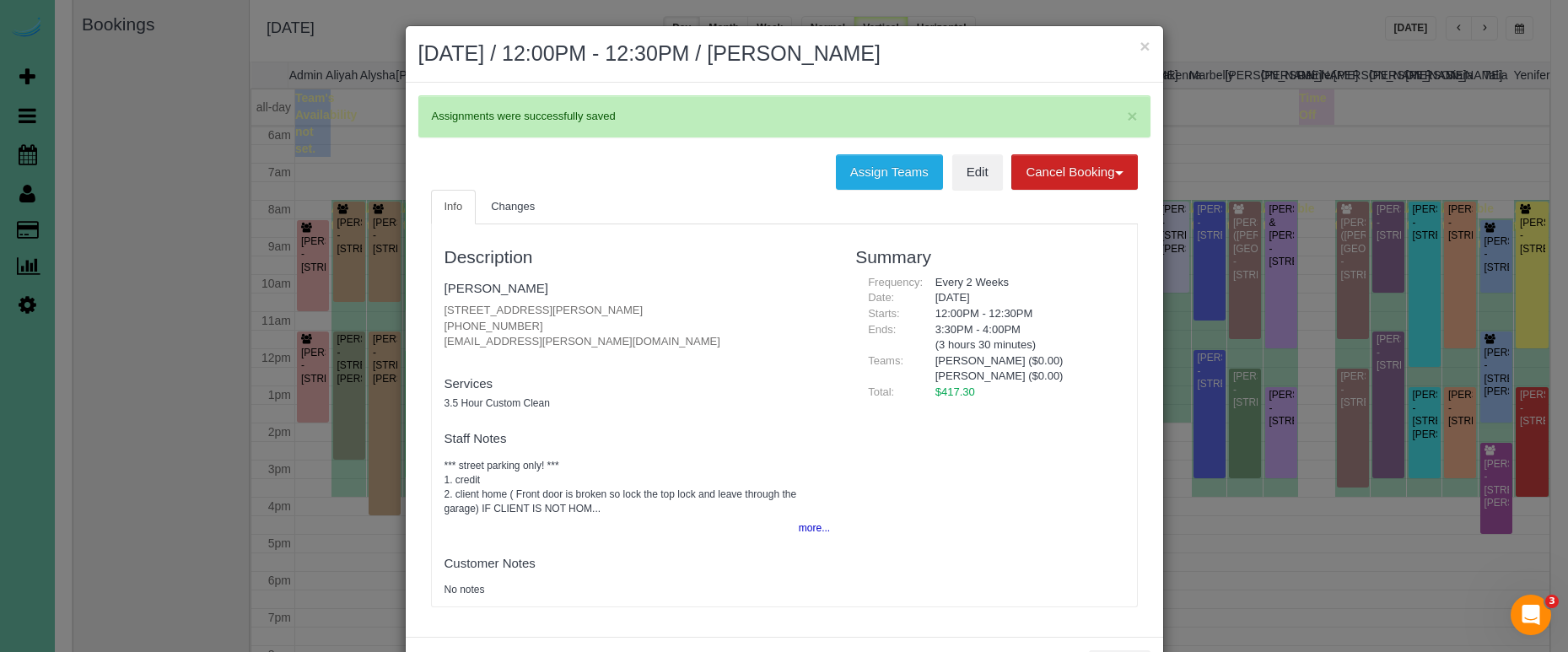
drag, startPoint x: 1144, startPoint y: 47, endPoint x: 1137, endPoint y: 56, distance: 11.4
click at [1144, 47] on button "×" at bounding box center [1144, 45] width 10 height 17
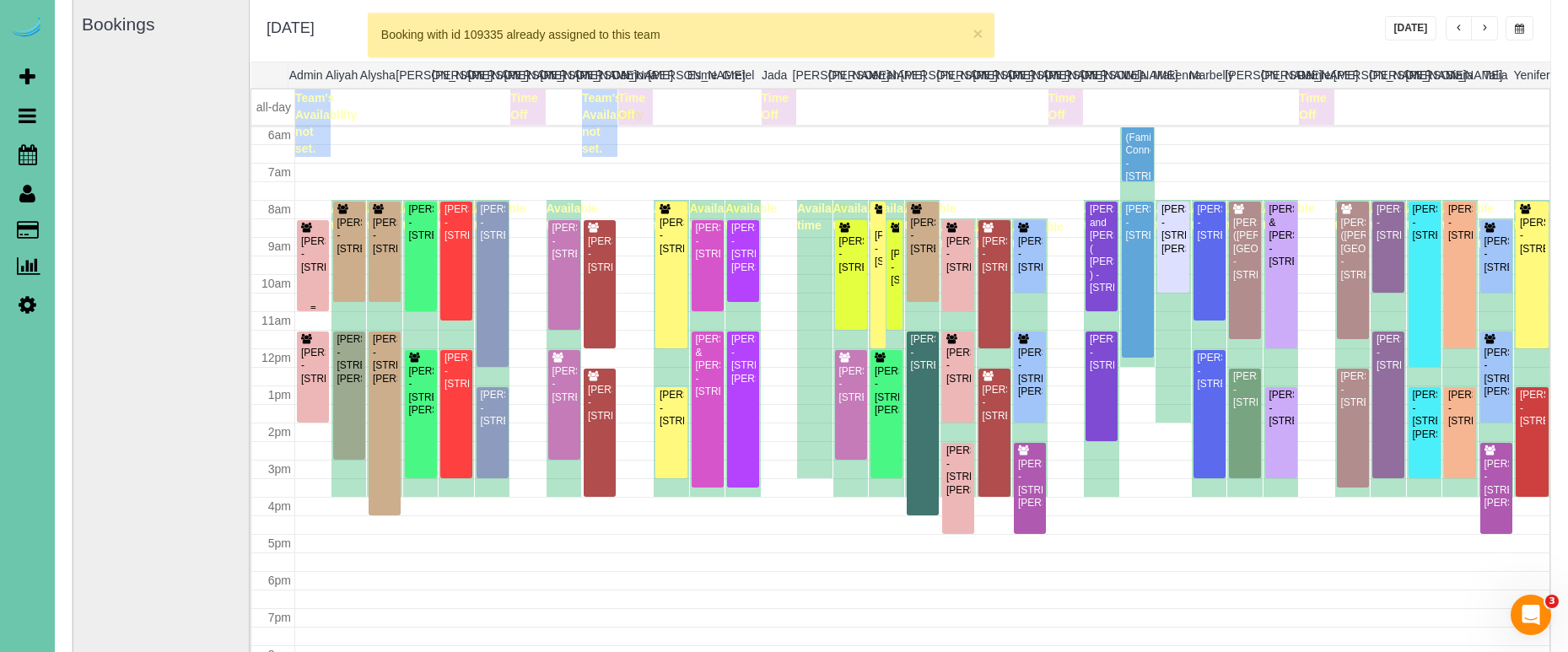
click at [311, 274] on div "Jake Schneider - 11061 N 171 St, Bennington, NE 68007" at bounding box center [313, 254] width 25 height 39
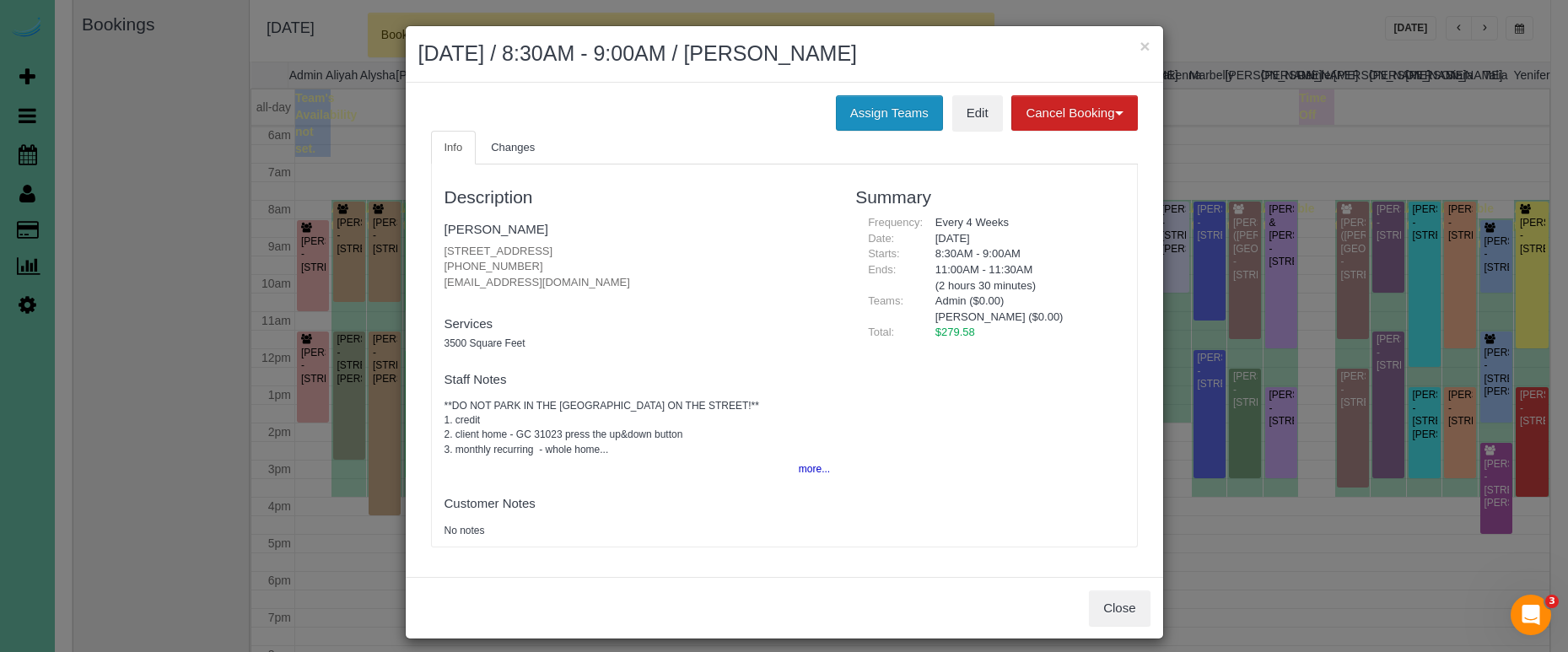
click at [868, 123] on button "Assign Teams" at bounding box center [889, 113] width 107 height 35
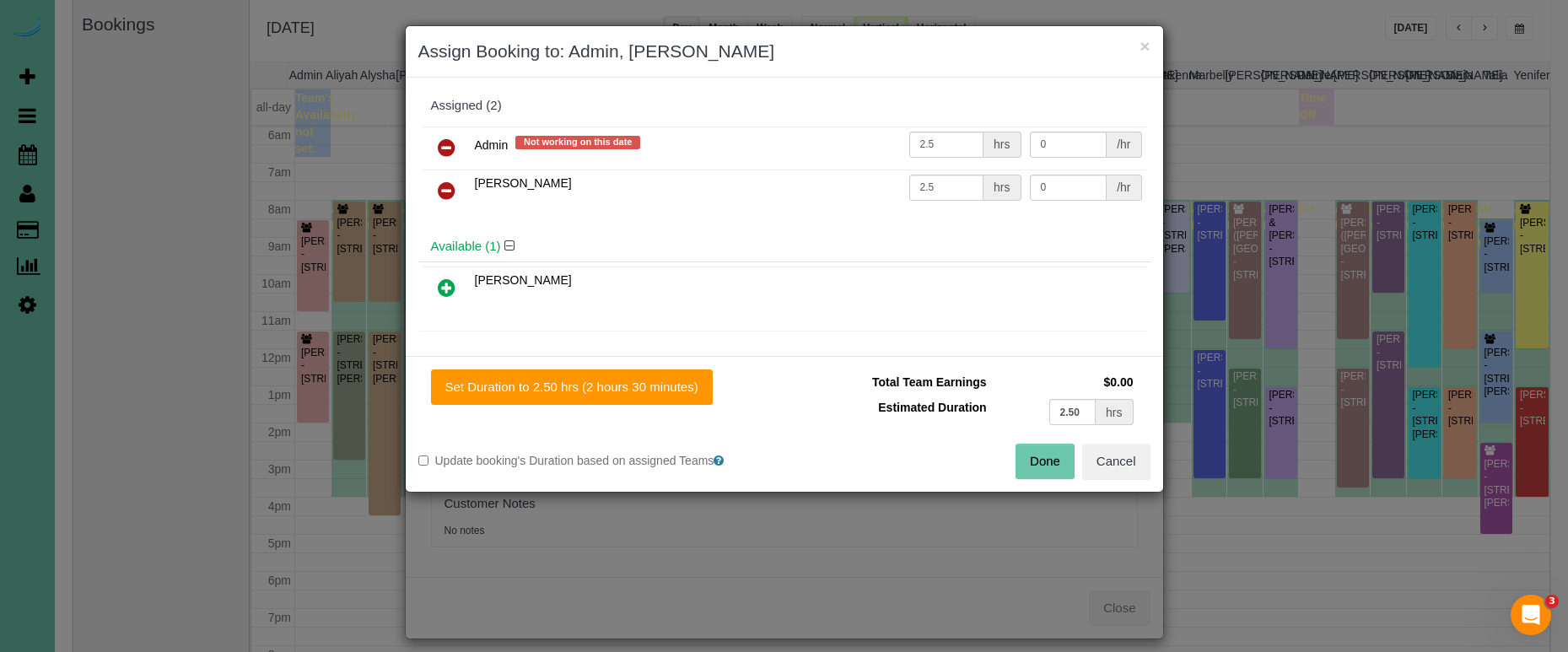
drag, startPoint x: 446, startPoint y: 148, endPoint x: 440, endPoint y: 223, distance: 75.2
click at [445, 149] on icon at bounding box center [446, 147] width 17 height 20
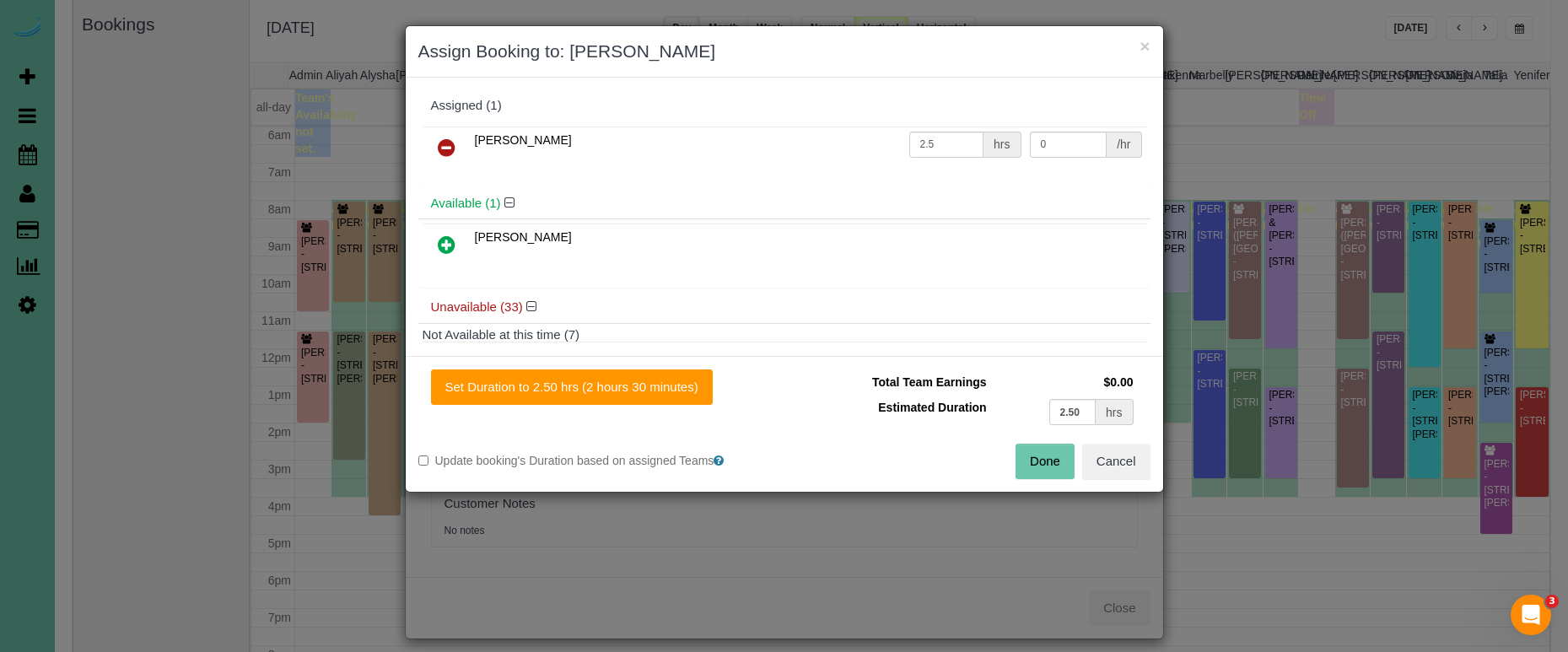
click at [446, 241] on icon at bounding box center [446, 244] width 17 height 20
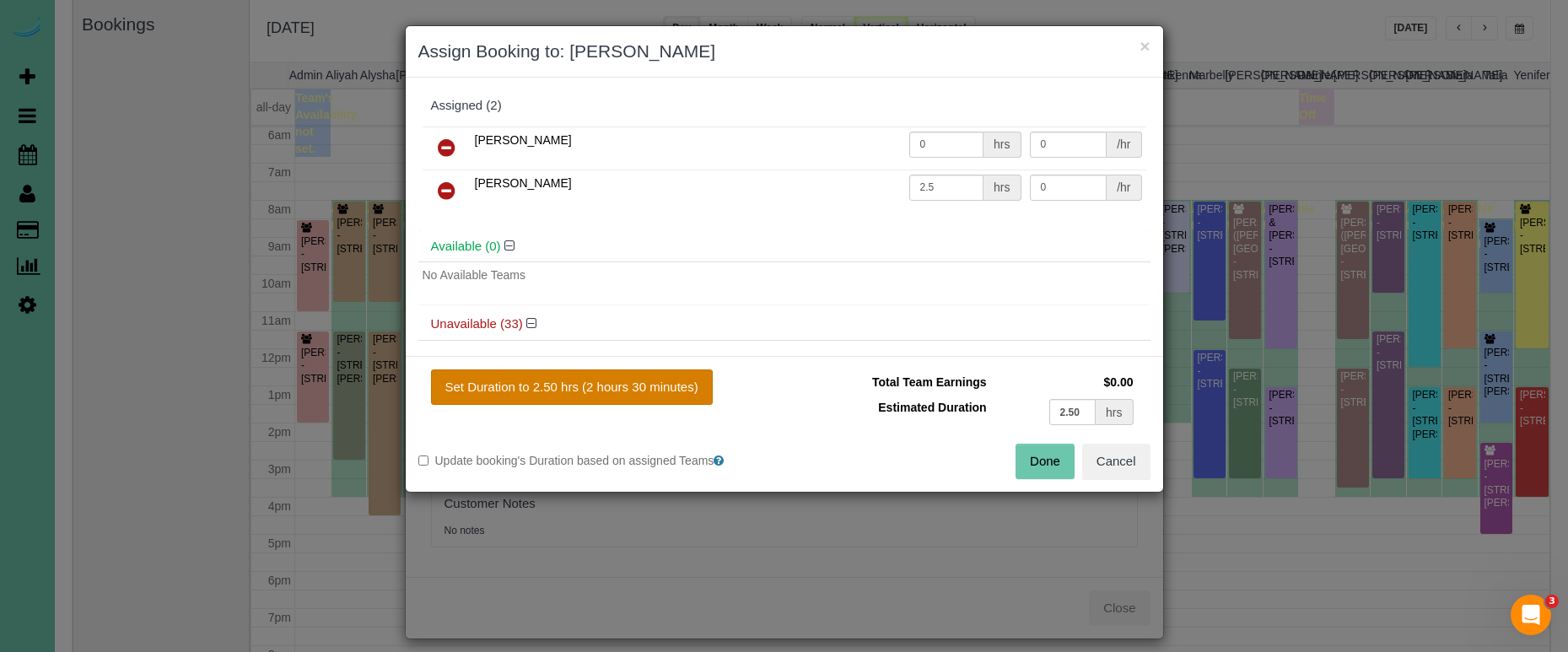
drag, startPoint x: 622, startPoint y: 403, endPoint x: 634, endPoint y: 402, distance: 12.0
click at [622, 403] on button "Set Duration to 2.50 hrs (2 hours 30 minutes)" at bounding box center [571, 387] width 282 height 35
type input "2.50"
click at [1045, 440] on div "Total Team Earnings $0.00 Estimated Duration 2.50 hrs Warning: The Company shar…" at bounding box center [968, 407] width 366 height 74
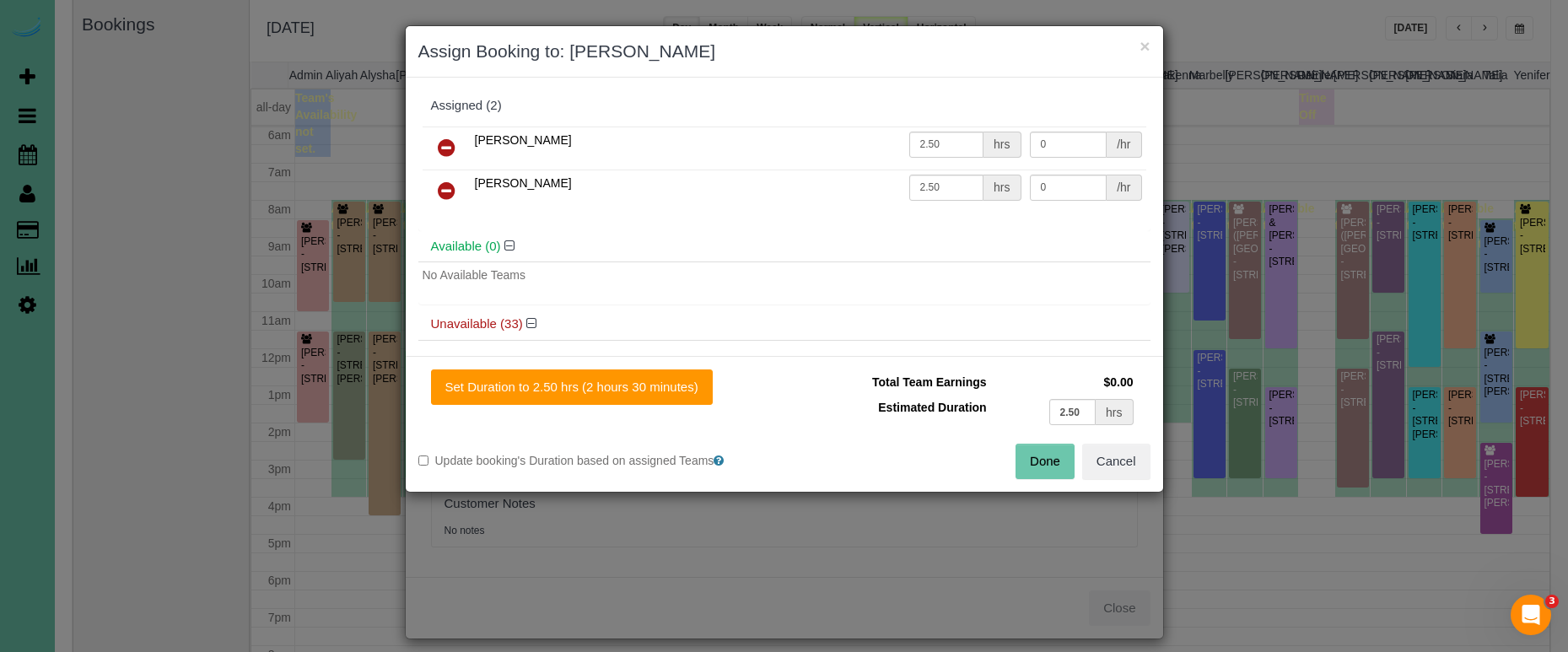
drag, startPoint x: 1037, startPoint y: 454, endPoint x: 1030, endPoint y: 449, distance: 8.6
click at [1037, 454] on button "Done" at bounding box center [1045, 460] width 59 height 35
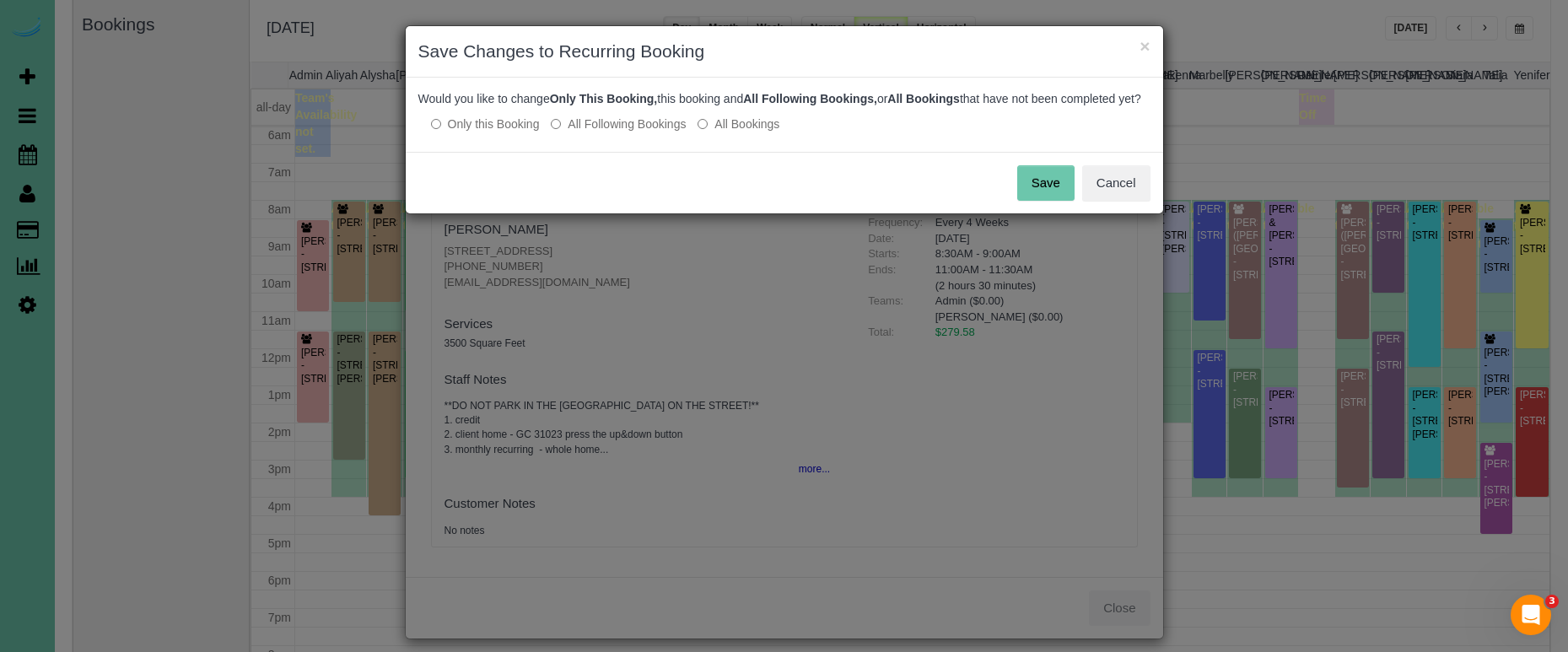
click at [1035, 197] on button "Save" at bounding box center [1046, 183] width 57 height 35
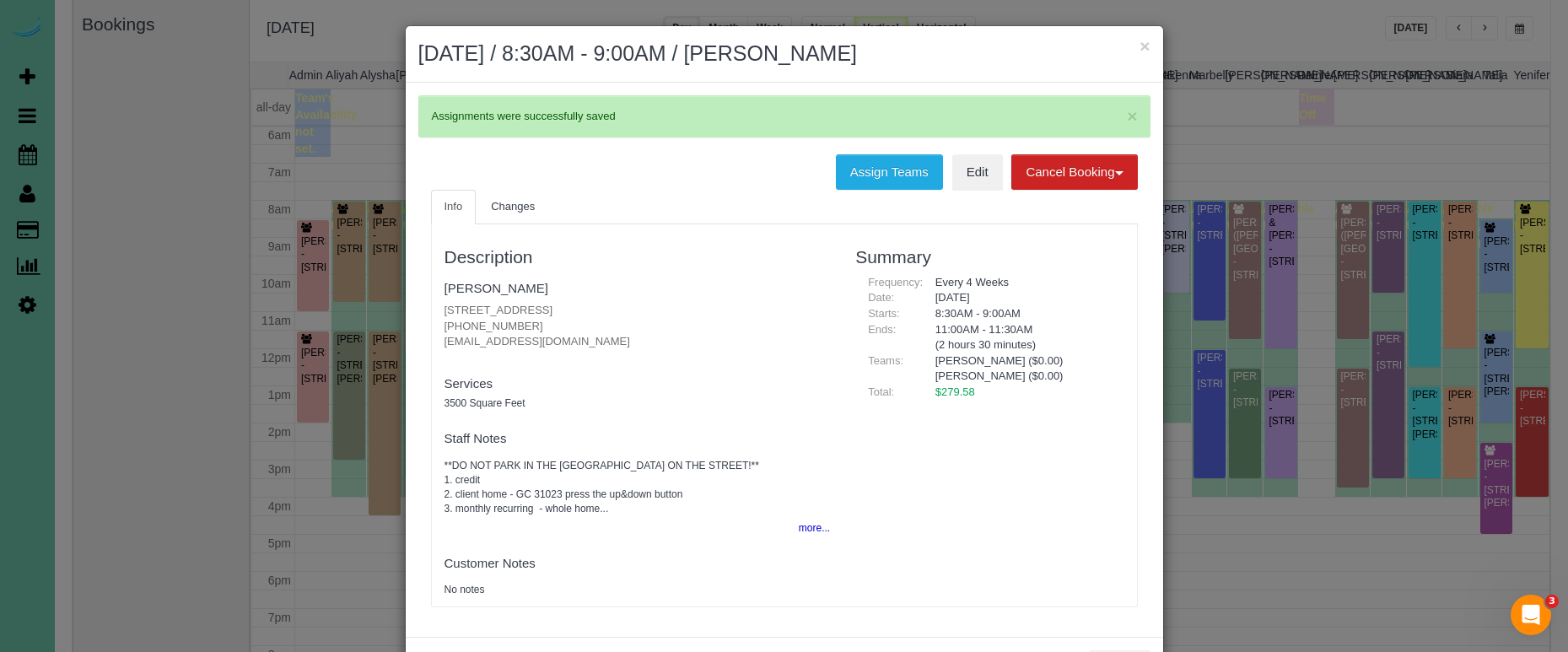
click at [1136, 44] on h2 "October 15, 2025 / 8:30AM - 9:00AM / Jake Schneider" at bounding box center [785, 54] width 732 height 30
click at [1146, 45] on button "×" at bounding box center [1144, 45] width 10 height 17
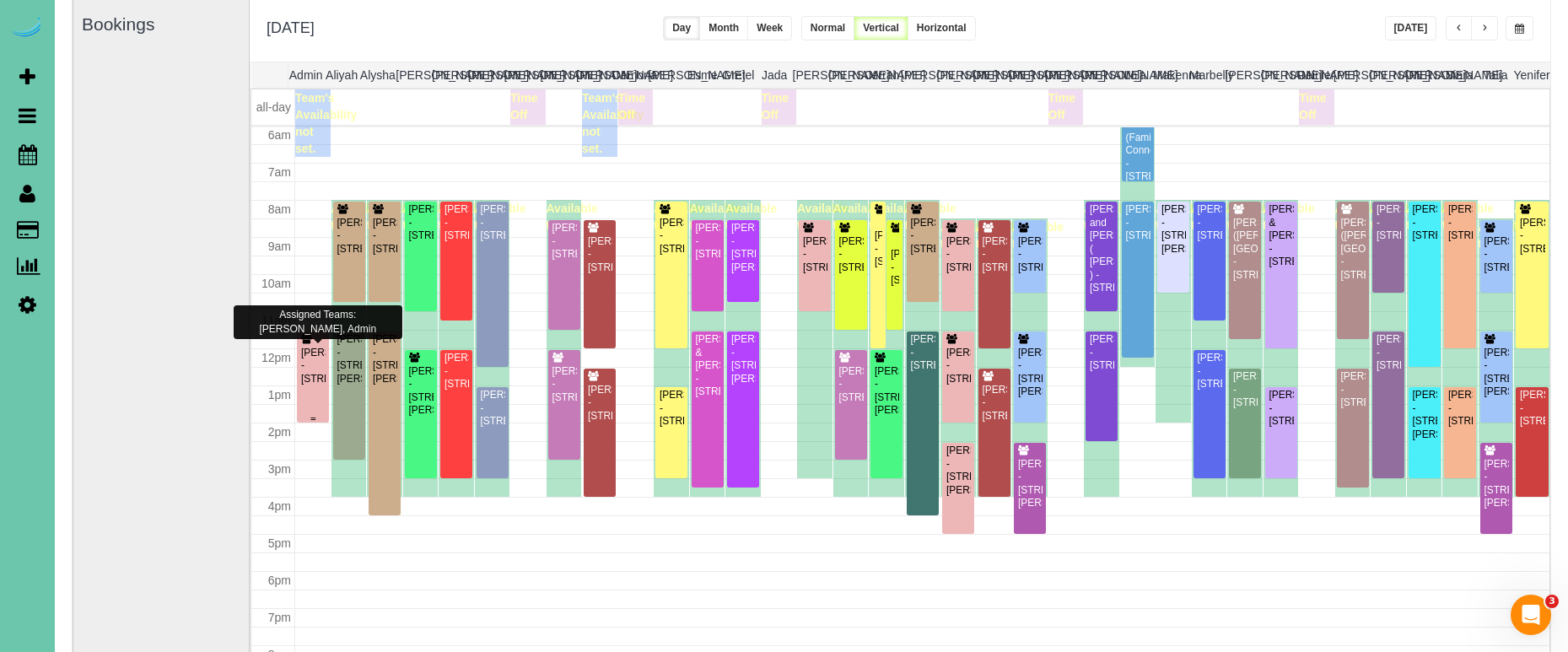
click at [310, 364] on div "Beau Blanke - 14808 Summit Circle, Bennington, NE 68007" at bounding box center [313, 366] width 25 height 39
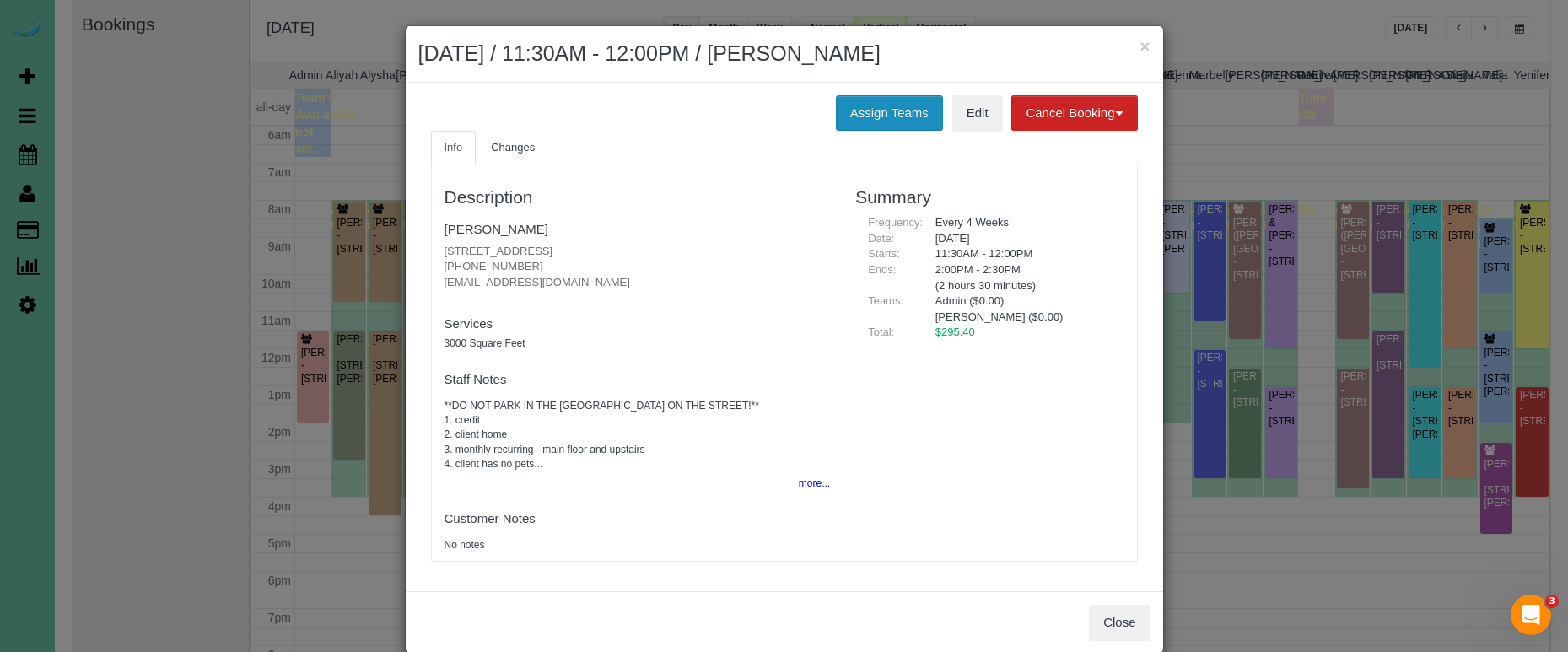
click at [849, 102] on button "Assign Teams" at bounding box center [889, 113] width 107 height 35
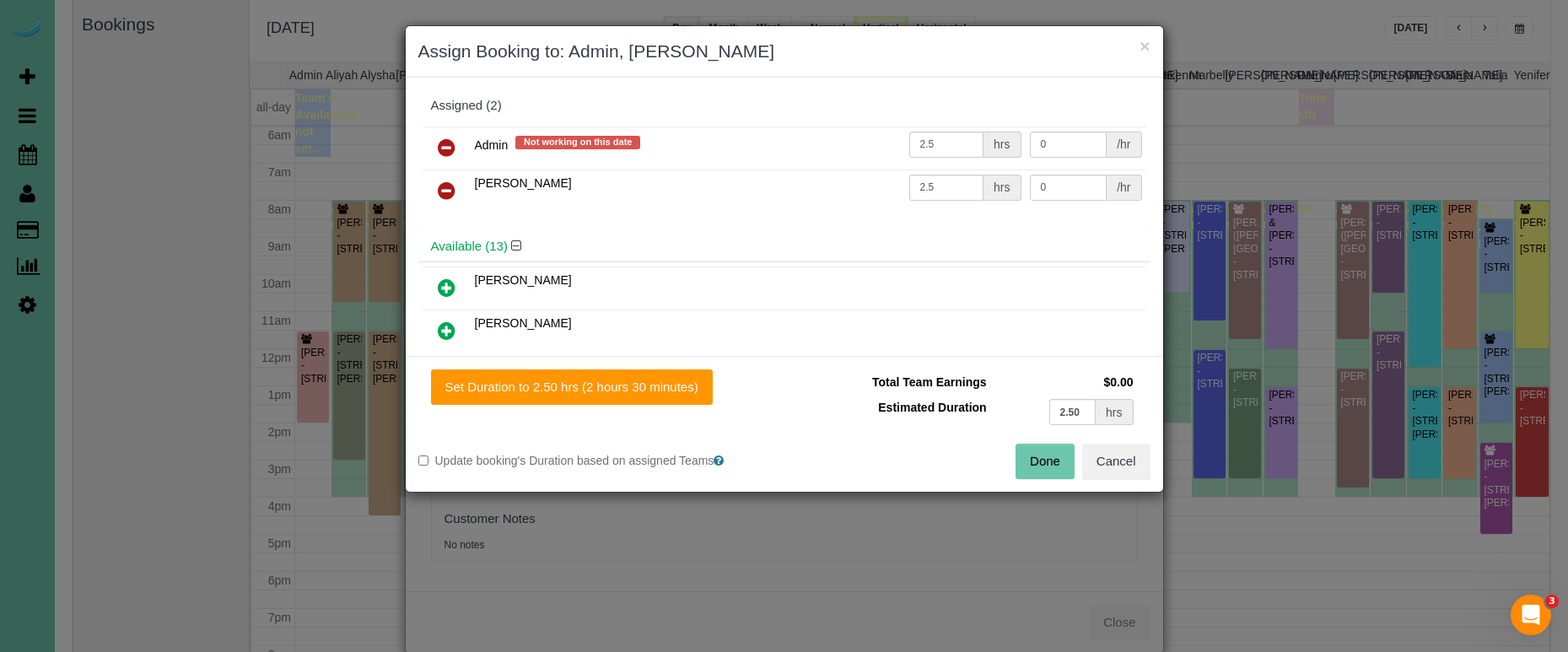
click at [442, 145] on icon at bounding box center [446, 147] width 17 height 20
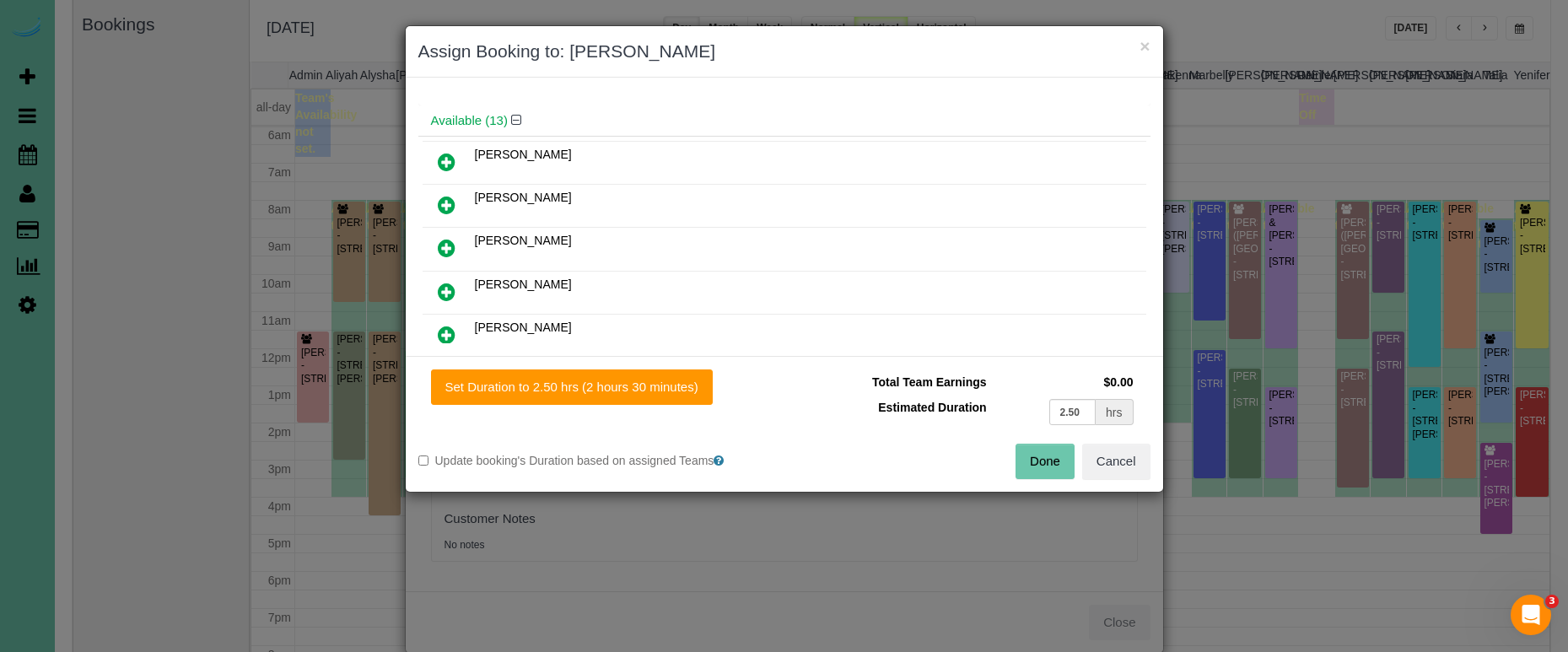
scroll to position [123, 0]
click at [454, 290] on icon at bounding box center [446, 295] width 17 height 20
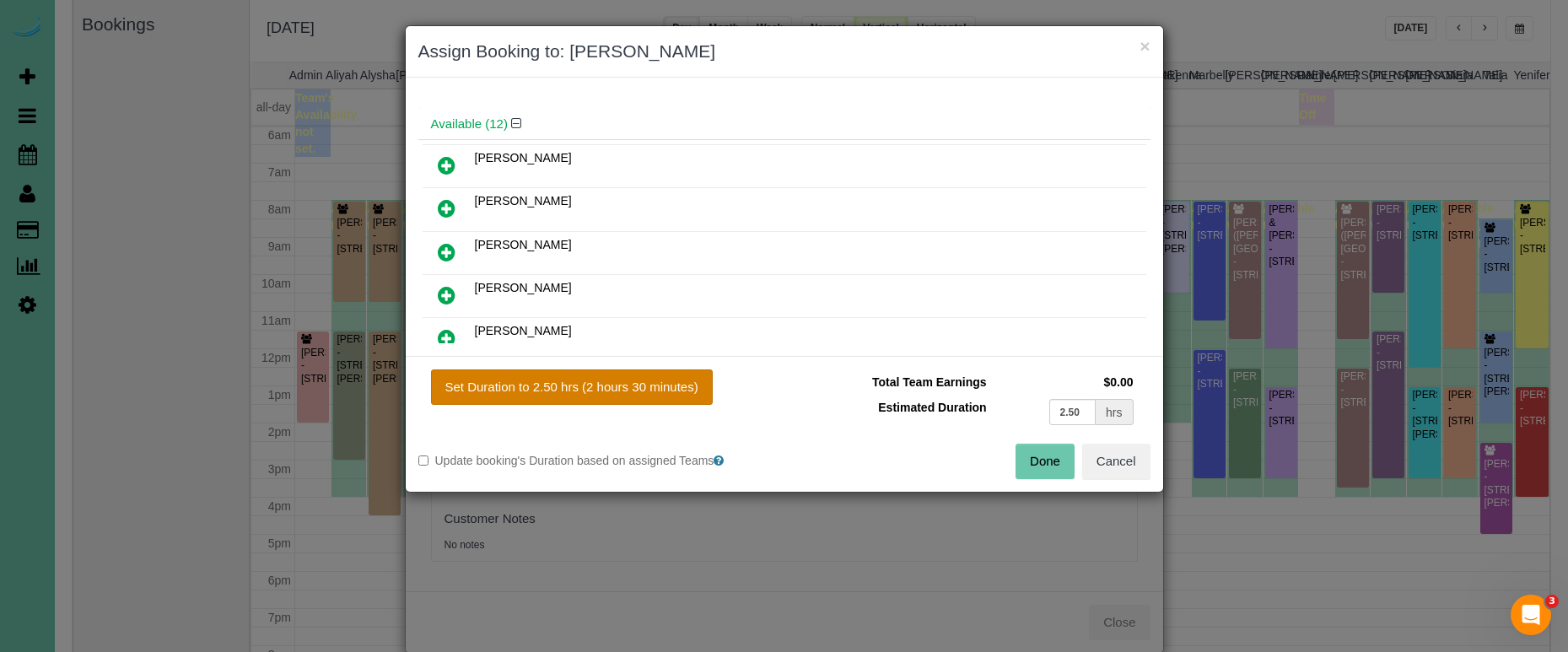
click at [613, 384] on button "Set Duration to 2.50 hrs (2 hours 30 minutes)" at bounding box center [571, 387] width 282 height 35
type input "2.50"
click at [1072, 456] on button "Done" at bounding box center [1045, 460] width 59 height 35
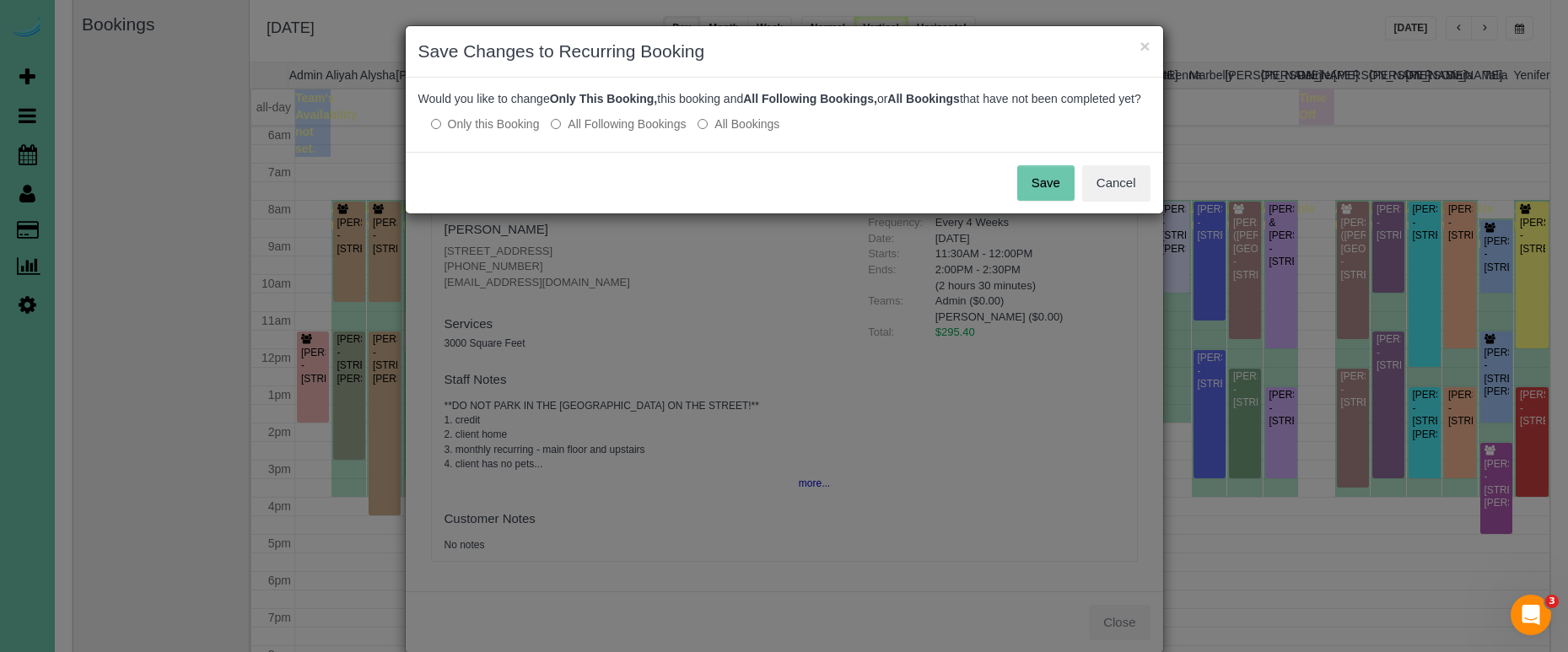
click at [1060, 193] on button "Save" at bounding box center [1046, 183] width 57 height 35
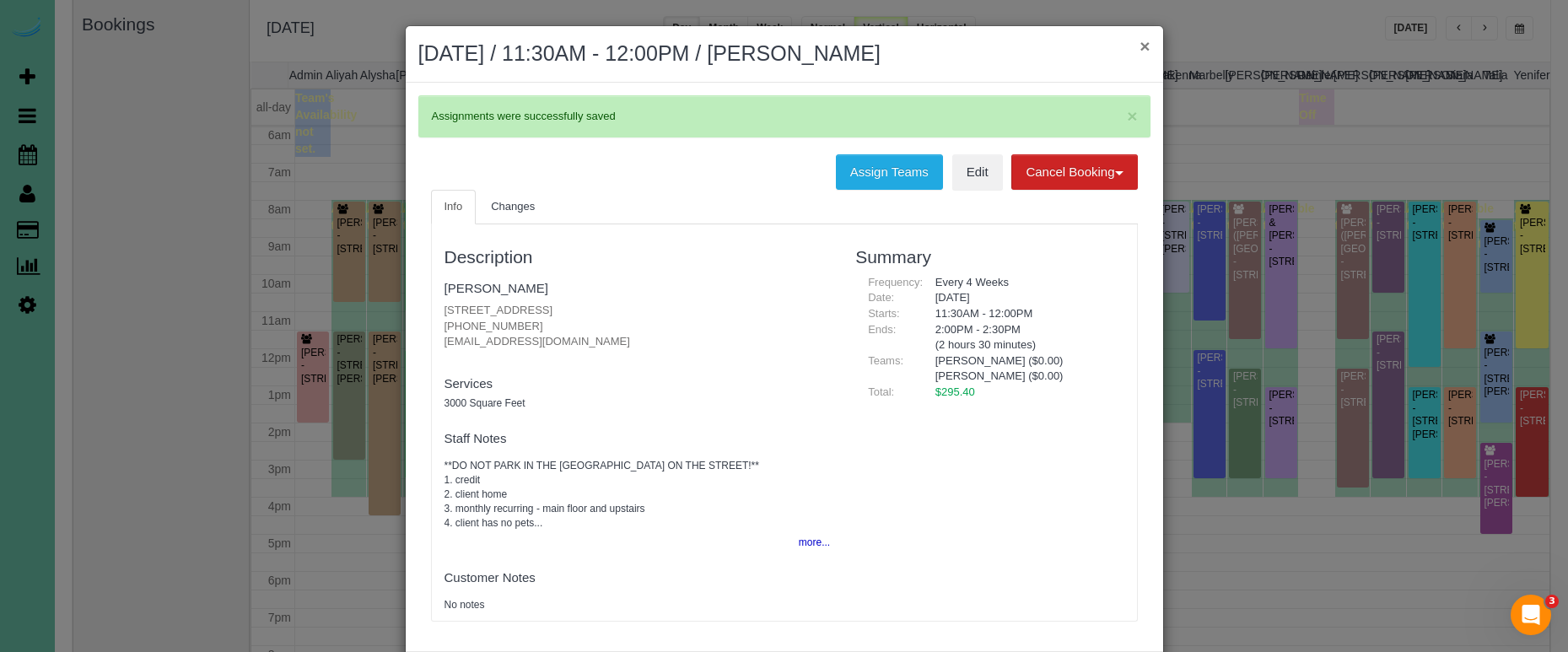
click at [1146, 48] on button "×" at bounding box center [1144, 45] width 10 height 17
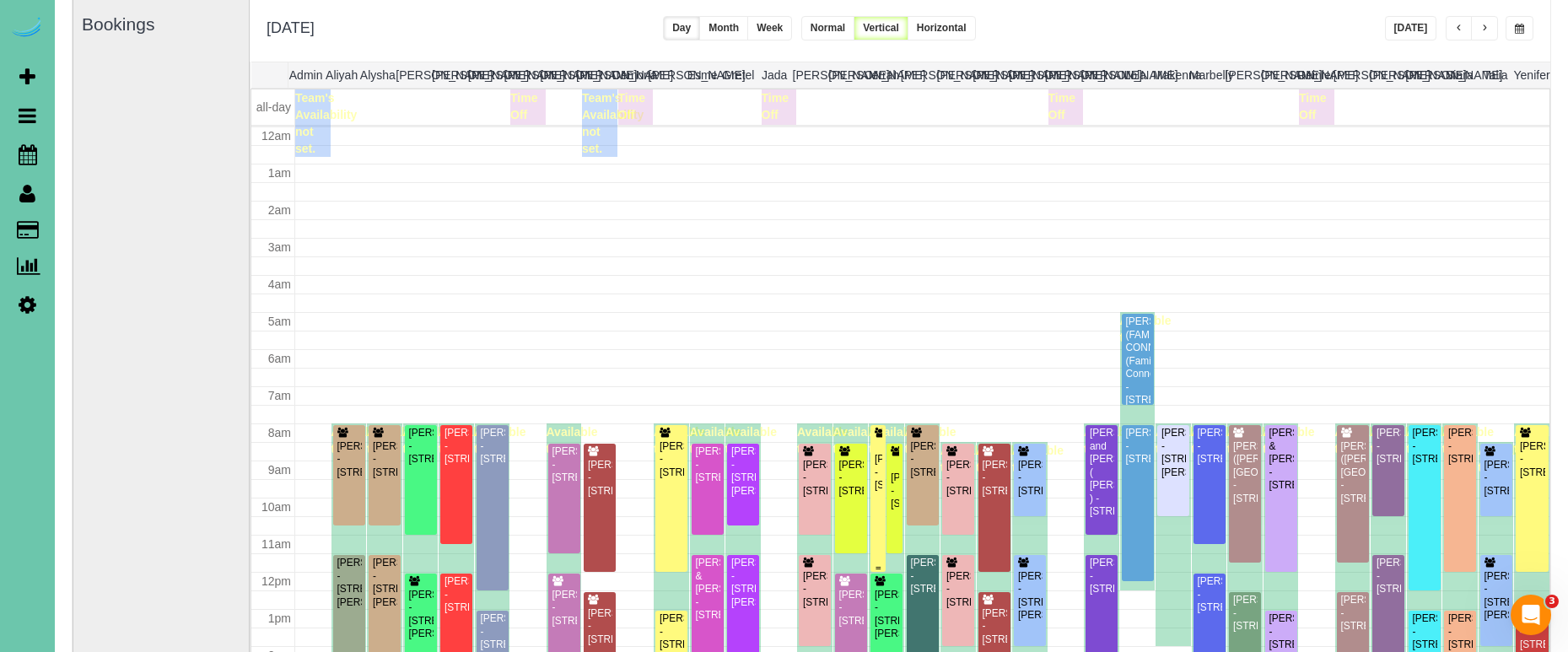
scroll to position [223, 0]
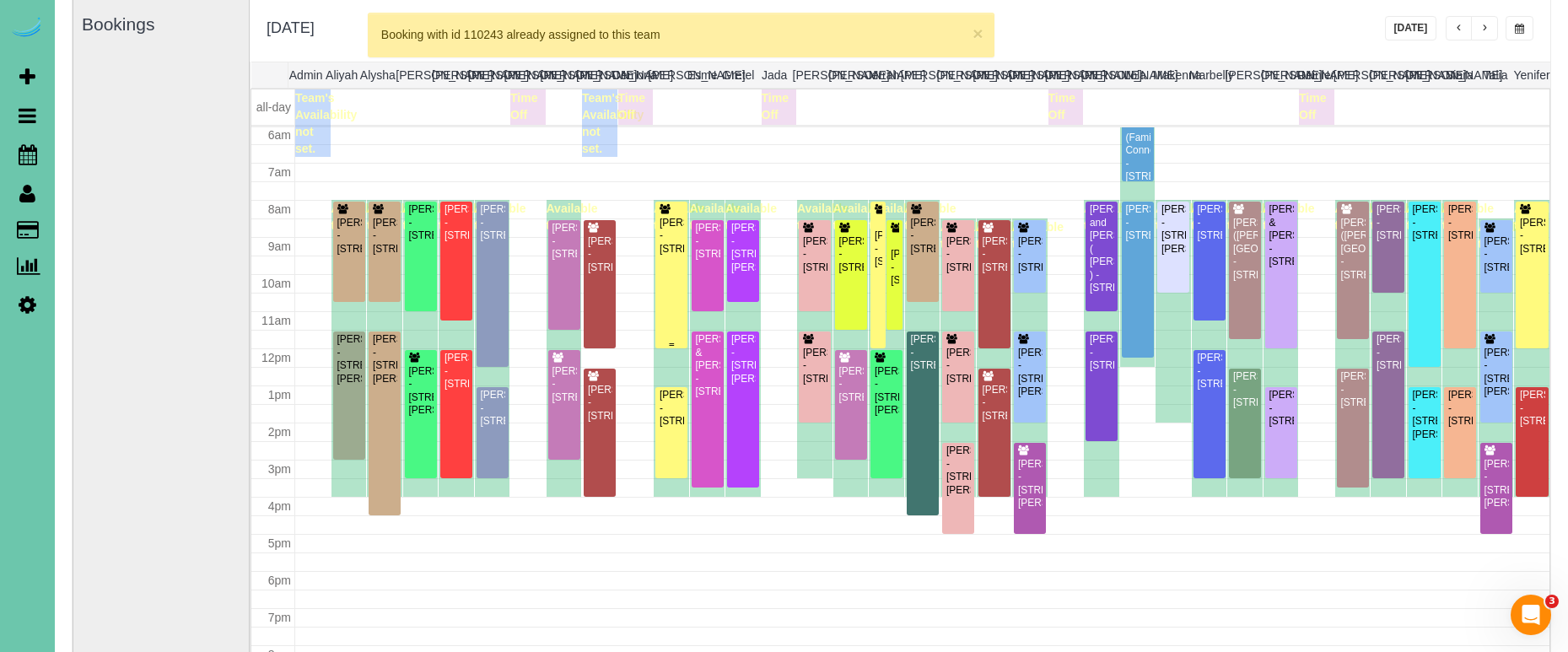
click at [681, 229] on div "Julia Gaebler - 15318 Lafayette Ave, Omaha, NE 68154" at bounding box center [671, 236] width 25 height 39
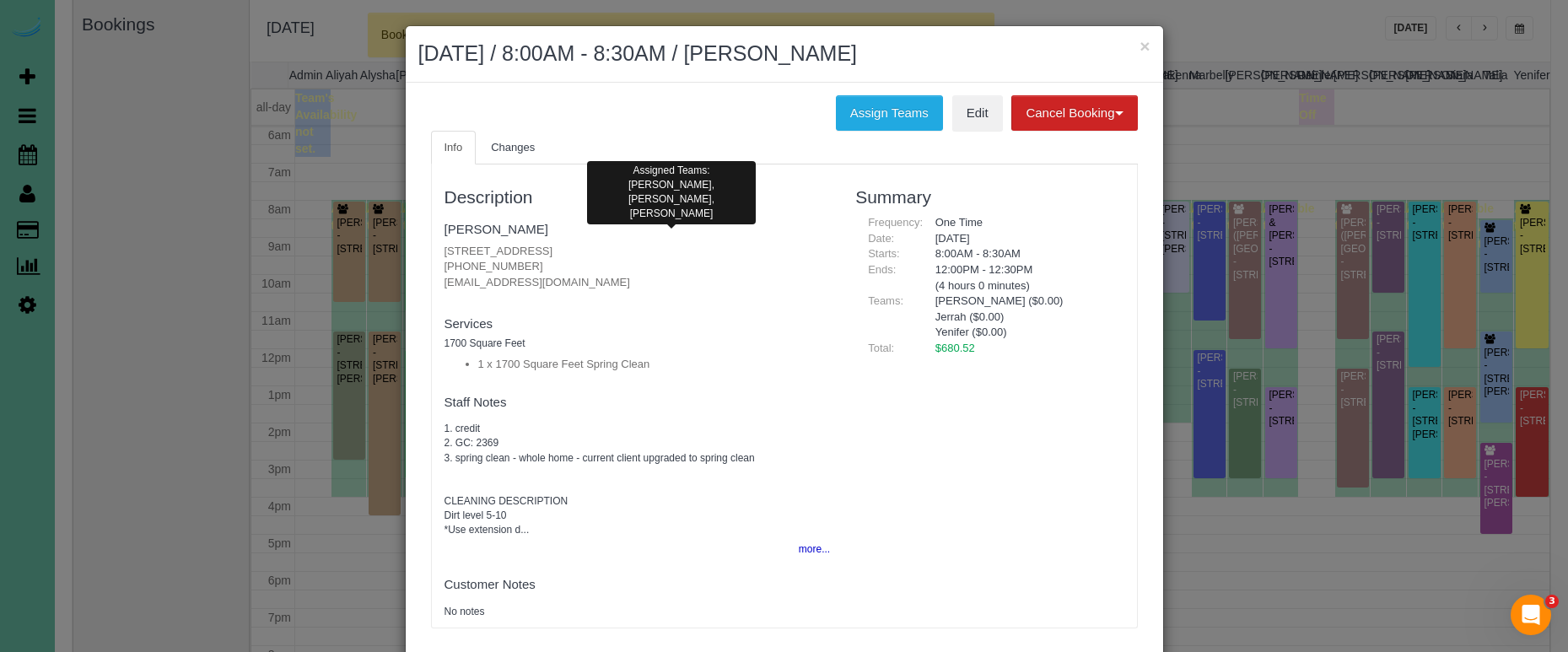
drag, startPoint x: 863, startPoint y: 106, endPoint x: 825, endPoint y: 114, distance: 38.8
click at [862, 106] on button "Assign Teams" at bounding box center [889, 113] width 107 height 35
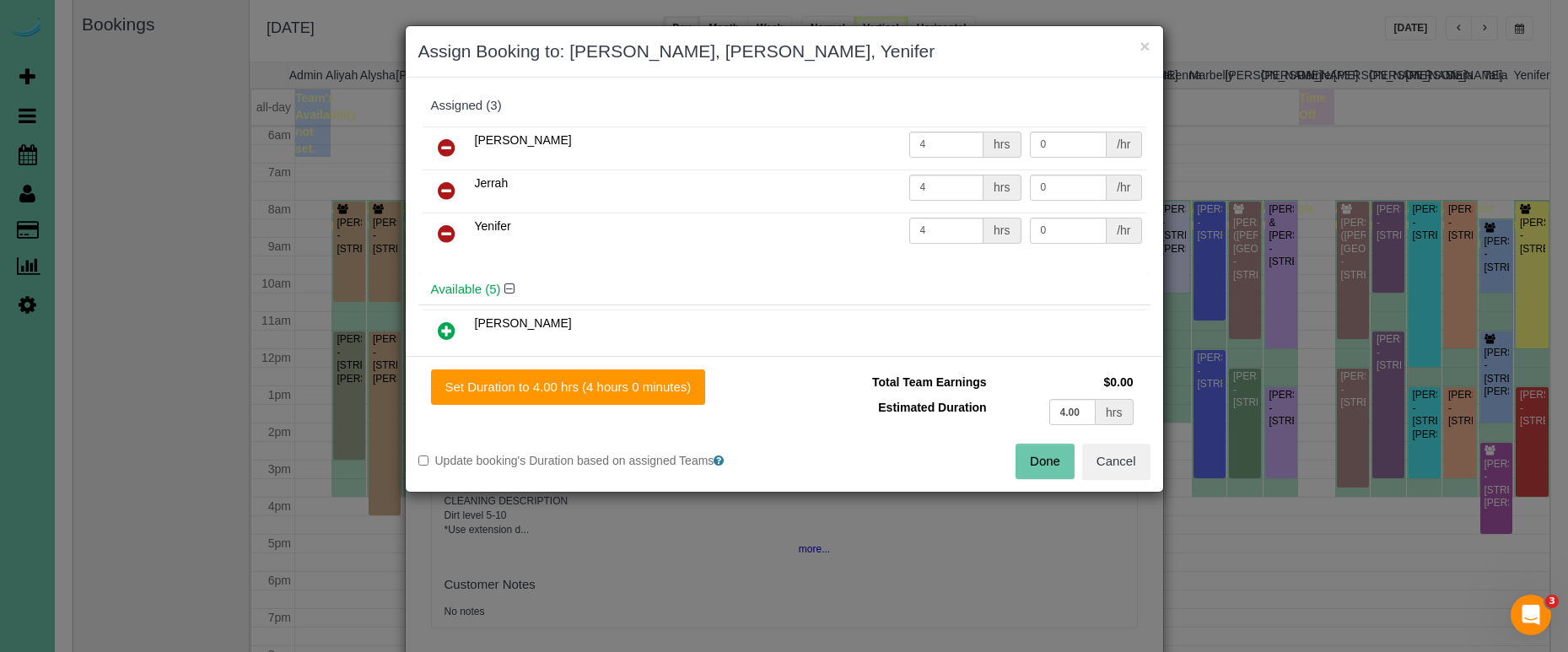
click at [446, 181] on icon at bounding box center [446, 191] width 17 height 20
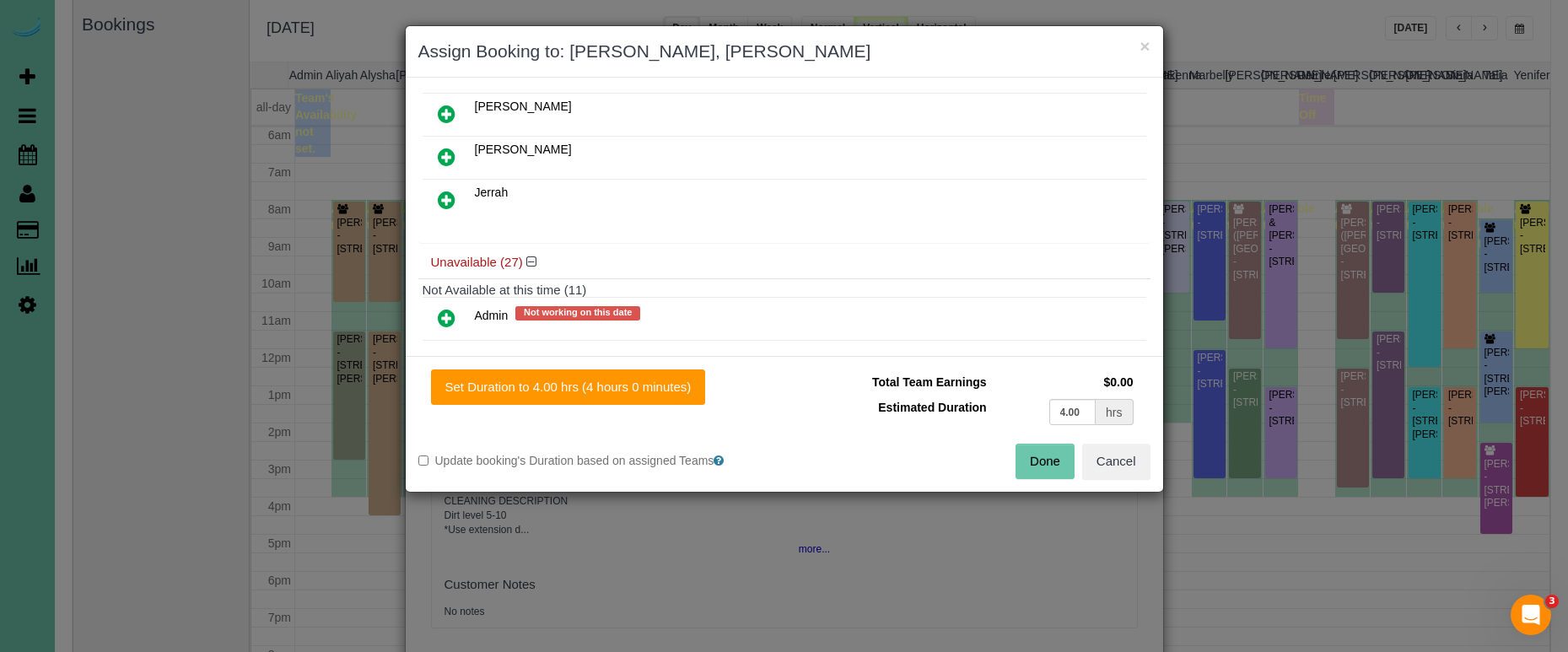
scroll to position [404, 0]
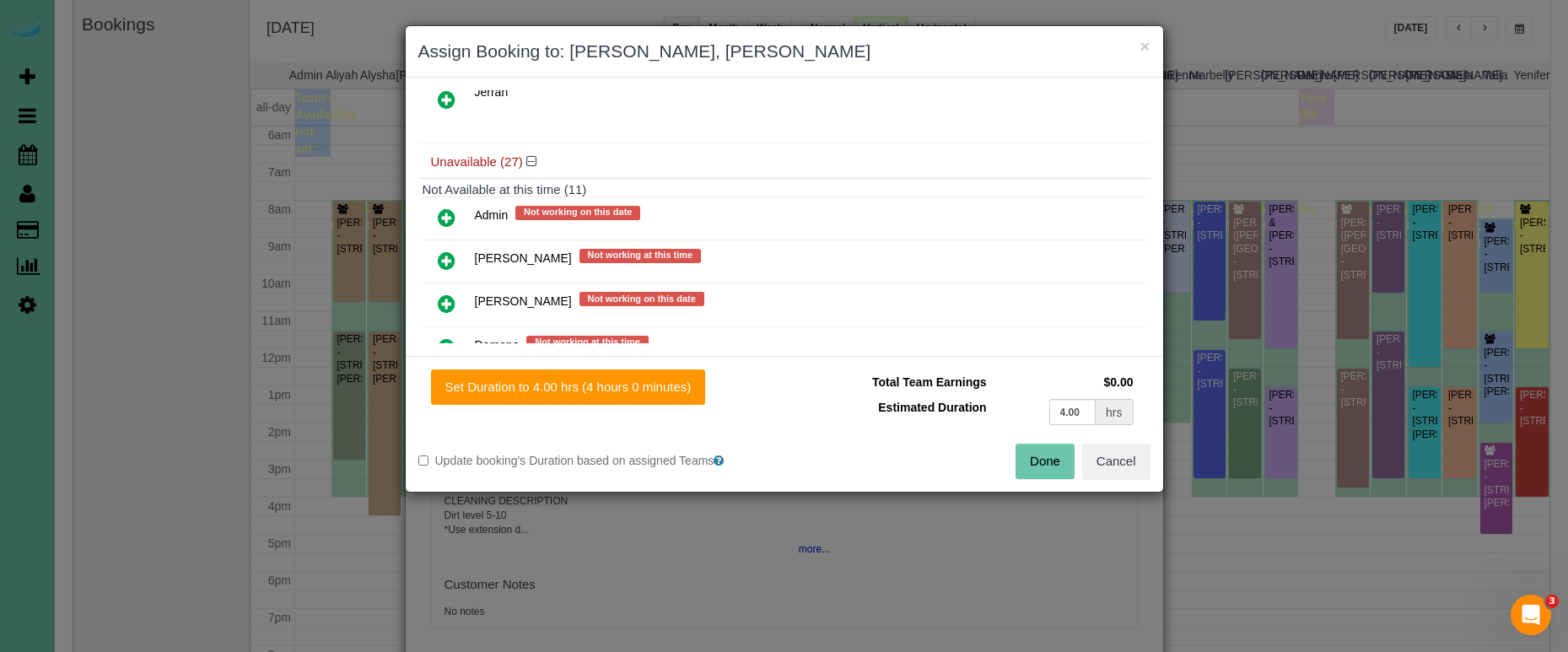
click at [448, 207] on icon at bounding box center [446, 217] width 17 height 20
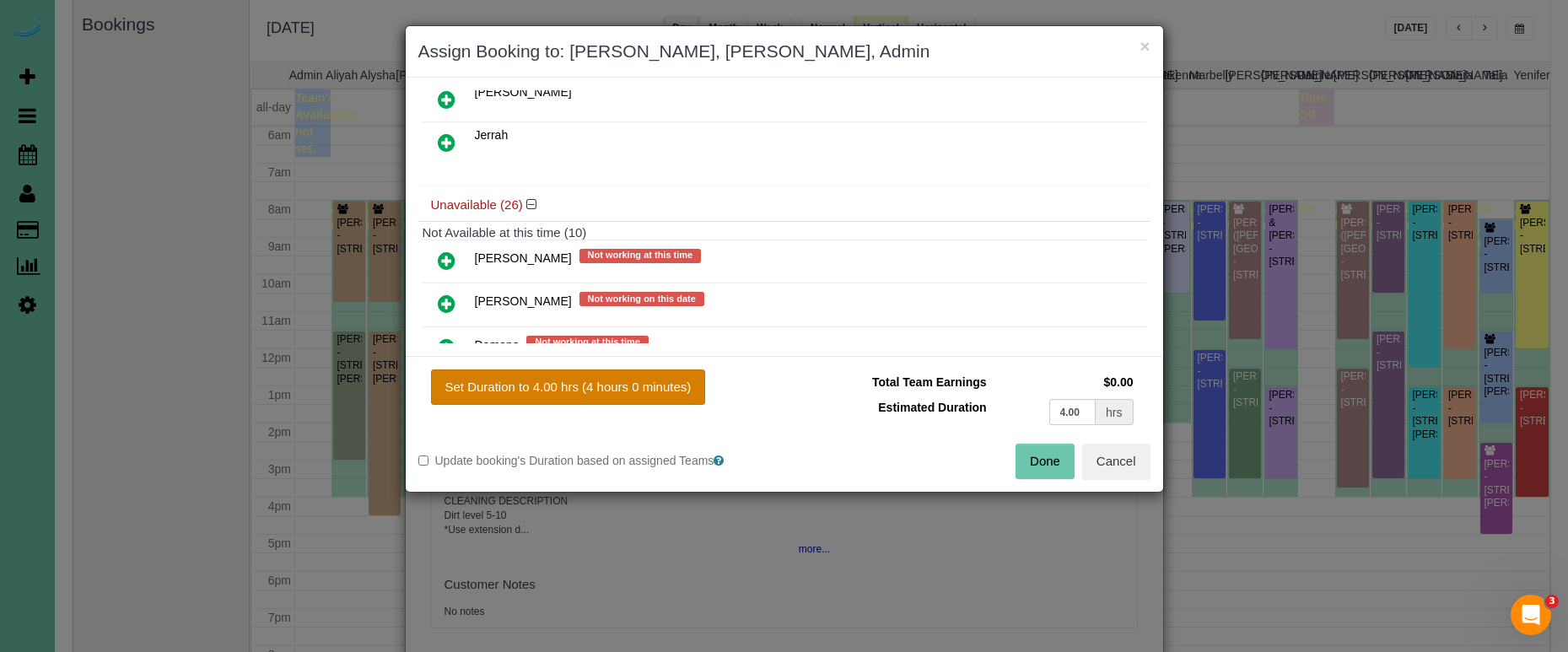
drag, startPoint x: 595, startPoint y: 390, endPoint x: 690, endPoint y: 400, distance: 95.5
click at [595, 390] on button "Set Duration to 4.00 hrs (4 hours 0 minutes)" at bounding box center [568, 387] width 275 height 35
type input "4.00"
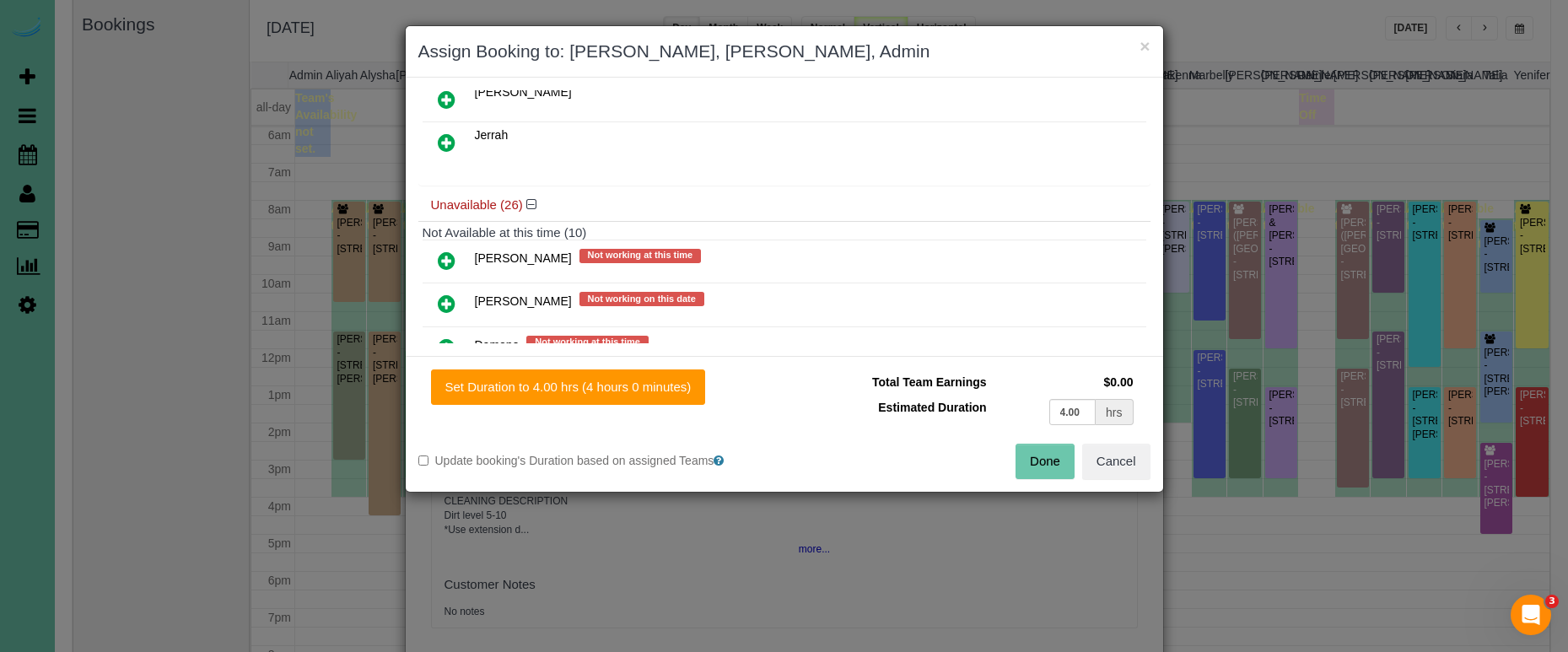
drag, startPoint x: 1038, startPoint y: 454, endPoint x: 1021, endPoint y: 444, distance: 19.7
click at [1038, 454] on button "Done" at bounding box center [1045, 460] width 59 height 35
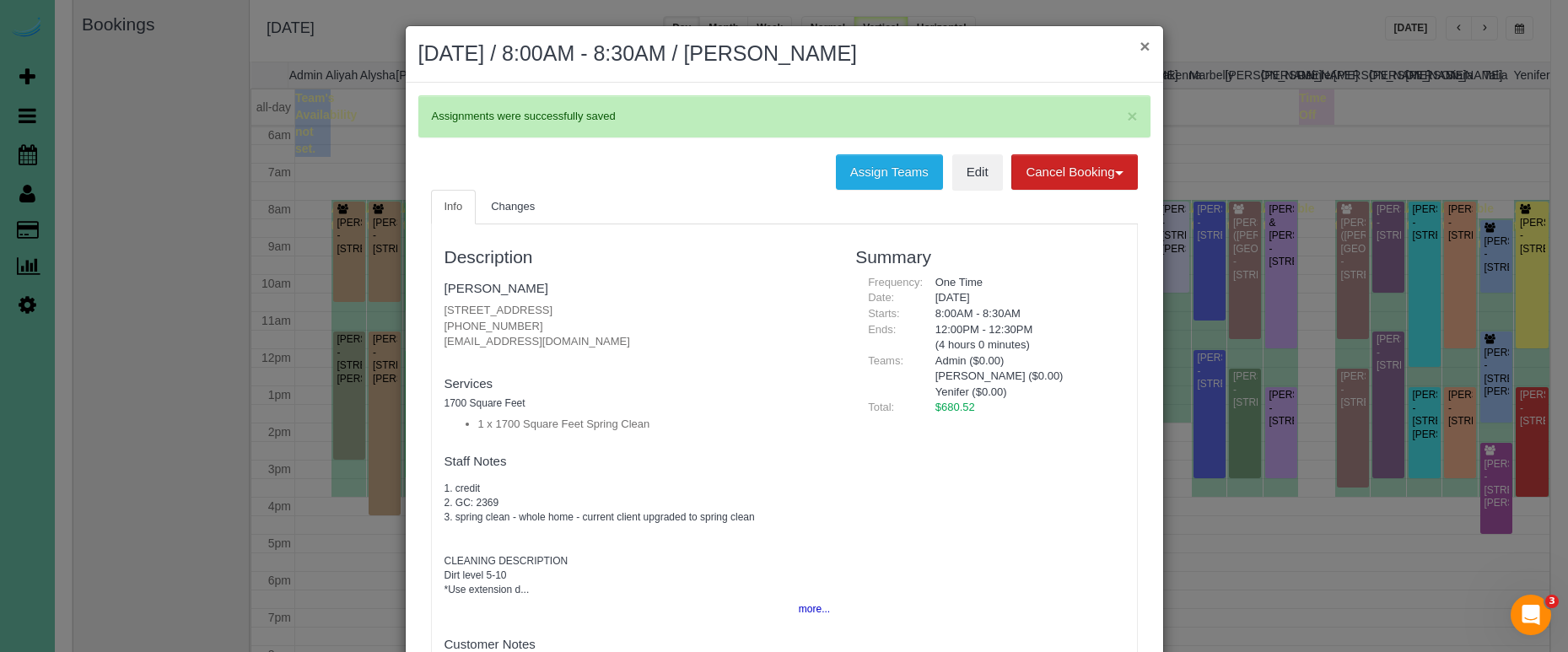
click at [1145, 47] on button "×" at bounding box center [1144, 45] width 10 height 17
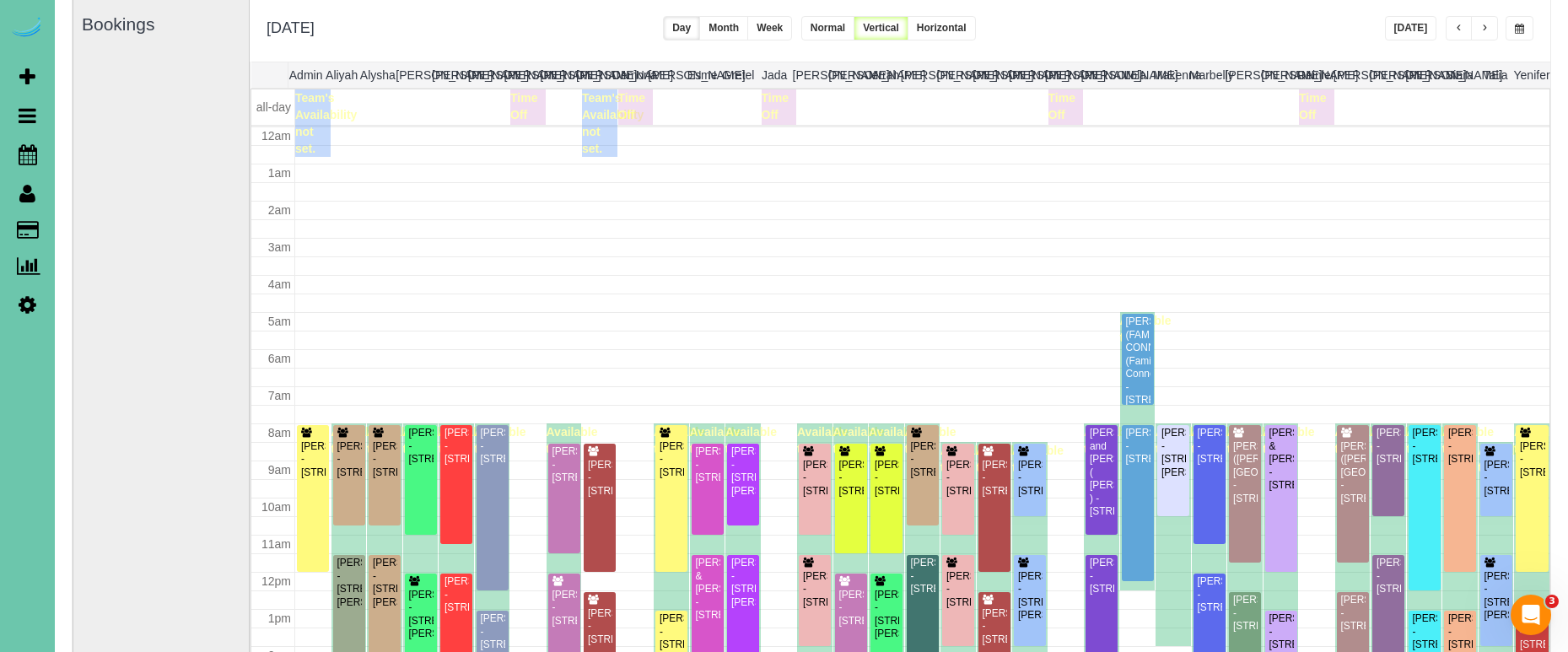
scroll to position [223, 0]
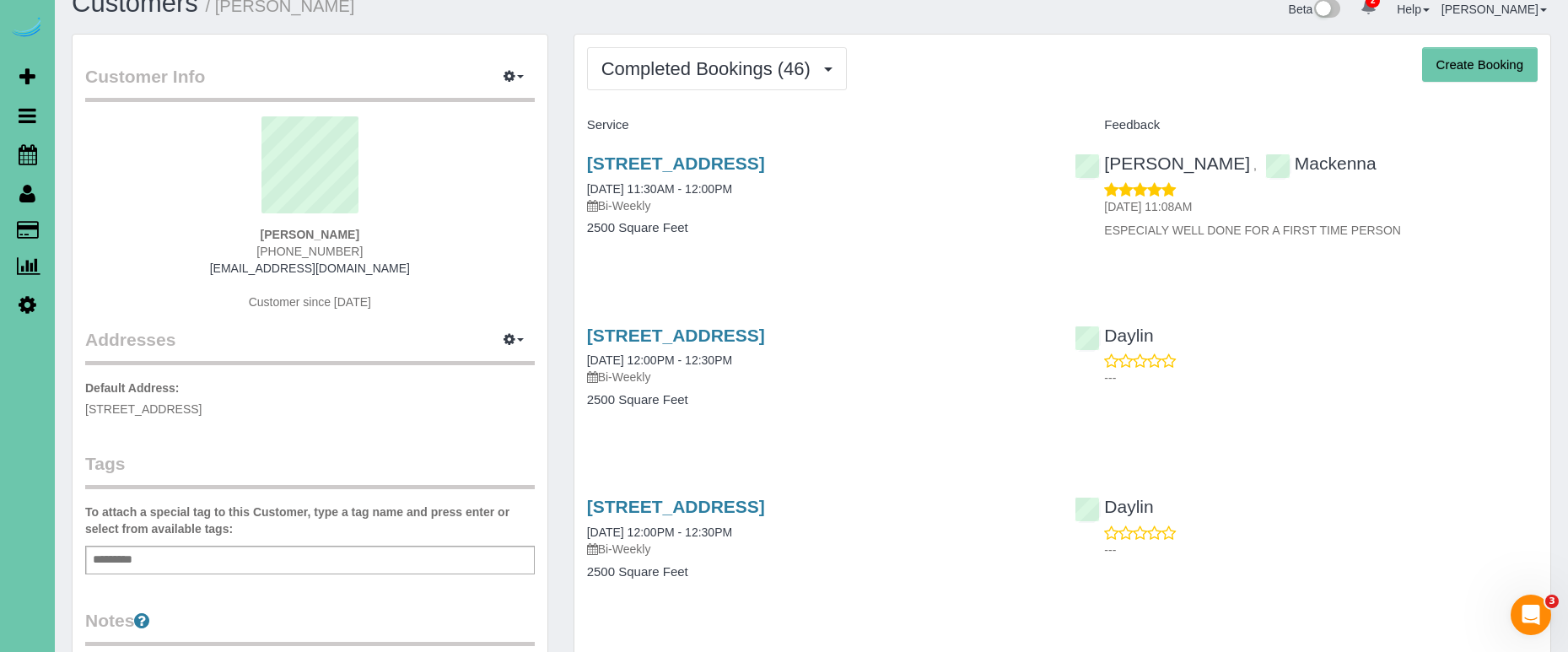
scroll to position [28, 0]
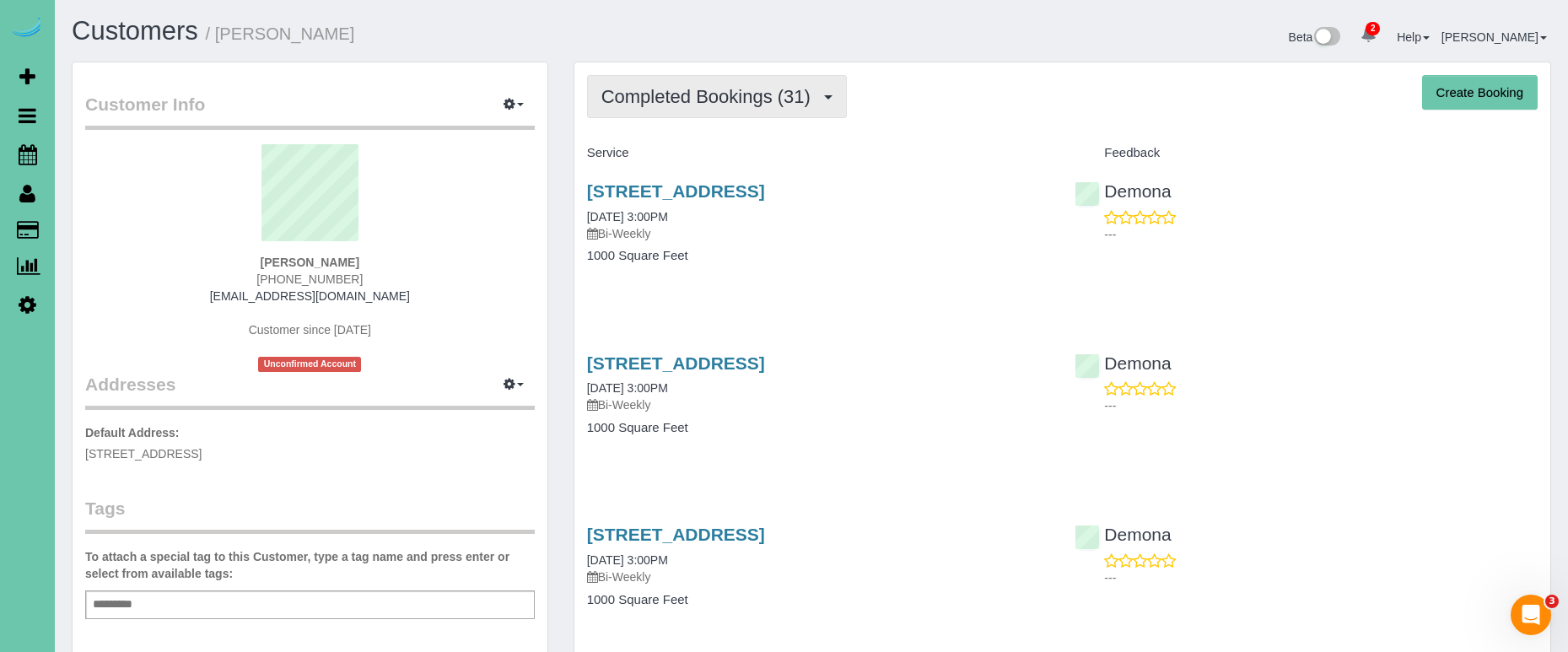
click at [749, 103] on span "Completed Bookings (31)" at bounding box center [710, 96] width 218 height 21
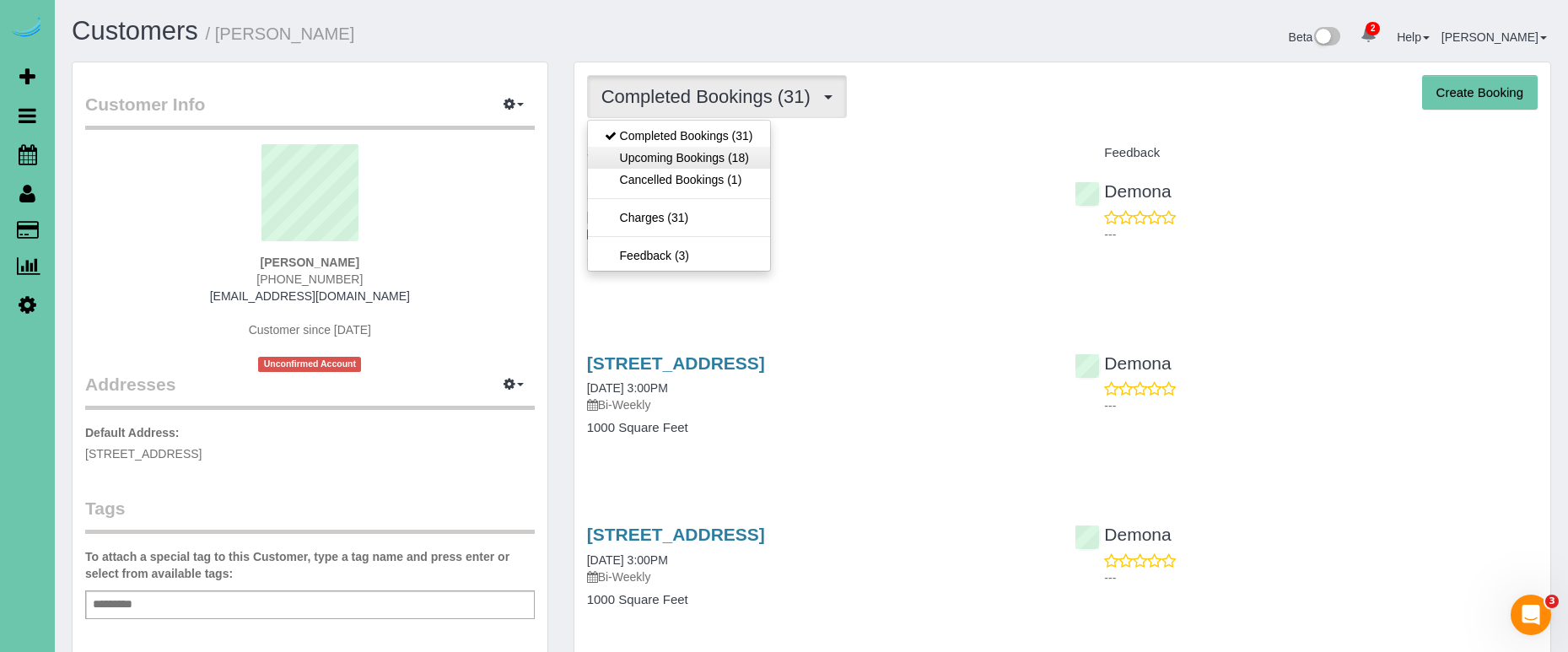
click at [753, 153] on link "Upcoming Bookings (18)" at bounding box center [679, 158] width 183 height 22
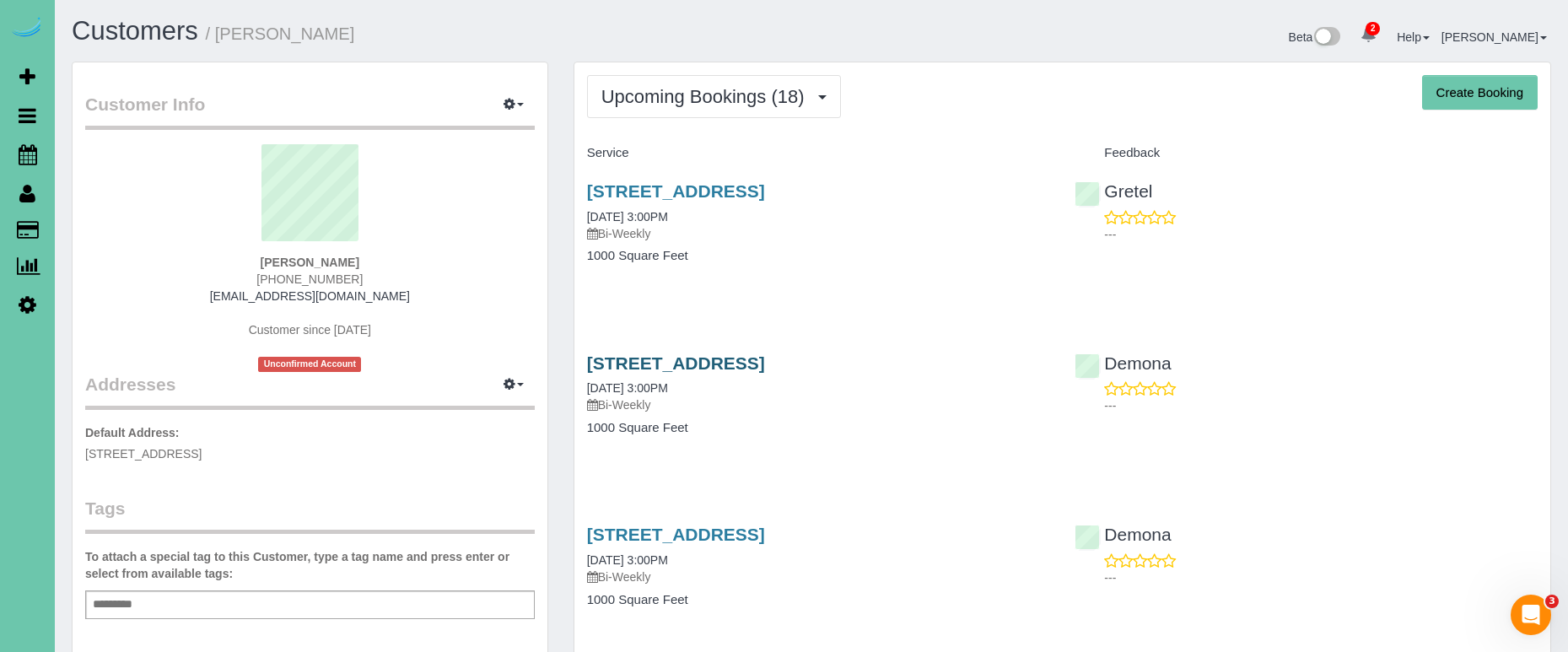
click at [765, 365] on link "[STREET_ADDRESS]" at bounding box center [676, 362] width 178 height 19
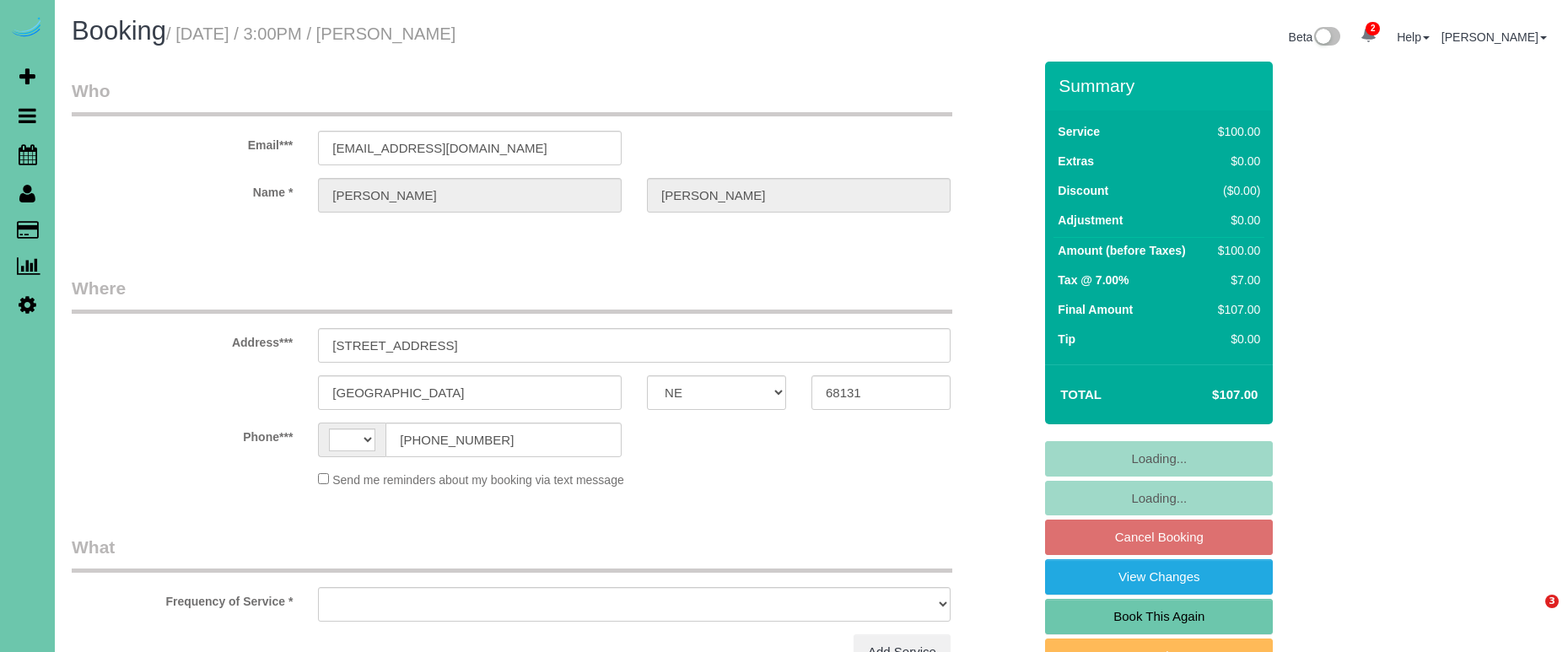
select select "NE"
select select "string:[GEOGRAPHIC_DATA]"
select select "object:635"
select select "string:fspay-89a9dd78-bba7-4824-9e09-06c802d15400"
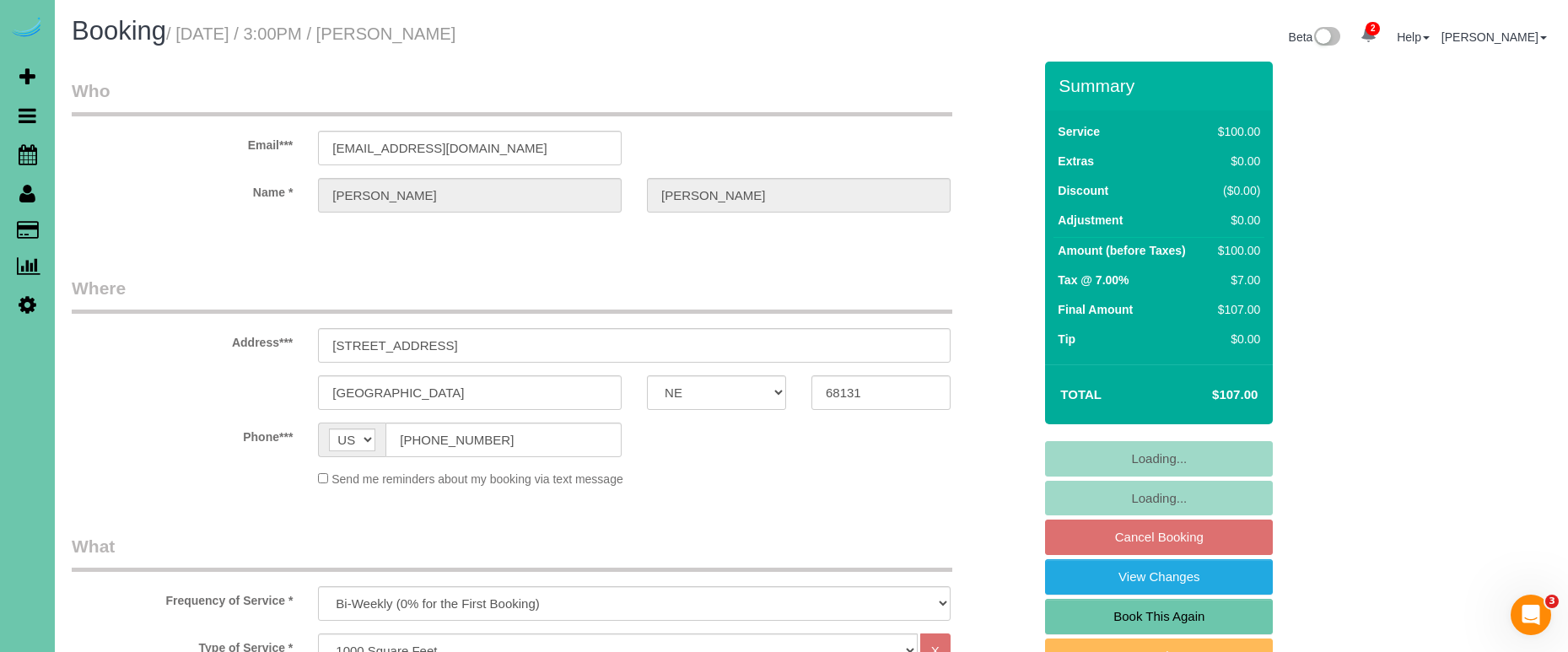
select select "object:851"
select select "number:34"
select select "number:40"
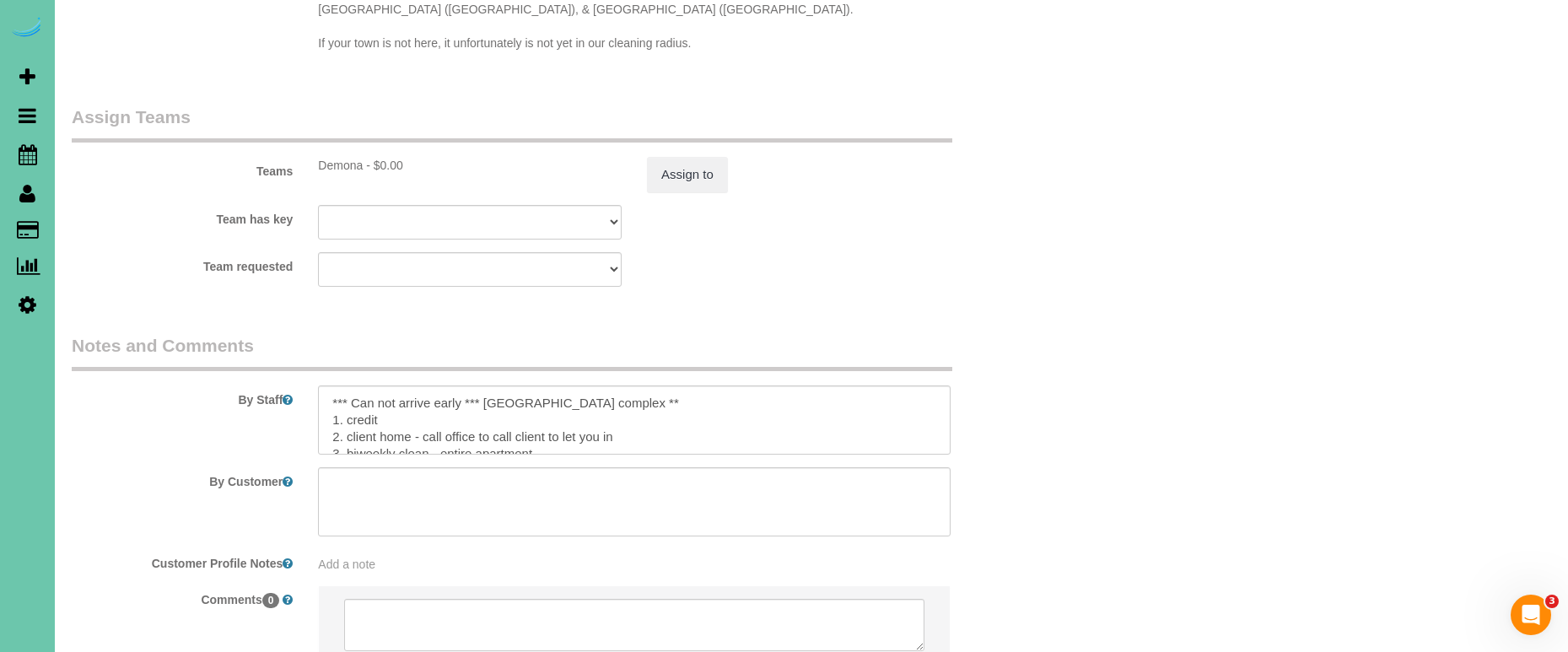
scroll to position [1776, 0]
click at [661, 160] on button "Assign to" at bounding box center [687, 177] width 81 height 35
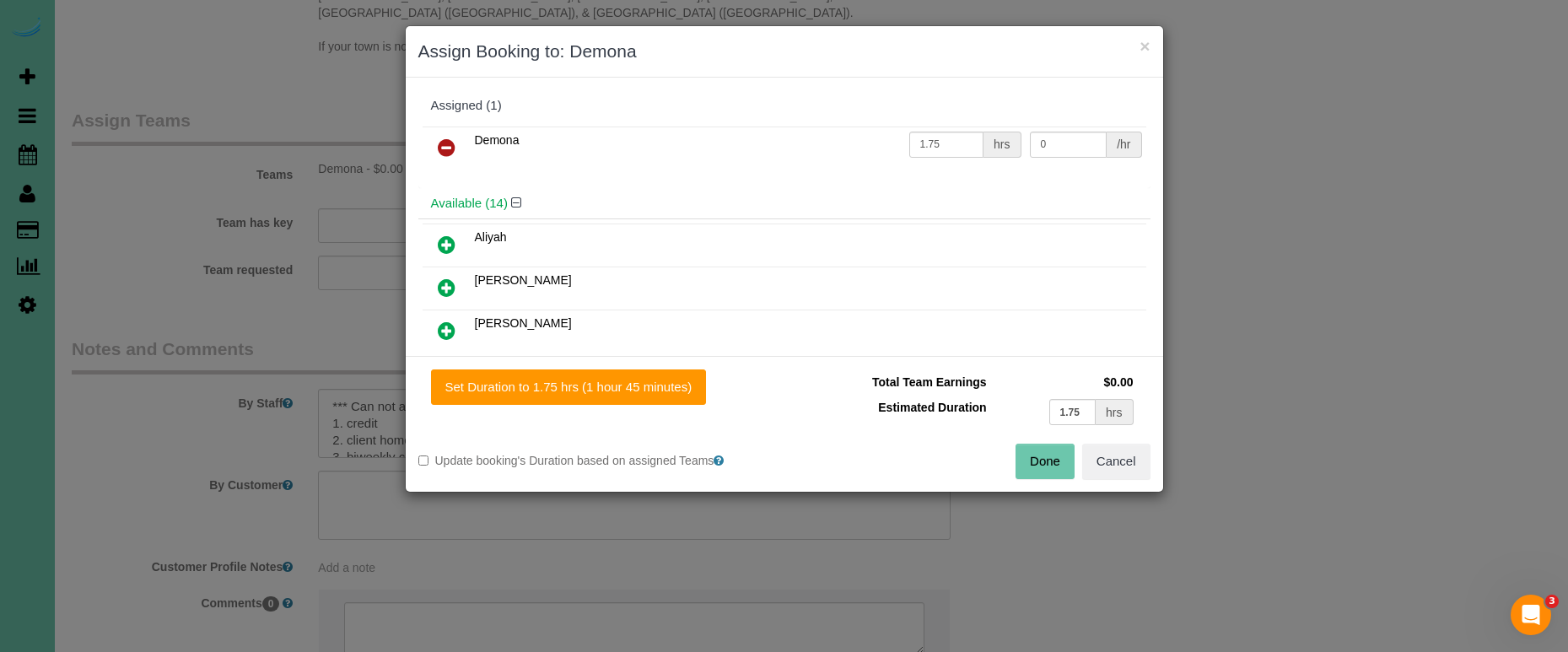
drag, startPoint x: 1092, startPoint y: 452, endPoint x: 979, endPoint y: 455, distance: 113.0
click at [1092, 452] on button "Cancel" at bounding box center [1116, 460] width 68 height 35
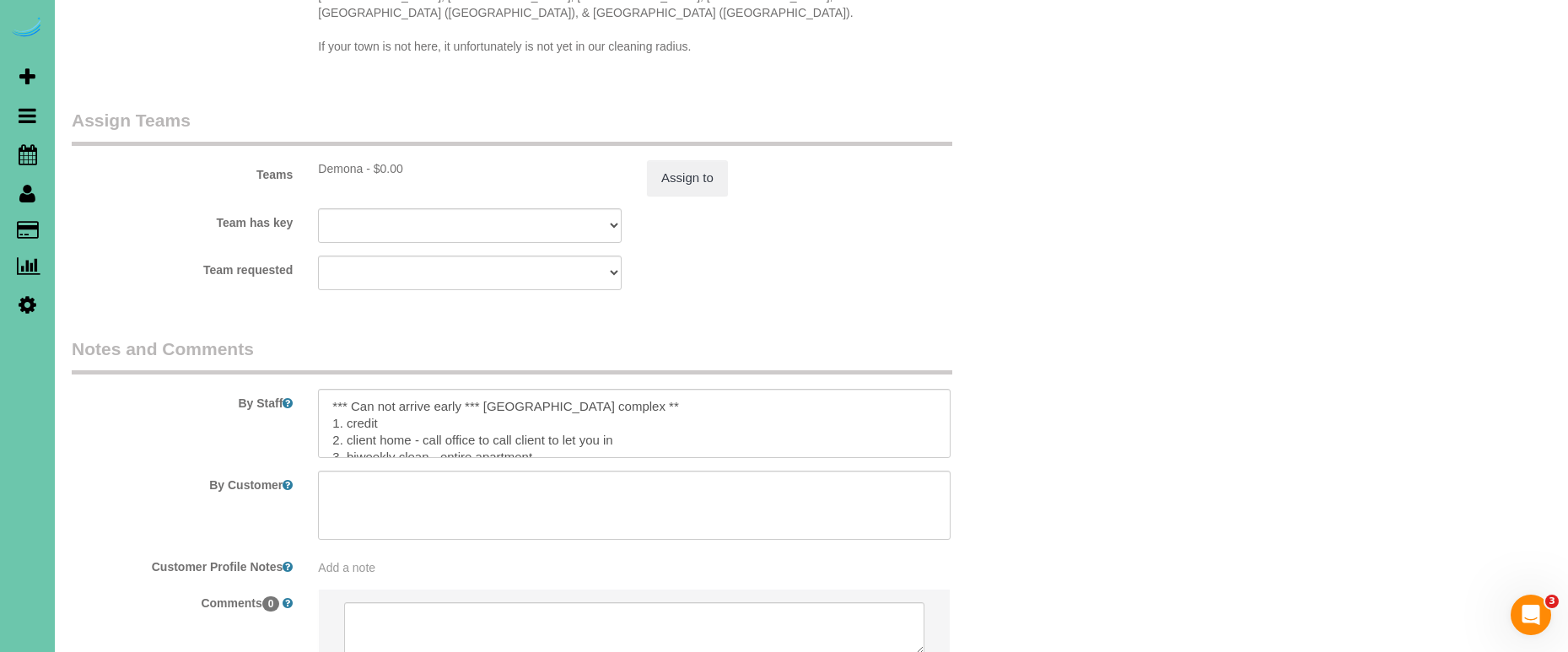
scroll to position [83, 0]
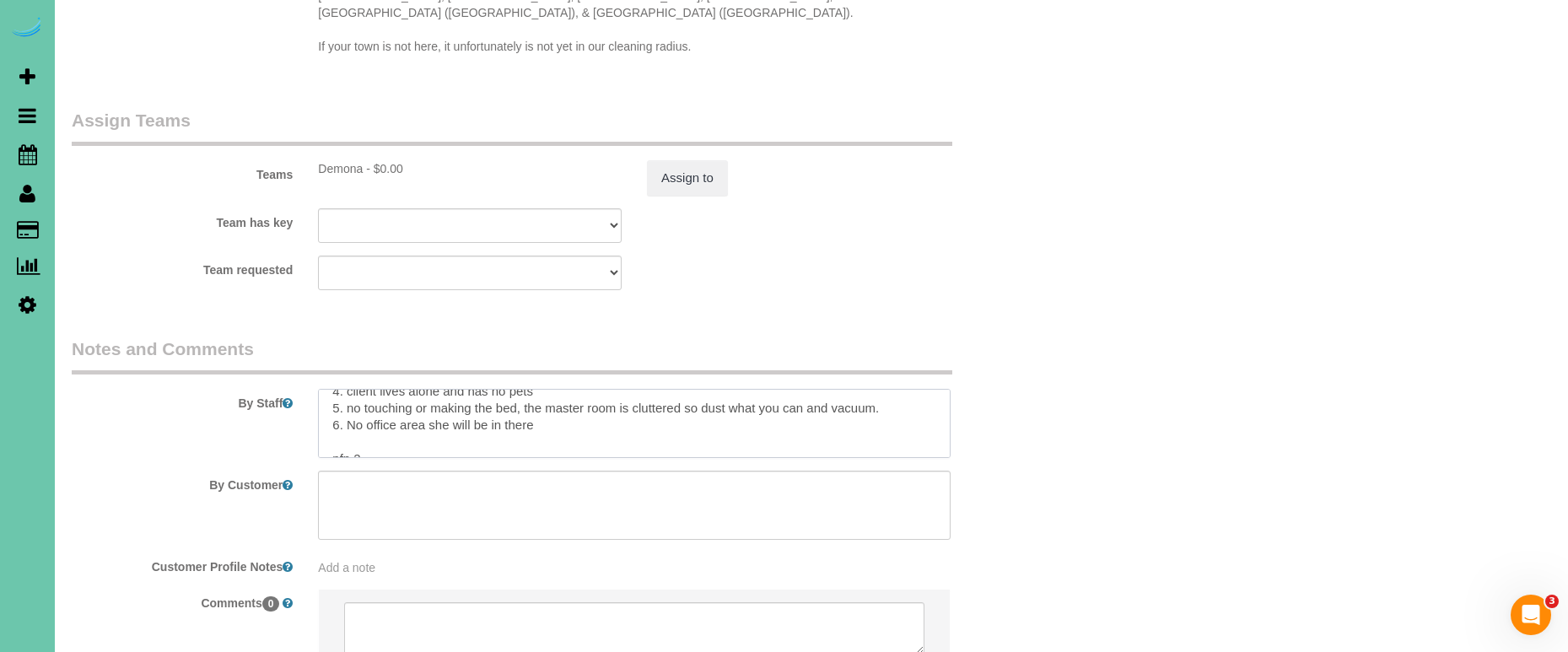
click at [385, 410] on textarea at bounding box center [634, 423] width 632 height 69
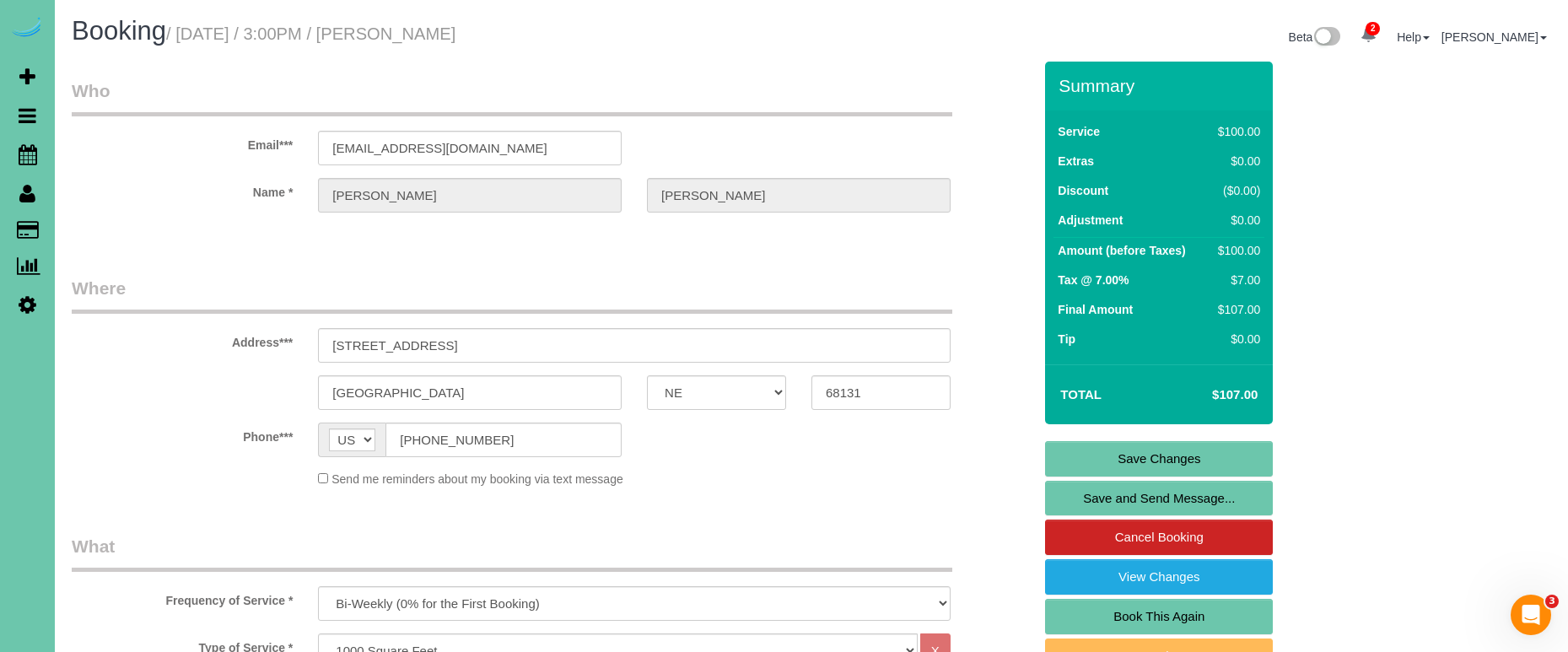
scroll to position [0, 0]
type textarea "*** Can not arrive early *** [GEOGRAPHIC_DATA] complex ** 1. credit 2. client h…"
click at [1195, 456] on link "Save Changes" at bounding box center [1158, 459] width 228 height 35
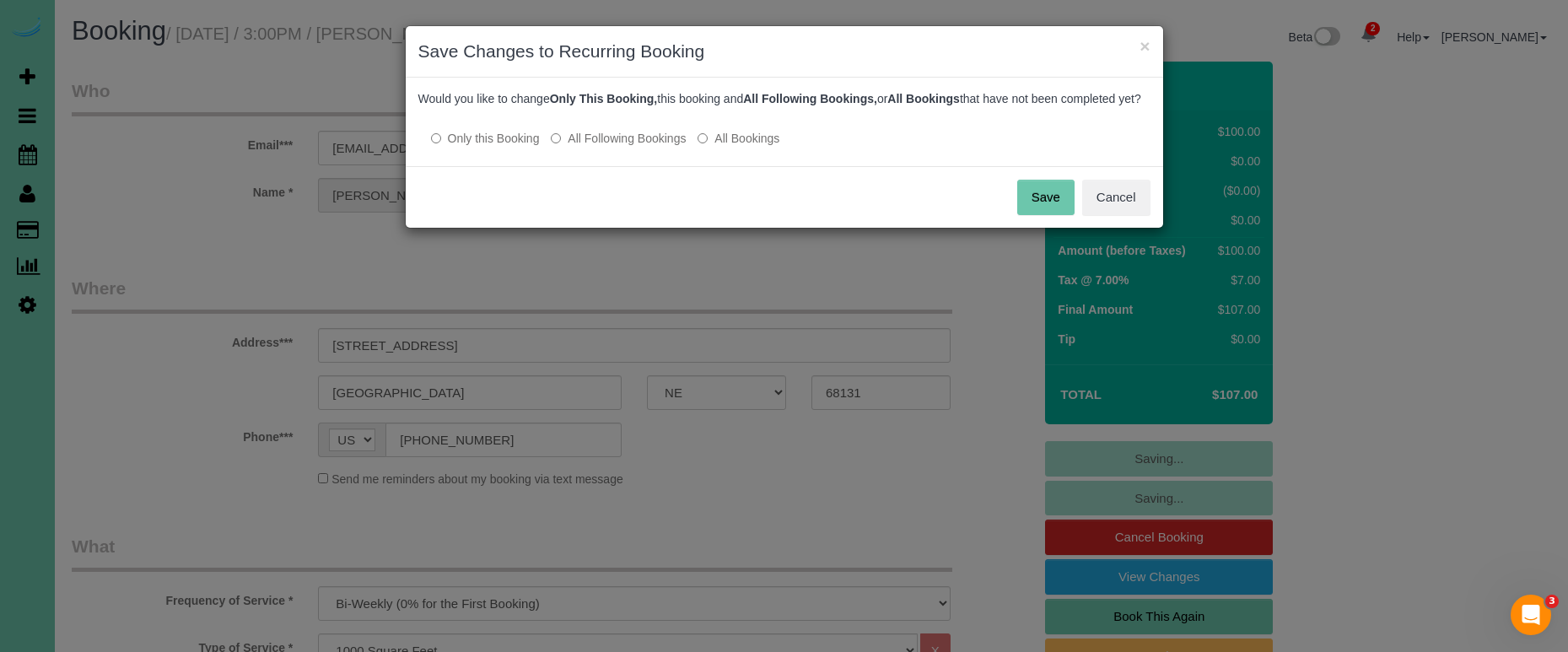
click at [631, 163] on div "Would you like to change Only This Booking, this booking and All Following Book…" at bounding box center [785, 121] width 758 height 88
drag, startPoint x: 650, startPoint y: 156, endPoint x: 659, endPoint y: 156, distance: 9.0
click at [650, 147] on label "All Following Bookings" at bounding box center [618, 138] width 135 height 17
click at [1052, 215] on button "Save" at bounding box center [1046, 197] width 57 height 35
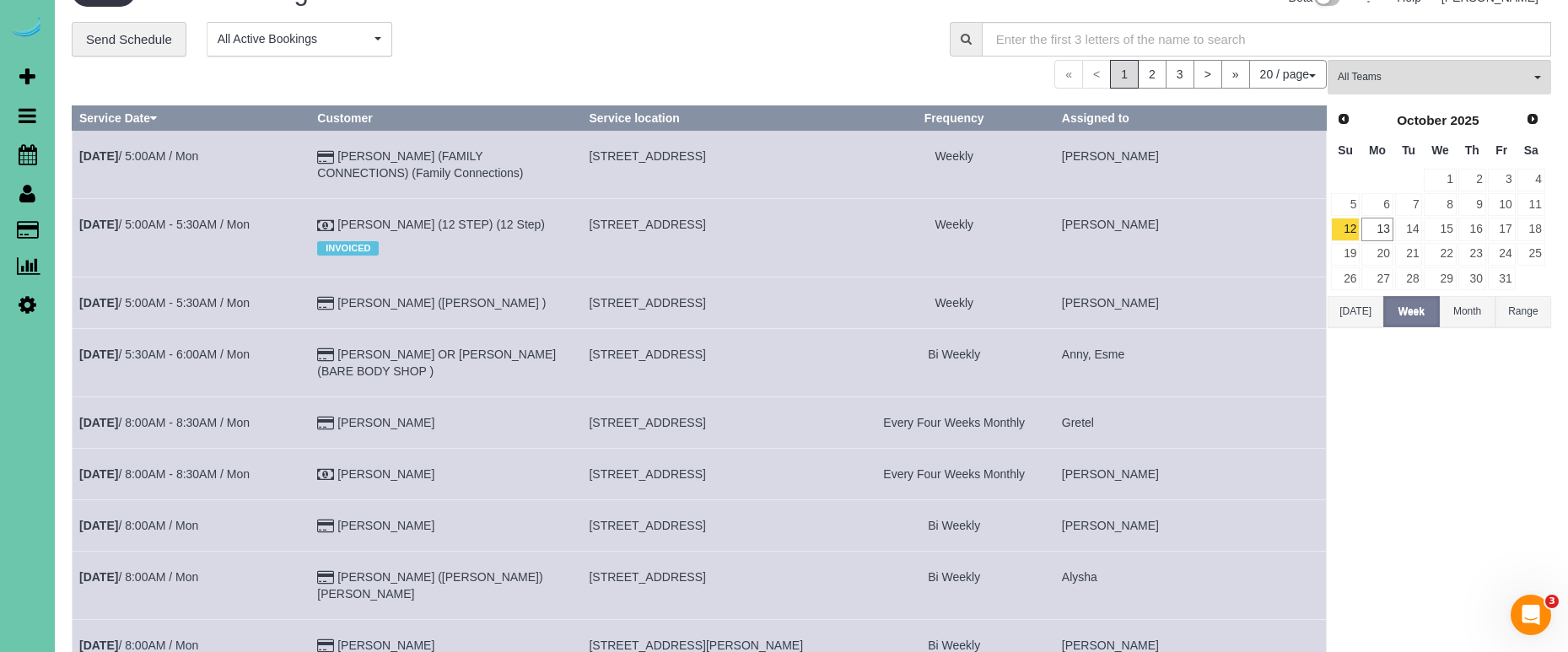
scroll to position [41, 0]
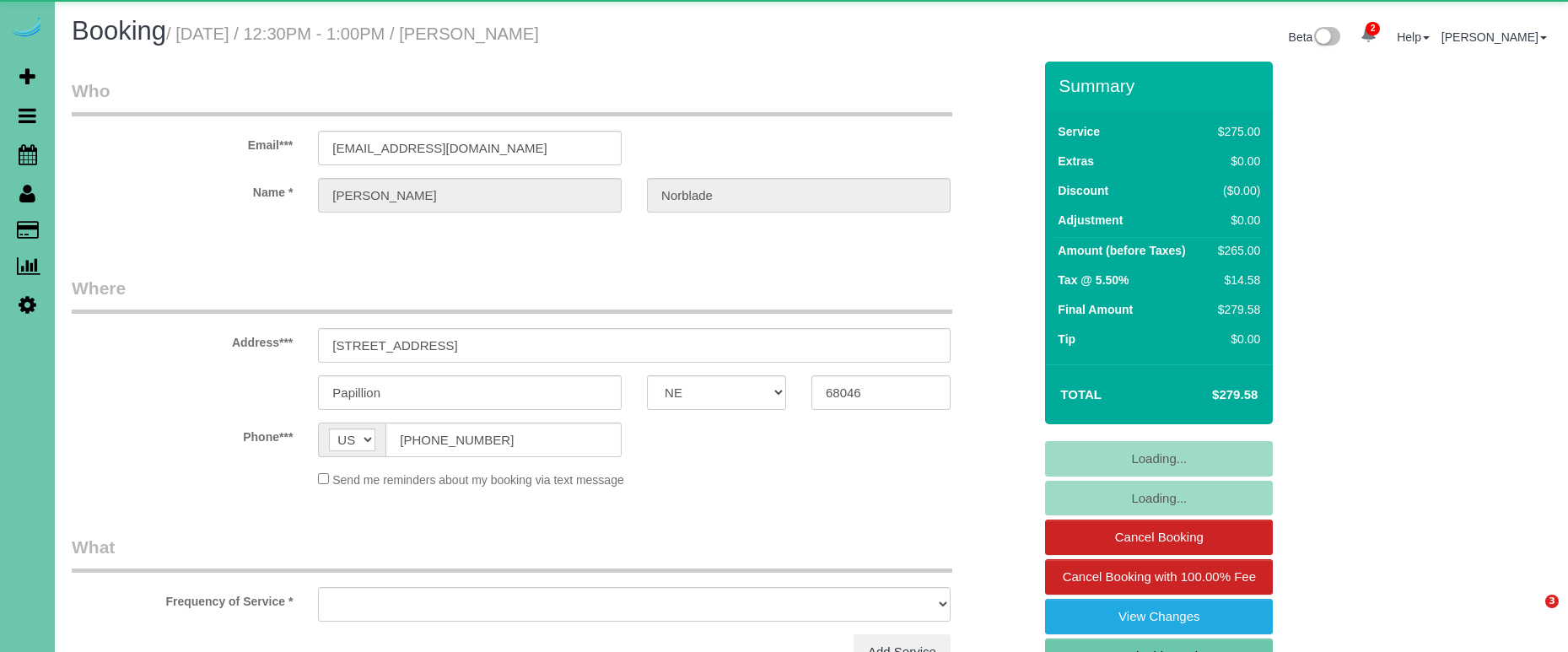
select select "NE"
select select "object:631"
select select "string:fspay-8905a954-1621-49a1-9ec4-374ebd4351e0"
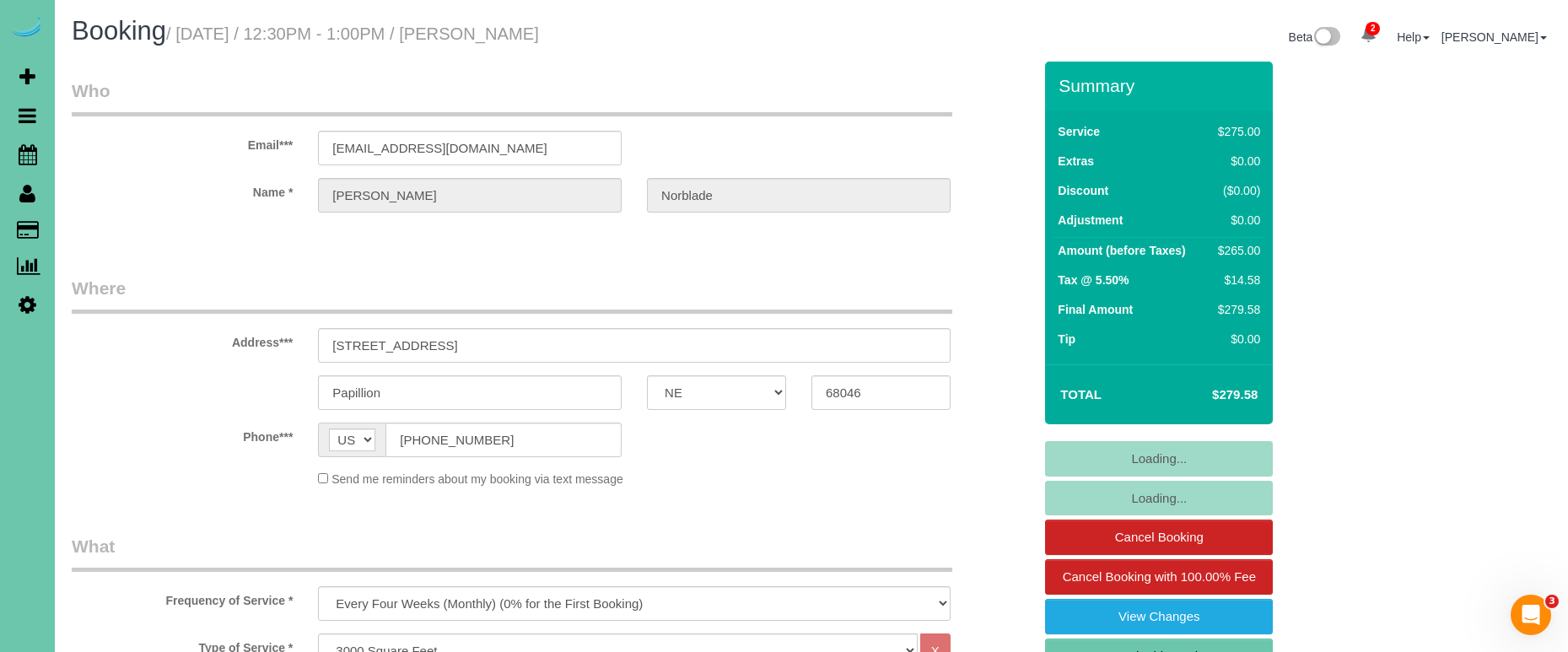
select select "object:680"
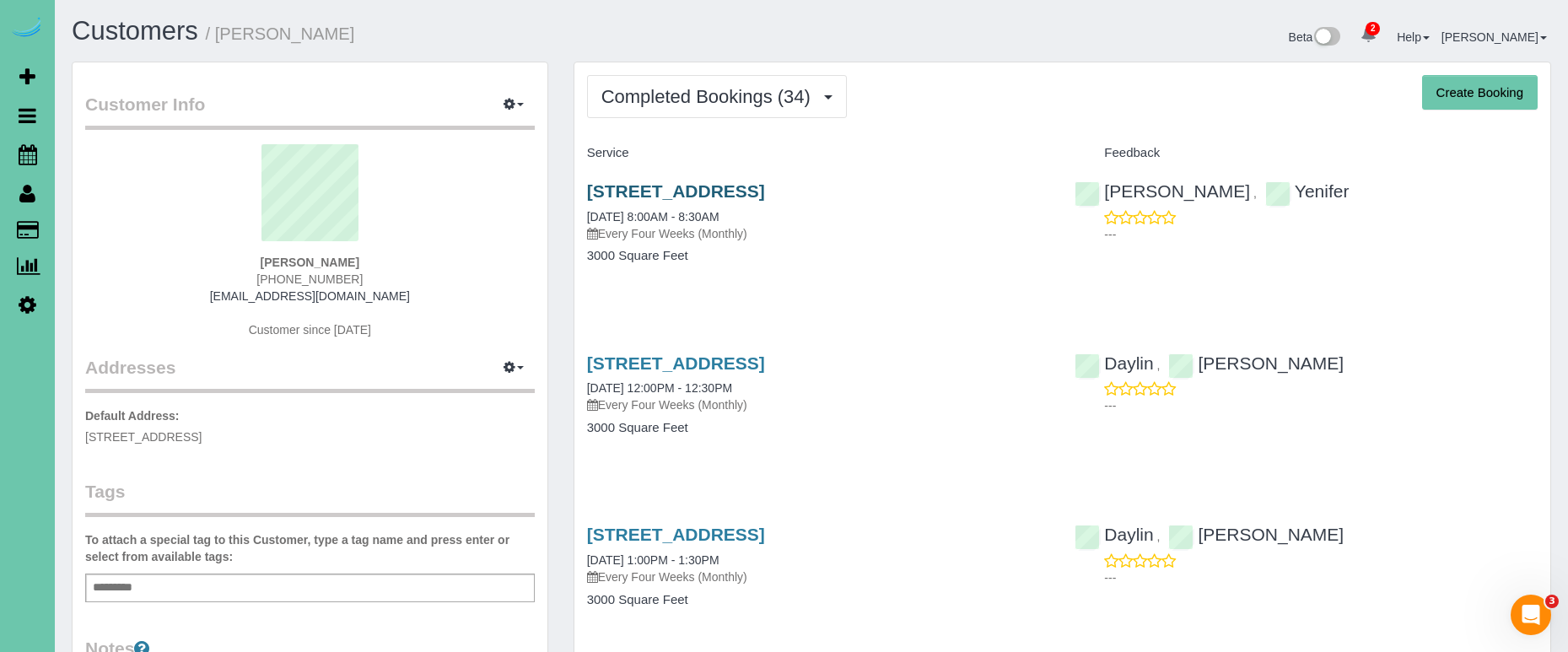
click at [620, 185] on link "[STREET_ADDRESS]" at bounding box center [676, 191] width 178 height 19
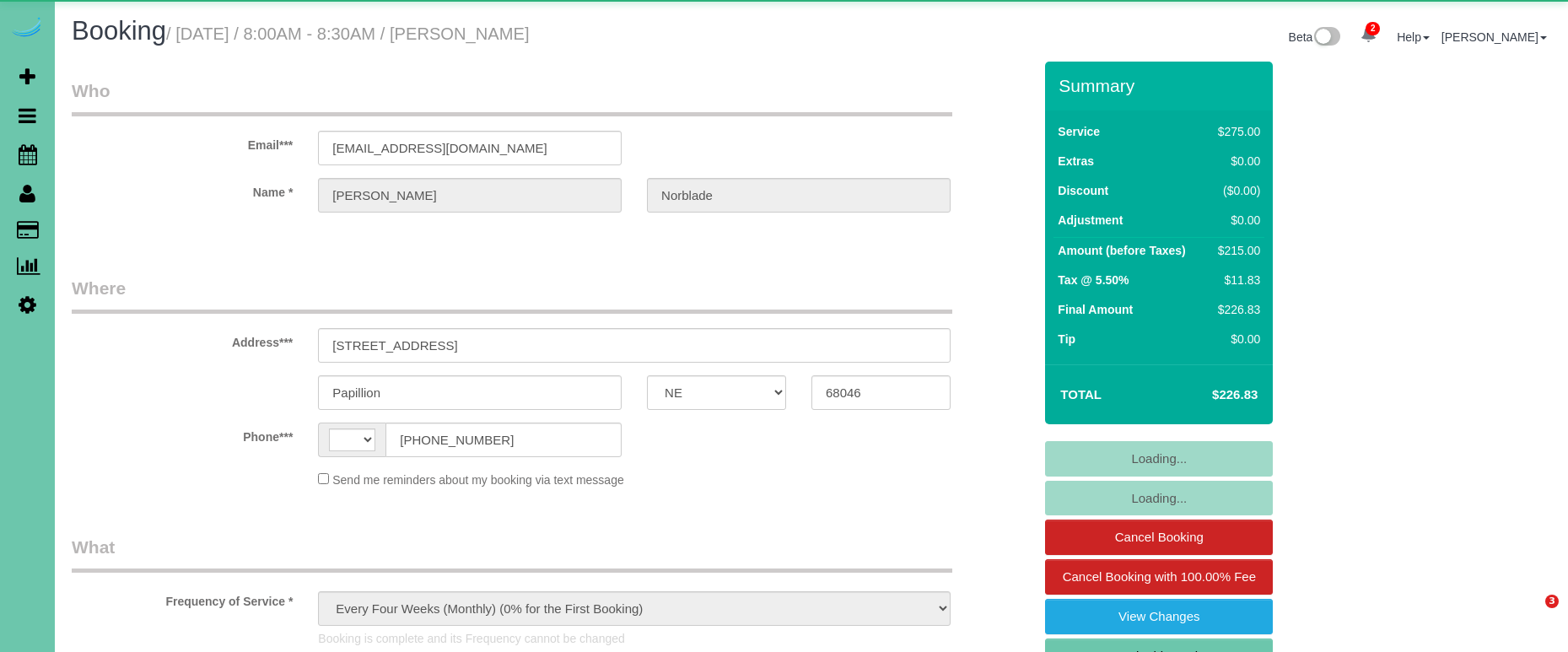
select select "NE"
select select "object:405"
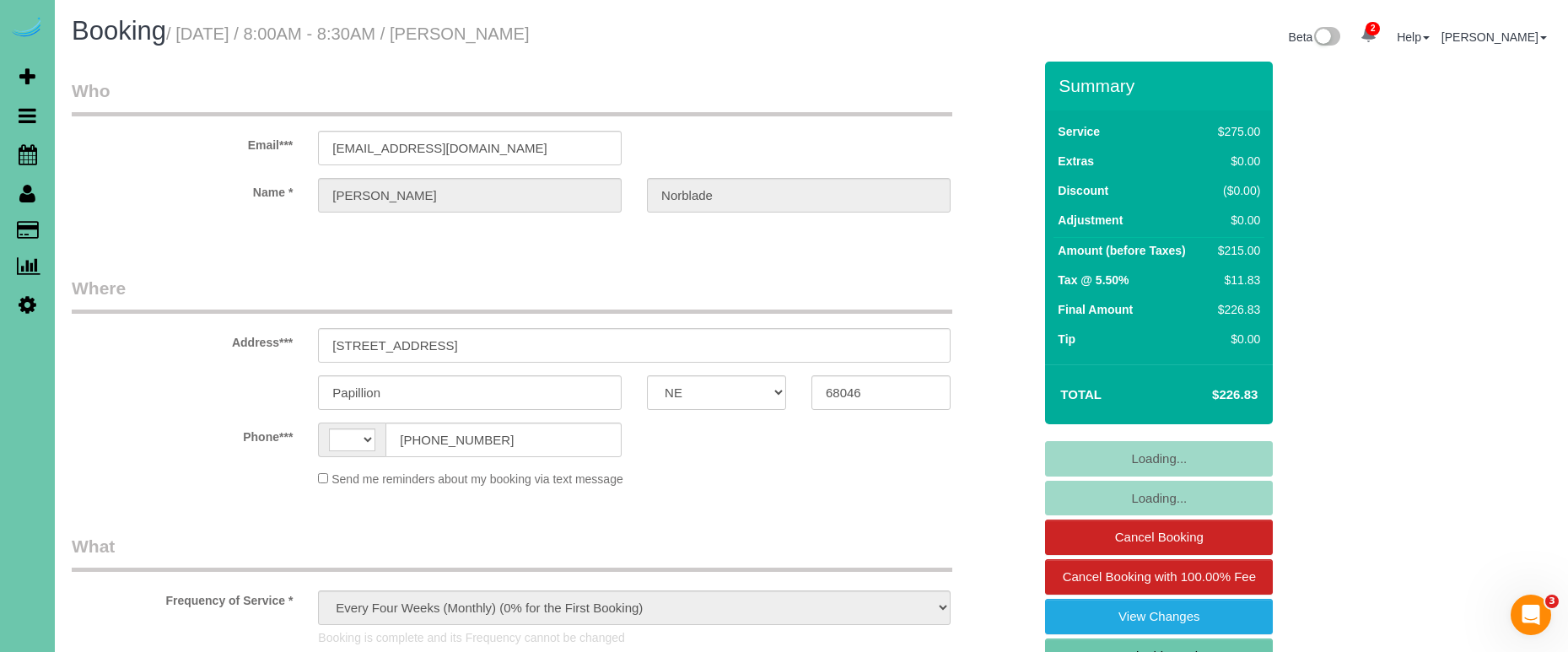
select select "string:fspay-8905a954-1621-49a1-9ec4-374ebd4351e0"
select select "string:US"
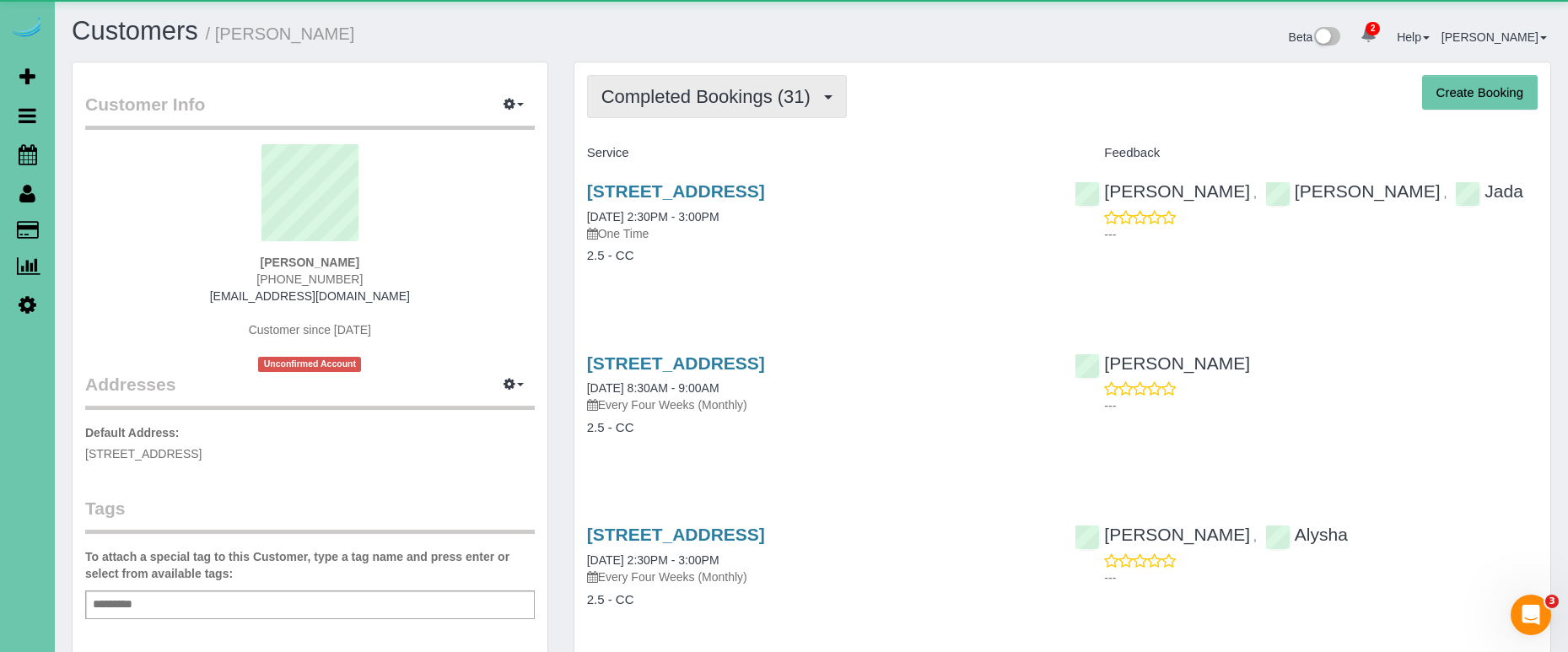
click at [769, 89] on span "Completed Bookings (31)" at bounding box center [710, 96] width 218 height 21
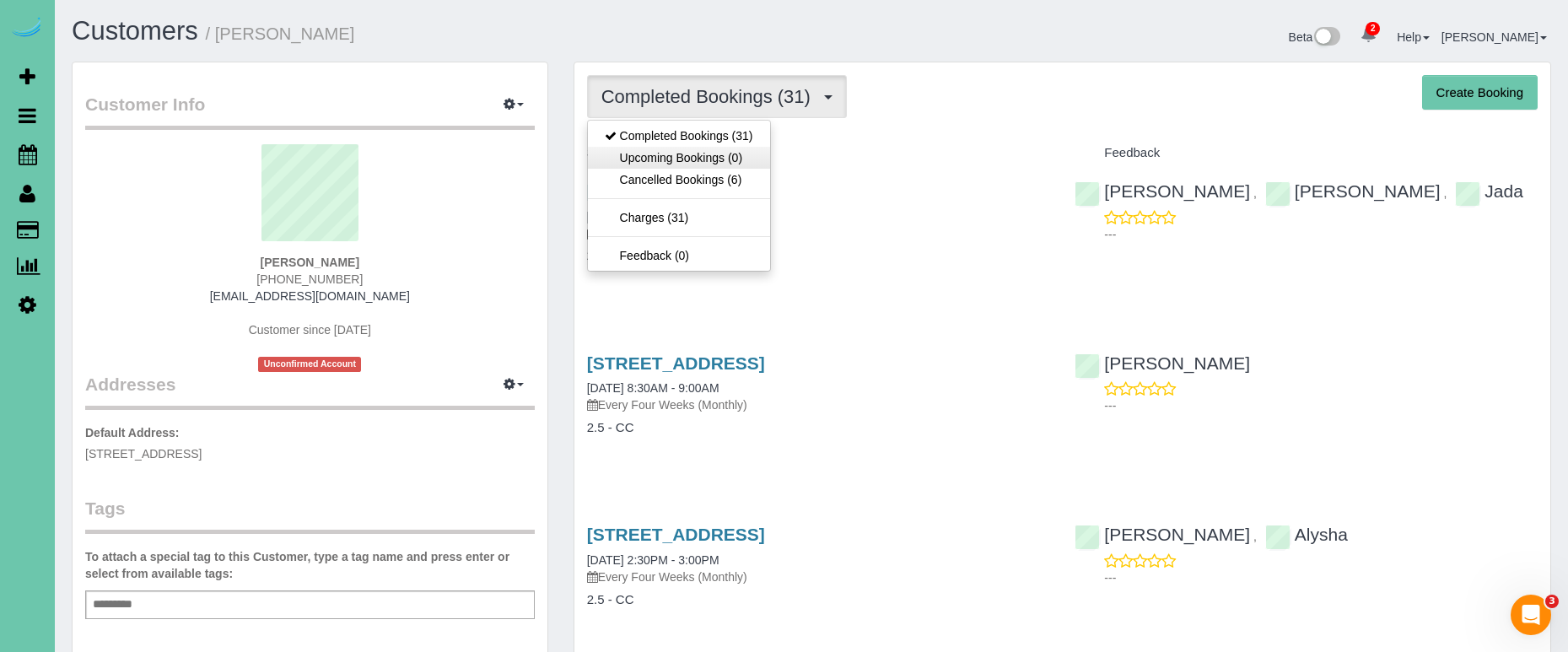
click at [721, 159] on link "Upcoming Bookings (0)" at bounding box center [679, 158] width 183 height 22
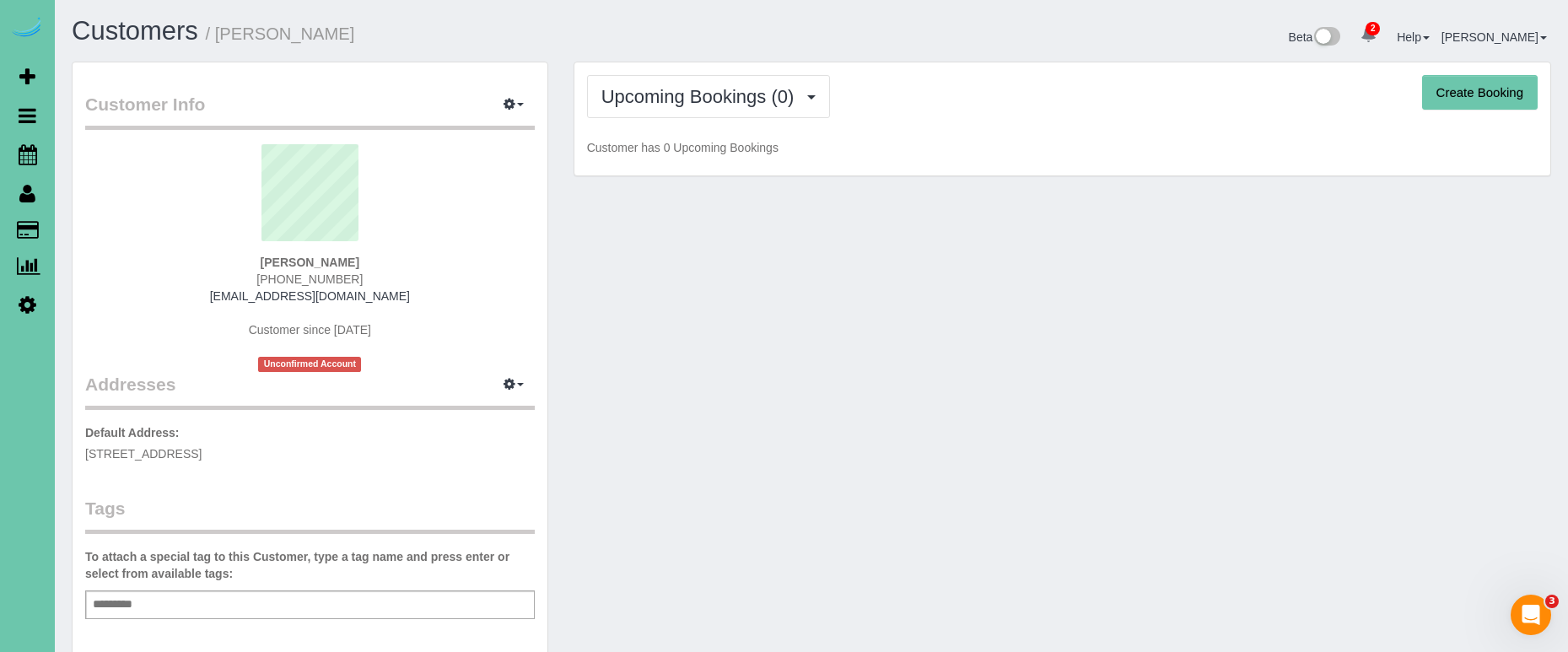
click at [993, 114] on div "Upcoming Bookings (0) Completed Bookings (31) Upcoming Bookings (0) Cancelled B…" at bounding box center [1062, 96] width 950 height 43
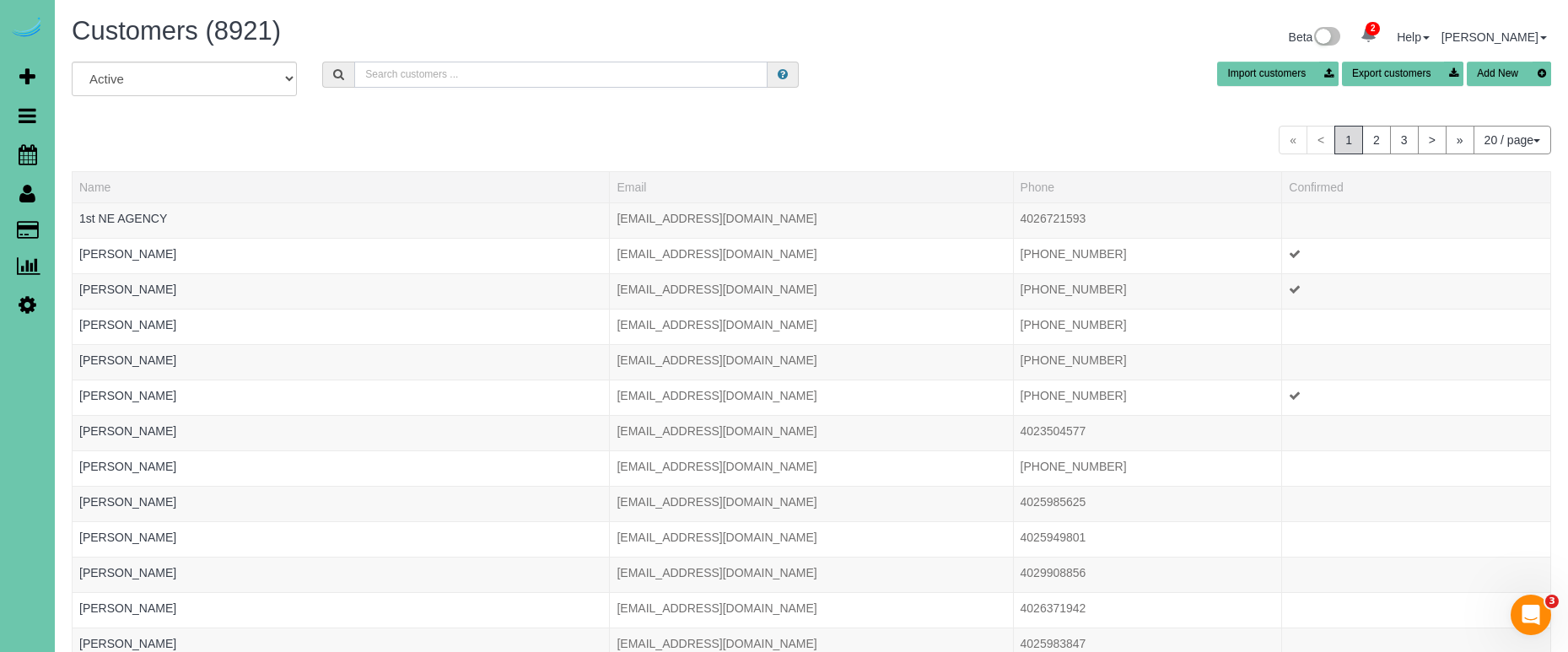
click at [442, 77] on input "text" at bounding box center [561, 74] width 413 height 26
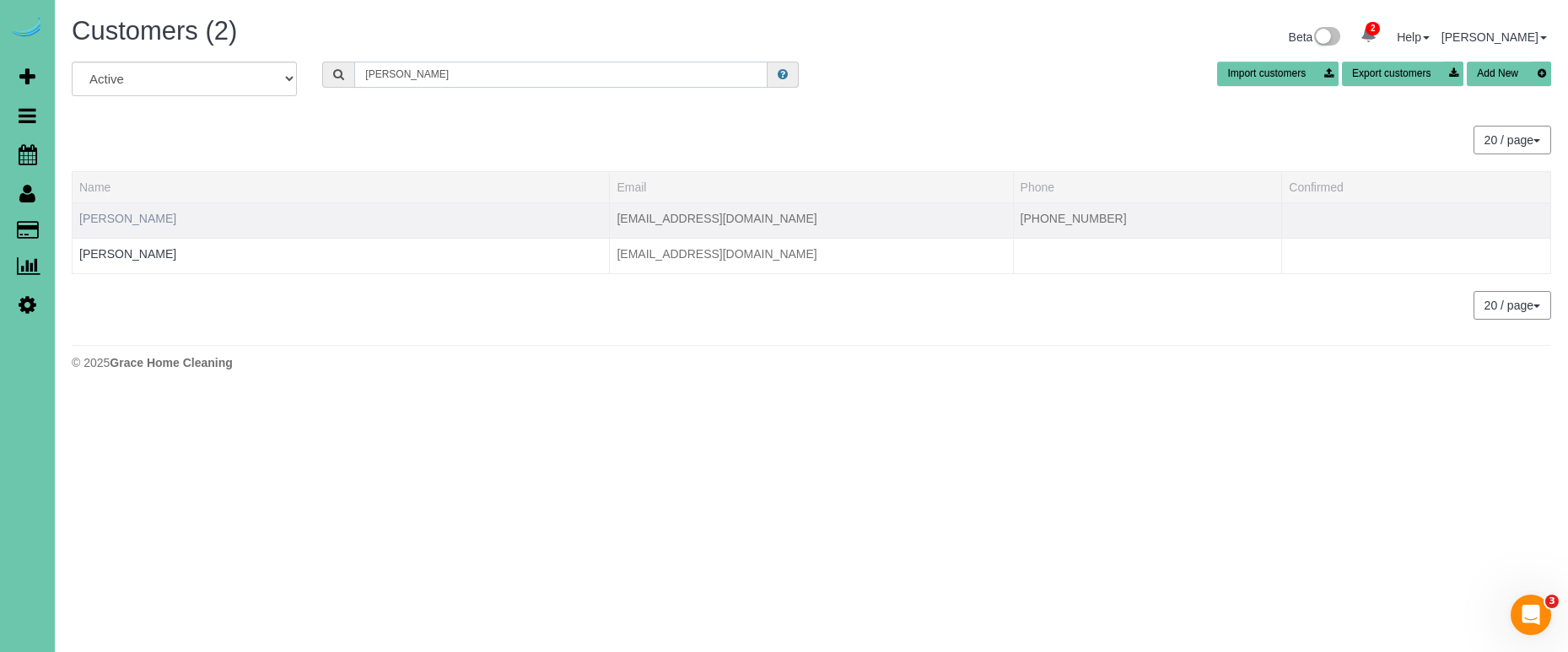
type input "kwong"
click at [129, 215] on link "Laura Kwong" at bounding box center [127, 218] width 97 height 14
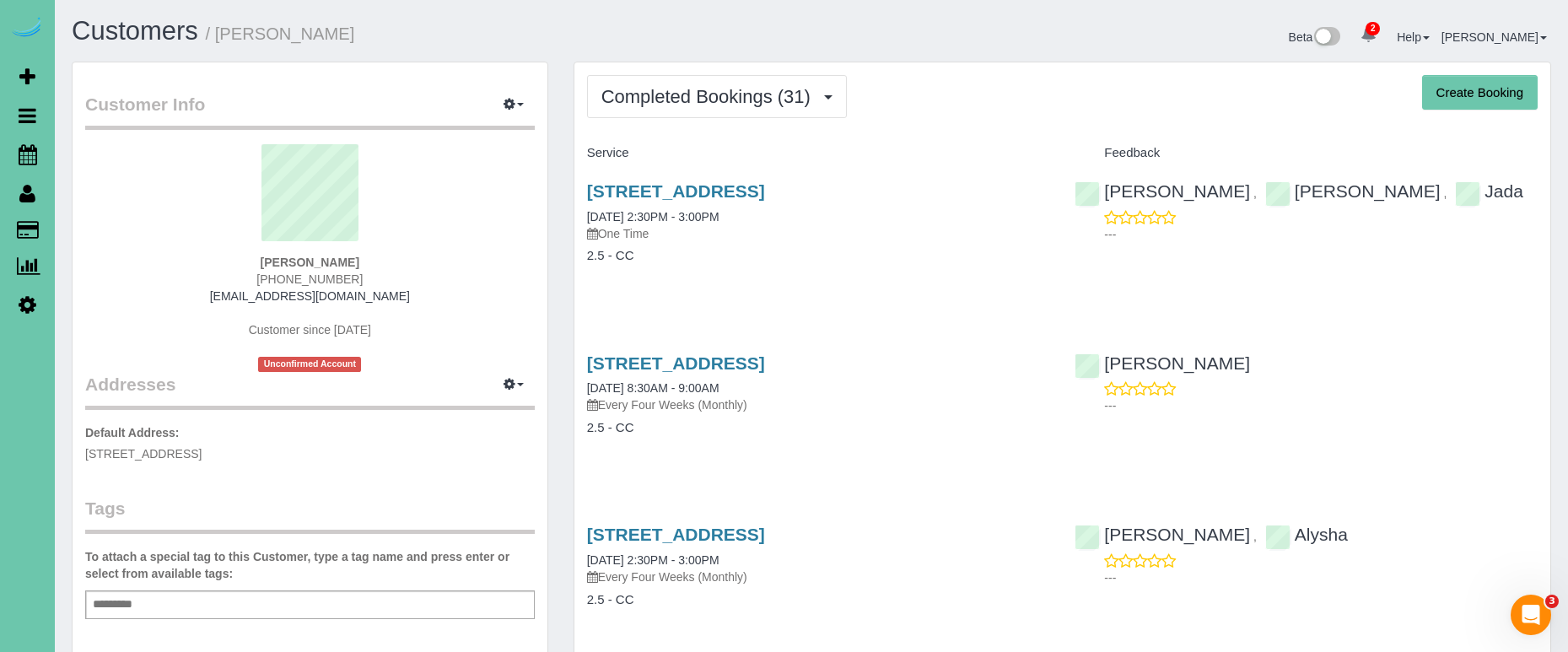
drag, startPoint x: 333, startPoint y: 277, endPoint x: 259, endPoint y: 272, distance: 74.2
click at [263, 277] on div "Laura Kwong 402-661-0618 laurakwong@yahoo.com Customer since 2020 Unconfirmed A…" at bounding box center [310, 258] width 450 height 228
copy span "402-661-0618"
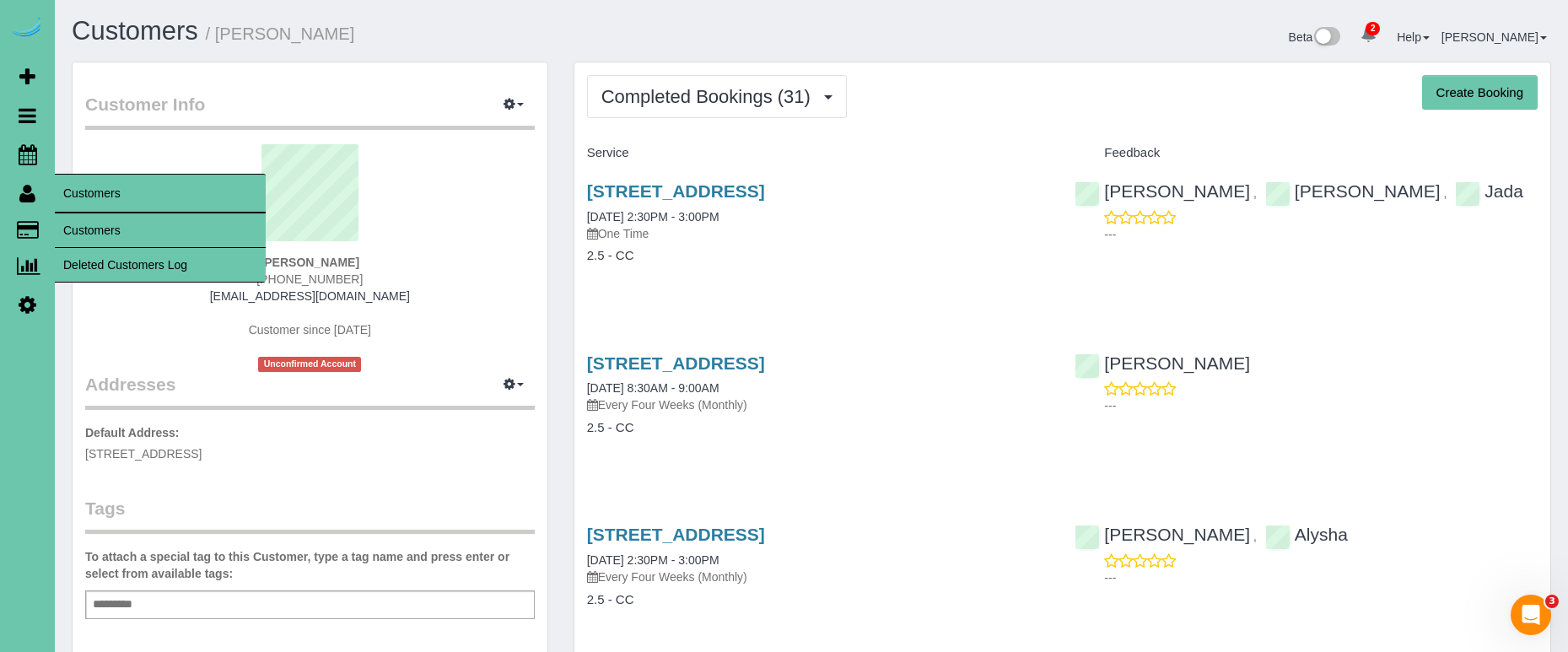
click at [145, 234] on link "Customers" at bounding box center [160, 230] width 211 height 34
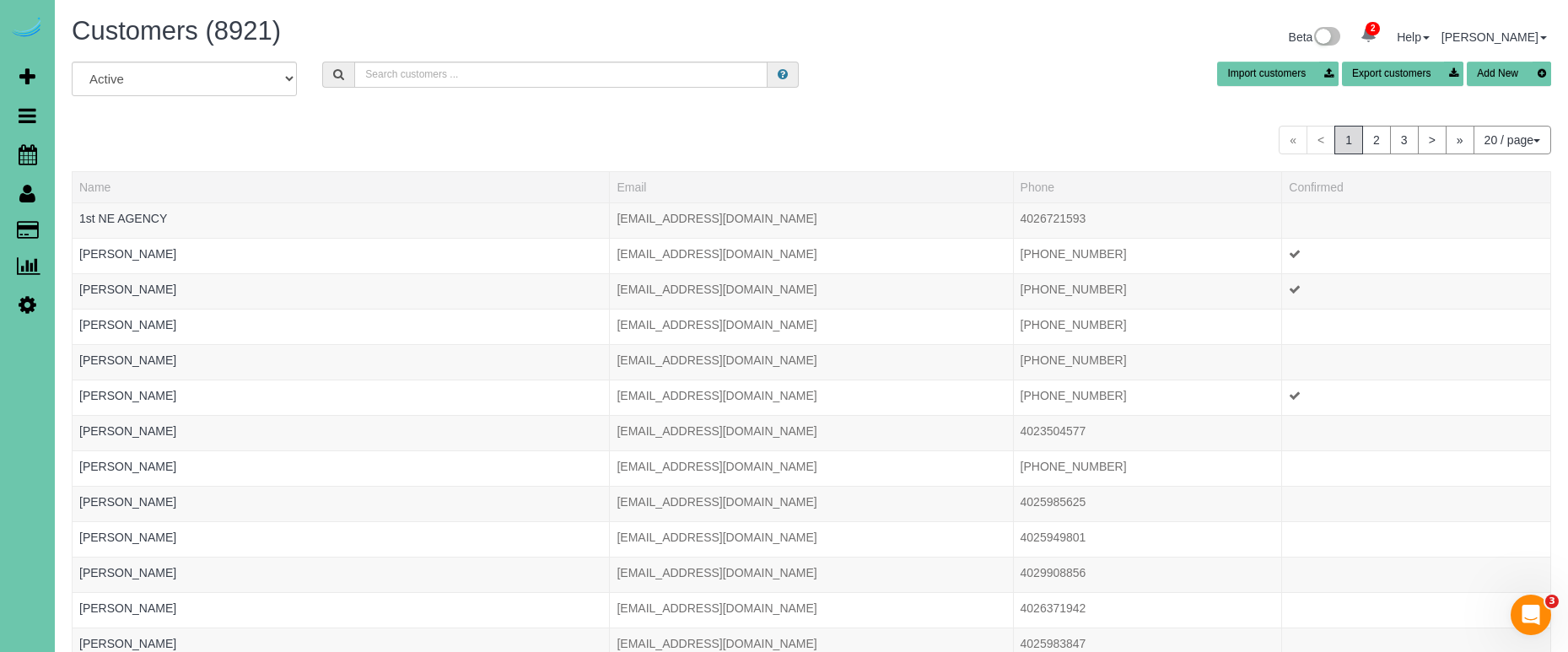
click at [985, 101] on div "All Active Archived Import customers Export customers Add New" at bounding box center [811, 85] width 1505 height 47
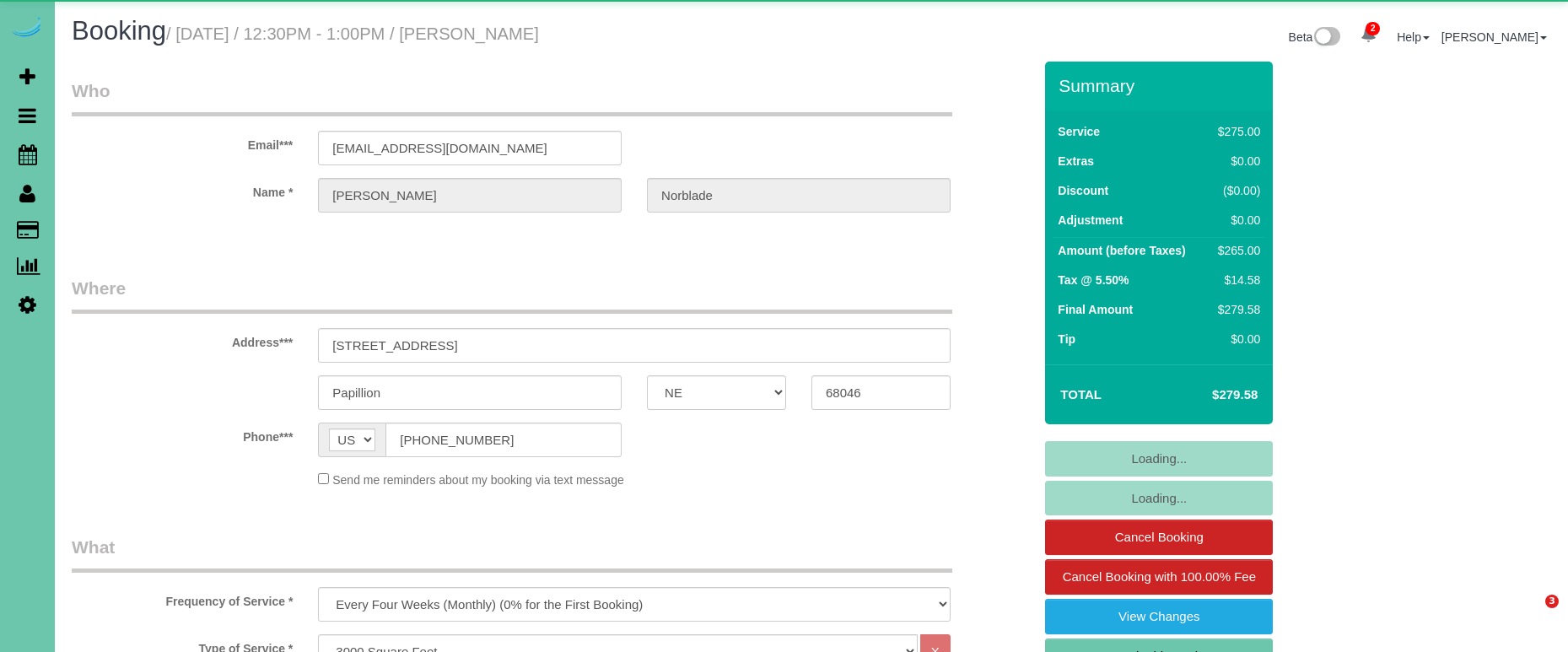
select select "NE"
select select "object:861"
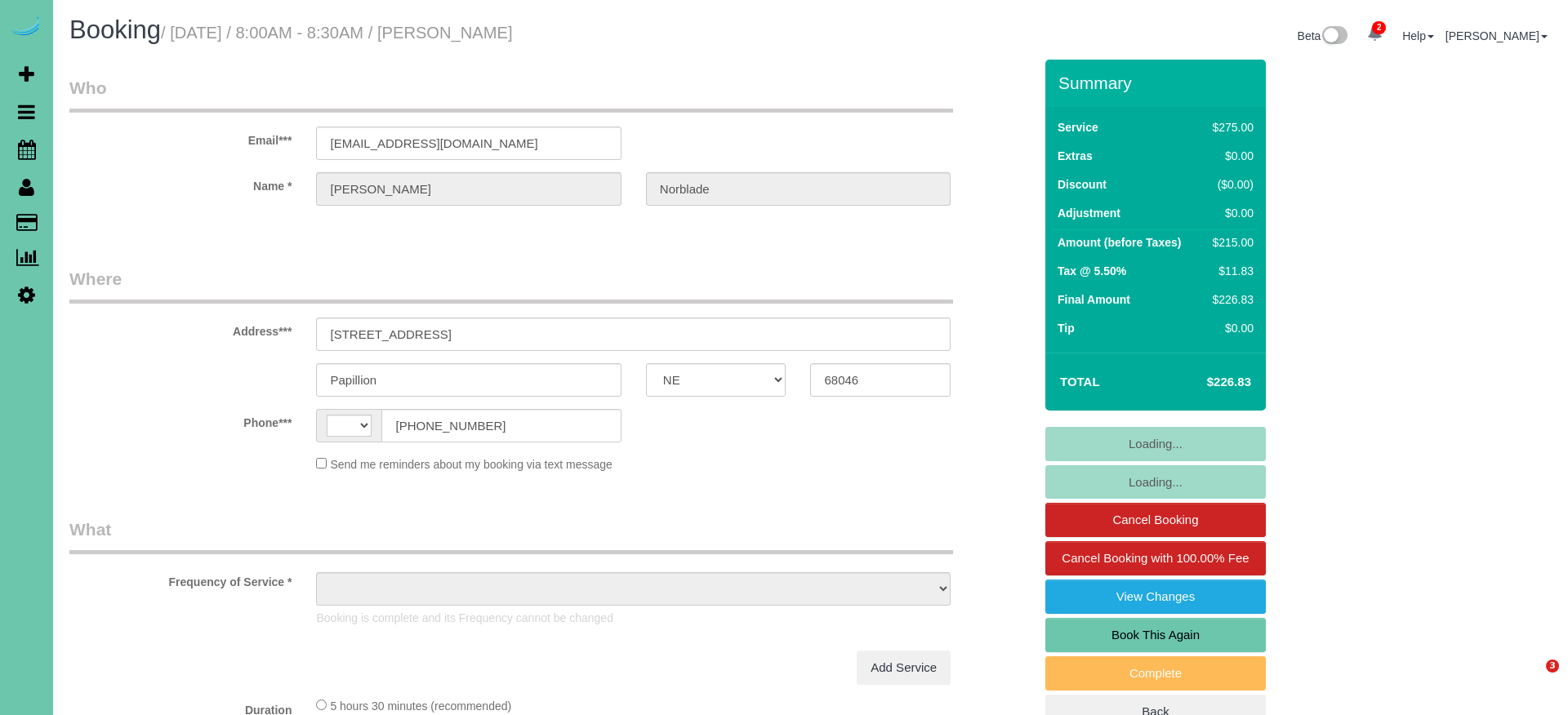
select select "NE"
select select "string:[GEOGRAPHIC_DATA]"
select select "object:652"
select select "string:fspay-8905a954-1621-49a1-9ec4-374ebd4351e0"
